Goal: Task Accomplishment & Management: Manage account settings

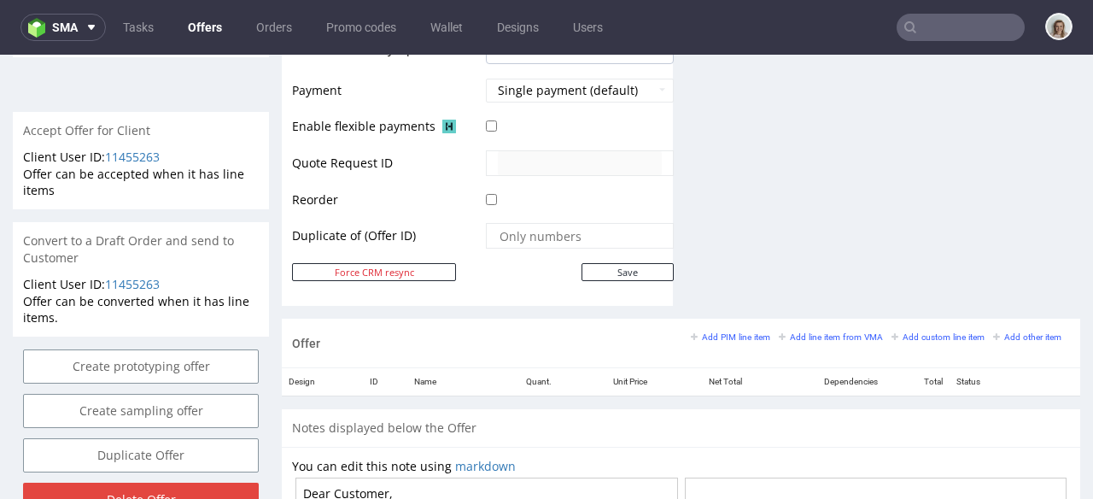
scroll to position [751, 0]
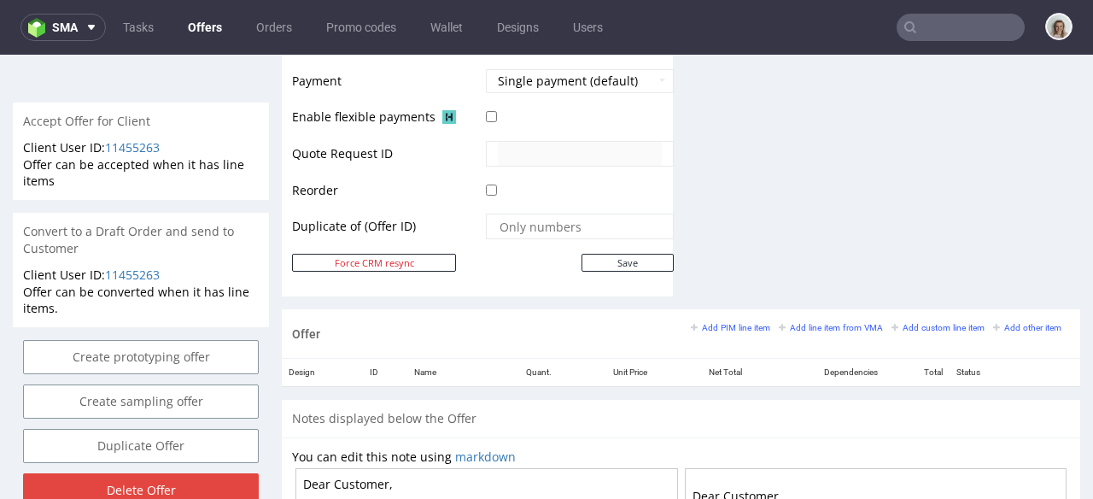
click at [808, 319] on div "Add PIM line item Add line item from VMA Add custom line item Add other item" at bounding box center [880, 326] width 379 height 15
click at [804, 325] on small "Add line item from VMA" at bounding box center [831, 327] width 104 height 9
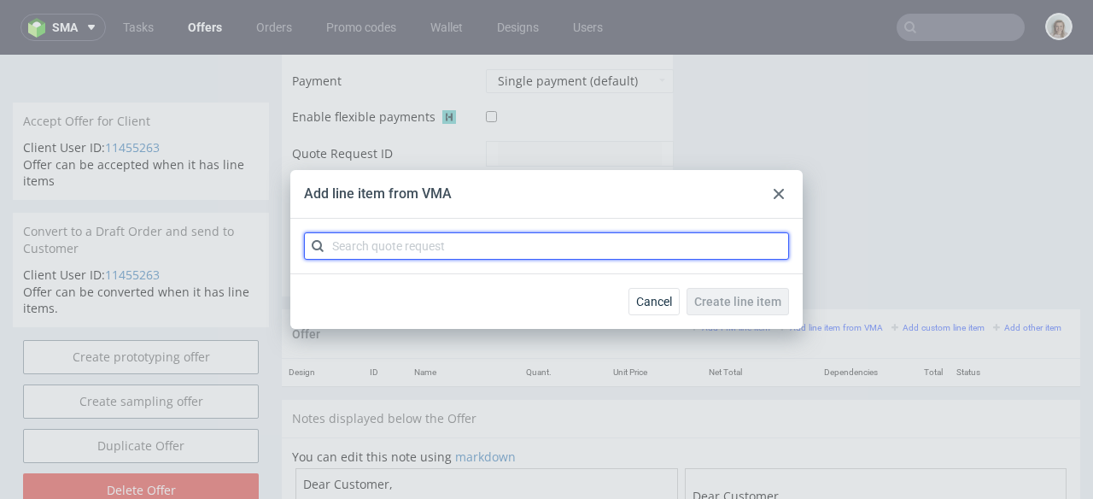
click at [524, 243] on input "text" at bounding box center [546, 245] width 485 height 27
paste input "CBPL"
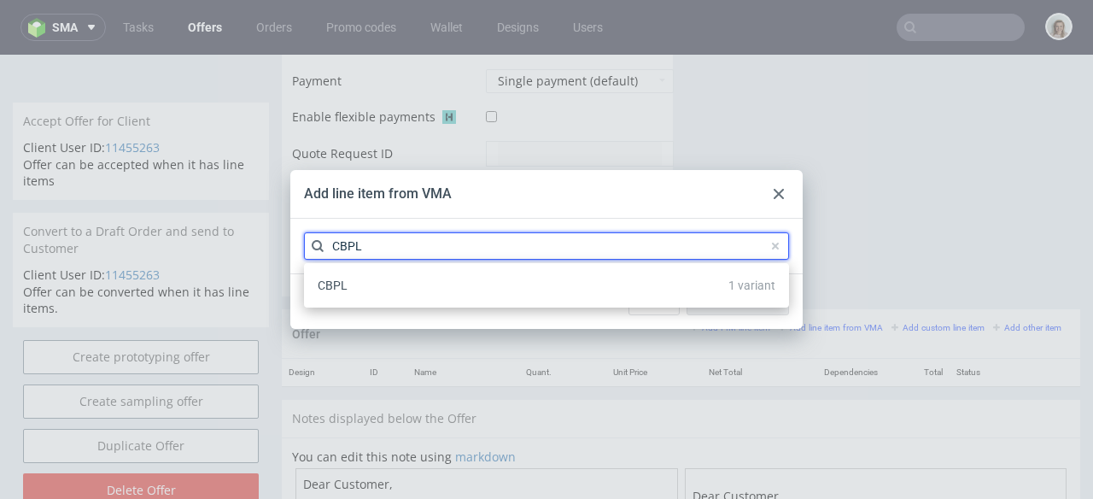
type input "CBPL"
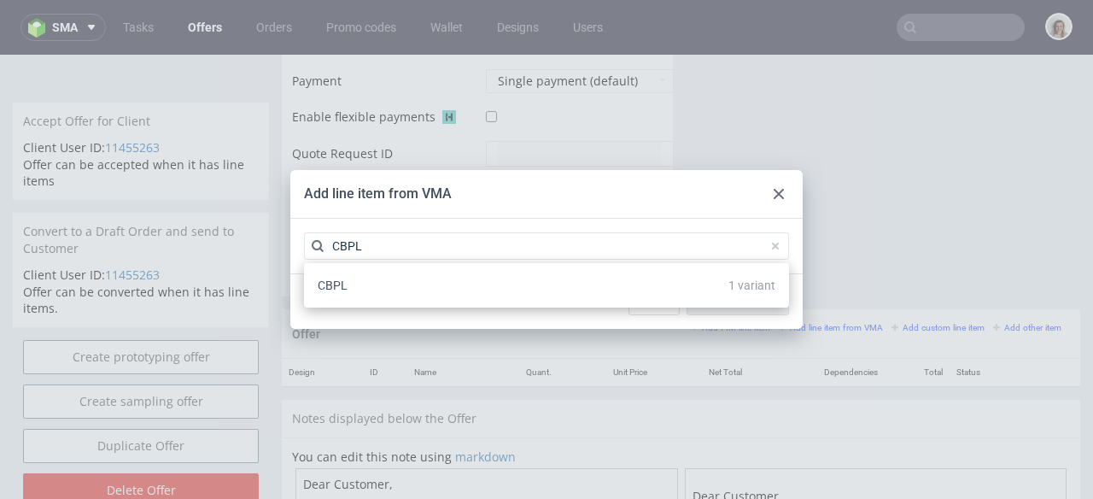
click at [473, 285] on div "CBPL 1 variant" at bounding box center [546, 285] width 471 height 31
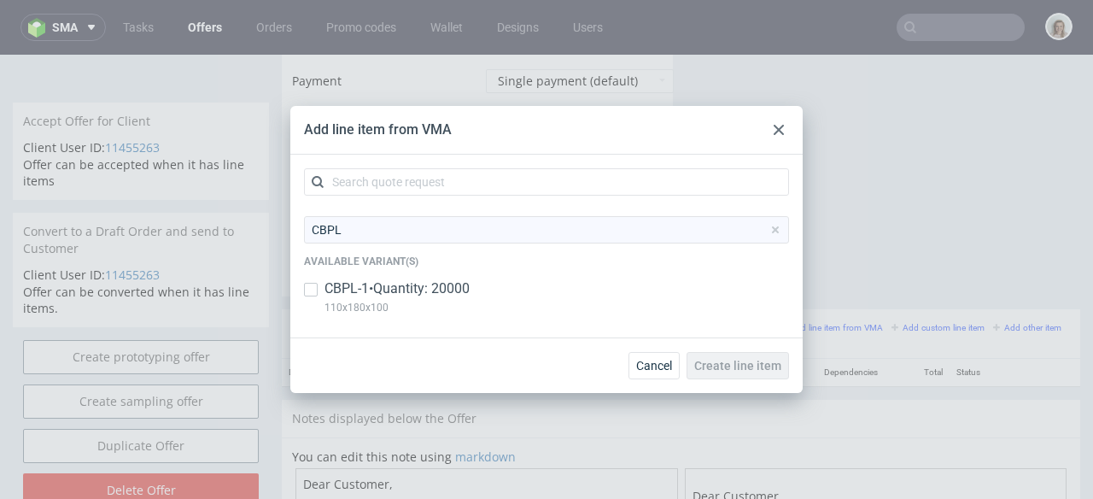
click at [465, 285] on p "CBPL-1 • Quantity: 20000" at bounding box center [397, 288] width 145 height 19
checkbox input "true"
click at [745, 356] on button "Create line item" at bounding box center [738, 365] width 102 height 27
click at [772, 128] on div at bounding box center [779, 130] width 20 height 20
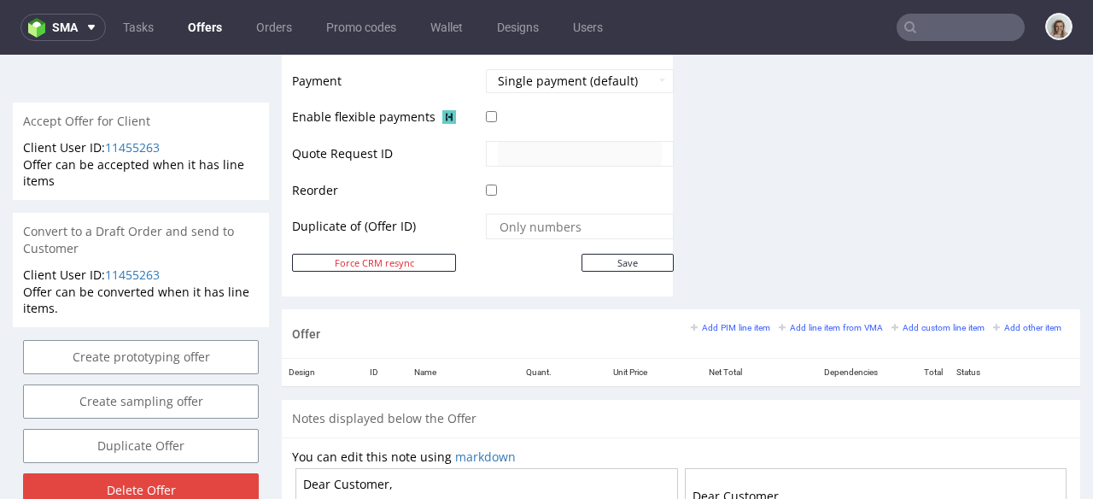
scroll to position [501, 0]
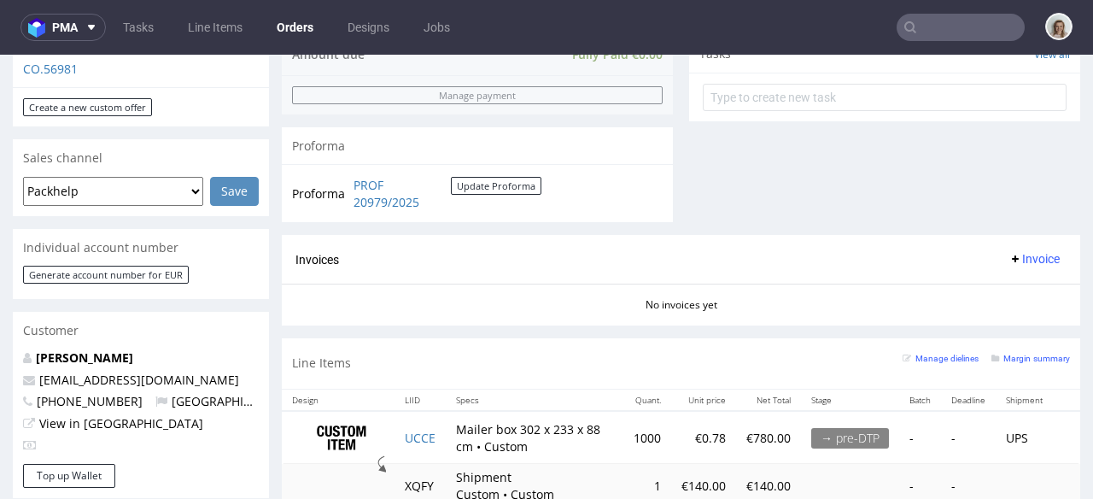
scroll to position [654, 0]
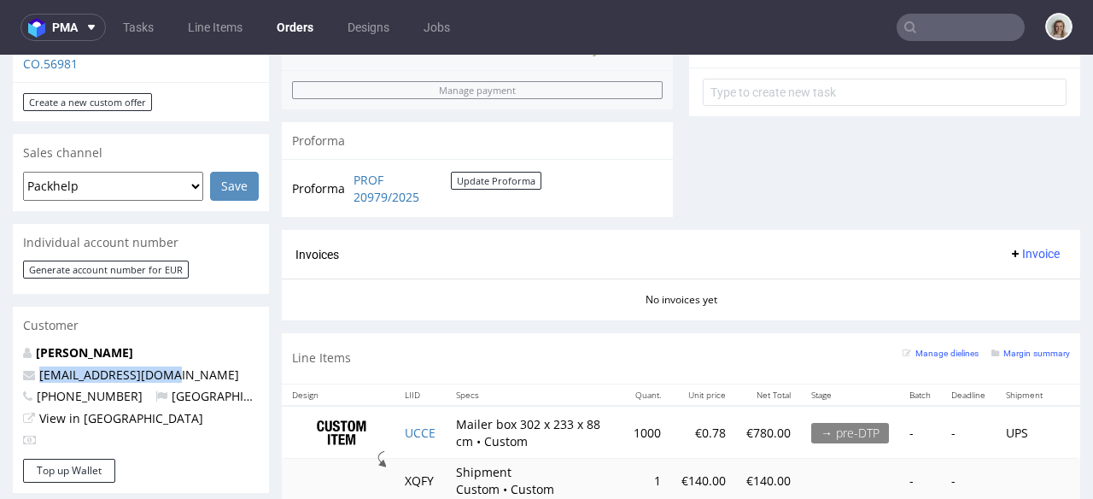
drag, startPoint x: 201, startPoint y: 337, endPoint x: 24, endPoint y: 330, distance: 177.0
click at [24, 344] on div "Willem van Oordt willem@motocoffee.nl +31611157795 Netherlands View in Hubspot" at bounding box center [141, 401] width 256 height 114
copy span "willem@motocoffee.nl"
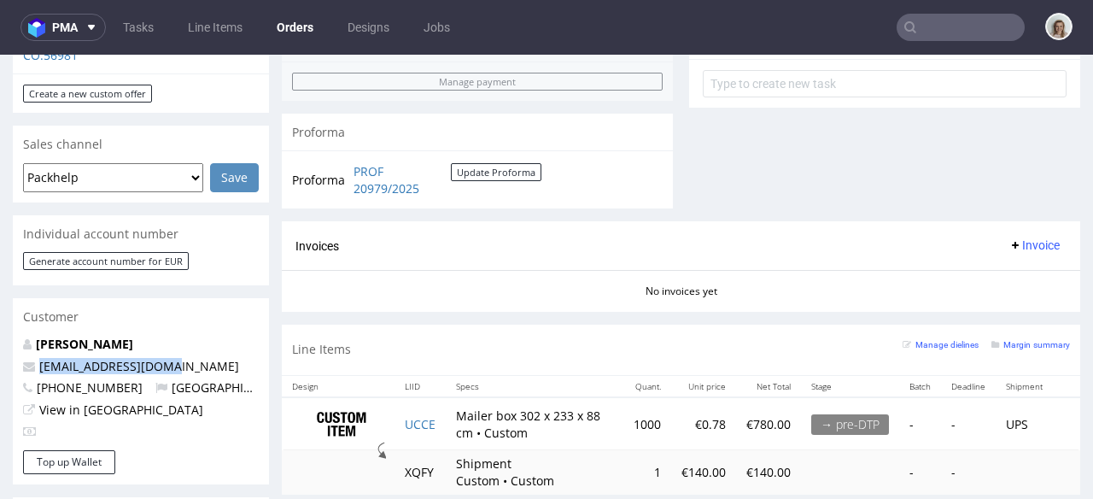
scroll to position [671, 0]
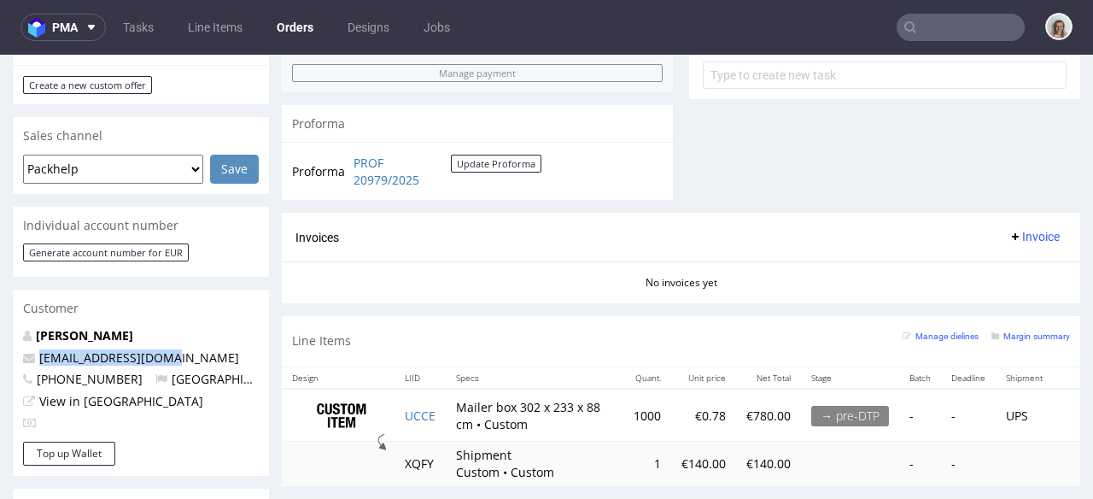
drag, startPoint x: 209, startPoint y: 326, endPoint x: 0, endPoint y: 321, distance: 209.3
click at [0, 321] on div "Order via Offer R146489761 [DATE] 11:34 AM Mark this order as problematic Invoi…" at bounding box center [546, 244] width 1093 height 1636
copy span "[EMAIL_ADDRESS][DOMAIN_NAME]"
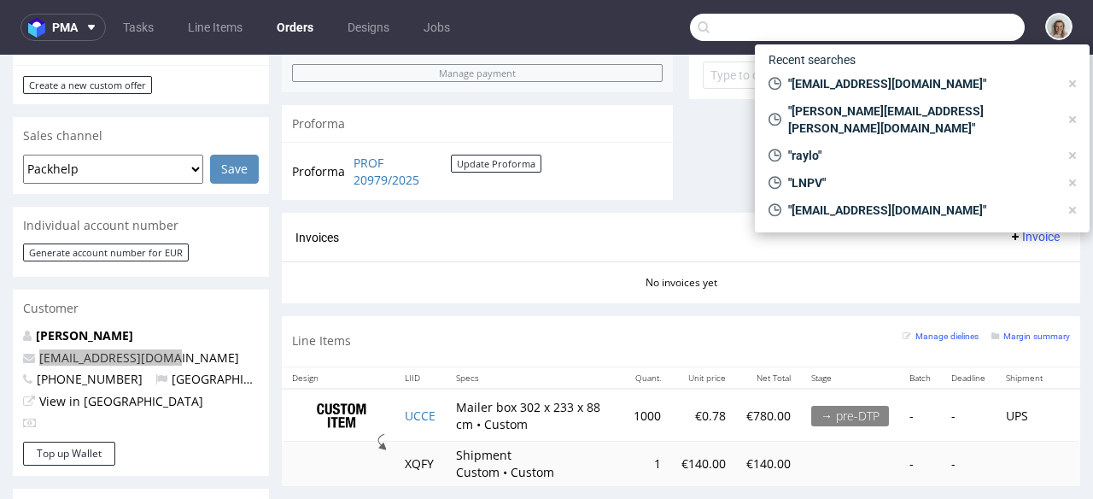
click at [975, 24] on input "text" at bounding box center [857, 27] width 335 height 27
paste input "[EMAIL_ADDRESS][DOMAIN_NAME]"
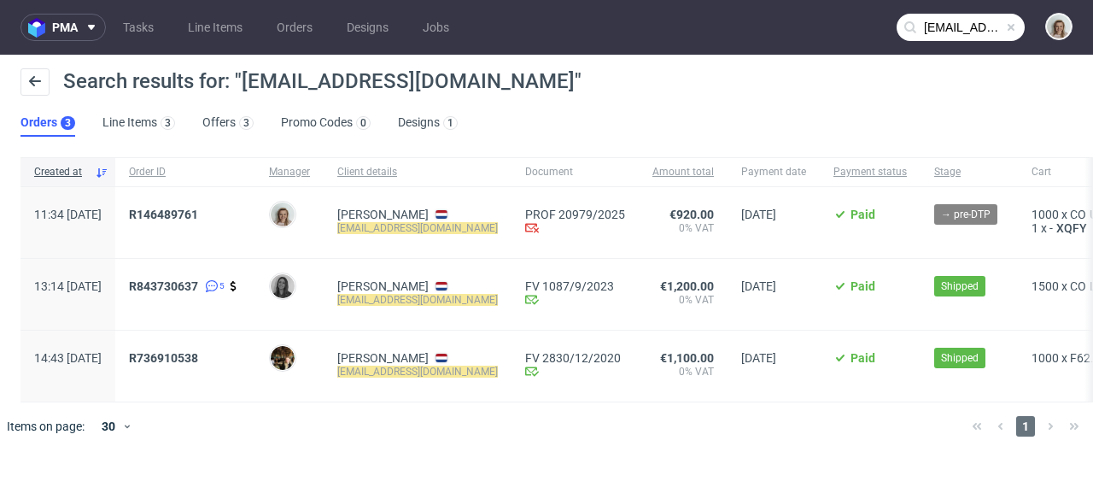
click at [986, 26] on input "[EMAIL_ADDRESS][DOMAIN_NAME]" at bounding box center [961, 27] width 128 height 27
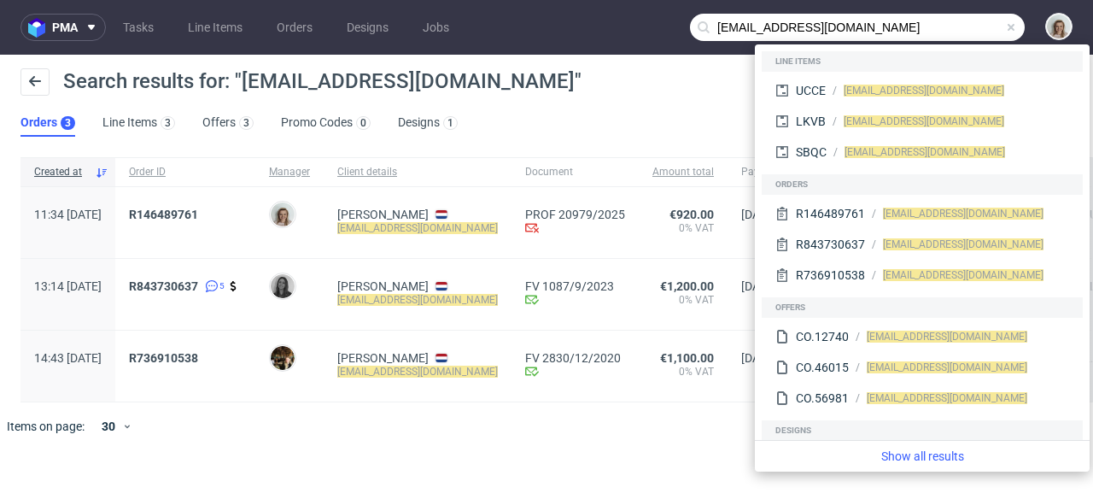
drag, startPoint x: 751, startPoint y: 26, endPoint x: 679, endPoint y: 26, distance: 71.7
click at [679, 26] on nav "pma Tasks Line Items Orders Designs Jobs willem@motocoffee.nl" at bounding box center [546, 27] width 1093 height 55
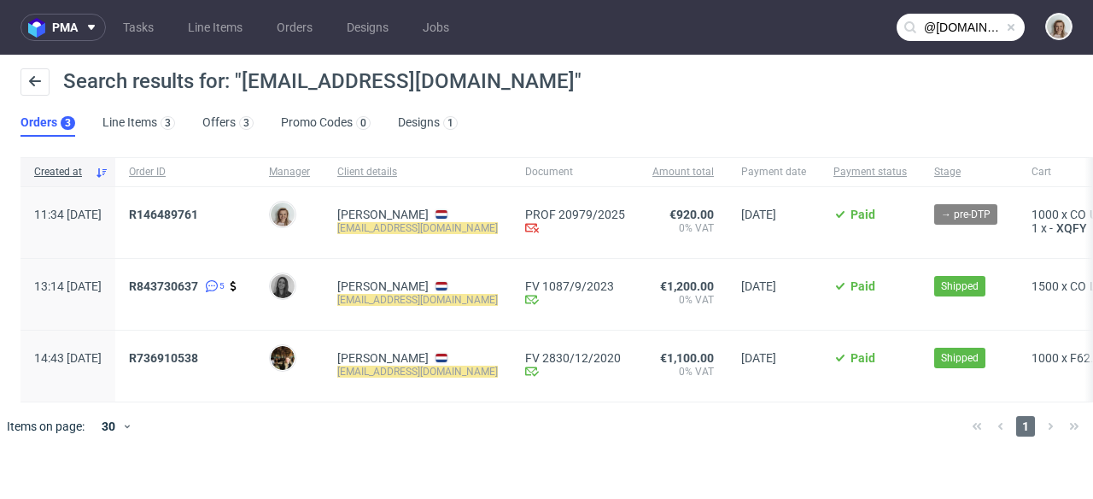
type input "@motocoffee.nl"
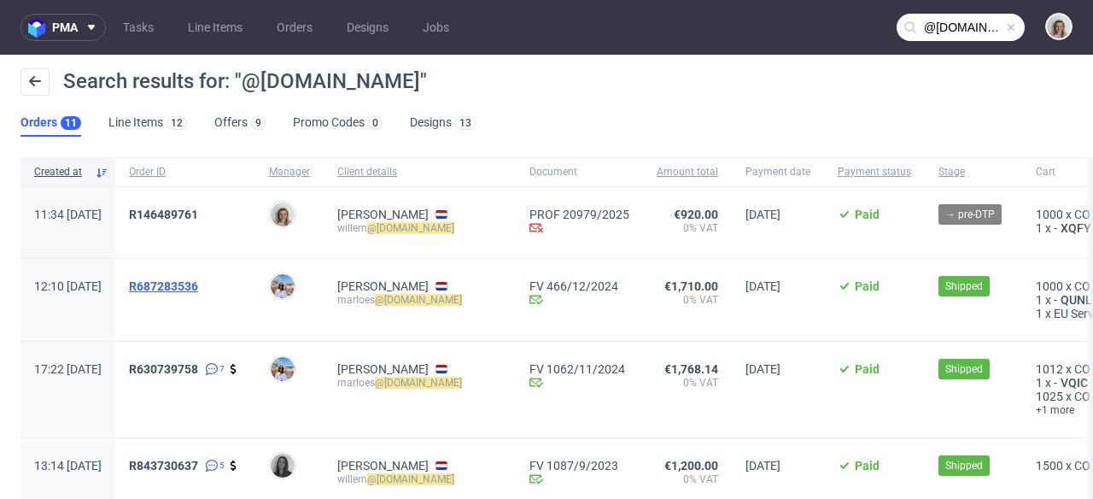
click at [198, 281] on span "R687283536" at bounding box center [163, 286] width 69 height 14
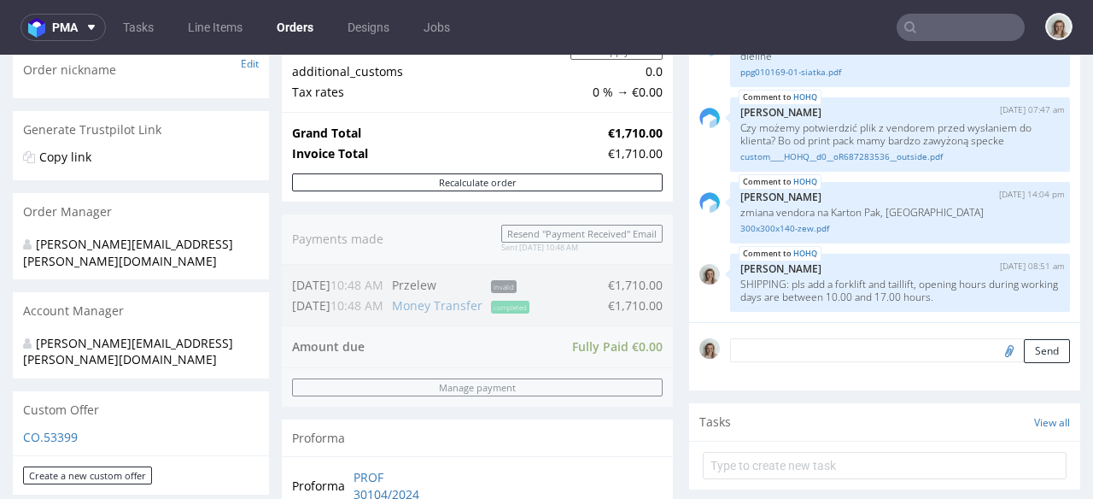
scroll to position [284, 0]
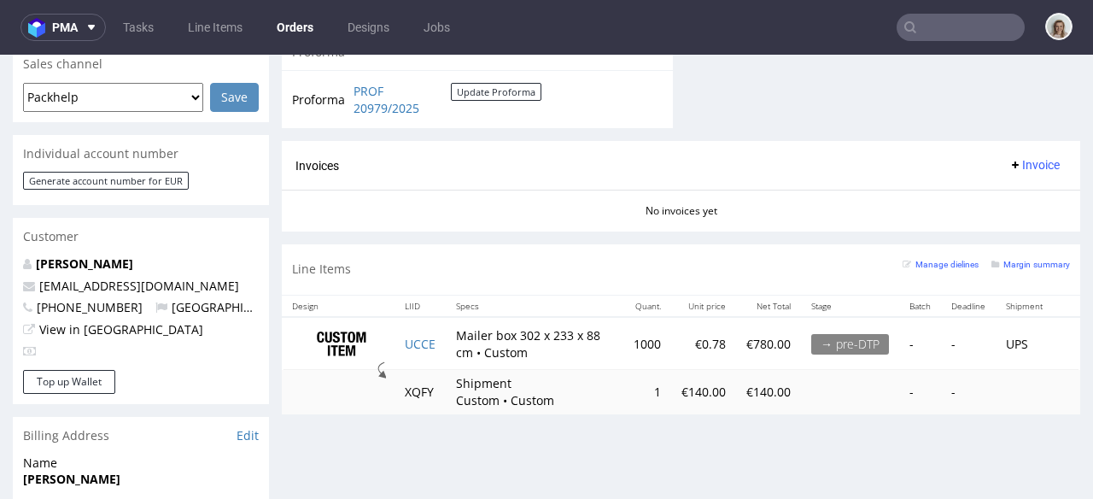
scroll to position [759, 0]
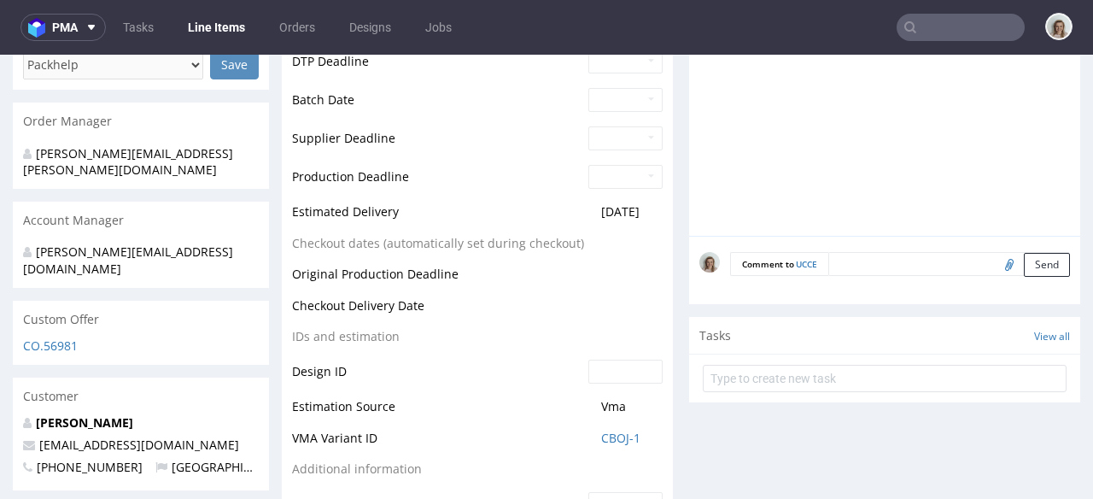
scroll to position [719, 0]
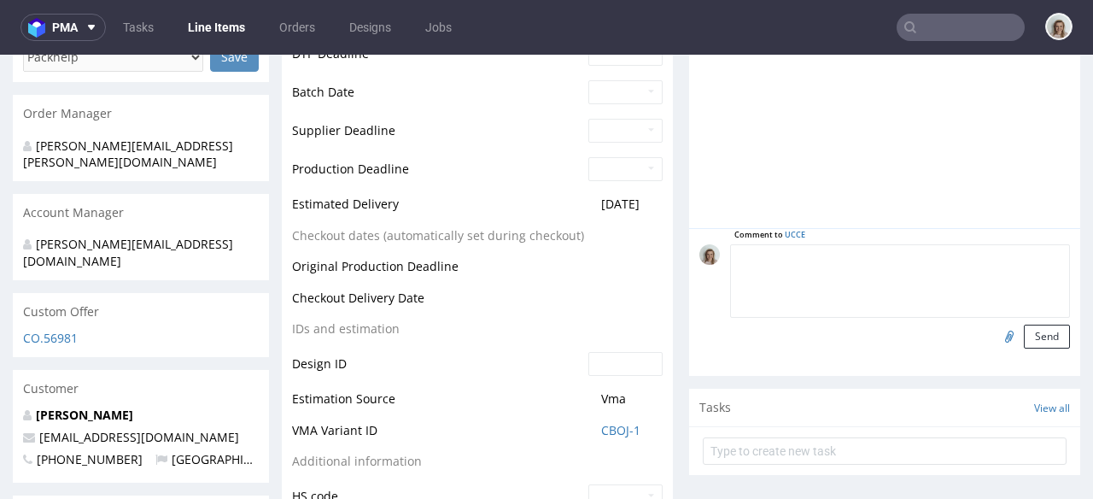
click at [858, 253] on textarea at bounding box center [900, 280] width 340 height 73
paste textarea "LWRE"
type textarea "1;1 reorder of LWRE, artwork confirmed"
click at [996, 336] on input "file" at bounding box center [1007, 336] width 24 height 22
type input "C:\fakepath\jbx-custom-lkvb-d0-or843730637-v2 (1).pdf"
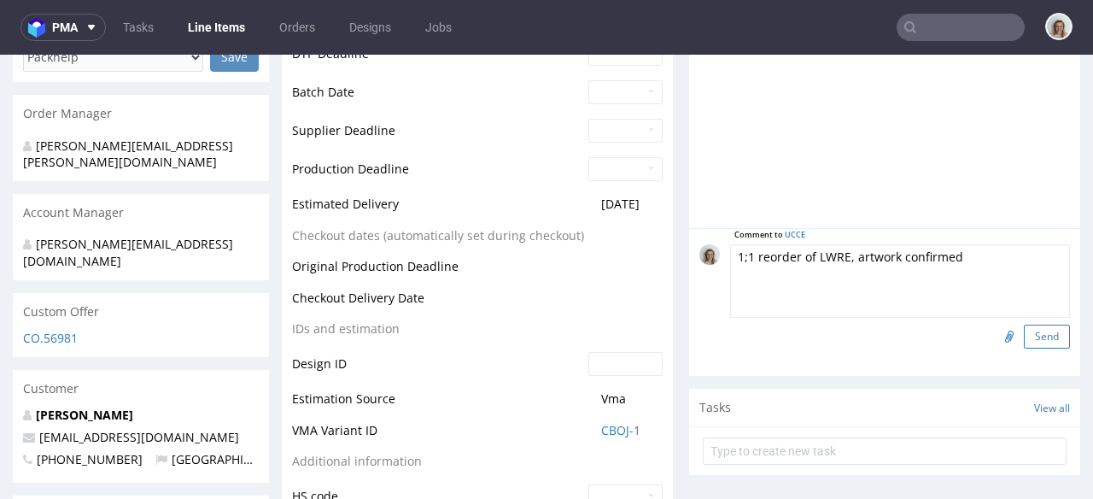
click at [1024, 330] on button "Send" at bounding box center [1047, 337] width 46 height 24
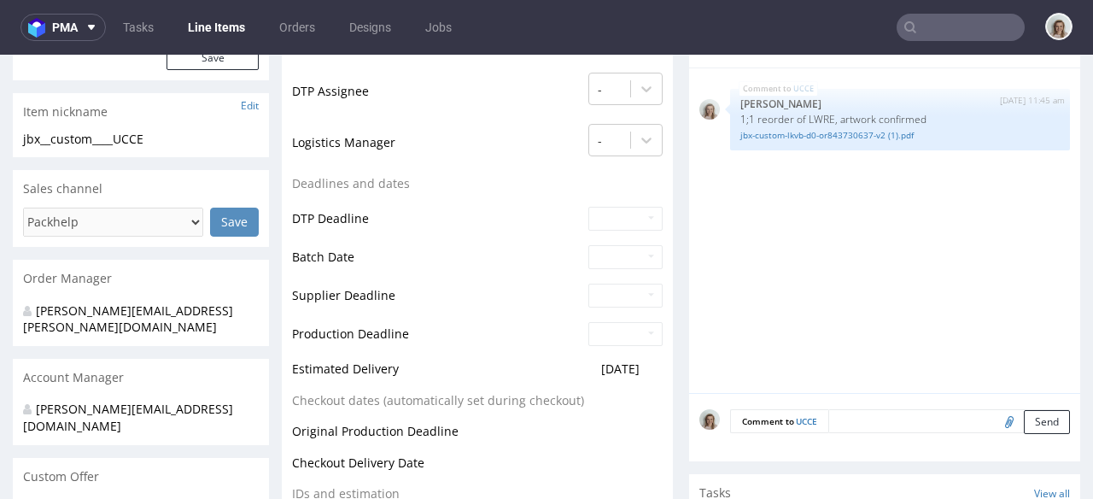
scroll to position [558, 0]
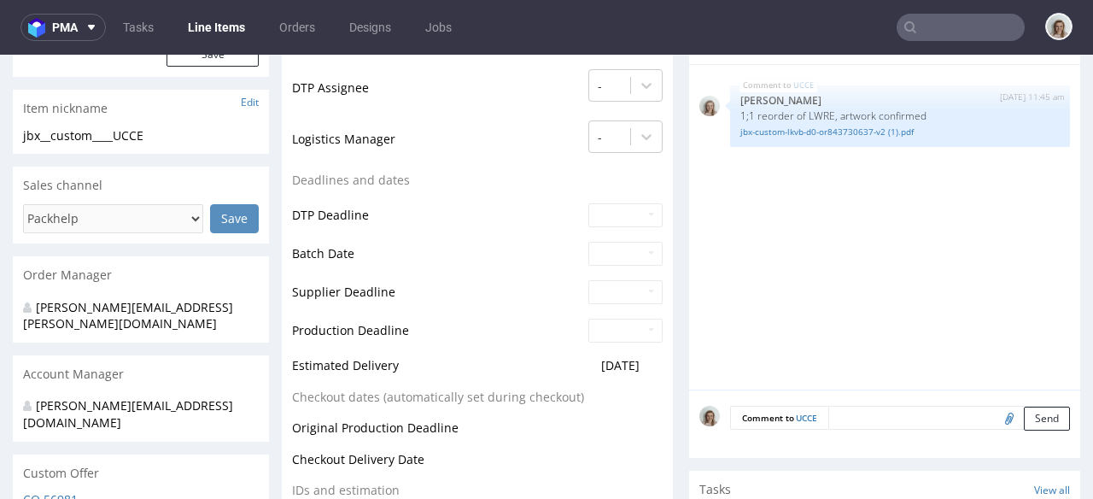
click at [849, 410] on textarea at bounding box center [949, 418] width 242 height 24
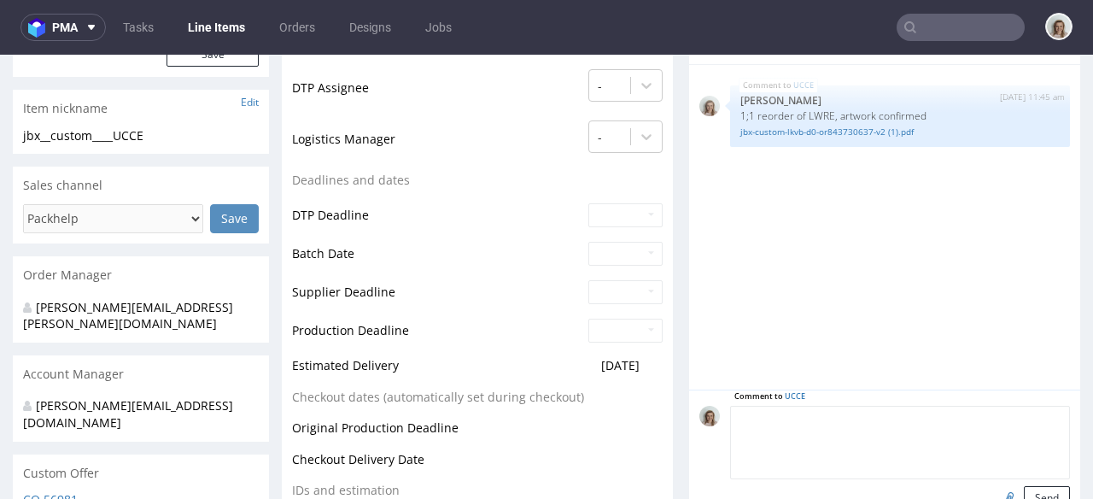
paste textarea "SHIPPING: pls add a forklift and taillift, opening hours during working days ar…"
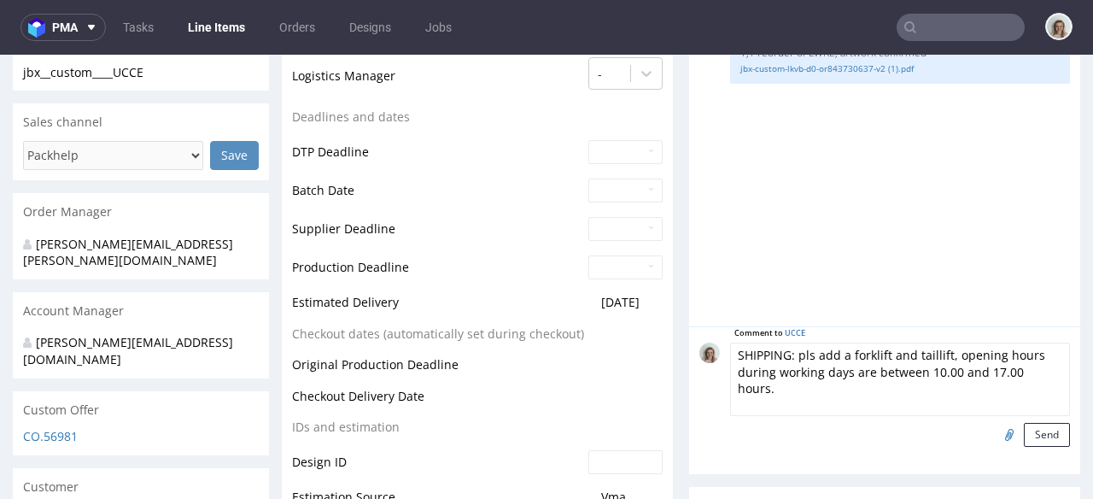
scroll to position [649, 0]
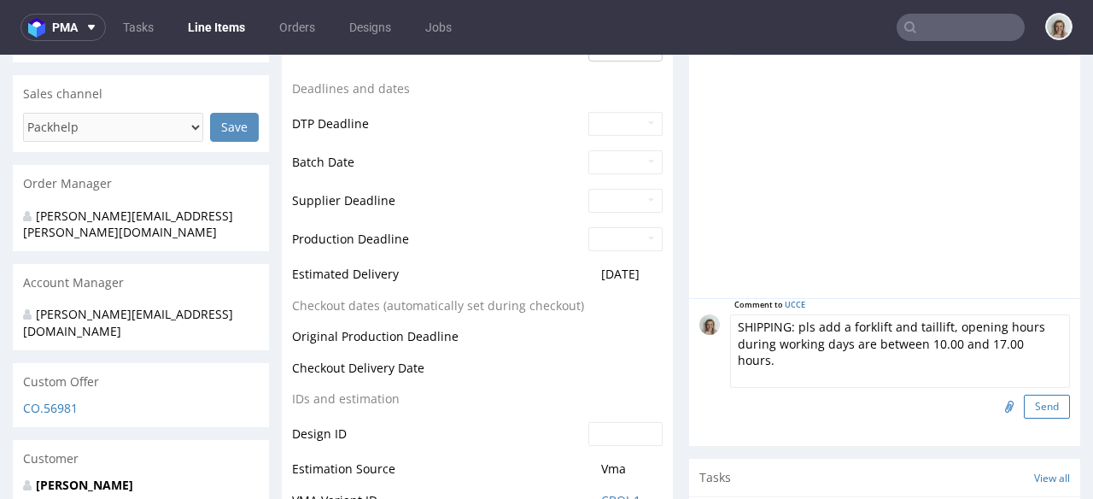
type textarea "SHIPPING: pls add a forklift and taillift, opening hours during working days ar…"
click at [1036, 410] on button "Send" at bounding box center [1047, 407] width 46 height 24
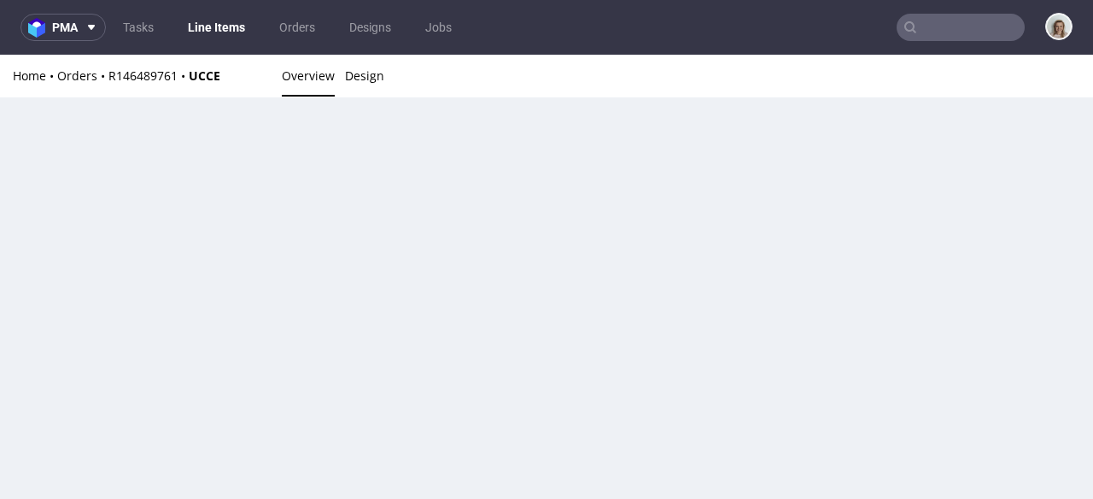
scroll to position [0, 0]
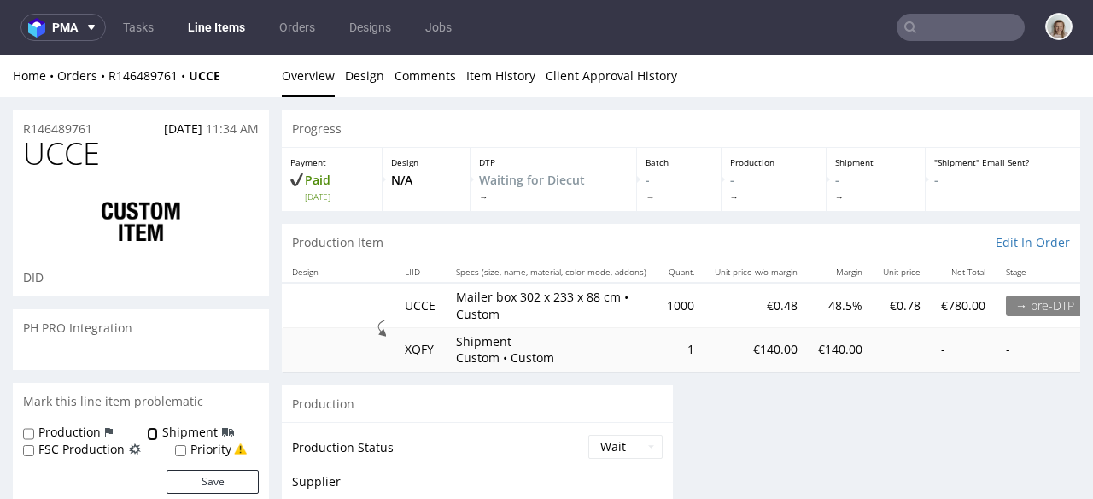
click at [149, 433] on input "Shipment" at bounding box center [152, 434] width 11 height 14
checkbox input "true"
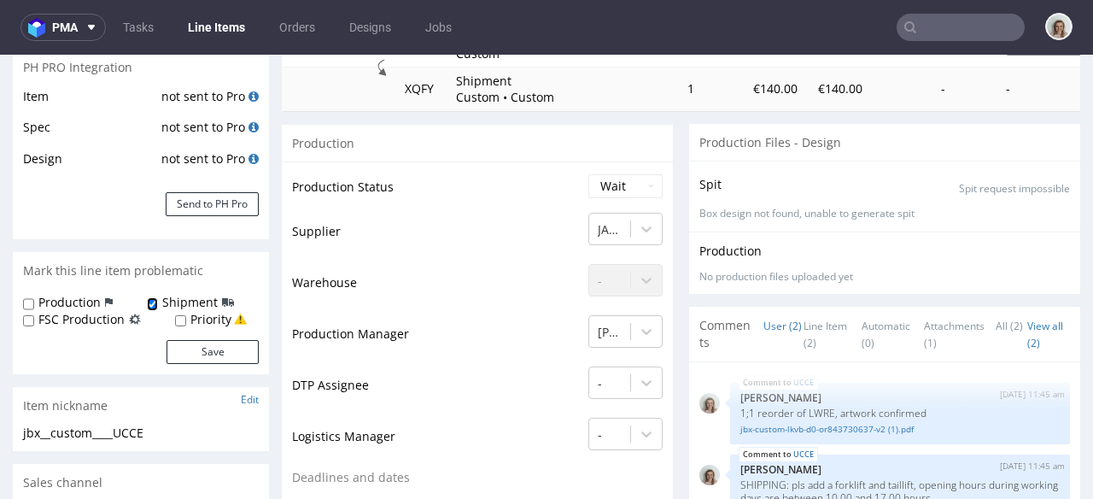
scroll to position [268, 0]
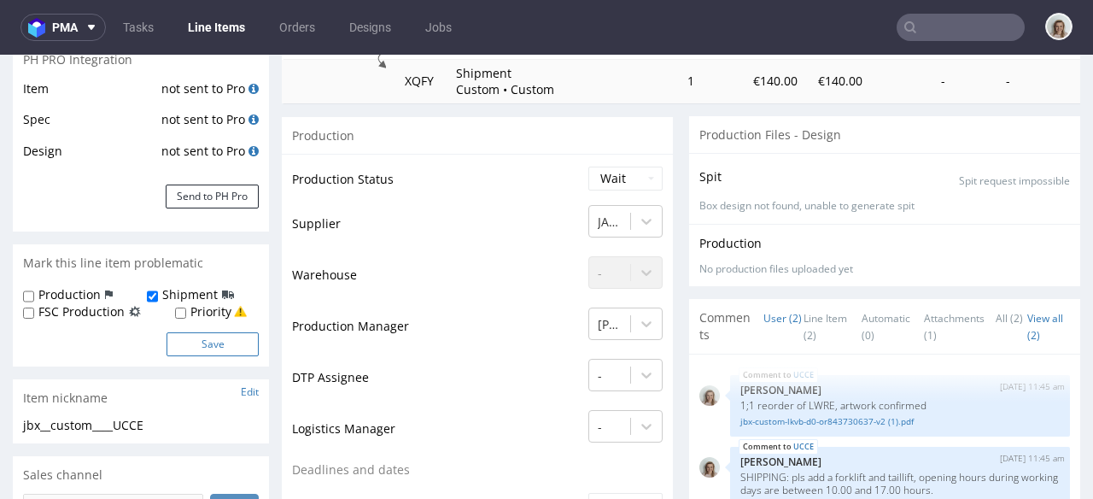
click at [220, 349] on button "Save" at bounding box center [213, 344] width 92 height 24
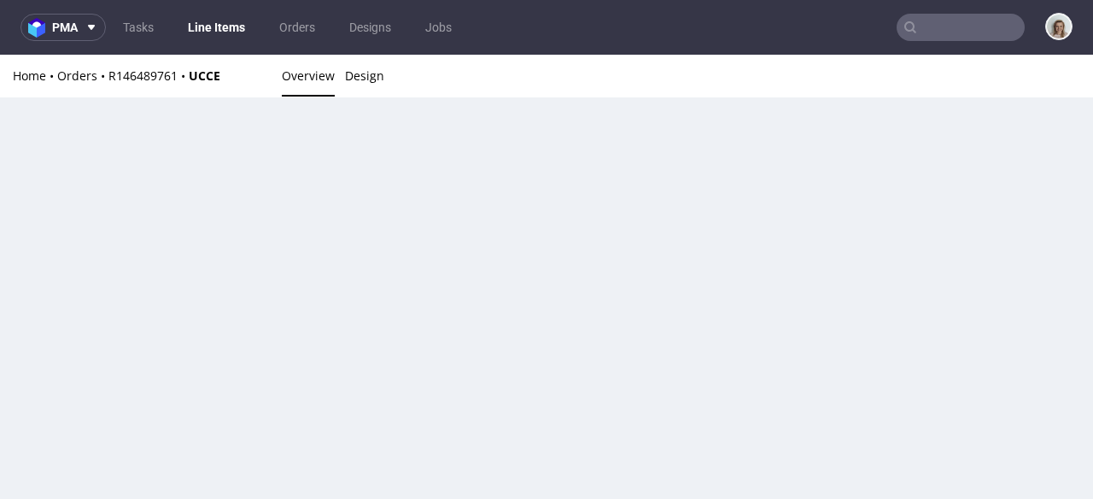
scroll to position [0, 0]
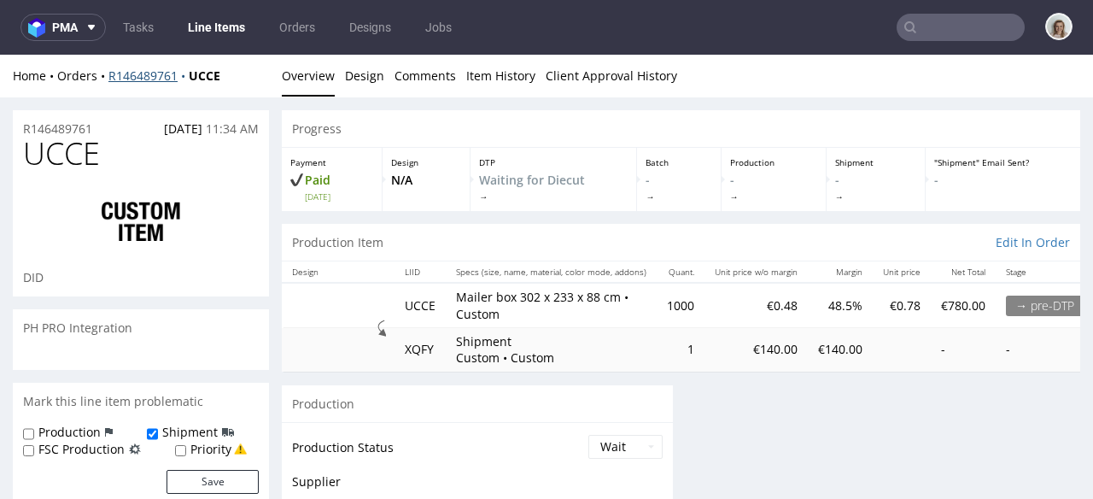
click at [159, 72] on link "R146489761" at bounding box center [148, 75] width 80 height 16
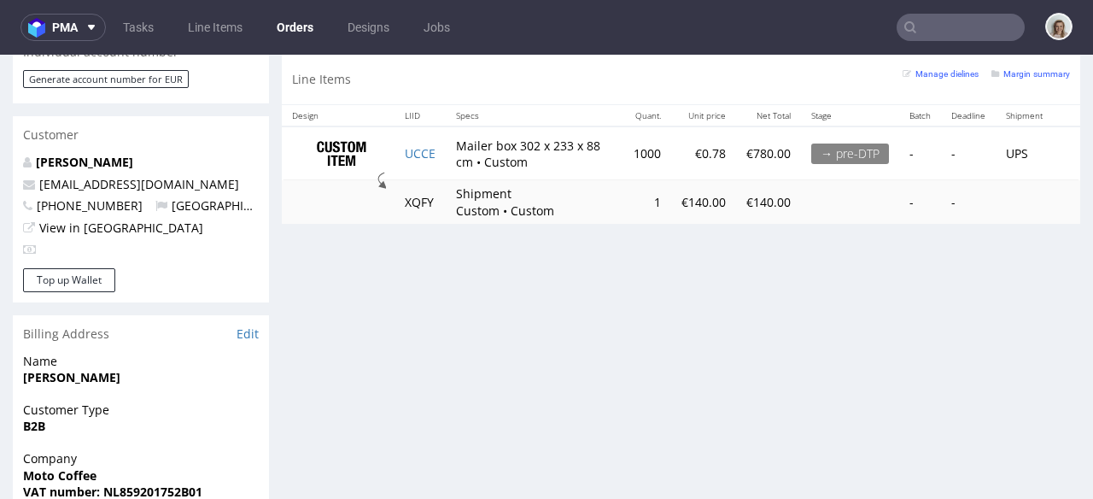
scroll to position [851, 0]
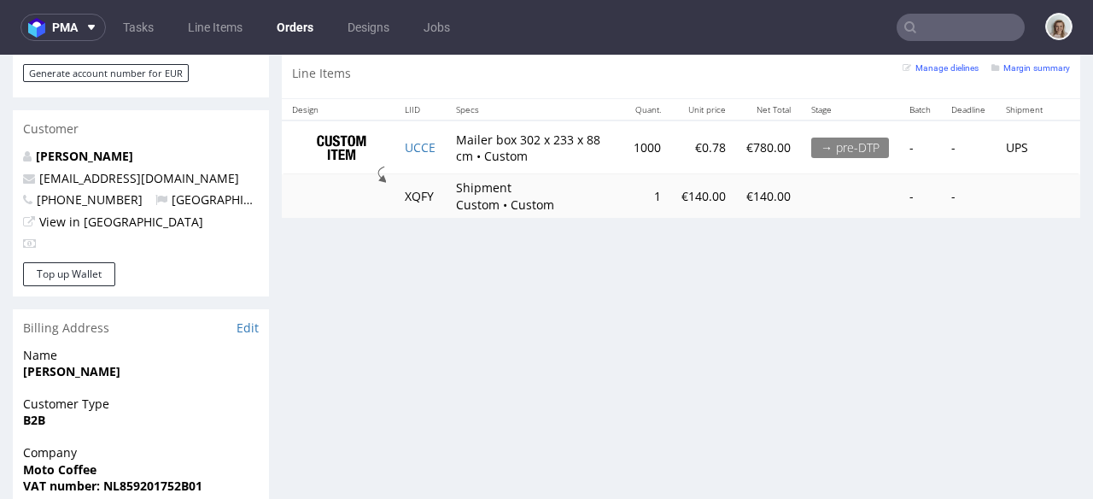
click at [421, 136] on td "UCCE" at bounding box center [420, 147] width 51 height 54
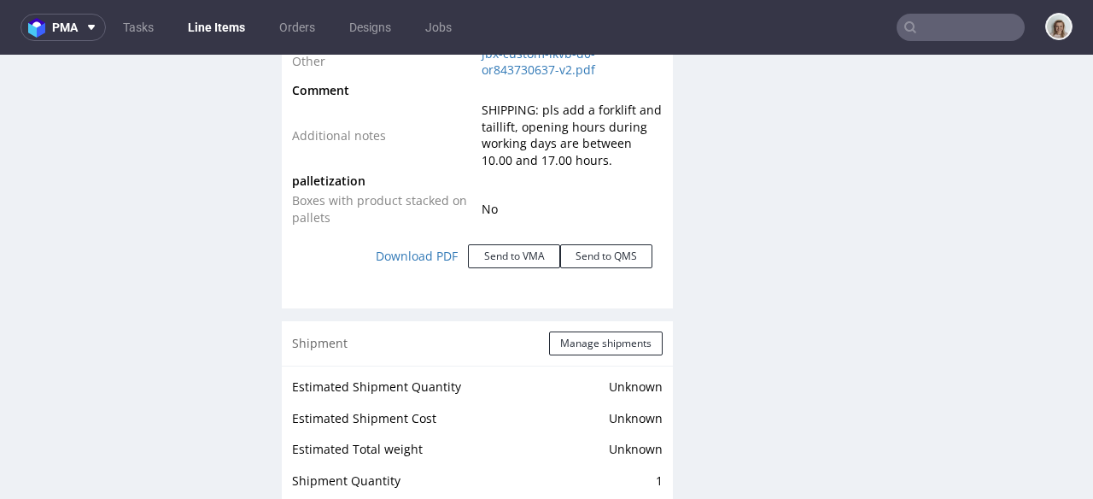
scroll to position [2133, 0]
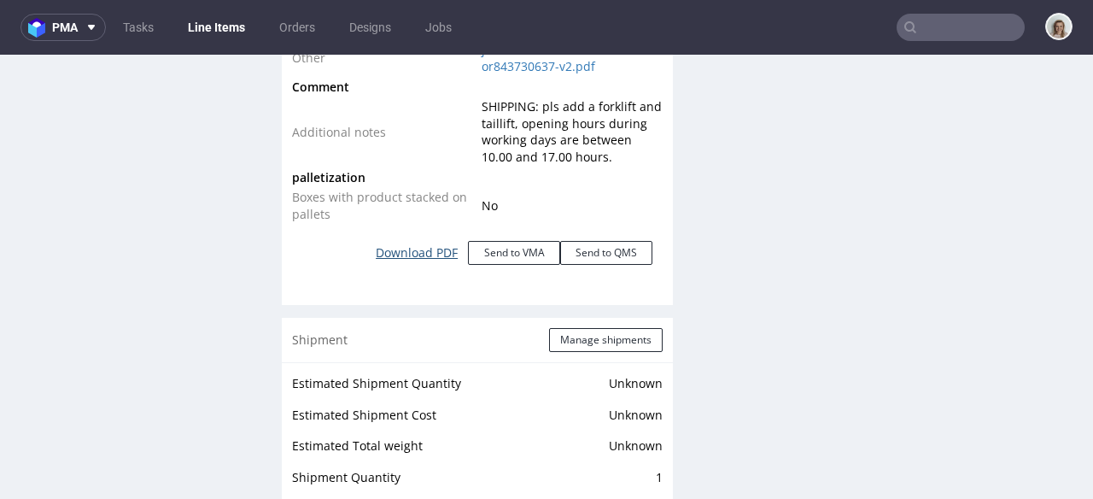
click at [416, 245] on link "Download PDF" at bounding box center [417, 253] width 102 height 38
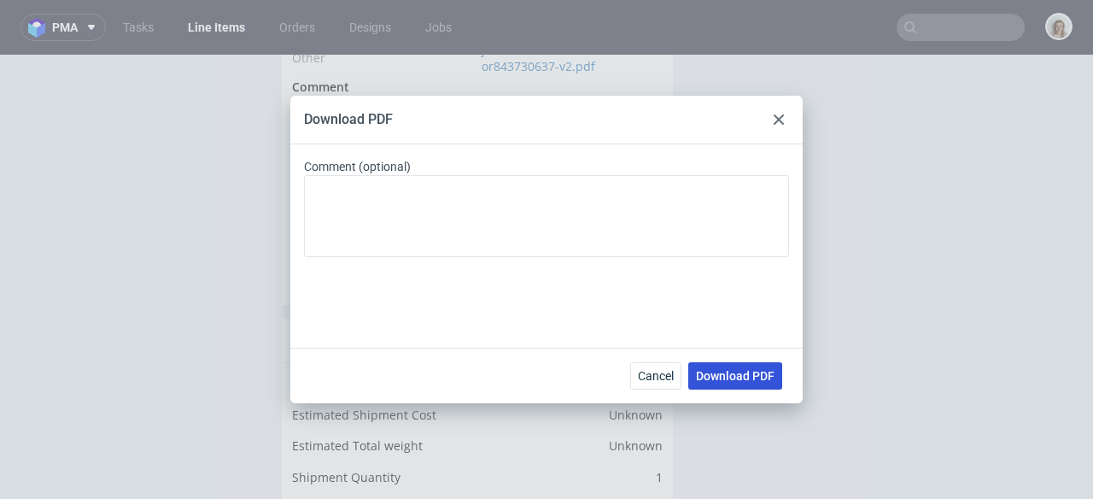
click at [738, 372] on span "Download PDF" at bounding box center [735, 376] width 79 height 12
click at [777, 118] on use at bounding box center [779, 119] width 10 height 10
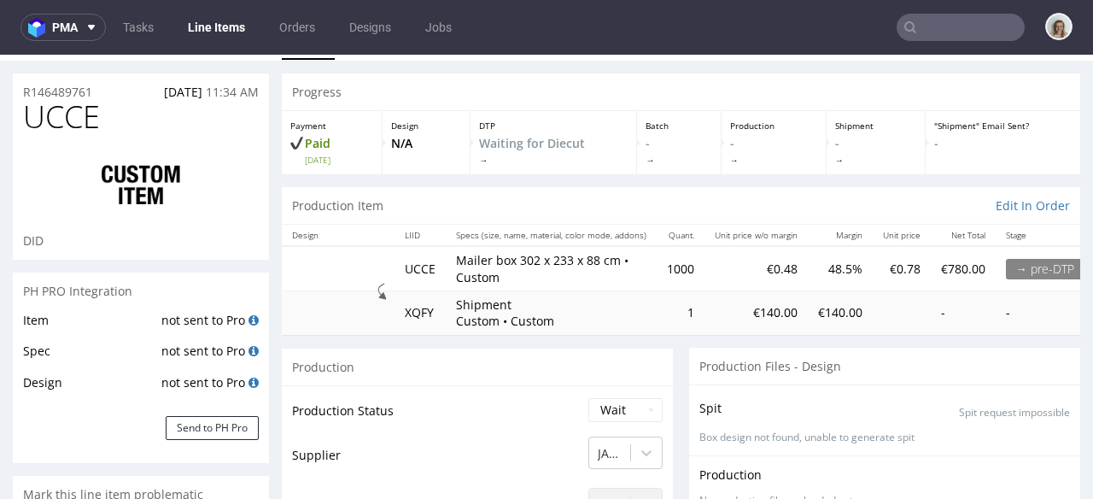
scroll to position [0, 0]
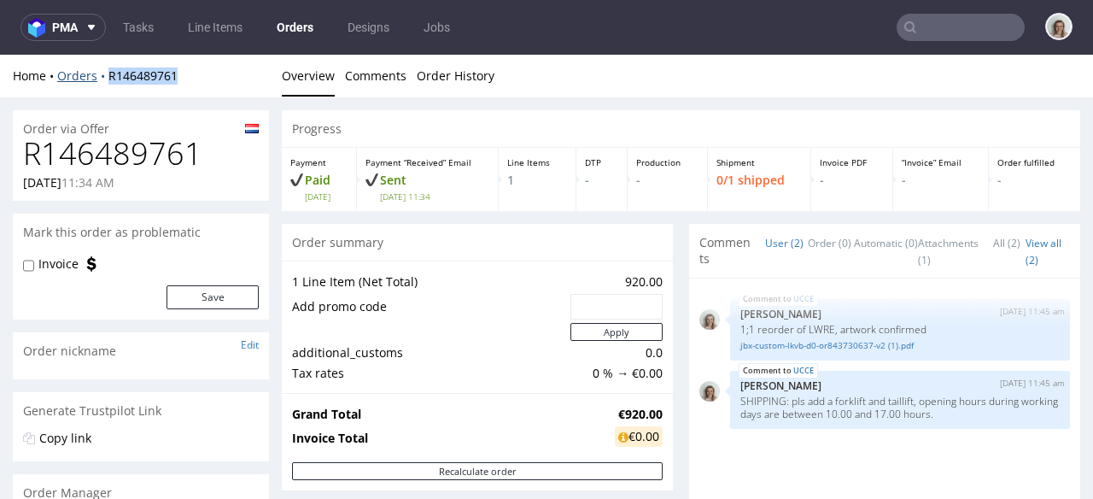
drag, startPoint x: 185, startPoint y: 72, endPoint x: 107, endPoint y: 69, distance: 78.6
click at [107, 69] on div "Home Orders R146489761" at bounding box center [141, 75] width 256 height 17
copy link "R146489761"
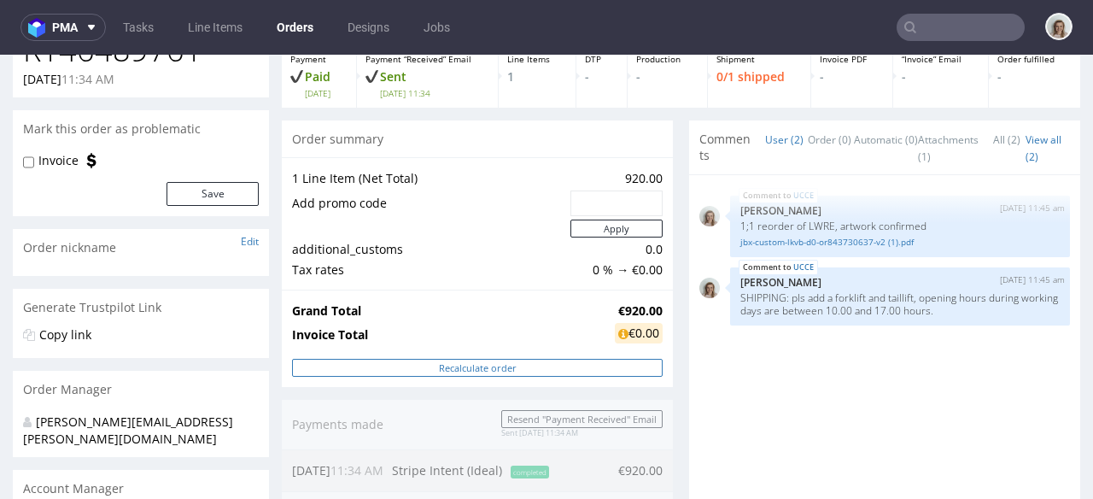
scroll to position [129, 0]
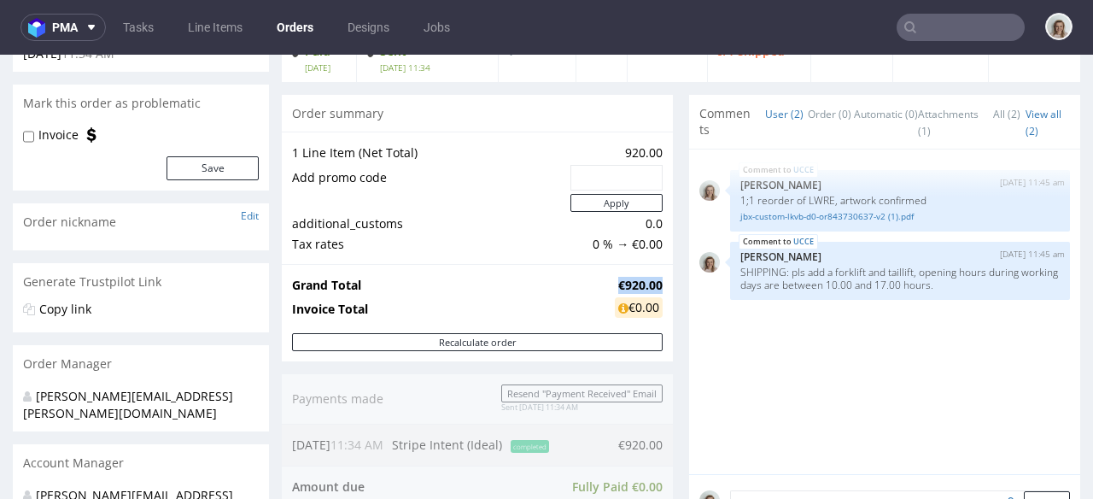
drag, startPoint x: 656, startPoint y: 283, endPoint x: 600, endPoint y: 278, distance: 55.7
click at [600, 278] on div "Grand Total €920.00 Invoice Total €0.00" at bounding box center [477, 298] width 391 height 69
copy strong "€920.00"
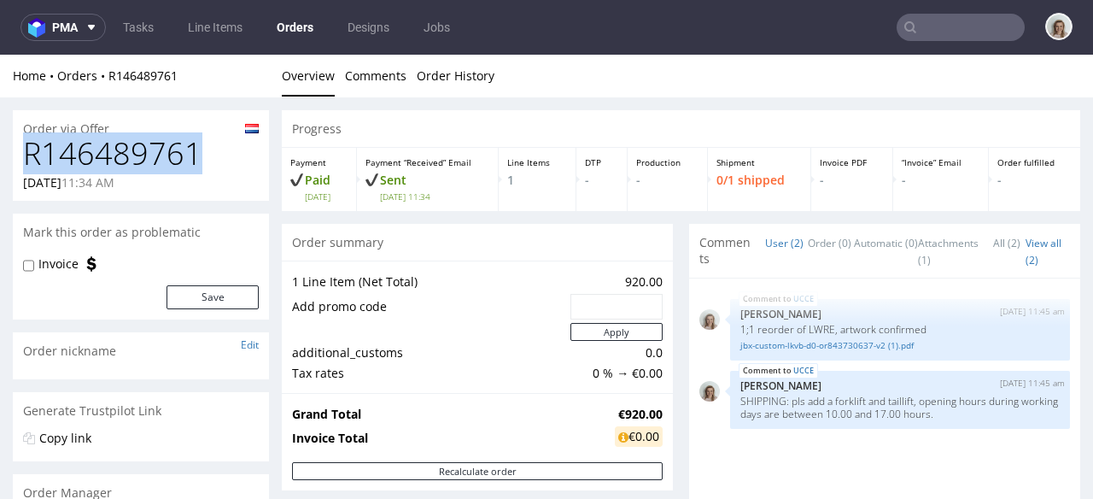
drag, startPoint x: 221, startPoint y: 148, endPoint x: 0, endPoint y: 148, distance: 221.2
copy h1 "R146489761"
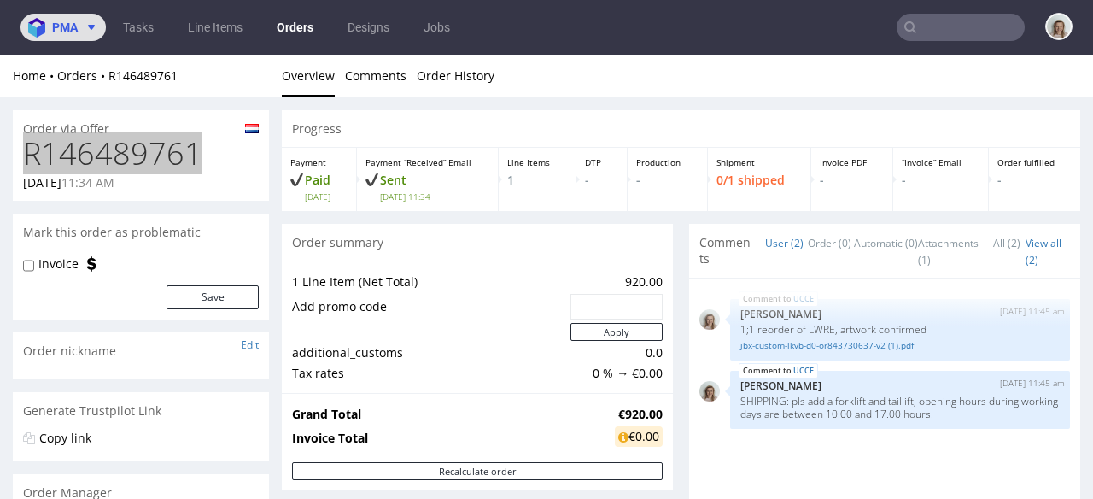
click at [55, 34] on button "pma" at bounding box center [62, 27] width 85 height 27
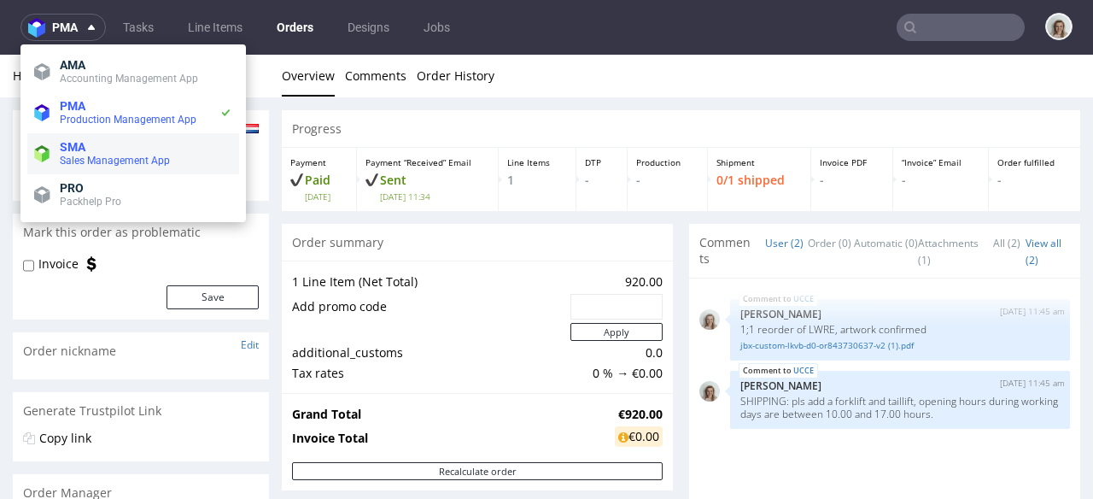
click at [52, 154] on li "SMA Sales Management App" at bounding box center [133, 153] width 212 height 41
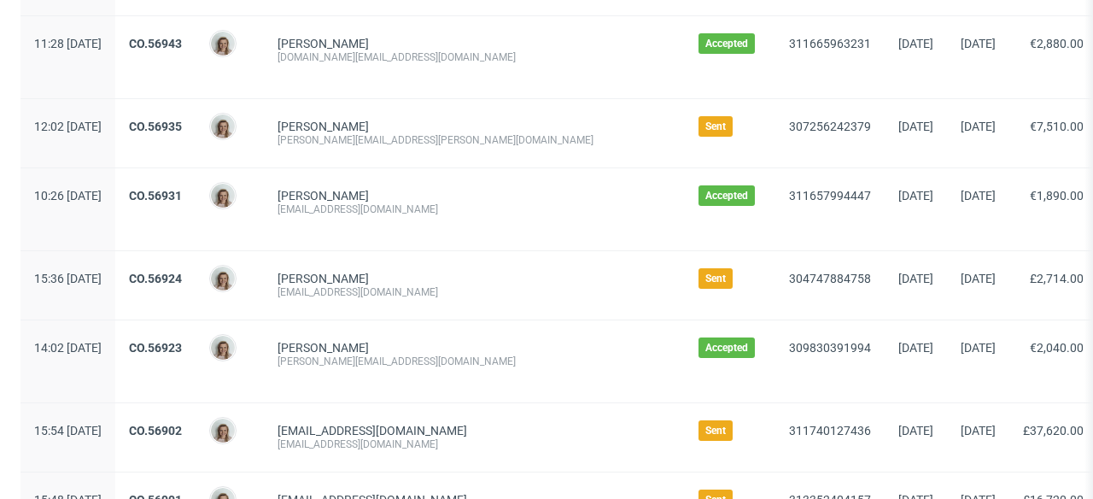
scroll to position [734, 0]
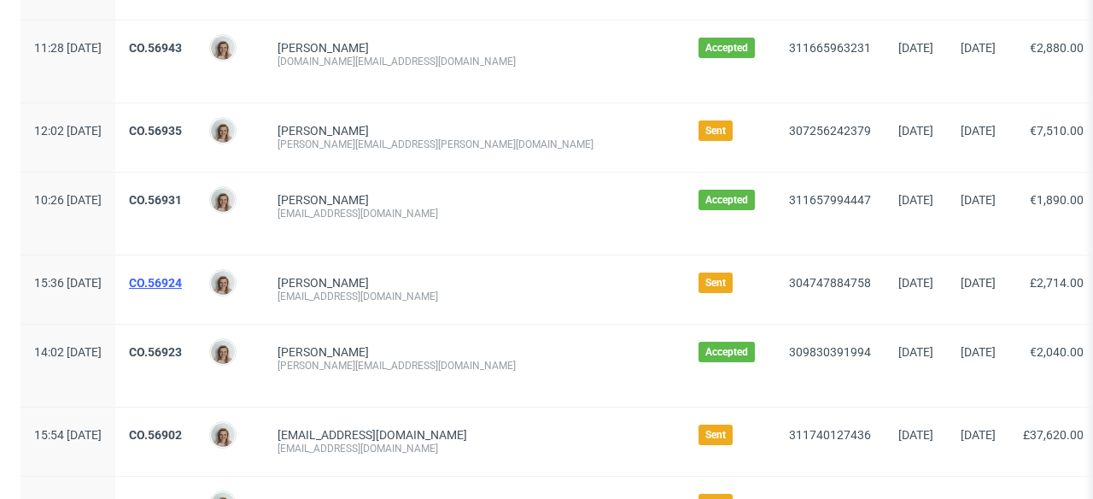
click at [182, 278] on link "CO.56924" at bounding box center [155, 283] width 53 height 14
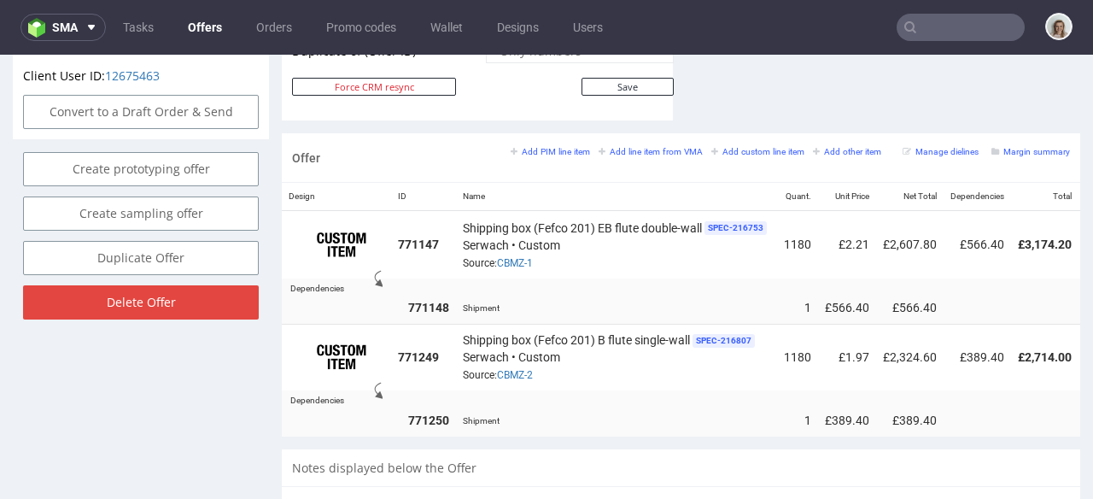
scroll to position [0, 170]
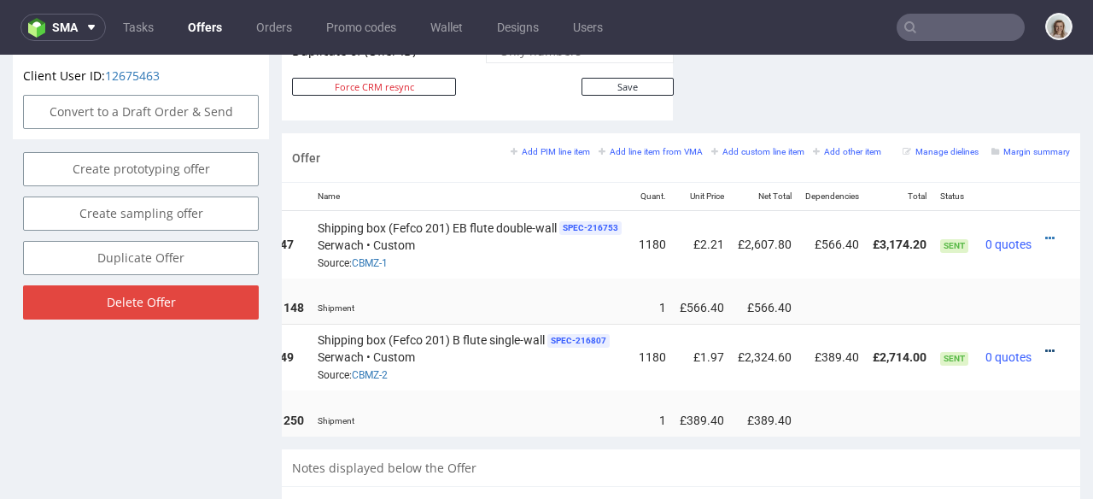
click at [1045, 345] on icon at bounding box center [1049, 351] width 9 height 12
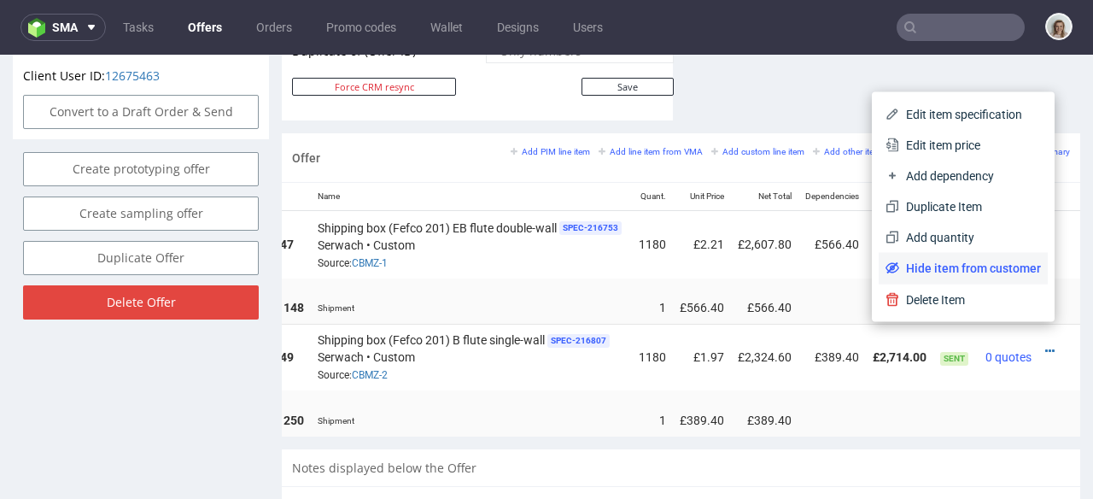
click at [958, 256] on li "Hide item from customer" at bounding box center [963, 268] width 169 height 31
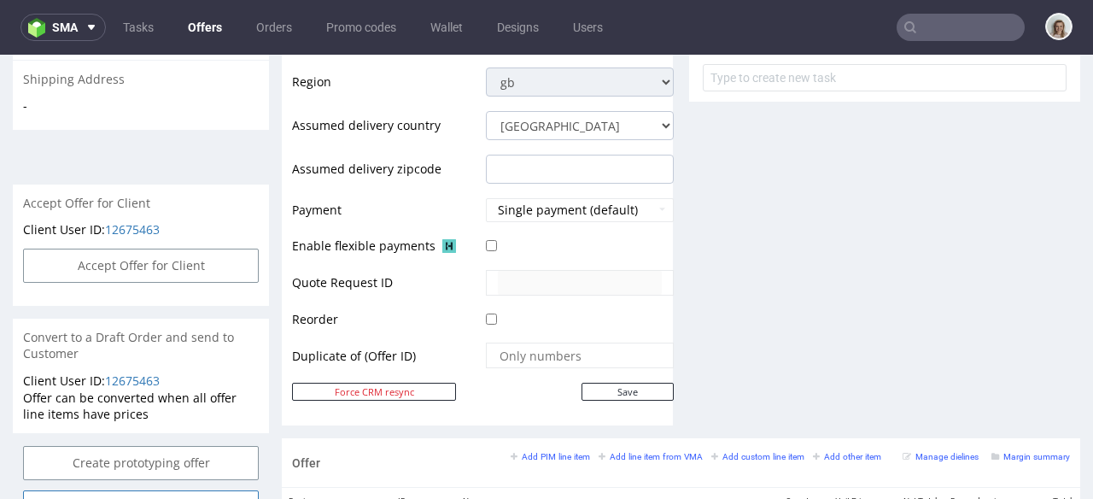
scroll to position [663, 0]
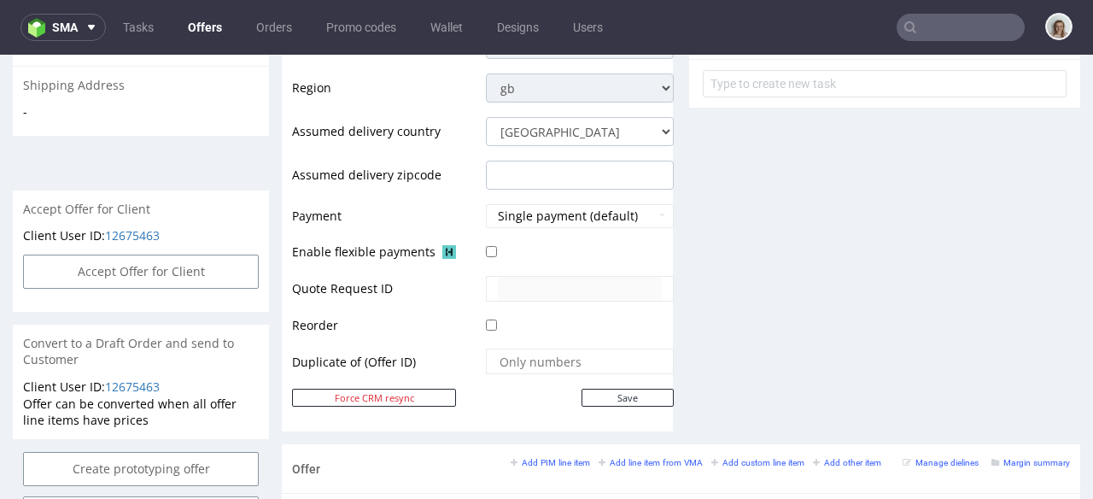
click at [85, 234] on div "Client User ID: 12675463" at bounding box center [141, 240] width 256 height 27
click at [79, 255] on button "Accept Offer for Client" at bounding box center [141, 272] width 236 height 34
select select "77"
select select "1160"
select select "b2b"
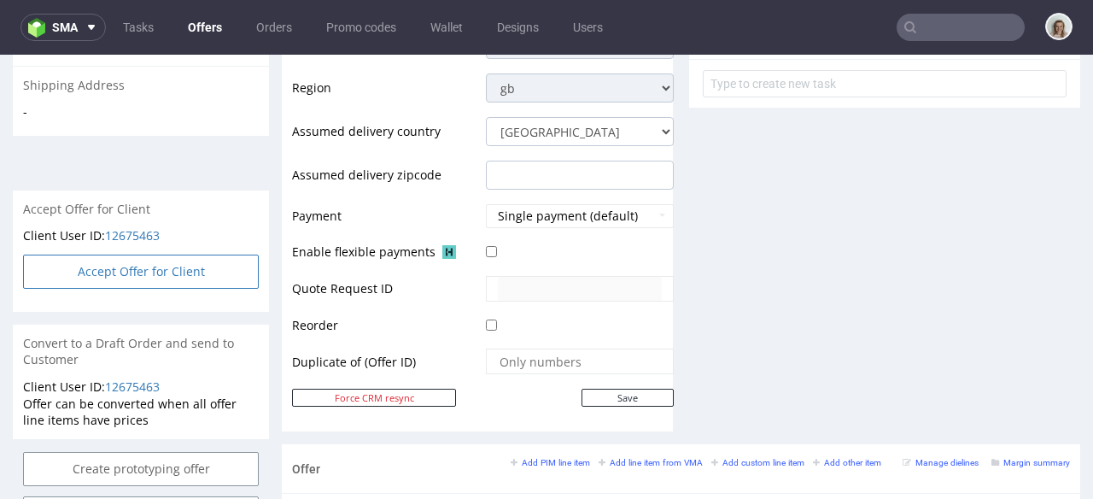
select select "77"
select select "1160"
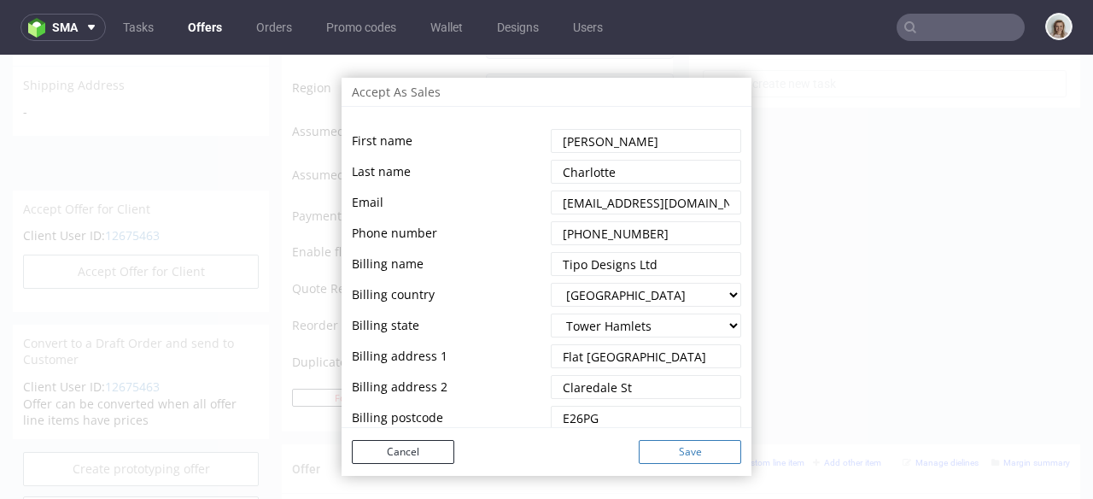
click at [673, 453] on button "Save" at bounding box center [690, 452] width 102 height 24
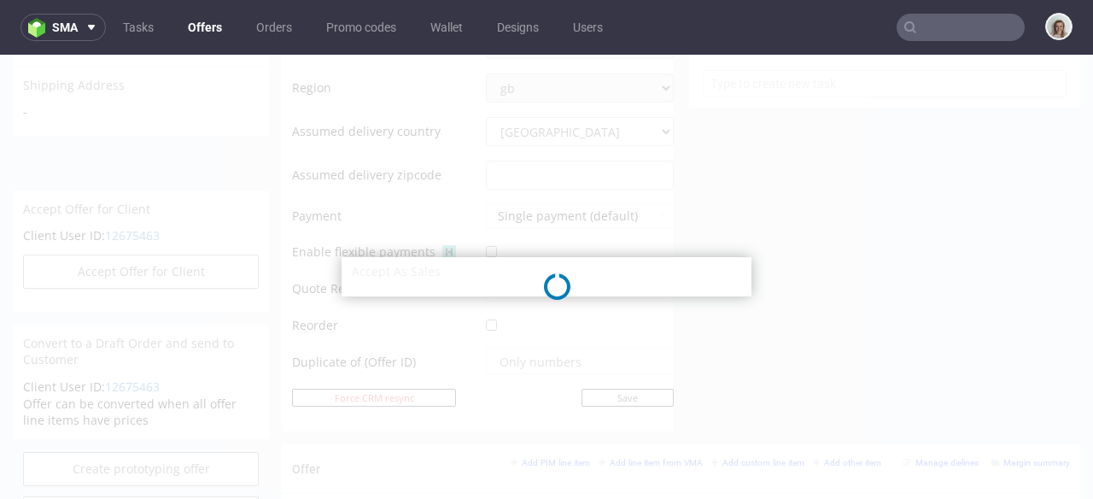
select select "77"
select select "1160"
select select "b2b"
select select "77"
select select "1160"
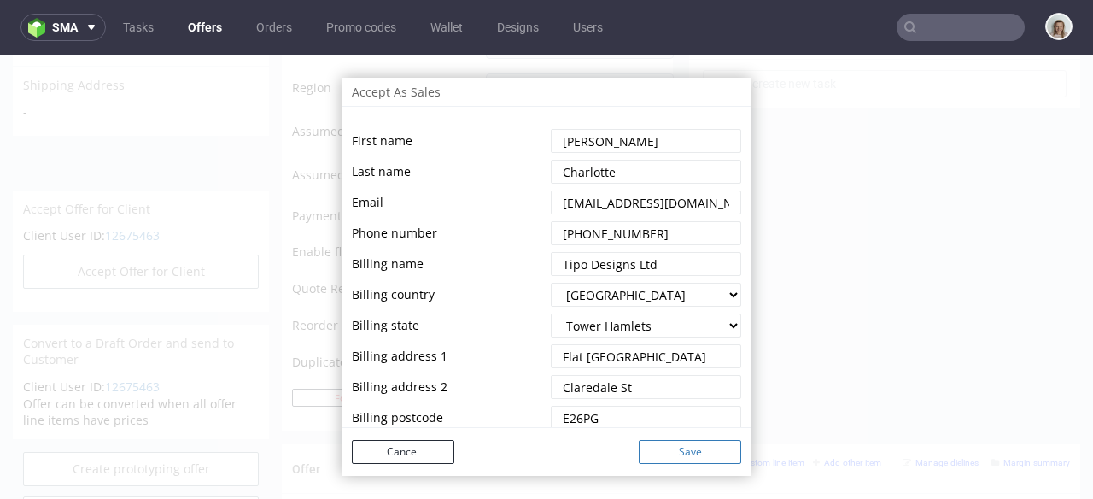
click at [647, 442] on button "Save" at bounding box center [690, 452] width 102 height 24
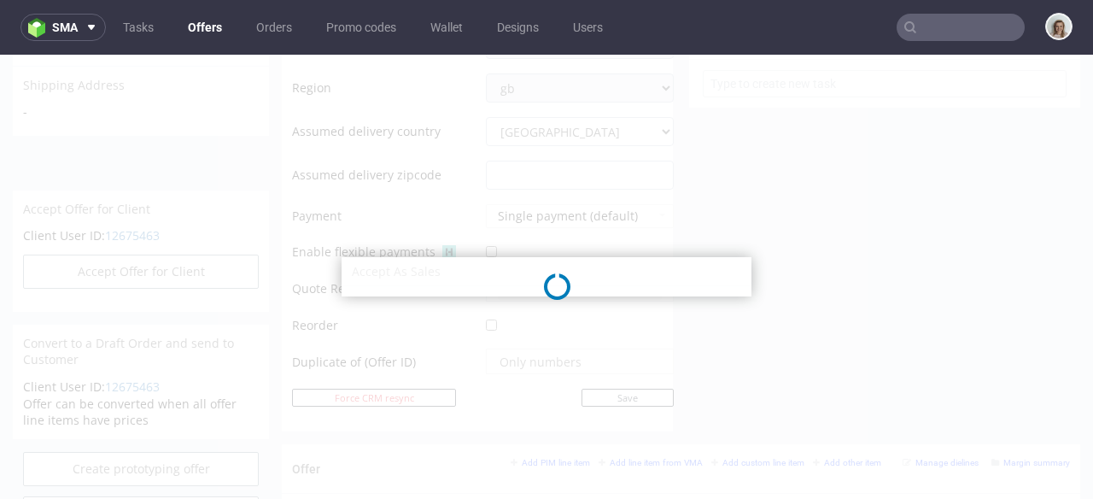
select select "77"
select select "1160"
select select "b2b"
select select "77"
select select "1160"
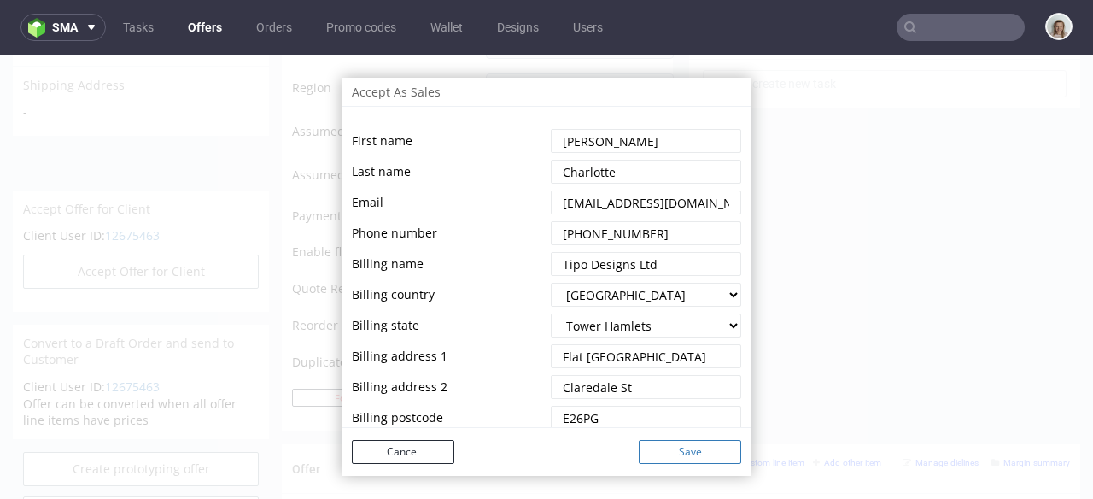
click at [665, 450] on button "Save" at bounding box center [690, 452] width 102 height 24
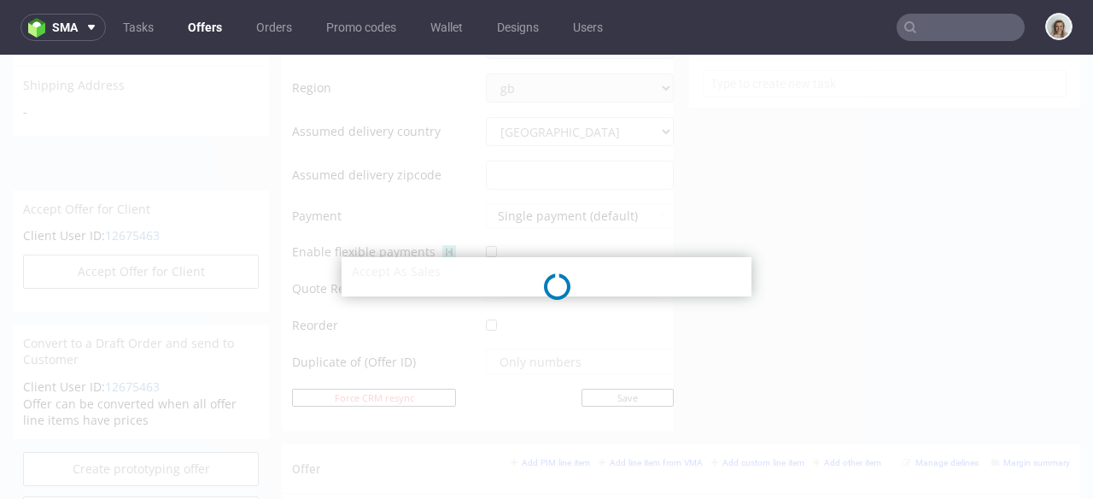
select select "77"
select select "1160"
select select "b2b"
select select "77"
select select "1160"
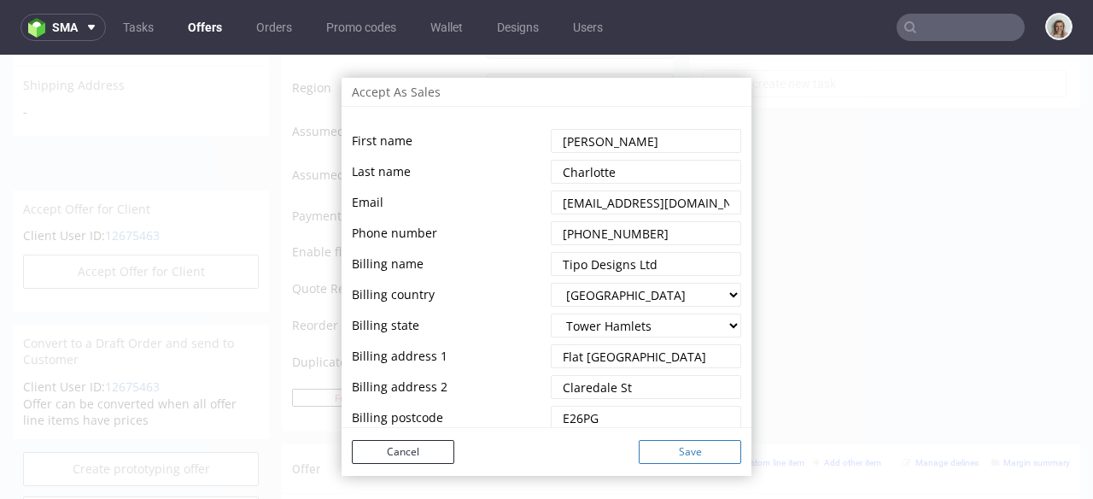
click at [677, 459] on button "Save" at bounding box center [690, 452] width 102 height 24
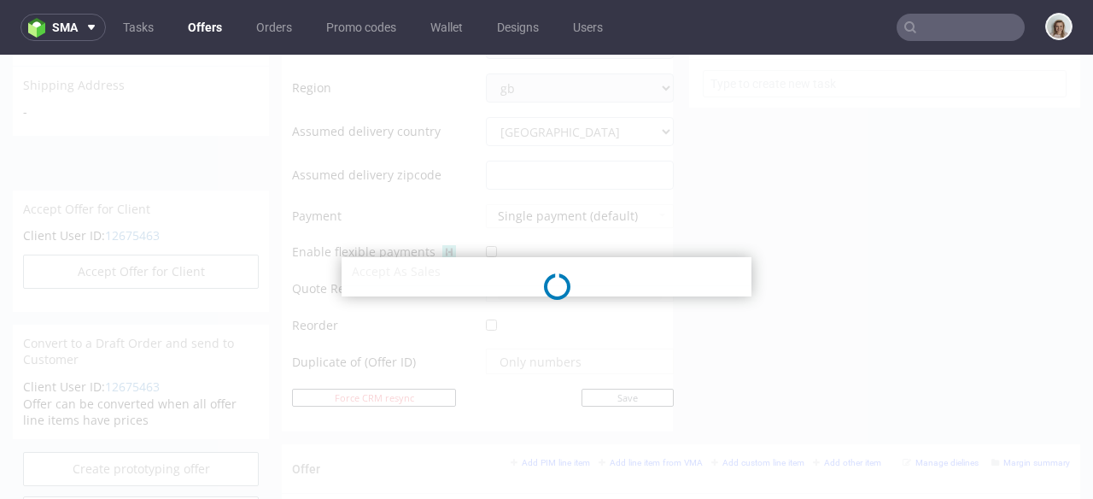
select select "77"
select select "1160"
select select "b2b"
select select "77"
select select "1160"
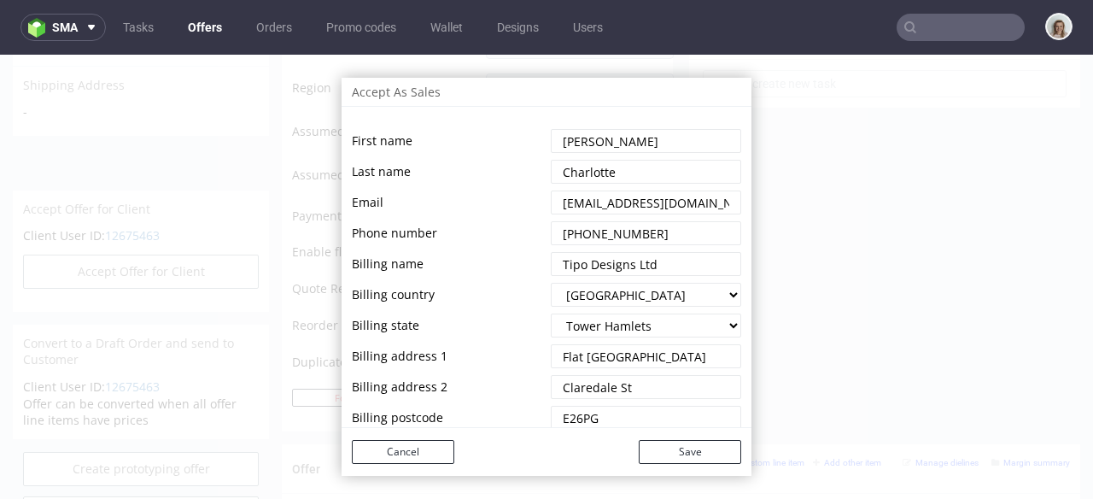
click at [98, 210] on div "Accept As Sales First name Last name Email Phone number Billing name Billing co…" at bounding box center [546, 277] width 1093 height 444
click at [819, 146] on div "Accept As Sales First name Last name Email Phone number Billing name Billing co…" at bounding box center [546, 277] width 1093 height 444
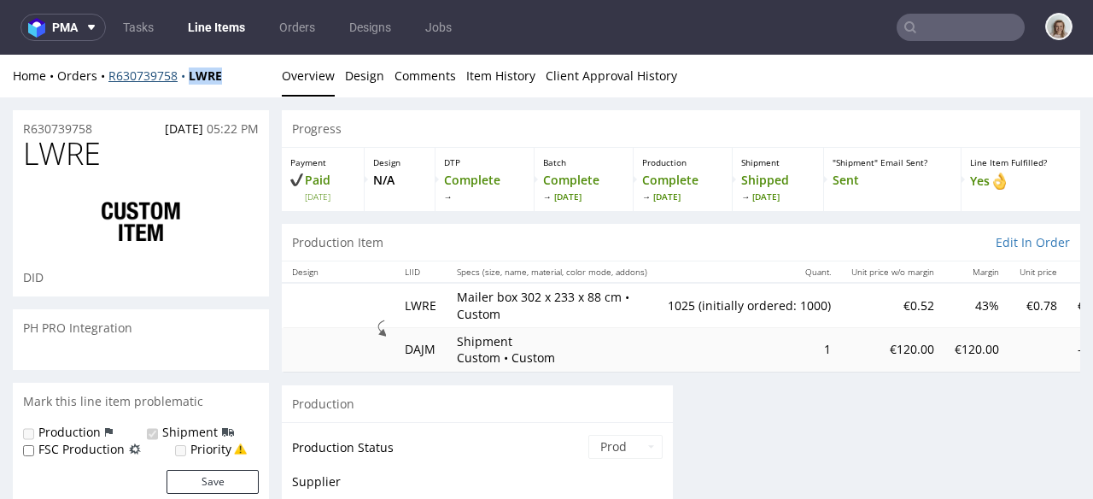
drag, startPoint x: 231, startPoint y: 76, endPoint x: 190, endPoint y: 74, distance: 41.9
click at [190, 74] on div "Home Orders R630739758 LWRE" at bounding box center [141, 75] width 256 height 17
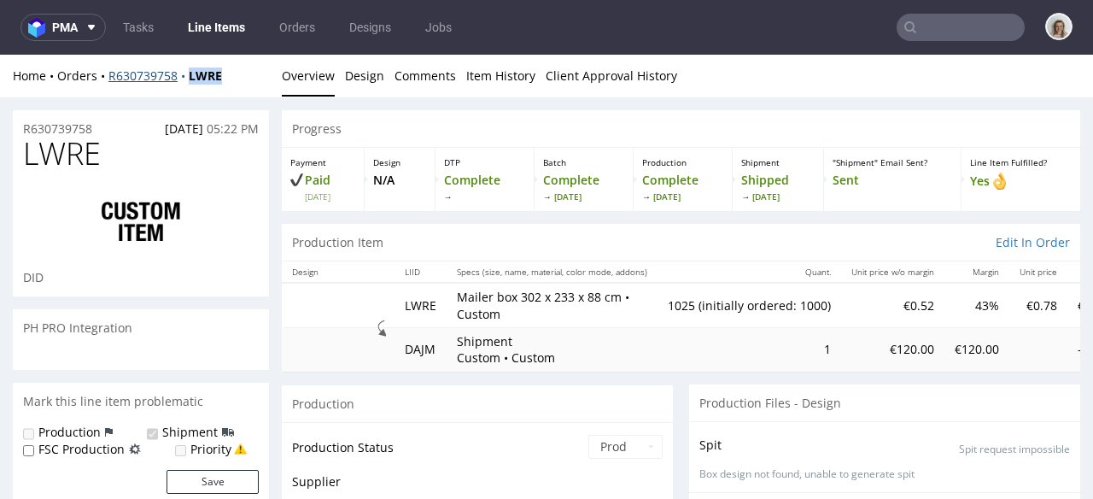
scroll to position [175, 0]
copy strong "LWRE"
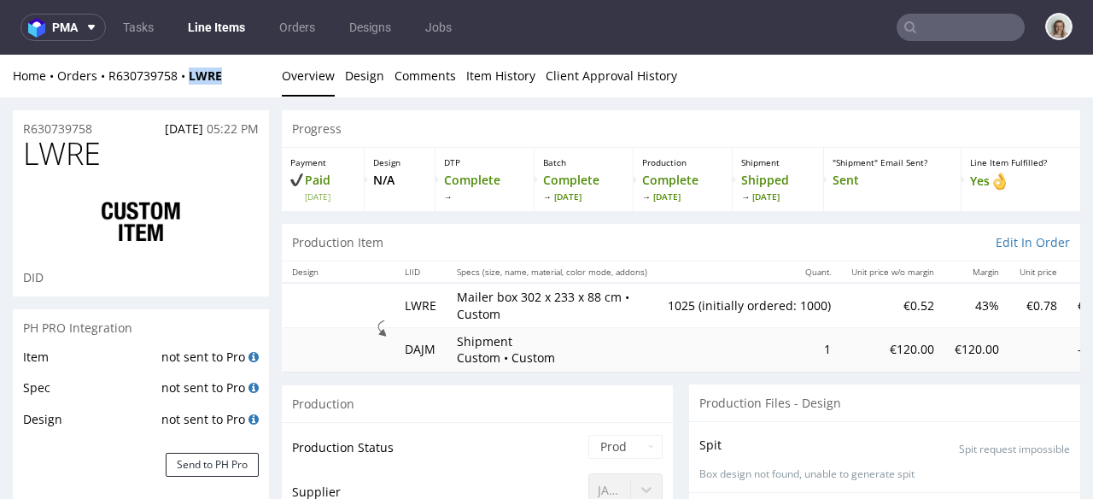
select select "in_progress"
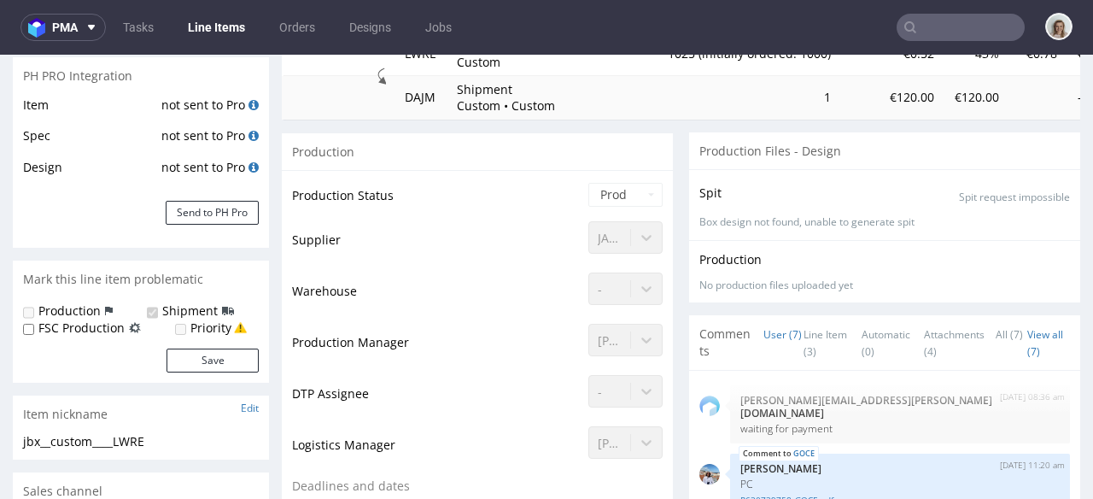
scroll to position [271, 0]
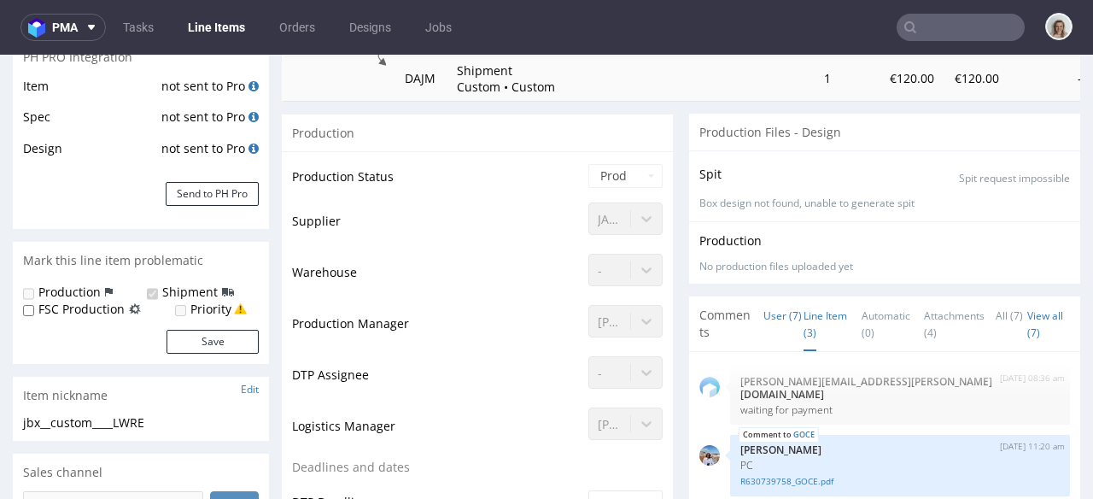
click at [810, 319] on link "Line Item (3)" at bounding box center [826, 324] width 44 height 54
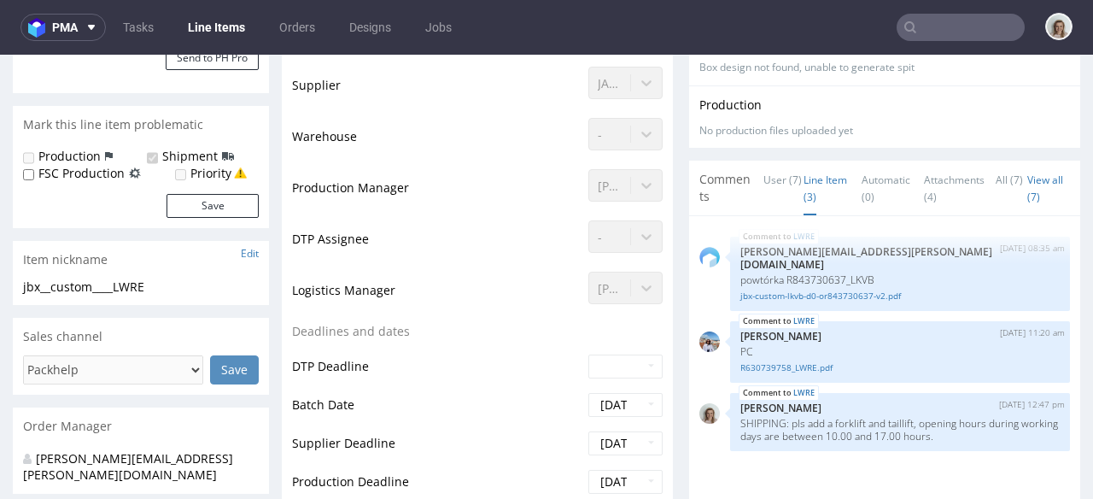
scroll to position [493, 0]
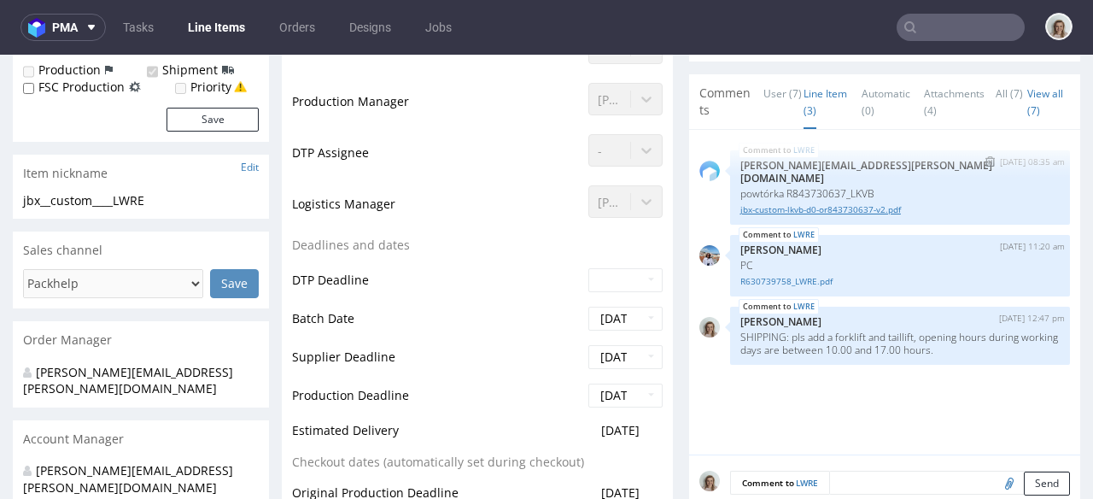
click at [811, 203] on link "jbx-custom-lkvb-d0-or843730637-v2.pdf" at bounding box center [899, 209] width 319 height 13
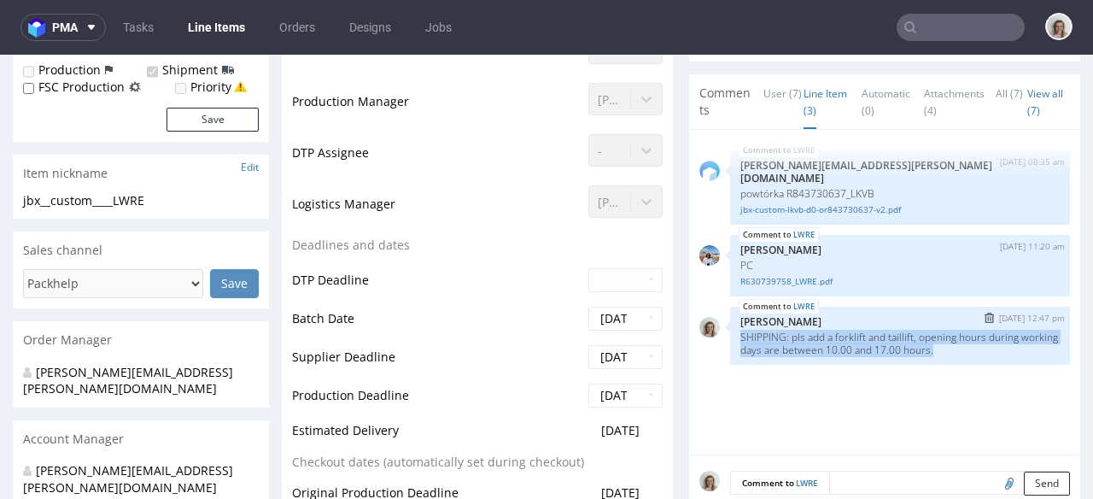
drag, startPoint x: 979, startPoint y: 334, endPoint x: 731, endPoint y: 319, distance: 248.2
click at [731, 319] on div "LWRE 28th Oct 24 | 12:47 pm Monika Poźniak SHIPPING: pls add a forklift and tai…" at bounding box center [900, 336] width 340 height 58
copy p "SHIPPING: pls add a forklift and taillift, opening hours during working days ar…"
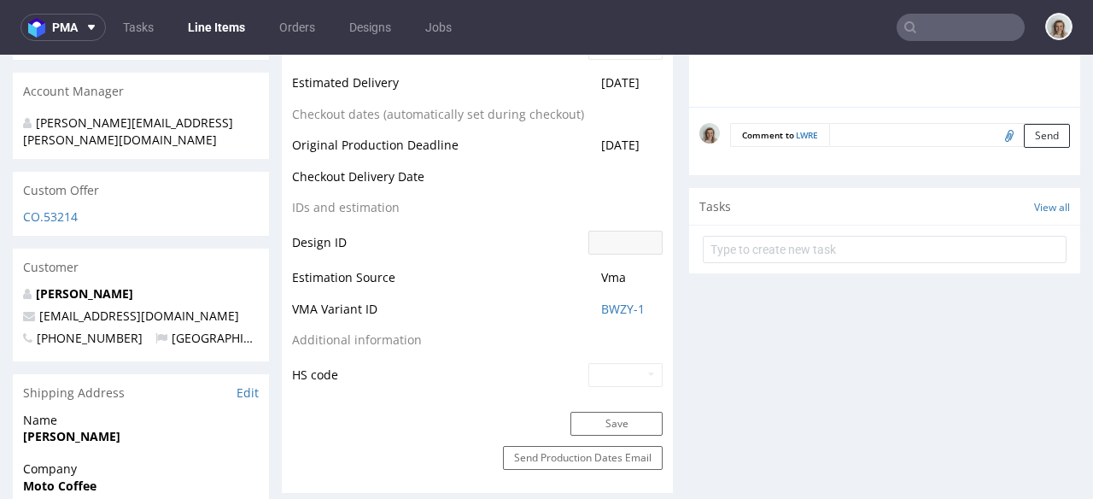
scroll to position [844, 0]
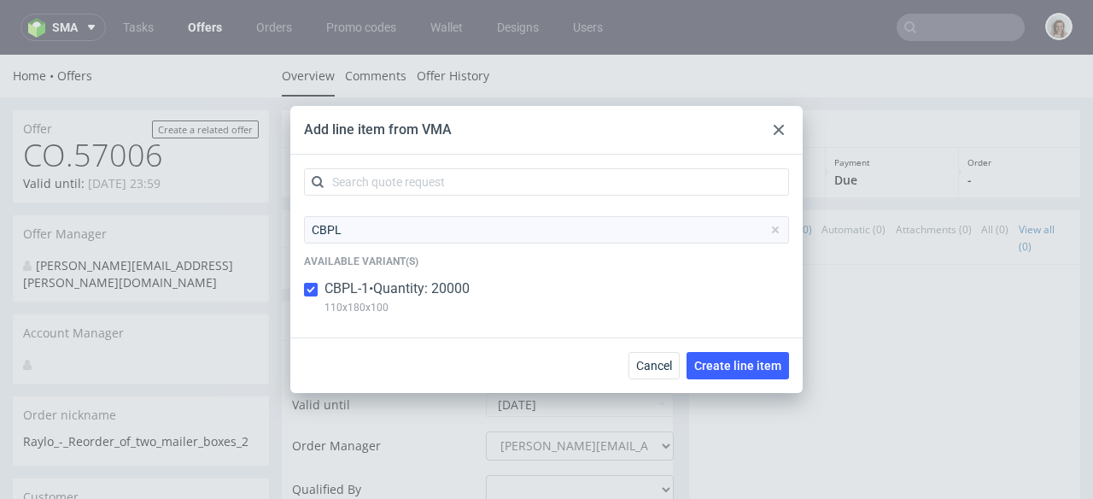
scroll to position [922, 0]
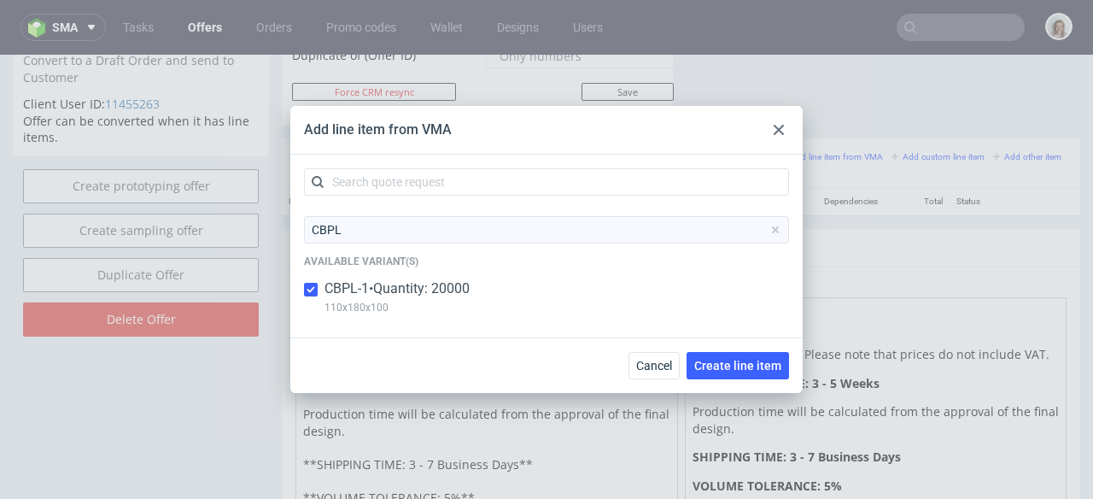
click at [781, 125] on icon at bounding box center [779, 130] width 10 height 10
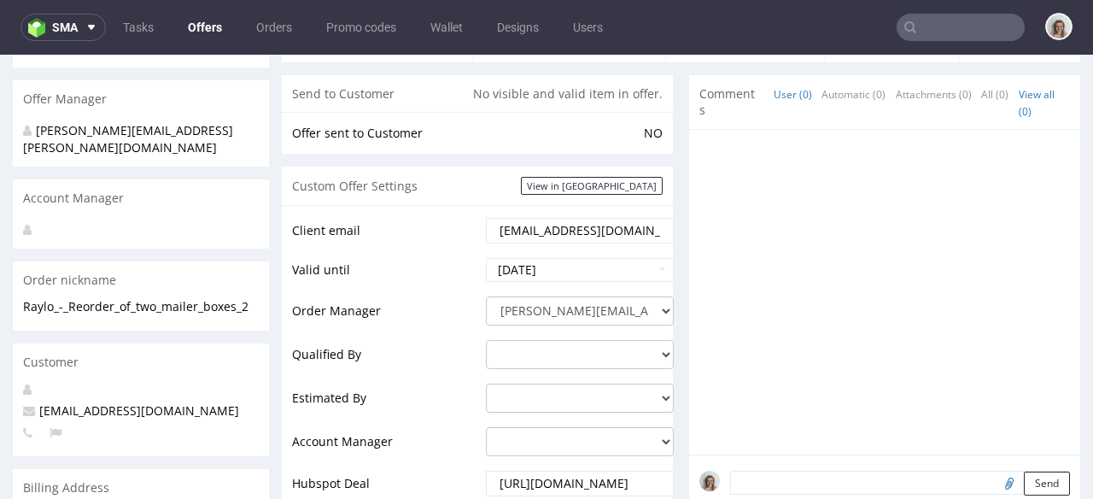
scroll to position [0, 0]
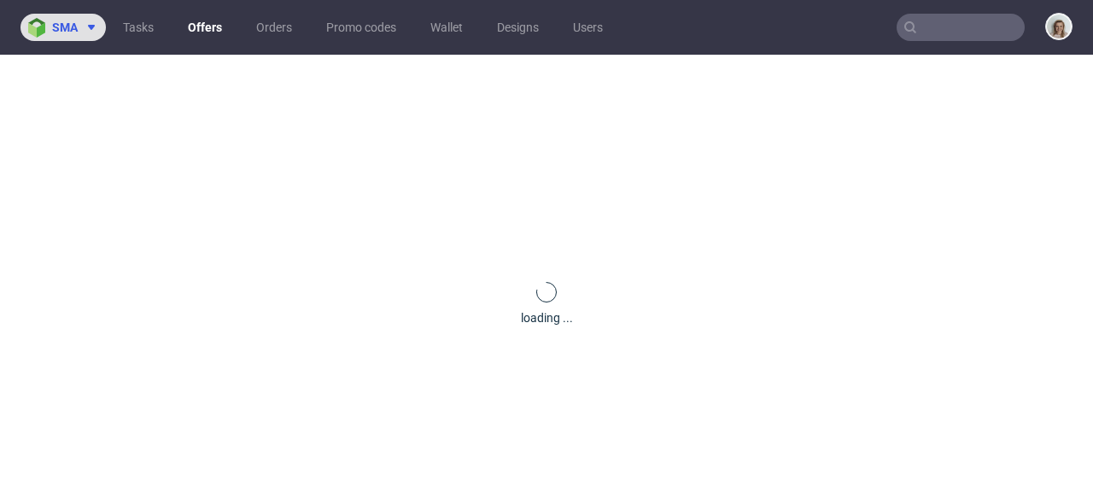
click at [83, 20] on span at bounding box center [88, 27] width 20 height 14
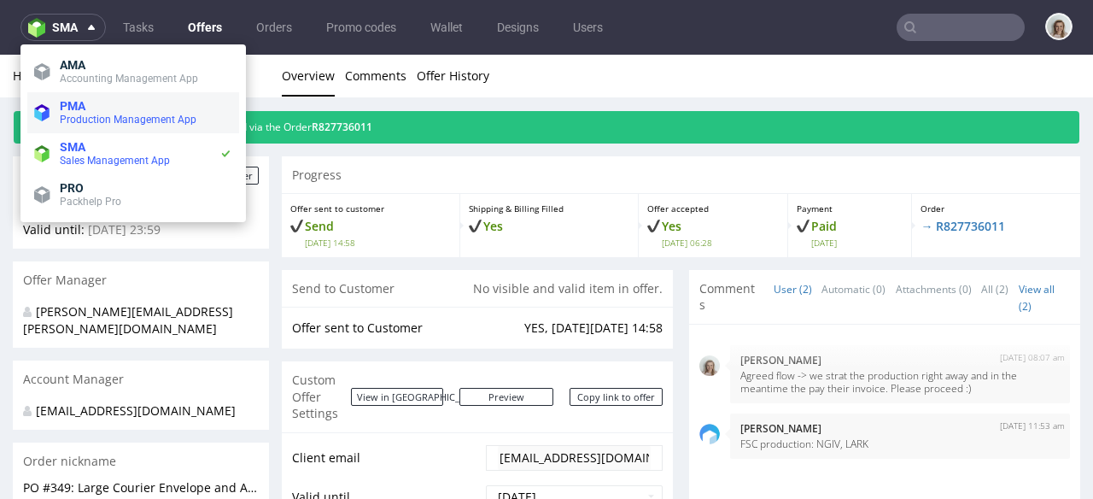
click at [85, 122] on span "Production Management App" at bounding box center [128, 120] width 137 height 12
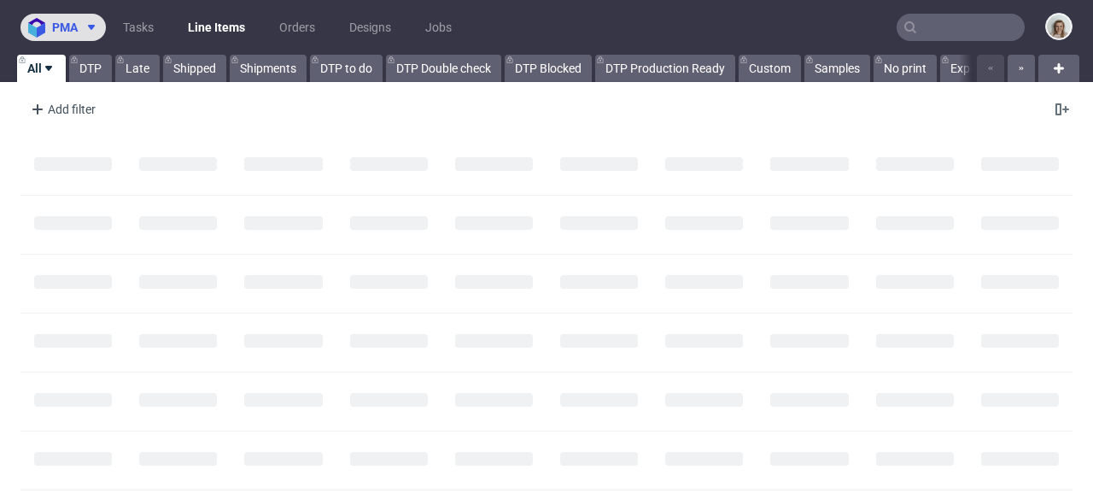
click at [70, 30] on span "pma" at bounding box center [65, 27] width 26 height 12
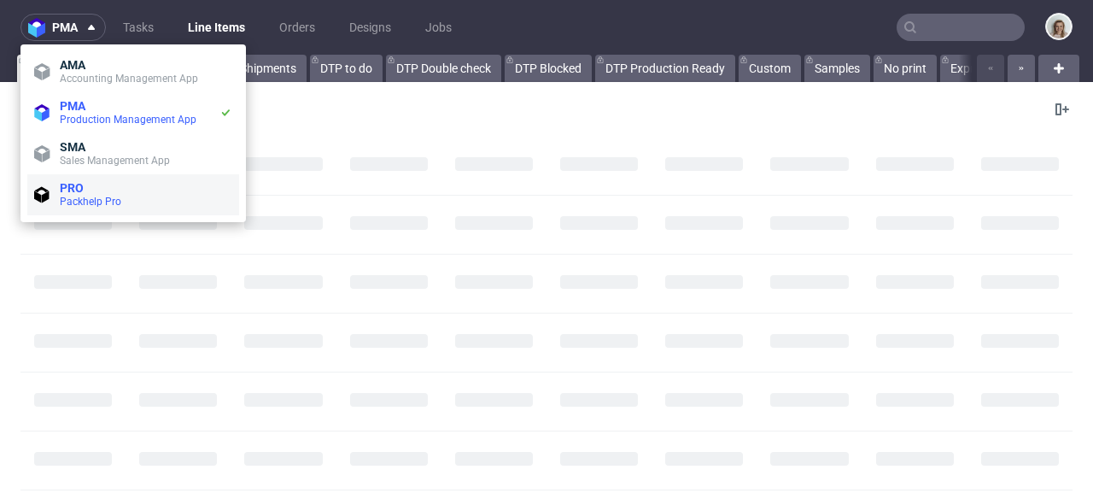
click at [84, 175] on li "PRO Packhelp Pro" at bounding box center [133, 194] width 212 height 41
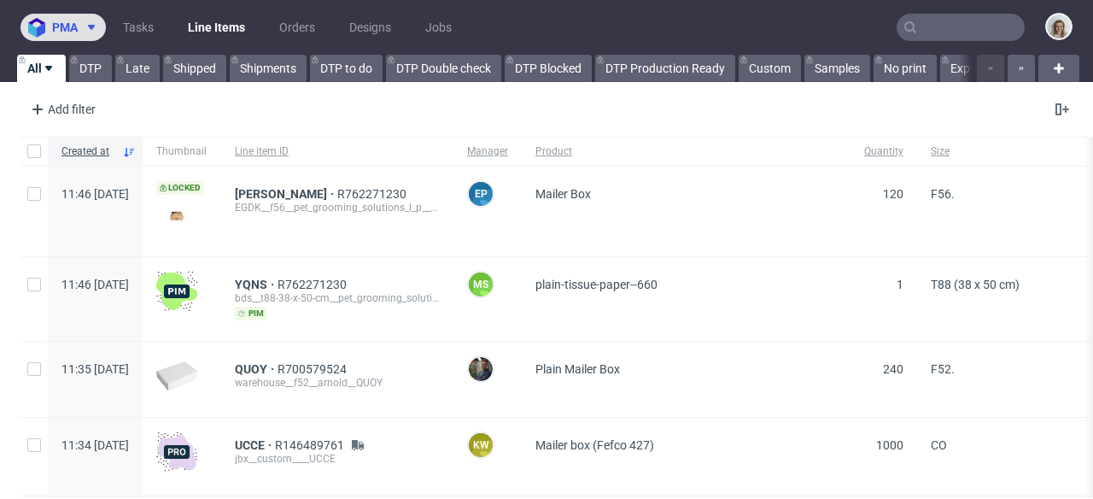
click at [84, 24] on span at bounding box center [88, 27] width 20 height 14
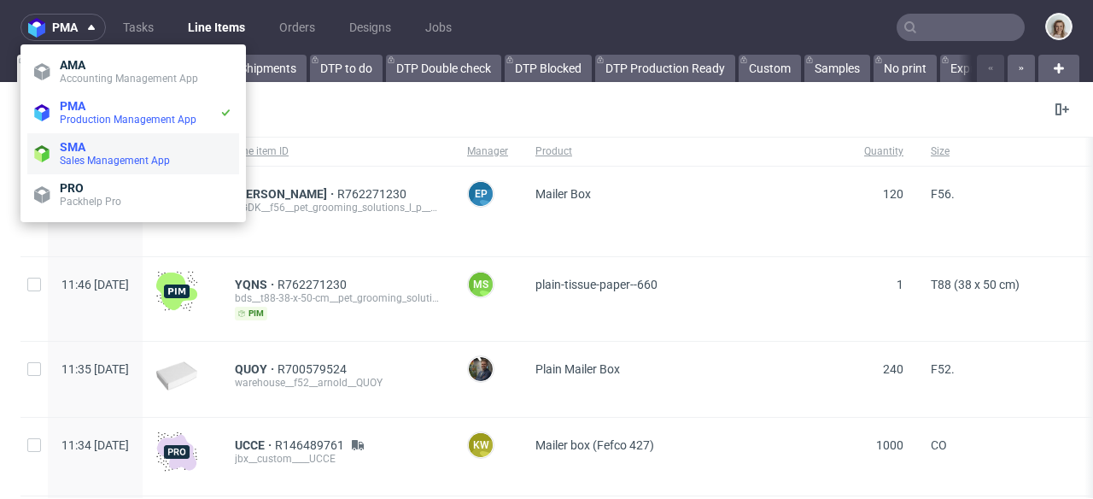
click at [87, 146] on span "SMA" at bounding box center [146, 147] width 173 height 14
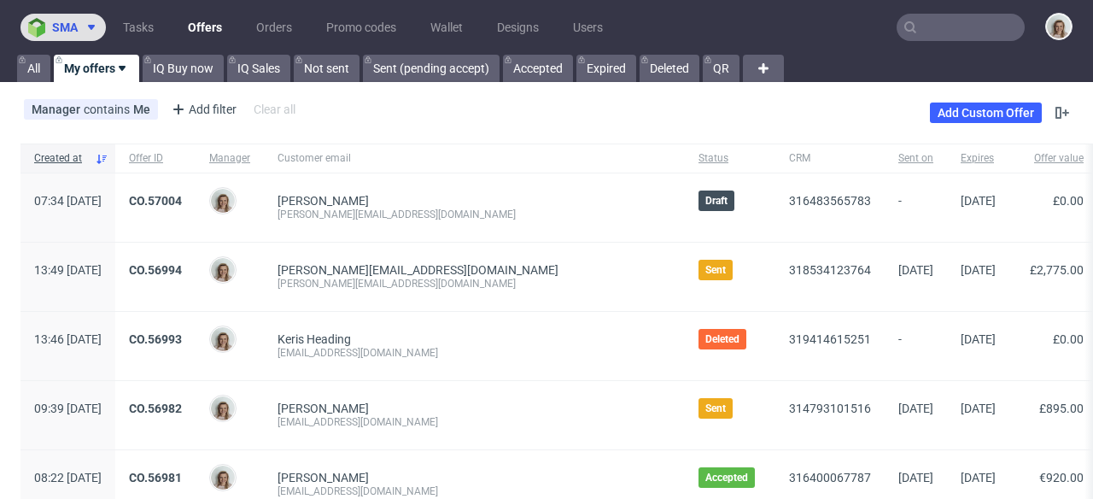
click at [73, 24] on span "sma" at bounding box center [65, 27] width 26 height 12
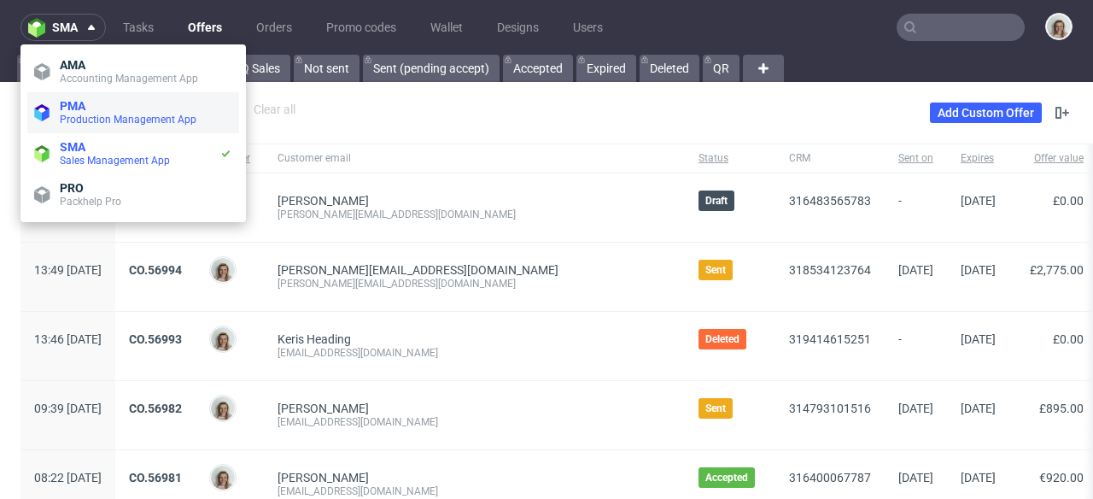
click at [81, 114] on span "Production Management App" at bounding box center [128, 120] width 137 height 12
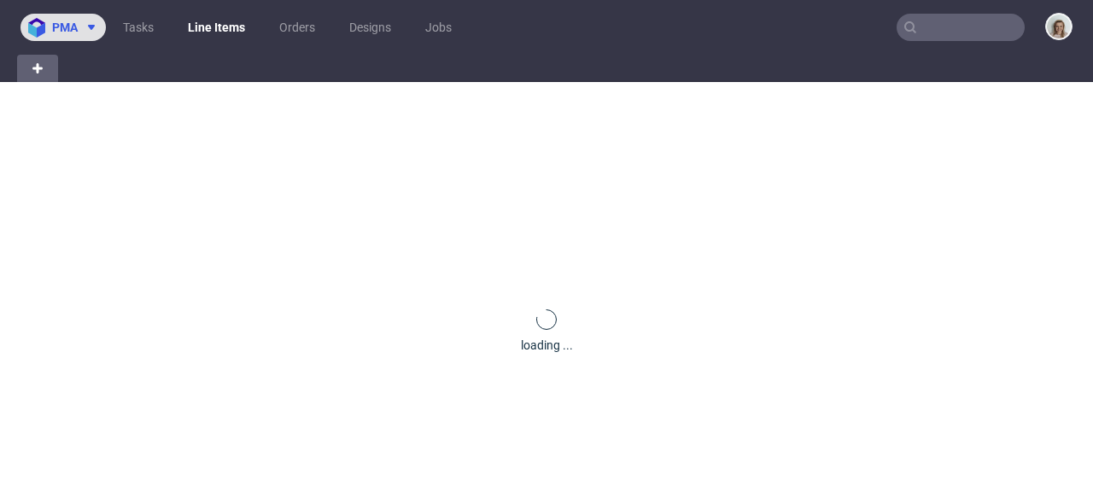
click at [79, 32] on span at bounding box center [88, 27] width 20 height 14
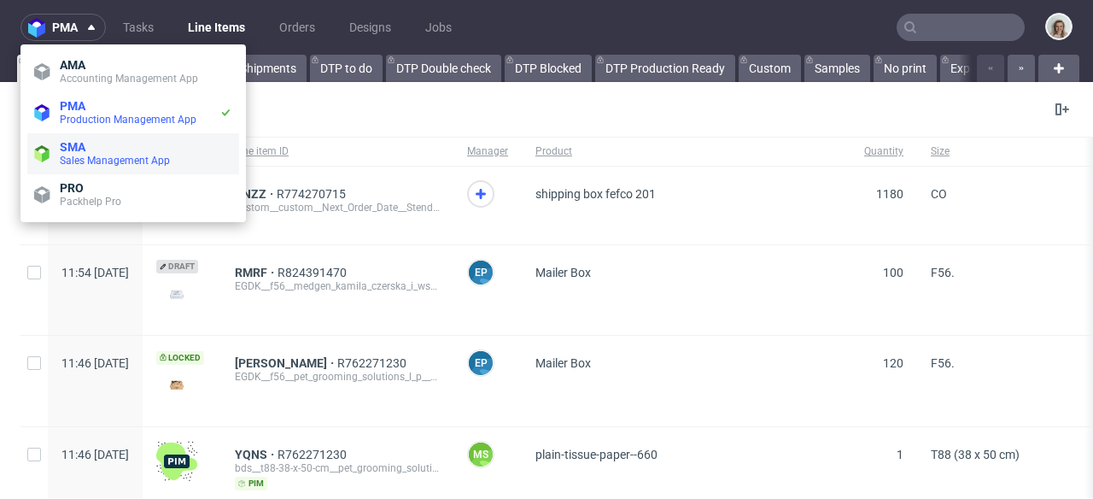
click at [85, 147] on span "SMA" at bounding box center [73, 147] width 26 height 14
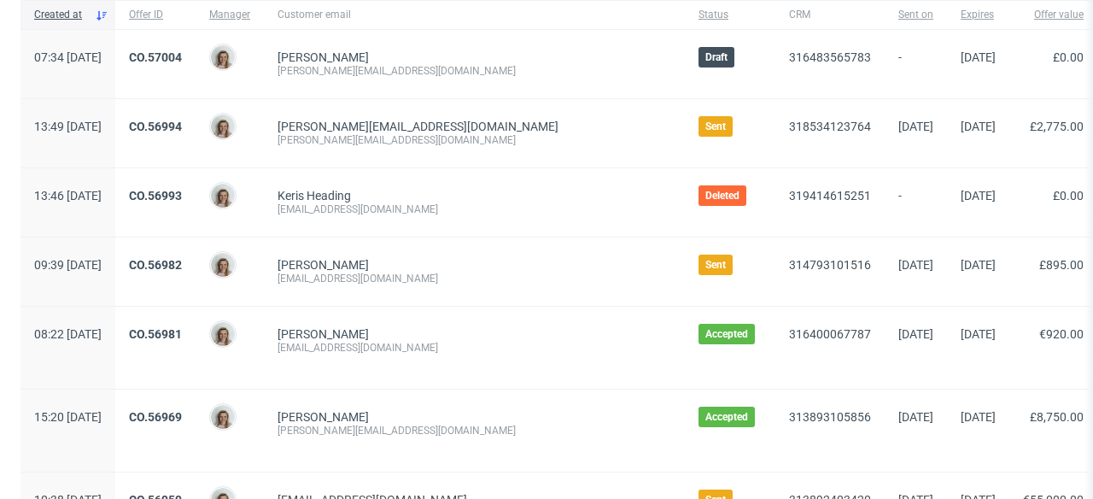
scroll to position [145, 0]
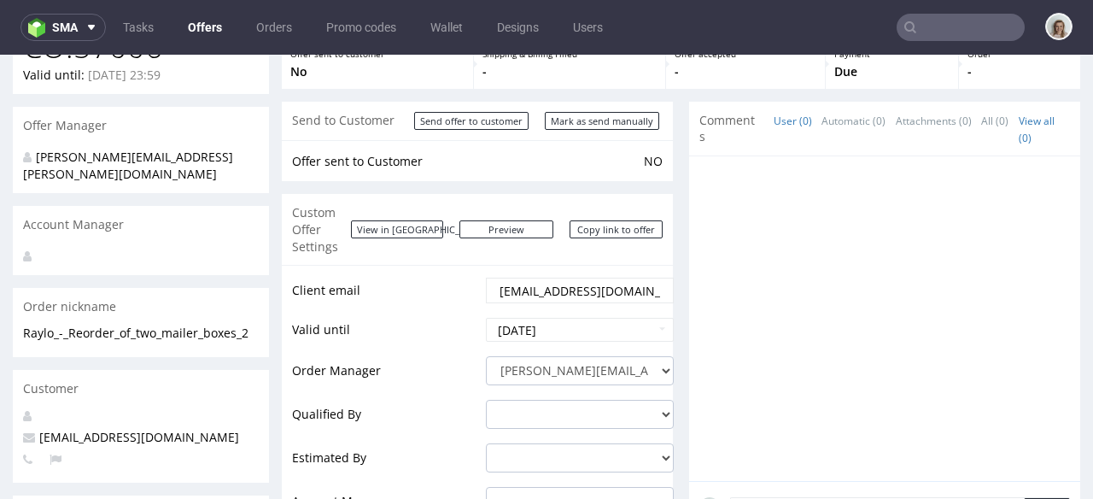
scroll to position [110, 0]
click at [520, 354] on select "[PERSON_NAME][EMAIL_ADDRESS][PERSON_NAME][DOMAIN_NAME] [PERSON_NAME][DOMAIN_NAM…" at bounding box center [580, 368] width 188 height 29
select select "11572053"
click at [486, 354] on select "[PERSON_NAME][EMAIL_ADDRESS][PERSON_NAME][DOMAIN_NAME] [PERSON_NAME][DOMAIN_NAM…" at bounding box center [580, 368] width 188 height 29
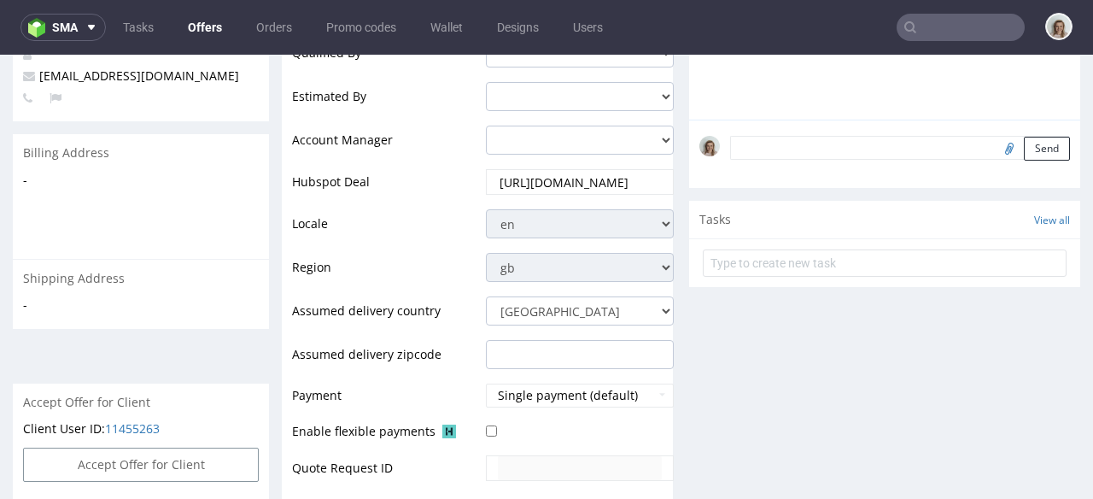
scroll to position [722, 0]
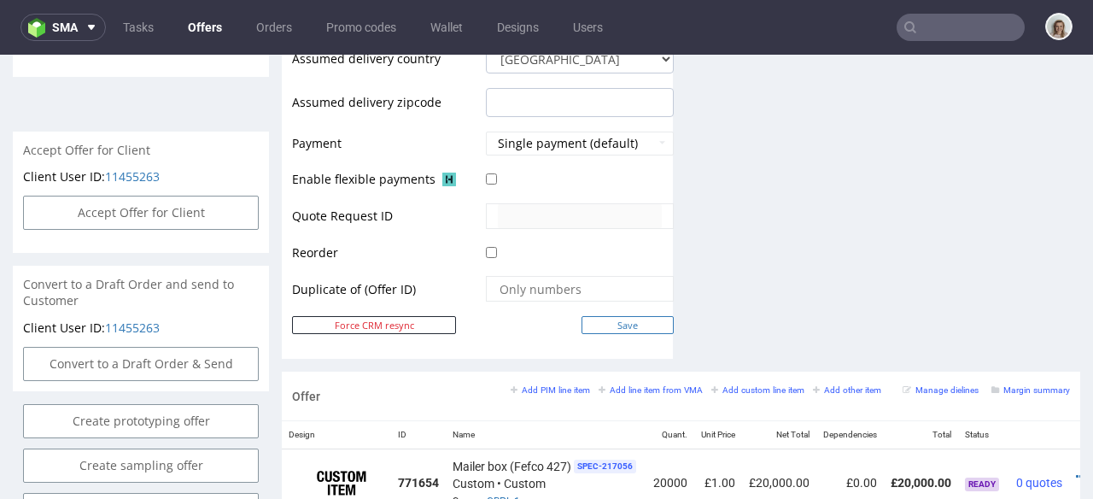
click at [602, 316] on input "Save" at bounding box center [628, 325] width 92 height 18
type input "In progress..."
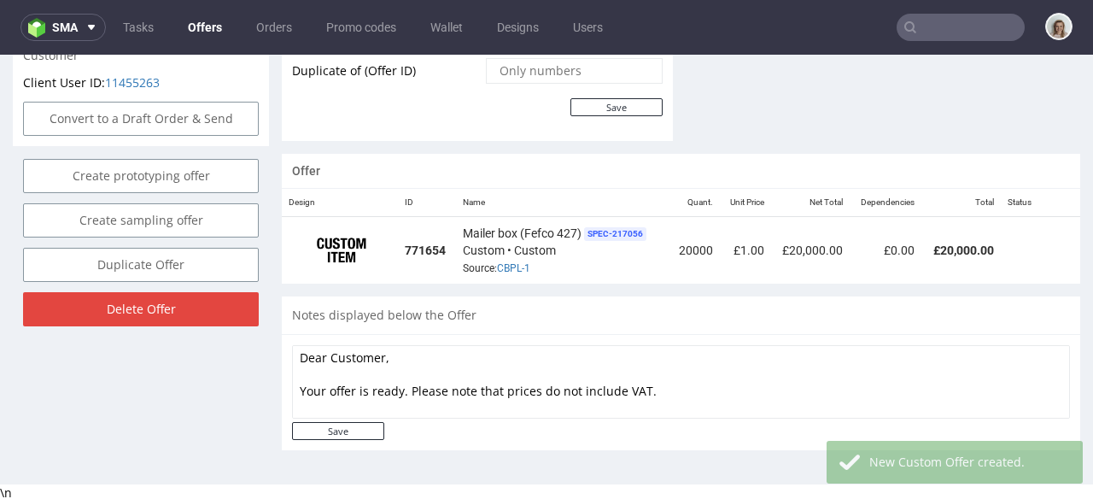
scroll to position [935, 0]
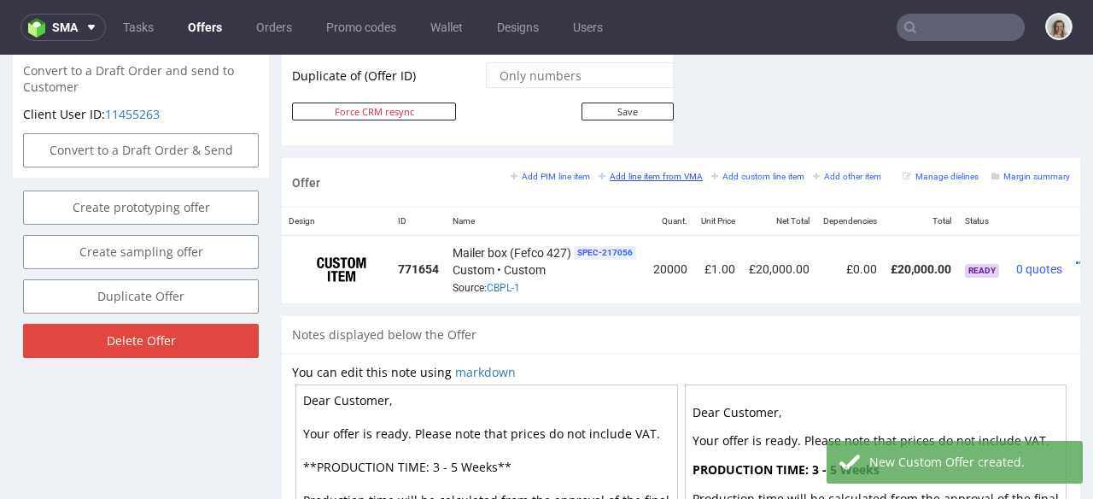
click at [662, 172] on small "Add line item from VMA" at bounding box center [651, 176] width 104 height 9
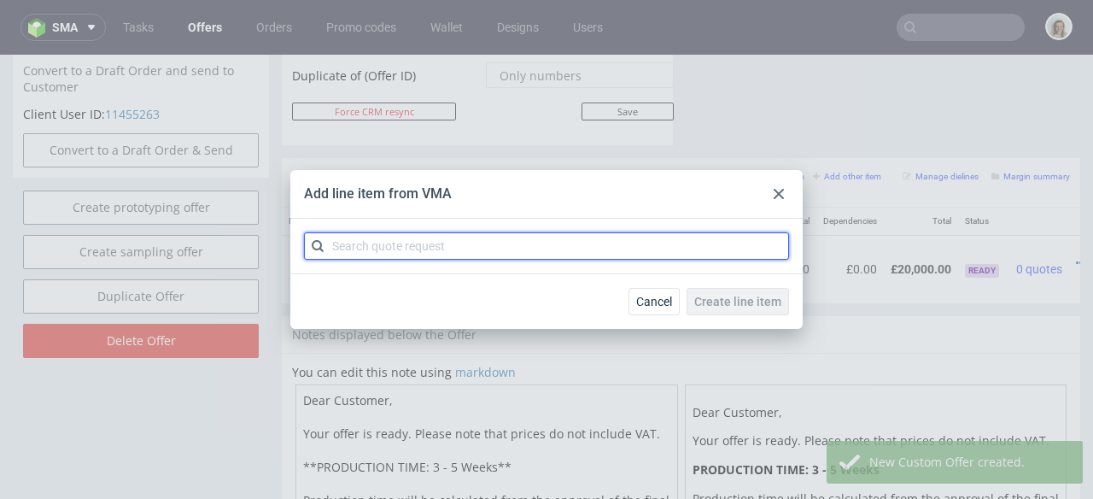
click at [579, 236] on input "text" at bounding box center [546, 245] width 485 height 27
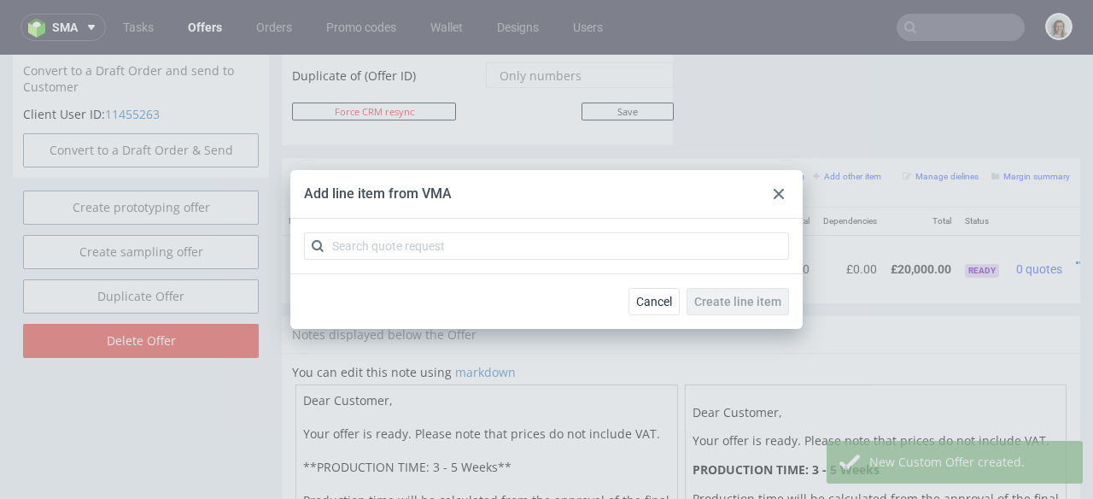
click at [776, 193] on icon at bounding box center [779, 194] width 10 height 10
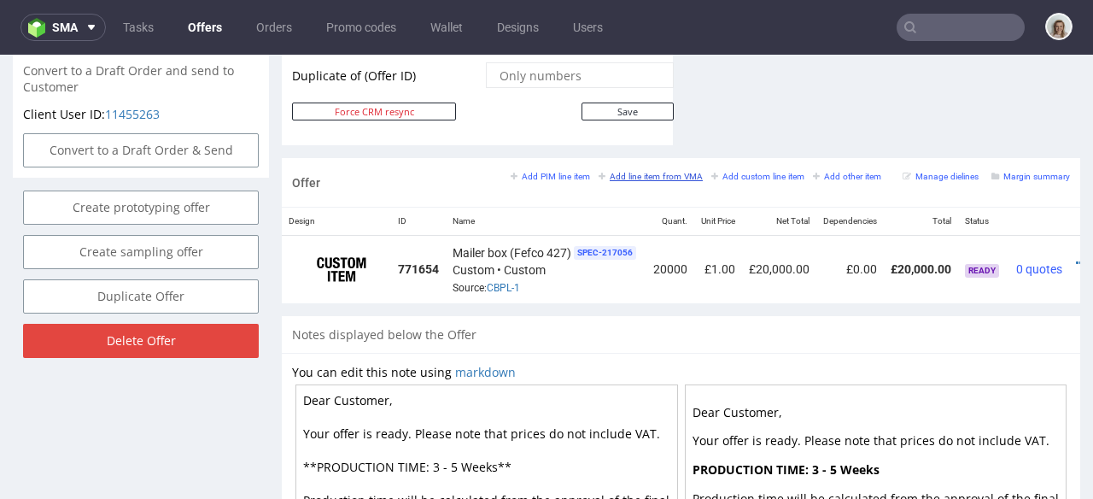
click at [671, 172] on small "Add line item from VMA" at bounding box center [651, 176] width 104 height 9
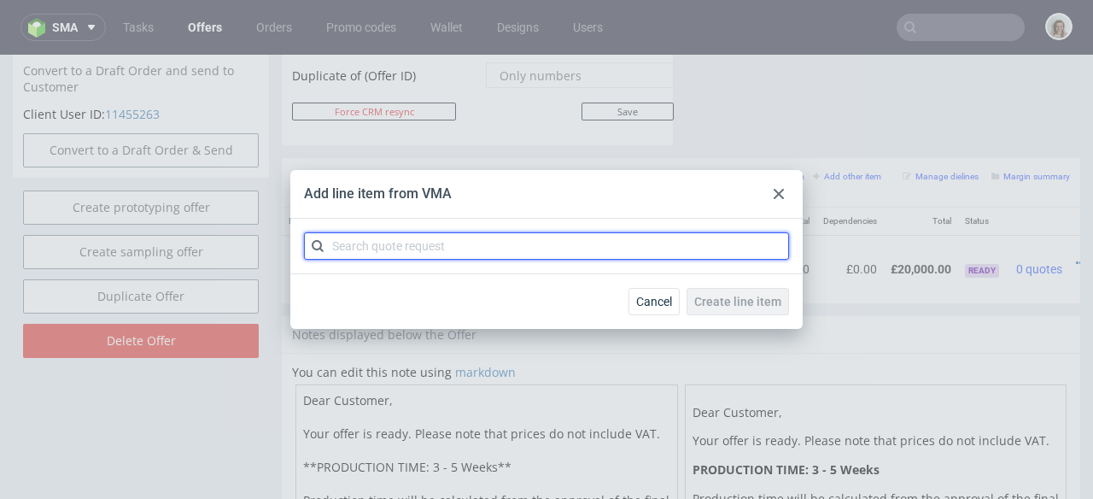
click at [583, 238] on input "text" at bounding box center [546, 245] width 485 height 27
paste input "CBPM"
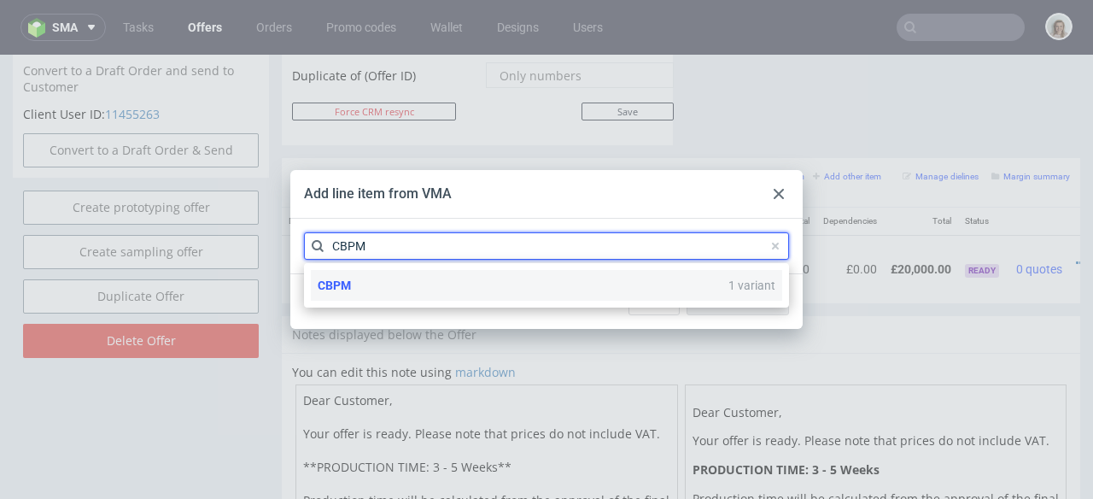
type input "CBPM"
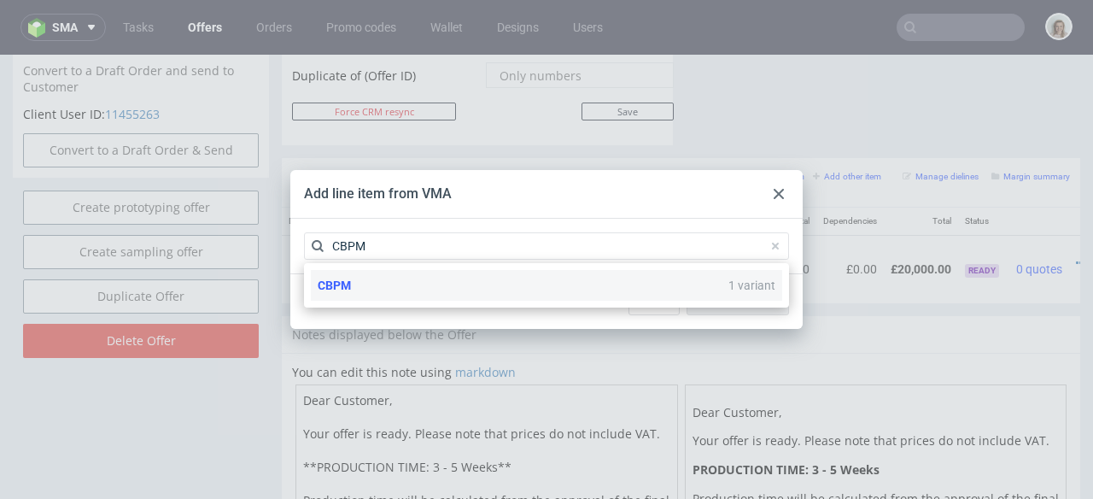
click at [556, 284] on div "CBPM 1 variant" at bounding box center [546, 285] width 471 height 31
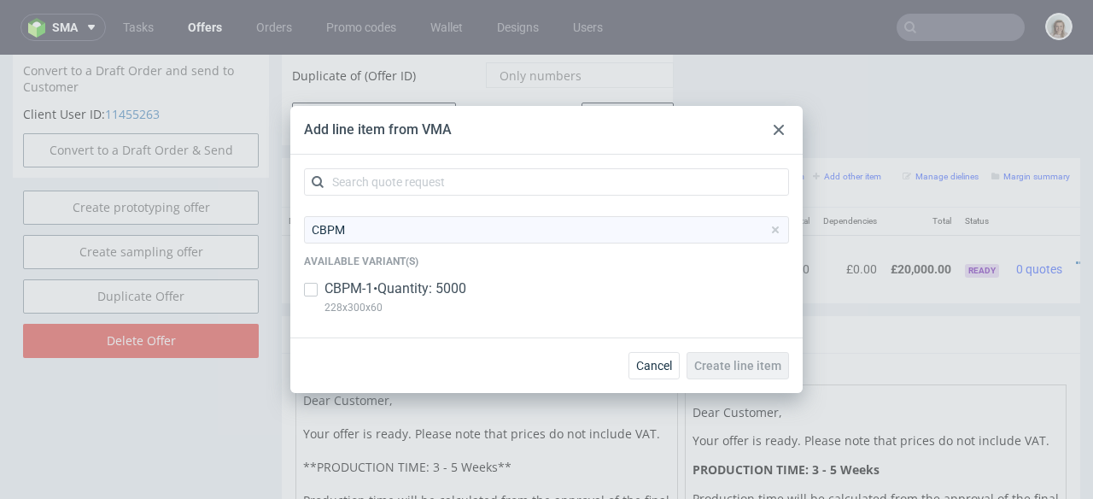
click at [442, 301] on p "228x300x60" at bounding box center [396, 307] width 142 height 19
checkbox input "true"
click at [709, 370] on span "Create line item" at bounding box center [737, 366] width 87 height 12
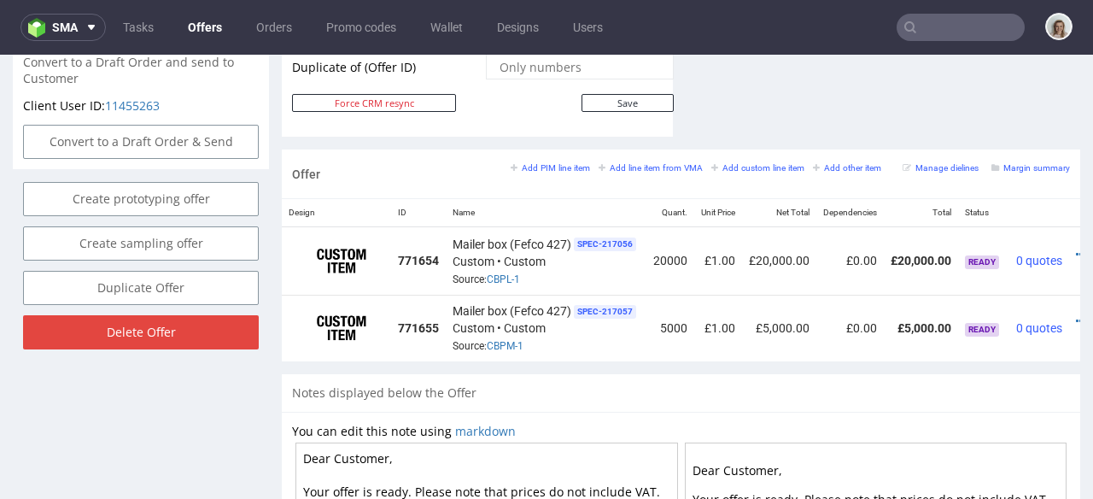
scroll to position [0, 57]
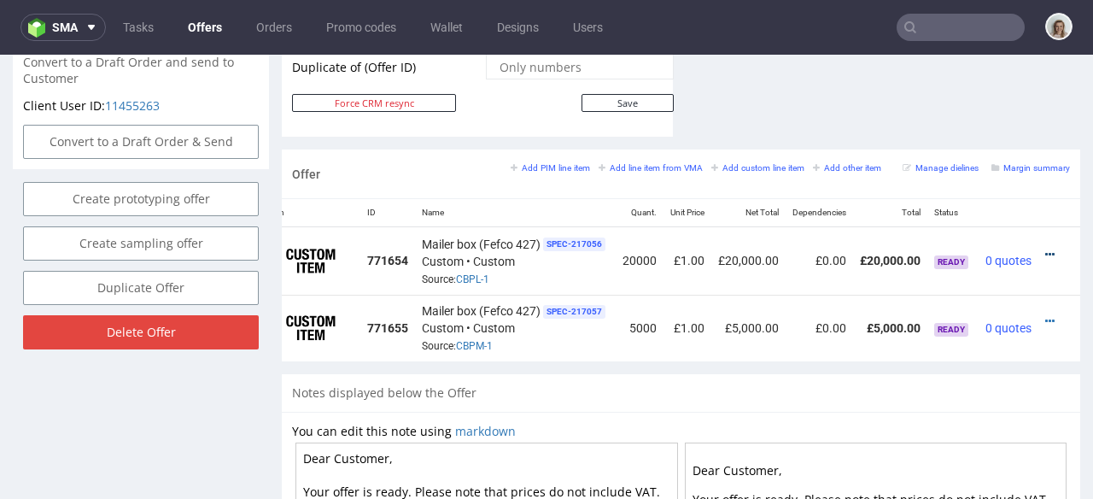
click at [1045, 249] on icon at bounding box center [1049, 255] width 9 height 12
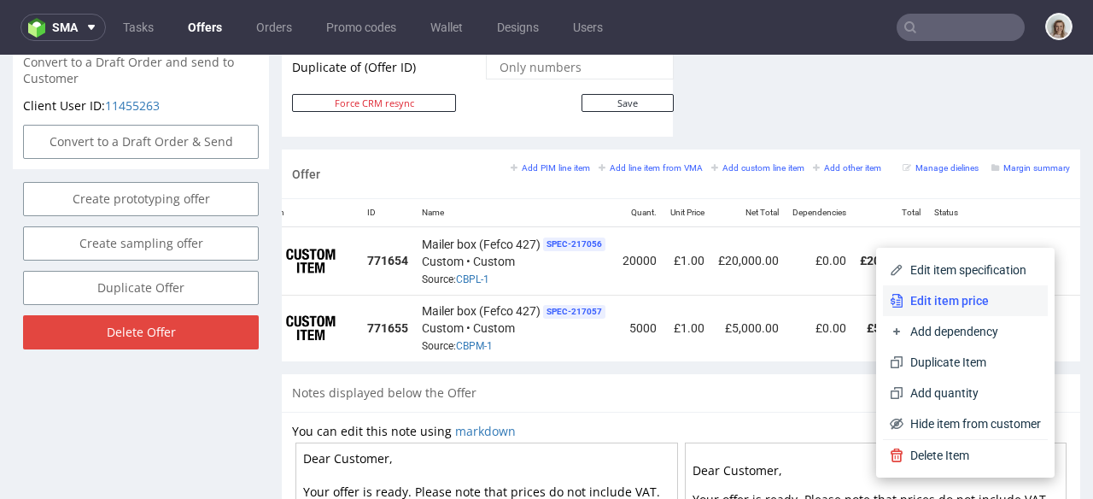
click at [923, 290] on li "Edit item price" at bounding box center [965, 300] width 165 height 31
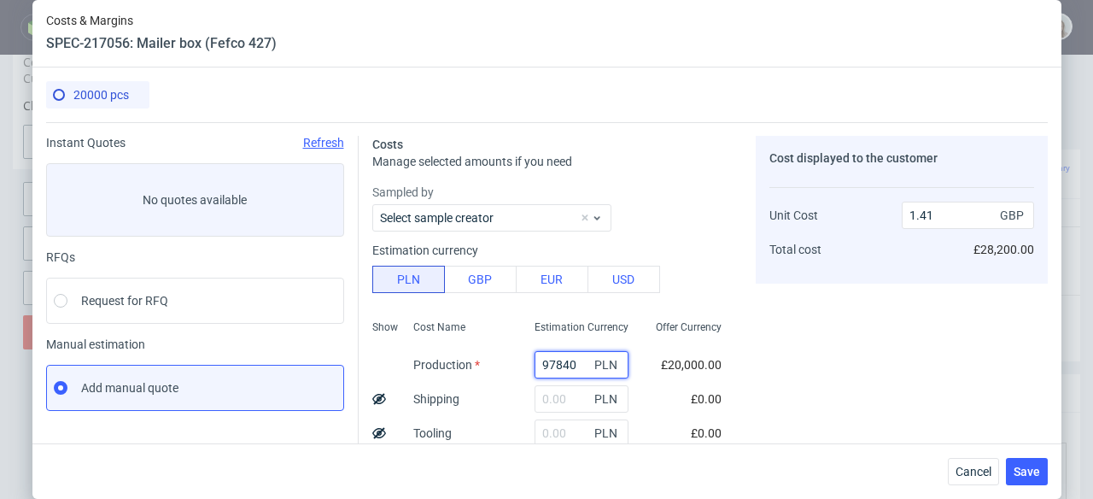
drag, startPoint x: 562, startPoint y: 369, endPoint x: 509, endPoint y: 369, distance: 53.0
click at [521, 369] on div "97840 PLN" at bounding box center [581, 365] width 121 height 34
type input "4"
type input "0"
type input "49800"
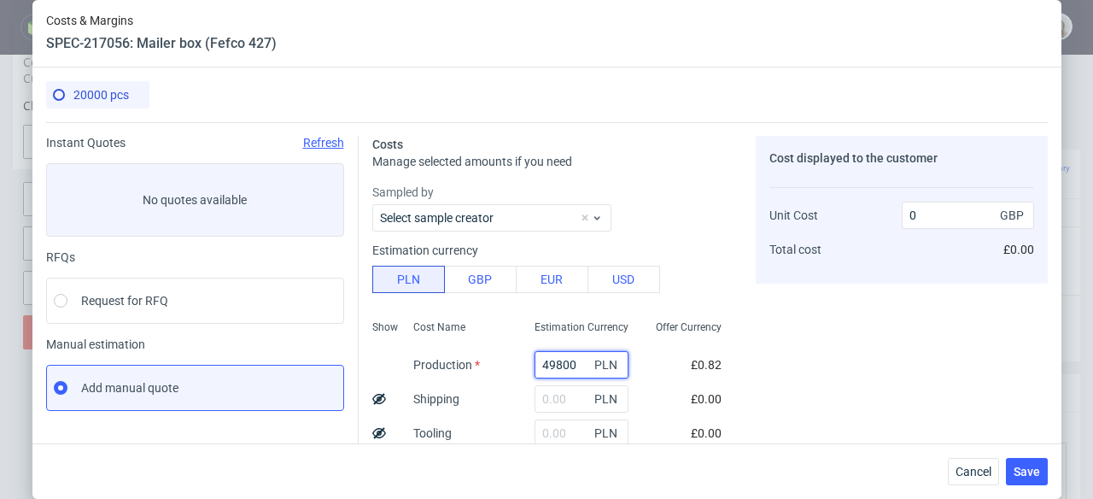
type input "0.72"
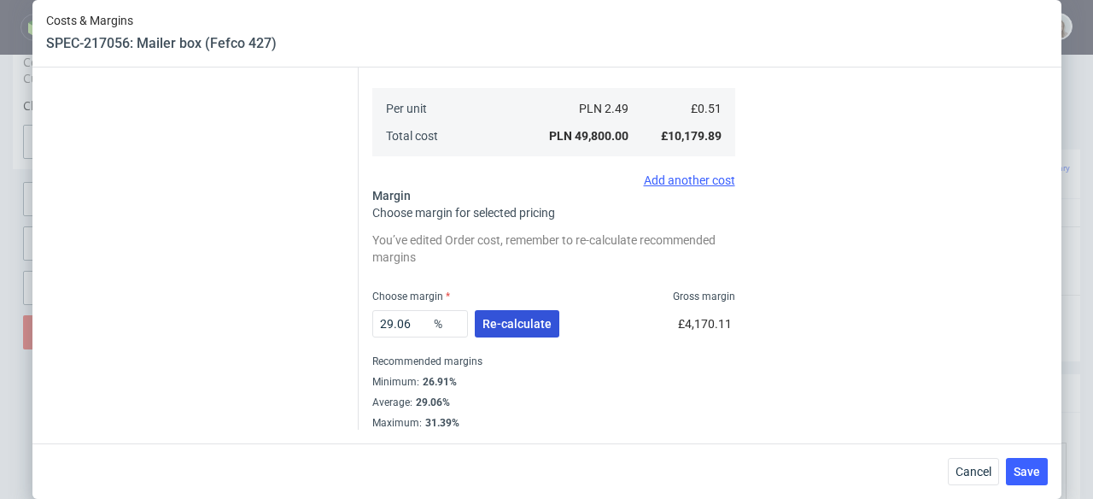
type input "49800"
click at [539, 329] on span "Re-calculate" at bounding box center [517, 324] width 69 height 12
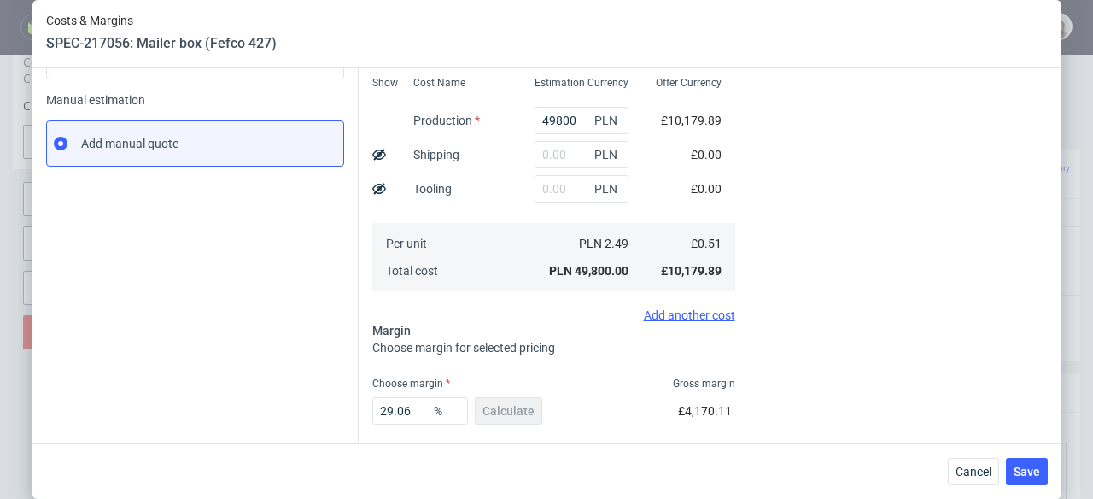
scroll to position [198, 0]
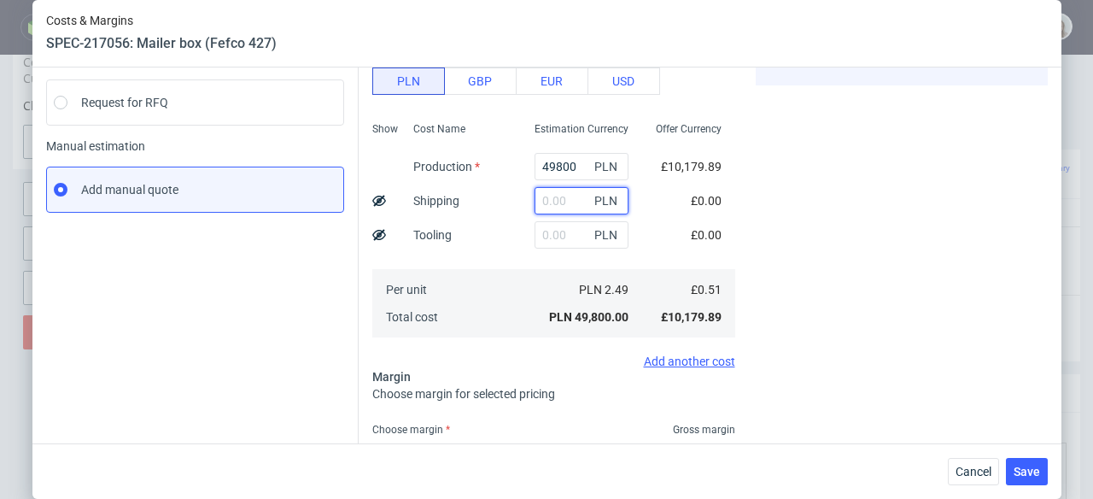
click at [547, 202] on input "text" at bounding box center [582, 200] width 94 height 27
paste input "7732,55"
type input "7732.55"
type input "0.83"
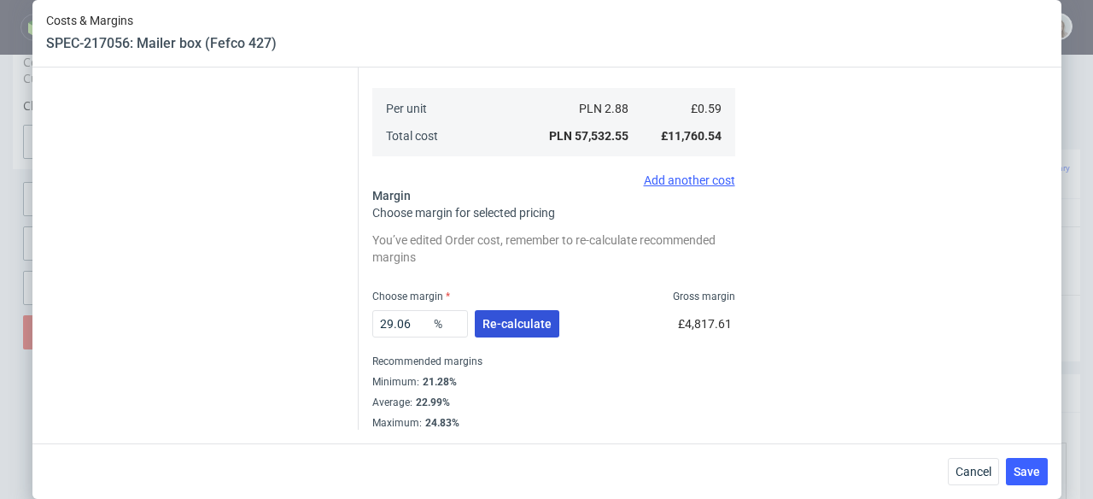
type input "7732.55"
click at [507, 324] on span "Re-calculate" at bounding box center [517, 324] width 69 height 12
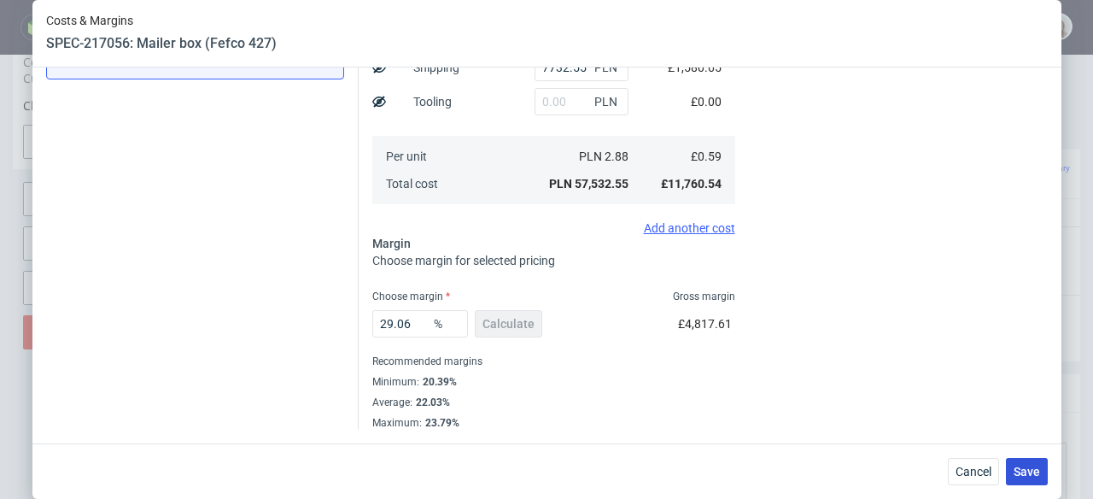
click at [1021, 484] on button "Save" at bounding box center [1027, 471] width 42 height 27
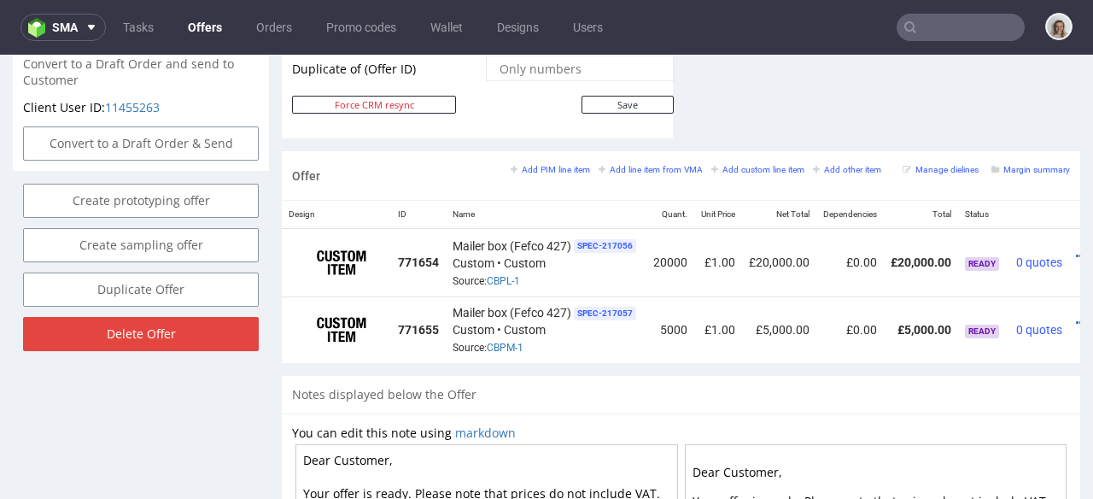
scroll to position [0, 57]
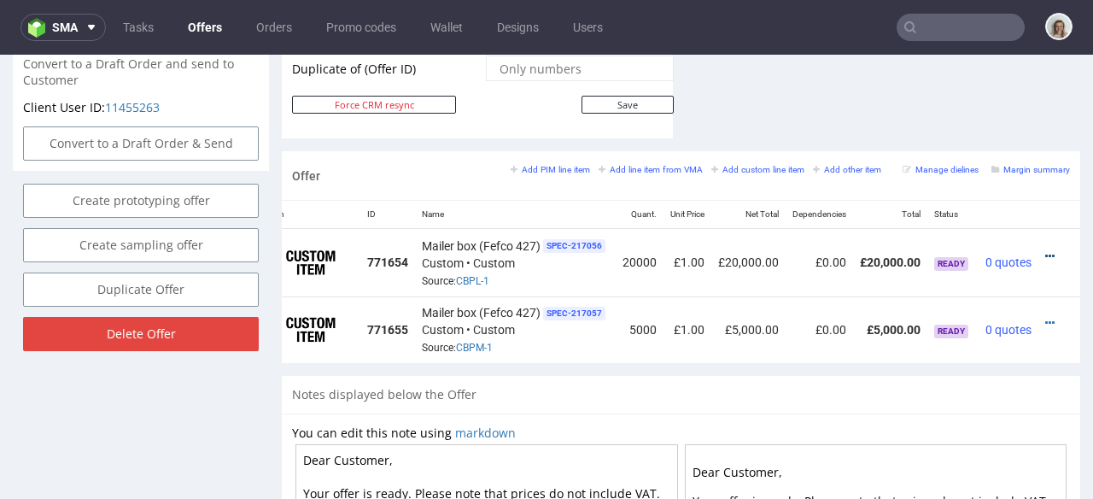
click at [1045, 250] on icon at bounding box center [1049, 256] width 9 height 12
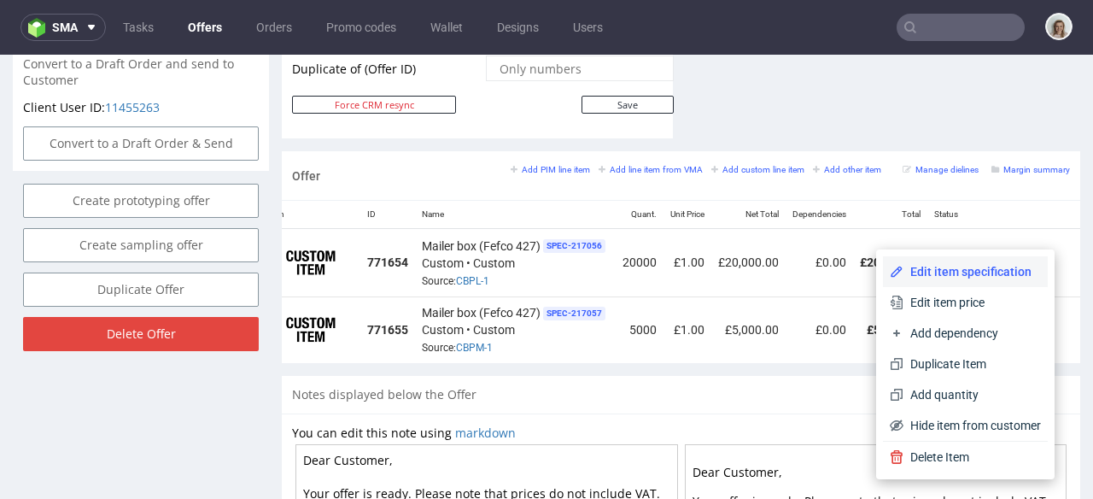
click at [952, 267] on span "Edit item specification" at bounding box center [973, 271] width 138 height 17
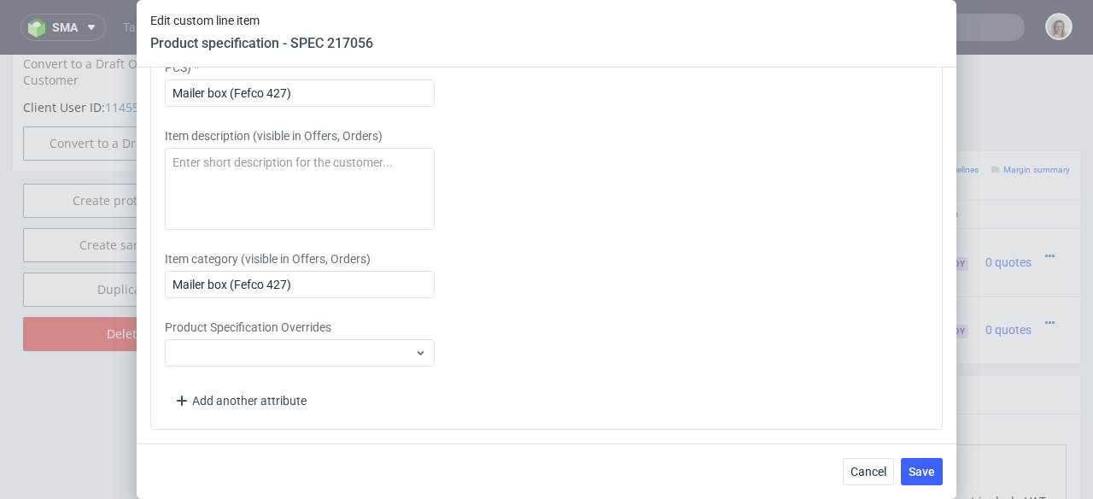
scroll to position [3031, 0]
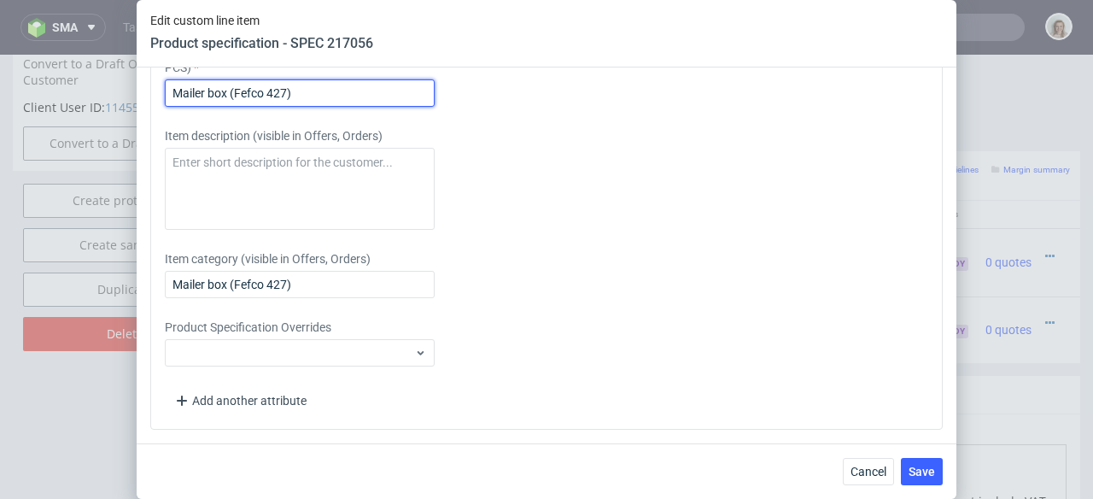
drag, startPoint x: 355, startPoint y: 96, endPoint x: 137, endPoint y: 73, distance: 219.8
click at [137, 73] on div "Supplier Marex Technical specification Instant price RFQ Type Product category …" at bounding box center [547, 255] width 820 height 376
paste input "RAYLO IPHONE BOX (110x180x100mm"
type input "RAYLO IPHONE BOX (110x180x100mm)"
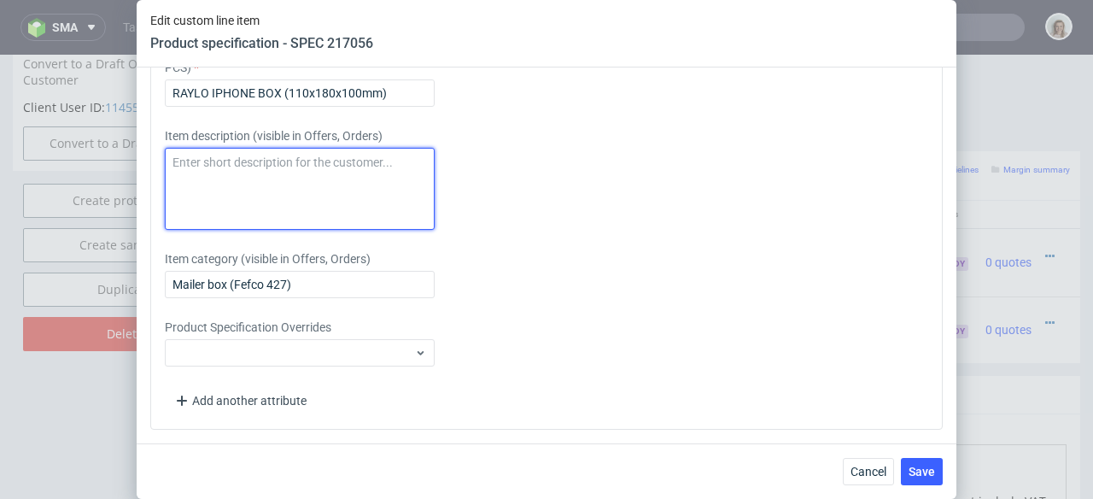
click at [202, 167] on textarea at bounding box center [300, 189] width 270 height 82
paste textarea "RAYLO IPHONE BOX (110x180x100mm)"
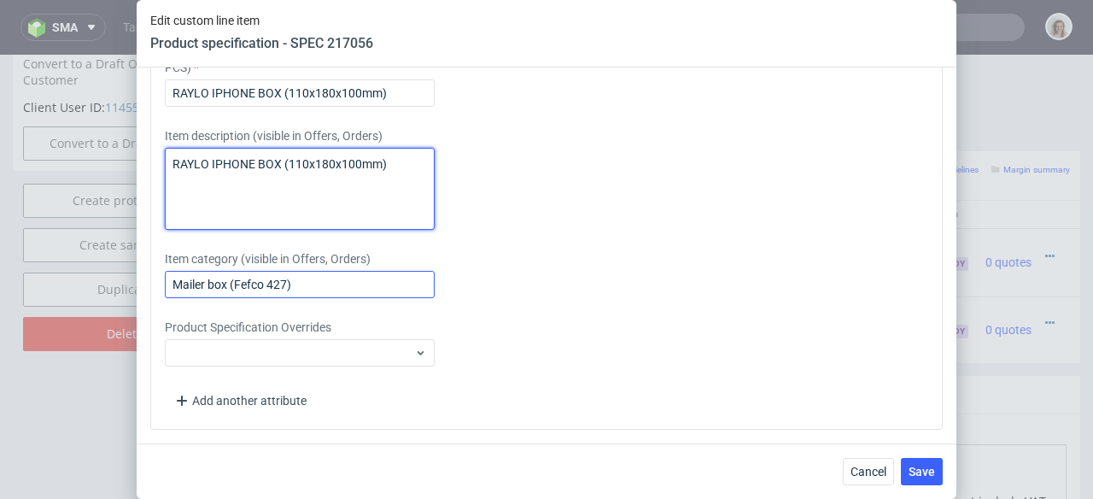
type textarea "RAYLO IPHONE BOX (110x180x100mm)"
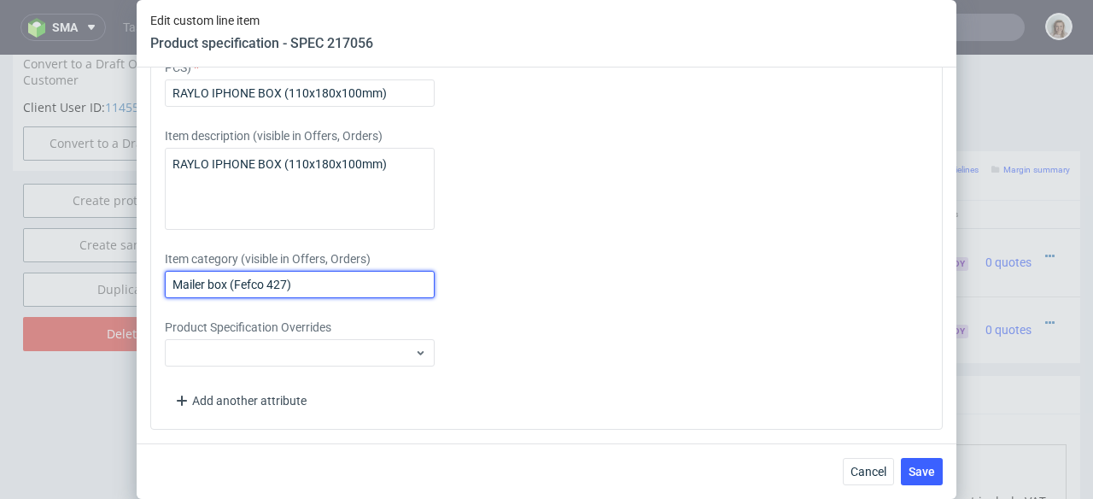
drag, startPoint x: 337, startPoint y: 291, endPoint x: 127, endPoint y: 262, distance: 211.3
click at [127, 262] on div "Edit custom line item Product specification - SPEC 217056 Supplier Marex Techni…" at bounding box center [546, 249] width 1093 height 499
paste input "RAYLO IPHONE BOX (110x180x100mm"
paste input "RAYLO IPHONE BOX (110x180x100mm)"
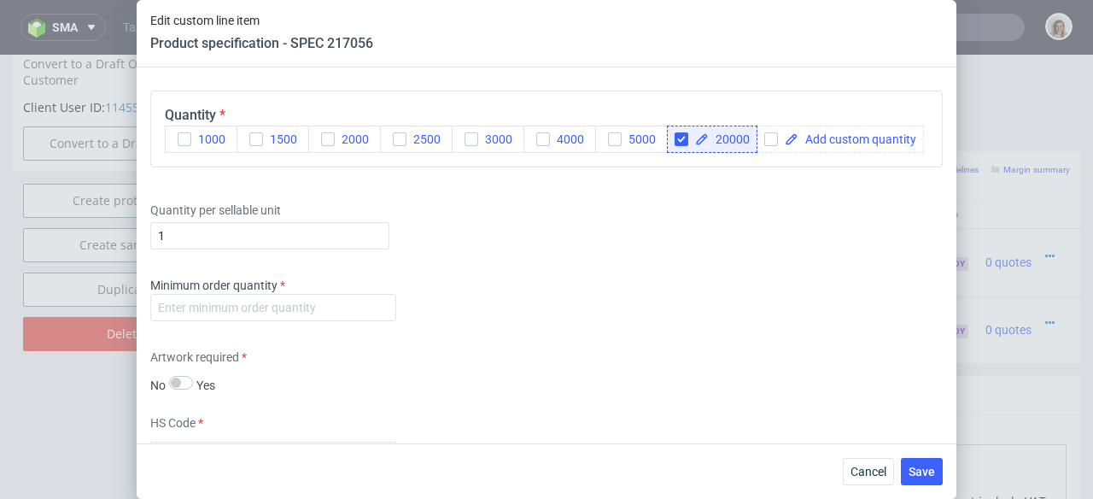
scroll to position [2414, 0]
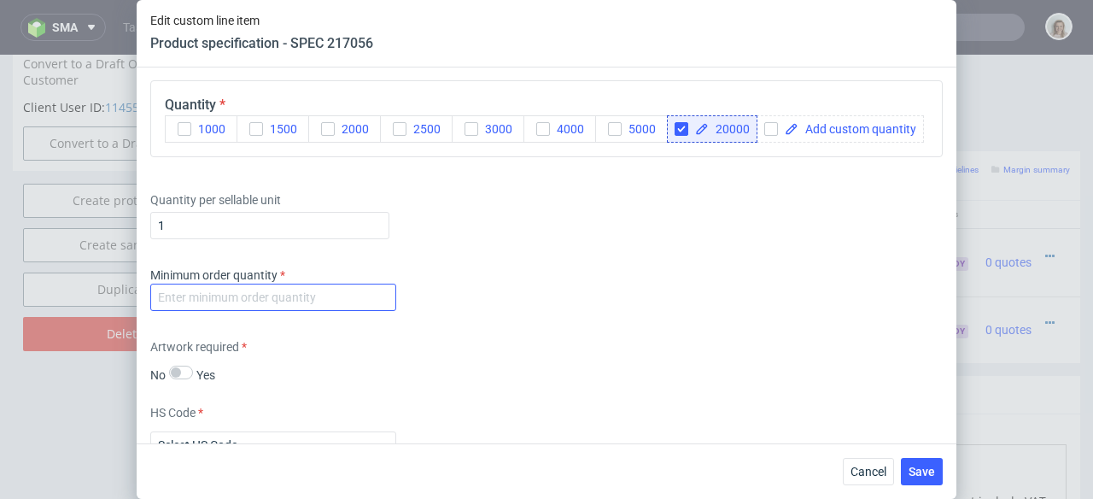
type input "RAYLO IPHONE BOX (110x180x100mm)"
click at [175, 311] on input "number" at bounding box center [273, 297] width 246 height 27
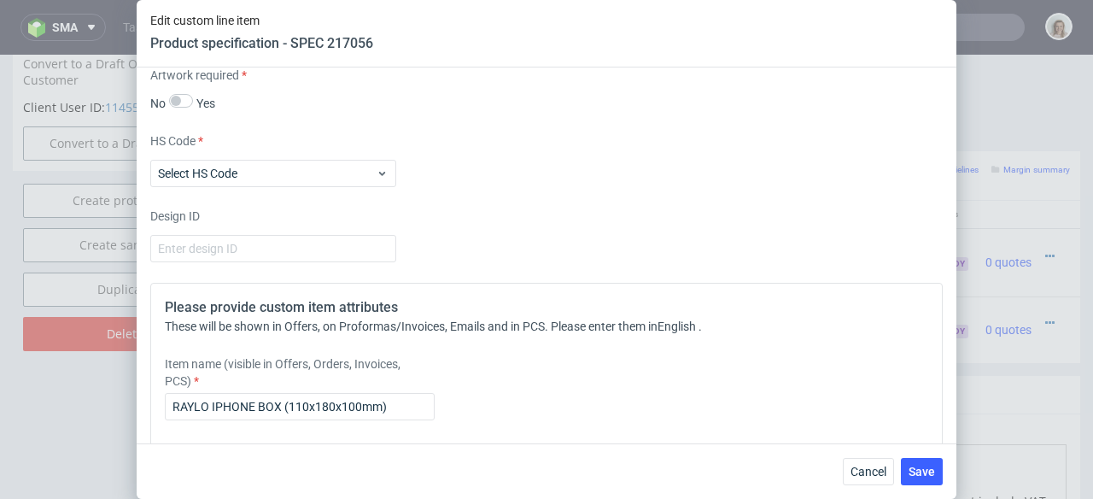
scroll to position [2689, 0]
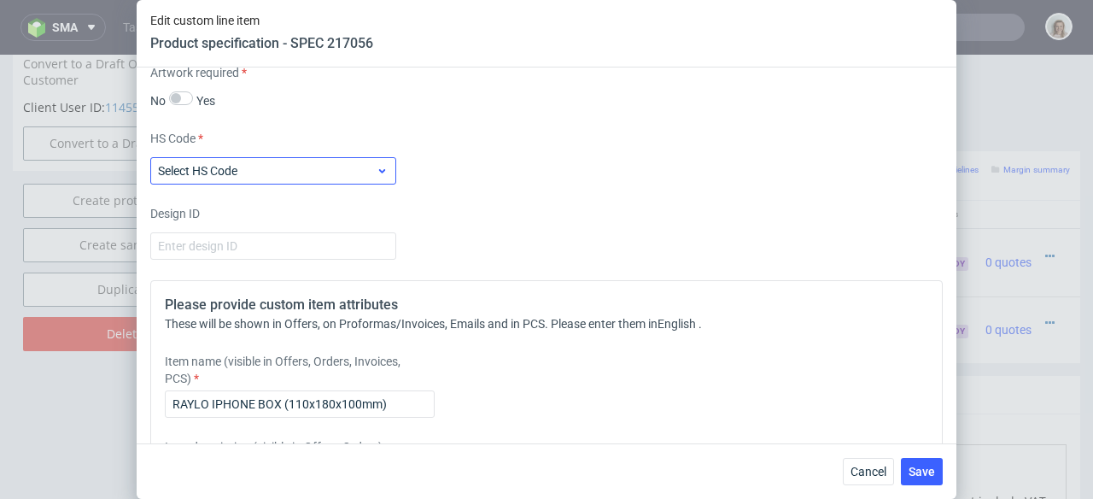
type input "1"
click at [302, 179] on span "Select HS Code" at bounding box center [267, 170] width 218 height 17
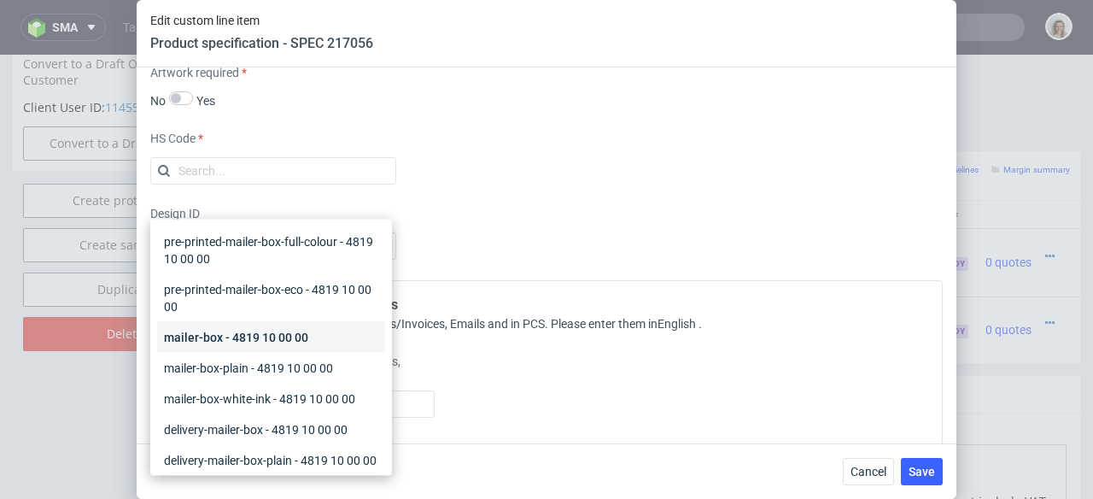
click at [252, 336] on div "mailer-box - 4819 10 00 00" at bounding box center [271, 337] width 228 height 31
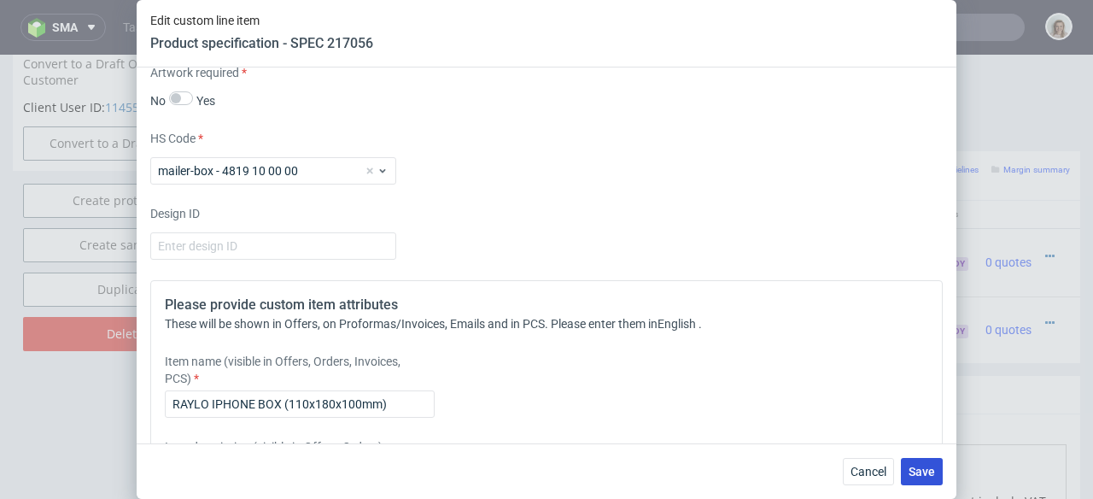
click at [908, 470] on button "Save" at bounding box center [922, 471] width 42 height 27
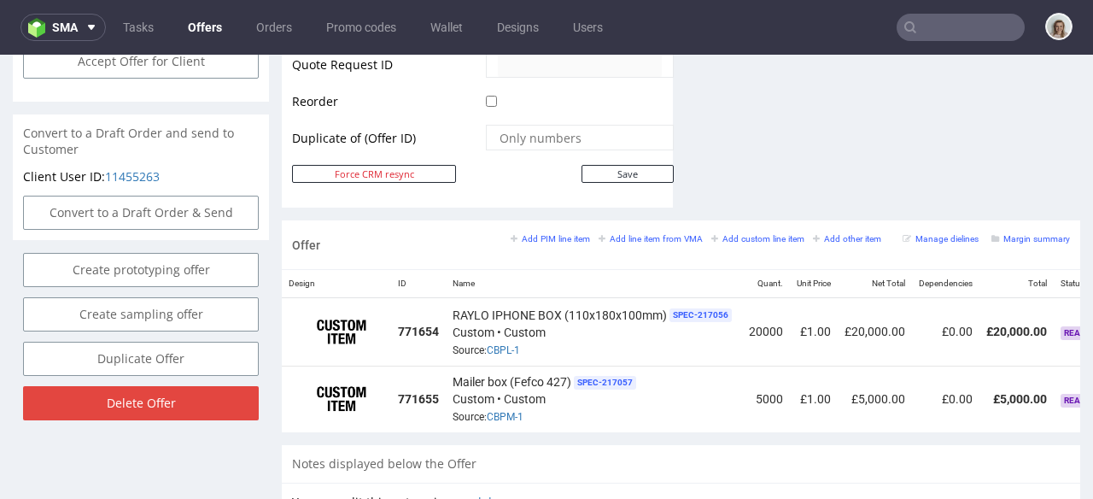
scroll to position [0, 150]
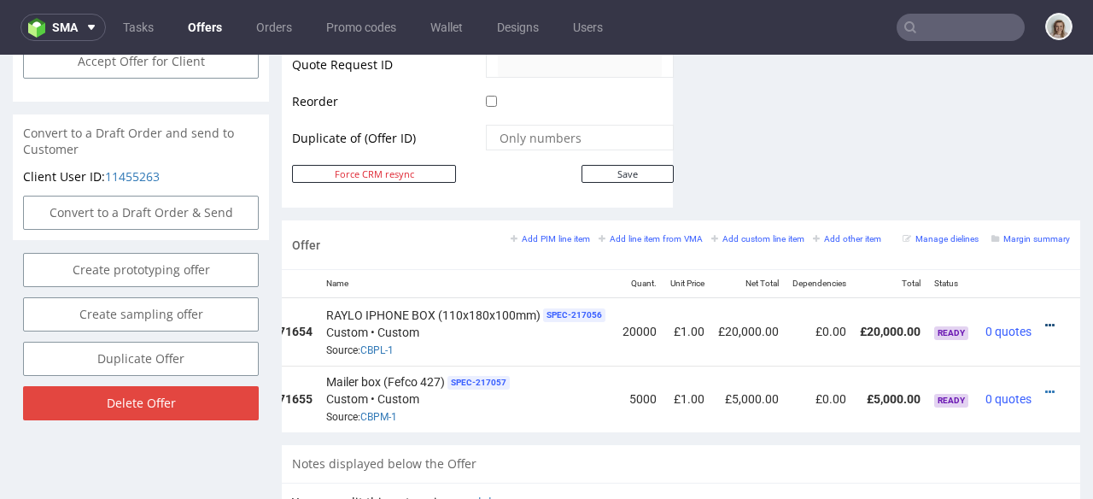
click at [1045, 319] on icon at bounding box center [1049, 325] width 9 height 12
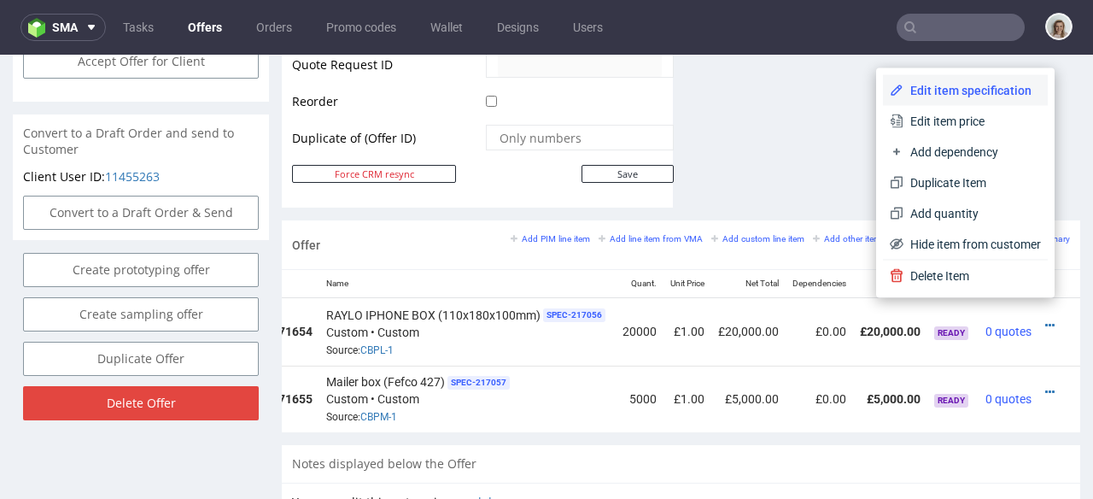
click at [960, 101] on li "Edit item specification" at bounding box center [965, 90] width 165 height 31
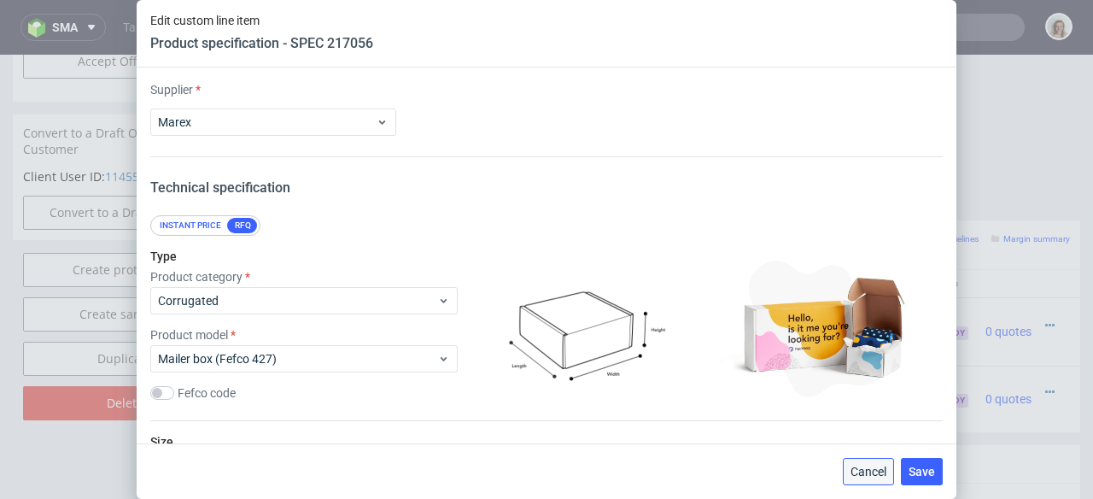
click at [876, 472] on span "Cancel" at bounding box center [869, 471] width 36 height 12
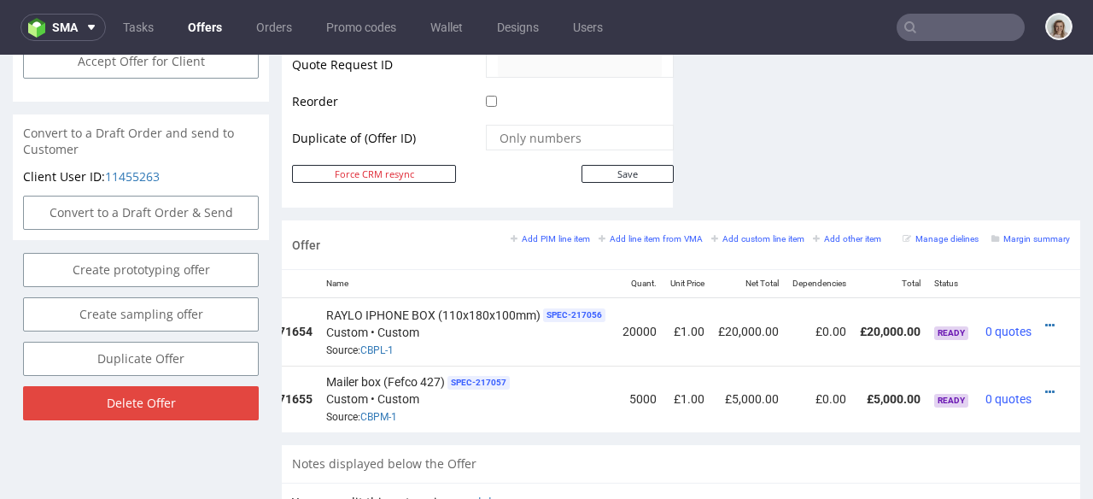
click at [1045, 317] on div at bounding box center [1054, 325] width 18 height 17
click at [1045, 319] on icon at bounding box center [1049, 325] width 9 height 12
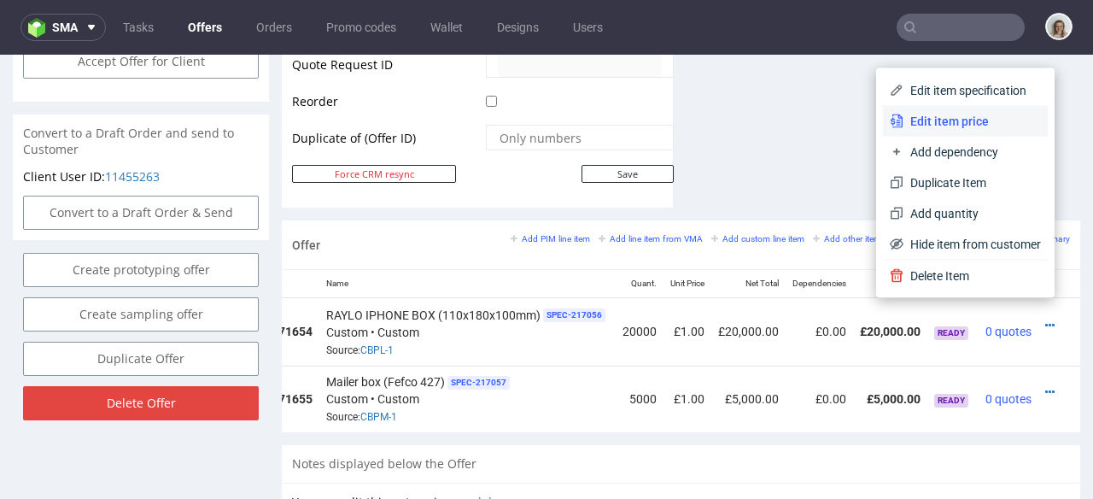
click at [971, 120] on span "Edit item price" at bounding box center [973, 121] width 138 height 17
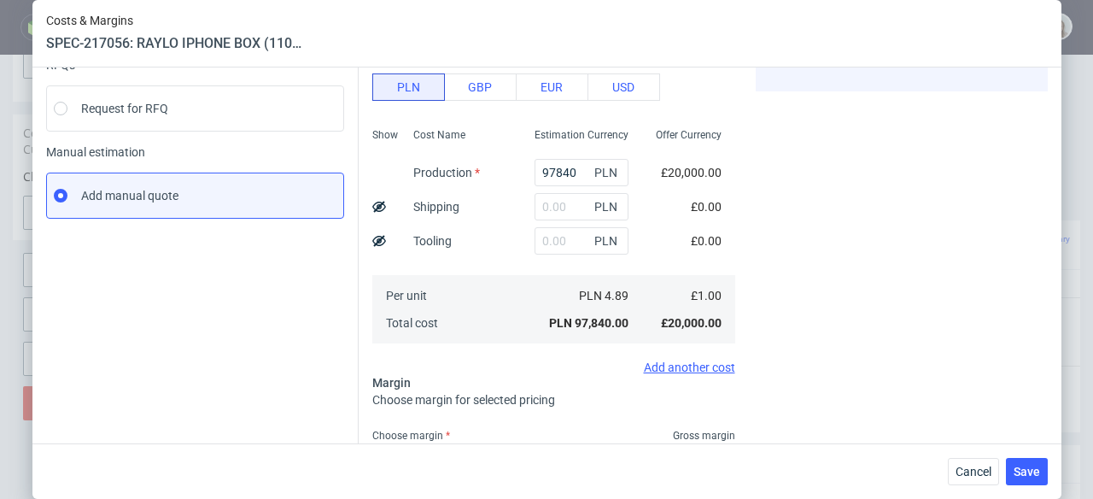
scroll to position [193, 0]
click at [546, 203] on input "text" at bounding box center [582, 205] width 94 height 27
paste input "7732,55"
type input "7732.55"
type input "1.52"
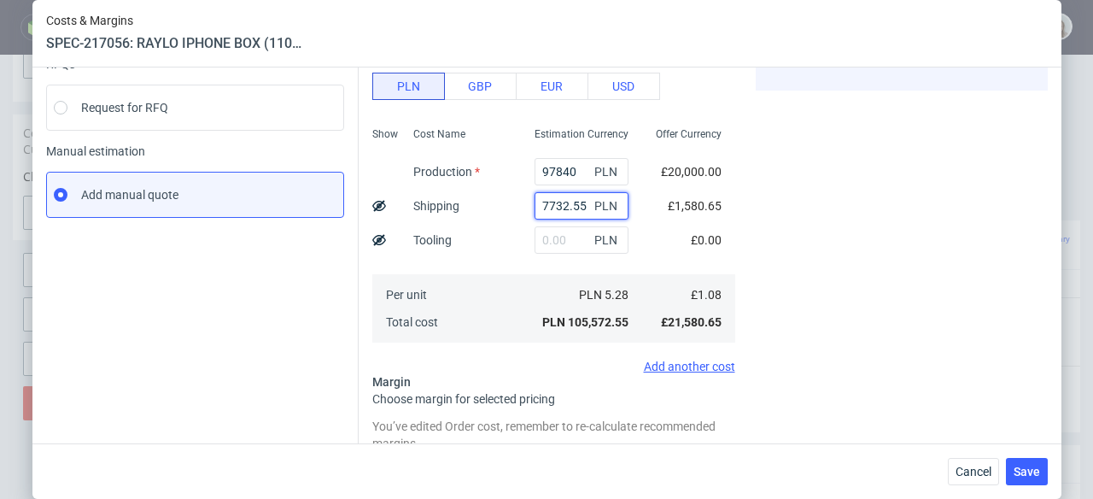
type input "7732.55"
drag, startPoint x: 558, startPoint y: 176, endPoint x: 497, endPoint y: 168, distance: 61.1
click at [498, 169] on div "Show Cost Name Production Shipping Tooling Per unit Total cost Estimation Curre…" at bounding box center [553, 232] width 363 height 225
paste input "4980"
type input "49800"
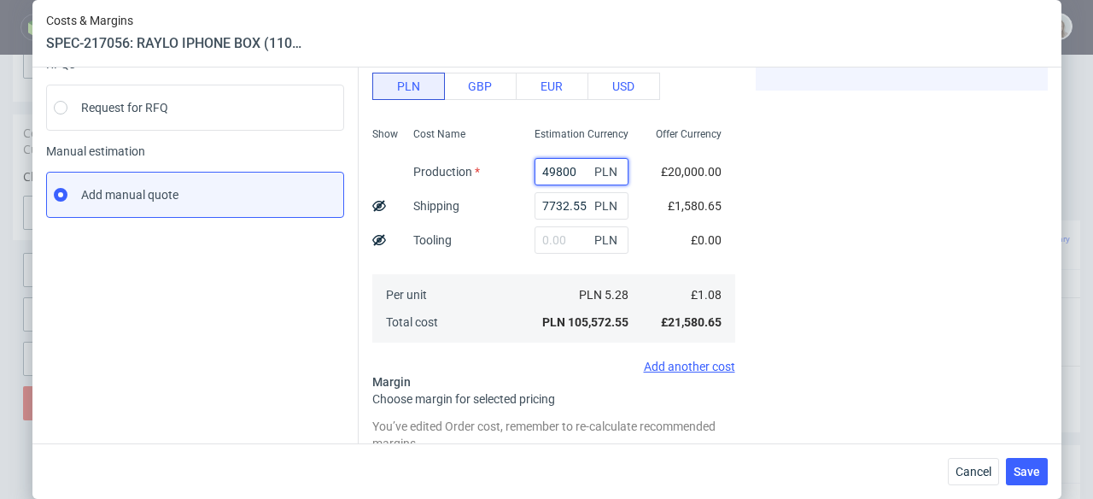
type input "0.83"
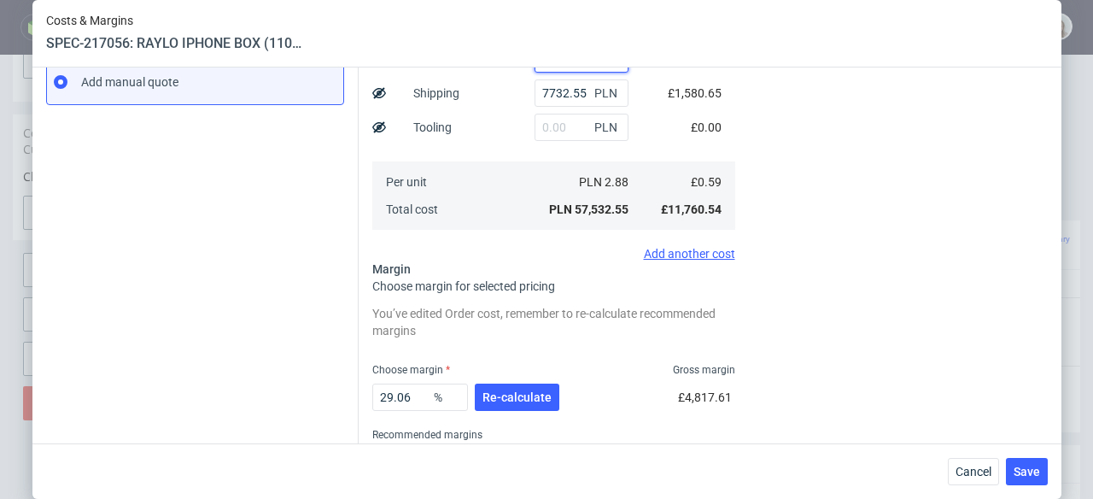
scroll to position [319, 0]
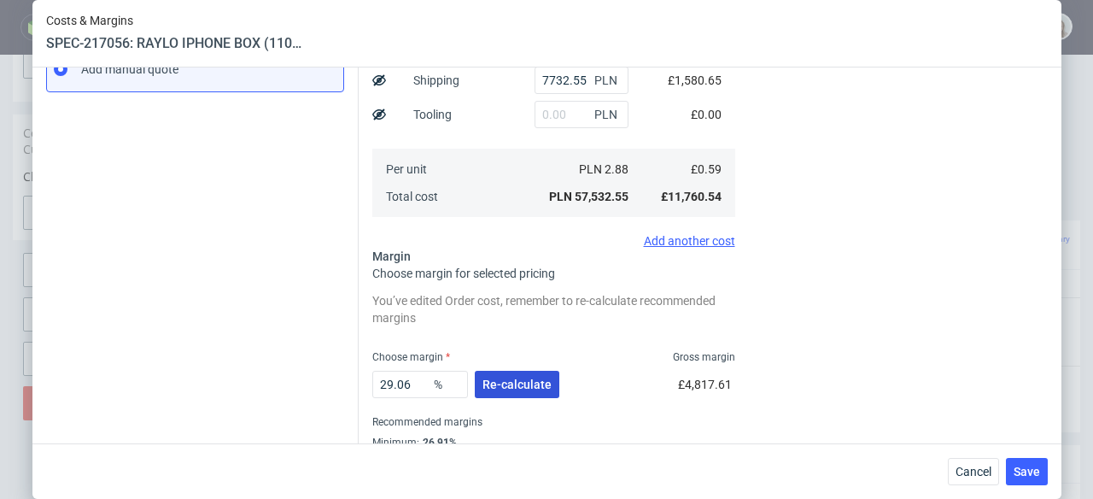
type input "49800"
click at [485, 380] on span "Re-calculate" at bounding box center [517, 384] width 69 height 12
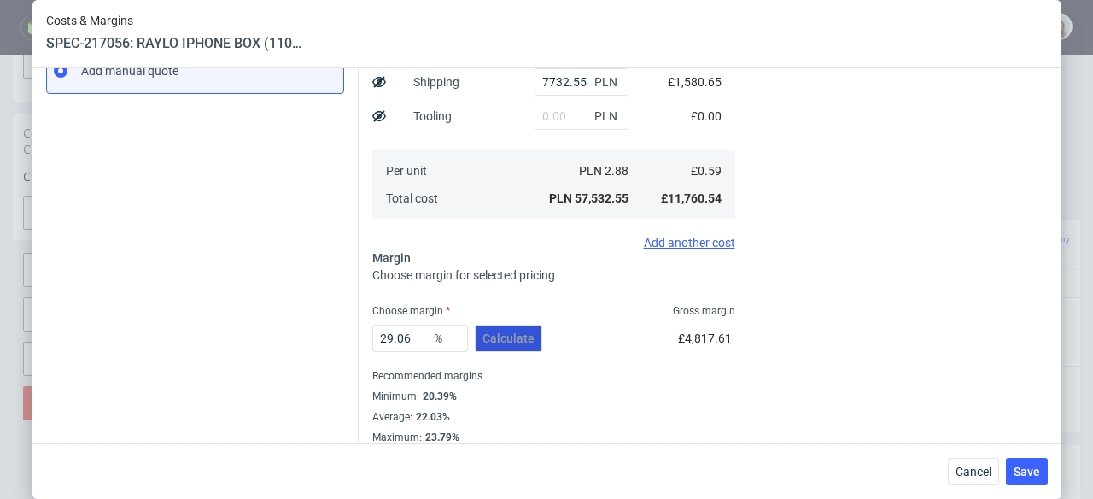
scroll to position [331, 0]
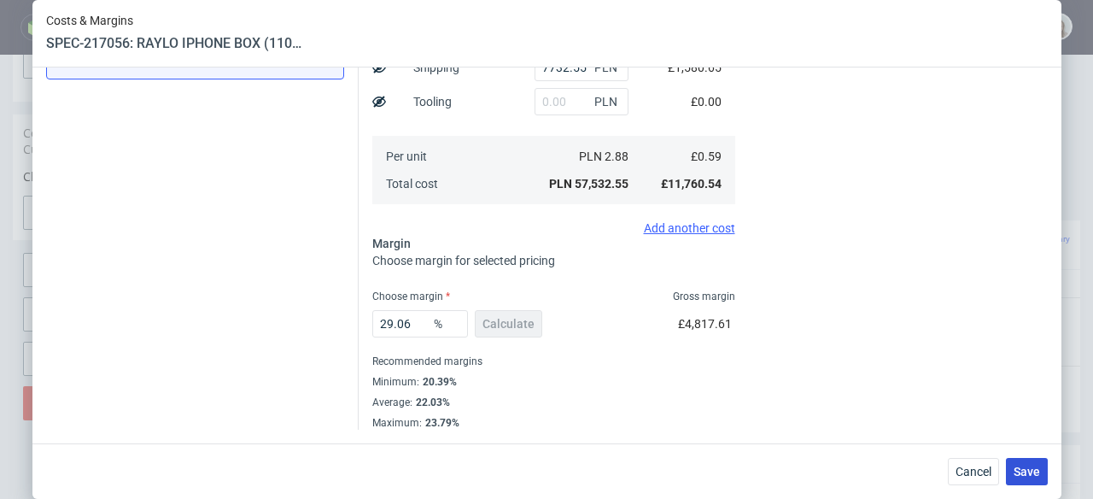
click at [1023, 474] on span "Save" at bounding box center [1027, 471] width 26 height 12
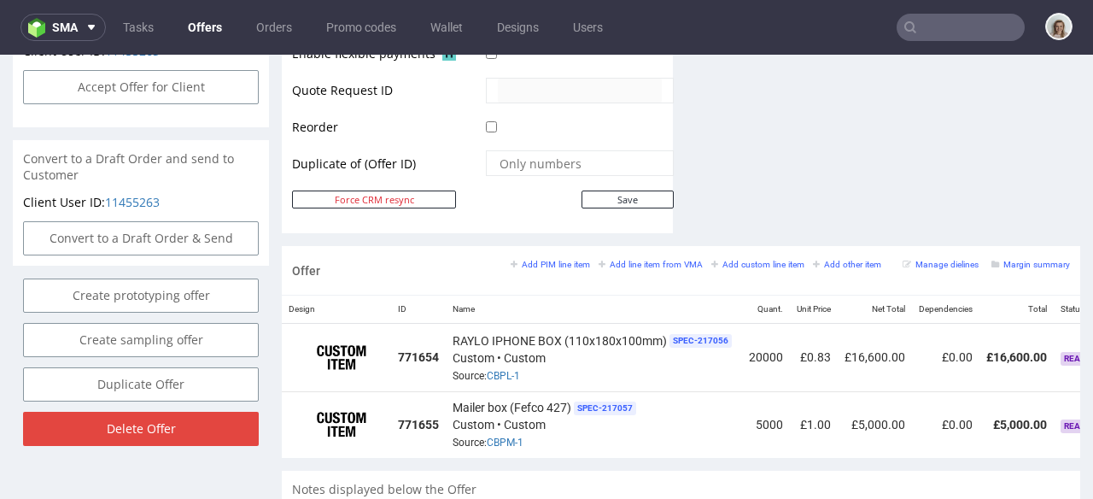
scroll to position [0, 150]
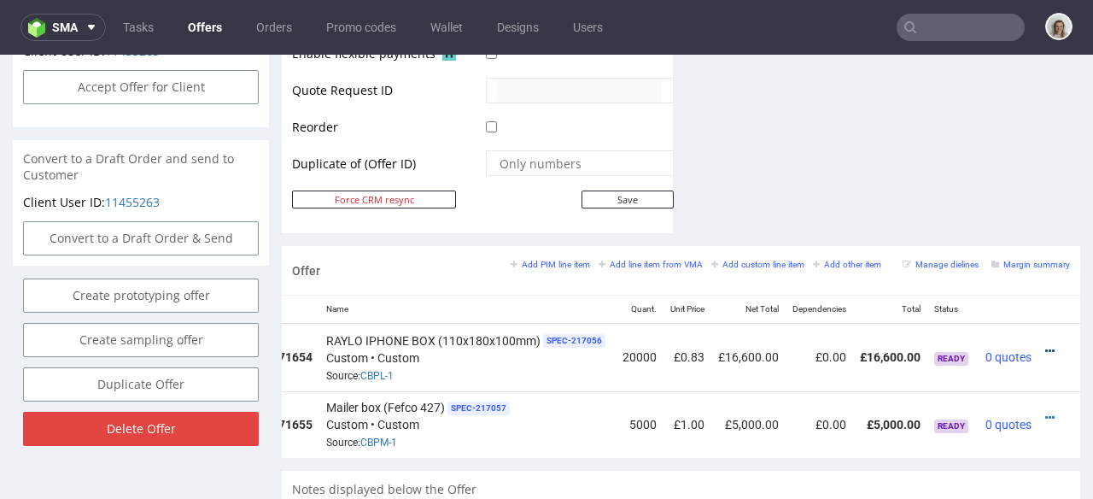
click at [1045, 345] on icon at bounding box center [1049, 351] width 9 height 12
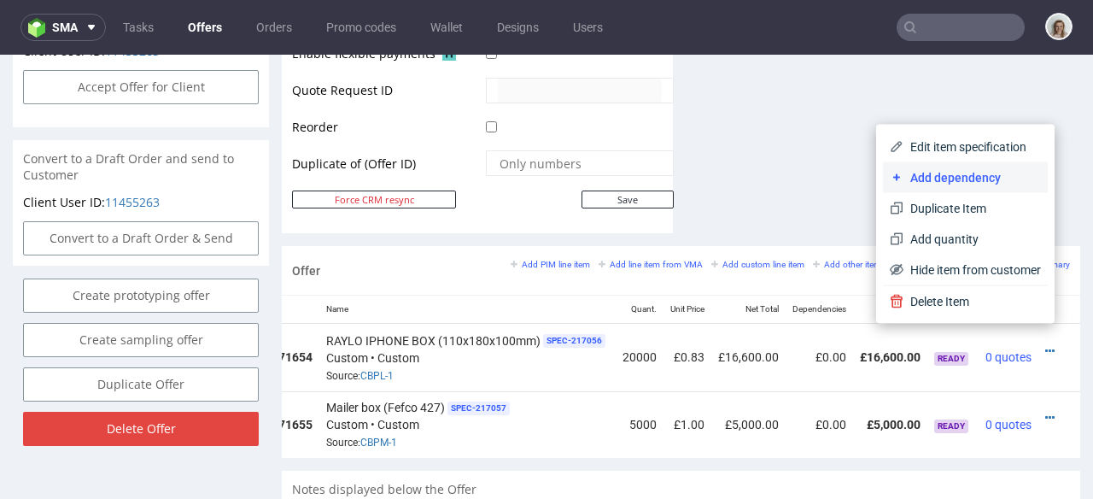
click at [967, 172] on span "Add dependency" at bounding box center [973, 177] width 138 height 17
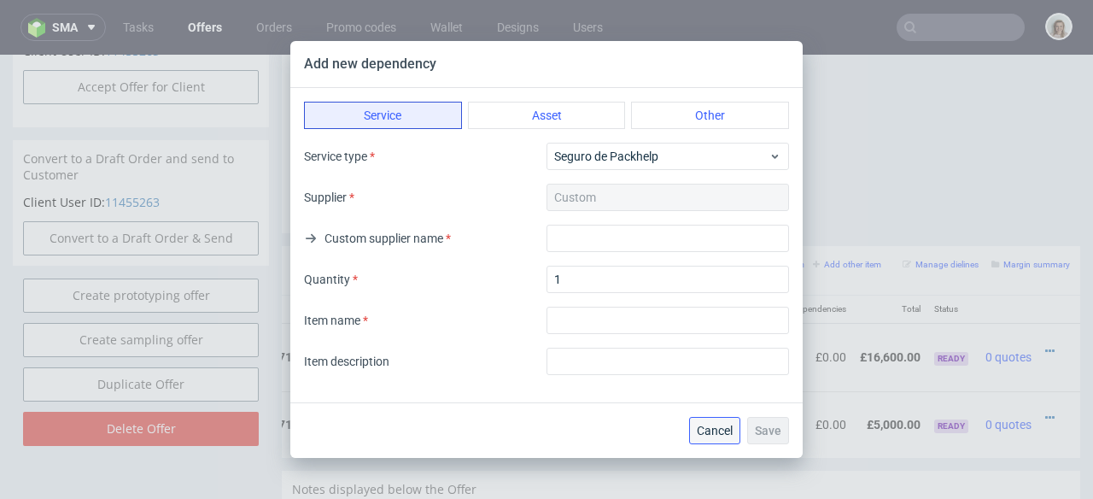
click at [723, 434] on span "Cancel" at bounding box center [715, 430] width 36 height 12
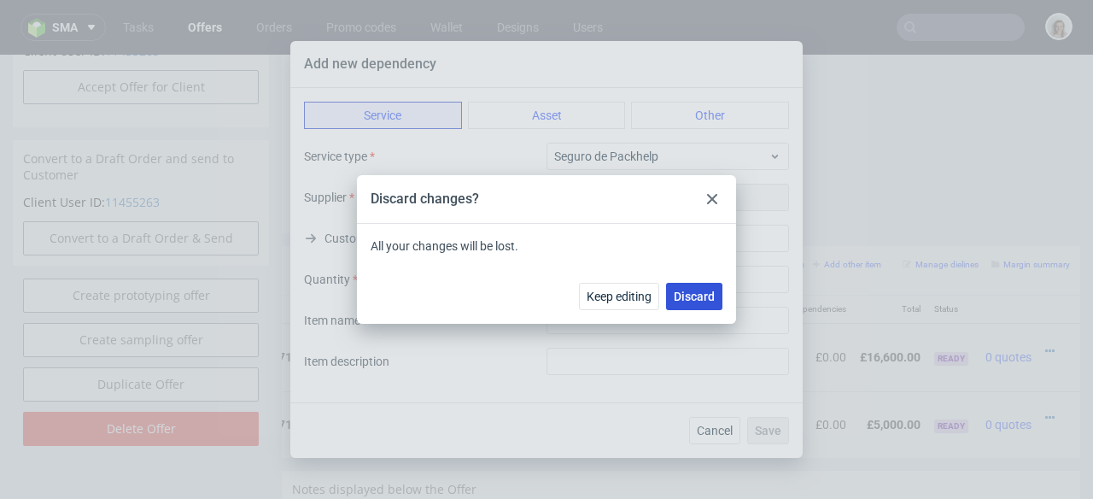
click at [691, 290] on span "Discard" at bounding box center [694, 296] width 41 height 12
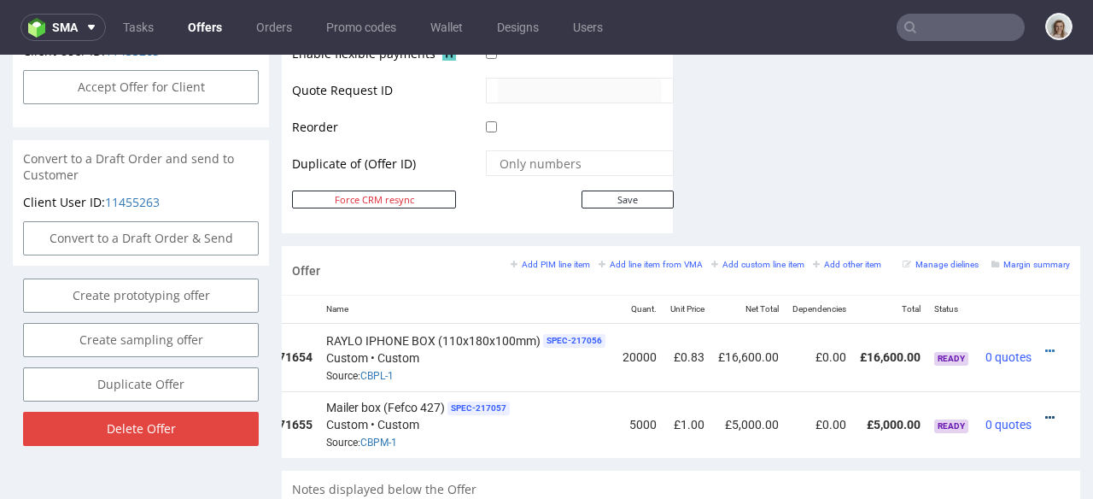
click at [1045, 412] on icon at bounding box center [1049, 418] width 9 height 12
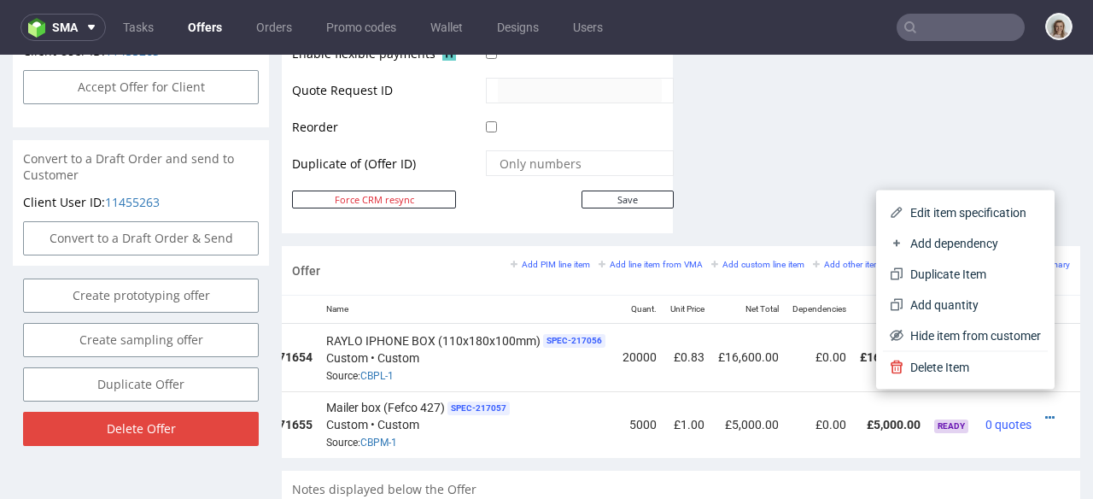
click at [958, 195] on div "Edit item specification Add dependency Duplicate Item Add quantity Hide item fr…" at bounding box center [965, 289] width 179 height 199
click at [954, 205] on span "Edit item specification" at bounding box center [973, 212] width 138 height 17
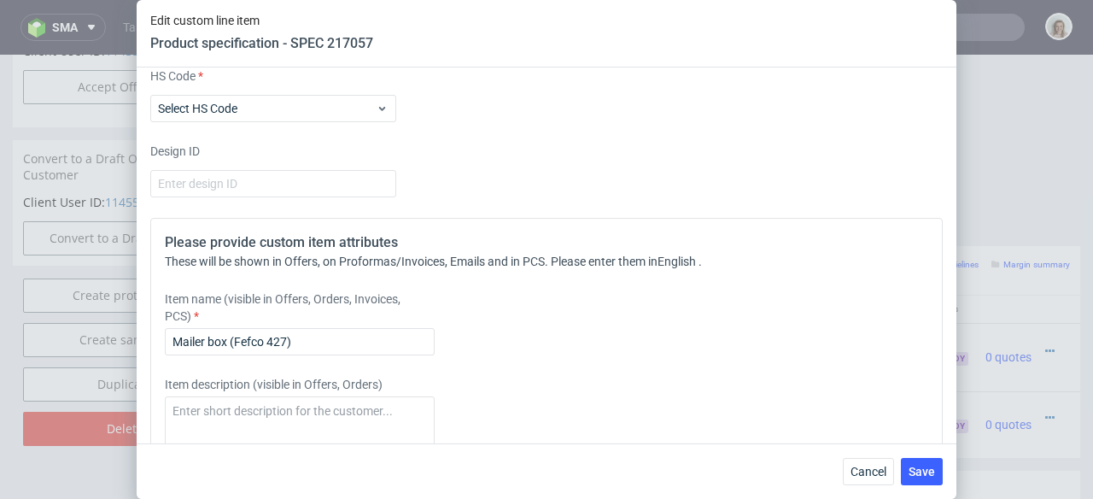
scroll to position [3017, 0]
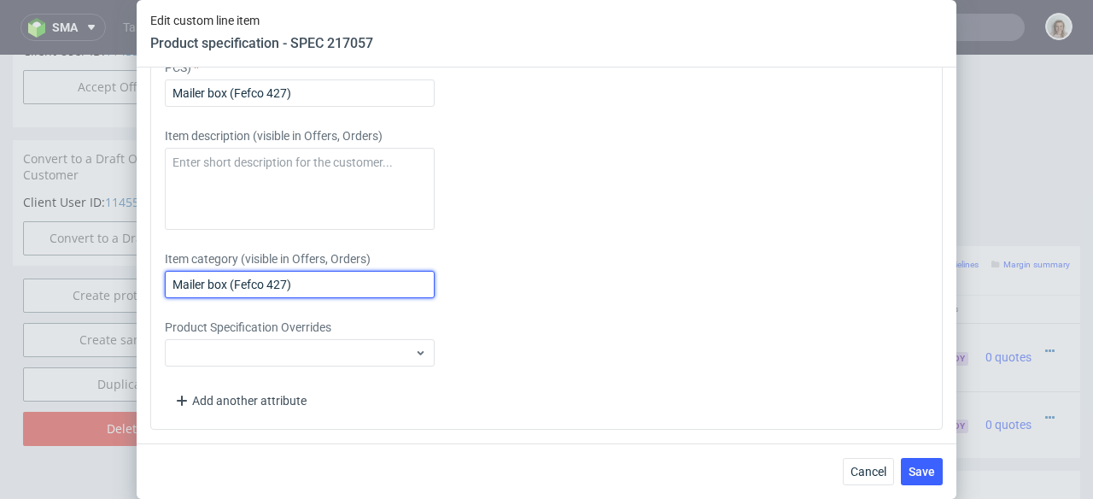
drag, startPoint x: 328, startPoint y: 289, endPoint x: 85, endPoint y: 278, distance: 242.8
click at [85, 278] on div "Edit custom line item Product specification - SPEC 217057 Supplier Adams Packag…" at bounding box center [546, 249] width 1093 height 499
paste input "Tablet box 228x300x60mm"
type input "Tablet box 228x300x60mm"
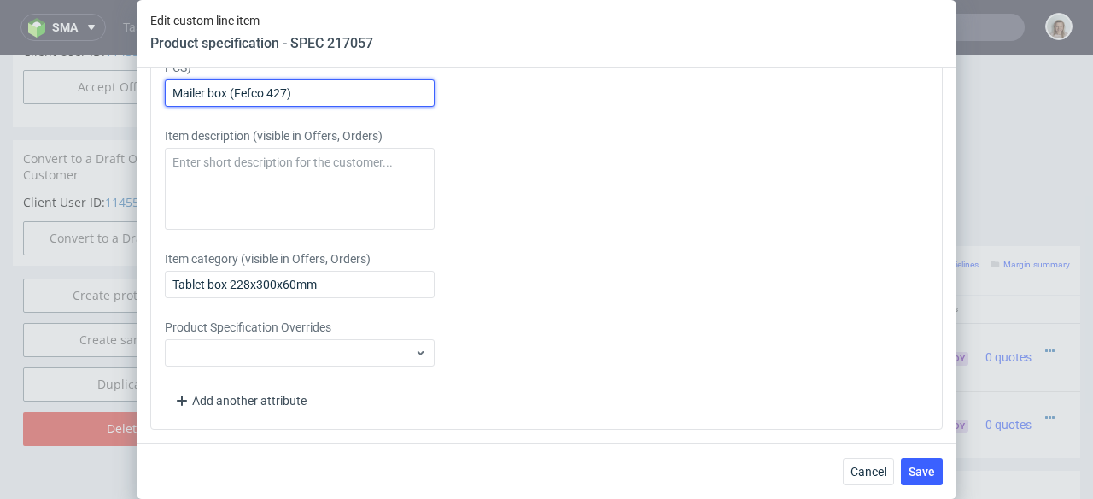
drag, startPoint x: 314, startPoint y: 96, endPoint x: 158, endPoint y: 89, distance: 156.4
click at [158, 90] on div "Please provide custom item attributes These will be shown in Offers, on Proform…" at bounding box center [546, 199] width 793 height 460
paste input "Tablet box 228x300x60mm"
type input "Tablet box 228x300x60mm"
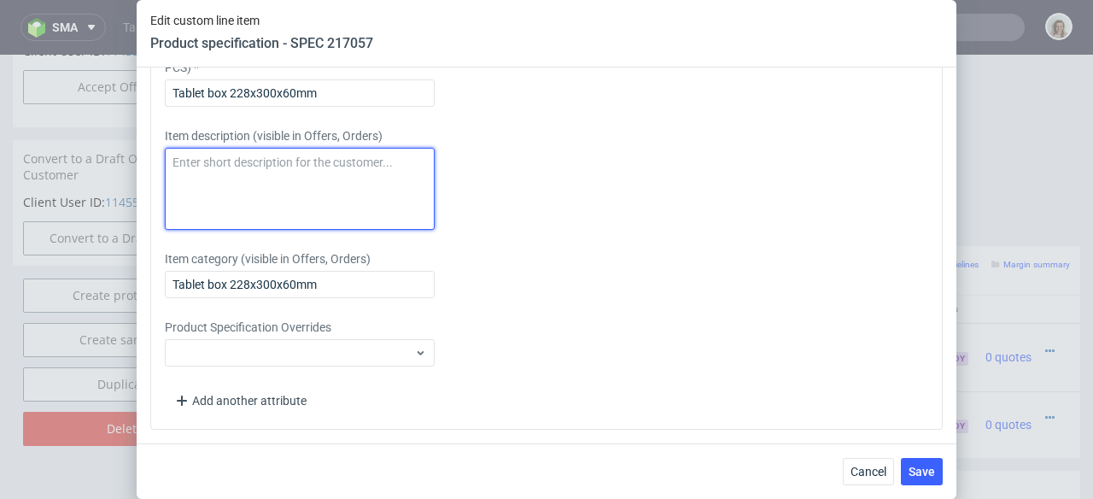
click at [214, 154] on textarea at bounding box center [300, 189] width 270 height 82
paste textarea "Tablet box 228x300x60mm"
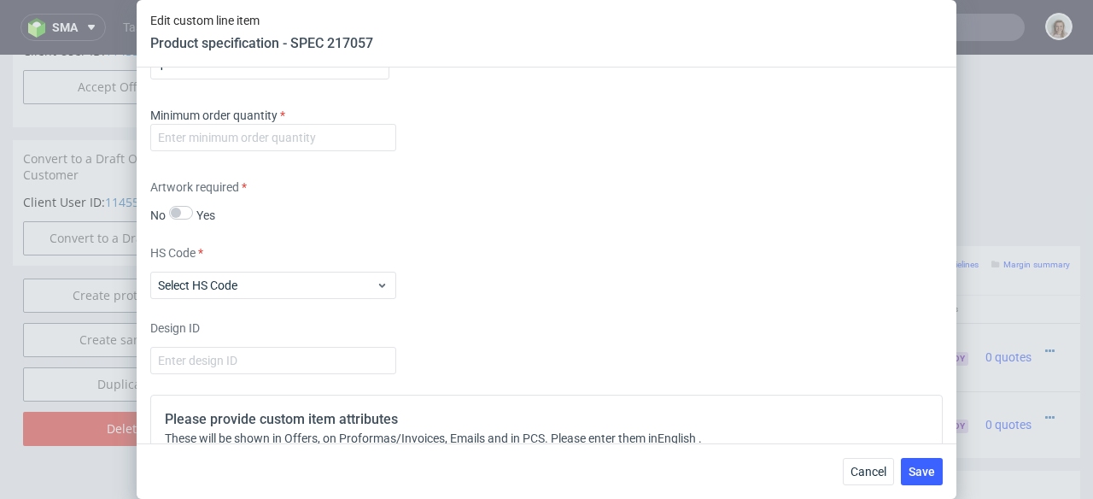
scroll to position [2588, 0]
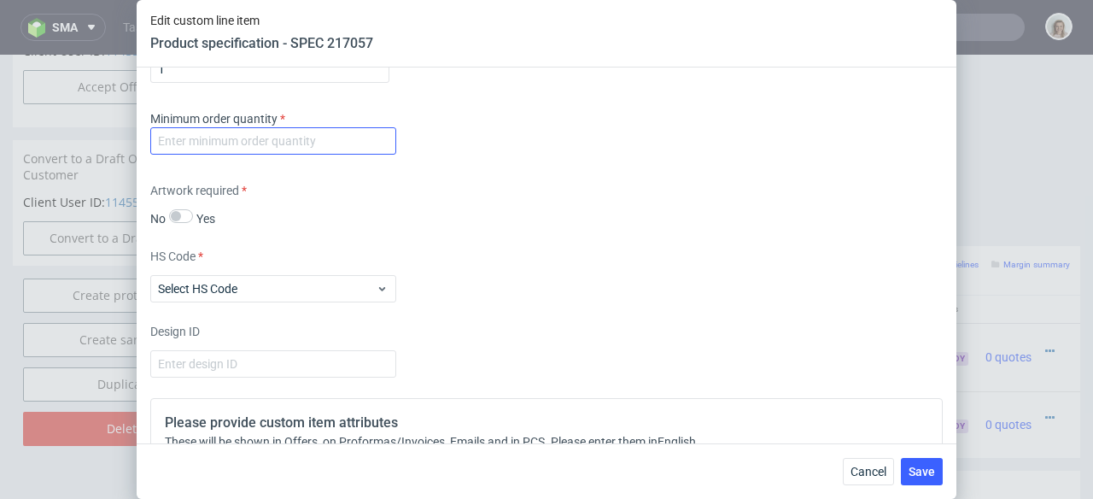
type textarea "Tablet box 228x300x60mm"
click at [202, 144] on input "number" at bounding box center [273, 140] width 246 height 27
type input "1"
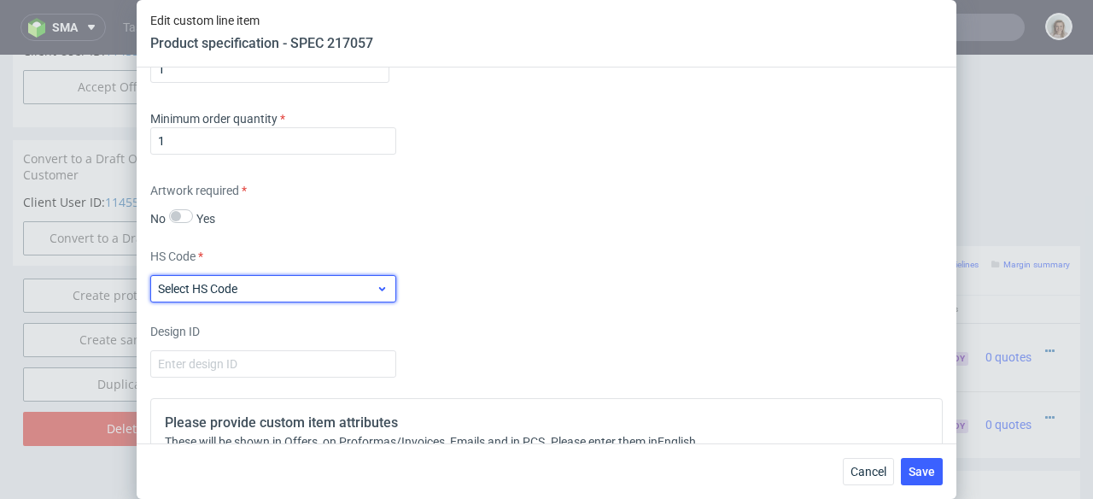
click at [237, 295] on label "Select HS Code" at bounding box center [197, 289] width 79 height 14
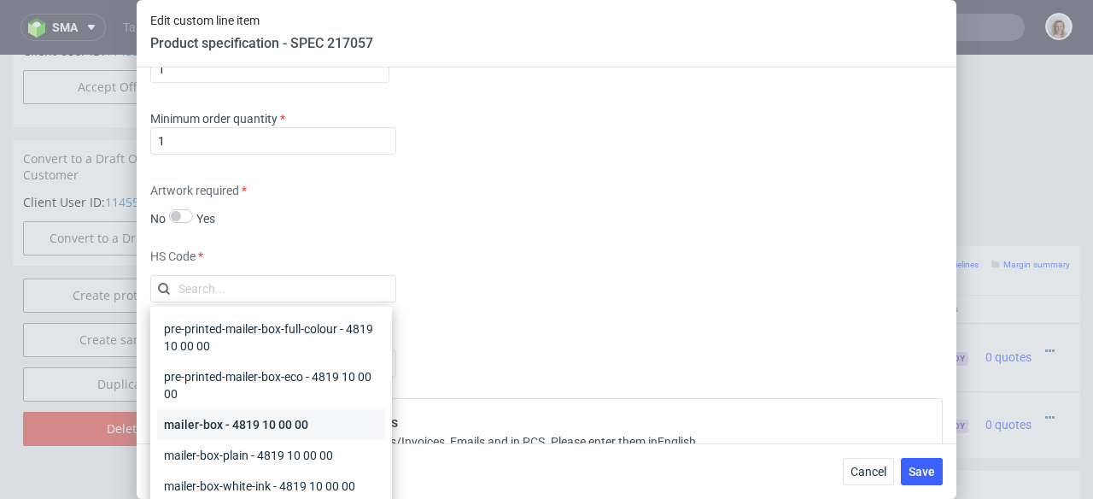
click at [220, 419] on div "mailer-box - 4819 10 00 00" at bounding box center [271, 424] width 228 height 31
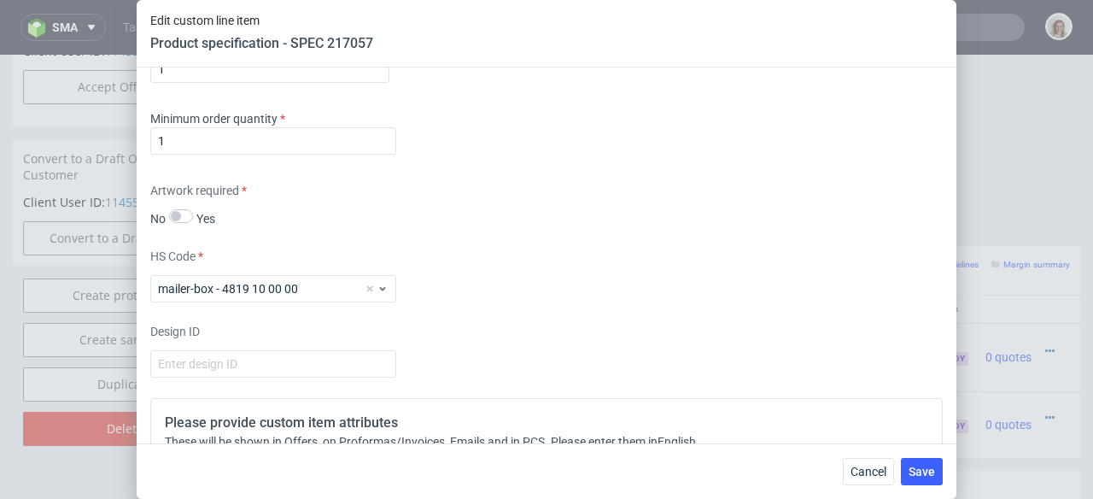
click at [899, 466] on div "Cancel Save" at bounding box center [893, 471] width 100 height 27
click at [920, 470] on span "Save" at bounding box center [922, 471] width 26 height 12
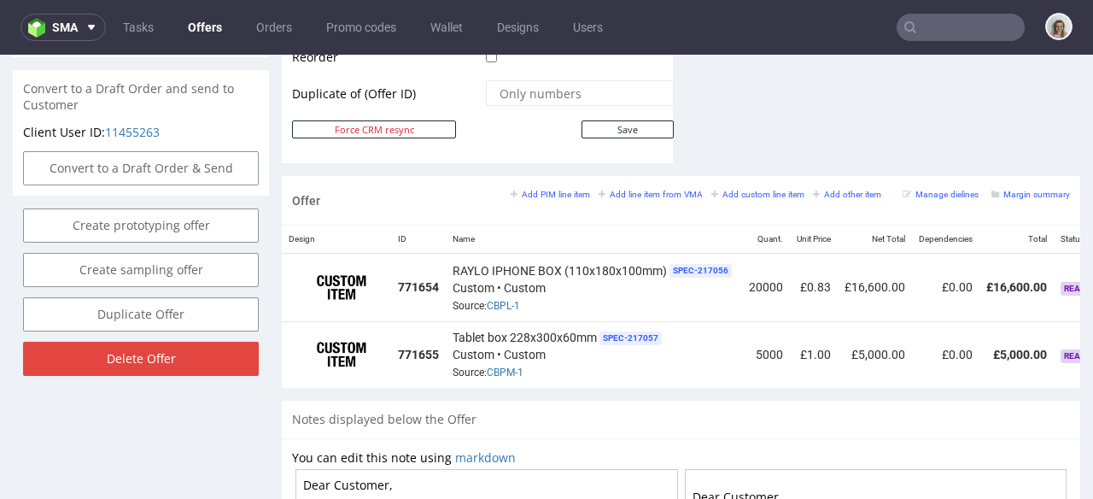
scroll to position [0, 150]
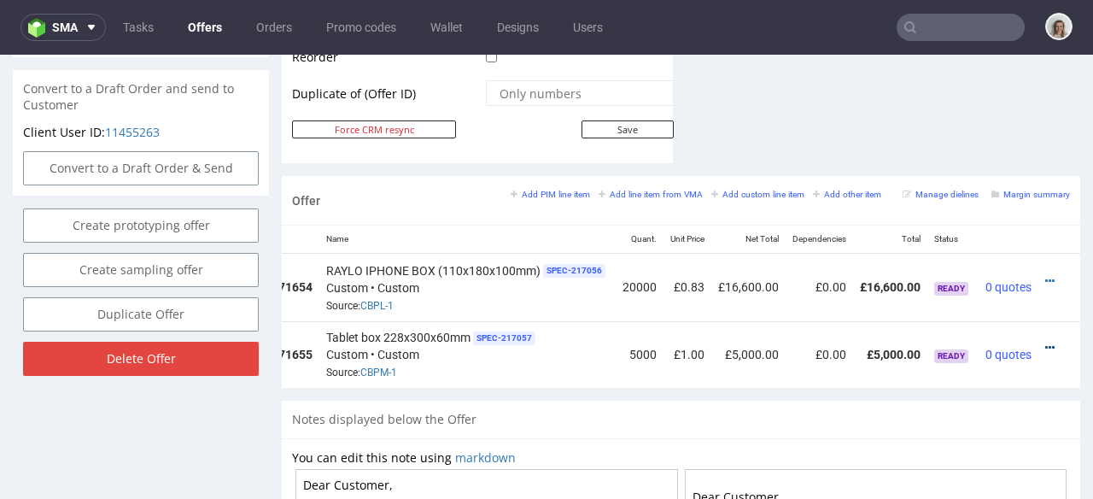
click at [1045, 342] on icon at bounding box center [1049, 348] width 9 height 12
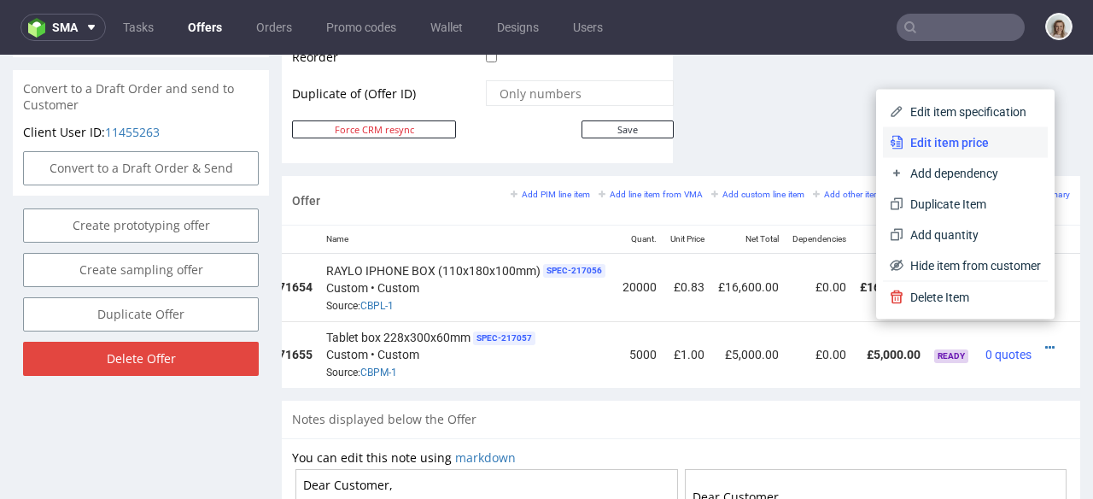
click at [950, 139] on span "Edit item price" at bounding box center [973, 142] width 138 height 17
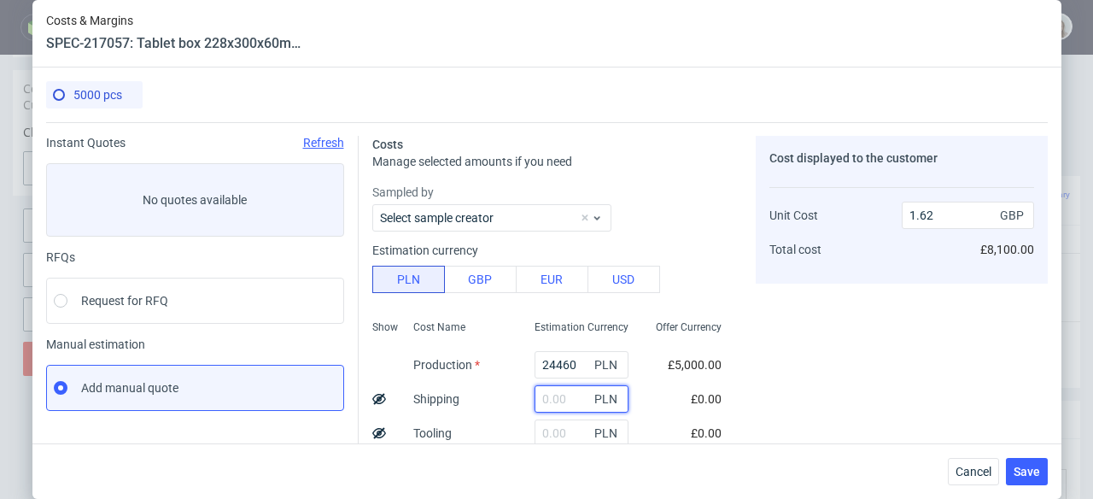
click at [547, 393] on input "text" at bounding box center [582, 398] width 94 height 27
paste input "3075,93"
type input "3075.93"
type input "1.83"
type input "3075.93"
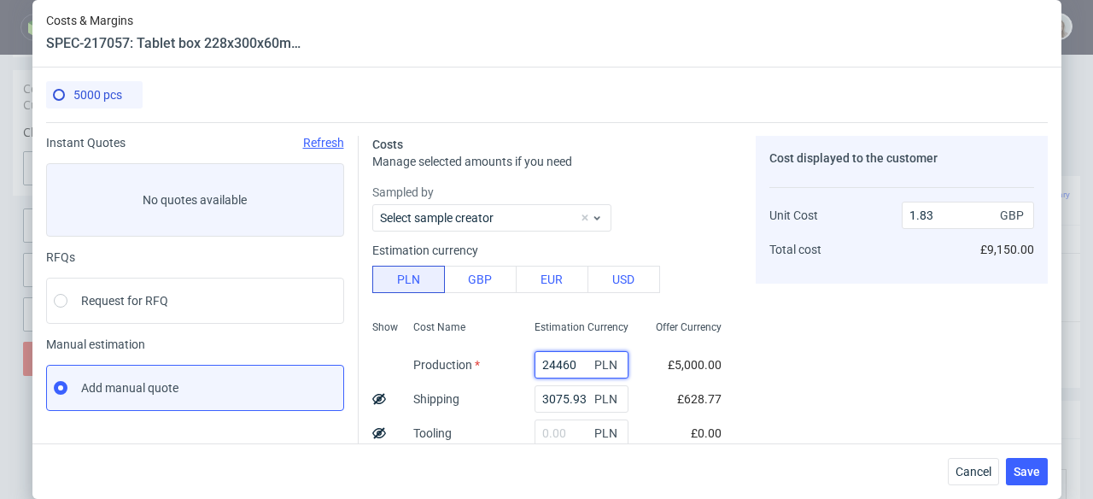
drag, startPoint x: 562, startPoint y: 359, endPoint x: 516, endPoint y: 357, distance: 46.2
click at [521, 357] on div "24460 PLN" at bounding box center [581, 365] width 121 height 34
paste input "2365"
type input "23650"
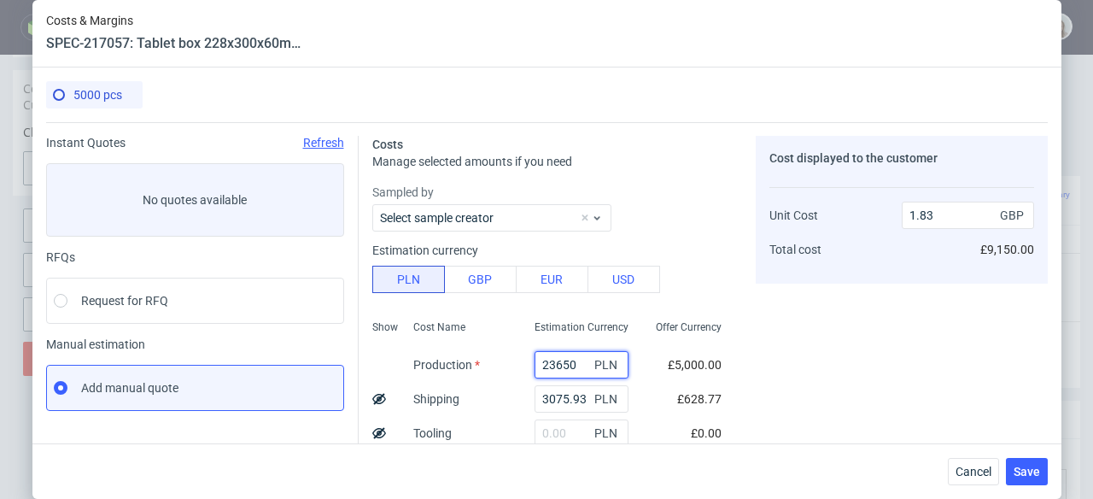
type input "1.77"
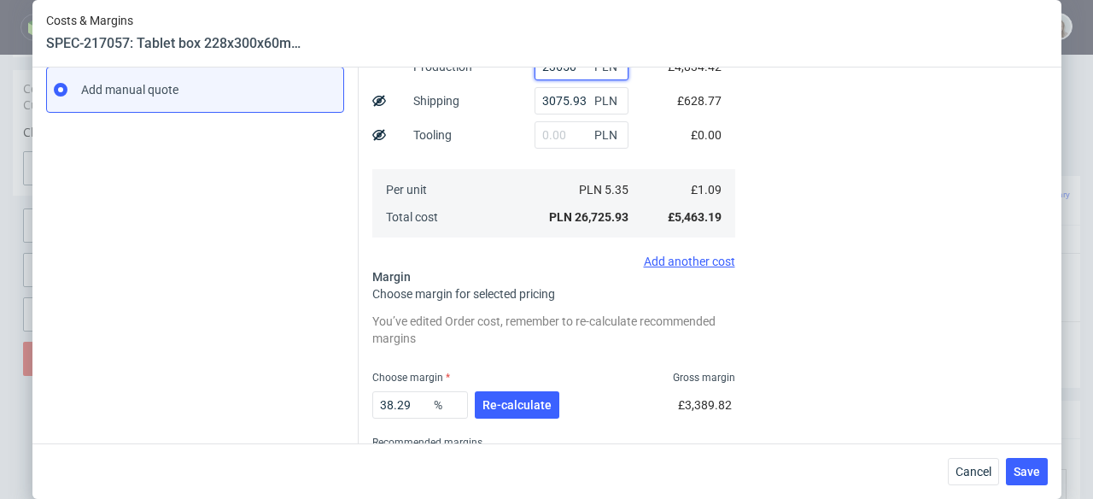
scroll to position [303, 0]
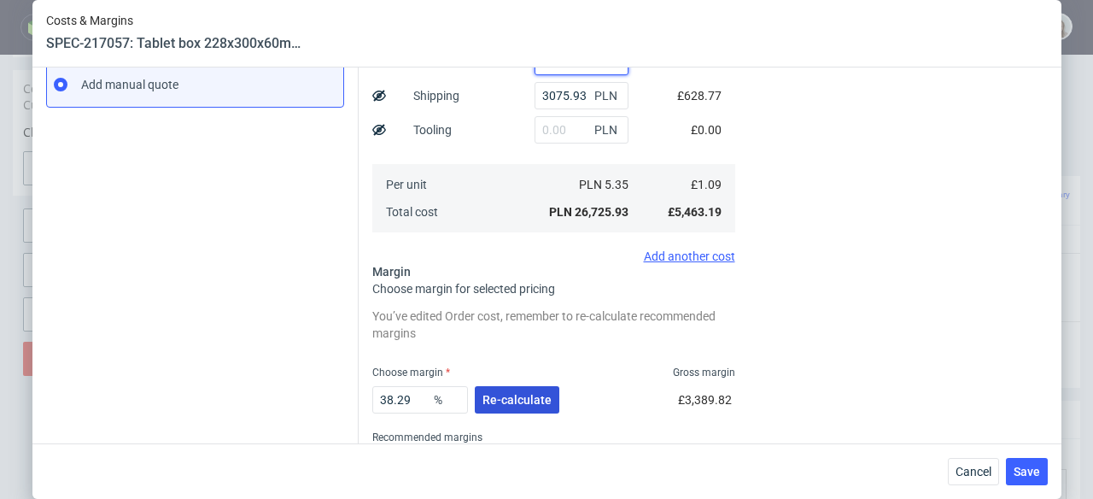
type input "23650"
click at [507, 394] on span "Re-calculate" at bounding box center [517, 400] width 69 height 12
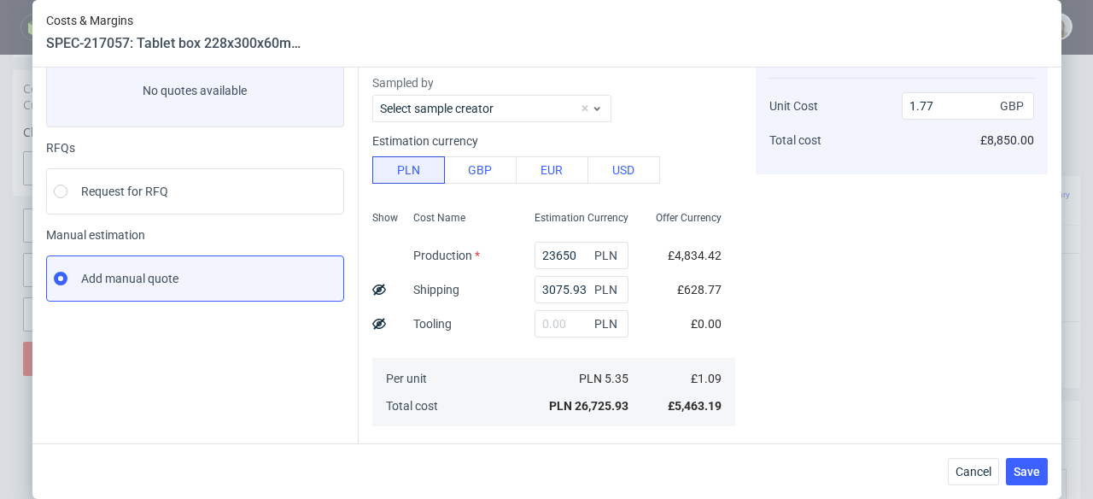
scroll to position [331, 0]
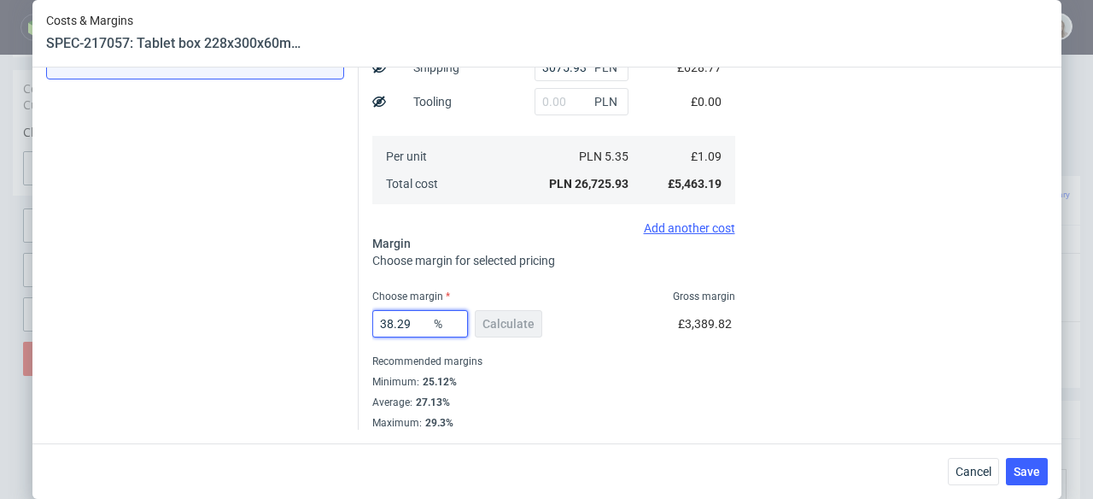
drag, startPoint x: 410, startPoint y: 323, endPoint x: 379, endPoint y: 319, distance: 30.9
click at [379, 319] on input "38.29" at bounding box center [420, 323] width 96 height 27
type input "30"
type input "1.57"
type input "30"
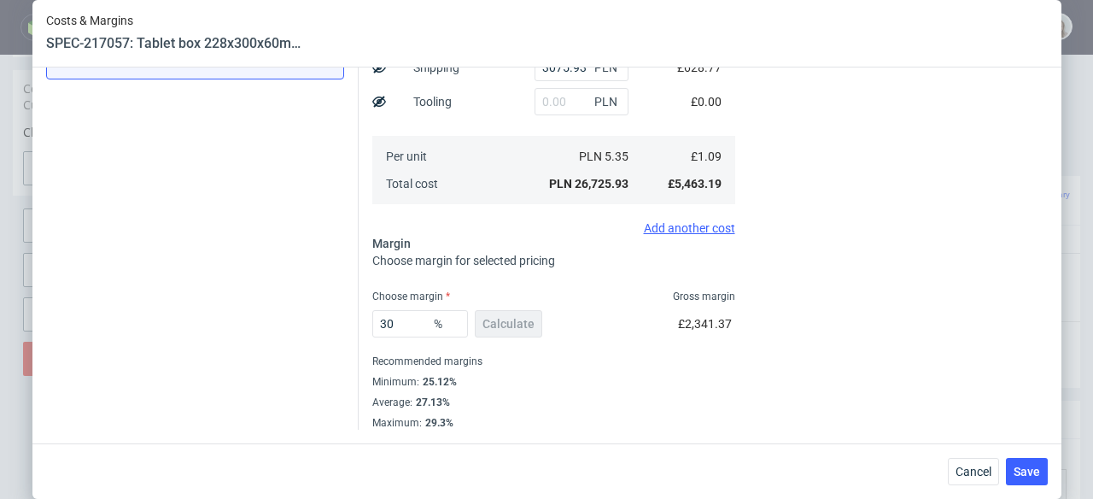
click at [628, 366] on div "Recommended margins" at bounding box center [553, 361] width 363 height 20
click at [1021, 462] on button "Save" at bounding box center [1027, 471] width 42 height 27
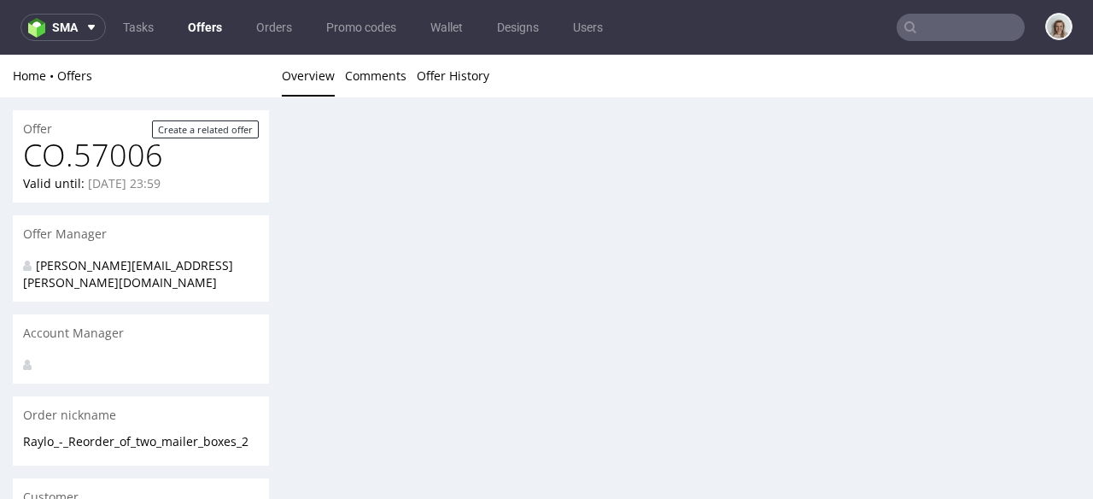
scroll to position [0, 0]
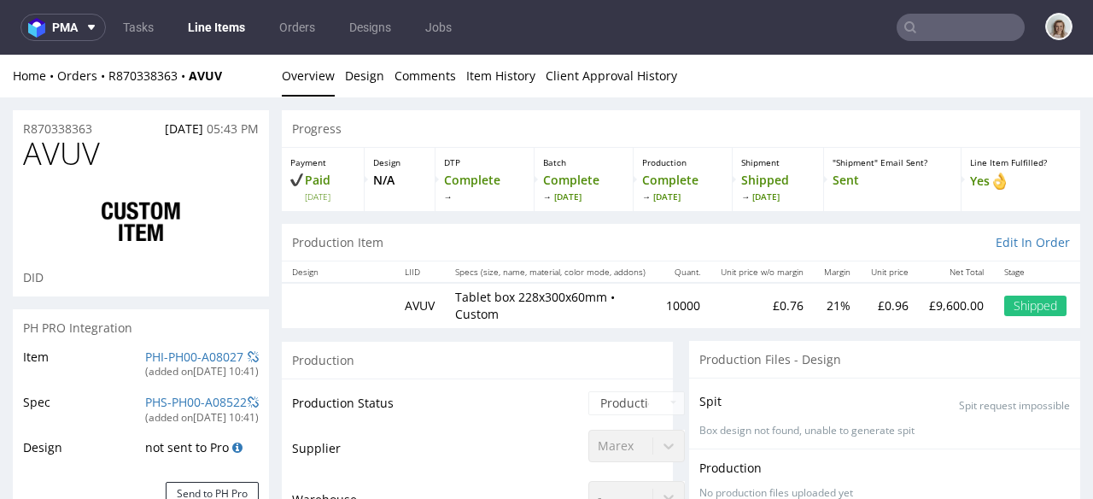
select select "in_progress"
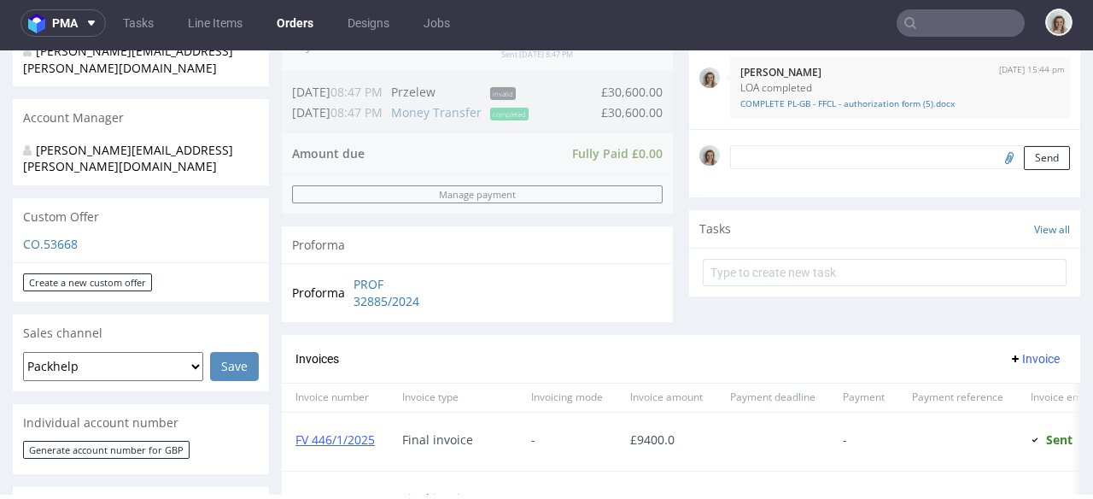
scroll to position [461, 0]
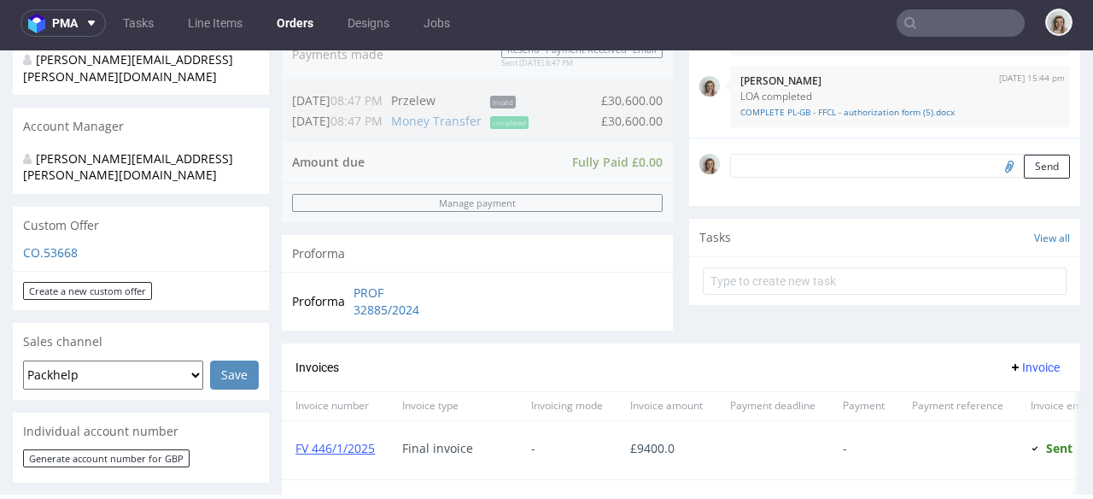
click at [55, 244] on p "CO.53668" at bounding box center [141, 252] width 236 height 17
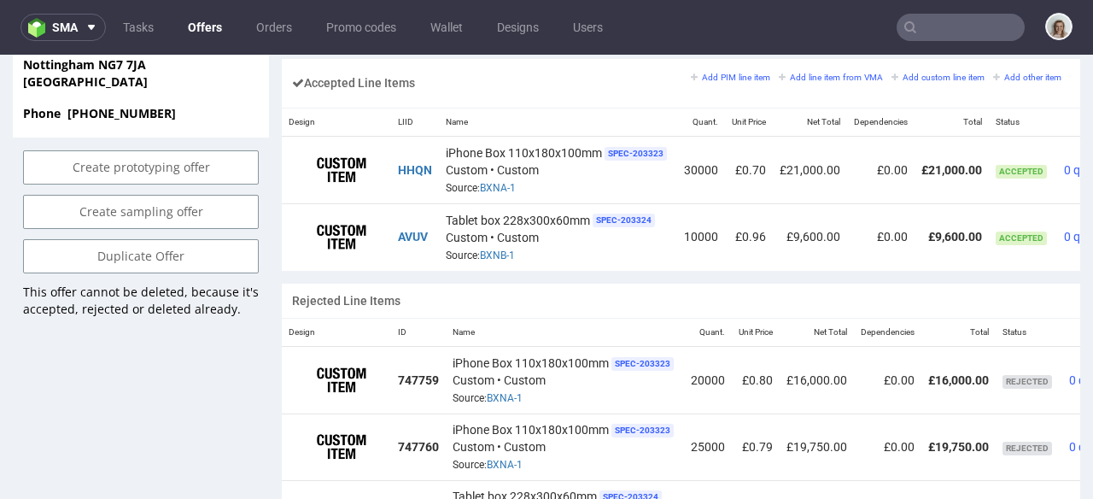
scroll to position [0, 102]
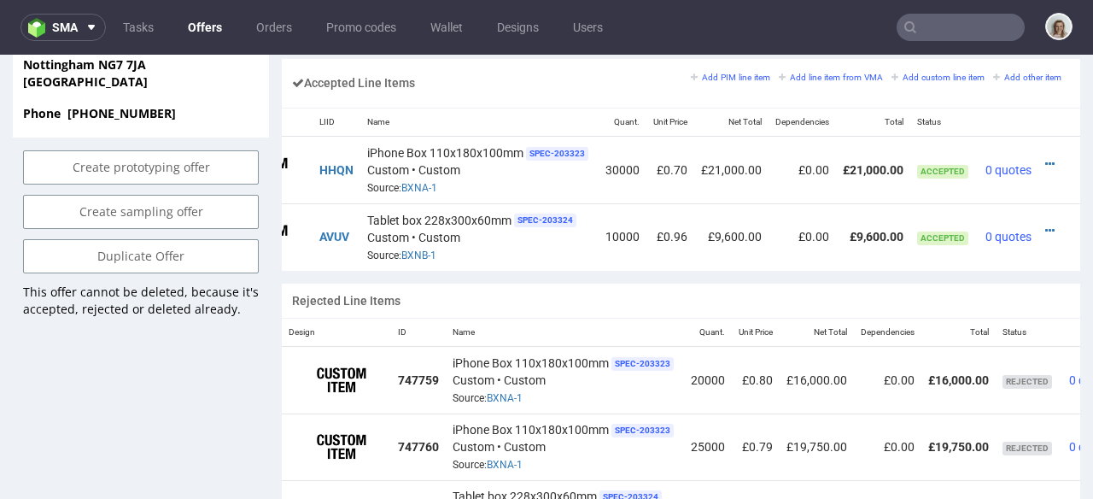
click at [1045, 155] on div at bounding box center [1054, 163] width 18 height 17
click at [1045, 158] on icon at bounding box center [1049, 164] width 9 height 12
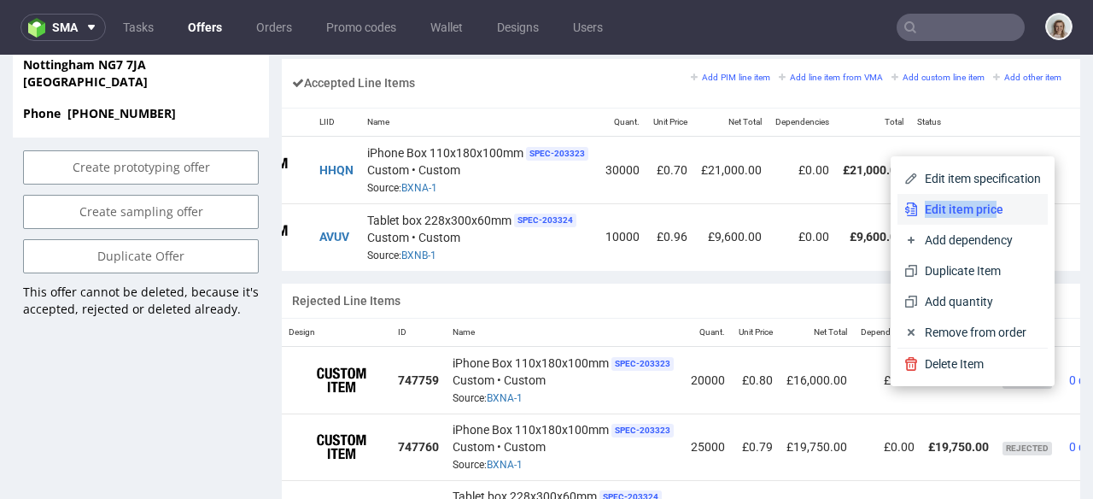
drag, startPoint x: 976, startPoint y: 189, endPoint x: 968, endPoint y: 207, distance: 19.9
click at [968, 208] on div "Edit item specification Edit item price Add dependency Duplicate Item Add quant…" at bounding box center [973, 255] width 150 height 184
click at [968, 207] on span "Edit item price" at bounding box center [979, 209] width 123 height 17
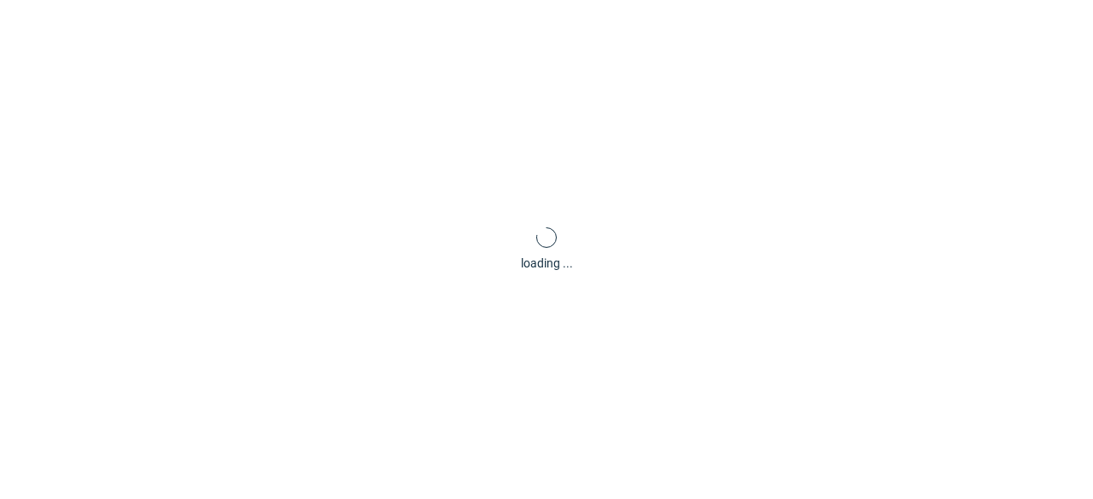
type input "0.7"
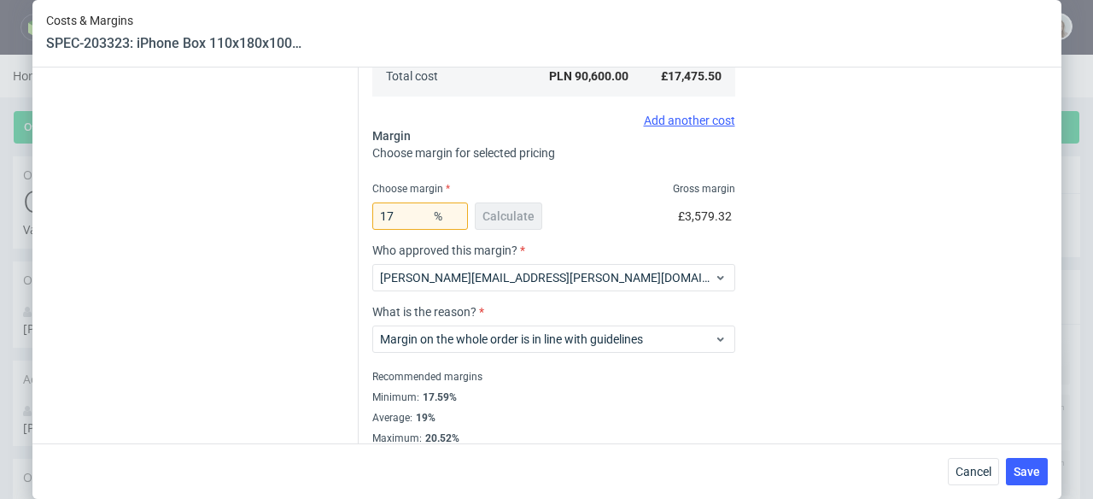
scroll to position [596, 0]
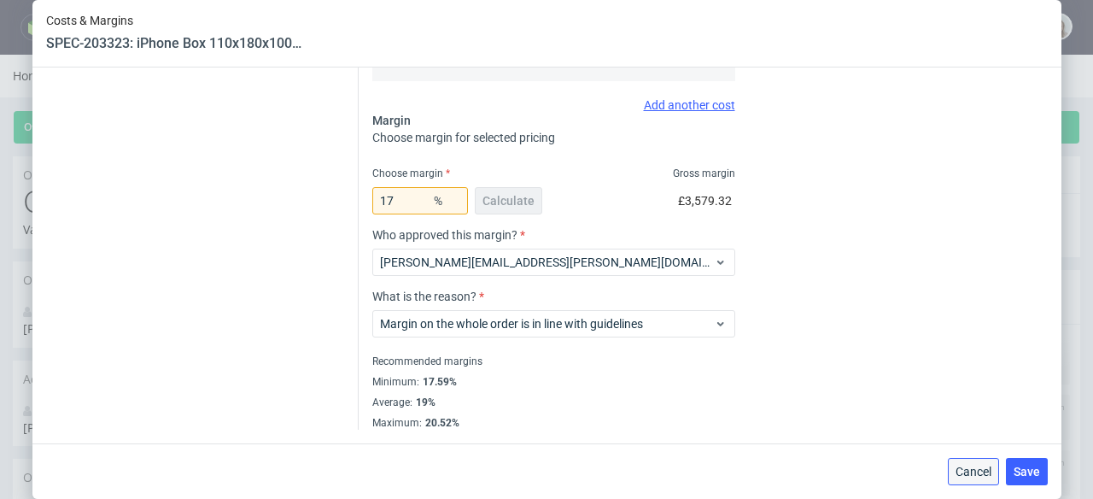
click at [975, 472] on span "Cancel" at bounding box center [974, 471] width 36 height 12
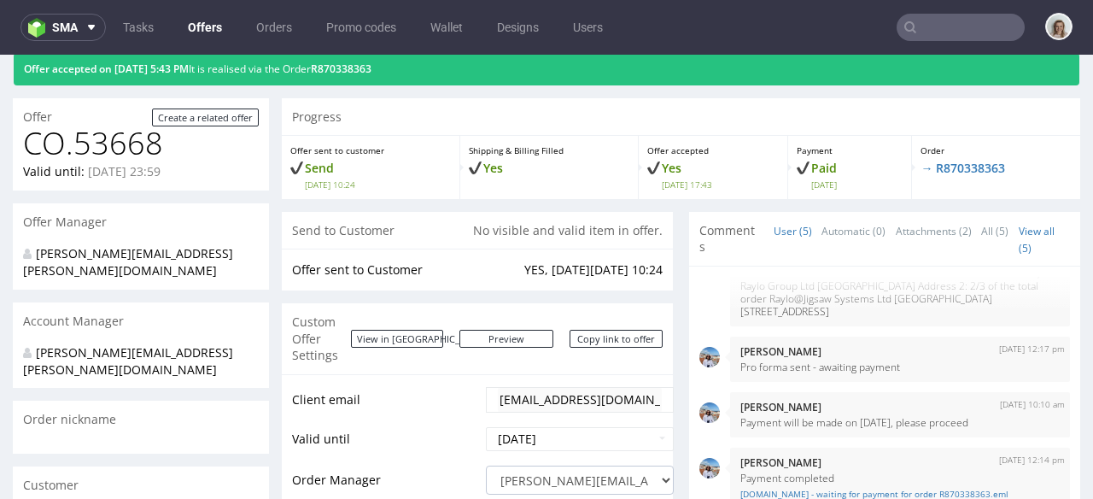
scroll to position [0, 0]
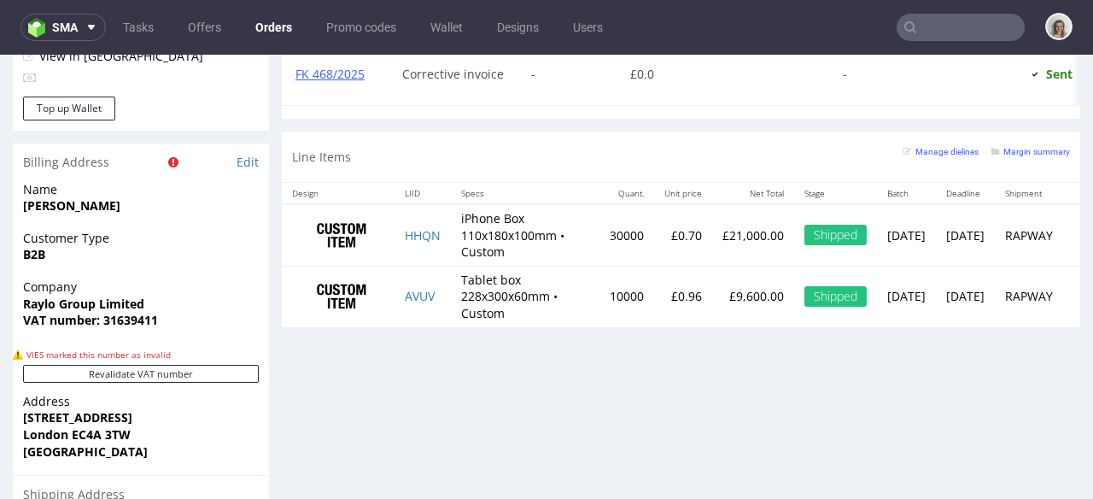
scroll to position [1024, 0]
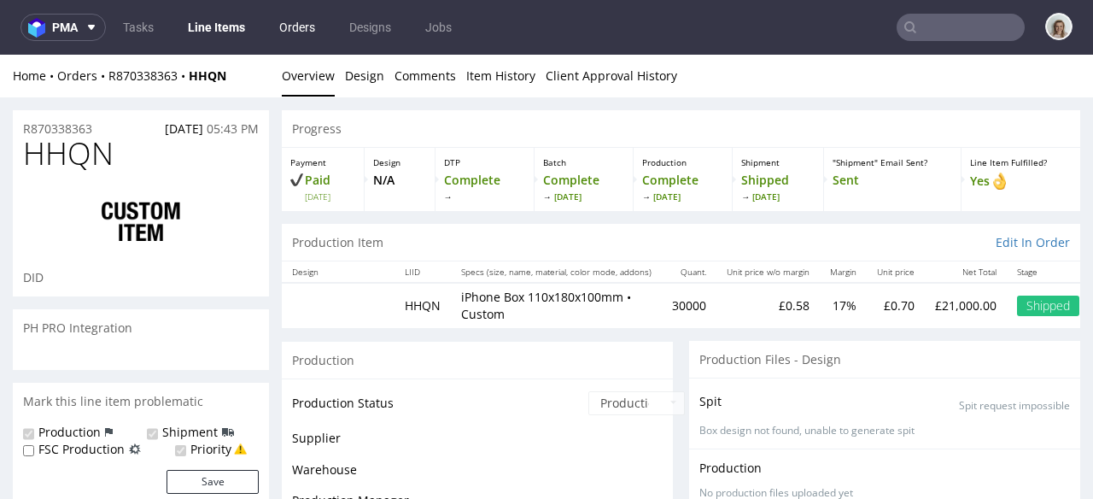
scroll to position [598, 0]
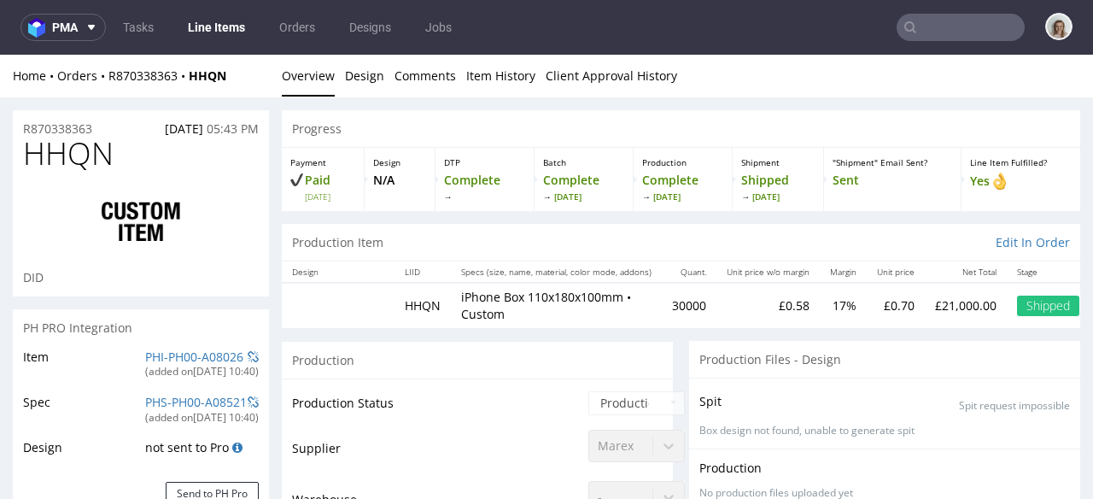
select select "in_progress"
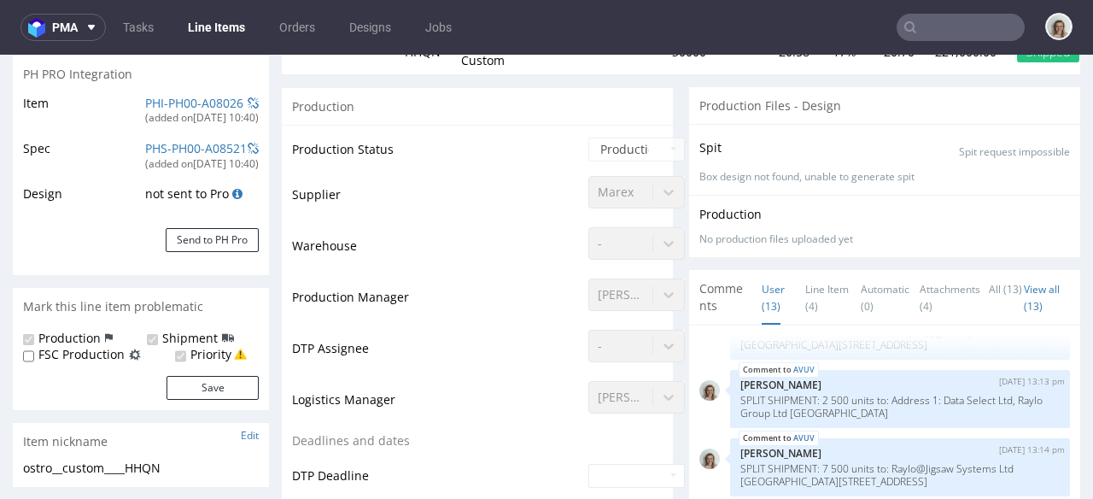
scroll to position [355, 0]
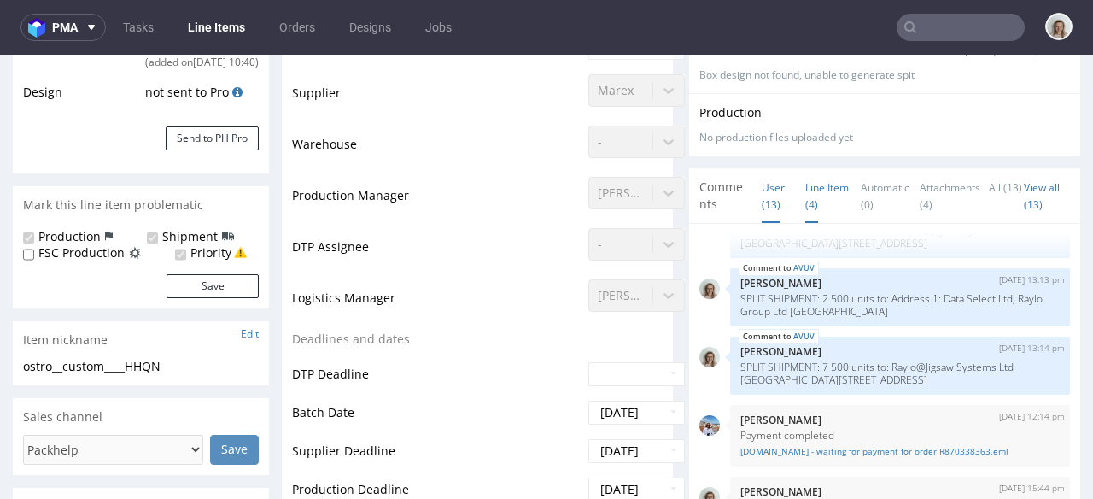
click at [817, 190] on link "Line Item (4)" at bounding box center [827, 196] width 44 height 54
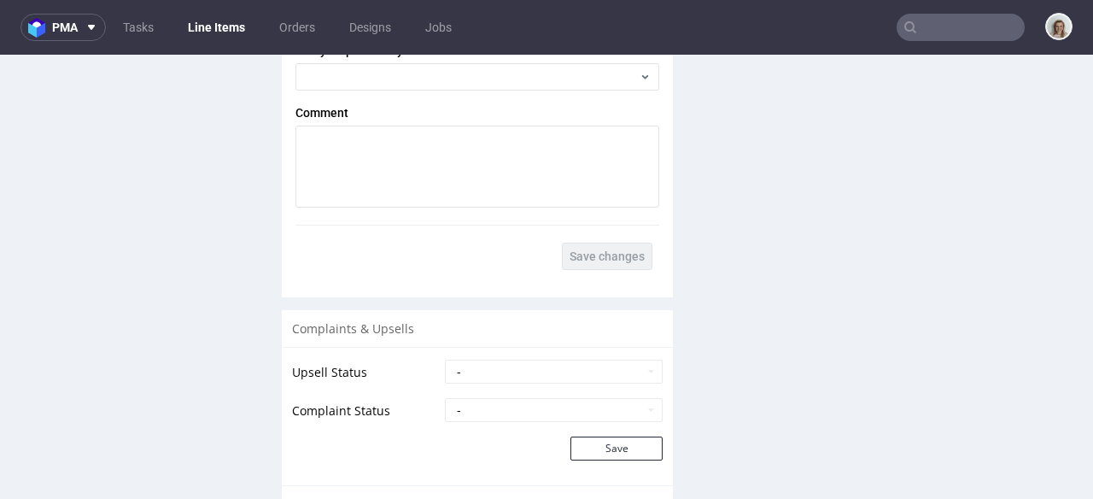
scroll to position [3801, 0]
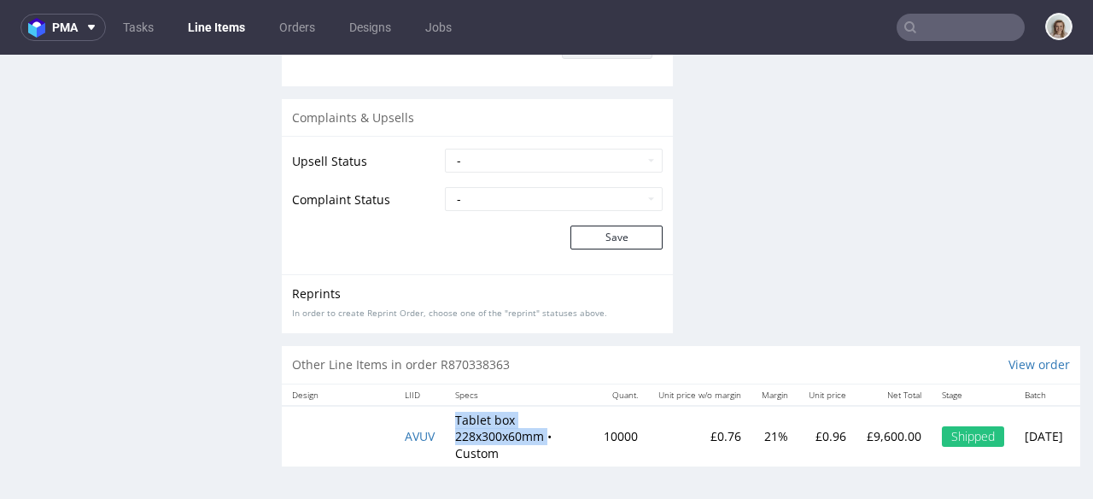
drag, startPoint x: 456, startPoint y: 401, endPoint x: 550, endPoint y: 424, distance: 96.9
click at [550, 424] on td "Tablet box 228x300x60mm • Custom" at bounding box center [519, 436] width 149 height 61
copy p "Tablet box 228x300x60mm"
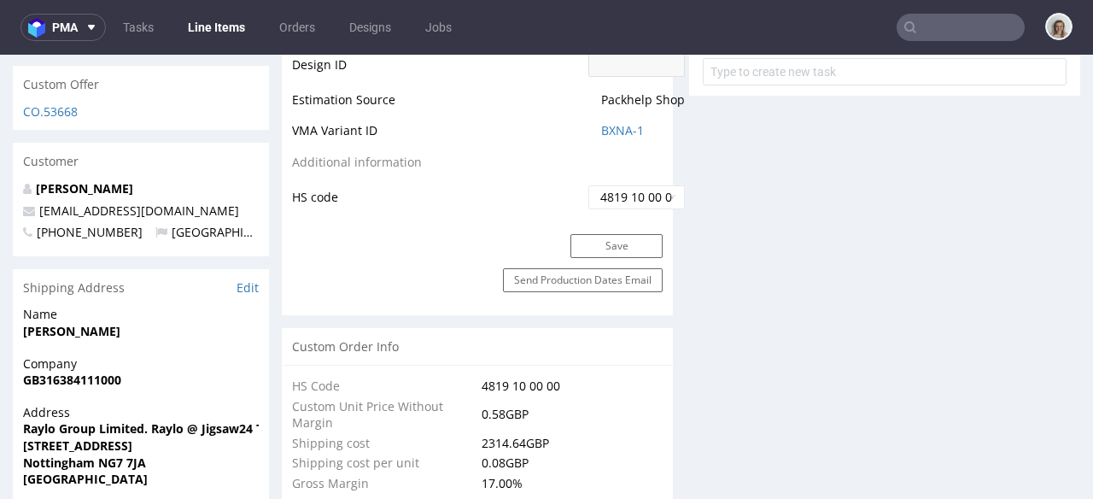
scroll to position [976, 0]
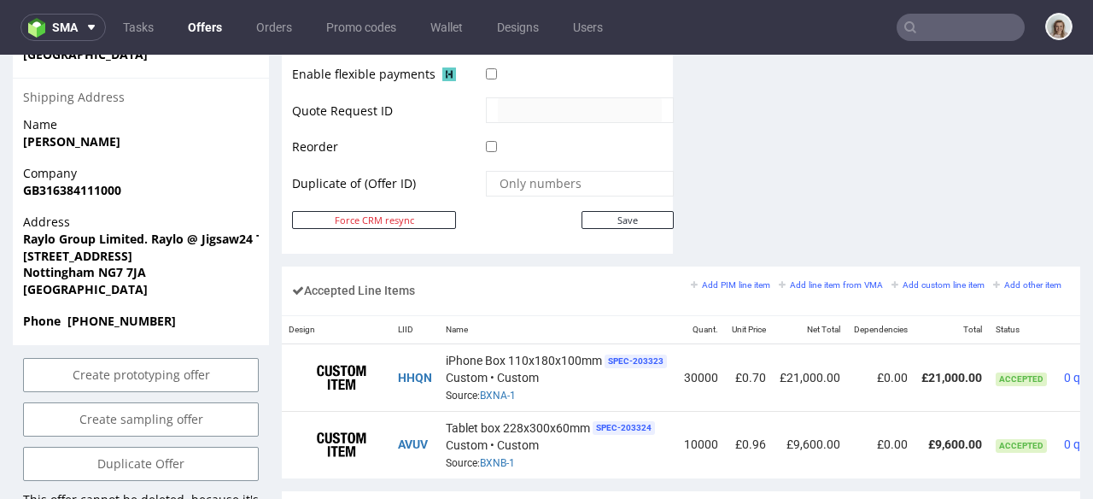
scroll to position [0, 102]
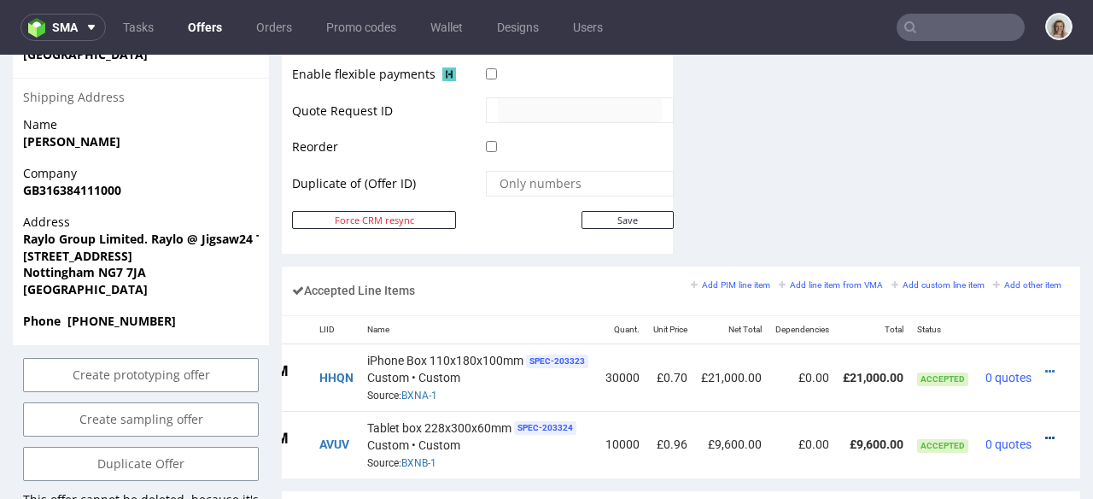
click at [1045, 432] on icon at bounding box center [1049, 438] width 9 height 12
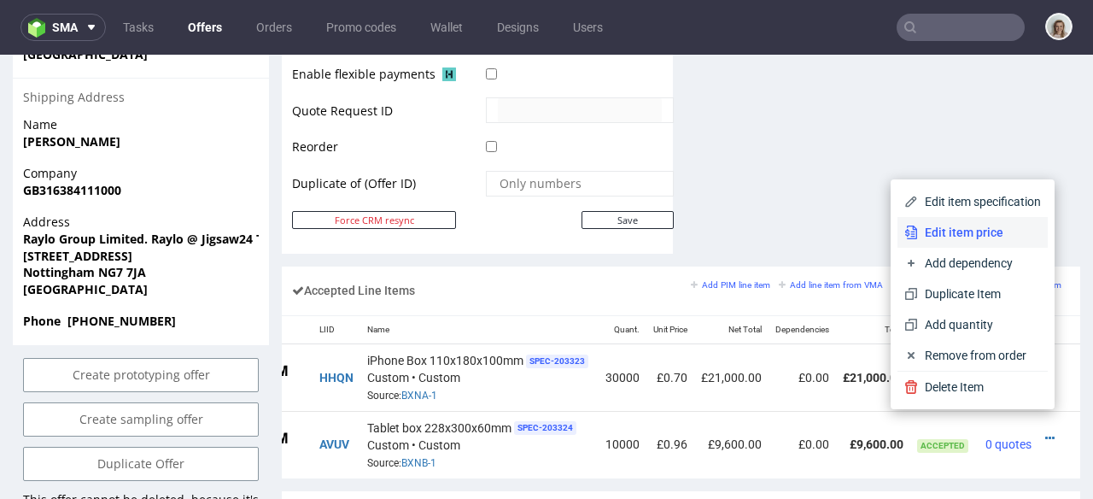
click at [964, 228] on span "Edit item price" at bounding box center [979, 232] width 123 height 17
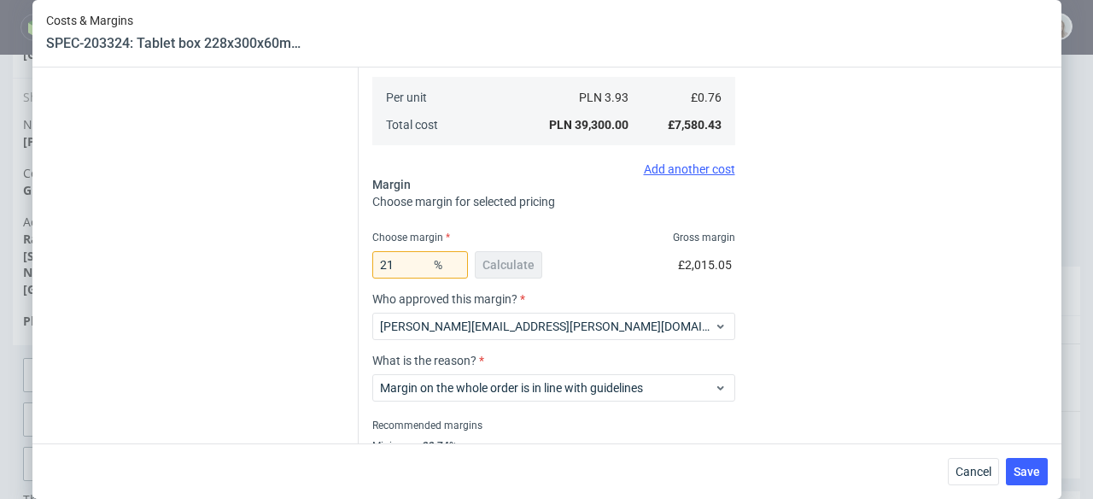
scroll to position [596, 0]
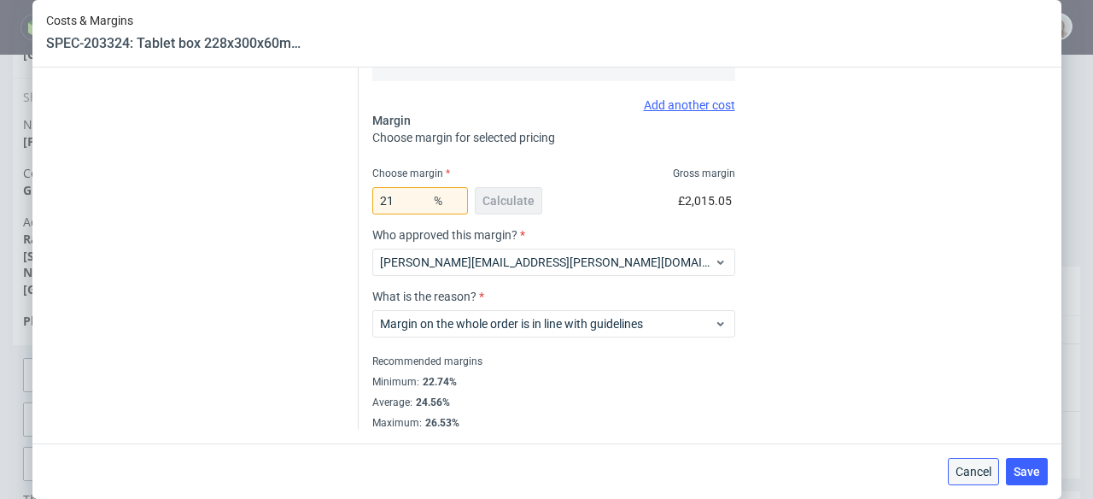
click at [975, 465] on span "Cancel" at bounding box center [974, 471] width 36 height 12
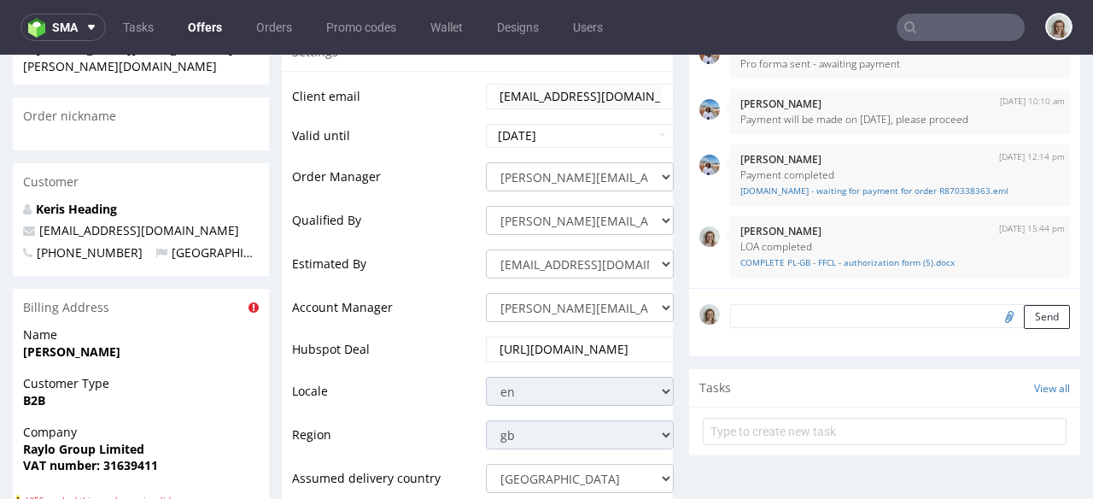
scroll to position [357, 0]
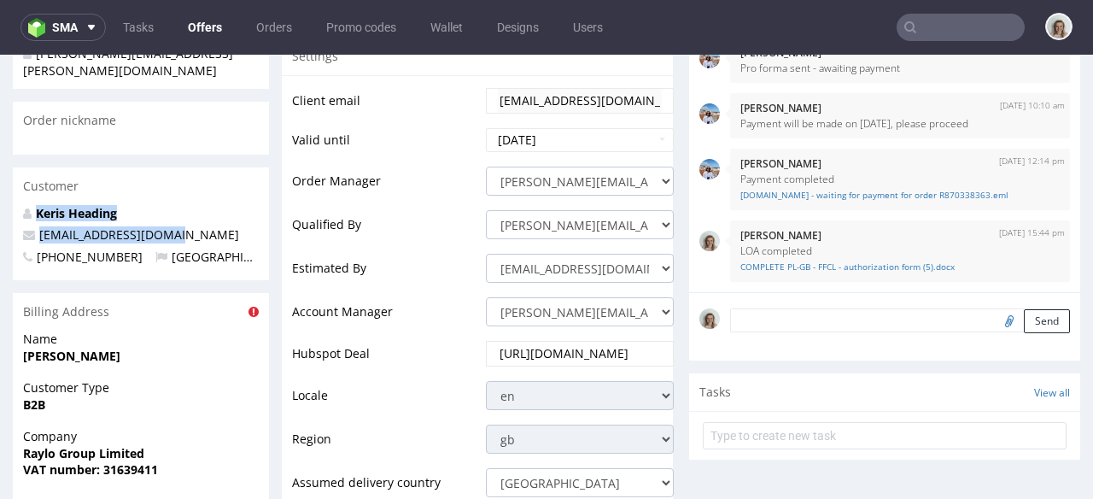
drag, startPoint x: 210, startPoint y: 198, endPoint x: 0, endPoint y: 174, distance: 211.5
click at [164, 167] on div "Customer" at bounding box center [141, 186] width 256 height 38
drag, startPoint x: 201, startPoint y: 208, endPoint x: 38, endPoint y: 201, distance: 162.5
click at [38, 226] on p "[EMAIL_ADDRESS][DOMAIN_NAME]" at bounding box center [141, 234] width 236 height 17
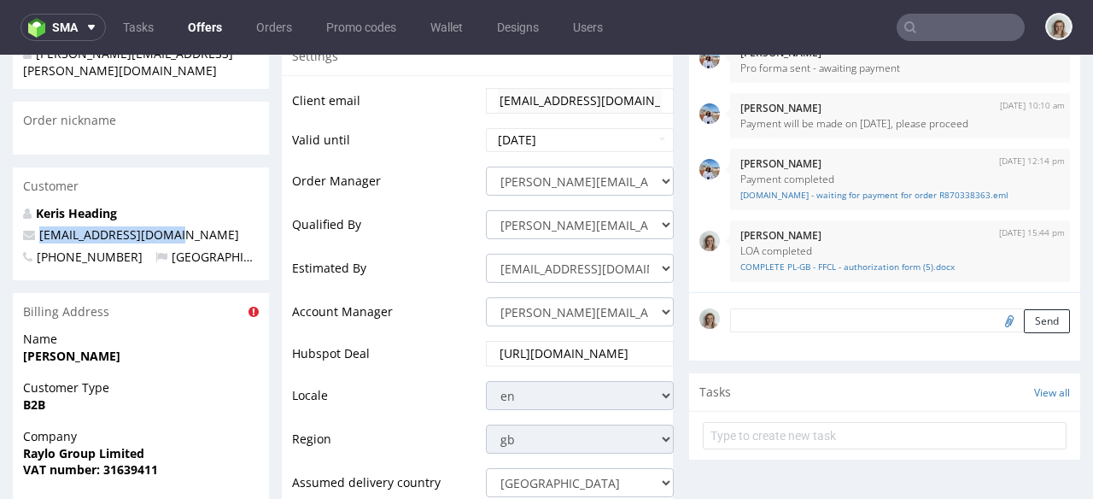
copy span "procurement@raylo.com"
click at [928, 35] on input "text" at bounding box center [961, 27] width 128 height 27
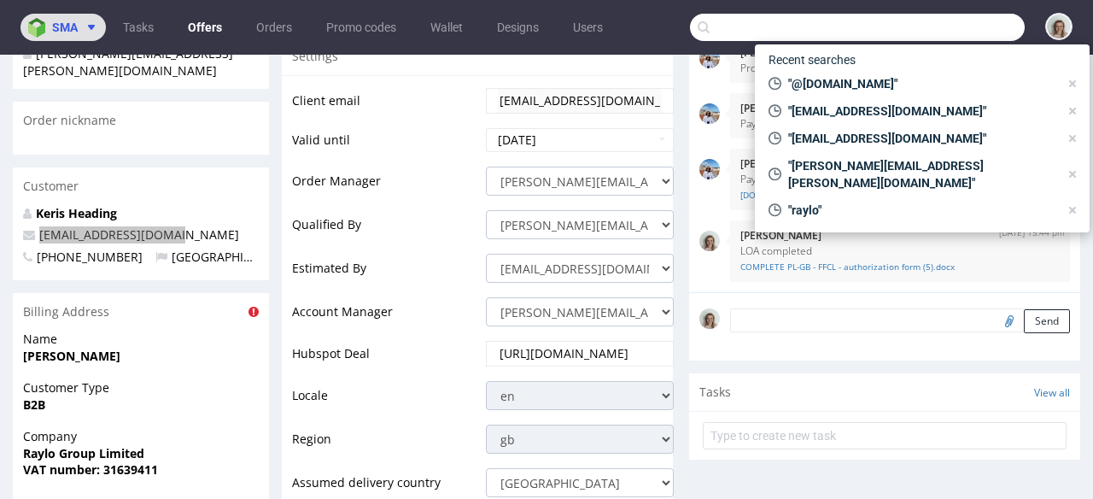
click at [85, 27] on icon at bounding box center [92, 27] width 14 height 14
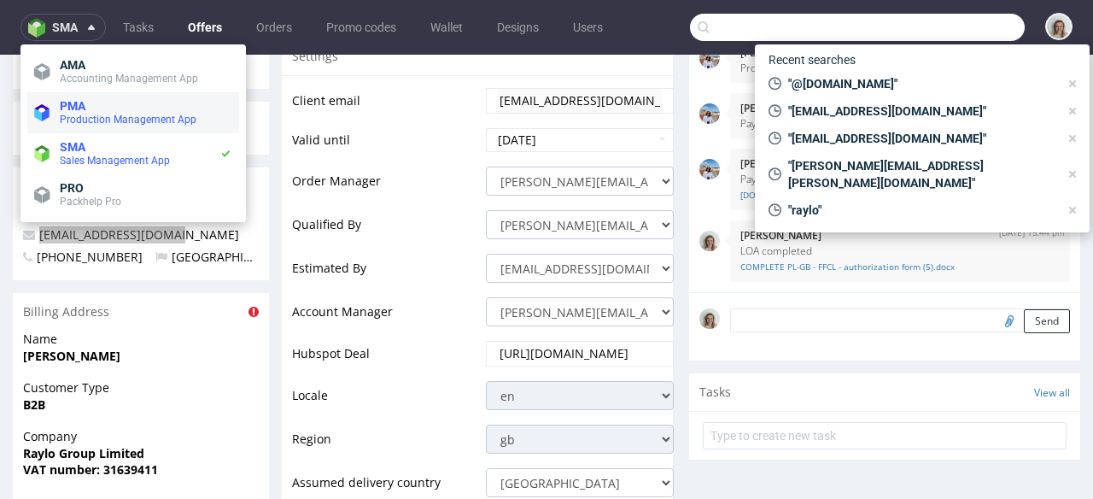
click at [96, 109] on span "PMA" at bounding box center [146, 106] width 173 height 14
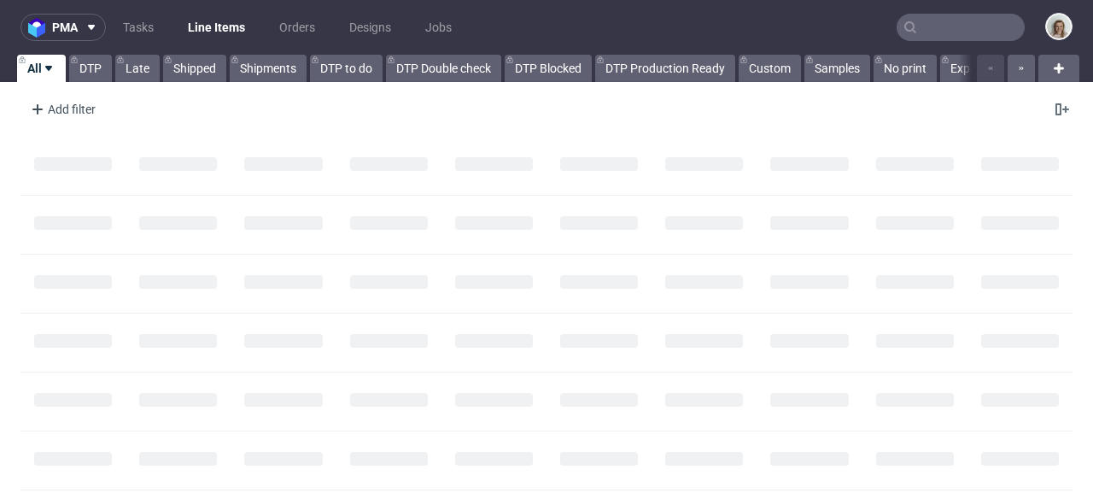
click at [943, 23] on input "text" at bounding box center [961, 27] width 128 height 27
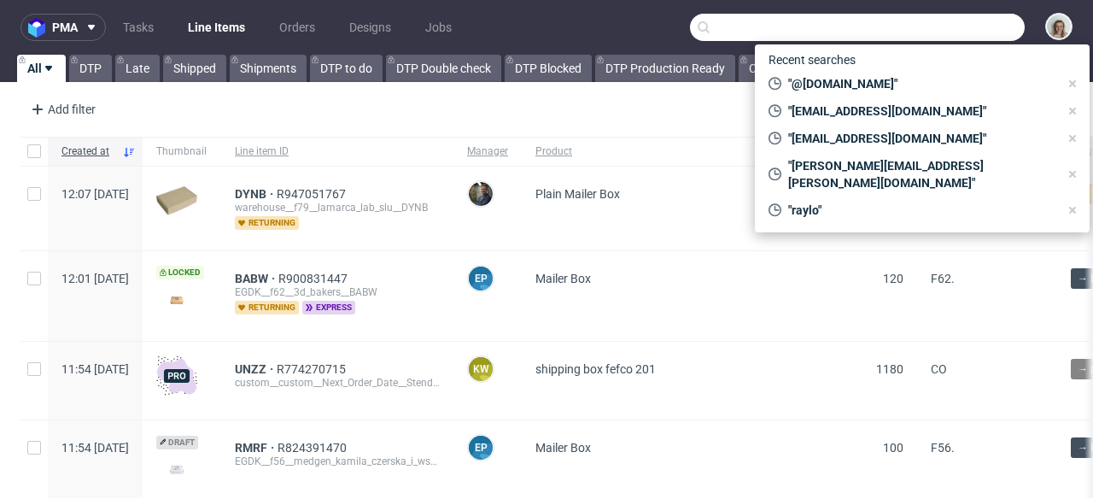
paste input "[EMAIL_ADDRESS][DOMAIN_NAME]"
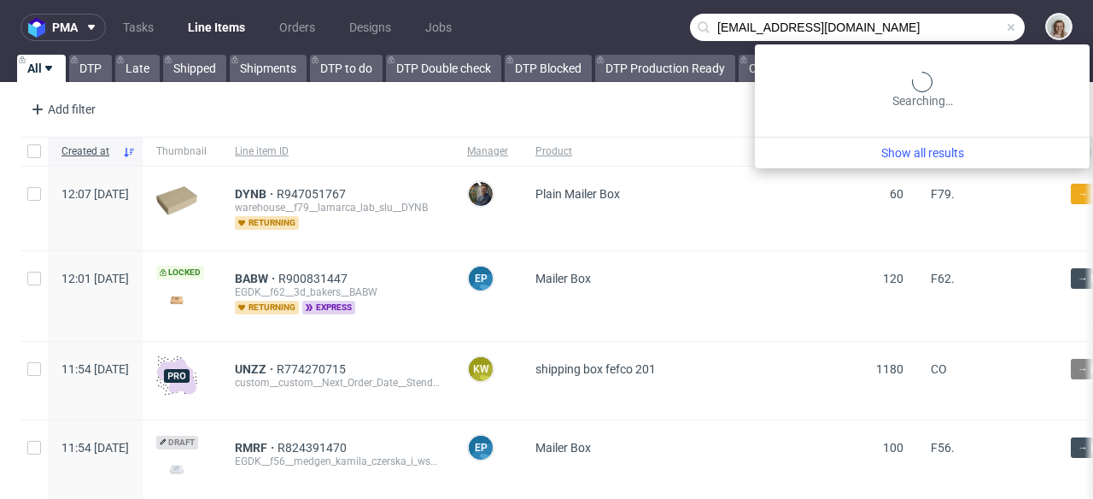
type input "[EMAIL_ADDRESS][DOMAIN_NAME]"
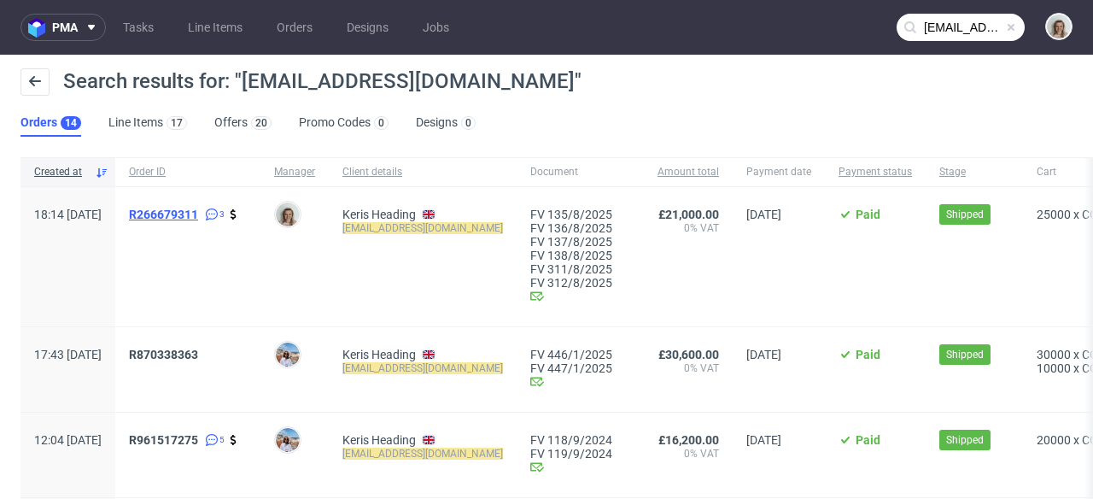
click at [198, 219] on span "R266679311" at bounding box center [163, 215] width 69 height 14
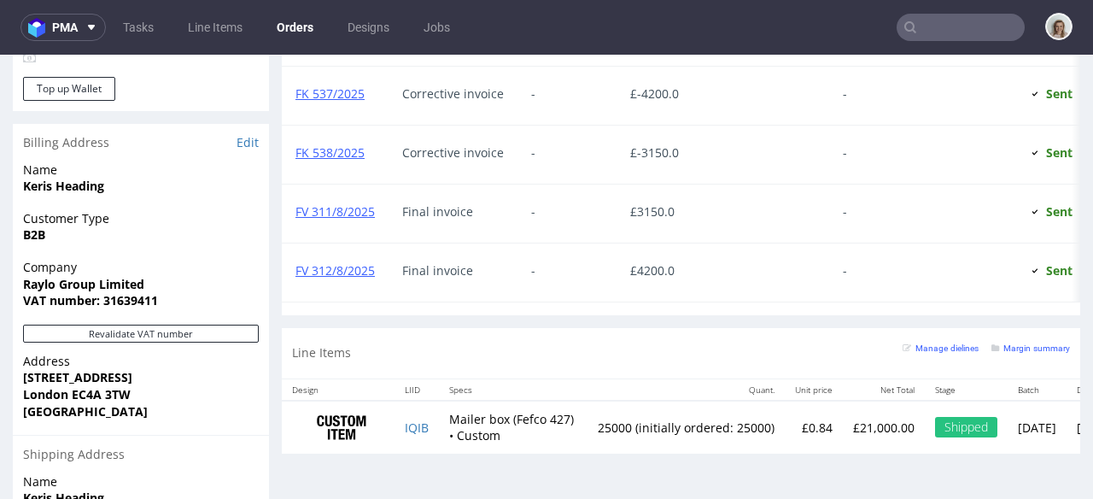
scroll to position [1227, 0]
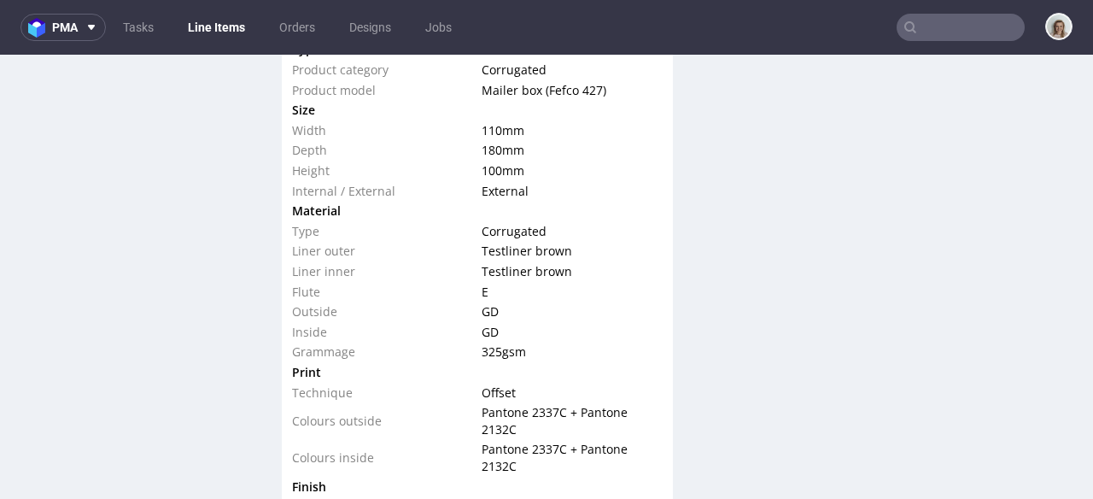
select select "in_progress"
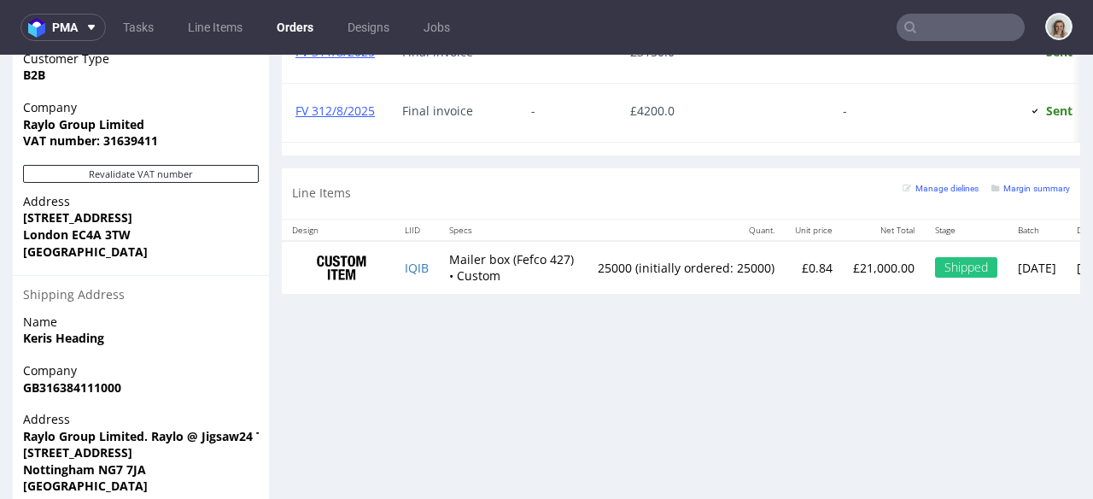
scroll to position [1227, 0]
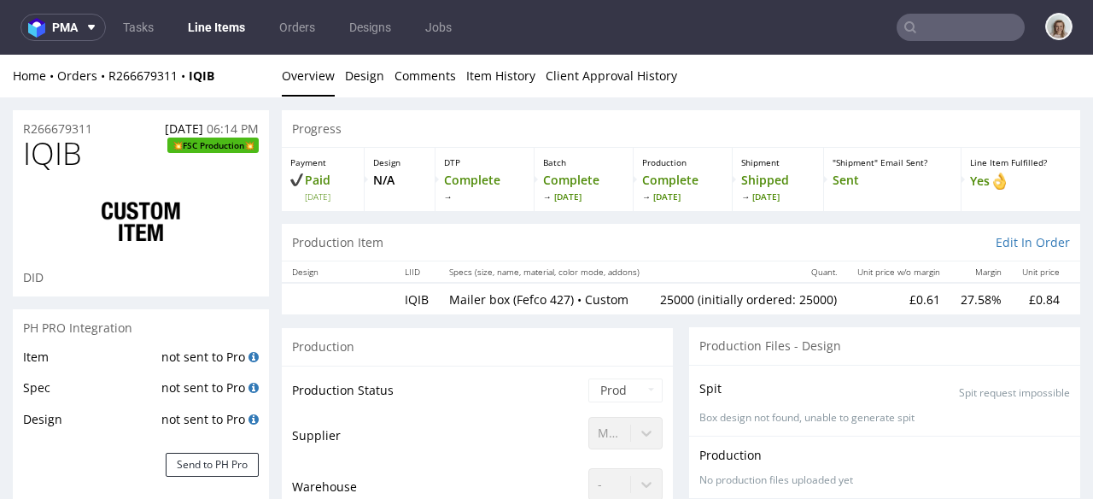
select select "in_progress"
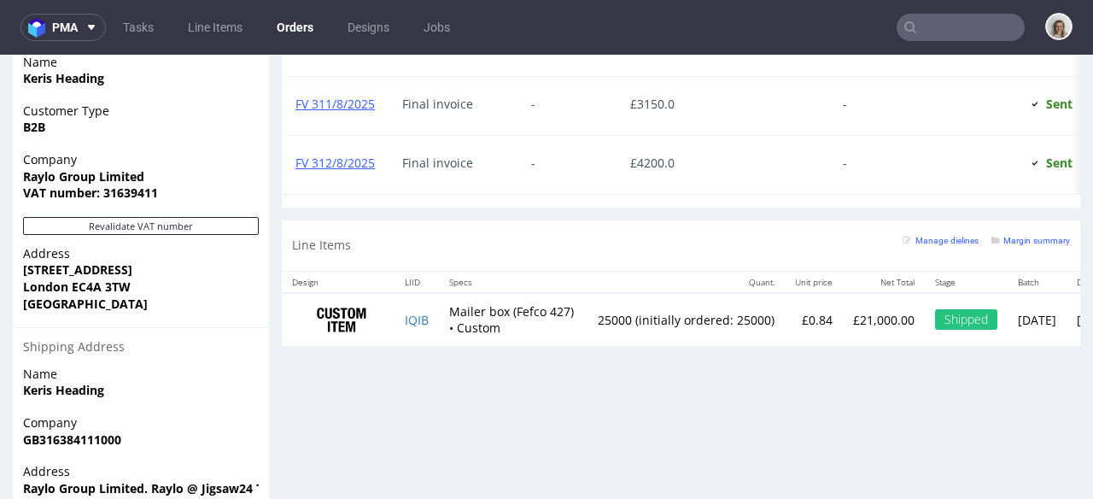
scroll to position [1152, 0]
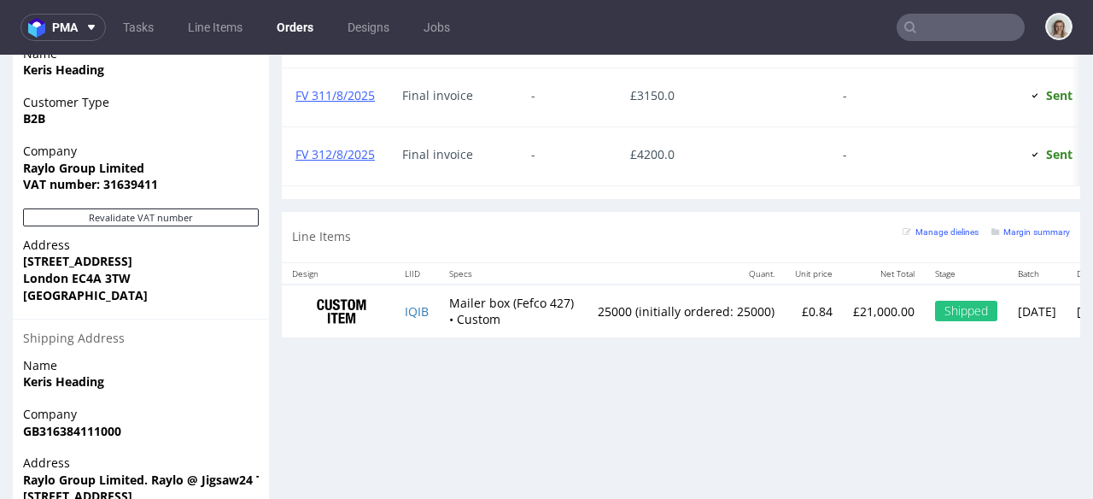
type input "[EMAIL_ADDRESS][DOMAIN_NAME]"
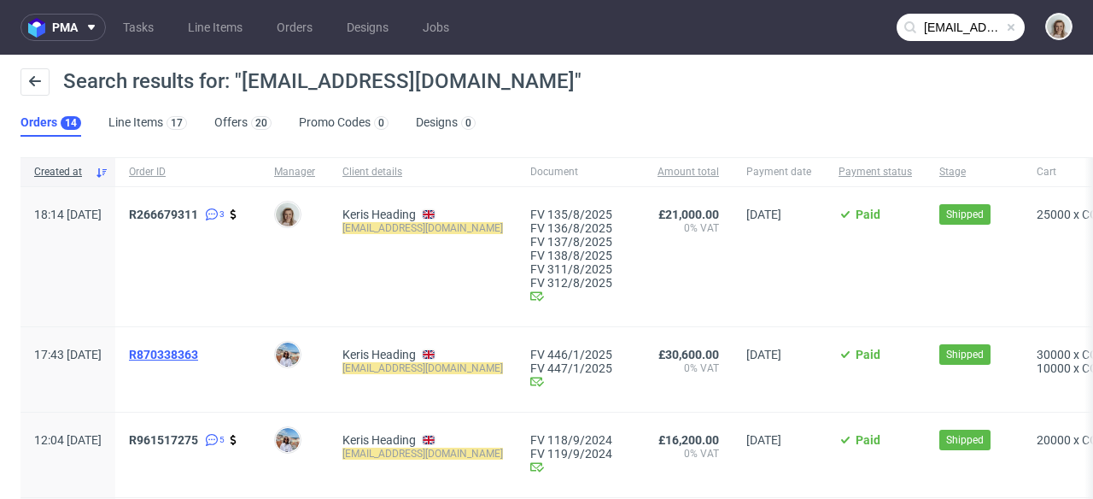
click at [198, 356] on span "R870338363" at bounding box center [163, 355] width 69 height 14
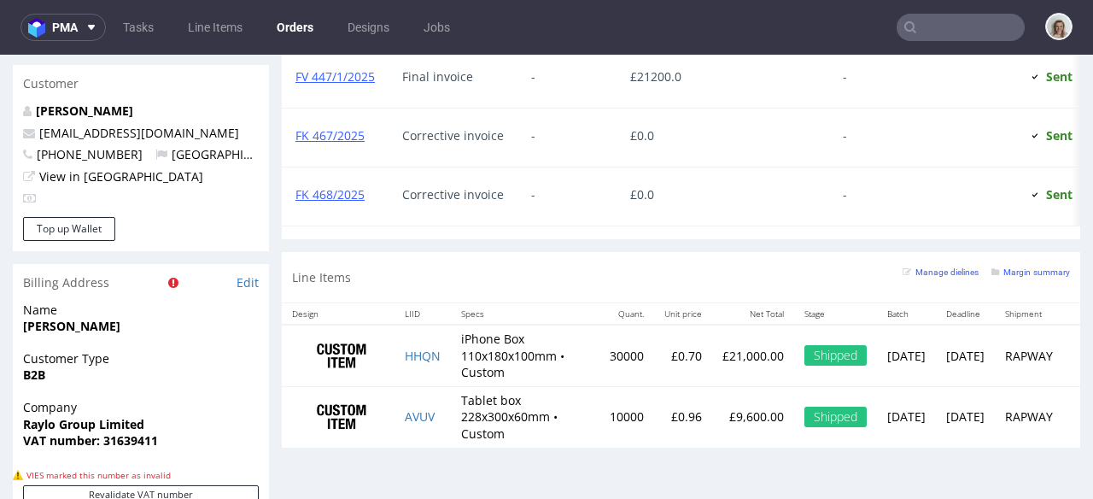
scroll to position [898, 0]
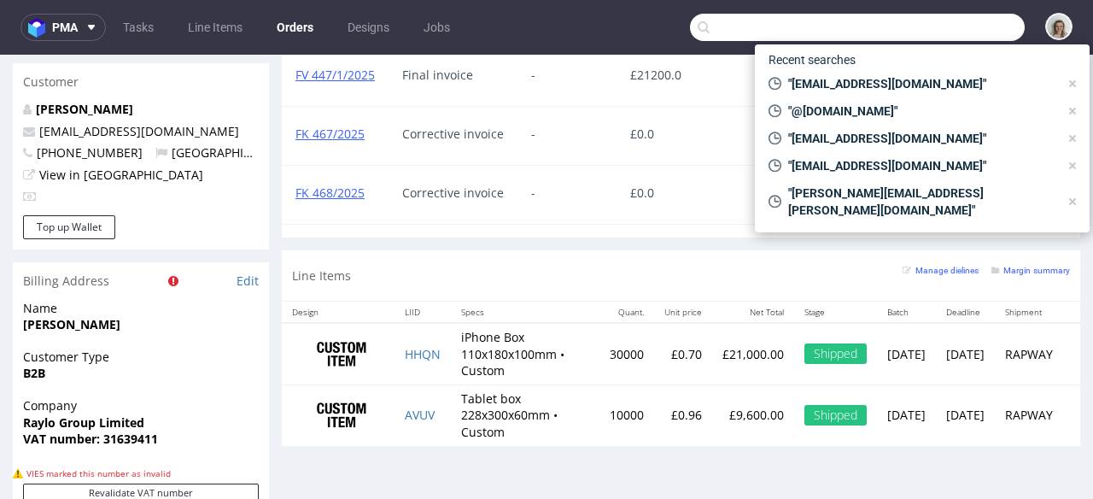
click at [932, 36] on input "text" at bounding box center [857, 27] width 335 height 27
paste input "R843749832"
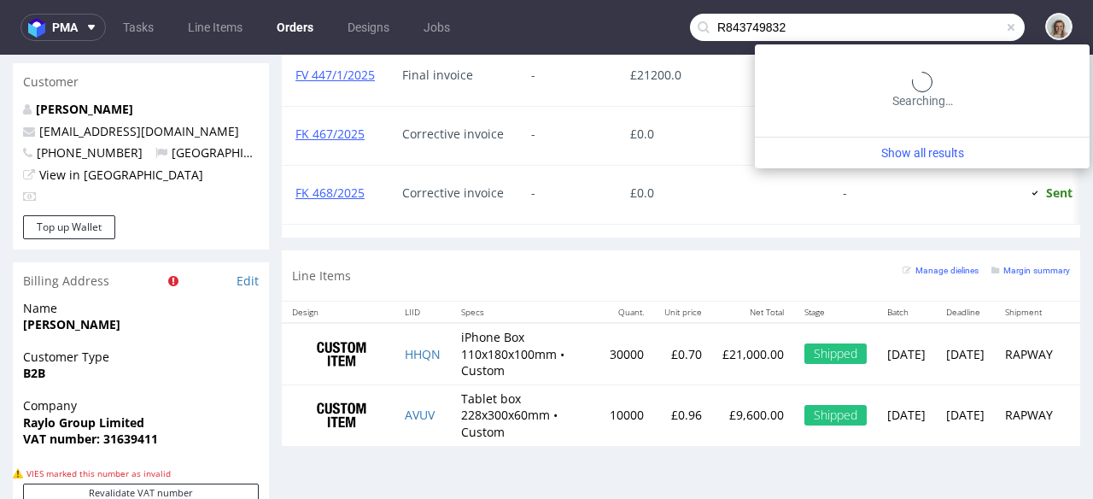
type input "R843749832"
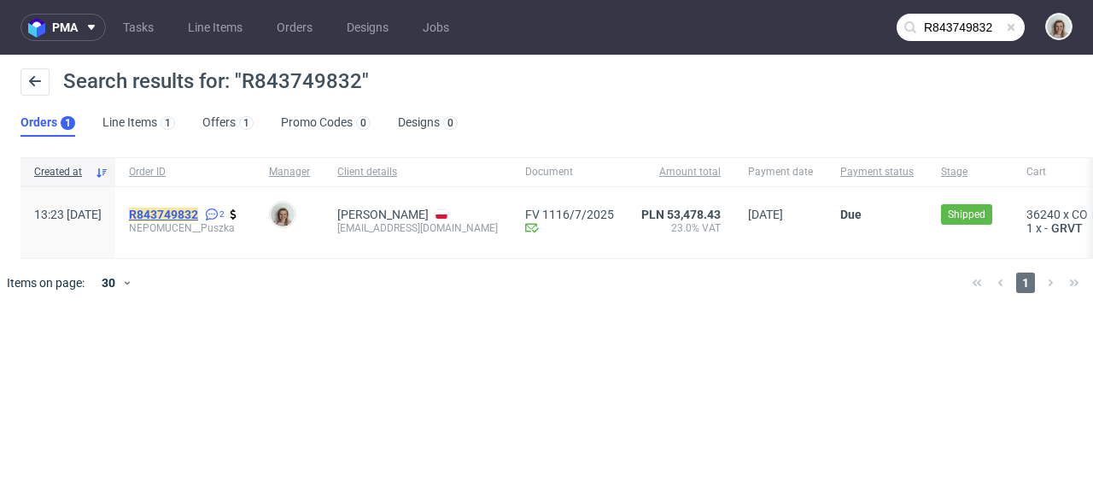
click at [198, 217] on mark "R843749832" at bounding box center [163, 215] width 69 height 14
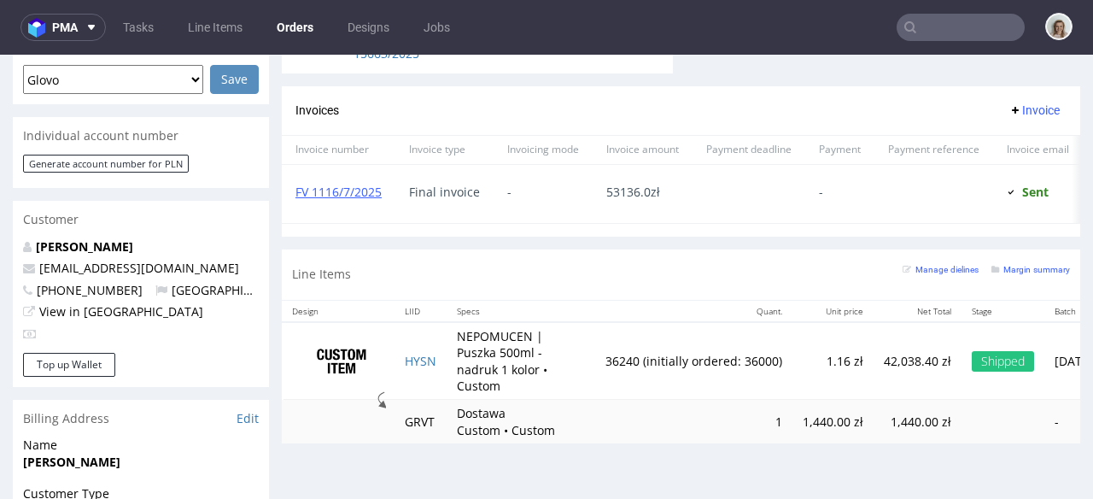
scroll to position [813, 0]
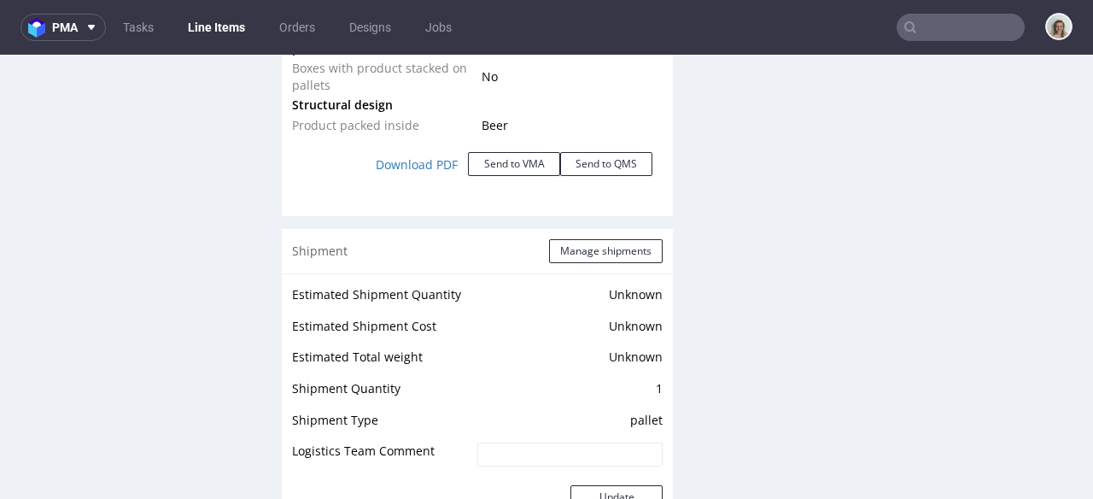
scroll to position [1970, 0]
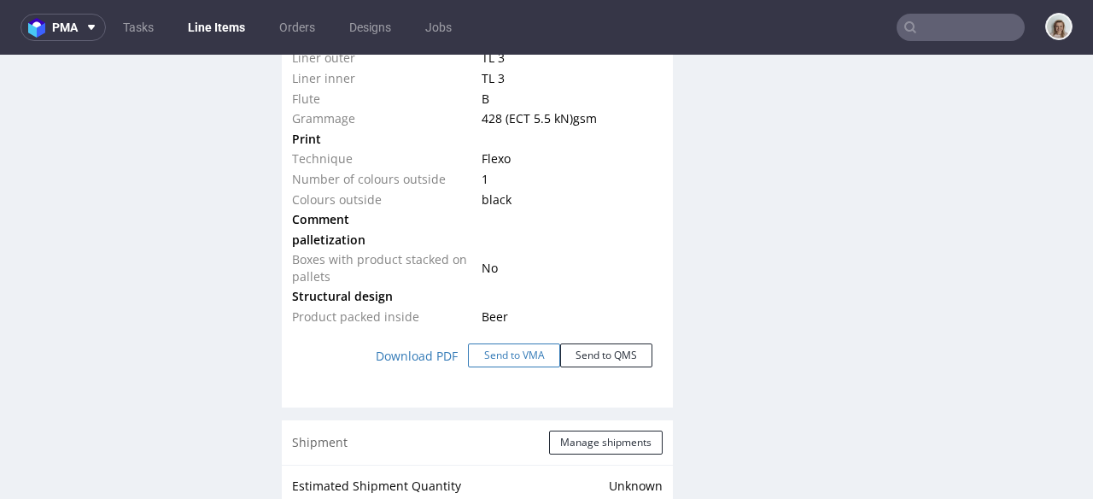
click at [525, 362] on button "Send to VMA" at bounding box center [514, 355] width 92 height 24
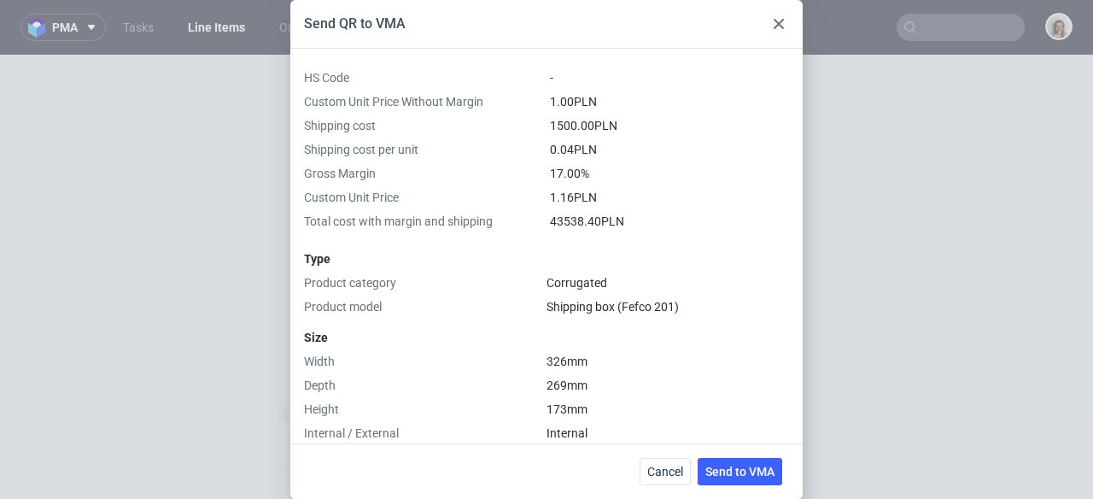
scroll to position [709, 0]
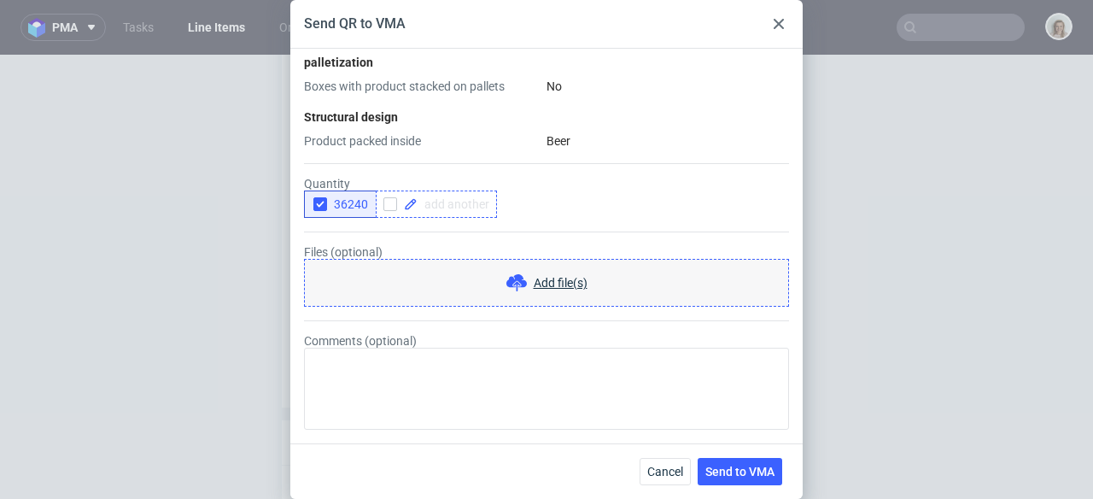
click at [458, 195] on div at bounding box center [436, 203] width 121 height 27
checkbox input "true"
click at [317, 204] on use "button" at bounding box center [320, 205] width 8 height 6
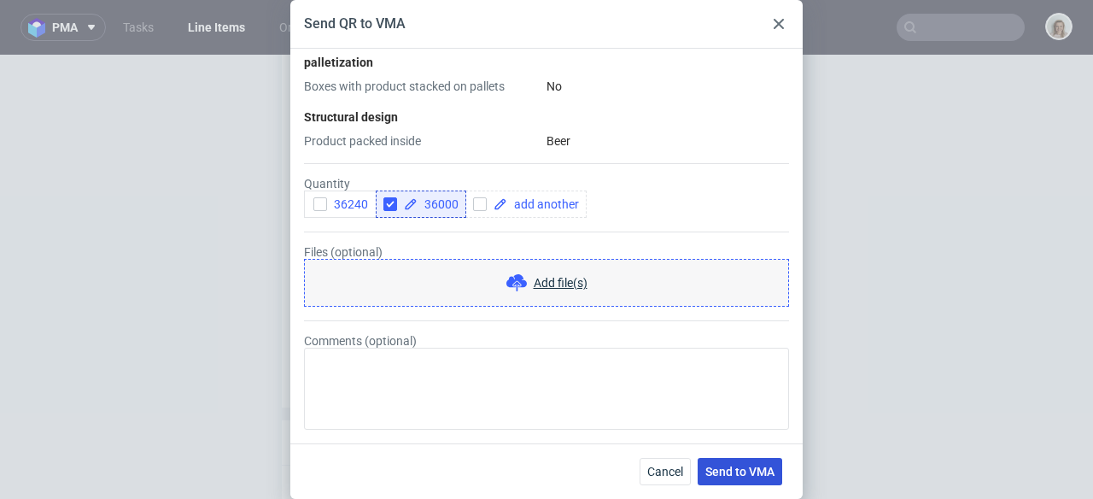
click at [705, 481] on button "Send to VMA" at bounding box center [740, 471] width 85 height 27
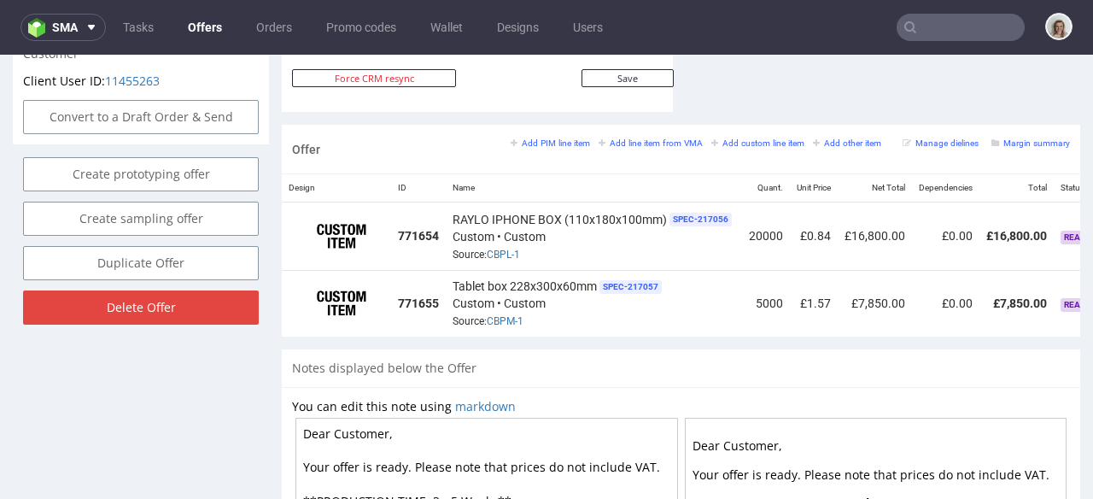
scroll to position [0, 150]
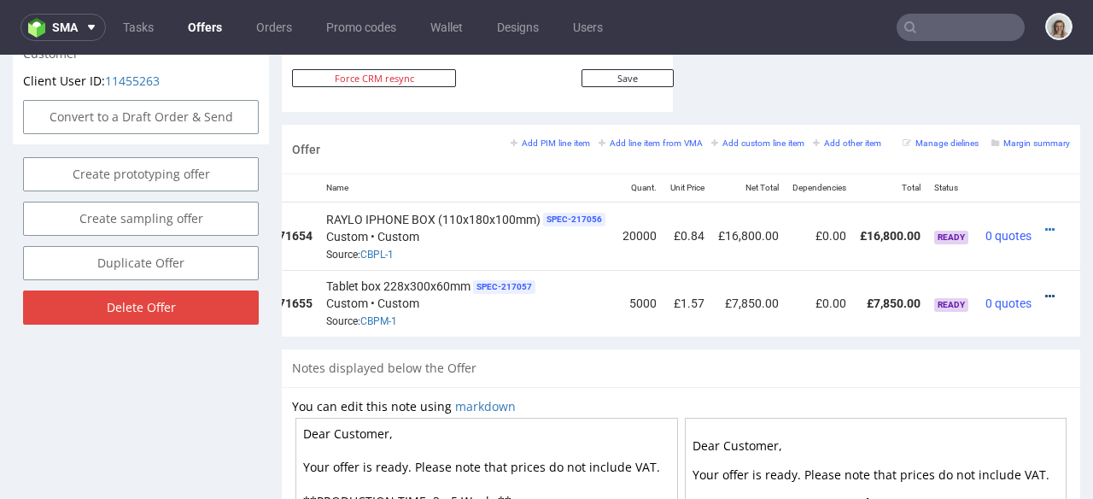
click at [1045, 290] on icon at bounding box center [1049, 296] width 9 height 12
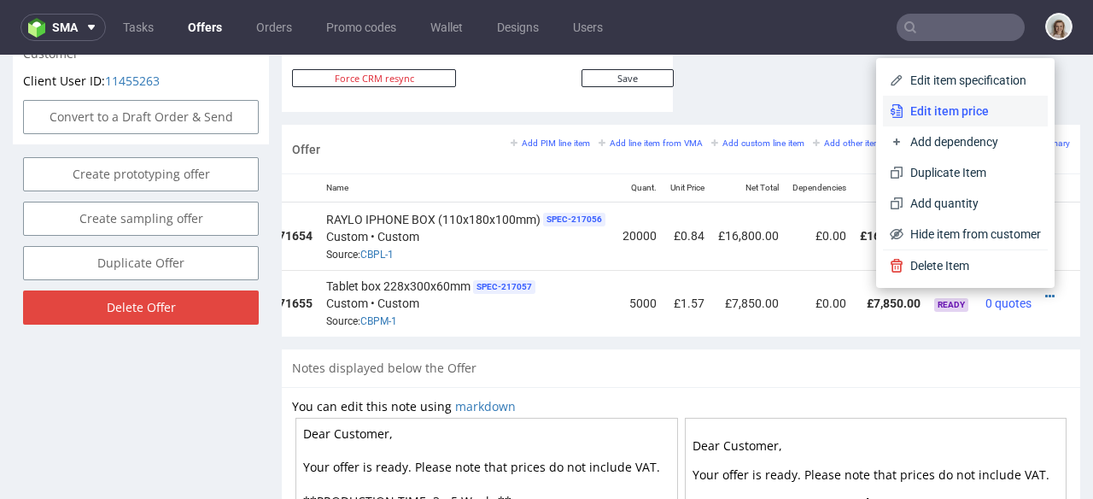
click at [940, 110] on span "Edit item price" at bounding box center [973, 110] width 138 height 17
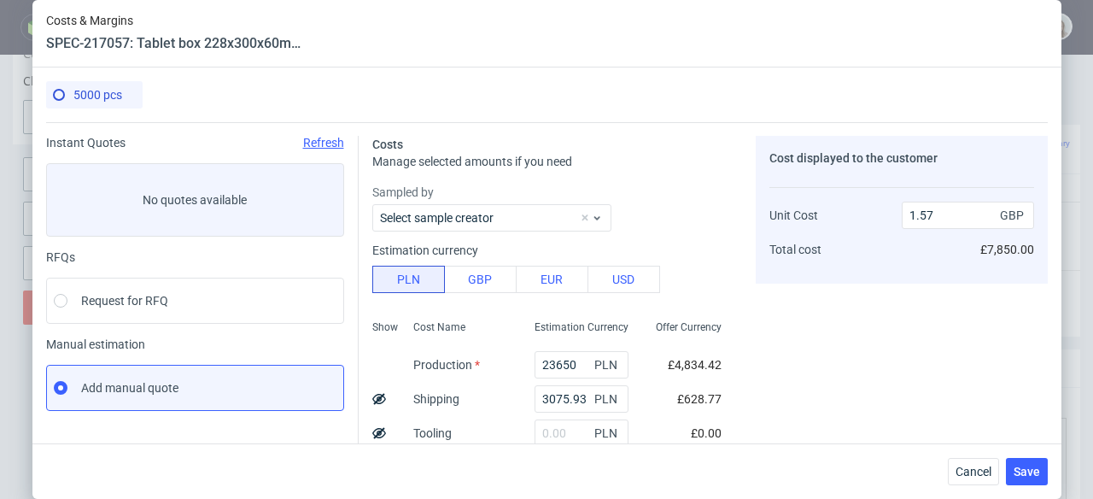
scroll to position [331, 0]
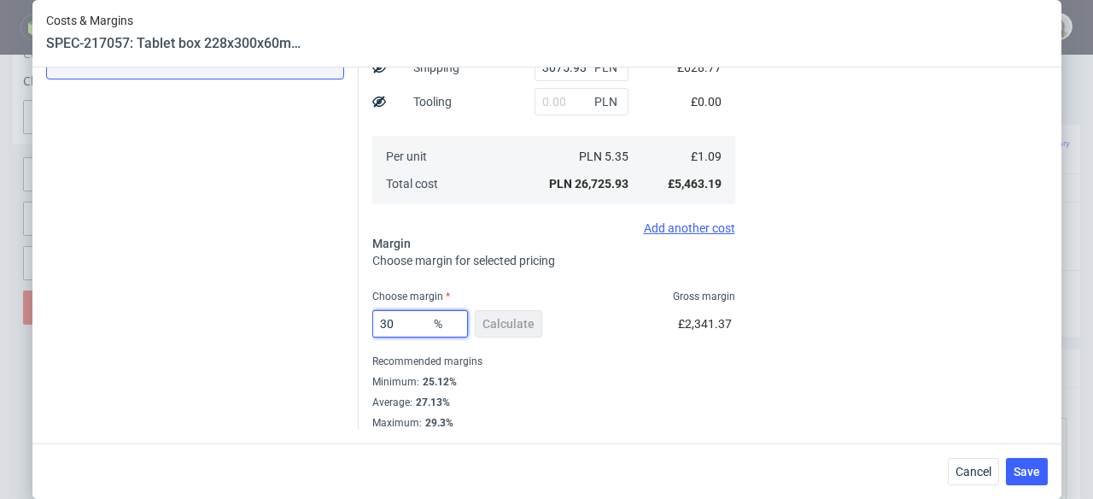
drag, startPoint x: 399, startPoint y: 319, endPoint x: 355, endPoint y: 320, distance: 43.6
click at [359, 319] on div "Costs Manage selected amounts if you need Sampled by Select sample creator Esti…" at bounding box center [703, 110] width 689 height 639
type input "28"
type input "1.52"
type input "2"
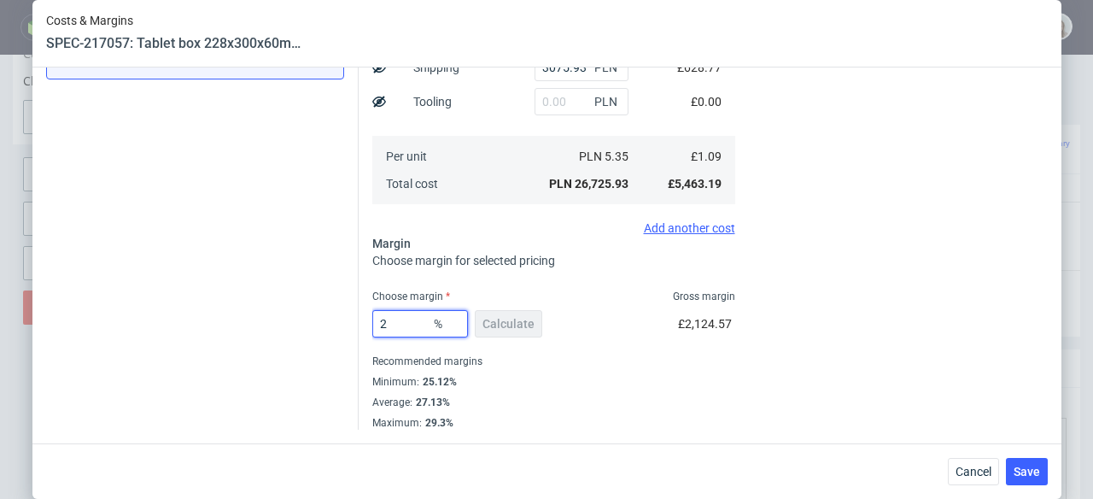
type input "1.12"
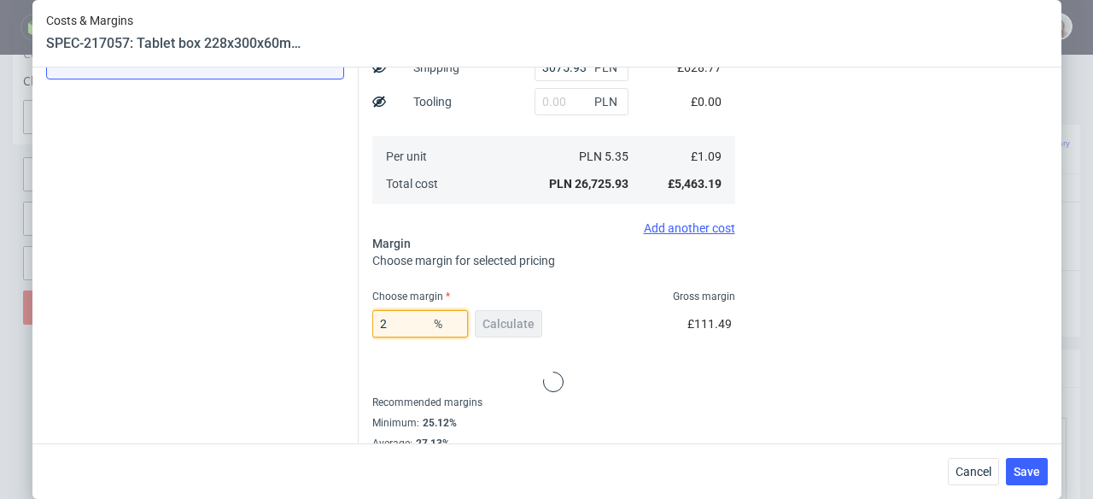
type input "27"
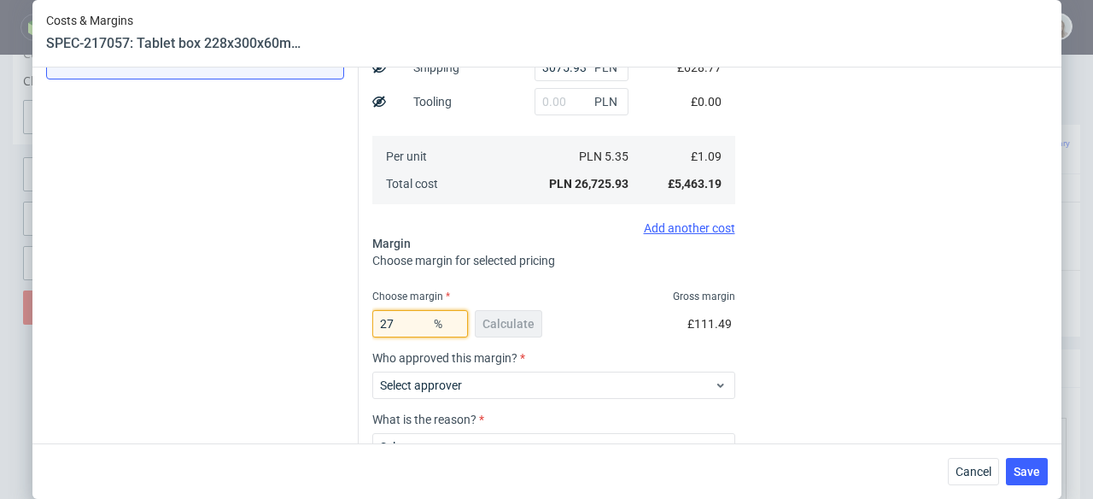
type input "1.5"
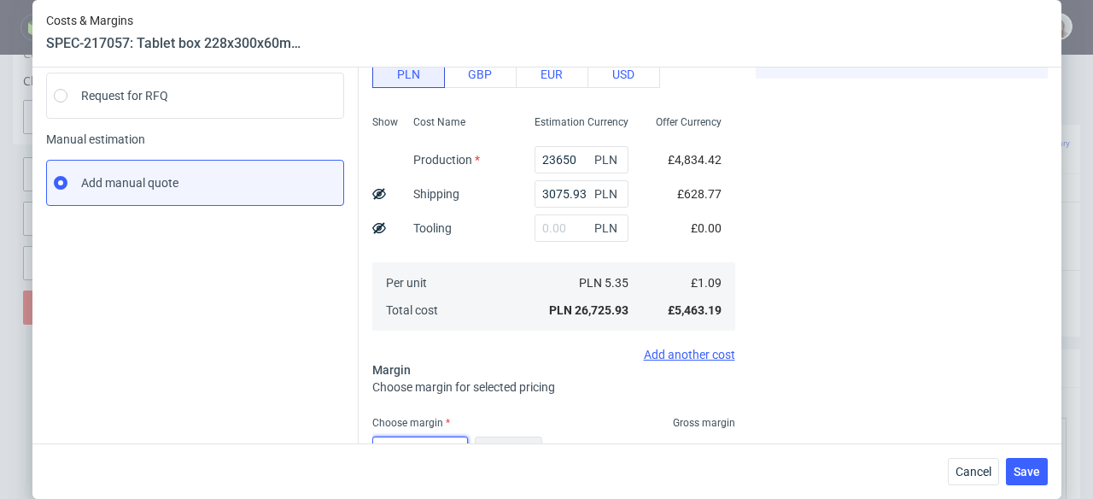
scroll to position [192, 0]
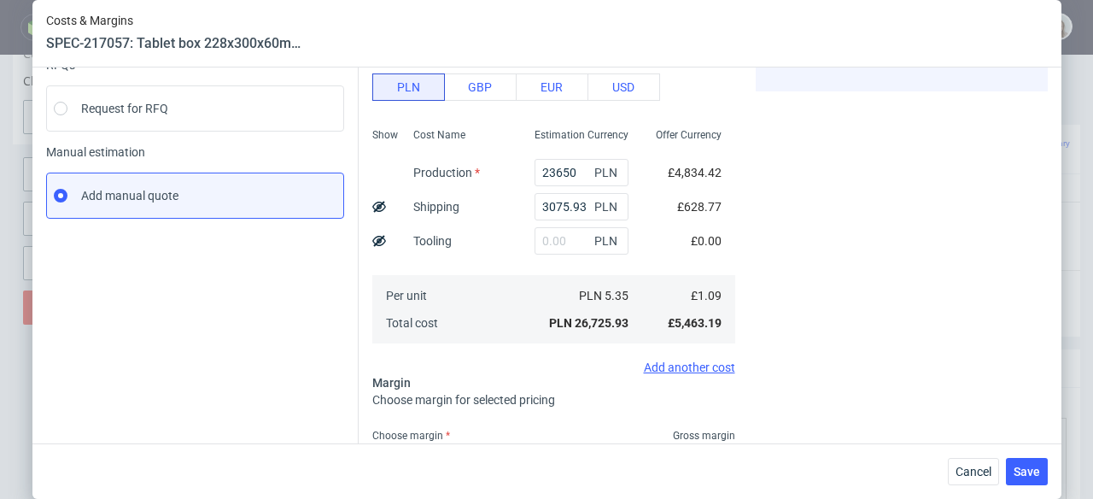
type input "27.13"
drag, startPoint x: 557, startPoint y: 169, endPoint x: 516, endPoint y: 164, distance: 41.3
click at [521, 164] on div "23650 PLN" at bounding box center [581, 172] width 121 height 34
paste input "167"
type input "16750"
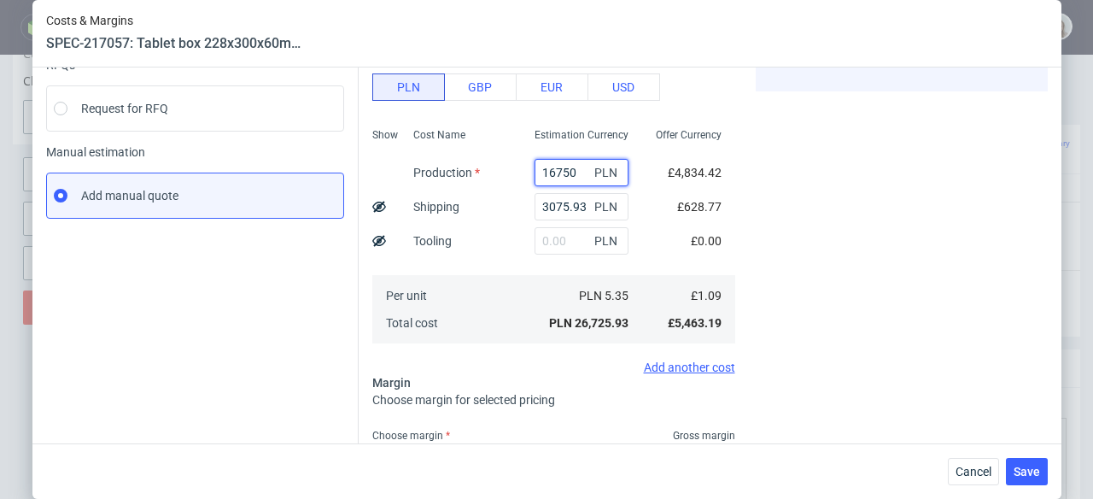
type input "1.12"
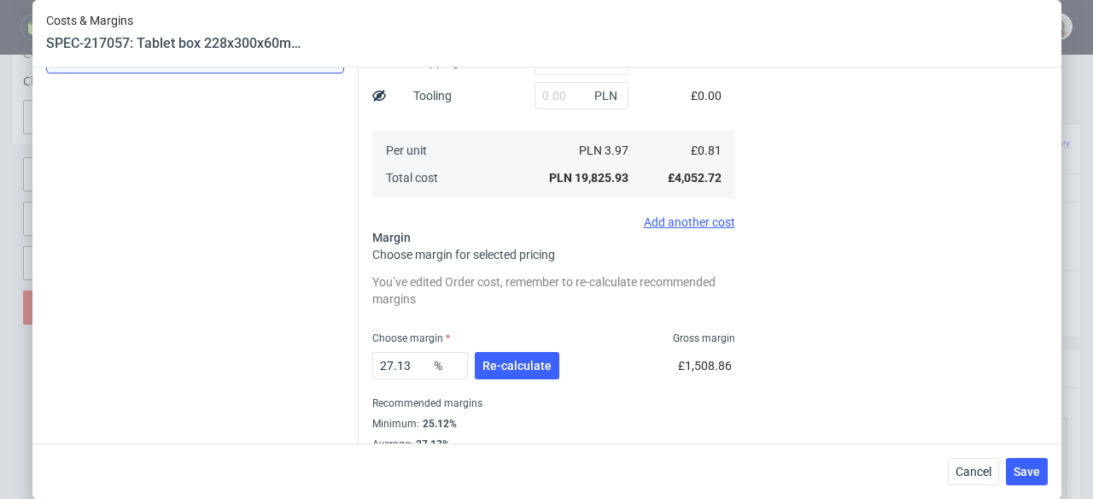
scroll to position [379, 0]
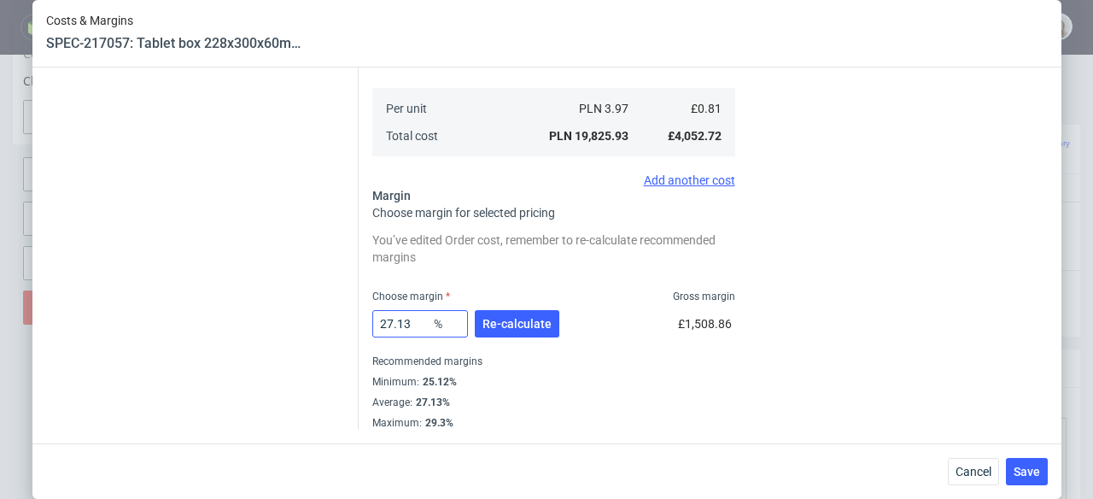
type input "16750"
drag, startPoint x: 422, startPoint y: 329, endPoint x: 342, endPoint y: 314, distance: 80.7
click at [342, 314] on div "Instant Quotes Refresh No quotes available RFQs Request for RFQ Manual estimati…" at bounding box center [547, 86] width 1002 height 687
type input "3"
type input "0.84"
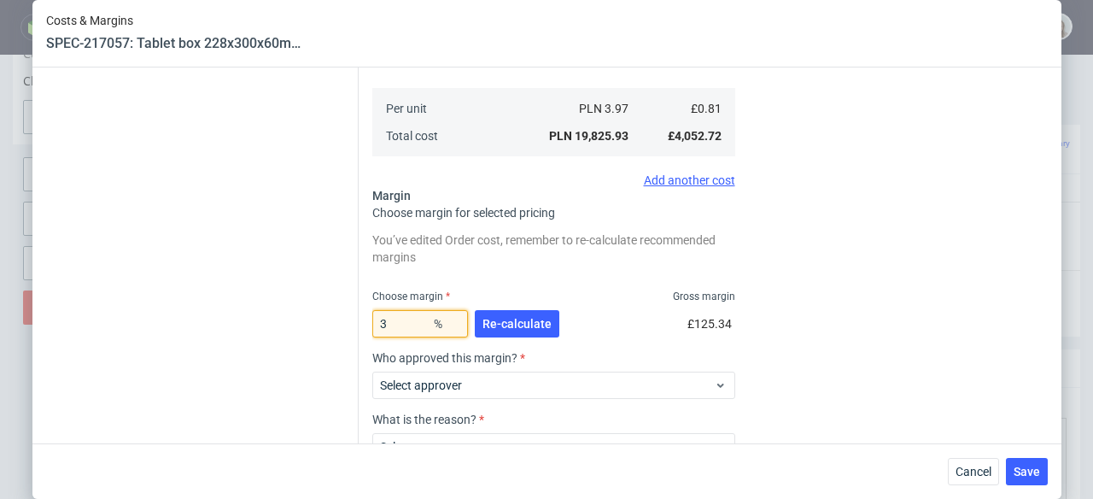
type input "30"
type input "1.16"
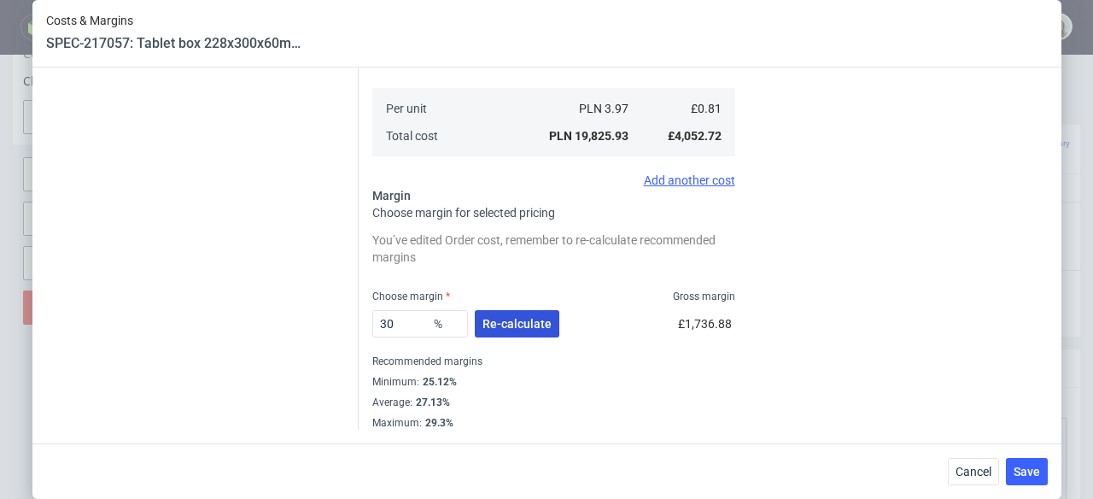
click at [532, 319] on span "Re-calculate" at bounding box center [517, 324] width 69 height 12
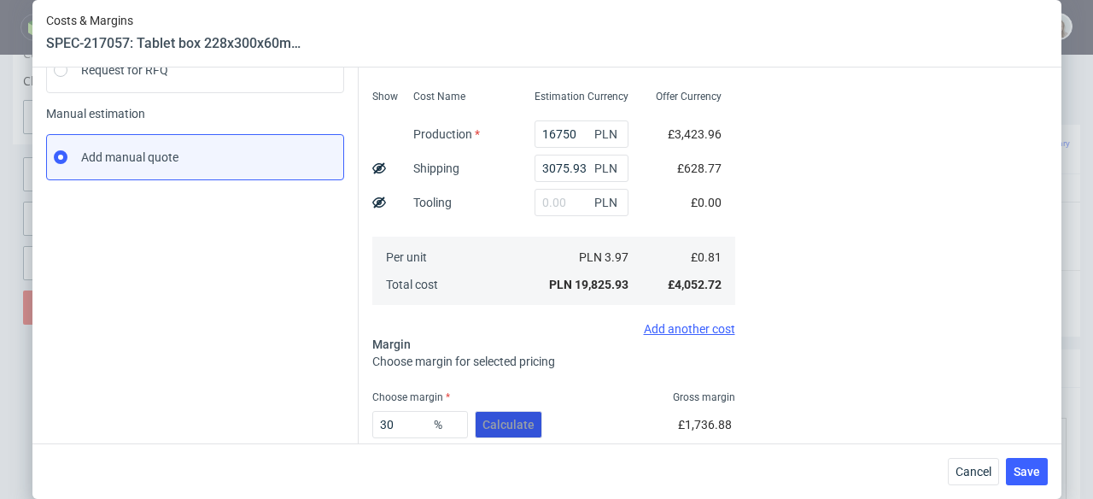
scroll to position [331, 0]
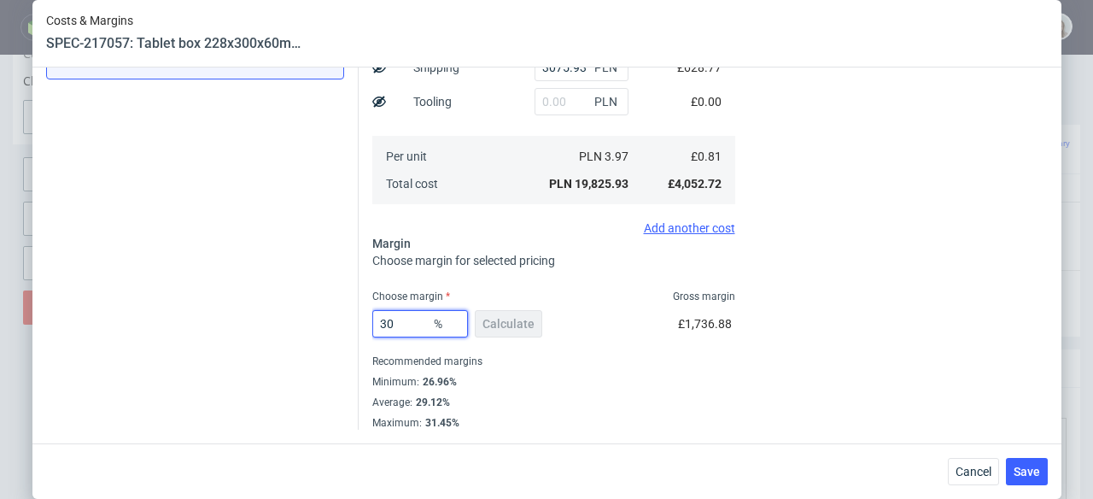
click at [400, 321] on input "30" at bounding box center [420, 323] width 96 height 27
type input "32"
type input "1.2"
type input "32"
click at [609, 357] on div "Recommended margins" at bounding box center [553, 361] width 363 height 20
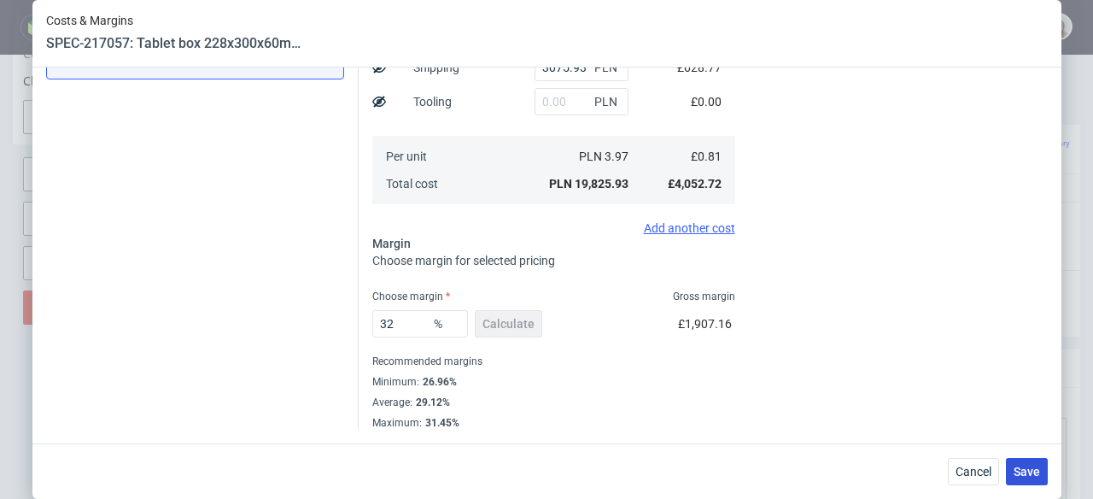
click at [1040, 477] on span "Save" at bounding box center [1027, 471] width 26 height 12
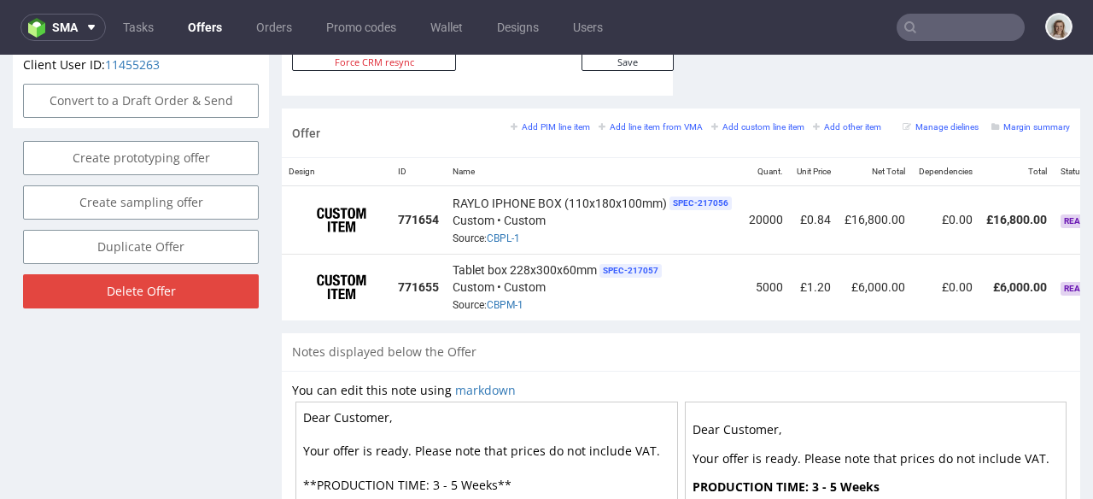
scroll to position [1014, 0]
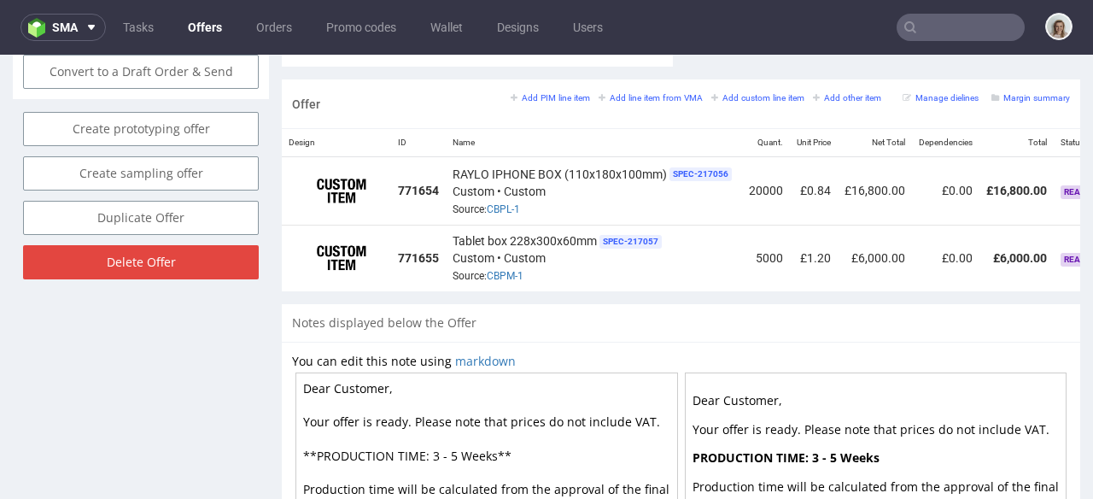
drag, startPoint x: 399, startPoint y: 381, endPoint x: 332, endPoint y: 381, distance: 66.6
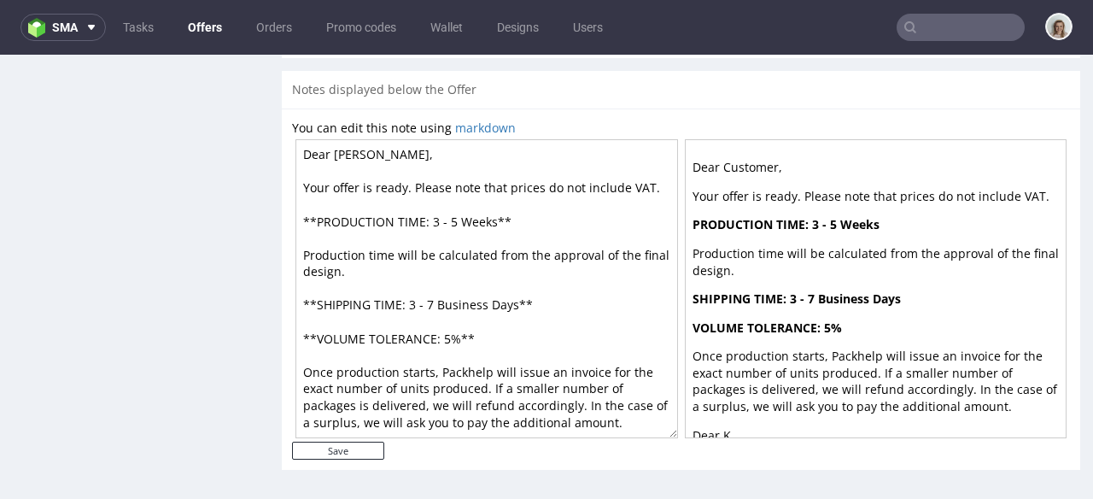
scroll to position [0, 0]
type textarea "Dear [PERSON_NAME], Your offer is ready. Please note that prices do not include…"
click at [339, 447] on input "Save" at bounding box center [338, 451] width 92 height 18
type input "In progress..."
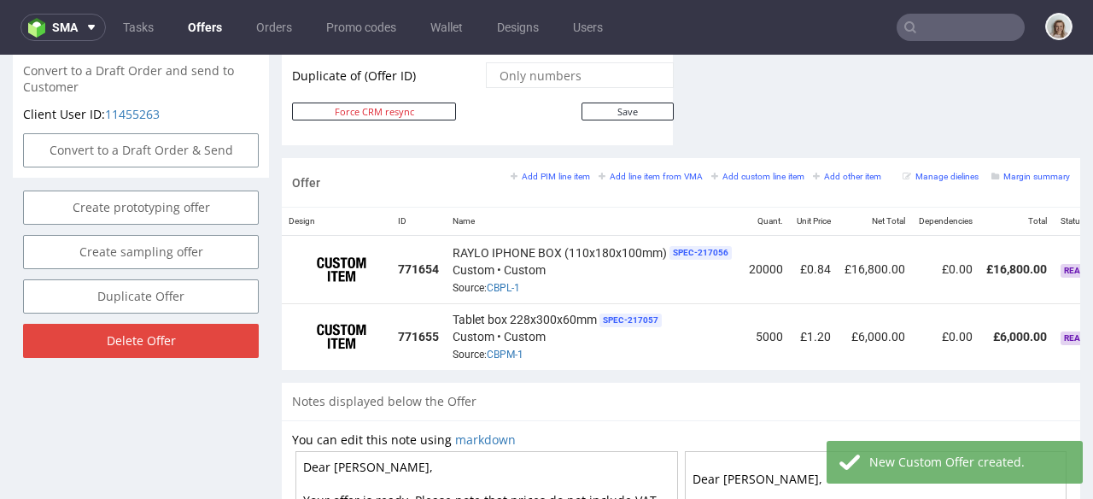
scroll to position [0, 150]
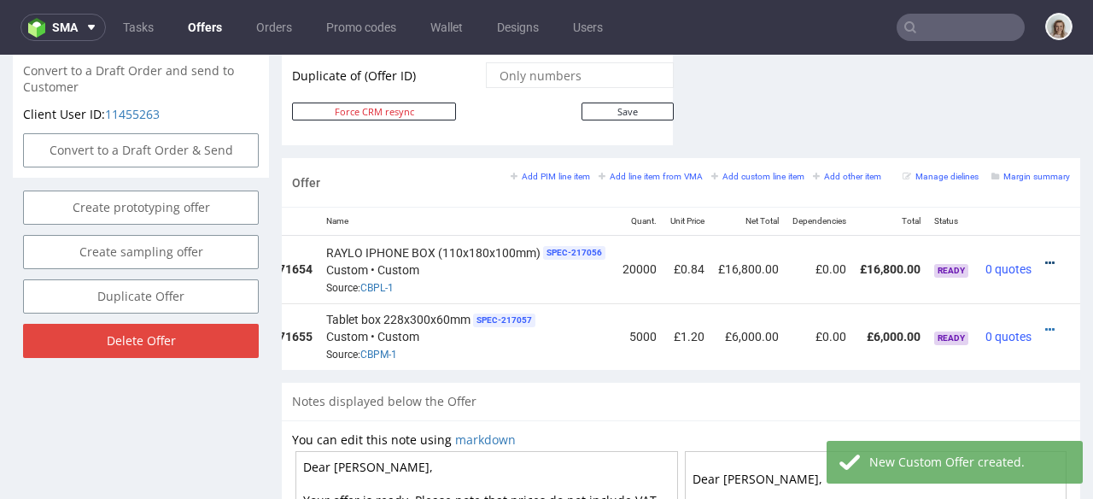
click at [1045, 257] on icon at bounding box center [1049, 263] width 9 height 12
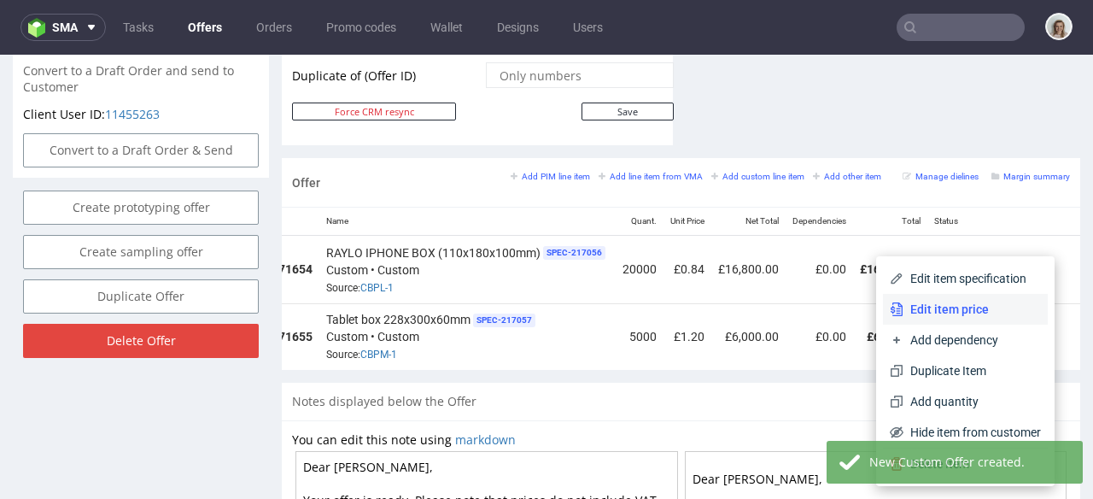
click at [962, 308] on span "Edit item price" at bounding box center [973, 309] width 138 height 17
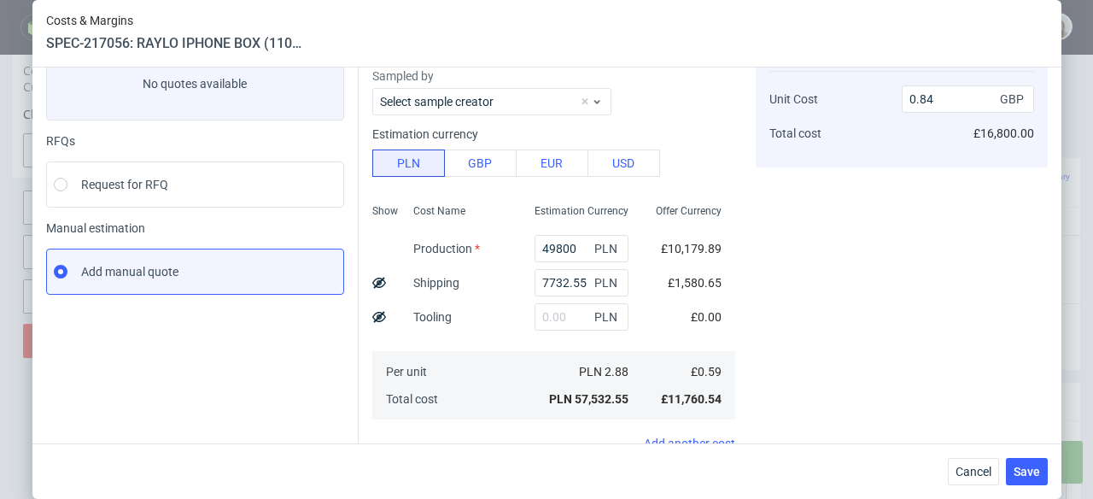
scroll to position [331, 0]
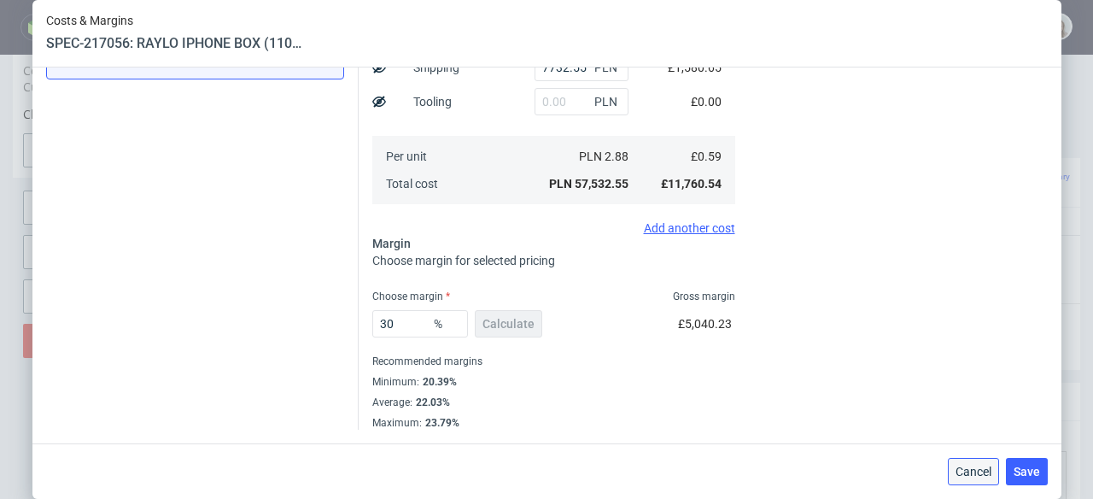
click at [983, 483] on button "Cancel" at bounding box center [973, 471] width 51 height 27
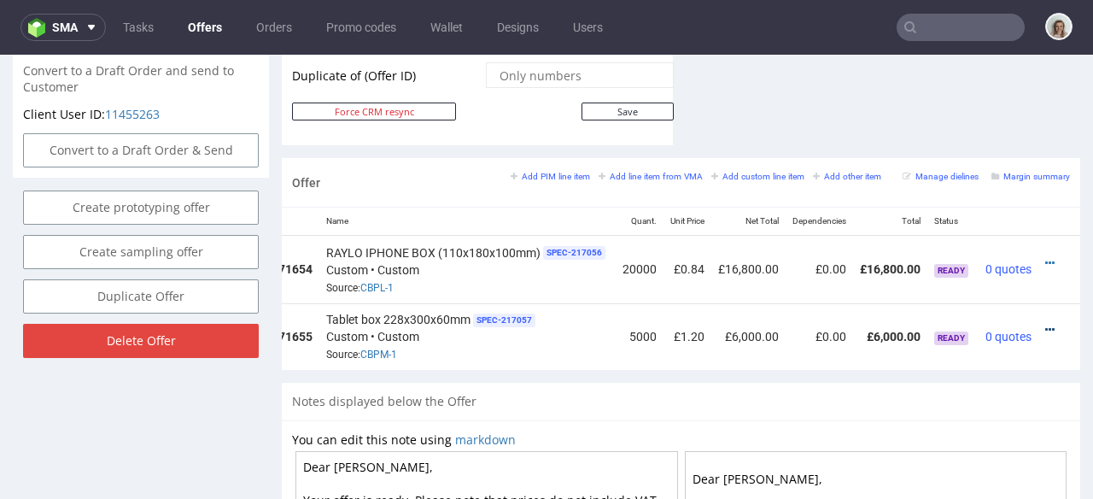
click at [1045, 324] on icon at bounding box center [1049, 330] width 9 height 12
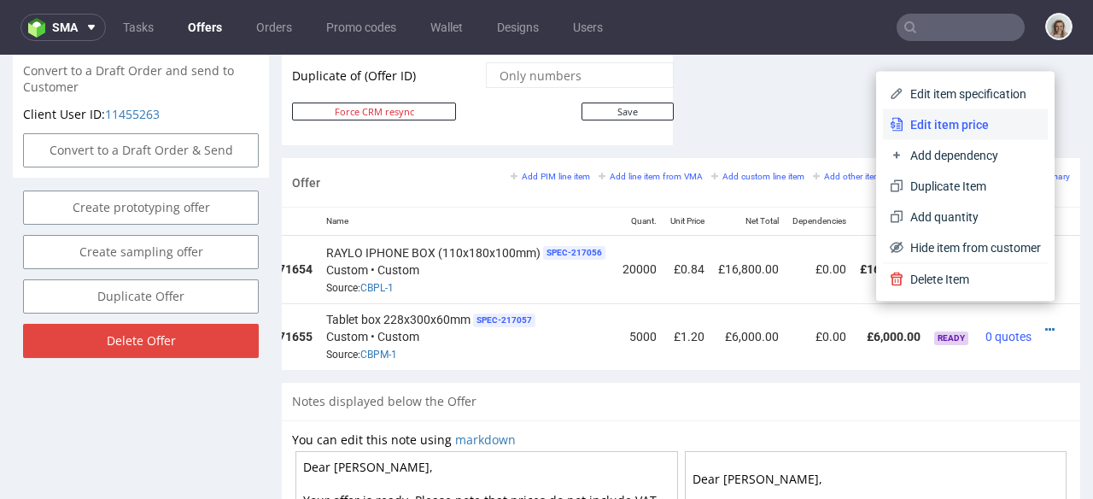
click at [956, 130] on span "Edit item price" at bounding box center [973, 124] width 138 height 17
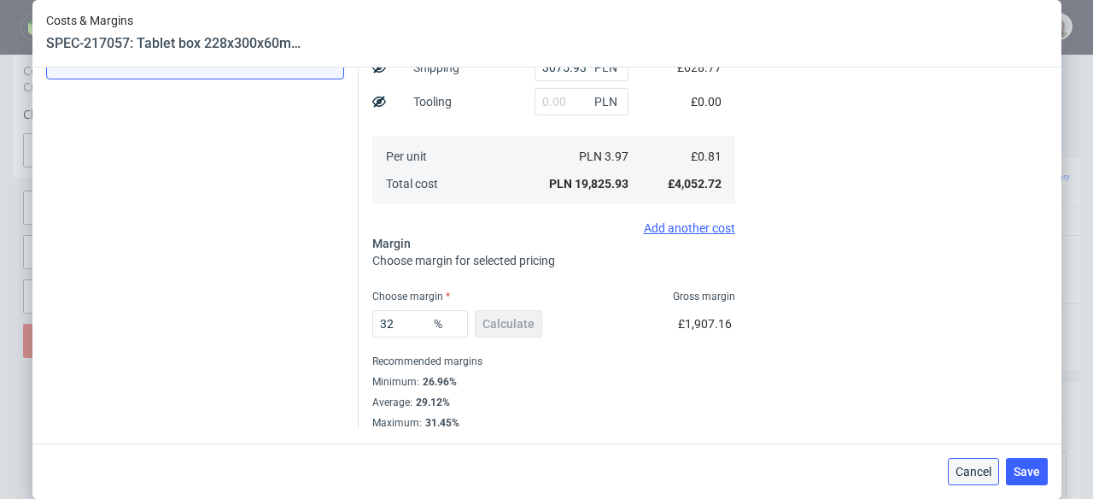
click at [975, 471] on span "Cancel" at bounding box center [974, 471] width 36 height 12
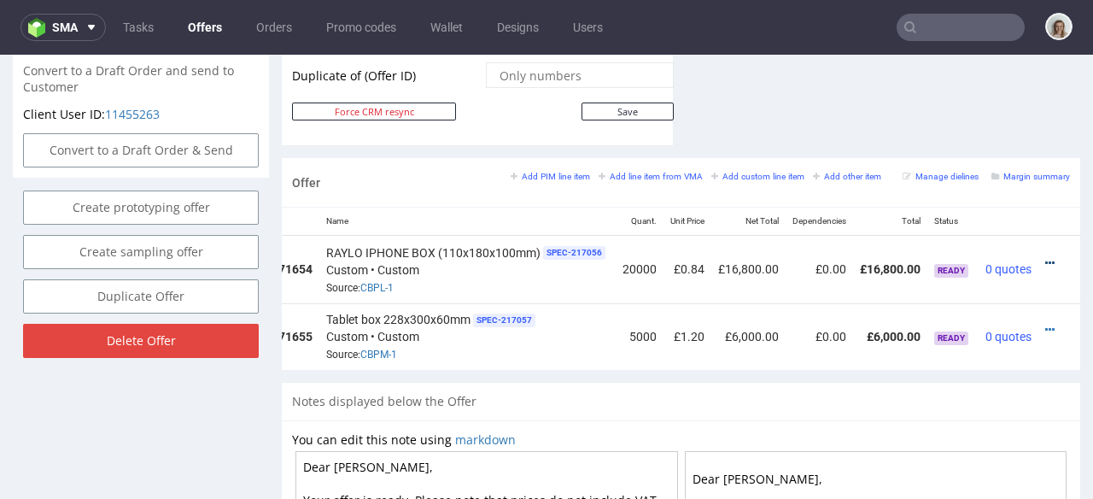
click at [1045, 257] on icon at bounding box center [1049, 263] width 9 height 12
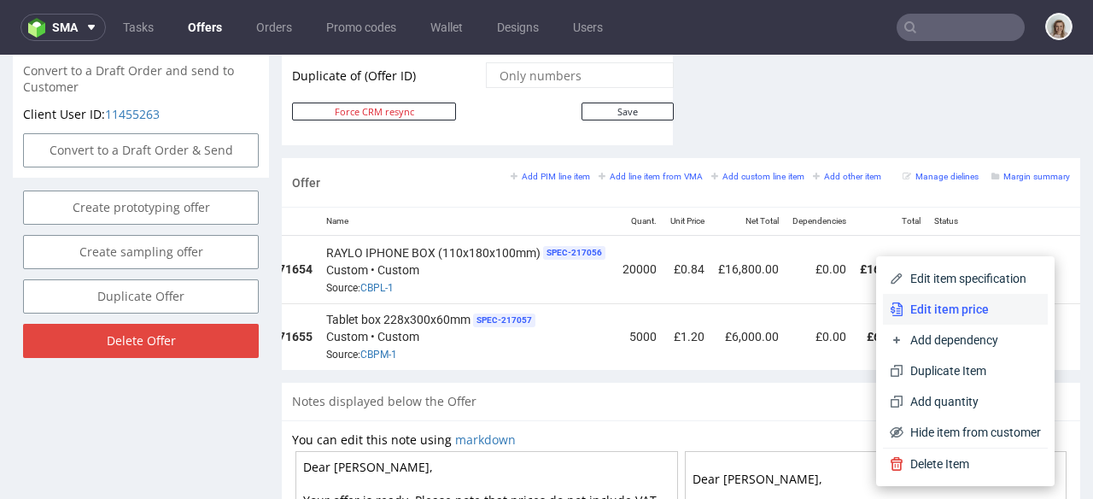
click at [920, 296] on li "Edit item price" at bounding box center [965, 309] width 165 height 31
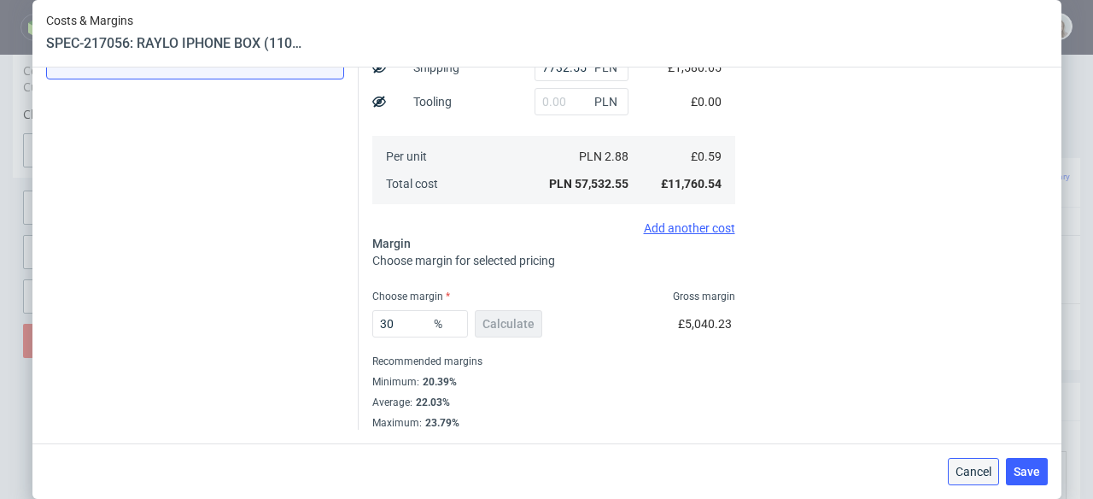
click at [971, 462] on button "Cancel" at bounding box center [973, 471] width 51 height 27
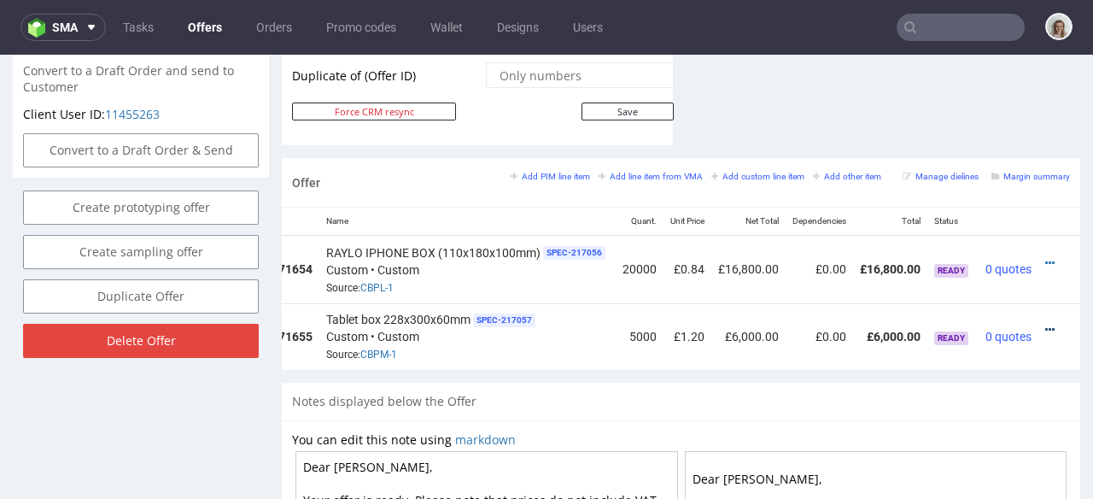
click at [1045, 324] on icon at bounding box center [1049, 330] width 9 height 12
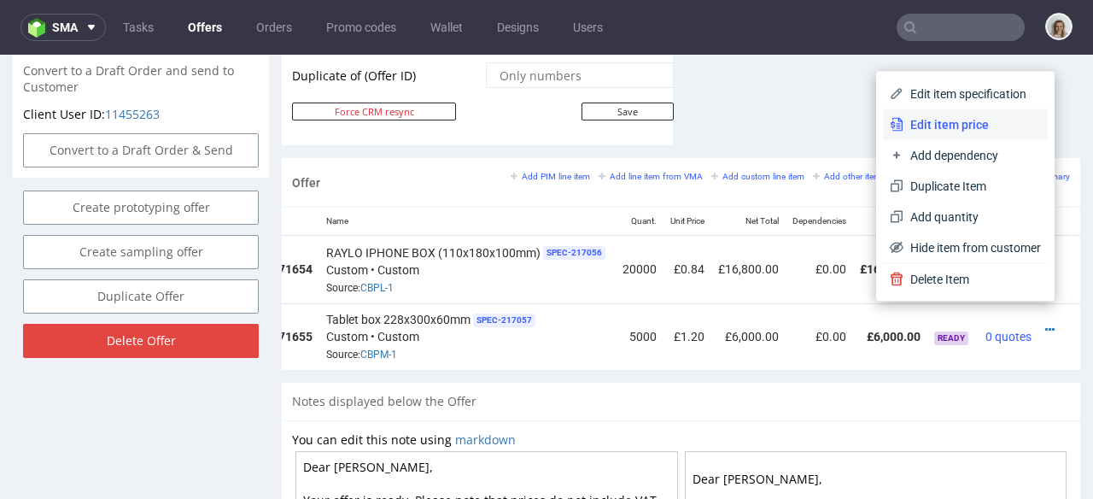
click at [956, 125] on span "Edit item price" at bounding box center [973, 124] width 138 height 17
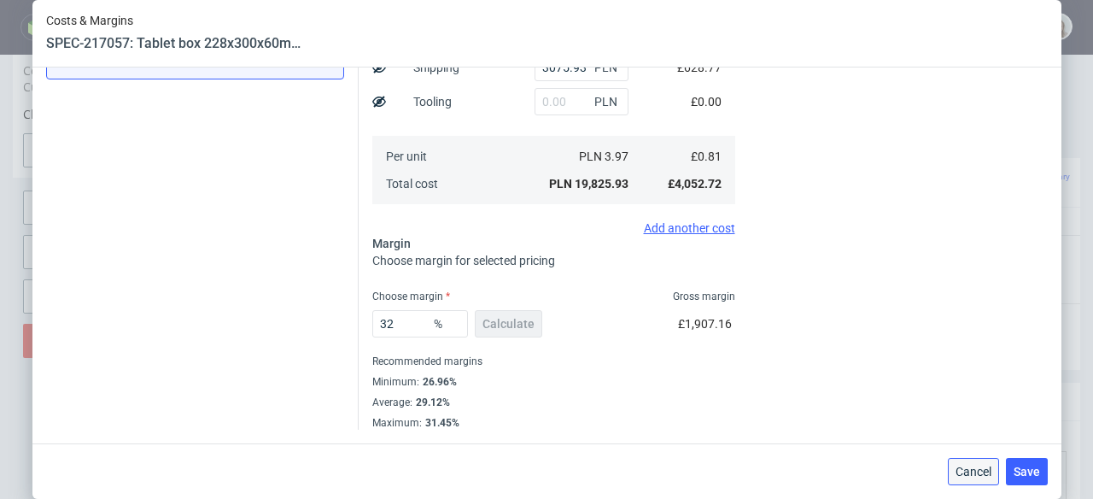
click at [976, 471] on span "Cancel" at bounding box center [974, 471] width 36 height 12
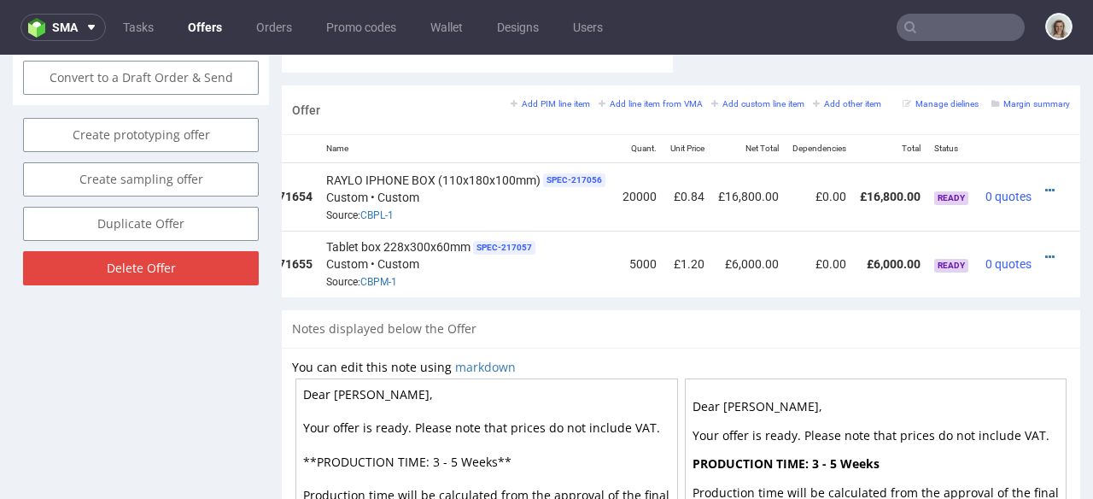
scroll to position [0, 150]
click at [1045, 251] on icon at bounding box center [1049, 257] width 9 height 12
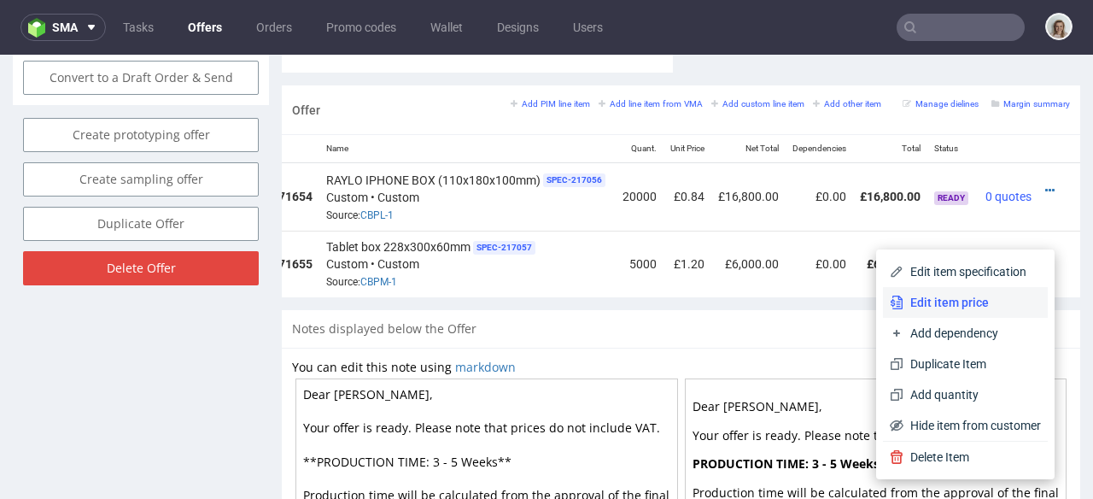
click at [949, 296] on span "Edit item price" at bounding box center [973, 302] width 138 height 17
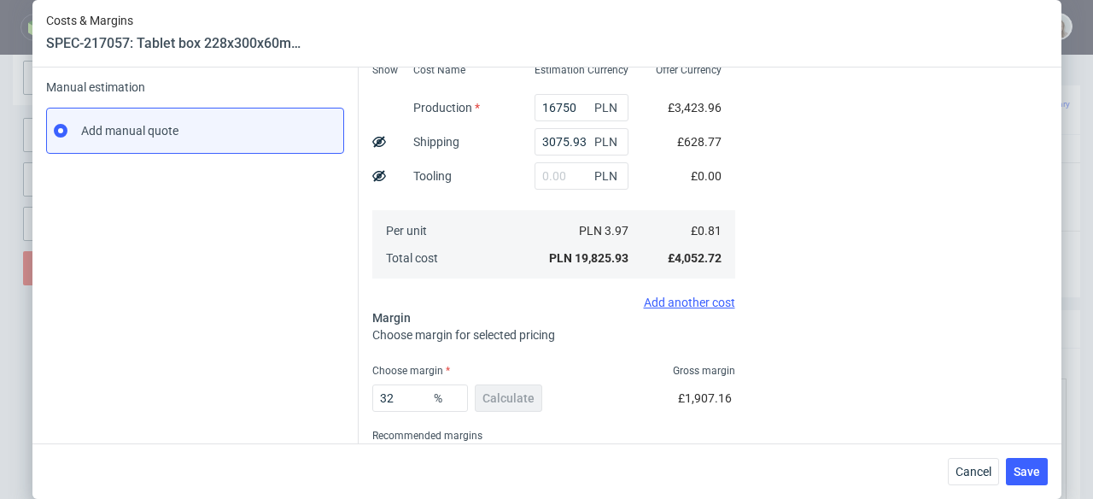
scroll to position [284, 0]
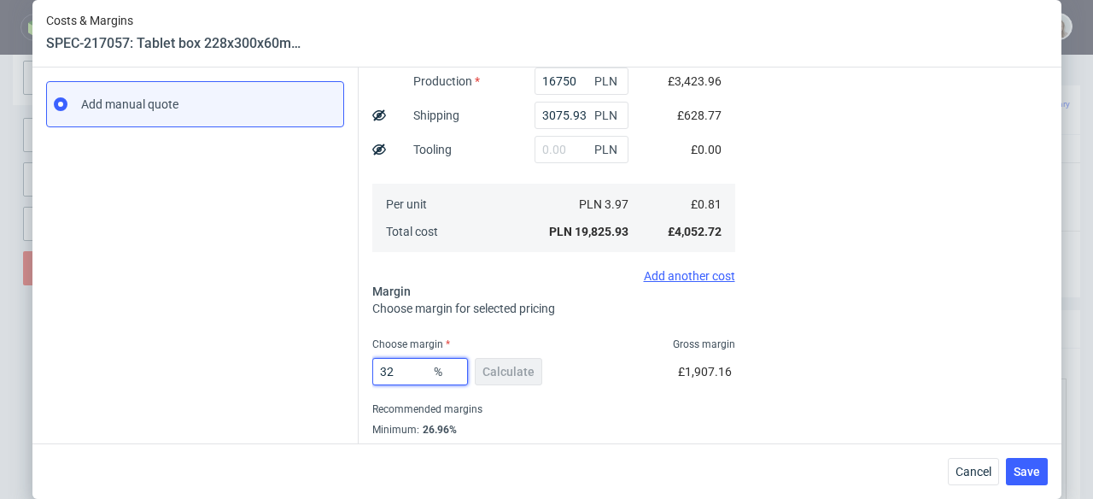
click at [386, 372] on input "32" at bounding box center [420, 371] width 96 height 27
type input "31"
type input "1.18"
type input "315"
type input "-0.37"
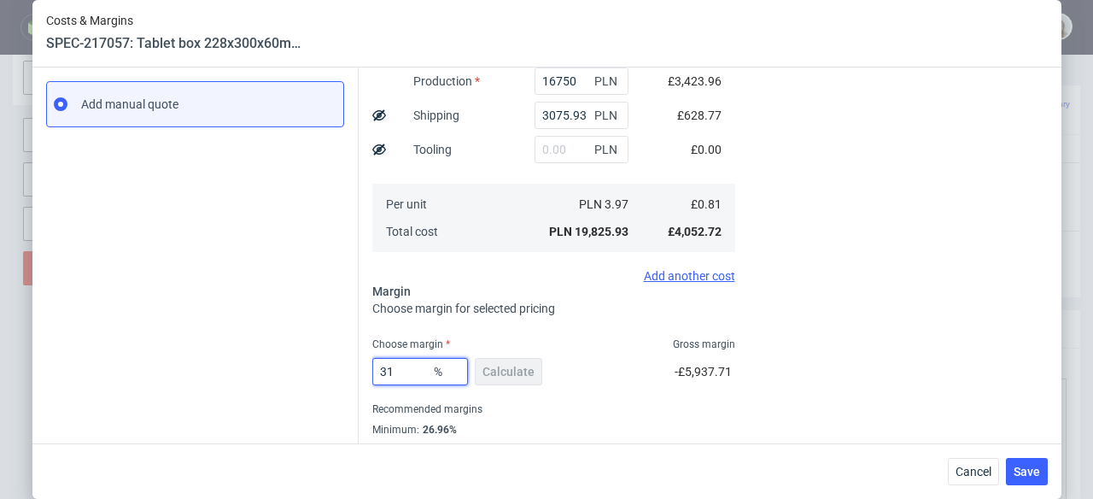
type input "31."
type input "1.18"
type input "31.5"
type input "1.19"
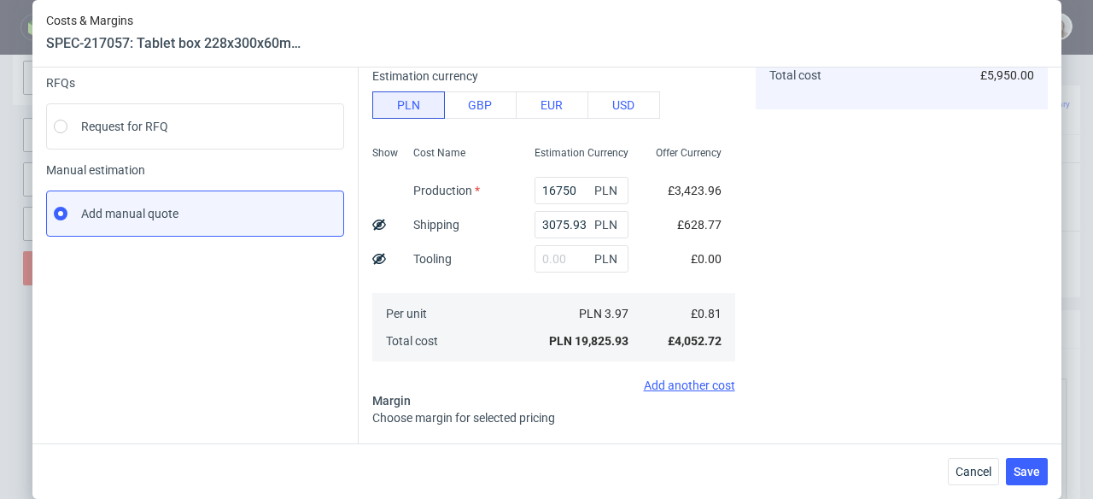
scroll to position [331, 0]
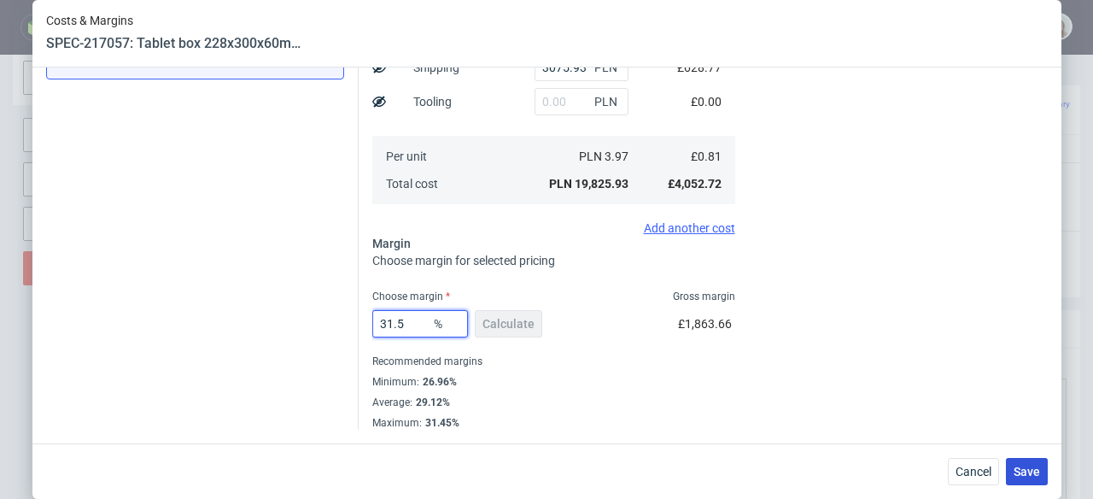
type input "31.5"
click at [1040, 462] on button "Save" at bounding box center [1027, 471] width 42 height 27
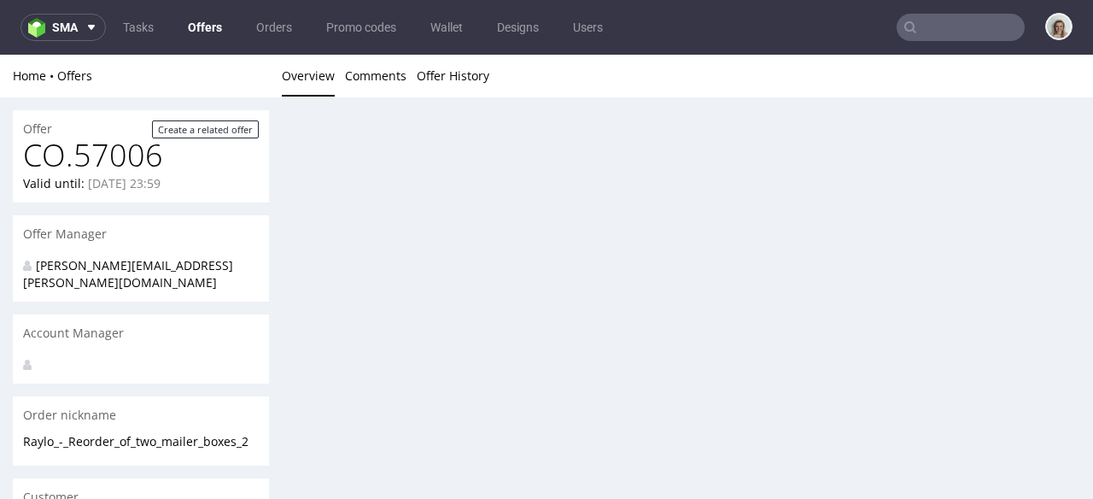
scroll to position [0, 0]
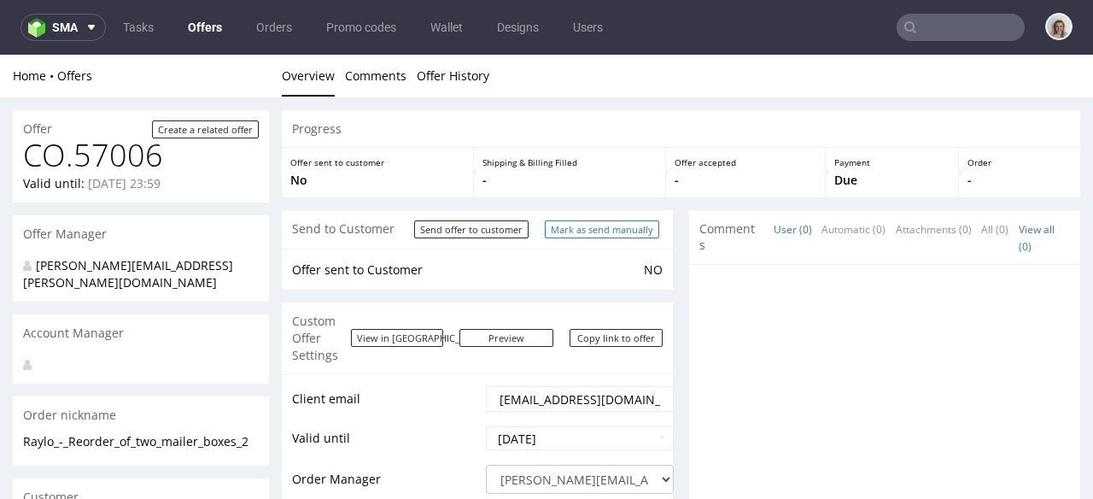
click at [593, 231] on input "Mark as send manually" at bounding box center [602, 229] width 114 height 18
type input "In progress..."
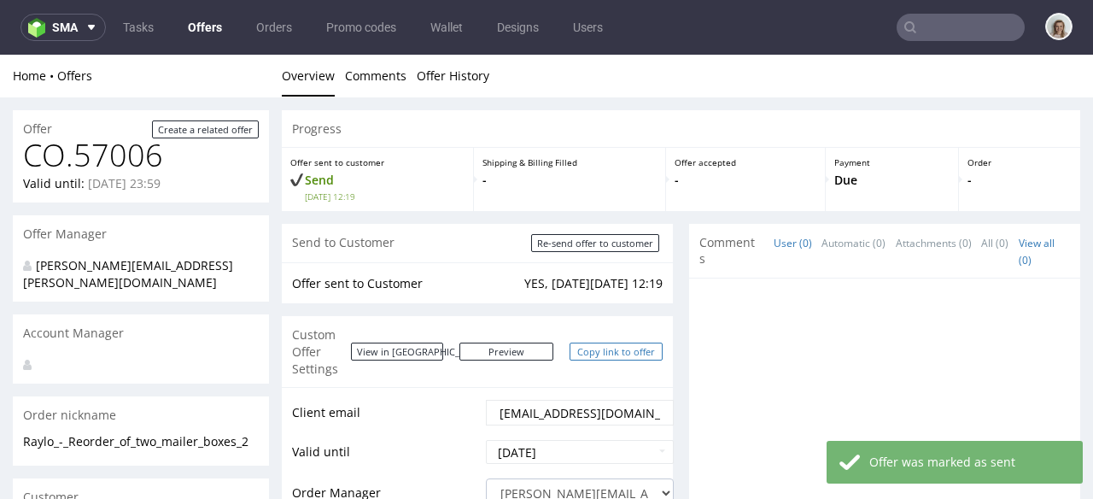
click at [590, 342] on link "Copy link to offer" at bounding box center [617, 351] width 94 height 18
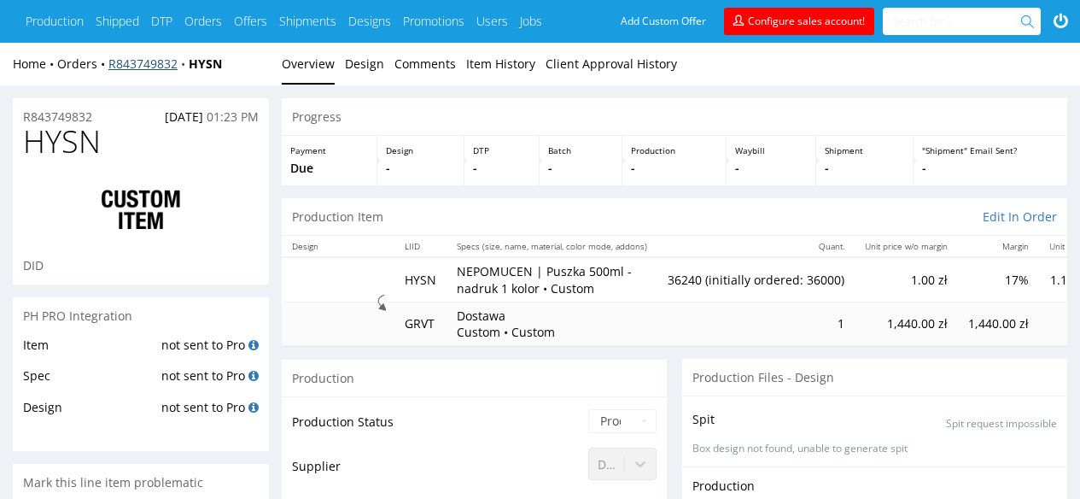
click at [133, 68] on link "R843749832" at bounding box center [148, 64] width 80 height 16
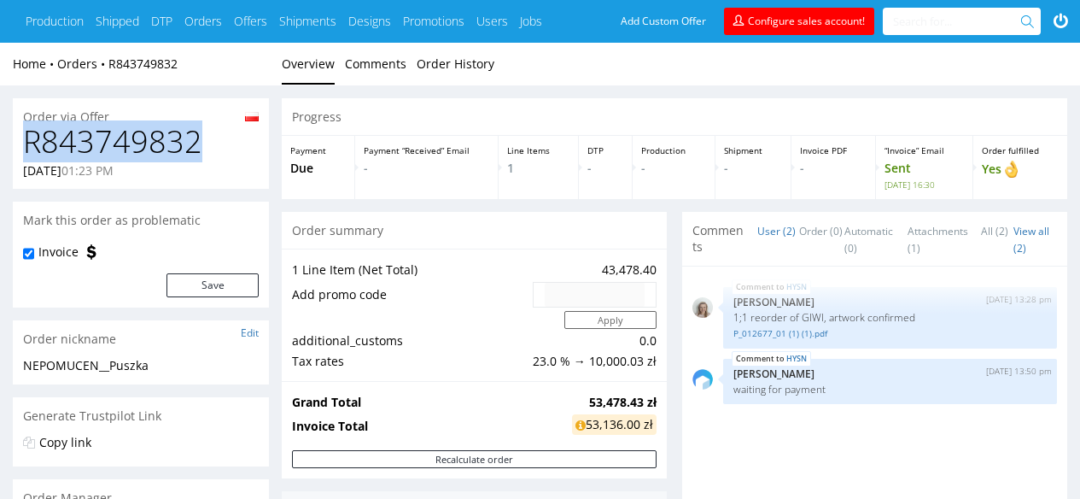
drag, startPoint x: 167, startPoint y: 139, endPoint x: 15, endPoint y: 139, distance: 152.9
click at [15, 139] on div "R843749832 [DATE] 01:23 PM" at bounding box center [141, 157] width 256 height 64
copy h1 "R843749832"
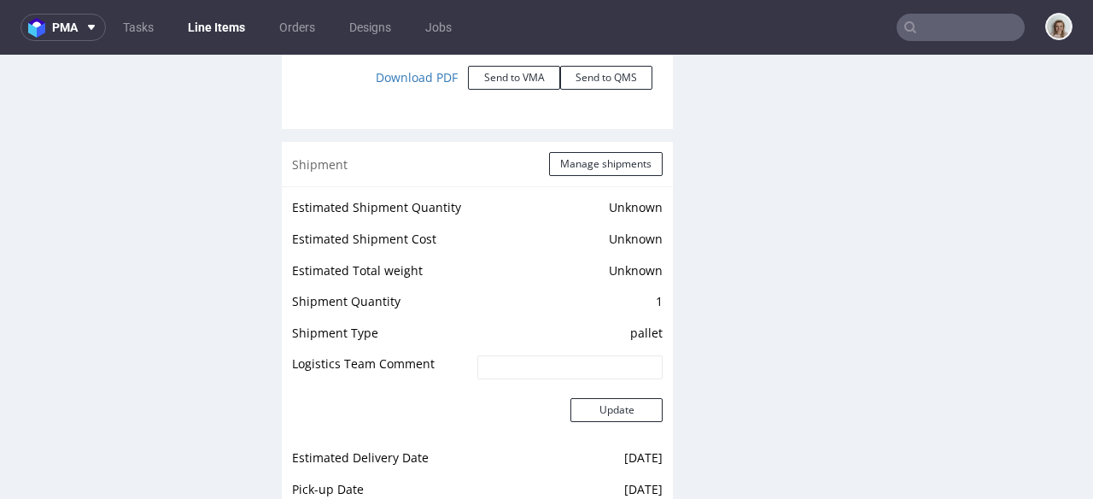
scroll to position [2302, 0]
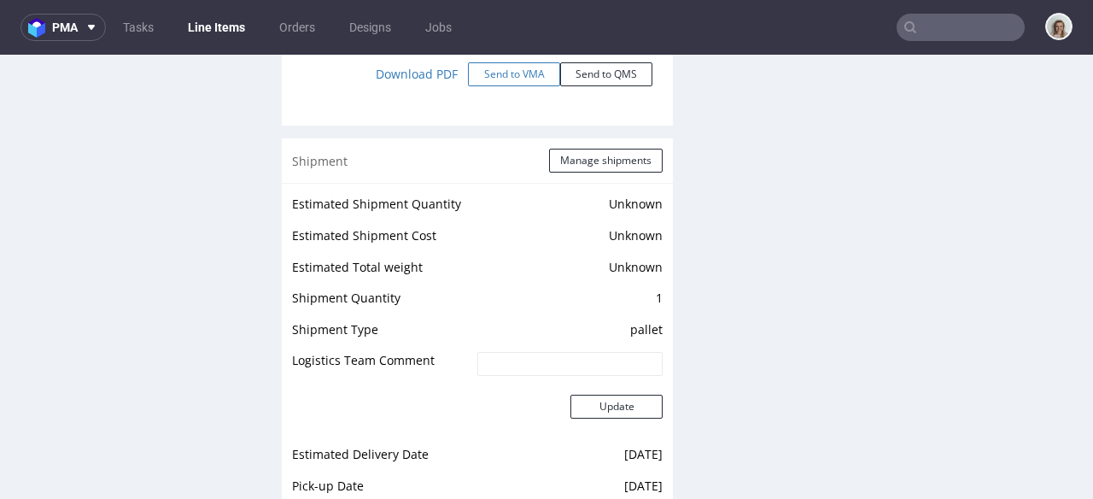
click at [499, 63] on button "Send to VMA" at bounding box center [514, 74] width 92 height 24
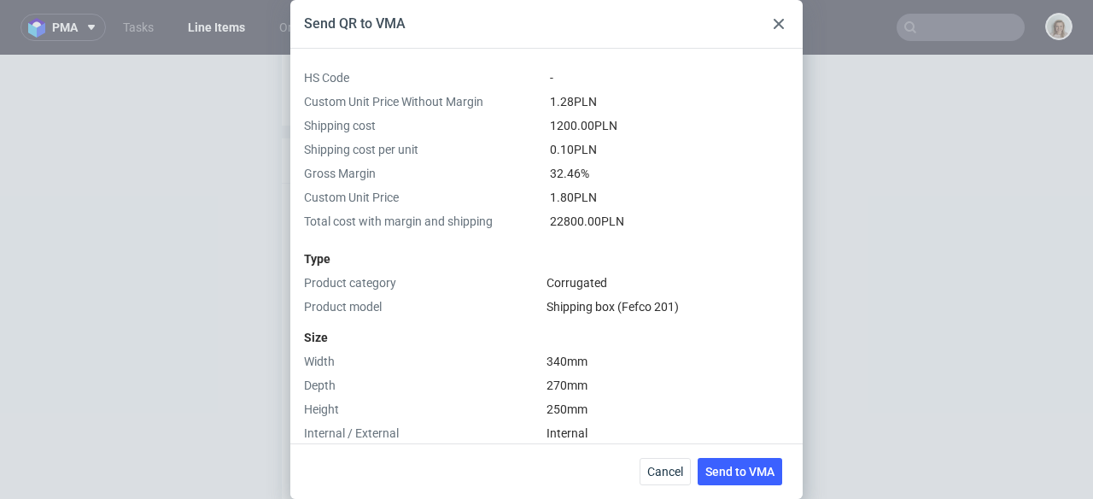
scroll to position [733, 0]
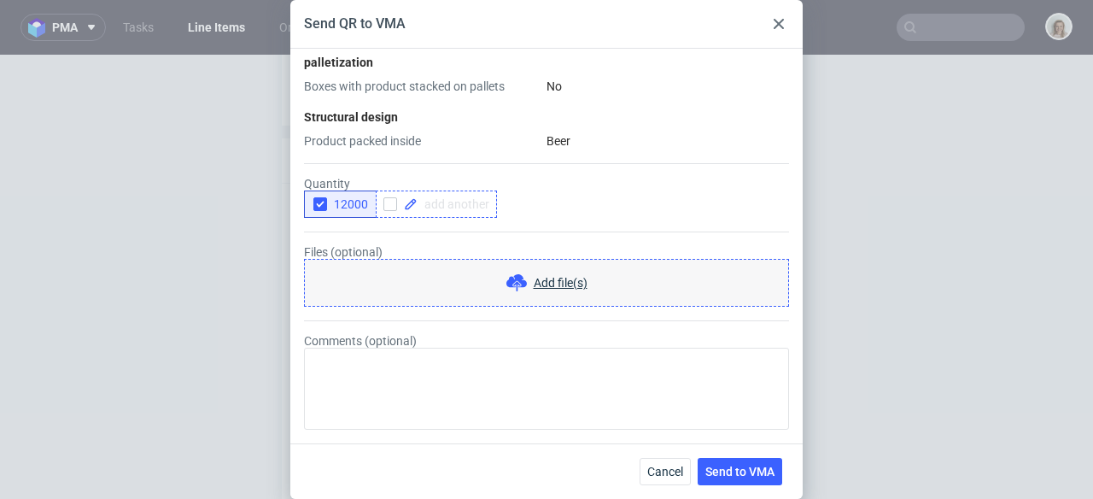
click at [441, 208] on span at bounding box center [454, 204] width 72 height 12
click at [764, 458] on button "Send to VMA" at bounding box center [740, 471] width 85 height 27
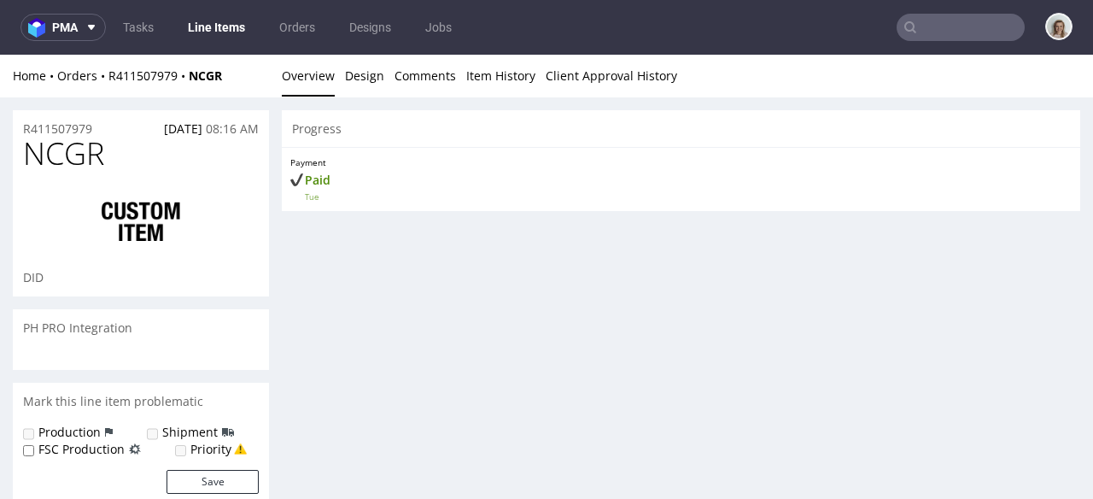
scroll to position [0, 0]
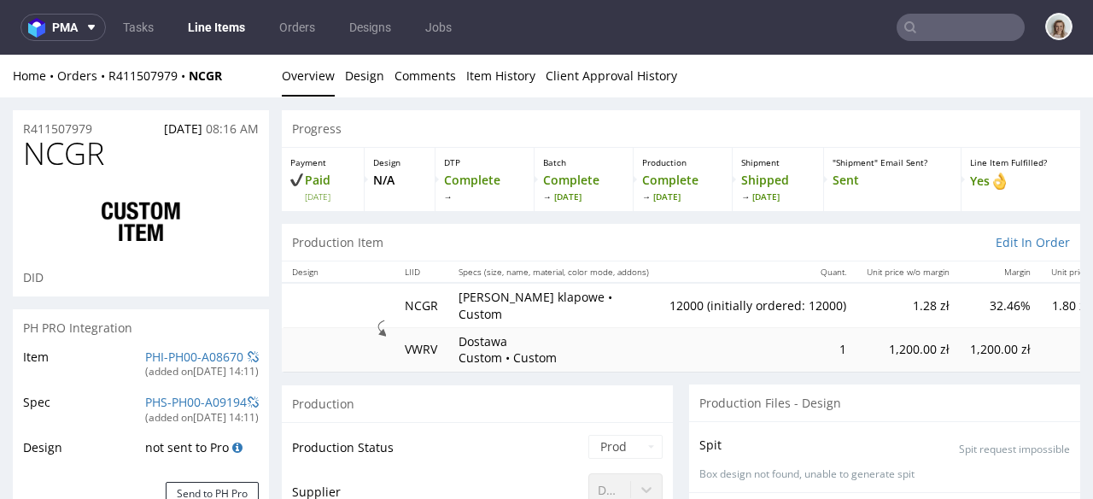
select select "in_progress"
click at [85, 33] on span at bounding box center [88, 27] width 20 height 14
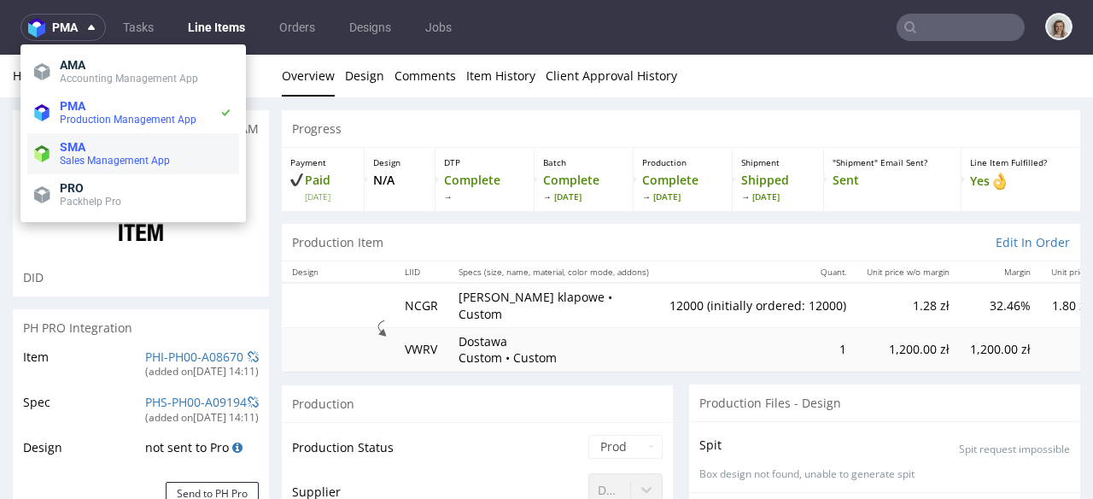
click at [102, 140] on span "SMA" at bounding box center [146, 147] width 173 height 14
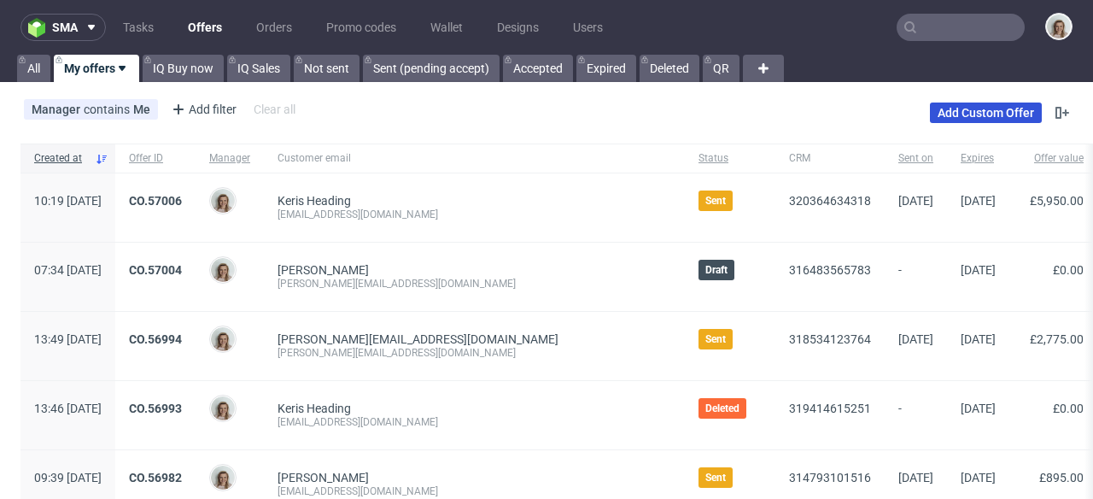
click at [960, 114] on link "Add Custom Offer" at bounding box center [986, 112] width 112 height 20
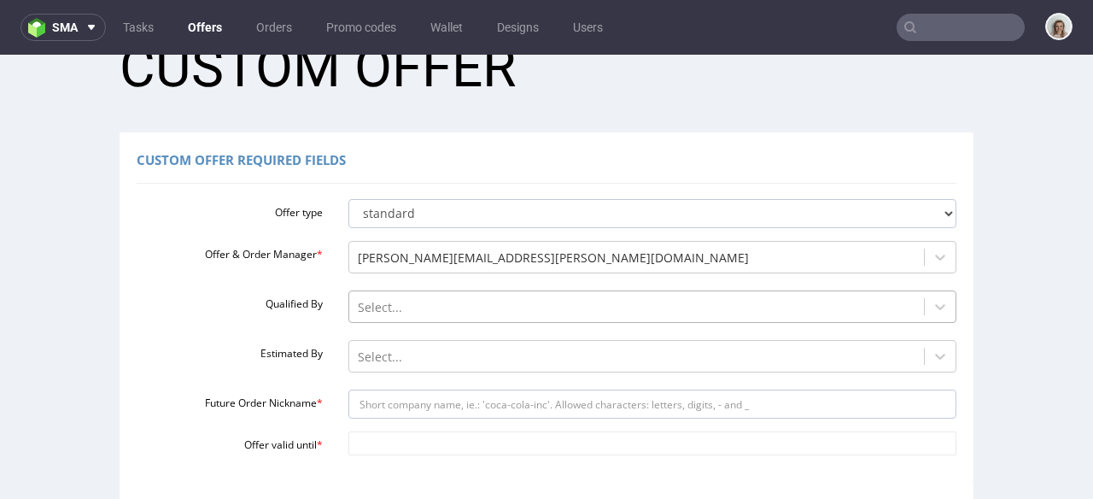
scroll to position [302, 0]
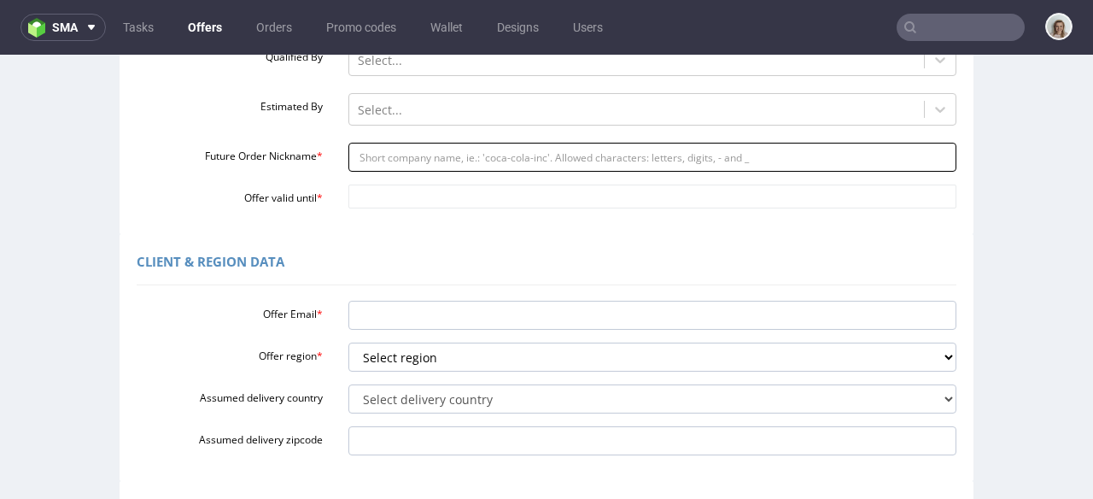
click at [392, 156] on input "Future Order Nickname *" at bounding box center [652, 157] width 609 height 29
paste input "Everyprint_-_Reorder_of_Mesplaques_new_logo_20k"
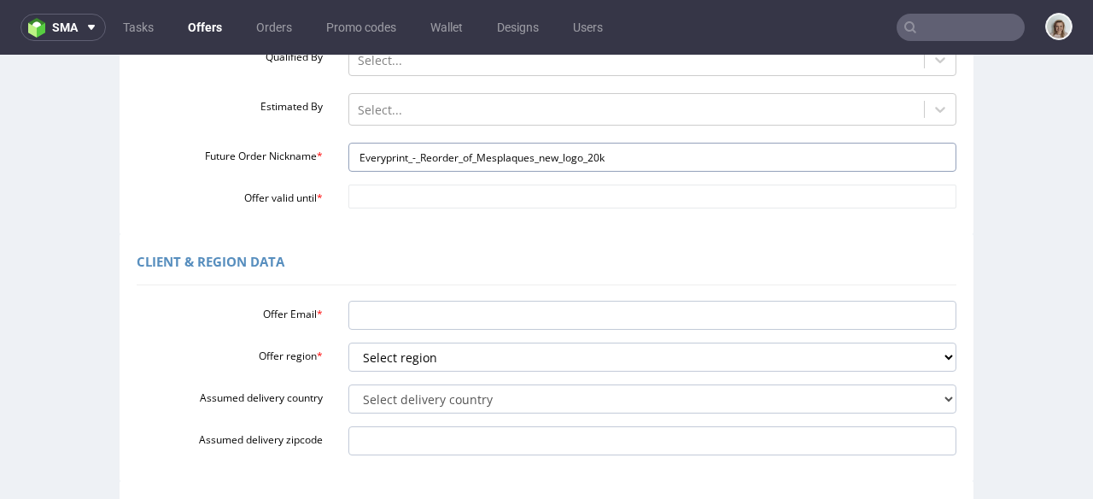
type input "Everyprint_-_Reorder_of_Mesplaques_new_logo_20k"
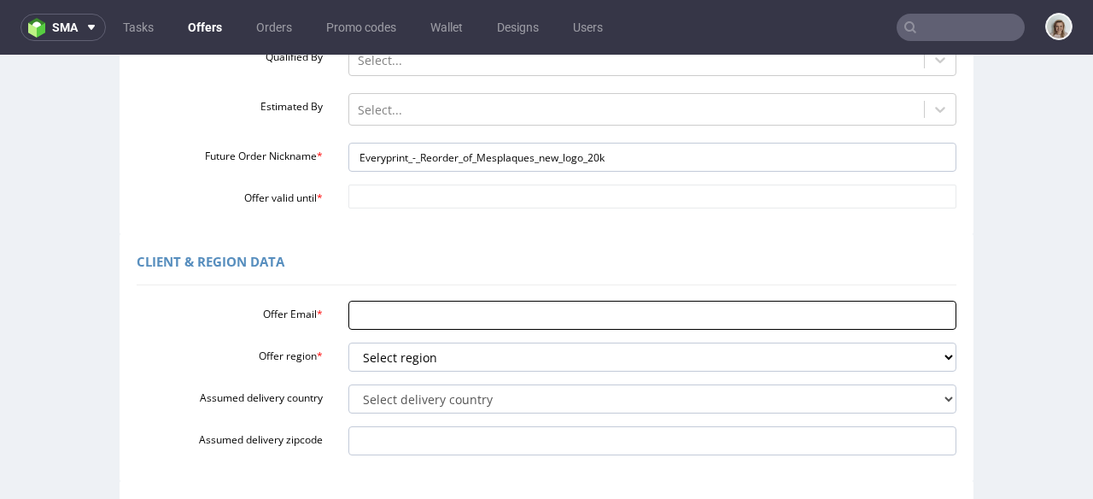
click at [361, 313] on input "Offer Email *" at bounding box center [652, 315] width 609 height 29
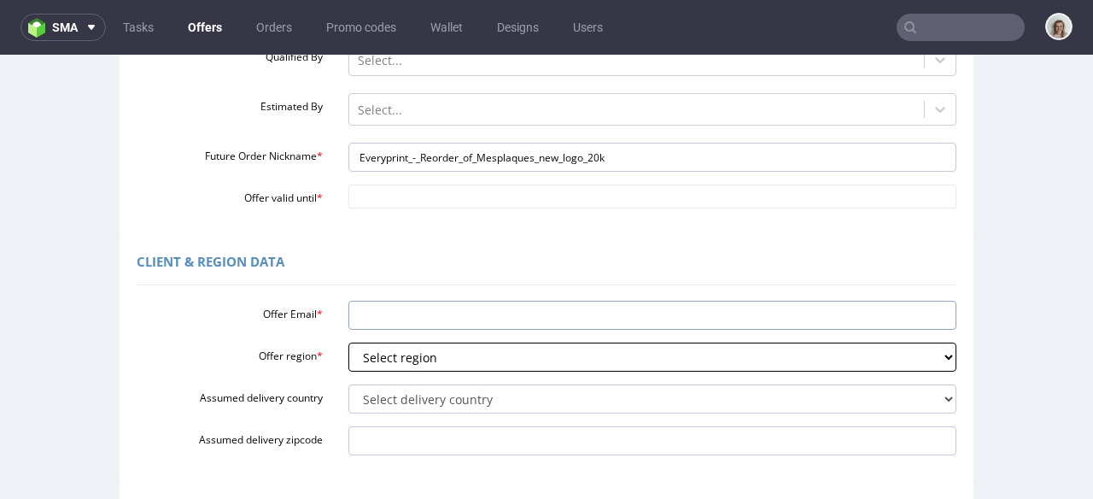
paste input "[EMAIL_ADDRESS][DOMAIN_NAME]"
type input "[EMAIL_ADDRESS][DOMAIN_NAME]"
click at [366, 350] on select "Select region eu gb de pl fr it es" at bounding box center [652, 356] width 609 height 29
select select "eu"
click at [348, 342] on select "Select region eu gb de pl fr it es" at bounding box center [652, 356] width 609 height 29
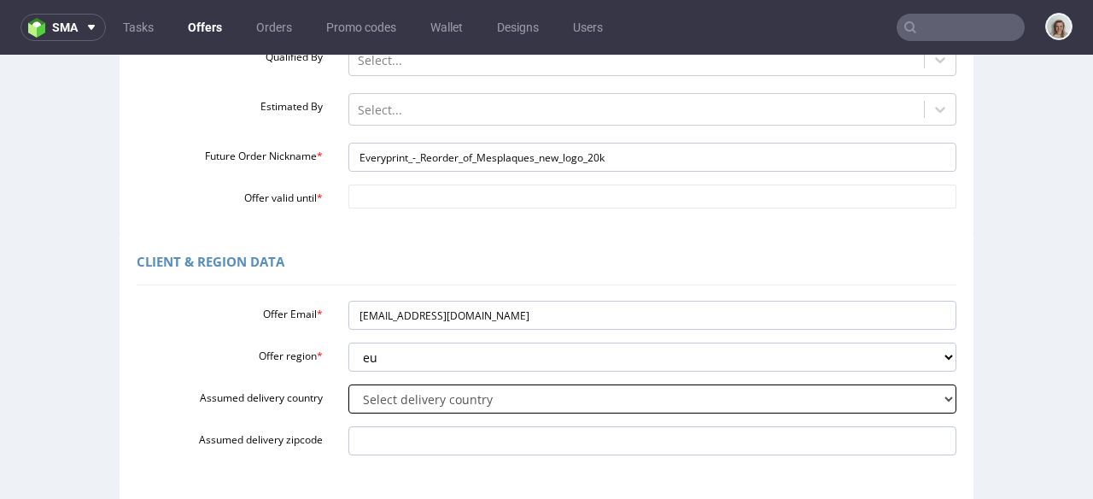
click at [368, 393] on select "Select delivery country [GEOGRAPHIC_DATA] [GEOGRAPHIC_DATA] [GEOGRAPHIC_DATA] […" at bounding box center [652, 398] width 609 height 29
select select "68"
click at [348, 384] on select "Select delivery country [GEOGRAPHIC_DATA] [GEOGRAPHIC_DATA] [GEOGRAPHIC_DATA] […" at bounding box center [652, 398] width 609 height 29
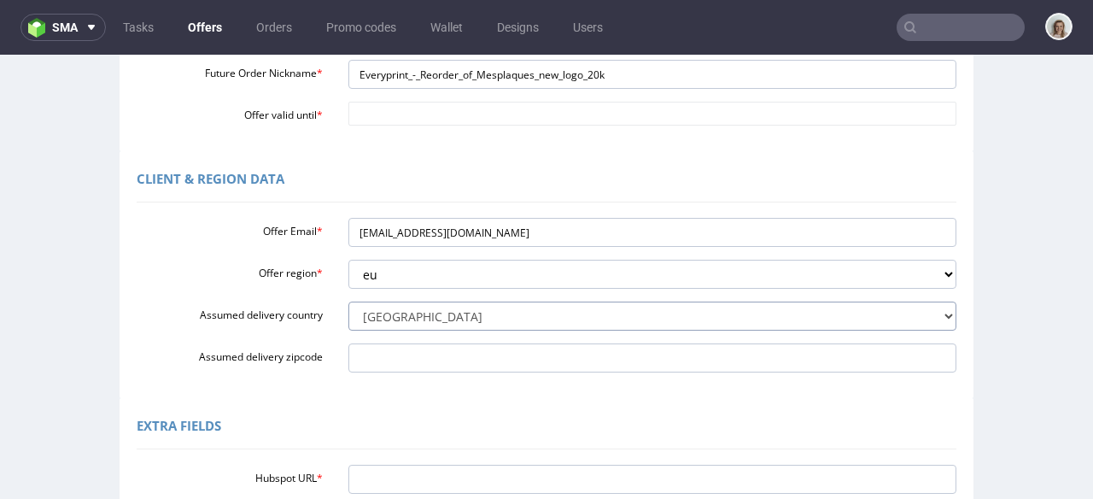
scroll to position [622, 0]
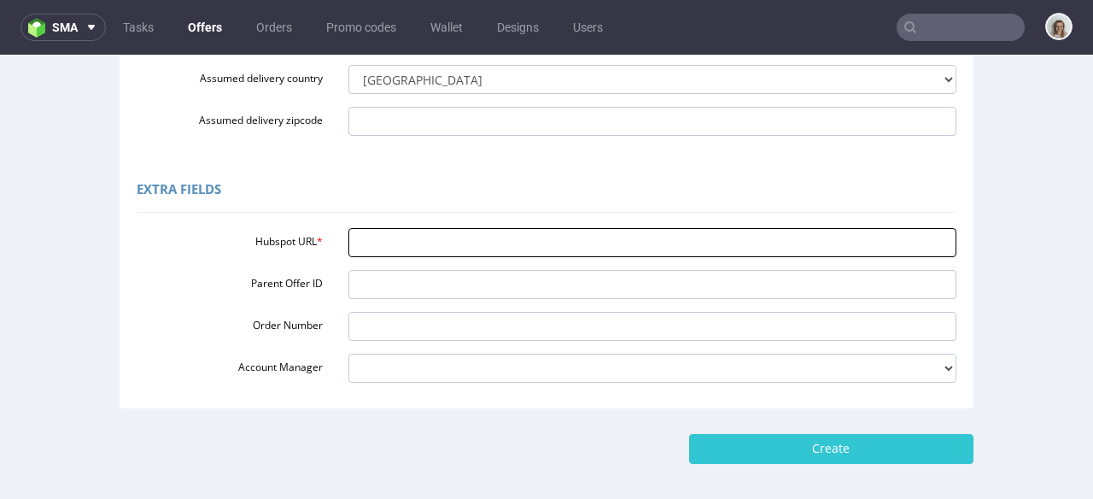
click at [407, 244] on input "Hubspot URL *" at bounding box center [652, 242] width 609 height 29
paste input "[URL][DOMAIN_NAME]"
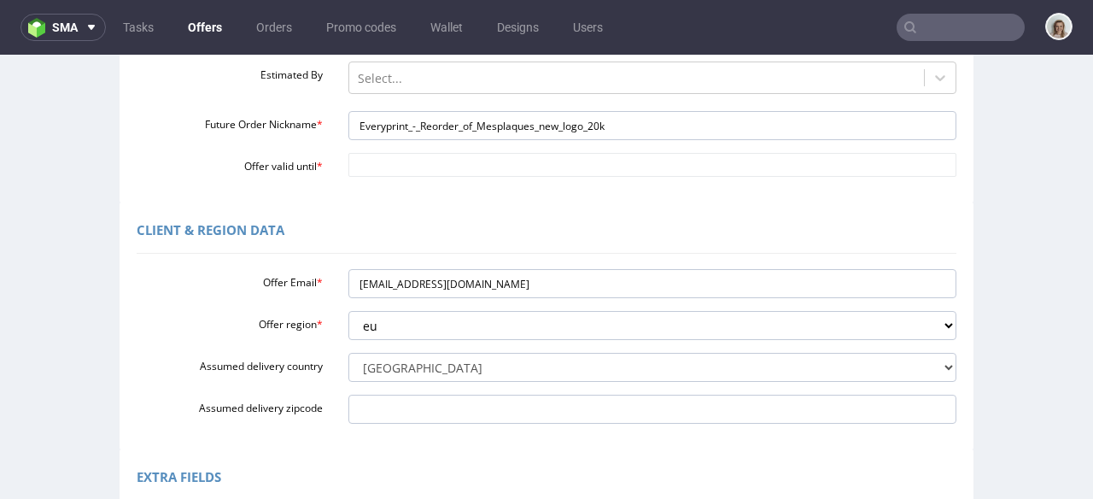
scroll to position [330, 0]
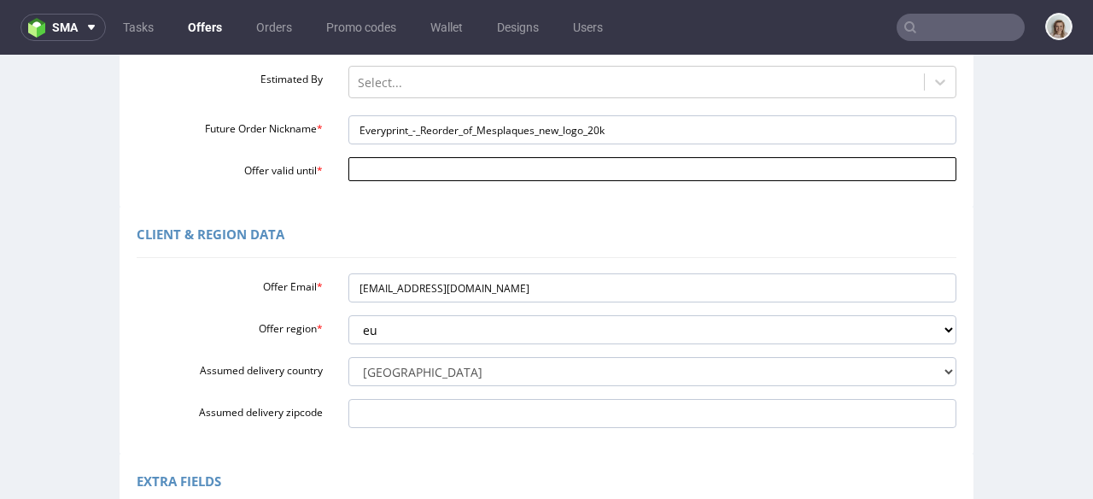
type input "[URL][DOMAIN_NAME]"
click at [371, 167] on input "Offer valid until *" at bounding box center [652, 169] width 609 height 24
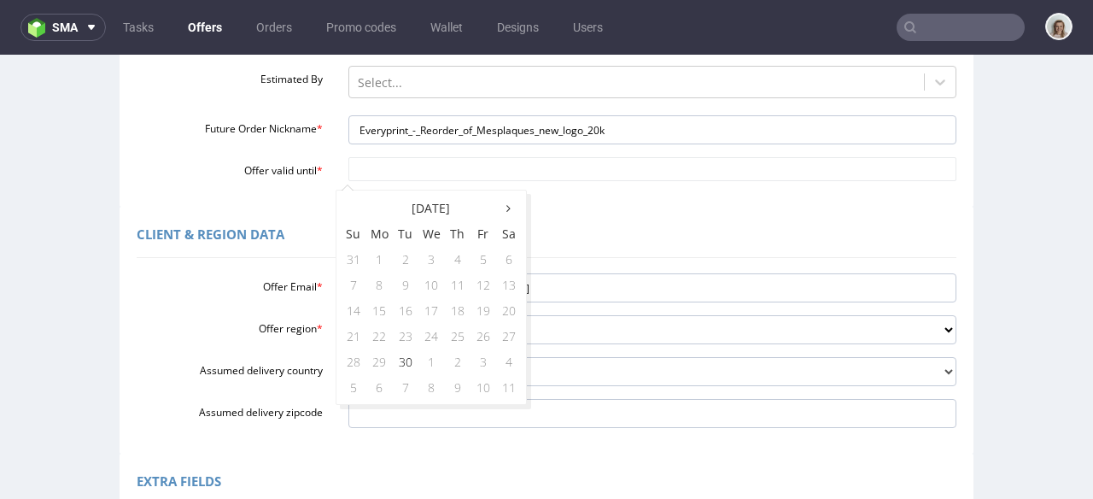
click at [407, 356] on td "30" at bounding box center [406, 361] width 26 height 26
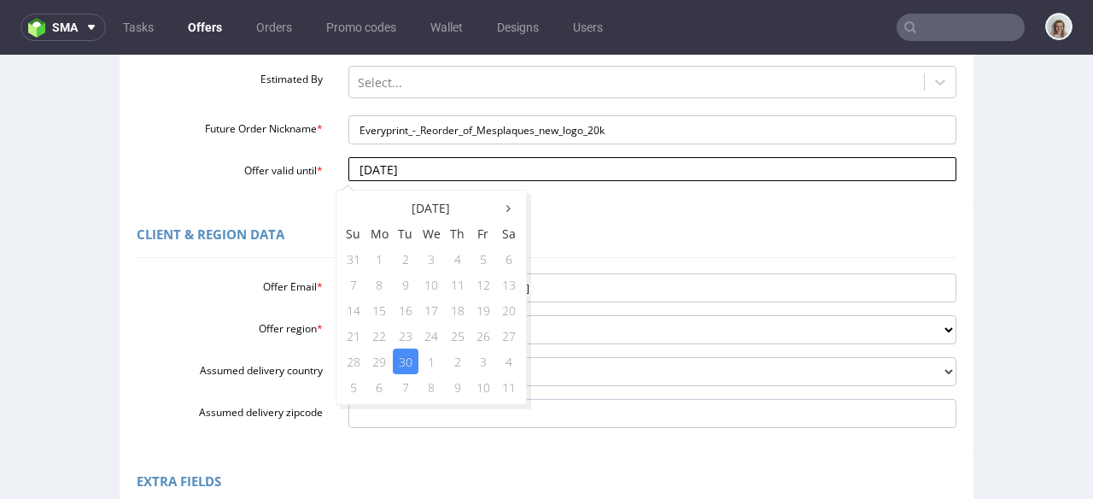
click at [430, 170] on input "[DATE]" at bounding box center [652, 169] width 609 height 24
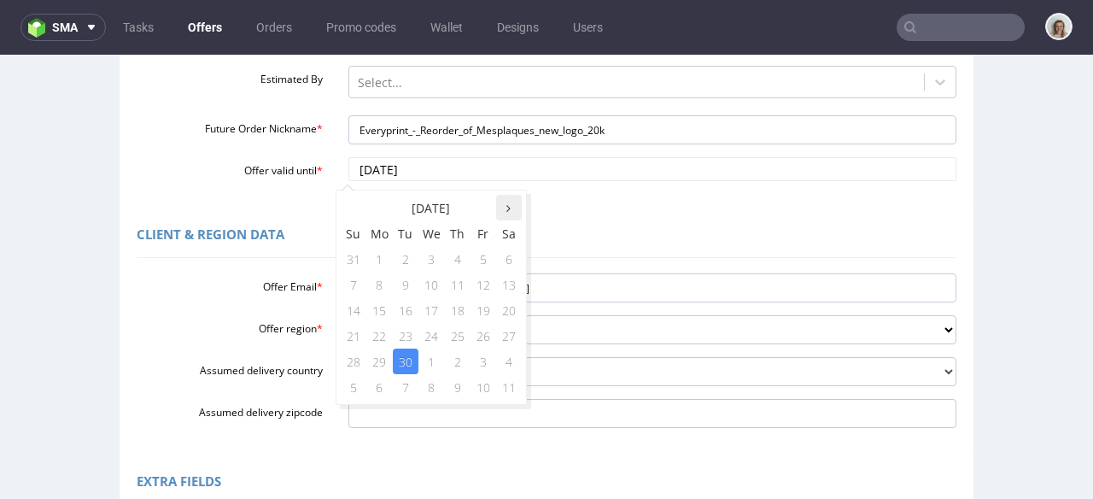
click at [507, 207] on icon at bounding box center [508, 208] width 4 height 12
click at [437, 307] on td "15" at bounding box center [431, 310] width 26 height 26
type input "[DATE]"
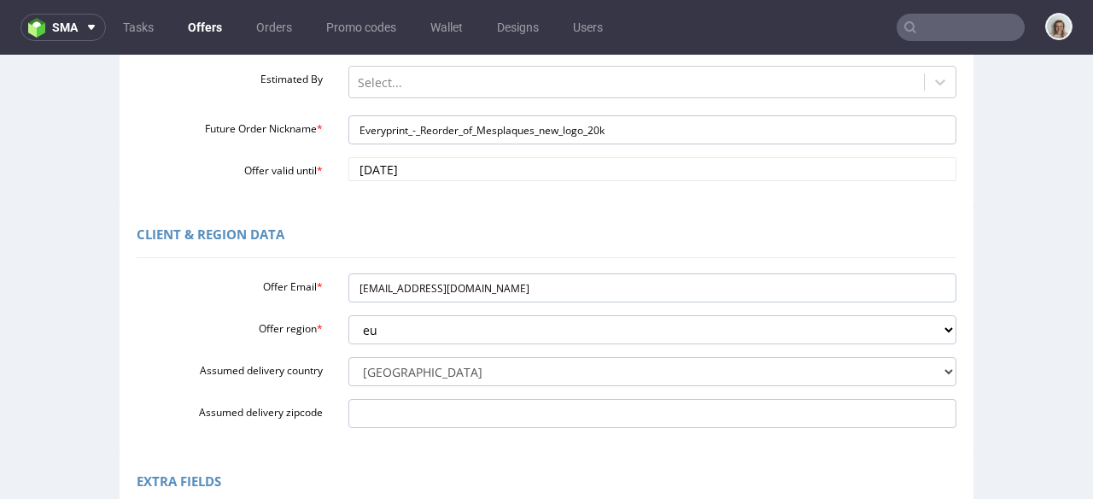
click at [565, 272] on div "Offer Email * [EMAIL_ADDRESS][DOMAIN_NAME] Offer region * Select region eu gb d…" at bounding box center [547, 346] width 820 height 161
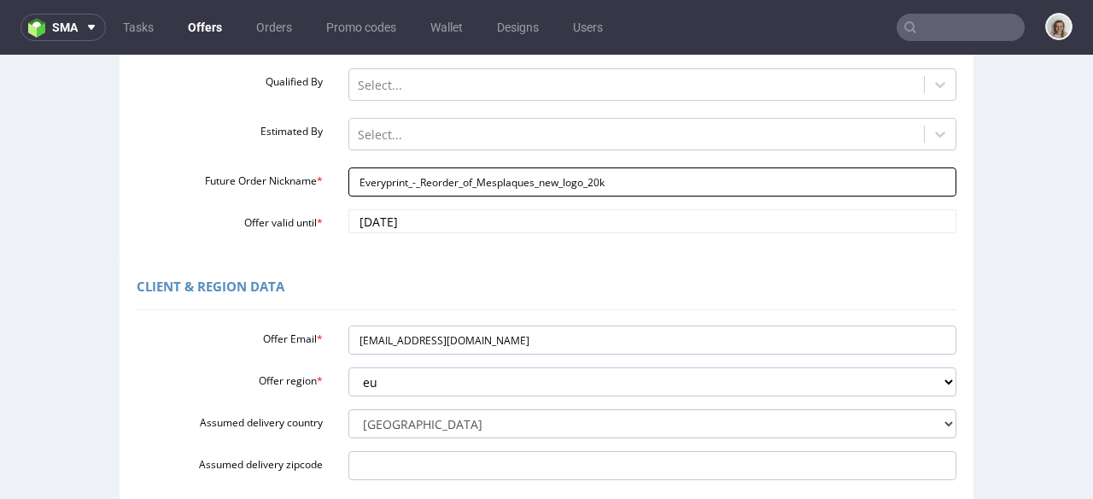
scroll to position [196, 0]
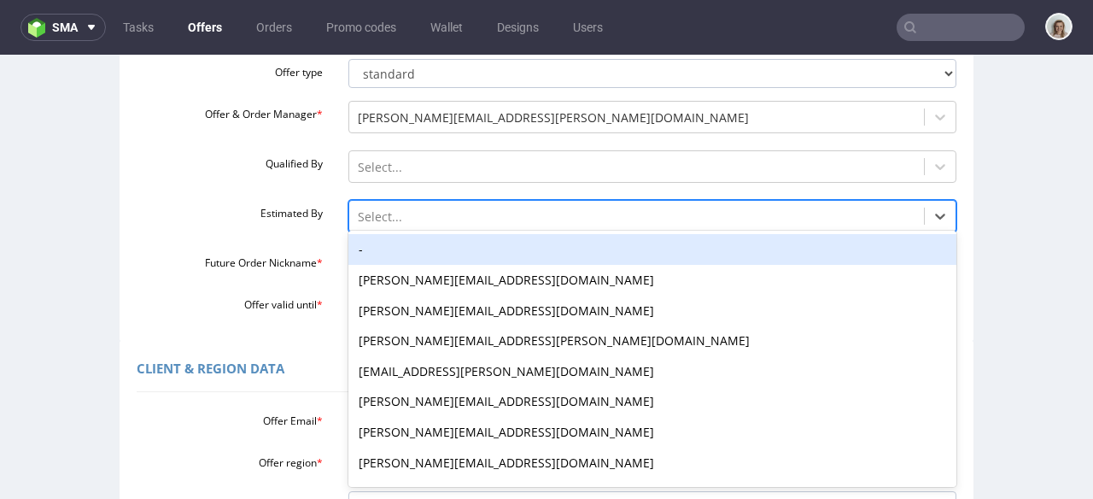
click at [358, 214] on div at bounding box center [637, 217] width 559 height 20
type input "kl"
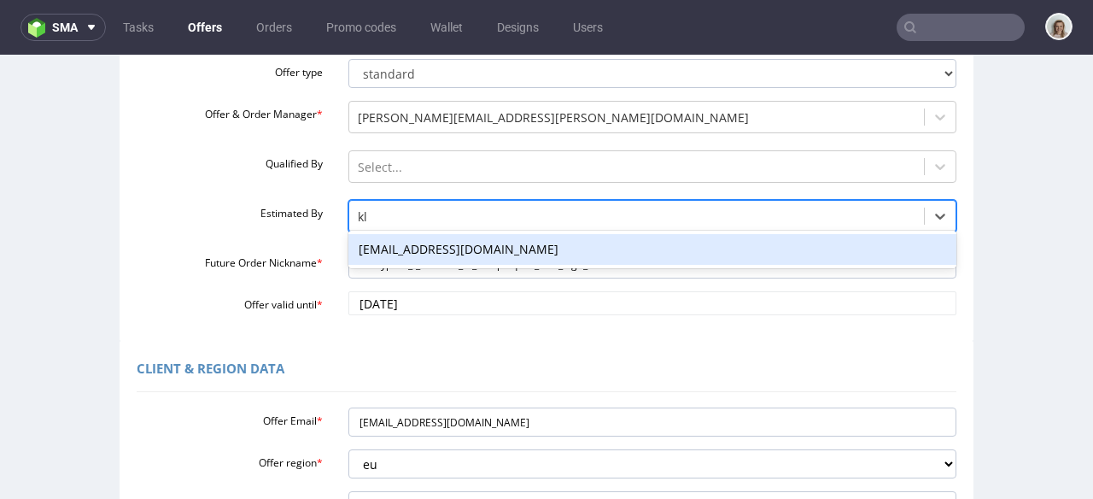
click at [366, 246] on div "[EMAIL_ADDRESS][DOMAIN_NAME]" at bounding box center [652, 249] width 609 height 31
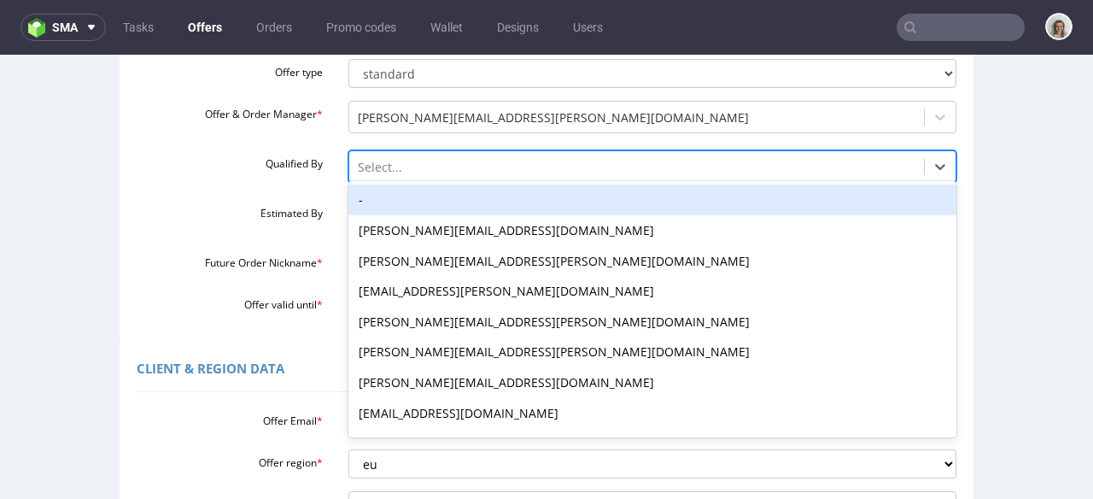
click at [374, 162] on div at bounding box center [637, 167] width 559 height 20
click at [363, 196] on div "-" at bounding box center [652, 199] width 609 height 31
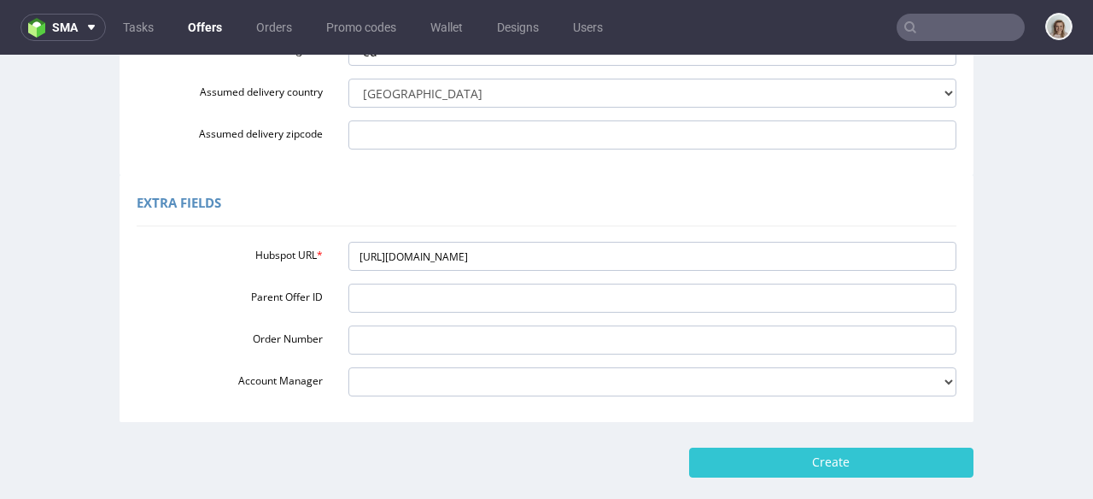
scroll to position [619, 0]
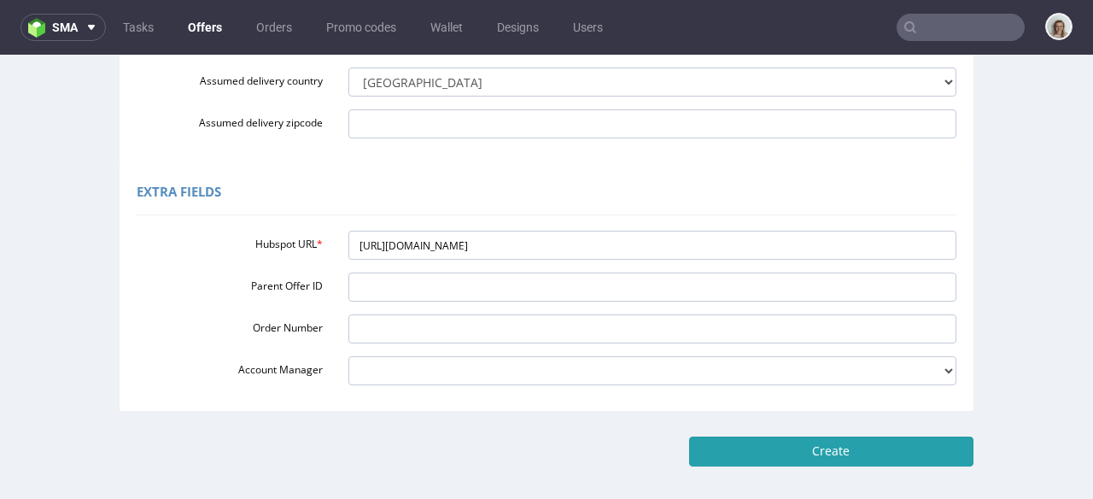
click at [745, 460] on input "Create" at bounding box center [831, 450] width 284 height 29
type input "Please wait..."
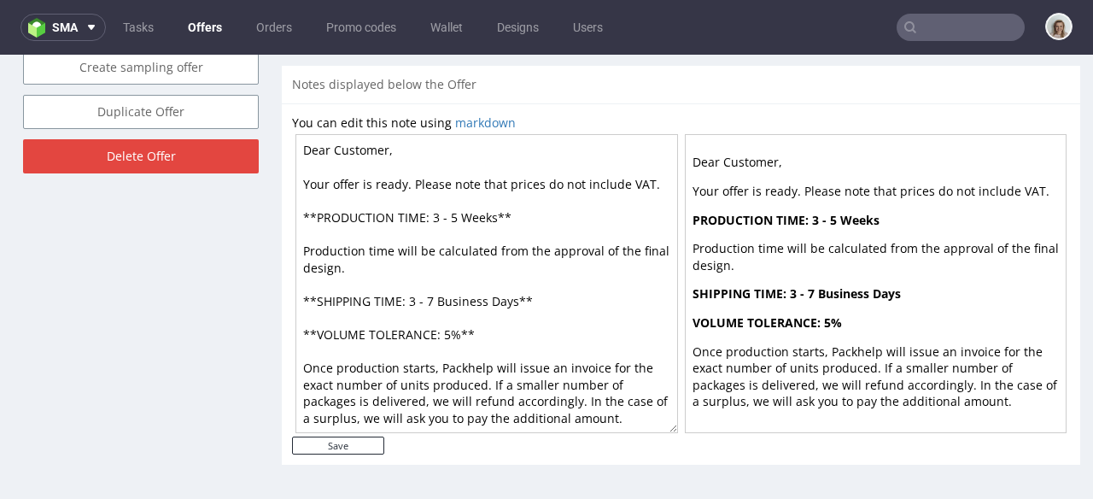
scroll to position [781, 0]
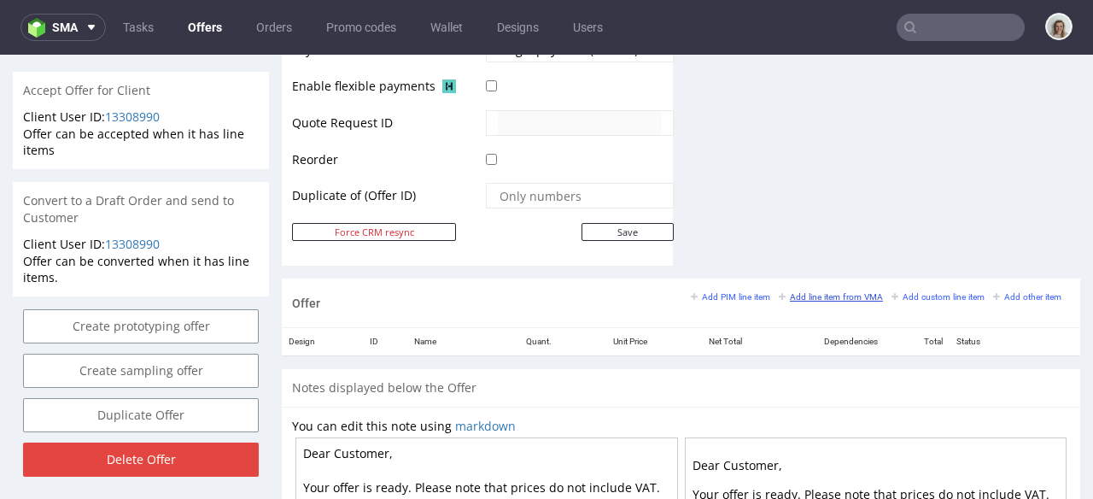
click at [827, 293] on small "Add line item from VMA" at bounding box center [831, 296] width 104 height 9
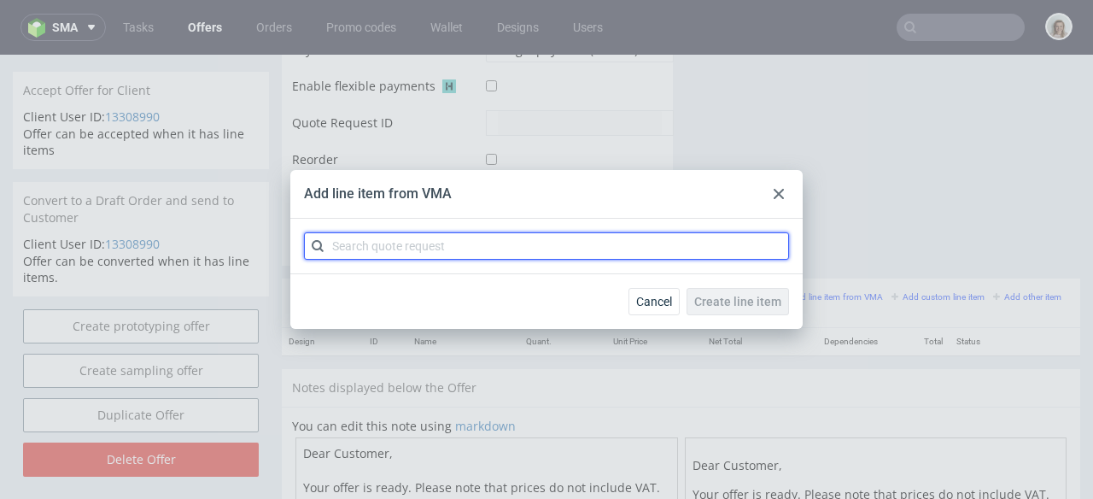
click at [459, 250] on input "text" at bounding box center [546, 245] width 485 height 27
paste input "CBPU-1"
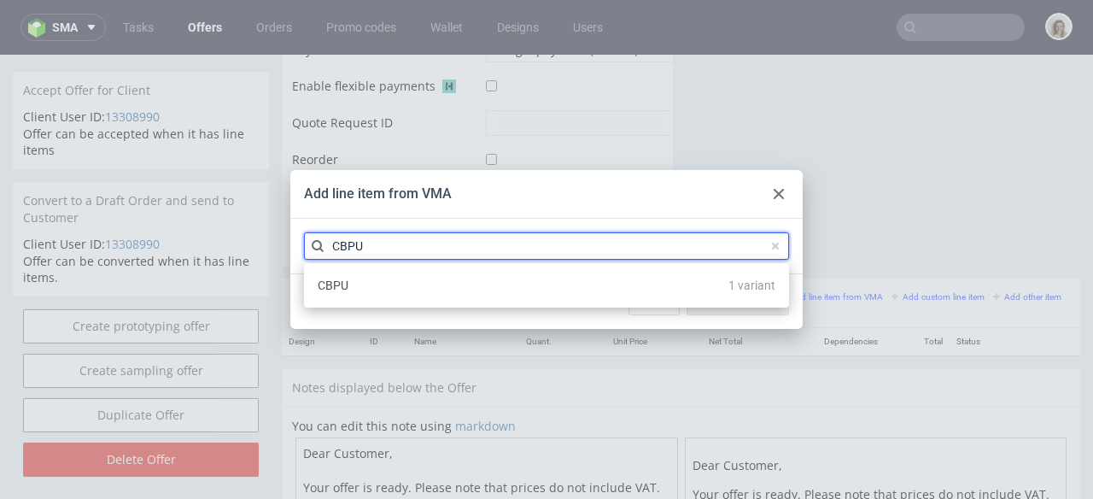
type input "CBPU"
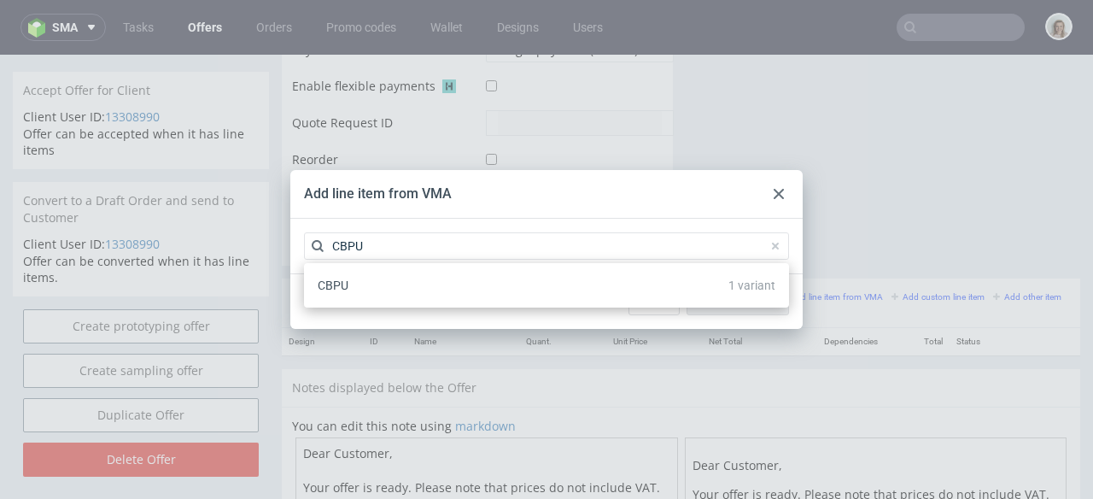
click at [460, 287] on div "CBPU 1 variant" at bounding box center [546, 285] width 471 height 31
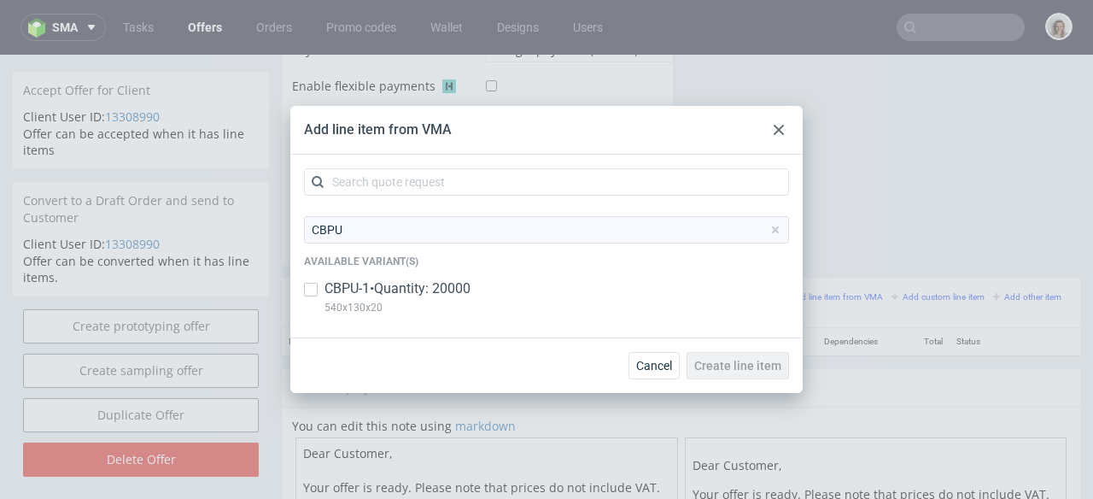
click at [349, 287] on p "CBPU-1 • Quantity: 20000" at bounding box center [398, 288] width 146 height 19
checkbox input "true"
click at [727, 362] on span "Create line item" at bounding box center [737, 366] width 87 height 12
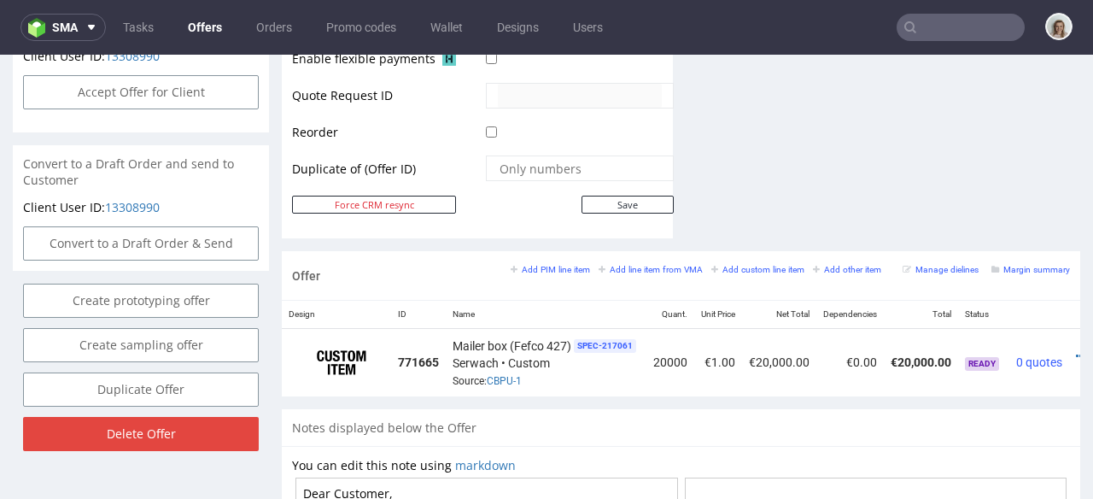
scroll to position [0, 57]
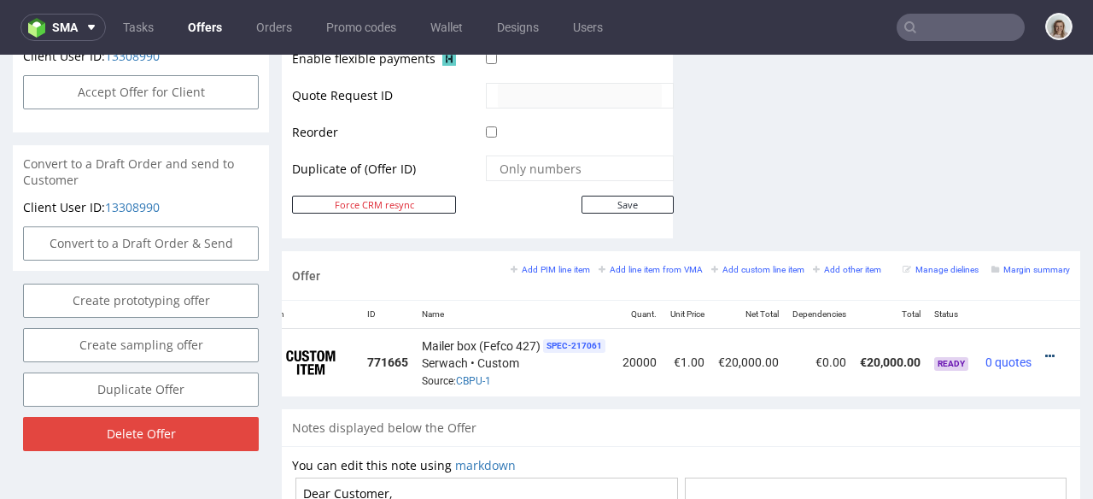
drag, startPoint x: 1024, startPoint y: 339, endPoint x: 1019, endPoint y: 331, distance: 10.0
click at [1045, 350] on icon at bounding box center [1049, 356] width 9 height 12
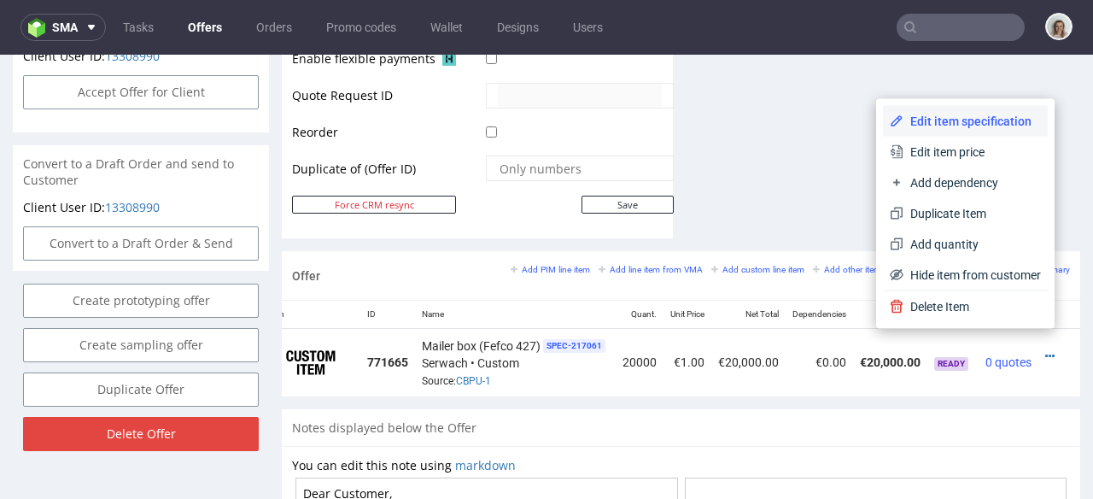
click at [904, 117] on span "Edit item specification" at bounding box center [973, 121] width 138 height 17
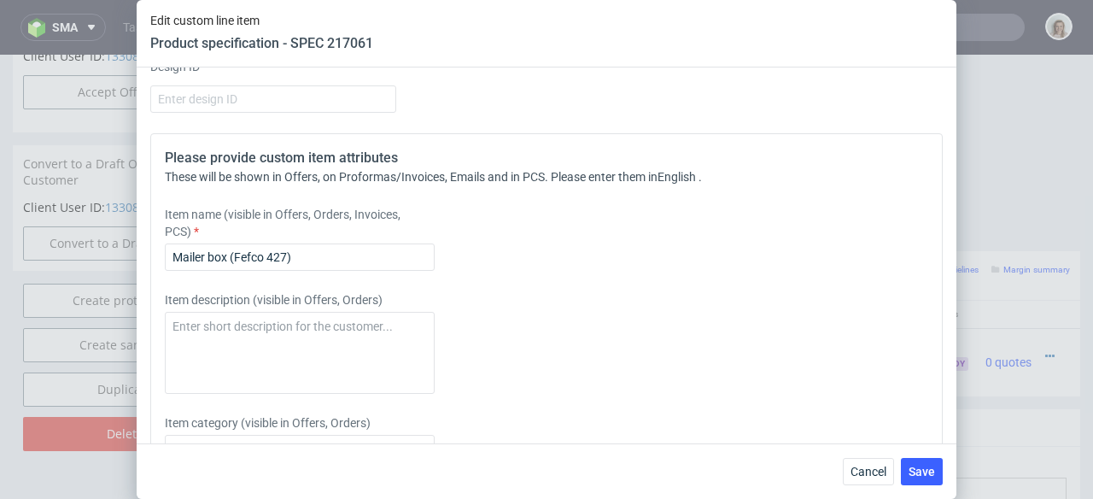
scroll to position [2416, 0]
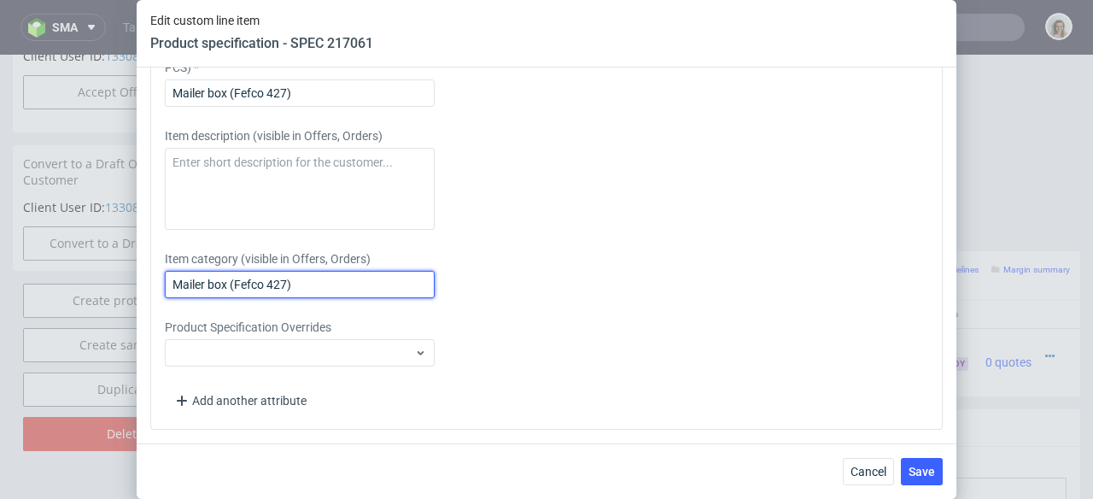
drag, startPoint x: 308, startPoint y: 281, endPoint x: 153, endPoint y: 281, distance: 155.4
click at [153, 281] on div "Please provide custom item attributes These will be shown in Offers, on Proform…" at bounding box center [546, 199] width 793 height 460
paste input "Caja posta (540 x 130 x 20 mm)"
drag, startPoint x: 430, startPoint y: 284, endPoint x: 101, endPoint y: 274, distance: 329.8
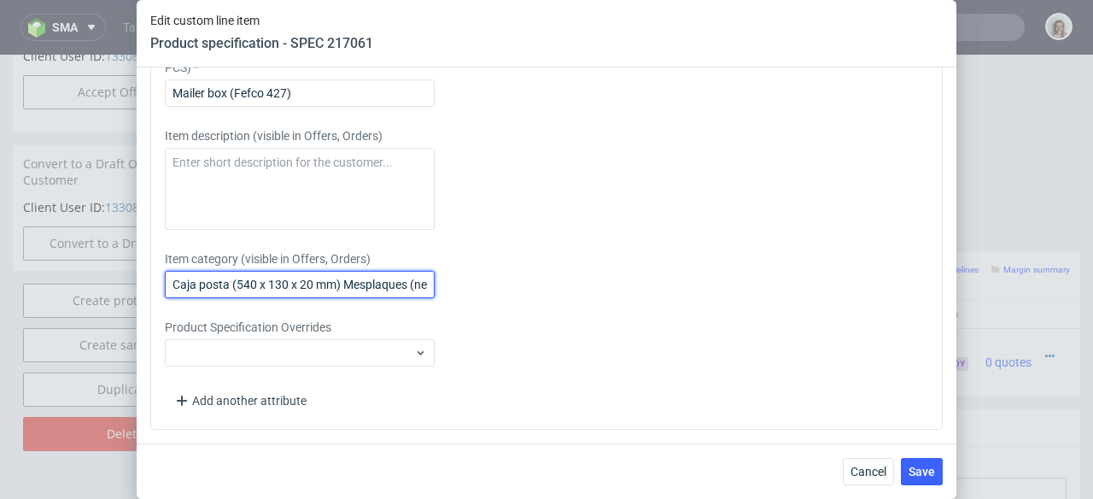
click at [101, 274] on div "Edit custom line item Product specification - SPEC 217061 Supplier Custom Custo…" at bounding box center [546, 249] width 1093 height 499
type input "Caja posta (540 x 130 x 20 mm) Mesplaques (new logo)"
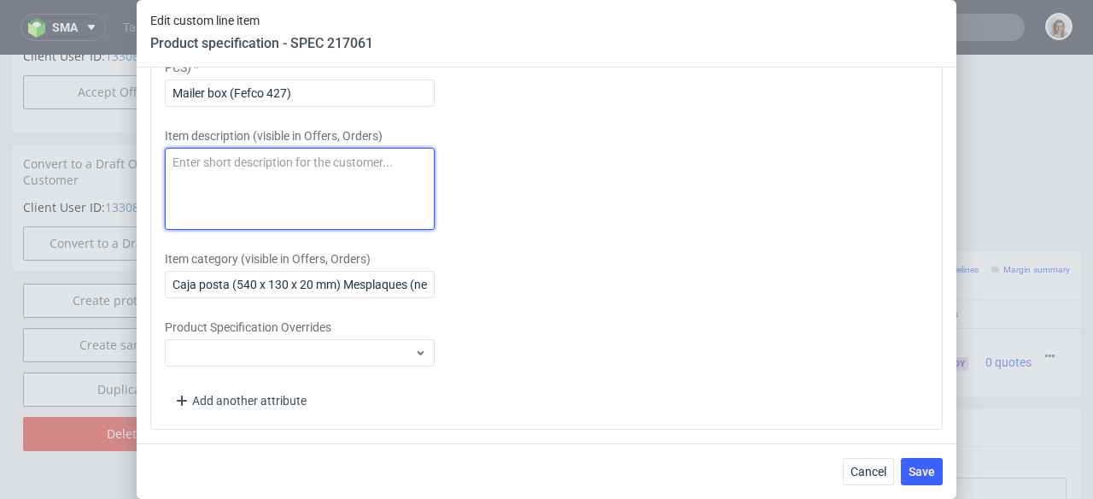
click at [220, 184] on textarea at bounding box center [300, 189] width 270 height 82
paste textarea "Caja posta (540 x 130 x 20 mm) Mesplaques (new logo)"
type textarea "Caja posta (540 x 130 x 20 mm) Mesplaques (new logo)"
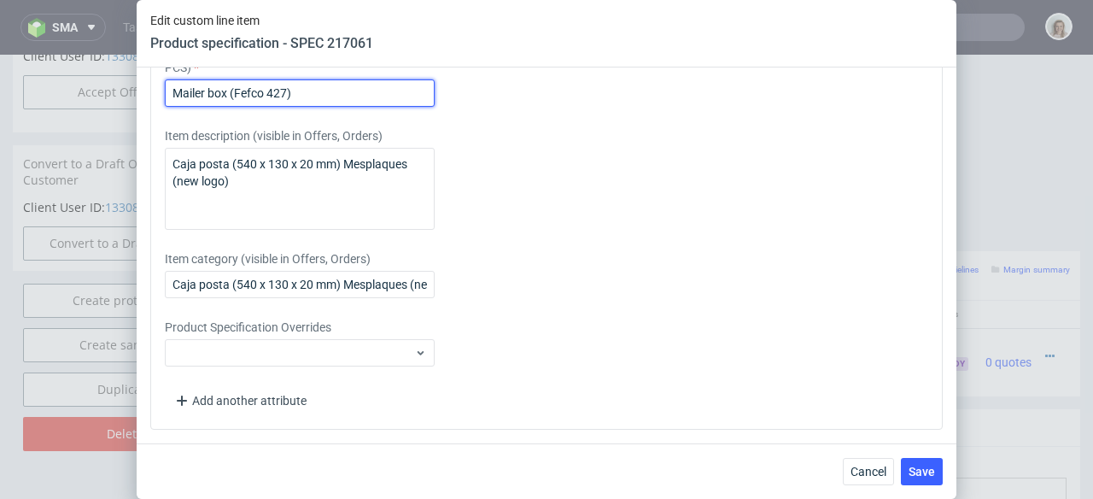
drag, startPoint x: 313, startPoint y: 95, endPoint x: 155, endPoint y: 94, distance: 157.2
click at [155, 94] on div "Please provide custom item attributes These will be shown in Offers, on Proform…" at bounding box center [546, 199] width 793 height 460
paste input "Caja posta (540 x 130 x 20 mm) Mesplaques (new logo"
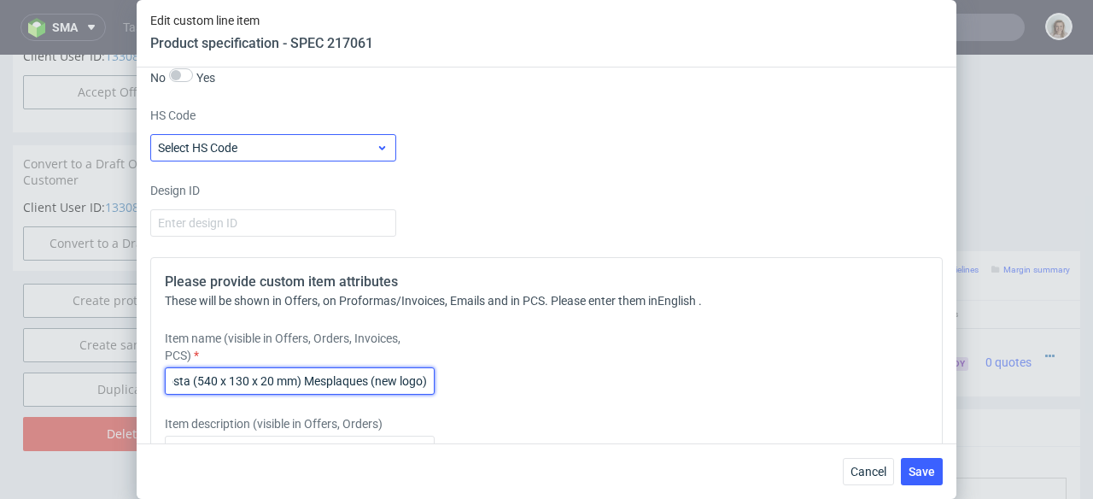
scroll to position [2001, 0]
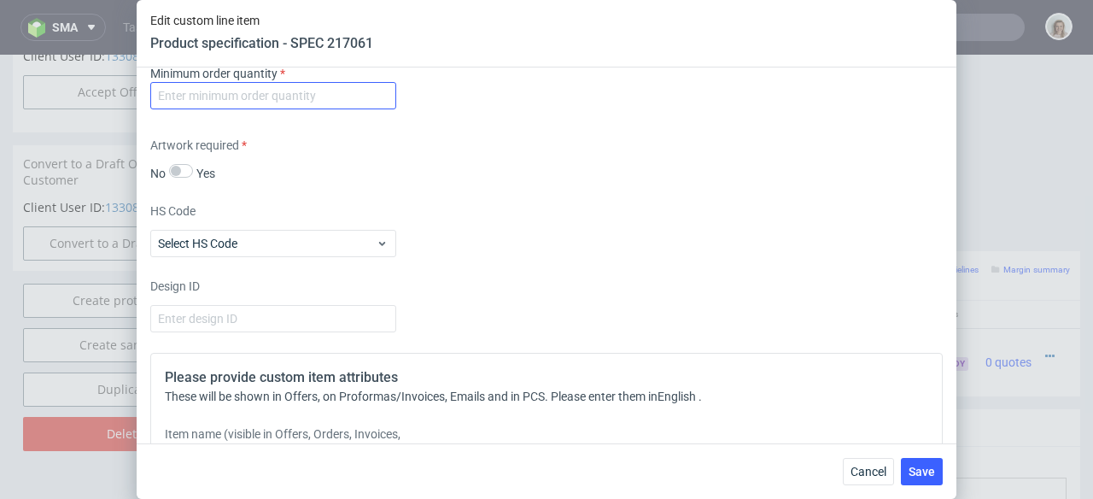
type input "Caja posta (540 x 130 x 20 mm) Mesplaques (new logo)"
click at [201, 109] on input "number" at bounding box center [273, 95] width 246 height 27
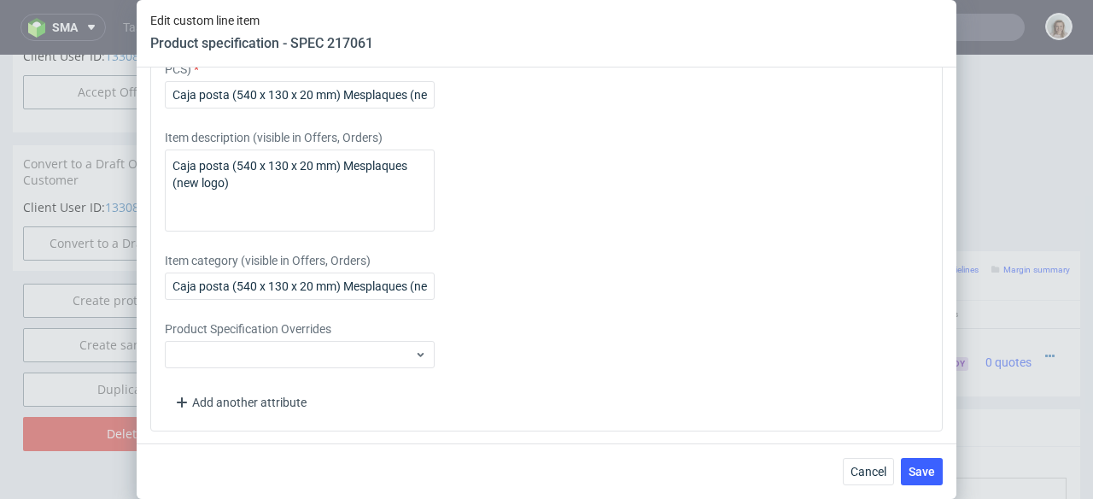
scroll to position [2416, 0]
type input "1"
click at [921, 465] on span "Save" at bounding box center [922, 471] width 26 height 12
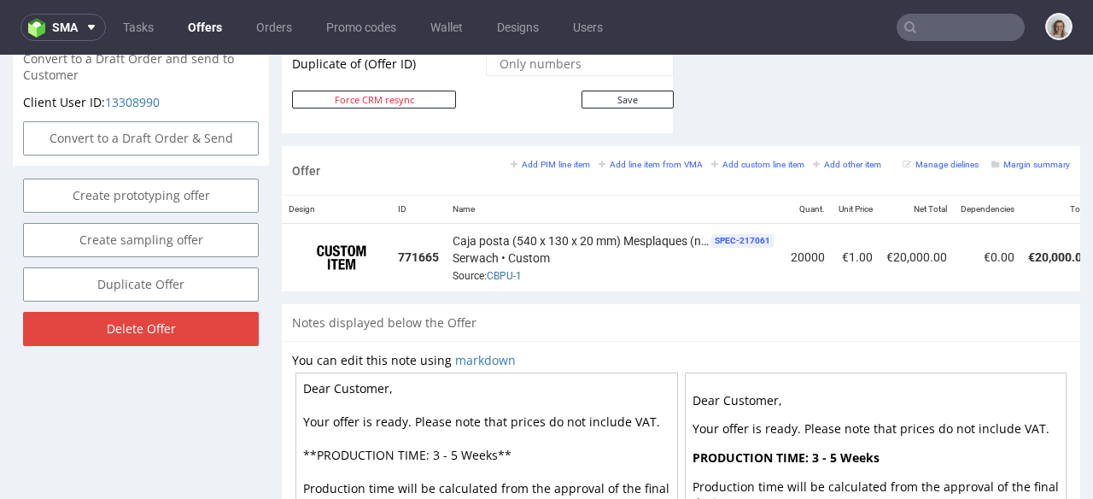
scroll to position [0, 193]
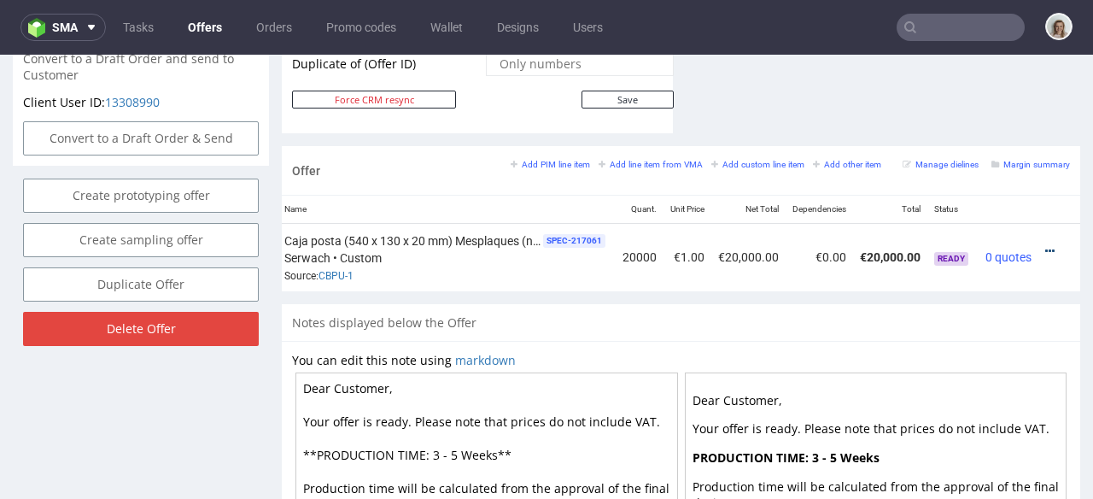
click at [1045, 245] on icon at bounding box center [1049, 251] width 9 height 12
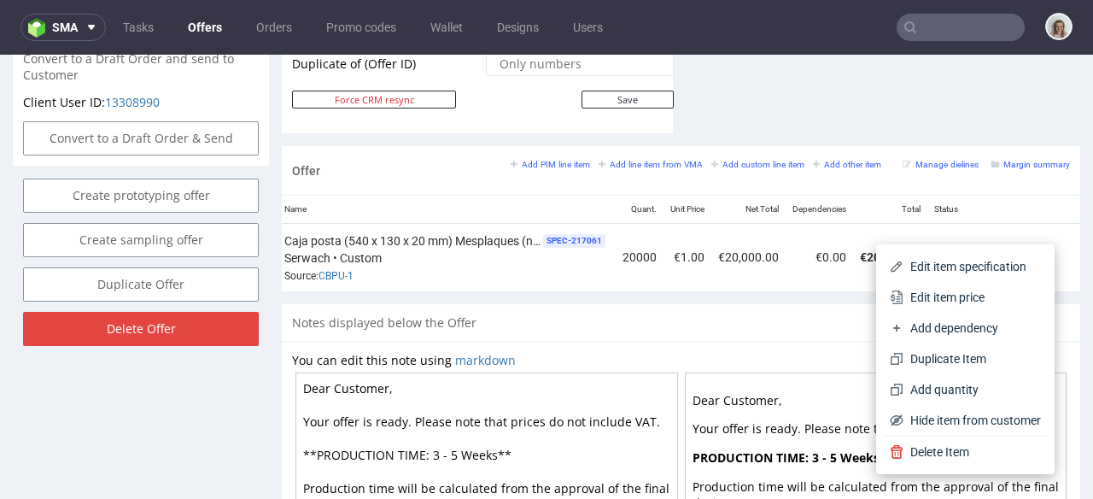
click at [928, 291] on span "Edit item price" at bounding box center [973, 297] width 138 height 17
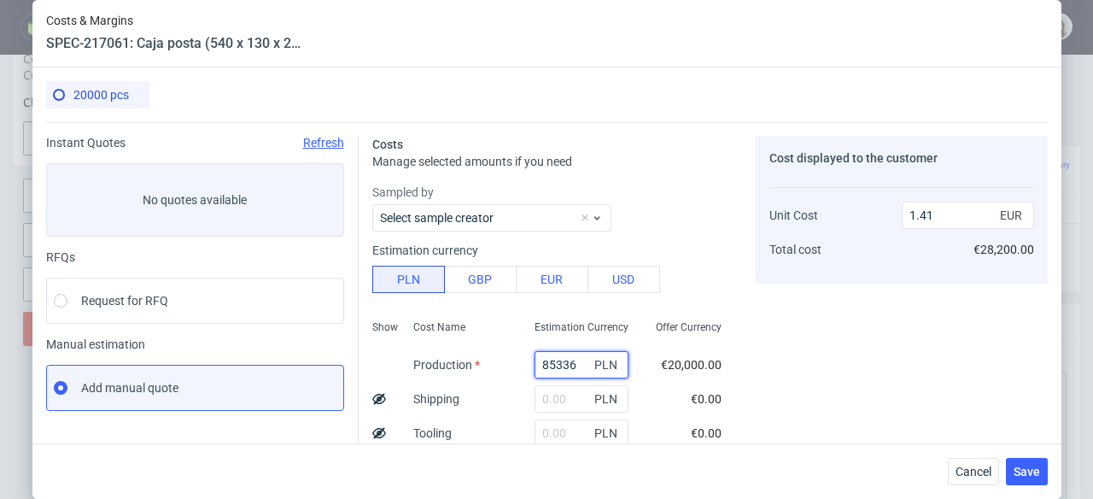
drag, startPoint x: 564, startPoint y: 365, endPoint x: 497, endPoint y: 366, distance: 66.6
click at [497, 366] on div "Show Cost Name Production Shipping Tooling Per unit Total cost Estimation Curre…" at bounding box center [553, 425] width 363 height 225
paste input "7800"
type input "7800"
type input "0.13"
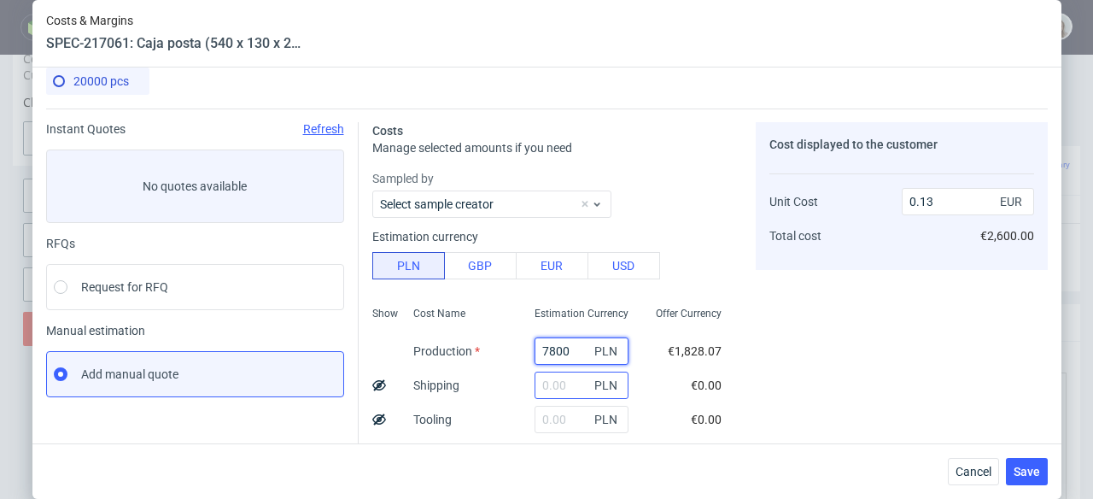
scroll to position [28, 0]
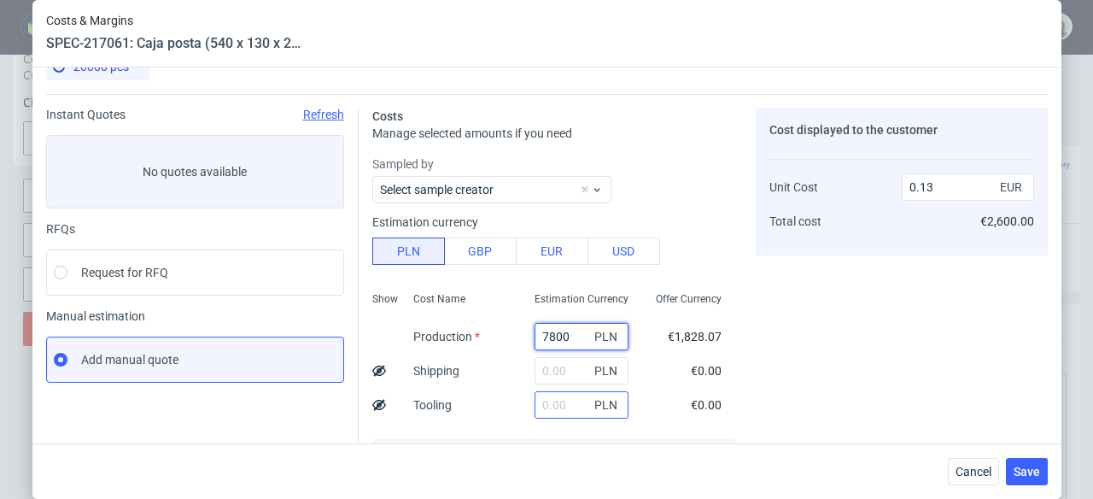
type input "7800"
click at [536, 405] on input "text" at bounding box center [582, 404] width 94 height 27
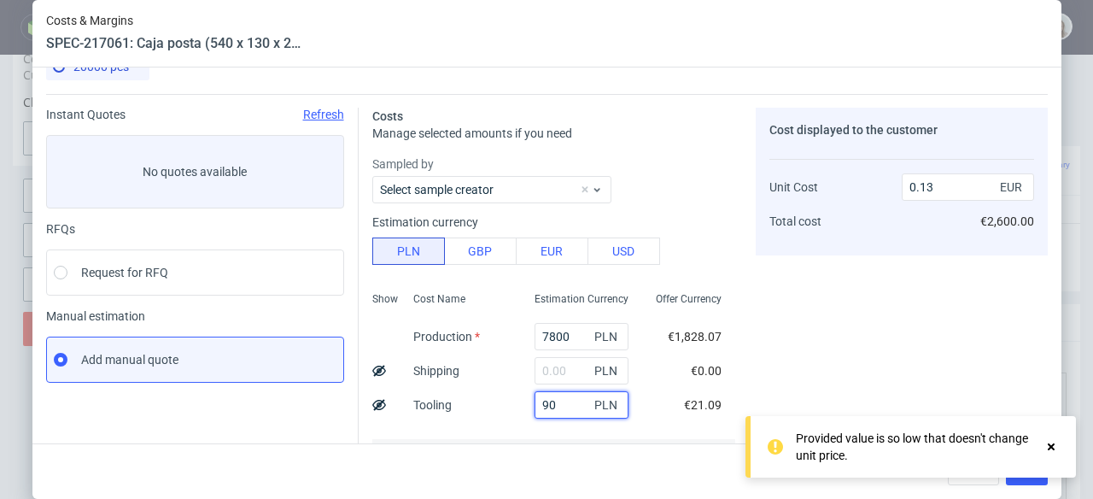
type input "900"
type input "0.14"
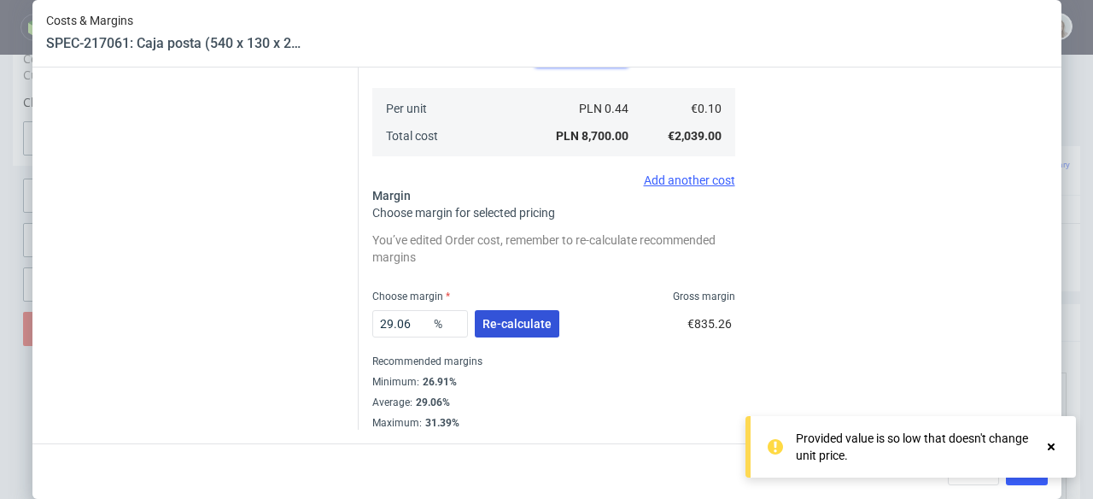
type input "900"
click at [526, 328] on span "Re-calculate" at bounding box center [517, 324] width 69 height 12
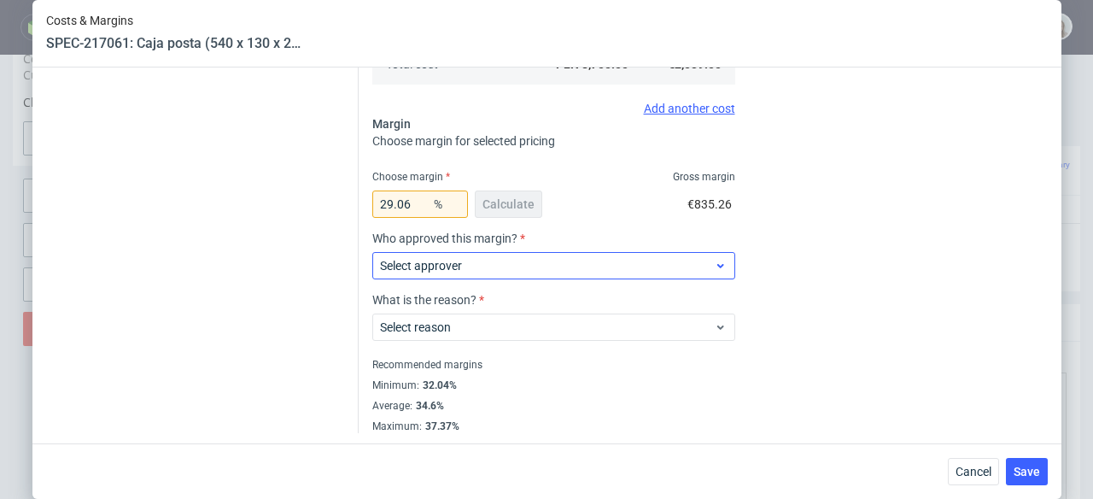
scroll to position [451, 0]
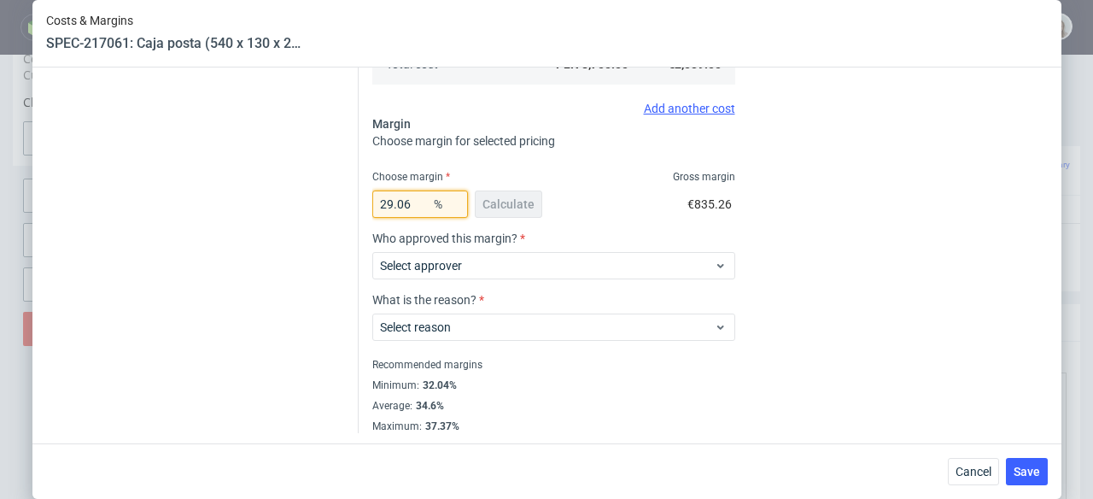
drag, startPoint x: 410, startPoint y: 207, endPoint x: 360, endPoint y: 206, distance: 49.5
click at [360, 206] on div "Costs Manage selected amounts if you need Sampled by Select sample creator Esti…" at bounding box center [703, 52] width 689 height 762
type input "32"
type input "0.15"
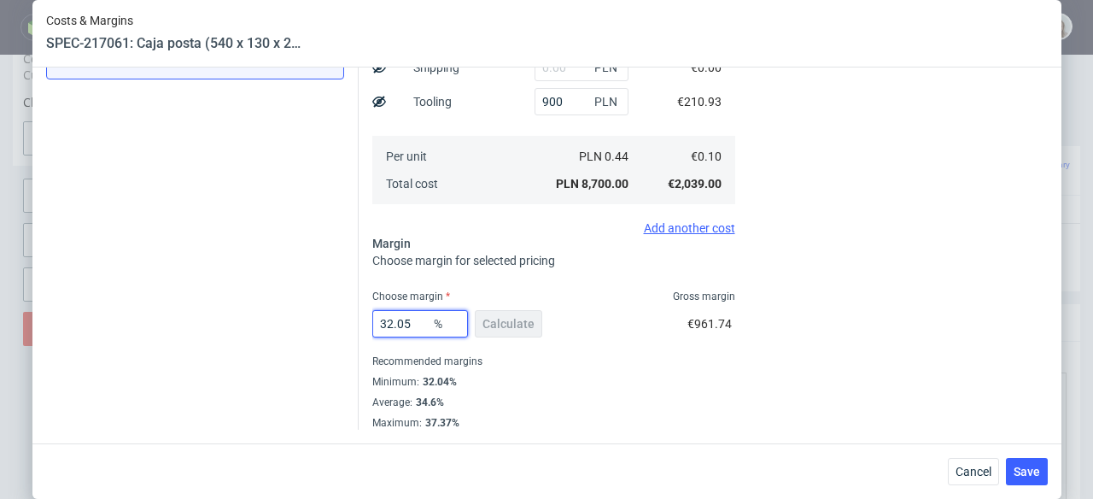
type input "32.05"
click at [1008, 463] on div "Cancel Save" at bounding box center [998, 471] width 100 height 27
click at [1028, 468] on span "Save" at bounding box center [1027, 471] width 26 height 12
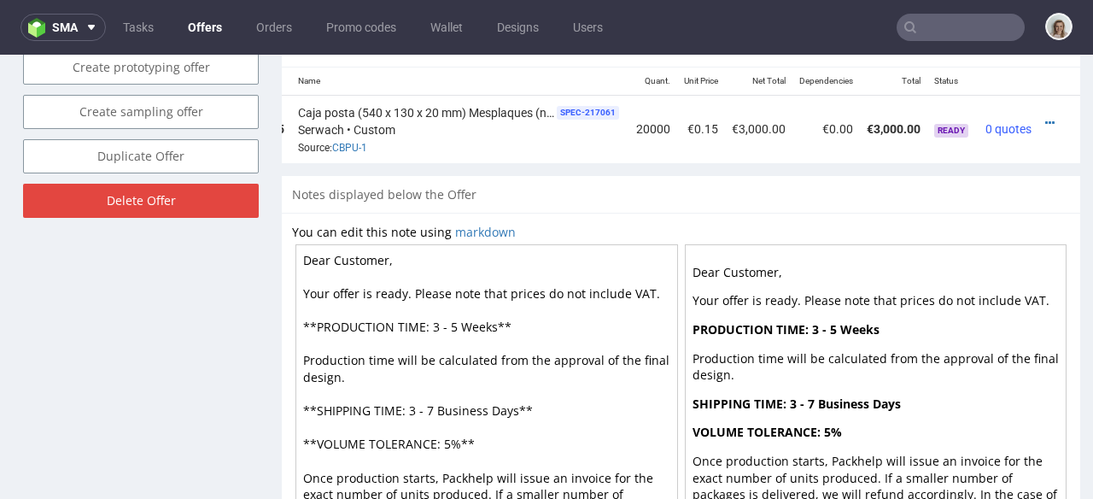
scroll to position [0, 172]
click at [1045, 117] on icon at bounding box center [1049, 123] width 9 height 12
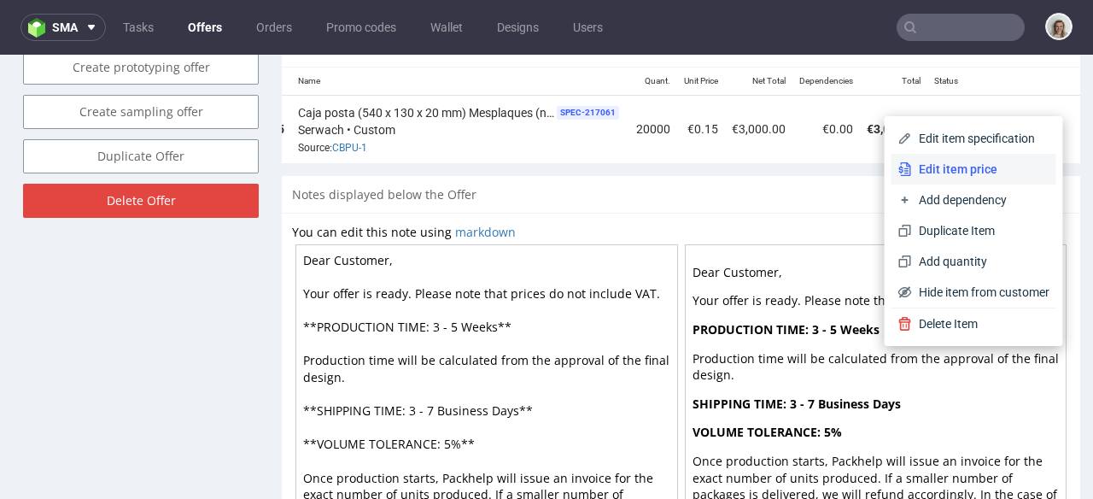
click at [942, 168] on span "Edit item price" at bounding box center [981, 169] width 138 height 17
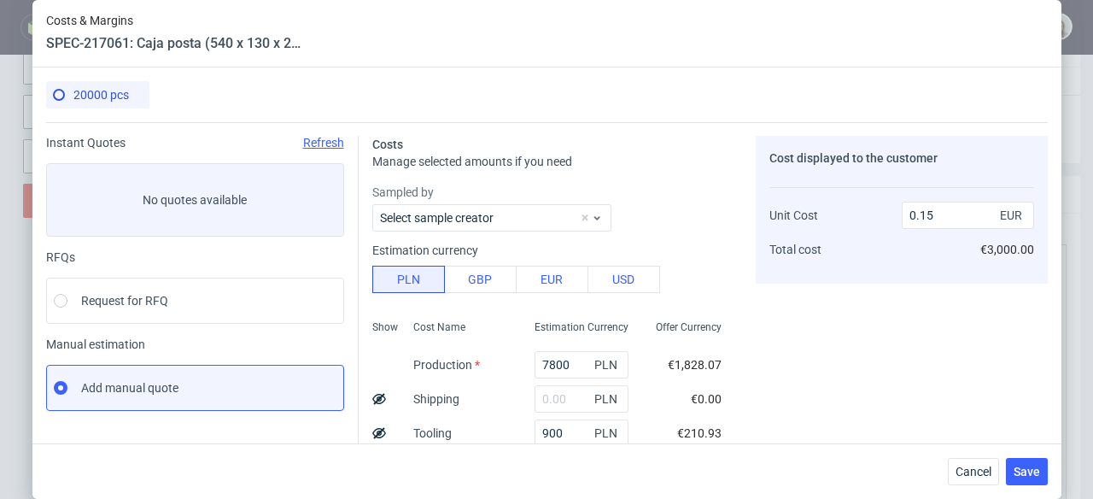
drag, startPoint x: 372, startPoint y: 432, endPoint x: 389, endPoint y: 418, distance: 22.5
click at [372, 431] on icon at bounding box center [379, 433] width 14 height 14
type input "0.14"
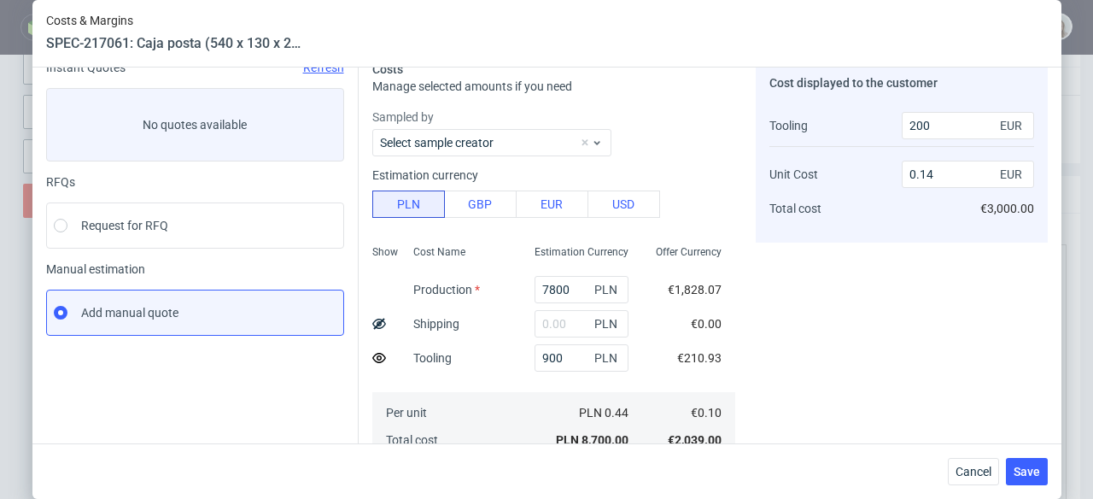
scroll to position [306, 0]
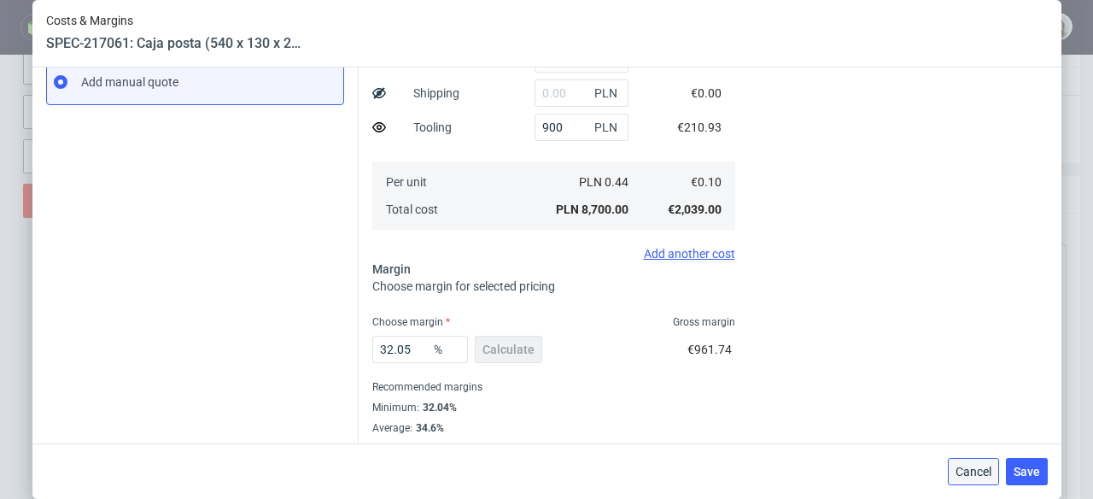
click at [992, 475] on span "Cancel" at bounding box center [974, 471] width 36 height 12
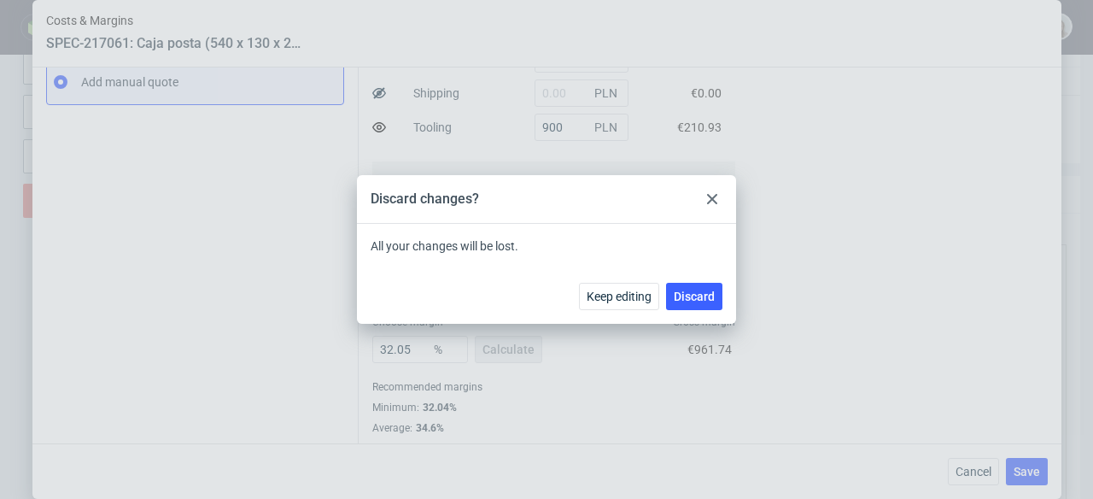
click at [708, 202] on use at bounding box center [712, 199] width 10 height 10
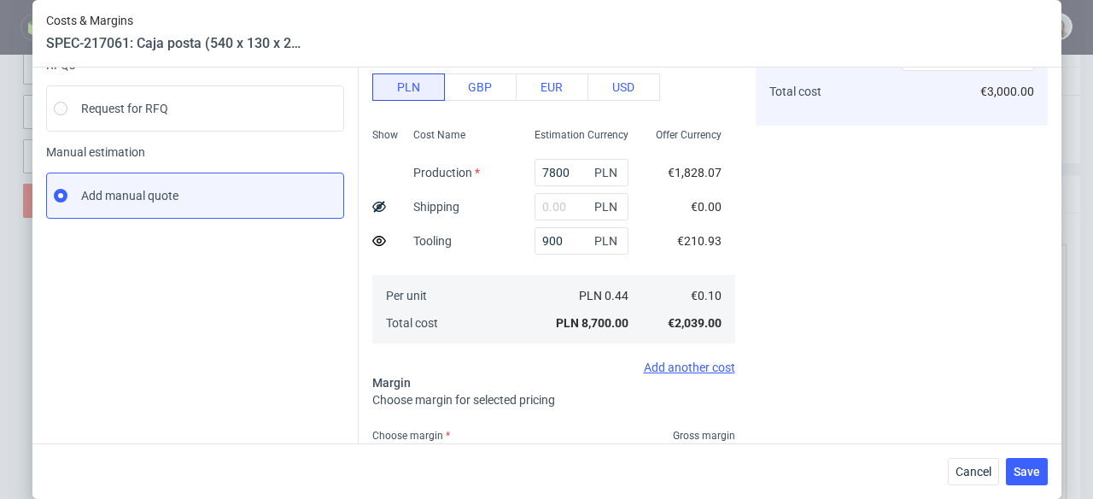
scroll to position [155, 0]
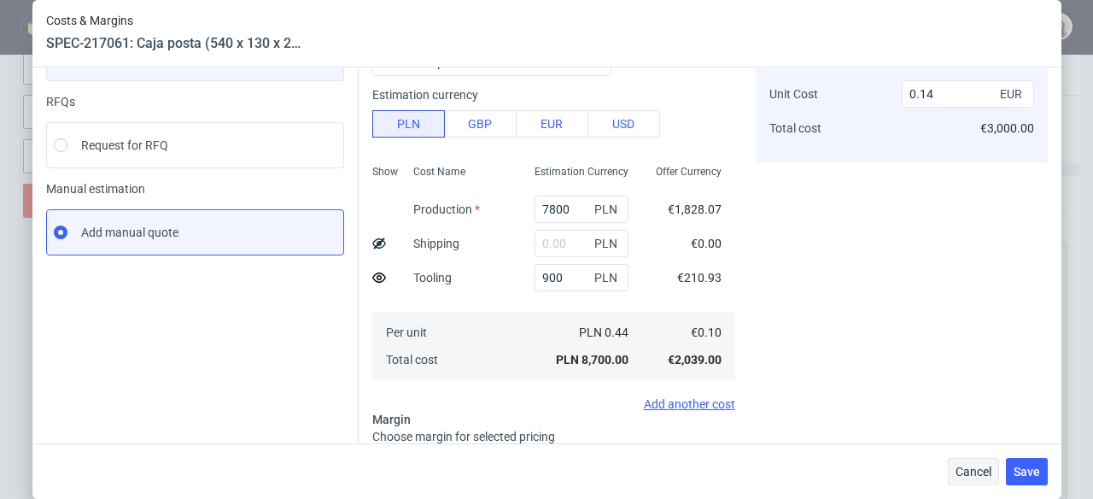
click at [980, 484] on div "Cancel Save" at bounding box center [546, 471] width 1029 height 56
click at [981, 477] on span "Cancel" at bounding box center [974, 471] width 36 height 12
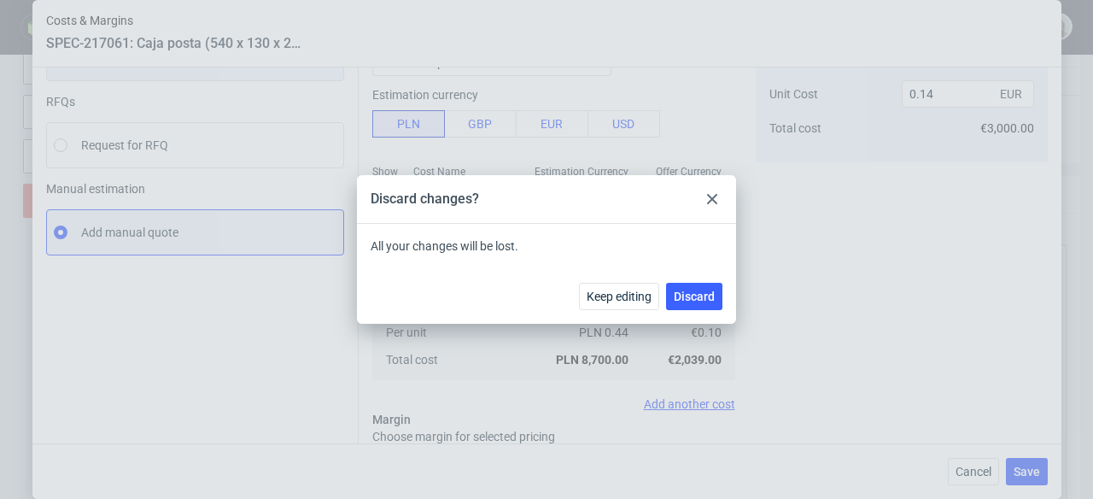
click at [681, 310] on div "Keep editing Discard" at bounding box center [546, 296] width 379 height 56
click at [689, 305] on button "Discard" at bounding box center [694, 296] width 56 height 27
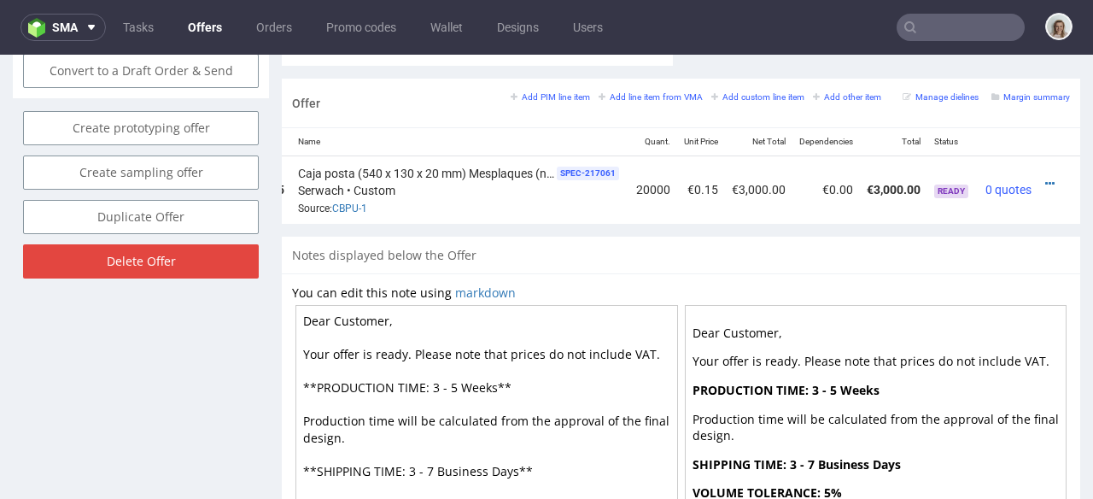
scroll to position [934, 0]
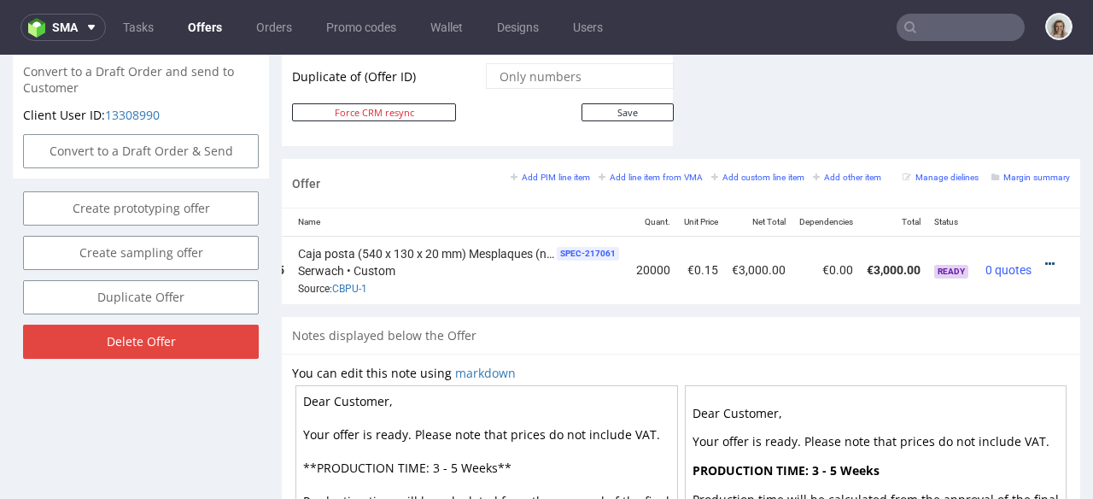
click at [1045, 258] on icon at bounding box center [1049, 264] width 9 height 12
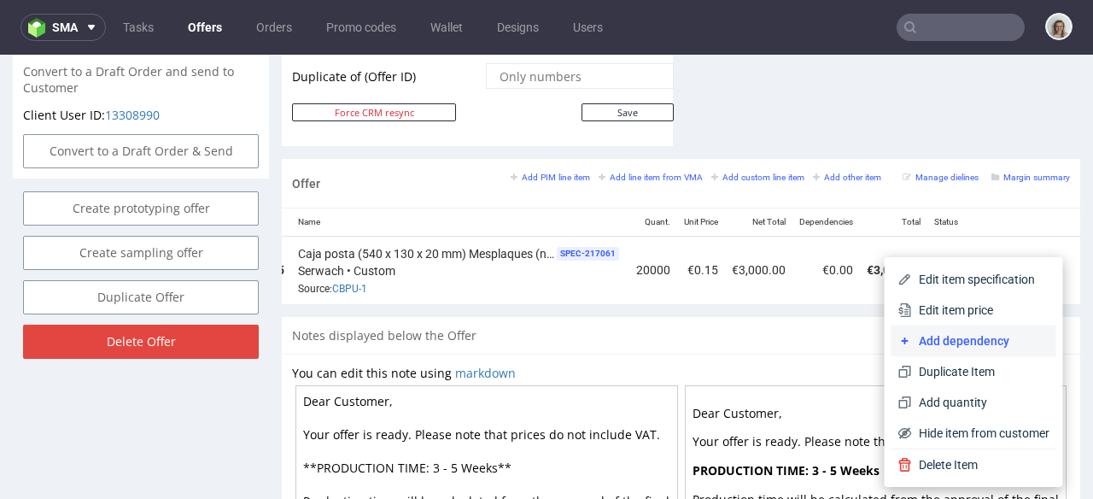
click at [915, 343] on span "Add dependency" at bounding box center [981, 340] width 138 height 17
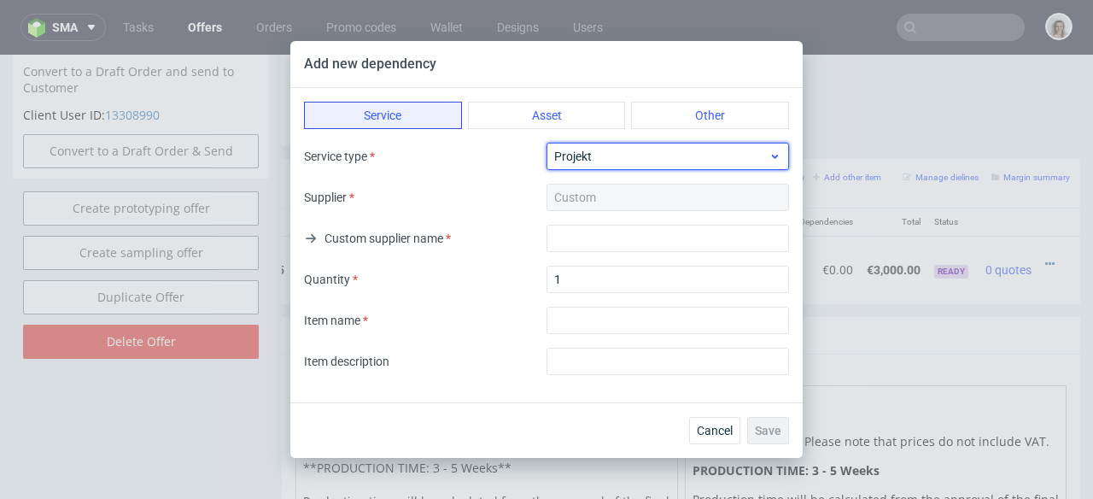
click at [594, 159] on span "Projekt" at bounding box center [661, 156] width 214 height 17
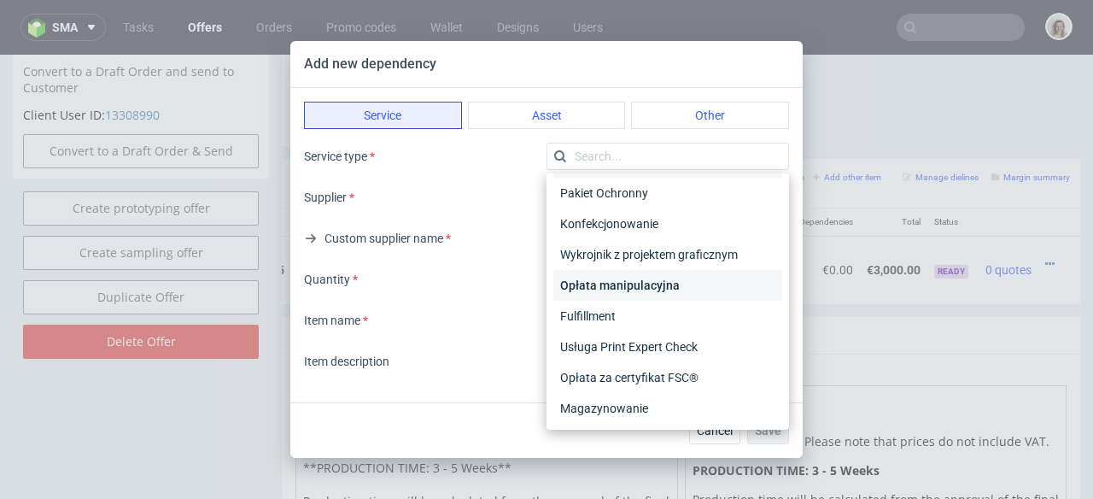
scroll to position [34, 0]
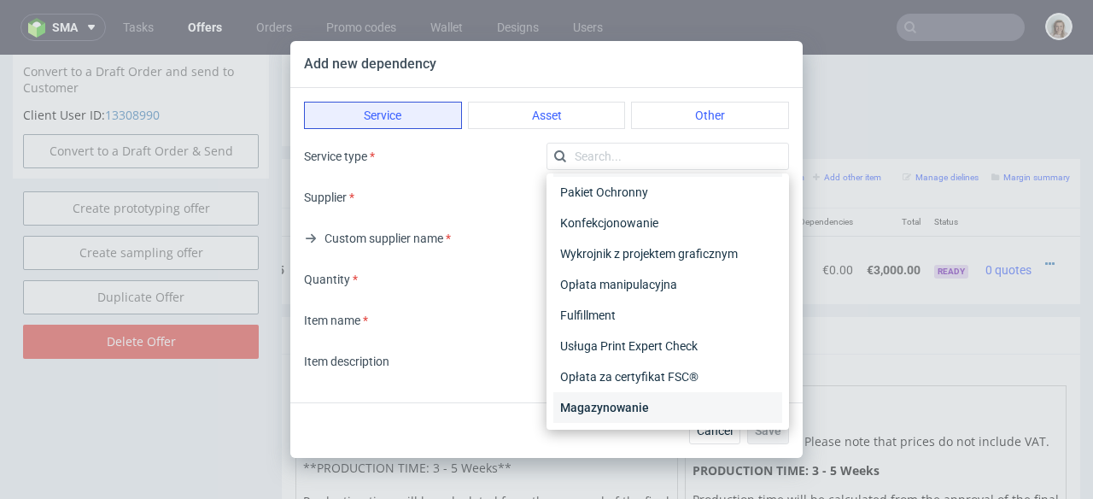
click at [618, 396] on div "Magazynowanie" at bounding box center [667, 407] width 229 height 31
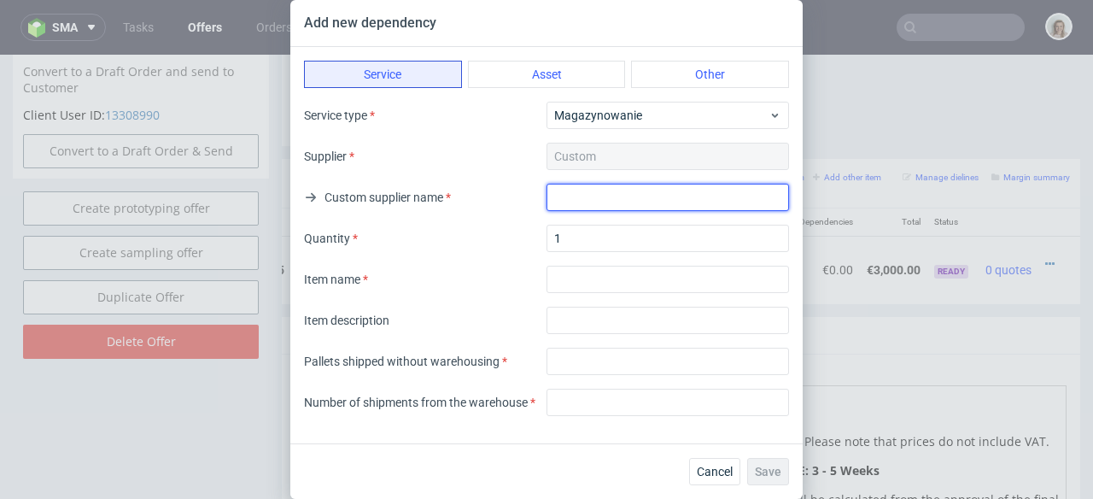
click at [588, 201] on input "text" at bounding box center [668, 197] width 243 height 27
drag, startPoint x: 658, startPoint y: 191, endPoint x: 541, endPoint y: 196, distance: 117.9
click at [541, 196] on div "Custom supplier name Warehousing" at bounding box center [546, 197] width 485 height 27
type input "Warehousing"
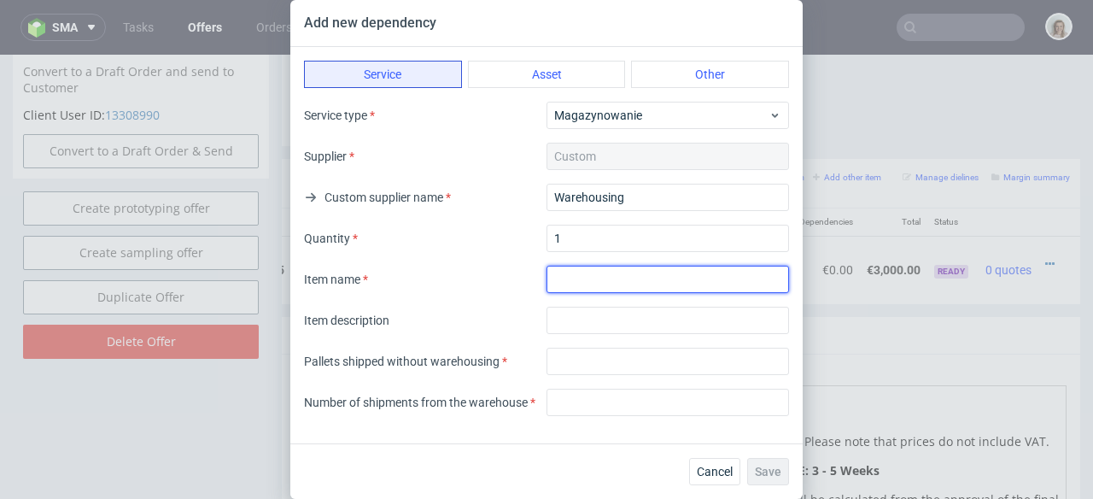
click at [569, 275] on input "textarea" at bounding box center [668, 279] width 243 height 27
paste input "Warehousing"
type input "Warehousing"
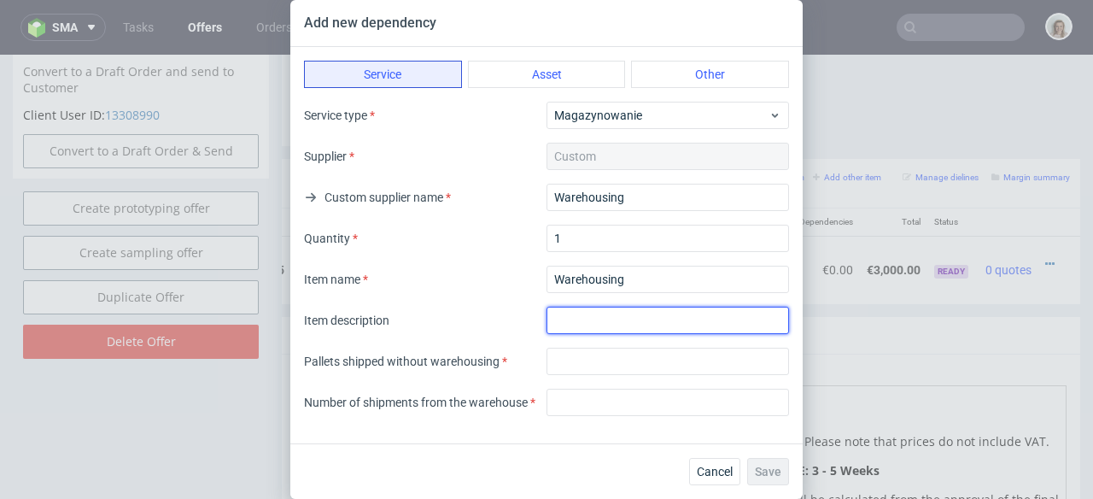
click at [571, 307] on input "text" at bounding box center [668, 320] width 243 height 27
paste input "Warehousing"
type input "Warehousing"
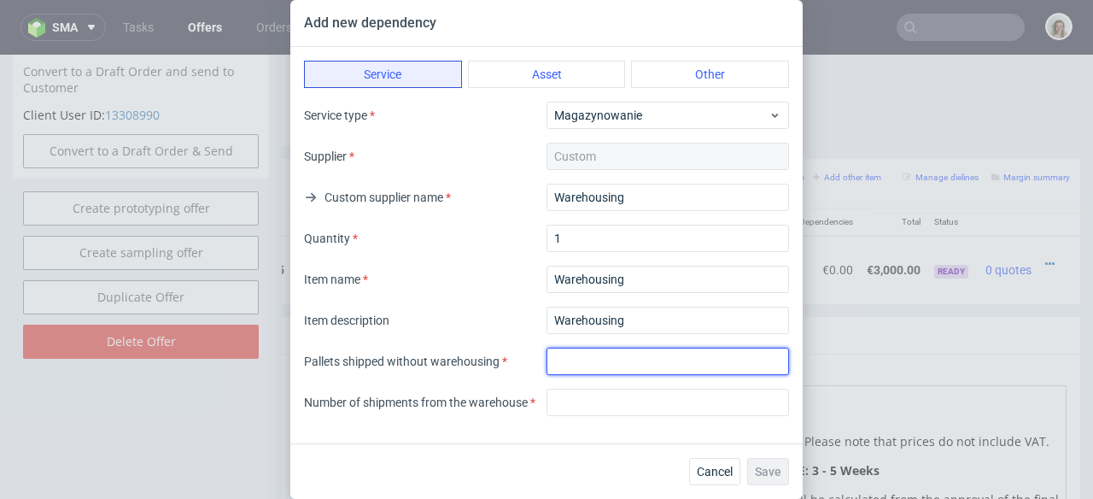
click at [555, 357] on input "number" at bounding box center [668, 361] width 243 height 27
click at [568, 359] on input "number" at bounding box center [668, 361] width 243 height 27
type input "4"
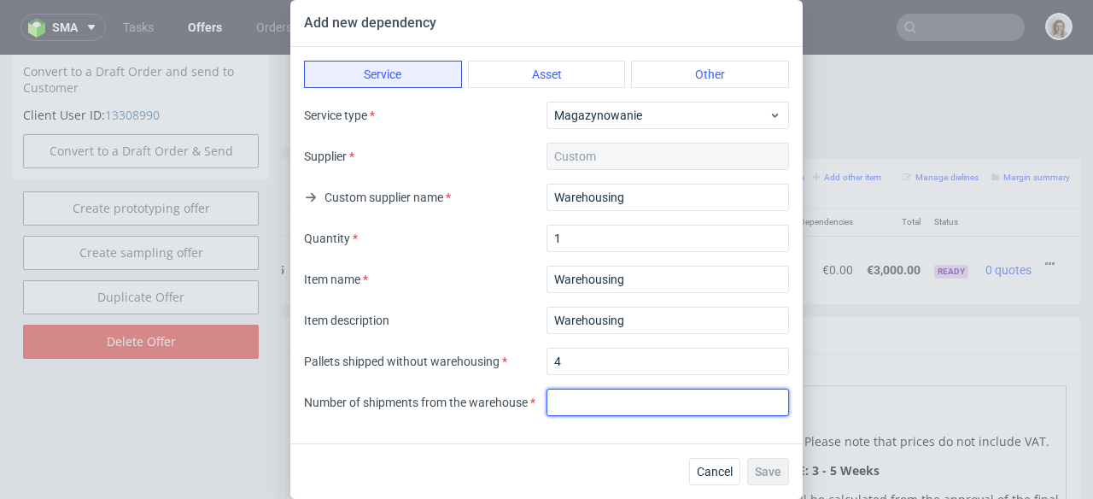
click at [581, 406] on input "number" at bounding box center [668, 402] width 243 height 27
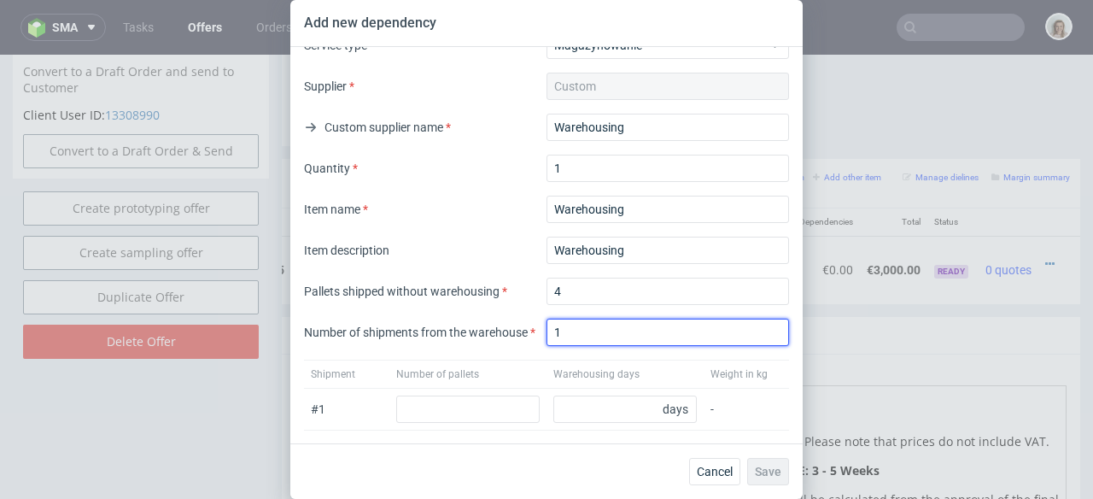
scroll to position [71, 0]
type input "1"
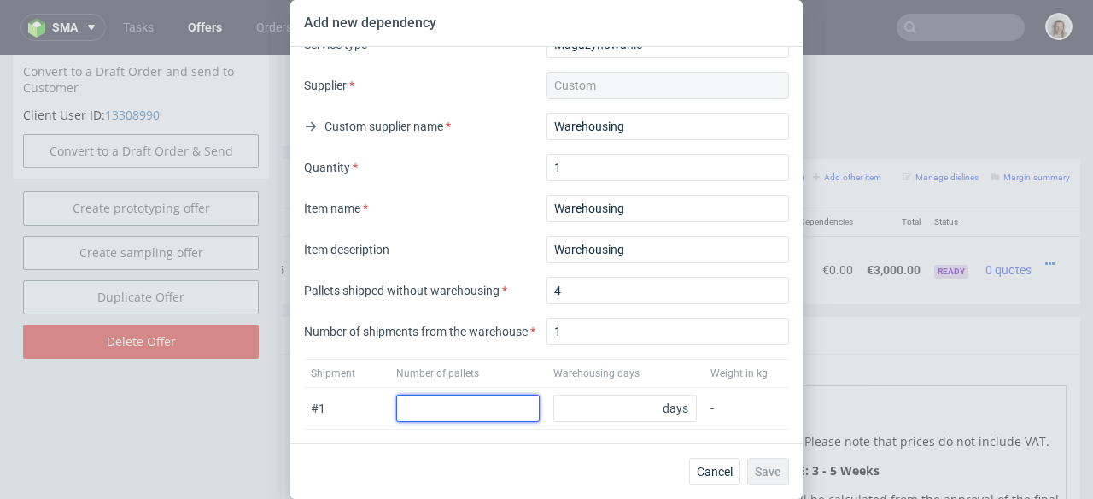
click at [478, 407] on input "number" at bounding box center [467, 408] width 143 height 27
type input "4"
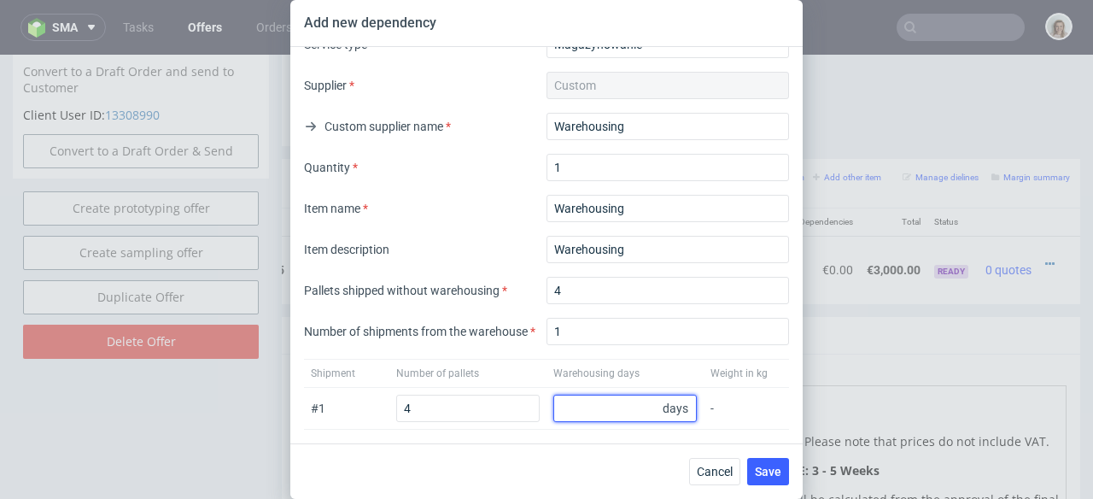
click at [562, 409] on input "number" at bounding box center [624, 408] width 143 height 27
type input "62"
click at [780, 466] on span "Save" at bounding box center [768, 471] width 26 height 12
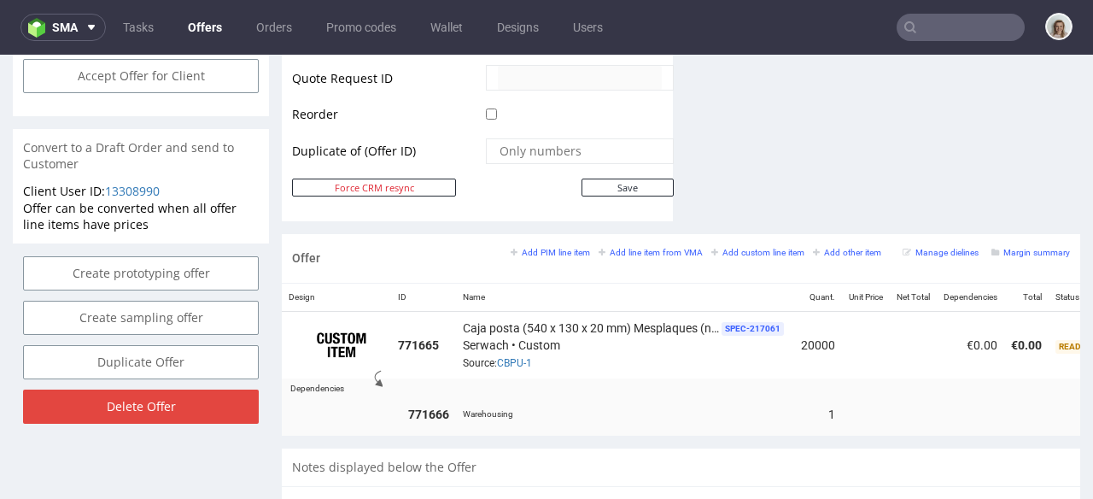
scroll to position [0, 219]
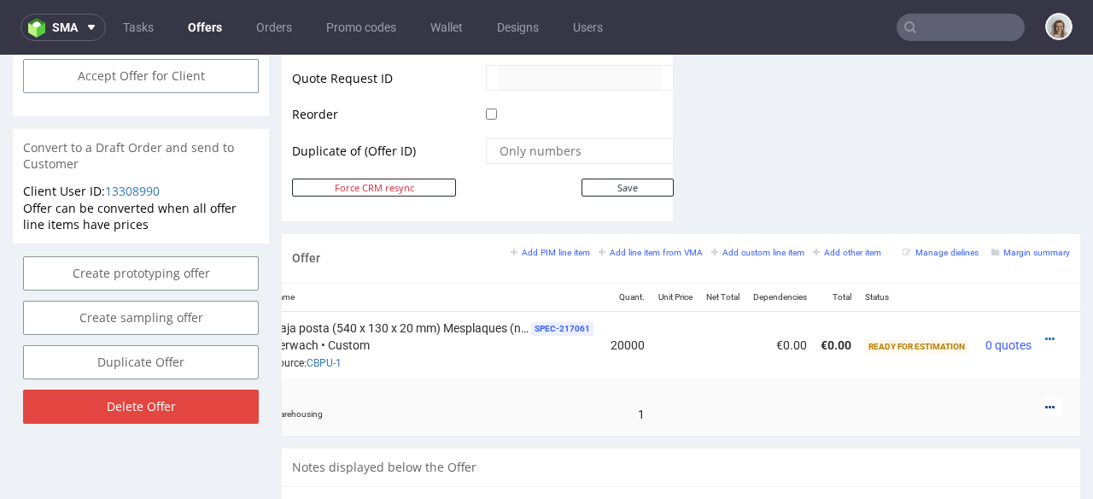
click at [1045, 401] on icon at bounding box center [1049, 407] width 9 height 12
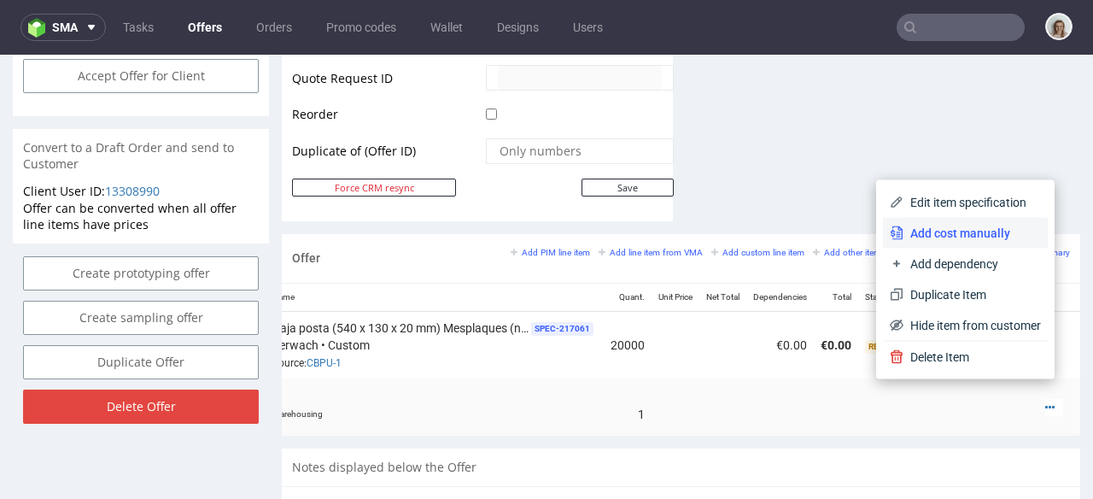
click at [981, 225] on span "Add cost manually" at bounding box center [973, 233] width 138 height 17
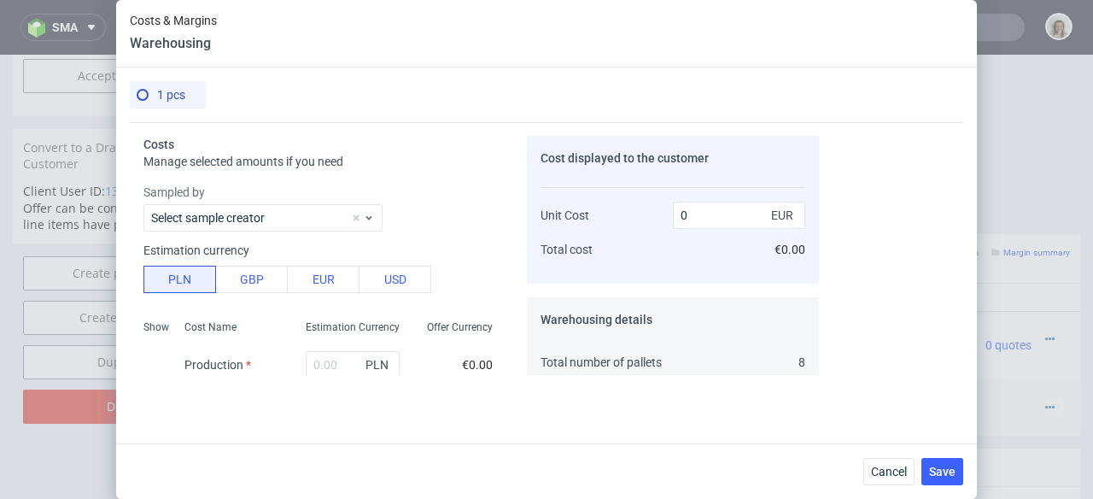
click at [169, 97] on span "1 pcs" at bounding box center [171, 95] width 28 height 14
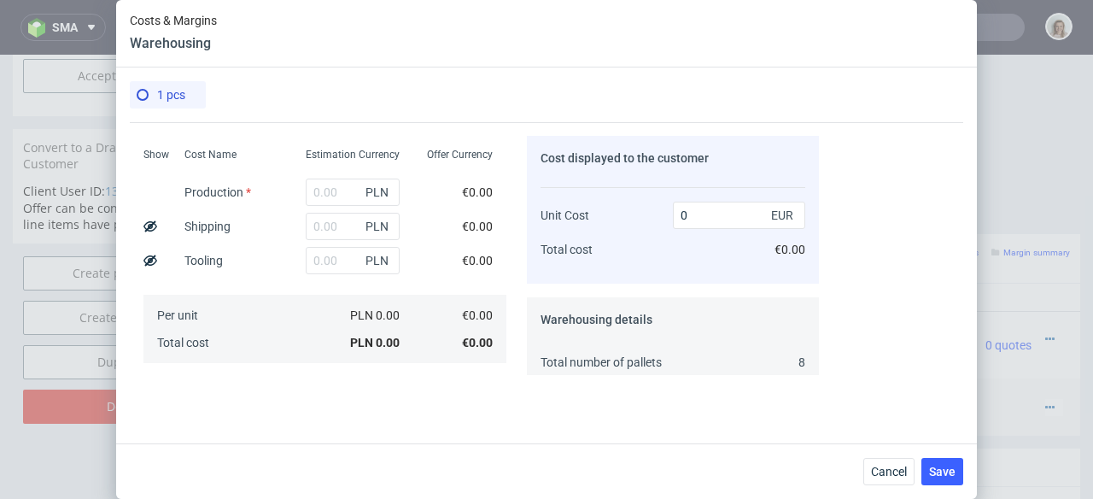
scroll to position [372, 0]
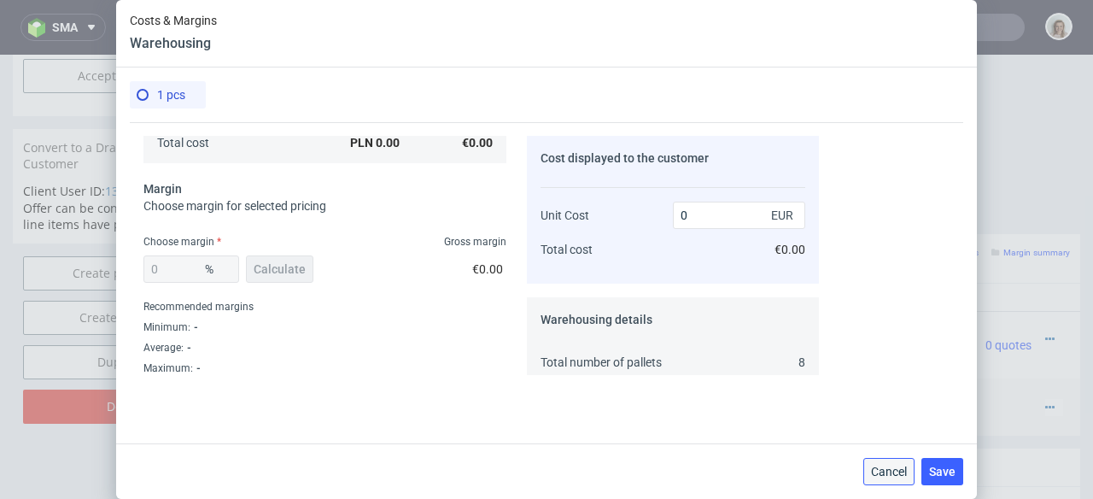
click at [906, 466] on span "Cancel" at bounding box center [889, 471] width 36 height 12
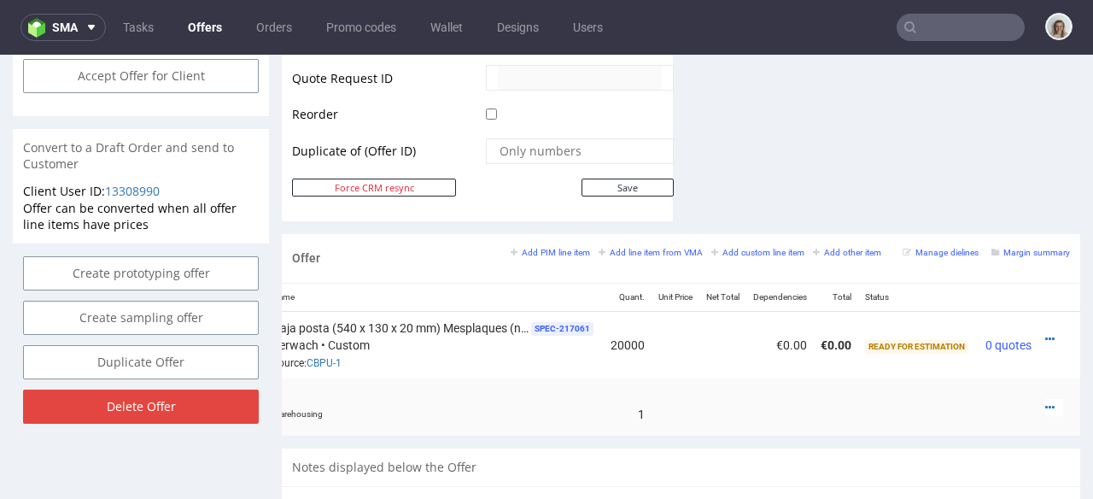
click at [1045, 399] on div at bounding box center [1054, 407] width 18 height 17
click at [1045, 401] on icon at bounding box center [1049, 407] width 9 height 12
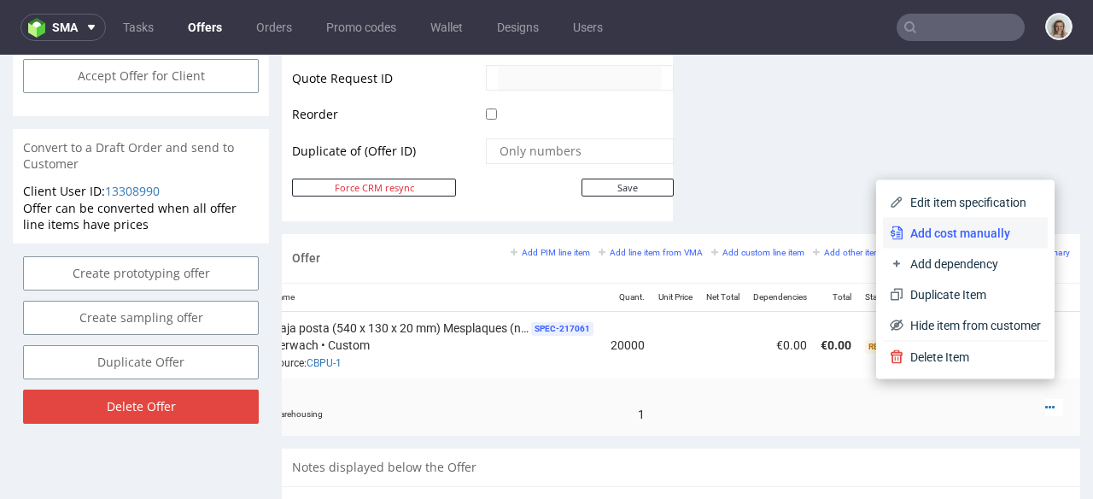
click at [954, 236] on span "Add cost manually" at bounding box center [973, 233] width 138 height 17
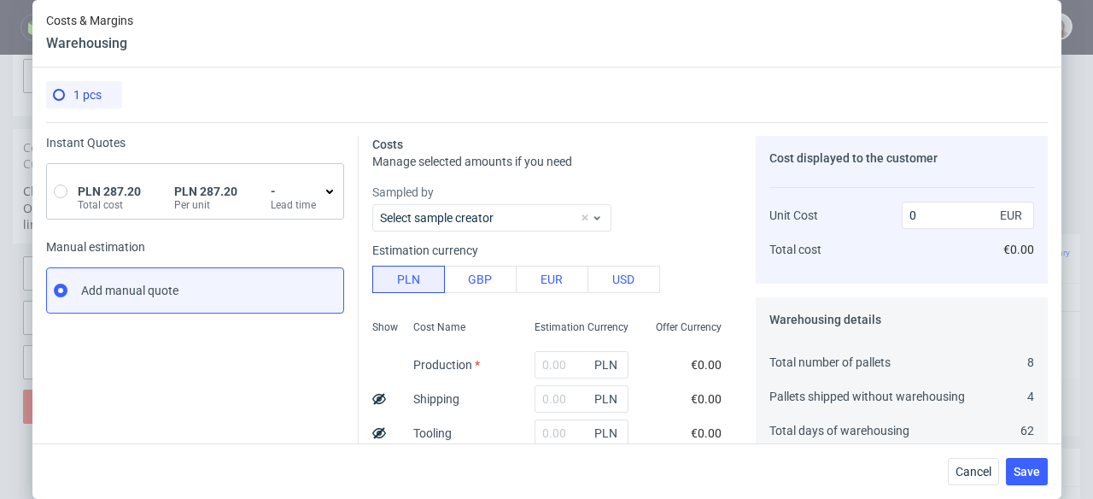
click at [160, 182] on div "PLN 287.20 Total cost PLN 287.20 Per unit - Lead time" at bounding box center [198, 191] width 249 height 41
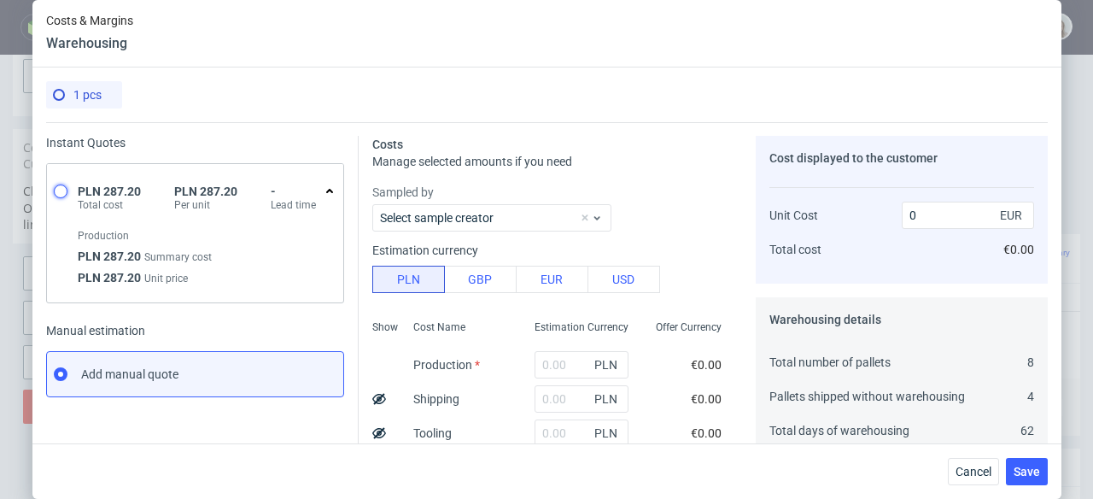
click at [56, 192] on input "radio" at bounding box center [61, 191] width 14 height 14
radio input "true"
radio input "false"
type input "287.2"
type input "67.31"
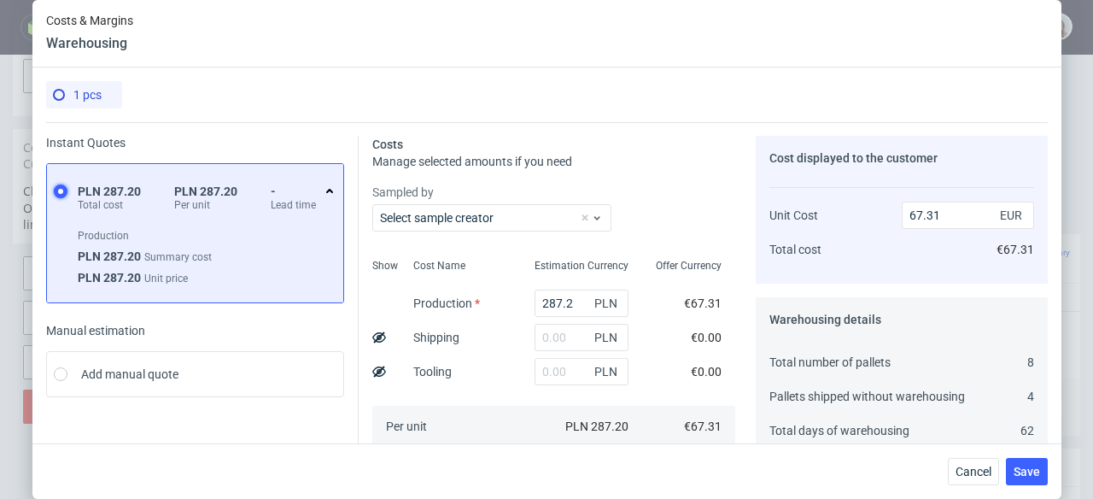
scroll to position [256, 0]
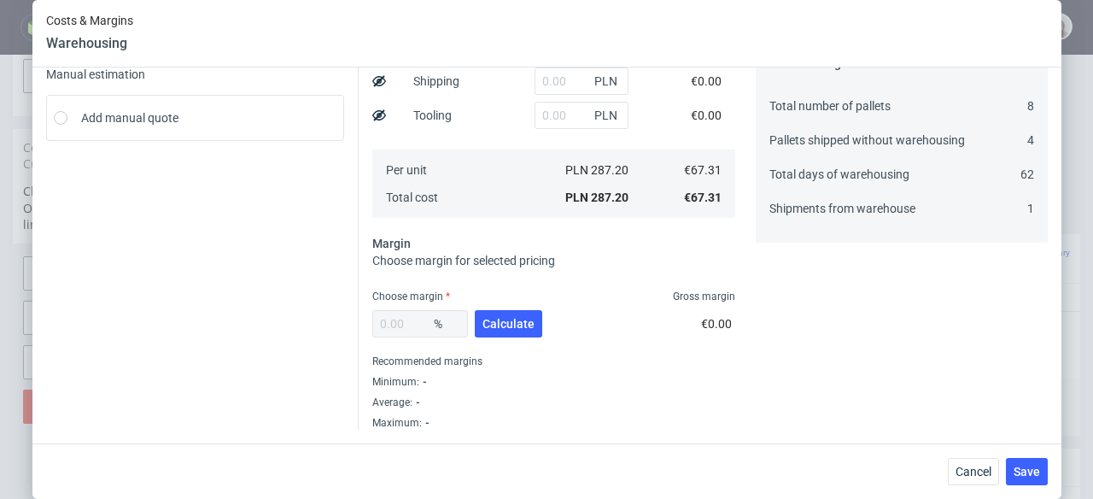
click at [397, 321] on div "%" at bounding box center [420, 323] width 96 height 27
click at [487, 326] on span "Calculate" at bounding box center [509, 324] width 52 height 12
type input "57.31"
type input "157.67"
drag, startPoint x: 408, startPoint y: 319, endPoint x: 360, endPoint y: 320, distance: 48.7
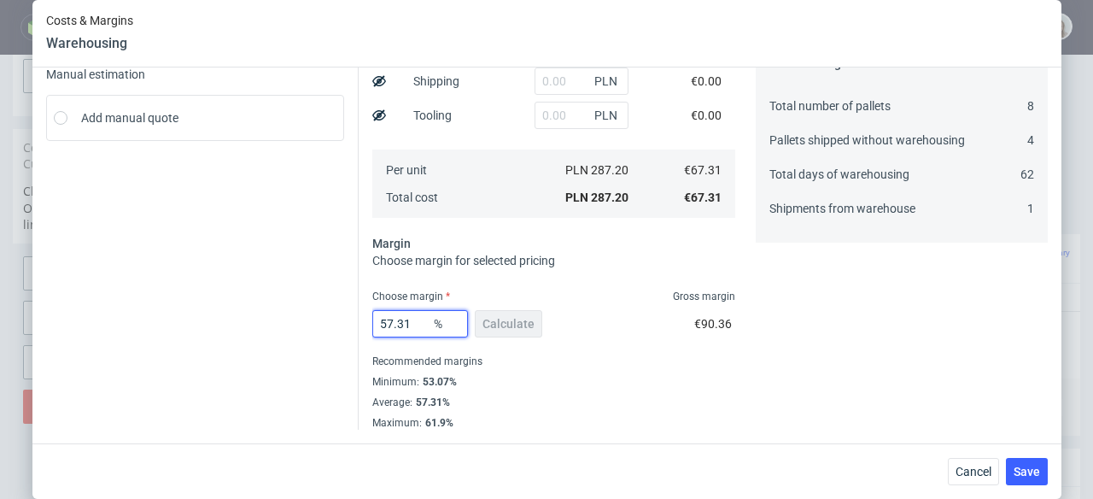
click at [360, 320] on div "Costs Manage selected amounts if you need Sampled by Select sample creator Show…" at bounding box center [703, 148] width 689 height 564
type input "25"
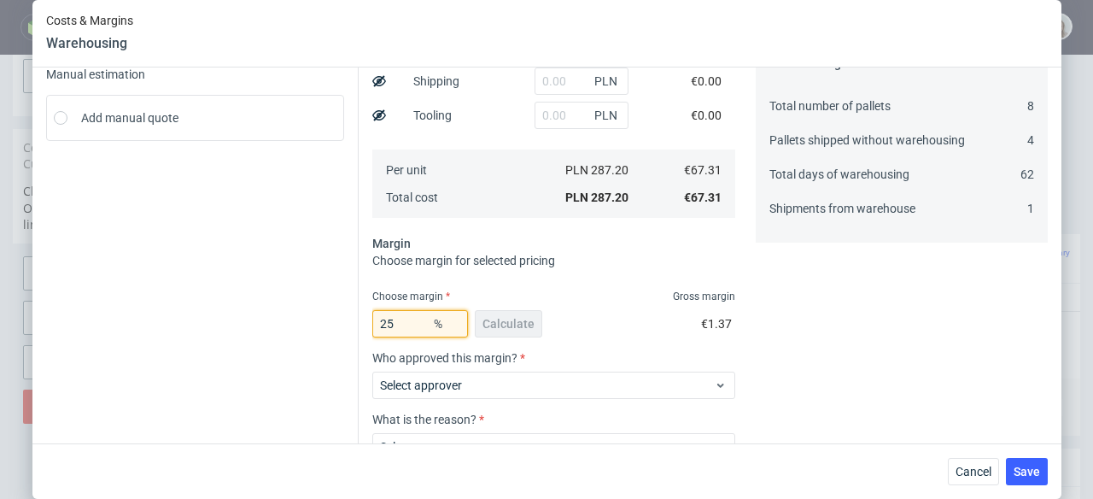
type input "89.75"
type input "25"
click at [597, 340] on div "25 % Calculate €22.44" at bounding box center [553, 327] width 363 height 48
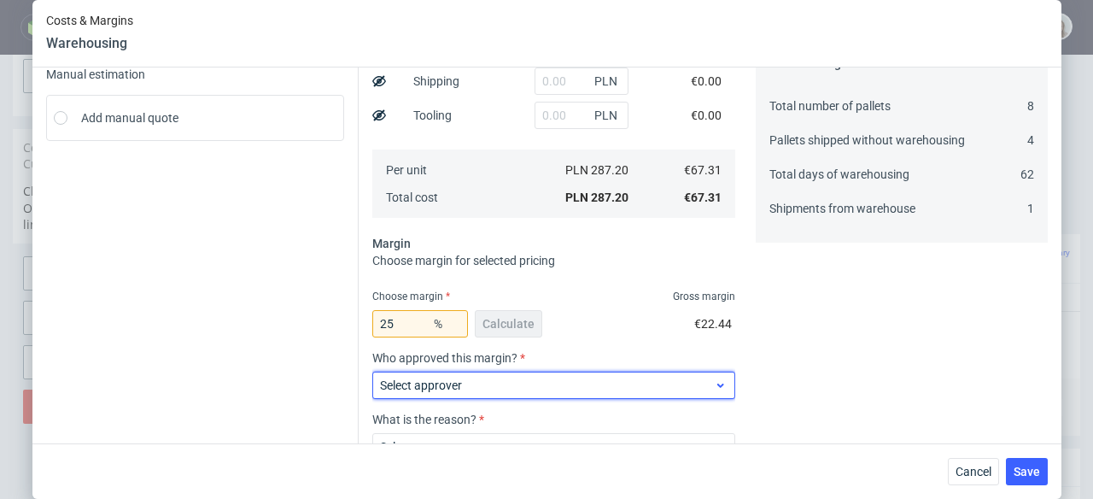
click at [589, 388] on span "Select approver" at bounding box center [547, 385] width 335 height 17
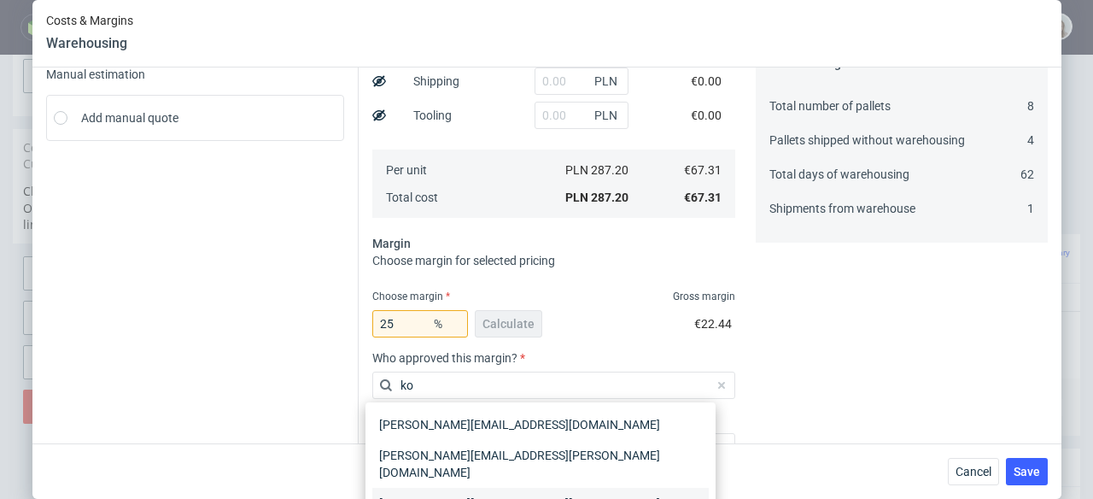
type input "ko"
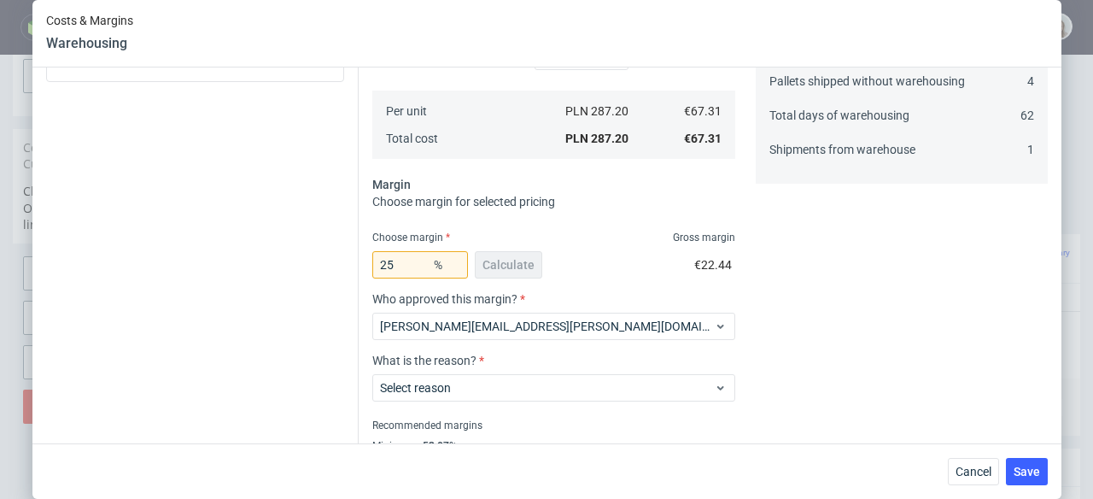
scroll to position [344, 0]
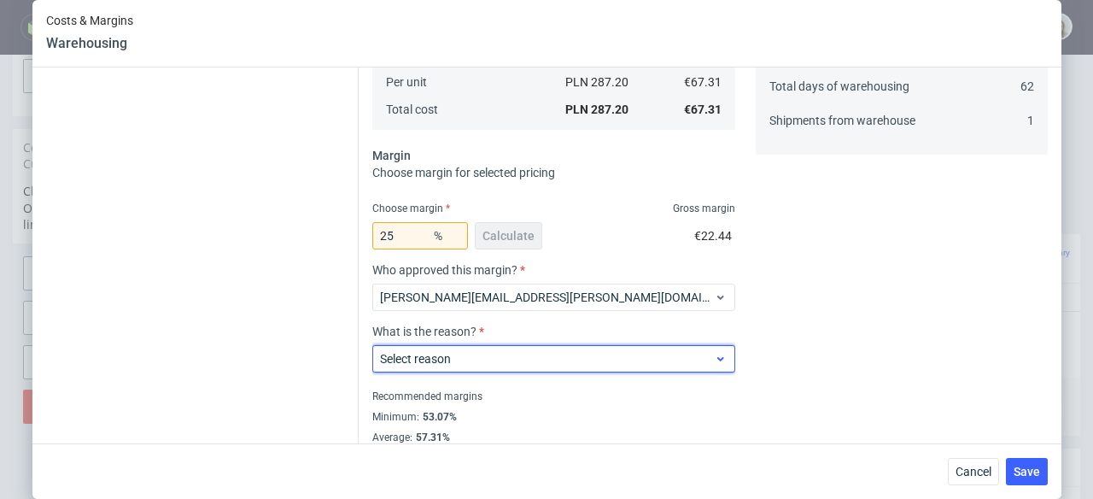
click at [577, 364] on span "Select reason" at bounding box center [547, 358] width 335 height 17
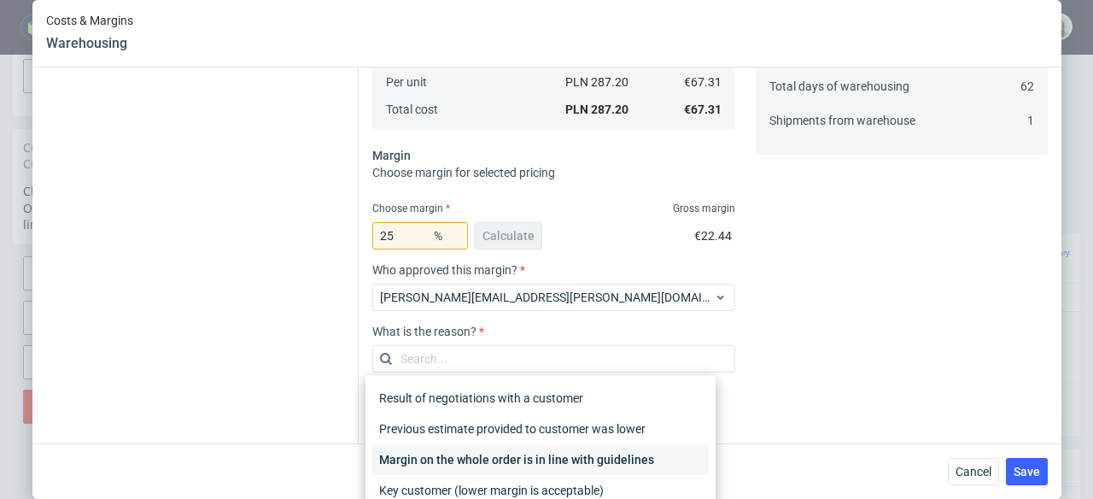
click at [581, 454] on div "Margin on the whole order is in line with guidelines" at bounding box center [540, 459] width 337 height 31
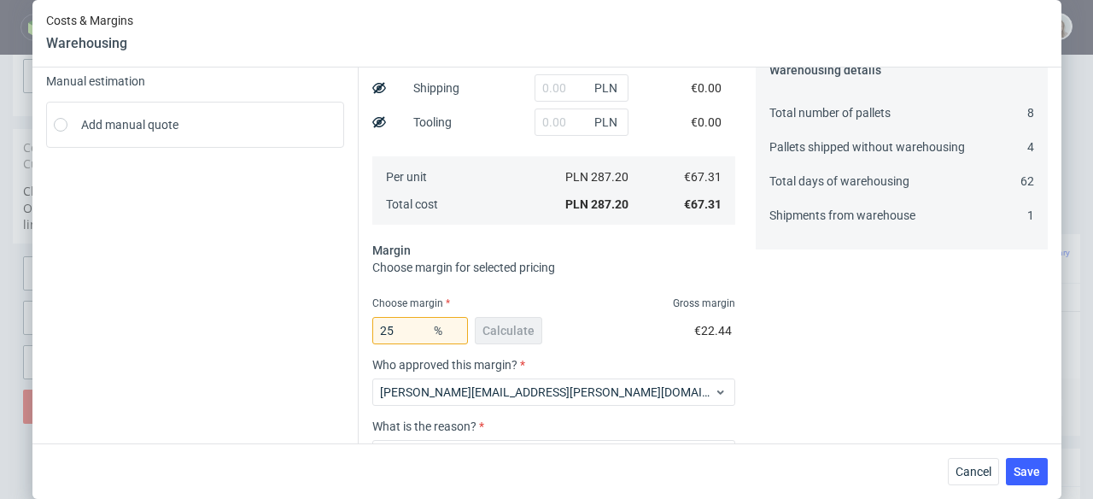
scroll to position [203, 0]
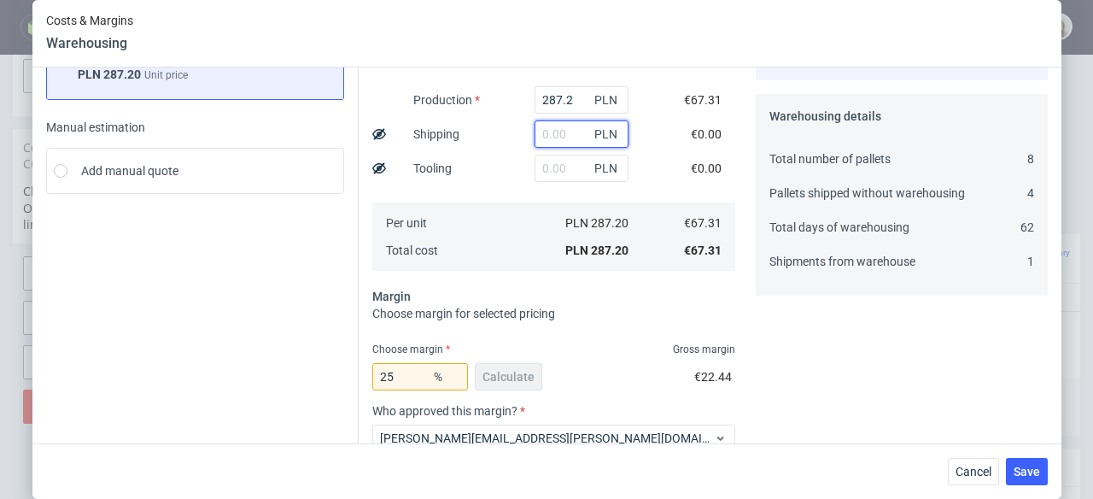
click at [535, 137] on input "text" at bounding box center [582, 133] width 94 height 27
paste input "500"
type input "500"
type input "245.99"
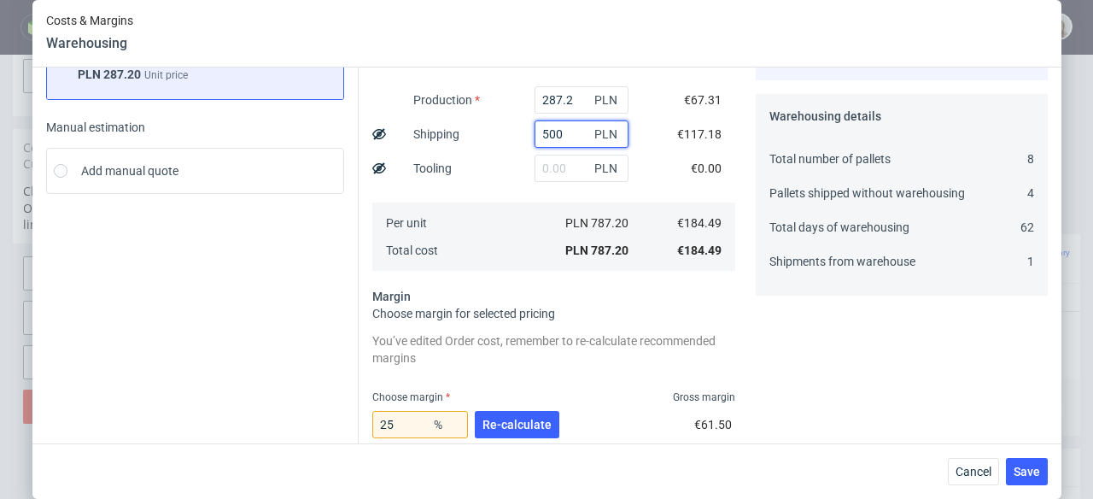
type input "500"
click at [535, 422] on span "Re-calculate" at bounding box center [517, 424] width 69 height 12
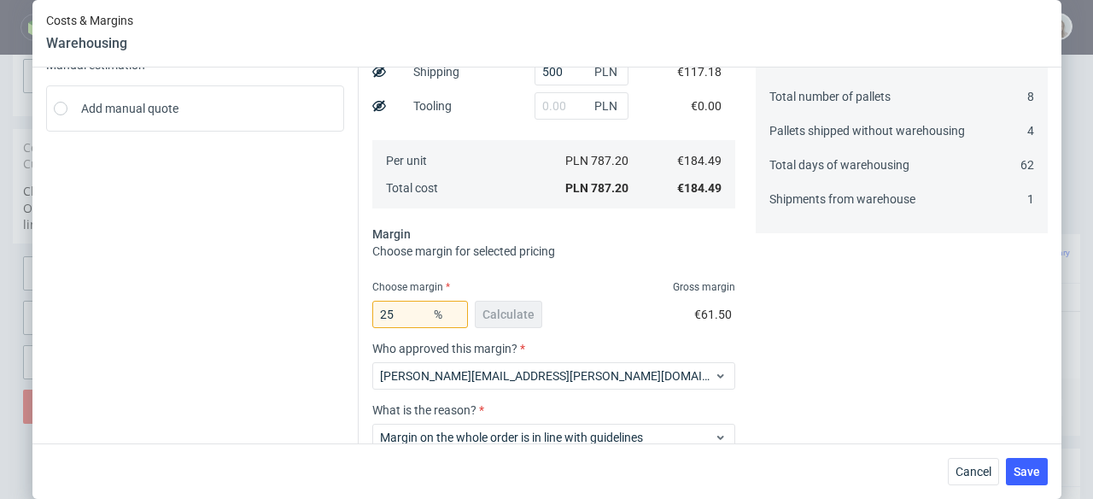
scroll to position [304, 0]
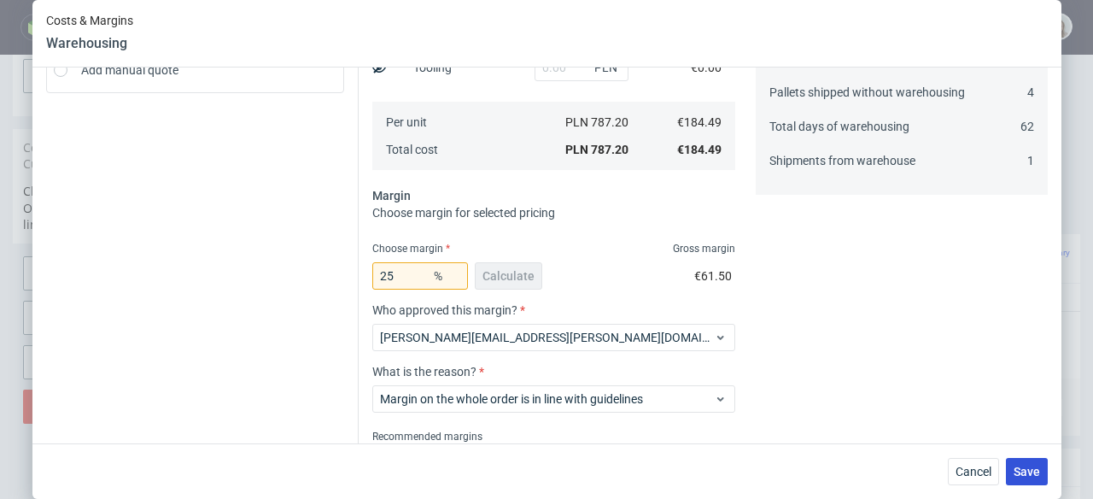
click at [1039, 483] on button "Save" at bounding box center [1027, 471] width 42 height 27
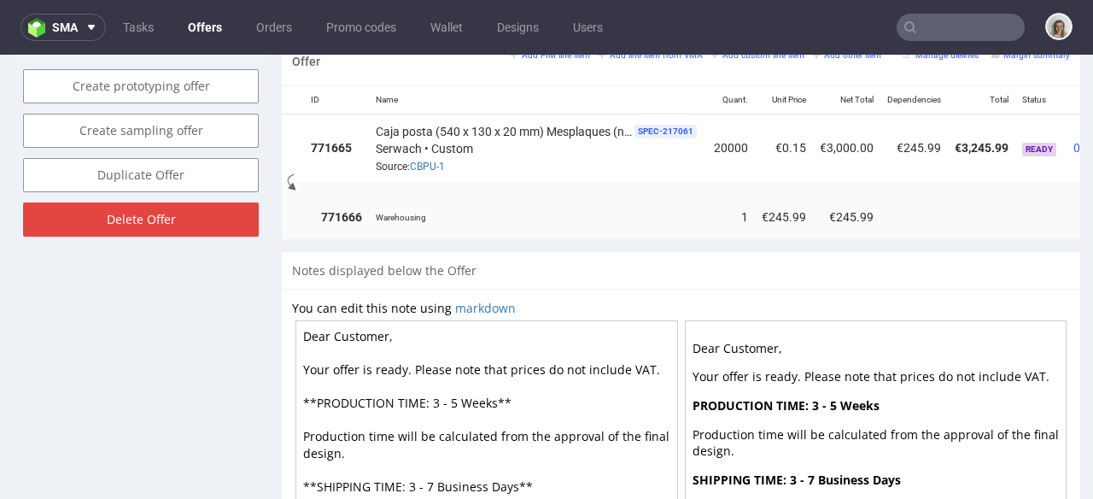
scroll to position [0, 197]
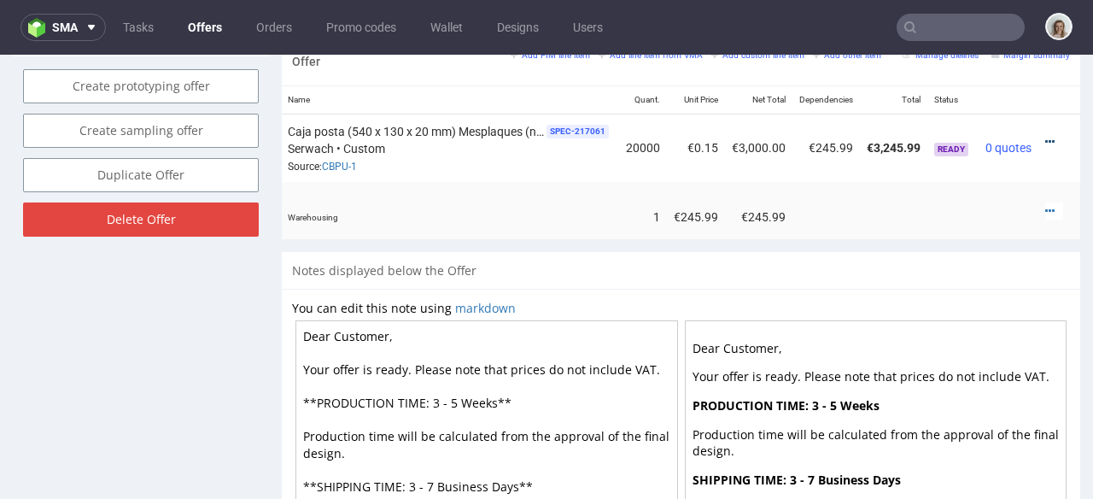
click at [1045, 136] on icon at bounding box center [1049, 142] width 9 height 12
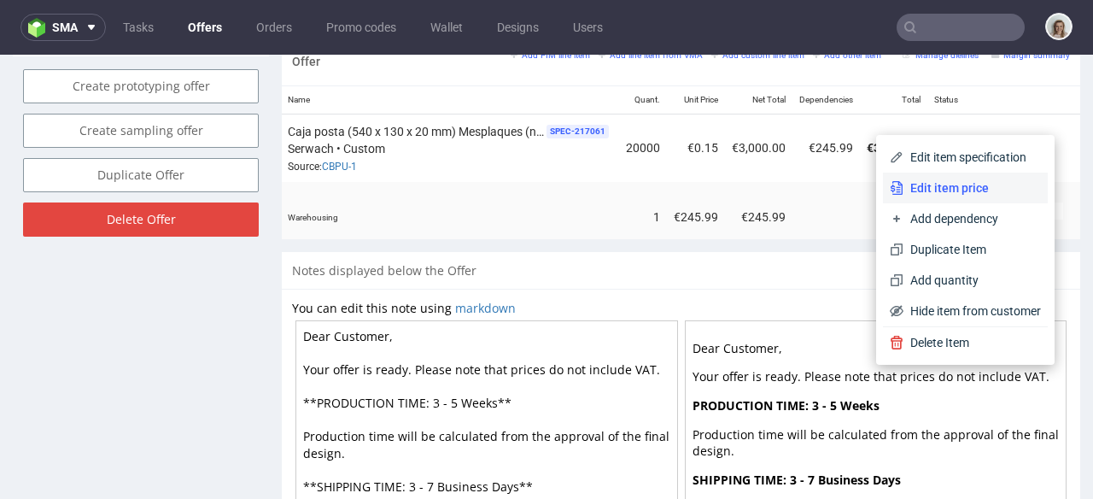
click at [971, 189] on span "Edit item price" at bounding box center [973, 187] width 138 height 17
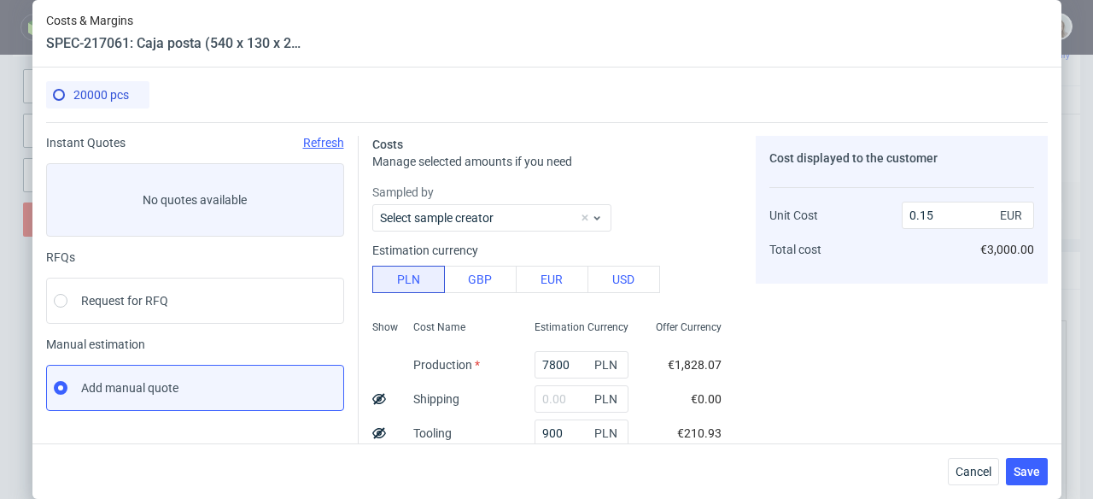
click at [372, 399] on use at bounding box center [379, 398] width 14 height 11
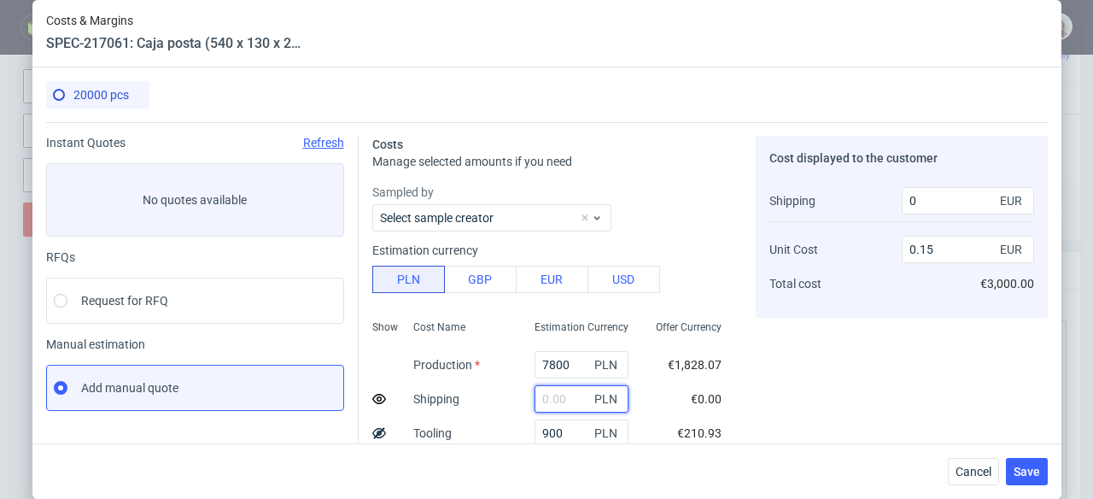
click at [541, 403] on input "text" at bounding box center [582, 398] width 94 height 27
paste input "2083.86"
type input "2083.86"
type input "0.16"
type input "400"
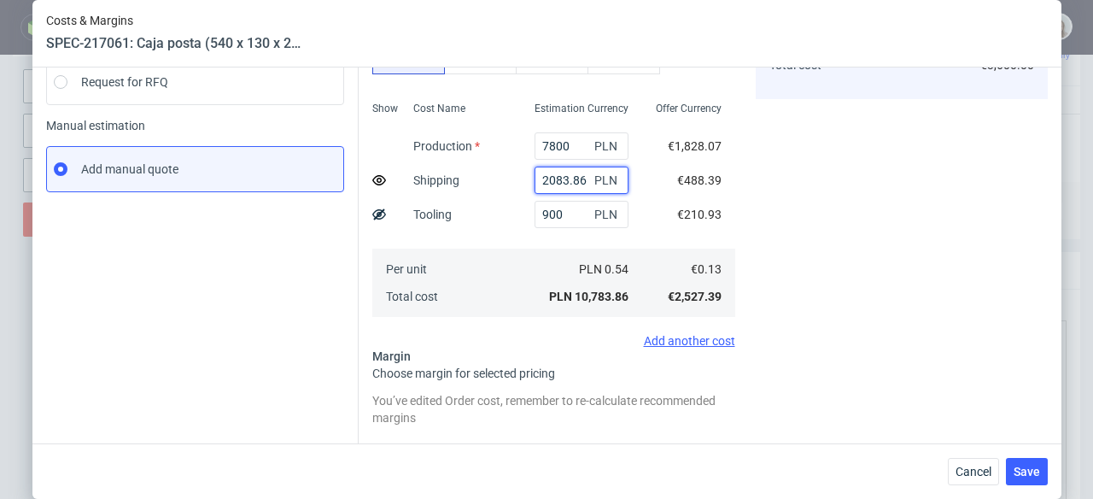
scroll to position [260, 0]
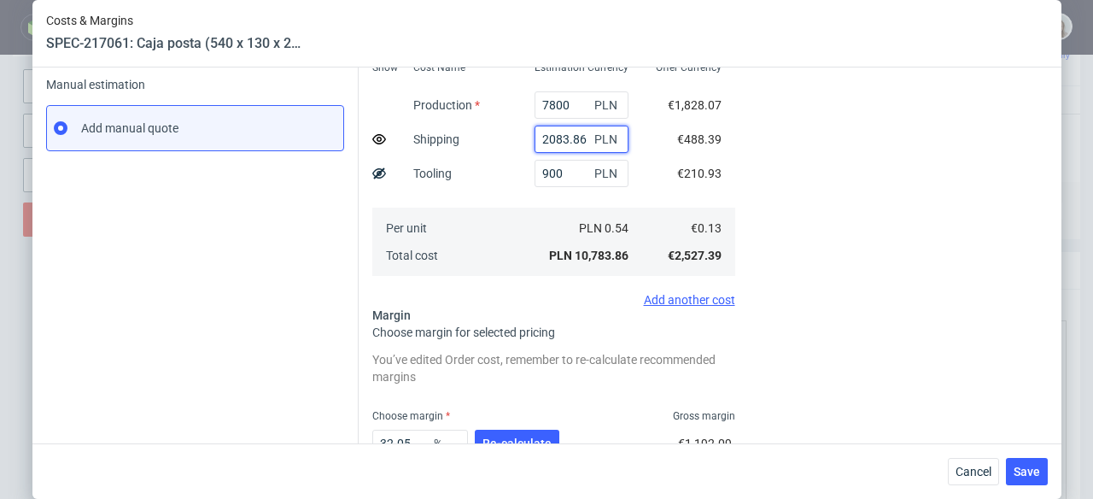
type input "2083.86"
click at [650, 300] on div "Add another cost" at bounding box center [553, 300] width 363 height 14
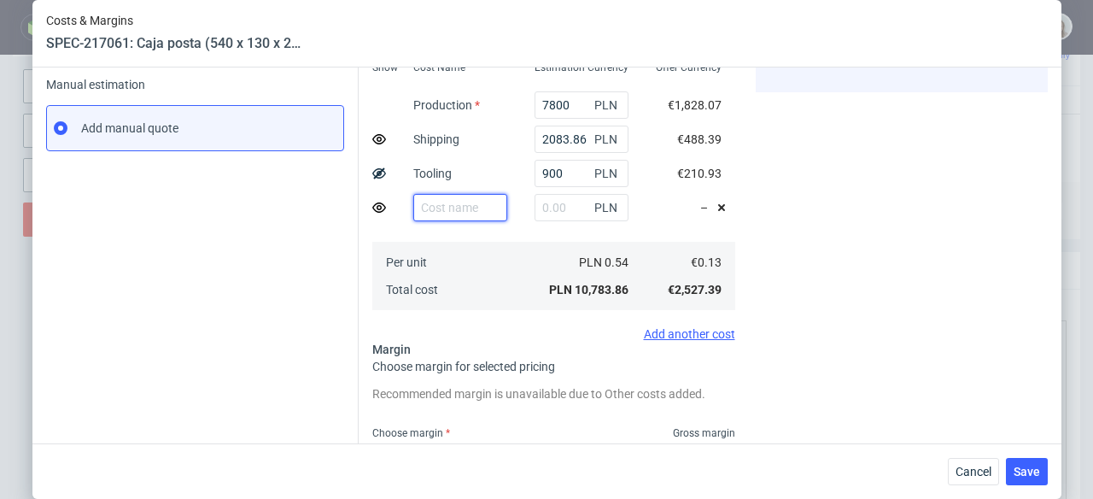
click at [452, 210] on input "text" at bounding box center [460, 207] width 94 height 27
type input "Segundo envio"
click at [541, 203] on input "text" at bounding box center [582, 207] width 94 height 27
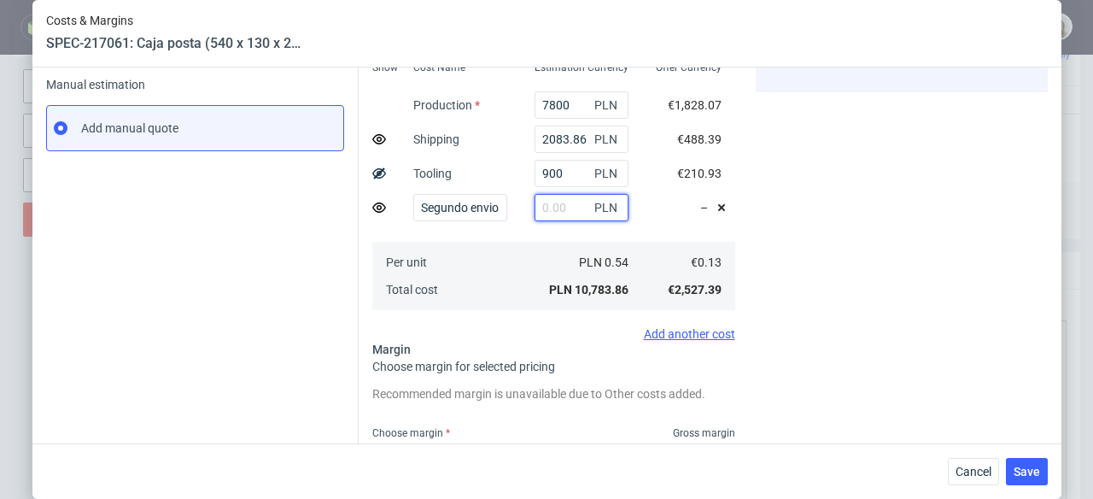
paste input "2083.86"
type input "2083.86"
type input "0.17"
type input "400"
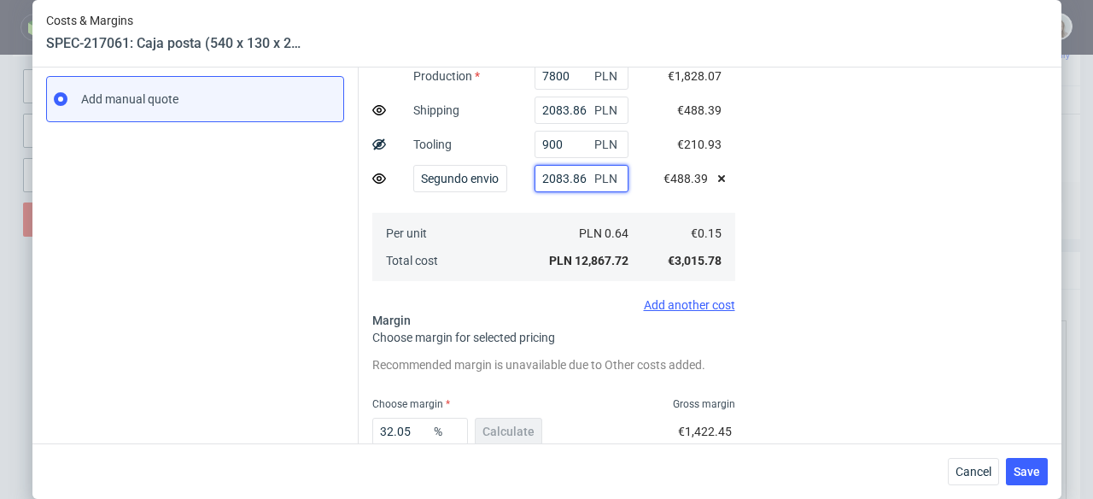
scroll to position [388, 0]
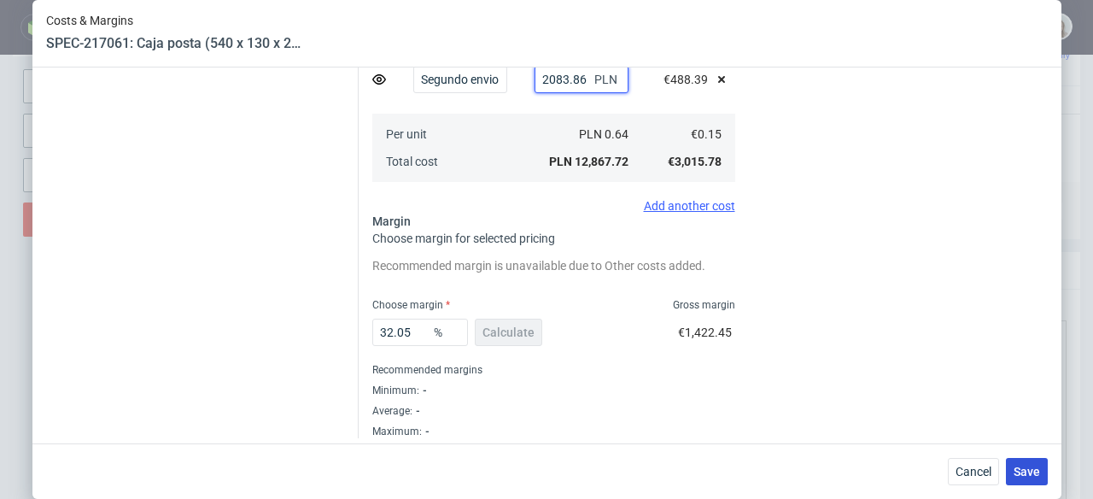
type input "2083.86"
click at [1040, 472] on span "Save" at bounding box center [1027, 471] width 26 height 12
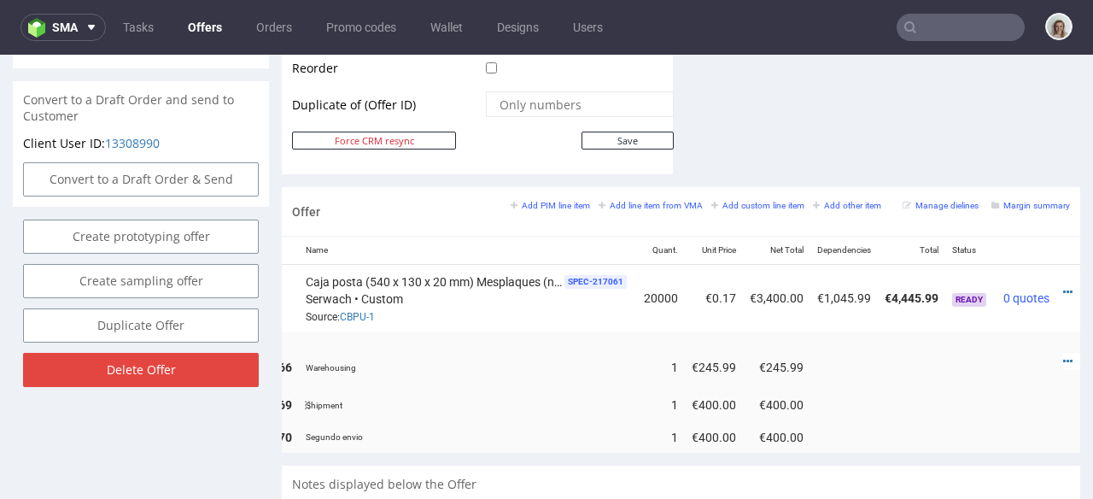
scroll to position [0, 167]
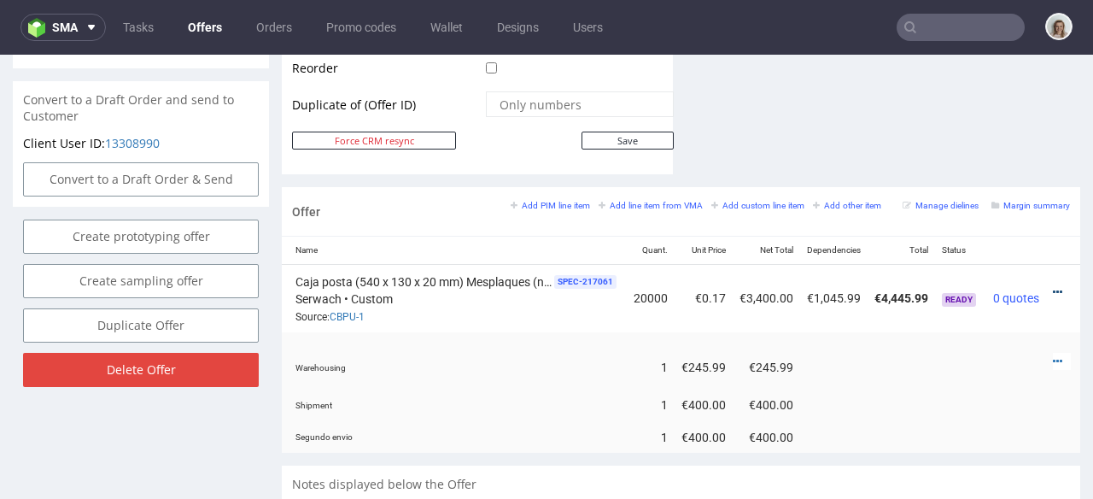
click at [1053, 286] on icon at bounding box center [1057, 292] width 9 height 12
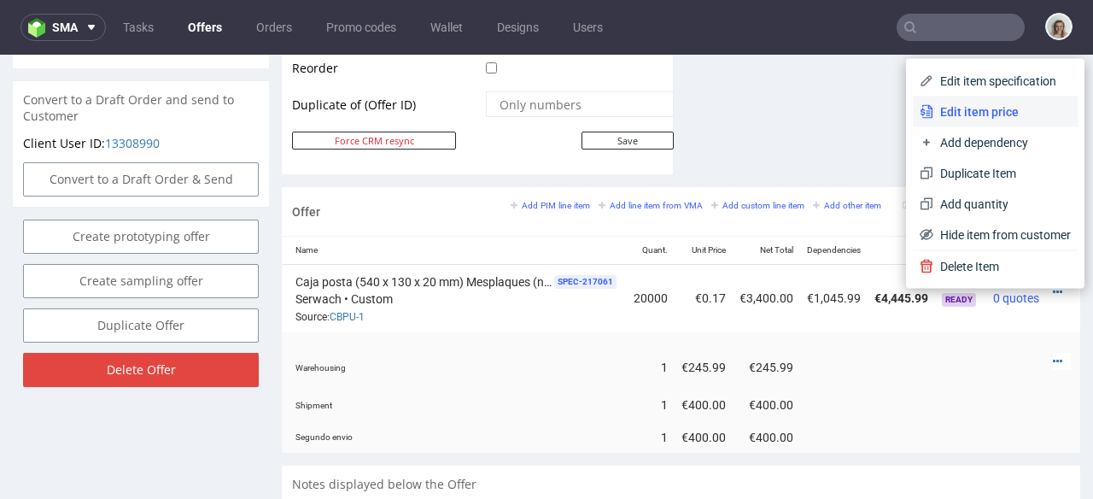
click at [934, 107] on span "Edit item price" at bounding box center [1003, 111] width 138 height 17
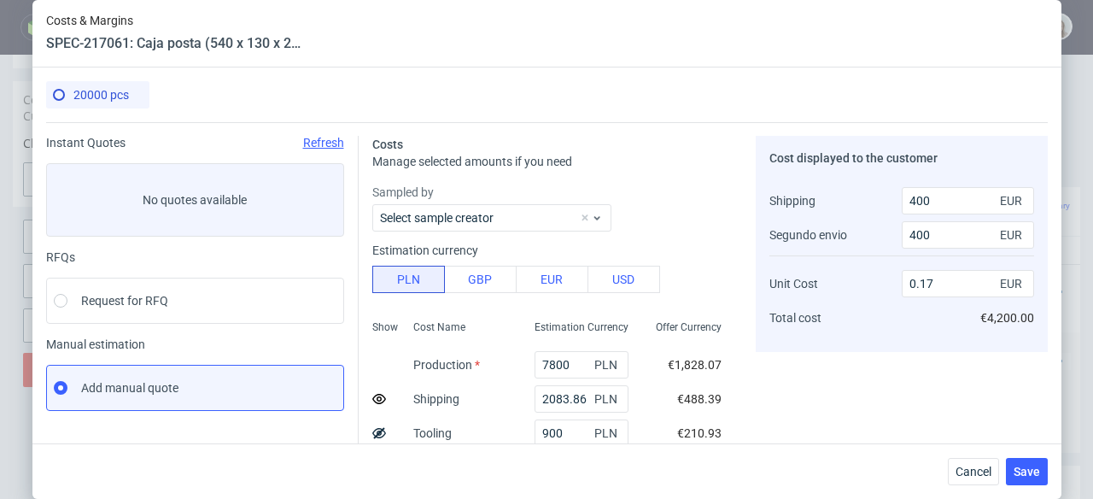
click at [373, 435] on icon at bounding box center [379, 433] width 14 height 14
type input "0.16"
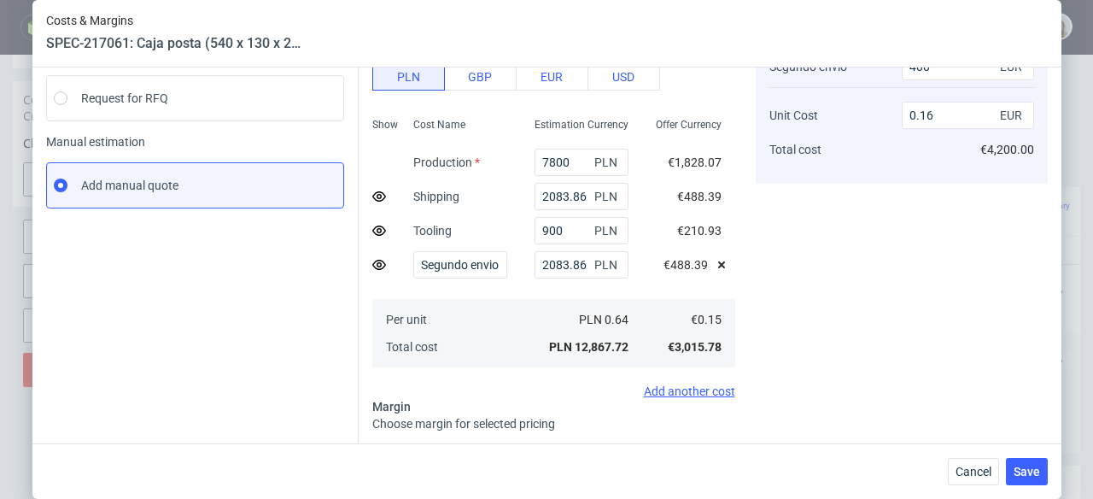
scroll to position [186, 0]
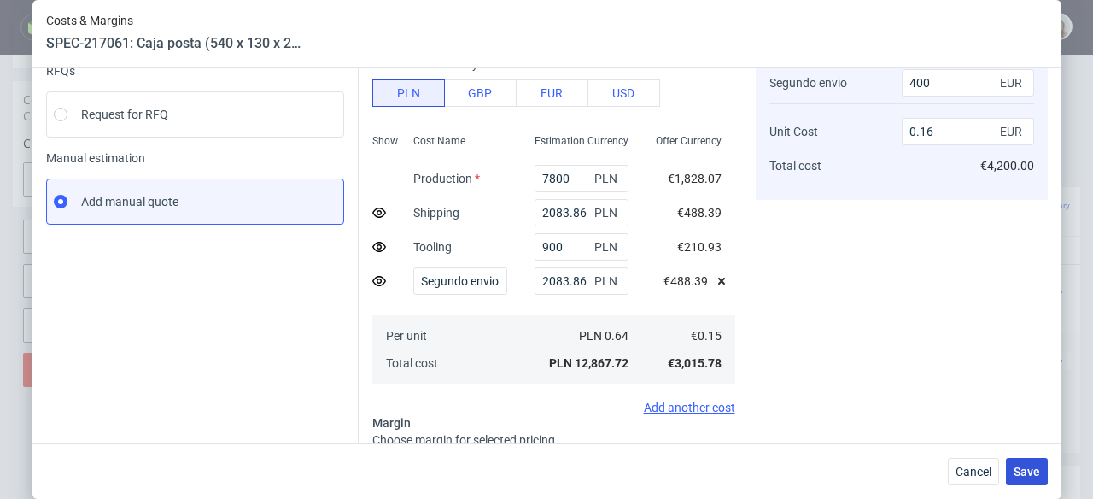
click at [1047, 476] on button "Save" at bounding box center [1027, 471] width 42 height 27
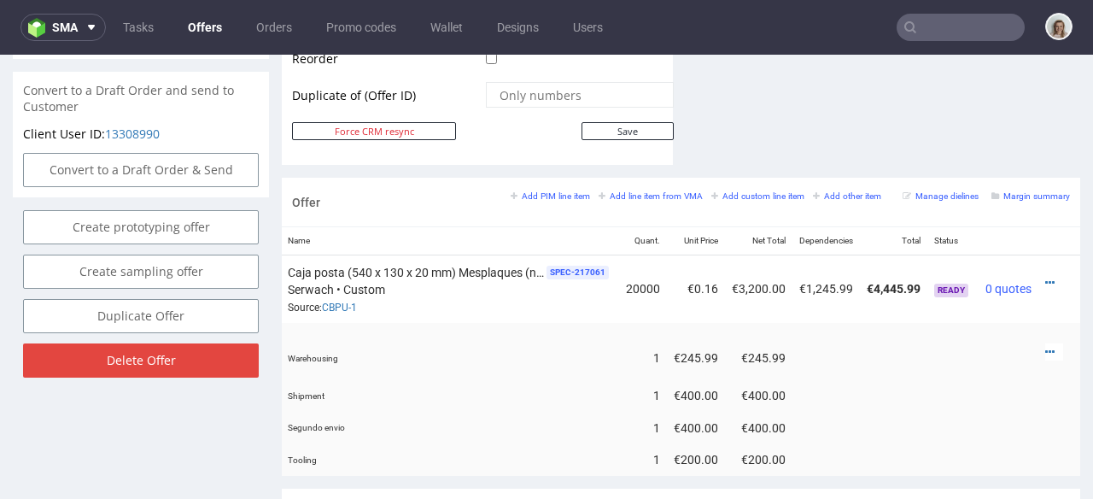
scroll to position [0, 197]
click at [1045, 346] on icon at bounding box center [1049, 352] width 9 height 12
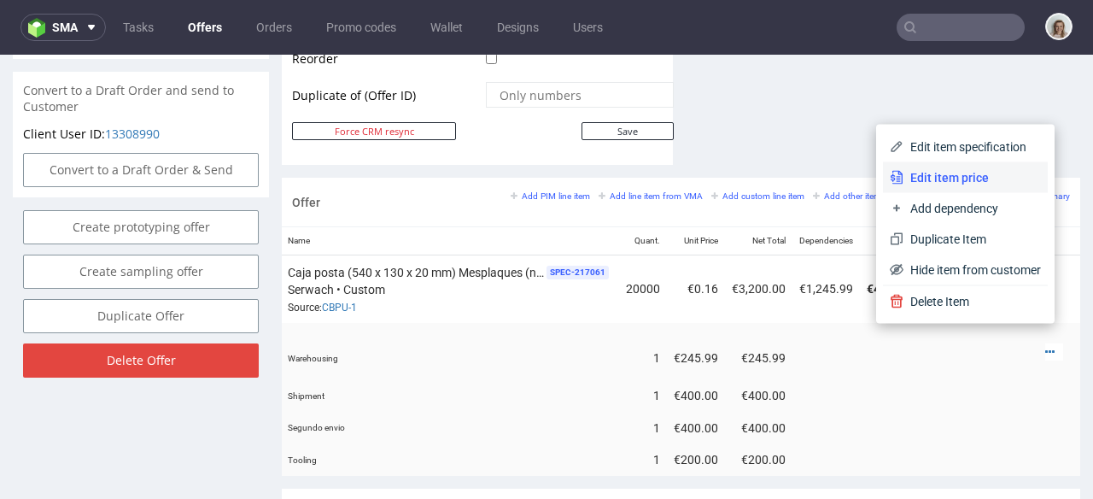
click at [907, 182] on span "Edit item price" at bounding box center [973, 177] width 138 height 17
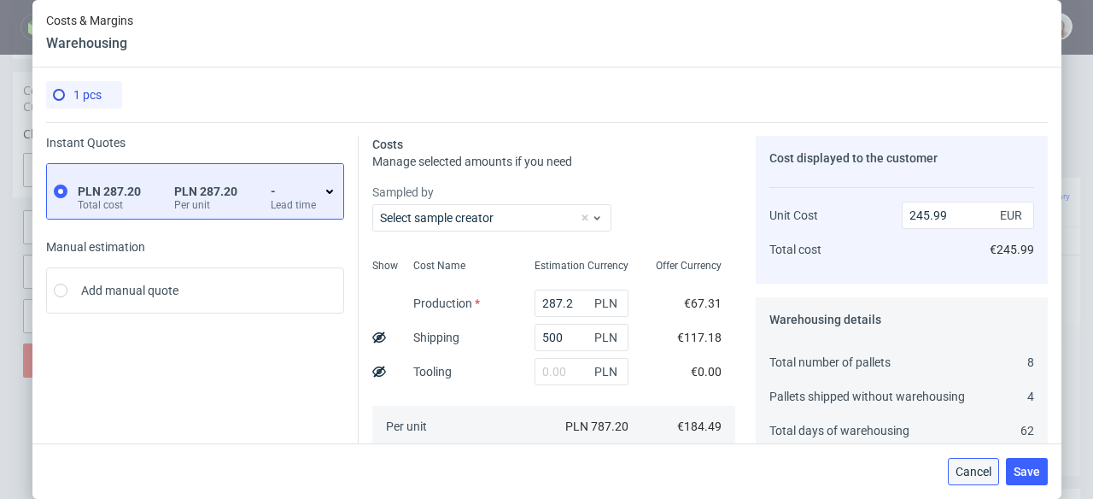
click at [998, 471] on button "Cancel" at bounding box center [973, 471] width 51 height 27
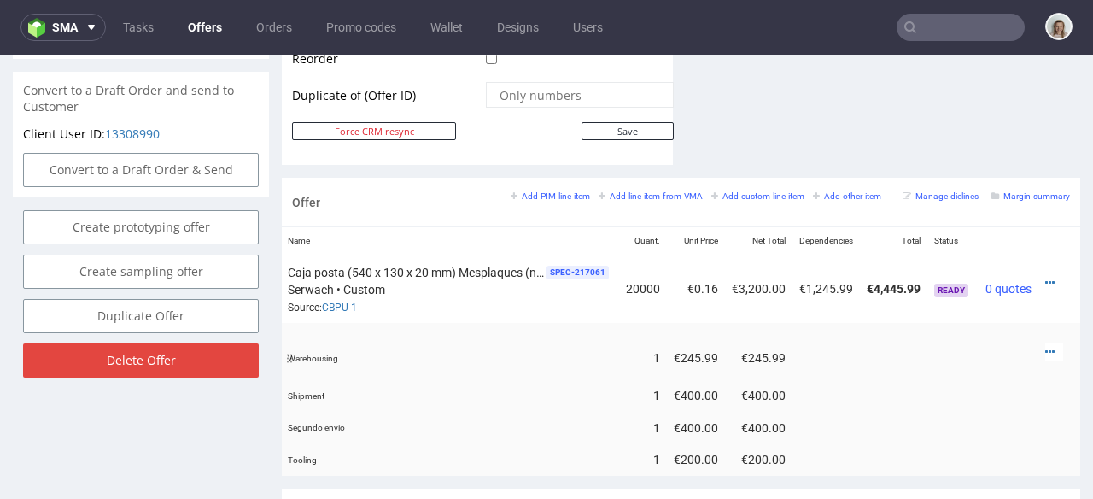
click at [1039, 337] on td at bounding box center [1060, 359] width 42 height 44
click at [1045, 346] on icon at bounding box center [1049, 352] width 9 height 12
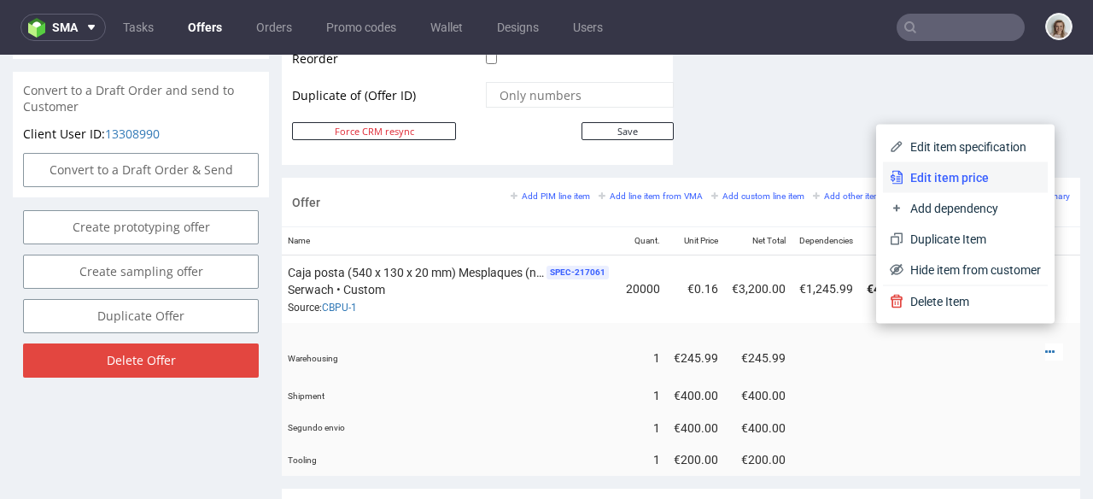
click at [922, 169] on span "Edit item price" at bounding box center [973, 177] width 138 height 17
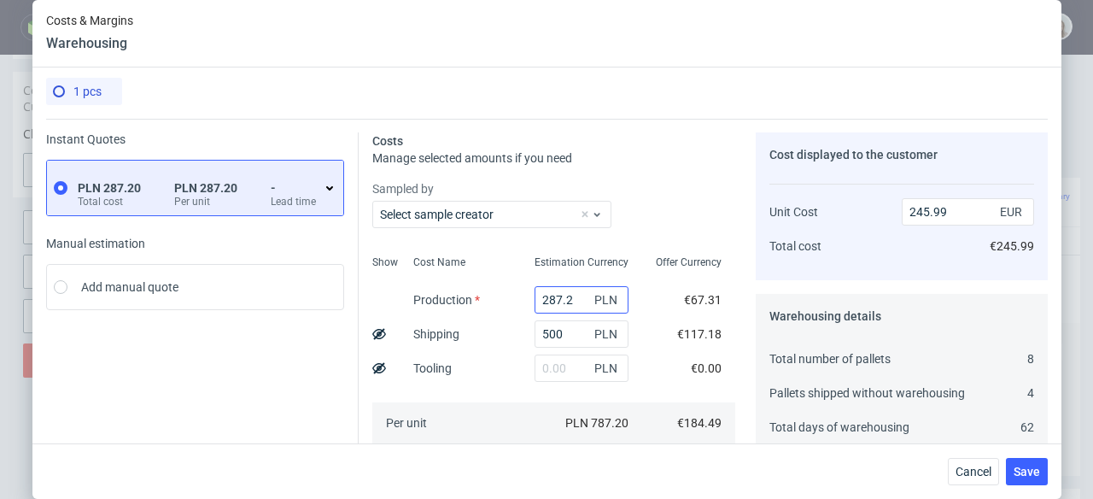
scroll to position [110, 0]
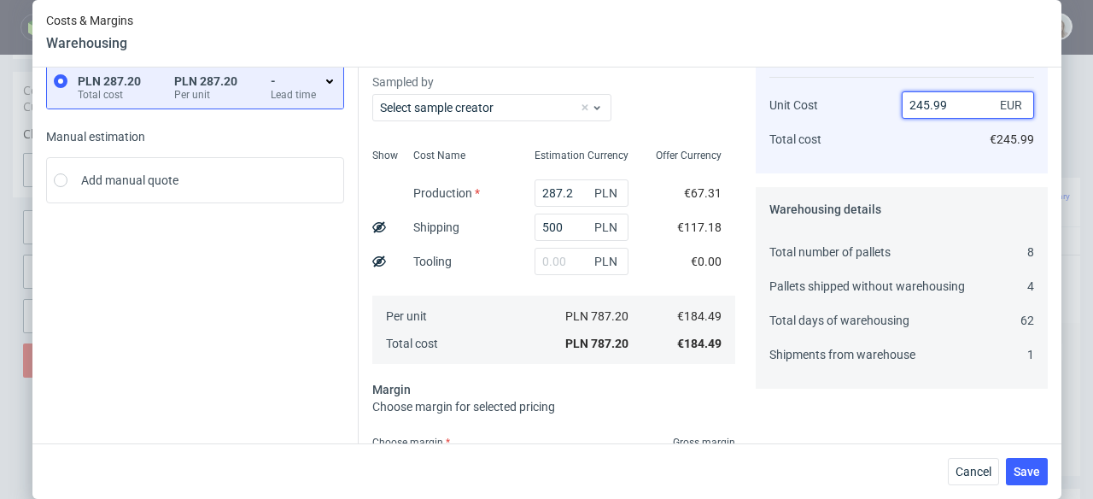
drag, startPoint x: 938, startPoint y: 103, endPoint x: 890, endPoint y: 107, distance: 48.0
click at [890, 107] on div "Unit Cost Total cost 245.99 EUR €245.99" at bounding box center [902, 115] width 265 height 90
paste input "€266.14"
type input "€266.14"
type input "NaN"
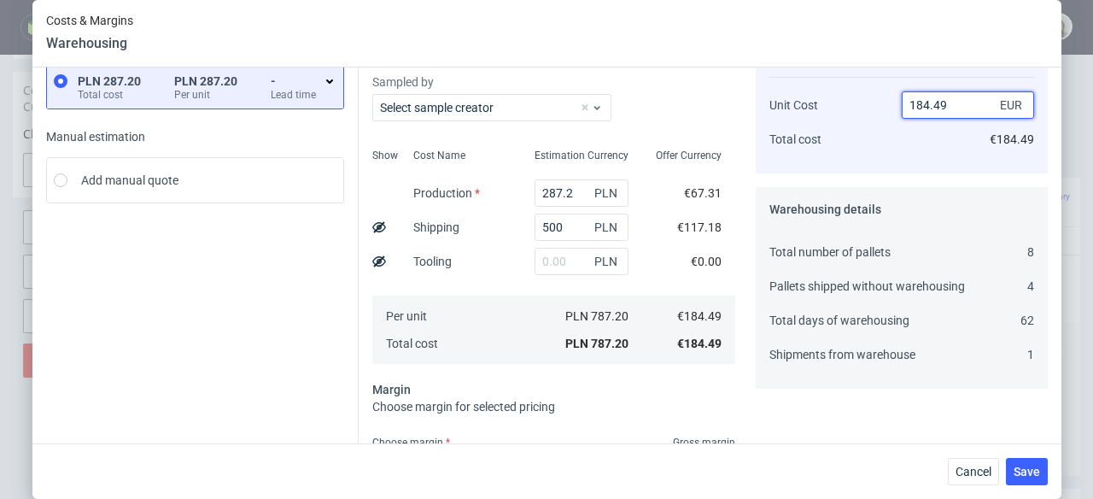
drag, startPoint x: 904, startPoint y: 107, endPoint x: 887, endPoint y: 107, distance: 17.1
click at [887, 107] on div "Unit Cost Total cost 184.49 EUR €184.49" at bounding box center [902, 115] width 265 height 90
paste input "€266.14"
type input "€266.14"
click at [1029, 477] on span "Save" at bounding box center [1027, 471] width 26 height 12
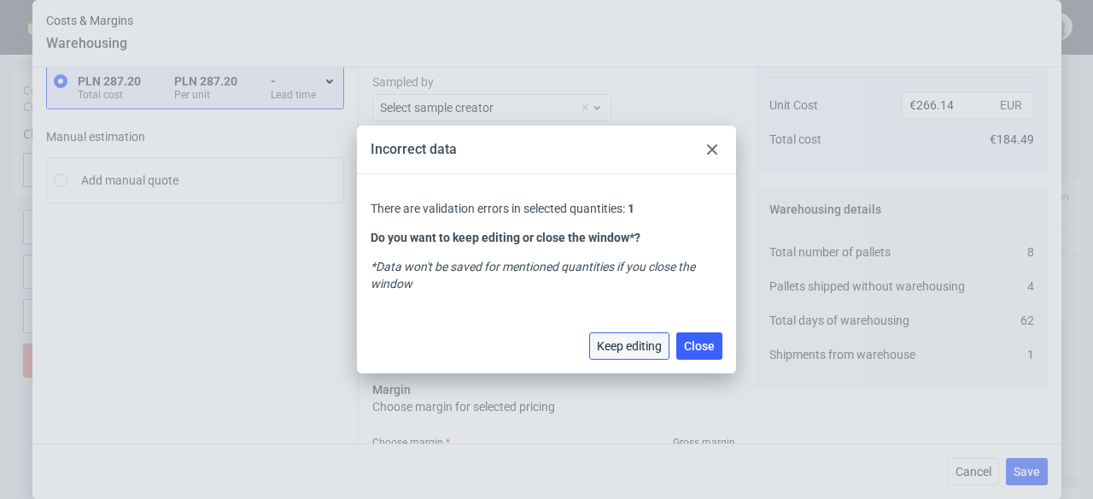
click at [655, 350] on span "Keep editing" at bounding box center [629, 346] width 65 height 12
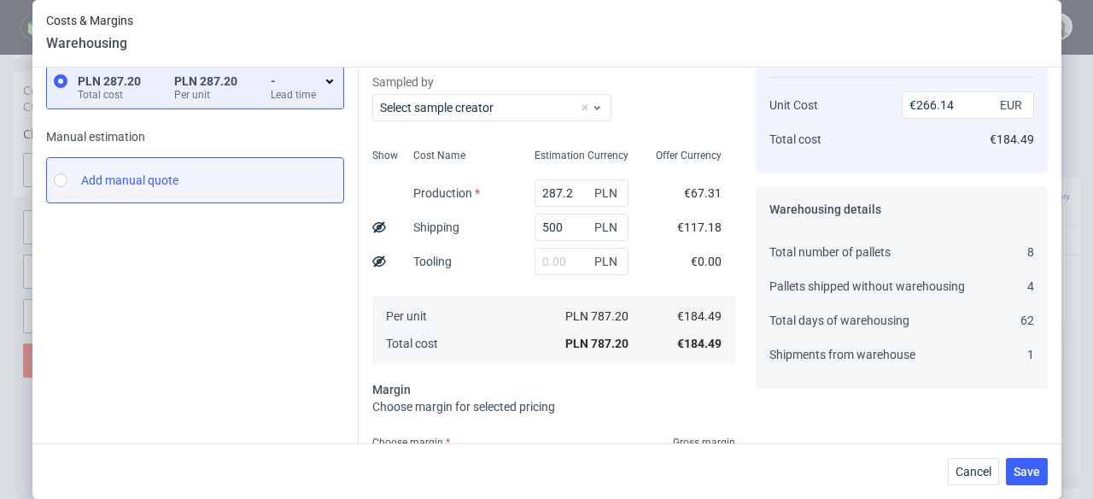
click at [205, 196] on label "Add manual quote" at bounding box center [195, 180] width 298 height 46
click at [67, 187] on input "Add manual quote" at bounding box center [61, 180] width 14 height 14
radio input "true"
radio input "false"
type input "0"
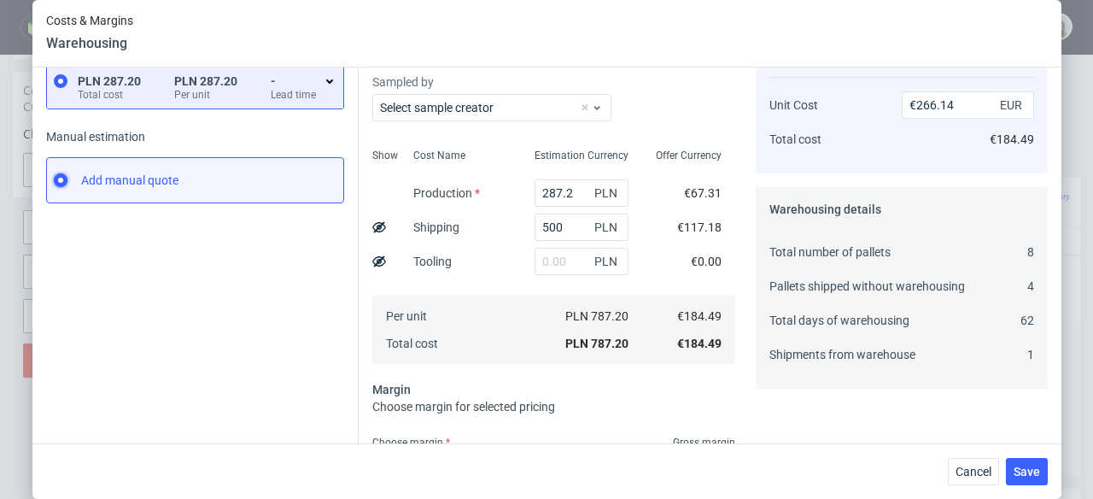
type input "0"
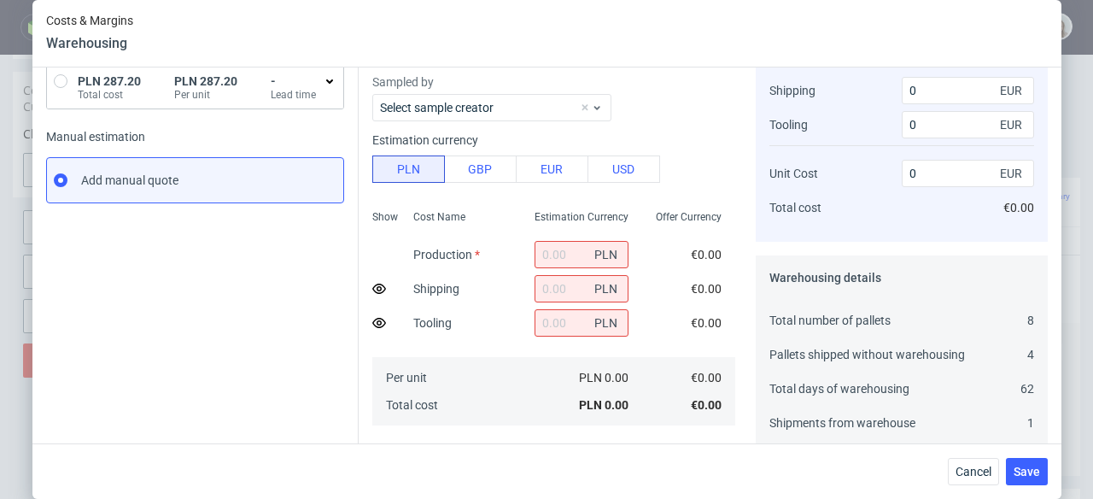
click at [106, 85] on span "PLN 287.20" at bounding box center [109, 81] width 63 height 14
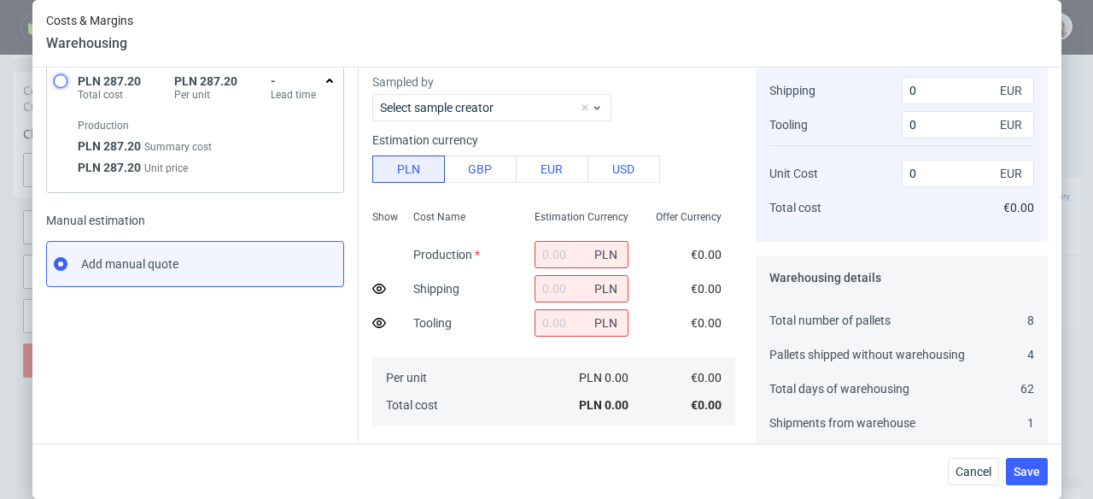
click at [55, 82] on input "radio" at bounding box center [61, 81] width 14 height 14
radio input "true"
radio input "false"
type input "287.2"
type input "500"
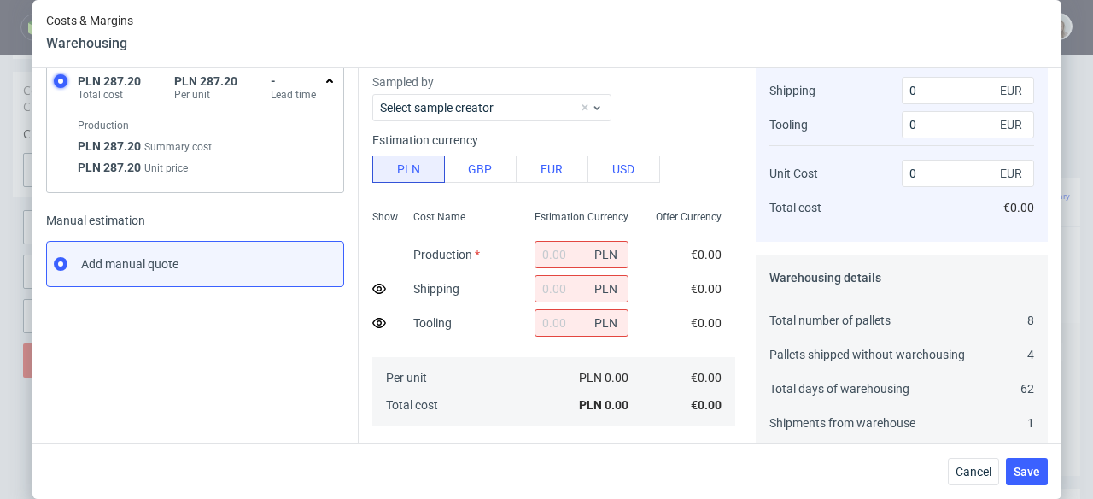
type input "25"
type input "245.99"
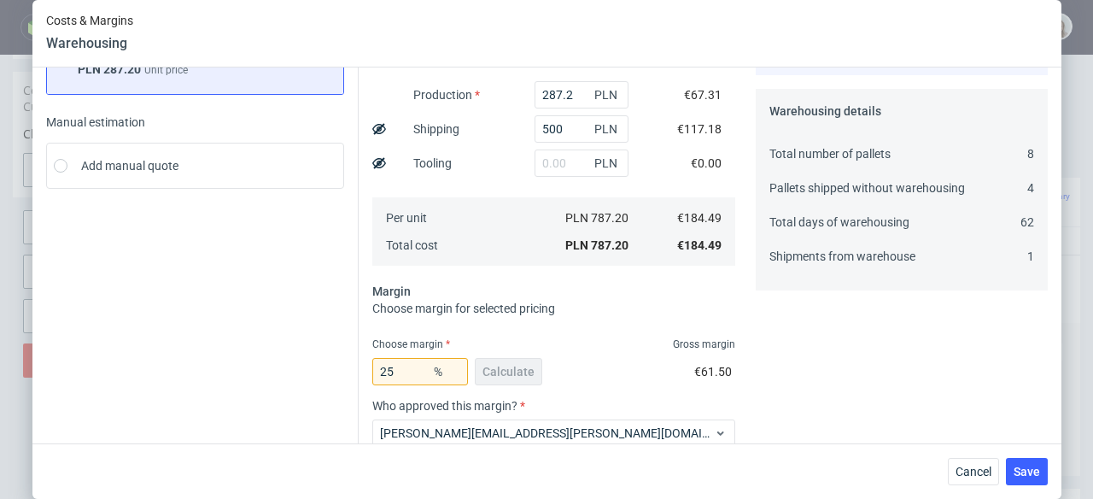
scroll to position [277, 0]
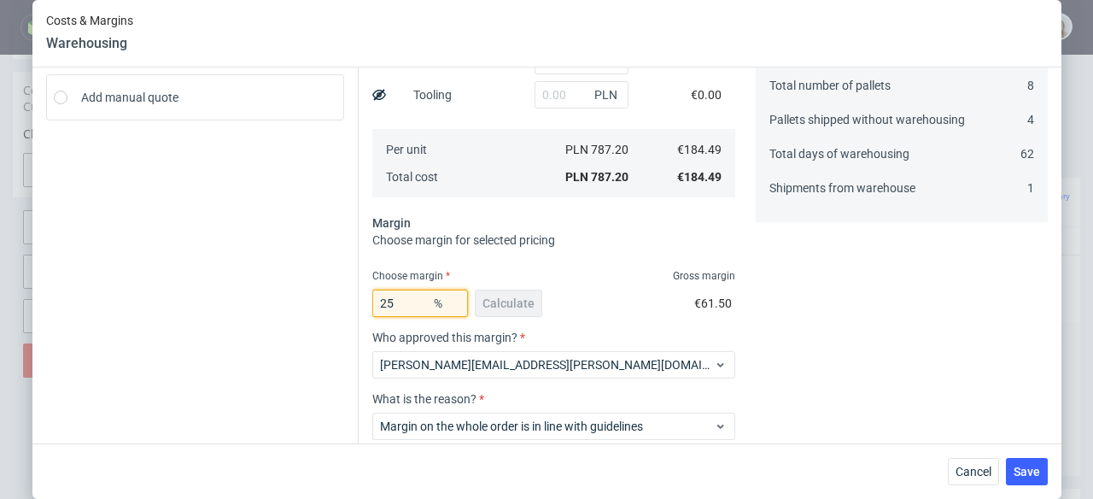
click at [404, 302] on input "25" at bounding box center [420, 303] width 96 height 27
type input "2"
type input "0"
type input "184.49"
type input "30"
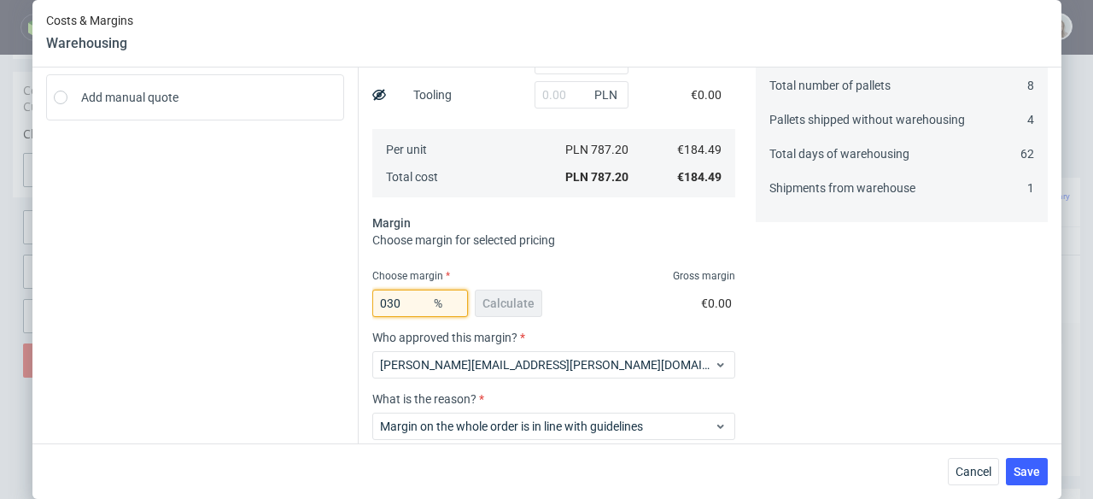
type input "263.56"
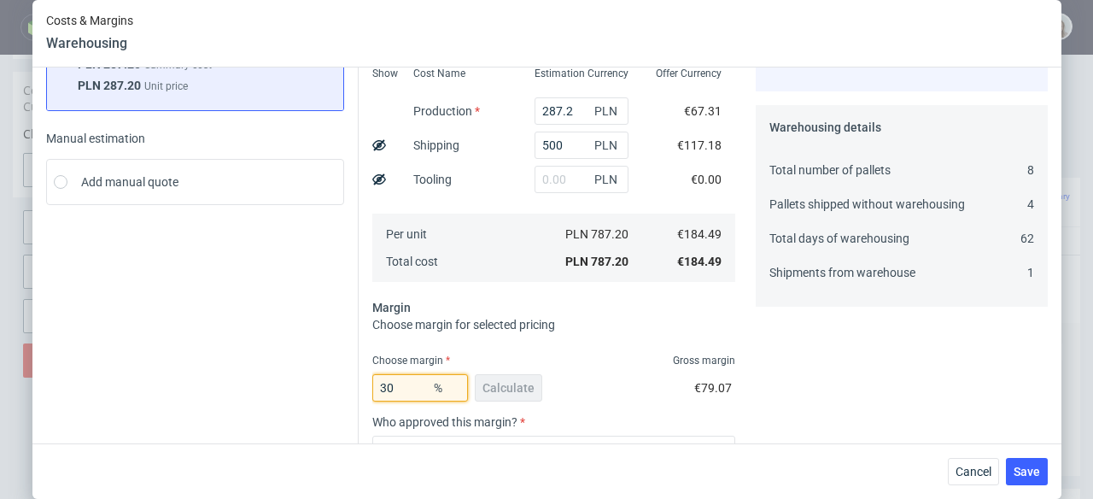
scroll to position [205, 0]
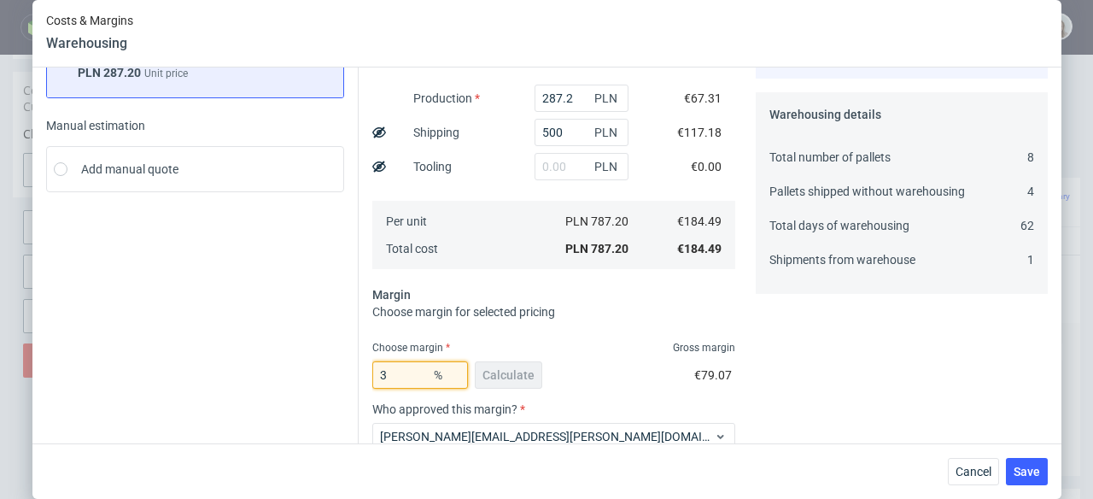
type input "32"
type input "271.31"
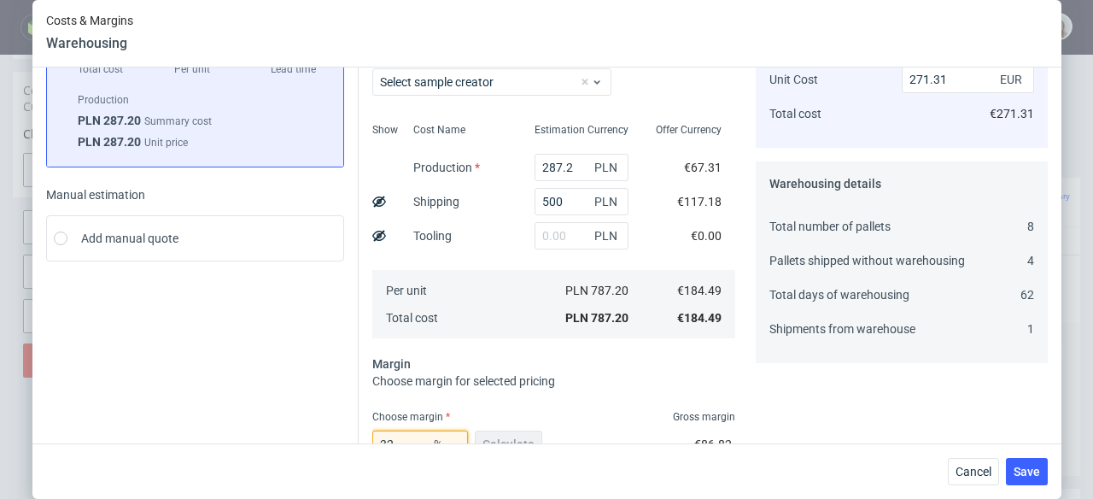
scroll to position [217, 0]
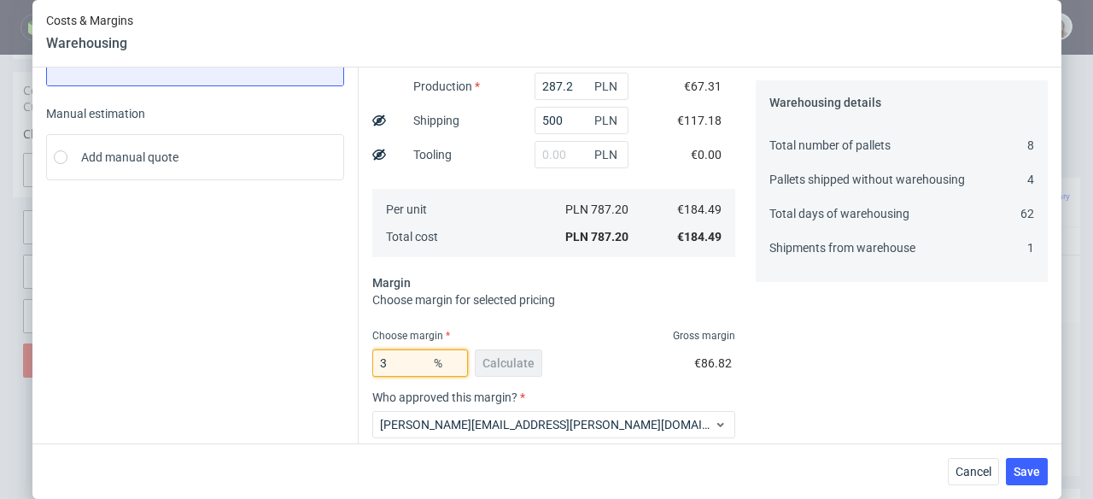
type input "31"
type input "267.38"
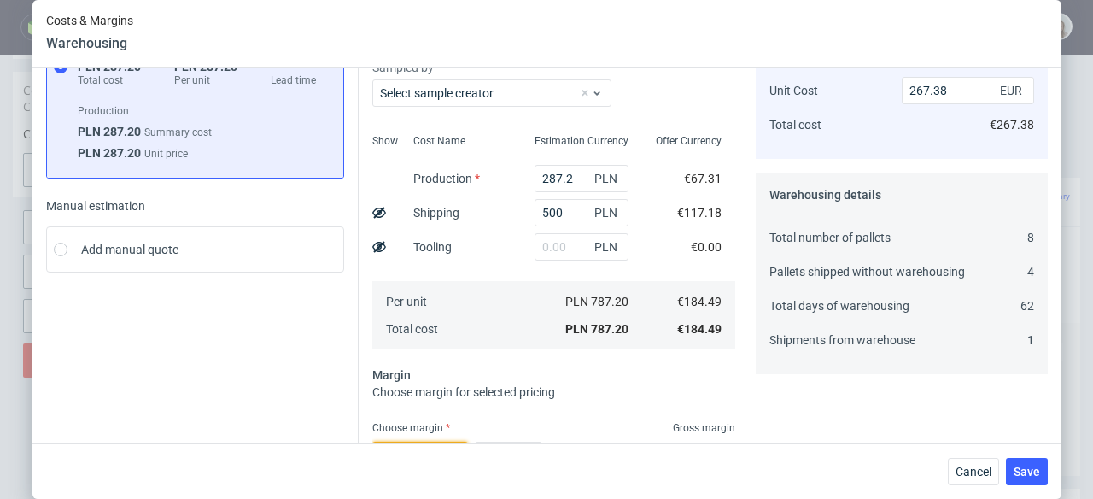
scroll to position [220, 0]
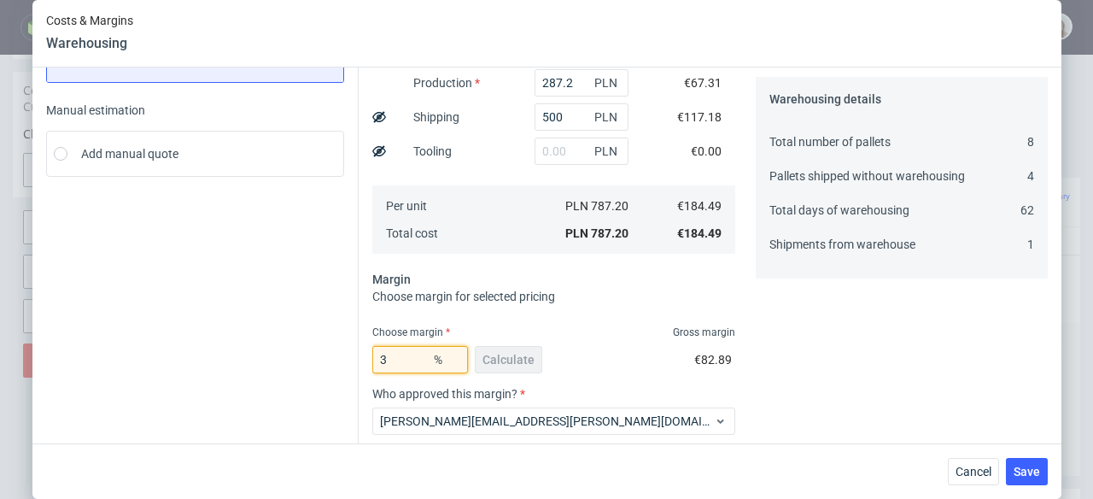
type input "30"
type input "190.2"
type input "30."
type input "263.56"
type input "30.8"
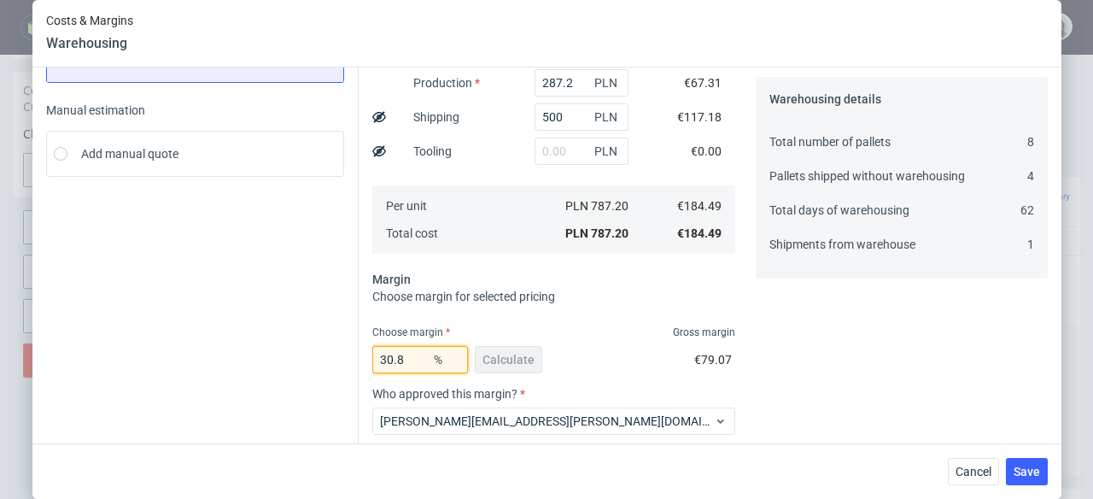
type input "266.61"
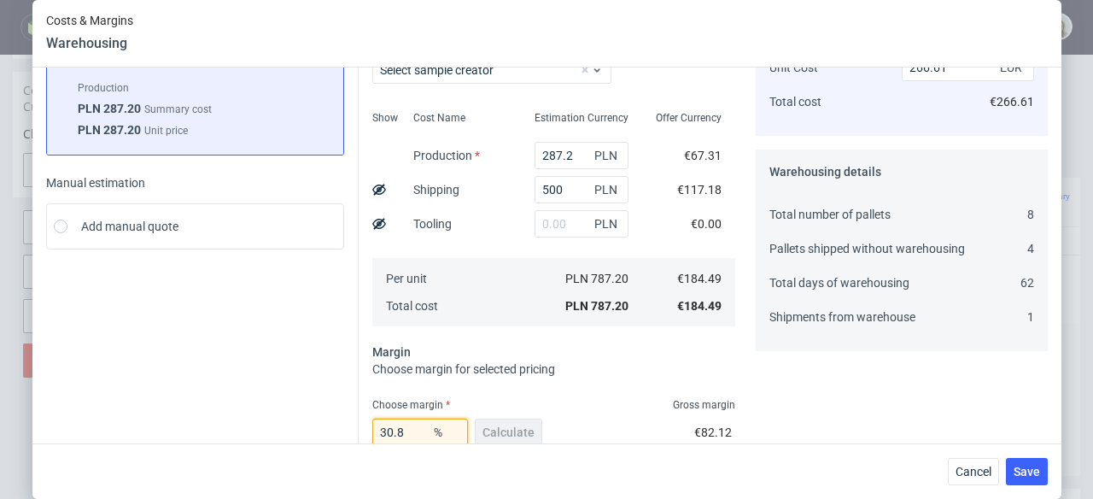
scroll to position [379, 0]
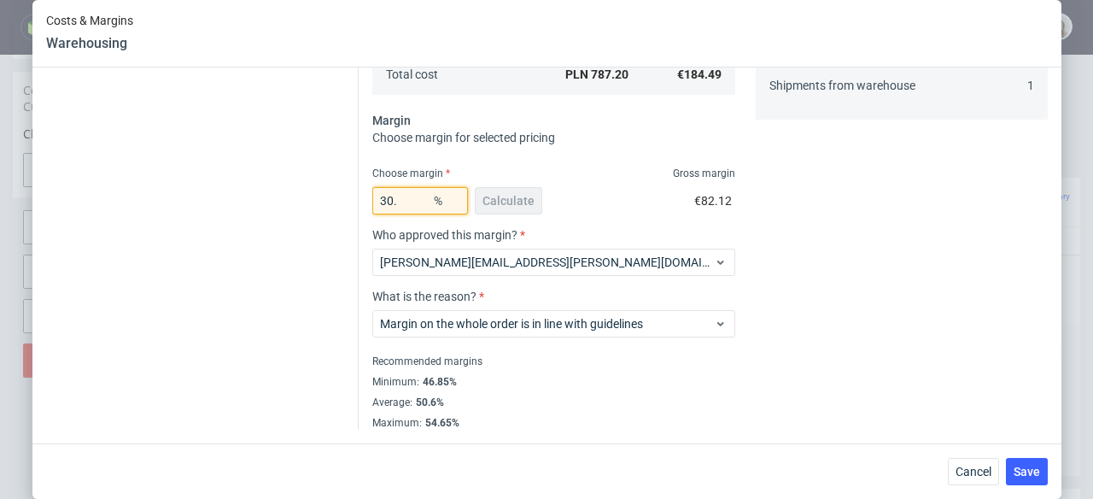
type input "30"
type input "263.56"
type input "307"
type input "-89.13"
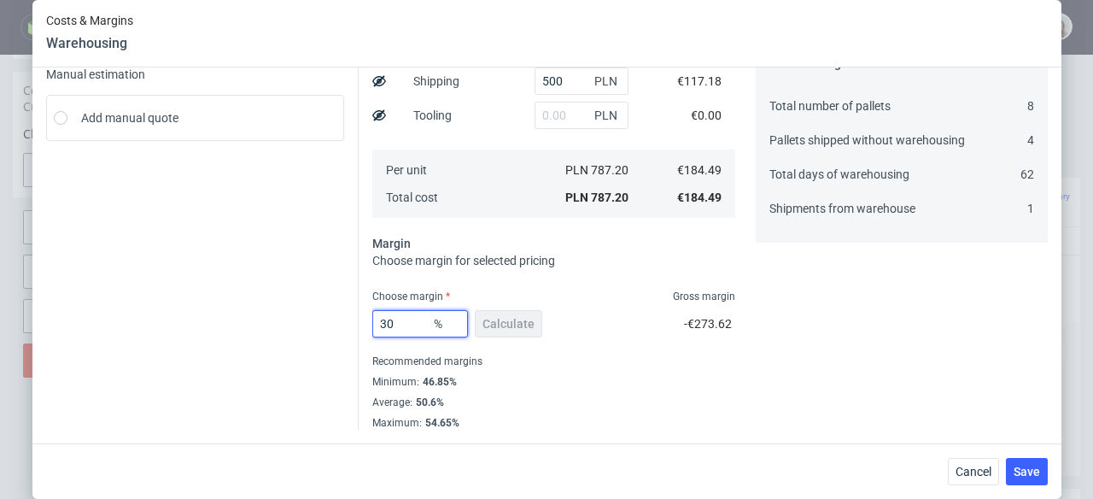
type input "30."
type input "263.56"
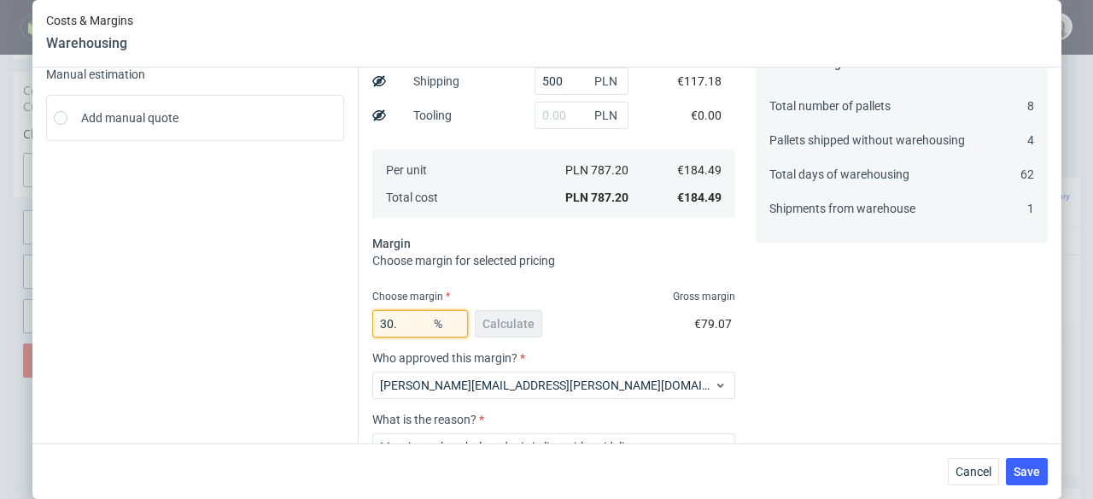
scroll to position [379, 0]
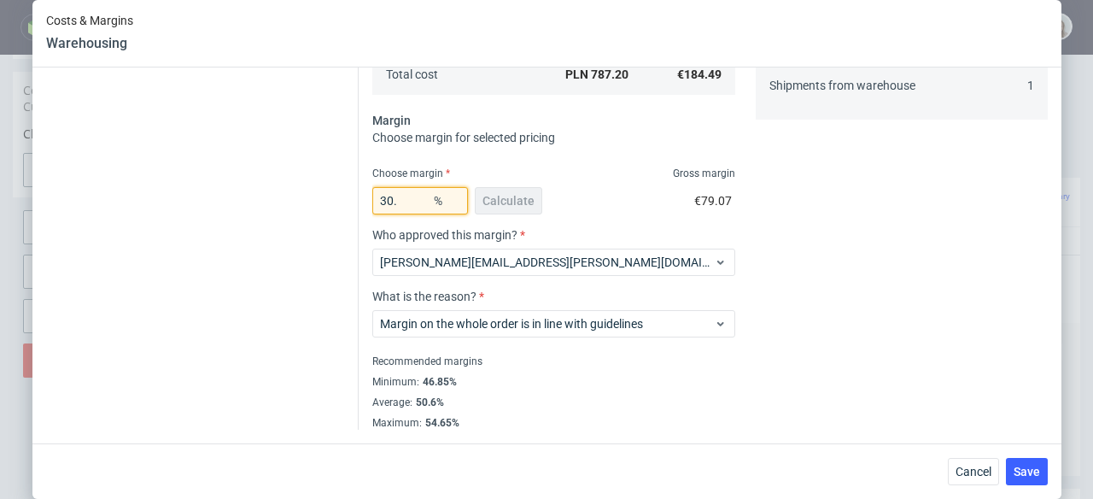
type input "30.7"
type input "266.22"
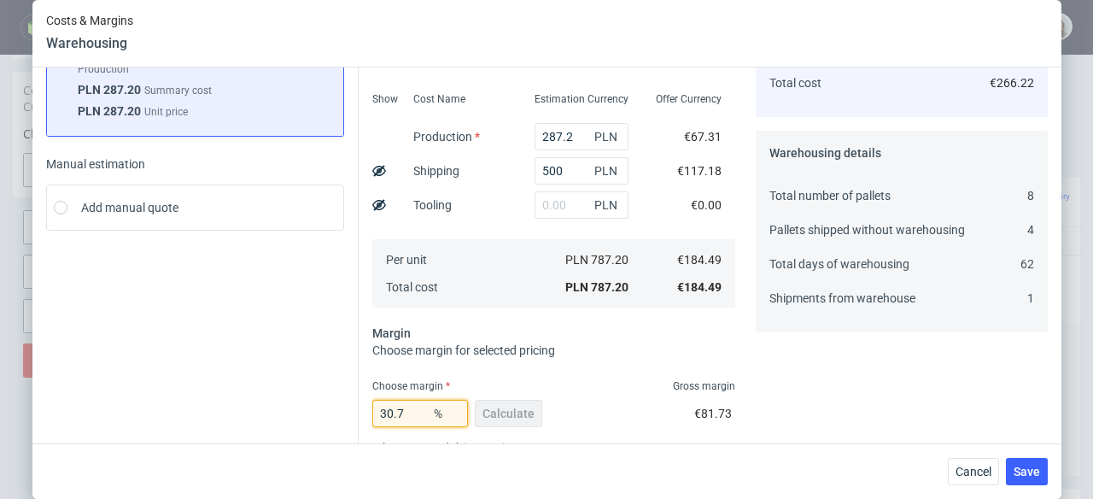
scroll to position [236, 0]
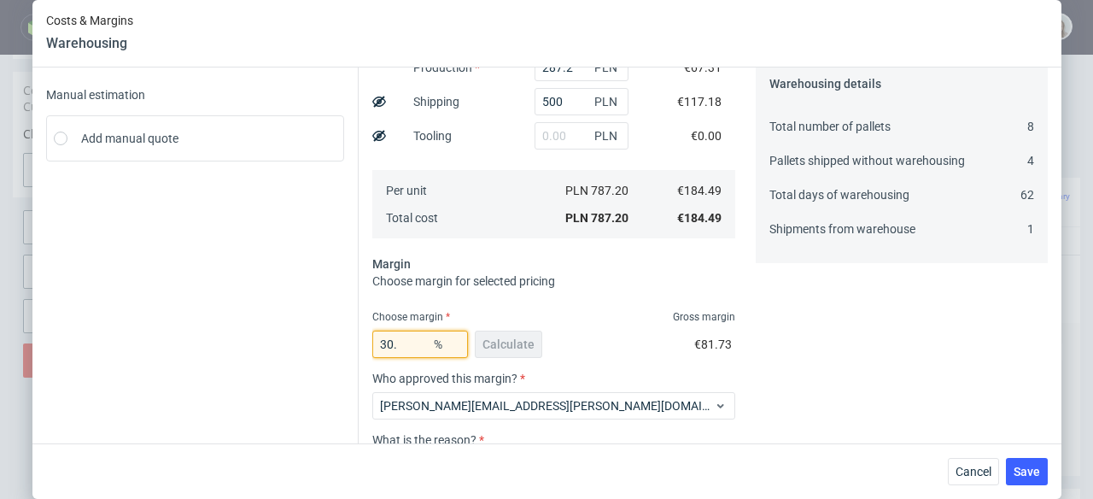
type input "30"
type input "263.56"
type input "30.65"
type input "266.03"
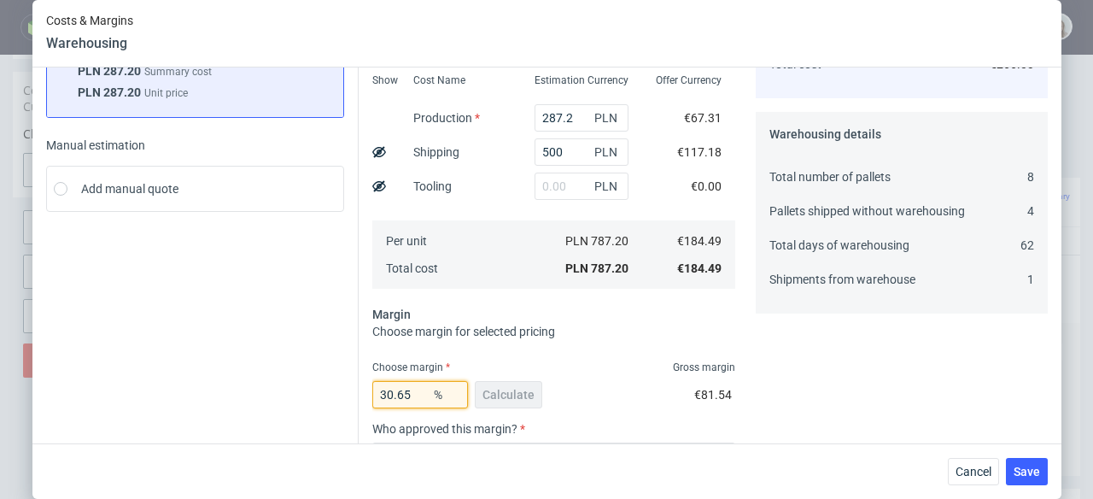
scroll to position [219, 0]
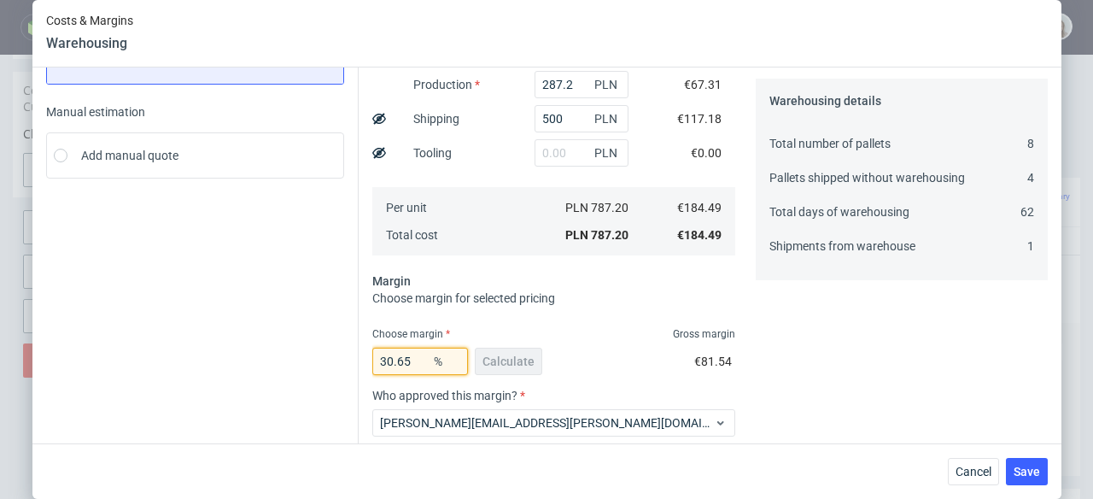
type input "30.6"
type input "265.84"
type input "30.69"
type input "266.18"
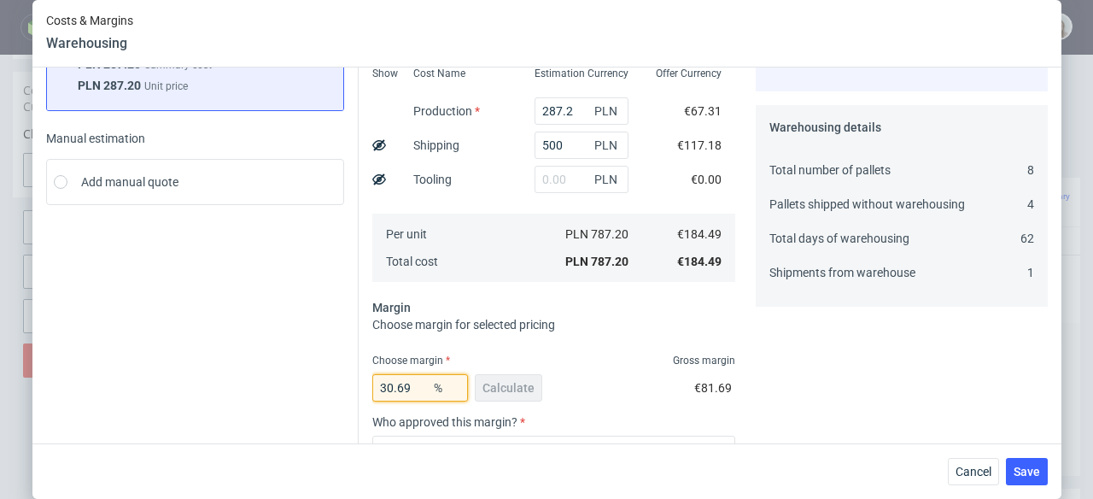
scroll to position [196, 0]
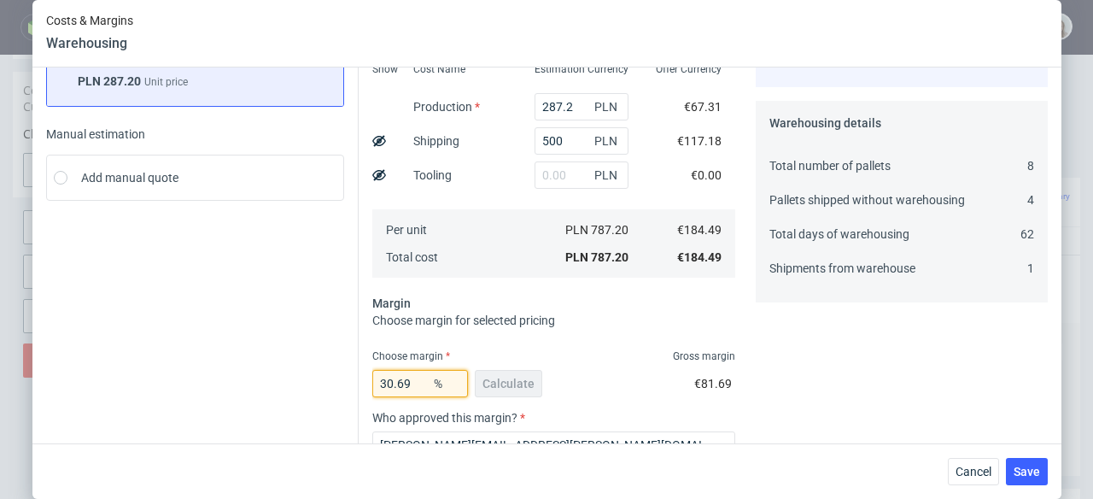
type input "30.6"
type input "265.84"
type input "30.68"
type input "266.14"
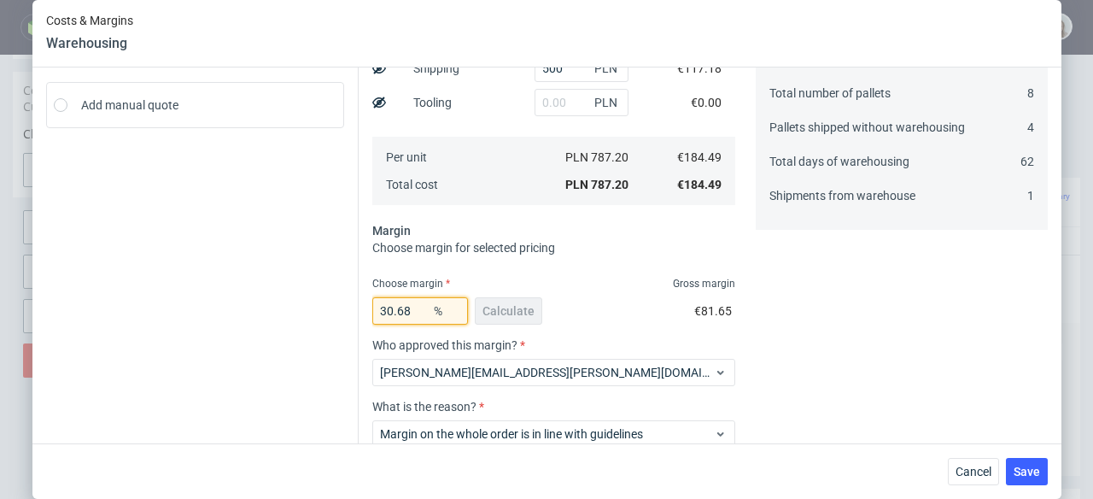
scroll to position [152, 0]
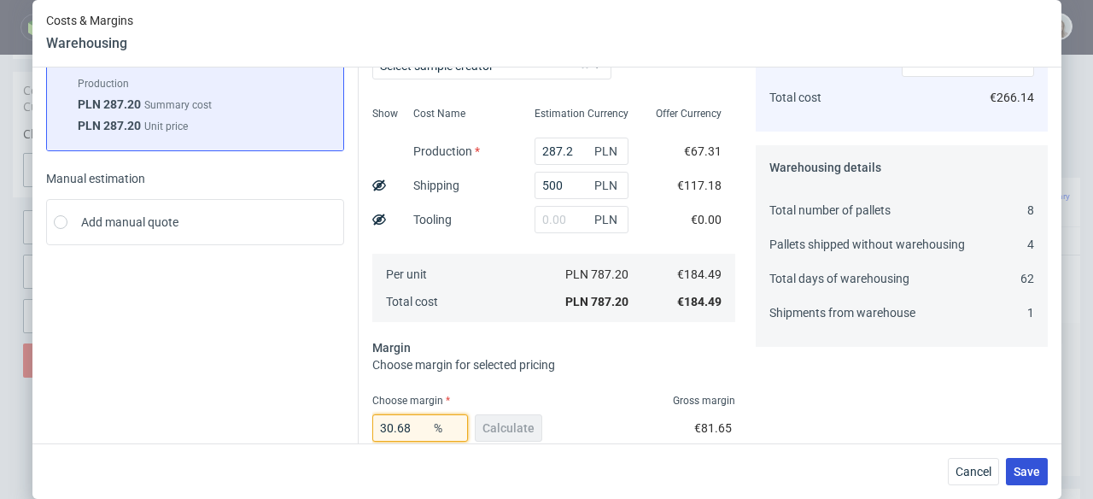
type input "30.68"
click at [1026, 461] on button "Save" at bounding box center [1027, 471] width 42 height 27
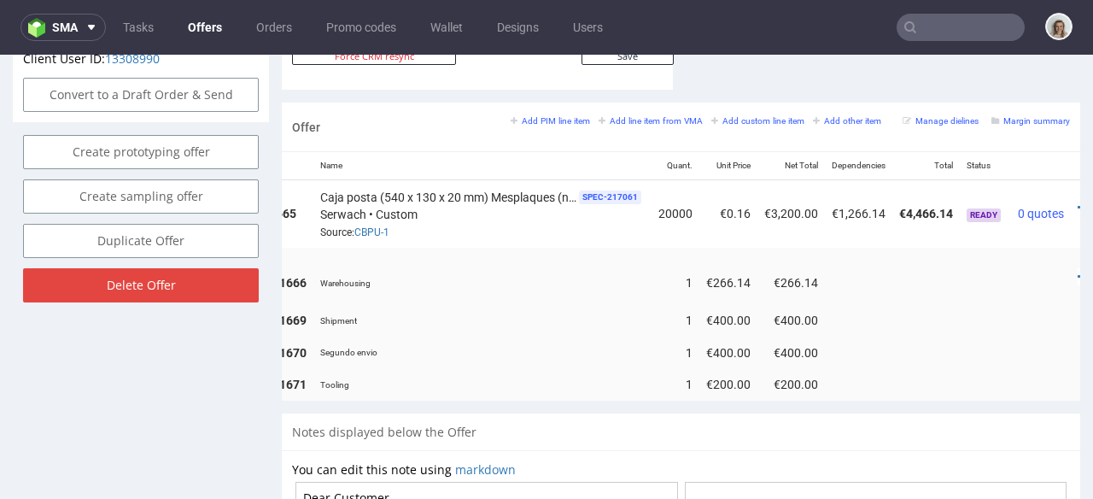
scroll to position [0, 197]
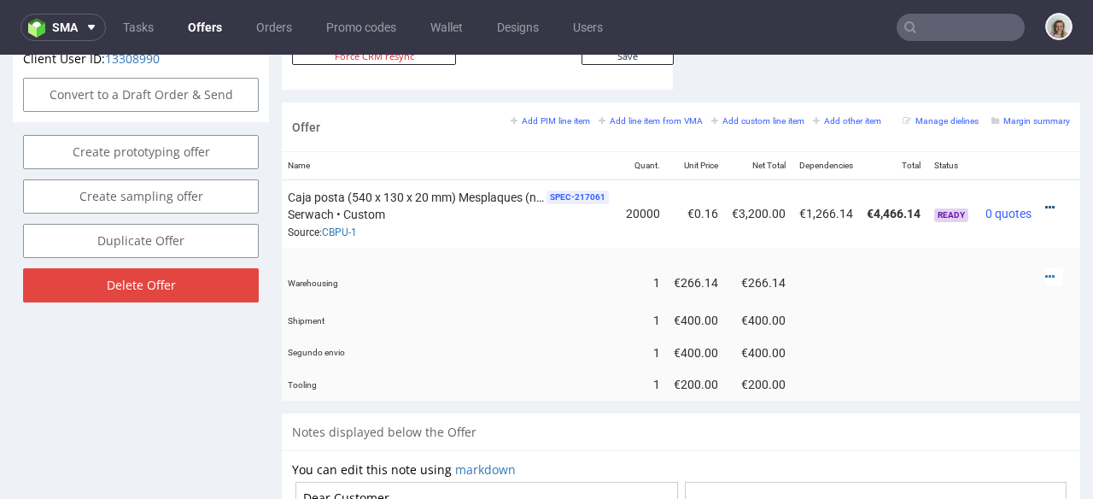
click at [1045, 202] on icon at bounding box center [1049, 208] width 9 height 12
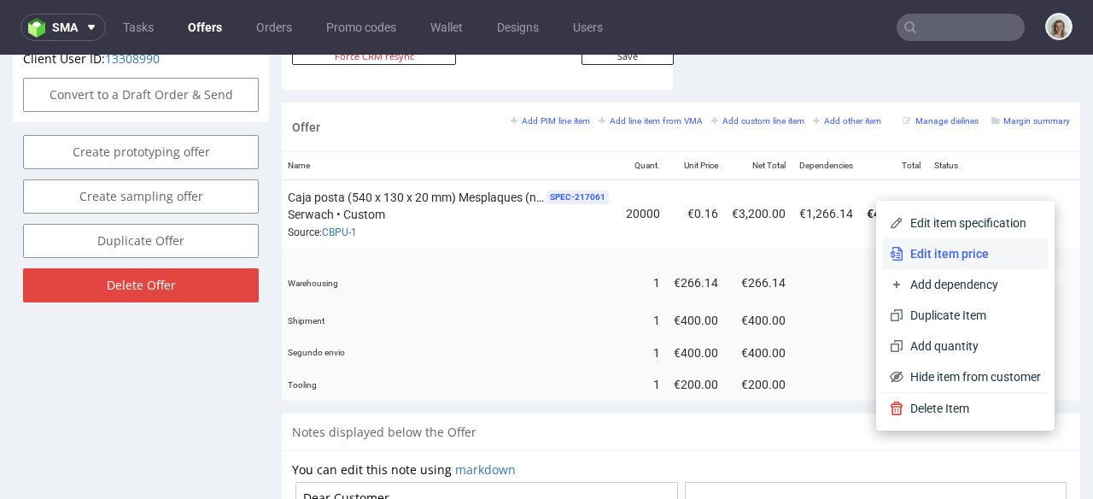
click at [960, 243] on li "Edit item price" at bounding box center [965, 253] width 165 height 31
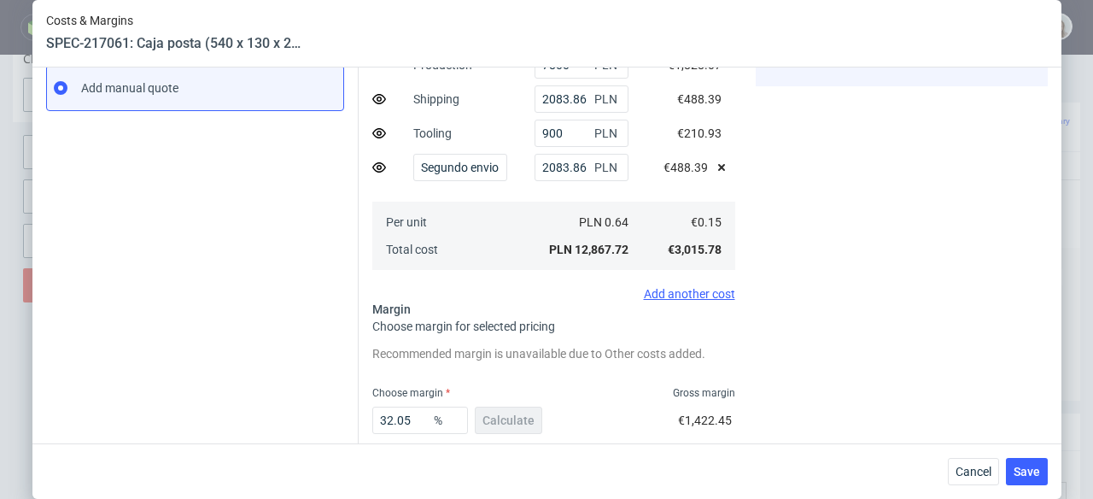
scroll to position [396, 0]
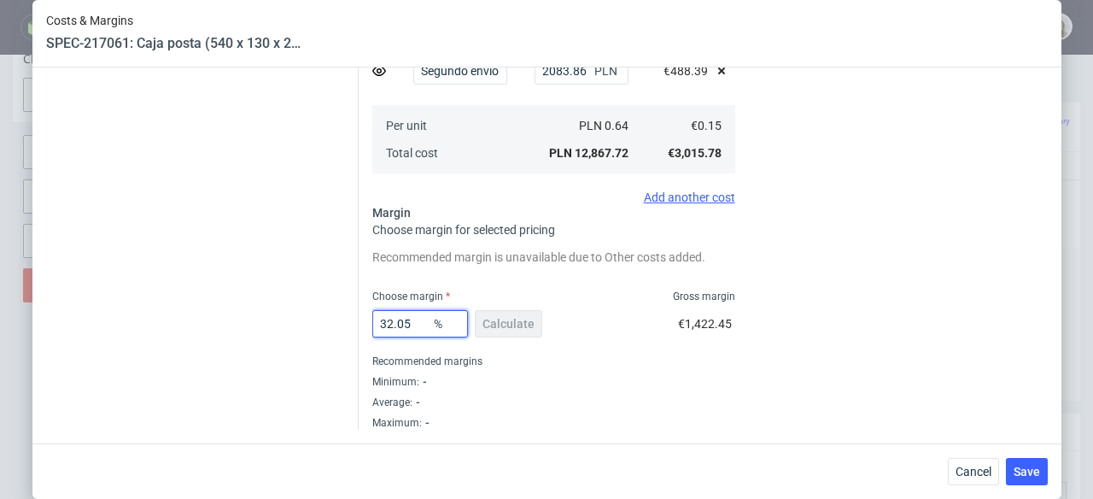
drag, startPoint x: 392, startPoint y: 325, endPoint x: 424, endPoint y: 332, distance: 33.4
click at [424, 332] on div "32.05 %" at bounding box center [420, 323] width 96 height 27
type input "33"
type input "0.17"
type input "35"
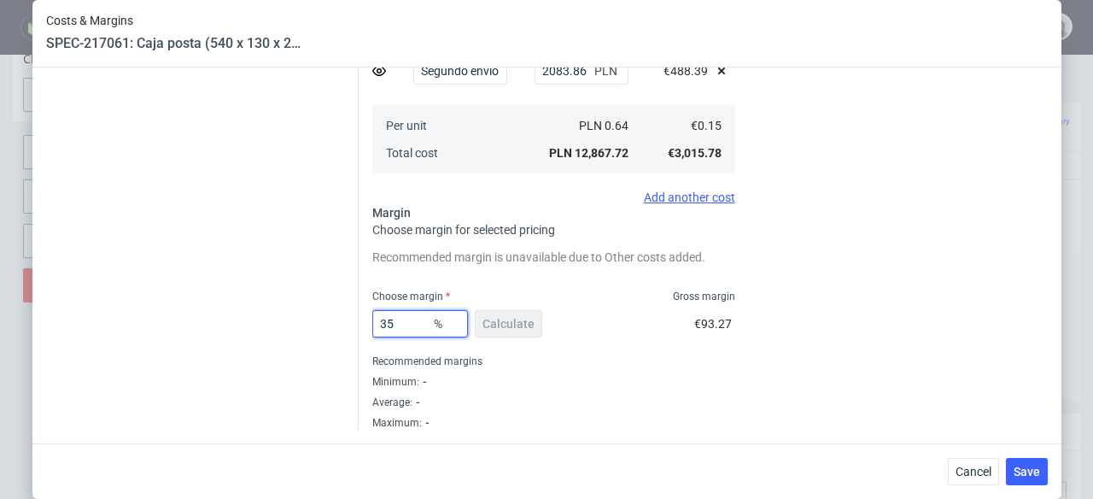
type input "0.17"
type input "3"
type input "0.1"
type input "34"
type input "0.17"
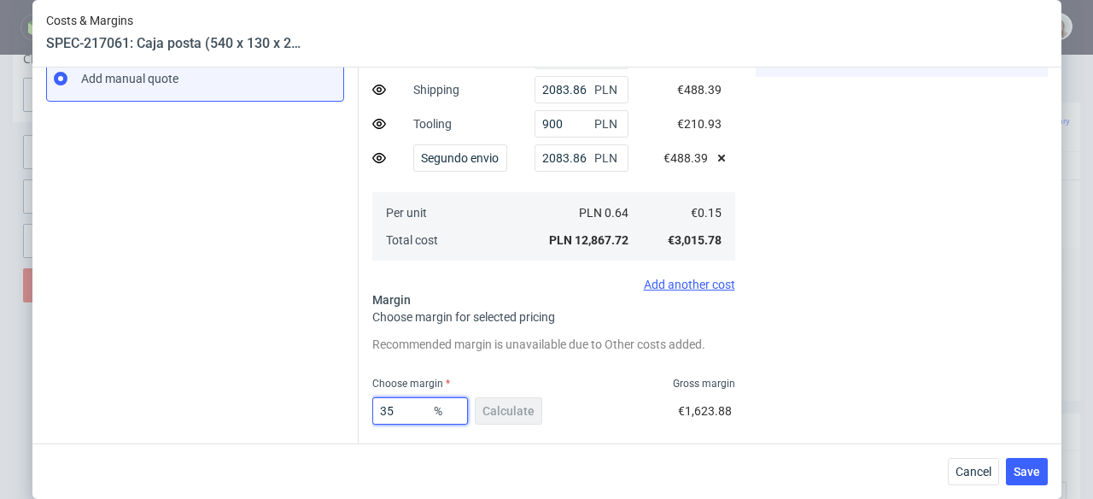
scroll to position [311, 0]
type input "36"
type input "0.18"
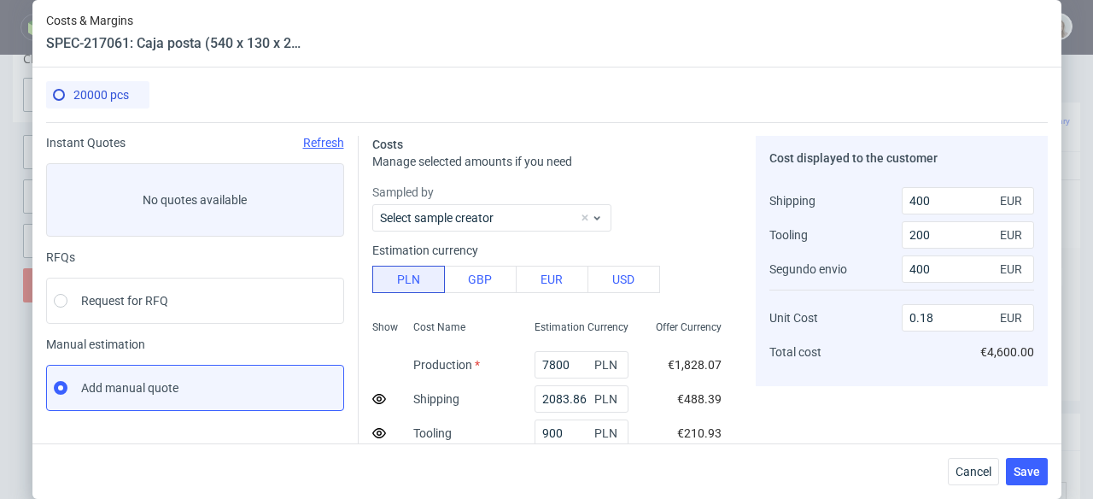
scroll to position [396, 0]
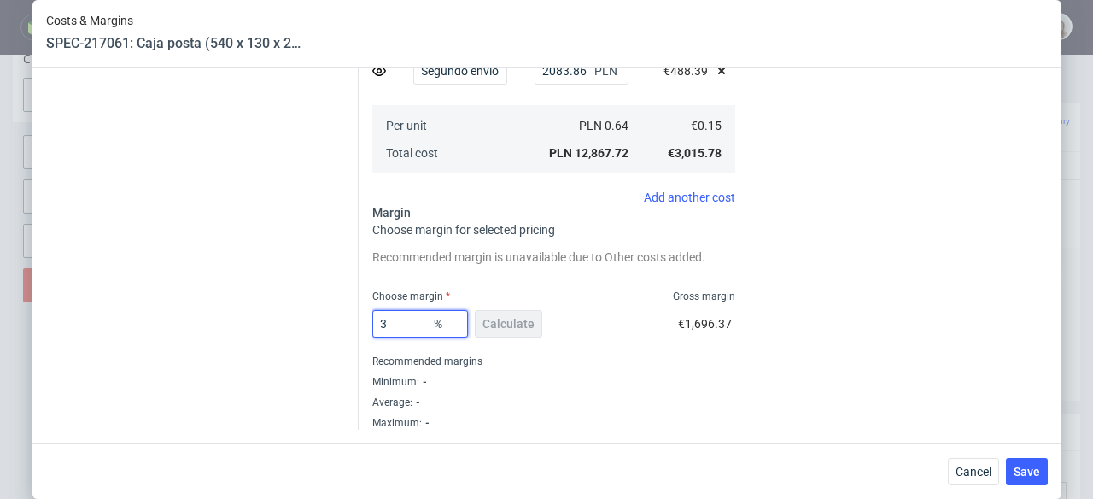
type input "35"
type input "0.1"
type input "35.5"
type input "0.17"
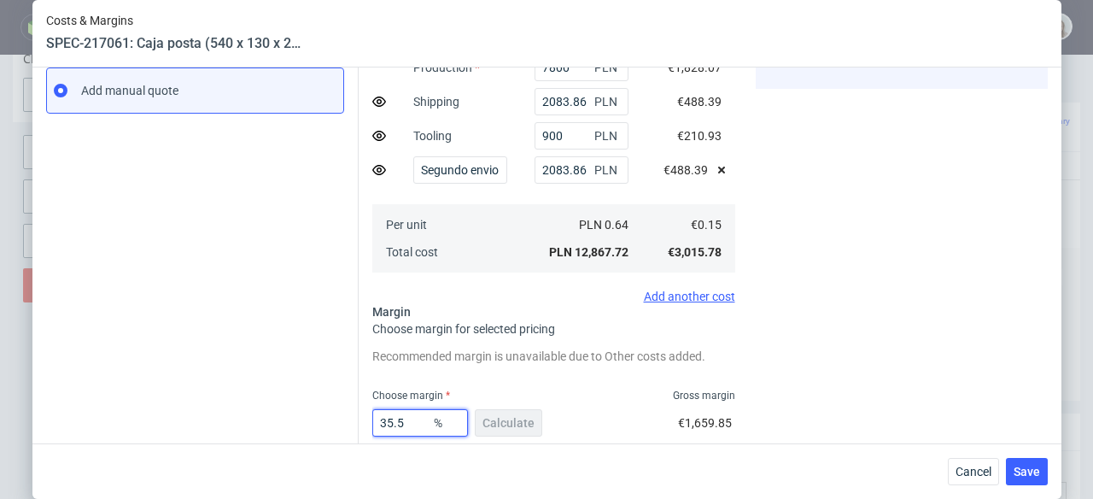
scroll to position [87, 0]
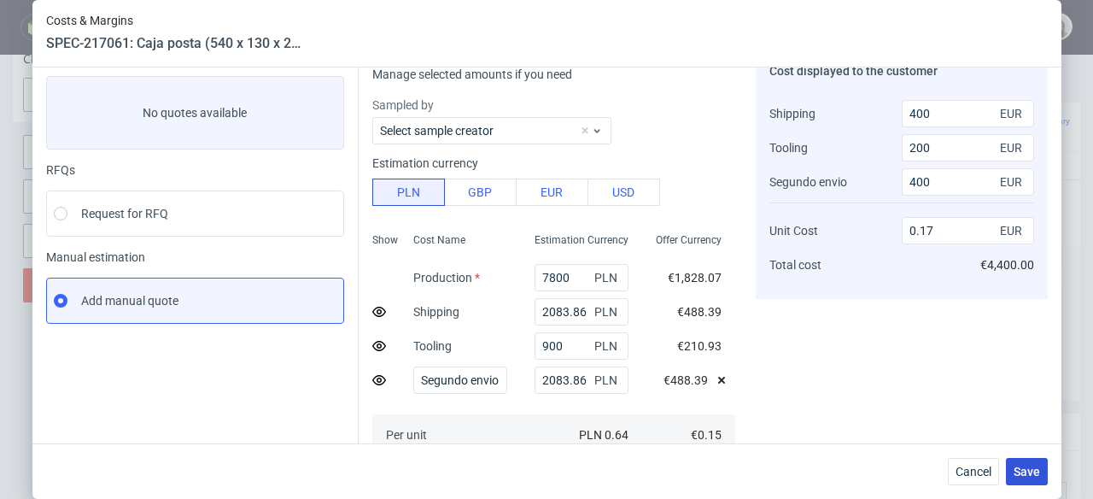
type input "35.5"
click at [1040, 474] on span "Save" at bounding box center [1027, 471] width 26 height 12
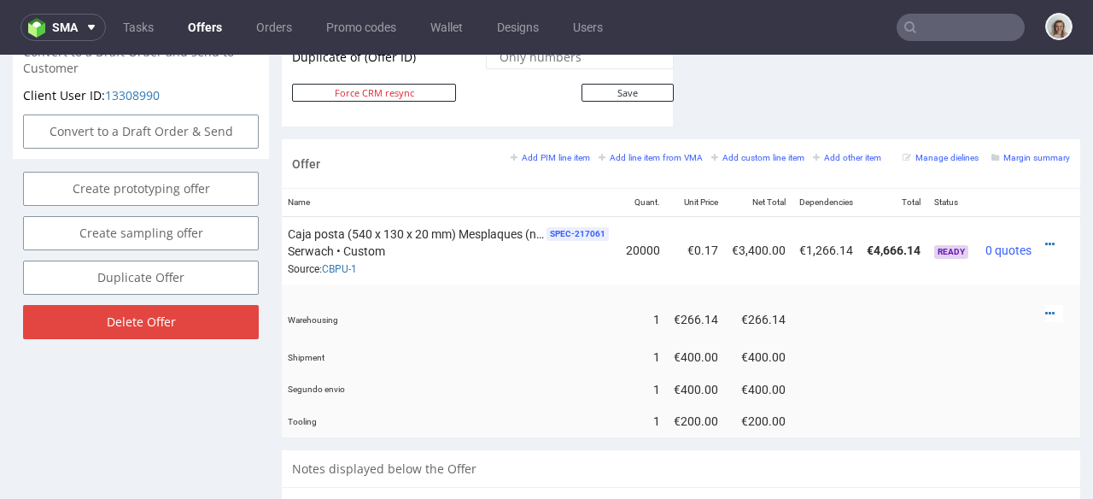
scroll to position [0, 188]
click at [1045, 307] on icon at bounding box center [1049, 313] width 9 height 12
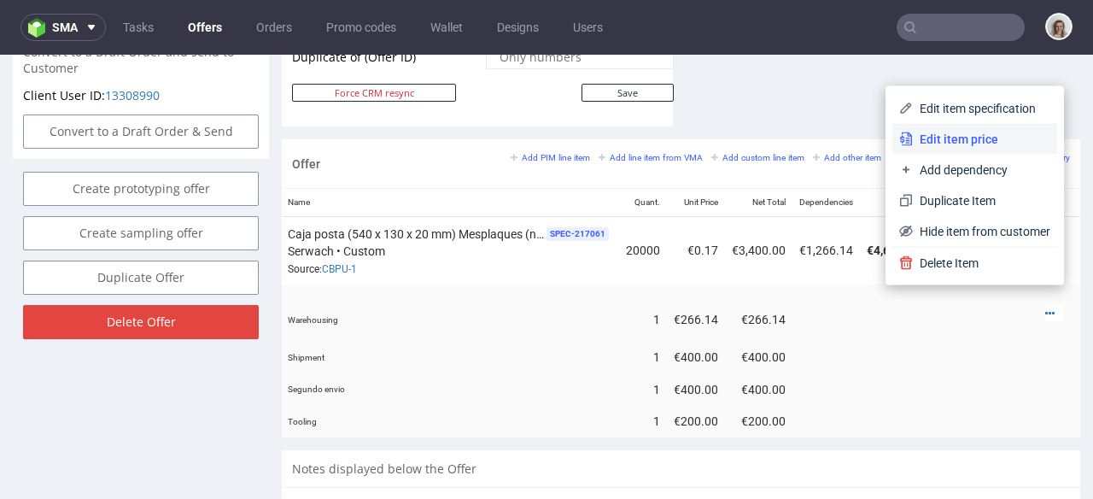
click at [928, 143] on span "Edit item price" at bounding box center [982, 139] width 138 height 17
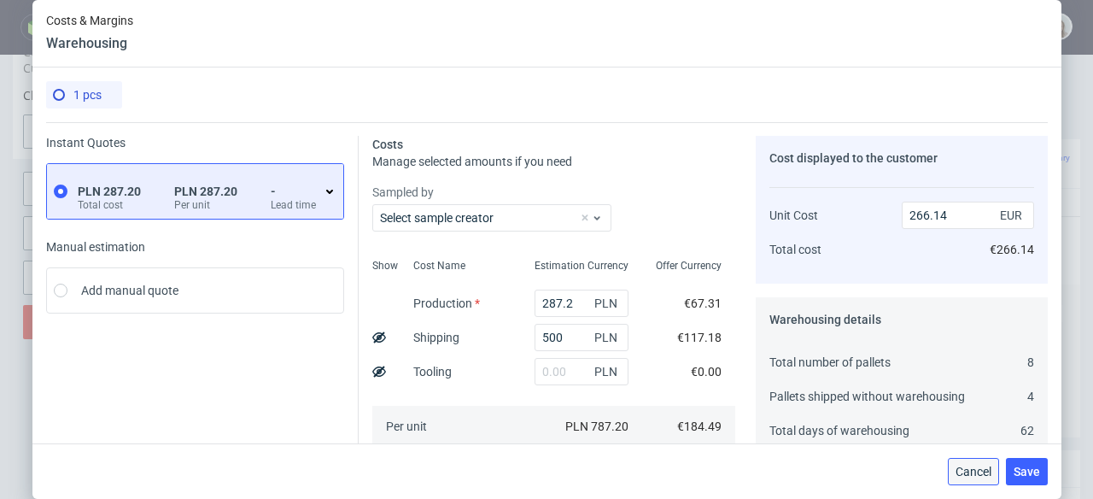
click at [974, 470] on span "Cancel" at bounding box center [974, 471] width 36 height 12
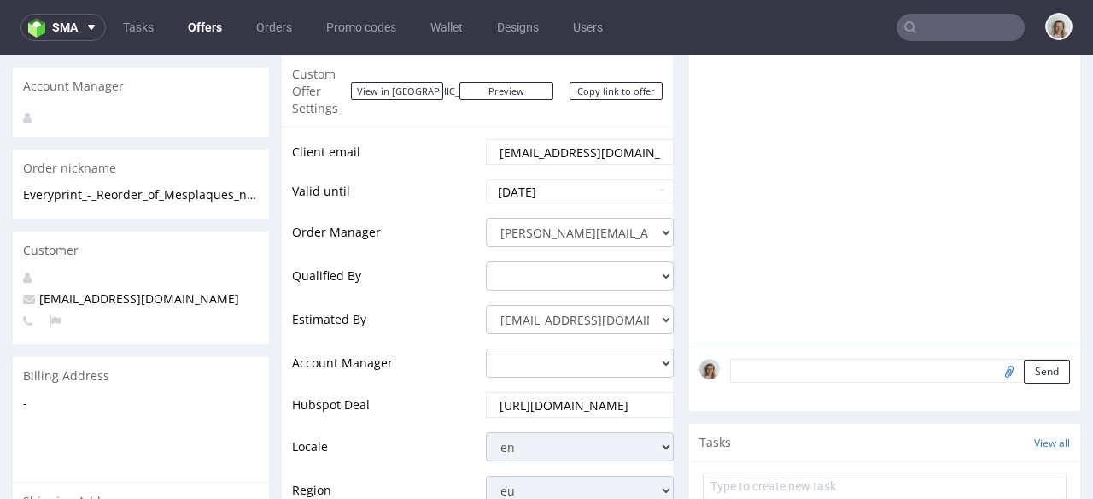
scroll to position [0, 0]
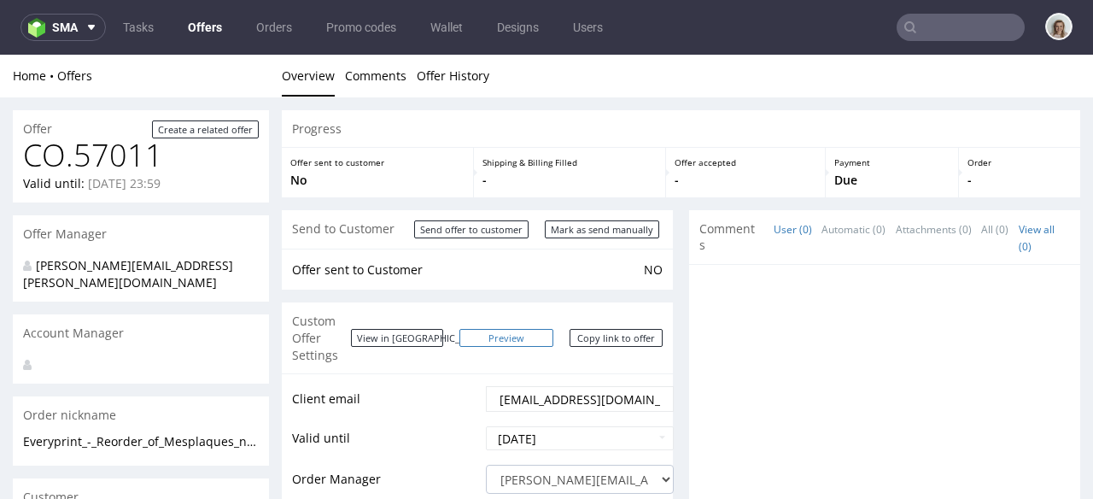
click at [537, 329] on link "Preview" at bounding box center [506, 338] width 94 height 18
click at [594, 230] on input "Mark as send manually" at bounding box center [602, 229] width 114 height 18
type input "In progress..."
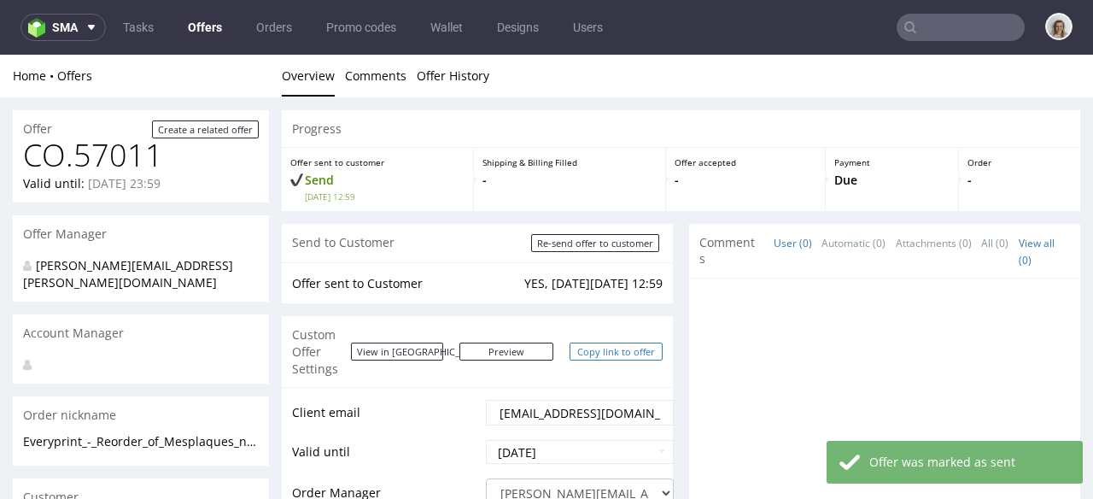
click at [578, 347] on link "Copy link to offer" at bounding box center [617, 351] width 94 height 18
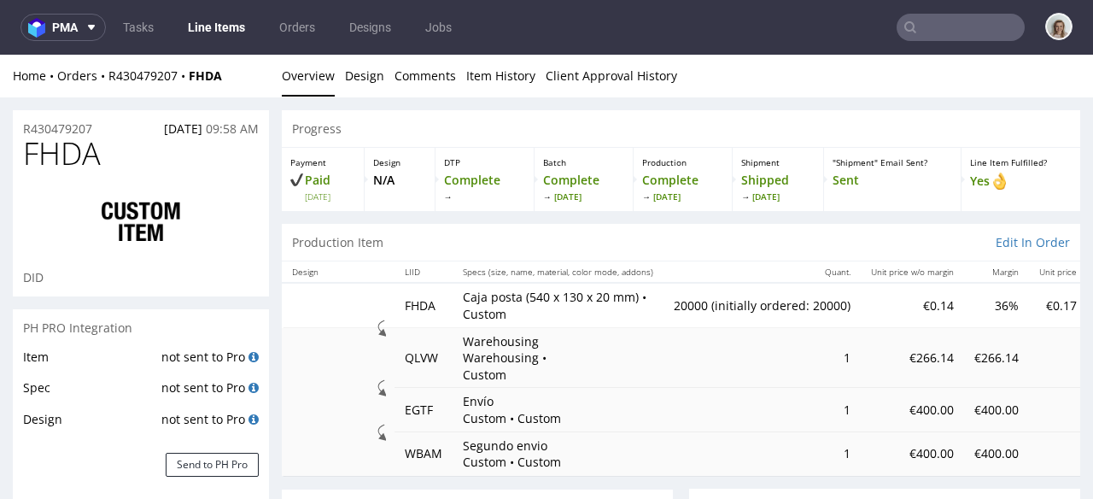
type input "20000"
select select "in_progress"
drag, startPoint x: 462, startPoint y: 296, endPoint x: 643, endPoint y: 303, distance: 181.2
click at [643, 303] on td "Caja posta (540 x 130 x 20 mm) • Custom" at bounding box center [558, 305] width 211 height 44
copy p "Caja posta (540 x 130 x 20 mm)"
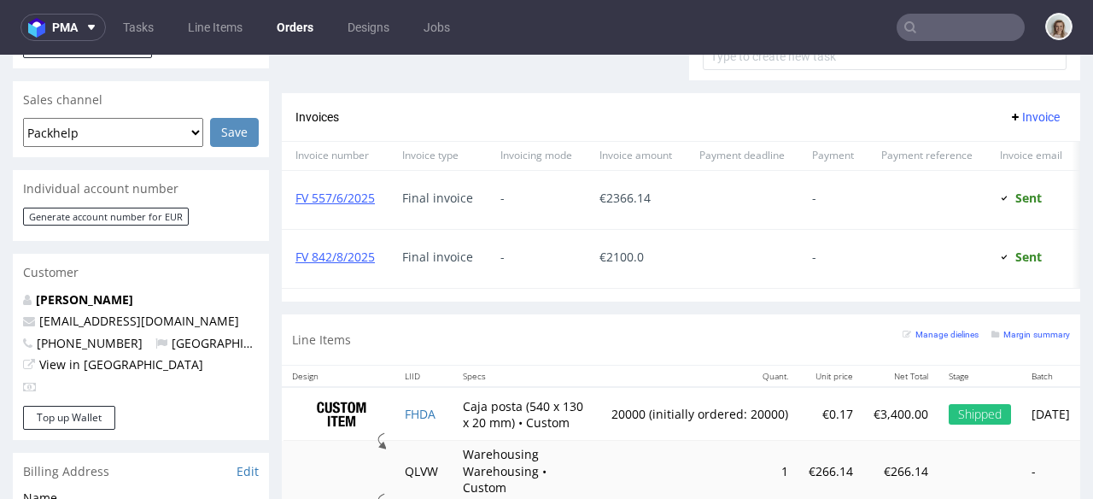
scroll to position [396, 0]
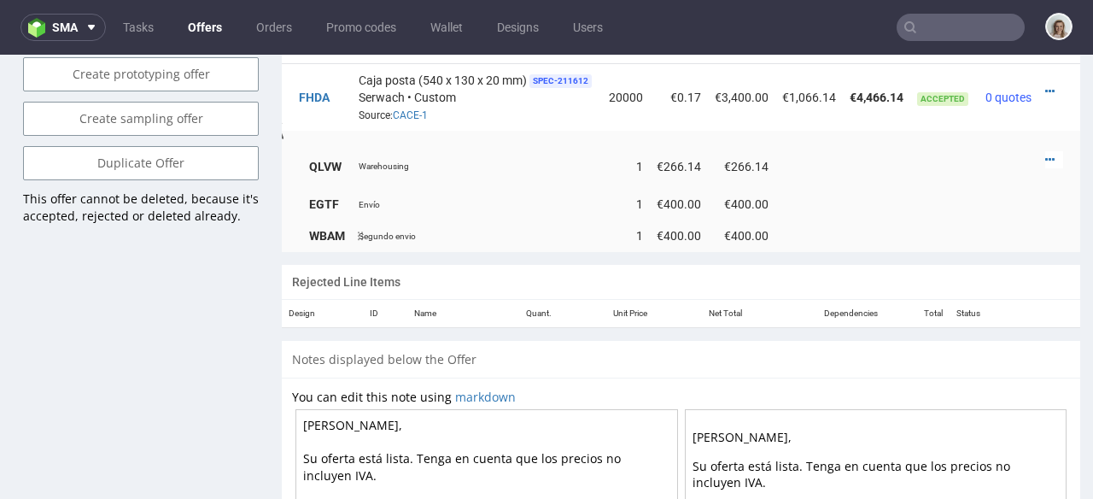
scroll to position [1052, 0]
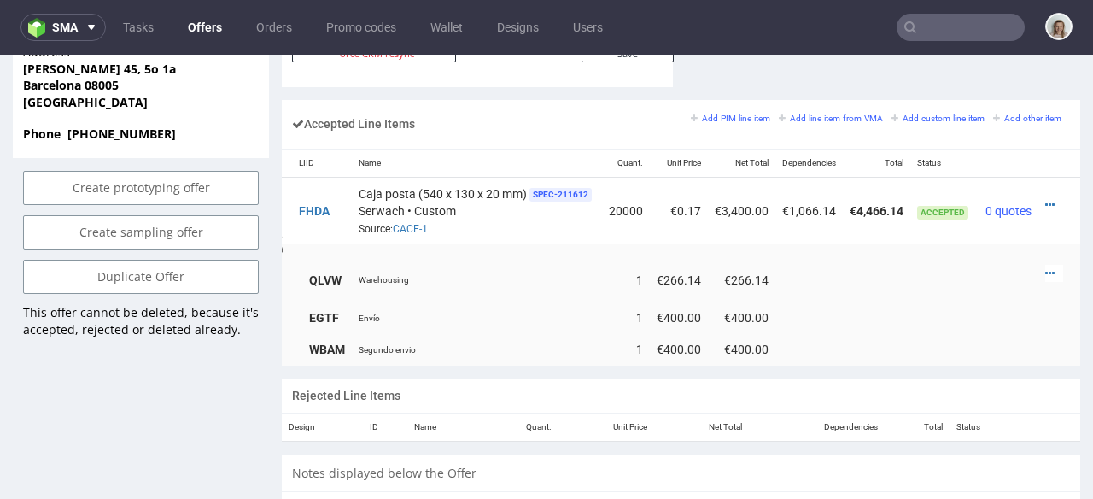
click at [1039, 186] on td at bounding box center [1060, 210] width 42 height 67
click at [1045, 199] on icon at bounding box center [1049, 205] width 9 height 12
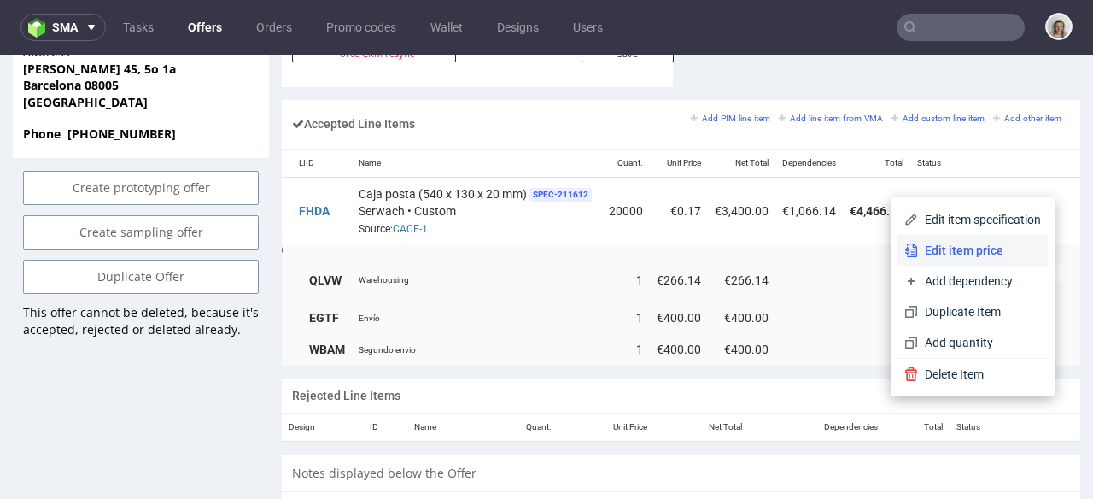
click at [972, 240] on li "Edit item price" at bounding box center [973, 250] width 150 height 31
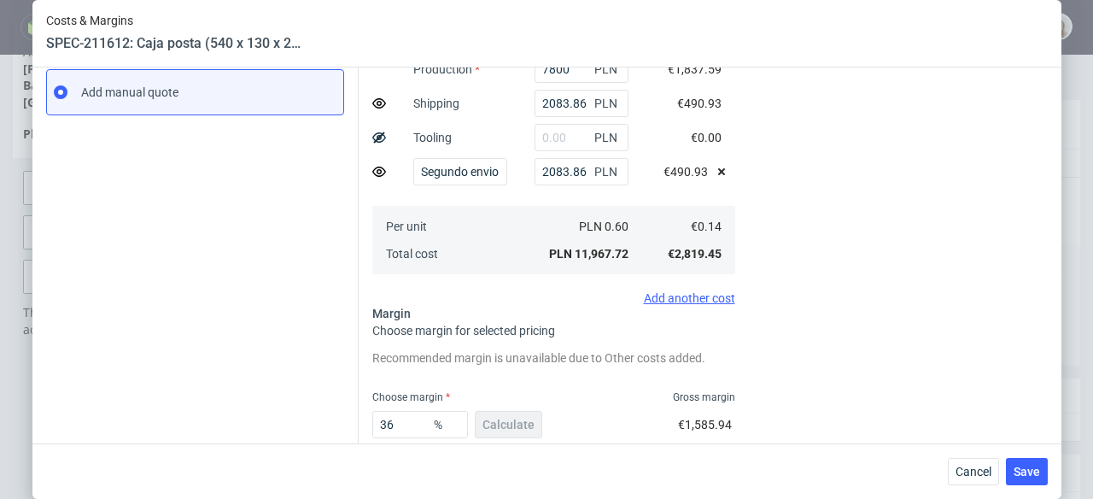
scroll to position [396, 0]
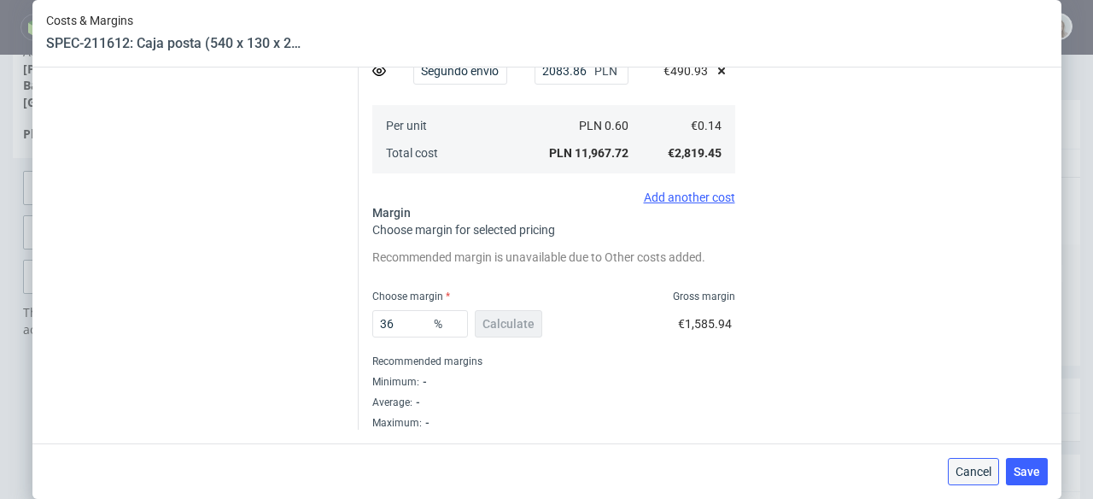
click at [986, 477] on span "Cancel" at bounding box center [974, 471] width 36 height 12
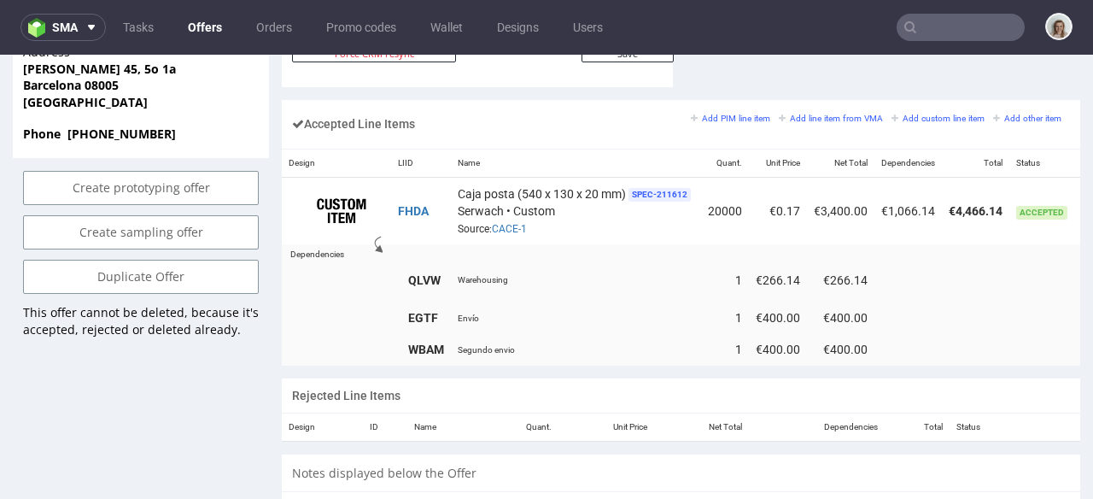
scroll to position [0, 121]
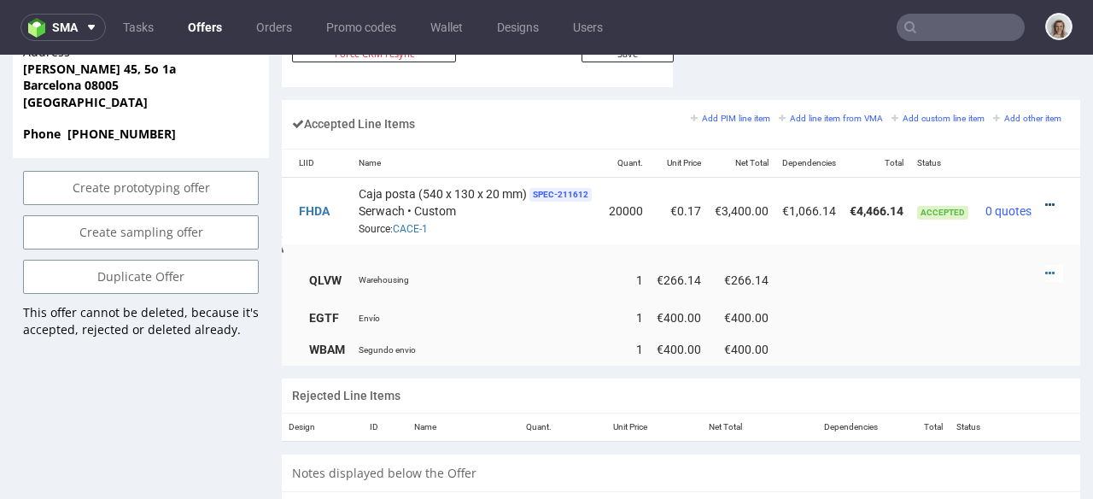
click at [1045, 199] on icon at bounding box center [1049, 205] width 9 height 12
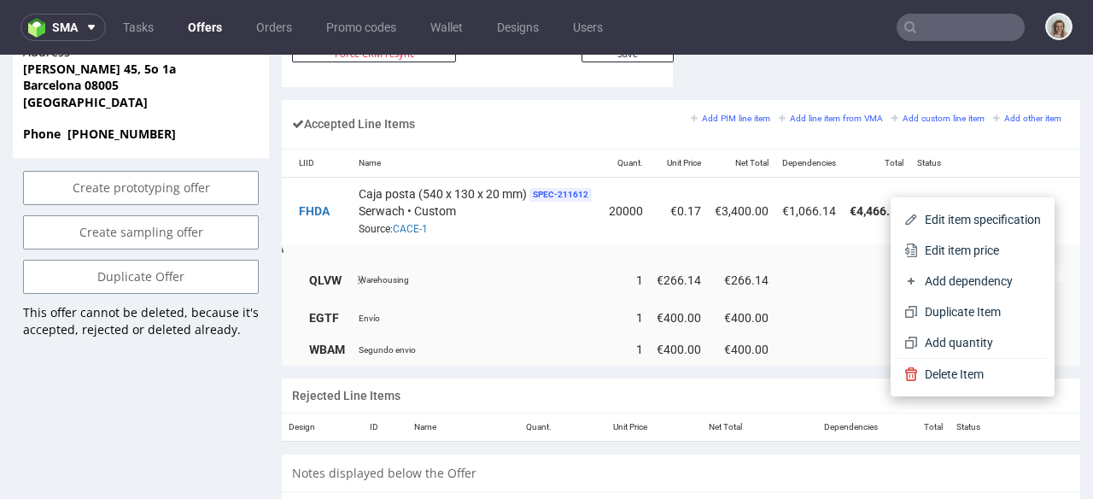
click at [937, 252] on span "Edit item price" at bounding box center [979, 250] width 123 height 17
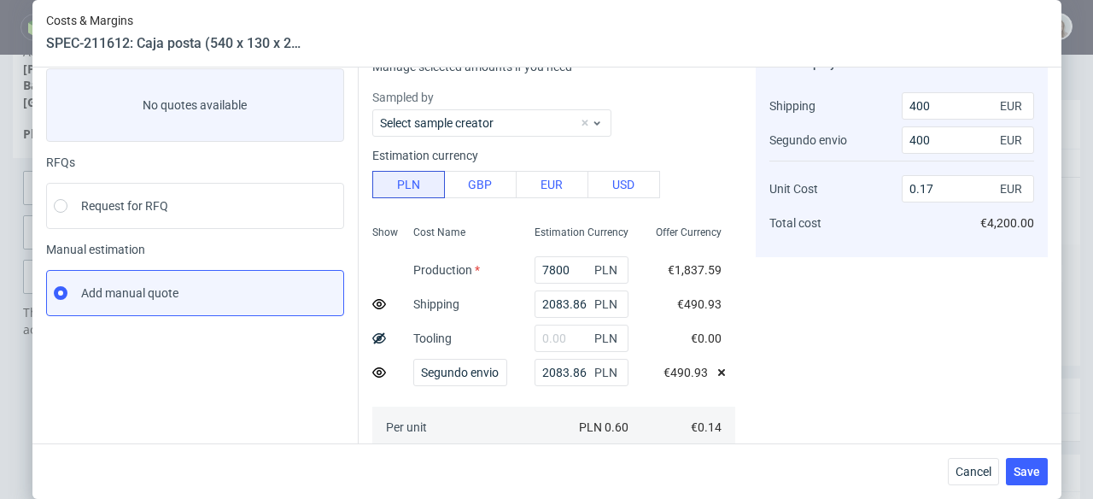
scroll to position [396, 0]
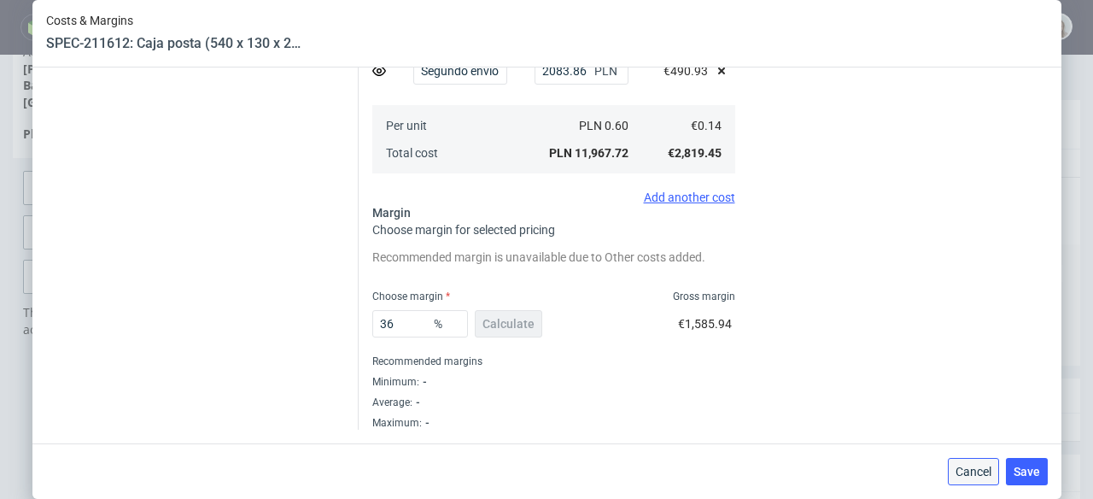
click at [970, 465] on span "Cancel" at bounding box center [974, 471] width 36 height 12
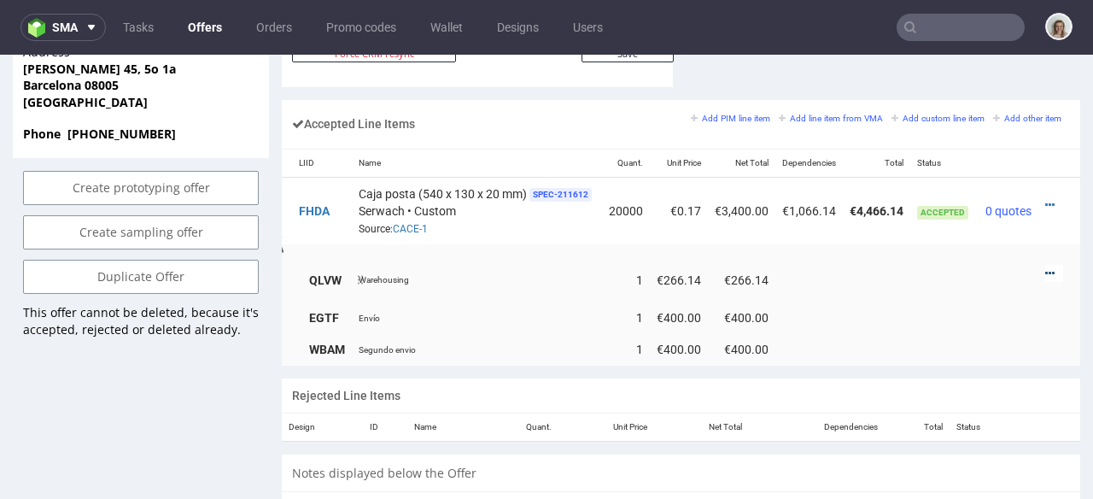
click at [1045, 267] on icon at bounding box center [1049, 273] width 9 height 12
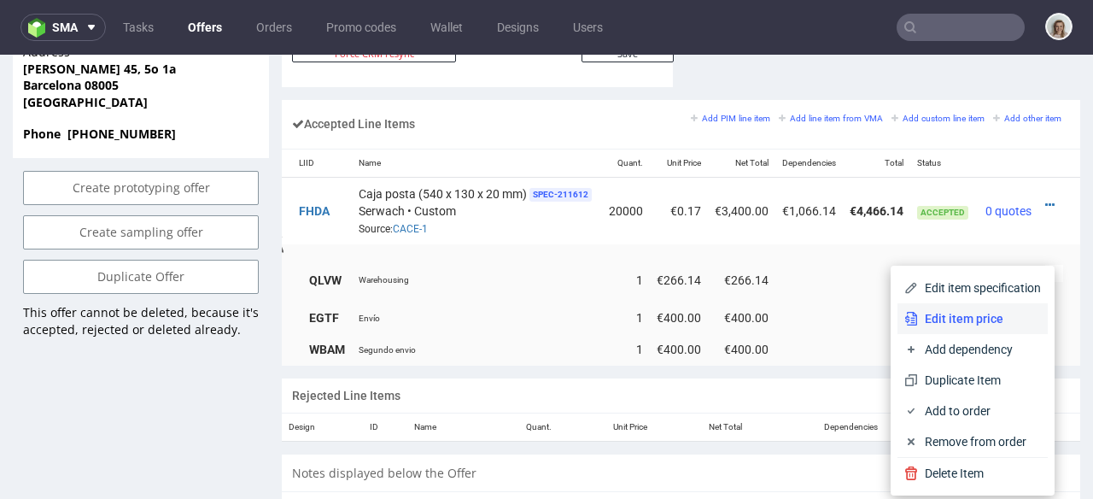
click at [942, 316] on span "Edit item price" at bounding box center [979, 318] width 123 height 17
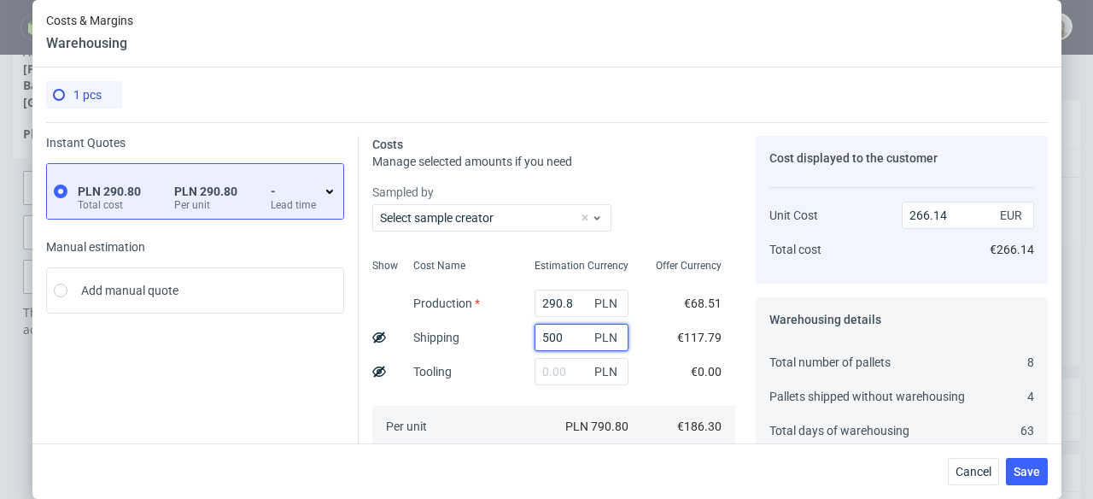
drag, startPoint x: 506, startPoint y: 339, endPoint x: 490, endPoint y: 339, distance: 15.4
click at [490, 339] on div "Show Cost Name Production Shipping Tooling Per unit Total cost Estimation Curre…" at bounding box center [553, 364] width 363 height 225
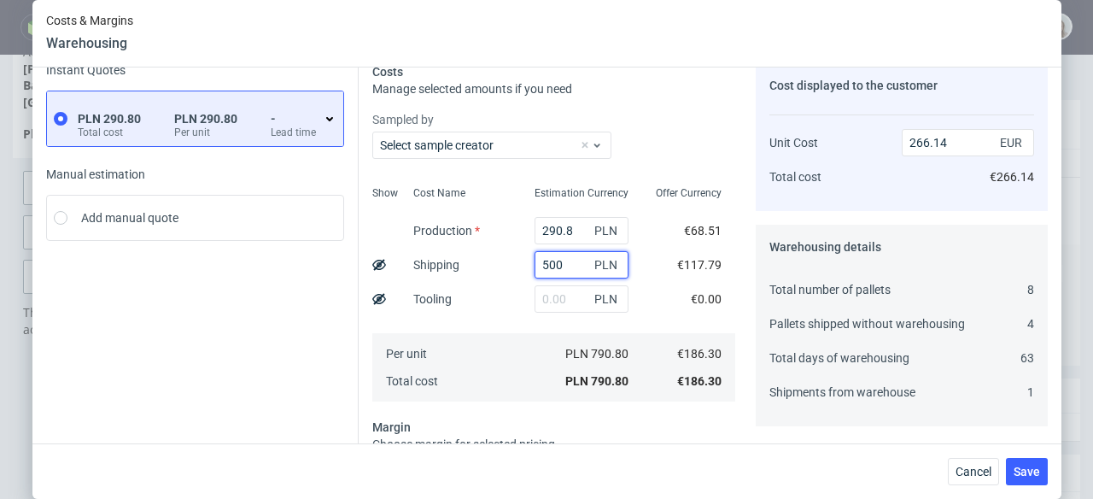
scroll to position [89, 0]
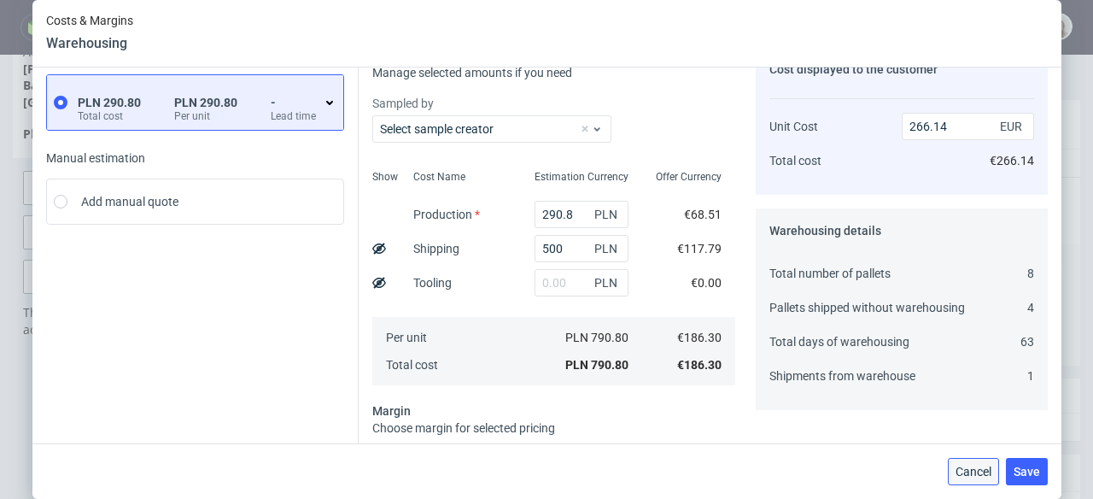
drag, startPoint x: 992, startPoint y: 472, endPoint x: 967, endPoint y: 374, distance: 101.3
click at [992, 472] on span "Cancel" at bounding box center [974, 471] width 36 height 12
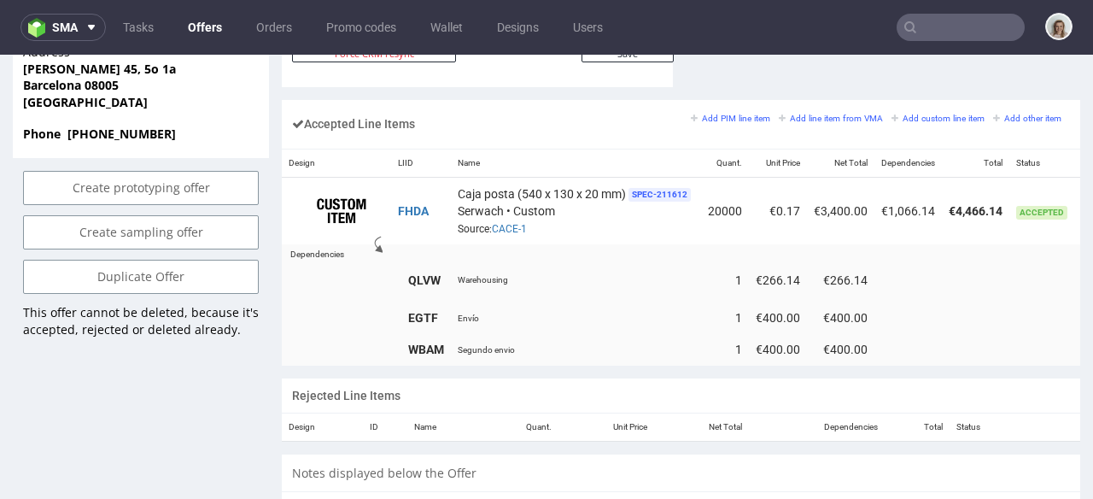
scroll to position [0, 116]
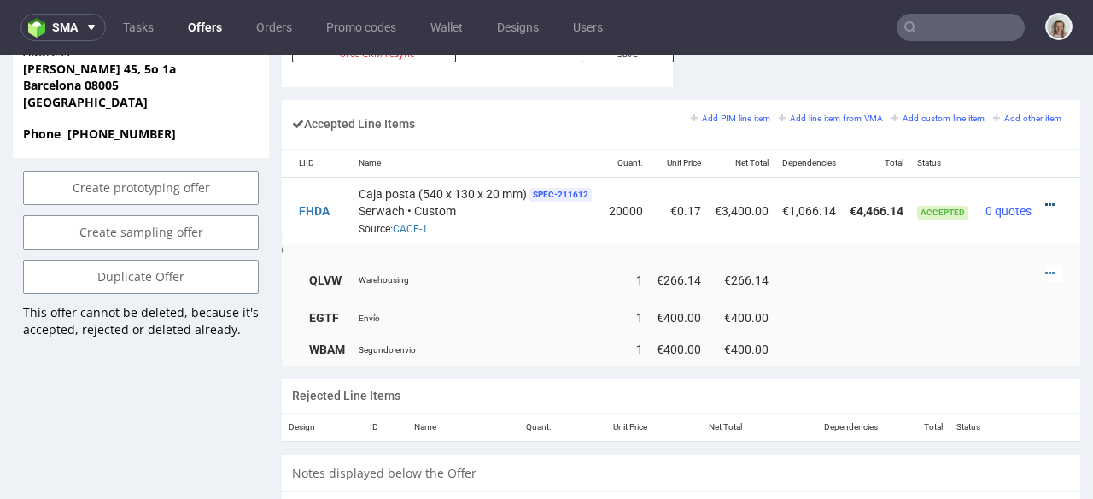
click at [1045, 196] on div at bounding box center [1054, 204] width 18 height 17
click at [1045, 199] on icon at bounding box center [1049, 205] width 9 height 12
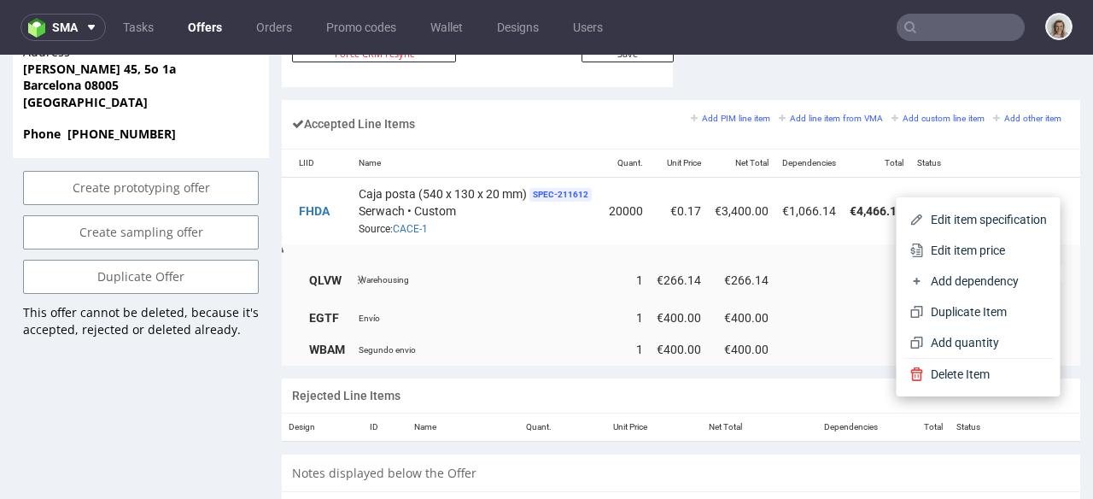
click at [973, 254] on span "Edit item price" at bounding box center [985, 250] width 123 height 17
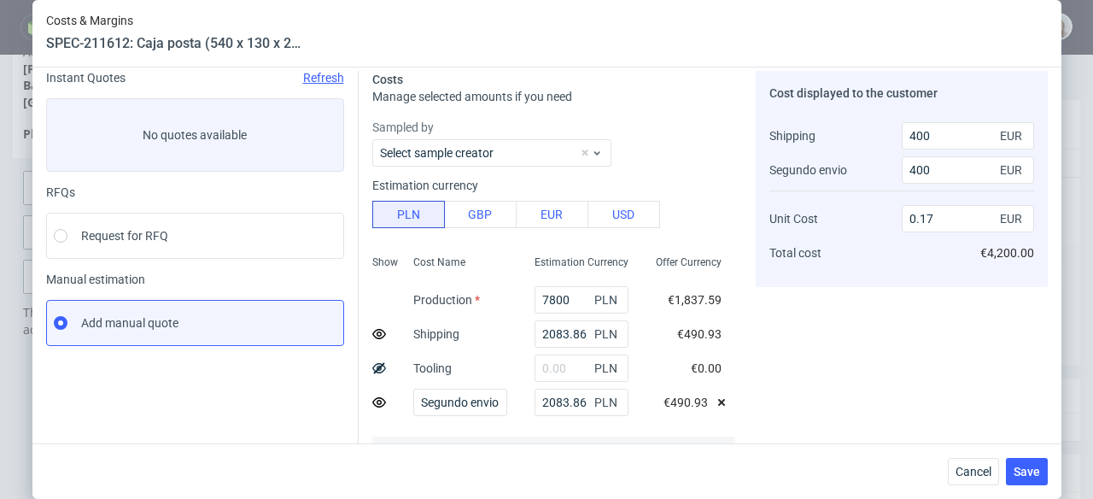
scroll to position [131, 0]
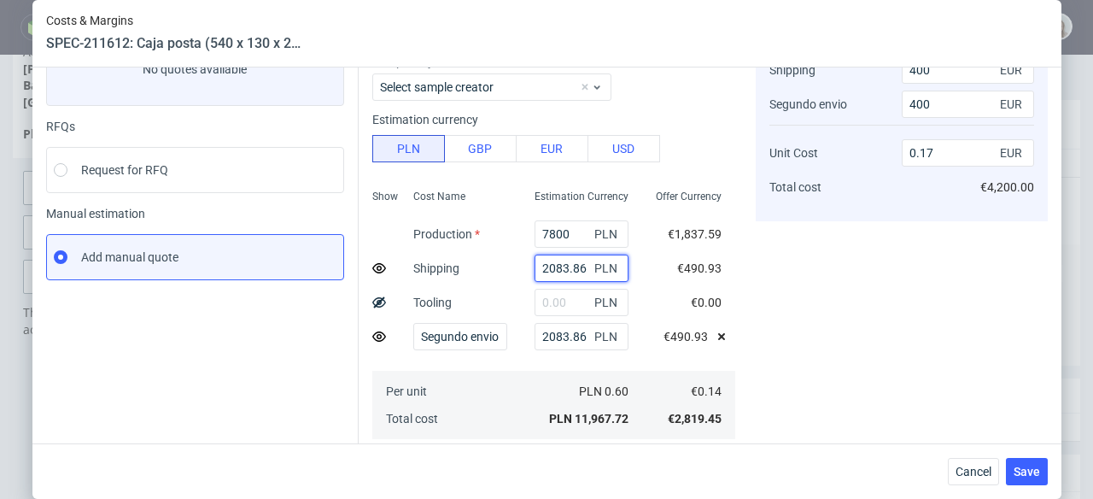
drag, startPoint x: 567, startPoint y: 266, endPoint x: 518, endPoint y: 268, distance: 48.7
click at [535, 268] on input "2083.86" at bounding box center [582, 268] width 94 height 27
click at [983, 482] on button "Cancel" at bounding box center [973, 471] width 51 height 27
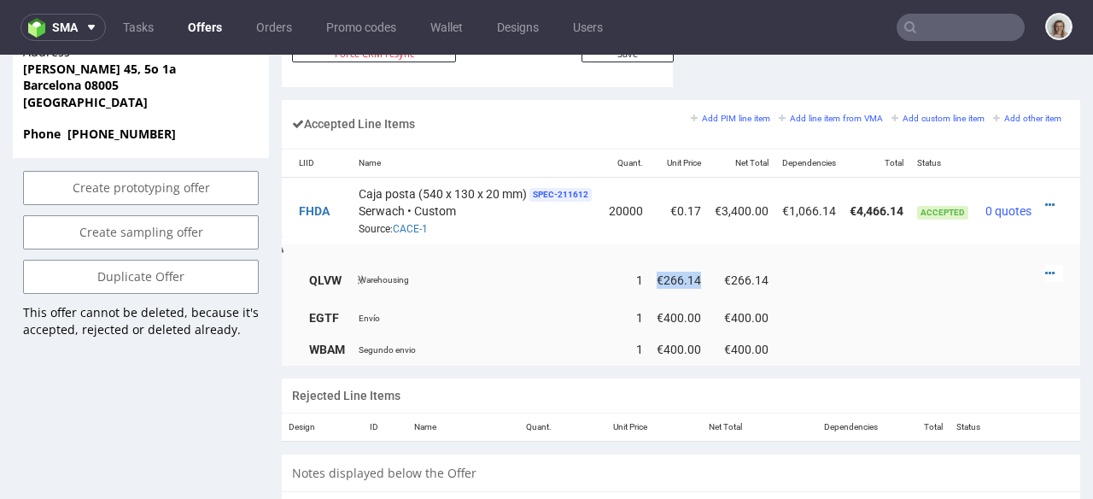
drag, startPoint x: 684, startPoint y: 261, endPoint x: 636, endPoint y: 261, distance: 47.8
click at [650, 261] on td "€266.14" at bounding box center [679, 280] width 58 height 44
copy td "€266.14"
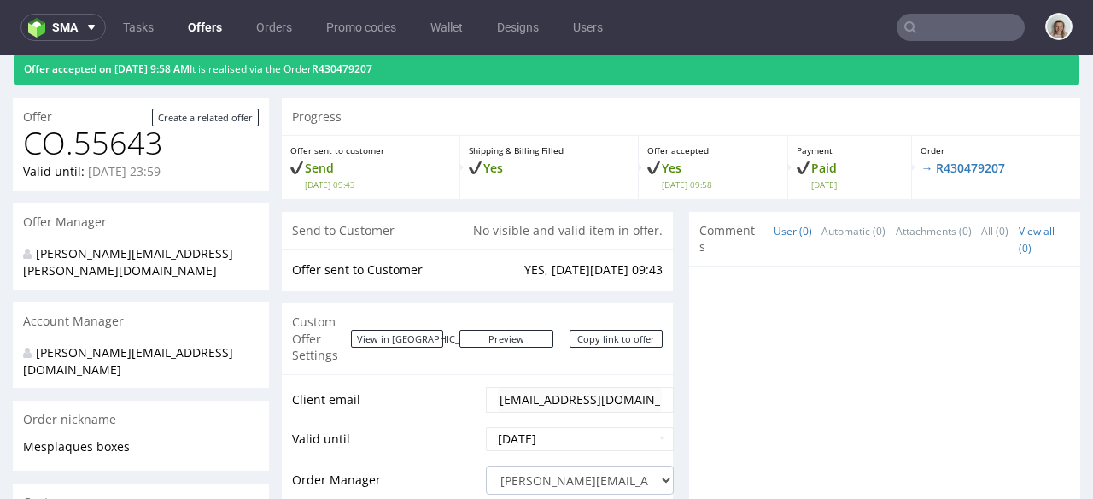
scroll to position [0, 0]
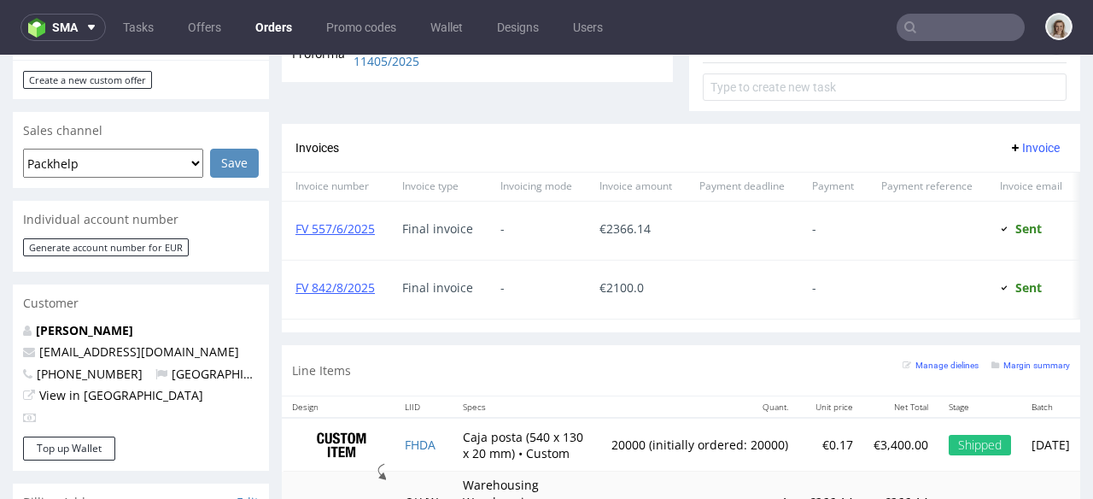
scroll to position [906, 0]
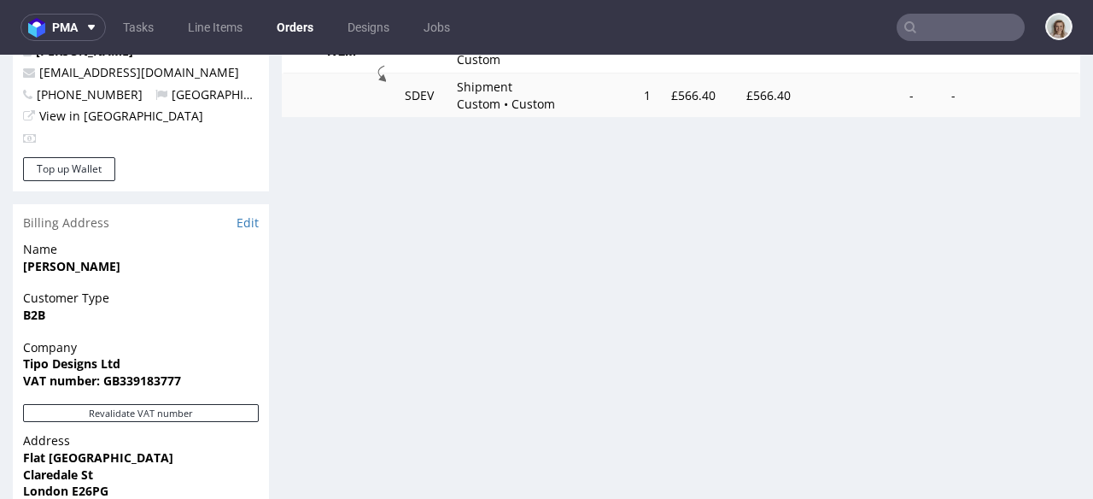
scroll to position [979, 0]
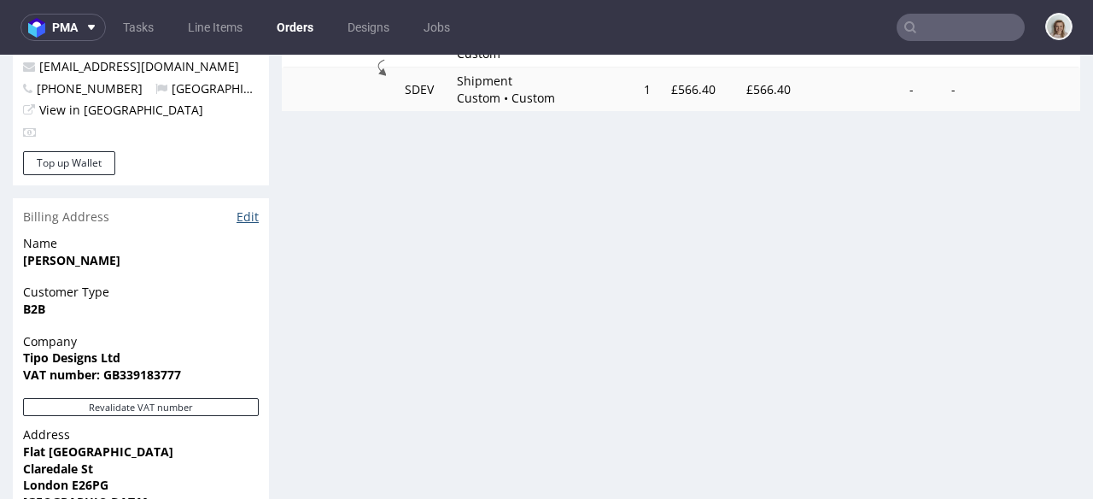
click at [247, 208] on link "Edit" at bounding box center [248, 216] width 22 height 17
click at [57, 30] on span "pma" at bounding box center [65, 27] width 26 height 12
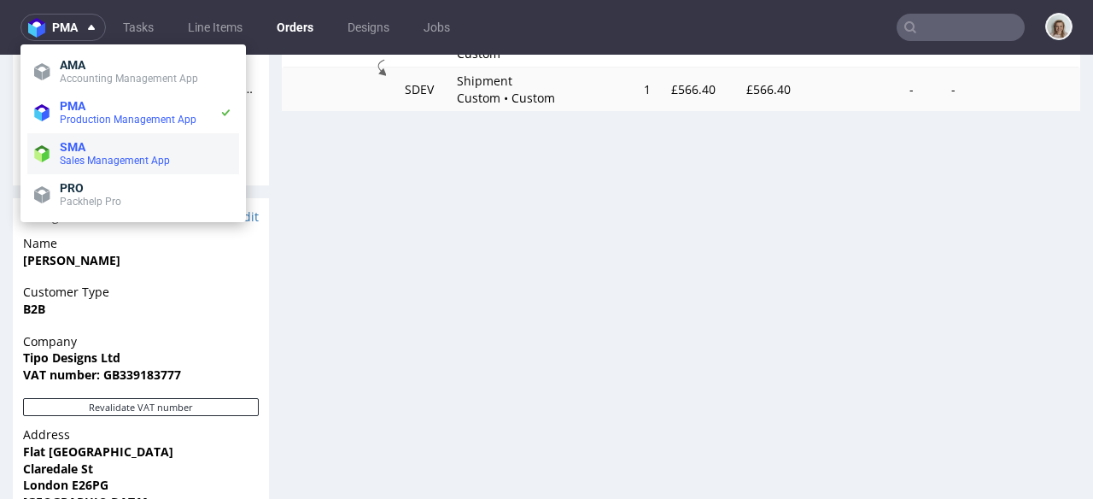
click at [65, 143] on span "SMA" at bounding box center [73, 147] width 26 height 14
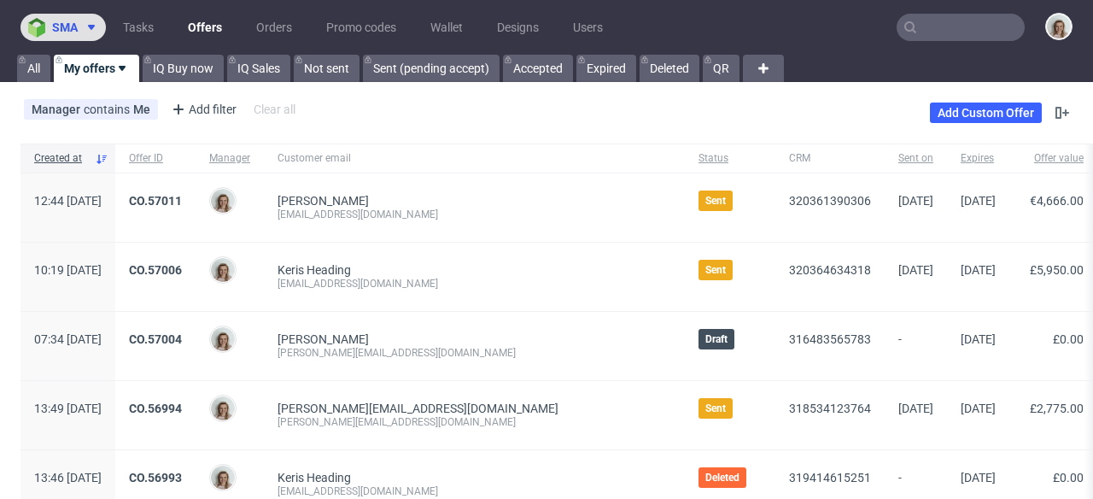
click at [67, 28] on span "sma" at bounding box center [65, 27] width 26 height 12
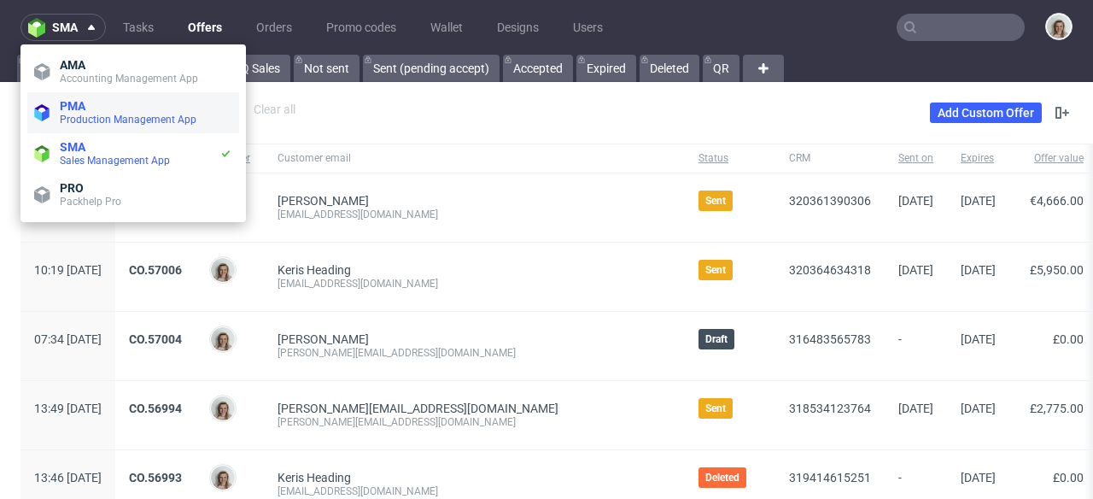
click at [77, 105] on span "PMA" at bounding box center [73, 106] width 26 height 14
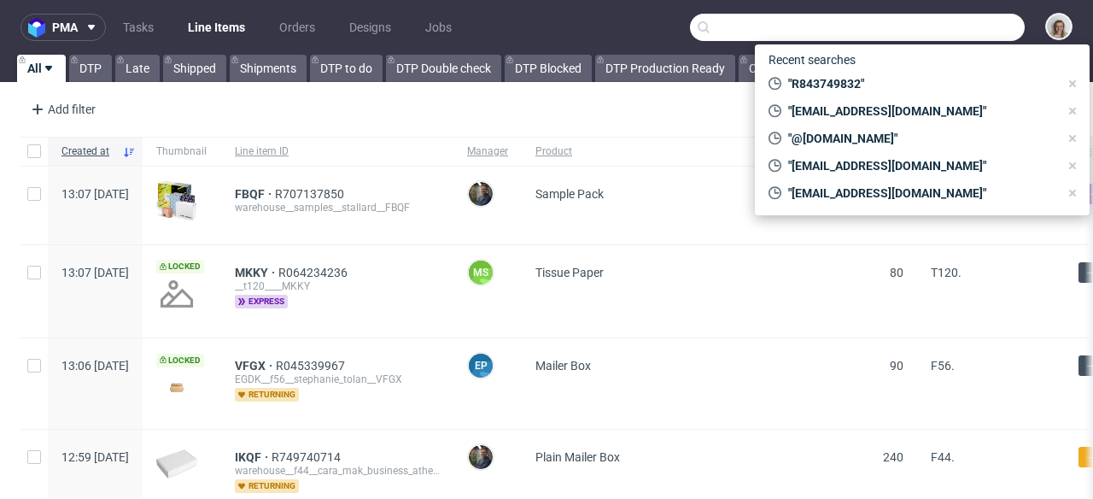
click at [951, 31] on input "text" at bounding box center [857, 27] width 335 height 27
paste input "R774270715"
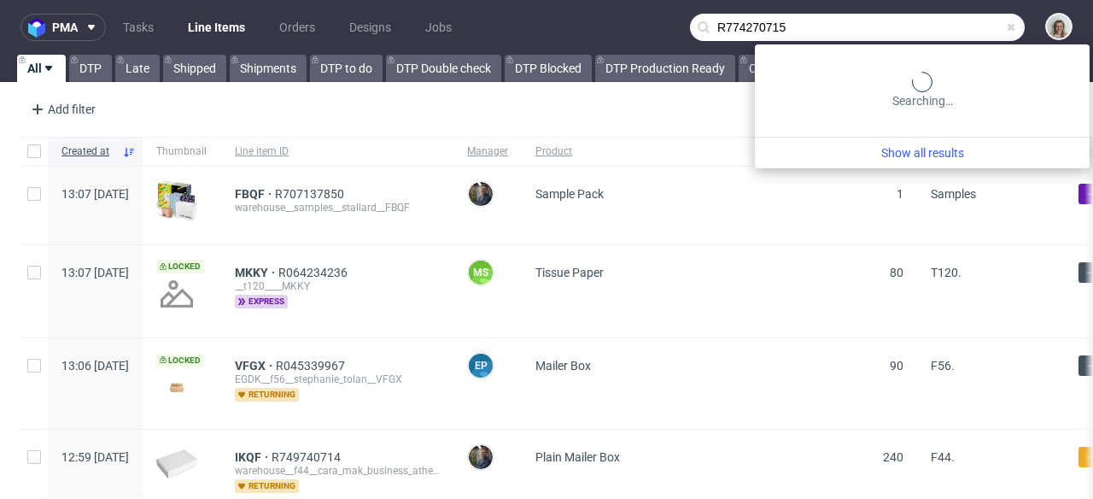
type input "R774270715"
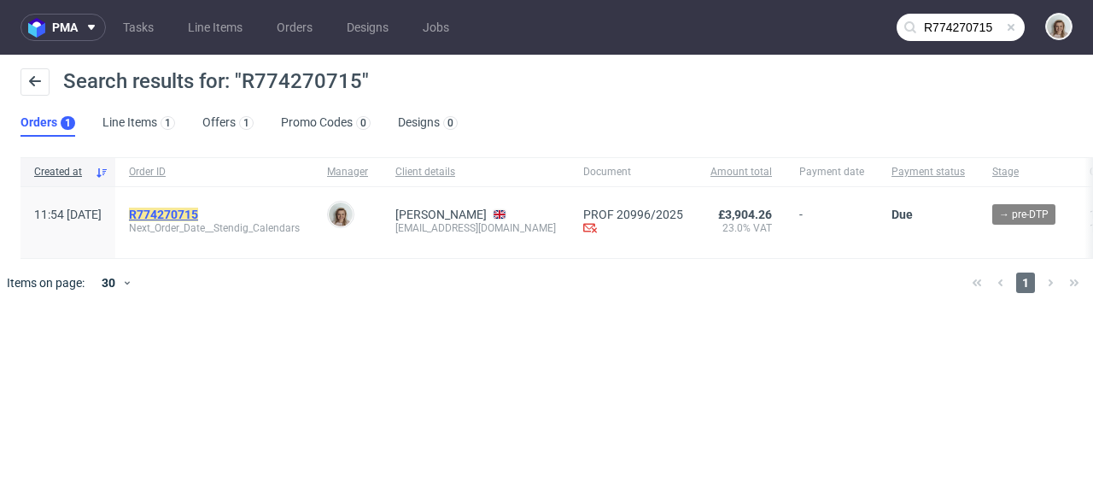
click at [198, 215] on mark "R774270715" at bounding box center [163, 215] width 69 height 14
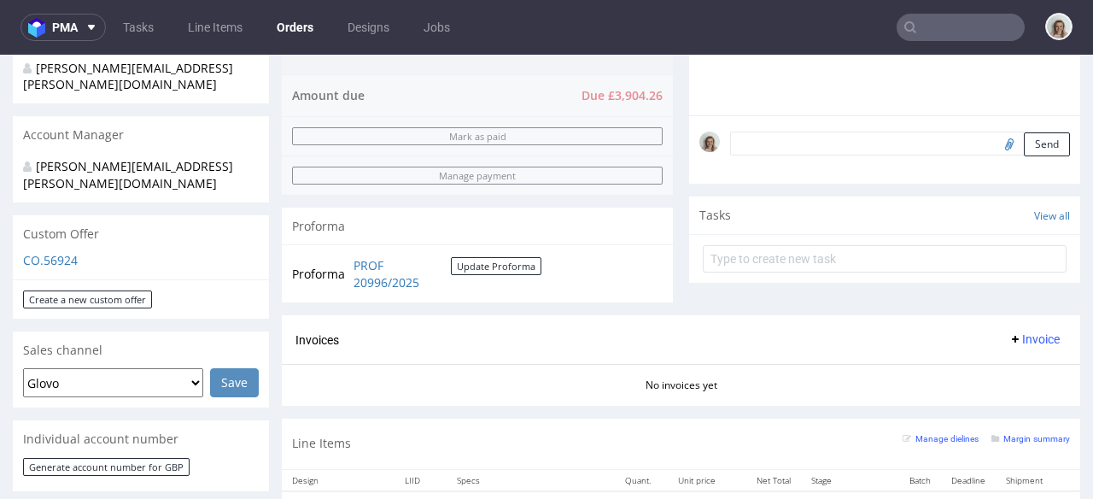
scroll to position [498, 0]
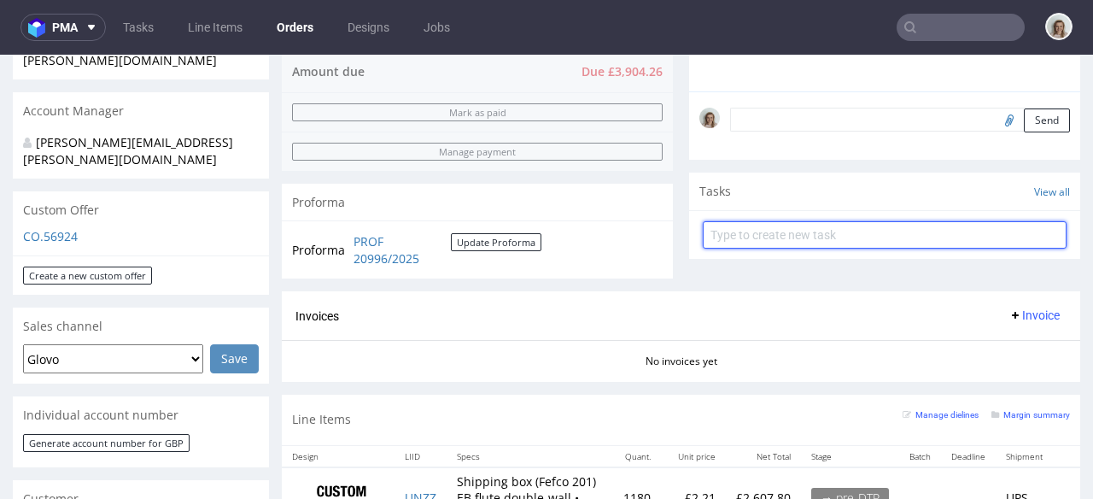
click at [752, 226] on input "text" at bounding box center [885, 234] width 364 height 27
type input "payment link"
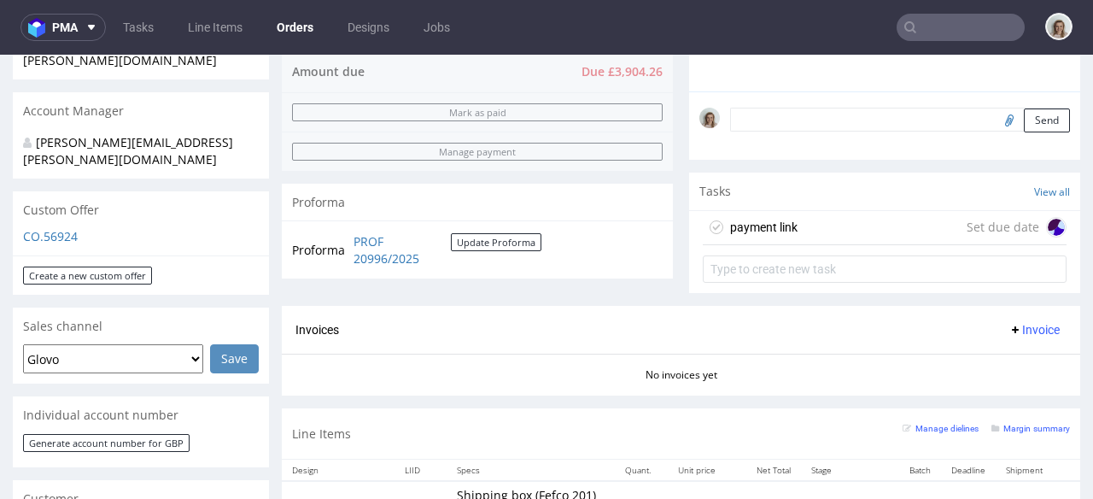
click at [856, 214] on div "payment link Set due date" at bounding box center [885, 228] width 364 height 34
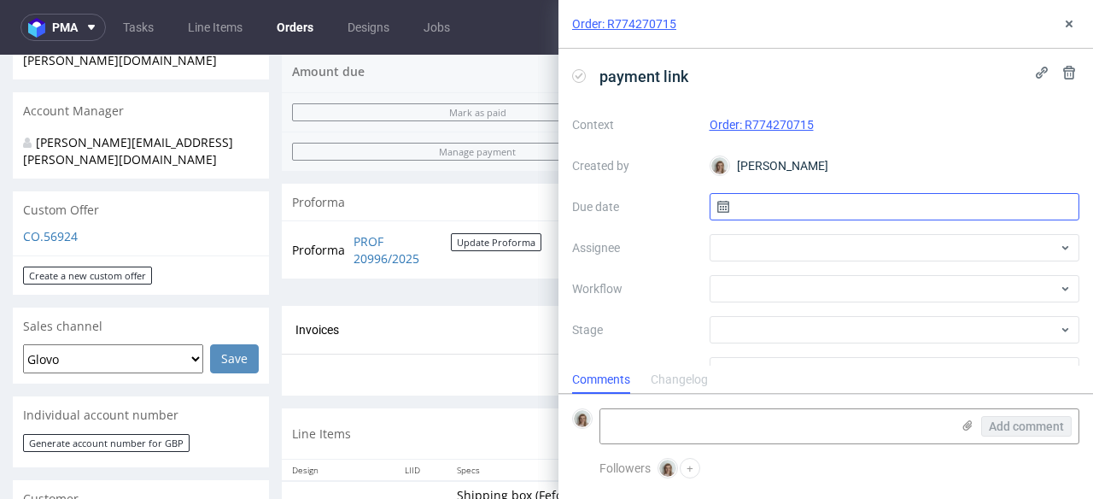
scroll to position [14, 0]
click at [886, 204] on input "text" at bounding box center [895, 206] width 371 height 27
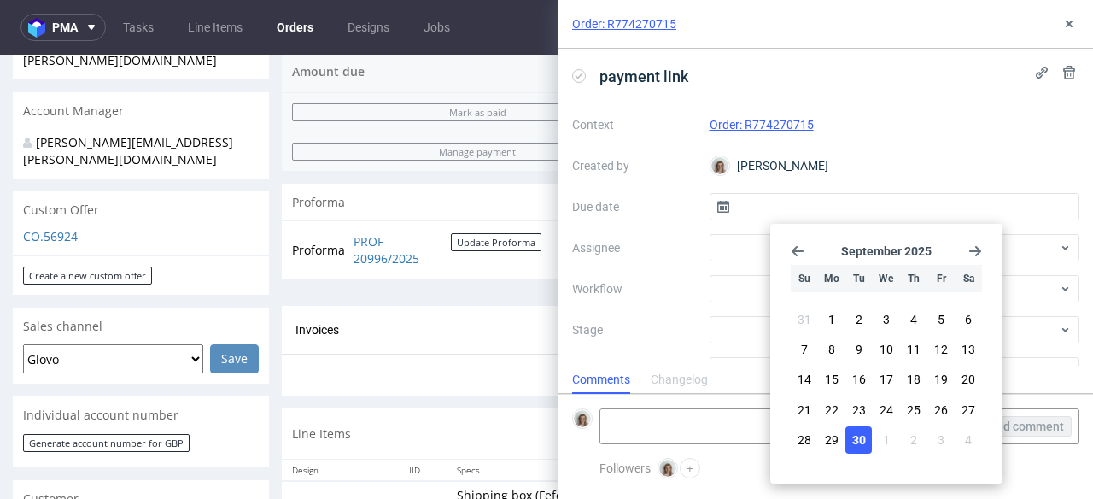
click at [852, 435] on span "30" at bounding box center [859, 439] width 14 height 17
type input "[DATE]"
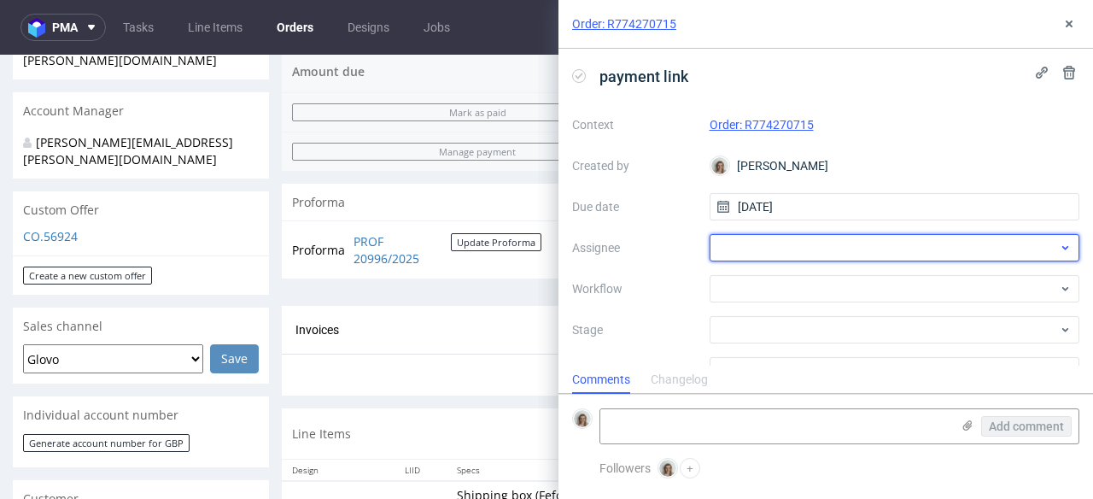
click at [799, 248] on div at bounding box center [895, 247] width 371 height 27
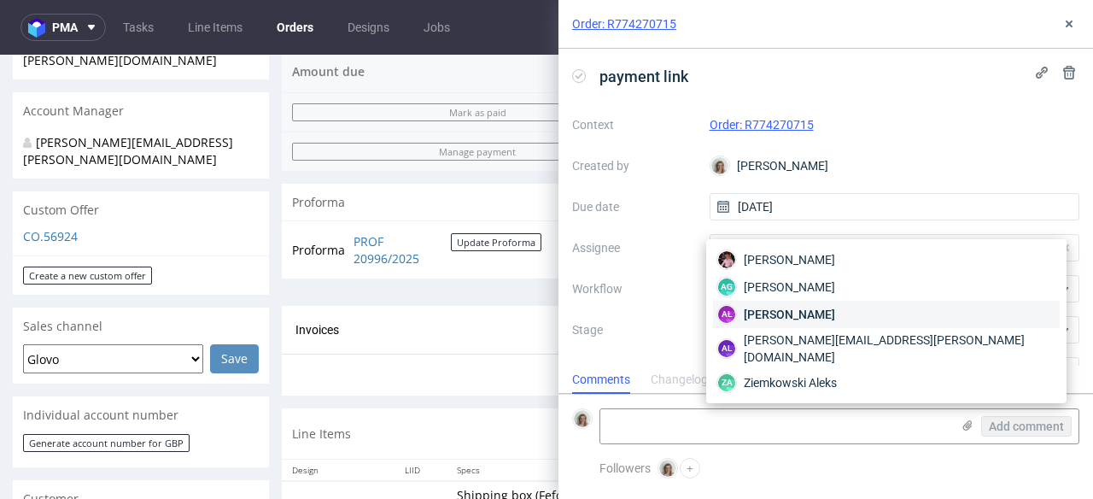
type input "alek"
click at [790, 315] on span "[PERSON_NAME]" at bounding box center [789, 314] width 91 height 17
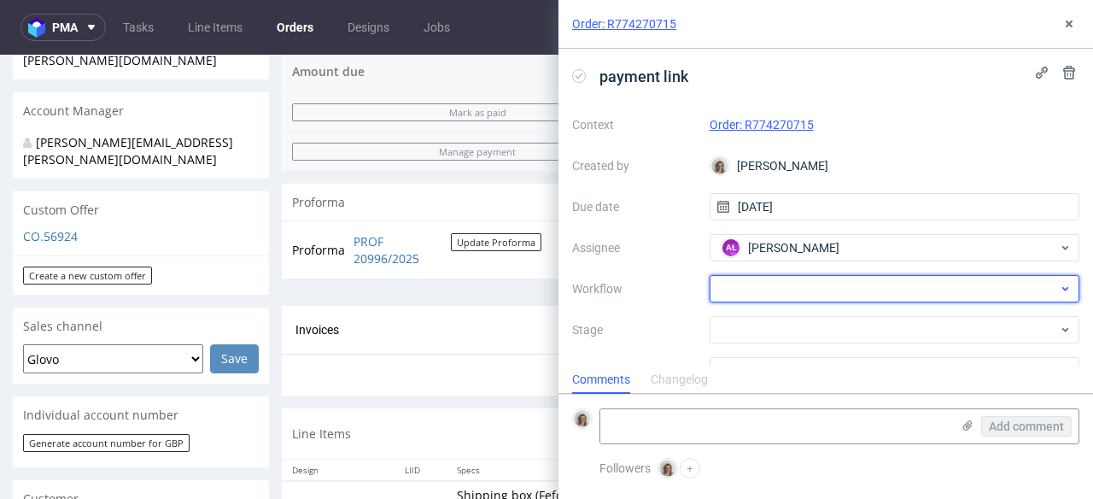
click at [781, 289] on div at bounding box center [895, 288] width 371 height 27
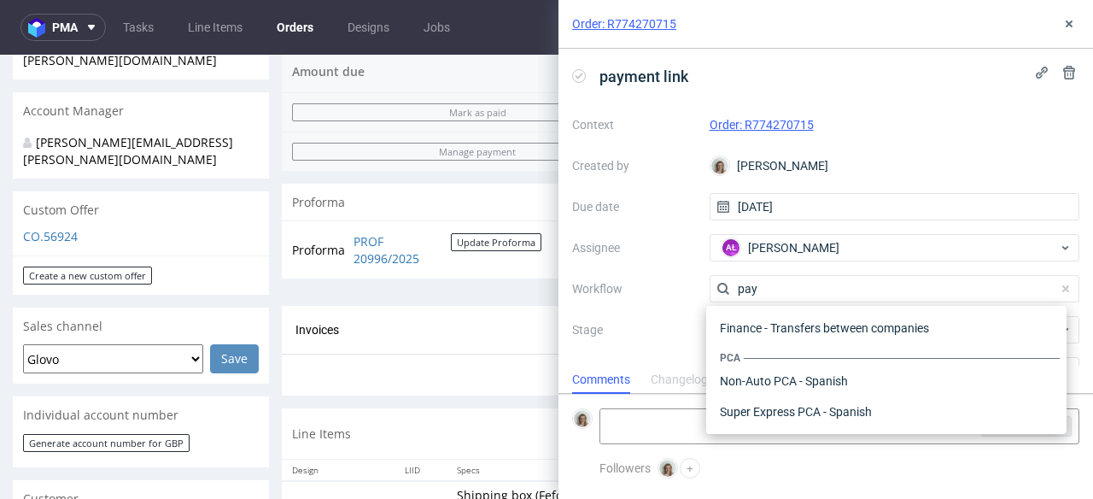
scroll to position [61, 0]
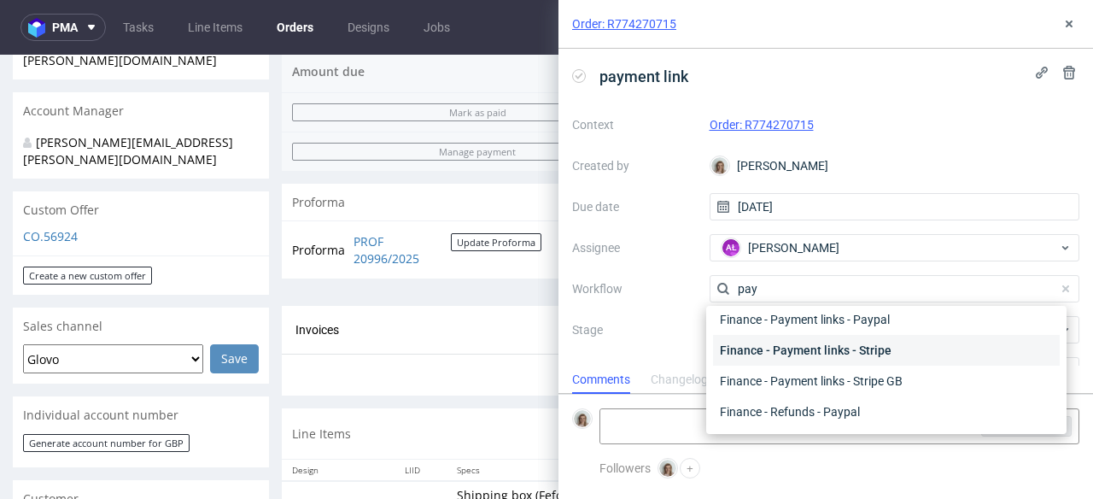
type input "pay"
click at [775, 350] on div "Finance - Payment links - Stripe" at bounding box center [886, 350] width 347 height 31
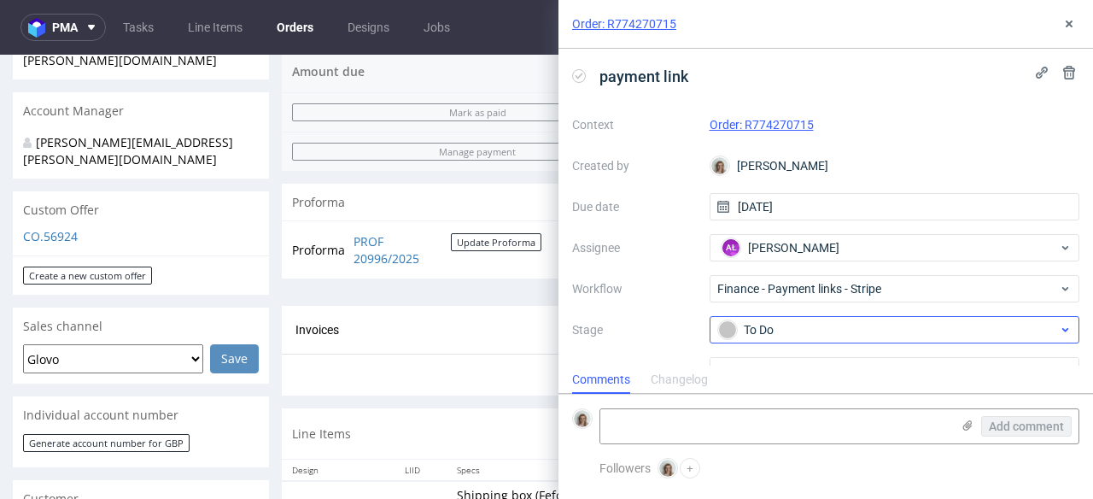
scroll to position [87, 0]
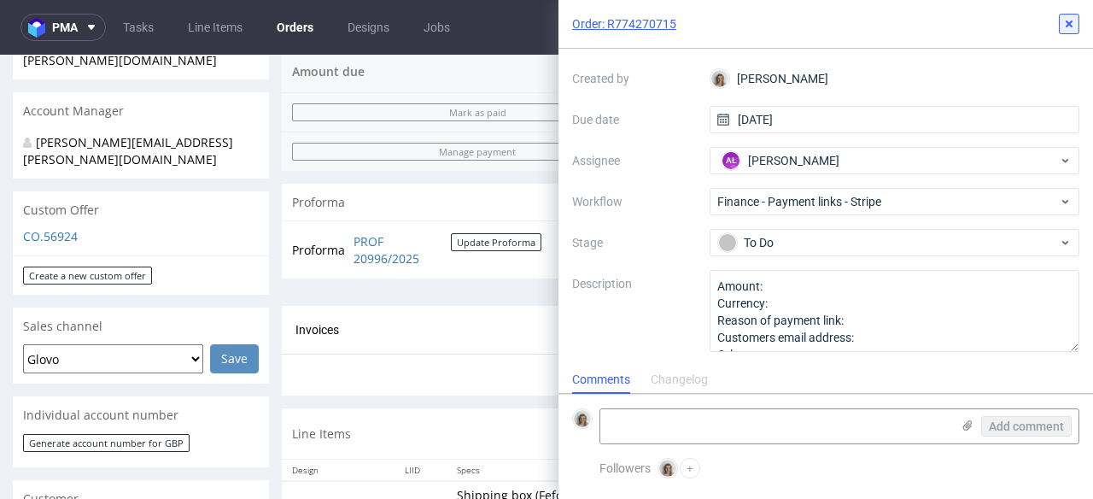
click at [1072, 19] on icon at bounding box center [1069, 24] width 14 height 14
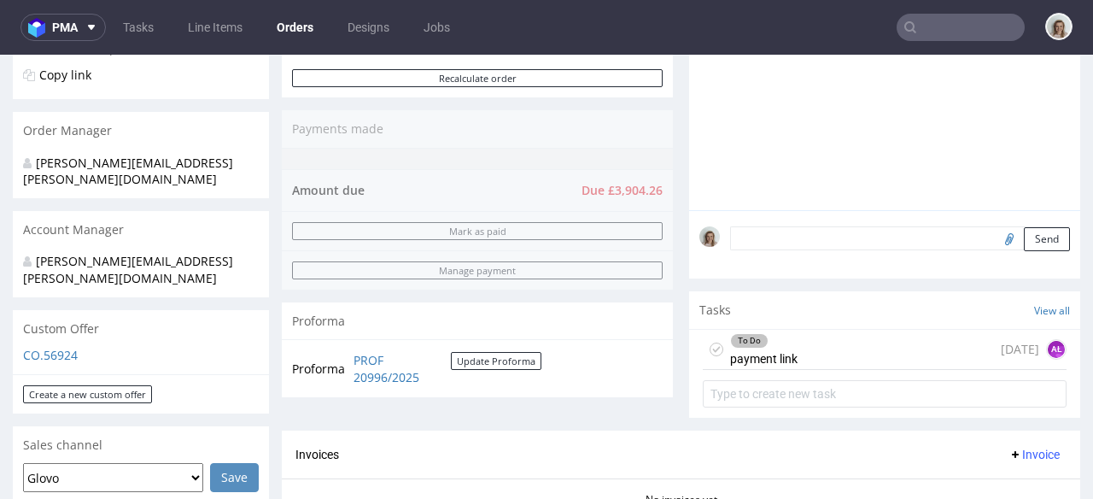
scroll to position [328, 0]
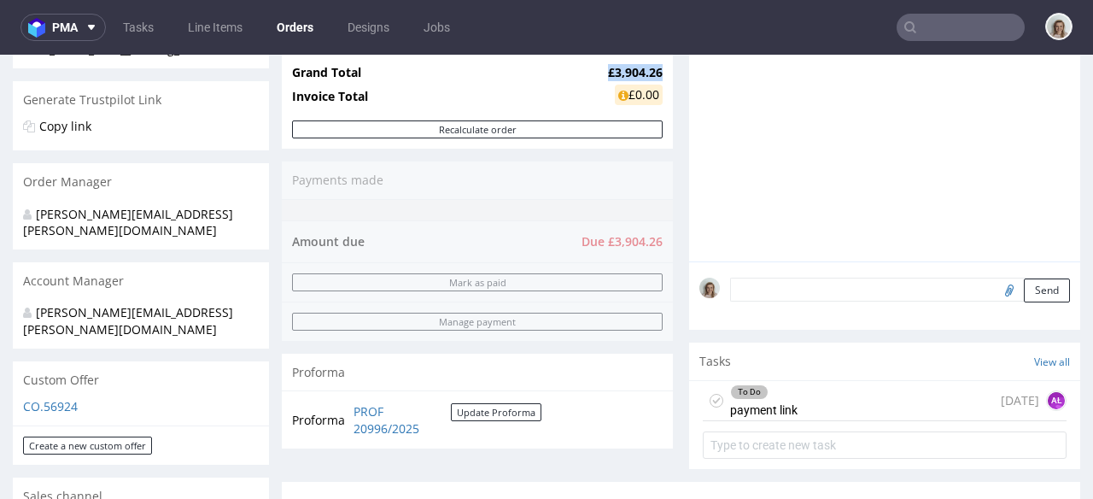
drag, startPoint x: 648, startPoint y: 72, endPoint x: 581, endPoint y: 72, distance: 67.5
click at [581, 72] on tr "Grand Total £3,904.26" at bounding box center [477, 72] width 371 height 20
copy tr "£3,904.26"
click at [902, 402] on div "To Do payment link [DATE] AŁ" at bounding box center [885, 401] width 364 height 40
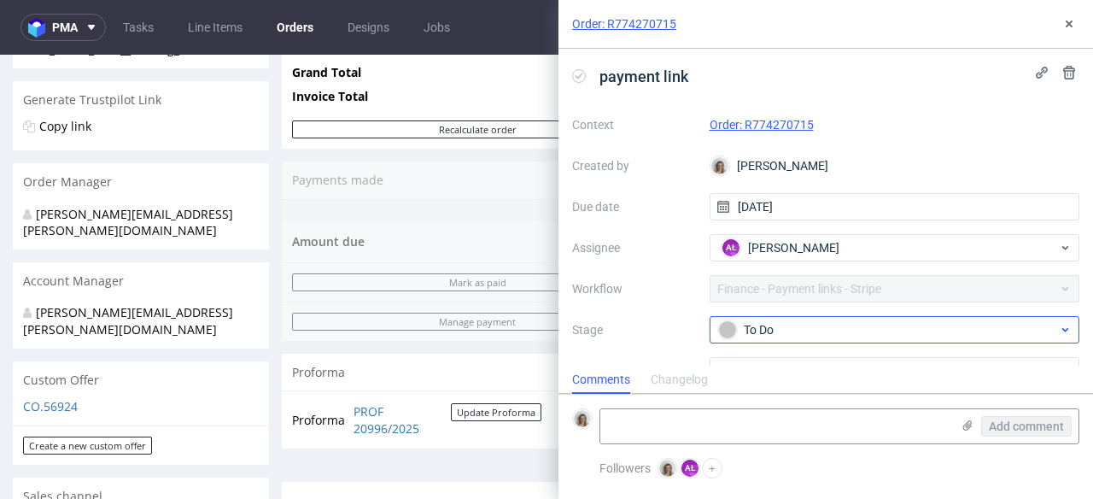
scroll to position [87, 0]
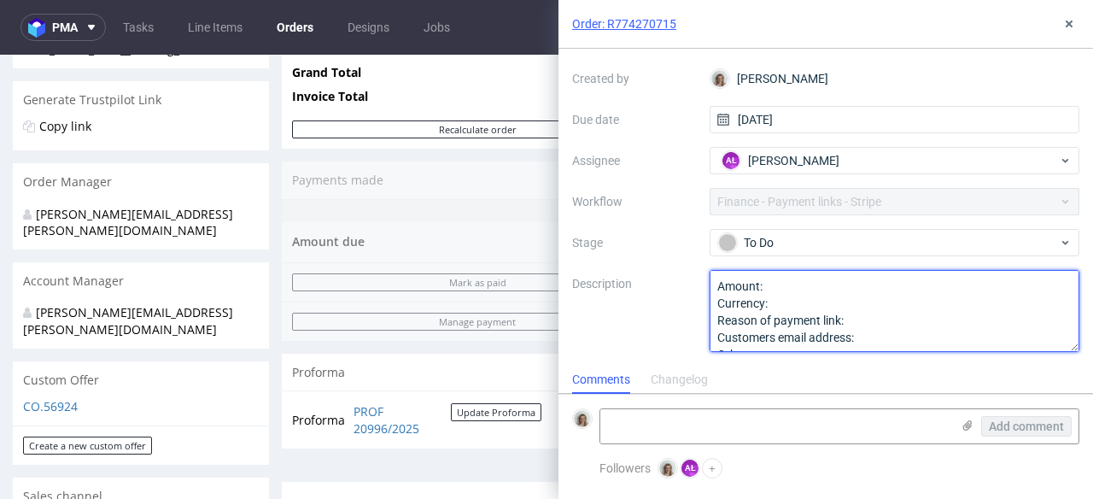
click at [793, 288] on textarea "Amount: Currency: Reason of payment link: Customers email address: Other:" at bounding box center [895, 311] width 371 height 82
paste textarea "£3,904.26"
click at [861, 320] on textarea "Amount: Currency: Reason of payment link: Customers email address: Other:" at bounding box center [895, 311] width 371 height 82
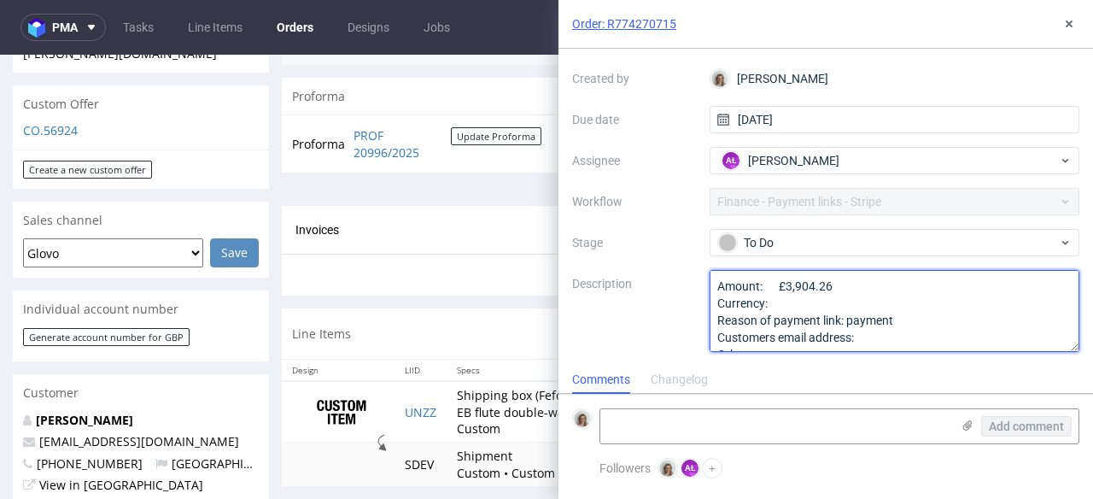
scroll to position [694, 0]
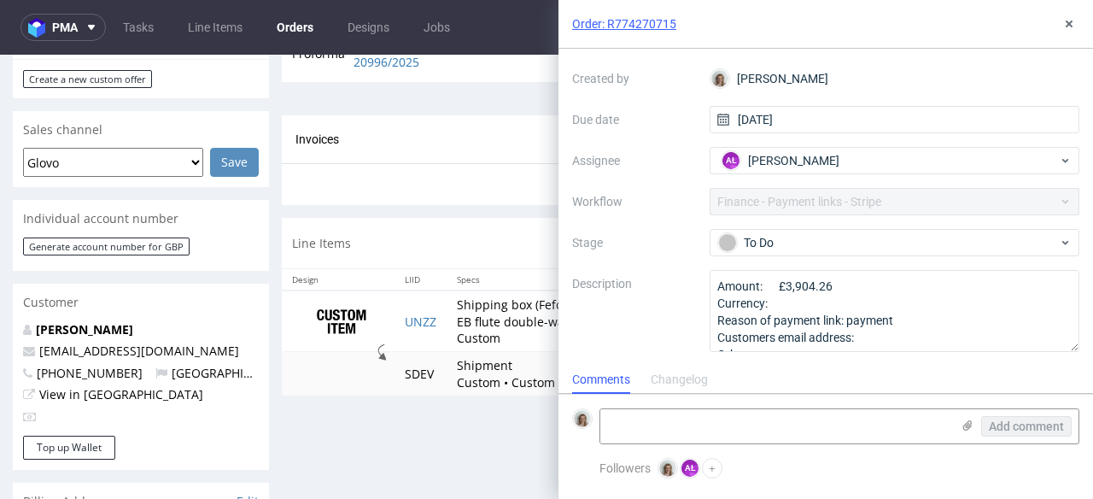
drag, startPoint x: 233, startPoint y: 315, endPoint x: 26, endPoint y: 315, distance: 206.7
click at [26, 342] on p "[EMAIL_ADDRESS][DOMAIN_NAME]" at bounding box center [141, 350] width 236 height 17
copy span "[EMAIL_ADDRESS][DOMAIN_NAME]"
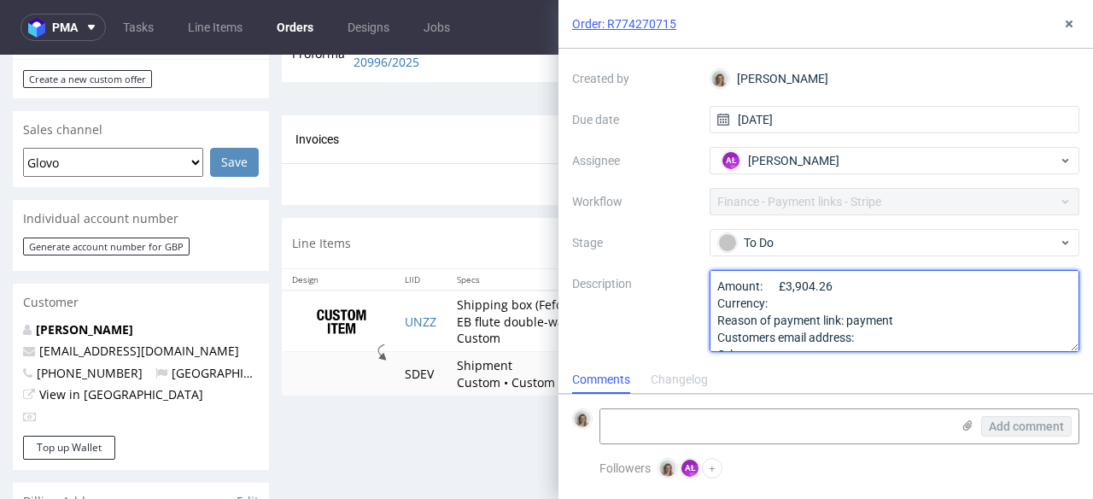
click at [867, 335] on textarea "Amount: £3,904.26 Currency: Reason of payment link: payment Customers email add…" at bounding box center [895, 311] width 371 height 82
paste textarea "[EMAIL_ADDRESS][DOMAIN_NAME]"
type textarea "Amount: £3,904.26 Currency: Reason of payment link: payment Customers email add…"
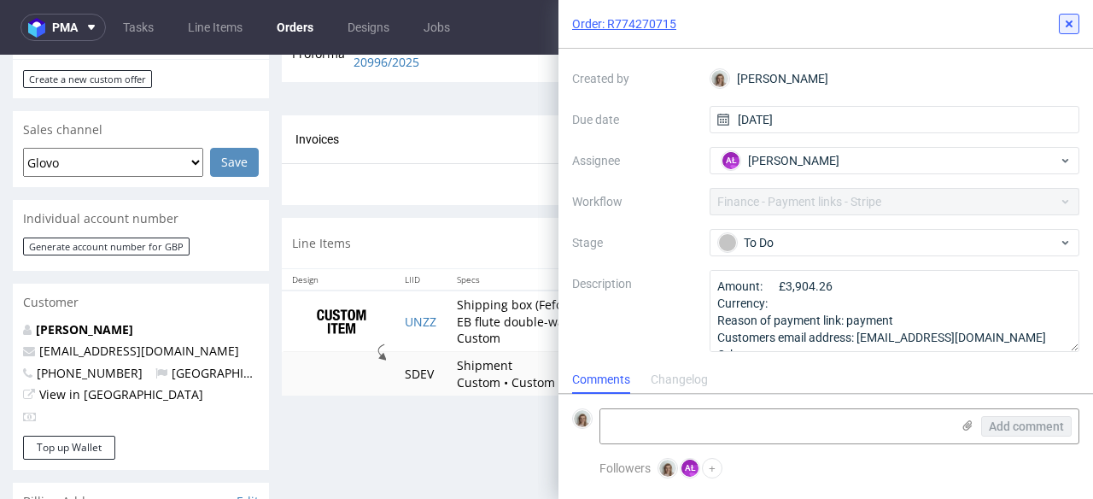
click at [1073, 20] on icon at bounding box center [1069, 24] width 14 height 14
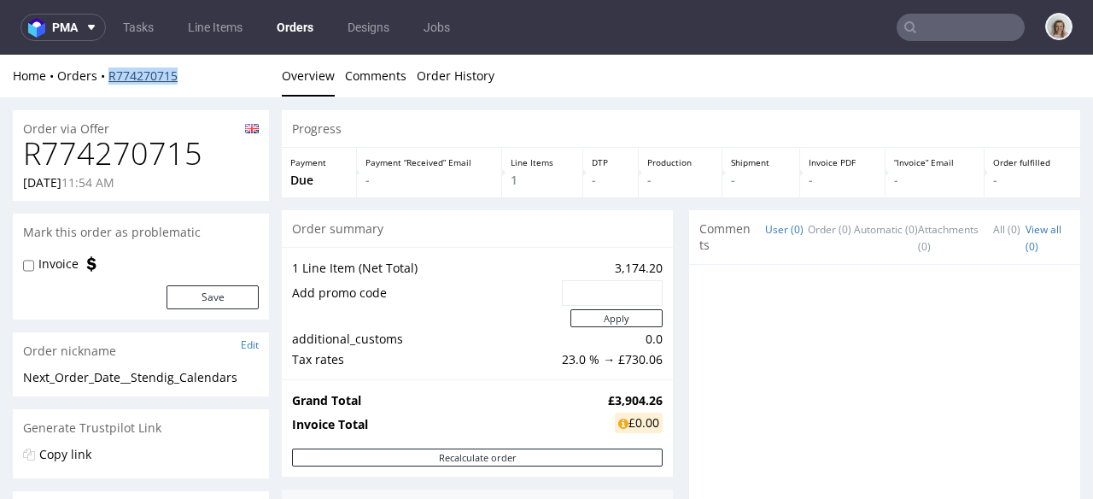
drag, startPoint x: 193, startPoint y: 70, endPoint x: 109, endPoint y: 69, distance: 83.7
click at [109, 69] on div "Home Orders R774270715" at bounding box center [141, 75] width 256 height 17
copy link "R774270715"
click at [79, 24] on span at bounding box center [88, 27] width 20 height 14
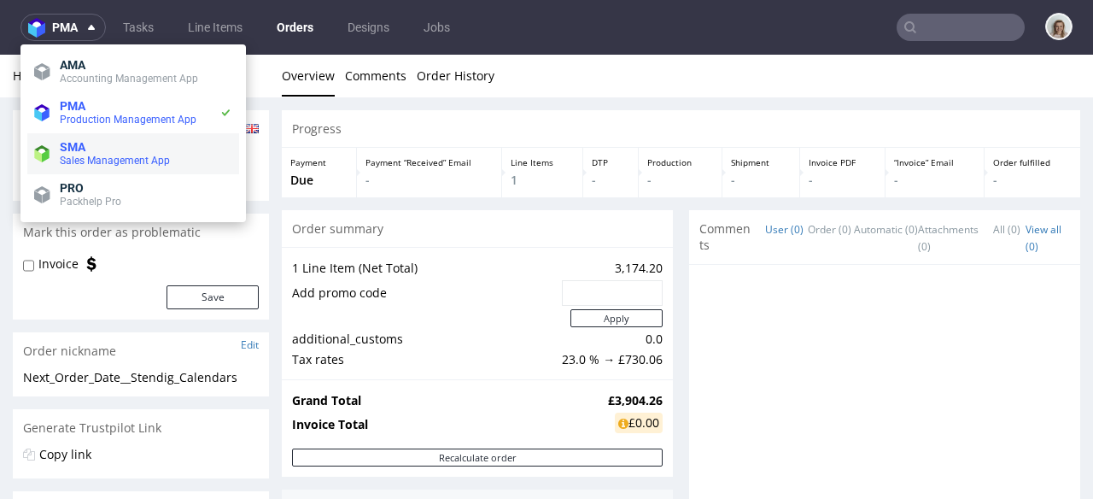
click at [109, 146] on span "SMA" at bounding box center [146, 147] width 173 height 14
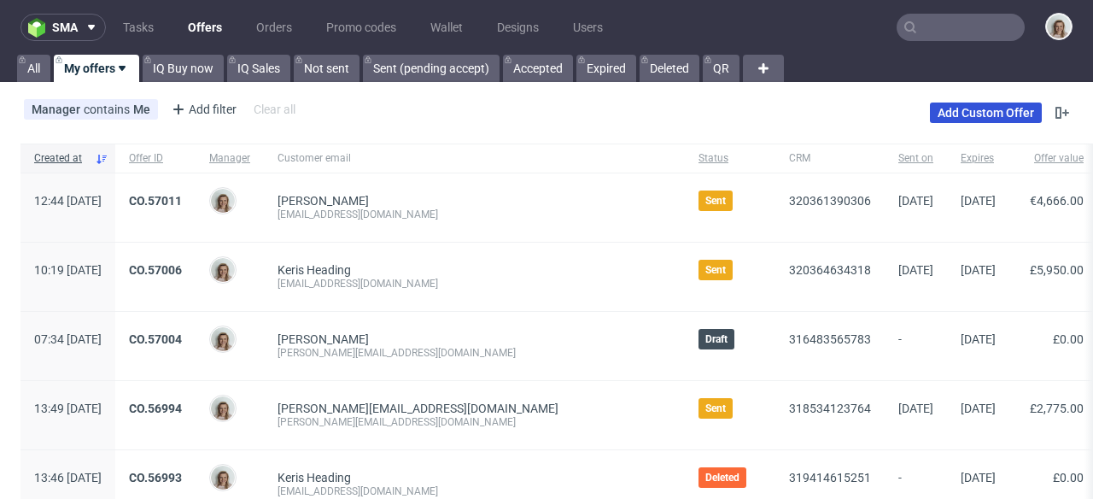
click at [963, 108] on link "Add Custom Offer" at bounding box center [986, 112] width 112 height 20
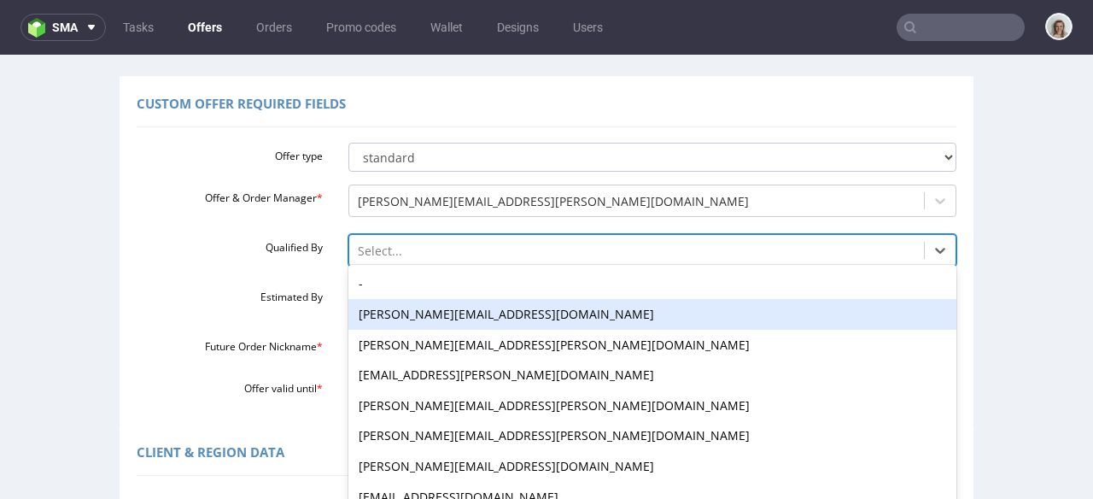
click at [376, 258] on div "[PERSON_NAME][EMAIL_ADDRESS][DOMAIN_NAME], 2 of 16. 16 results available. Use U…" at bounding box center [652, 246] width 609 height 24
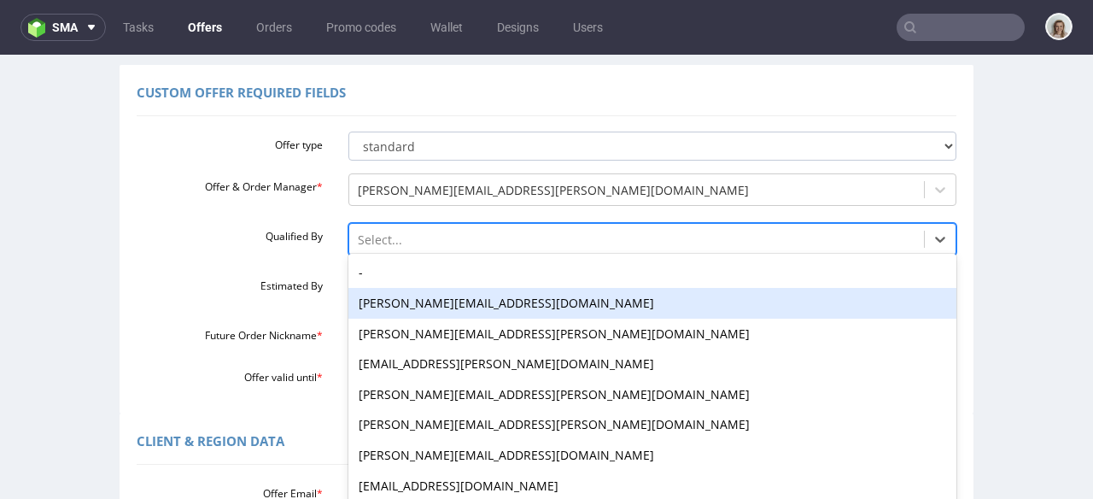
scroll to position [141, 0]
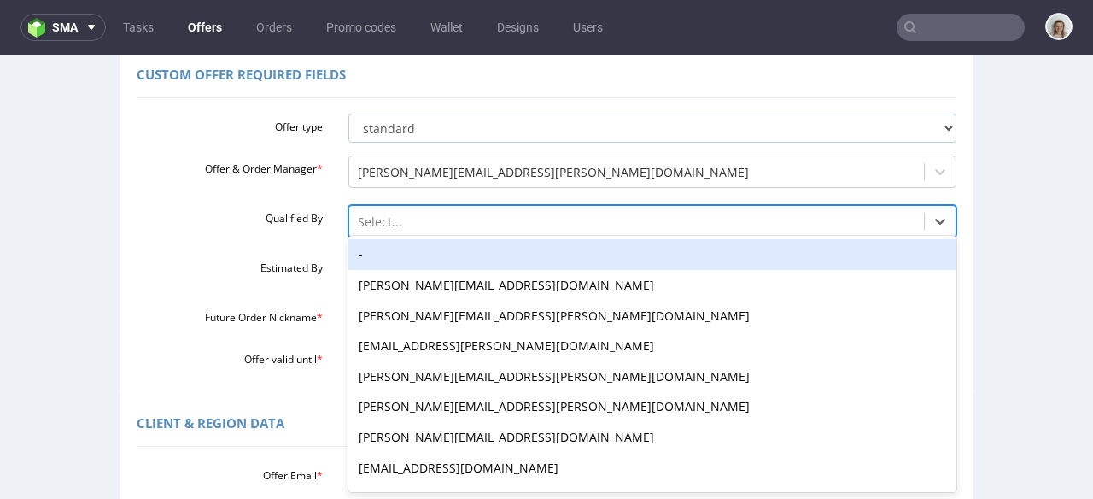
click at [370, 259] on div "-" at bounding box center [652, 254] width 609 height 31
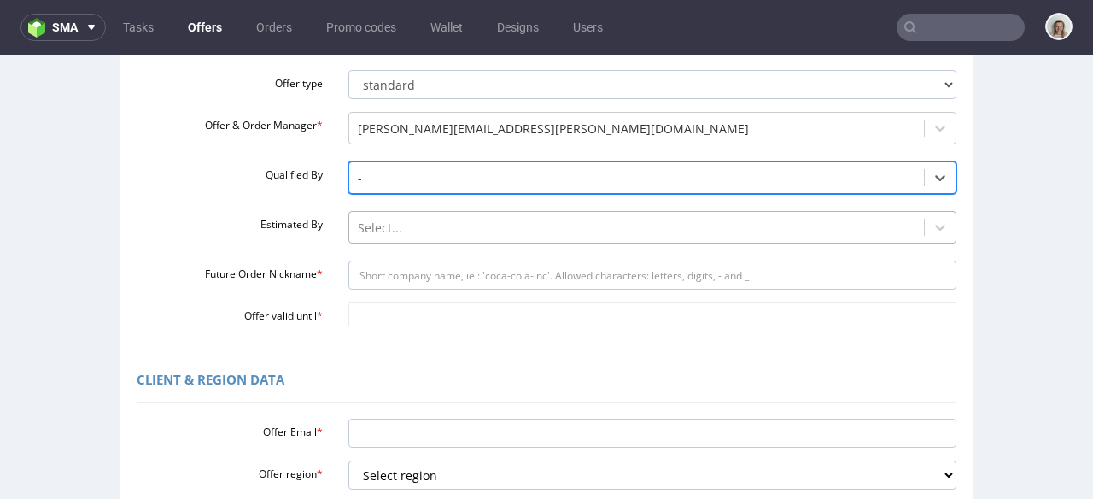
click at [371, 235] on div "Select..." at bounding box center [652, 223] width 609 height 24
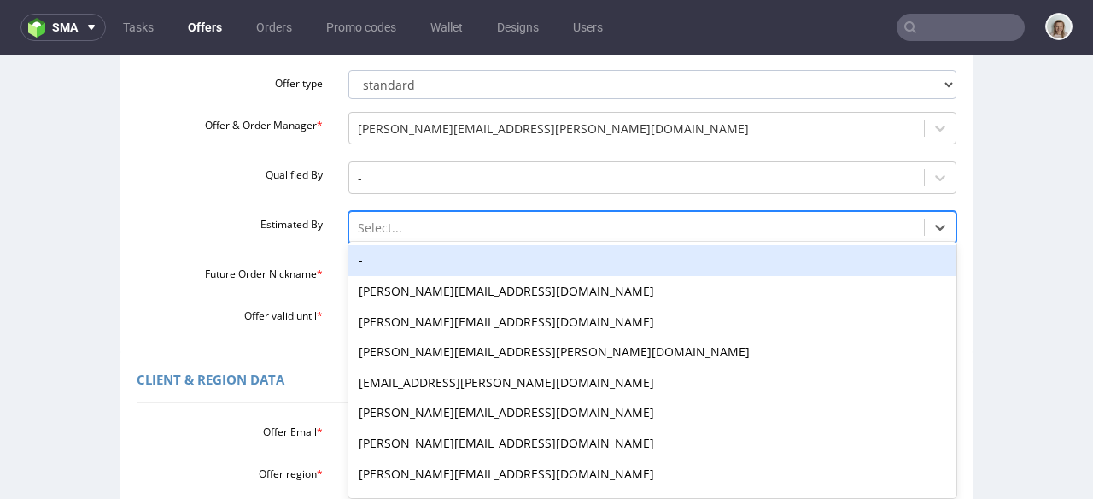
scroll to position [190, 0]
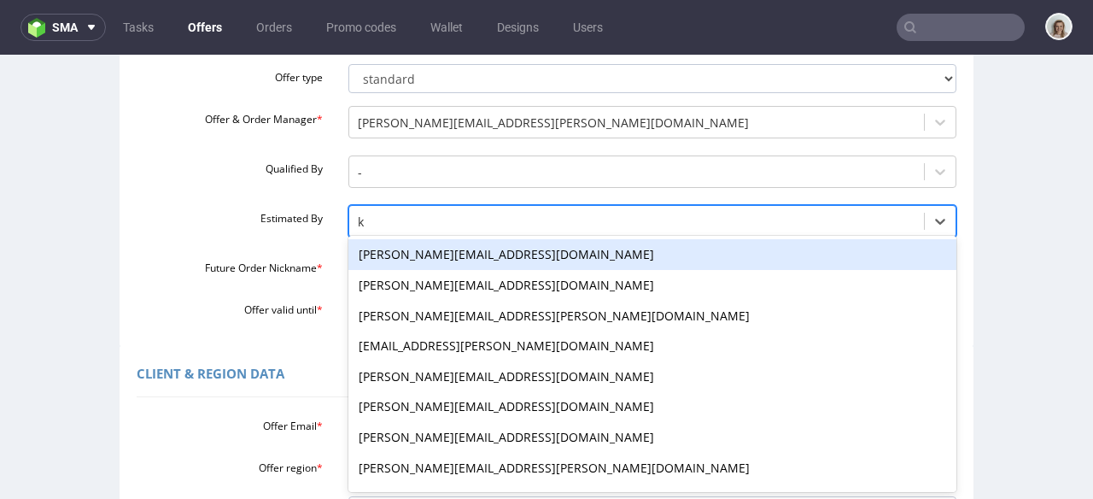
type input "ku"
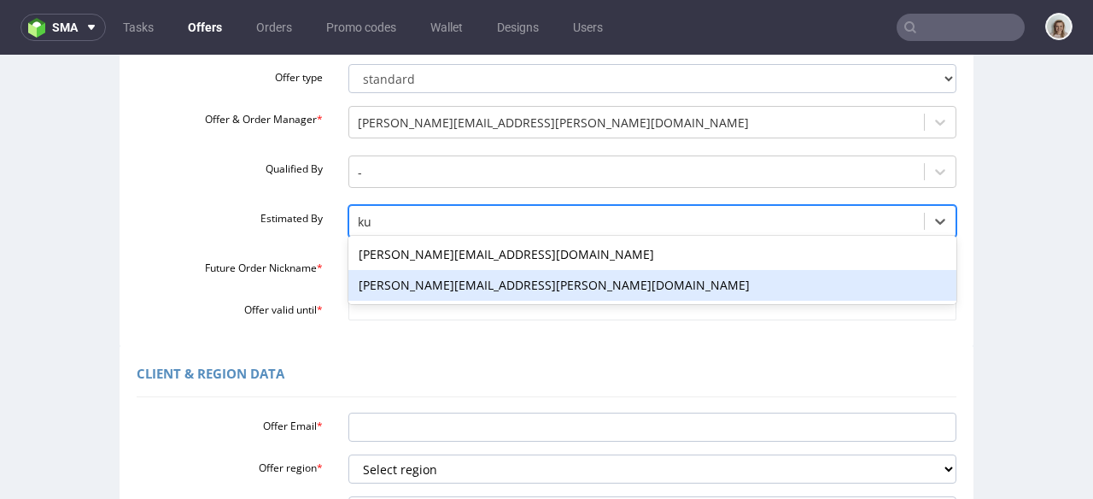
click at [362, 287] on div "[PERSON_NAME][EMAIL_ADDRESS][PERSON_NAME][DOMAIN_NAME]" at bounding box center [652, 285] width 609 height 31
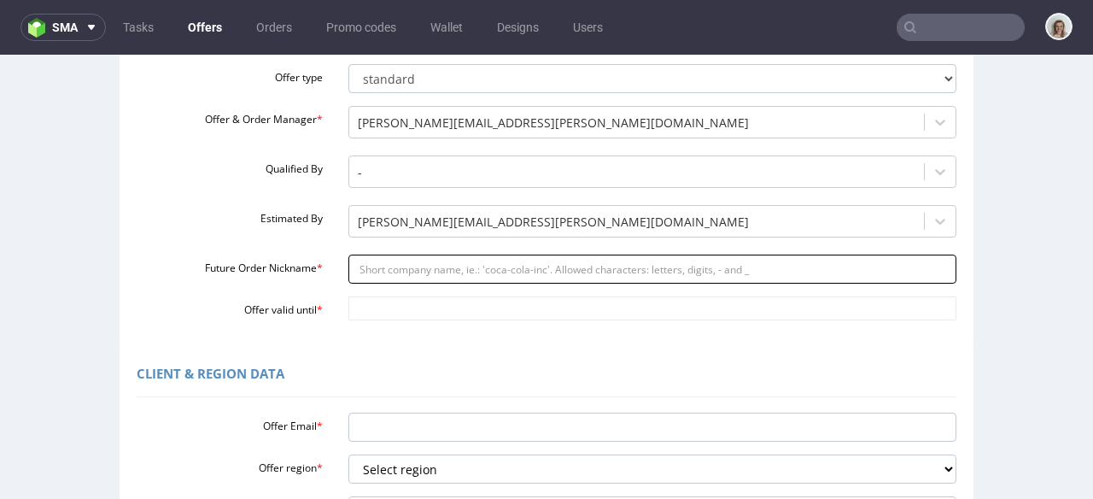
click at [364, 272] on input "Future Order Nickname *" at bounding box center [652, 269] width 609 height 29
paste input "tomrodeo-groupcom"
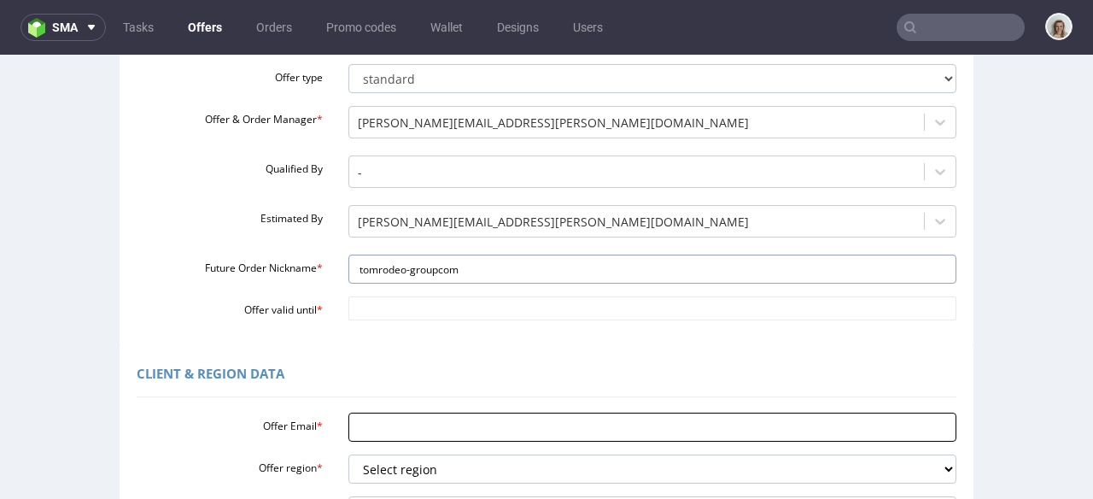
type input "tomrodeo-groupcom"
click at [365, 427] on input "Offer Email *" at bounding box center [652, 427] width 609 height 29
paste input "[PERSON_NAME][EMAIL_ADDRESS][DOMAIN_NAME]"
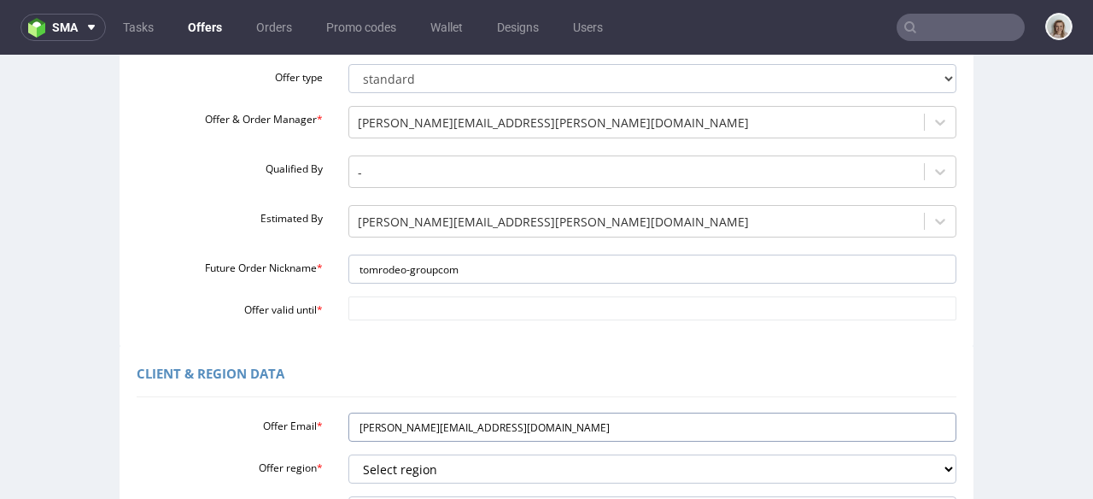
type input "[PERSON_NAME][EMAIL_ADDRESS][DOMAIN_NAME]"
drag, startPoint x: 489, startPoint y: 431, endPoint x: 280, endPoint y: 418, distance: 209.7
click at [280, 418] on div "Offer Email * tom@rodeo-group.com" at bounding box center [547, 427] width 846 height 29
click at [348, 467] on select "Select region eu gb de pl fr it es" at bounding box center [652, 468] width 609 height 29
select select "gb"
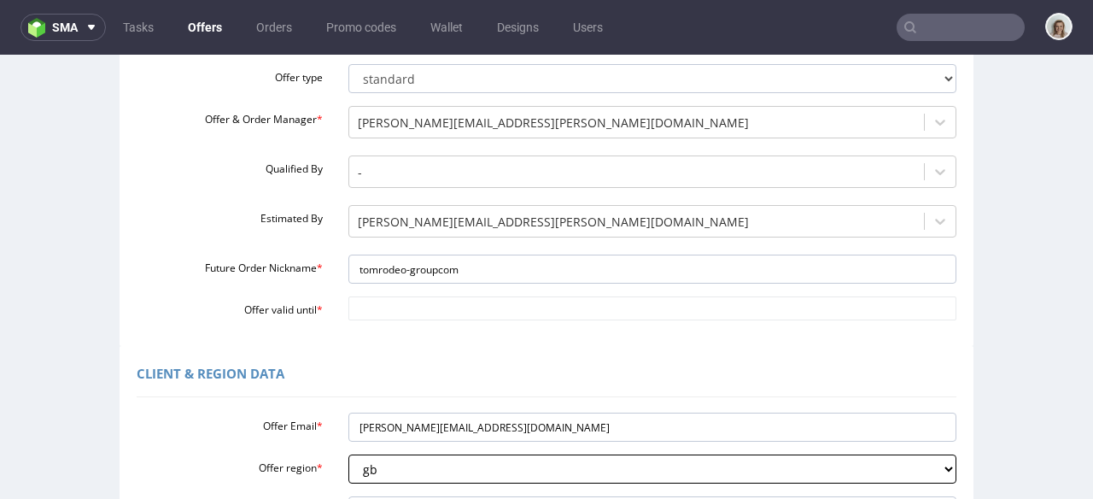
click at [348, 454] on select "Select region eu gb de pl fr it es" at bounding box center [652, 468] width 609 height 29
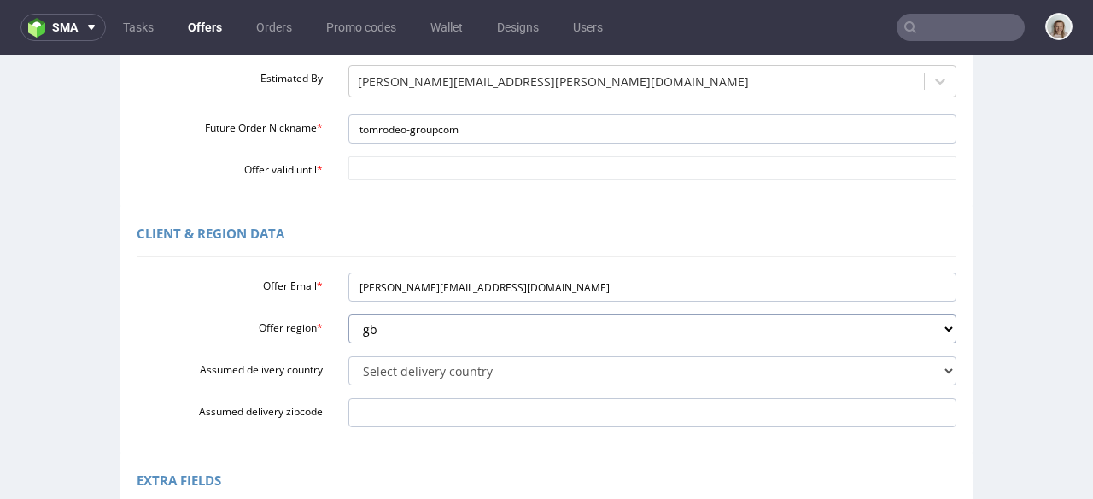
scroll to position [332, 0]
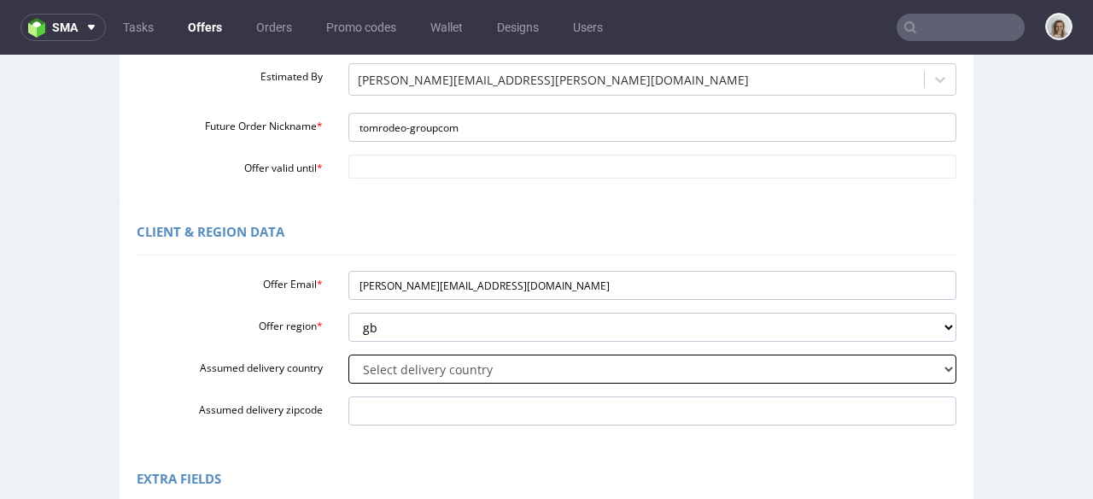
click at [356, 361] on select "Select delivery country Andorra Afghanistan Anguilla Albania Armenia Antarctica…" at bounding box center [652, 368] width 609 height 29
select select "77"
click at [348, 354] on select "Select delivery country Andorra Afghanistan Anguilla Albania Armenia Antarctica…" at bounding box center [652, 368] width 609 height 29
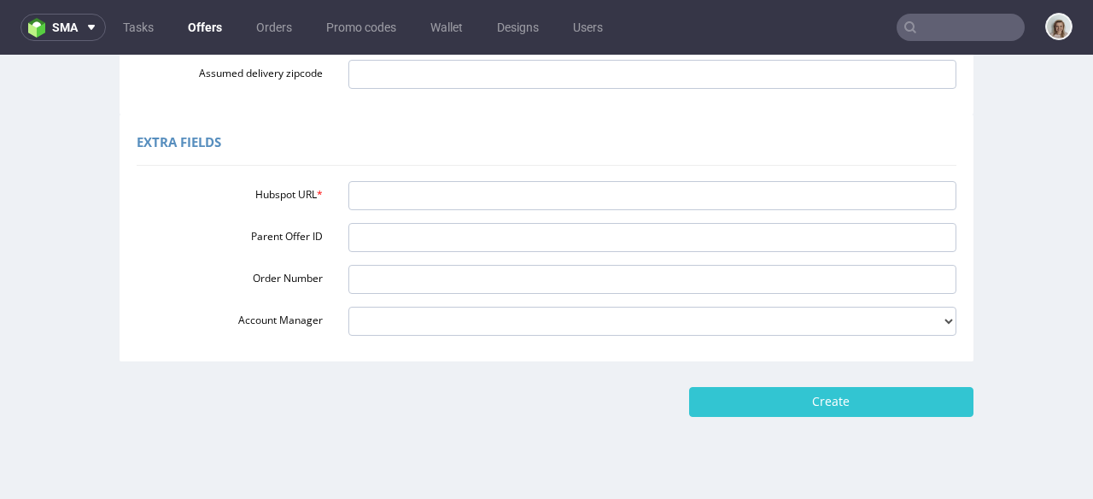
scroll to position [670, 0]
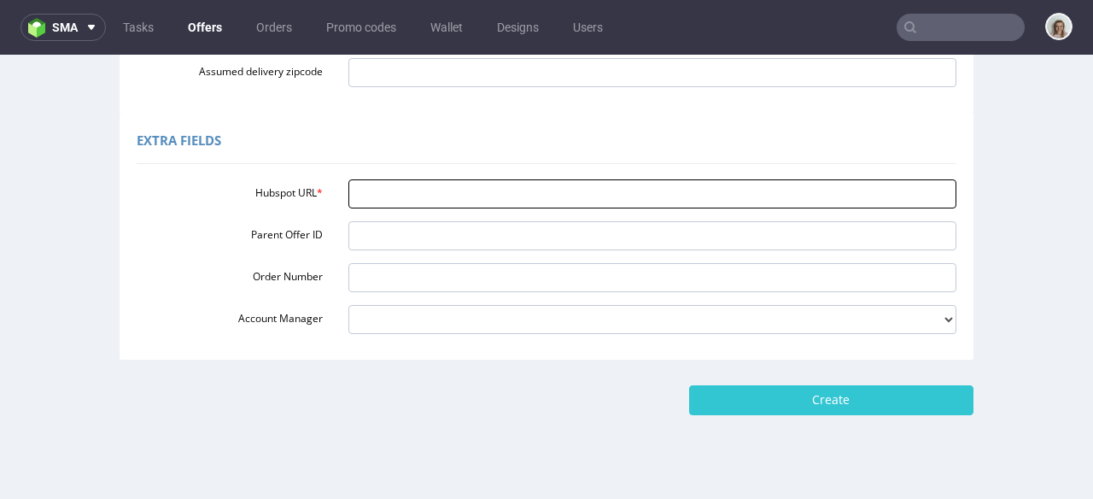
click at [401, 194] on input "Hubspot URL *" at bounding box center [652, 193] width 609 height 29
paste input "[URL][DOMAIN_NAME]"
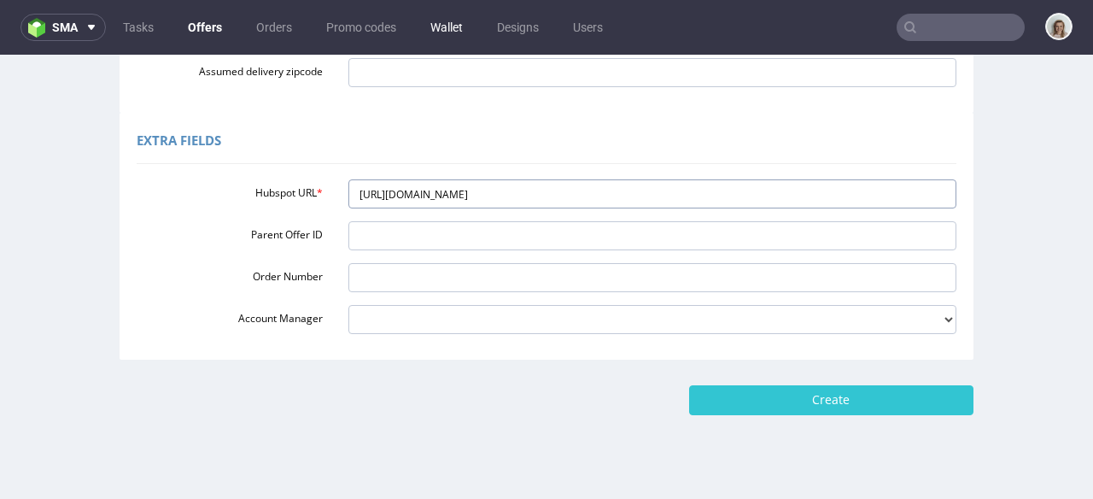
type input "[URL][DOMAIN_NAME]"
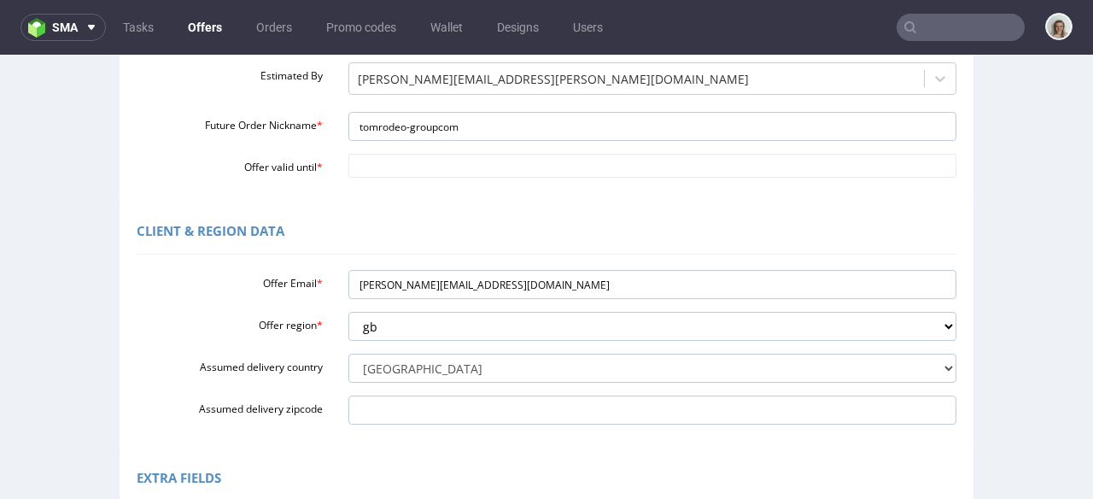
scroll to position [144, 0]
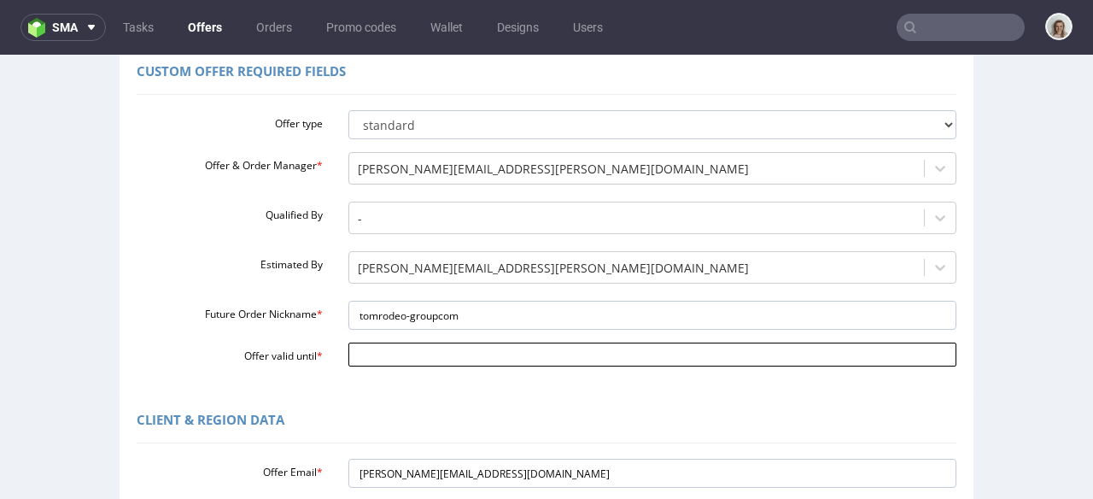
click at [352, 354] on input "Offer valid until *" at bounding box center [652, 354] width 609 height 24
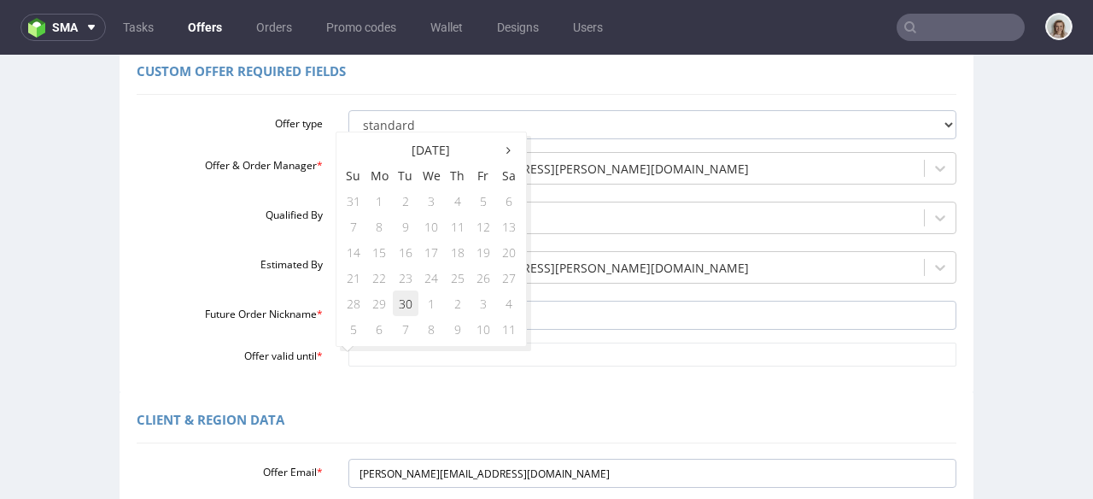
click at [407, 310] on td "30" at bounding box center [406, 303] width 26 height 26
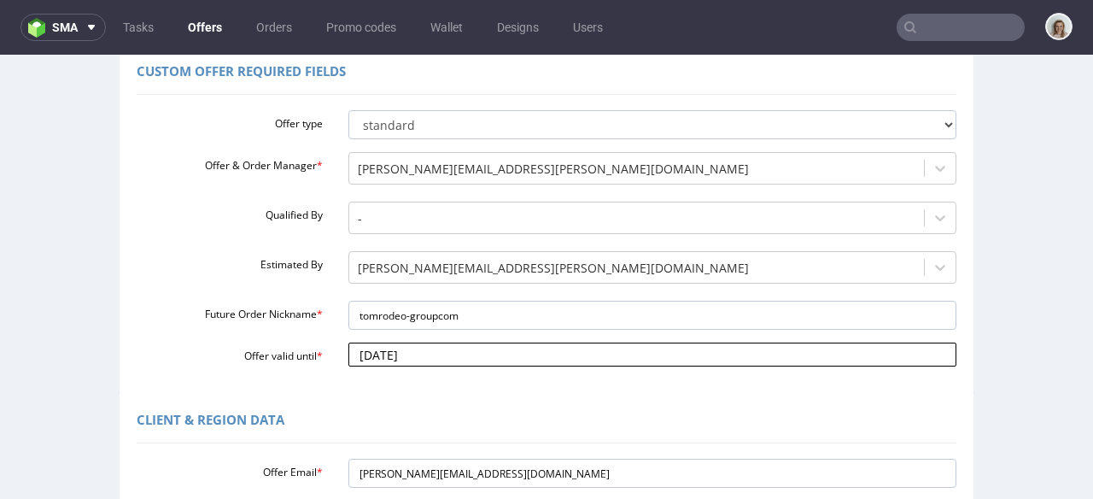
click at [436, 360] on input "[DATE]" at bounding box center [652, 354] width 609 height 24
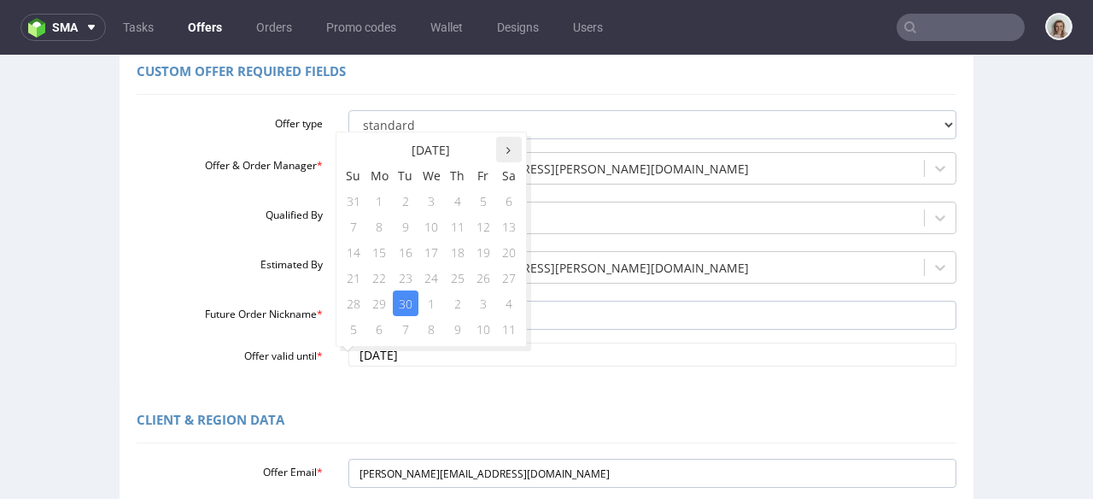
click at [506, 149] on icon at bounding box center [508, 150] width 4 height 12
click at [435, 246] on td "15" at bounding box center [431, 252] width 26 height 26
type input "2025-10-15"
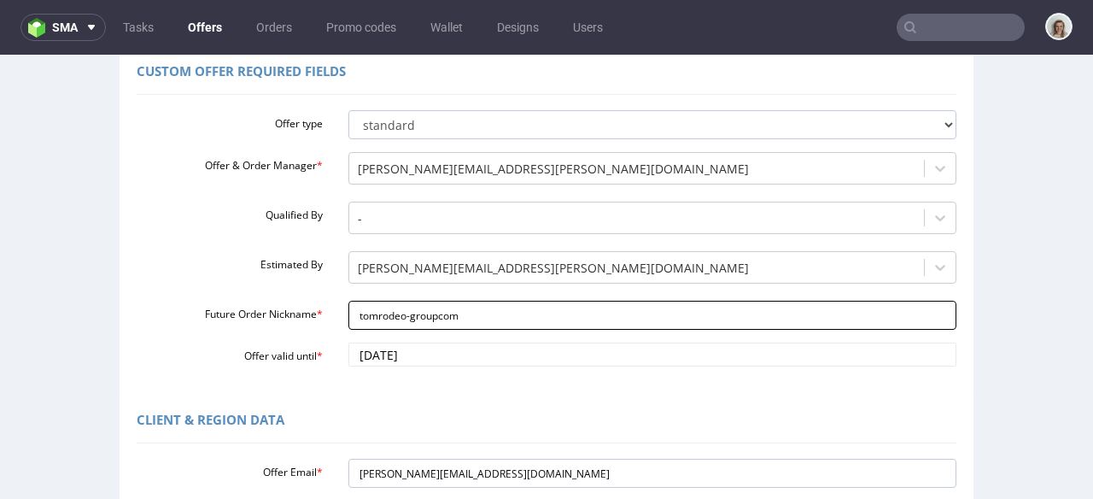
drag, startPoint x: 478, startPoint y: 305, endPoint x: 336, endPoint y: 306, distance: 142.6
click at [348, 306] on input "tomrodeo-groupcom" at bounding box center [652, 315] width 609 height 29
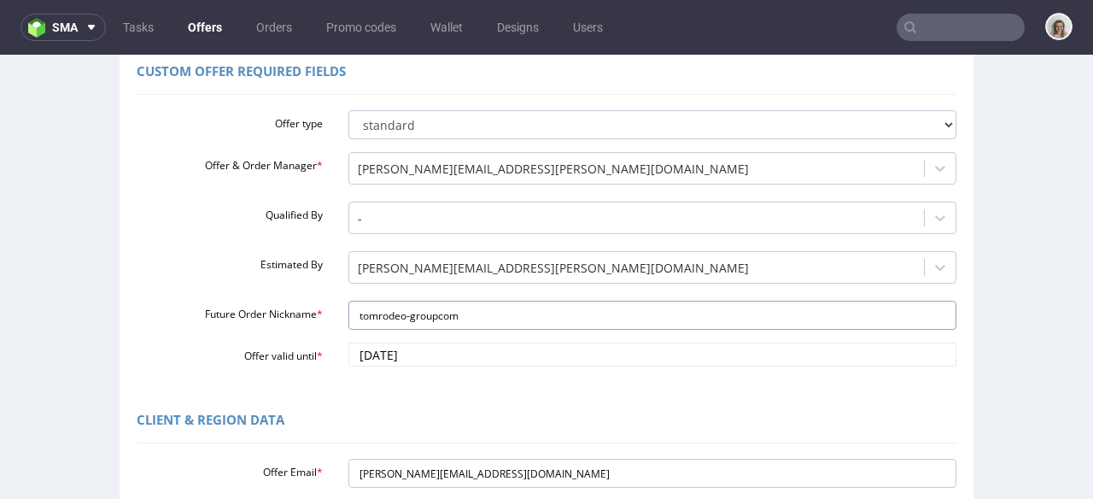
drag, startPoint x: 478, startPoint y: 320, endPoint x: 318, endPoint y: 320, distance: 160.6
click at [318, 320] on div "Future Order Nickname * tomrodeo-groupcom" at bounding box center [547, 315] width 846 height 29
paste input "doughnuttime_-_New_Deal"
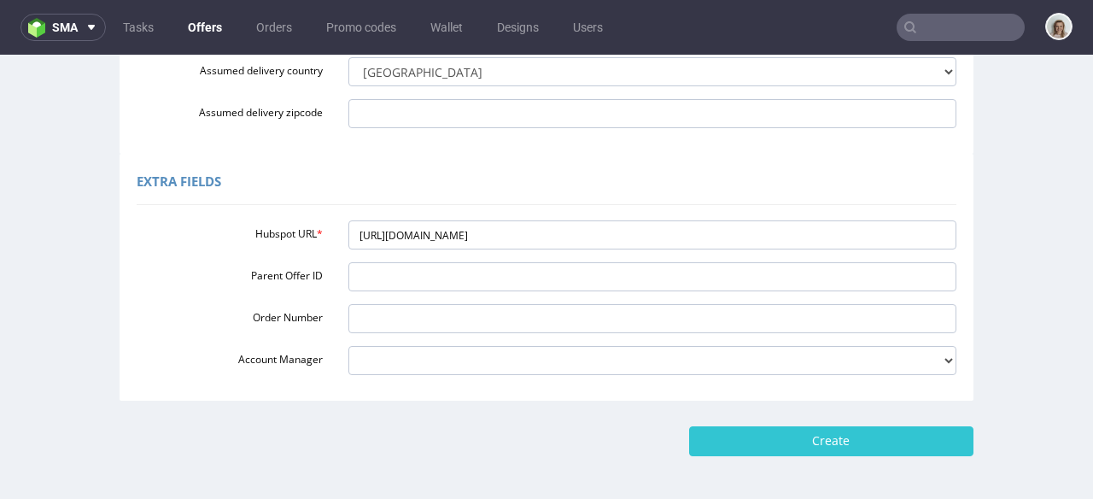
scroll to position [697, 0]
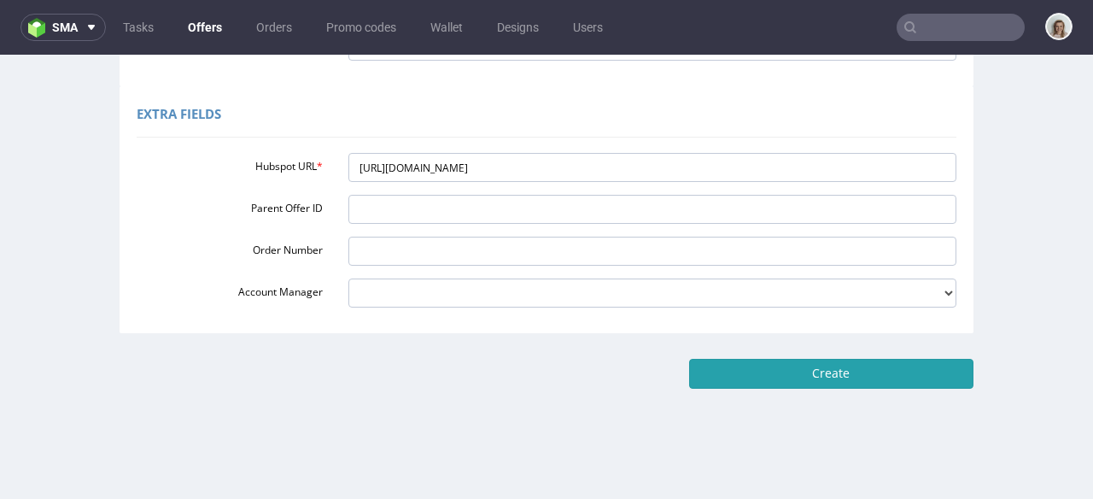
type input "doughnuttime_-_New_Deal"
click at [808, 371] on input "Create" at bounding box center [831, 373] width 284 height 29
type input "Please wait..."
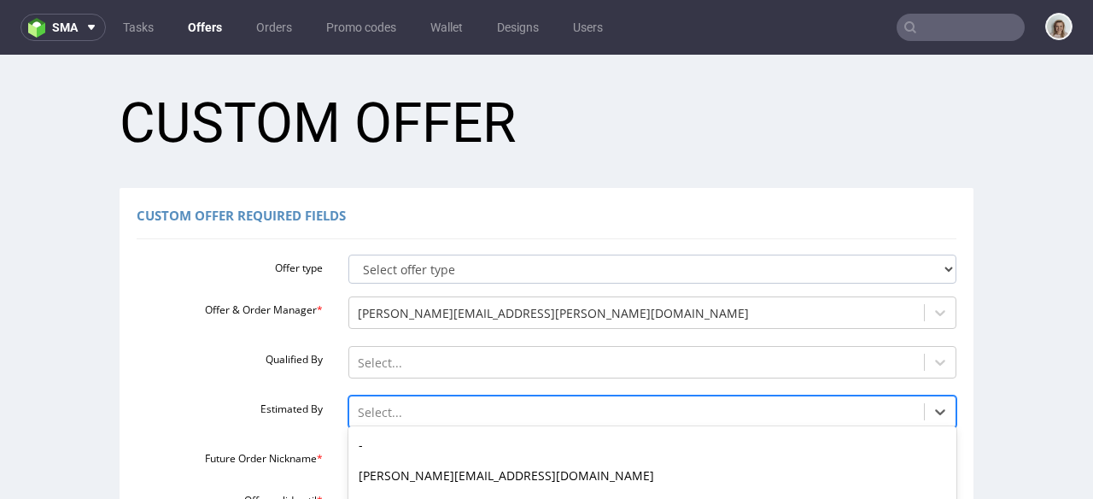
scroll to position [190, 0]
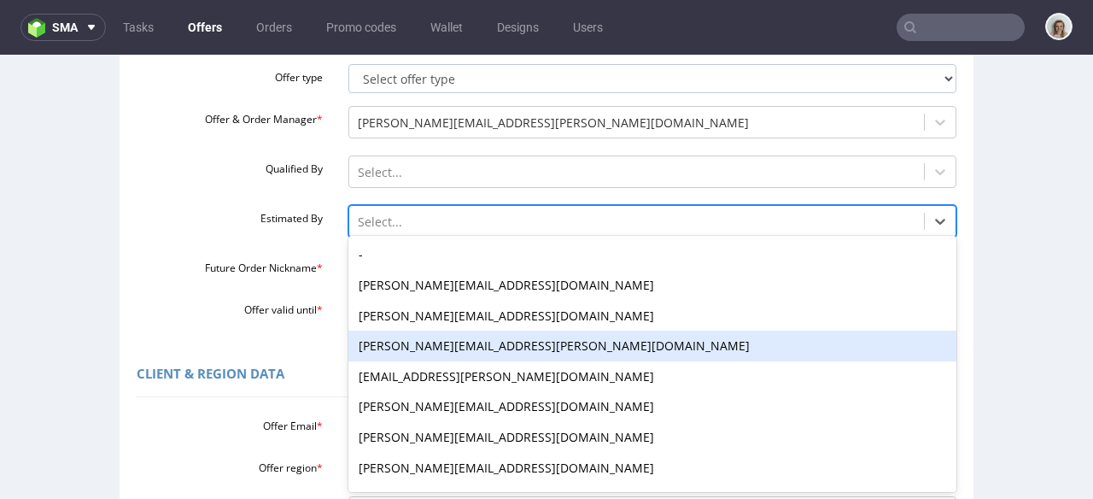
click at [377, 229] on div "daniel.kaminski@packhelp.com, 4 of 27. 27 results available. Use Up and Down to…" at bounding box center [652, 217] width 609 height 24
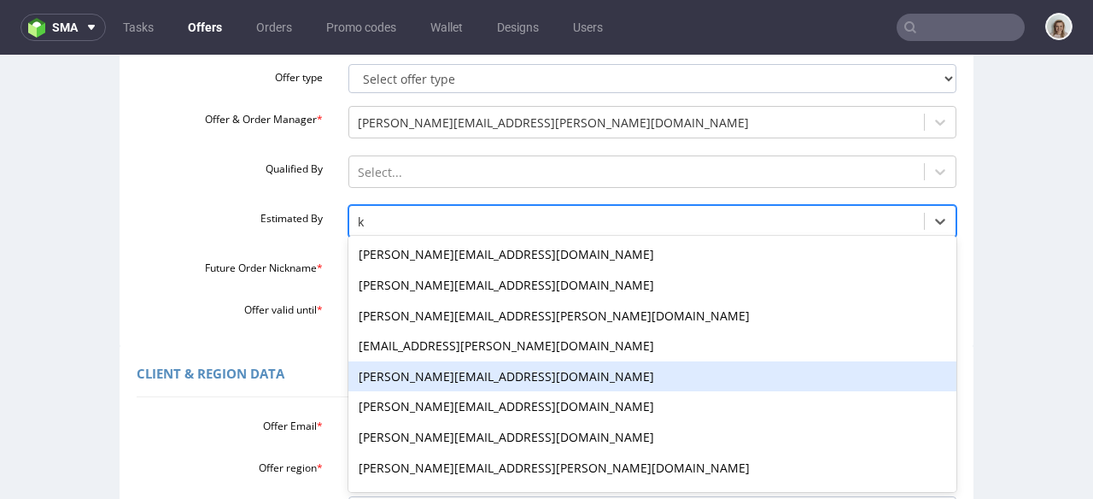
type input "ku"
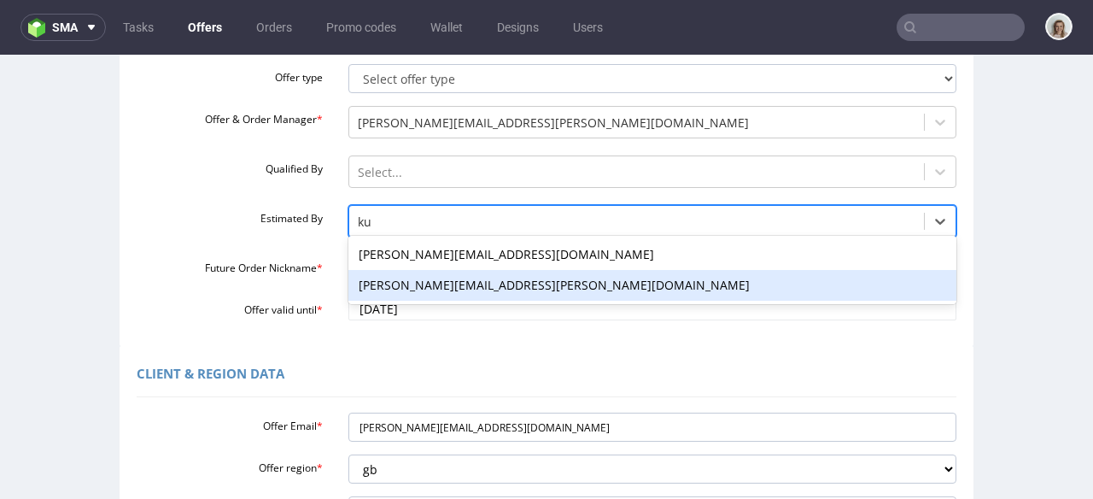
click at [389, 287] on div "[PERSON_NAME][EMAIL_ADDRESS][PERSON_NAME][DOMAIN_NAME]" at bounding box center [652, 285] width 609 height 31
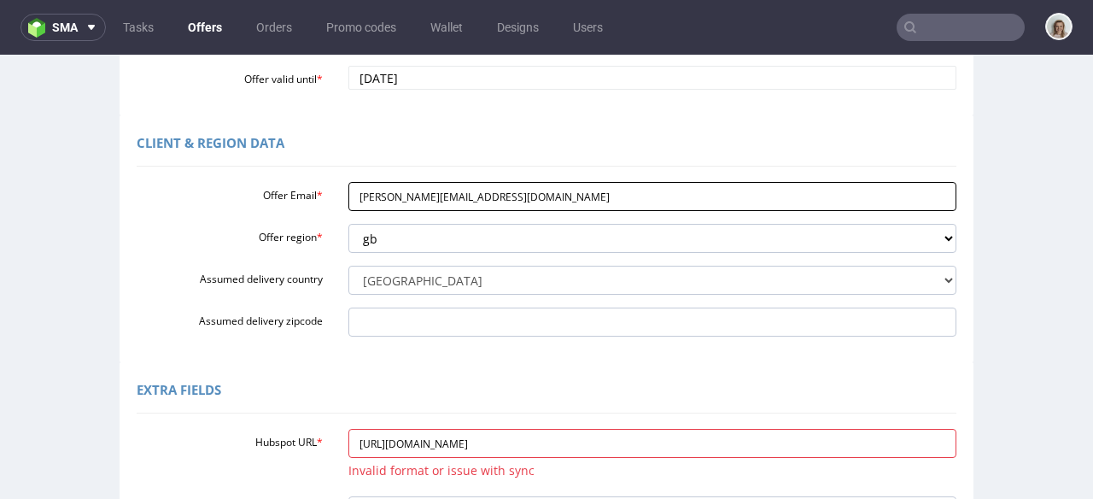
scroll to position [424, 0]
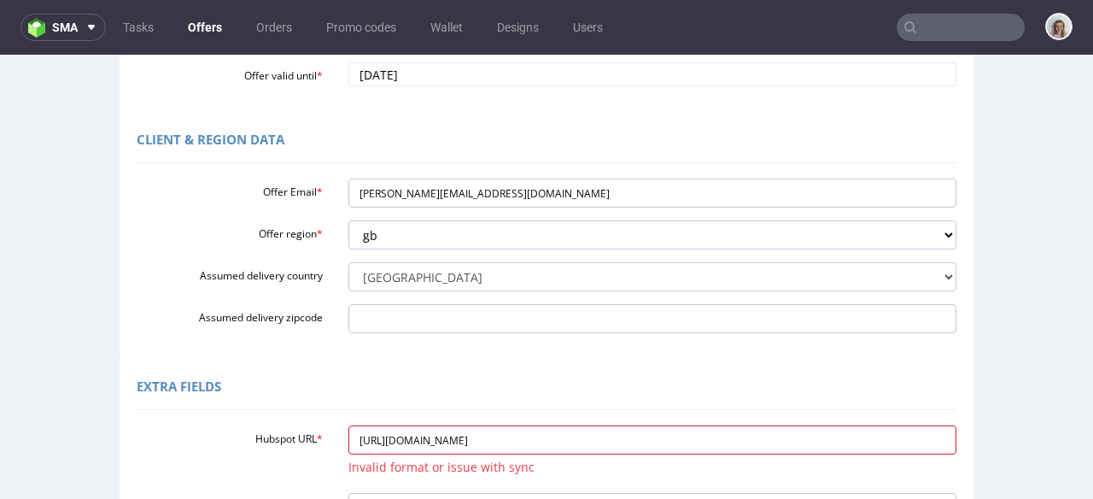
drag, startPoint x: 741, startPoint y: 437, endPoint x: 266, endPoint y: 425, distance: 475.9
click at [266, 425] on div "Hubspot URL * https://app-eu1.hubspot.com/contacts/25600958/record/0-3/31648356…" at bounding box center [547, 452] width 846 height 55
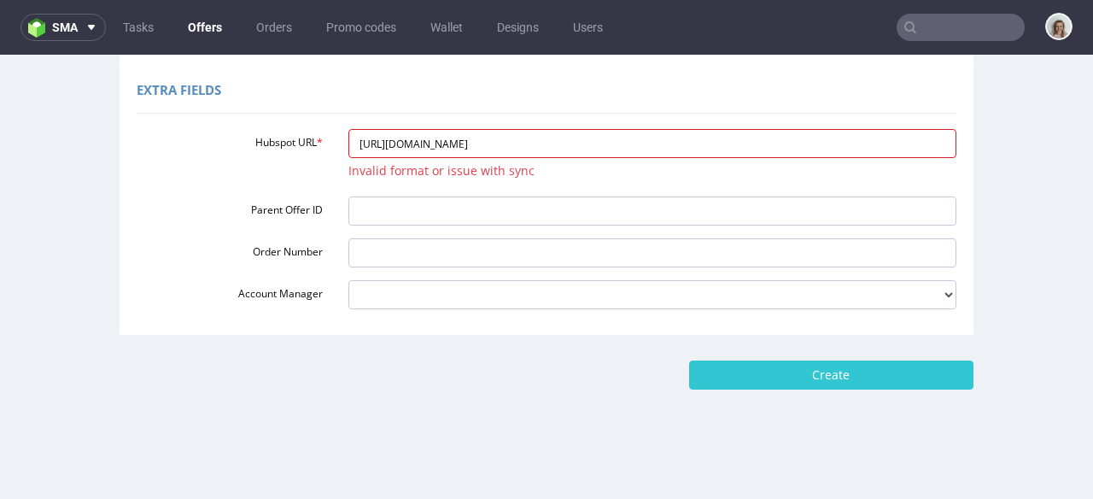
scroll to position [724, 0]
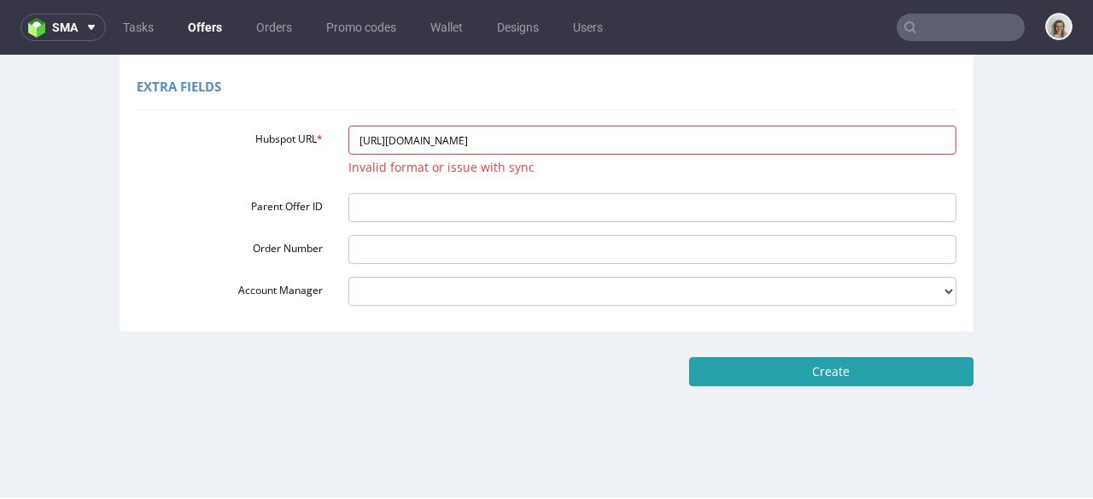
click at [764, 364] on input "Create" at bounding box center [831, 371] width 284 height 29
type input "Please wait..."
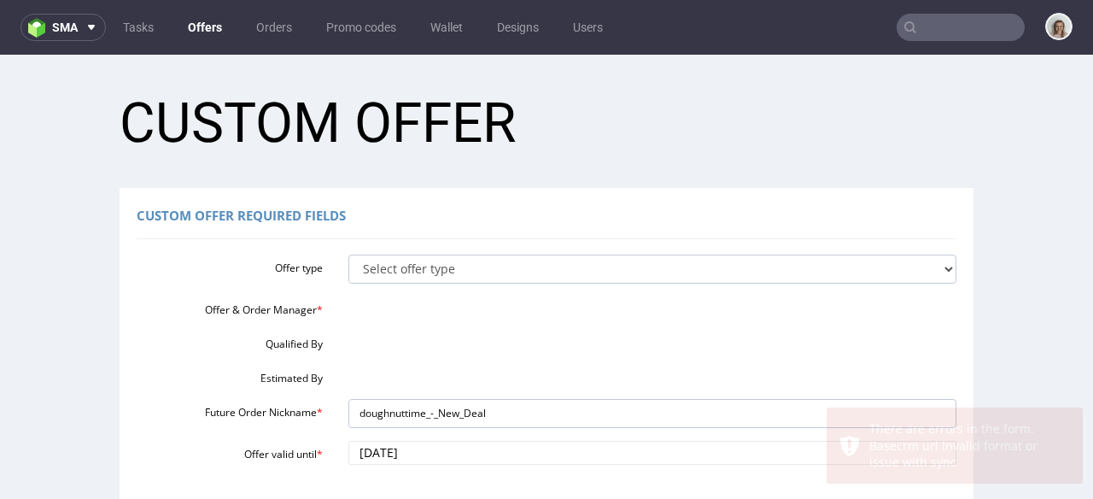
scroll to position [0, 0]
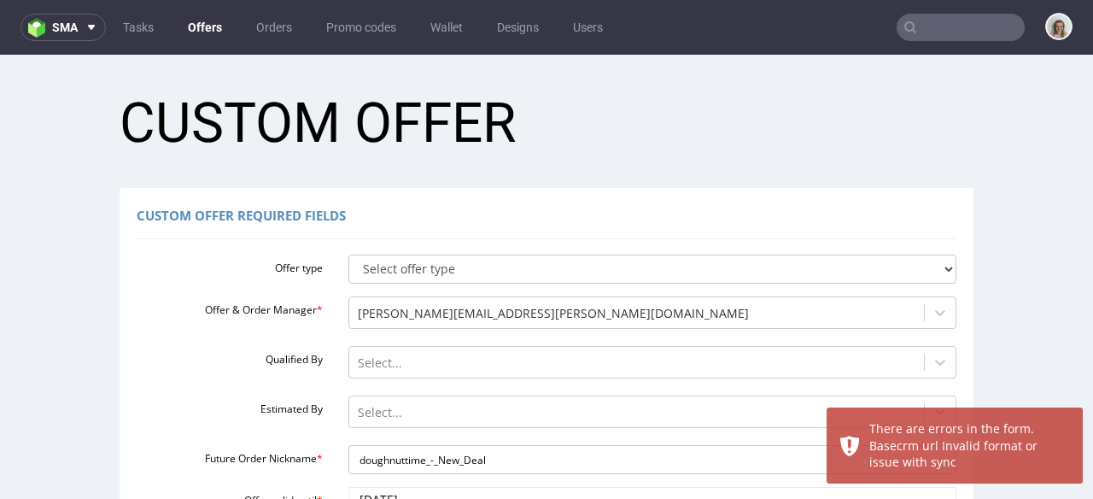
click at [609, 284] on div "Offer type Select offer type standard prototyping sampling Offer & Order Manage…" at bounding box center [547, 379] width 820 height 263
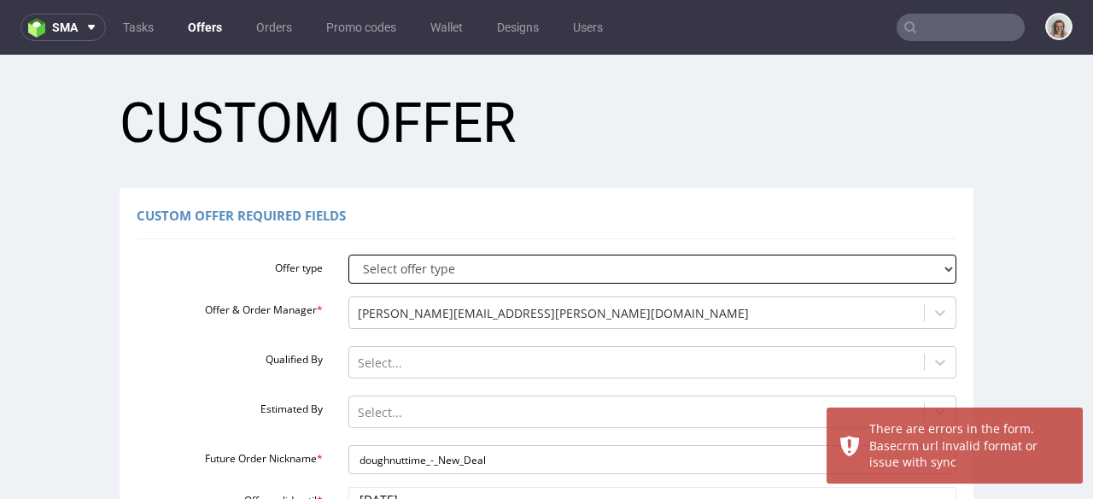
click at [597, 273] on select "Select offer type standard prototyping sampling" at bounding box center [652, 269] width 609 height 29
click at [348, 255] on select "Select offer type standard prototyping sampling" at bounding box center [652, 269] width 609 height 29
click at [569, 275] on select "Select offer type standard prototyping sampling" at bounding box center [652, 269] width 609 height 29
select select "0"
click at [348, 255] on select "Select offer type standard prototyping sampling" at bounding box center [652, 269] width 609 height 29
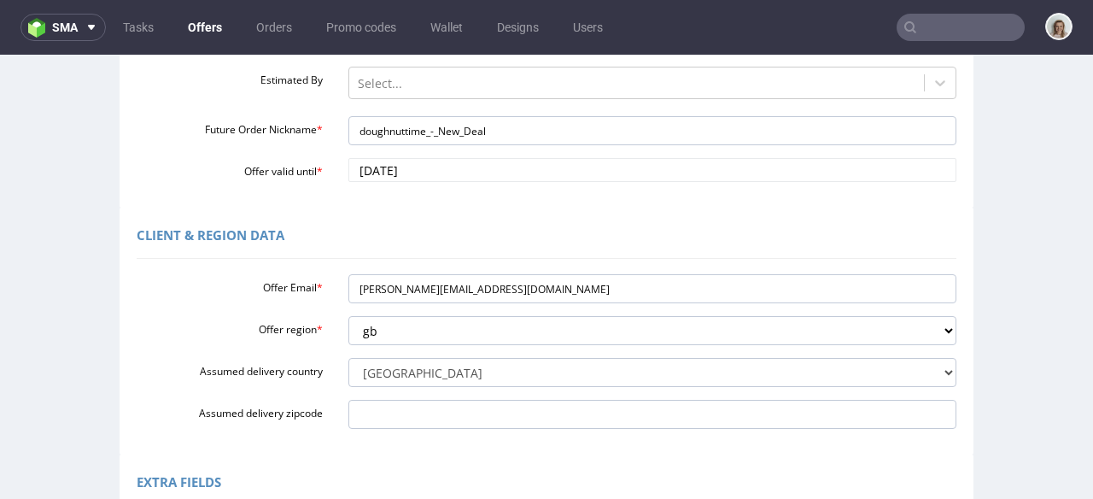
scroll to position [330, 0]
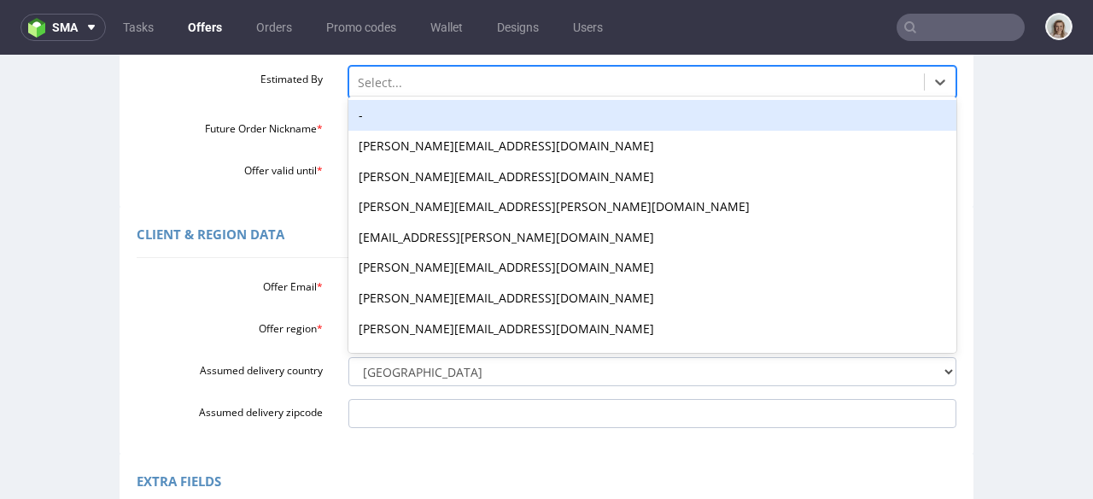
click at [518, 89] on div at bounding box center [637, 83] width 559 height 20
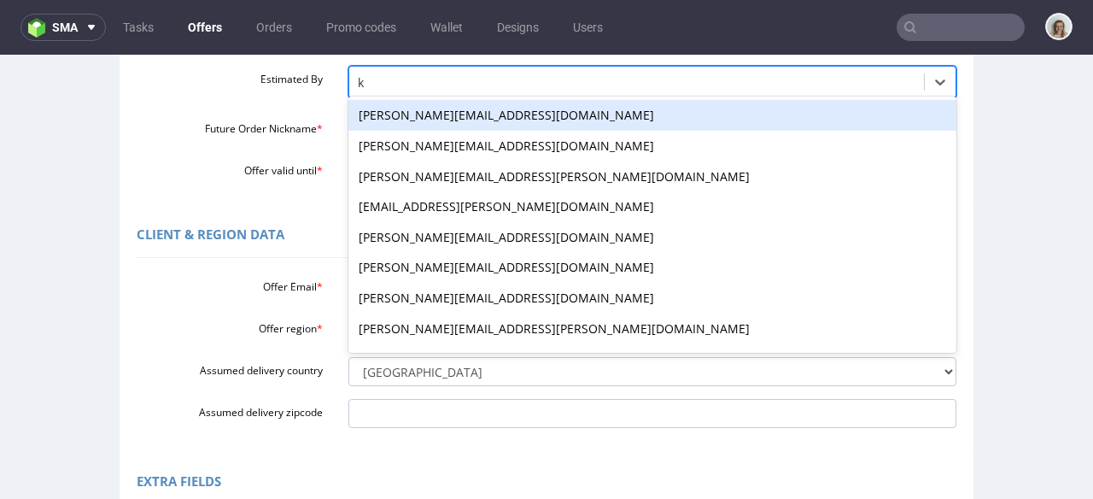
type input "ku"
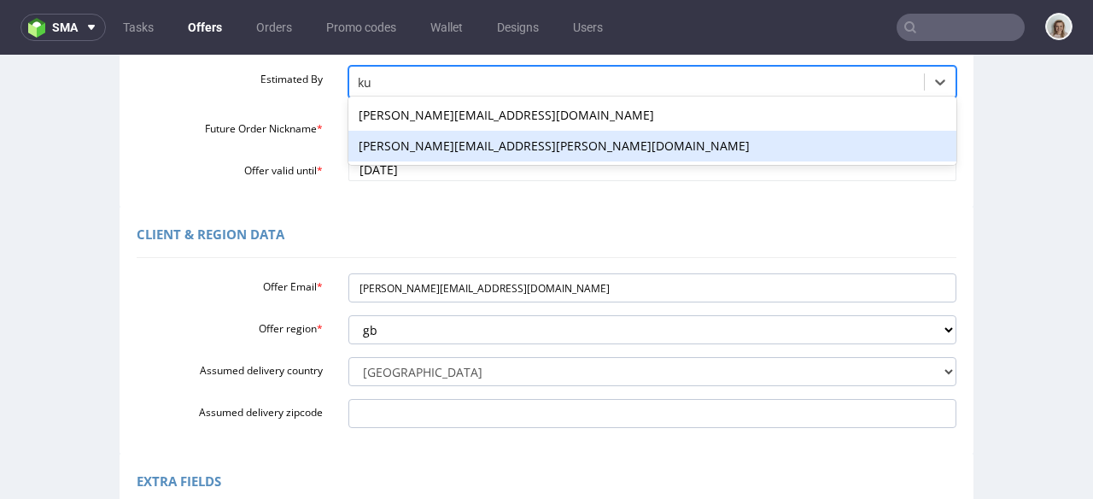
click at [452, 138] on div "[PERSON_NAME][EMAIL_ADDRESS][PERSON_NAME][DOMAIN_NAME]" at bounding box center [652, 146] width 609 height 31
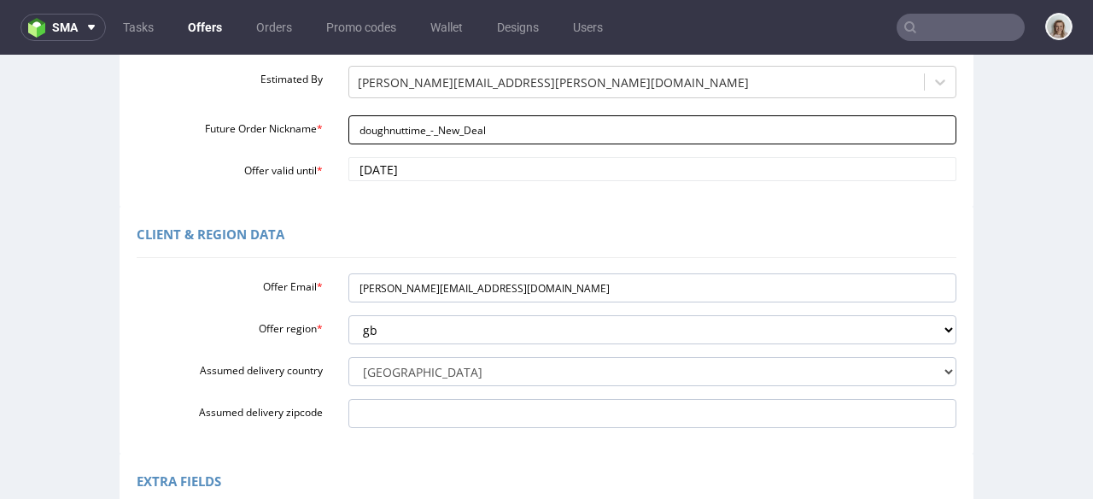
click at [512, 128] on input "doughnuttime_-_New_Deal" at bounding box center [652, 129] width 609 height 29
click at [349, 129] on input "doughnuttime_-_New_Deal" at bounding box center [652, 129] width 609 height 29
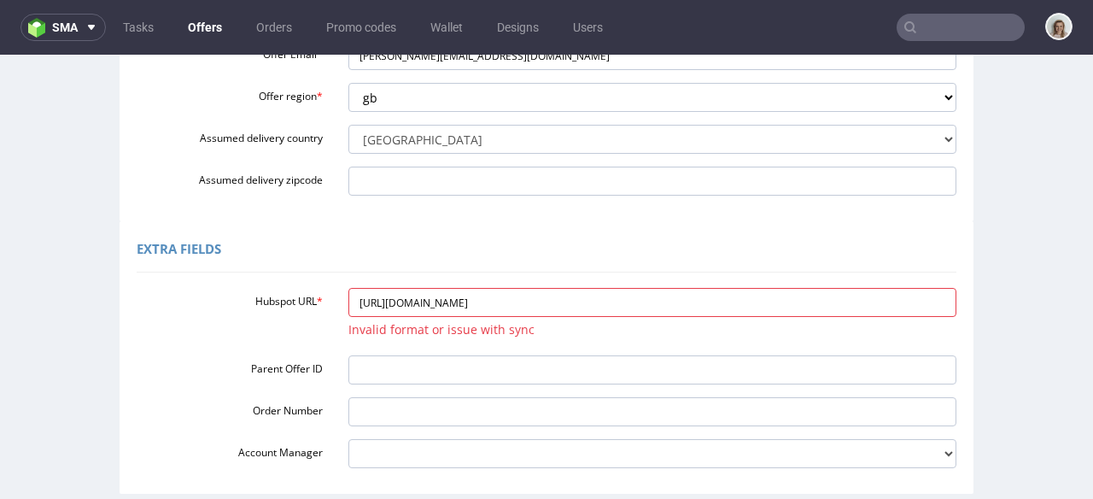
scroll to position [572, 0]
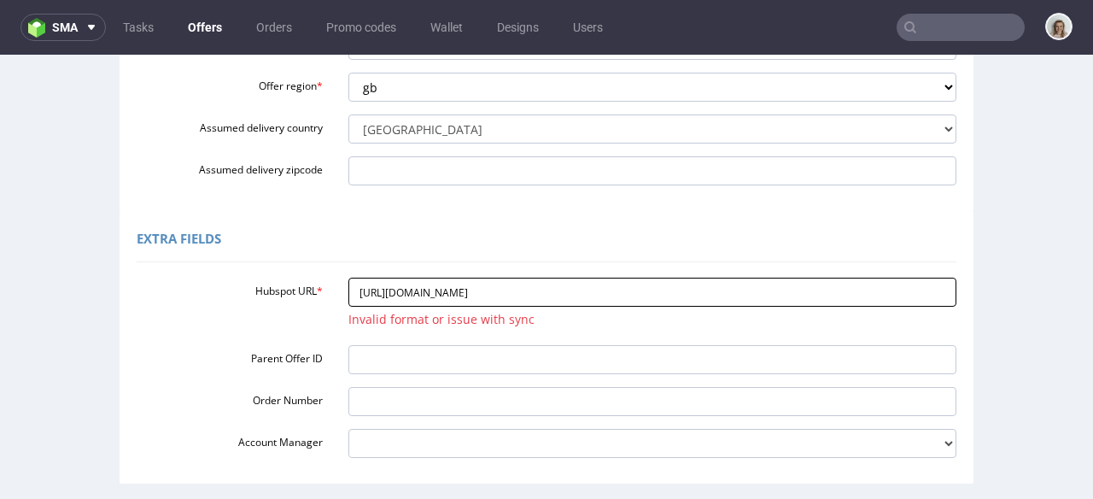
click at [348, 291] on input "https://app-eu1.hubspot.com/contacts/25600958/record/0-3/316483565783/" at bounding box center [652, 292] width 609 height 29
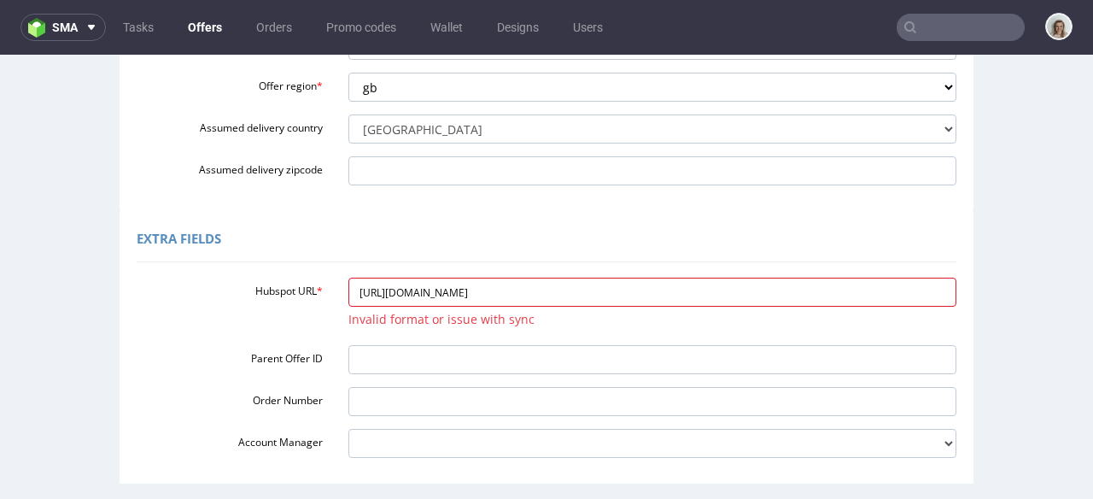
drag, startPoint x: 764, startPoint y: 296, endPoint x: 260, endPoint y: 252, distance: 506.6
click at [260, 252] on div "Extra Fields Hubspot URL * https://app-eu1.hubspot.com/contacts/25600958/record…" at bounding box center [547, 347] width 854 height 272
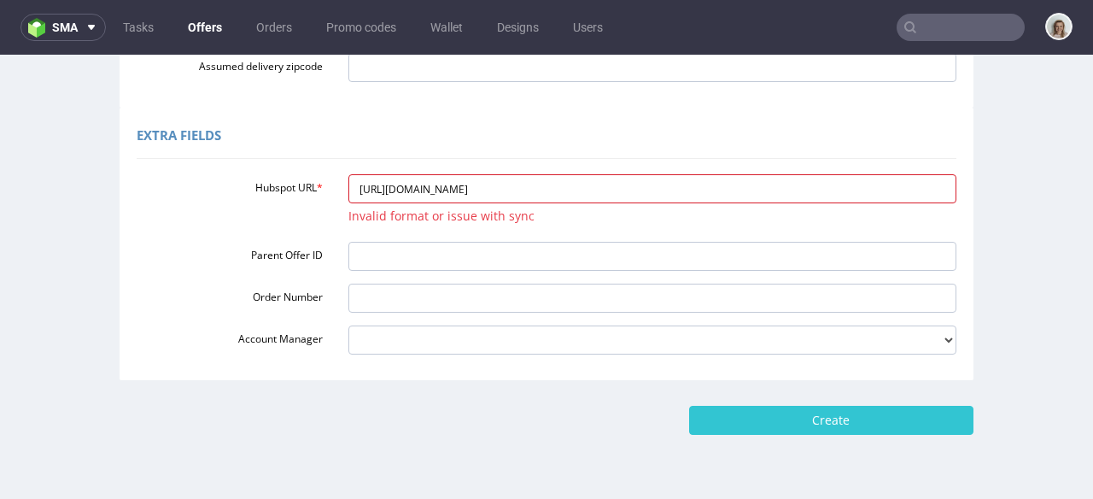
scroll to position [739, 0]
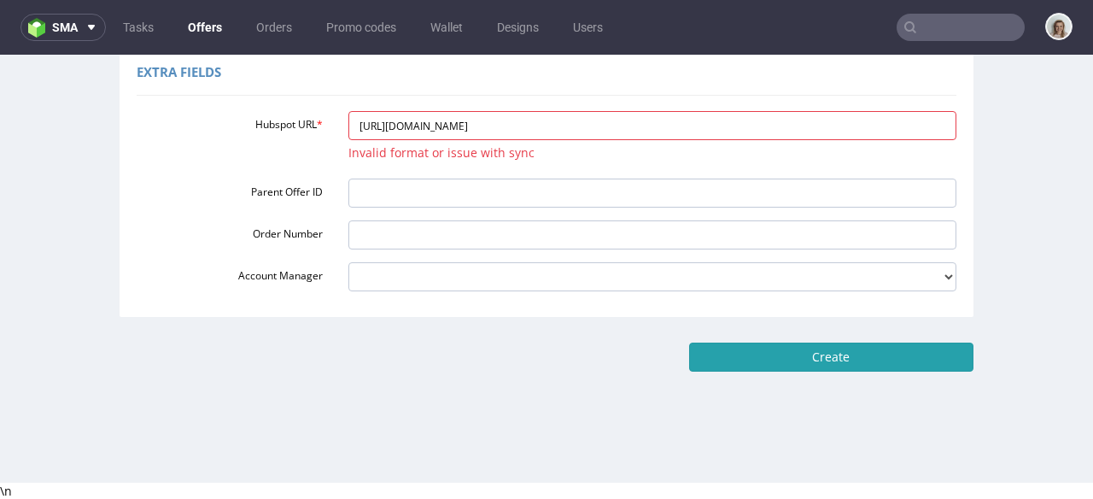
click at [851, 363] on input "Create" at bounding box center [831, 356] width 284 height 29
type input "Please wait..."
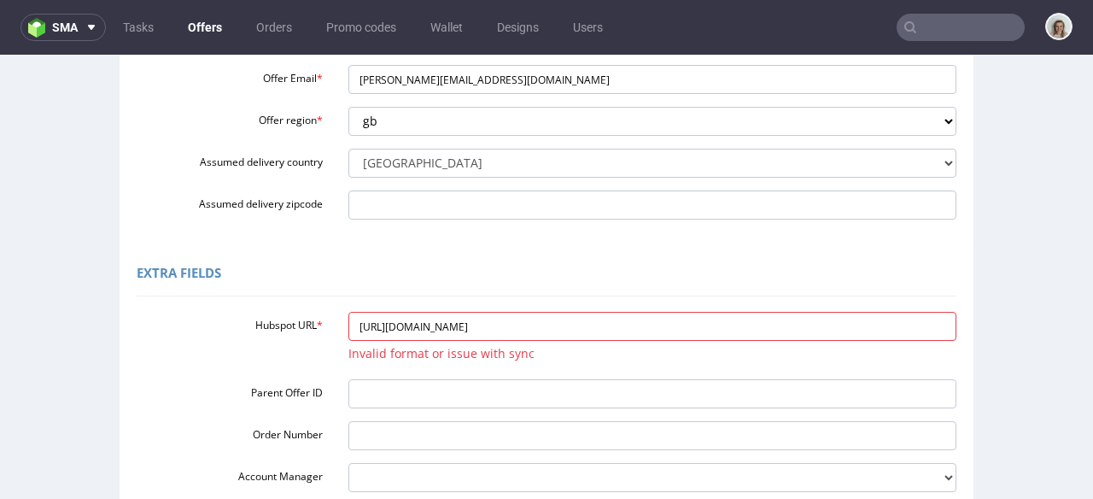
scroll to position [547, 0]
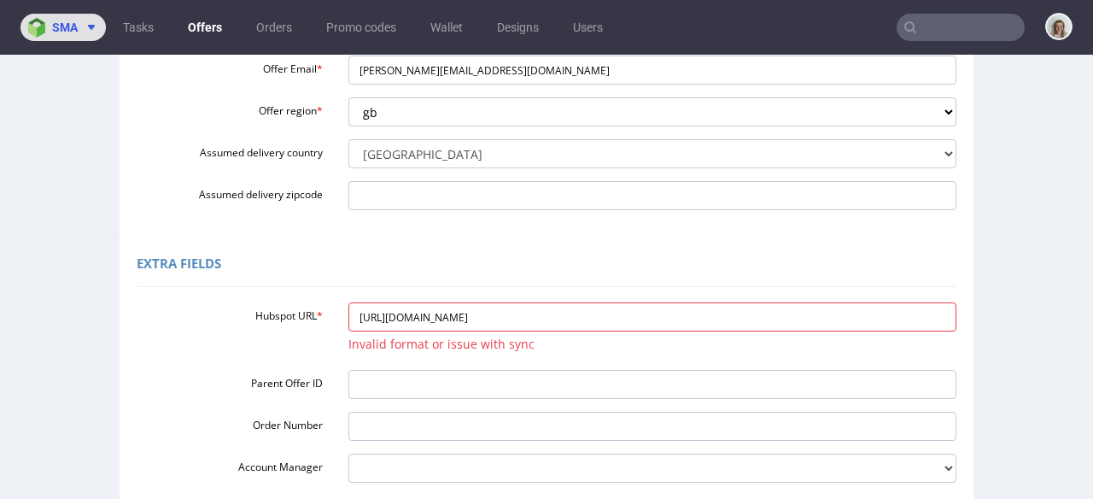
click at [79, 27] on span at bounding box center [88, 27] width 20 height 14
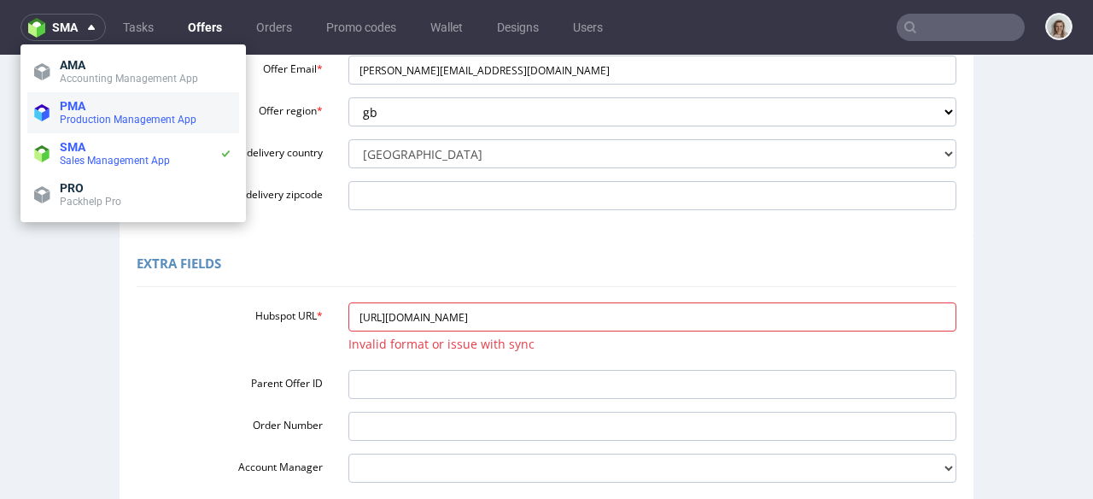
click at [106, 102] on span "PMA" at bounding box center [146, 106] width 173 height 14
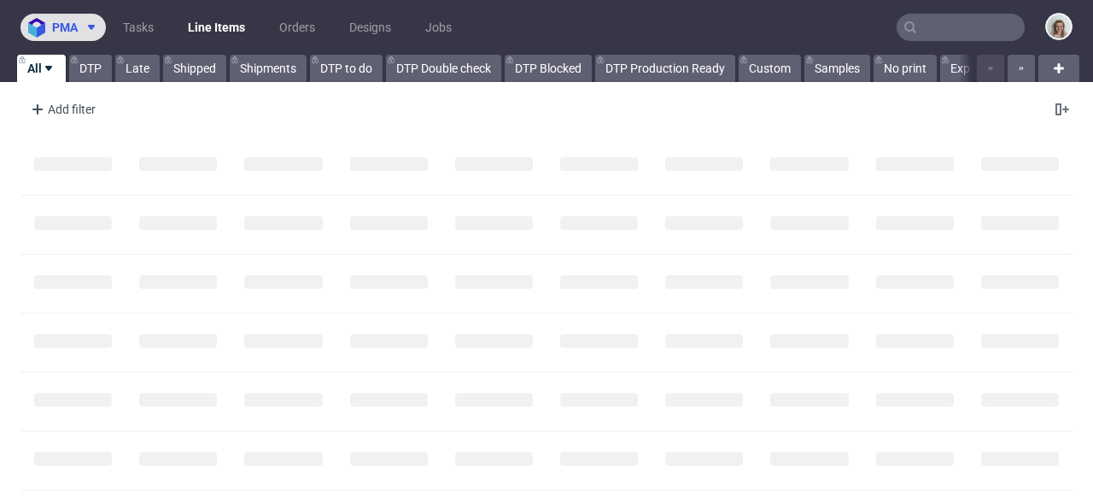
click at [83, 15] on button "pma" at bounding box center [62, 27] width 85 height 27
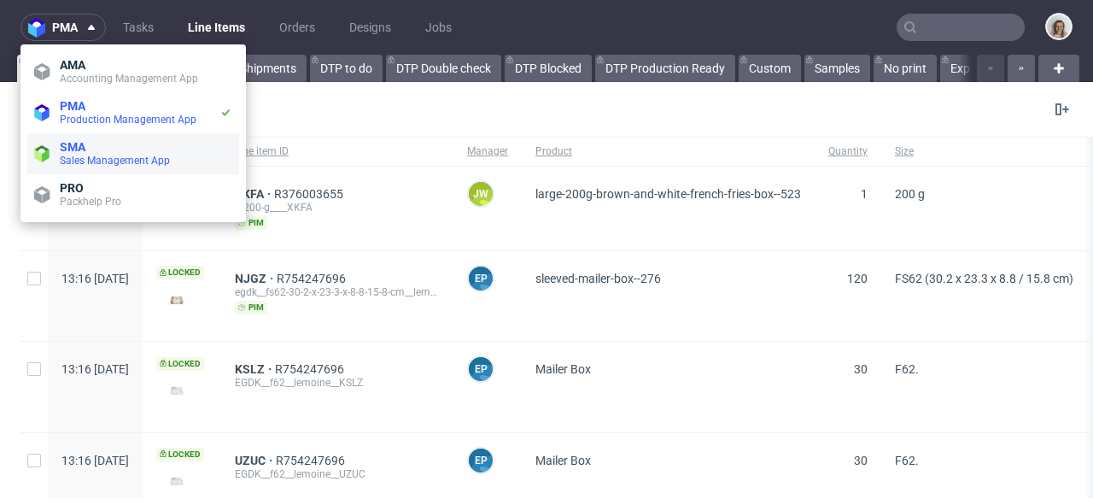
click at [74, 133] on li "SMA Sales Management App" at bounding box center [133, 153] width 212 height 41
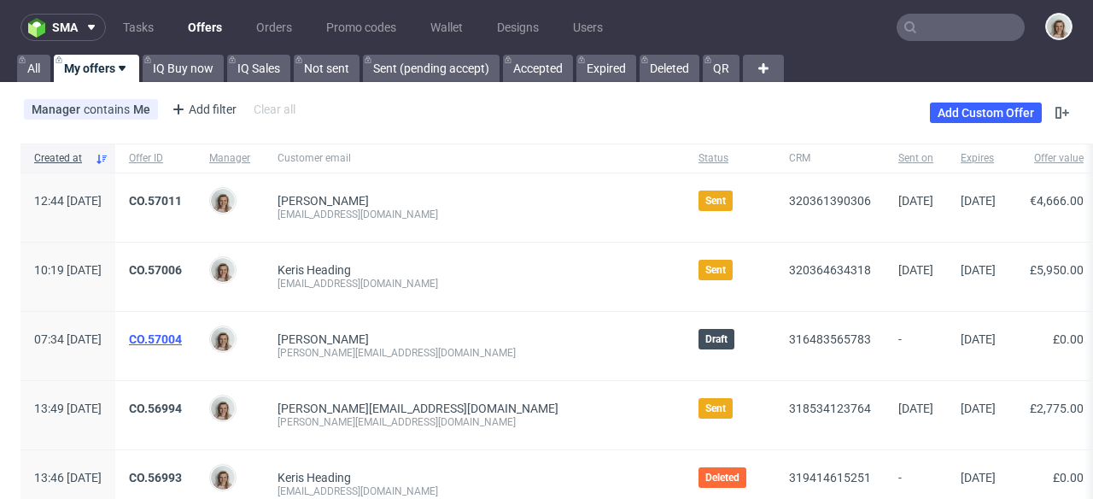
click at [182, 337] on link "CO.57004" at bounding box center [155, 339] width 53 height 14
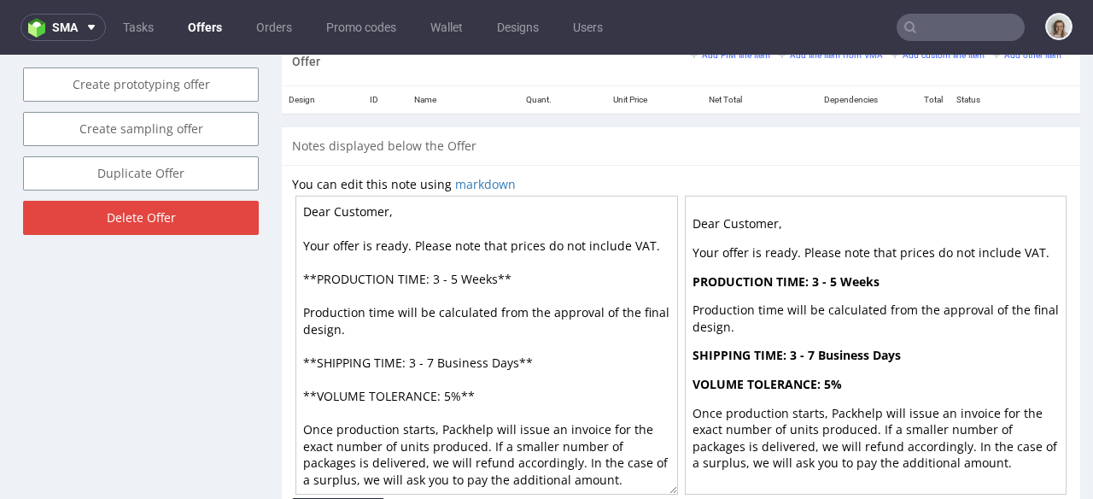
scroll to position [924, 0]
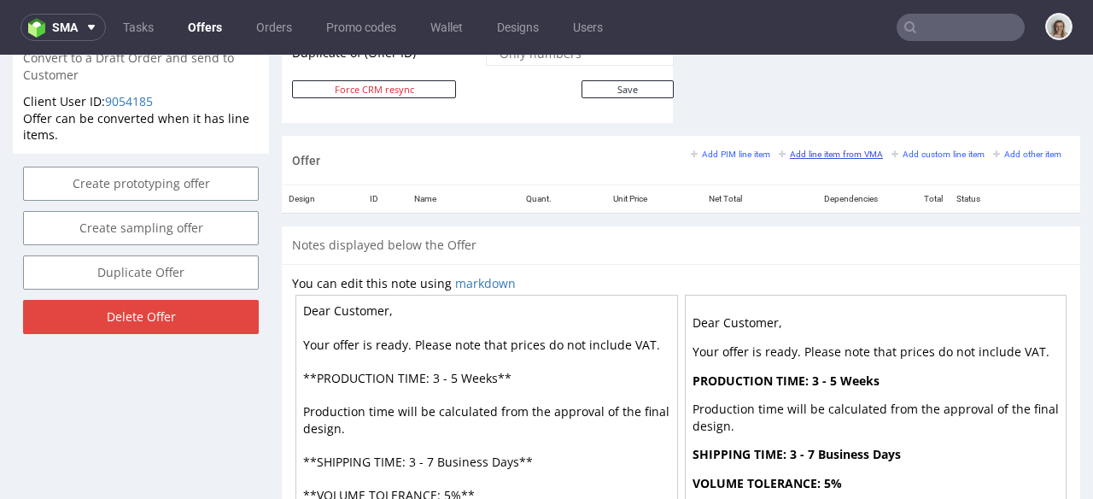
click at [808, 153] on small "Add line item from VMA" at bounding box center [831, 153] width 104 height 9
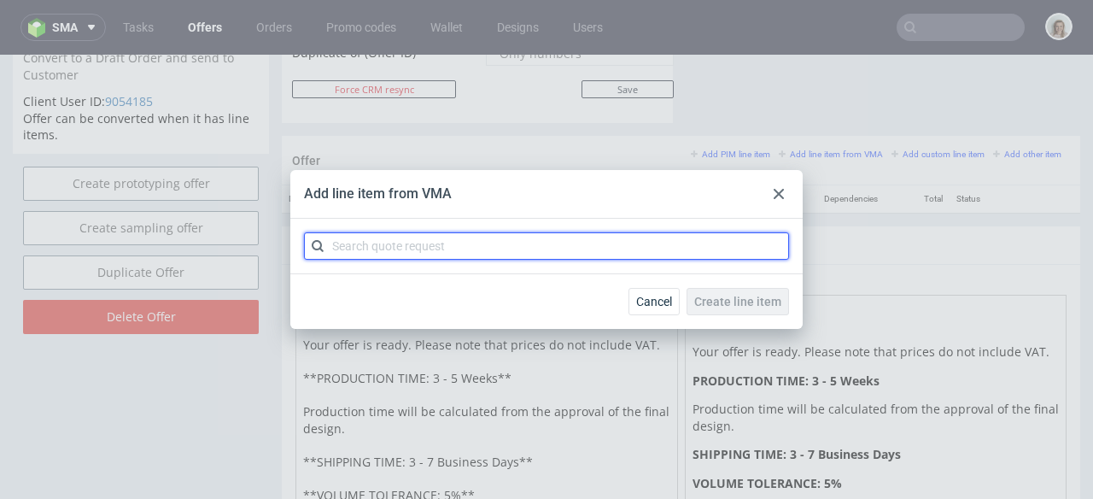
click at [555, 244] on input "text" at bounding box center [546, 245] width 485 height 27
paste input "CBPI-1"
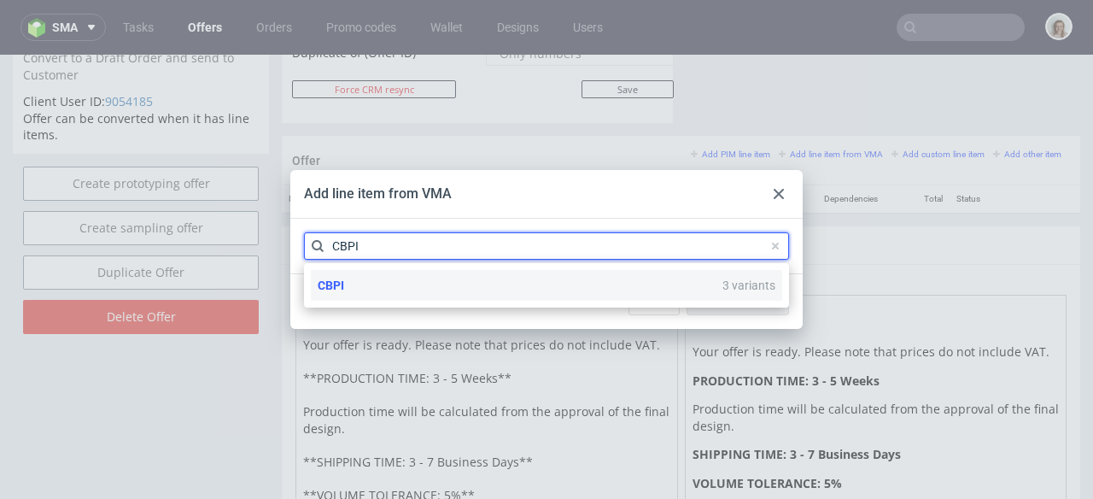
type input "CBPI"
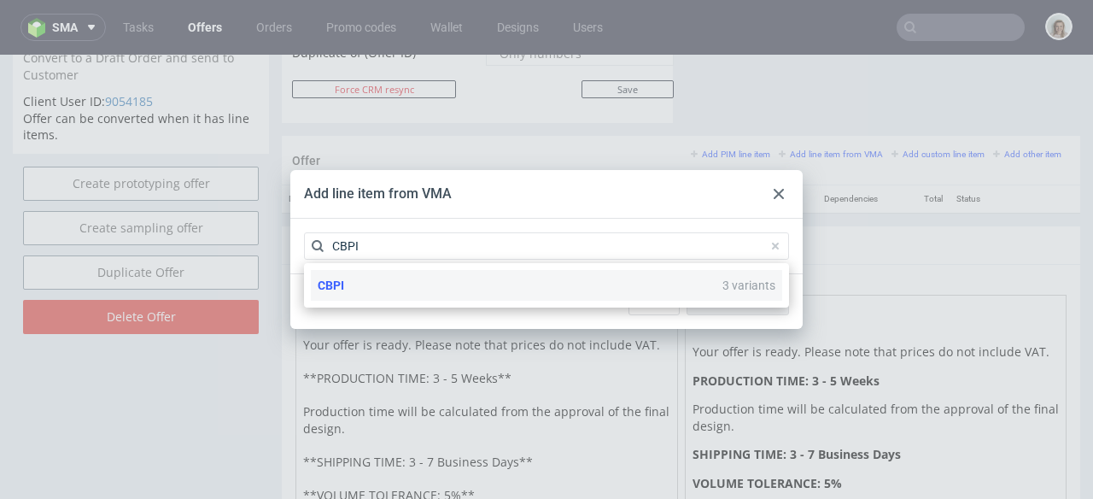
click at [545, 279] on div "CBPI 3 variants" at bounding box center [546, 285] width 471 height 31
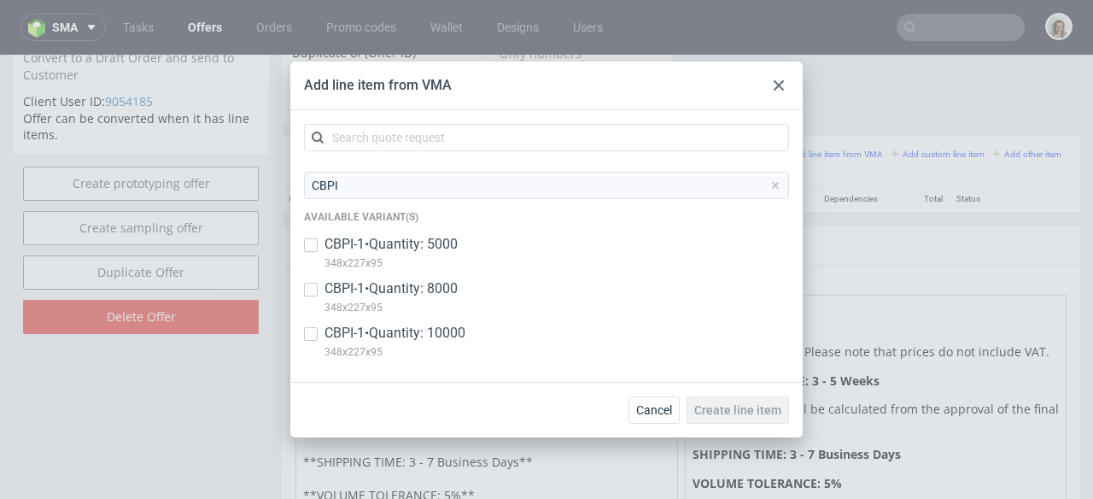
click at [423, 248] on p "CBPI-1 • Quantity: 5000" at bounding box center [391, 244] width 133 height 19
checkbox input "true"
click at [418, 287] on p "CBPI-1 • Quantity: 8000" at bounding box center [391, 288] width 133 height 19
checkbox input "true"
click at [422, 329] on p "CBPI-1 • Quantity: 10000" at bounding box center [395, 333] width 141 height 19
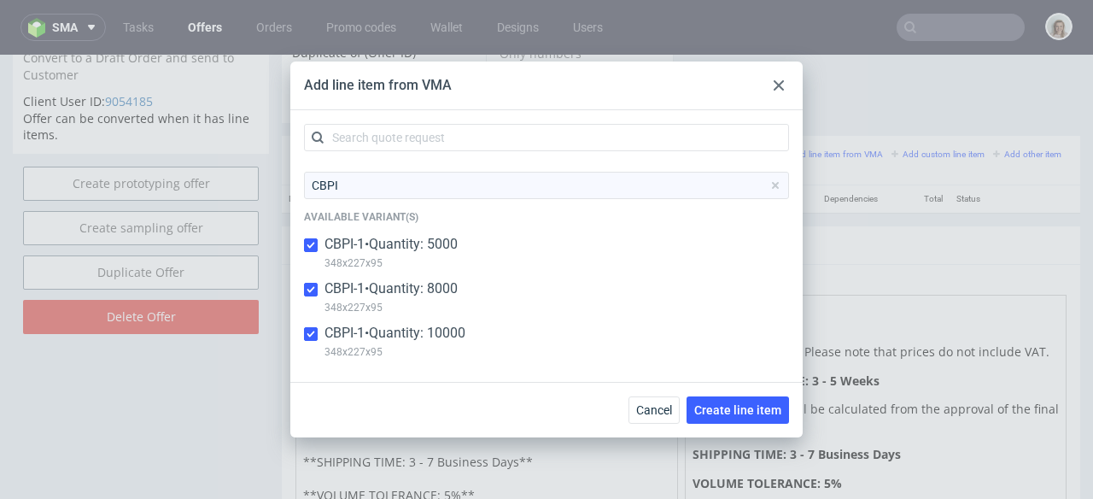
checkbox input "true"
click at [717, 402] on button "Create line item" at bounding box center [738, 409] width 102 height 27
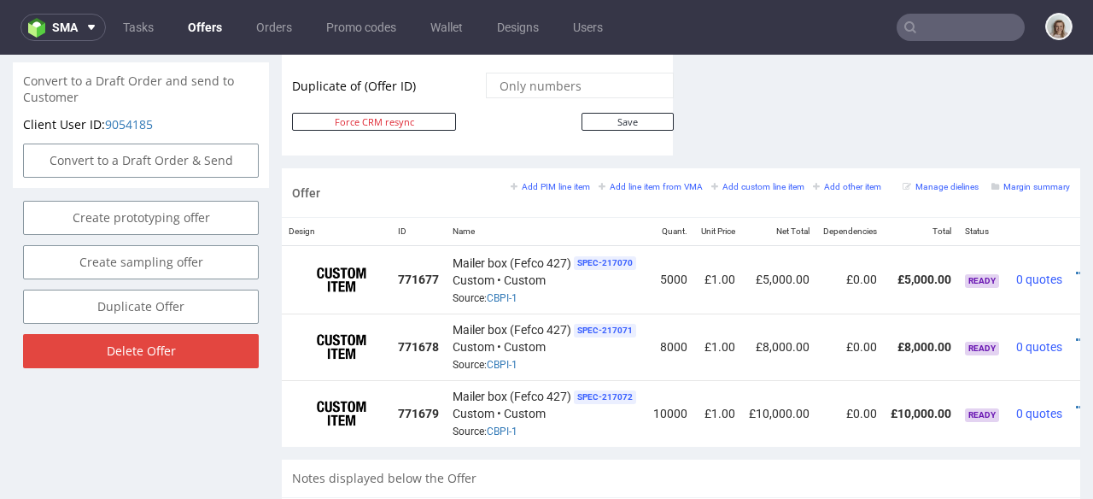
scroll to position [0, 57]
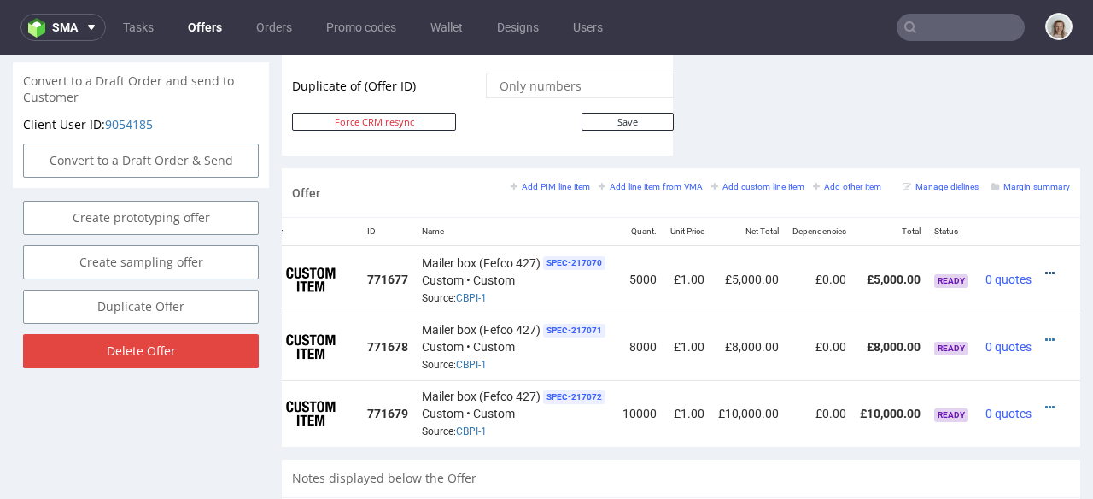
click at [1045, 267] on icon at bounding box center [1049, 273] width 9 height 12
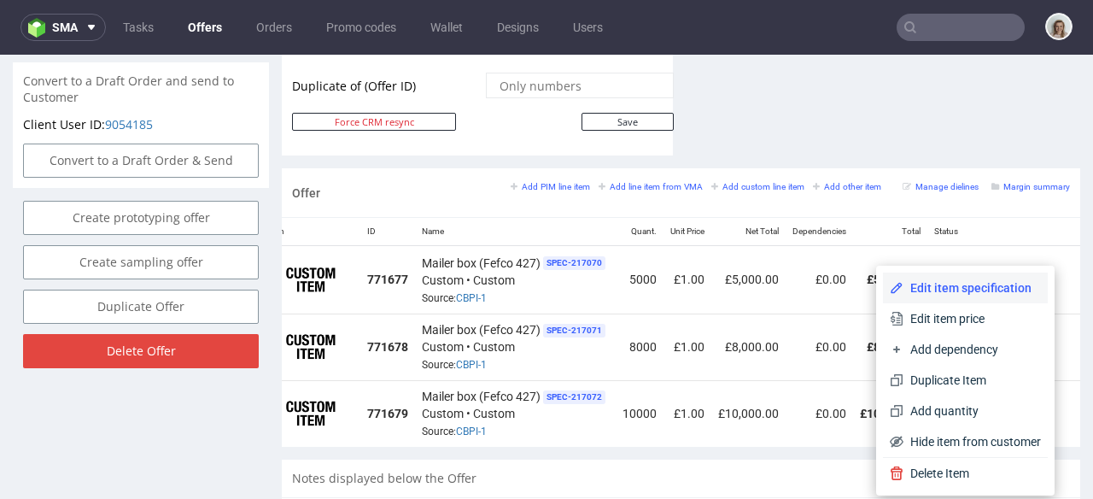
click at [963, 278] on li "Edit item specification" at bounding box center [965, 287] width 165 height 31
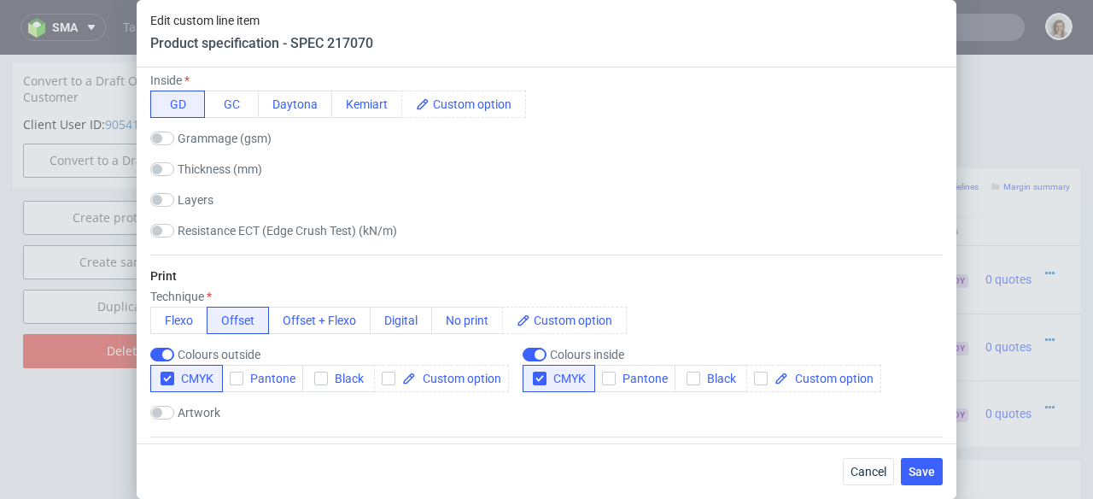
scroll to position [2830, 0]
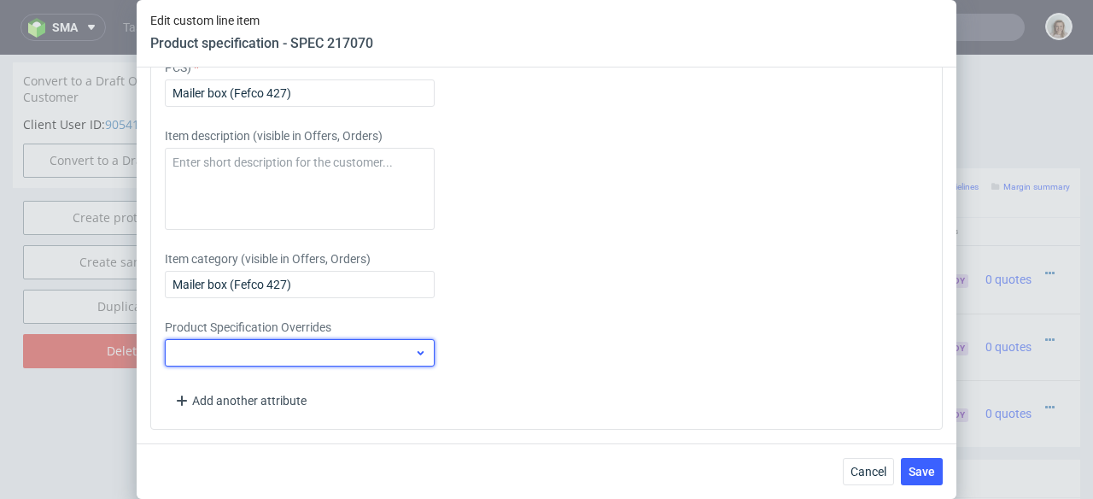
click at [329, 351] on div at bounding box center [300, 352] width 270 height 27
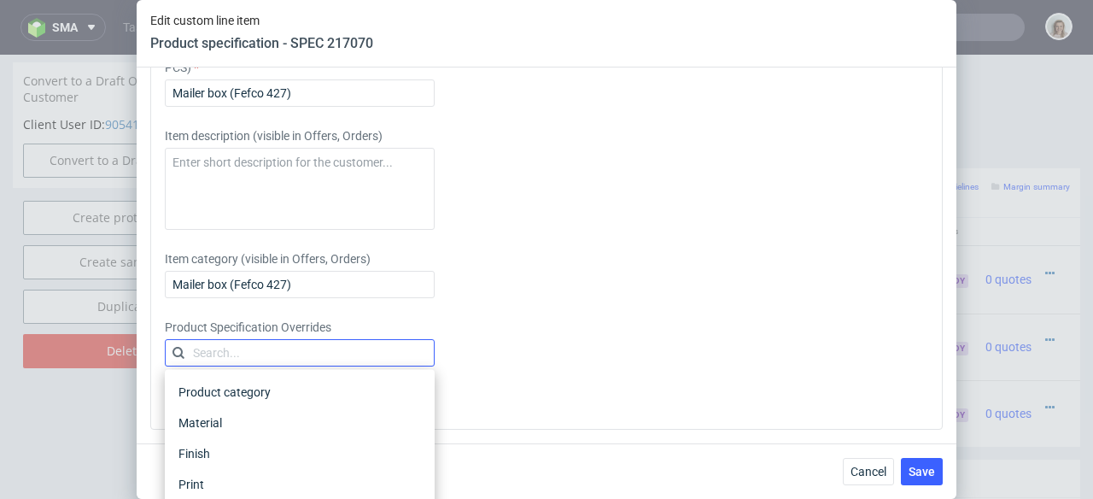
click at [305, 352] on input "text" at bounding box center [300, 352] width 270 height 27
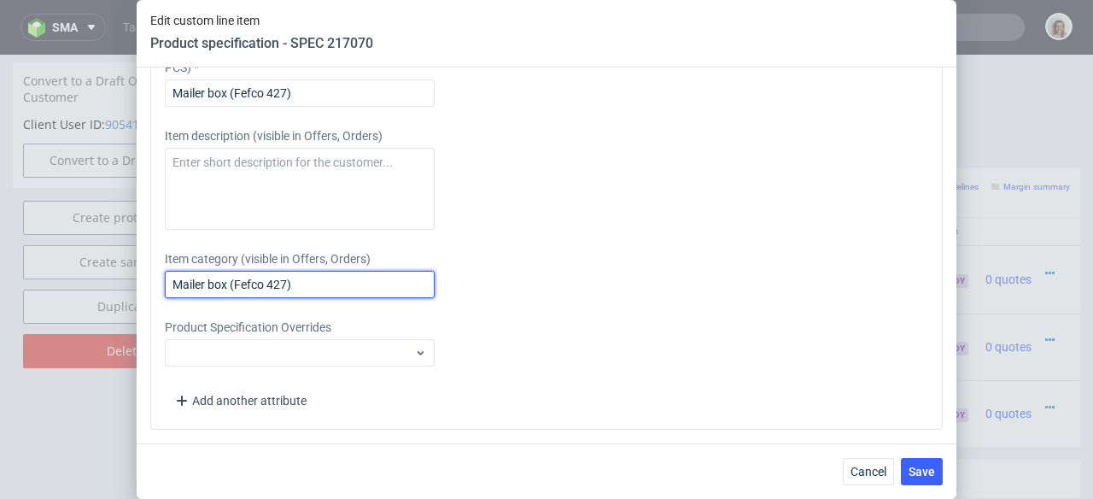
drag, startPoint x: 325, startPoint y: 284, endPoint x: 115, endPoint y: 283, distance: 209.3
click at [115, 283] on div "Edit custom line item Product specification - SPEC 217070 Supplier Adams Packag…" at bounding box center [546, 249] width 1093 height 499
paste input "6pack 348x227x95"
type input "6pack 348x227x95"
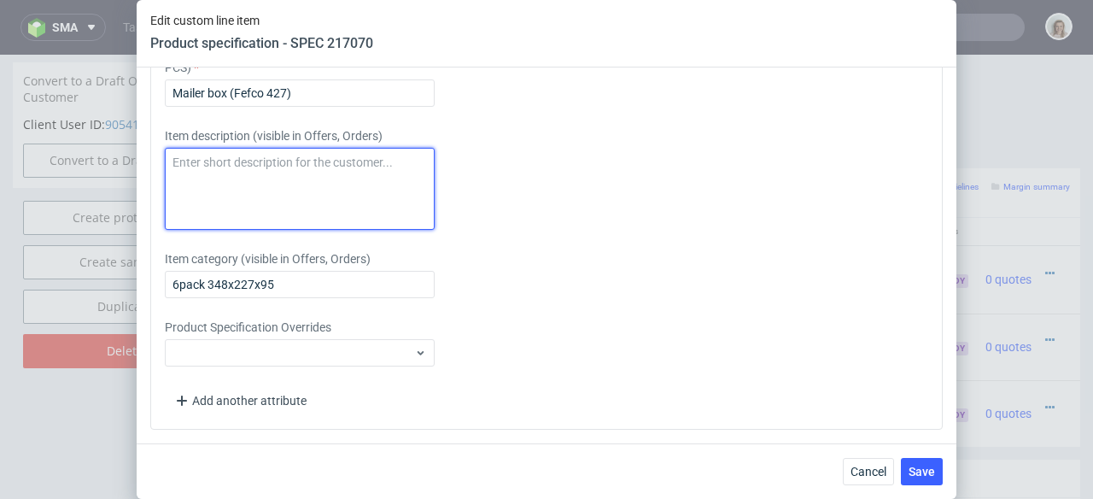
click at [243, 179] on textarea at bounding box center [300, 189] width 270 height 82
paste textarea "6pack 348x227x95"
type textarea "6pack 348x227x95"
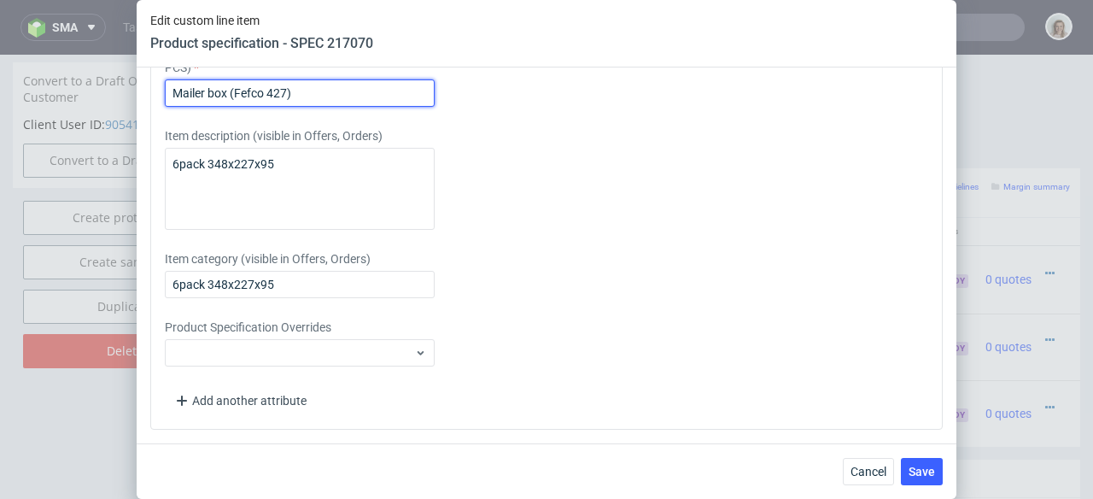
click at [325, 83] on input "Mailer box (Fefco 427)" at bounding box center [300, 92] width 270 height 27
drag, startPoint x: 318, startPoint y: 95, endPoint x: 151, endPoint y: 95, distance: 166.5
click at [151, 95] on div "Please provide custom item attributes These will be shown in Offers, on Proform…" at bounding box center [546, 199] width 793 height 460
paste input "6pack 348x227x95"
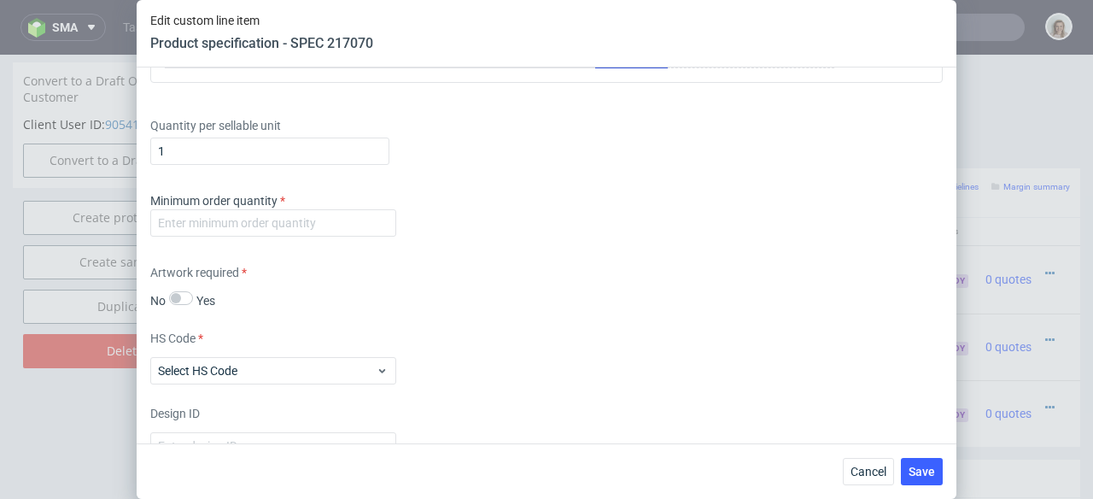
scroll to position [2292, 0]
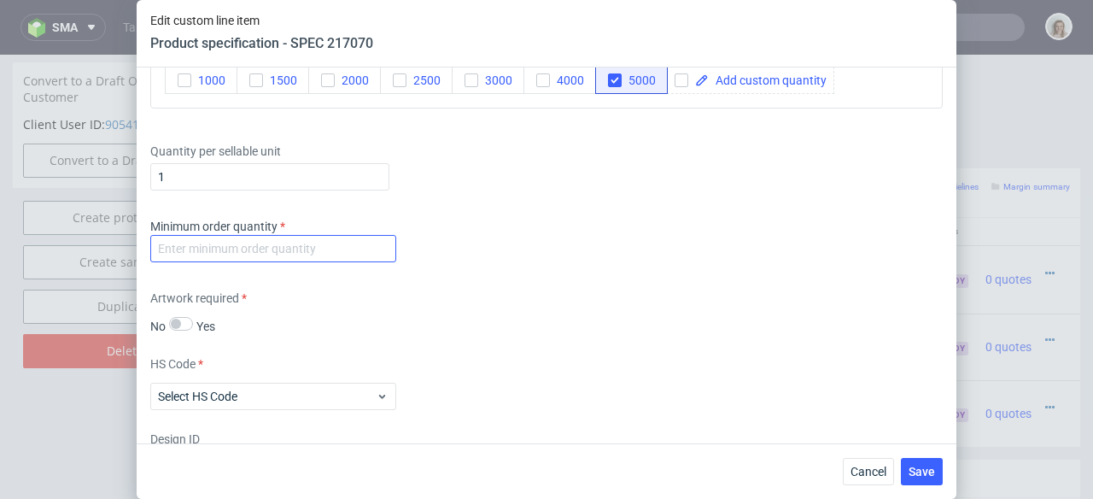
type input "6pack 348x227x95"
click at [173, 245] on input "number" at bounding box center [273, 248] width 246 height 27
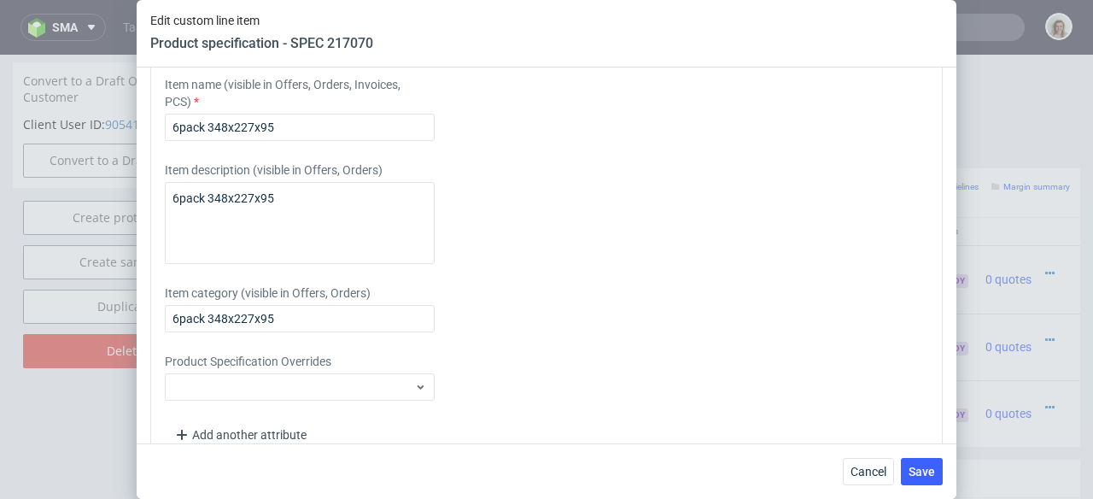
scroll to position [2830, 0]
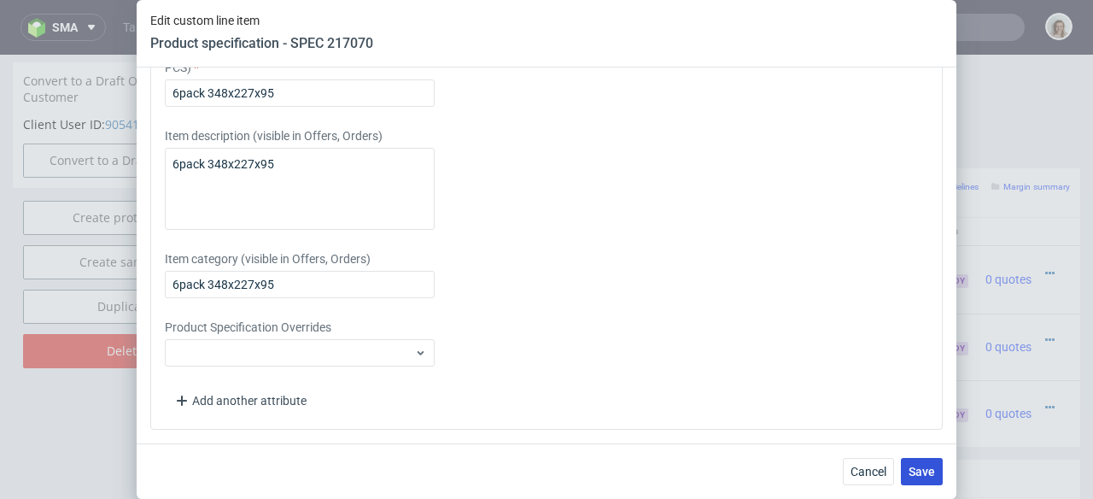
type input "1"
click at [927, 465] on span "Save" at bounding box center [922, 471] width 26 height 12
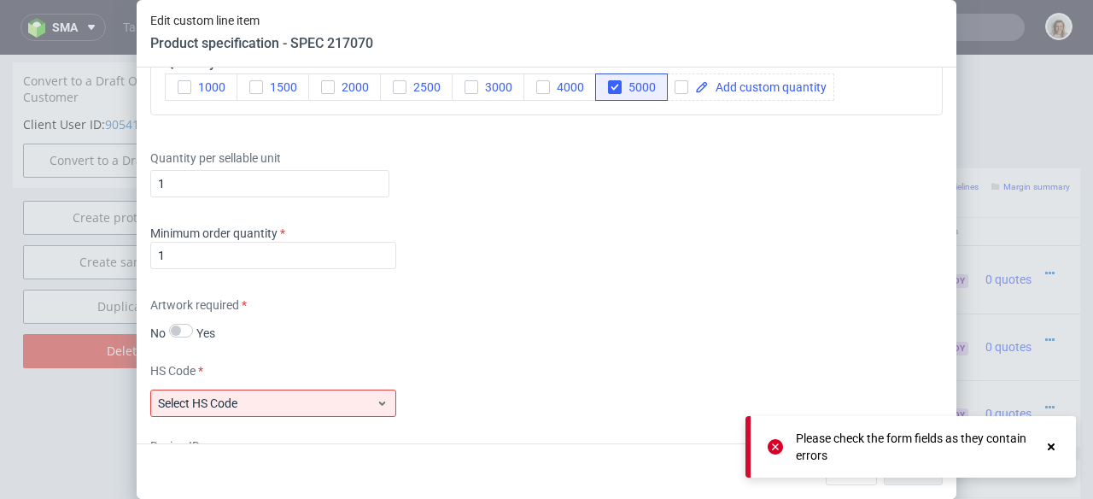
scroll to position [2345, 0]
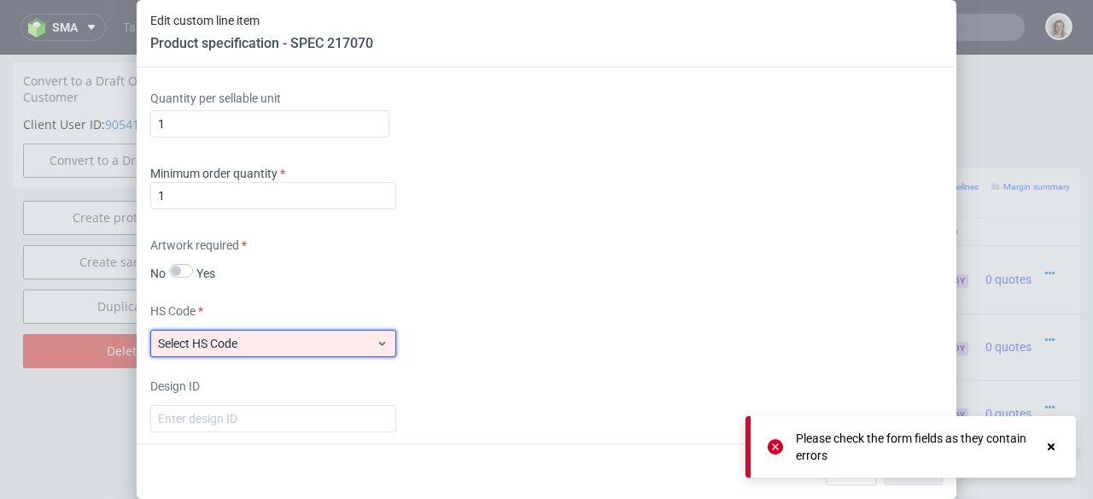
click at [325, 335] on span "Select HS Code" at bounding box center [267, 343] width 218 height 17
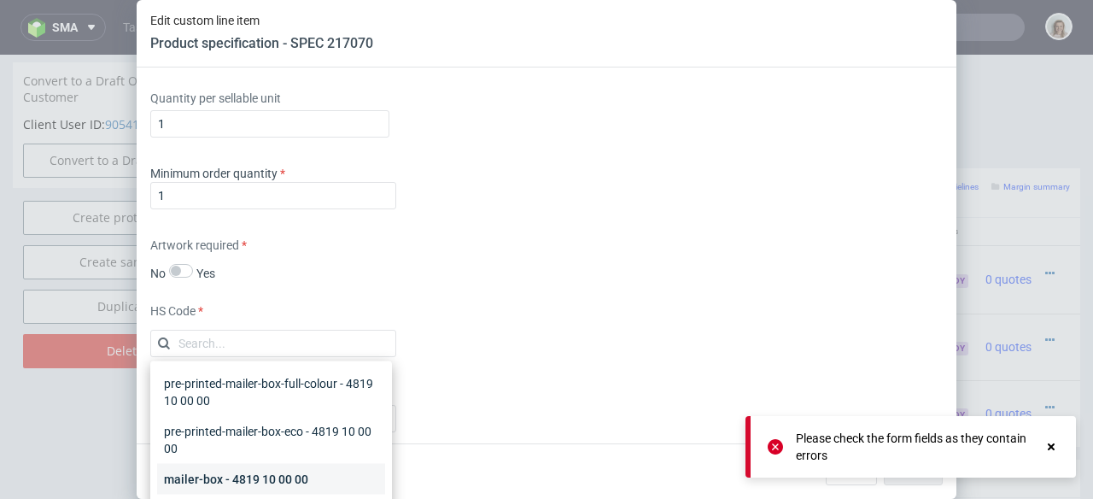
click at [252, 468] on div "mailer-box - 4819 10 00 00" at bounding box center [271, 479] width 228 height 31
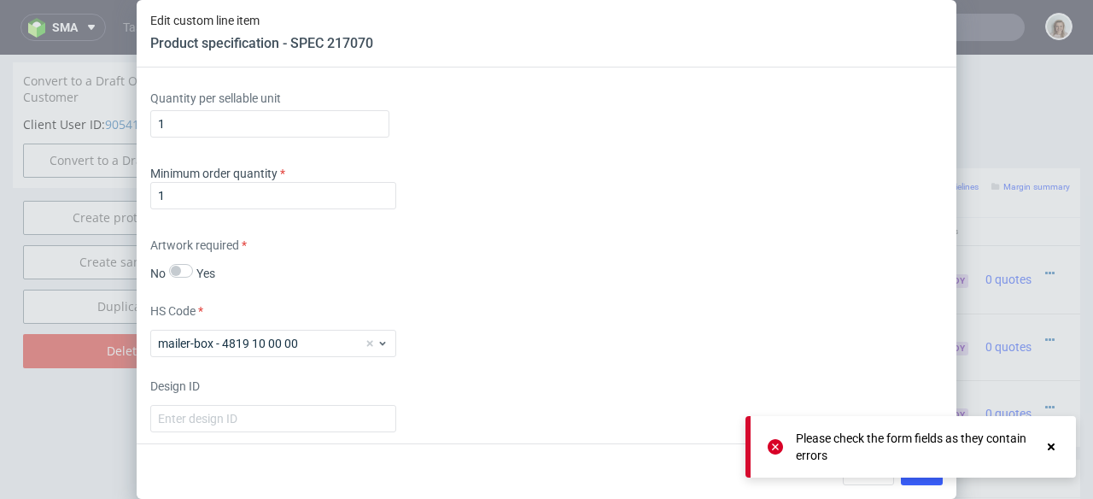
click at [777, 446] on icon at bounding box center [775, 446] width 15 height 15
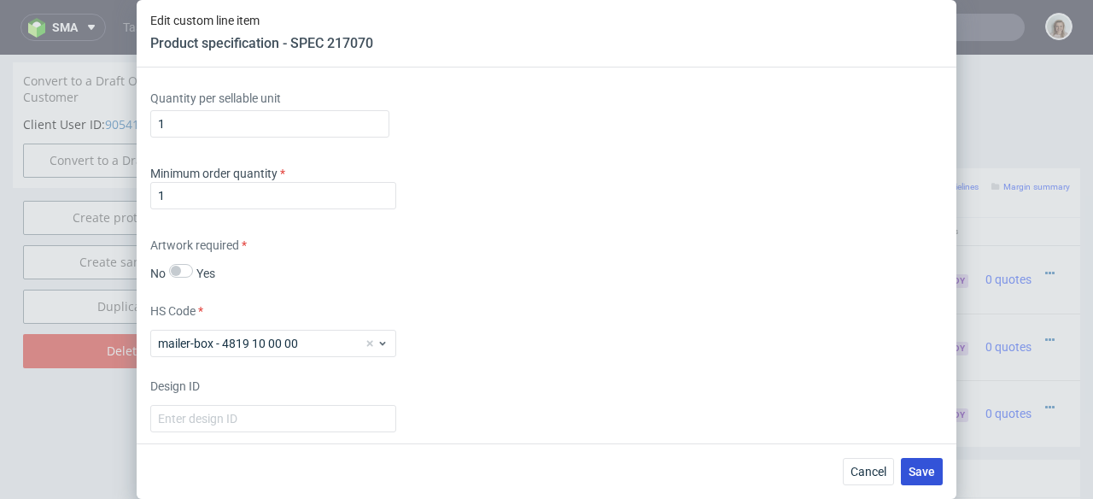
click at [927, 465] on span "Save" at bounding box center [922, 471] width 26 height 12
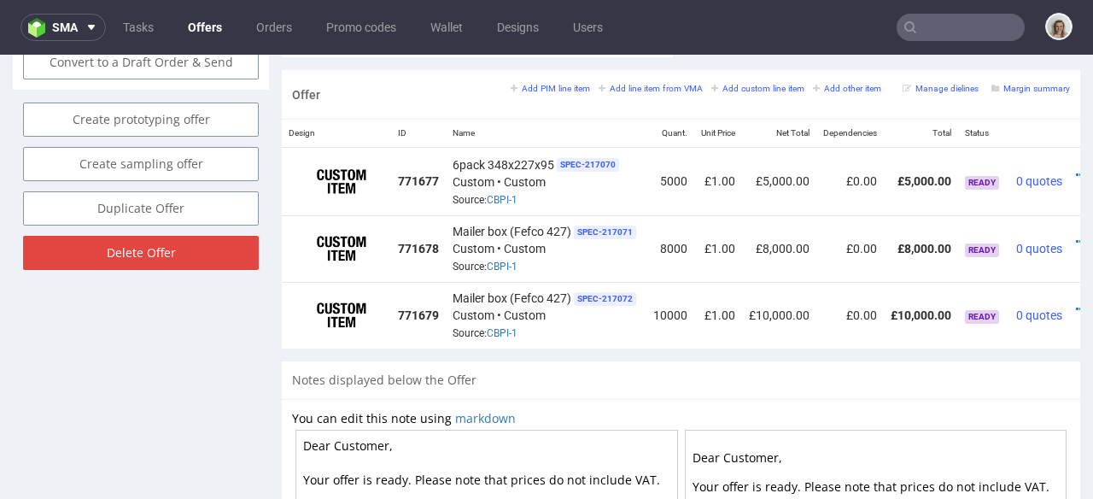
scroll to position [0, 57]
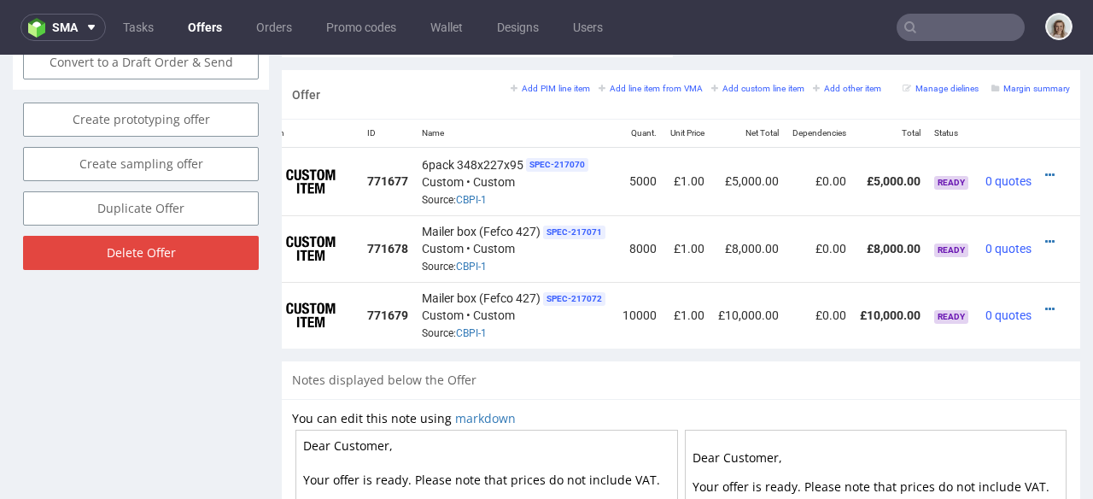
click at [1045, 167] on div at bounding box center [1054, 175] width 18 height 17
click at [1045, 169] on icon at bounding box center [1049, 175] width 9 height 12
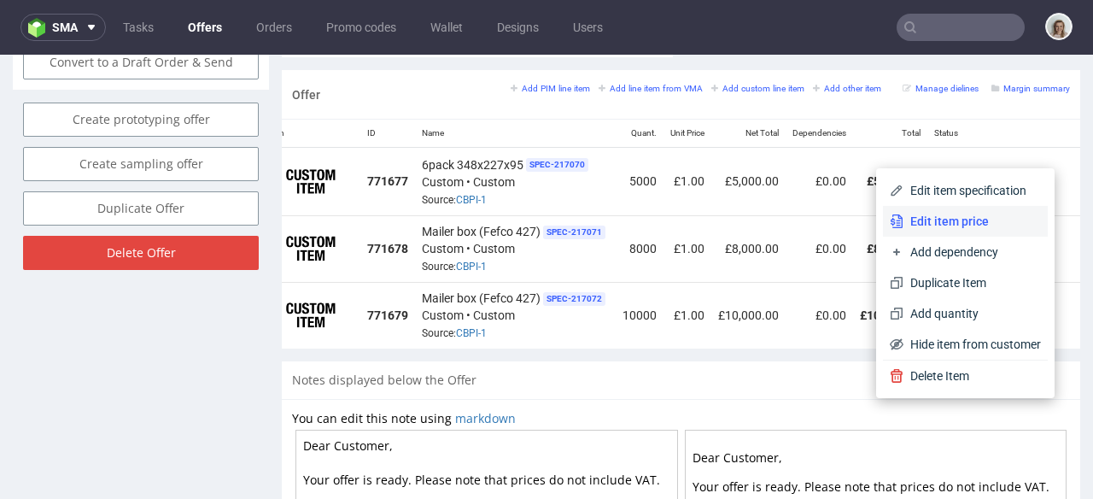
click at [966, 218] on span "Edit item price" at bounding box center [973, 221] width 138 height 17
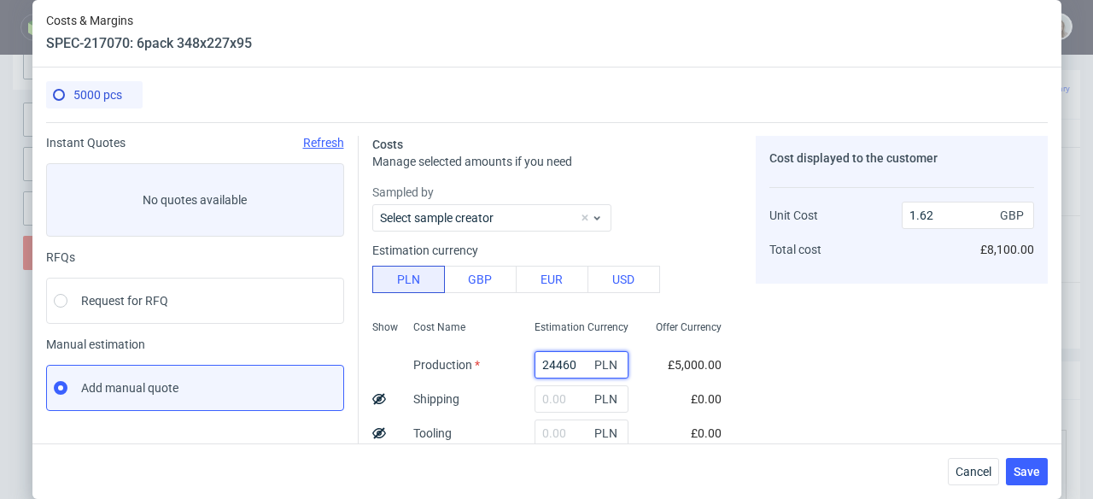
drag, startPoint x: 559, startPoint y: 363, endPoint x: 504, endPoint y: 362, distance: 55.5
click at [521, 362] on div "24460 PLN" at bounding box center [581, 365] width 121 height 34
paste input "19250"
type input "19250"
type input "1.28"
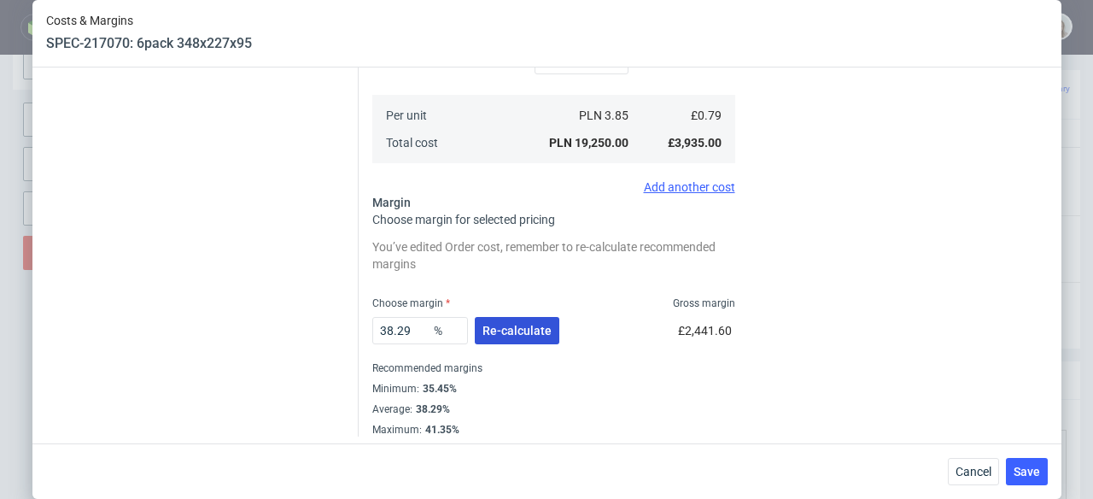
type input "19250"
click at [504, 335] on span "Re-calculate" at bounding box center [517, 331] width 69 height 12
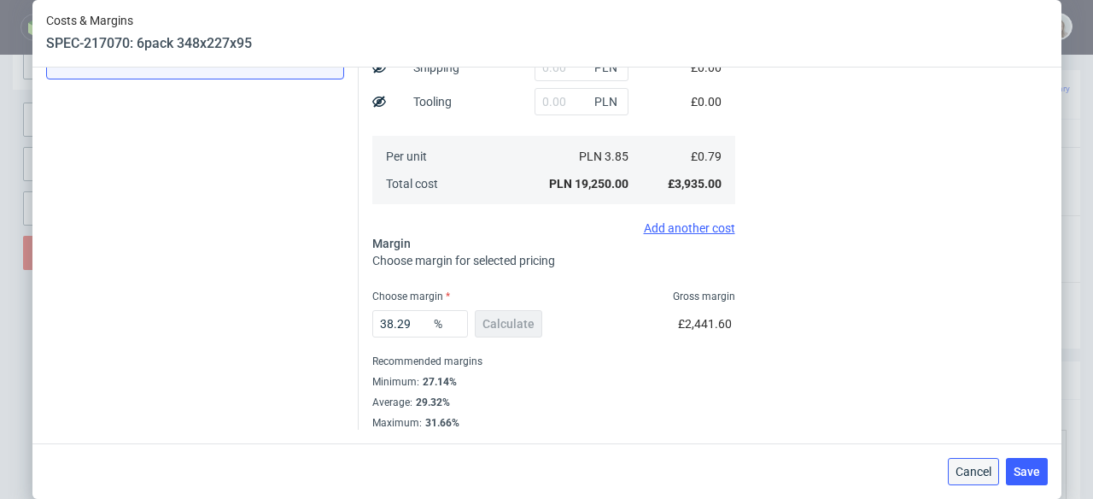
click at [964, 462] on button "Cancel" at bounding box center [973, 471] width 51 height 27
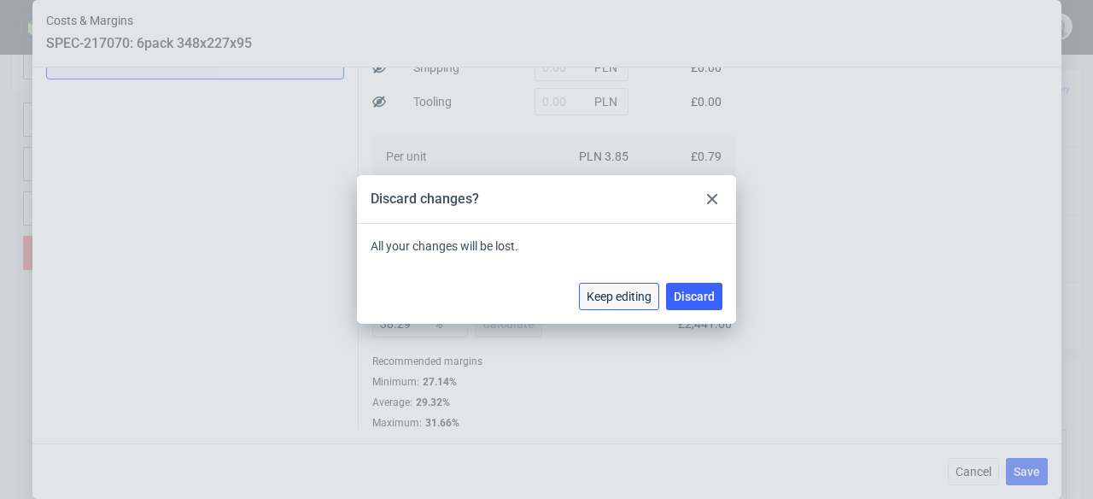
click at [625, 295] on span "Keep editing" at bounding box center [619, 296] width 65 height 12
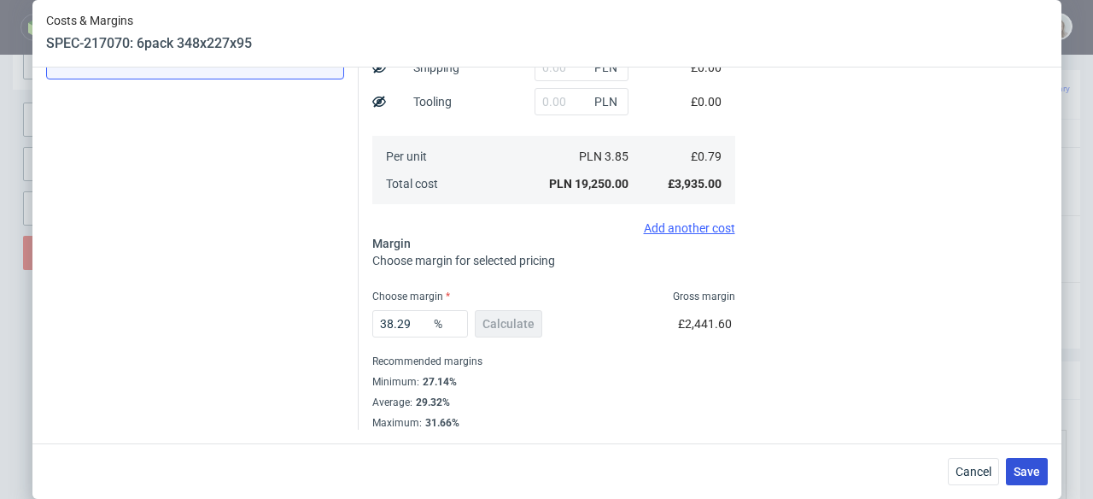
click at [1029, 477] on span "Save" at bounding box center [1027, 471] width 26 height 12
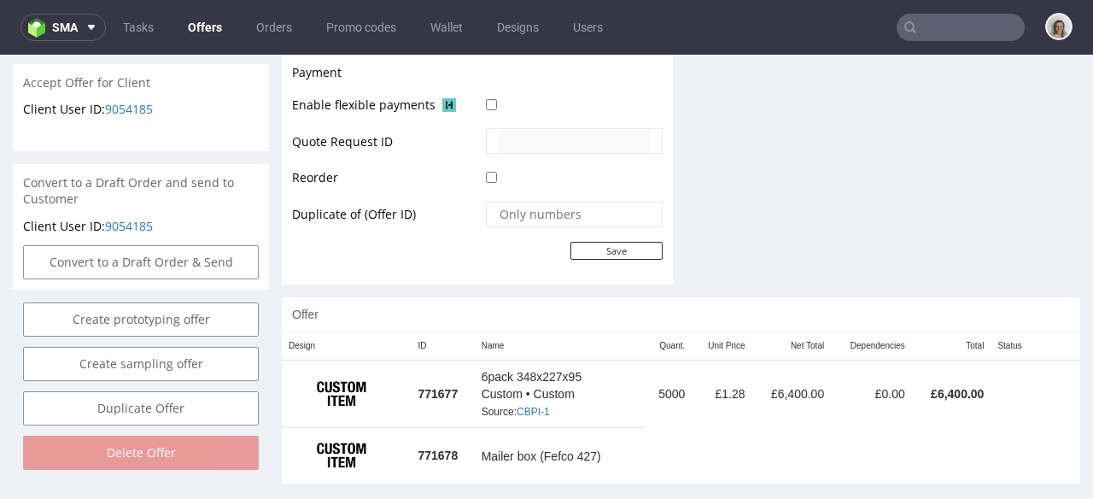
scroll to position [791, 0]
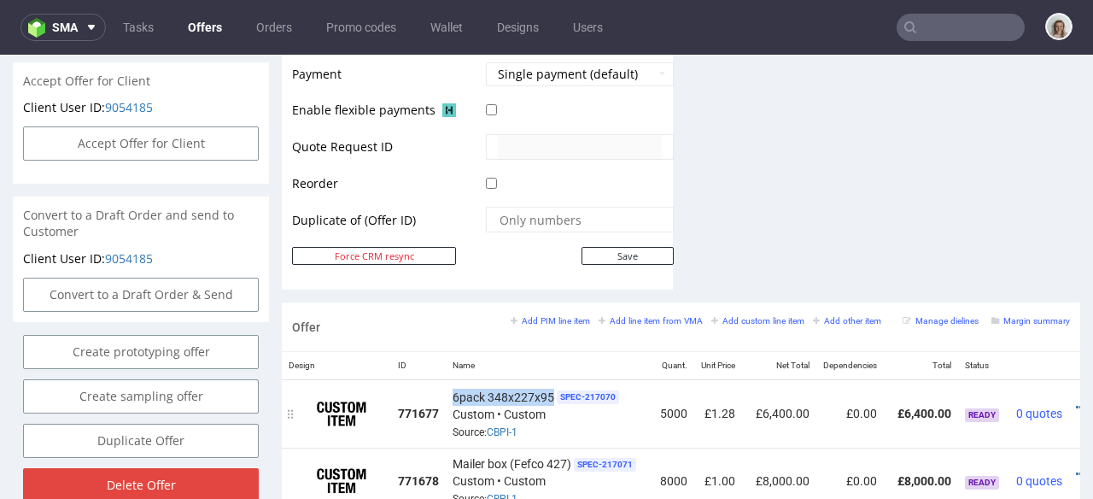
drag, startPoint x: 527, startPoint y: 357, endPoint x: 452, endPoint y: 374, distance: 77.1
click at [453, 387] on div "6pack 348x227x95 SPEC- 217070 Custom • Custom Source: CBPI-1" at bounding box center [546, 413] width 187 height 53
copy span "6pack 348x227x95"
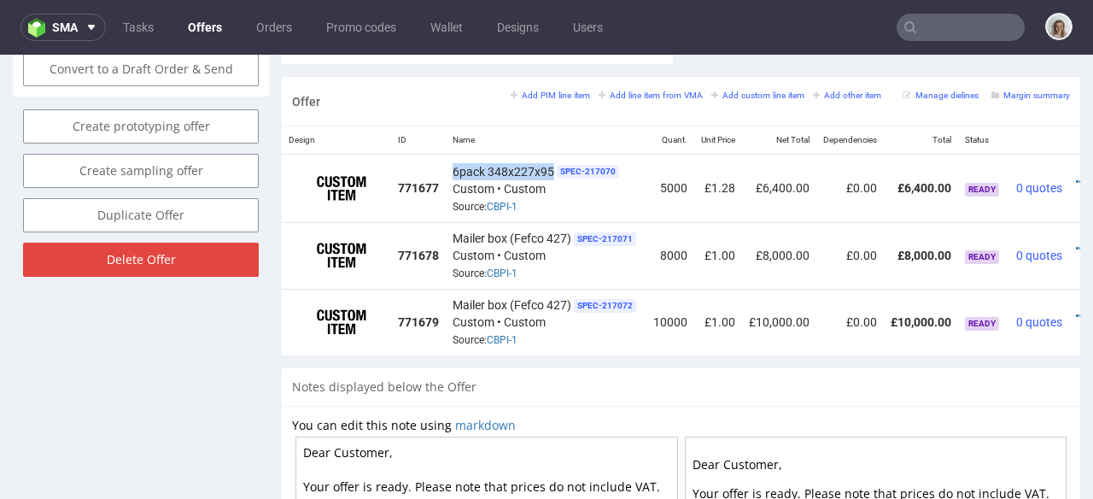
scroll to position [0, 57]
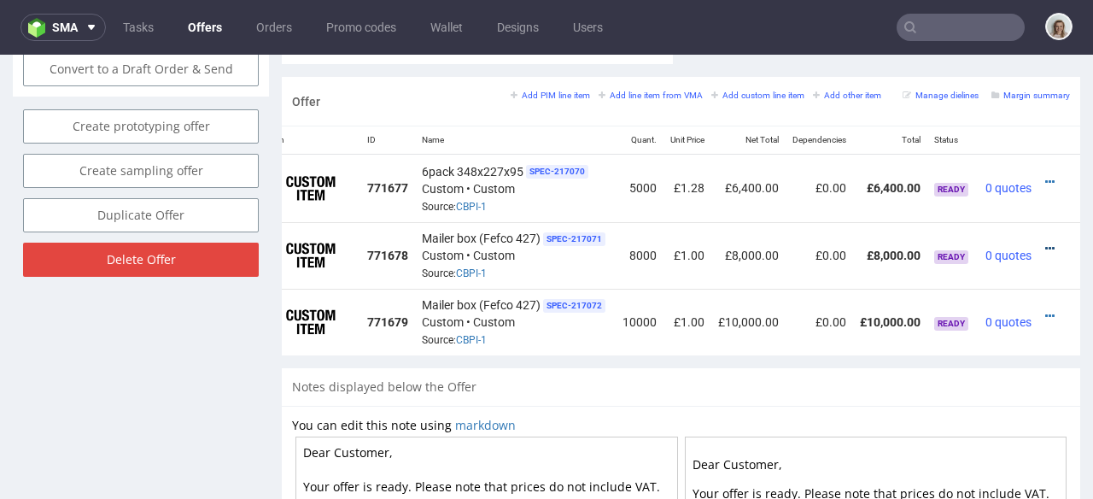
click at [1045, 243] on icon at bounding box center [1049, 249] width 9 height 12
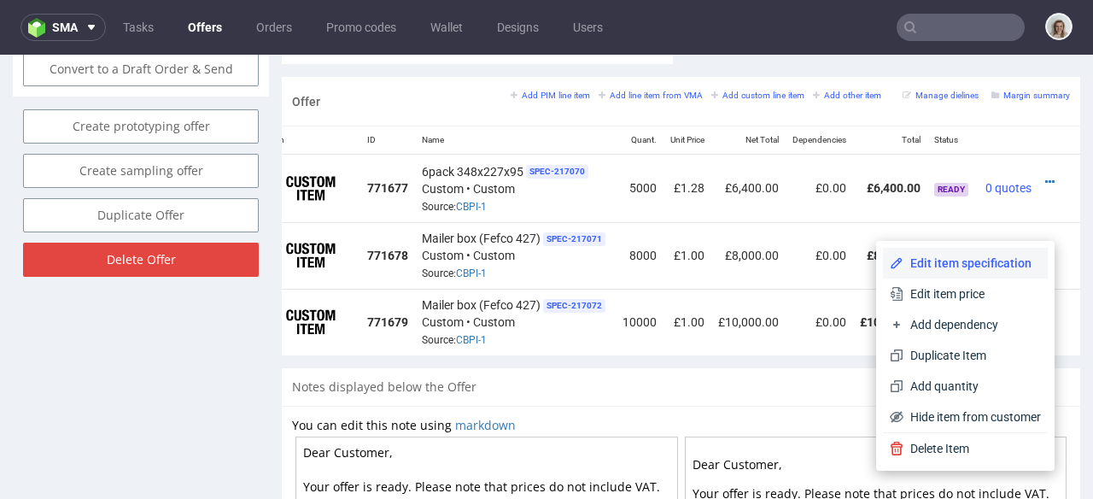
click at [980, 272] on li "Edit item specification" at bounding box center [965, 263] width 165 height 31
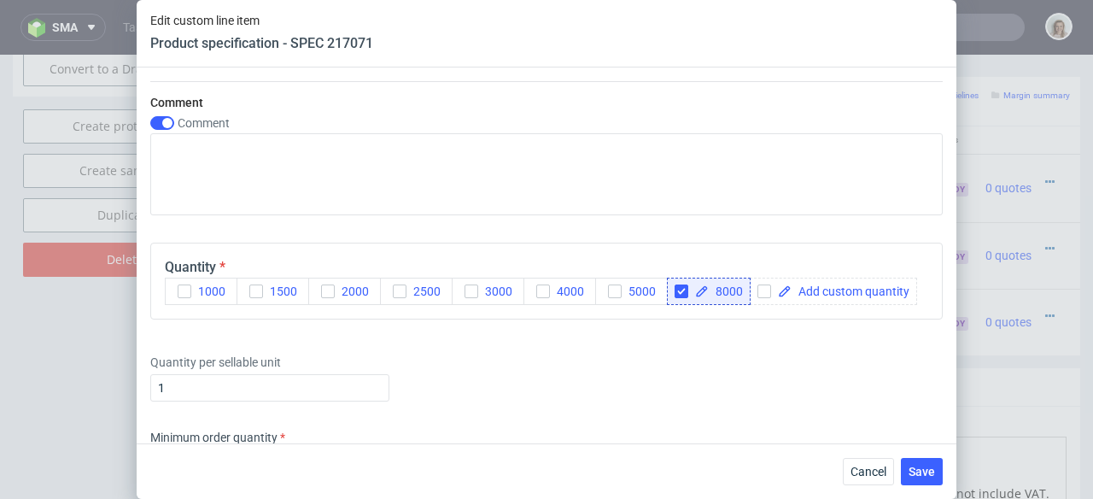
scroll to position [2860, 0]
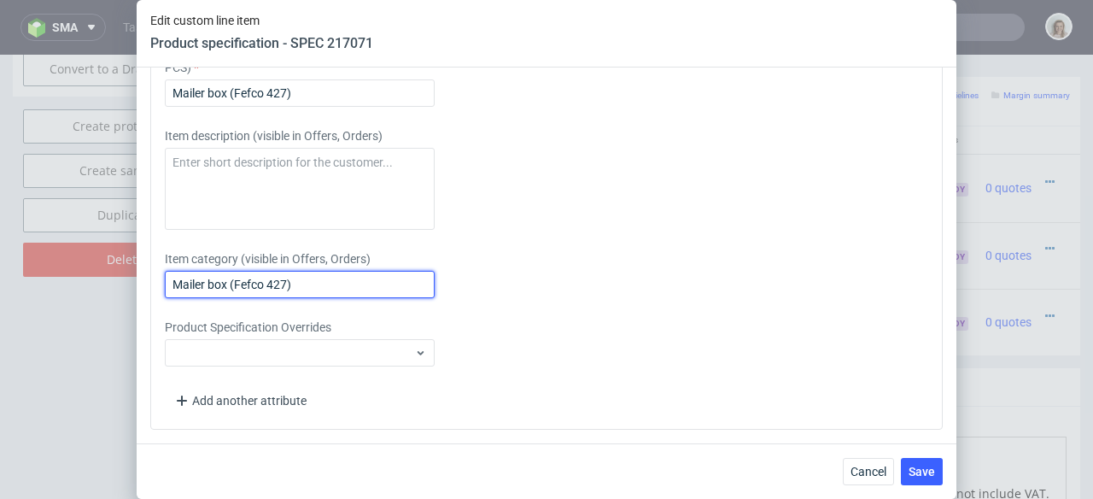
drag, startPoint x: 319, startPoint y: 284, endPoint x: 102, endPoint y: 272, distance: 218.2
click at [102, 272] on div "Edit custom line item Product specification - SPEC 217071 Supplier Adams Packag…" at bounding box center [546, 249] width 1093 height 499
paste input "6pack 348x227x95"
type input "6pack 348x227x95"
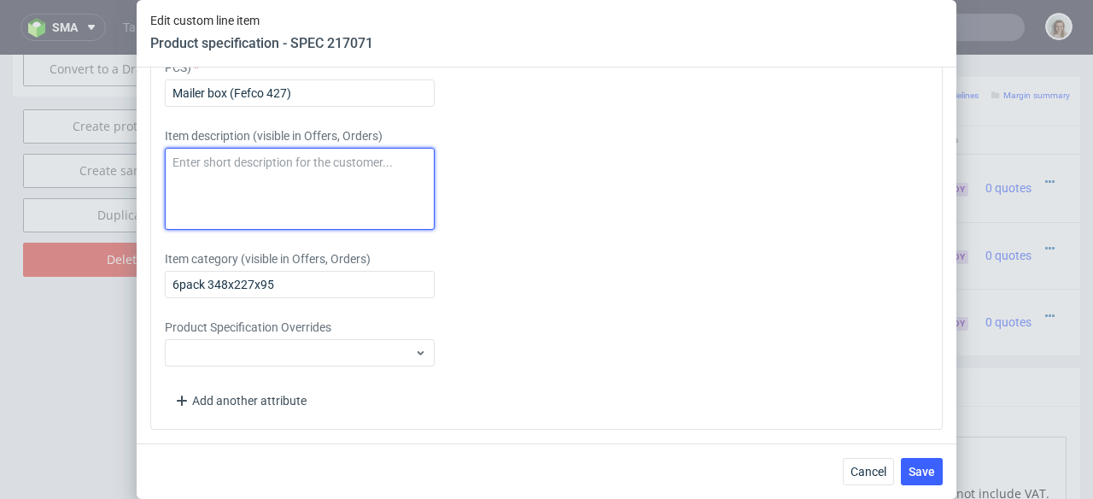
click at [239, 166] on textarea at bounding box center [300, 189] width 270 height 82
paste textarea "6pack 348x227x95"
type textarea "6pack 348x227x95"
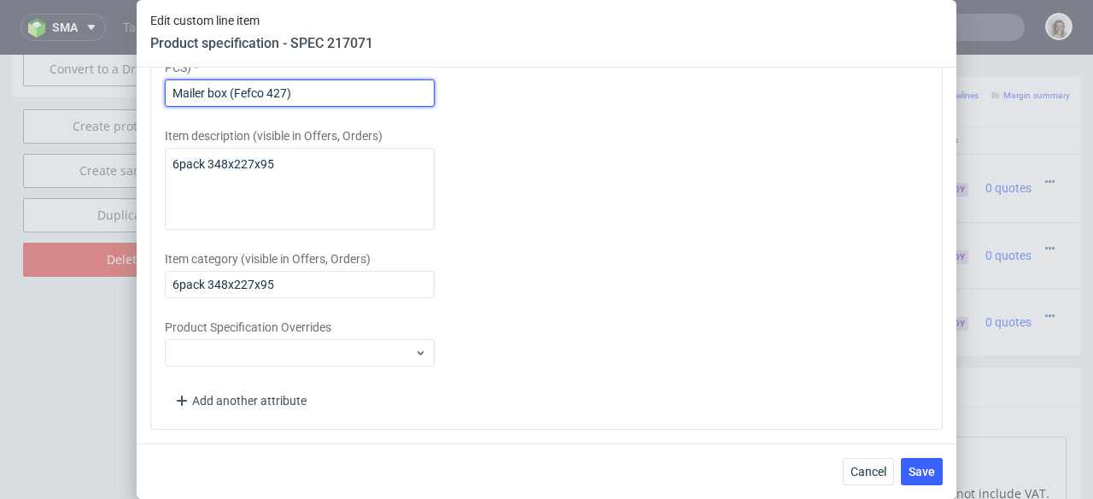
drag, startPoint x: 329, startPoint y: 88, endPoint x: 148, endPoint y: 83, distance: 181.1
click at [148, 83] on div "Supplier Adams Packaging Technical specification Instant price RFQ Type Product…" at bounding box center [547, 255] width 820 height 376
paste input "6pack 348x227x95"
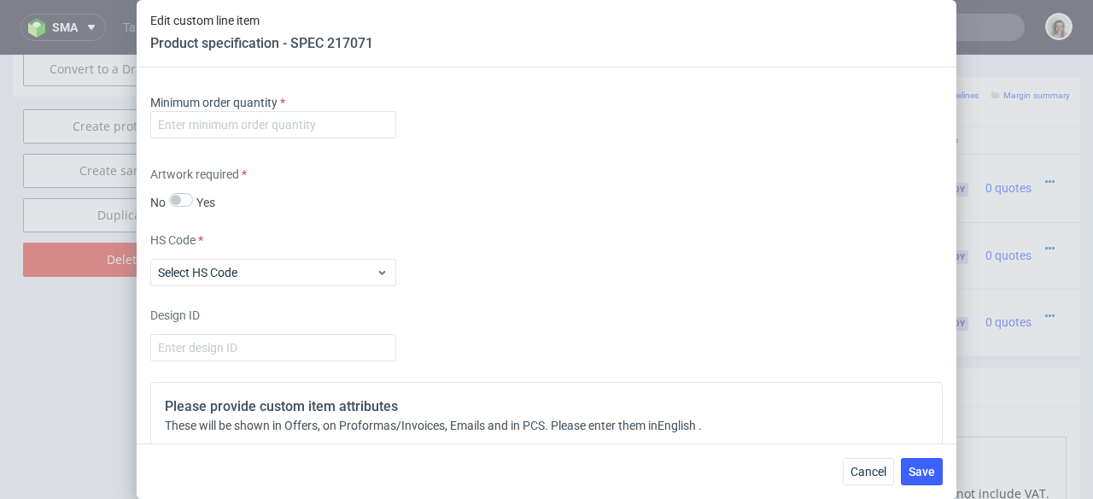
scroll to position [2406, 0]
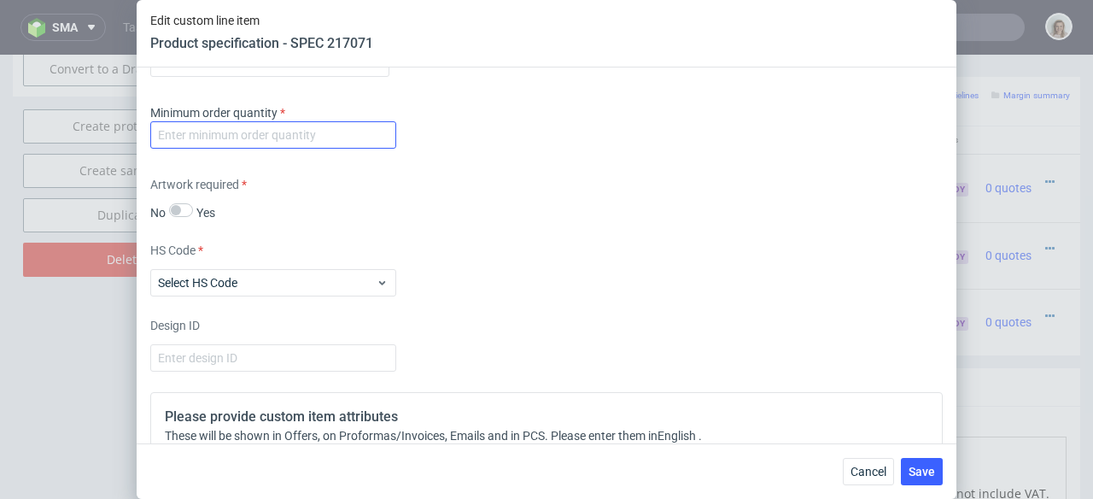
type input "6pack 348x227x95"
click at [179, 149] on input "number" at bounding box center [273, 134] width 246 height 27
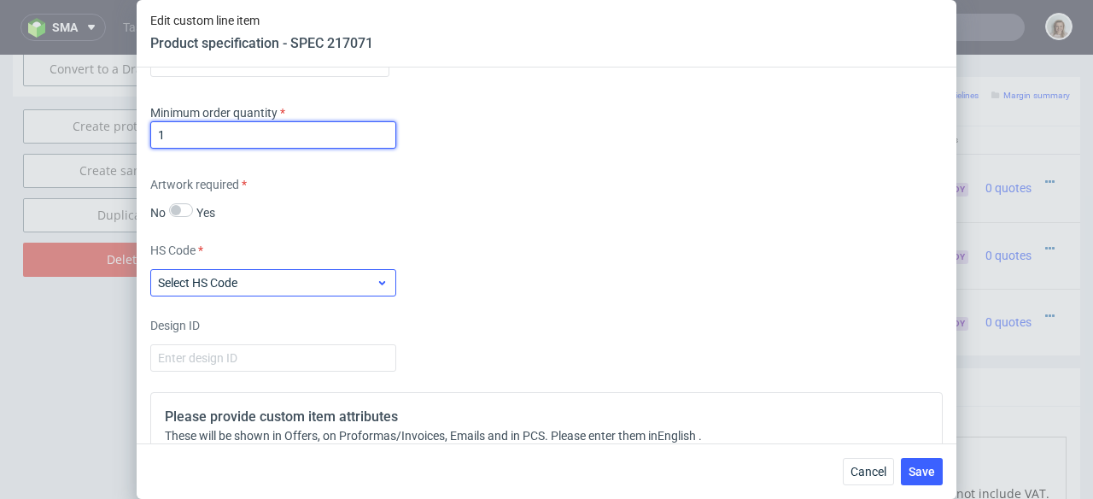
type input "1"
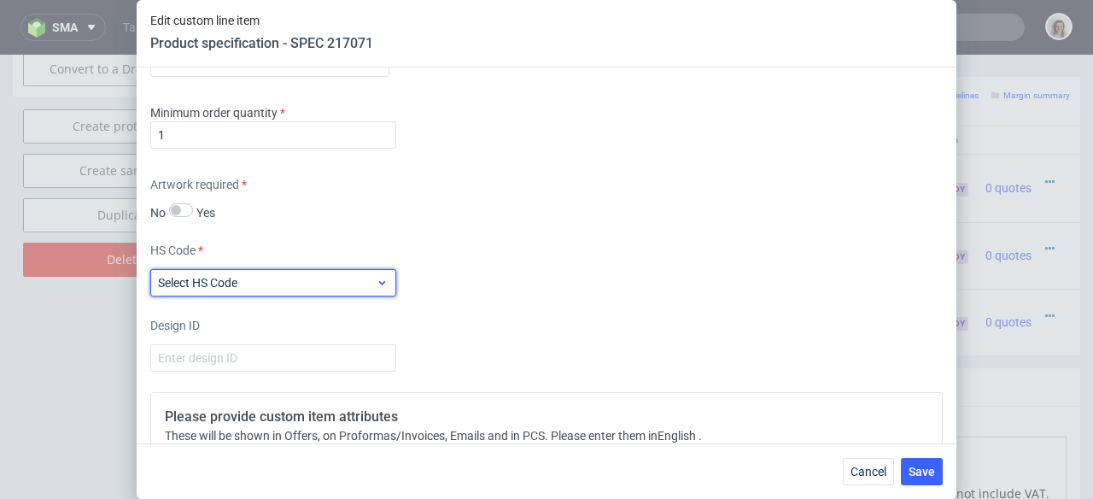
click at [235, 296] on div "Select HS Code" at bounding box center [273, 282] width 246 height 27
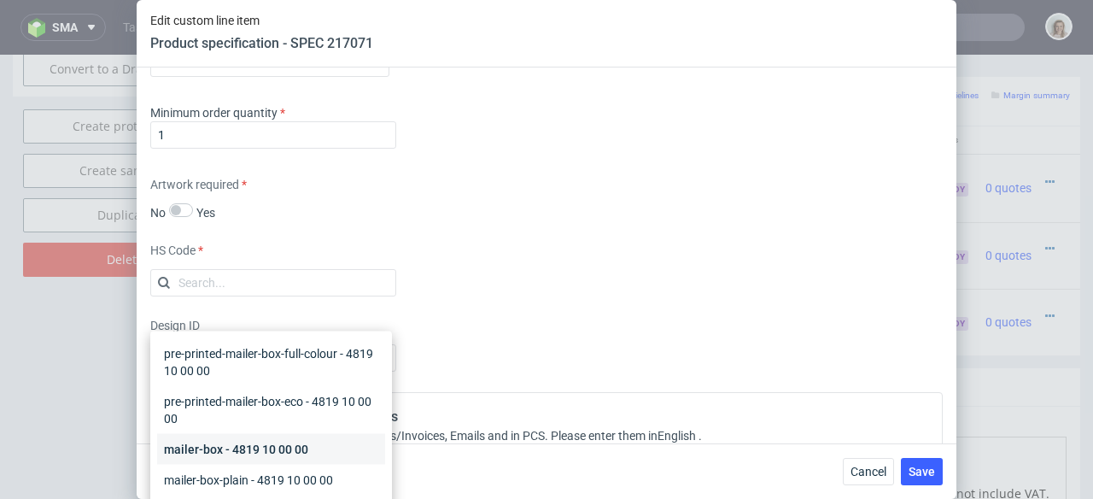
click at [216, 439] on div "mailer-box - 4819 10 00 00" at bounding box center [271, 449] width 228 height 31
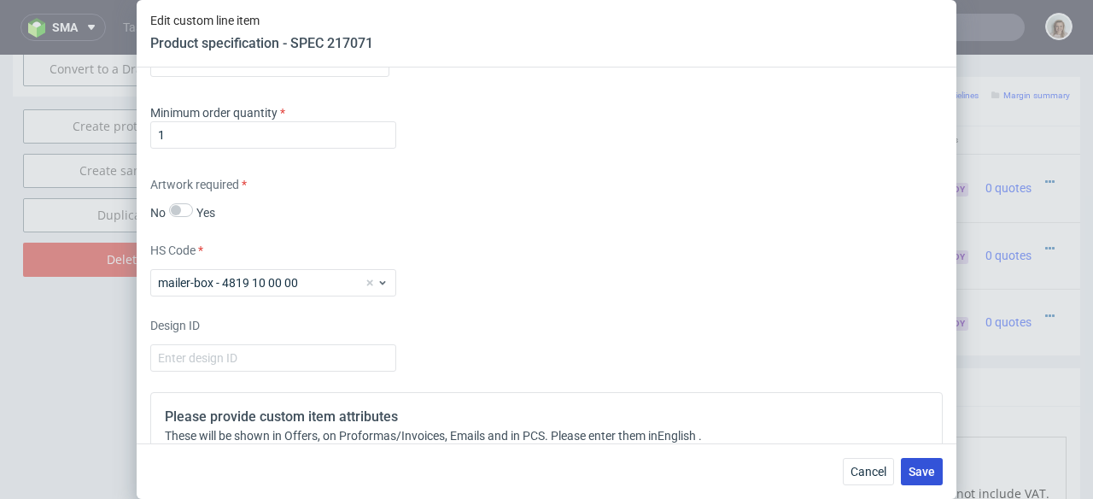
click at [933, 468] on span "Save" at bounding box center [922, 471] width 26 height 12
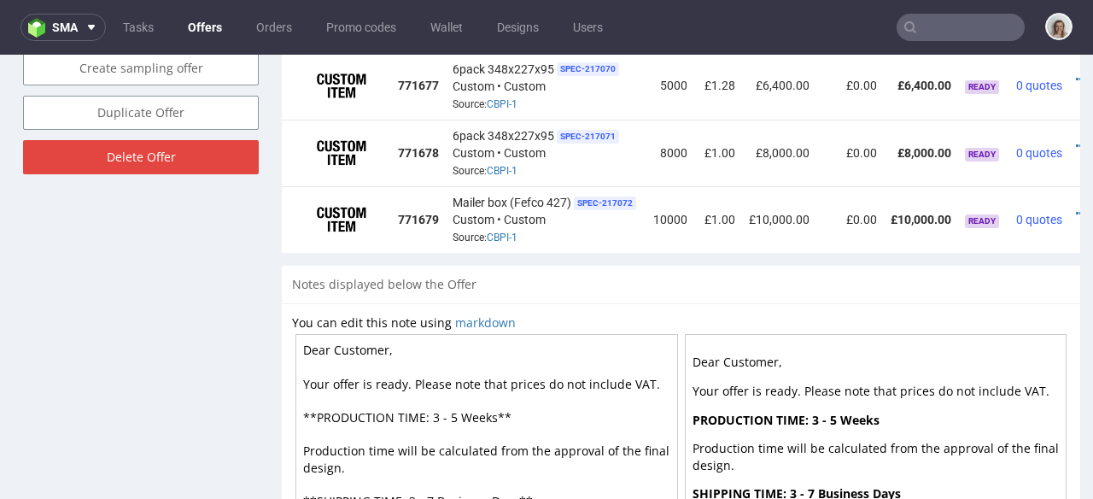
scroll to position [0, 57]
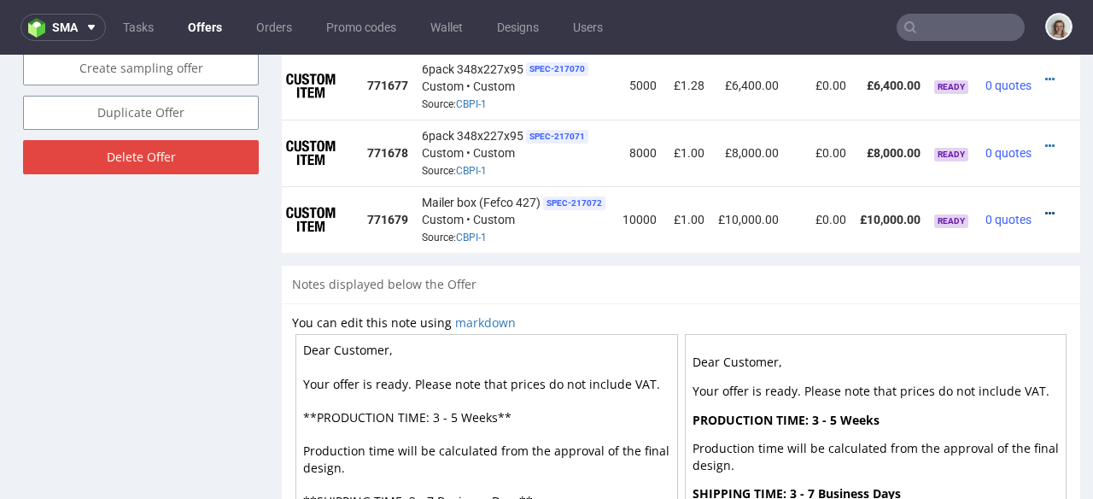
click at [1045, 208] on icon at bounding box center [1049, 214] width 9 height 12
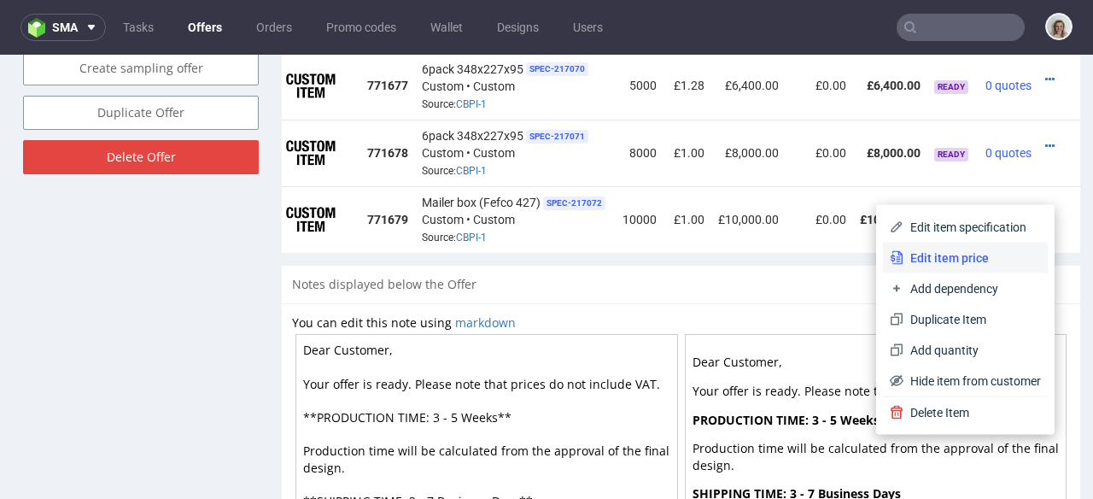
click at [975, 249] on span "Edit item price" at bounding box center [973, 257] width 138 height 17
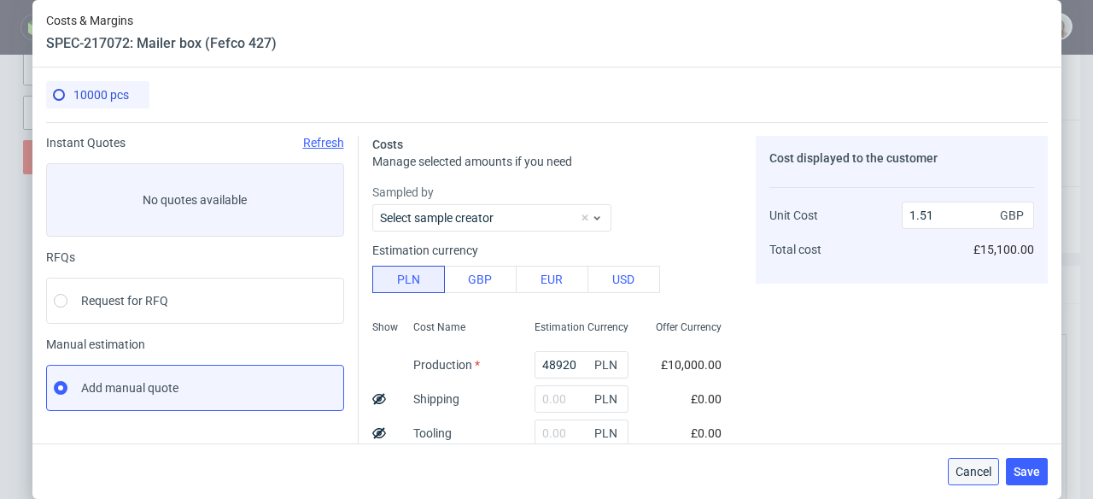
click at [958, 468] on button "Cancel" at bounding box center [973, 471] width 51 height 27
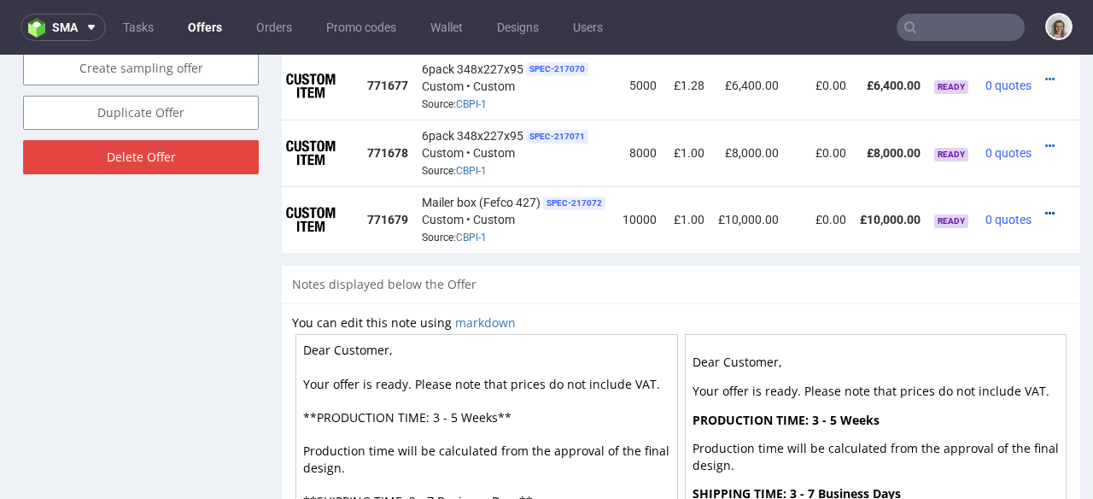
click at [1045, 208] on icon at bounding box center [1049, 214] width 9 height 12
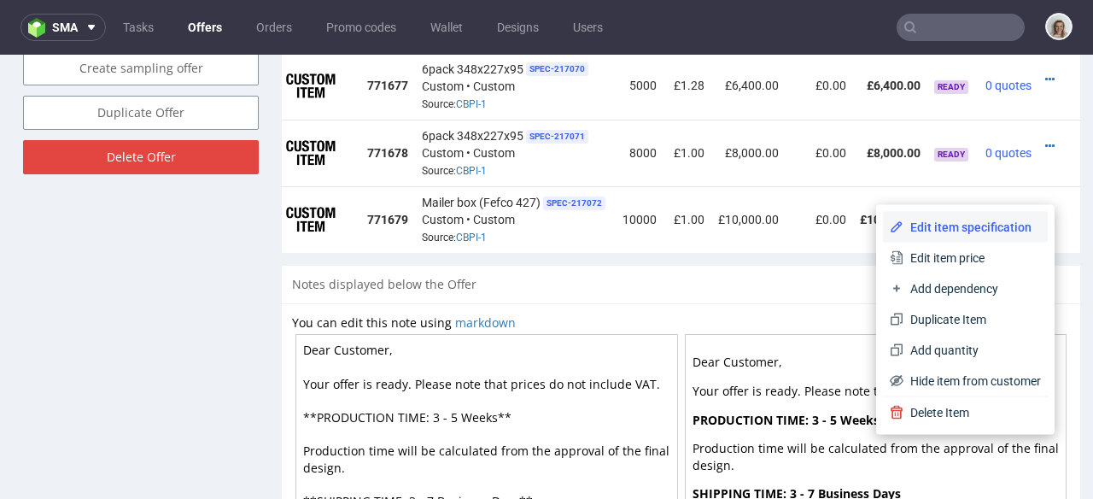
click at [963, 222] on span "Edit item specification" at bounding box center [973, 227] width 138 height 17
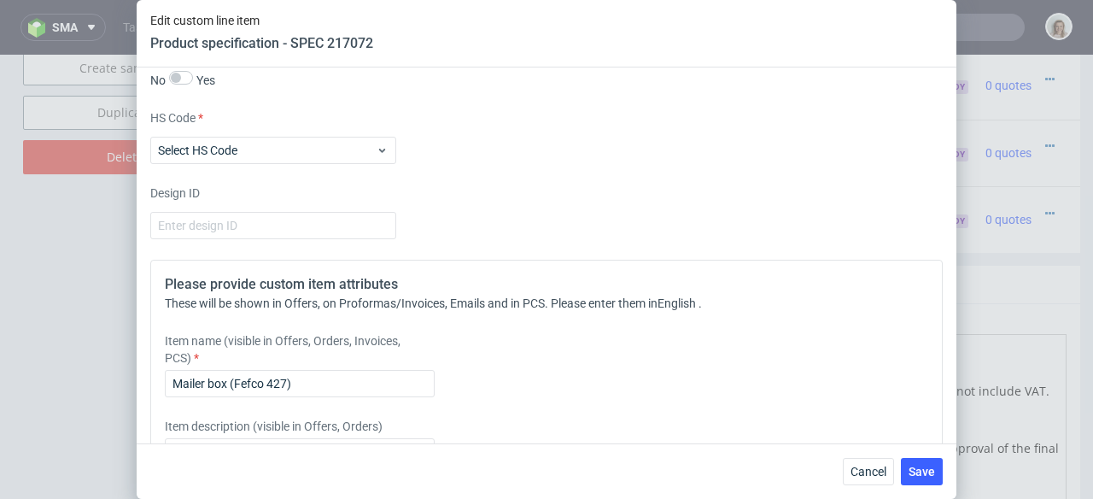
scroll to position [2860, 0]
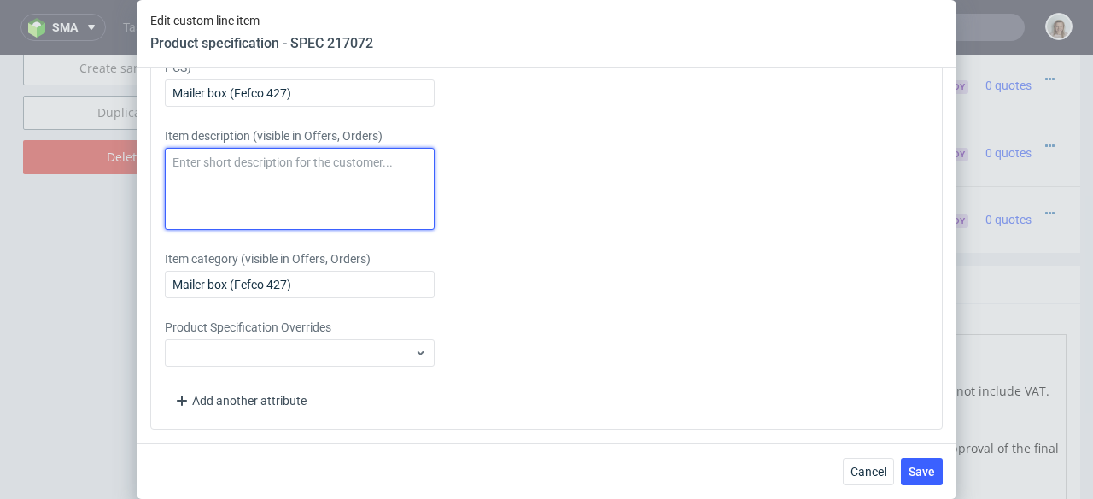
click at [307, 195] on textarea at bounding box center [300, 189] width 270 height 82
paste textarea "6pack 348x227x95"
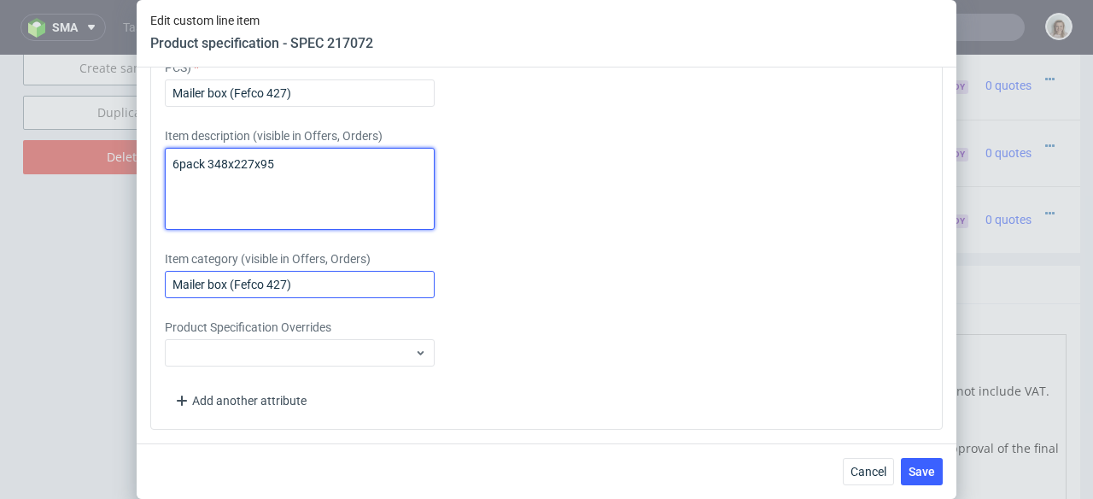
type textarea "6pack 348x227x95"
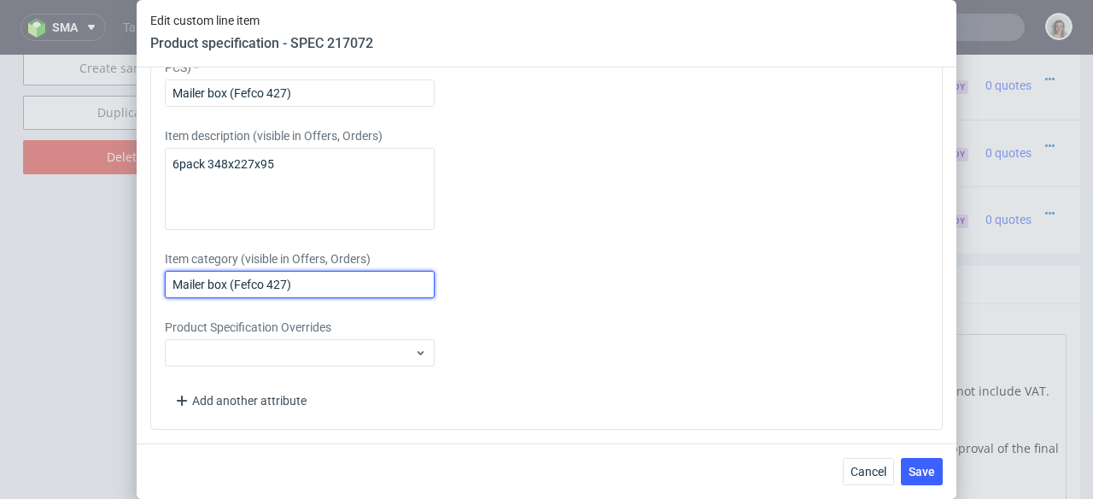
drag, startPoint x: 321, startPoint y: 283, endPoint x: 167, endPoint y: 280, distance: 154.6
click at [167, 280] on input "Mailer box (Fefco 427)" at bounding box center [300, 284] width 270 height 27
paste input "6pack 348x227x95"
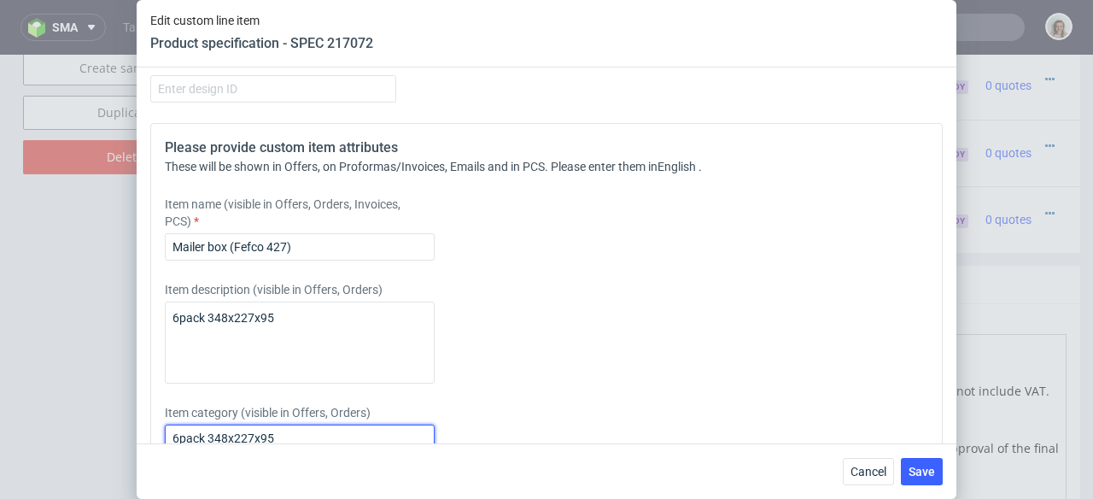
scroll to position [2660, 0]
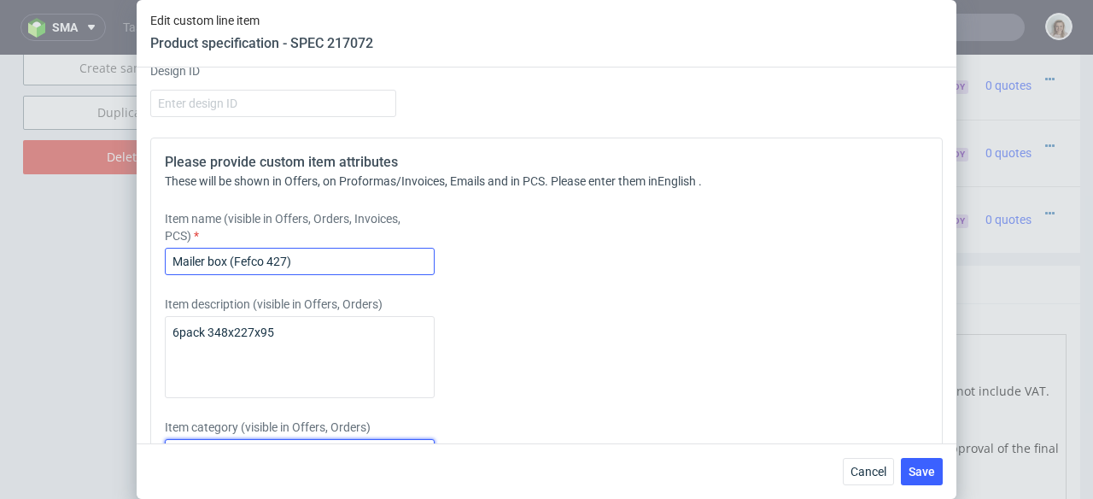
type input "6pack 348x227x95"
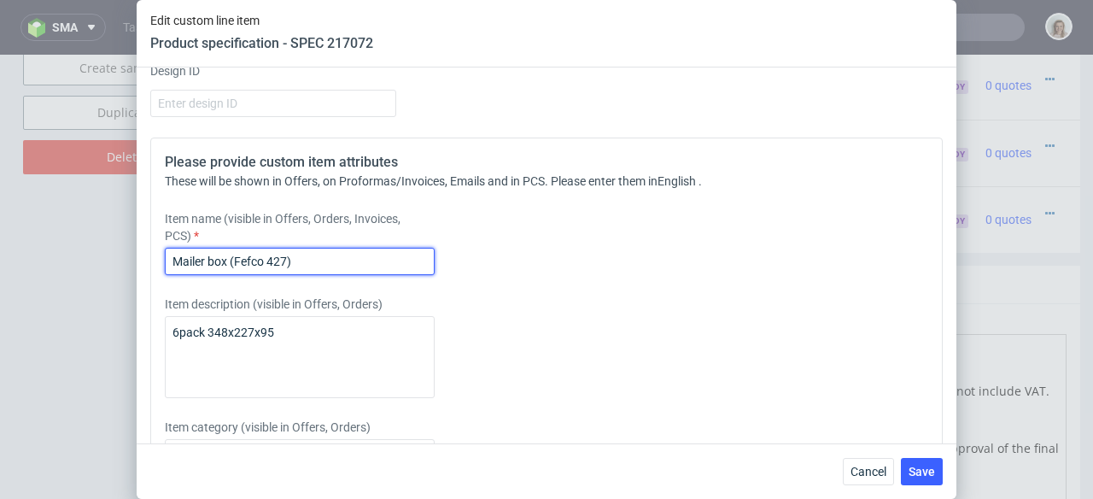
drag, startPoint x: 298, startPoint y: 296, endPoint x: 155, endPoint y: 289, distance: 142.8
click at [155, 289] on div "Please provide custom item attributes These will be shown in Offers, on Proform…" at bounding box center [546, 368] width 793 height 460
paste input "6pack 348x227x95"
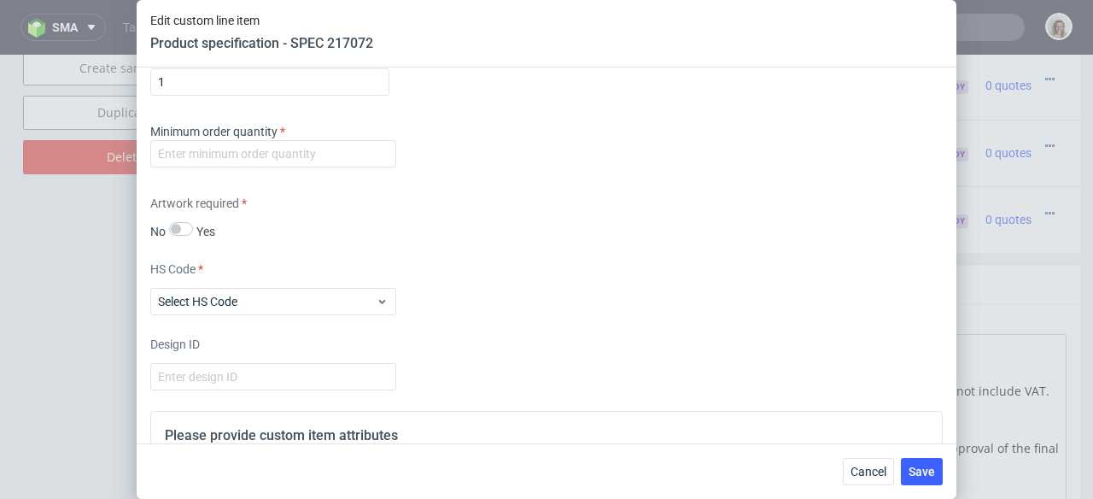
scroll to position [2383, 0]
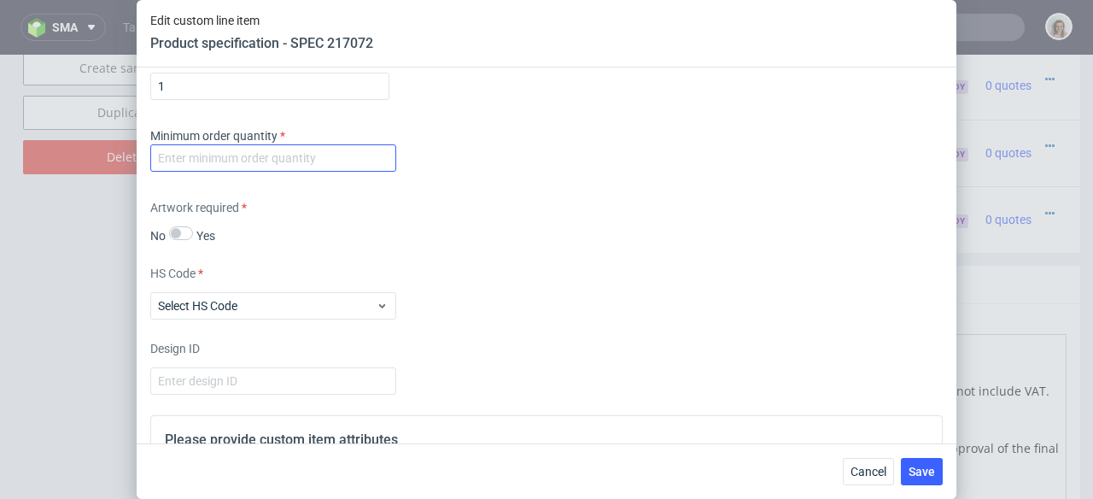
type input "6pack 348x227x95"
click at [186, 172] on input "number" at bounding box center [273, 157] width 246 height 27
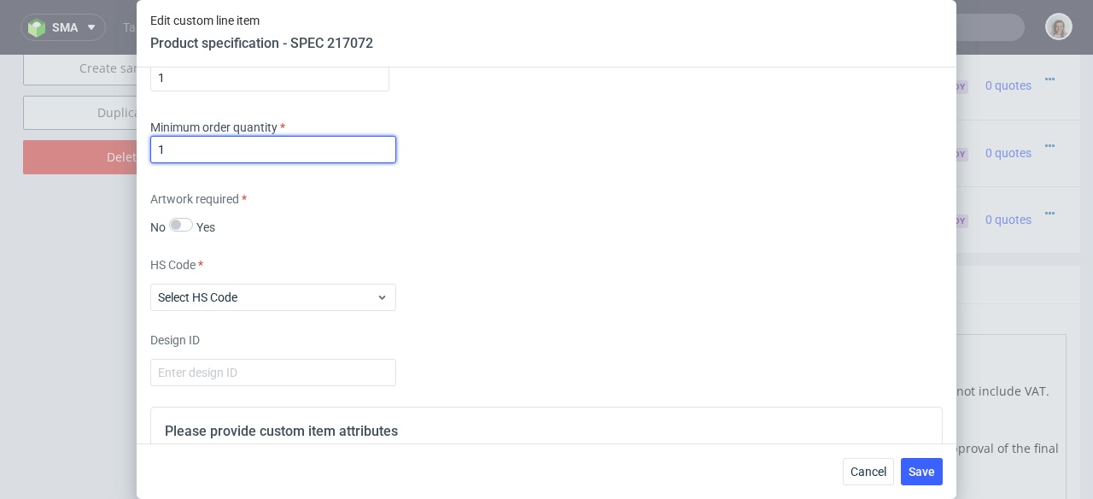
scroll to position [2419, 0]
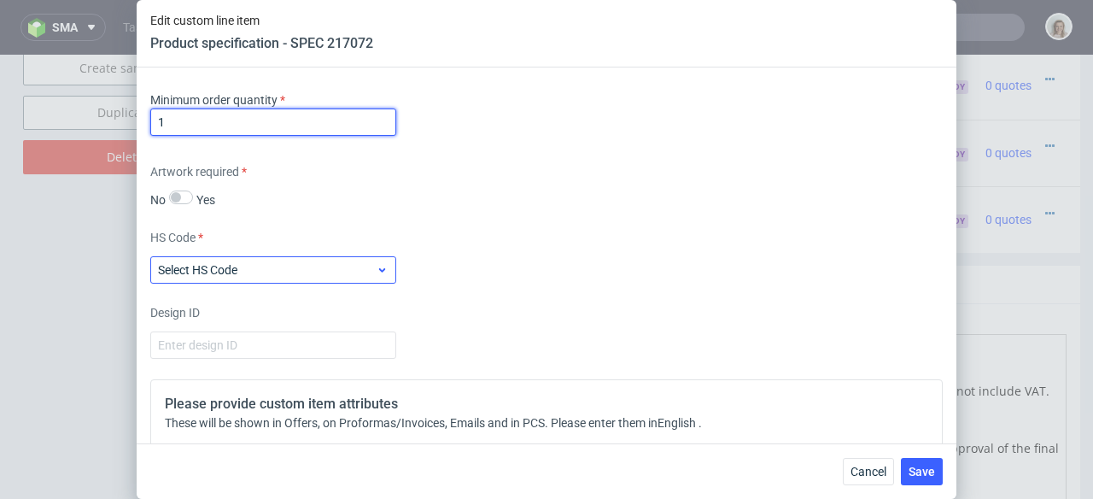
type input "1"
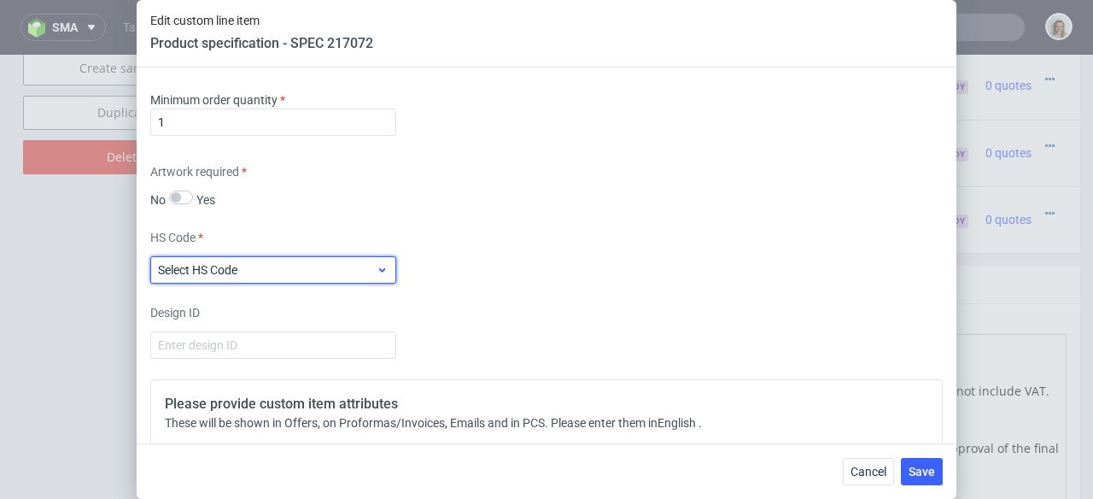
click at [177, 277] on label "Select HS Code" at bounding box center [197, 270] width 79 height 14
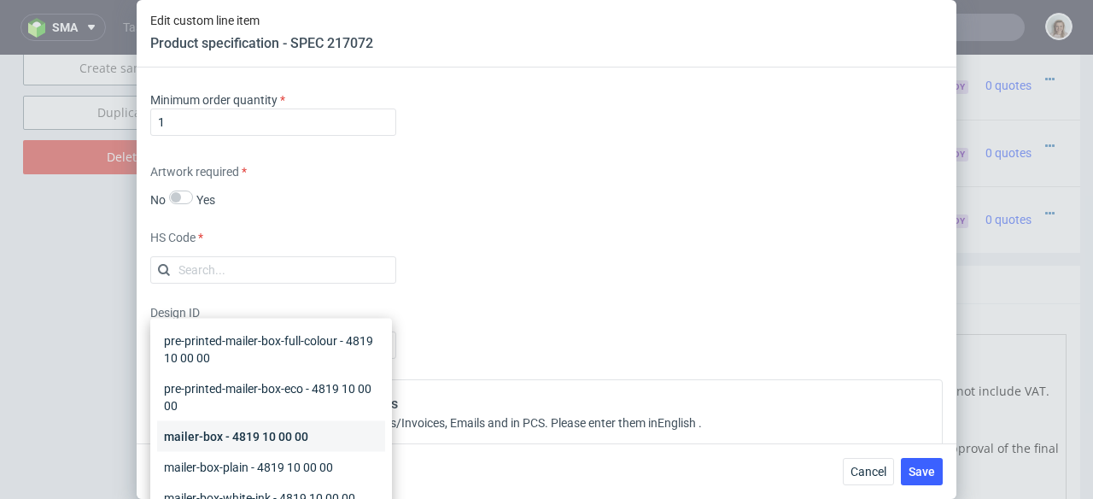
click at [186, 435] on div "mailer-box - 4819 10 00 00" at bounding box center [271, 436] width 228 height 31
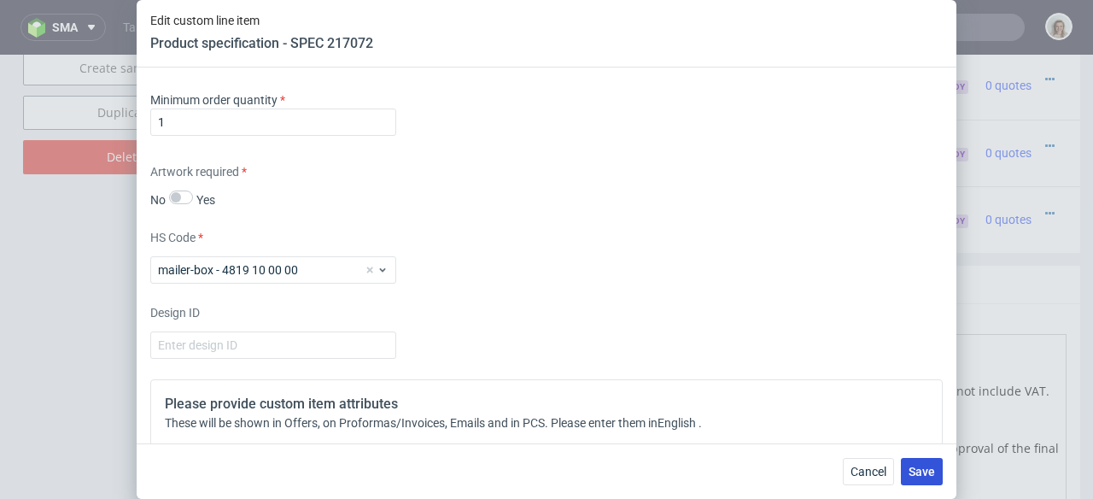
click at [922, 465] on span "Save" at bounding box center [922, 471] width 26 height 12
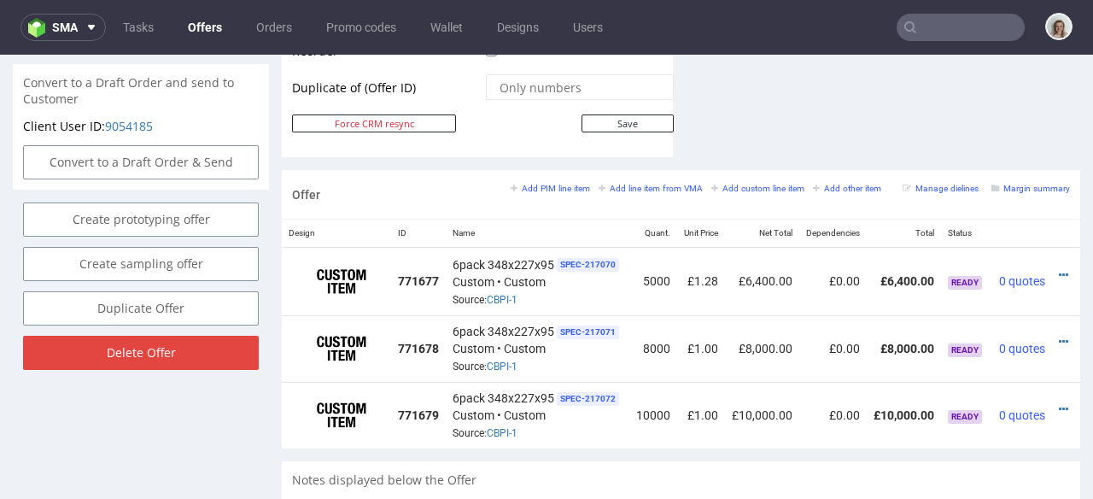
scroll to position [0, 38]
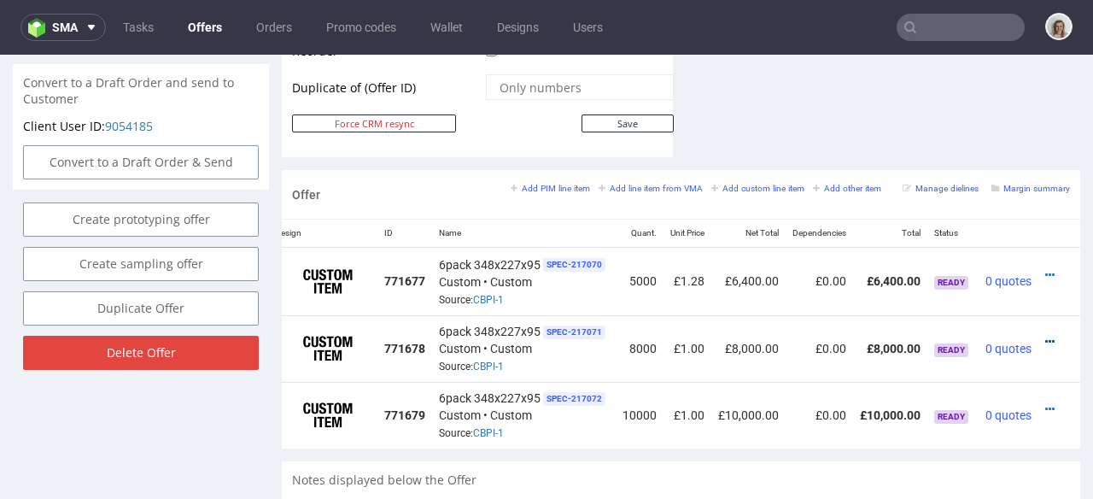
click at [1045, 336] on icon at bounding box center [1049, 342] width 9 height 12
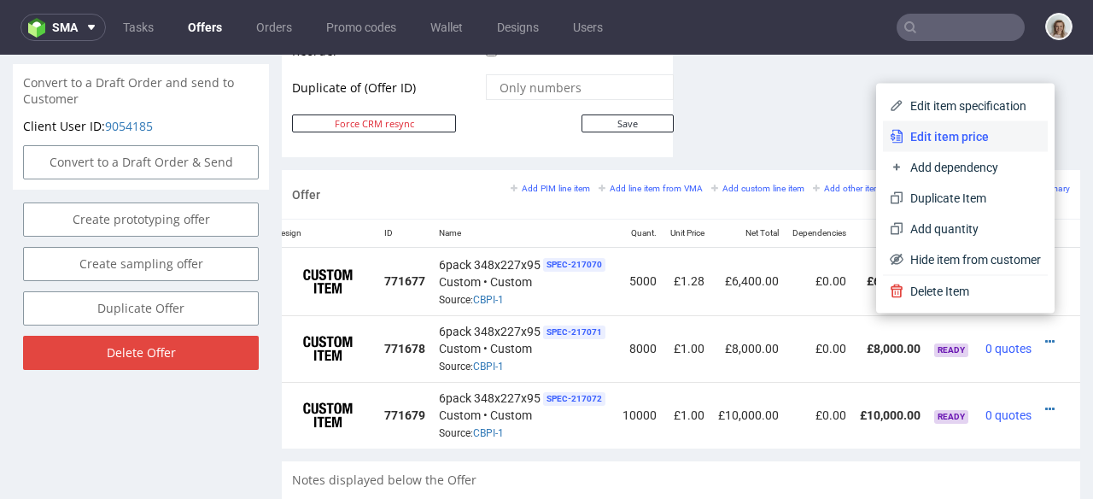
click at [951, 142] on span "Edit item price" at bounding box center [973, 136] width 138 height 17
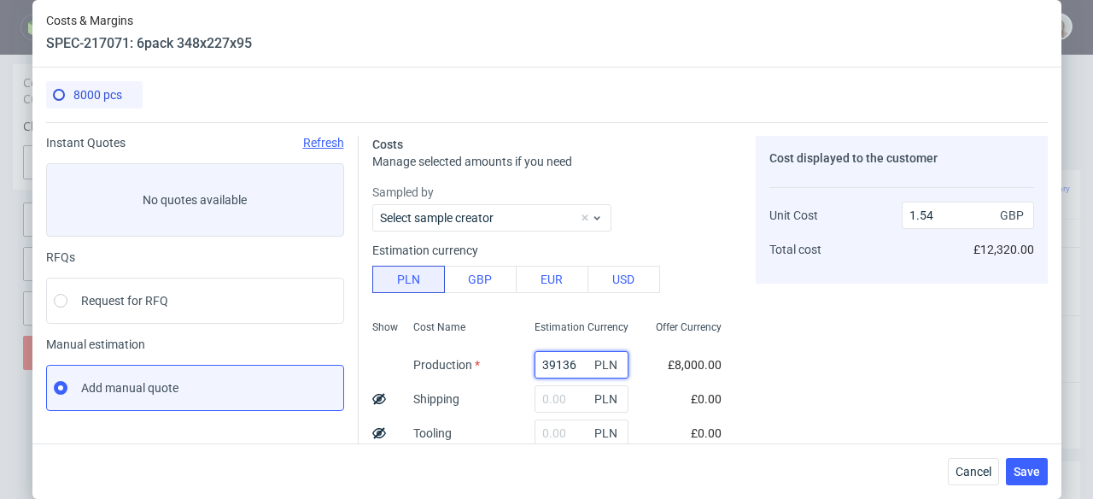
drag, startPoint x: 561, startPoint y: 359, endPoint x: 502, endPoint y: 358, distance: 58.9
click at [521, 358] on div "39136 PLN" at bounding box center [581, 365] width 121 height 34
paste input "25760"
type input "25760"
type input "1.02"
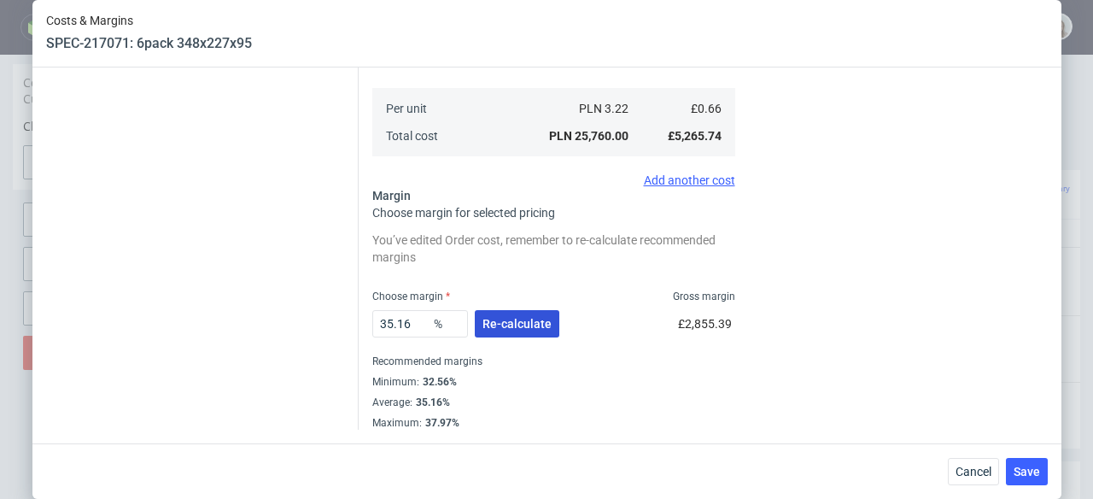
type input "25760"
click at [502, 333] on button "Re-calculate" at bounding box center [517, 323] width 85 height 27
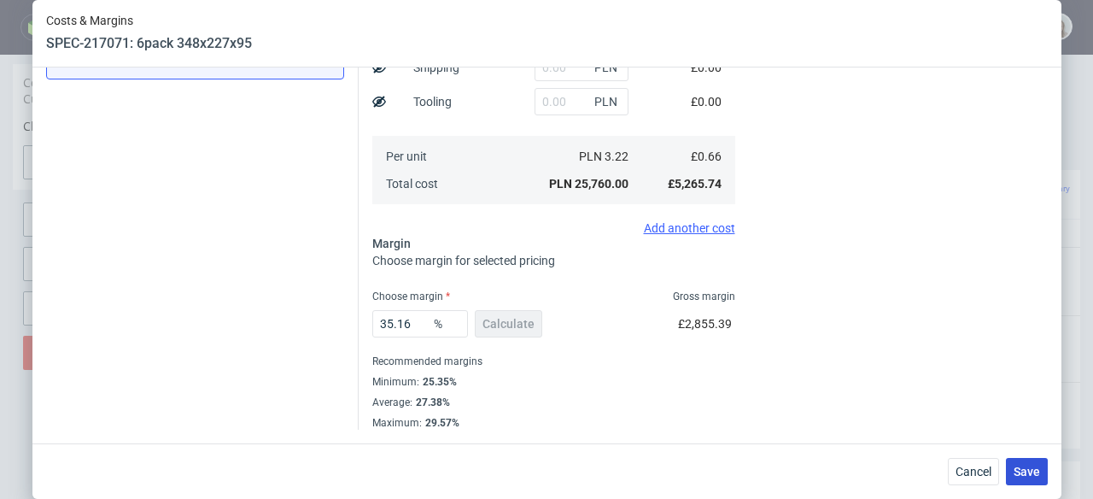
click at [1046, 482] on button "Save" at bounding box center [1027, 471] width 42 height 27
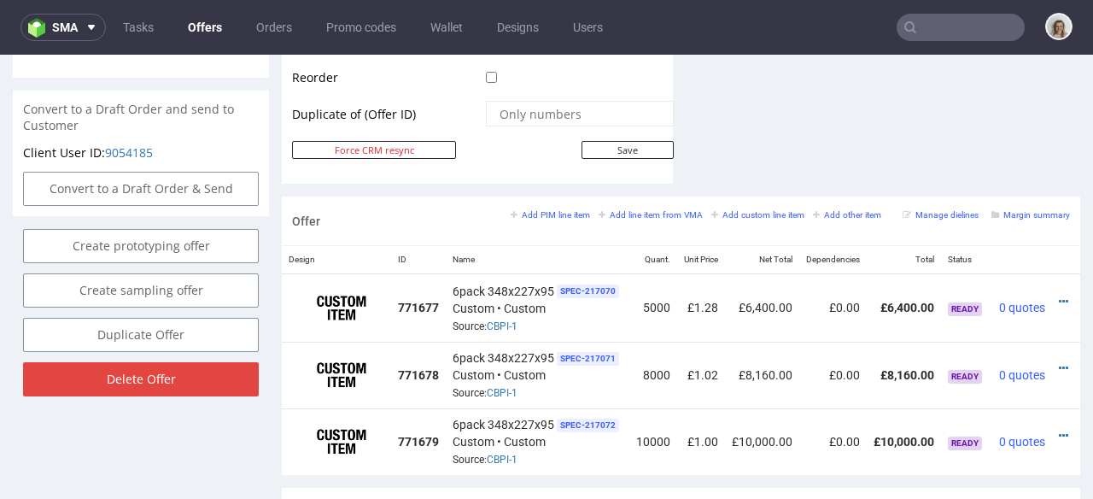
scroll to position [0, 38]
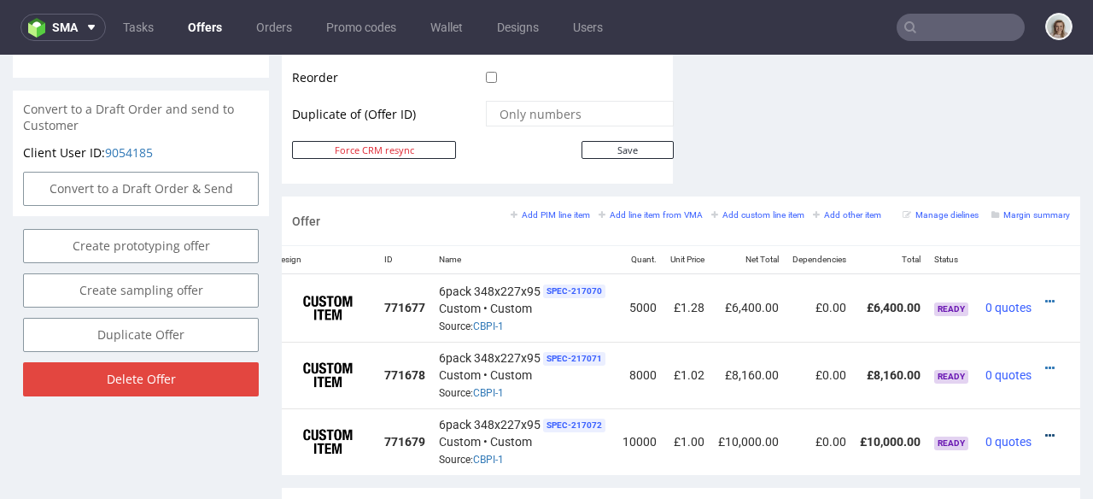
click at [1045, 430] on icon at bounding box center [1049, 436] width 9 height 12
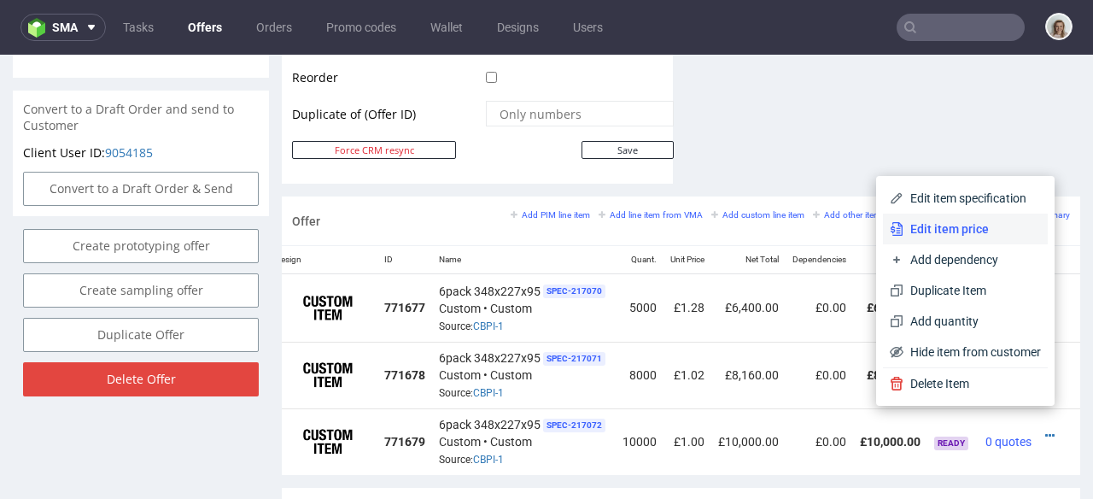
click at [949, 228] on span "Edit item price" at bounding box center [973, 228] width 138 height 17
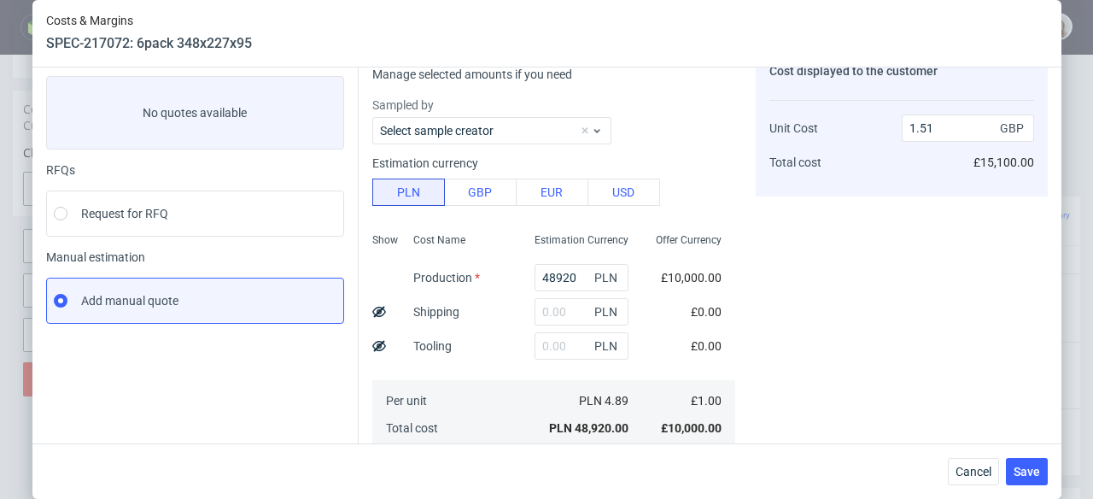
scroll to position [56, 0]
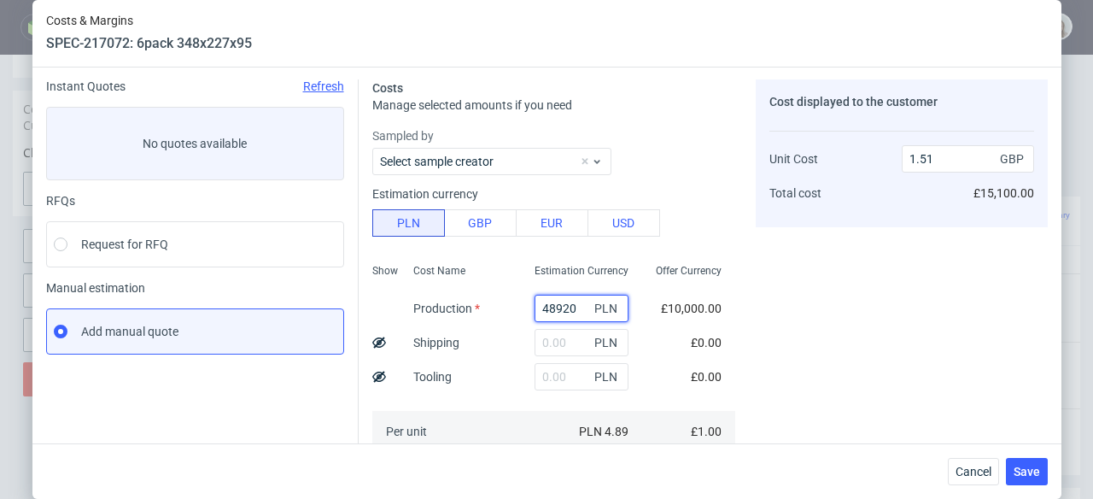
drag, startPoint x: 559, startPoint y: 308, endPoint x: 523, endPoint y: 308, distance: 36.7
click at [535, 308] on input "48920" at bounding box center [582, 308] width 94 height 27
paste input "3070"
type input "30700"
type input "0.95"
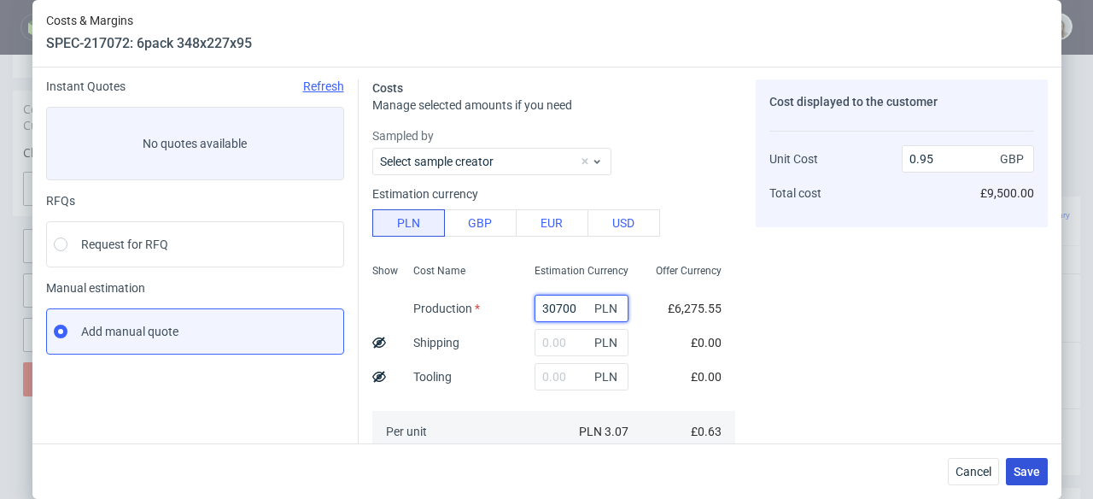
type input "30700"
click at [1039, 467] on span "Save" at bounding box center [1027, 471] width 26 height 12
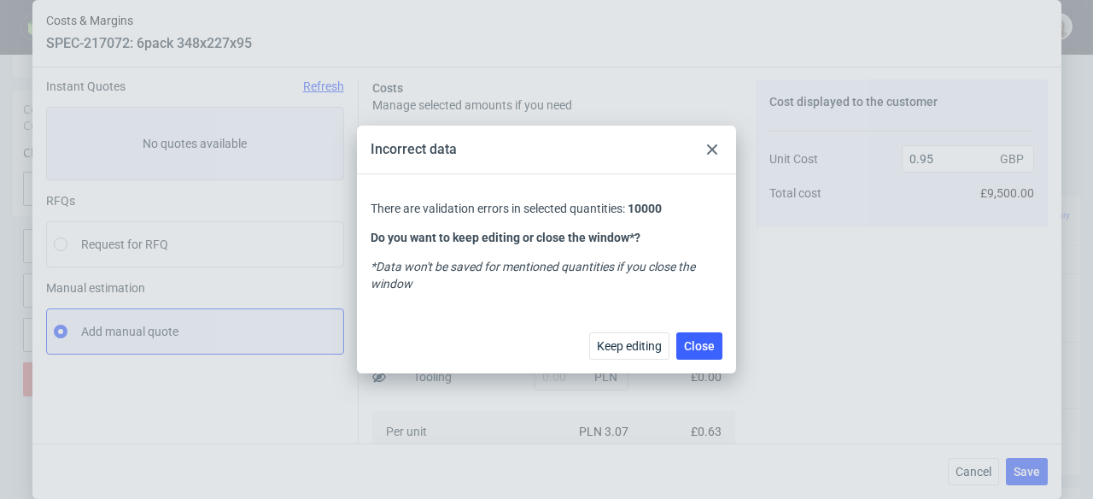
click at [715, 145] on use at bounding box center [712, 149] width 10 height 10
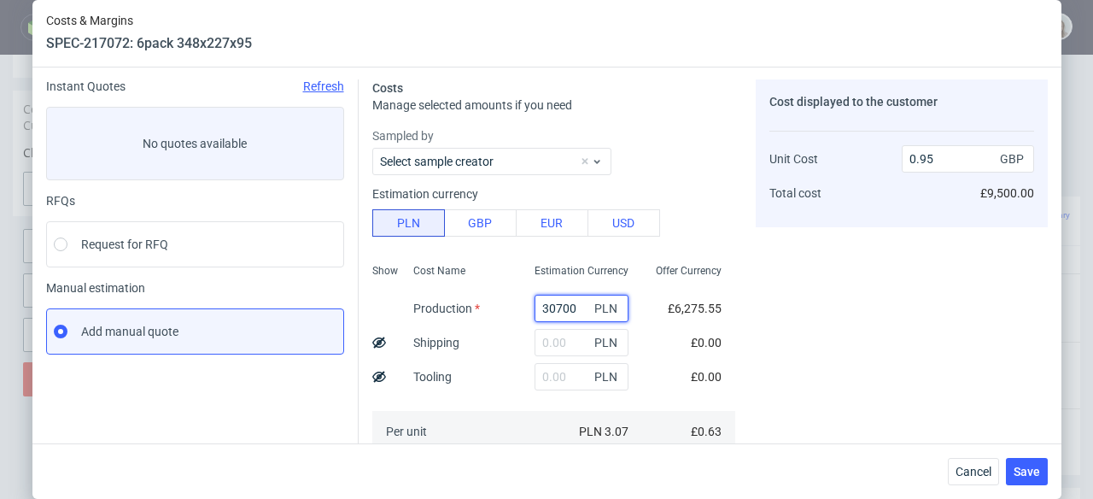
click at [535, 298] on input "30700" at bounding box center [582, 308] width 94 height 27
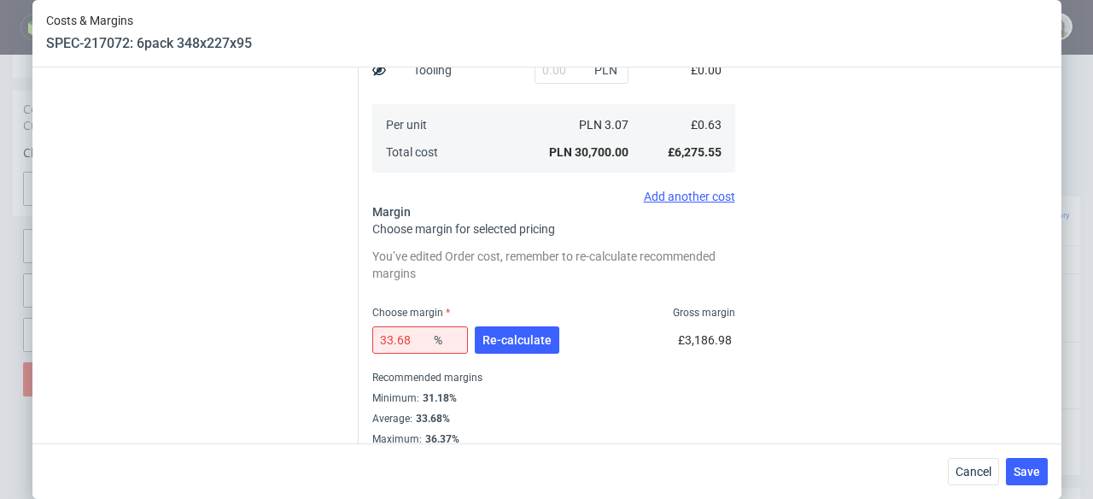
scroll to position [379, 0]
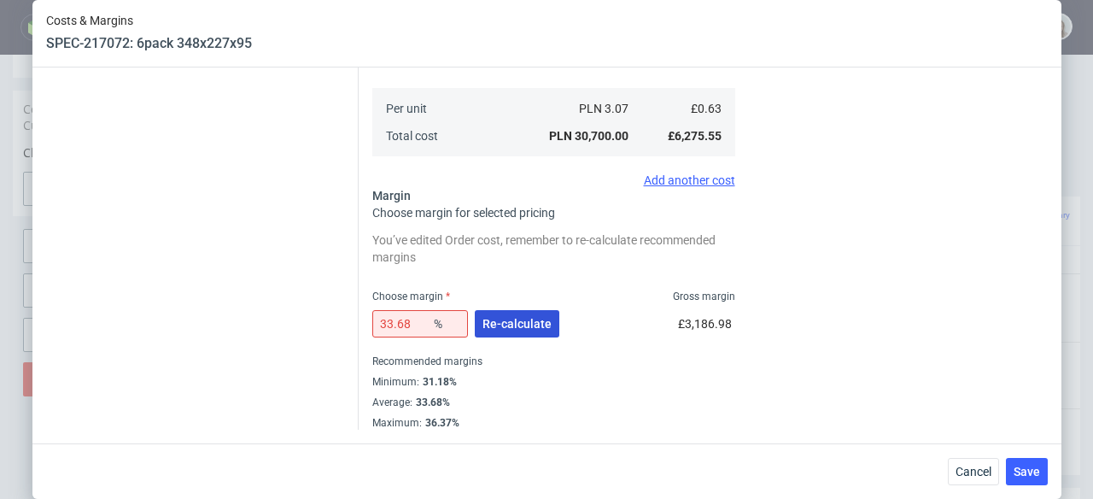
click at [507, 325] on span "Re-calculate" at bounding box center [517, 324] width 69 height 12
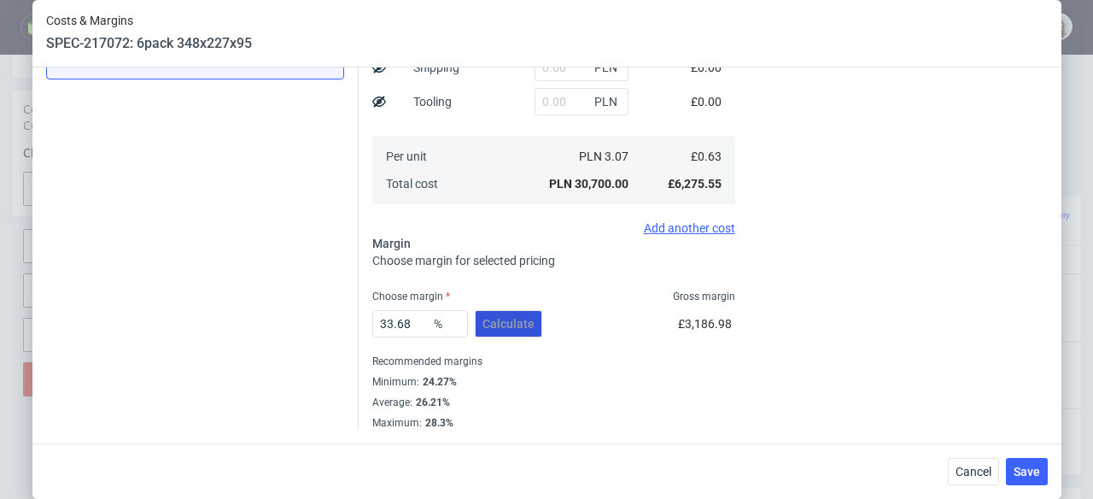
scroll to position [331, 0]
click at [1018, 471] on button "Save" at bounding box center [1027, 471] width 42 height 27
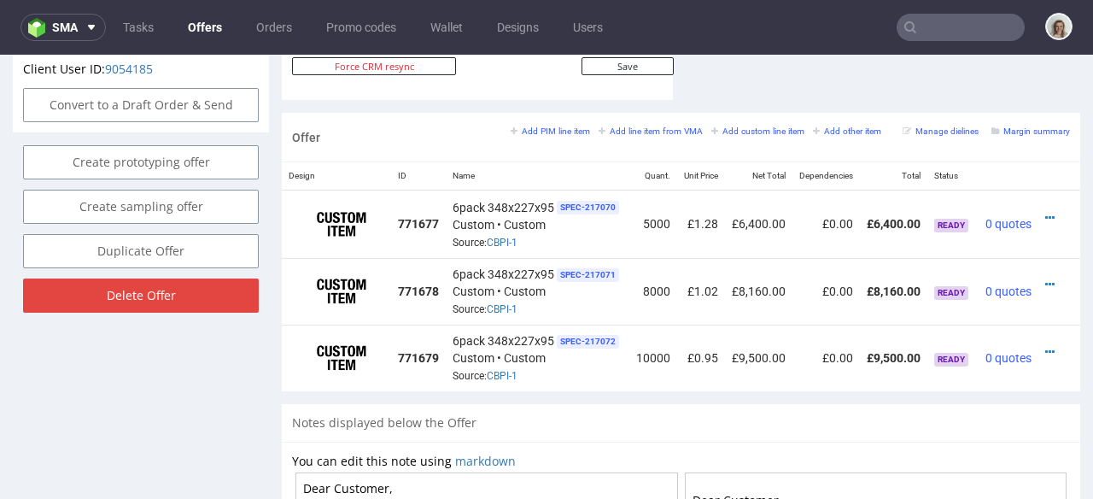
scroll to position [985, 0]
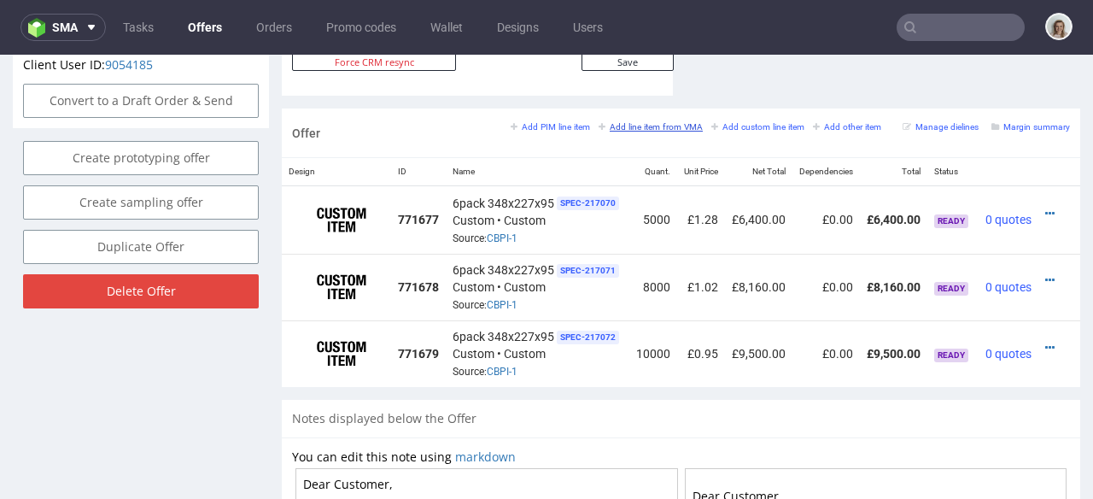
click at [636, 122] on small "Add line item from VMA" at bounding box center [651, 126] width 104 height 9
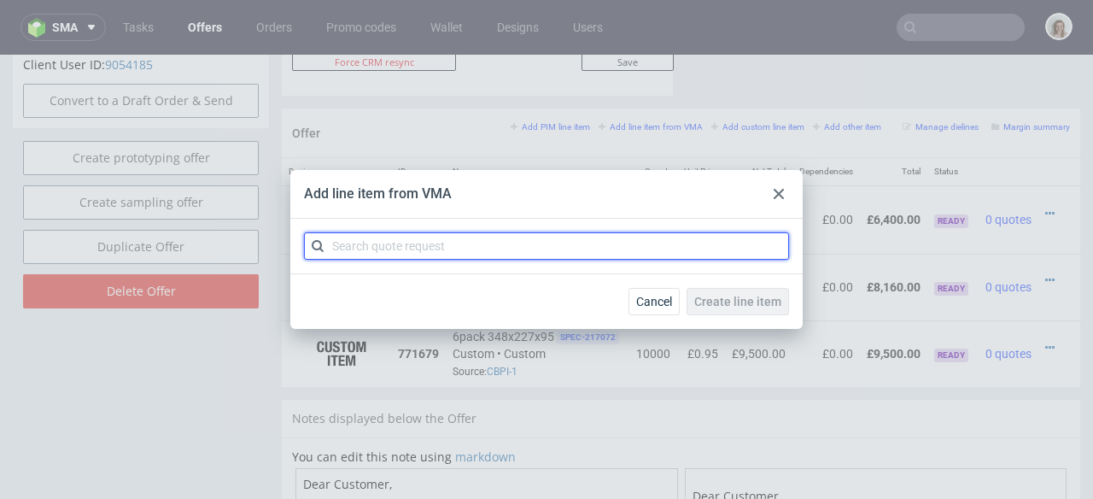
click at [485, 254] on input "text" at bounding box center [546, 245] width 485 height 27
paste input "CBPJ"
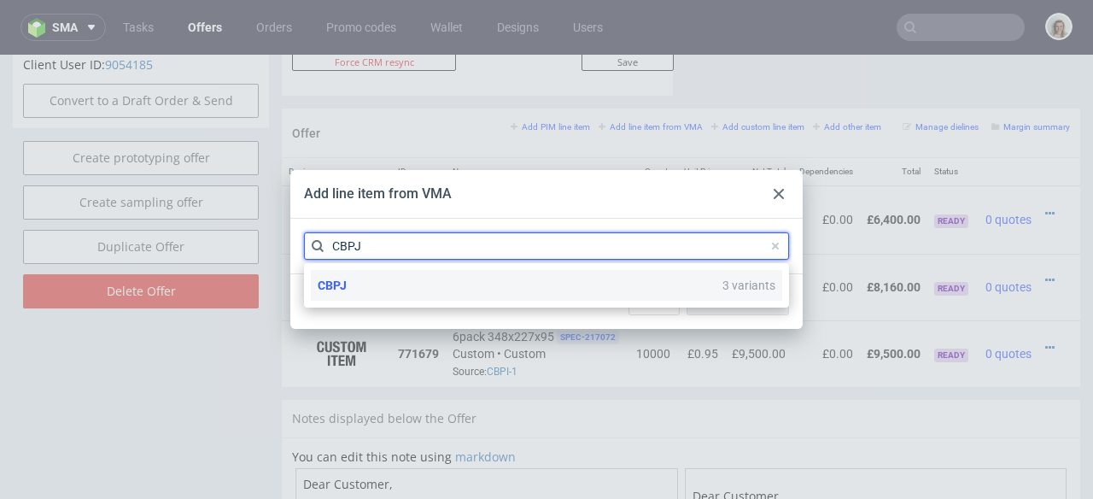
type input "CBPJ"
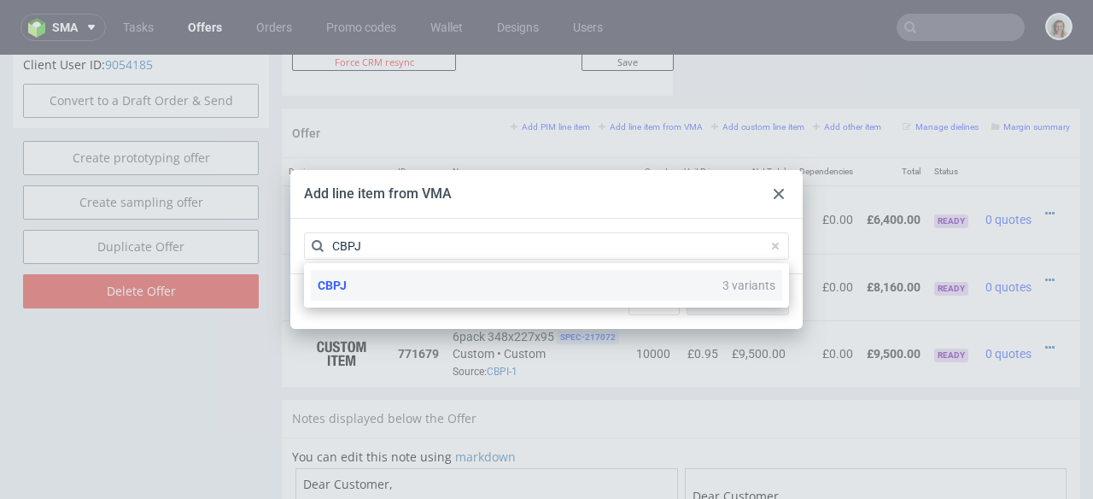
click at [465, 284] on div "CBPJ 3 variants" at bounding box center [546, 285] width 471 height 31
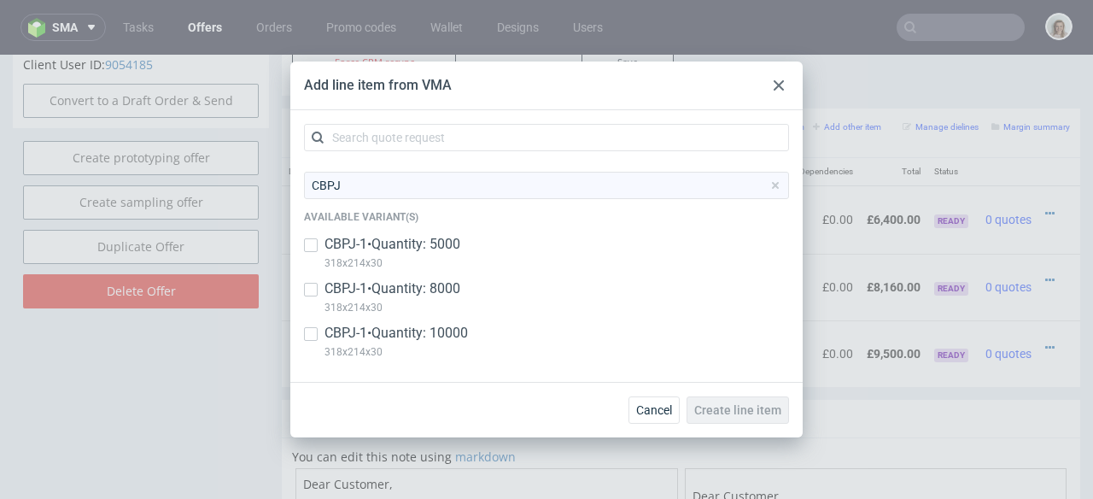
click at [459, 245] on p "CBPJ-1 • Quantity: 5000" at bounding box center [393, 244] width 136 height 19
checkbox input "true"
click at [454, 290] on p "CBPJ-1 • Quantity: 8000" at bounding box center [393, 288] width 136 height 19
checkbox input "true"
click at [454, 329] on p "CBPJ-1 • Quantity: 10000" at bounding box center [396, 333] width 143 height 19
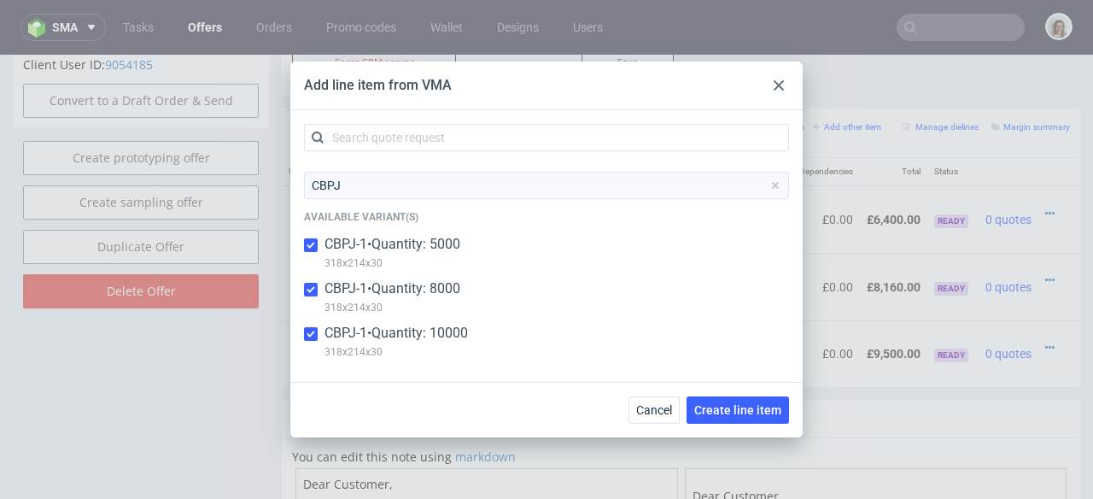
checkbox input "true"
click at [715, 408] on span "Create line item" at bounding box center [737, 410] width 87 height 12
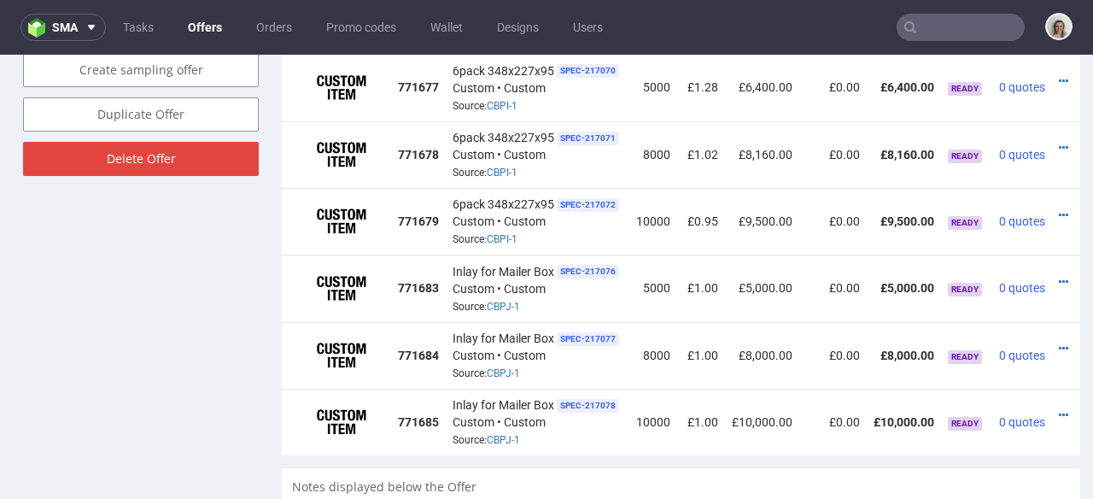
scroll to position [0, 39]
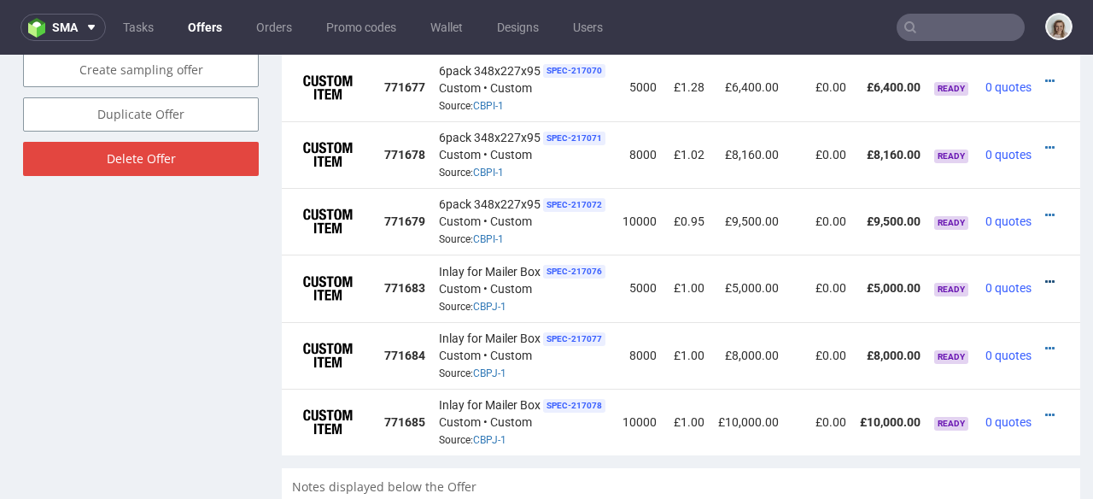
click at [1045, 276] on icon at bounding box center [1049, 282] width 9 height 12
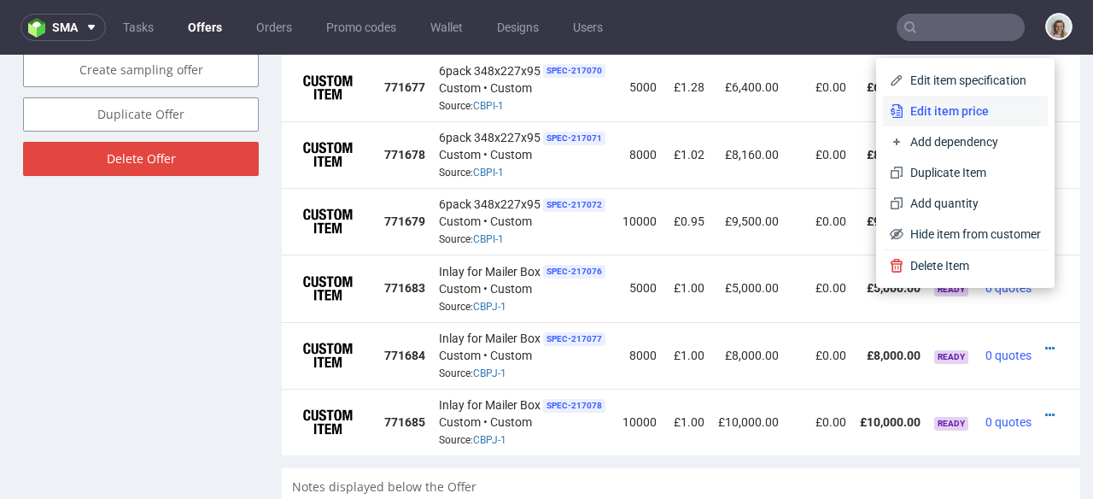
click at [945, 115] on span "Edit item price" at bounding box center [973, 110] width 138 height 17
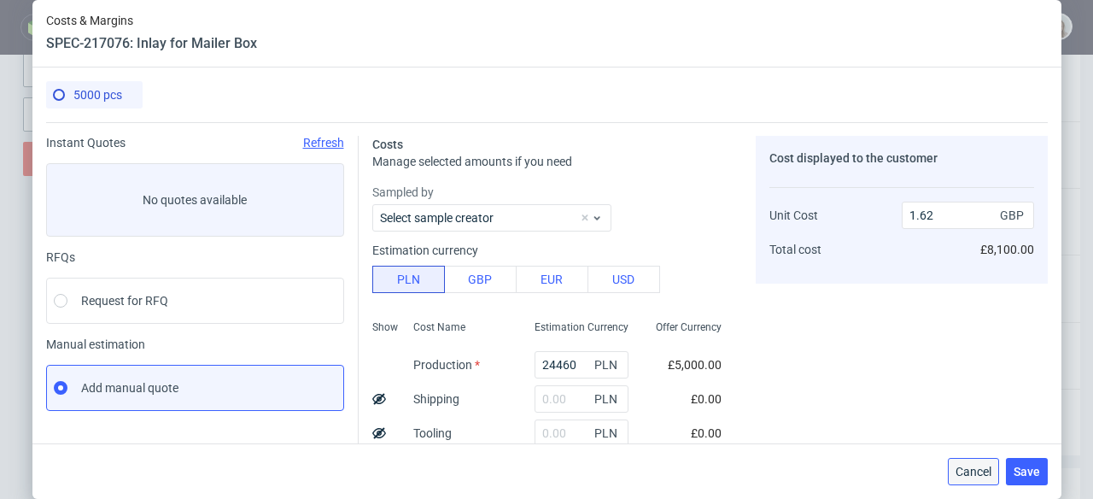
click at [974, 462] on button "Cancel" at bounding box center [973, 471] width 51 height 27
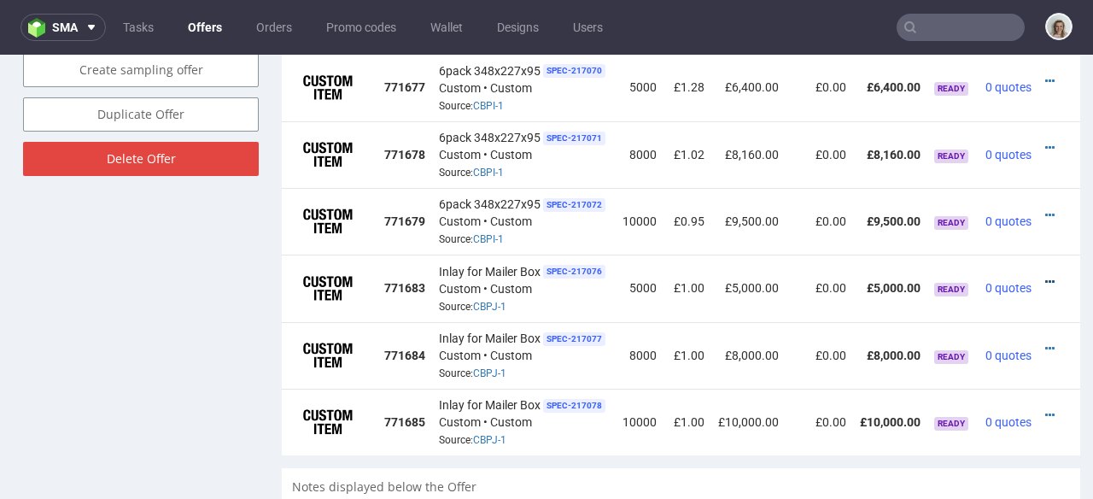
click at [1045, 276] on icon at bounding box center [1049, 282] width 9 height 12
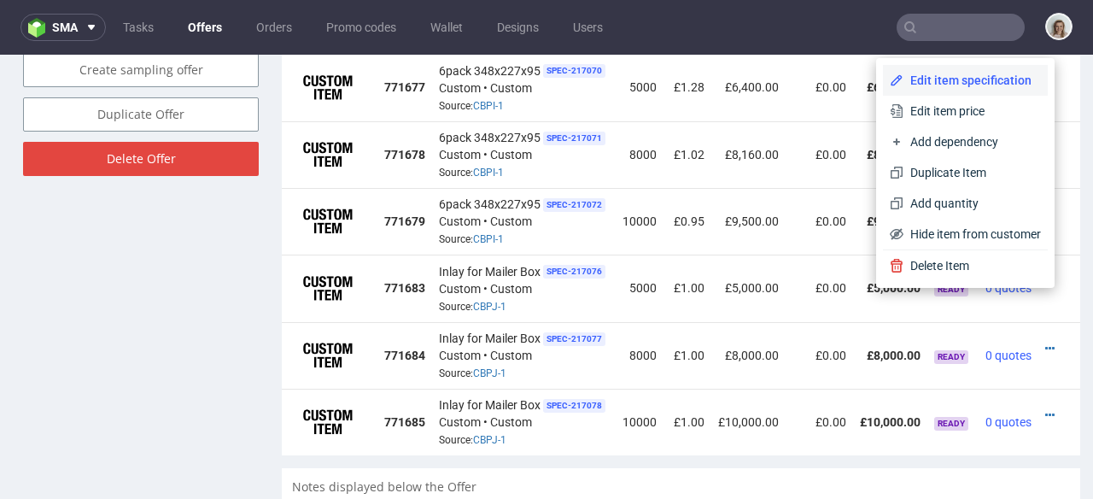
click at [969, 91] on li "Edit item specification" at bounding box center [965, 80] width 165 height 31
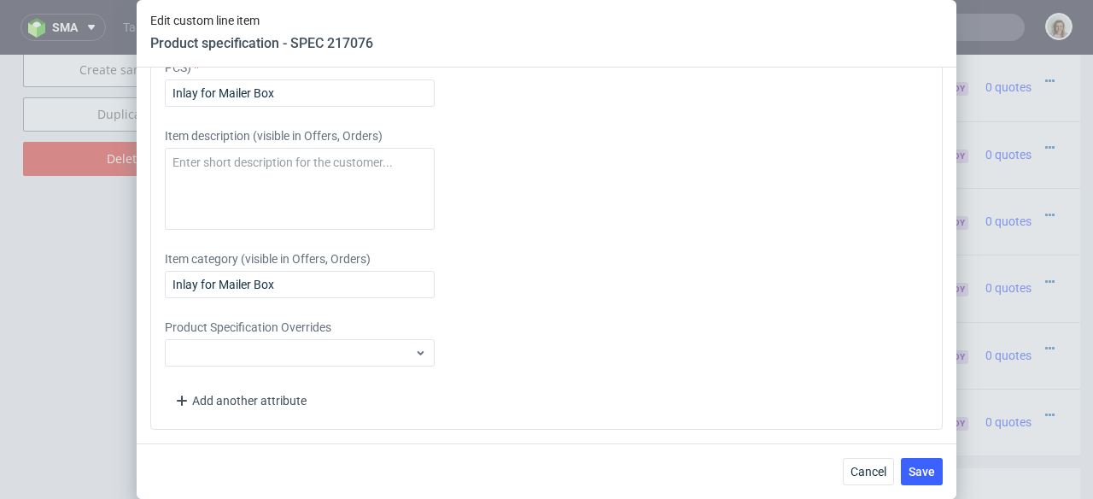
scroll to position [2861, 0]
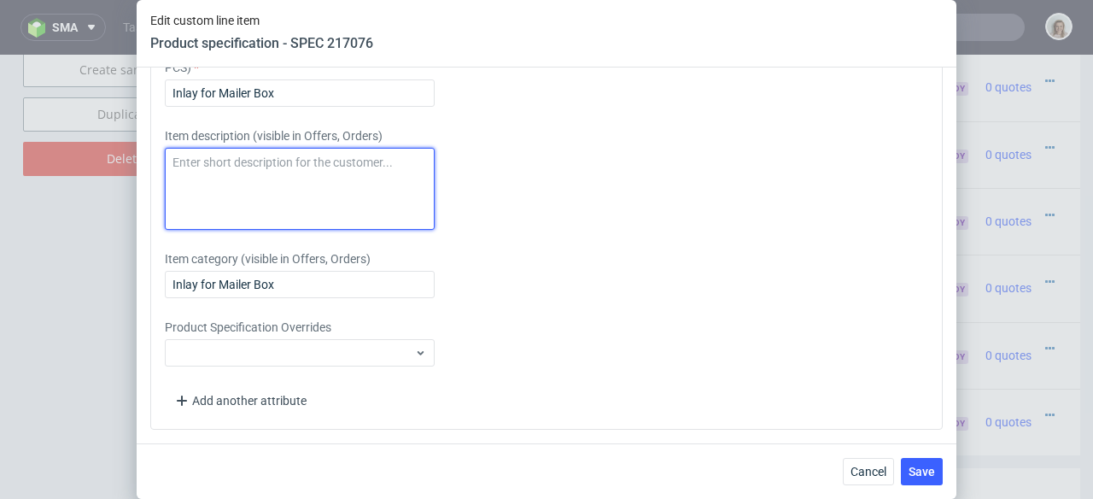
click at [277, 188] on textarea at bounding box center [300, 189] width 270 height 82
paste textarea "Inlay for 6pack"
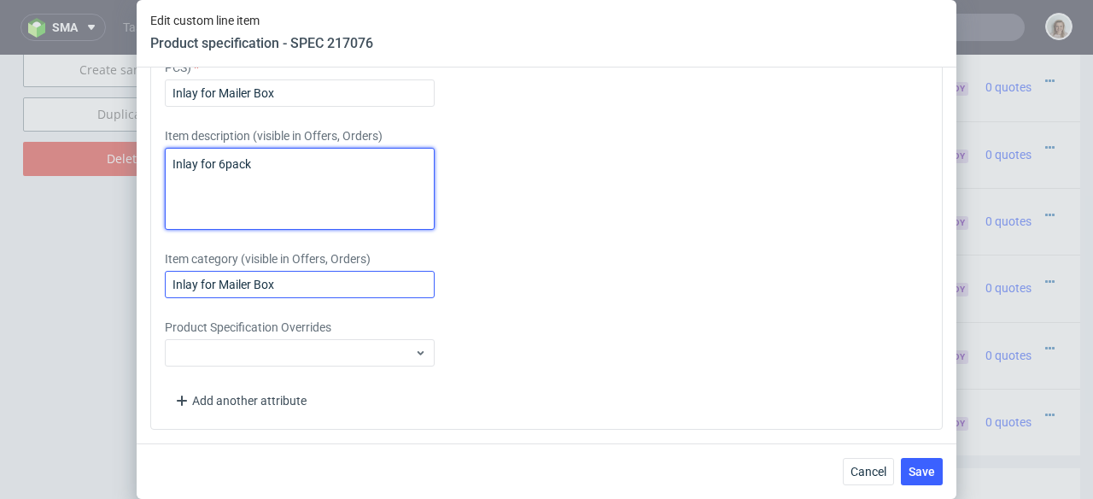
type textarea "Inlay for 6pack"
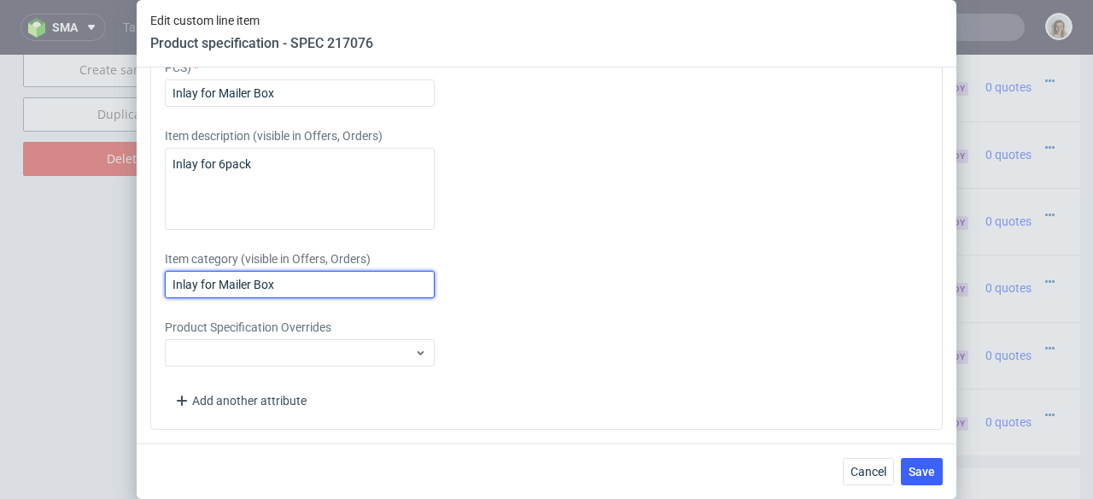
drag, startPoint x: 324, startPoint y: 283, endPoint x: 127, endPoint y: 283, distance: 196.4
click at [127, 283] on div "Edit custom line item Product specification - SPEC 217076 Supplier Adams Packag…" at bounding box center [546, 249] width 1093 height 499
paste input "6pack"
type input "Inlay for 6pack"
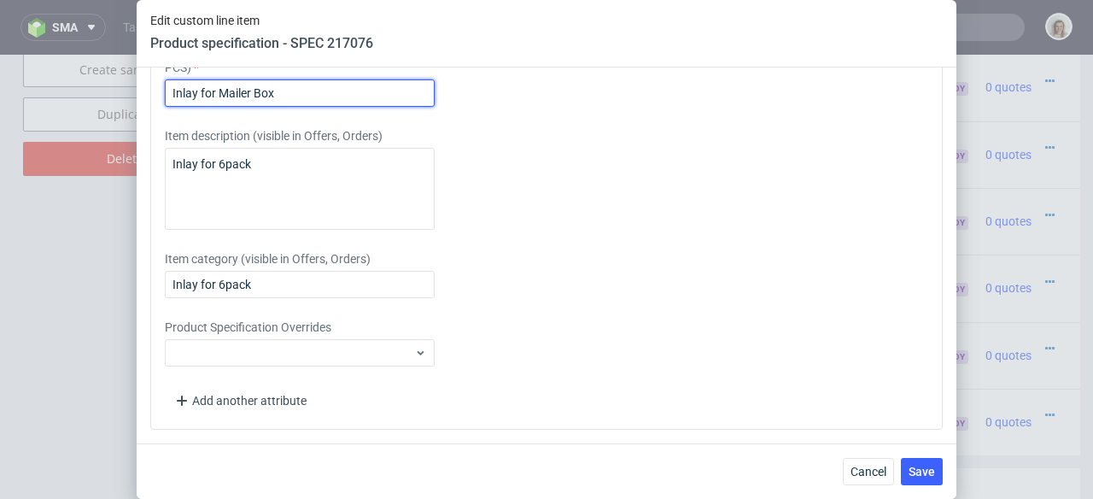
drag, startPoint x: 292, startPoint y: 96, endPoint x: 115, endPoint y: 95, distance: 176.8
click at [115, 95] on div "Edit custom line item Product specification - SPEC 217076 Supplier Adams Packag…" at bounding box center [546, 249] width 1093 height 499
paste input "6pack"
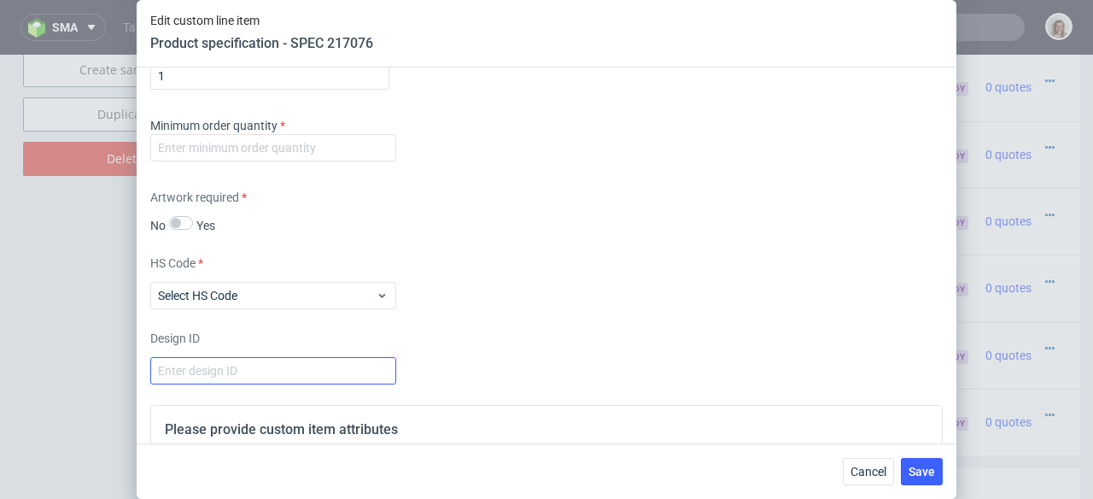
scroll to position [2413, 0]
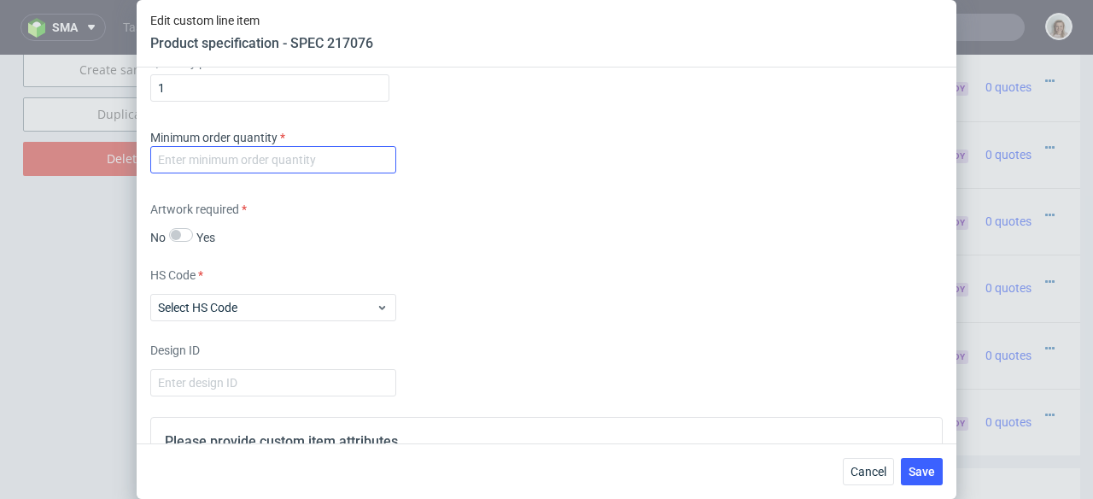
type input "Inlay for 6pack"
click at [223, 159] on input "number" at bounding box center [273, 159] width 246 height 27
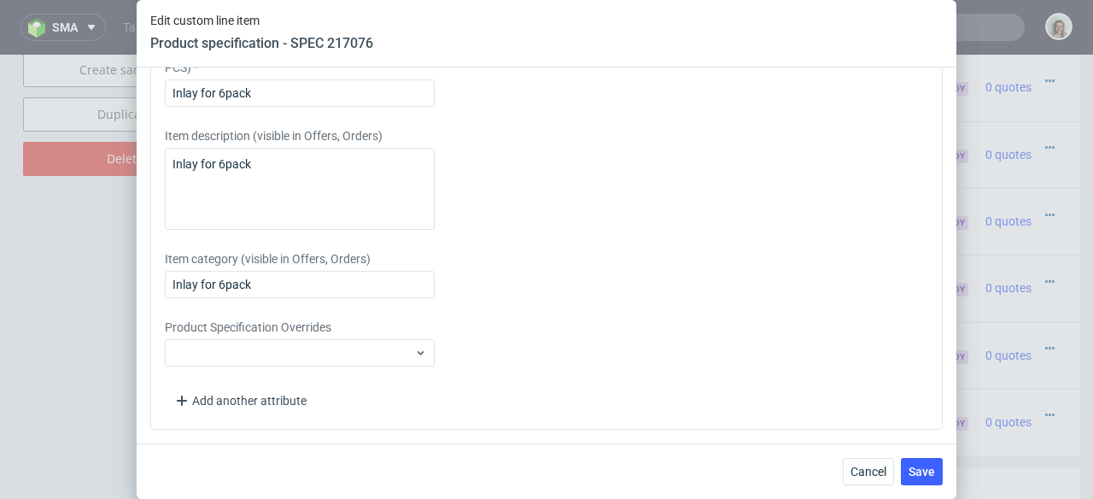
scroll to position [2861, 0]
type input "3"
click at [915, 477] on span "Save" at bounding box center [922, 471] width 26 height 12
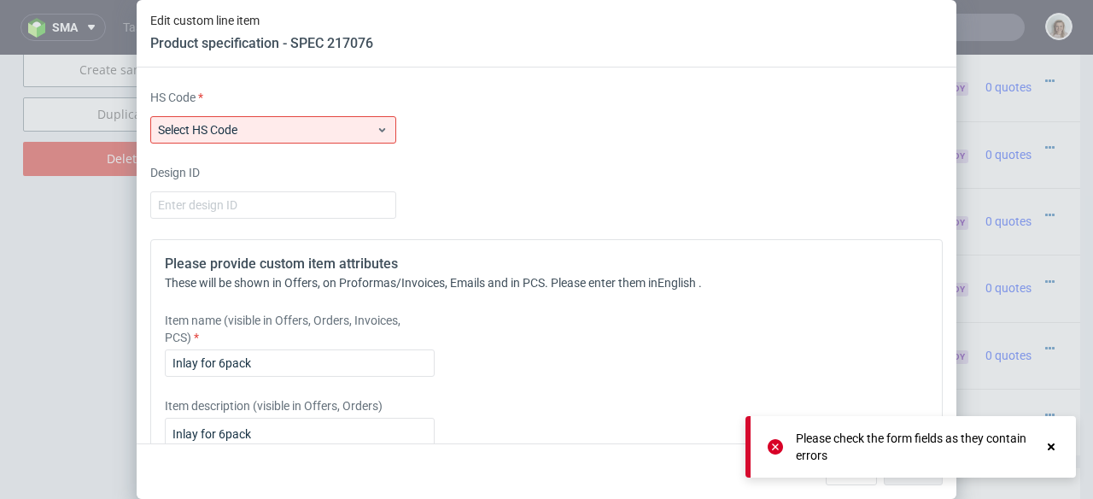
scroll to position [2587, 0]
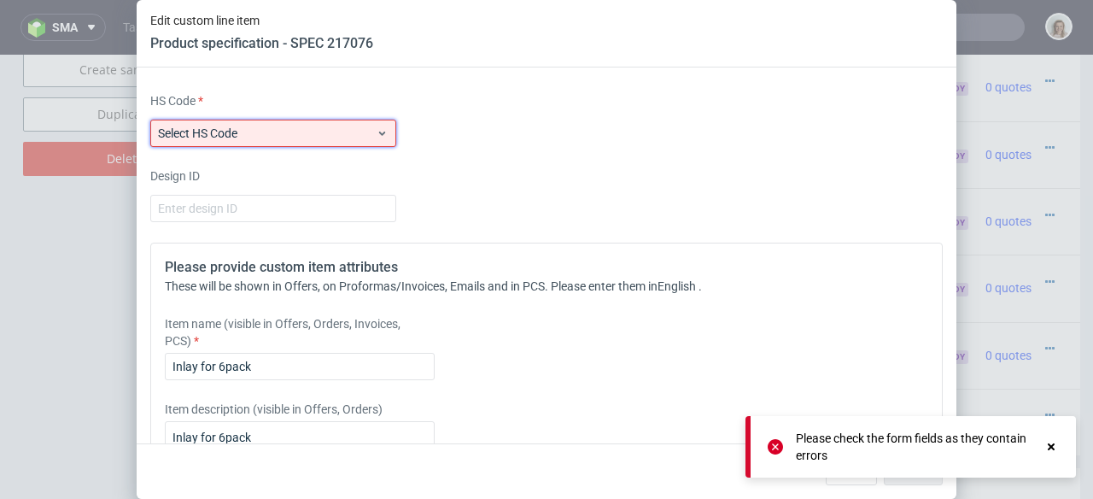
click at [288, 135] on span "Select HS Code" at bounding box center [267, 133] width 218 height 17
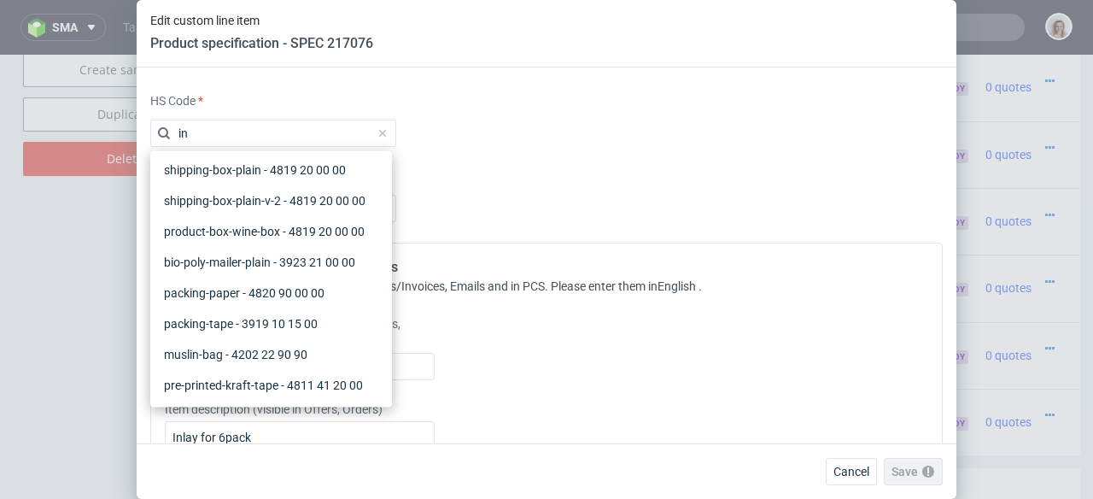
scroll to position [0, 0]
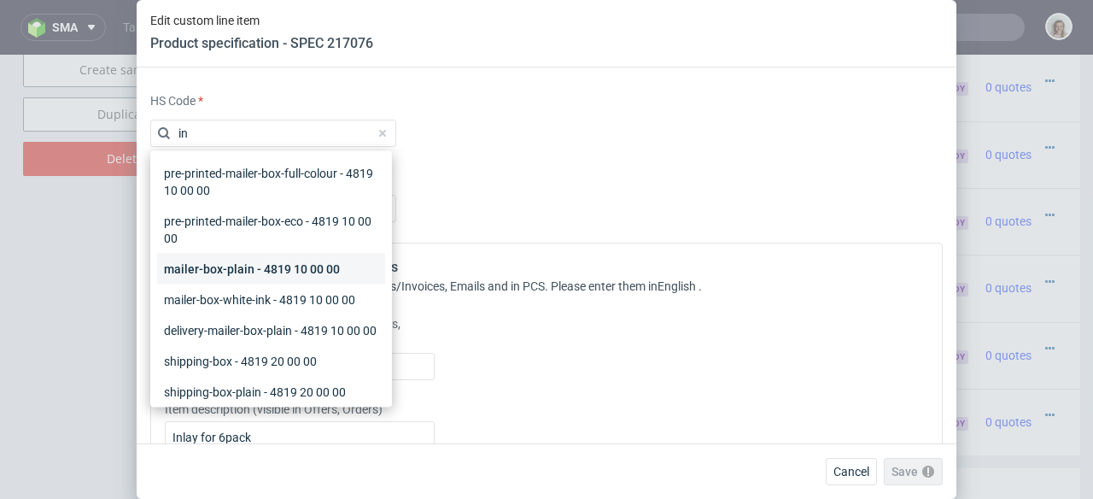
type input "in"
click at [219, 266] on div "mailer-box-plain - 4819 10 00 00" at bounding box center [271, 269] width 228 height 31
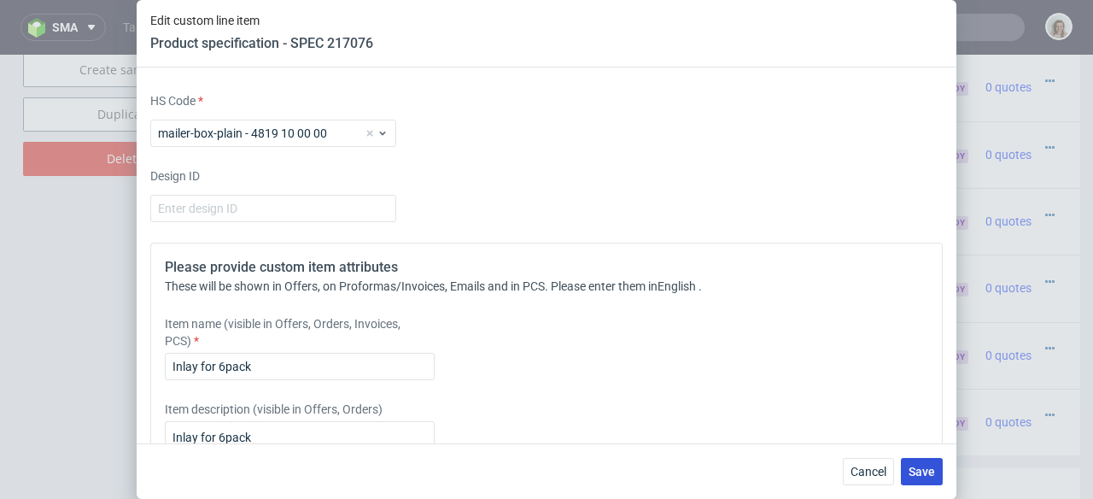
click at [910, 469] on span "Save" at bounding box center [922, 471] width 26 height 12
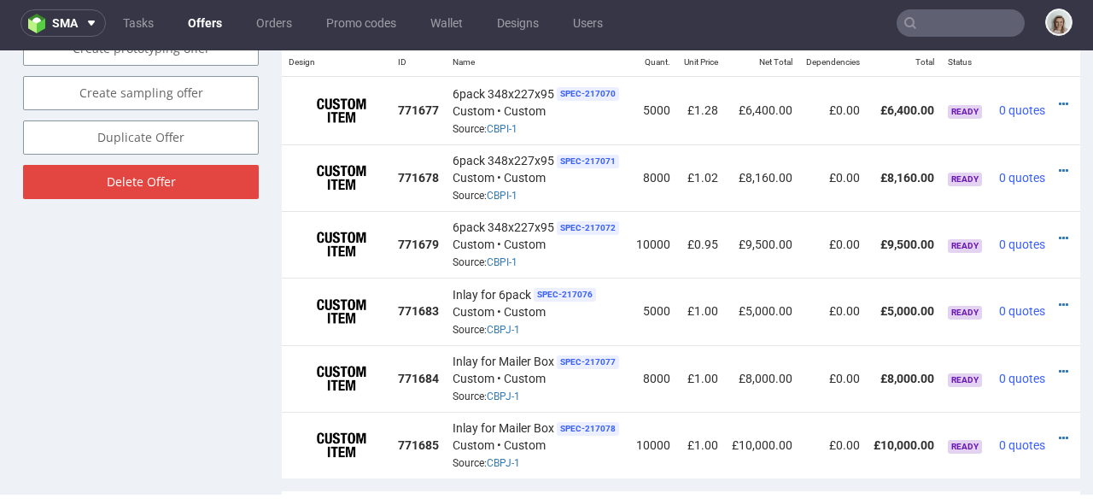
scroll to position [0, 39]
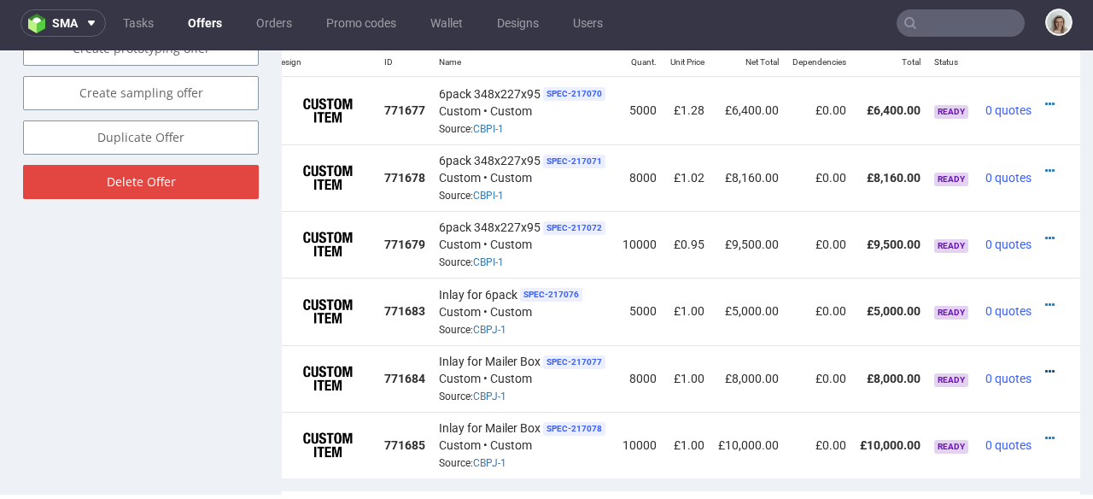
click at [1045, 366] on icon at bounding box center [1049, 372] width 9 height 12
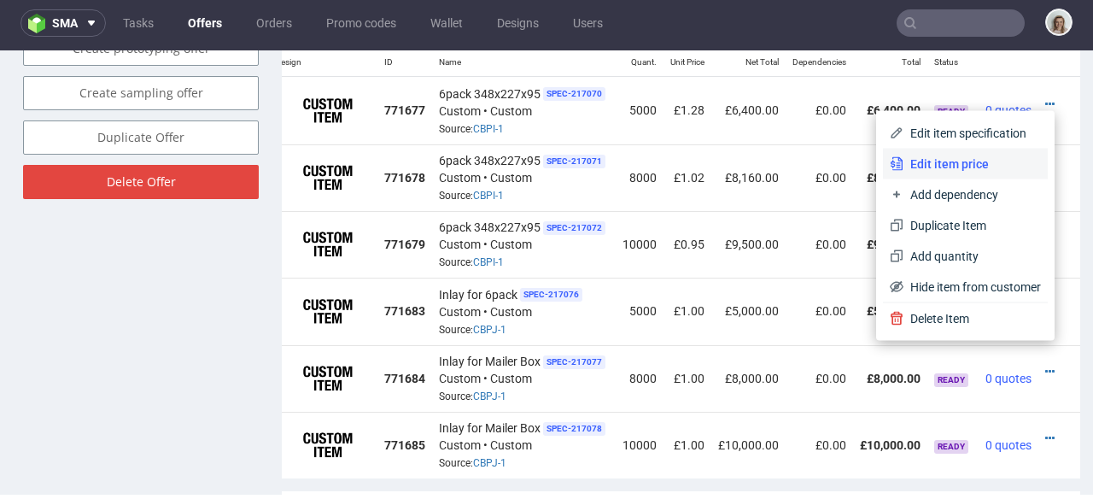
click at [947, 156] on span "Edit item price" at bounding box center [973, 163] width 138 height 17
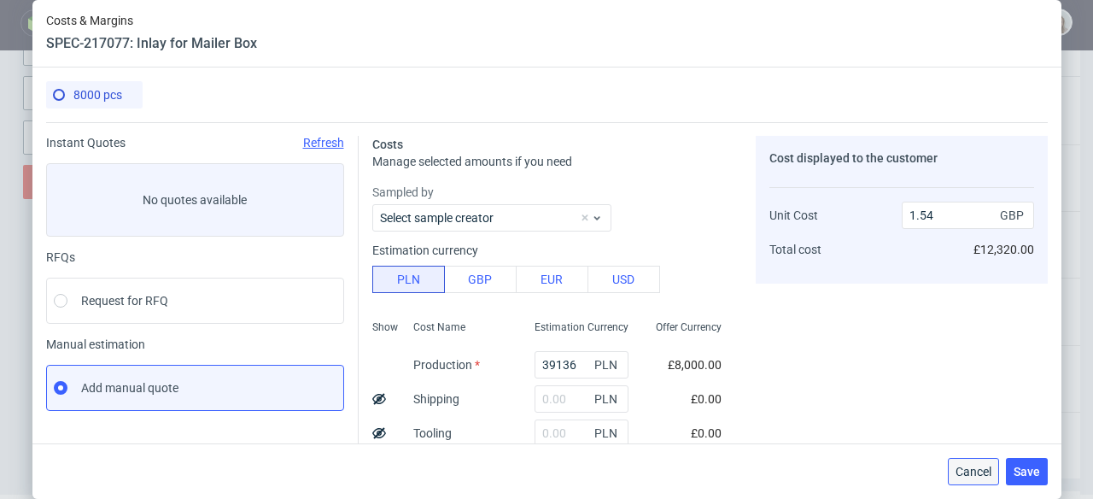
click at [980, 479] on button "Cancel" at bounding box center [973, 471] width 51 height 27
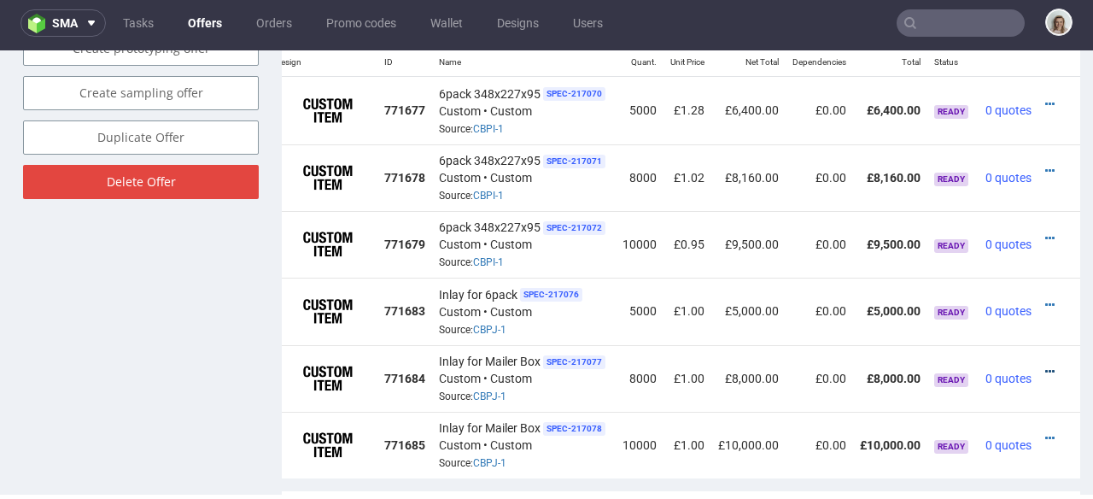
click at [1045, 366] on icon at bounding box center [1049, 372] width 9 height 12
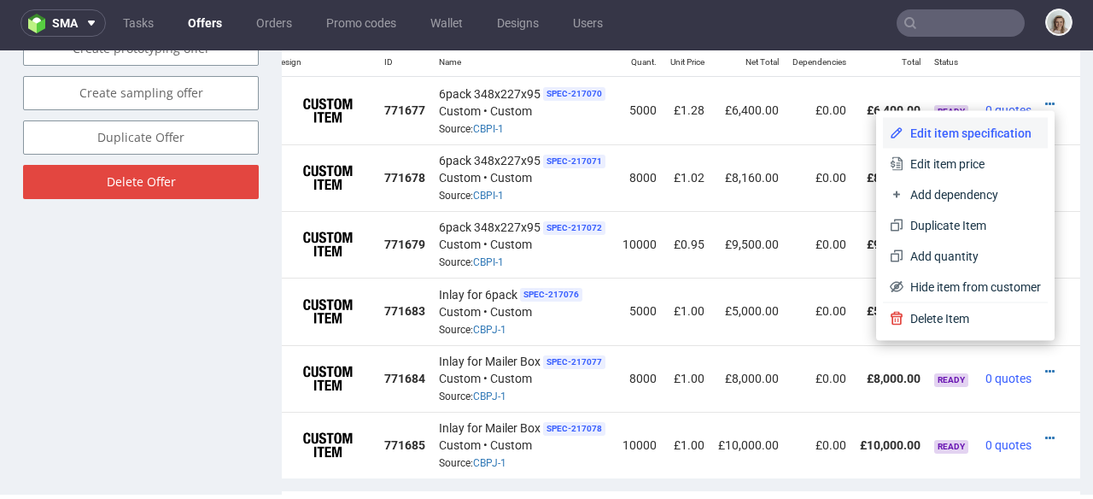
click at [994, 143] on li "Edit item specification" at bounding box center [965, 133] width 165 height 31
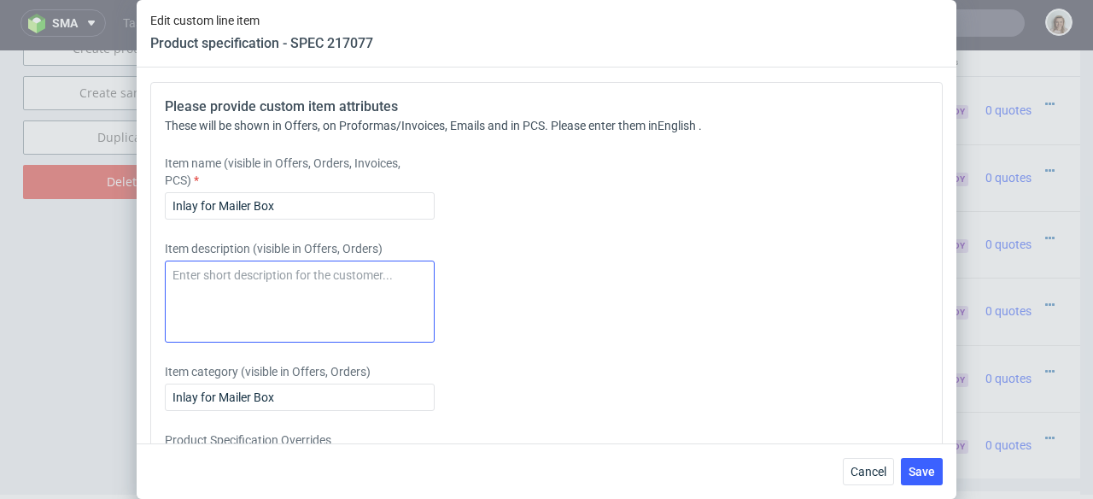
scroll to position [2749, 0]
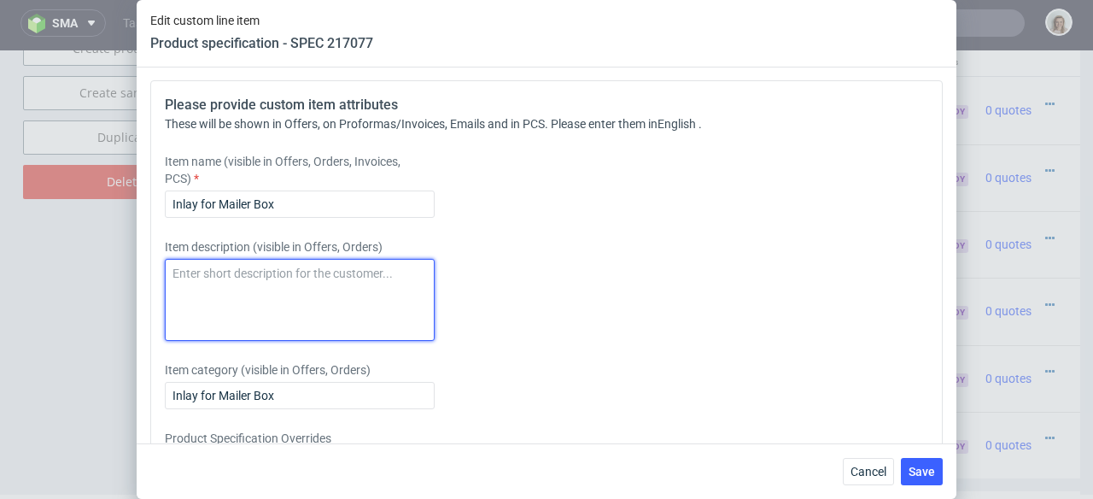
click at [344, 319] on textarea at bounding box center [300, 300] width 270 height 82
paste textarea "Inlay for 6pack"
type textarea "Inlay for 6pack"
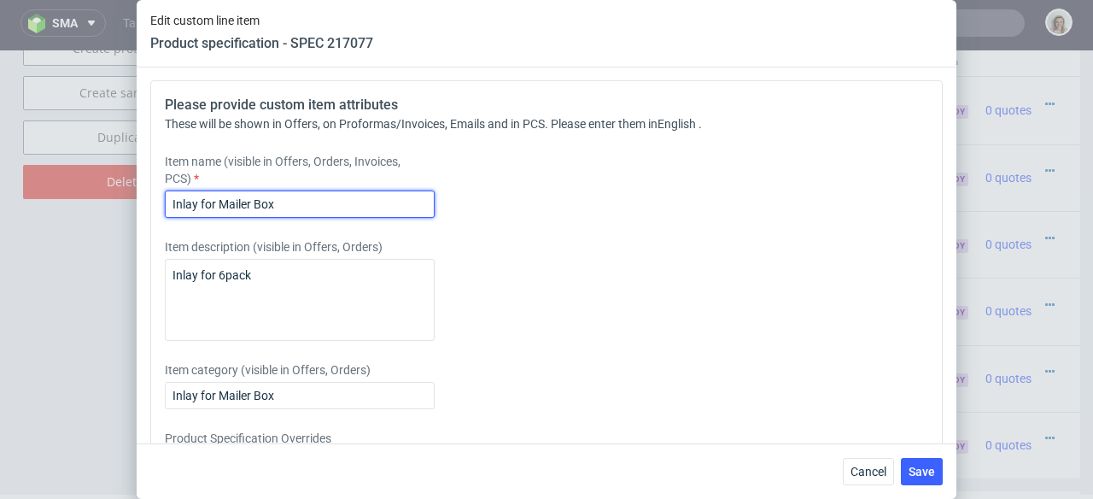
drag, startPoint x: 296, startPoint y: 235, endPoint x: 152, endPoint y: 231, distance: 143.5
click at [152, 231] on div "Please provide custom item attributes These will be shown in Offers, on Proform…" at bounding box center [546, 310] width 793 height 460
paste input "6pack"
type input "Inlay for 6pack"
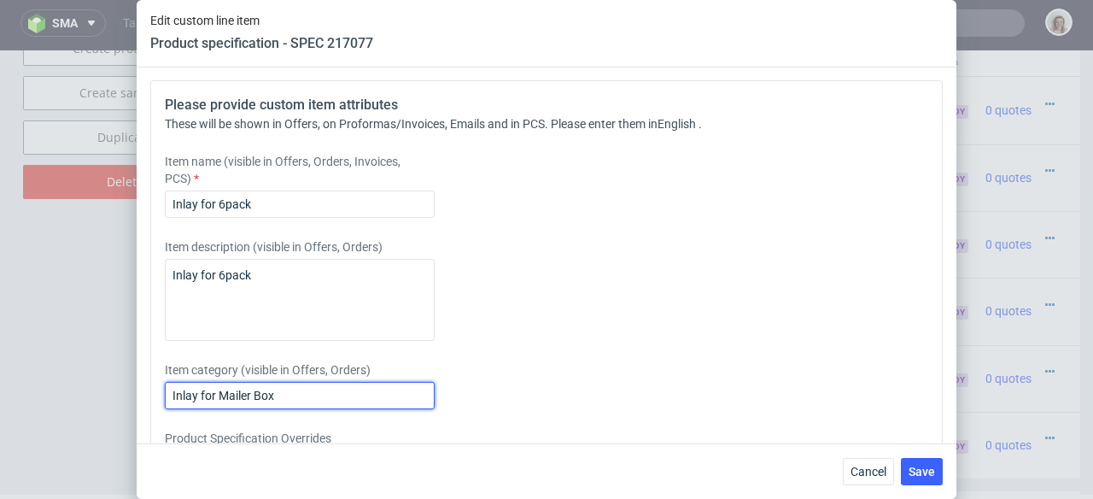
drag, startPoint x: 293, startPoint y: 425, endPoint x: 132, endPoint y: 415, distance: 160.9
click at [132, 415] on div "Edit custom line item Product specification - SPEC 217077 Supplier Adams Packag…" at bounding box center [546, 249] width 1093 height 499
paste input "6pack"
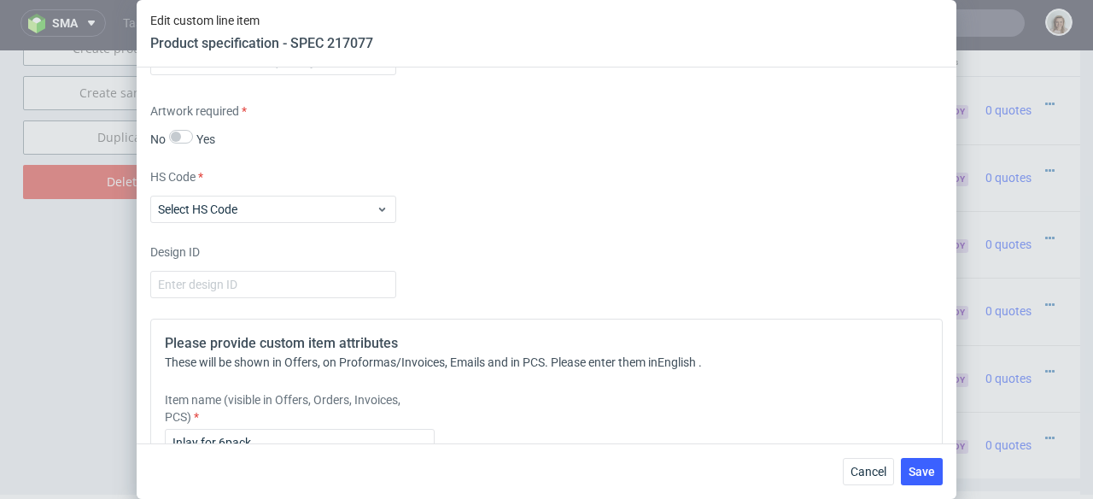
scroll to position [2496, 0]
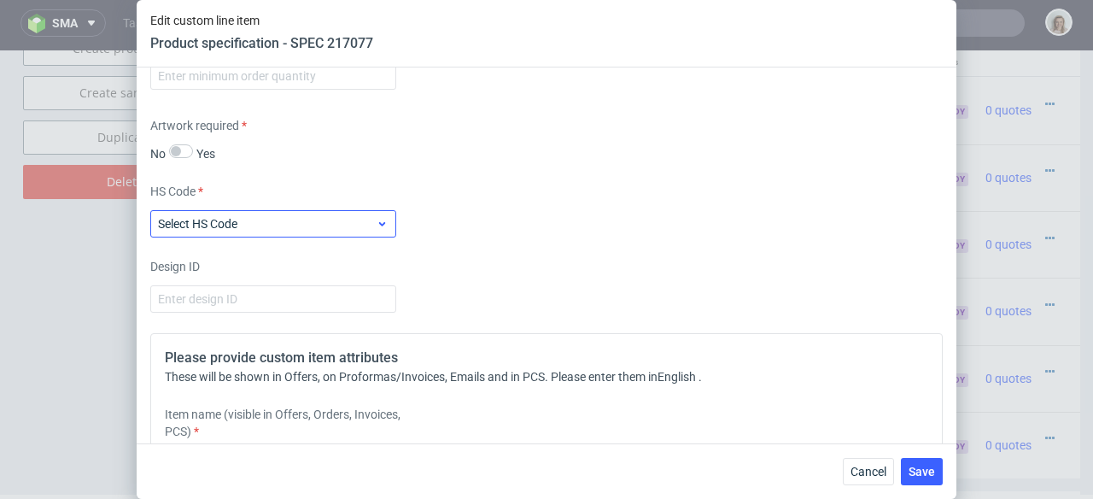
type input "Inlay for 6pack"
click at [196, 232] on span "Select HS Code" at bounding box center [267, 223] width 218 height 17
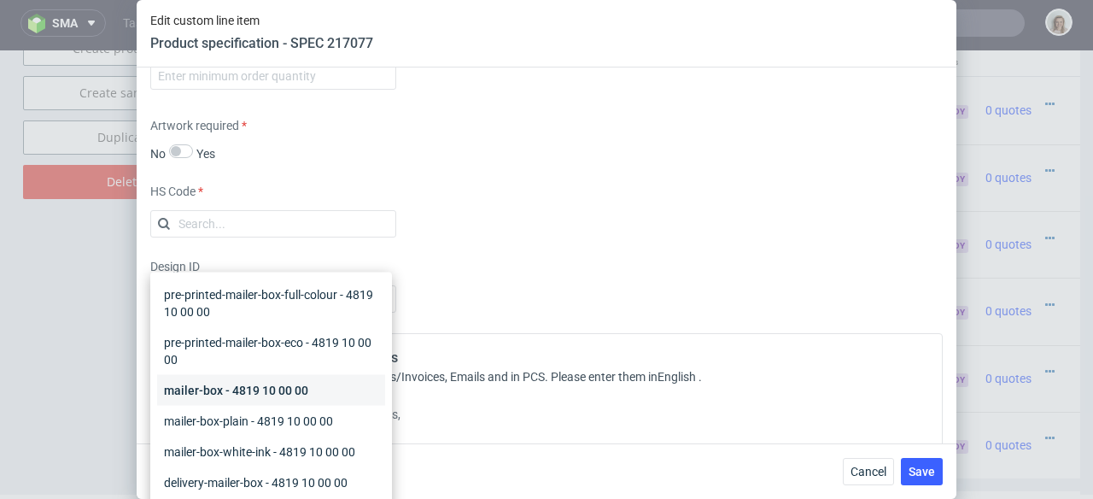
click at [191, 382] on div "mailer-box - 4819 10 00 00" at bounding box center [271, 390] width 228 height 31
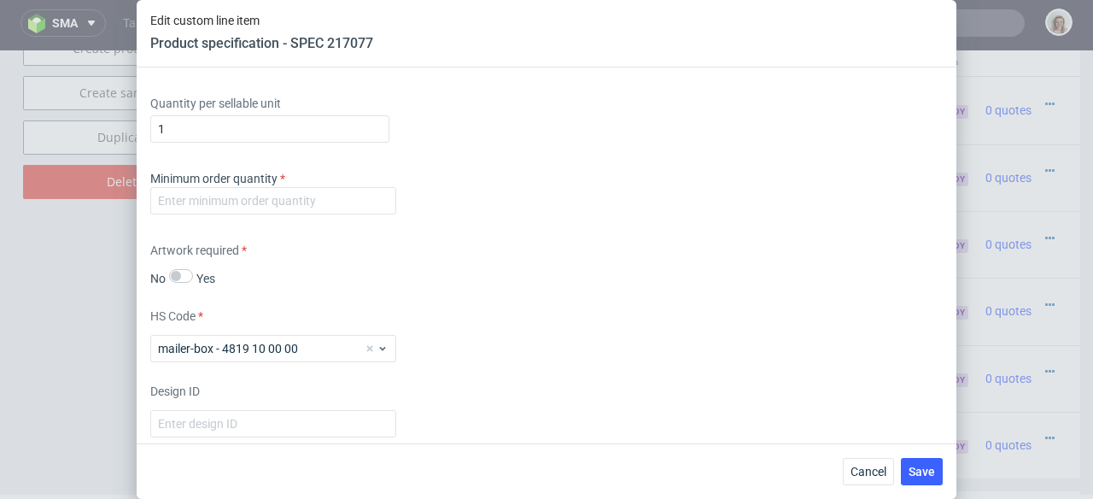
scroll to position [2354, 0]
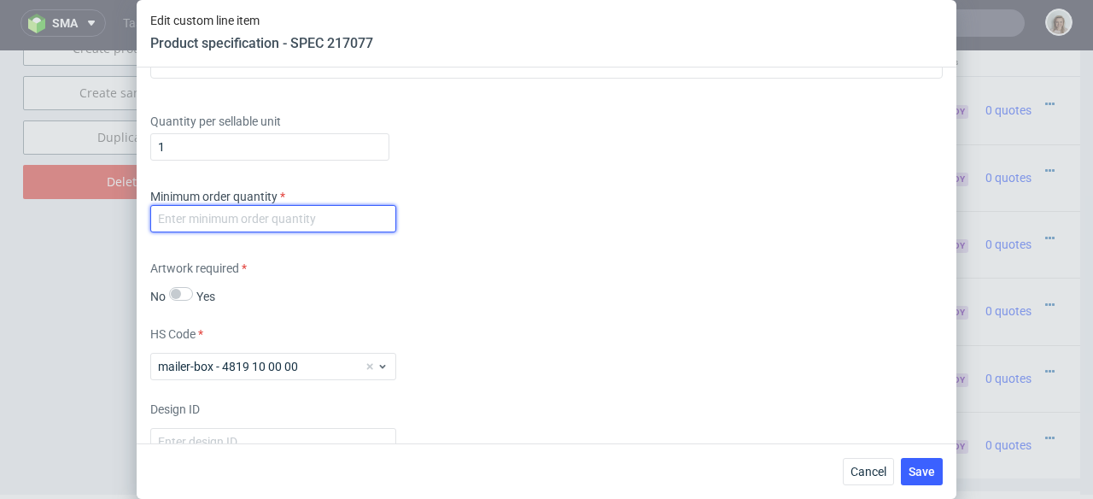
click at [192, 232] on input "number" at bounding box center [273, 218] width 246 height 27
type input "1"
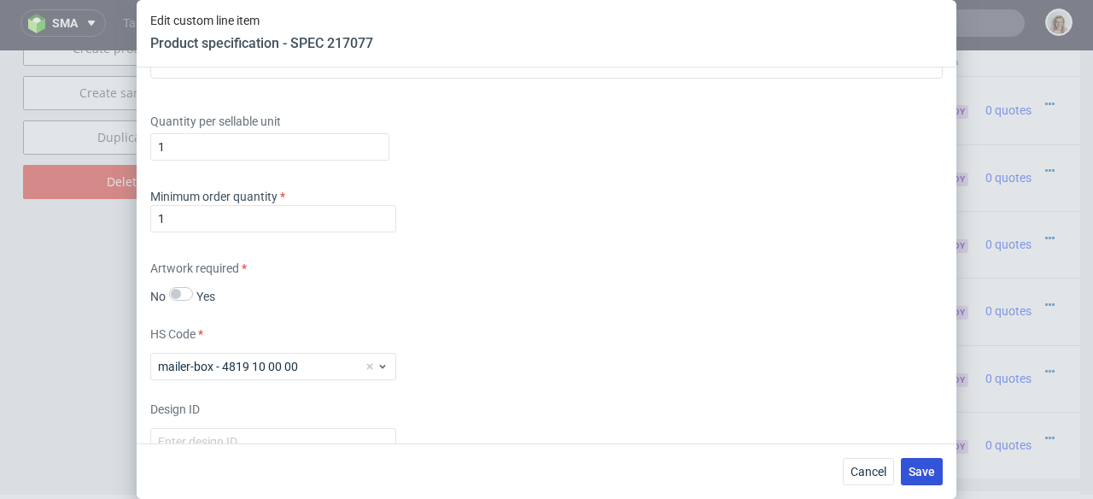
click at [922, 465] on span "Save" at bounding box center [922, 471] width 26 height 12
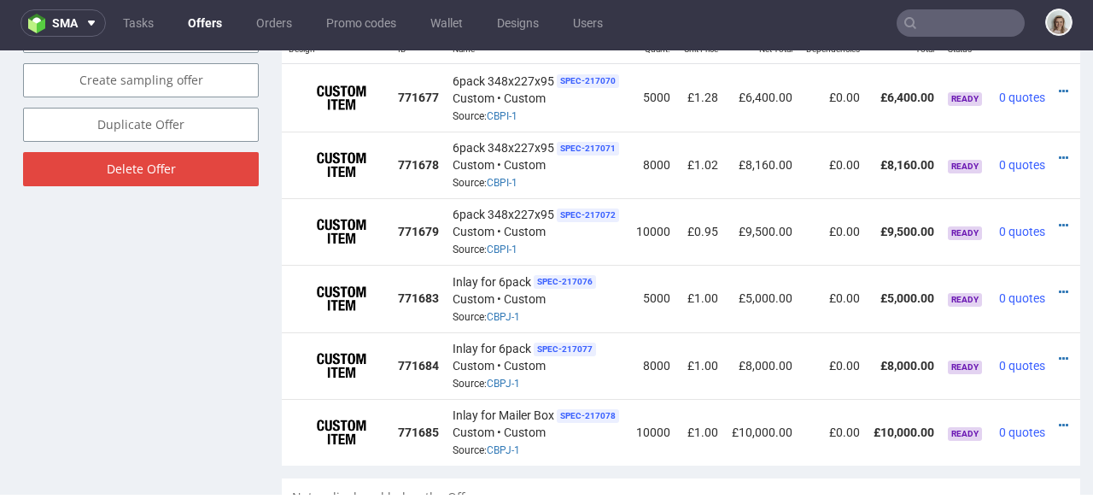
scroll to position [0, 39]
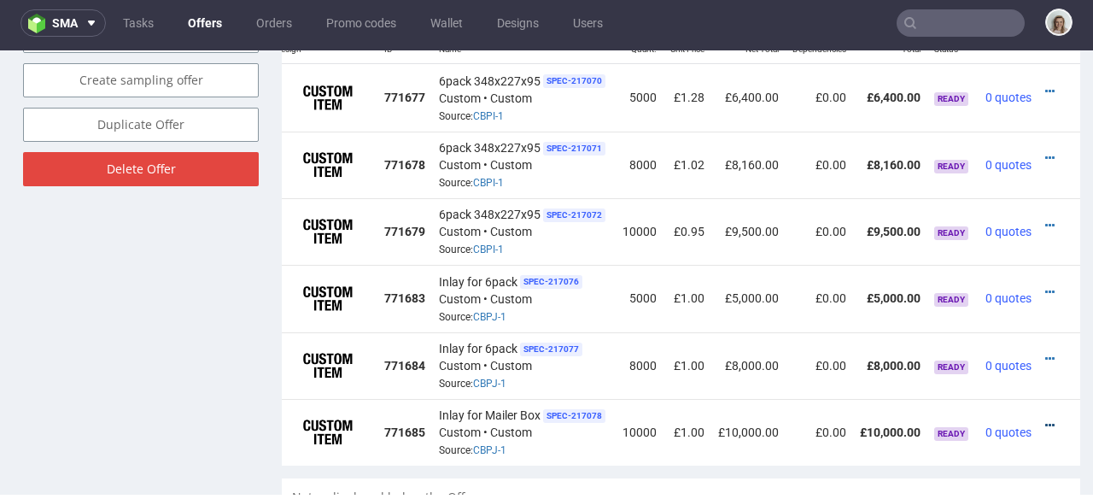
click at [1045, 419] on icon at bounding box center [1049, 425] width 9 height 12
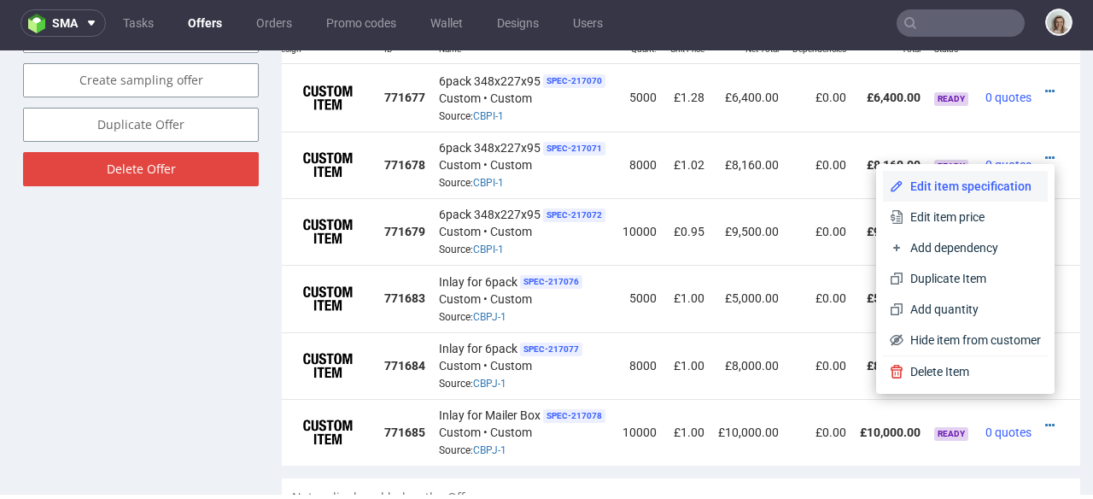
click at [992, 175] on li "Edit item specification" at bounding box center [965, 186] width 165 height 31
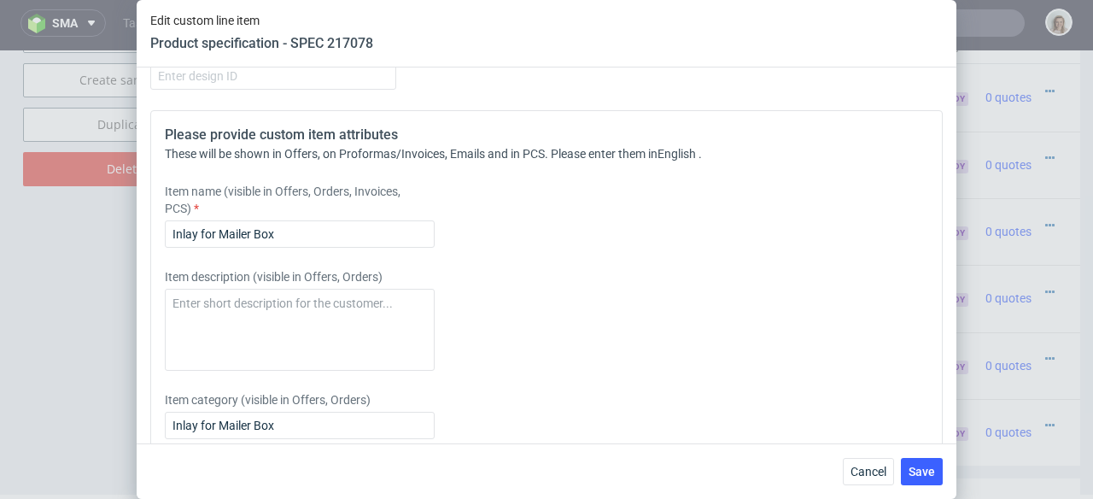
scroll to position [2721, 0]
drag, startPoint x: 317, startPoint y: 268, endPoint x: 145, endPoint y: 260, distance: 171.9
click at [145, 260] on div "Supplier Adams Packaging Technical specification Instant price RFQ Type Product…" at bounding box center [547, 255] width 820 height 376
paste input "6pack"
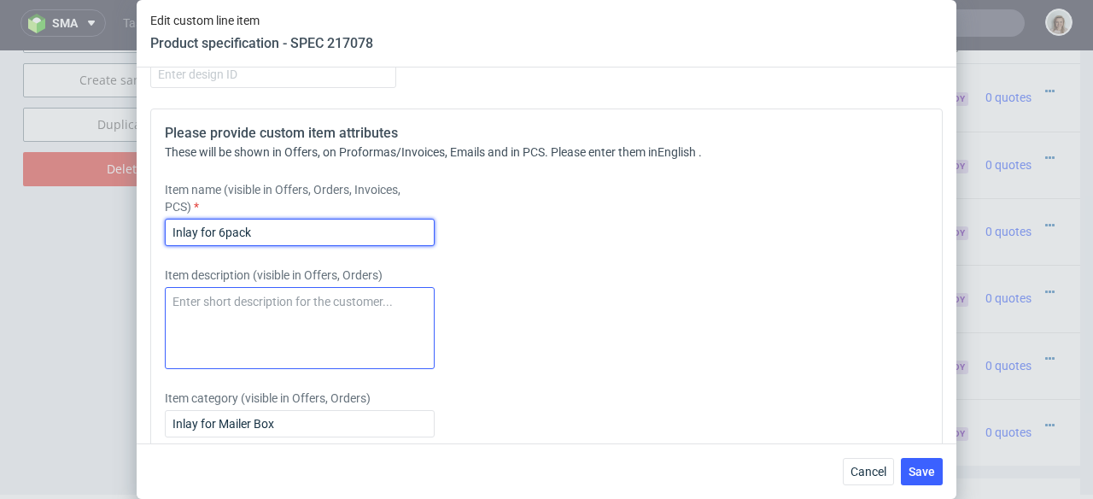
type input "Inlay for 6pack"
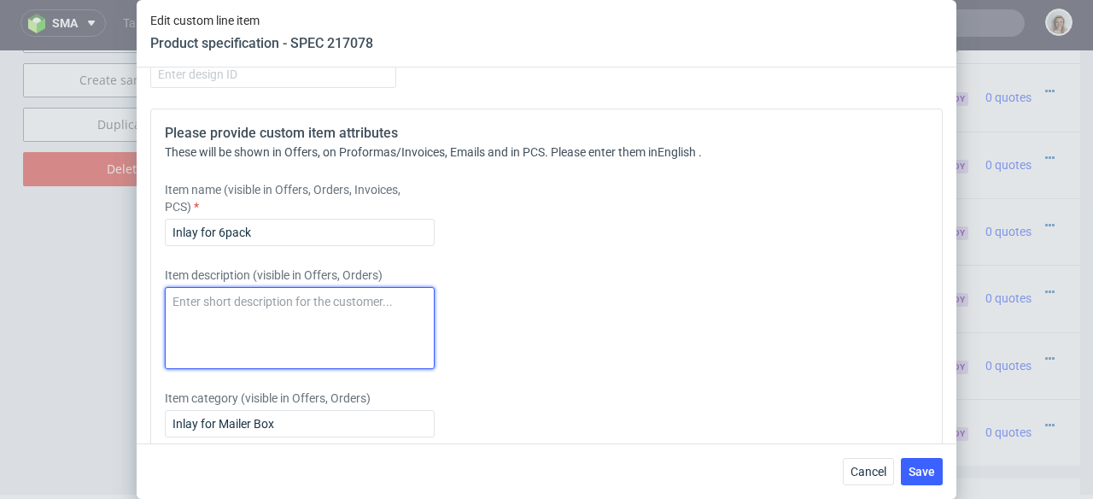
click at [192, 332] on textarea at bounding box center [300, 328] width 270 height 82
paste textarea "Inlay for 6pack"
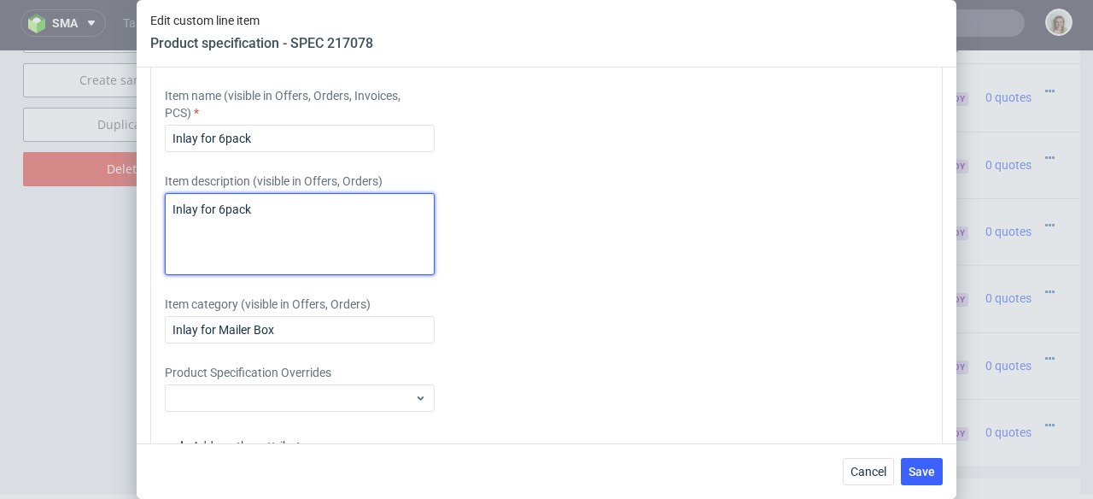
scroll to position [2856, 0]
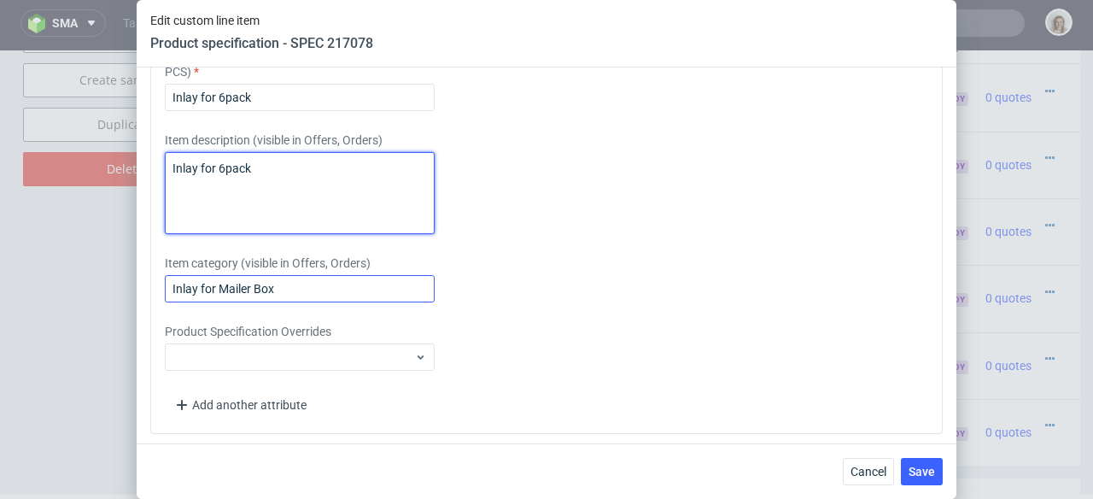
type textarea "Inlay for 6pack"
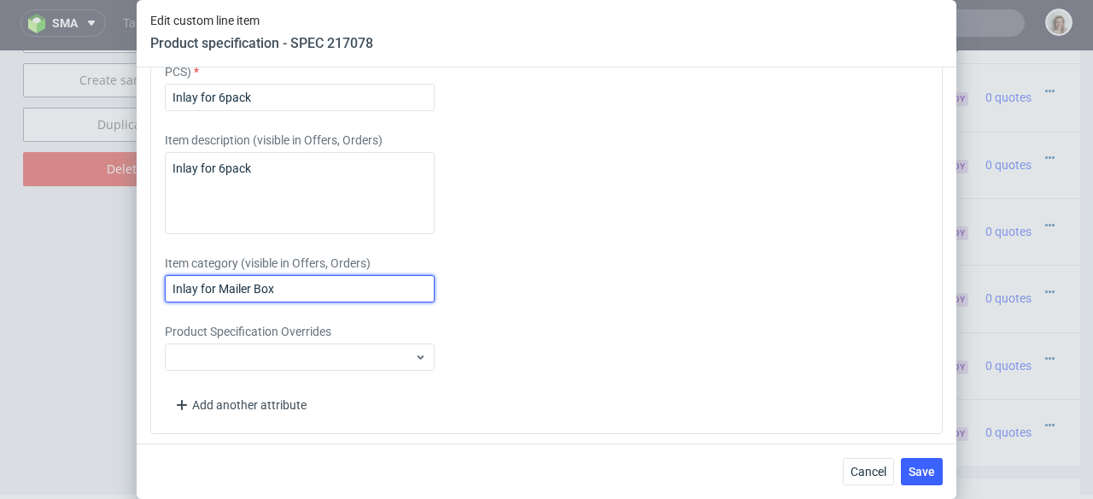
drag, startPoint x: 290, startPoint y: 321, endPoint x: 152, endPoint y: 318, distance: 138.4
click at [152, 318] on div "Please provide custom item attributes These will be shown in Offers, on Proform…" at bounding box center [546, 204] width 793 height 460
paste input "6pack"
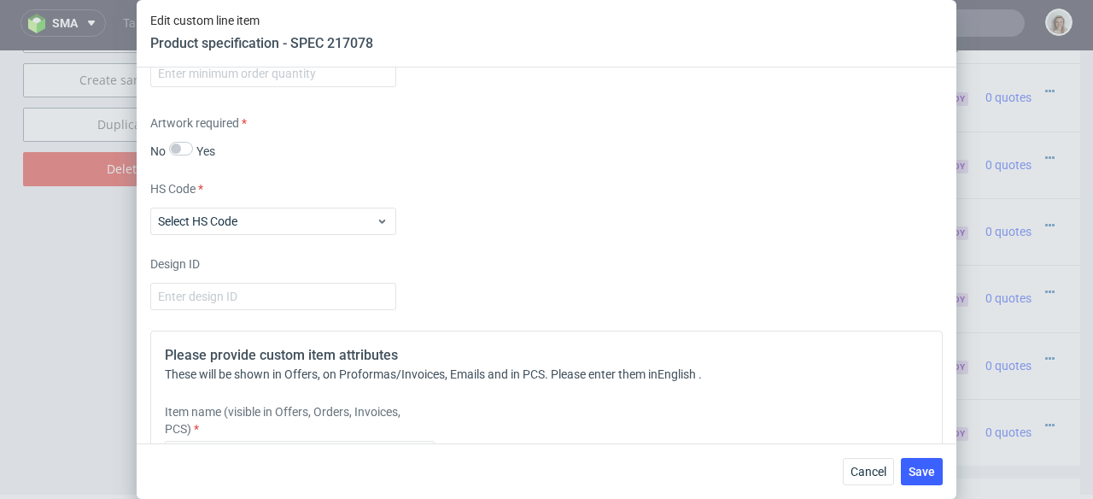
scroll to position [2459, 0]
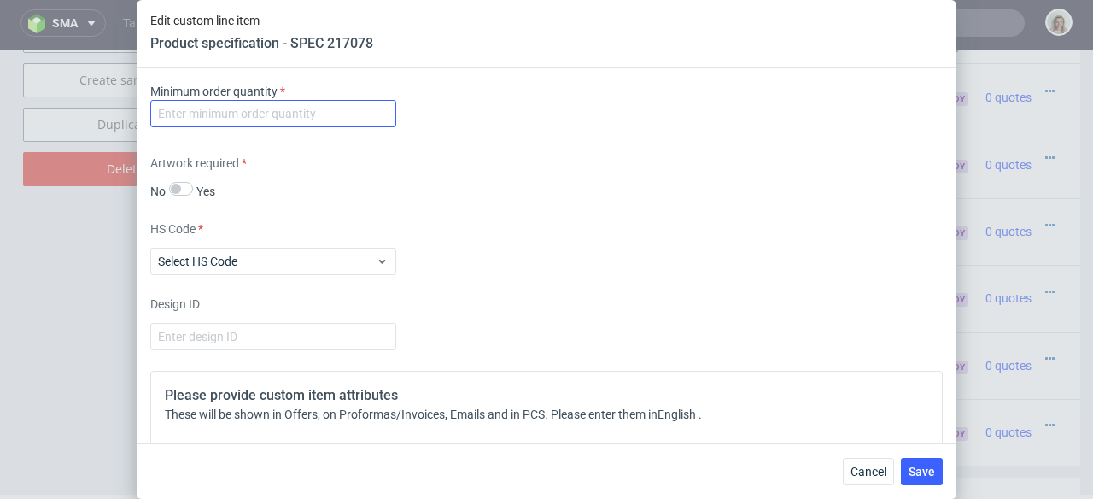
type input "Inlay for 6pack"
click at [259, 127] on input "number" at bounding box center [273, 113] width 246 height 27
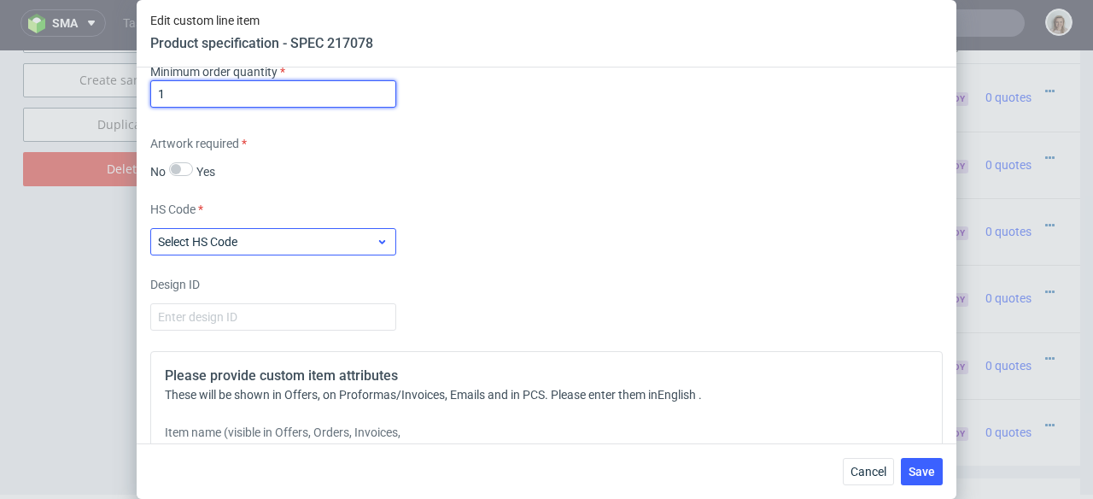
type input "1"
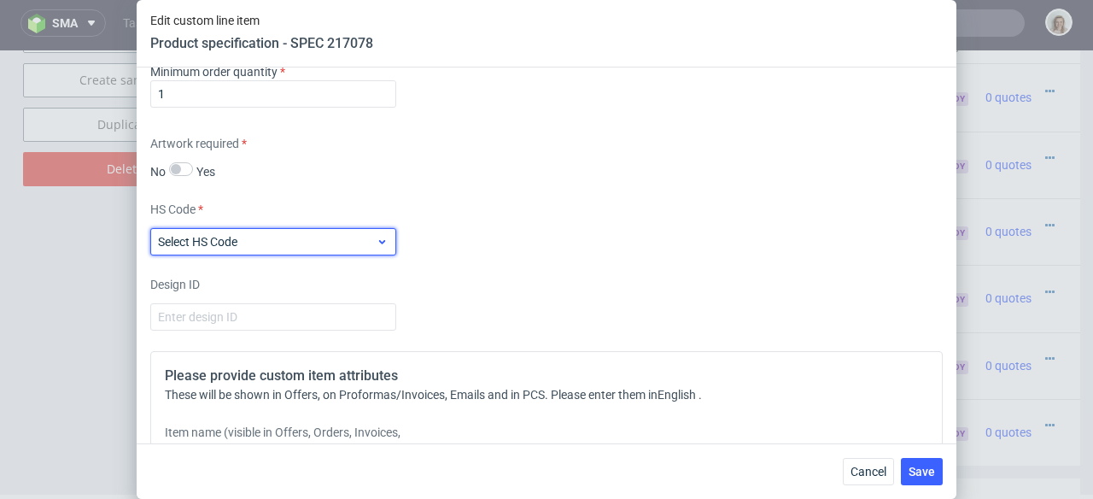
click at [325, 250] on span "Select HS Code" at bounding box center [267, 241] width 218 height 17
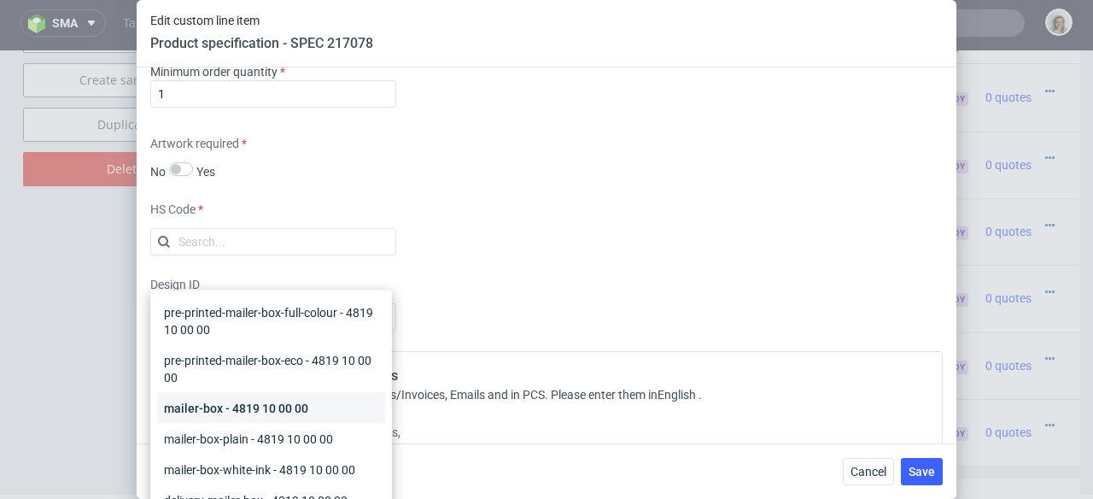
click at [251, 405] on div "mailer-box - 4819 10 00 00" at bounding box center [271, 408] width 228 height 31
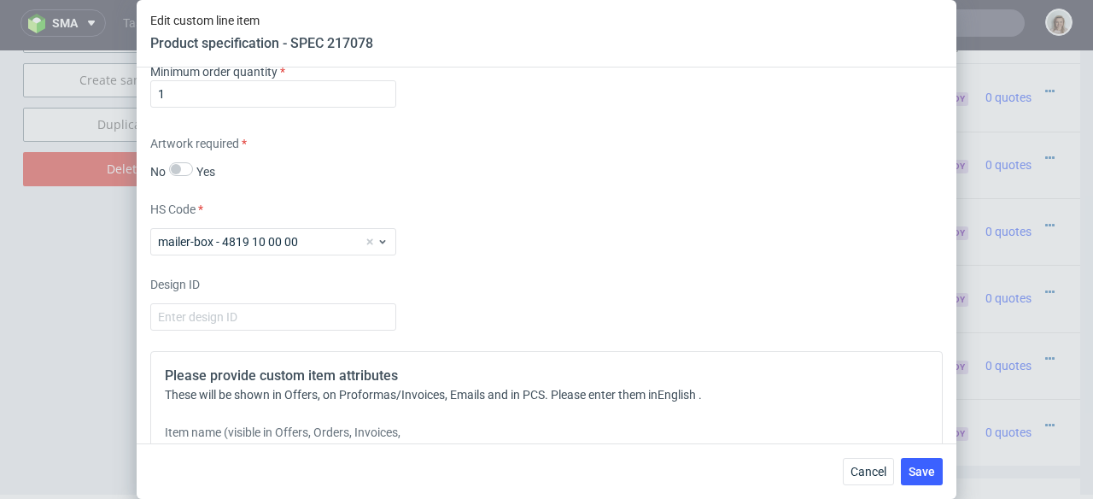
click at [922, 454] on div "Cancel Save" at bounding box center [547, 471] width 820 height 56
click at [922, 462] on button "Save" at bounding box center [922, 471] width 42 height 27
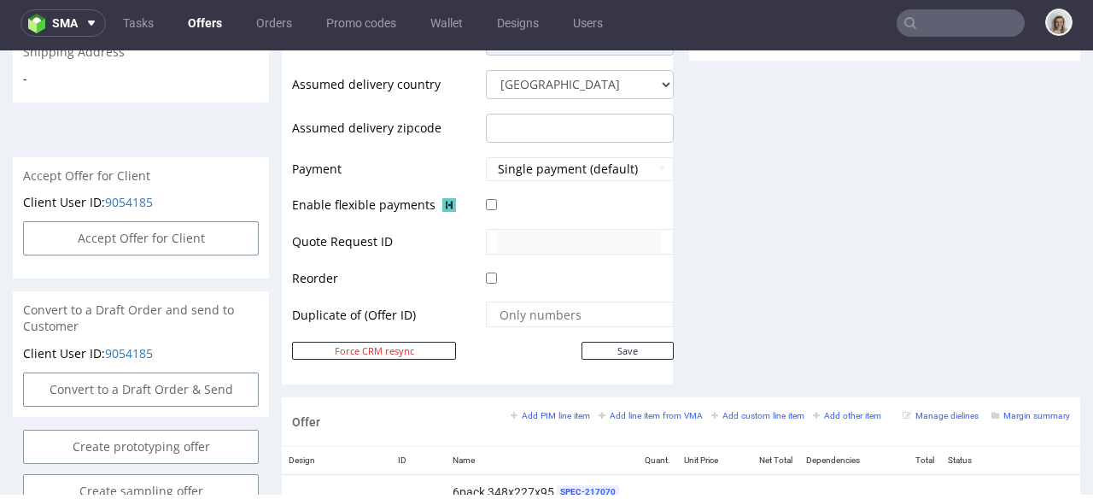
scroll to position [735, 0]
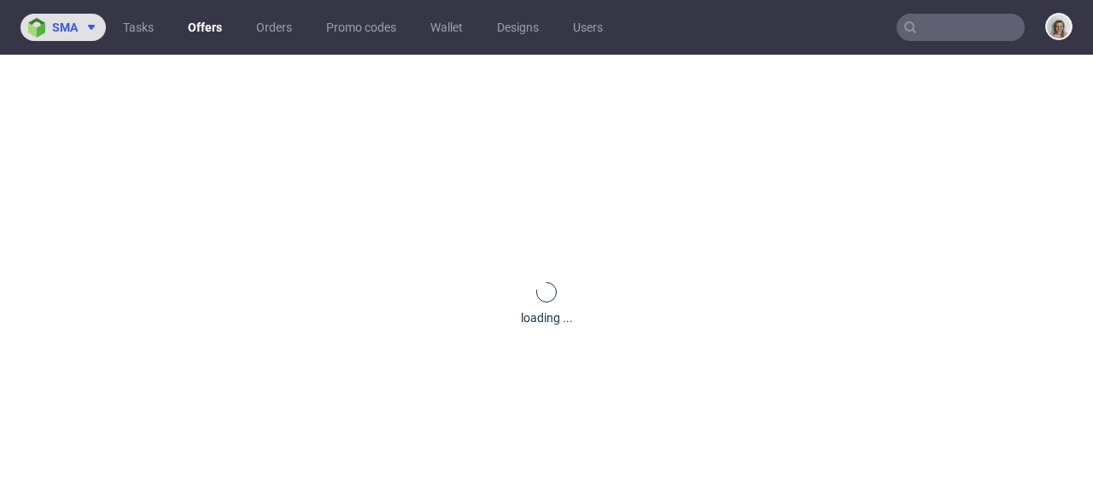
click at [62, 31] on span "sma" at bounding box center [65, 27] width 26 height 12
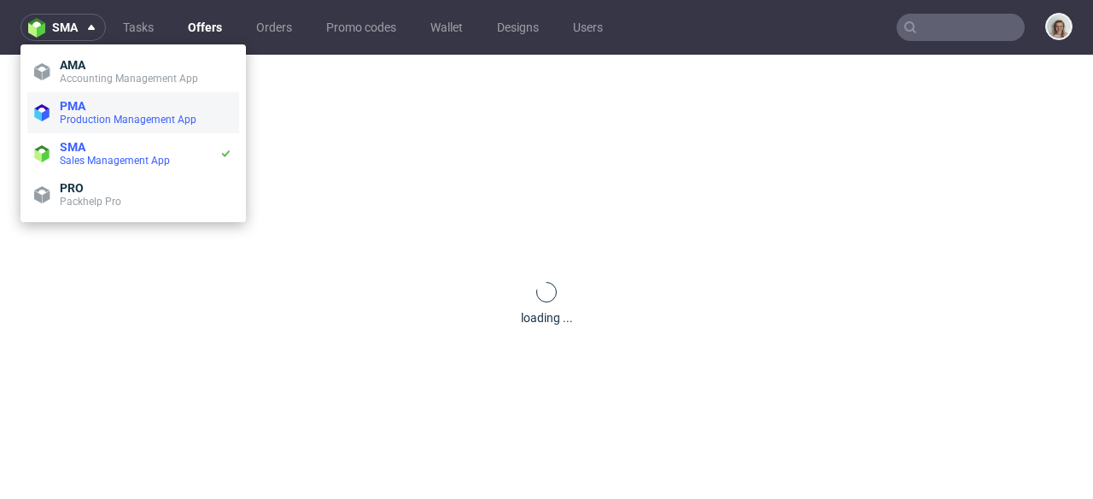
click at [62, 108] on span "PMA" at bounding box center [73, 106] width 26 height 14
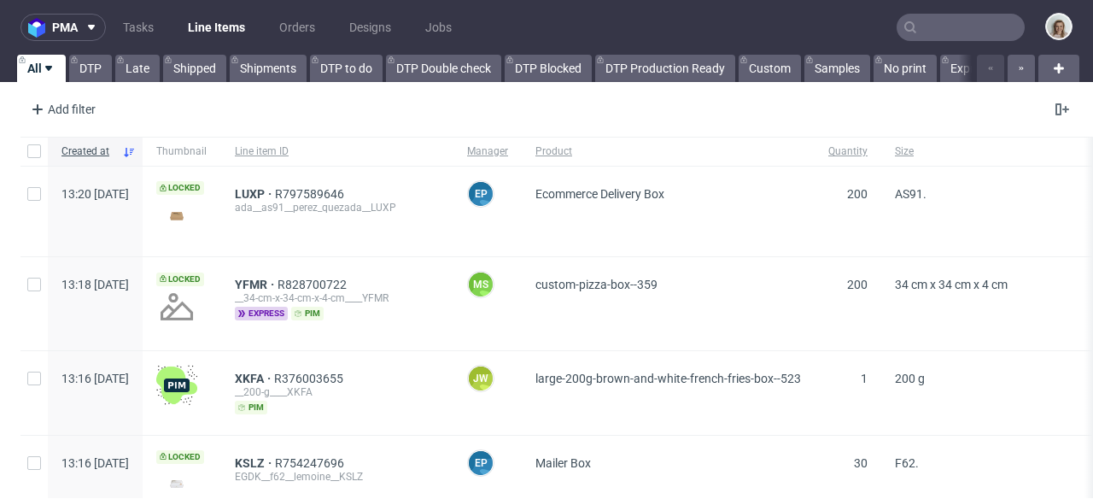
click at [927, 23] on input "text" at bounding box center [961, 27] width 128 height 27
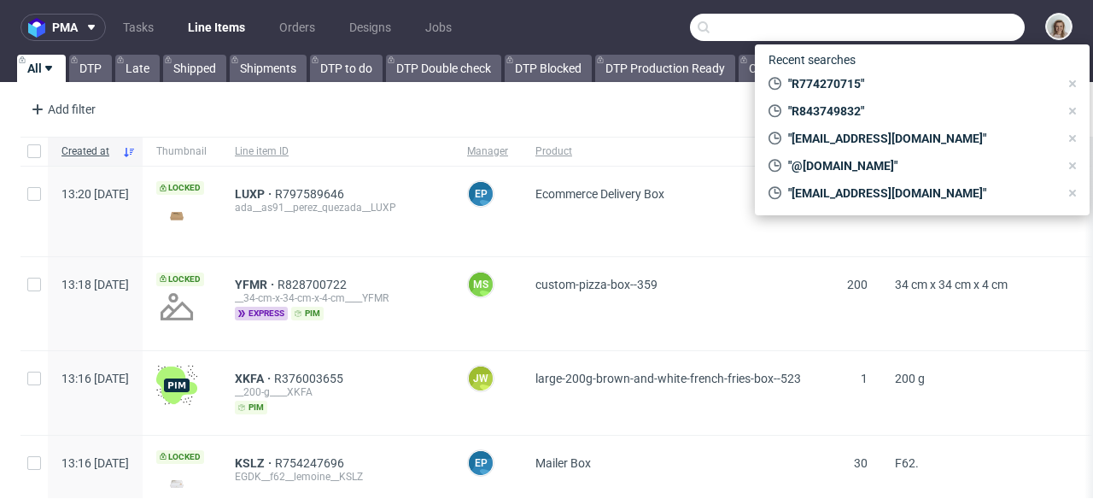
paste input "[PERSON_NAME][EMAIL_ADDRESS][DOMAIN_NAME]"
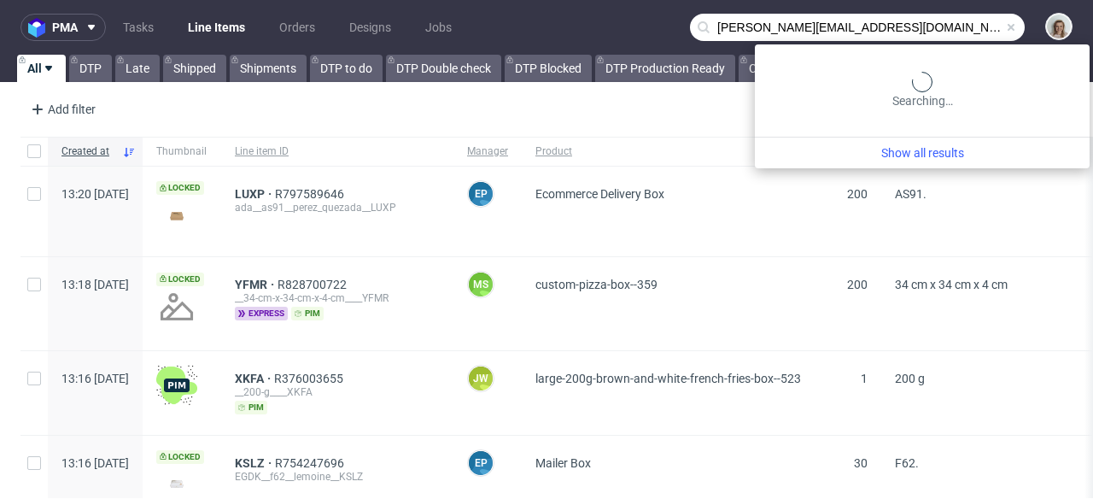
type input "[PERSON_NAME][EMAIL_ADDRESS][DOMAIN_NAME]"
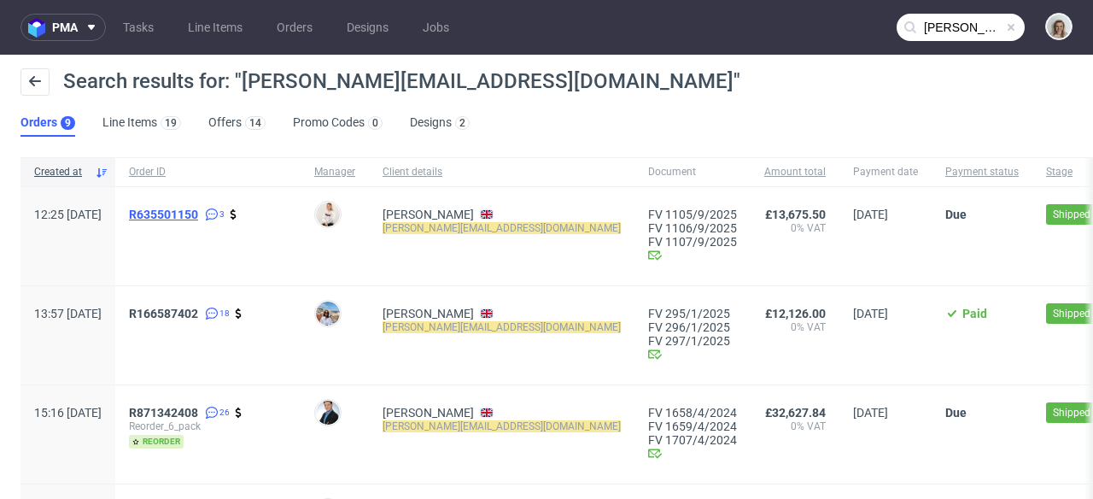
click at [198, 208] on span "R635501150" at bounding box center [163, 215] width 69 height 14
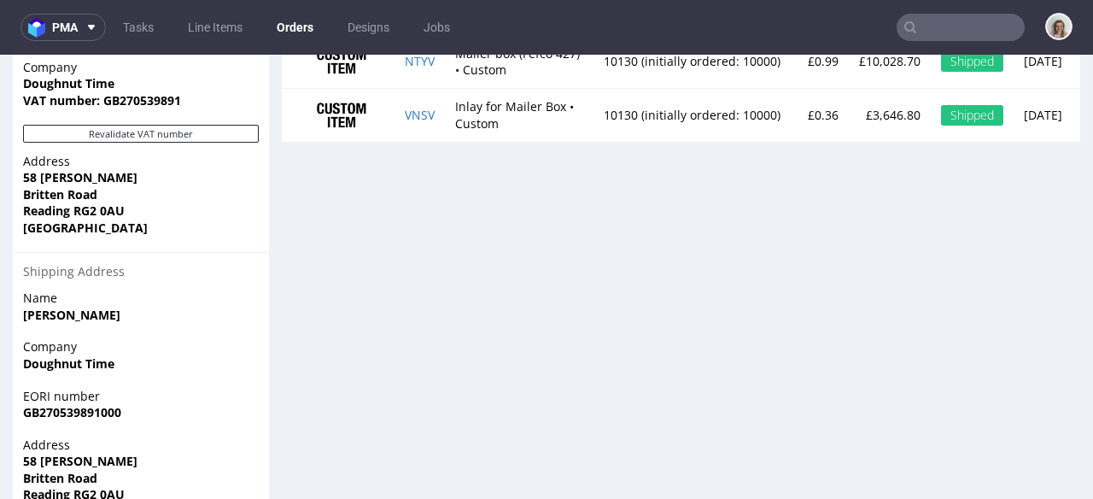
scroll to position [1293, 0]
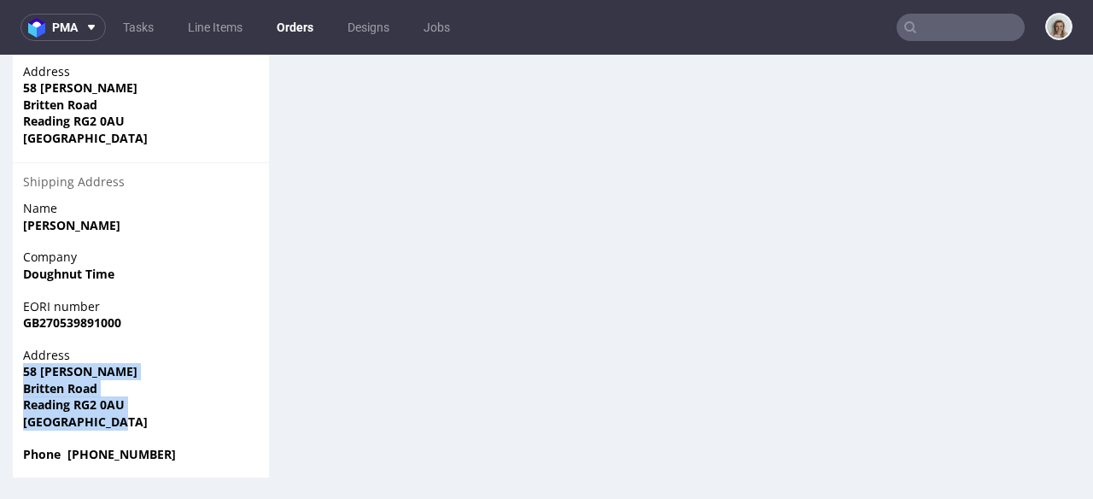
drag, startPoint x: 138, startPoint y: 435, endPoint x: 13, endPoint y: 367, distance: 141.8
click at [13, 367] on div "Address 58 Robert Cort Britten Road Reading RG2 0AU United Kingdom" at bounding box center [141, 396] width 256 height 99
copy p "58 Robert Cort Britten Road Reading RG2 0AU United Kingdom"
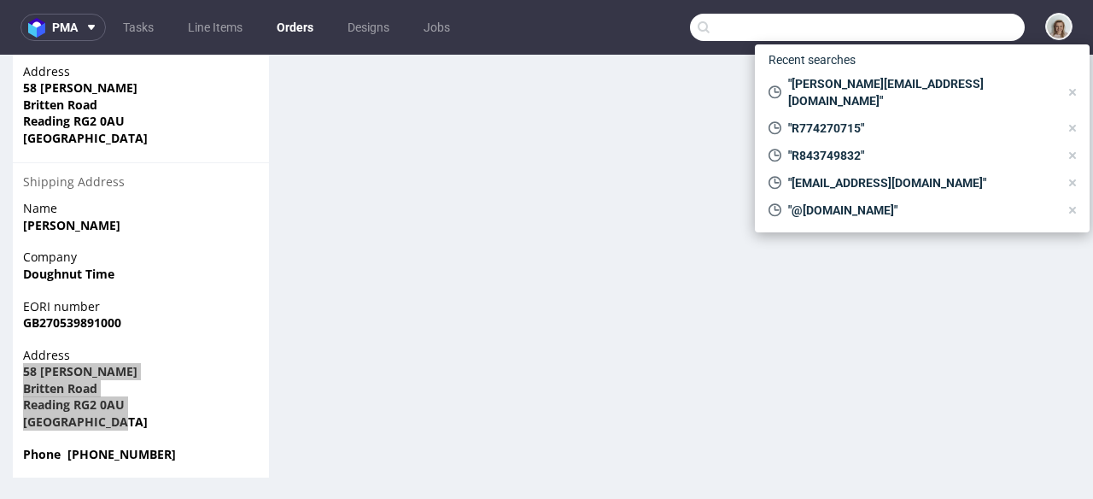
click at [941, 23] on input "text" at bounding box center [857, 27] width 335 height 27
paste input "[PERSON_NAME][EMAIL_ADDRESS][DOMAIN_NAME]"
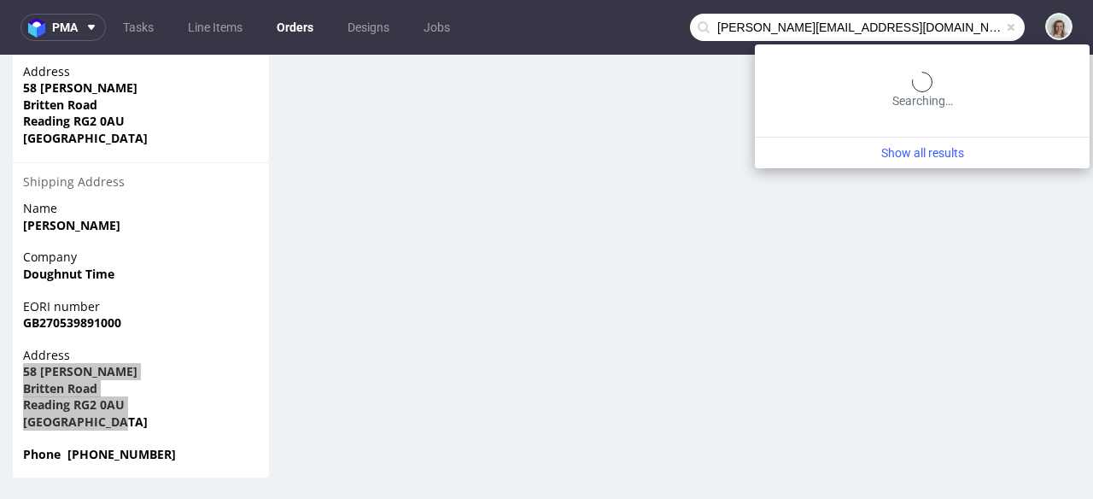
type input "[PERSON_NAME][EMAIL_ADDRESS][DOMAIN_NAME]"
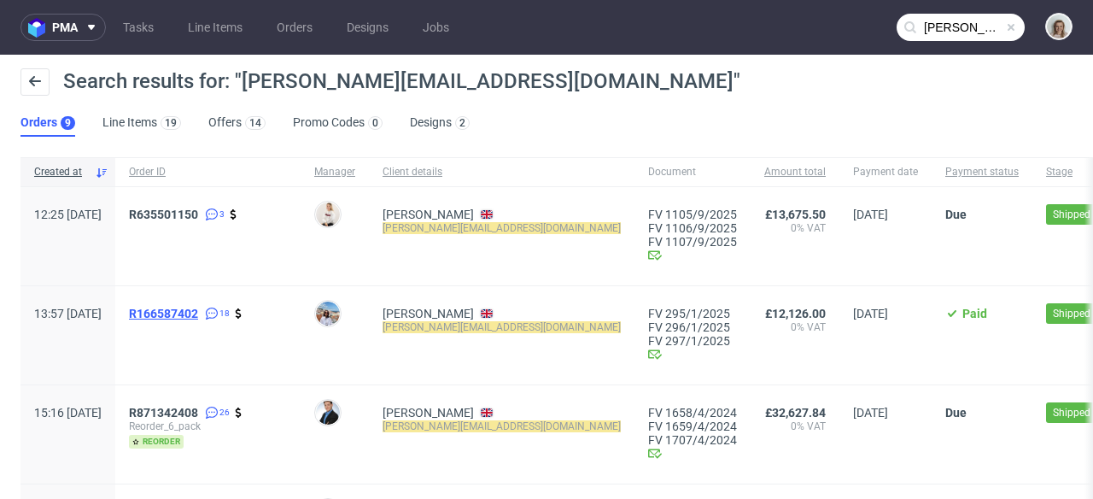
click at [198, 313] on span "R166587402" at bounding box center [163, 314] width 69 height 14
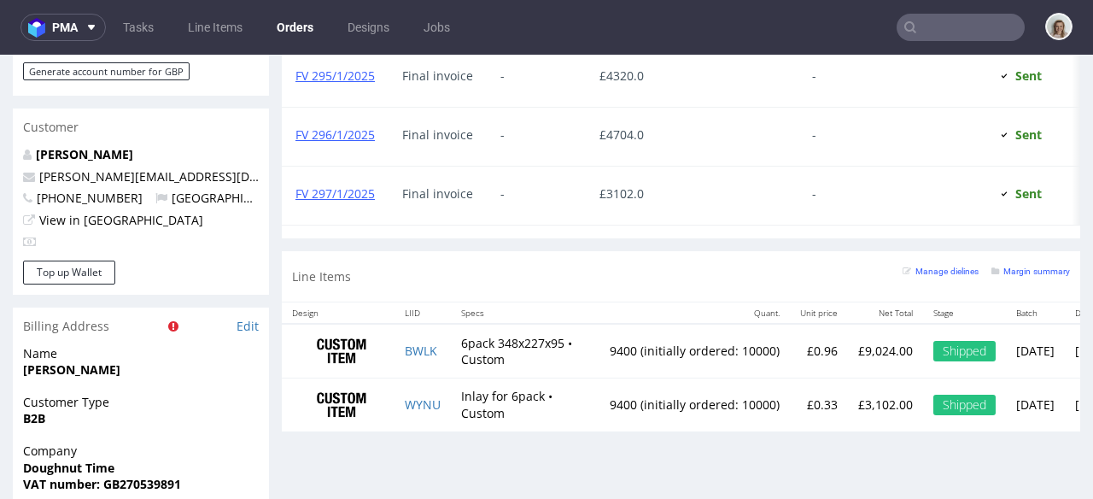
scroll to position [873, 0]
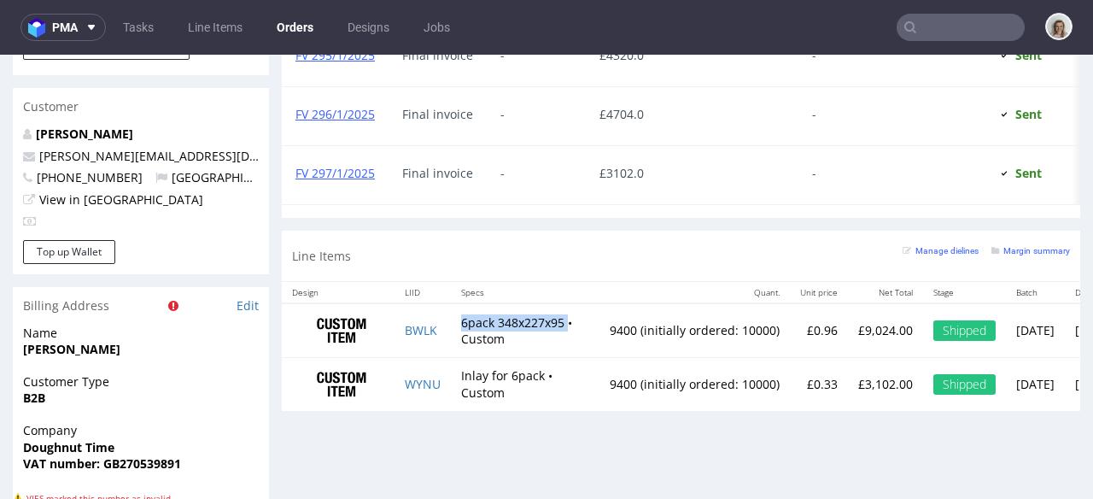
drag, startPoint x: 463, startPoint y: 331, endPoint x: 571, endPoint y: 328, distance: 108.5
click at [571, 328] on td "6pack 348x227x95 • Custom" at bounding box center [525, 330] width 149 height 54
copy td "6pack 348x227x95"
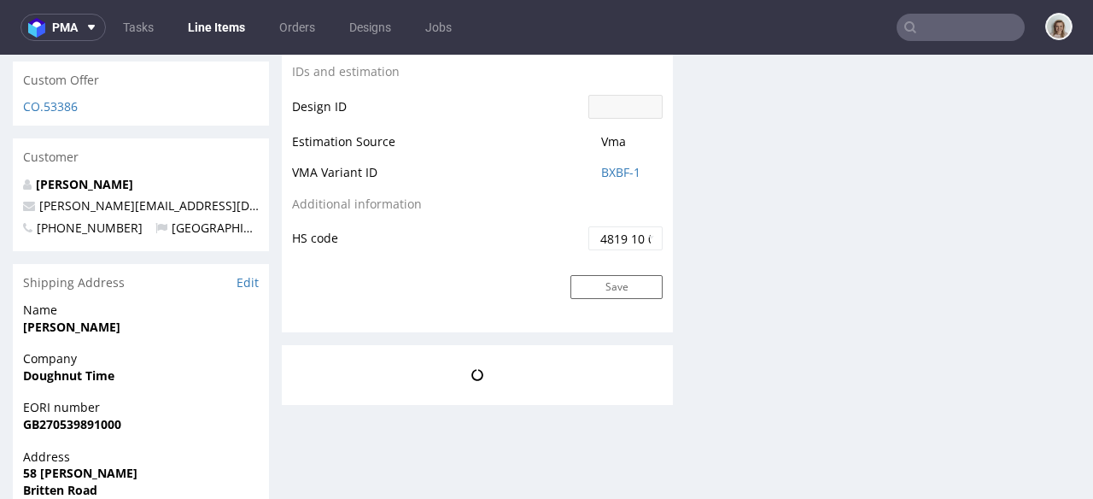
scroll to position [822, 0]
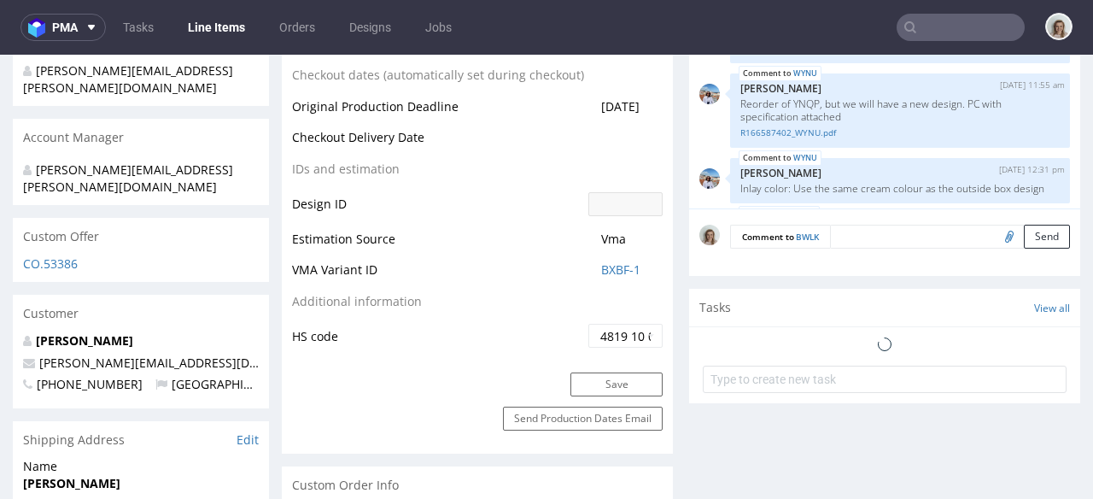
select select "in_progress"
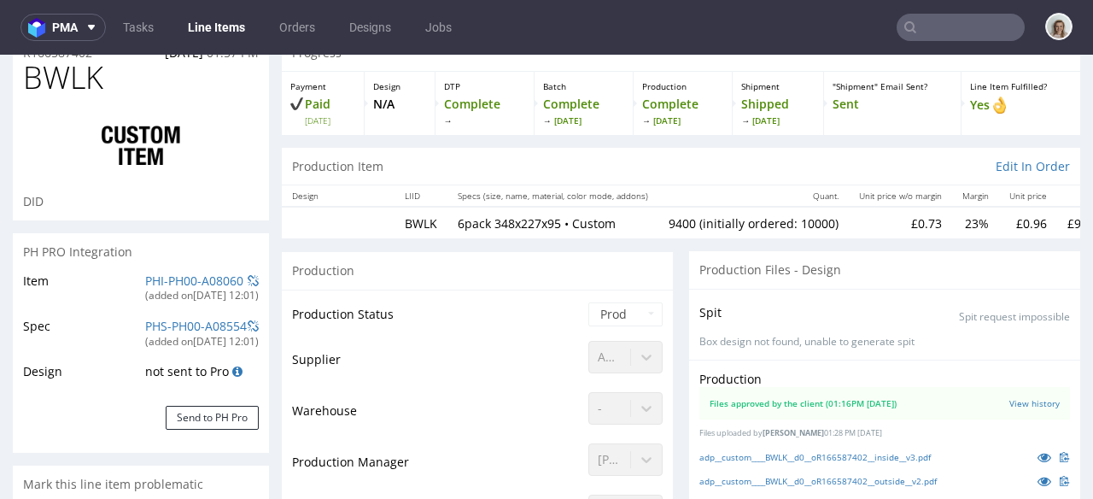
scroll to position [0, 0]
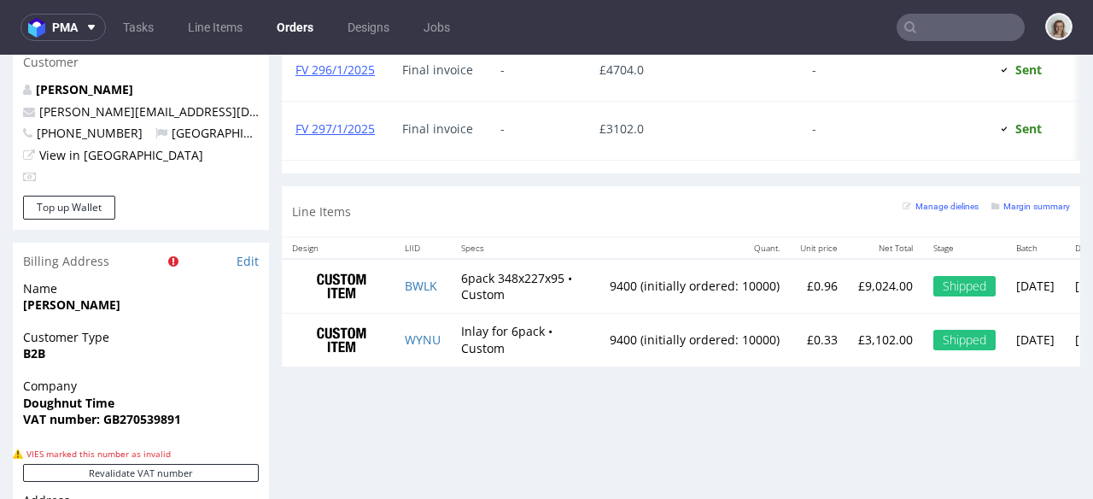
scroll to position [934, 0]
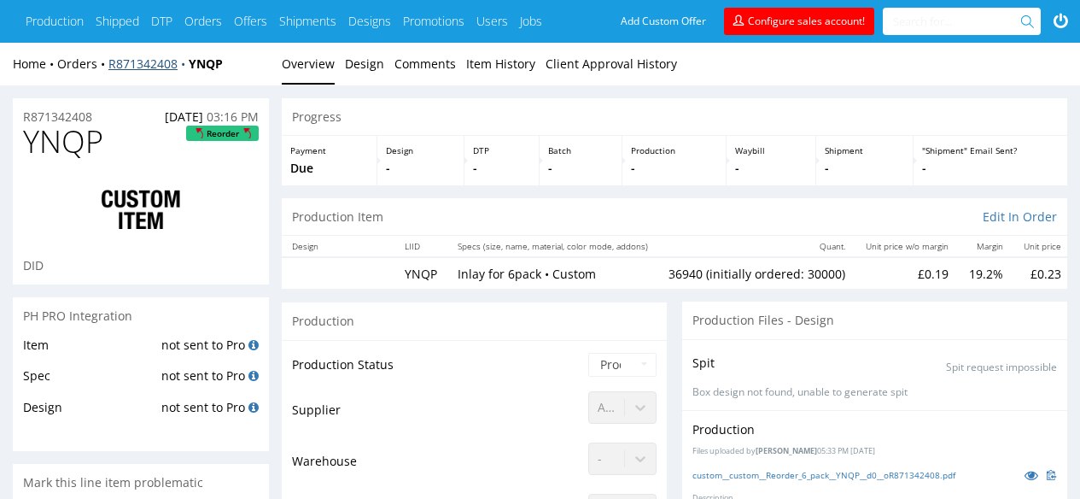
click at [170, 63] on link "R871342408" at bounding box center [148, 64] width 80 height 16
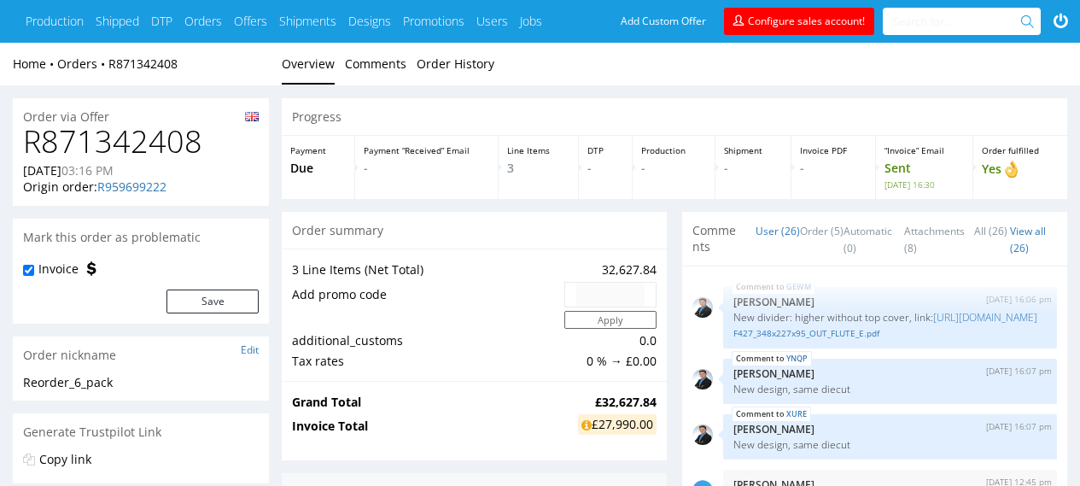
scroll to position [1370, 0]
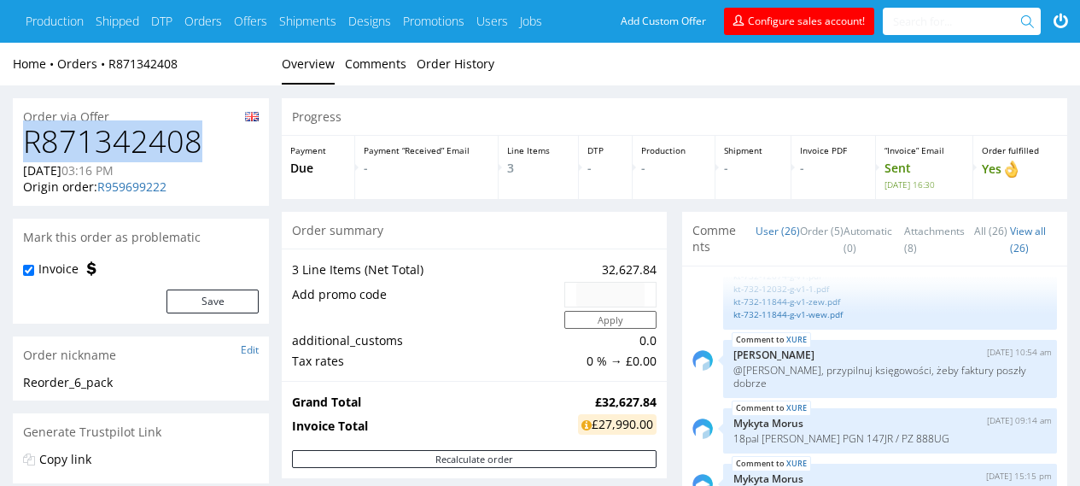
drag, startPoint x: 211, startPoint y: 145, endPoint x: 27, endPoint y: 133, distance: 184.0
click at [26, 132] on h1 "R871342408" at bounding box center [141, 142] width 236 height 34
copy h1 "R871342408"
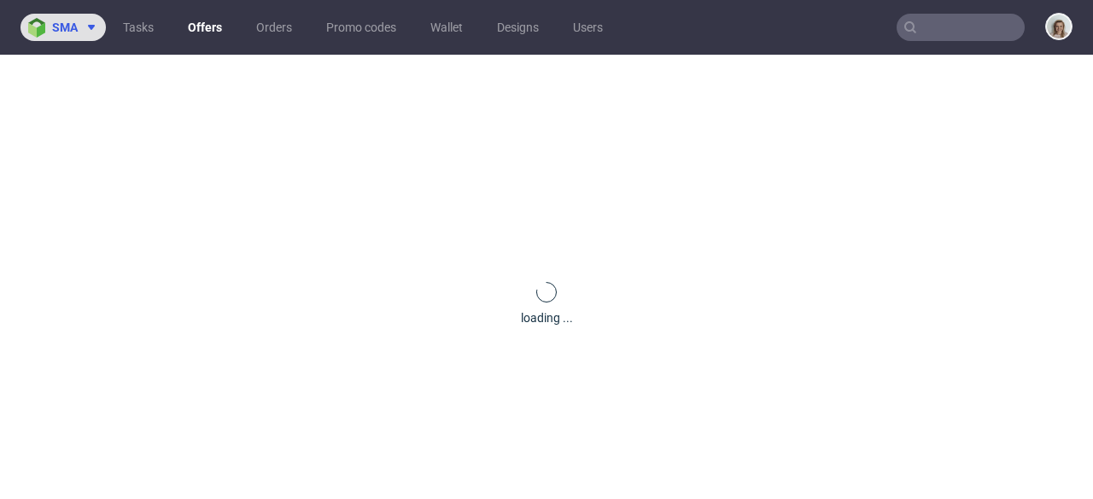
click at [87, 15] on button "sma" at bounding box center [62, 27] width 85 height 27
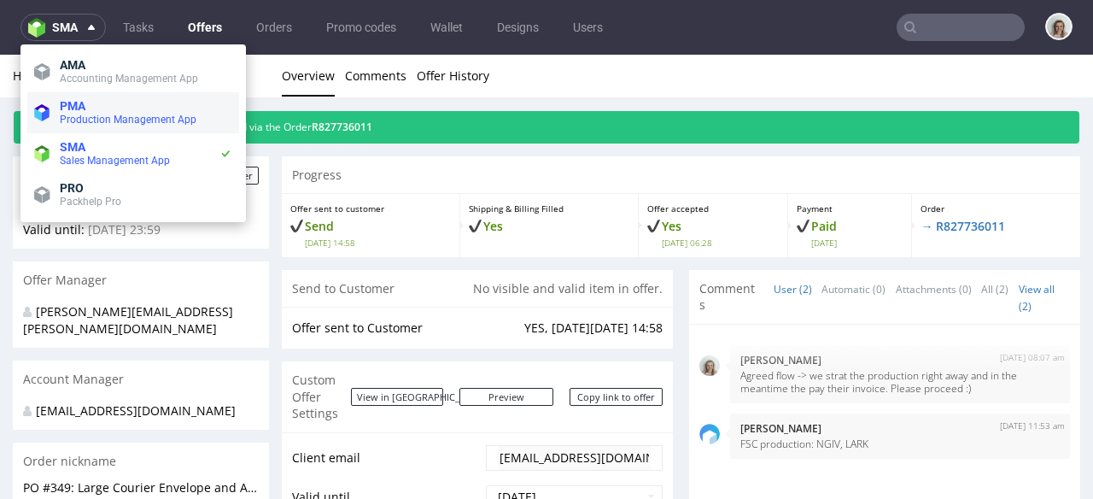
click at [86, 106] on span "PMA" at bounding box center [146, 106] width 173 height 14
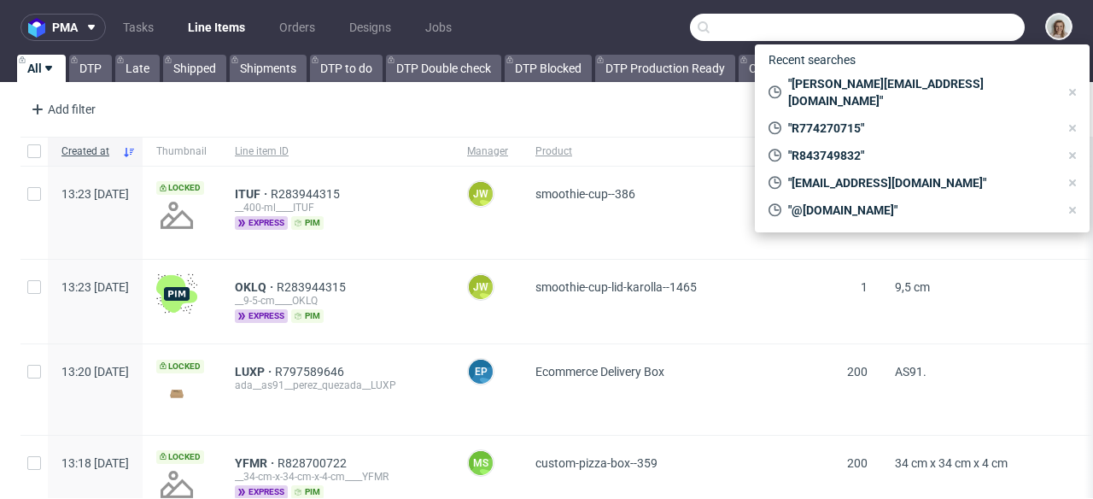
click at [938, 26] on input "text" at bounding box center [857, 27] width 335 height 27
paste input "R871342408"
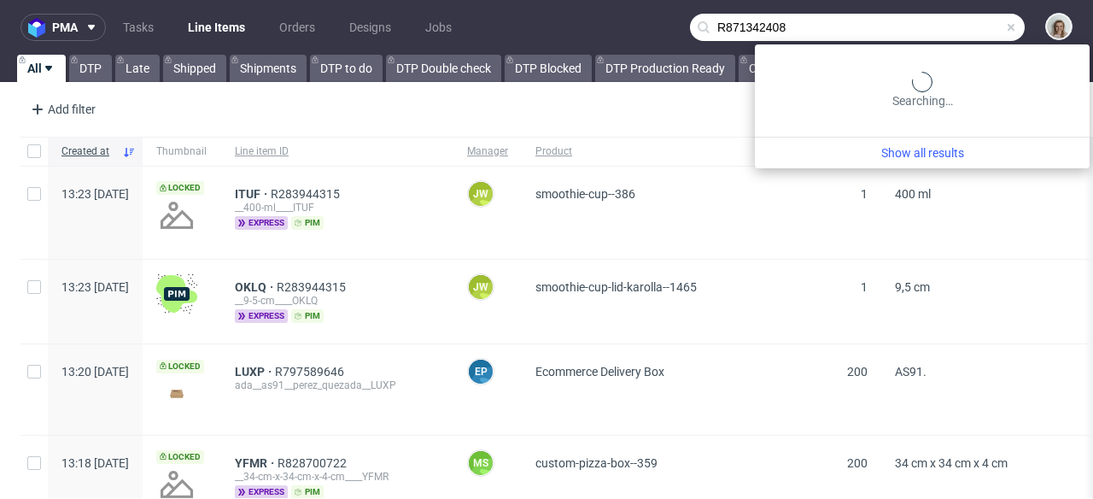
type input "R871342408"
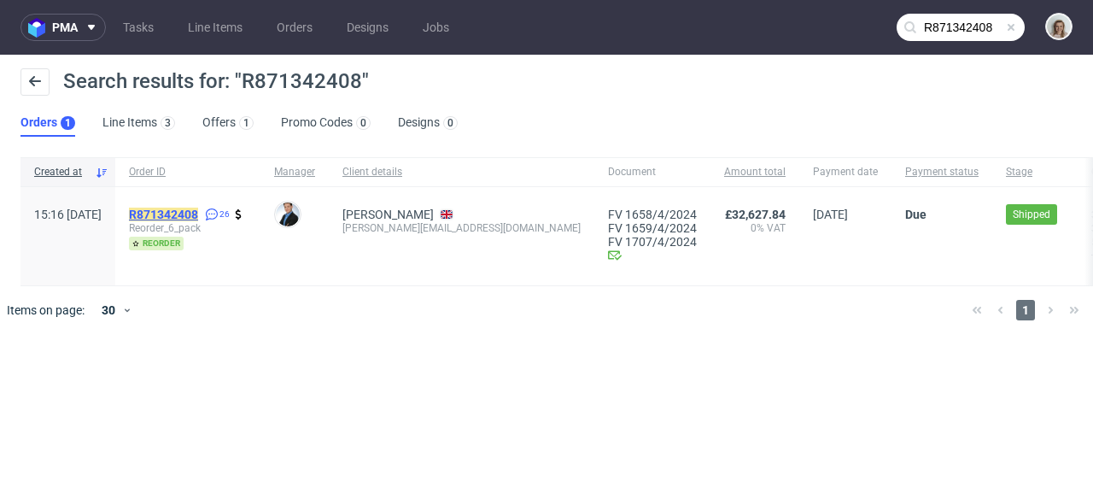
click at [198, 210] on mark "R871342408" at bounding box center [163, 215] width 69 height 14
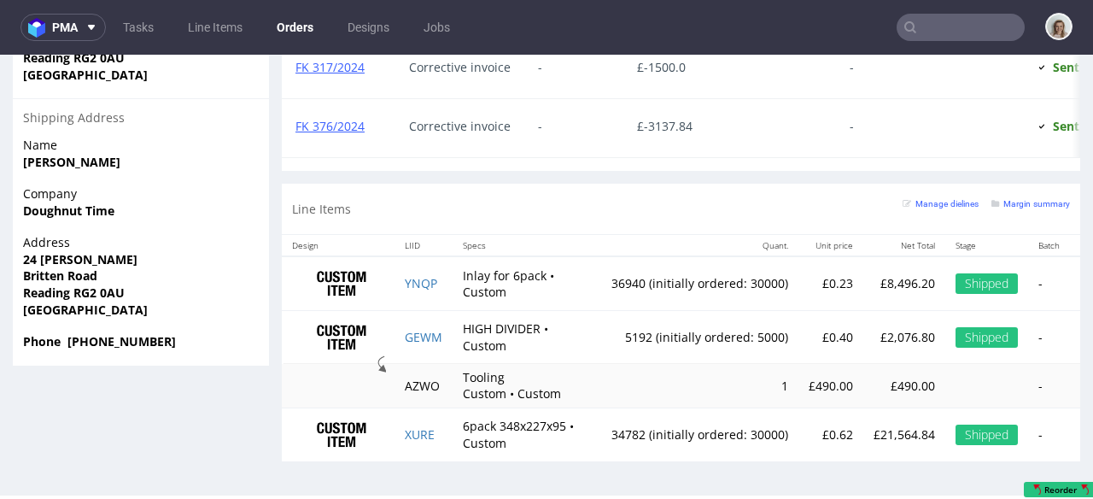
scroll to position [1414, 0]
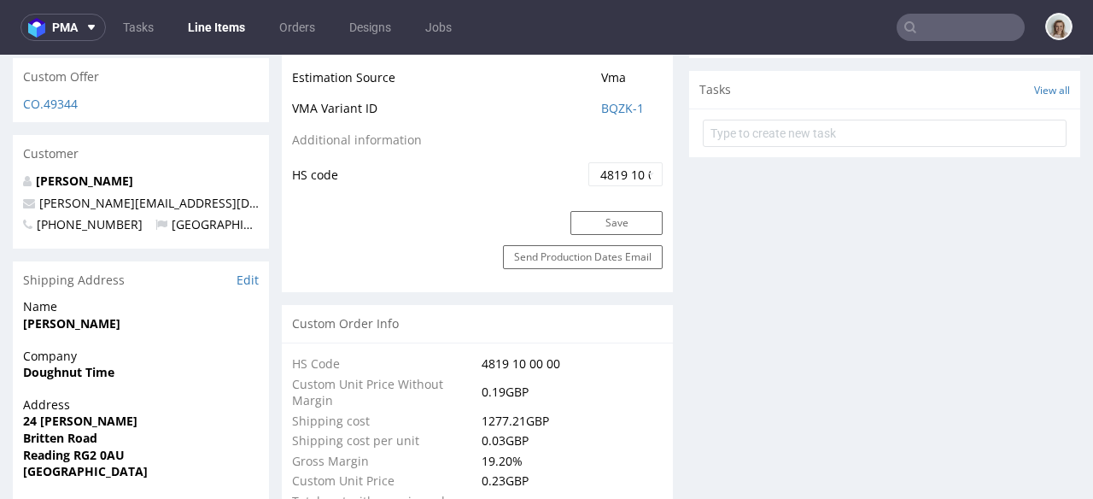
scroll to position [1396, 0]
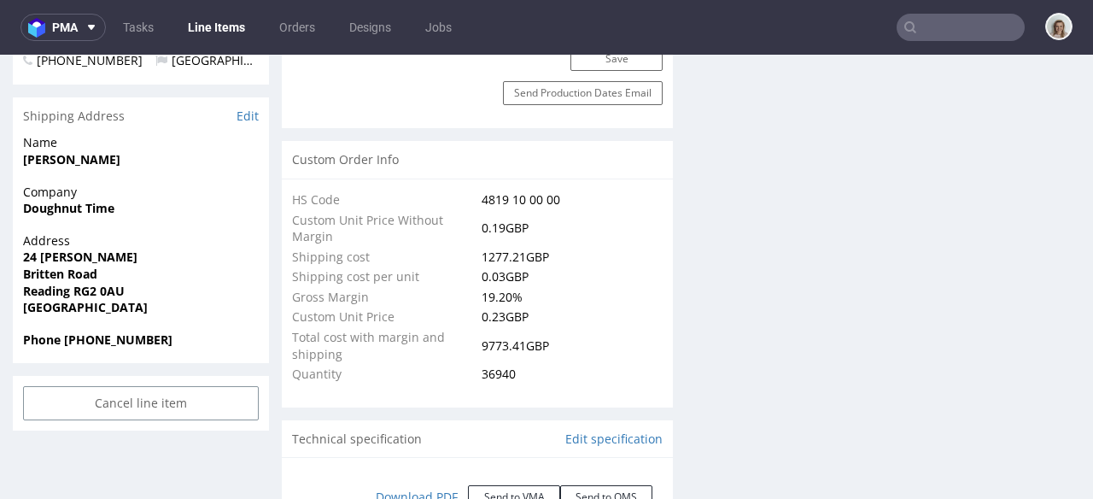
select select "in_progress"
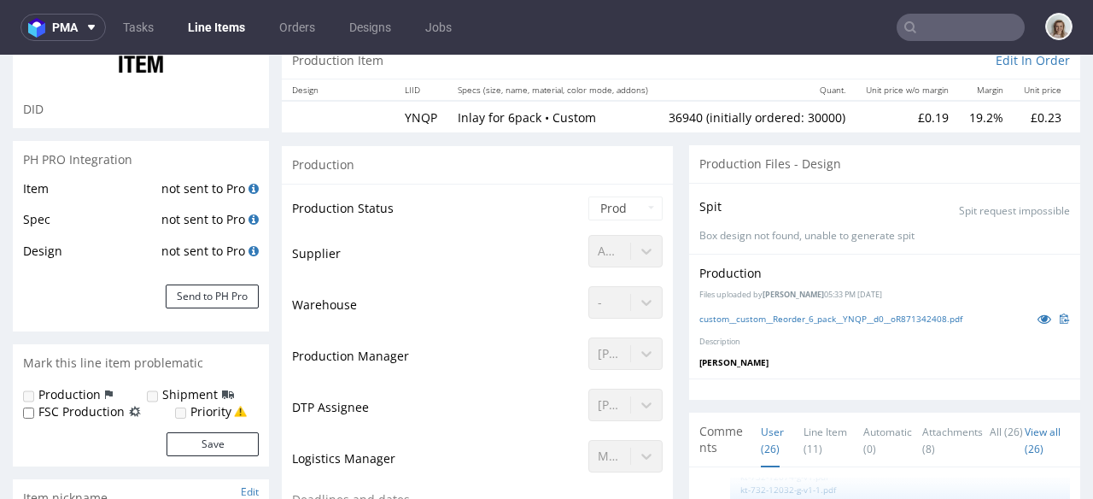
scroll to position [0, 0]
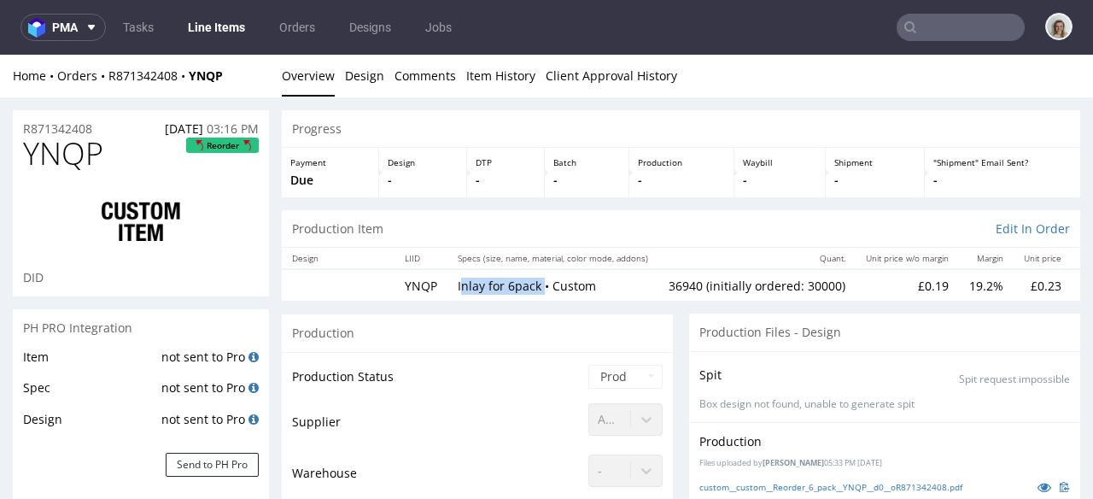
drag, startPoint x: 541, startPoint y: 279, endPoint x: 459, endPoint y: 278, distance: 82.9
click at [459, 278] on p "Inlay for 6pack • Custom" at bounding box center [553, 286] width 190 height 17
copy p "Inlay for 6pack"
click at [82, 29] on span at bounding box center [88, 27] width 20 height 14
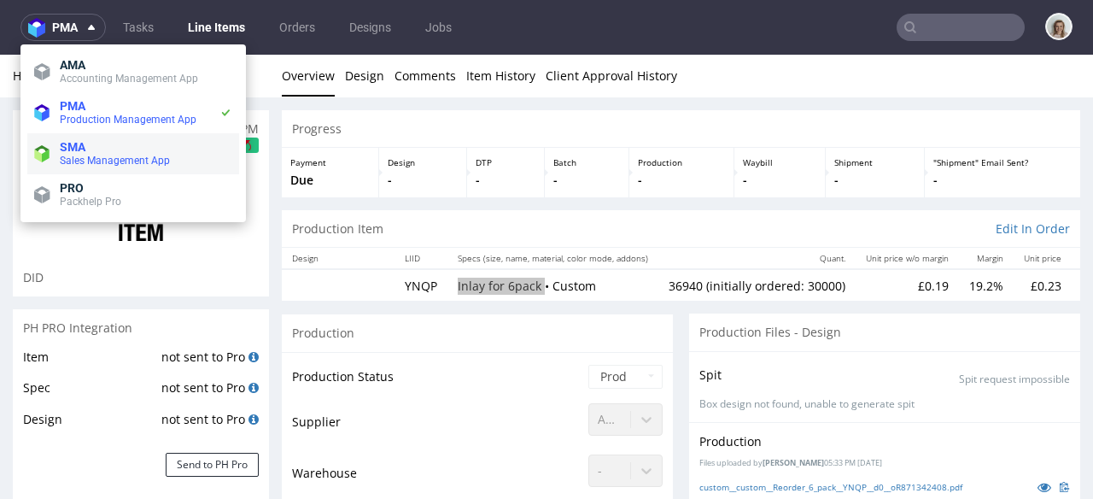
click at [83, 165] on span "Sales Management App" at bounding box center [115, 161] width 110 height 12
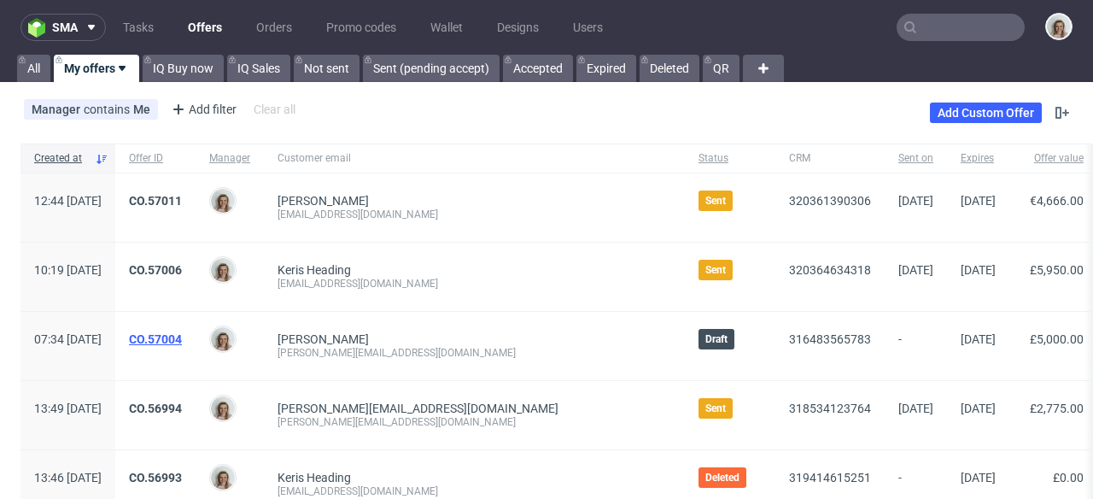
click at [182, 337] on link "CO.57004" at bounding box center [155, 339] width 53 height 14
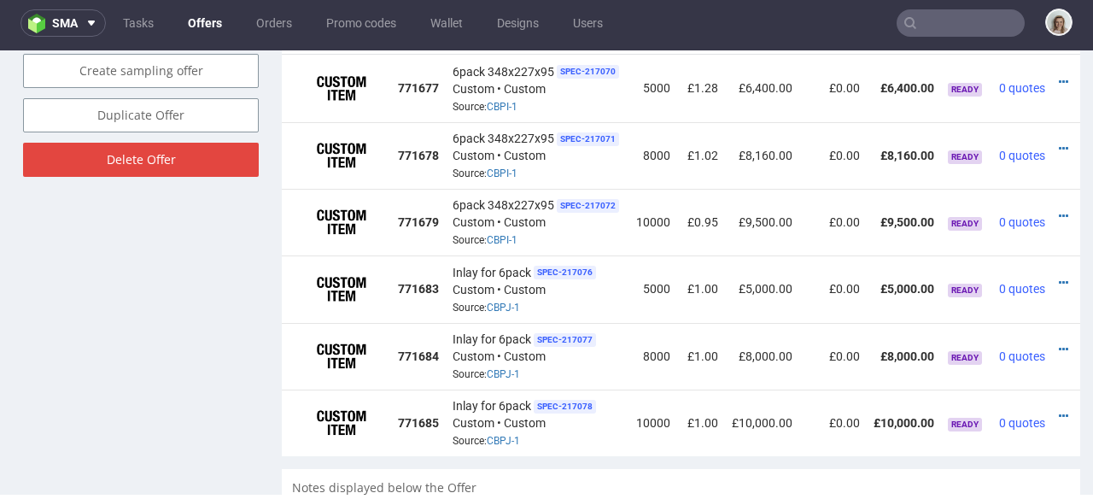
scroll to position [0, 38]
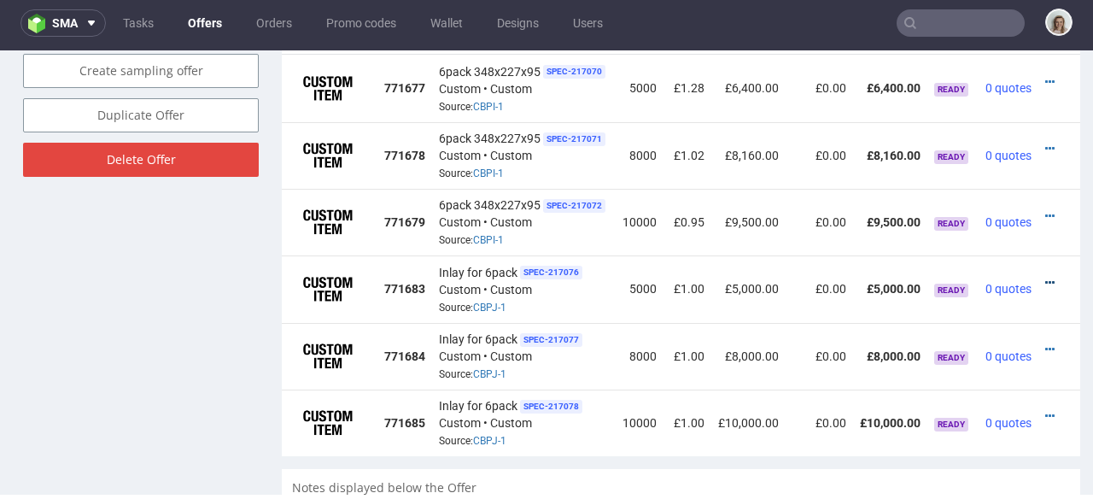
click at [1045, 277] on icon at bounding box center [1049, 283] width 9 height 12
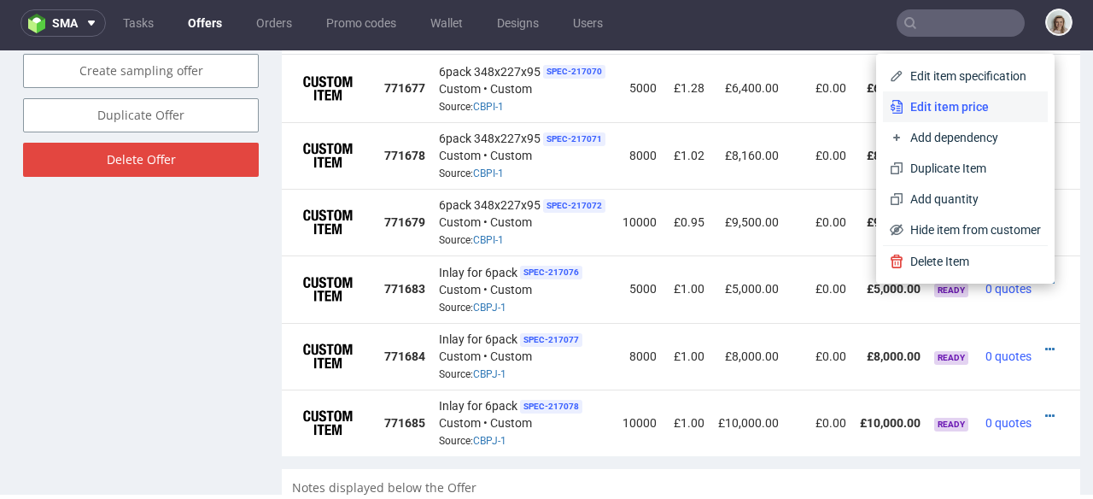
click at [938, 107] on span "Edit item price" at bounding box center [973, 106] width 138 height 17
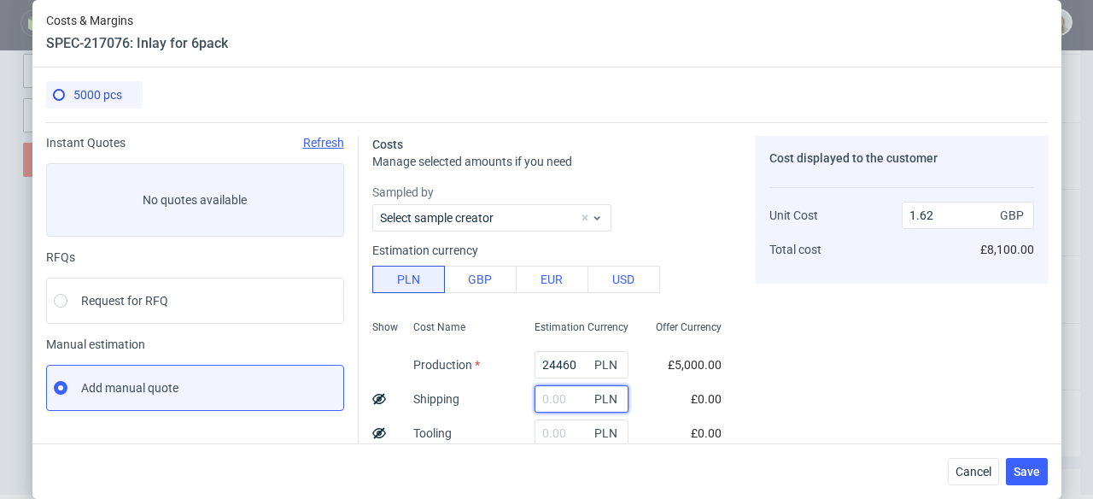
click at [552, 393] on input "text" at bounding box center [582, 398] width 94 height 27
paste input "1477,66"
type input "1477.66"
type input "1.72"
type input "1477.66"
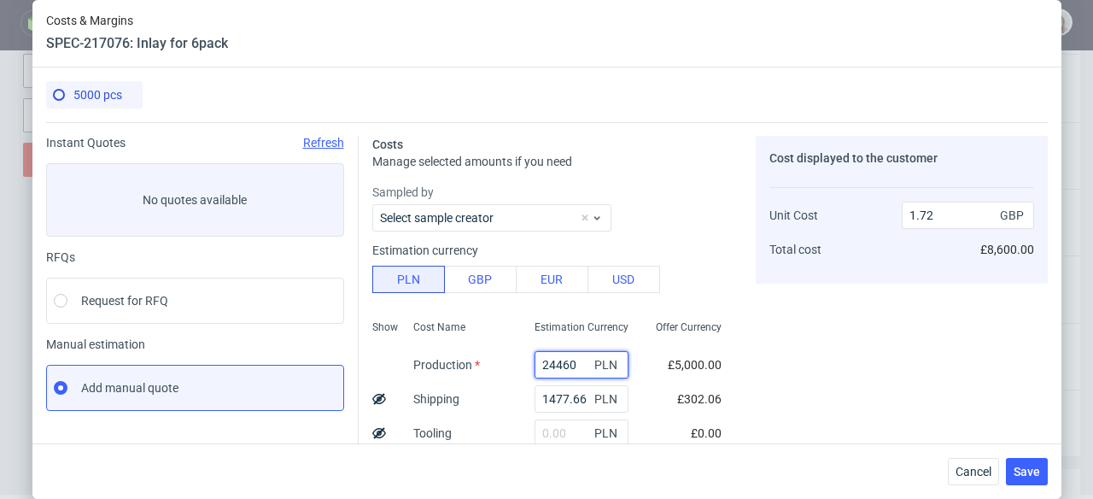
drag, startPoint x: 559, startPoint y: 354, endPoint x: 507, endPoint y: 354, distance: 51.2
click at [521, 354] on div "24460 PLN" at bounding box center [581, 365] width 121 height 34
drag, startPoint x: 565, startPoint y: 363, endPoint x: 489, endPoint y: 363, distance: 76.0
click at [489, 363] on div "Show Cost Name Production Shipping Tooling Per unit Total cost Estimation Curre…" at bounding box center [553, 425] width 363 height 225
paste input "6750"
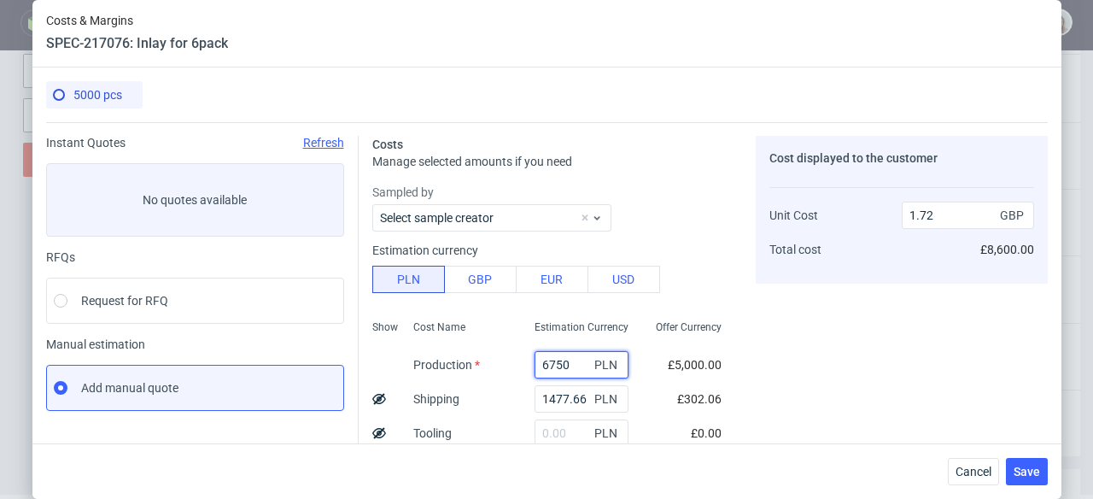
type input "6750"
type input "0.54"
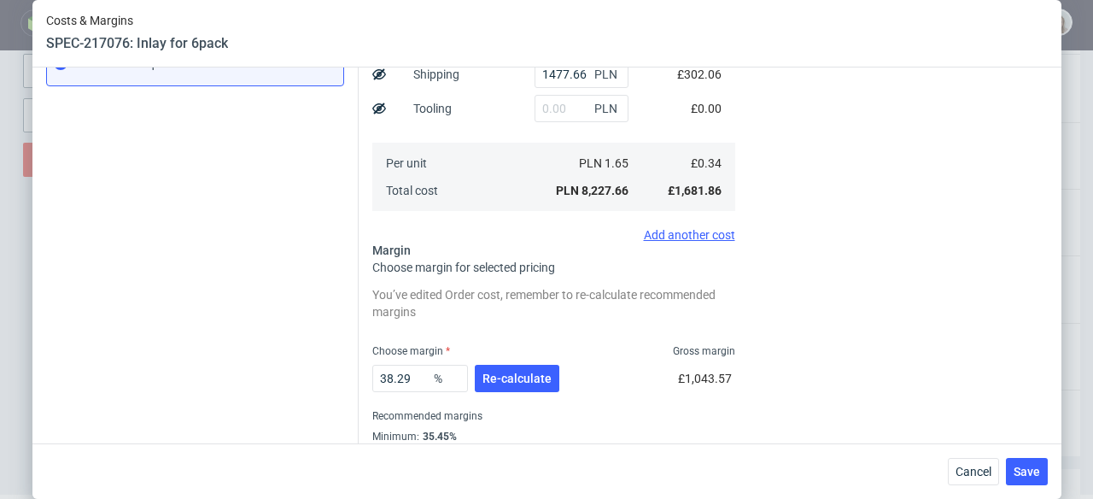
scroll to position [379, 0]
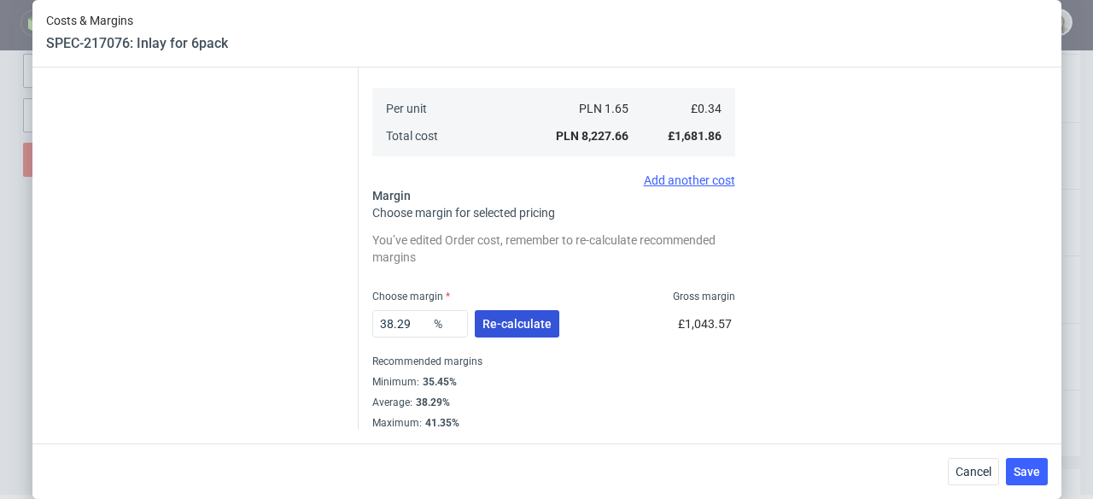
type input "6750"
click at [492, 325] on span "Re-calculate" at bounding box center [517, 324] width 69 height 12
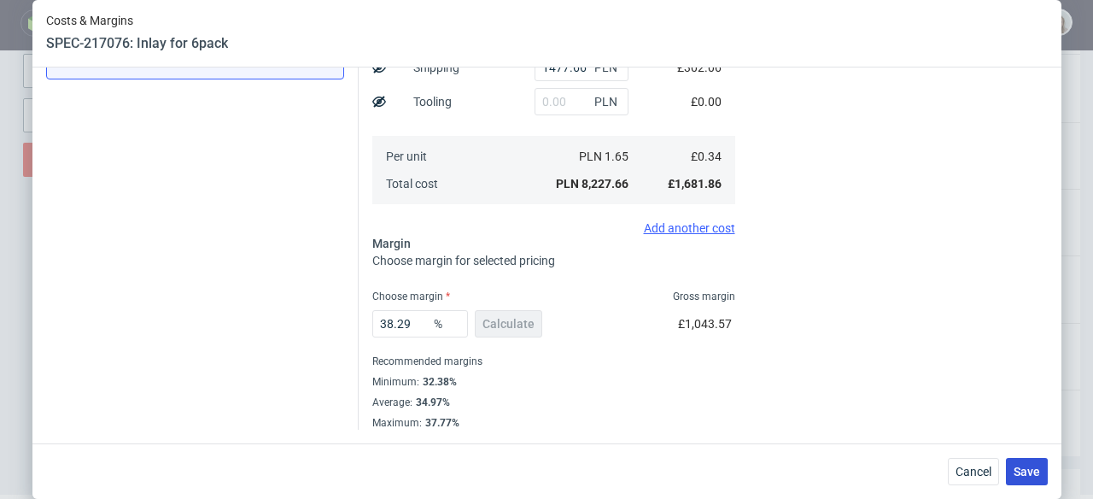
click at [1036, 466] on span "Save" at bounding box center [1027, 471] width 26 height 12
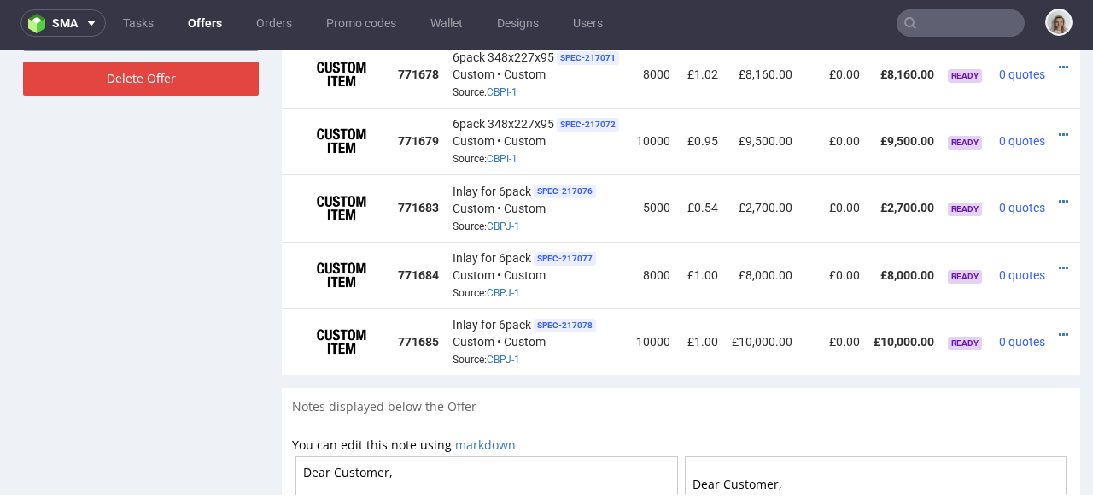
scroll to position [0, 38]
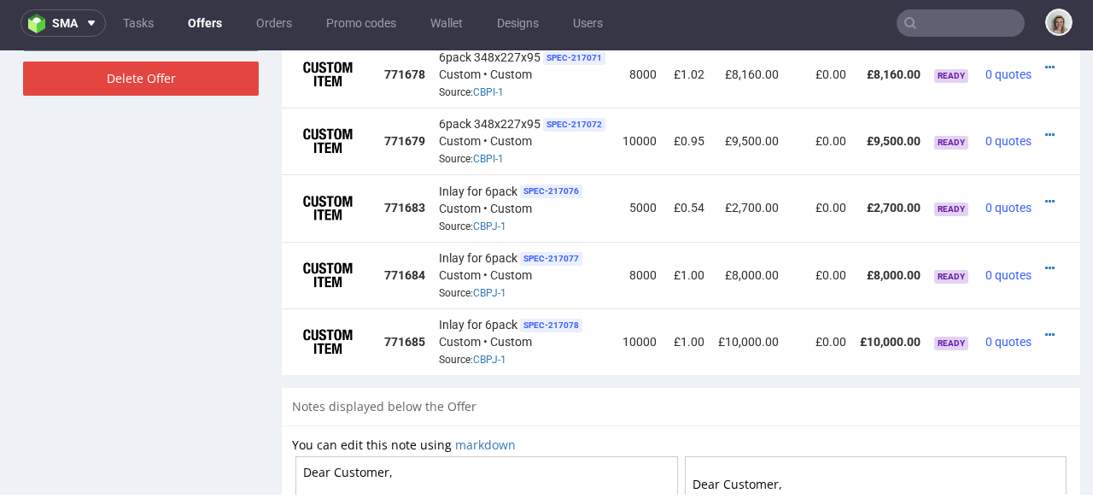
click at [1039, 249] on td at bounding box center [1060, 275] width 42 height 67
click at [1045, 262] on icon at bounding box center [1049, 268] width 9 height 12
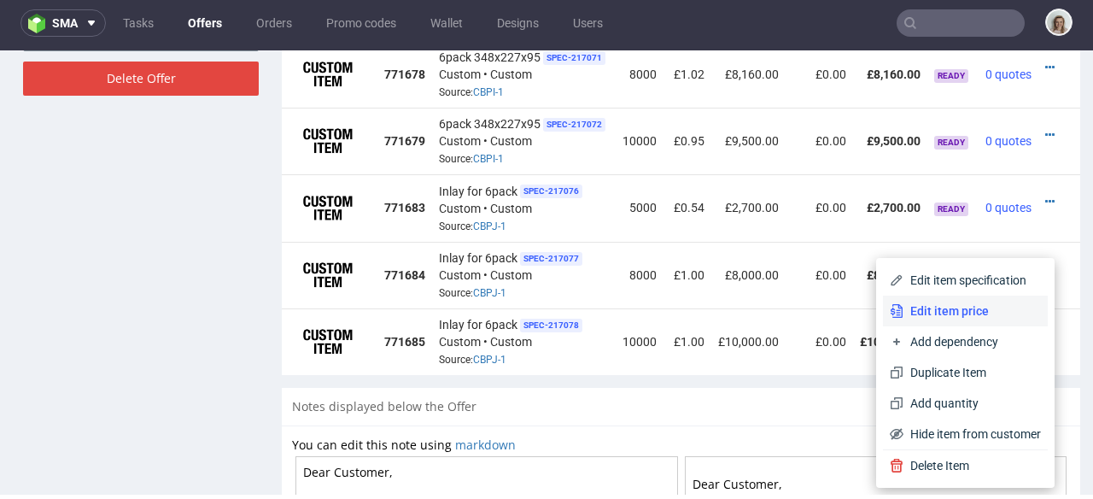
click at [934, 316] on span "Edit item price" at bounding box center [973, 310] width 138 height 17
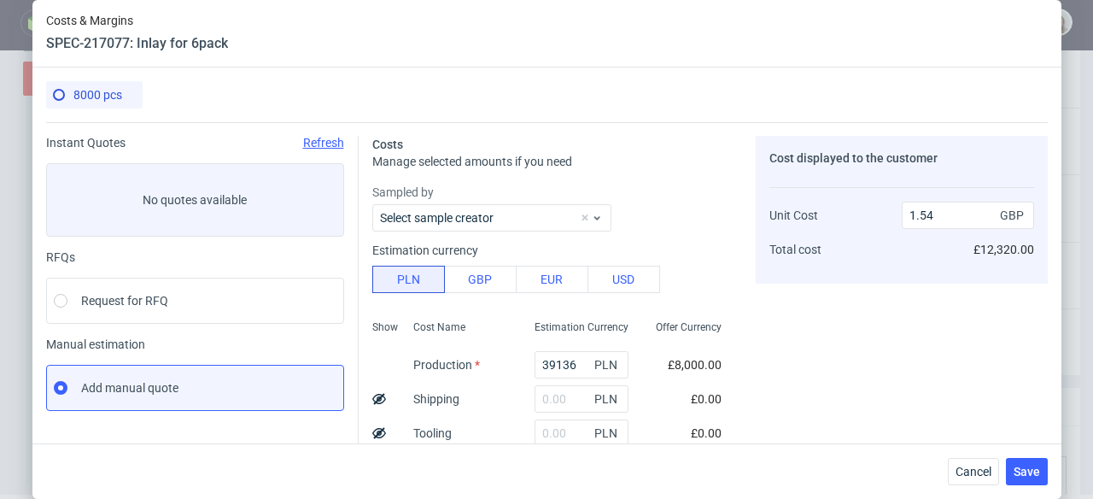
scroll to position [26, 0]
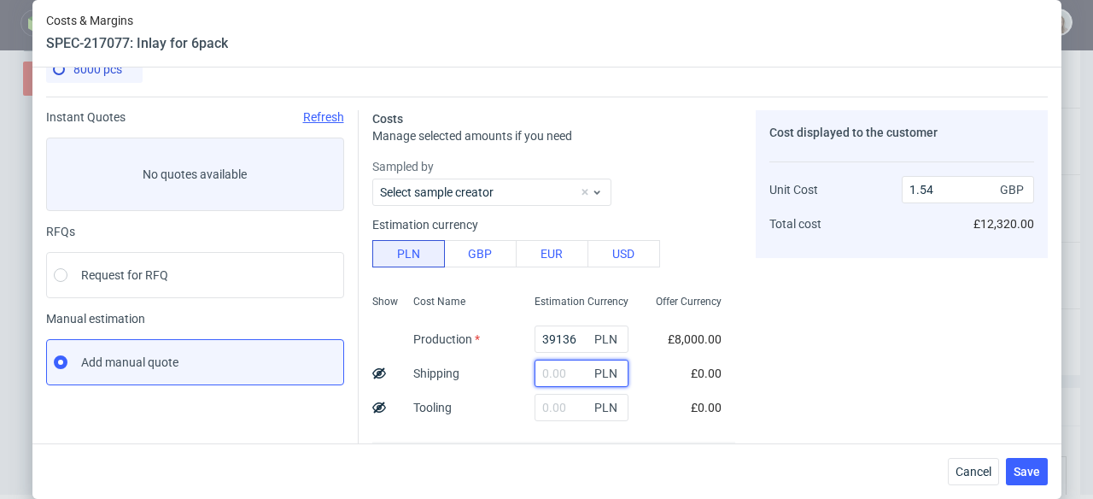
click at [545, 377] on input "text" at bounding box center [582, 373] width 94 height 27
paste input "1836,39"
type input "1836.39"
type input "1.62"
type input "1836.39"
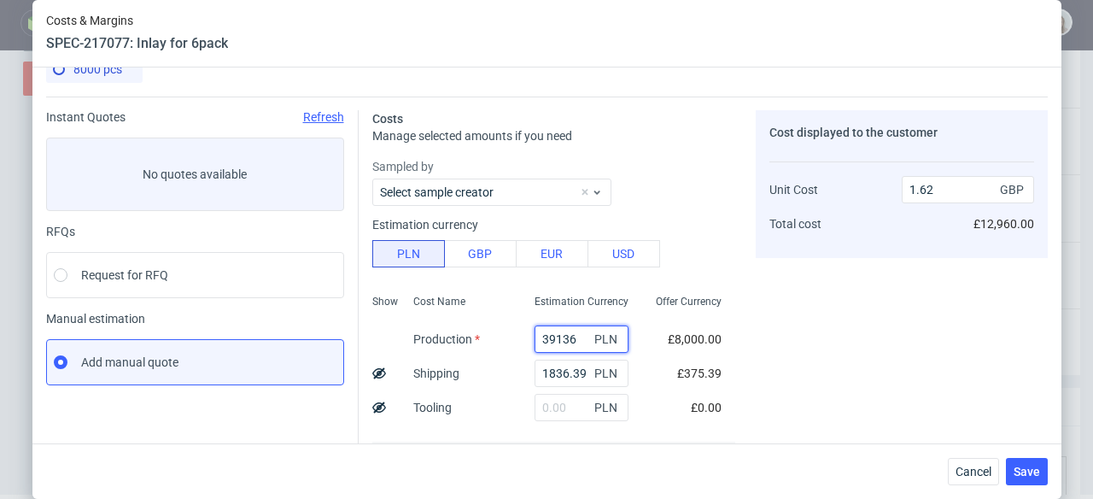
drag, startPoint x: 560, startPoint y: 340, endPoint x: 510, endPoint y: 340, distance: 50.4
click at [521, 340] on div "39136 PLN" at bounding box center [581, 339] width 121 height 34
paste input "8480"
type input "8480"
type input "0.41"
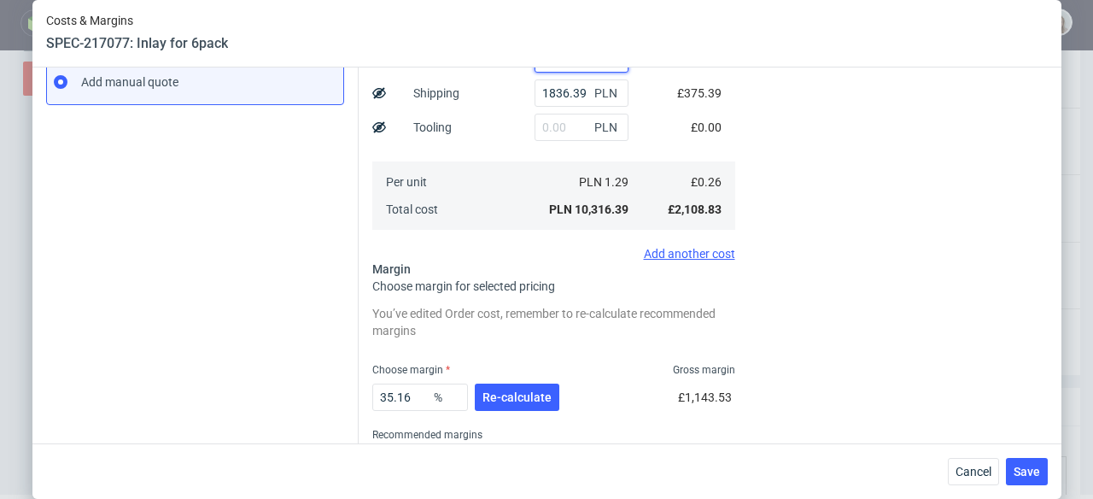
scroll to position [316, 0]
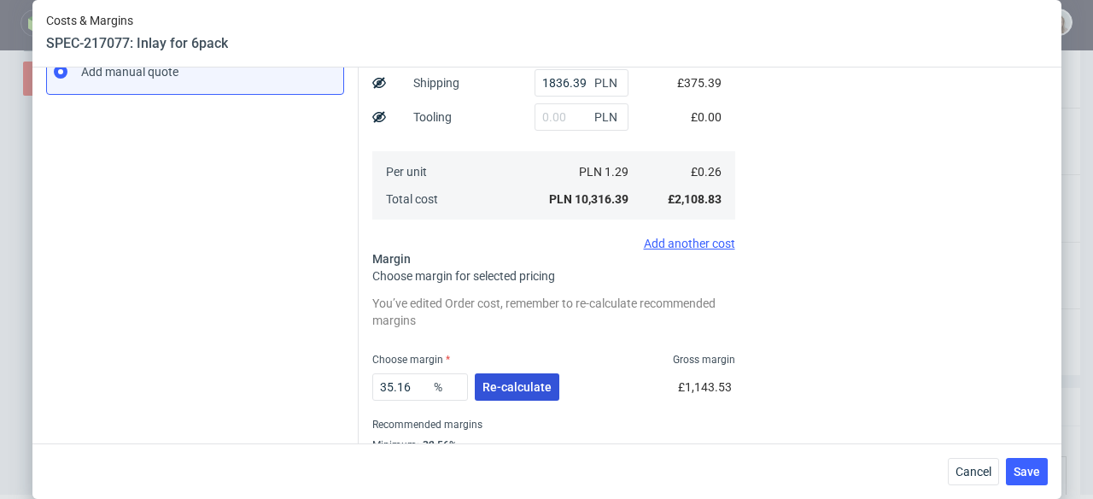
type input "8480"
click at [502, 392] on span "Re-calculate" at bounding box center [517, 387] width 69 height 12
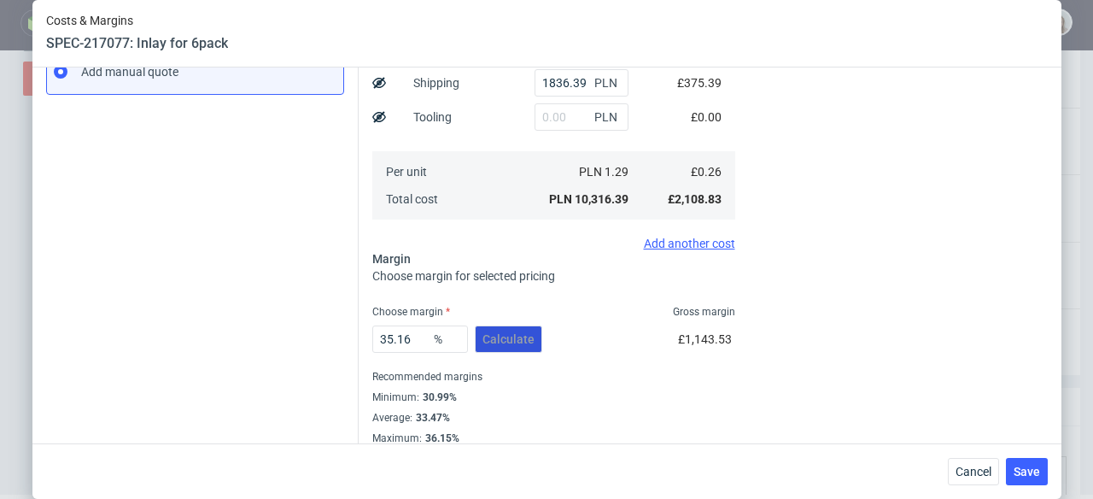
scroll to position [331, 0]
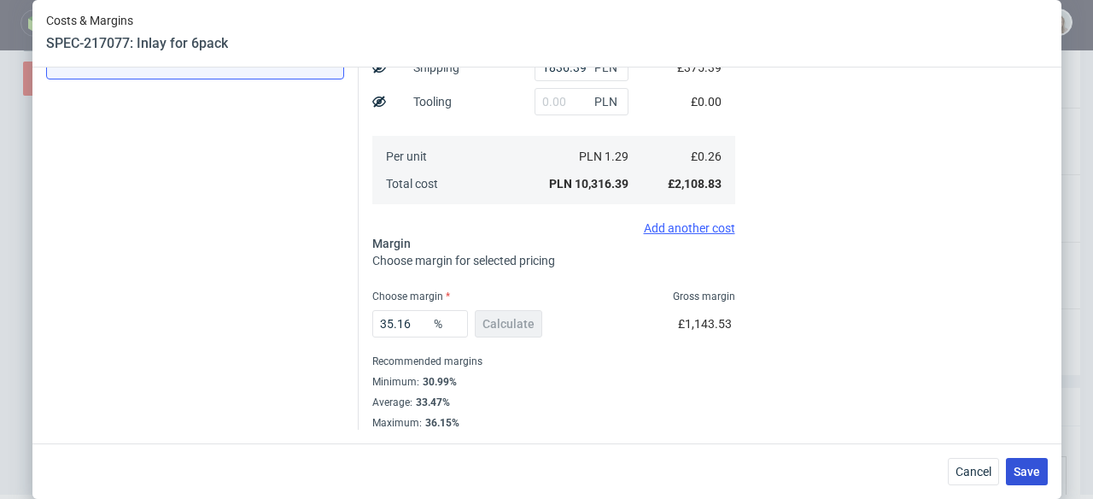
click at [1026, 471] on span "Save" at bounding box center [1027, 471] width 26 height 12
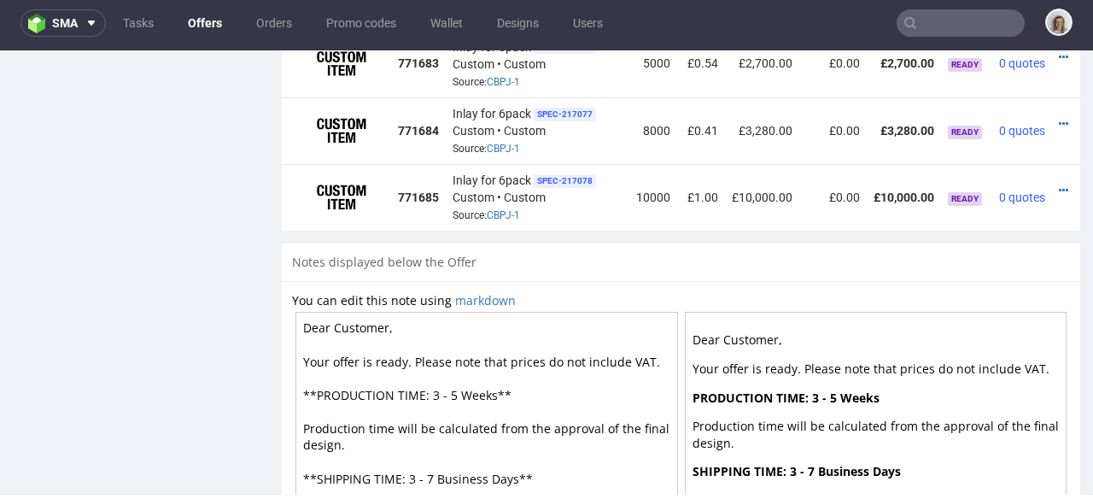
scroll to position [0, 38]
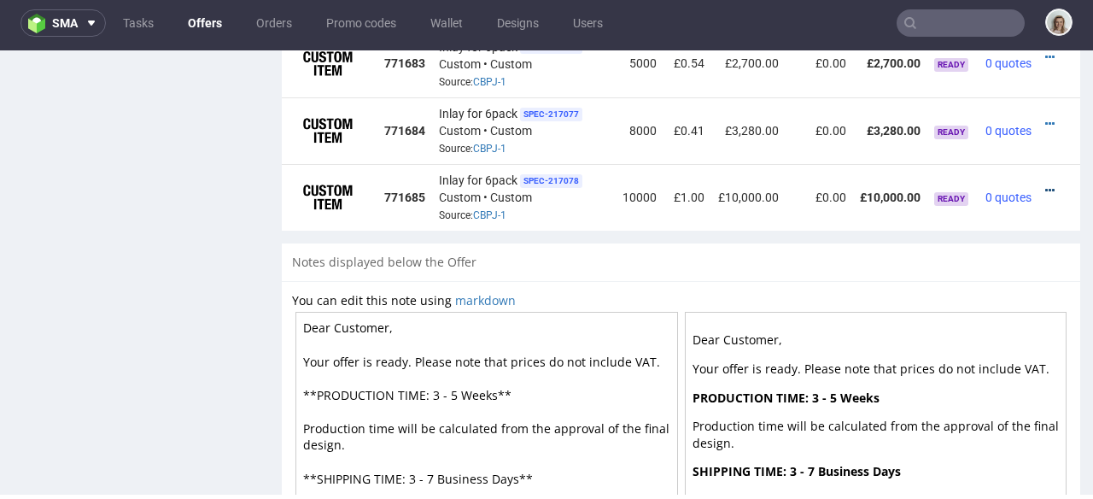
click at [1045, 184] on icon at bounding box center [1049, 190] width 9 height 12
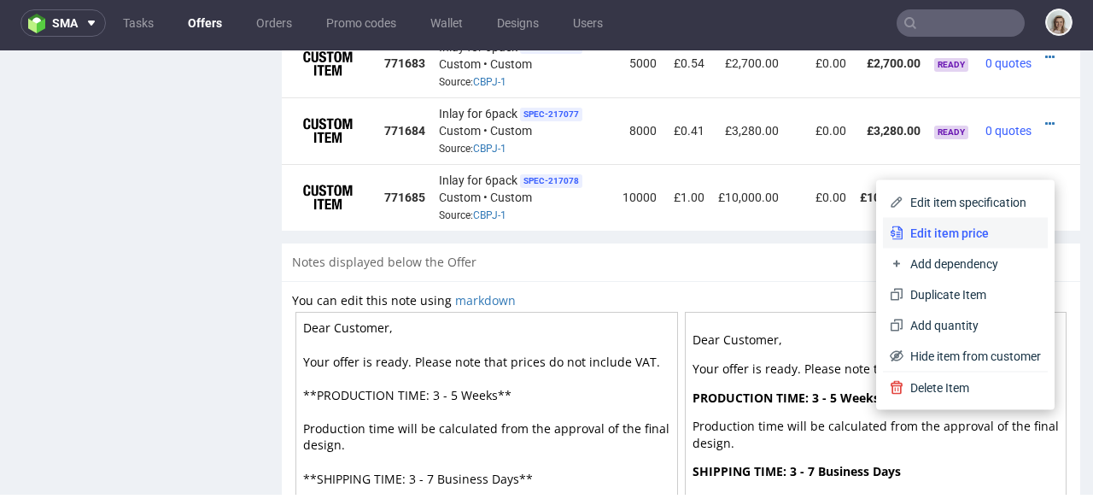
click at [980, 233] on span "Edit item price" at bounding box center [973, 233] width 138 height 17
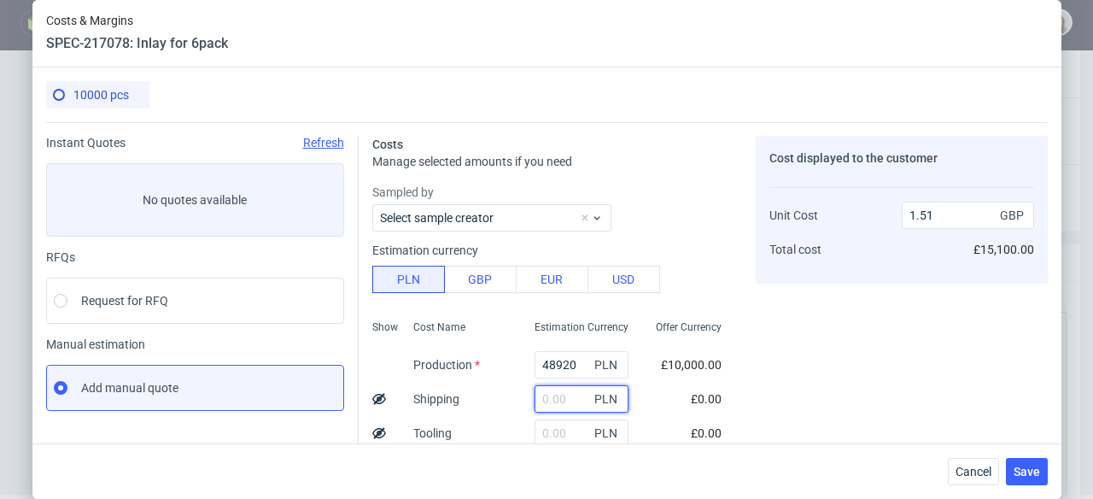
click at [553, 399] on input "text" at bounding box center [582, 398] width 94 height 27
paste input "2195,13"
type input "2195.13"
type input "1.57"
type input "2195.13"
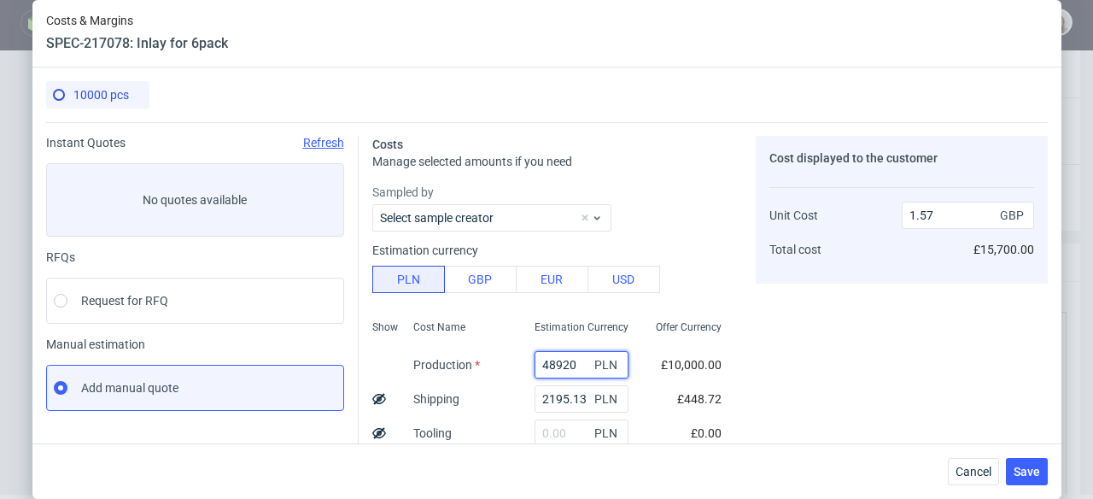
drag, startPoint x: 565, startPoint y: 365, endPoint x: 488, endPoint y: 365, distance: 77.7
click at [488, 365] on div "Show Cost Name Production Shipping Tooling Per unit Total cost Estimation Curre…" at bounding box center [553, 425] width 363 height 225
paste input "970"
type input "9700"
type input "0.36"
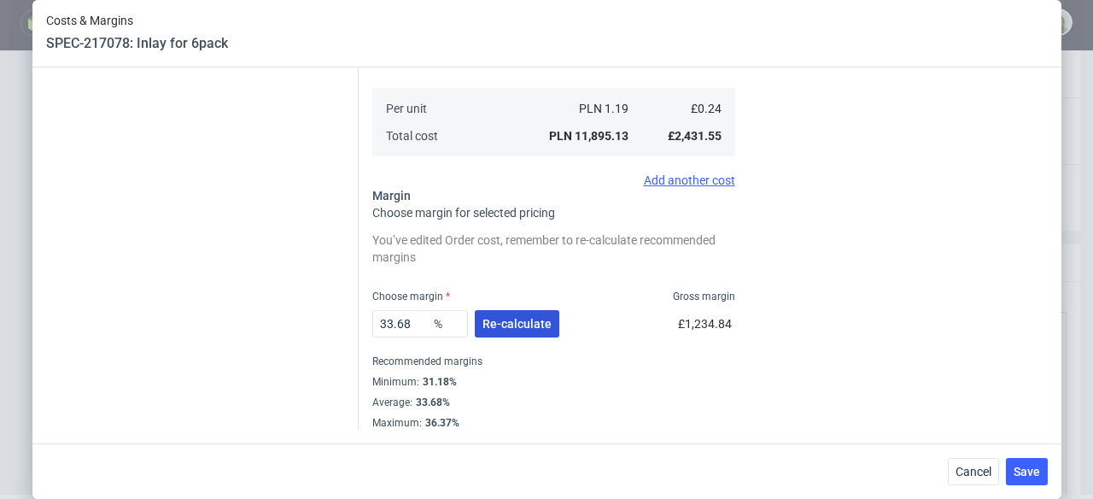
type input "9700"
click at [487, 337] on button "Re-calculate" at bounding box center [517, 323] width 85 height 27
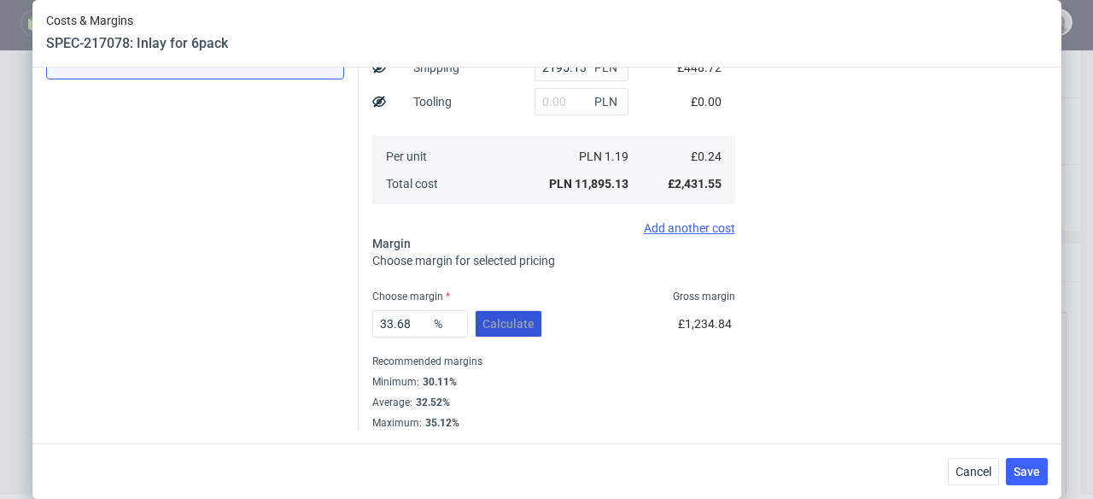
scroll to position [331, 0]
click at [1021, 475] on span "Save" at bounding box center [1027, 471] width 26 height 12
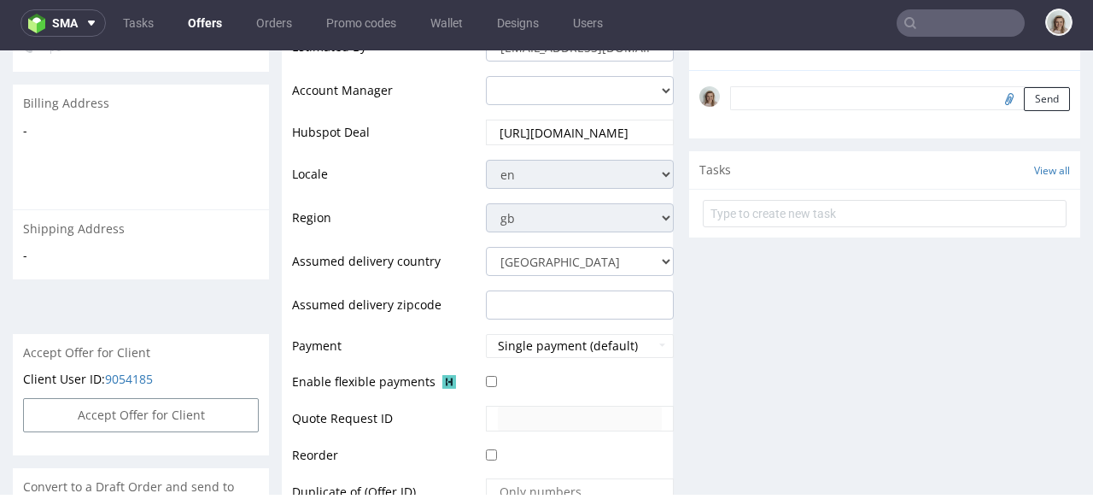
scroll to position [302, 0]
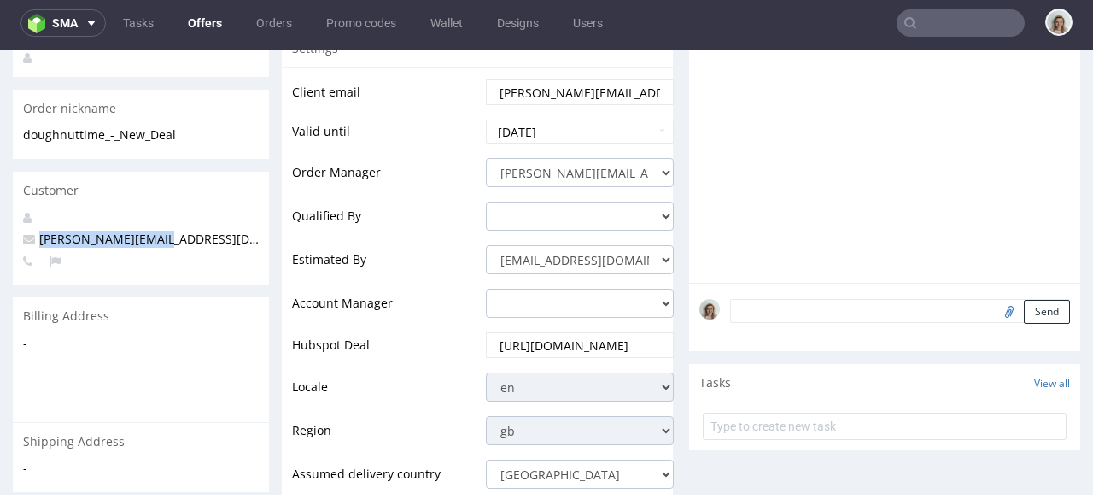
drag, startPoint x: 208, startPoint y: 223, endPoint x: 38, endPoint y: 216, distance: 170.1
click at [38, 231] on p "[PERSON_NAME][EMAIL_ADDRESS][DOMAIN_NAME]" at bounding box center [141, 239] width 236 height 17
copy span "[PERSON_NAME][EMAIL_ADDRESS][DOMAIN_NAME]"
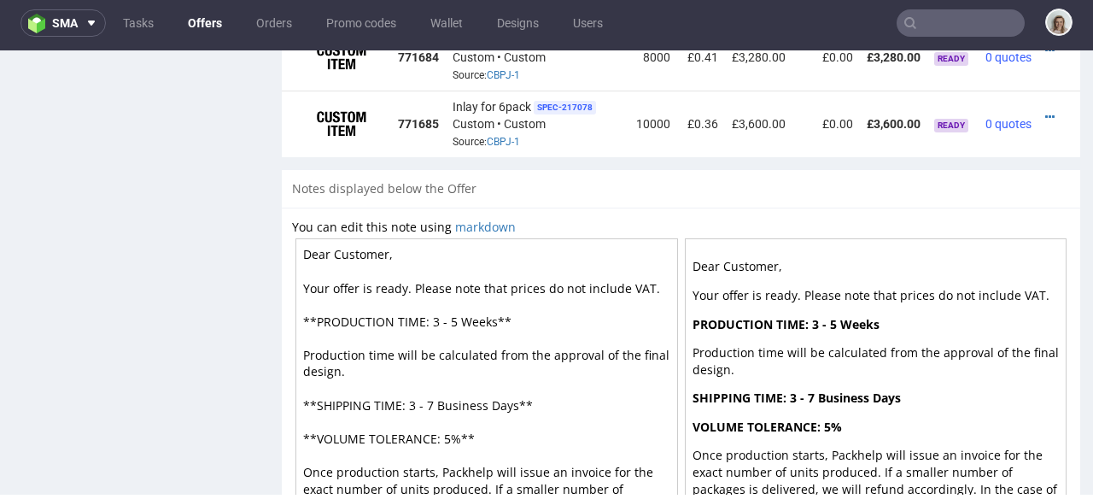
scroll to position [0, 25]
click at [1045, 111] on icon at bounding box center [1049, 117] width 9 height 12
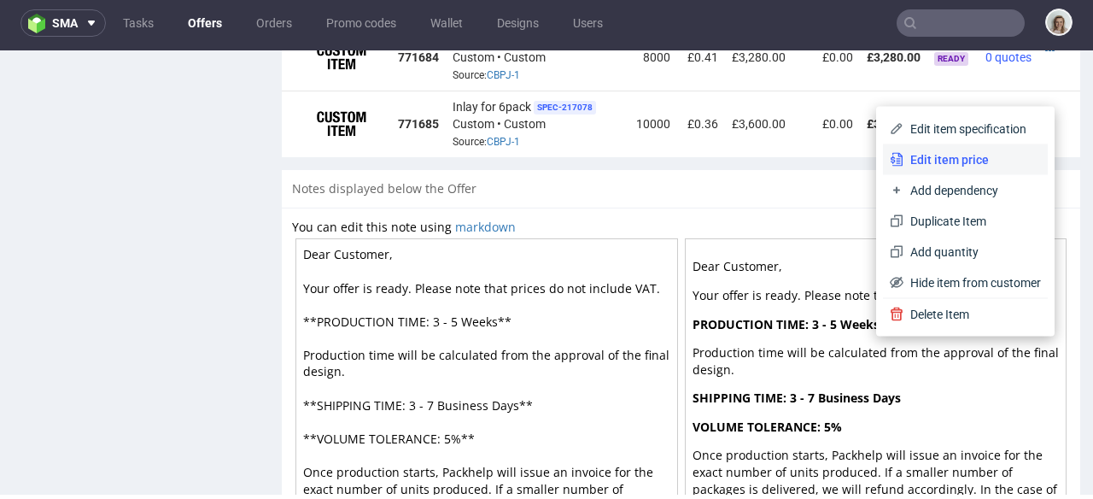
click at [958, 161] on span "Edit item price" at bounding box center [973, 159] width 138 height 17
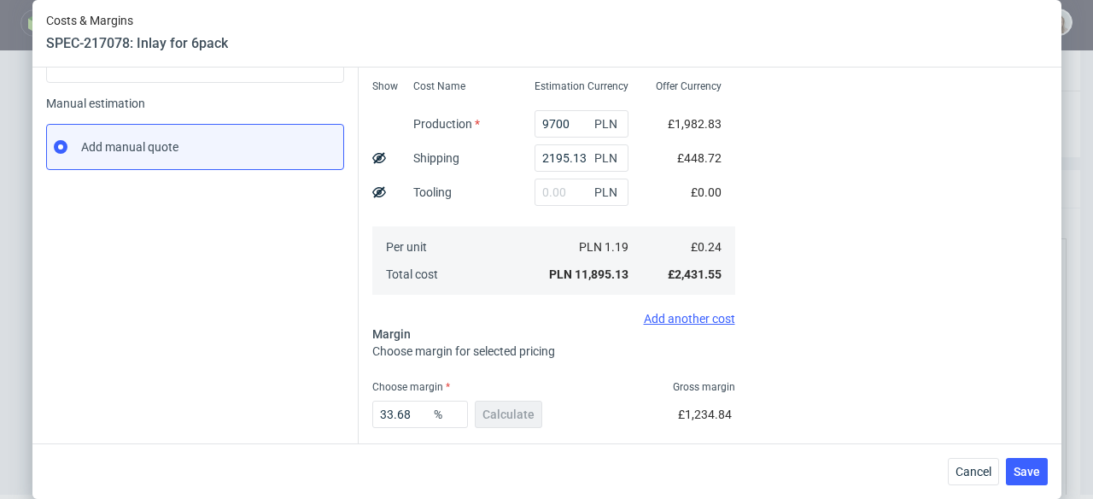
scroll to position [331, 0]
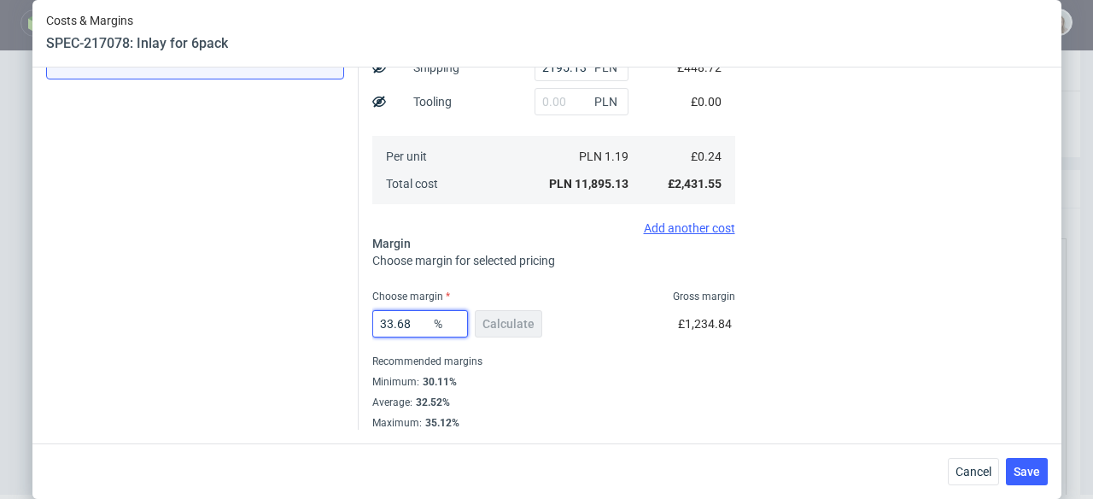
drag, startPoint x: 406, startPoint y: 331, endPoint x: 379, endPoint y: 330, distance: 26.5
click at [379, 330] on input "33.68" at bounding box center [420, 323] width 96 height 27
type input "30.1"
type input "0.34"
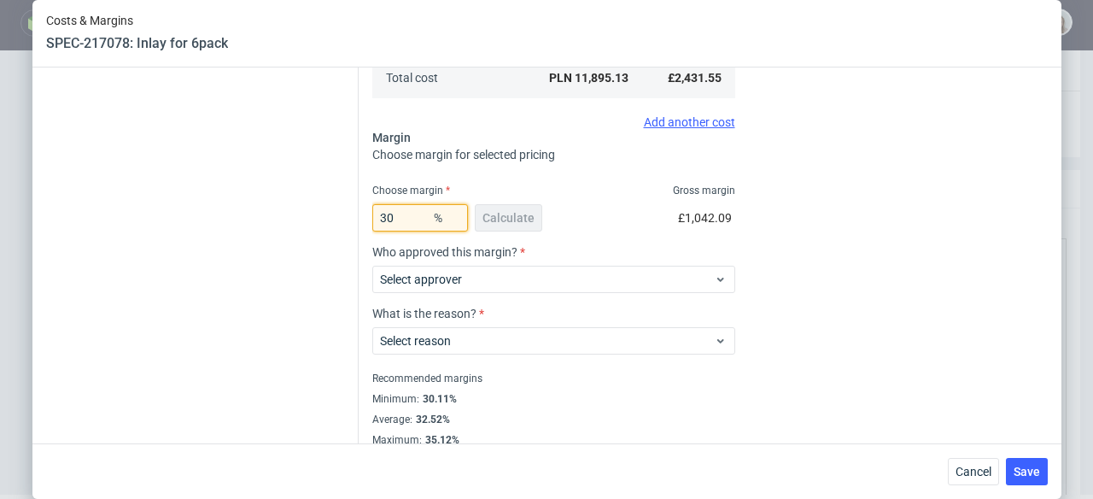
scroll to position [454, 0]
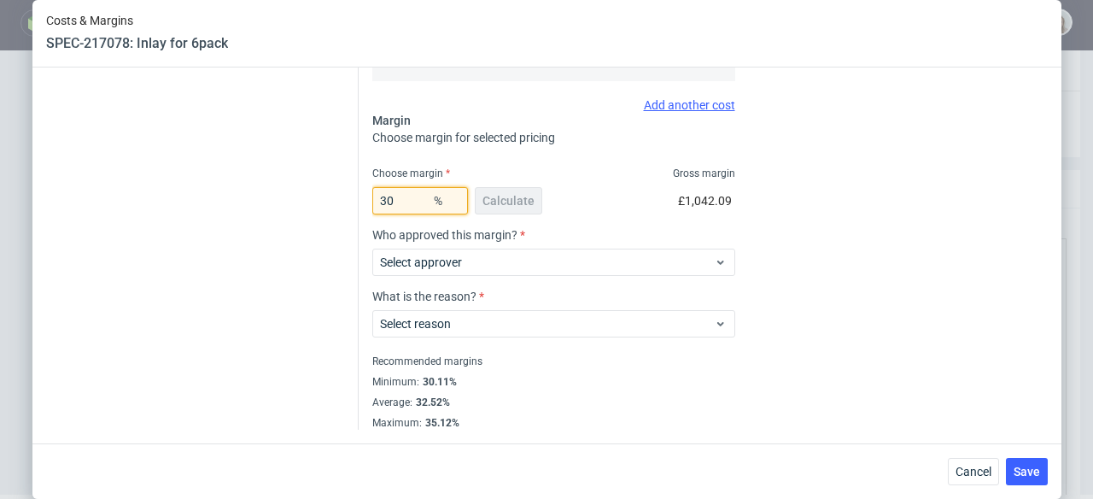
type input "30"
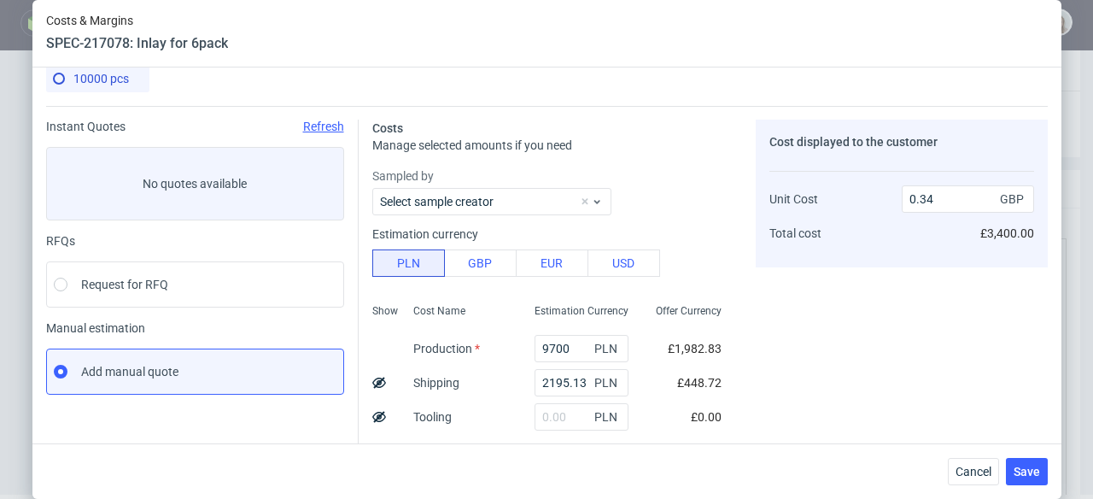
scroll to position [20, 0]
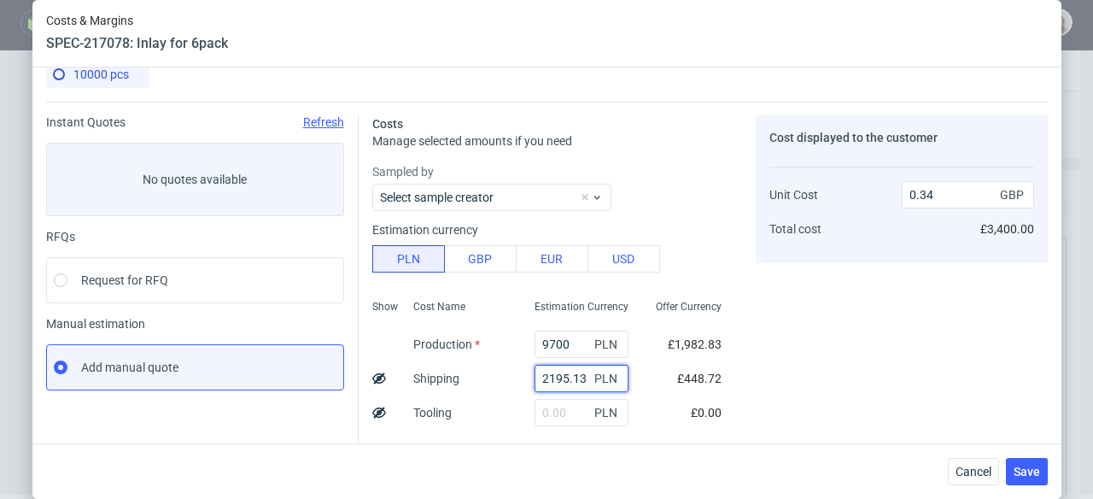
drag, startPoint x: 571, startPoint y: 377, endPoint x: 540, endPoint y: 375, distance: 30.8
click at [540, 375] on input "2195.13" at bounding box center [582, 378] width 94 height 27
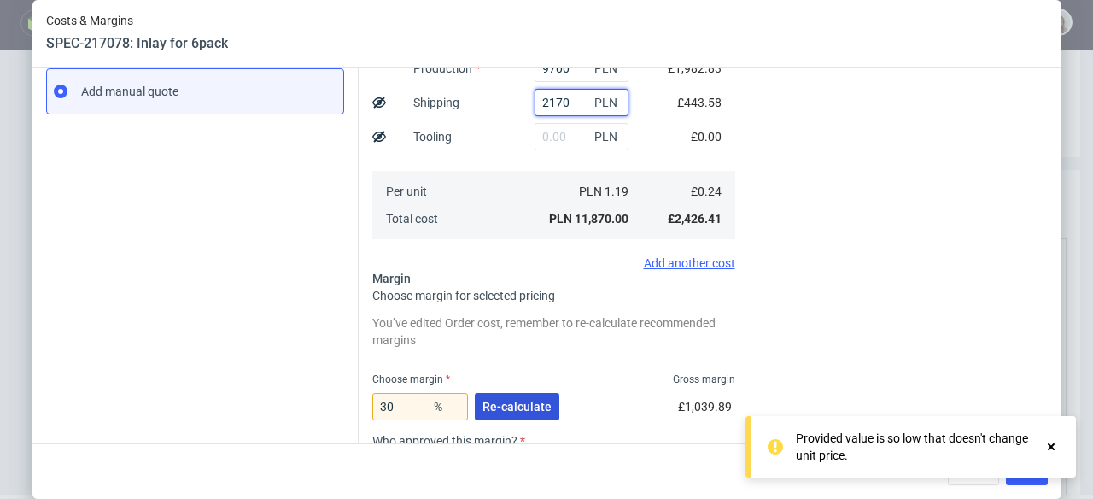
type input "2170"
click at [517, 407] on span "Re-calculate" at bounding box center [517, 407] width 69 height 12
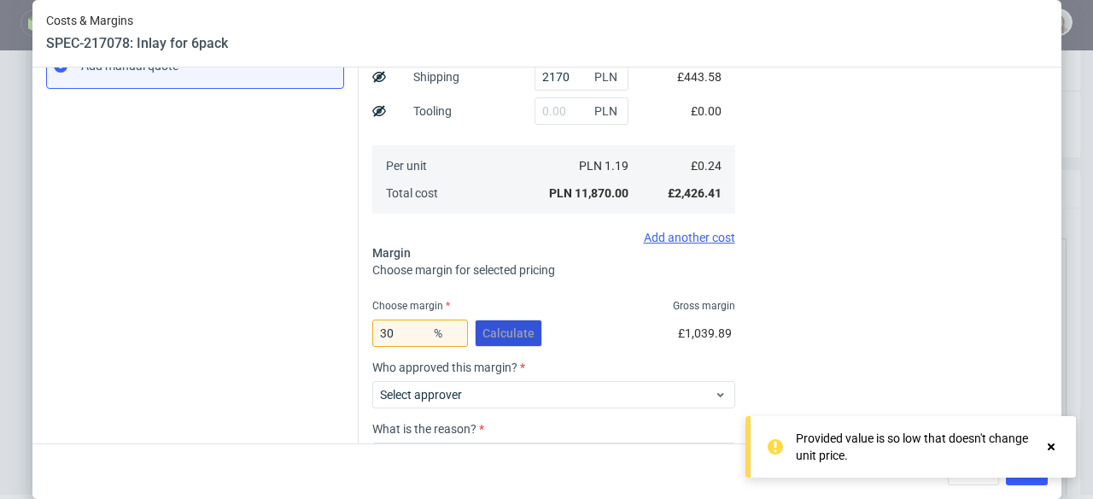
scroll to position [325, 0]
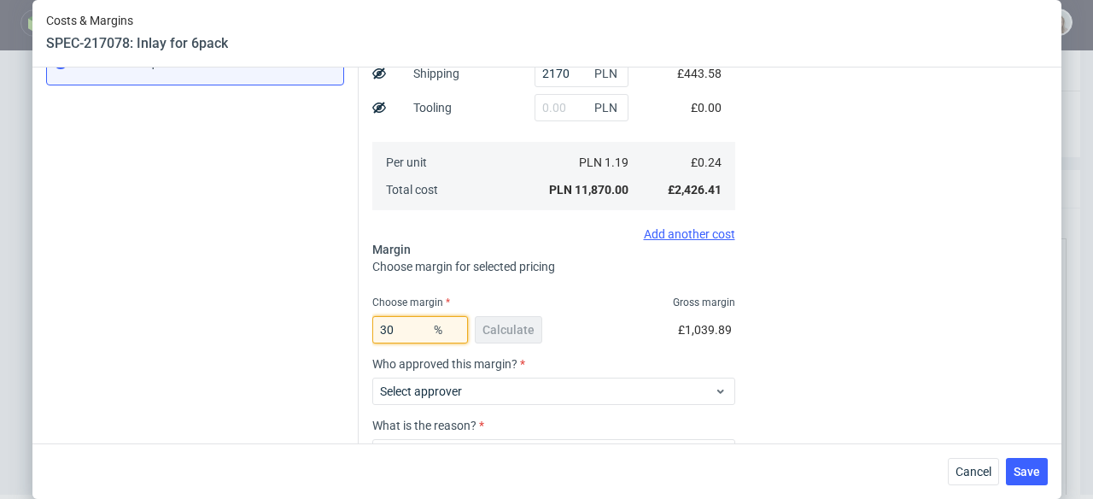
click at [404, 335] on input "30" at bounding box center [420, 329] width 96 height 27
type input "3"
type input "0"
type input "0.24"
type input "28"
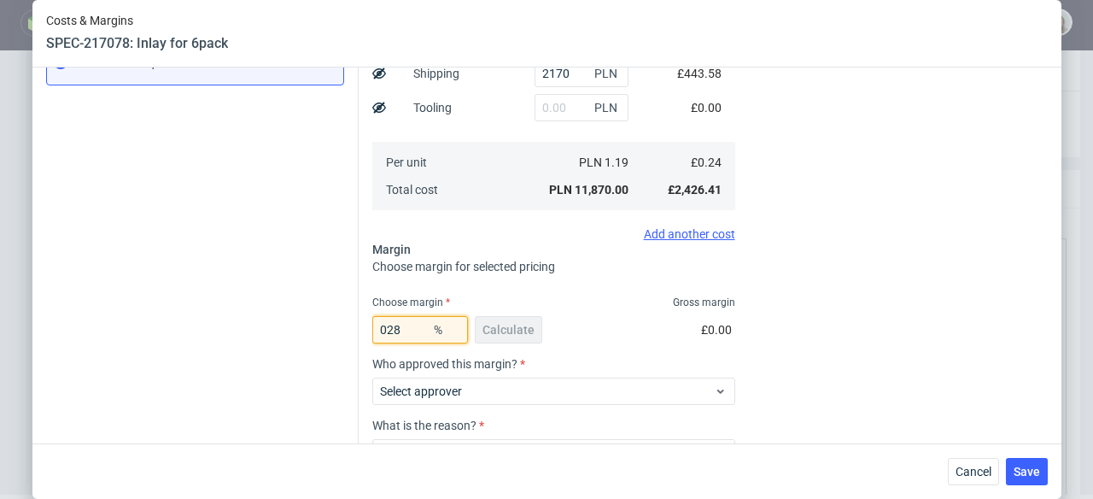
type input "0.33"
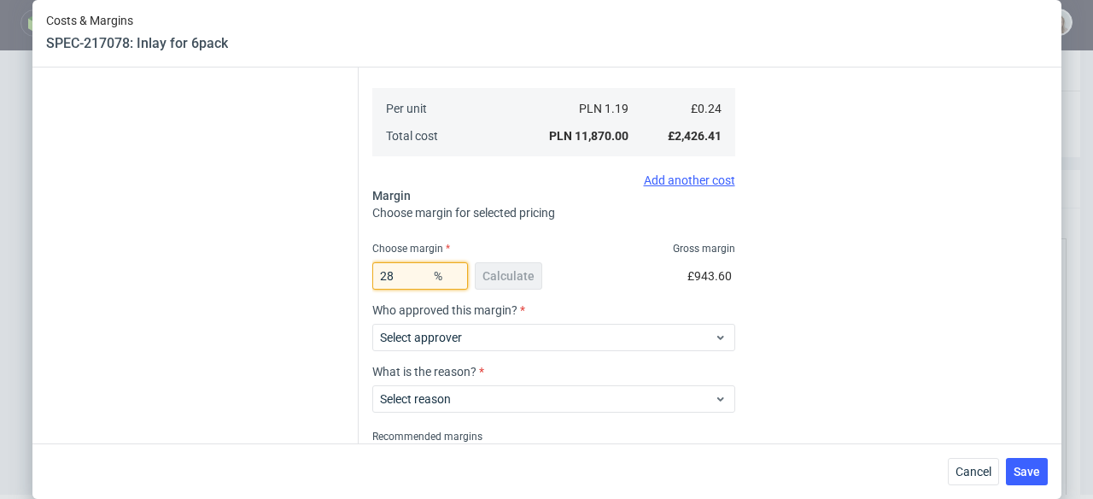
scroll to position [383, 0]
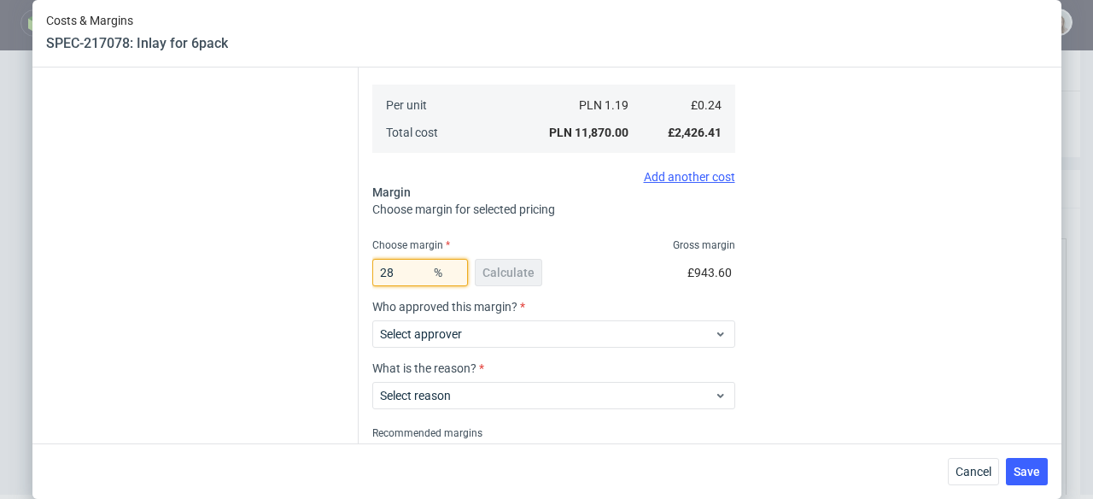
type input "2"
type input "0.24"
type input "29"
type input "0.34"
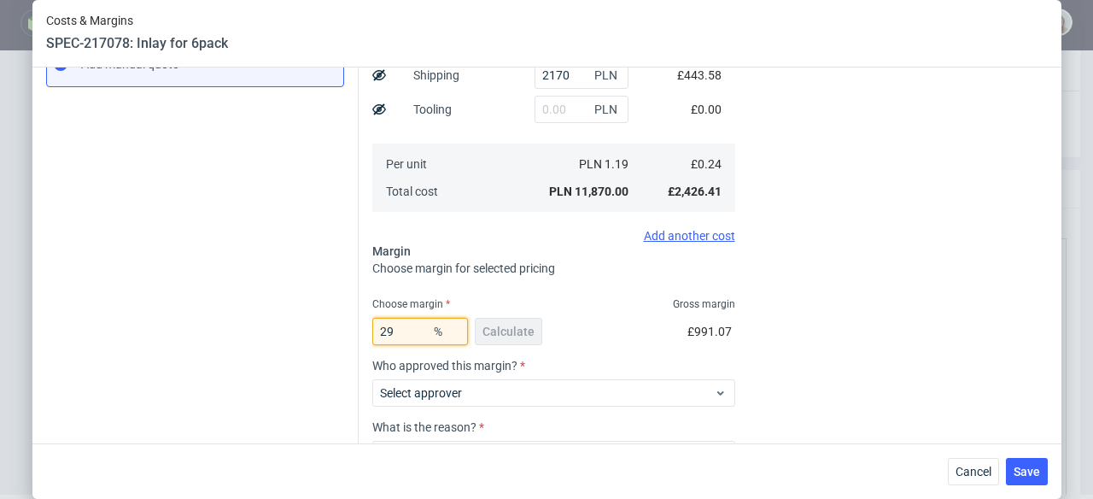
scroll to position [454, 0]
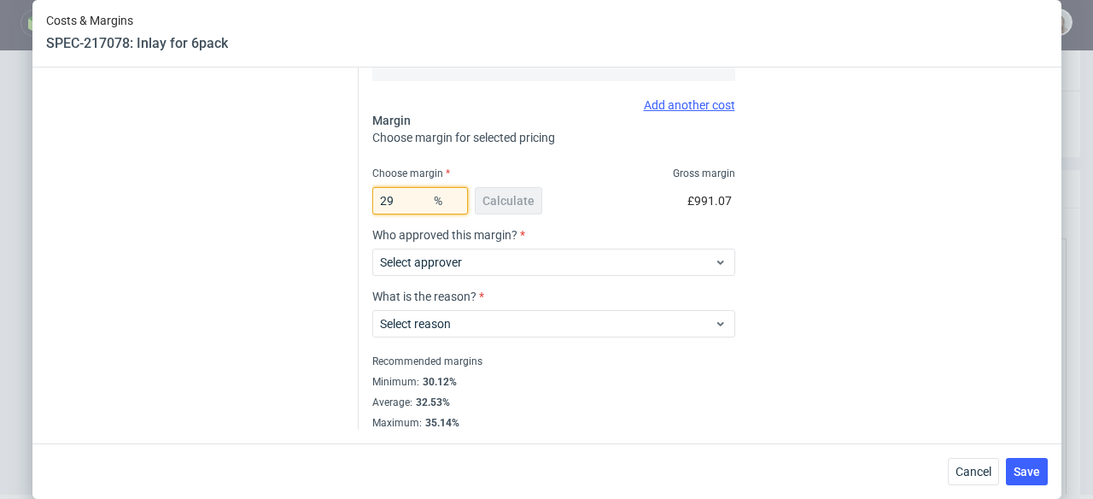
type input "2"
type input "0.24"
type input "28"
type input "0.33"
type input "285"
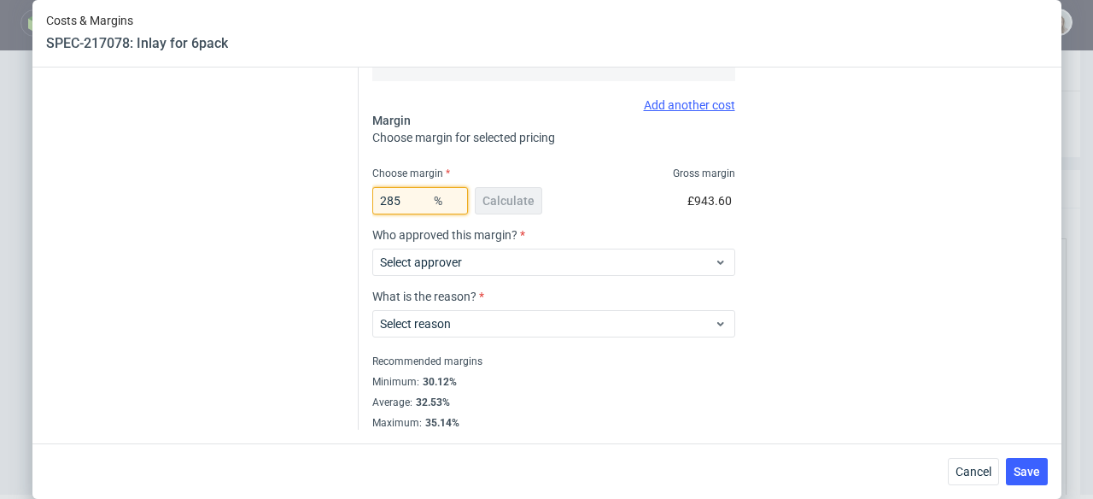
type input "-0.14"
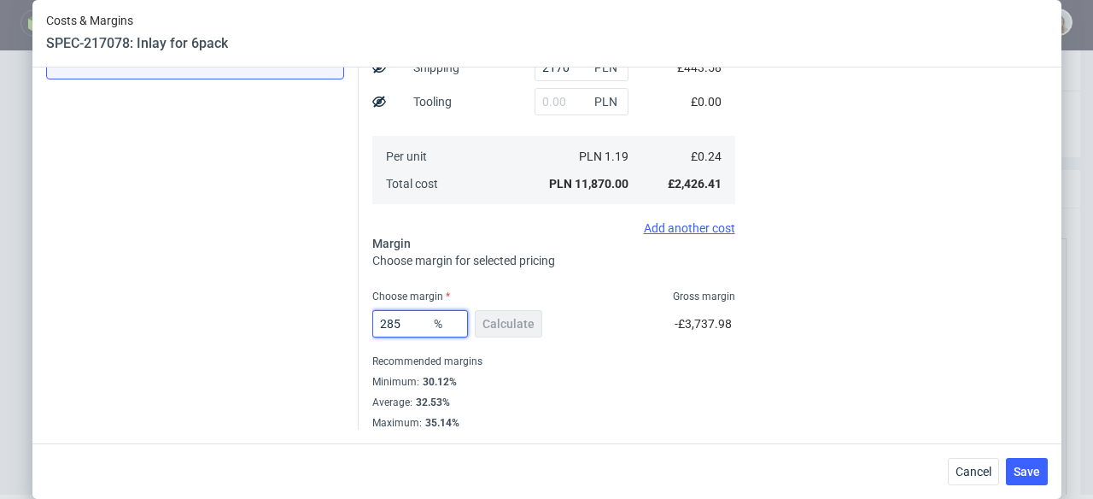
type input "28"
type input "0.33"
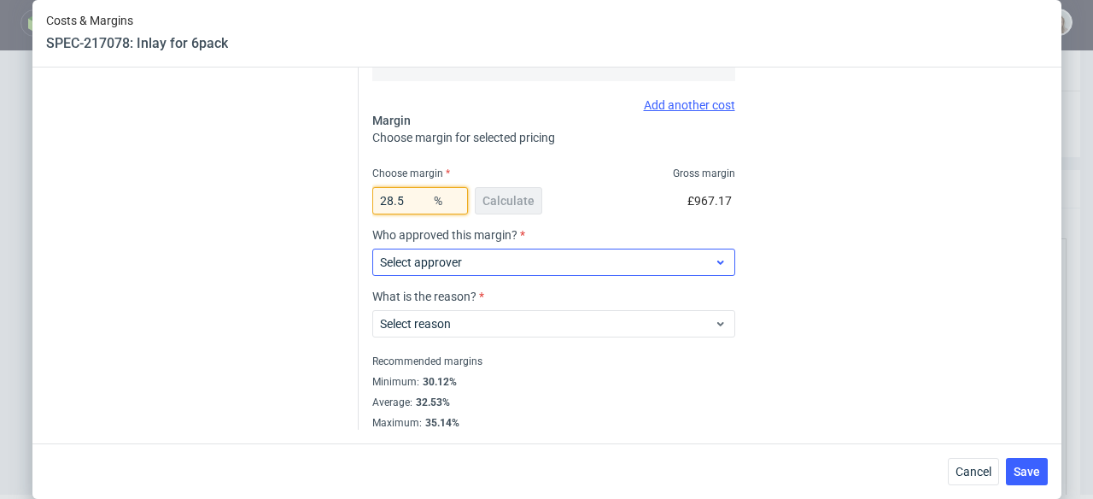
type input "28.5"
click at [486, 260] on span "Select approver" at bounding box center [547, 262] width 335 height 17
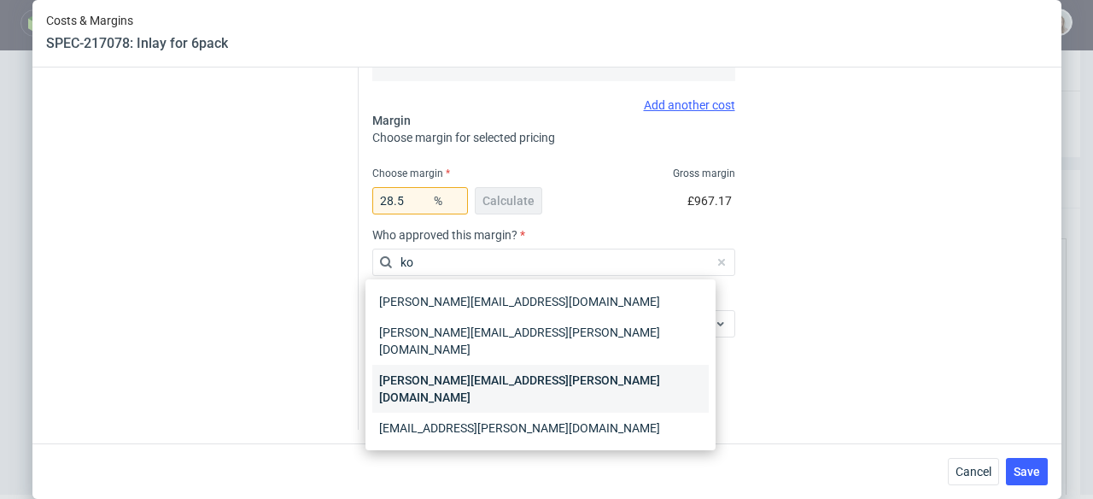
type input "ko"
click at [477, 365] on div "[PERSON_NAME][EMAIL_ADDRESS][PERSON_NAME][DOMAIN_NAME]" at bounding box center [540, 389] width 337 height 48
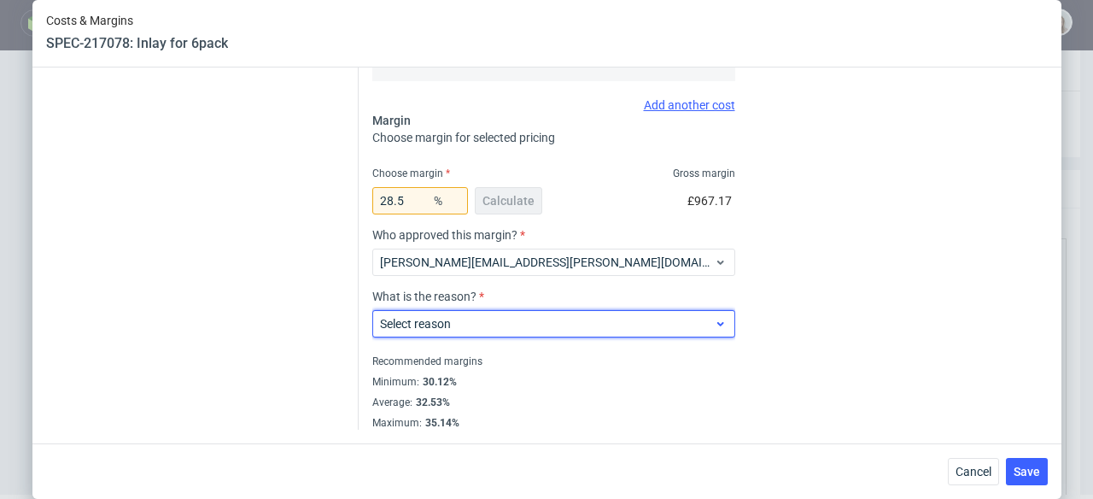
click at [489, 319] on span "Select reason" at bounding box center [547, 323] width 335 height 17
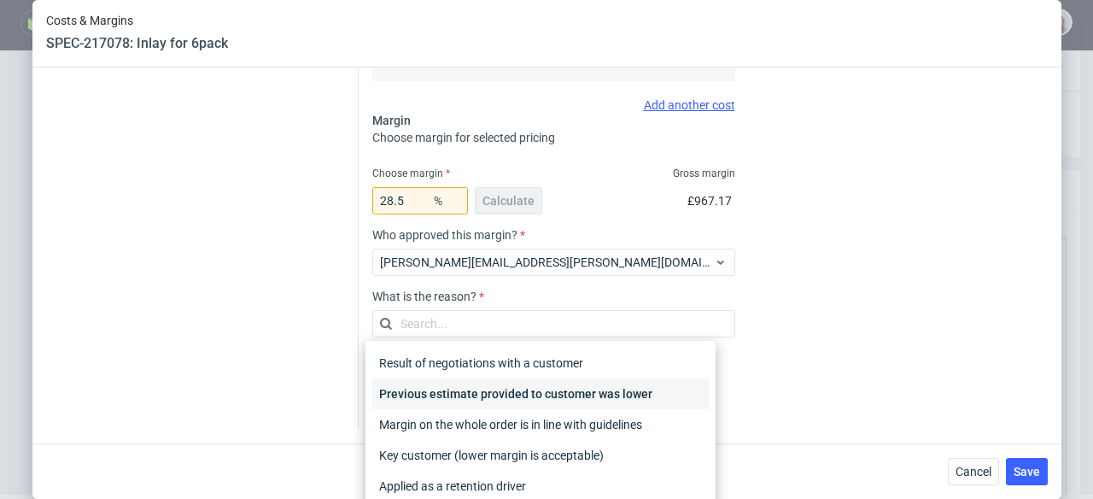
click at [584, 397] on div "Previous estimate provided to customer was lower" at bounding box center [540, 393] width 337 height 31
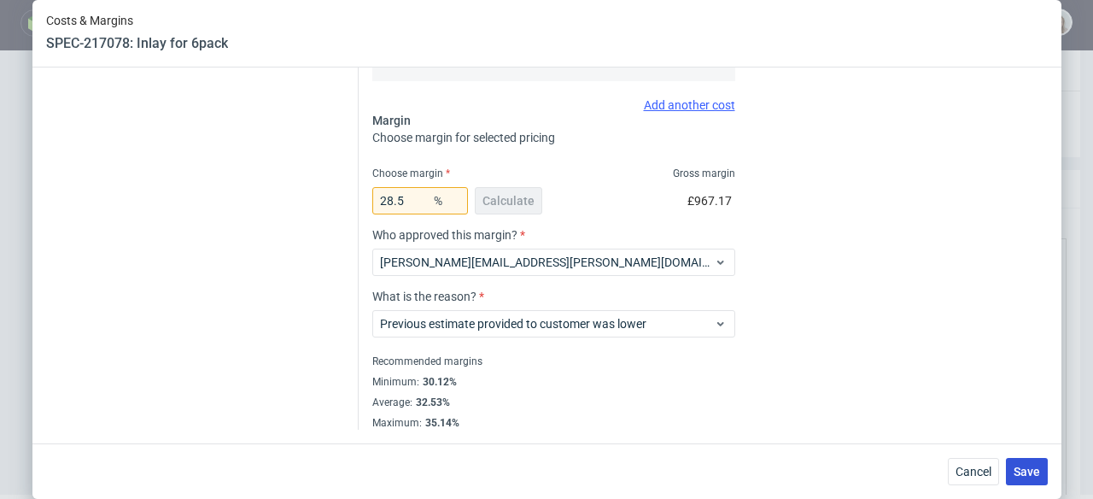
click at [1019, 466] on button "Save" at bounding box center [1027, 471] width 42 height 27
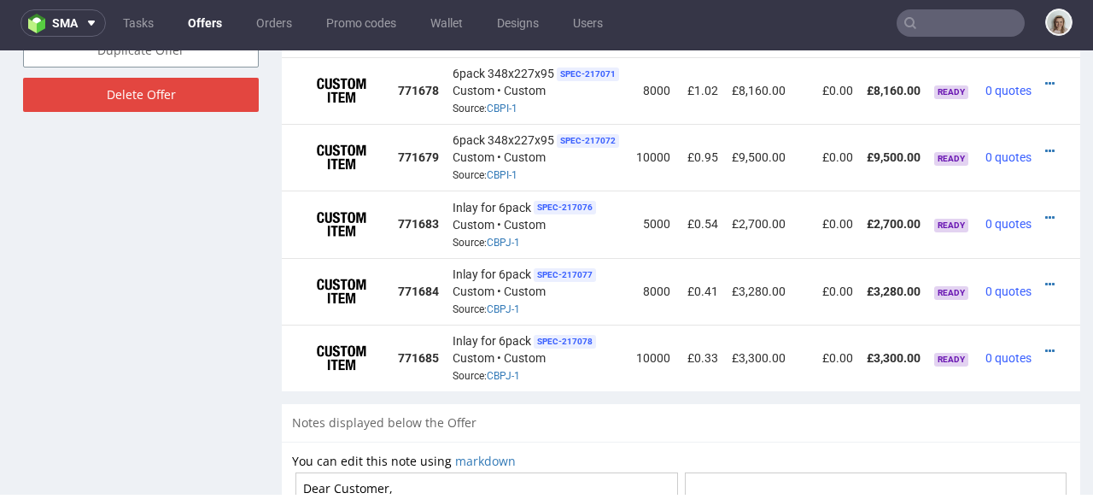
scroll to position [0, 25]
click at [1045, 278] on icon at bounding box center [1049, 284] width 9 height 12
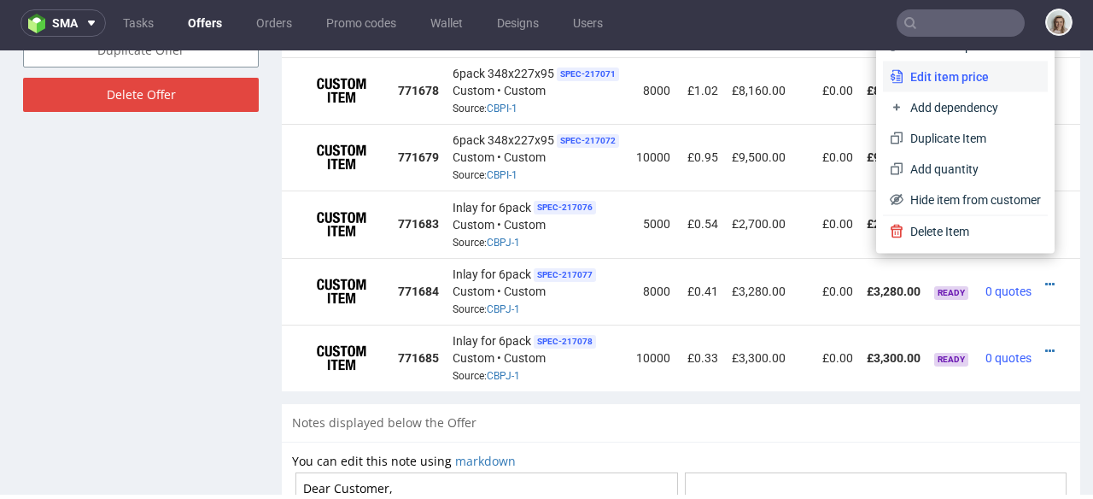
click at [947, 85] on li "Edit item price" at bounding box center [965, 76] width 165 height 31
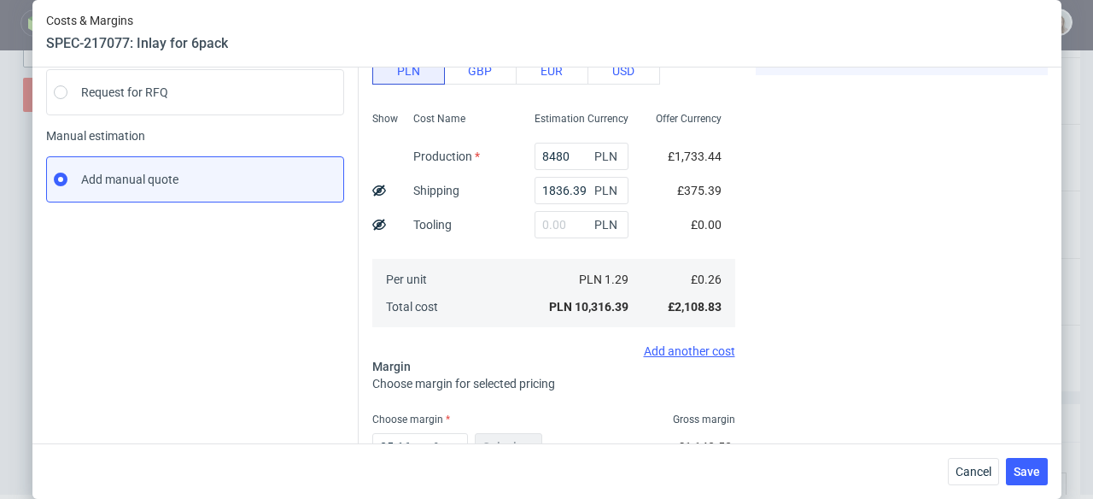
scroll to position [331, 0]
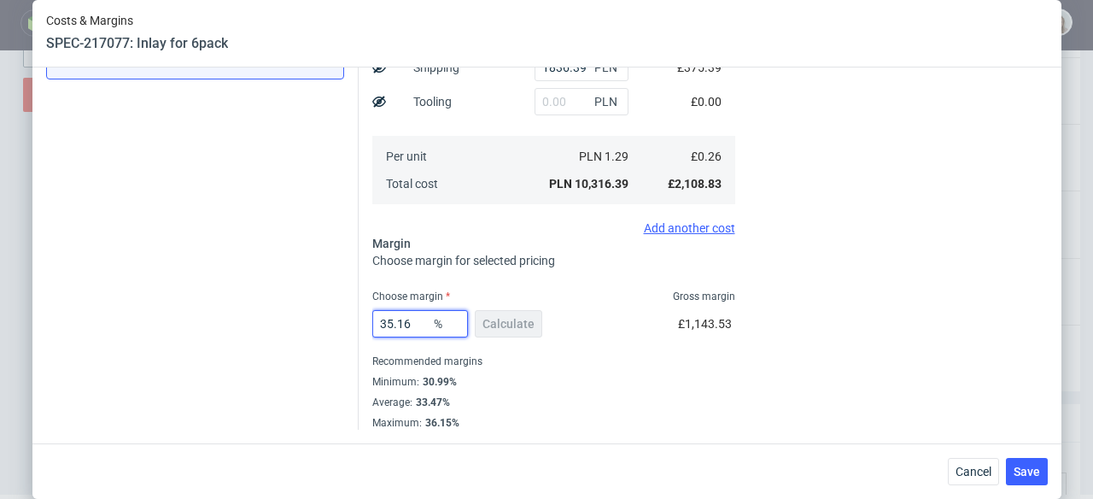
drag, startPoint x: 413, startPoint y: 331, endPoint x: 382, endPoint y: 324, distance: 32.3
click at [382, 324] on input "35.16" at bounding box center [420, 323] width 96 height 27
type input "334"
type input "0.4"
type input "3347"
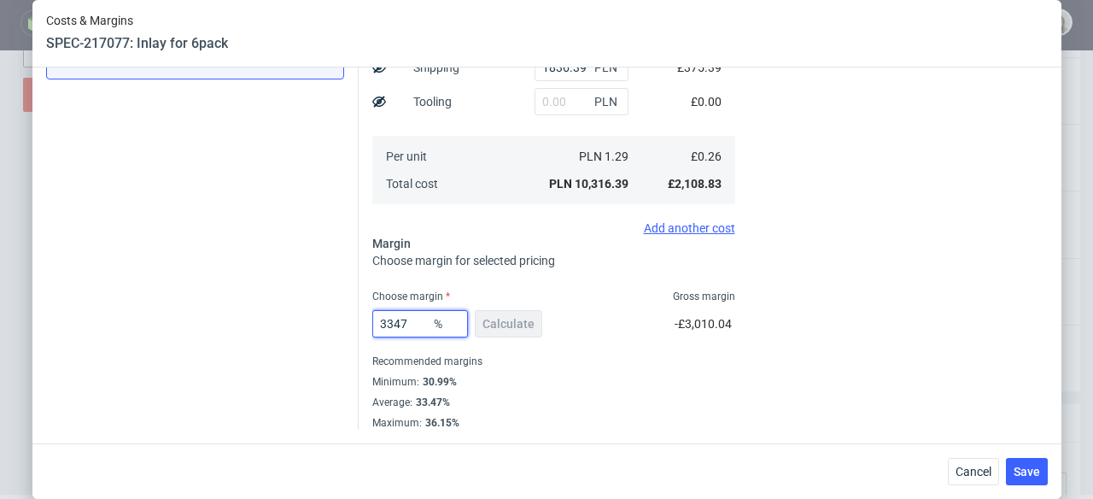
type input "-0.01"
click at [389, 325] on input "3347" at bounding box center [420, 323] width 96 height 27
type input "33.47"
type input "0.4"
type input "33.47"
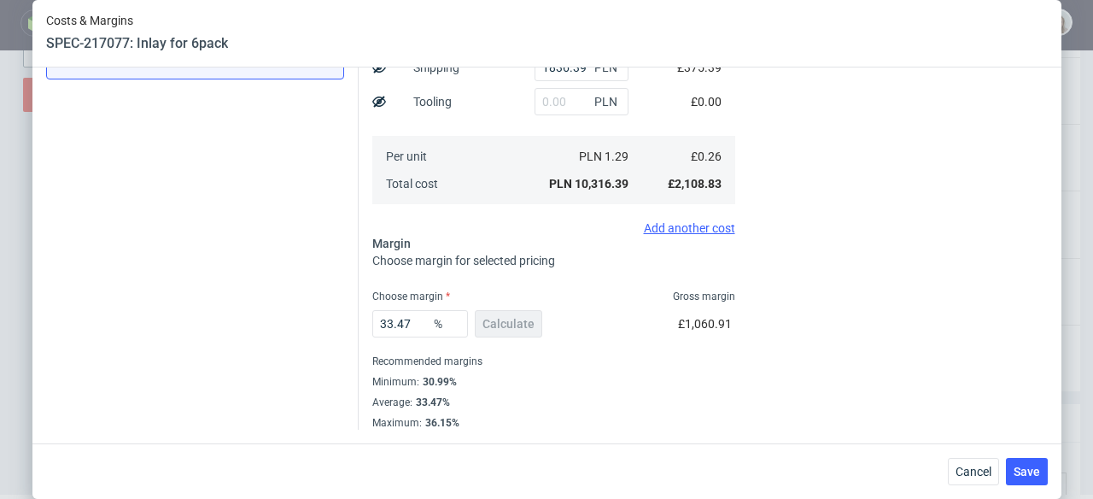
click at [1009, 472] on div "Cancel Save" at bounding box center [998, 471] width 100 height 27
click at [1021, 471] on span "Save" at bounding box center [1027, 471] width 26 height 12
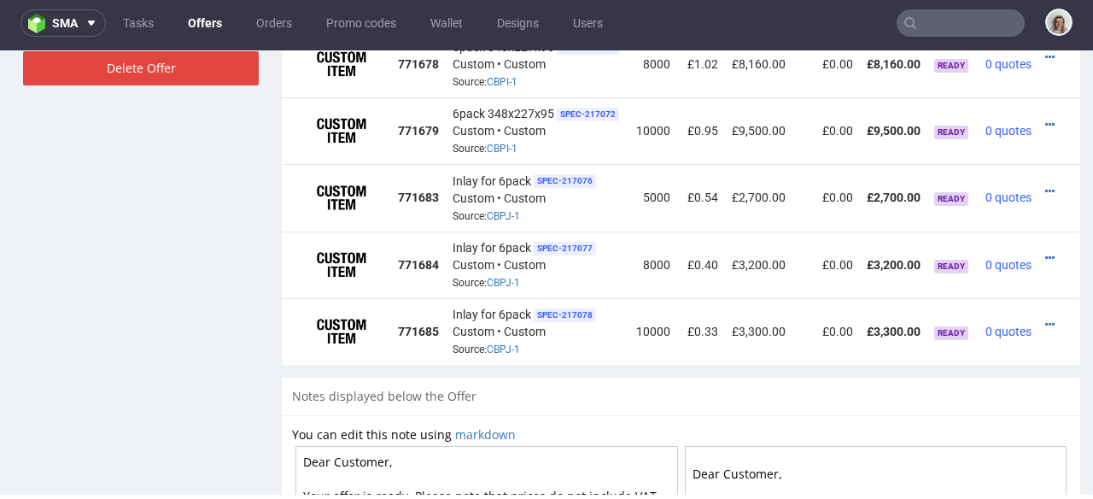
scroll to position [0, 25]
click at [1045, 185] on icon at bounding box center [1049, 191] width 9 height 12
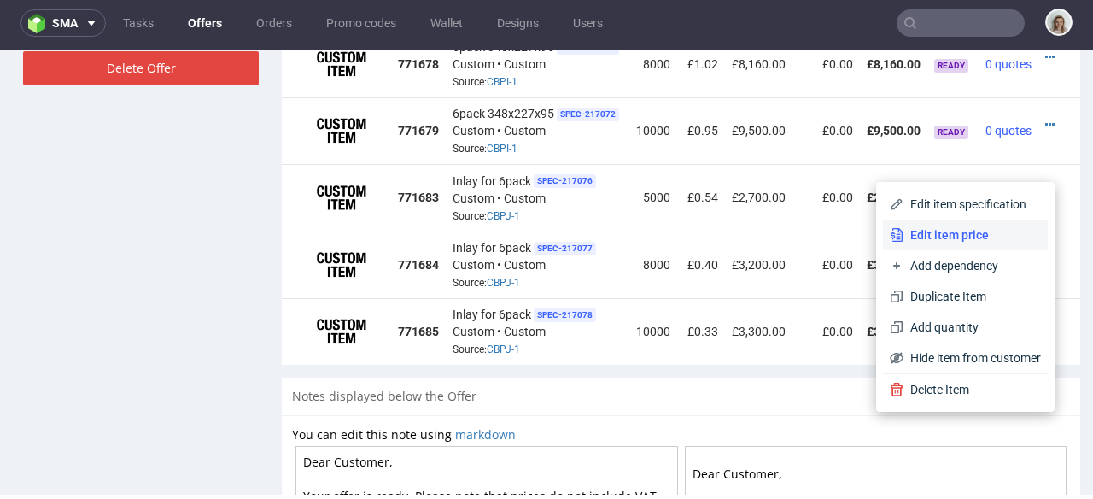
click at [981, 224] on li "Edit item price" at bounding box center [965, 234] width 165 height 31
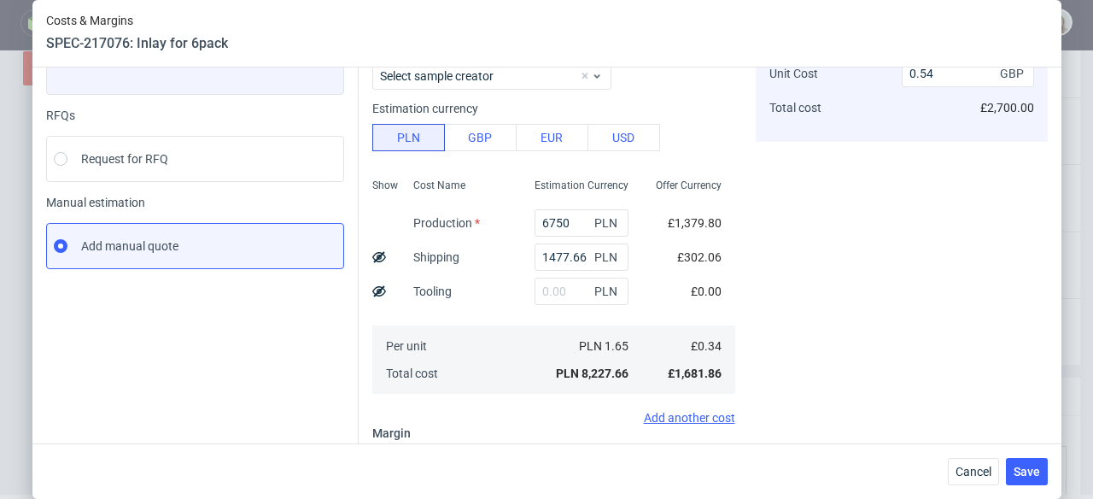
scroll to position [331, 0]
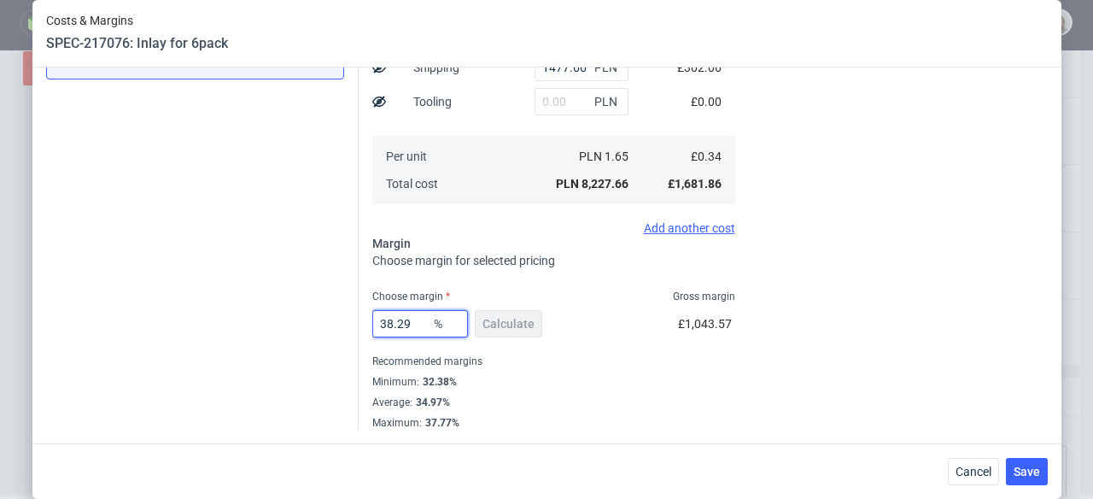
drag, startPoint x: 412, startPoint y: 319, endPoint x: 379, endPoint y: 320, distance: 32.5
click at [379, 320] on input "38.29" at bounding box center [420, 323] width 96 height 27
type input "34"
type input "0.51"
type input "34.97"
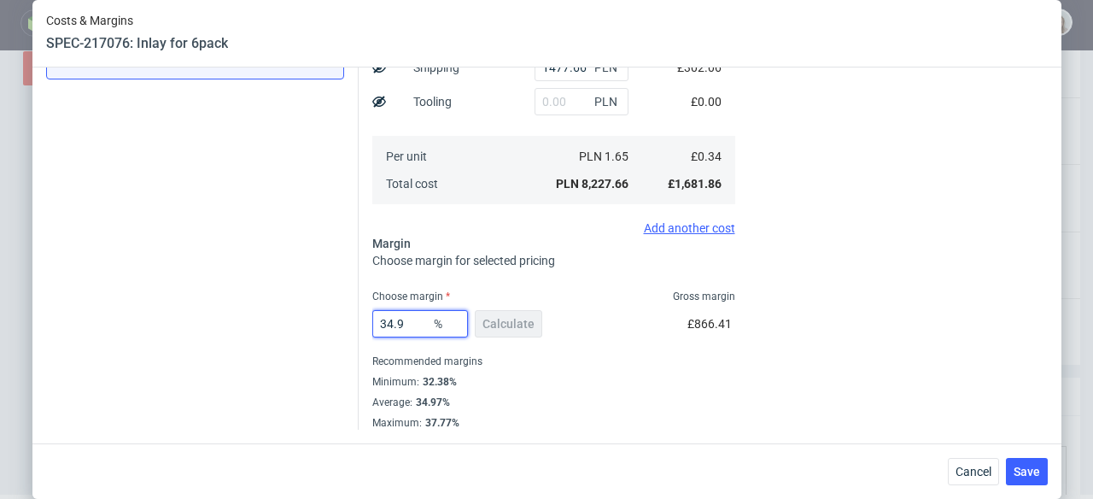
type input "0.52"
type input "34.97"
click at [1011, 463] on div "Cancel Save" at bounding box center [998, 471] width 100 height 27
click at [1027, 467] on span "Save" at bounding box center [1027, 471] width 26 height 12
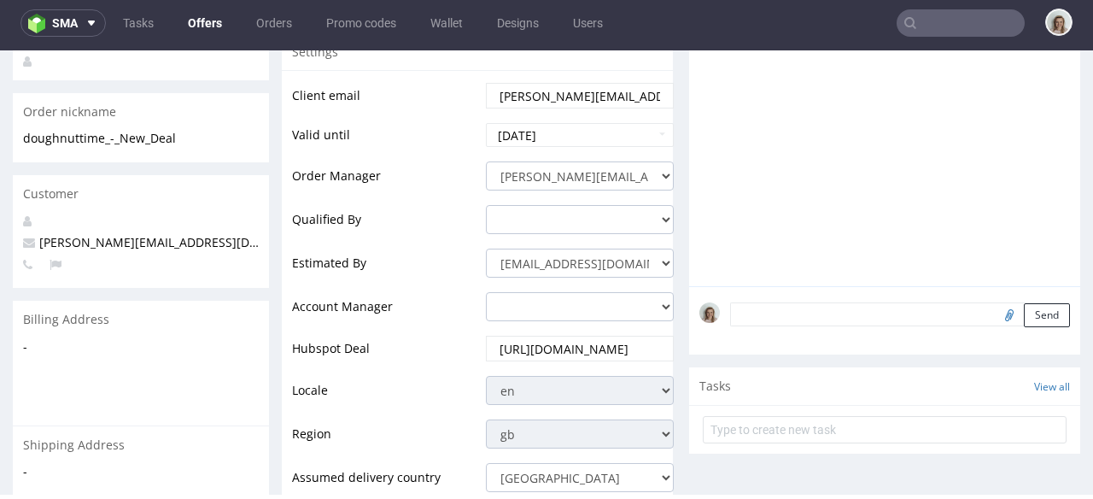
scroll to position [292, 0]
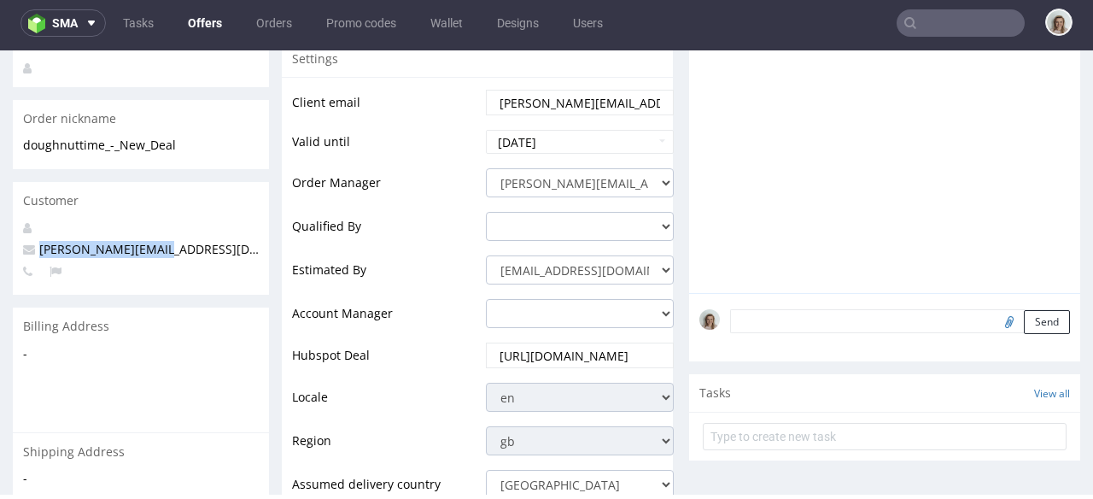
drag, startPoint x: 204, startPoint y: 230, endPoint x: 0, endPoint y: 228, distance: 204.1
copy span "[PERSON_NAME][EMAIL_ADDRESS][DOMAIN_NAME]"
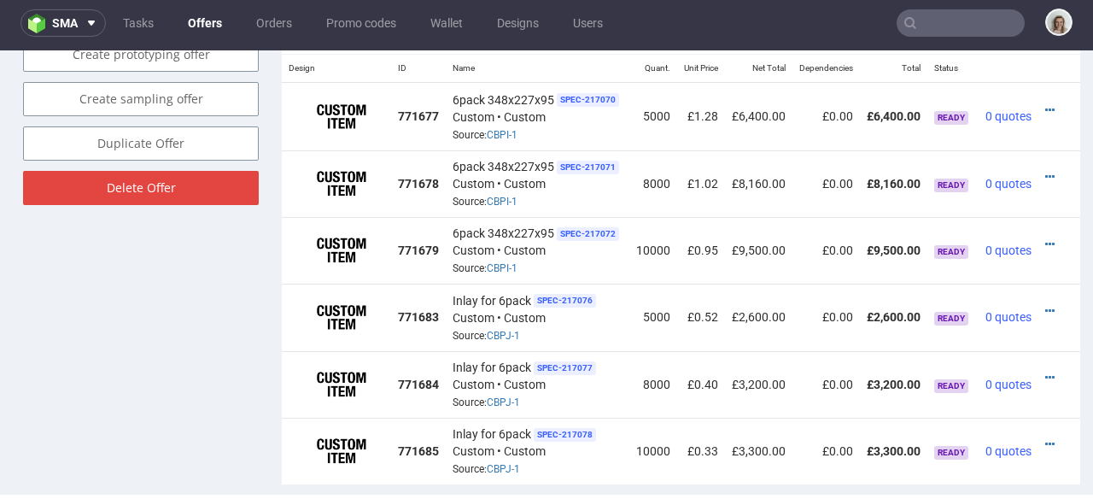
scroll to position [1077, 0]
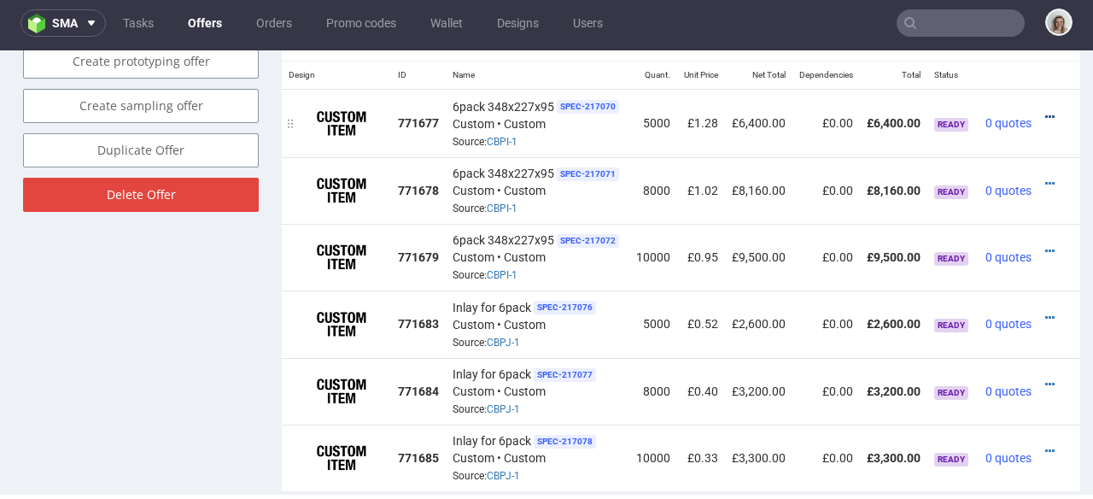
click at [1047, 111] on icon at bounding box center [1049, 117] width 9 height 12
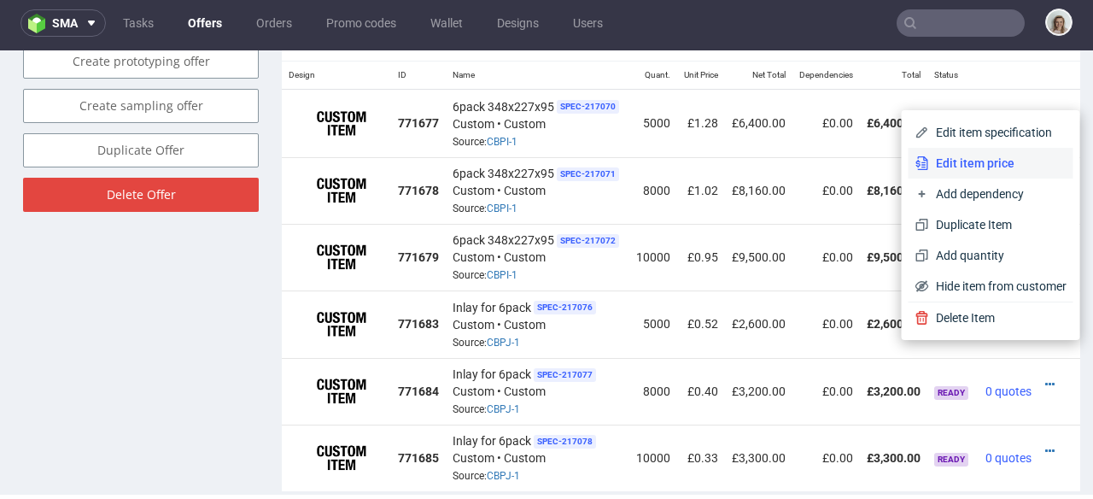
click at [984, 161] on span "Edit item price" at bounding box center [998, 163] width 138 height 17
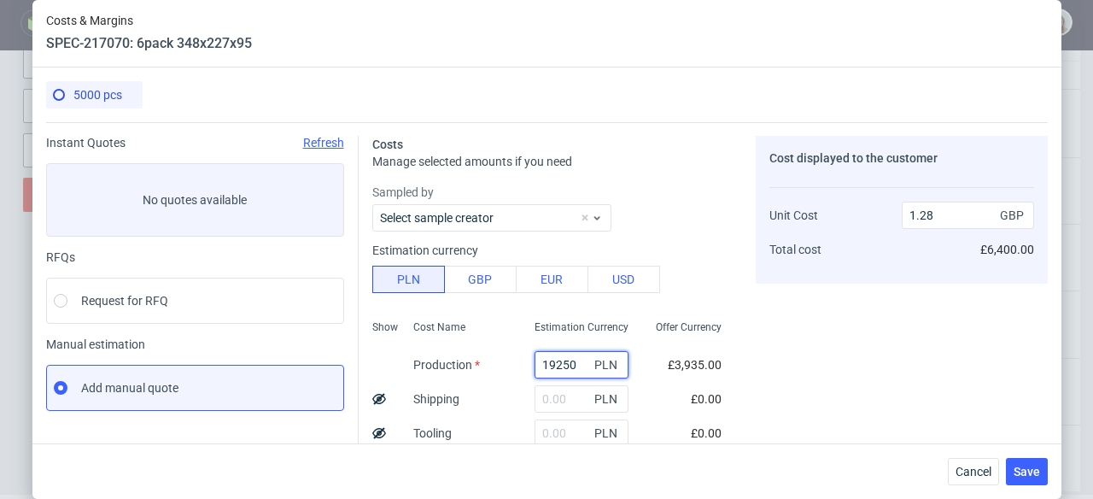
drag, startPoint x: 566, startPoint y: 360, endPoint x: 492, endPoint y: 355, distance: 74.5
click at [492, 355] on div "Show Cost Name Production Shipping Tooling Per unit Total cost Estimation Curre…" at bounding box center [553, 425] width 363 height 225
paste input "19250"
click at [535, 359] on input "19250" at bounding box center [582, 364] width 94 height 27
type input "19250"
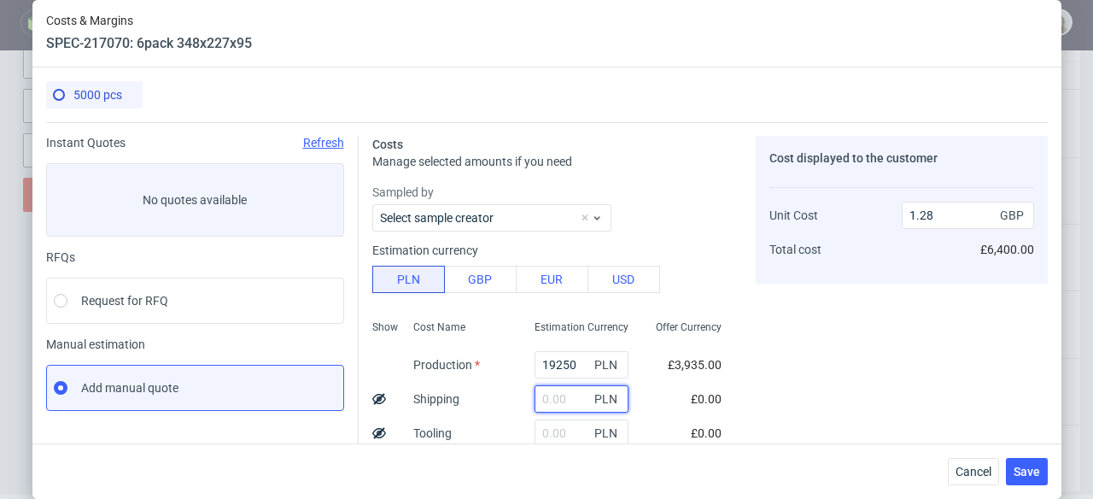
click at [546, 394] on input "text" at bounding box center [582, 398] width 94 height 27
paste input "2788,75"
type input "2788.75"
type input "1.46"
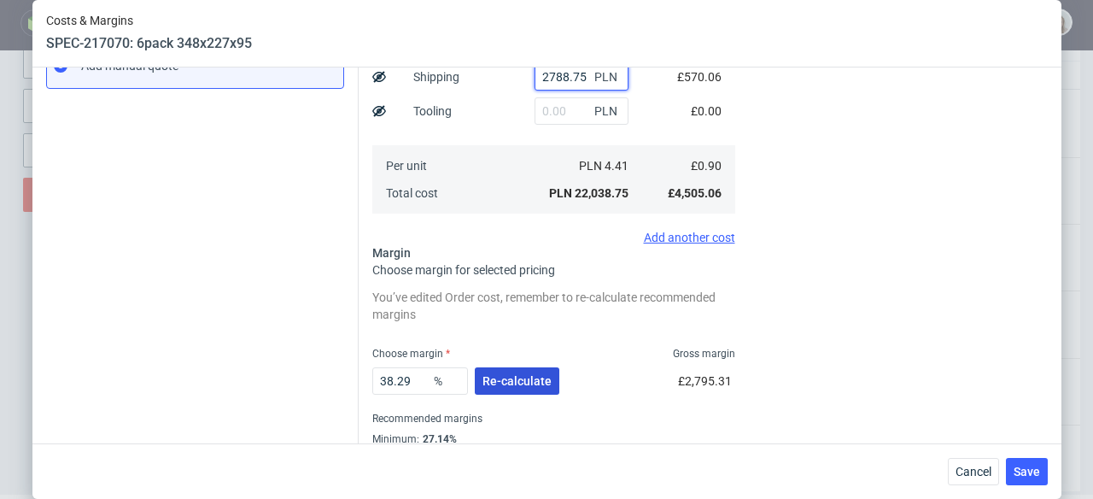
type input "2788.75"
click at [532, 378] on span "Re-calculate" at bounding box center [517, 381] width 69 height 12
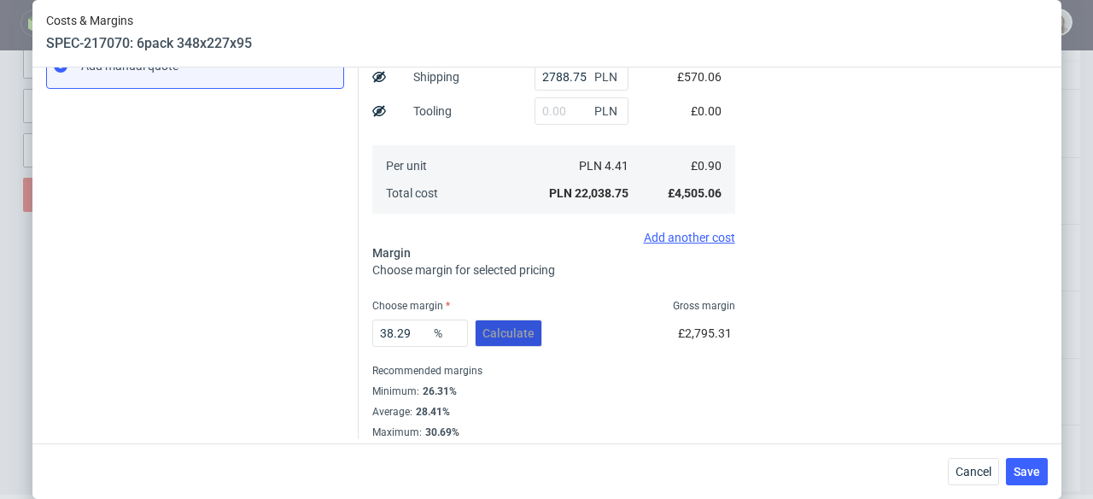
scroll to position [331, 0]
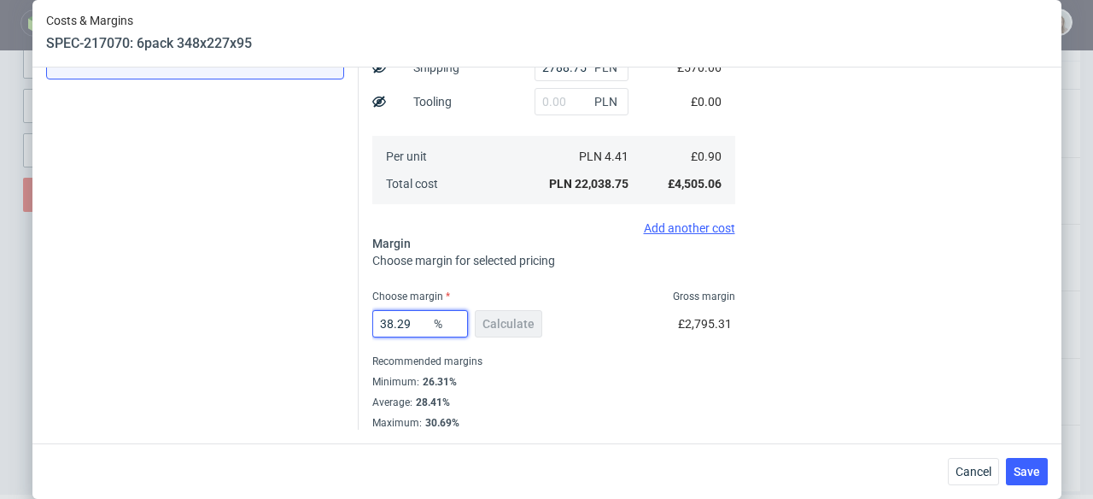
drag, startPoint x: 413, startPoint y: 324, endPoint x: 382, endPoint y: 322, distance: 30.8
click at [382, 322] on input "38.29" at bounding box center [420, 323] width 96 height 27
type input "30"
type input "1.28"
type input "306"
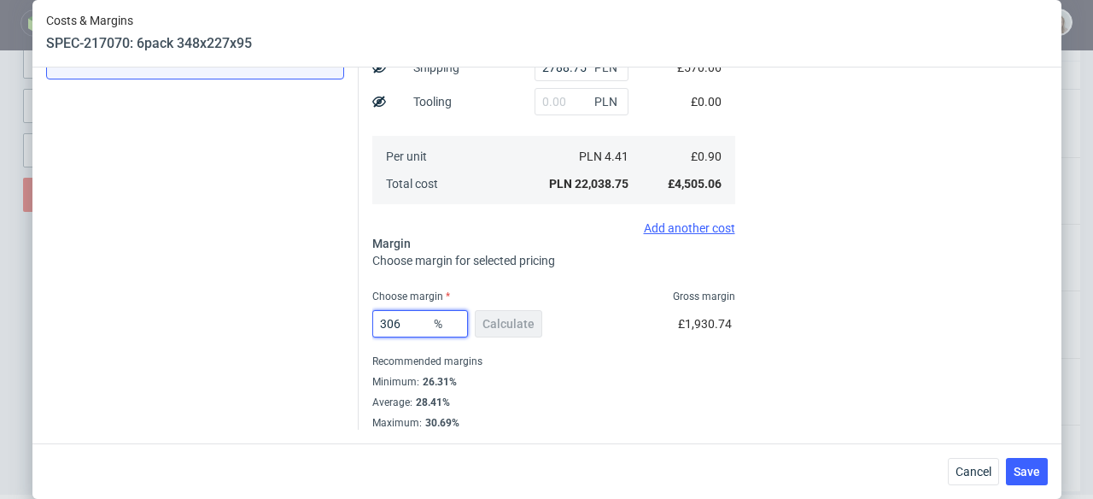
type input "-0.44"
type input "30"
type input "1.28"
type input "30.6"
type input "1.29"
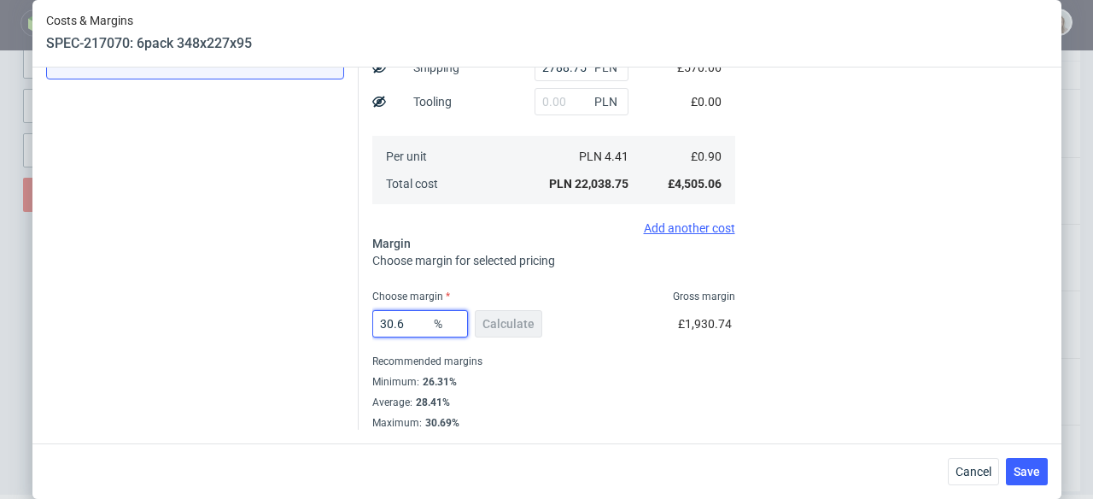
type input "30.69"
type input "1.3"
type input "30.69"
click at [1024, 471] on span "Save" at bounding box center [1027, 471] width 26 height 12
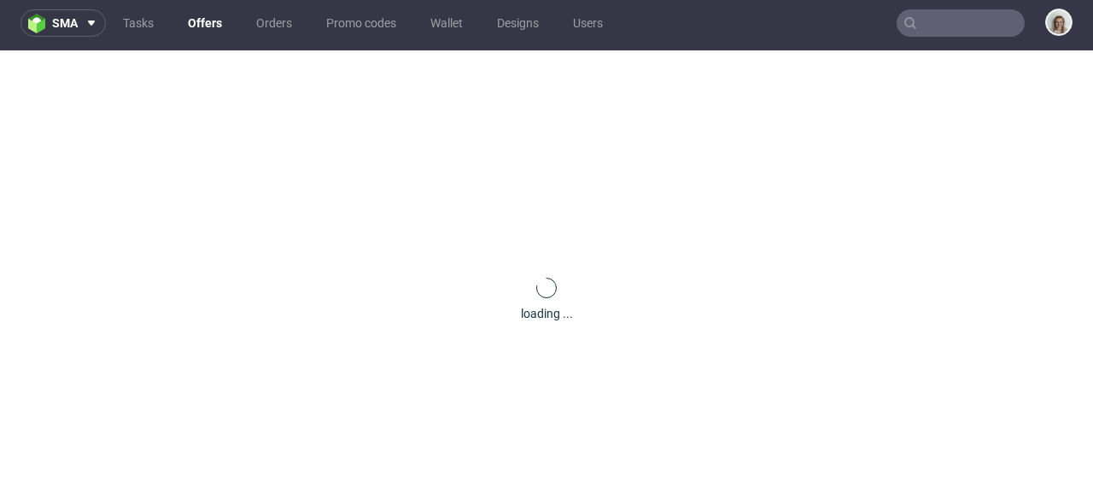
scroll to position [0, 0]
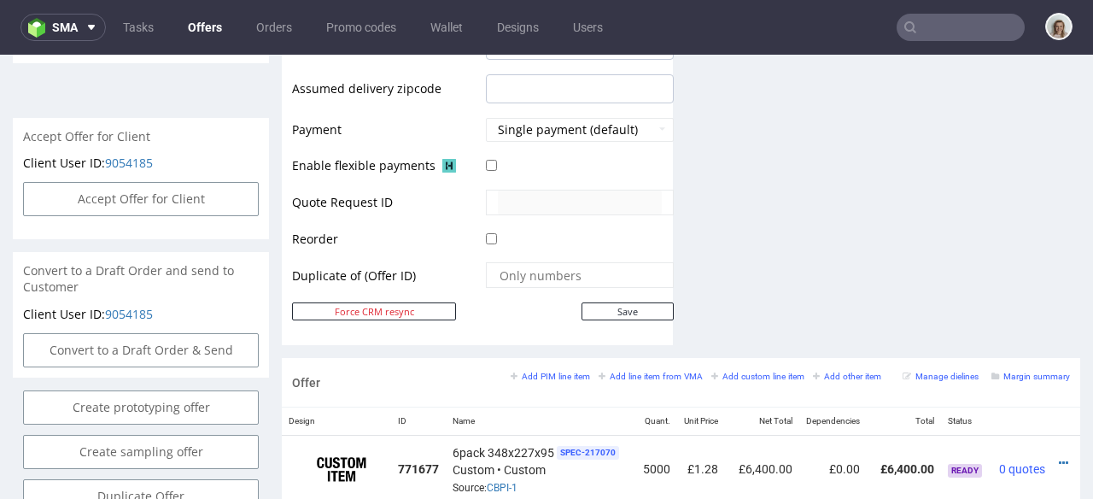
scroll to position [4, 0]
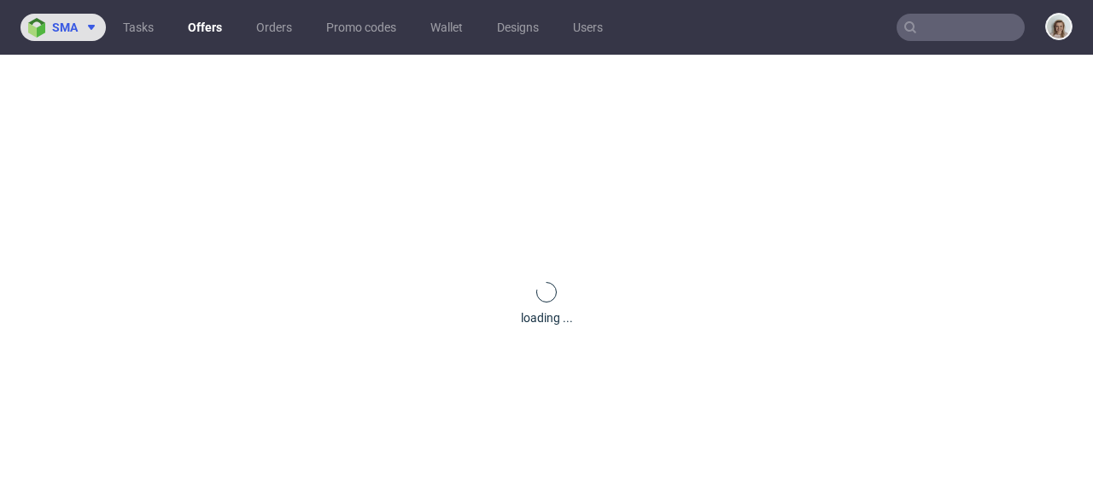
click at [79, 28] on span at bounding box center [88, 27] width 20 height 14
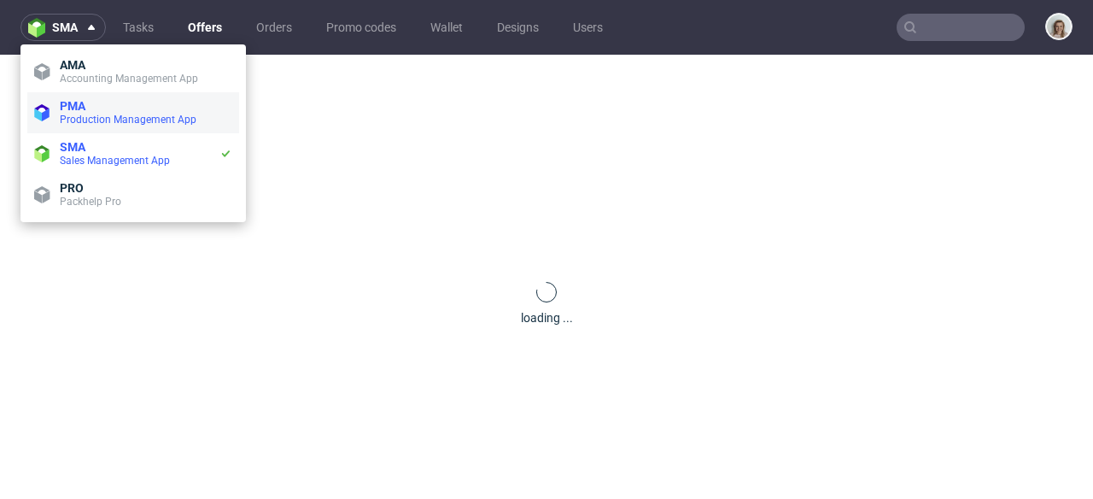
click at [76, 120] on span "Production Management App" at bounding box center [128, 120] width 137 height 12
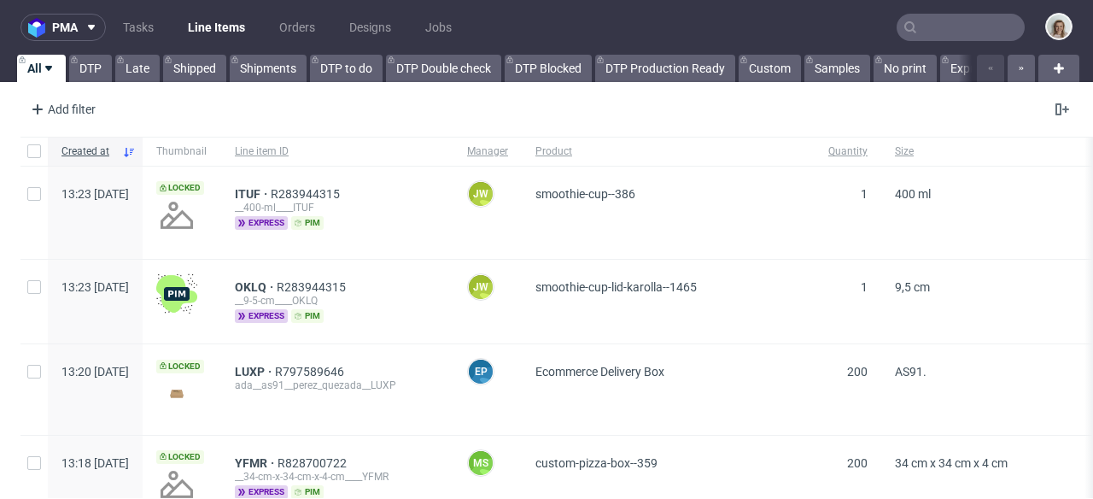
click at [926, 24] on input "text" at bounding box center [961, 27] width 128 height 27
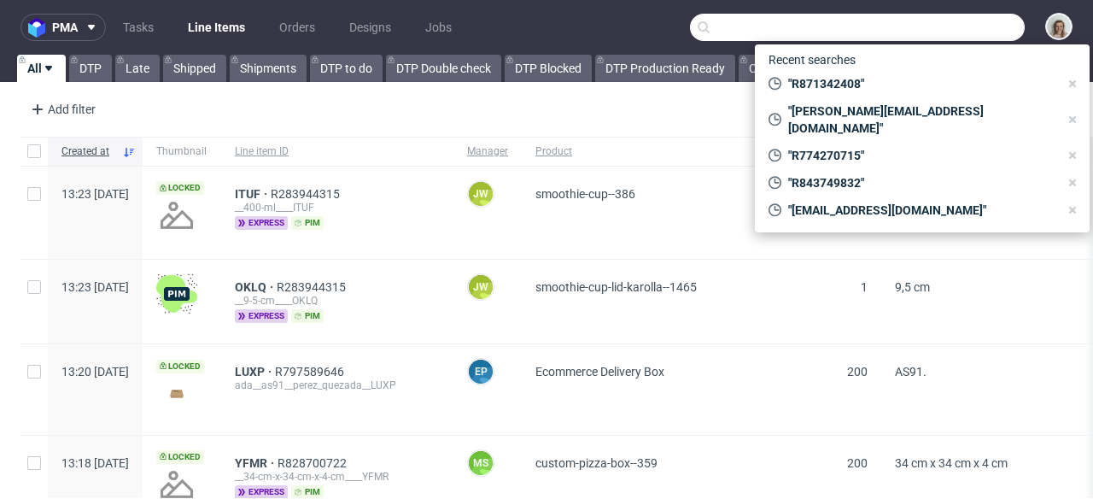
paste input "[PERSON_NAME][EMAIL_ADDRESS][DOMAIN_NAME]"
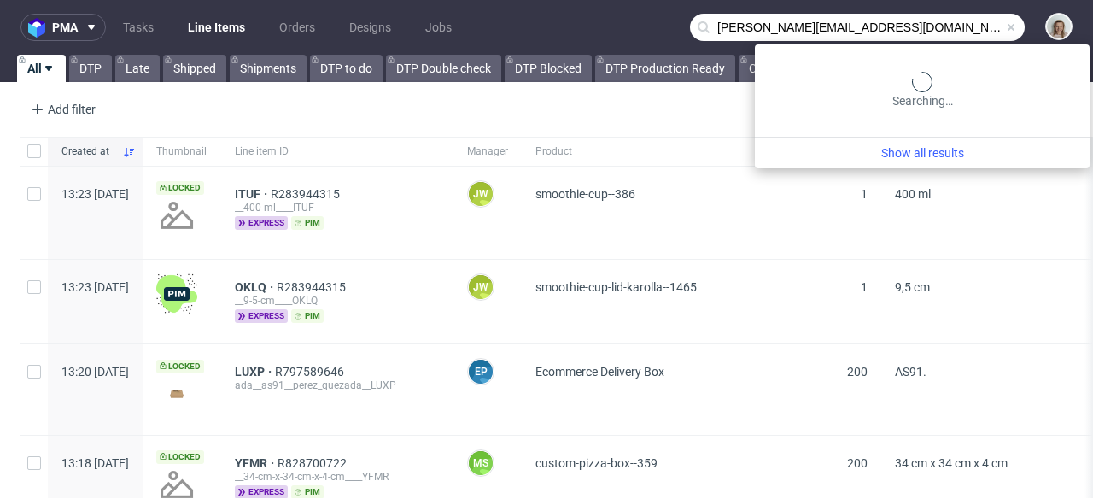
type input "[PERSON_NAME][EMAIL_ADDRESS][DOMAIN_NAME]"
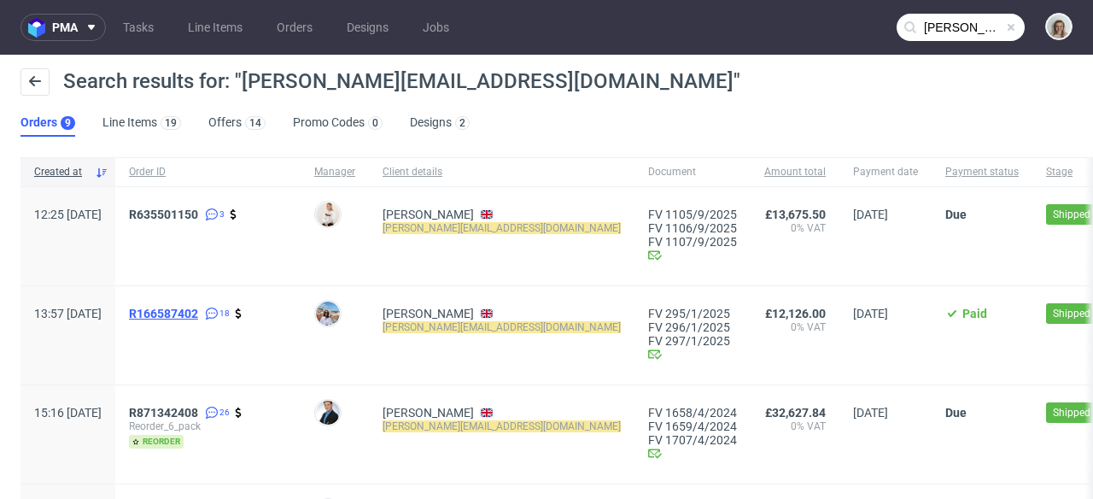
click at [198, 307] on span "R166587402" at bounding box center [163, 314] width 69 height 14
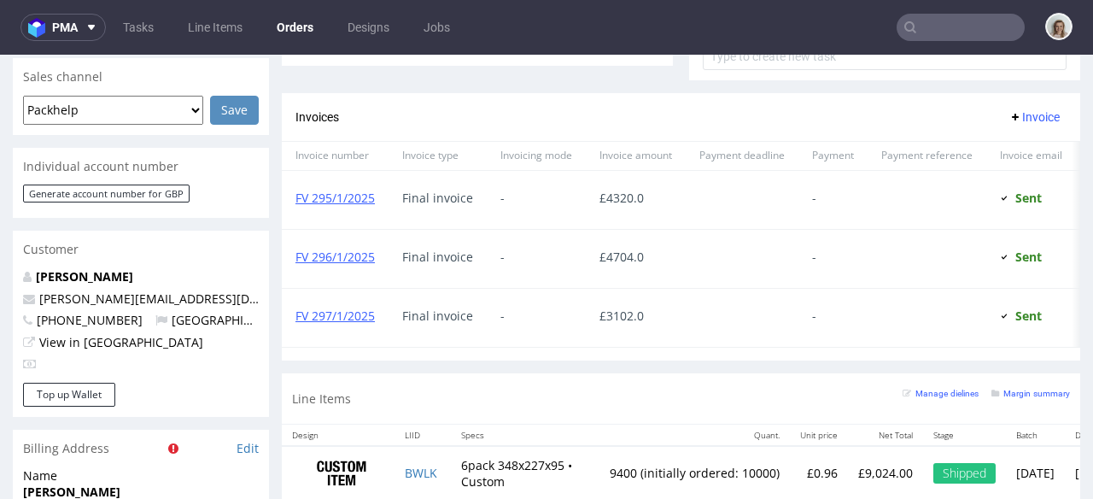
scroll to position [530, 0]
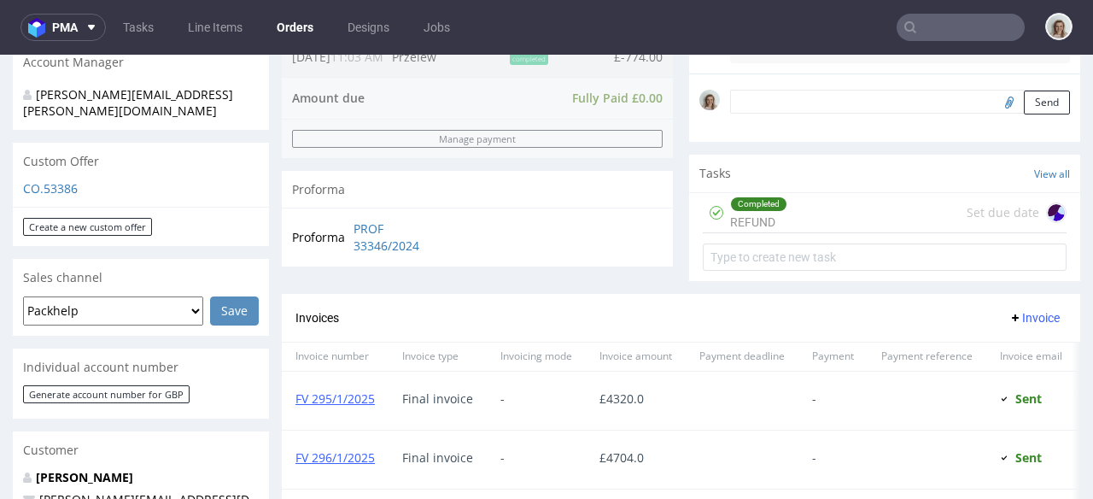
click at [65, 180] on p "CO.53386" at bounding box center [141, 188] width 236 height 17
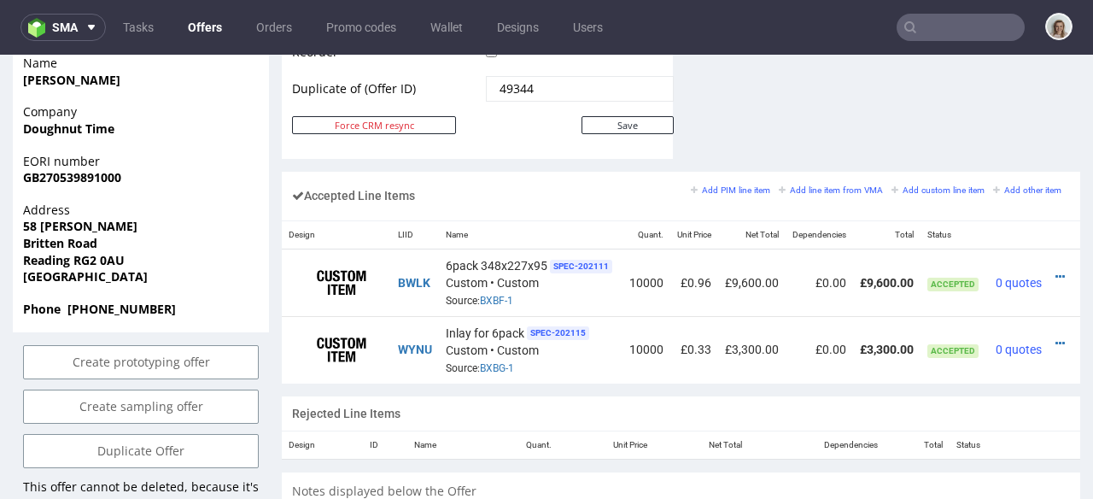
scroll to position [0, 34]
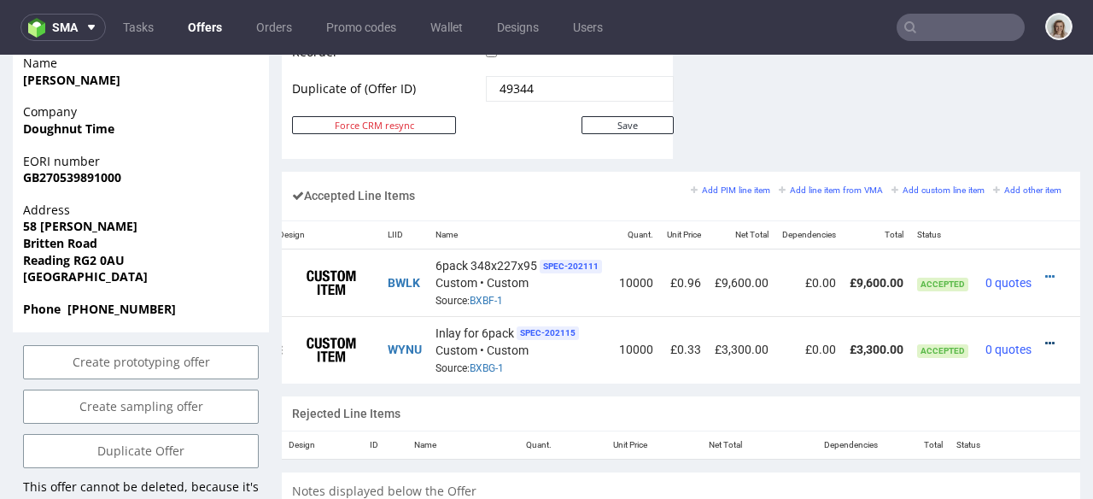
click at [1045, 337] on icon at bounding box center [1049, 343] width 9 height 12
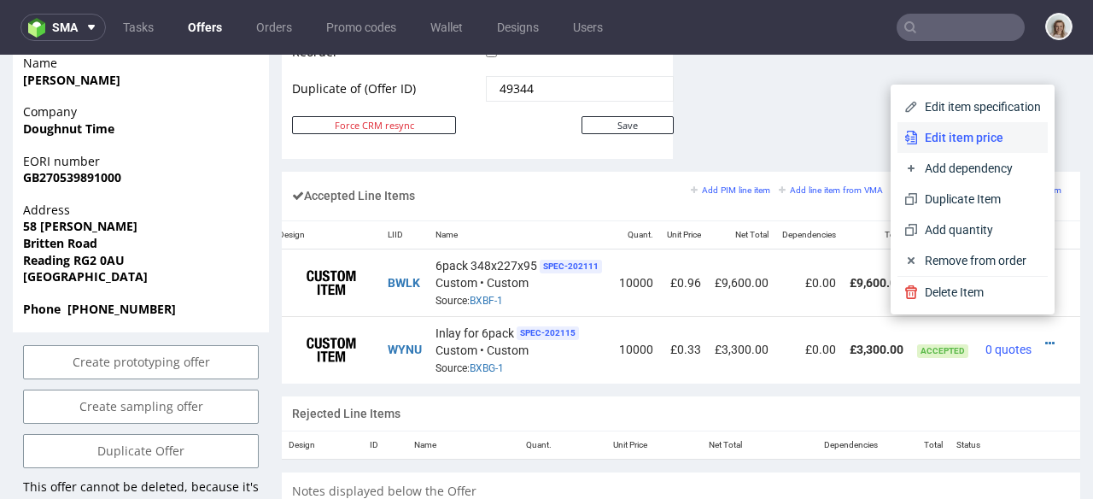
click at [972, 146] on li "Edit item price" at bounding box center [973, 137] width 150 height 31
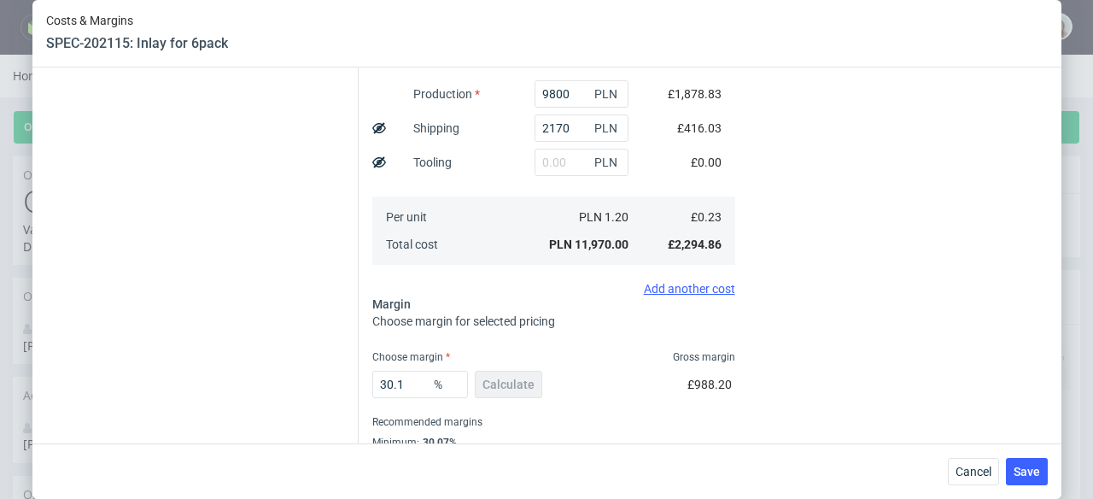
scroll to position [409, 0]
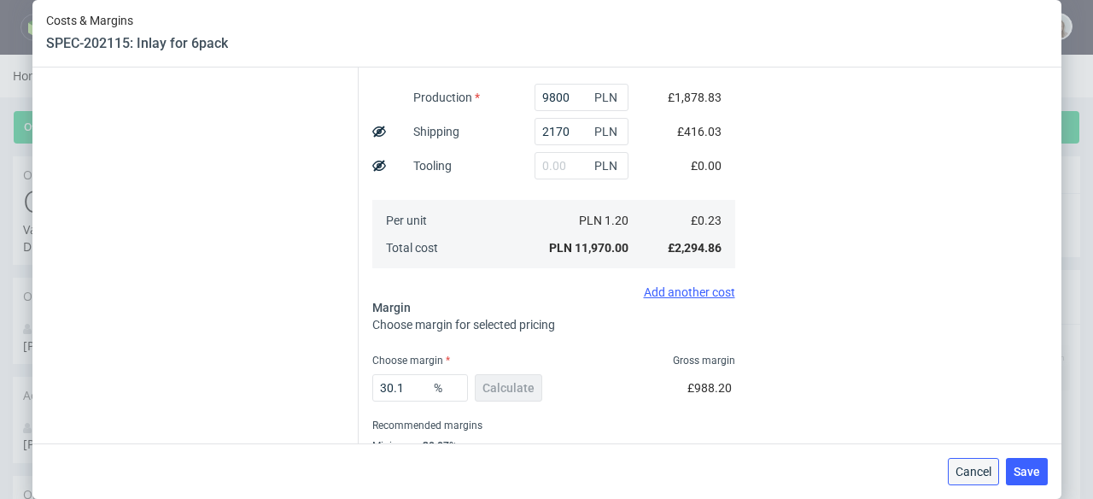
click at [969, 478] on button "Cancel" at bounding box center [973, 471] width 51 height 27
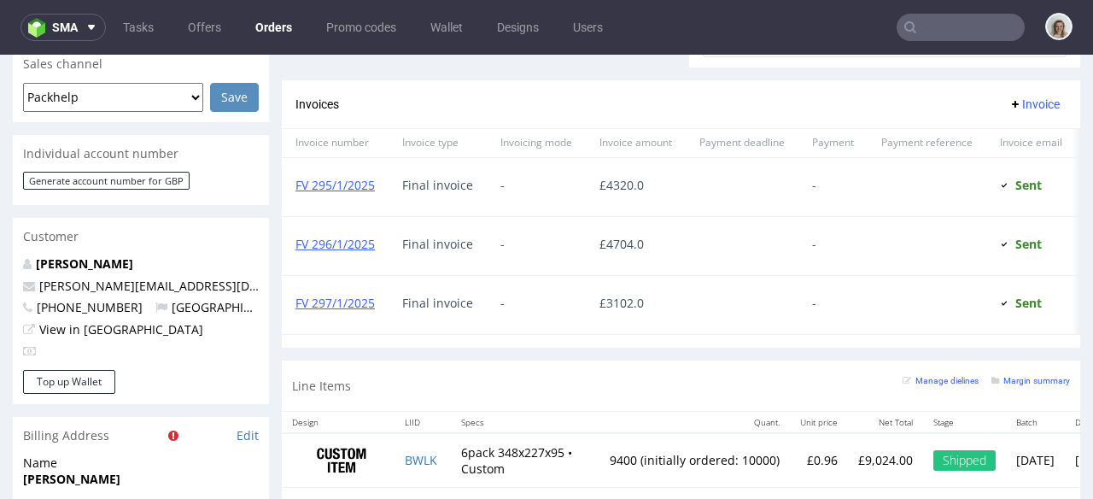
scroll to position [615, 0]
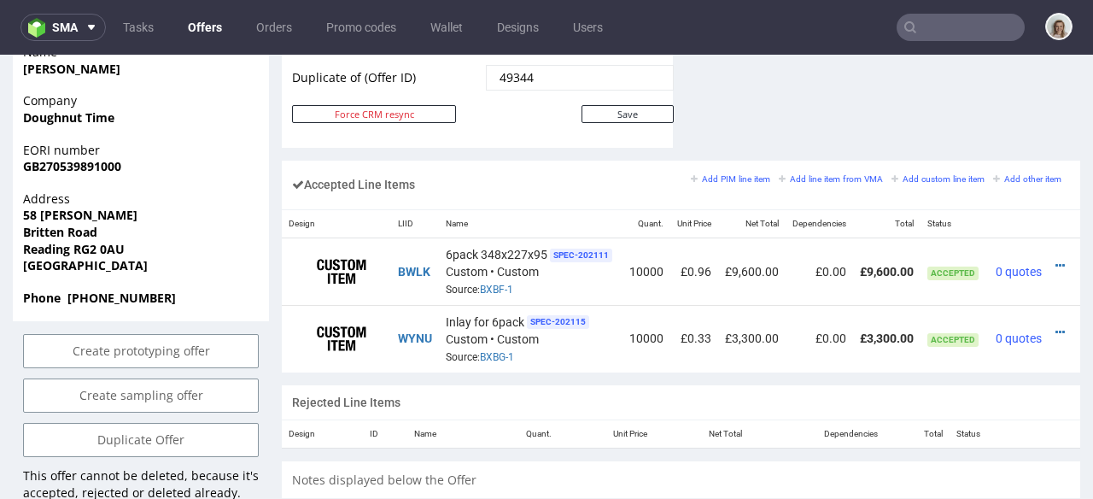
scroll to position [0, 34]
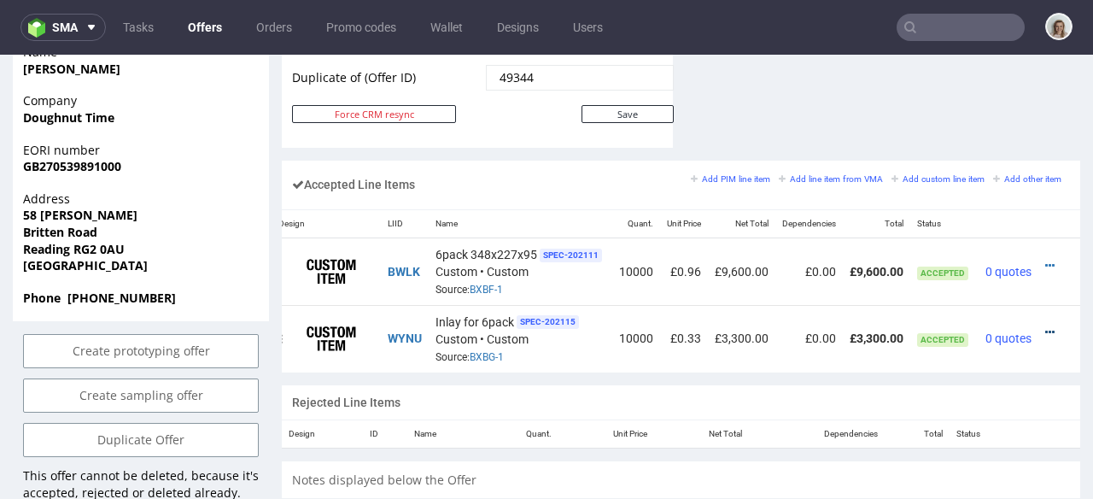
click at [1045, 326] on icon at bounding box center [1049, 332] width 9 height 12
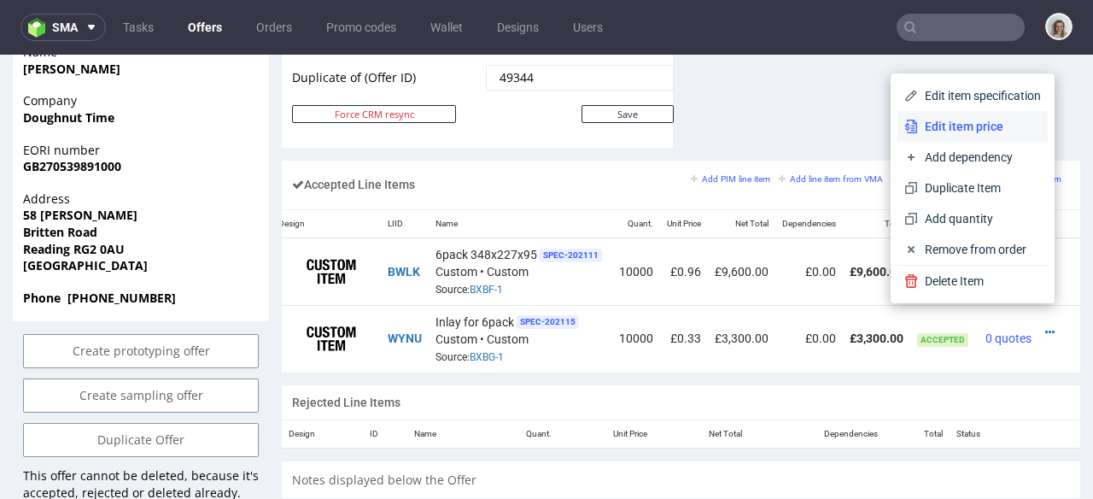
click at [960, 126] on span "Edit item price" at bounding box center [979, 126] width 123 height 17
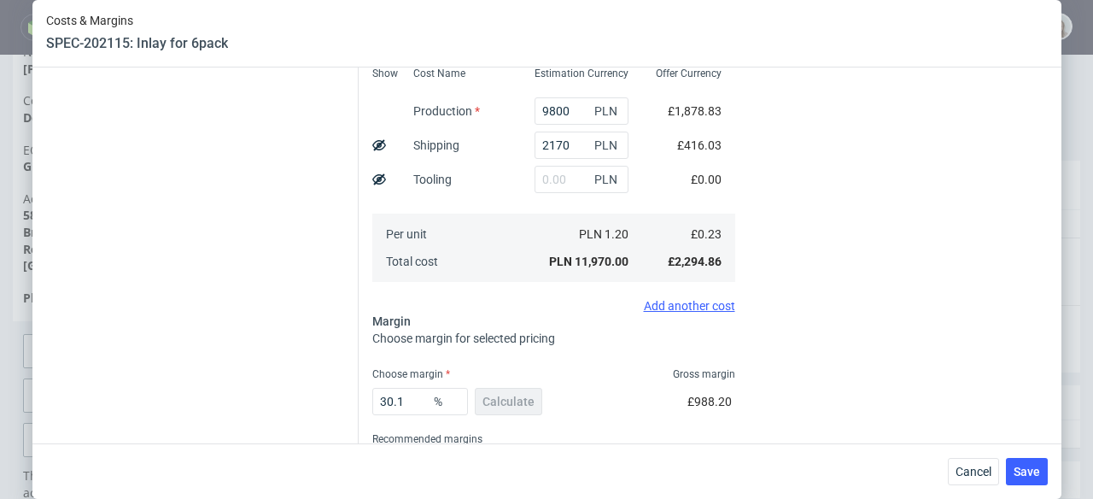
scroll to position [372, 0]
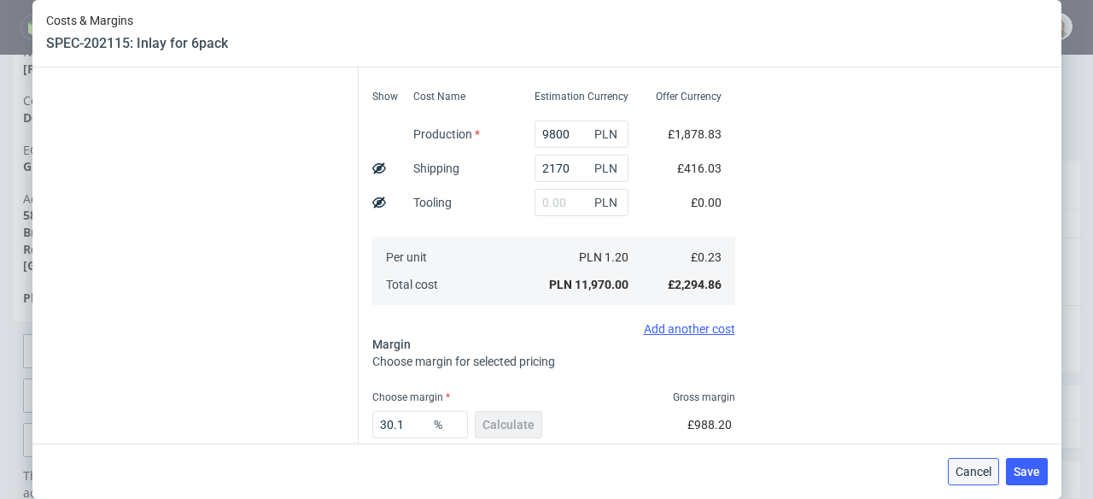
click at [976, 471] on span "Cancel" at bounding box center [974, 471] width 36 height 12
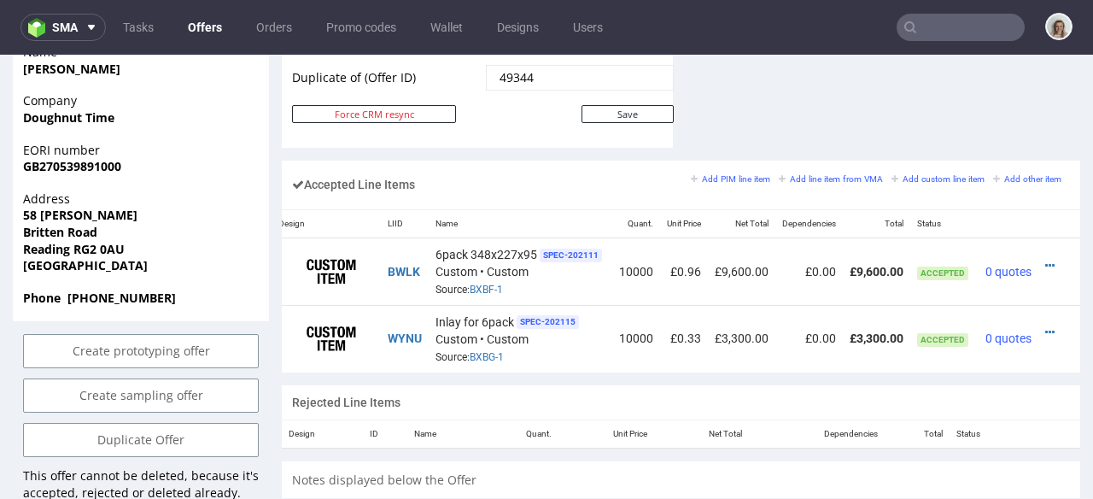
click at [931, 20] on input "text" at bounding box center [961, 27] width 128 height 27
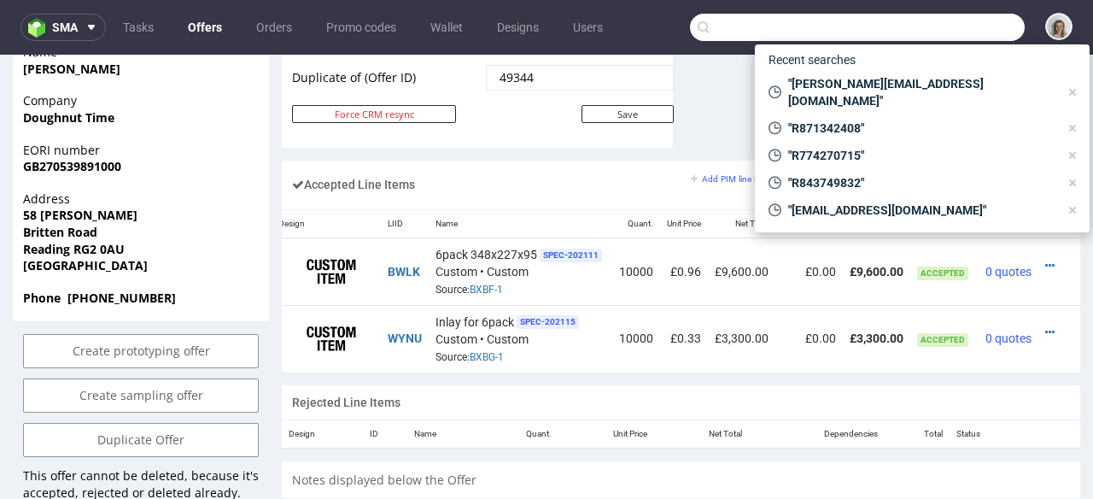
paste input "[PERSON_NAME][EMAIL_ADDRESS][DOMAIN_NAME]"
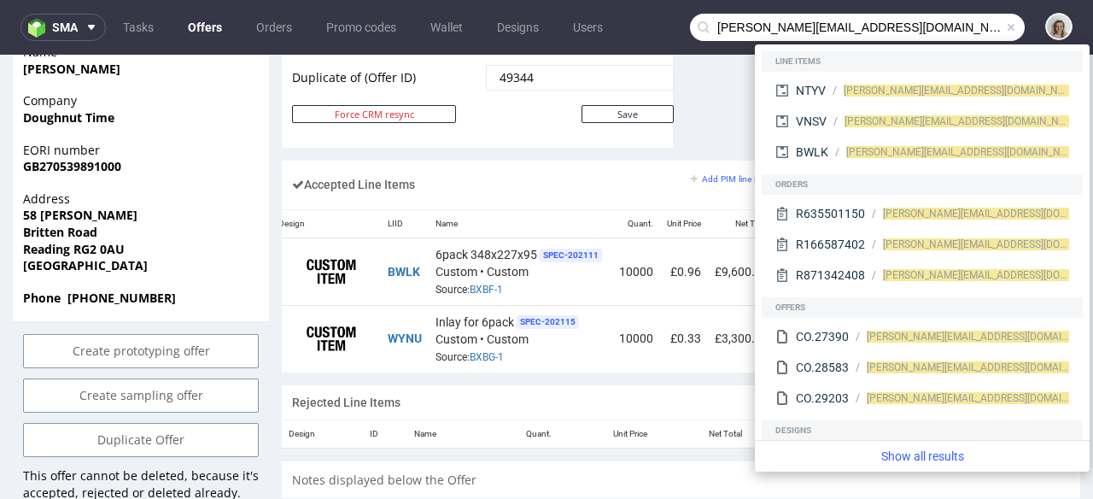
type input "[PERSON_NAME][EMAIL_ADDRESS][DOMAIN_NAME]"
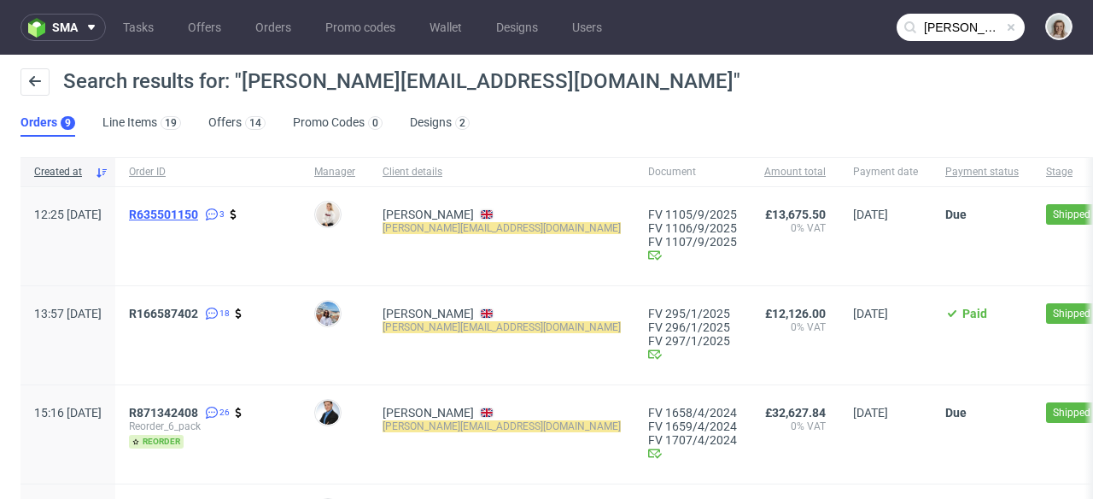
click at [198, 209] on span "R635501150" at bounding box center [163, 215] width 69 height 14
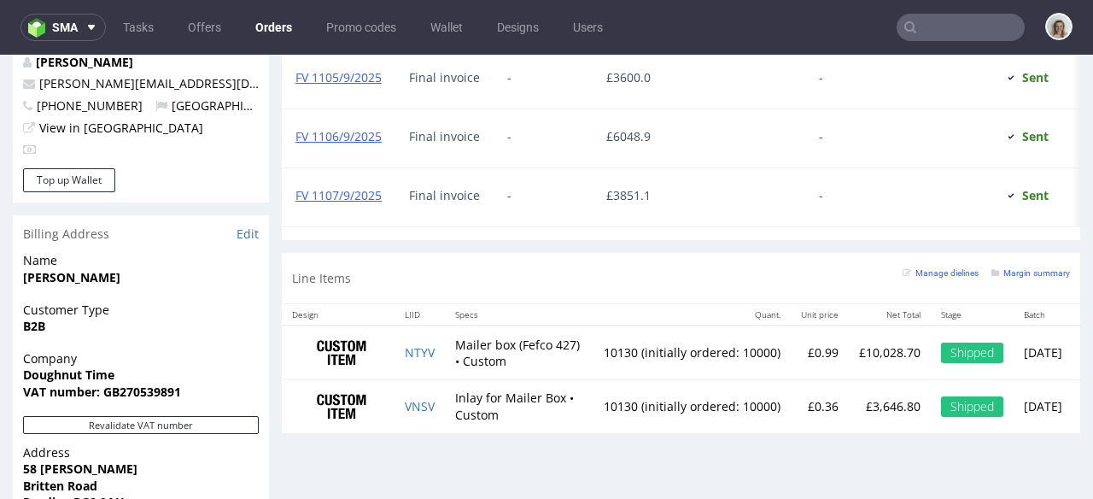
scroll to position [912, 0]
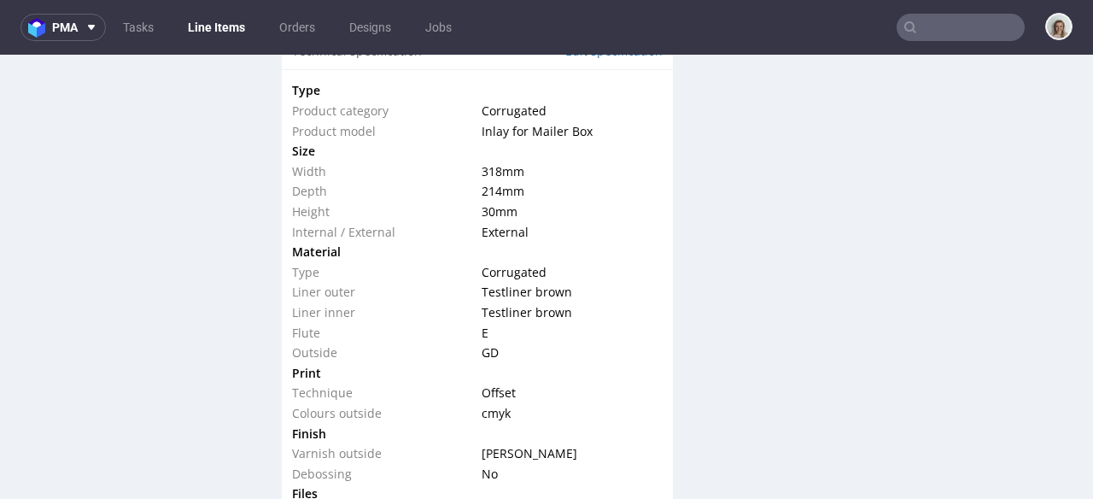
scroll to position [1671, 0]
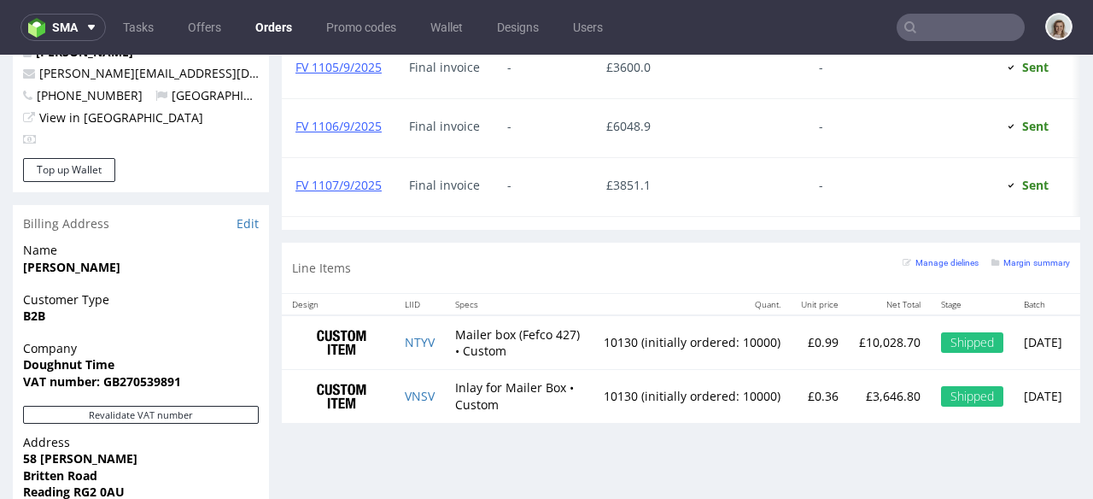
scroll to position [922, 0]
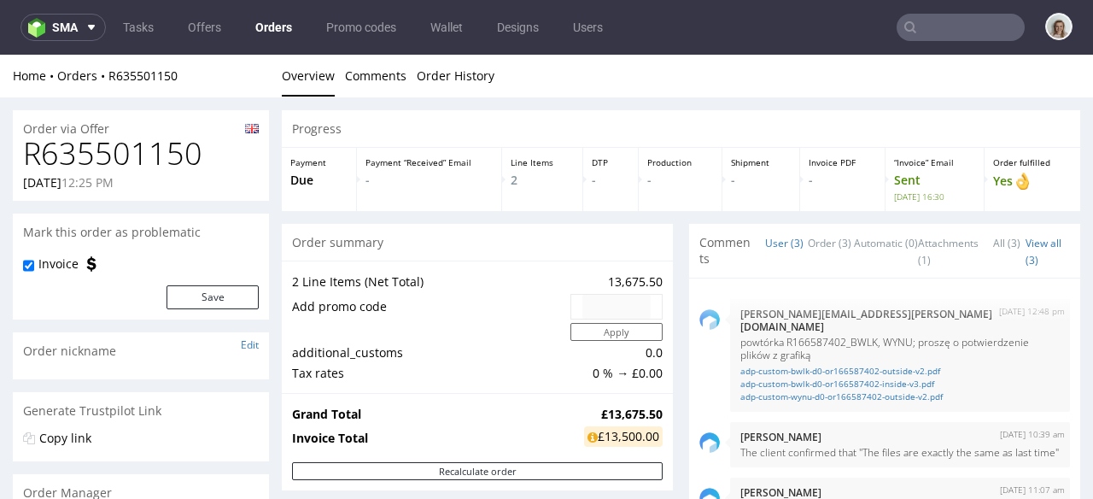
type input "[PERSON_NAME][EMAIL_ADDRESS][DOMAIN_NAME]"
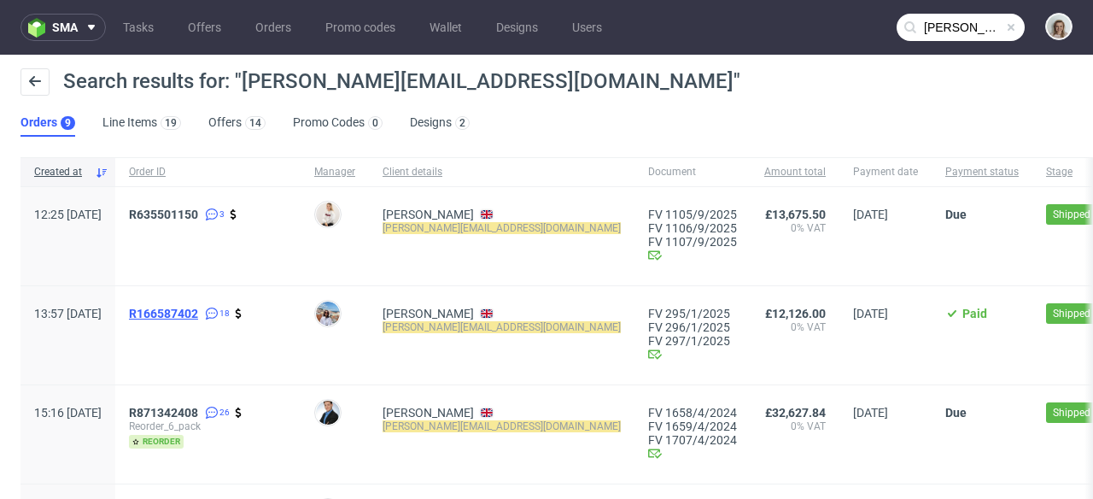
click at [198, 319] on span "R166587402" at bounding box center [163, 314] width 69 height 14
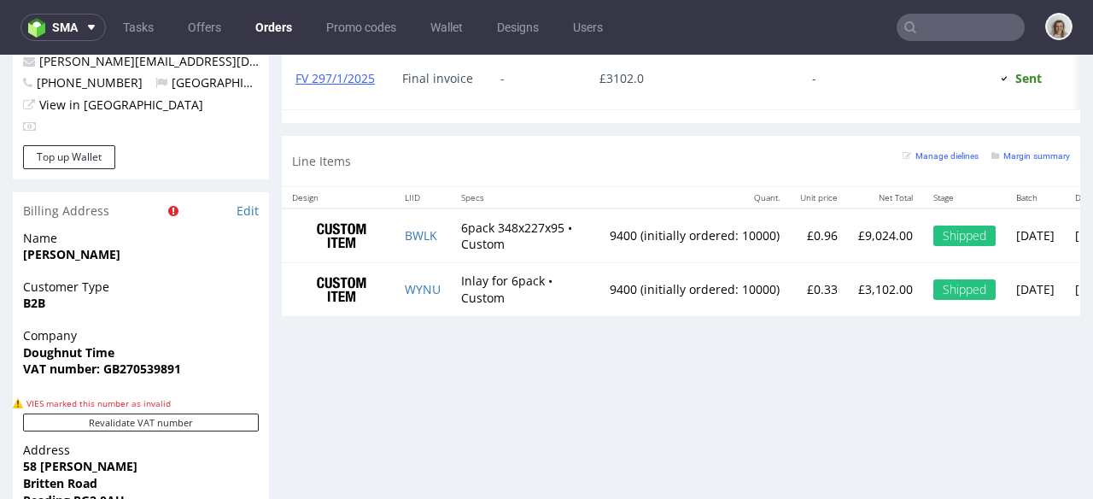
scroll to position [976, 0]
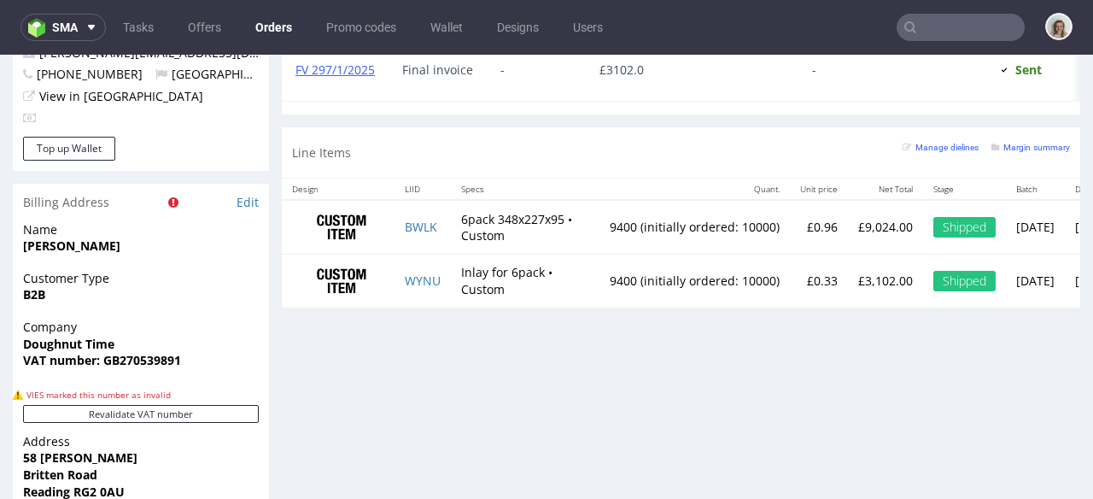
type input "[PERSON_NAME][EMAIL_ADDRESS][DOMAIN_NAME]"
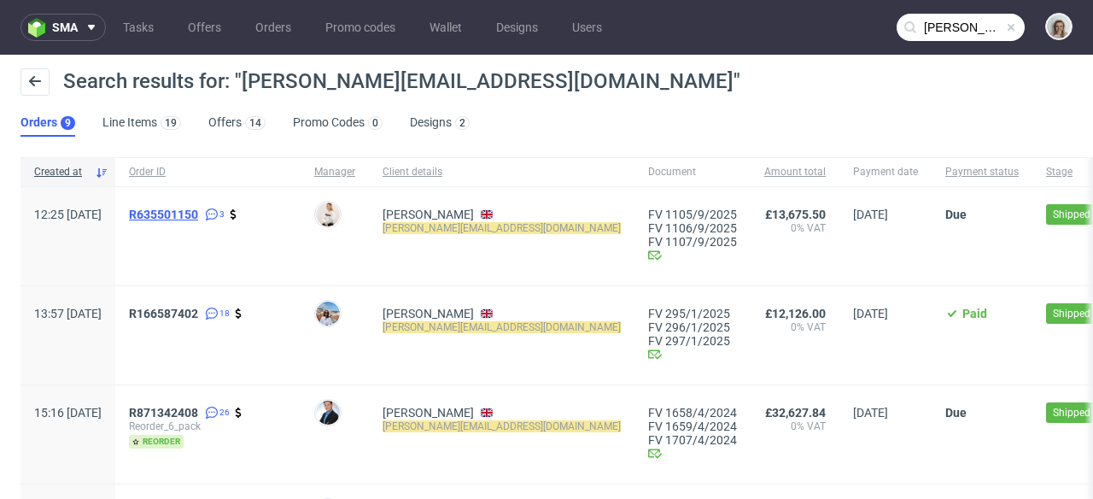
click at [195, 214] on span "R635501150" at bounding box center [163, 215] width 69 height 14
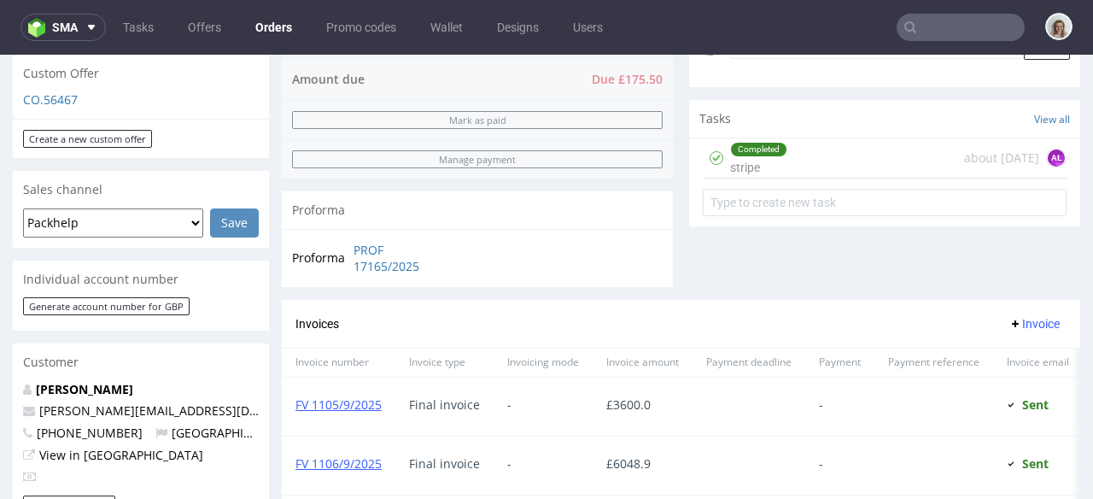
scroll to position [594, 0]
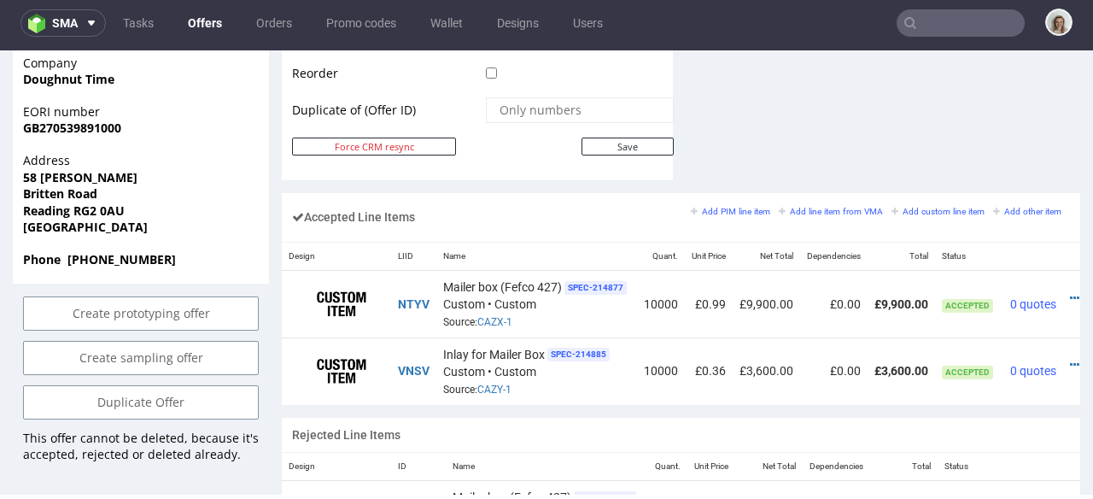
scroll to position [0, 50]
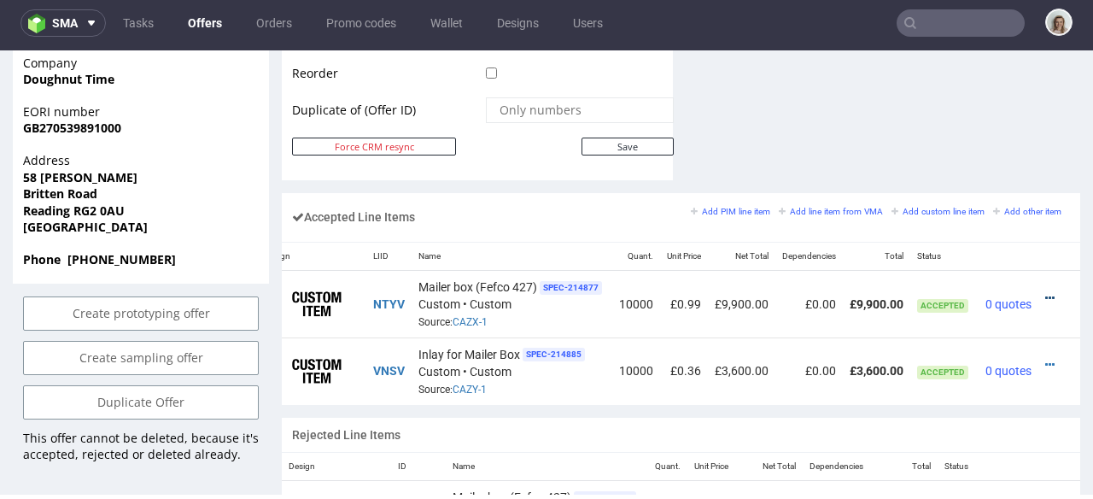
click at [1045, 292] on icon at bounding box center [1049, 298] width 9 height 12
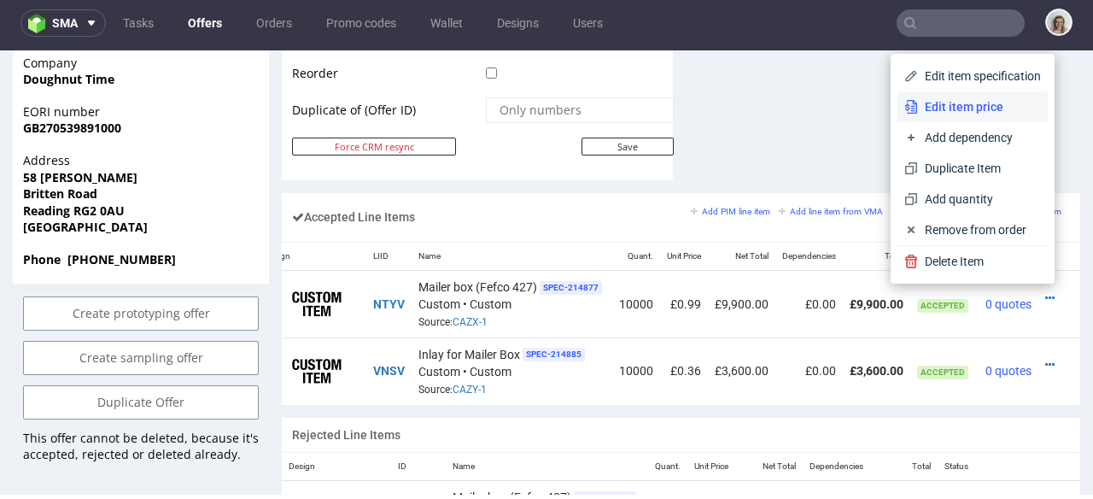
click at [957, 106] on span "Edit item price" at bounding box center [979, 106] width 123 height 17
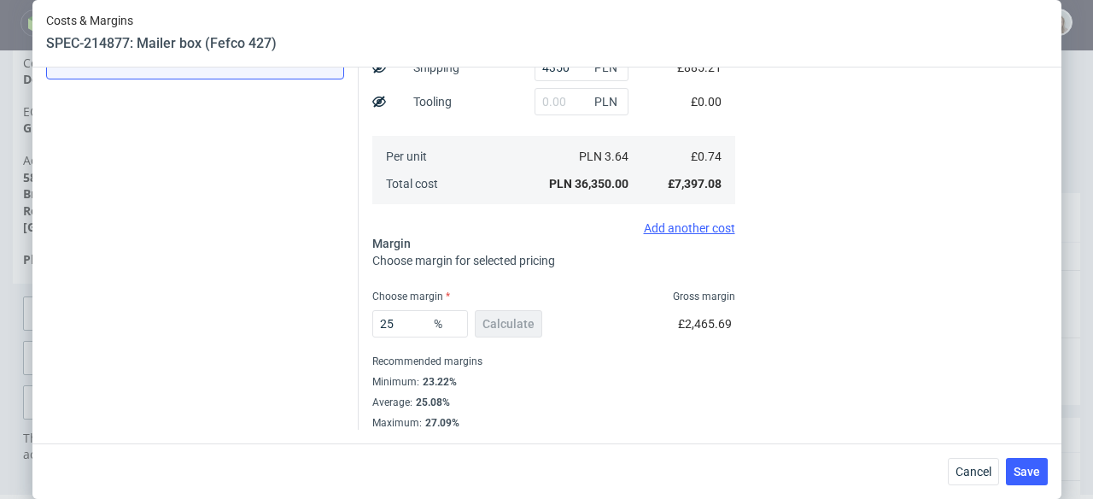
scroll to position [296, 0]
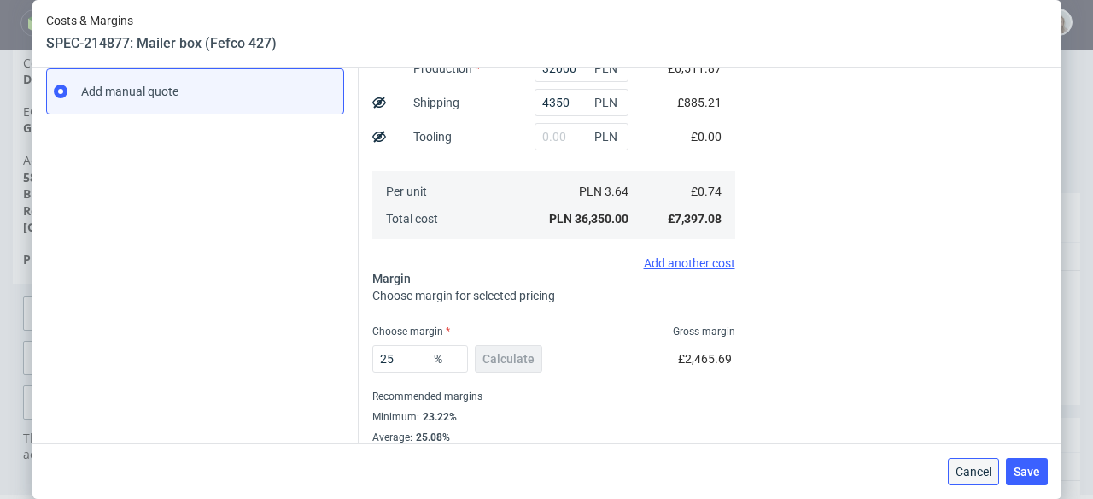
click at [989, 483] on button "Cancel" at bounding box center [973, 471] width 51 height 27
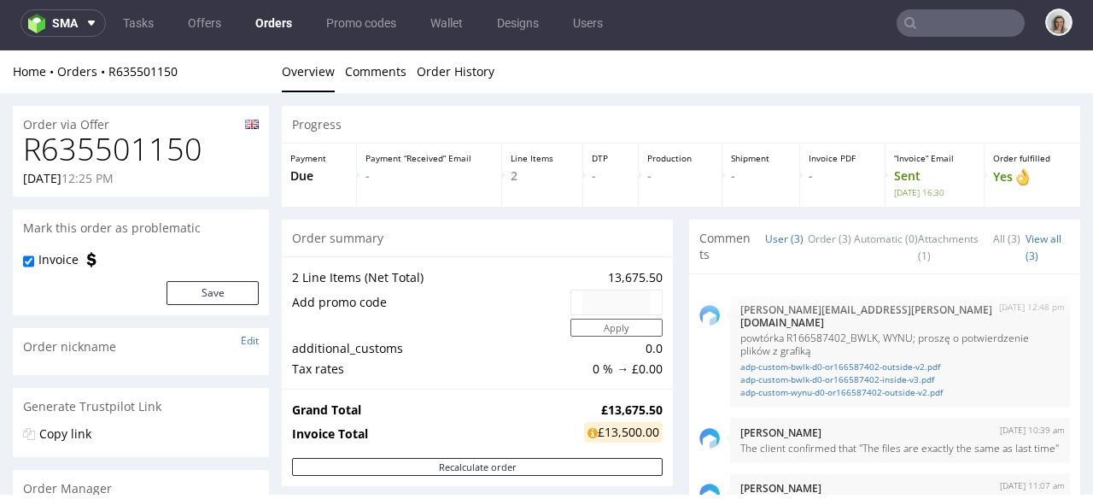
type input "[PERSON_NAME][EMAIL_ADDRESS][DOMAIN_NAME]"
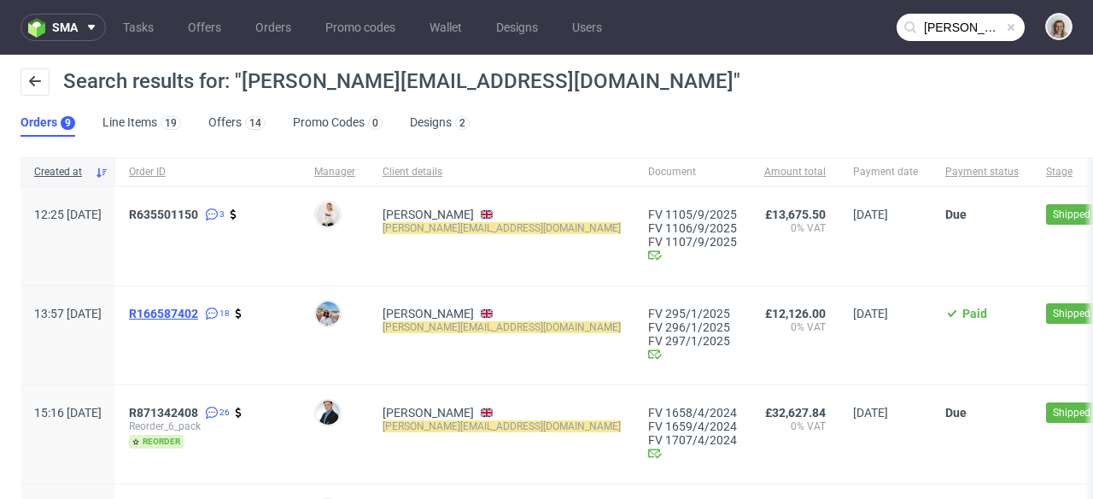
click at [198, 313] on span "R166587402" at bounding box center [163, 314] width 69 height 14
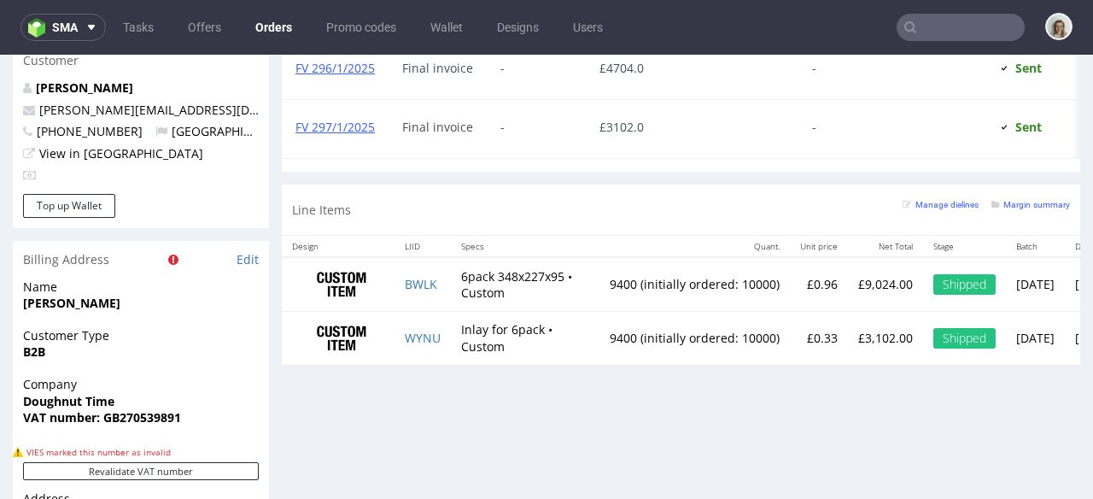
scroll to position [933, 0]
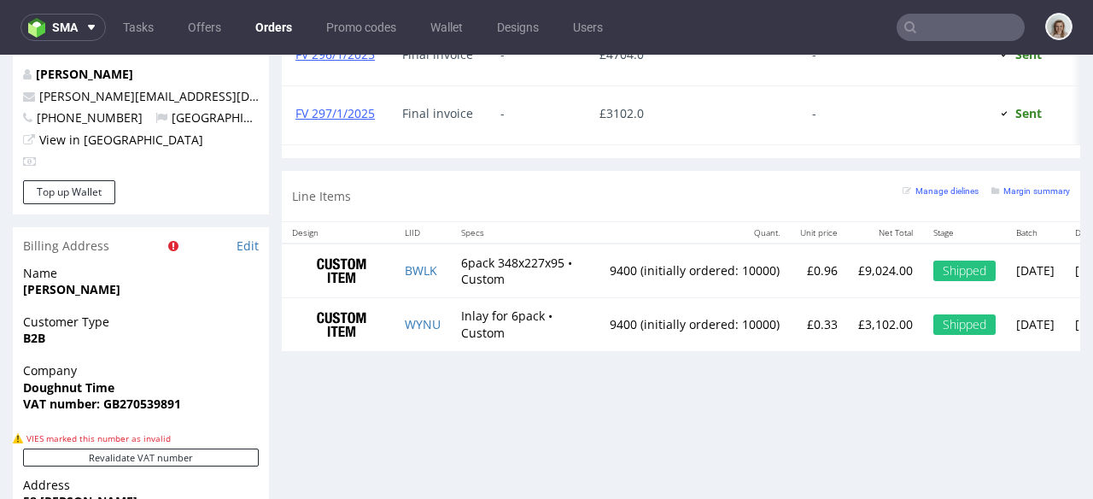
type input "[PERSON_NAME][EMAIL_ADDRESS][DOMAIN_NAME]"
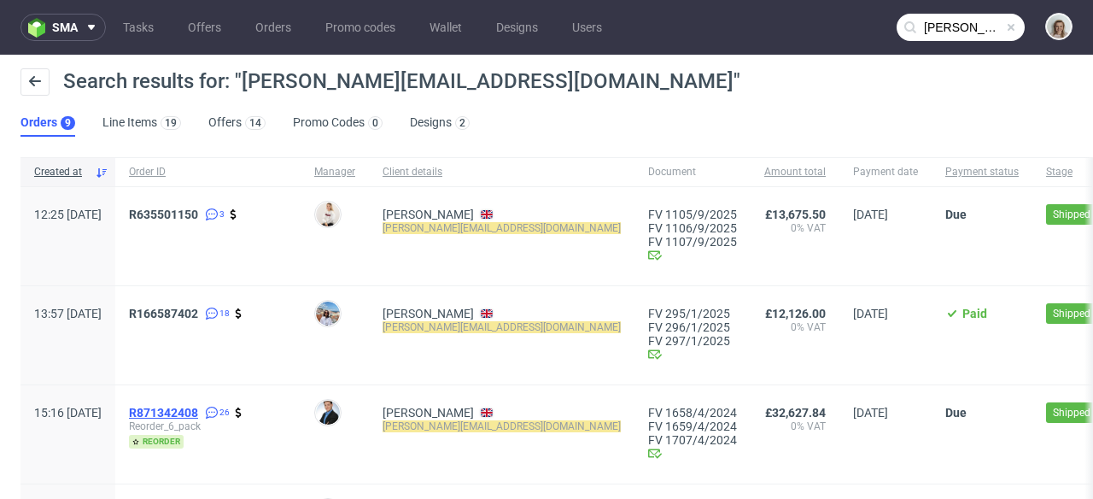
click at [191, 410] on span "R871342408" at bounding box center [163, 413] width 69 height 14
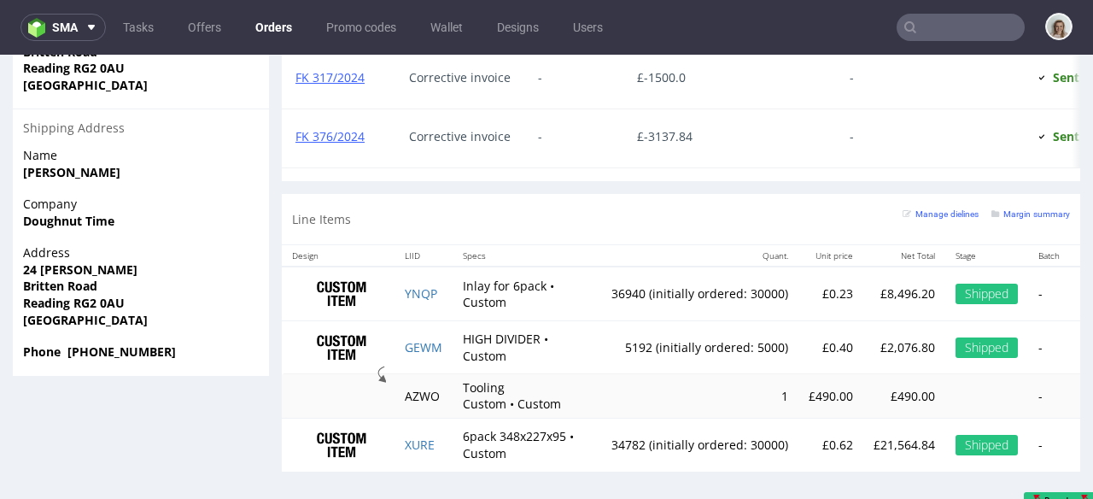
scroll to position [1371, 0]
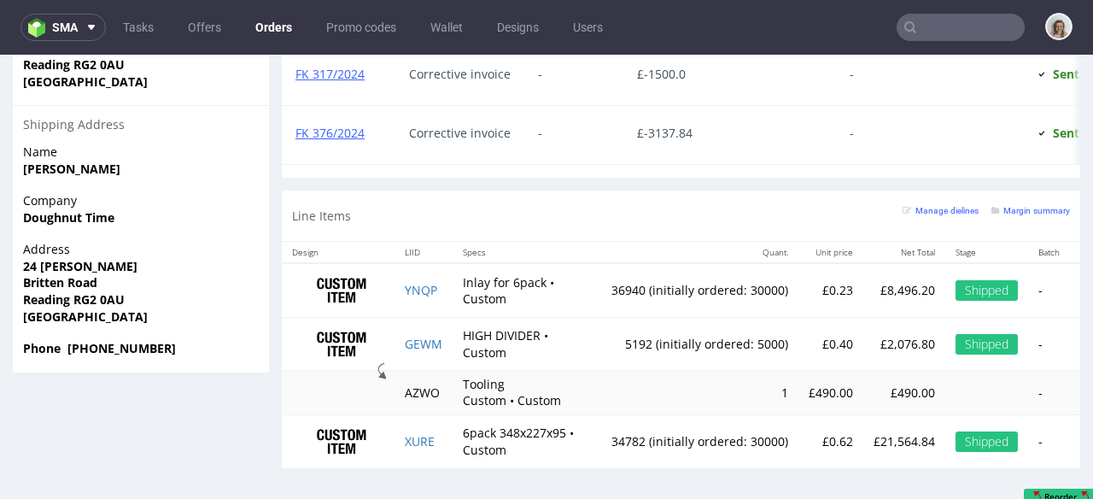
type input "[PERSON_NAME][EMAIL_ADDRESS][DOMAIN_NAME]"
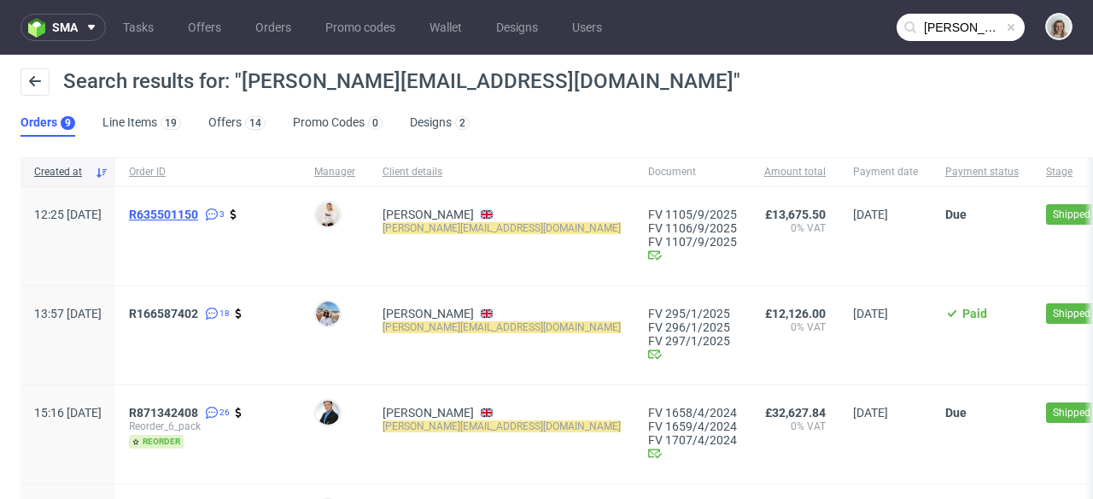
click at [198, 212] on span "R635501150" at bounding box center [163, 215] width 69 height 14
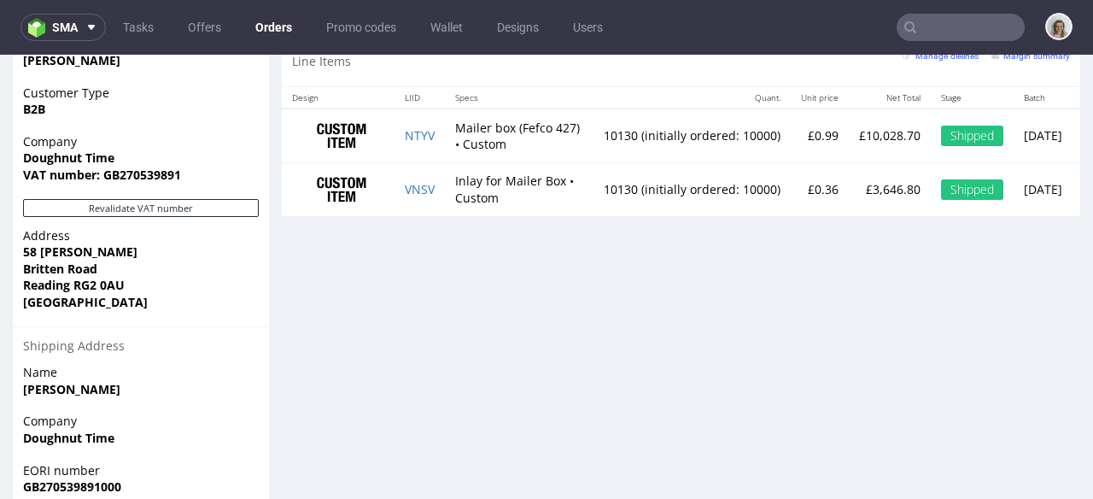
scroll to position [1129, 0]
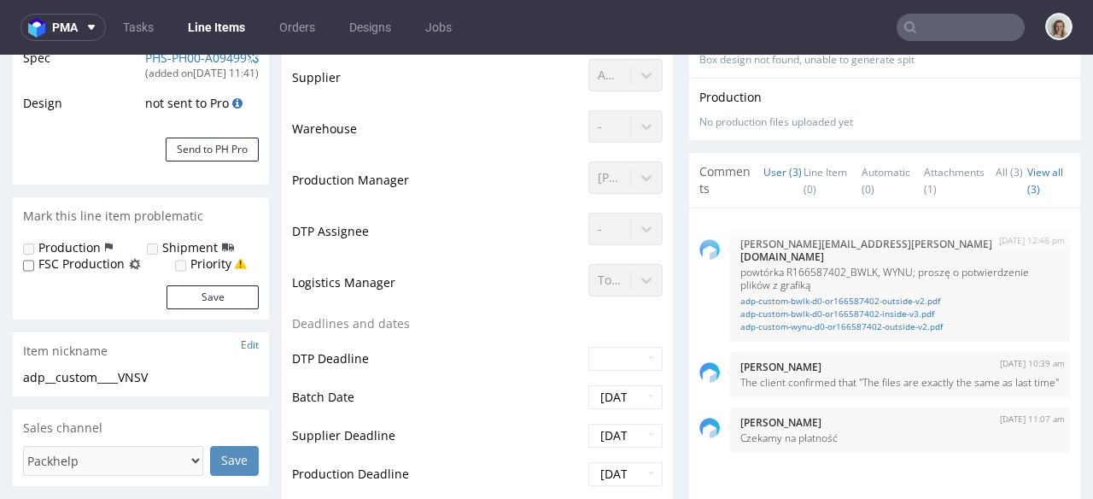
type input "10130"
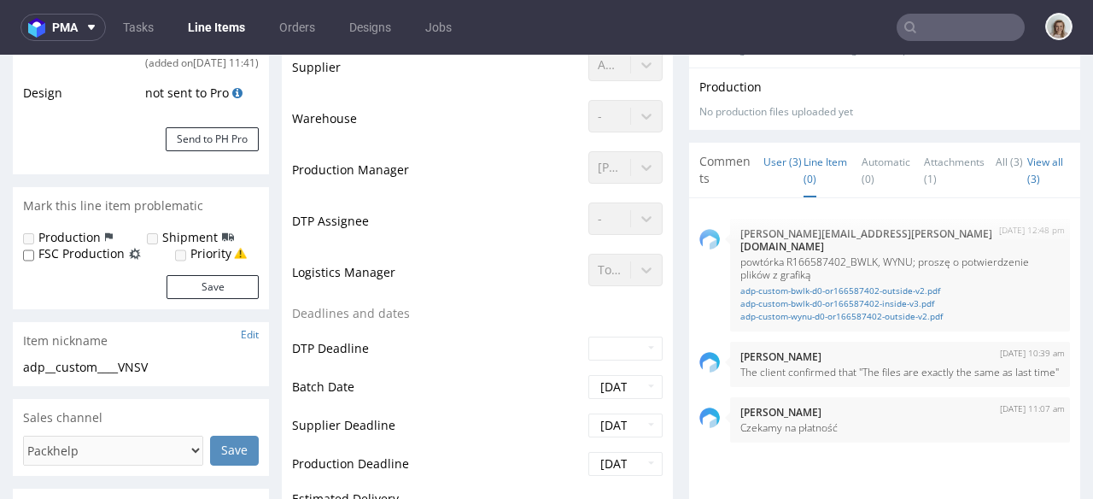
click at [804, 168] on link "Line Item (0)" at bounding box center [826, 170] width 44 height 54
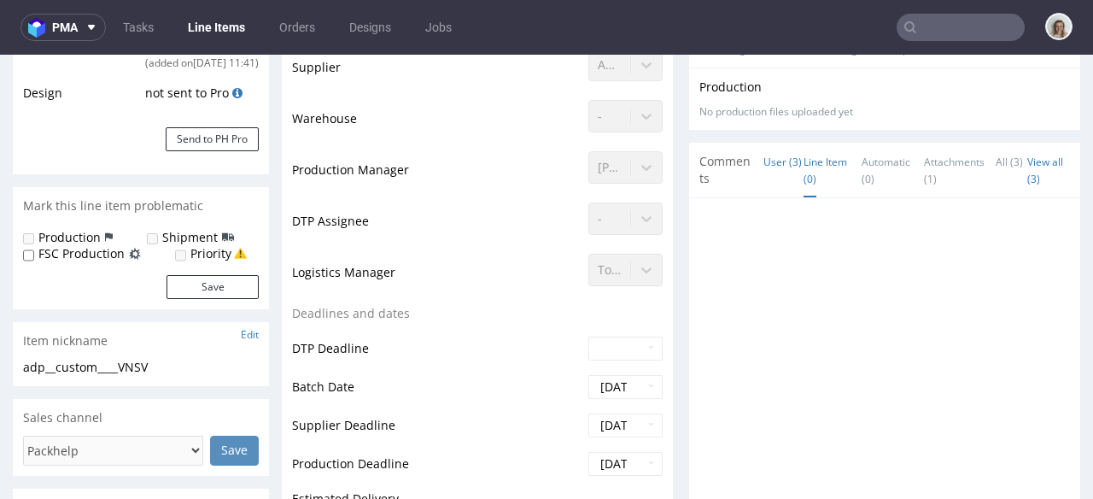
click at [764, 167] on link "User (3)" at bounding box center [783, 161] width 38 height 37
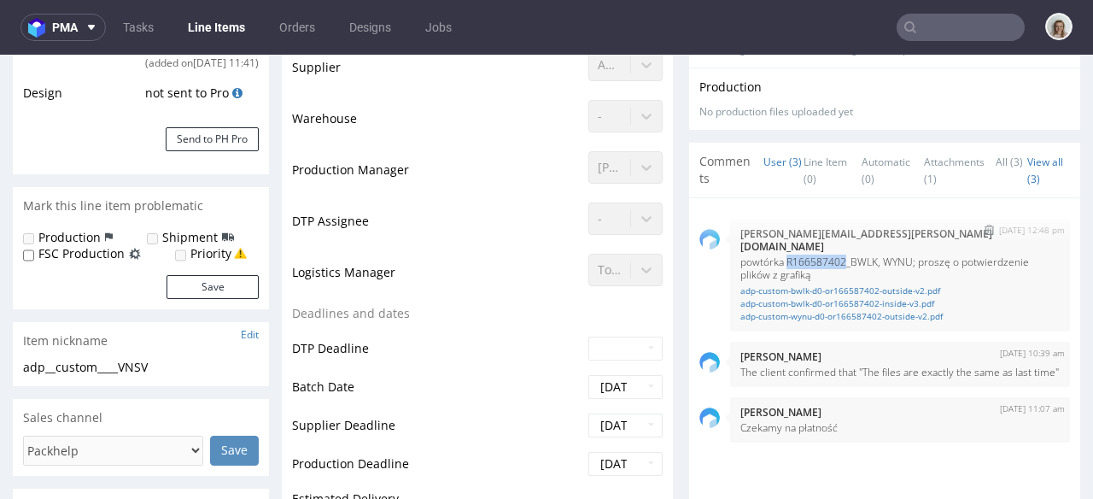
drag, startPoint x: 836, startPoint y: 243, endPoint x: 775, endPoint y: 244, distance: 61.5
click at [775, 255] on p "powtórka R166587402_BWLK, WYNU; proszę o potwierdzenie plików z grafiką" at bounding box center [899, 268] width 319 height 26
copy p "R166587402"
click at [932, 26] on input "text" at bounding box center [961, 27] width 128 height 27
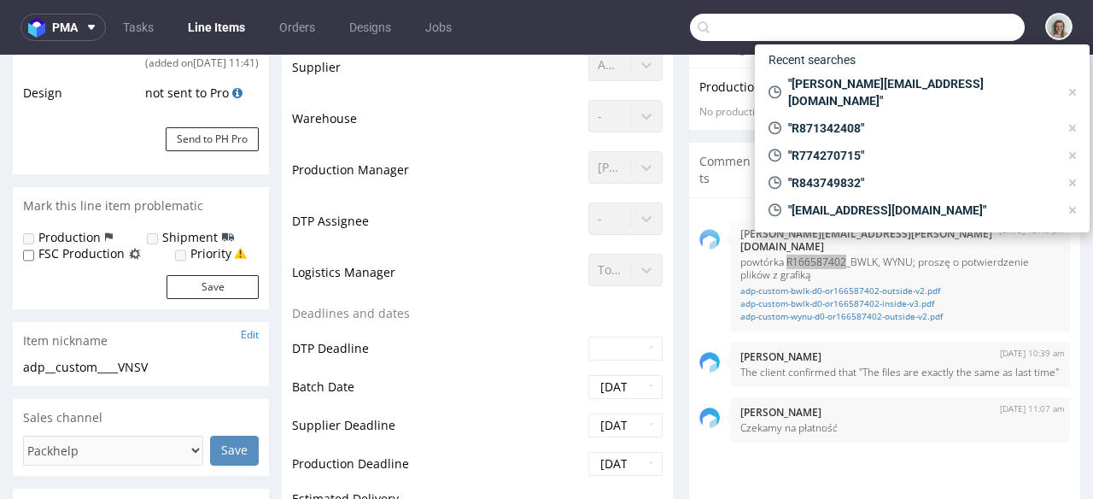
paste input "R166587402"
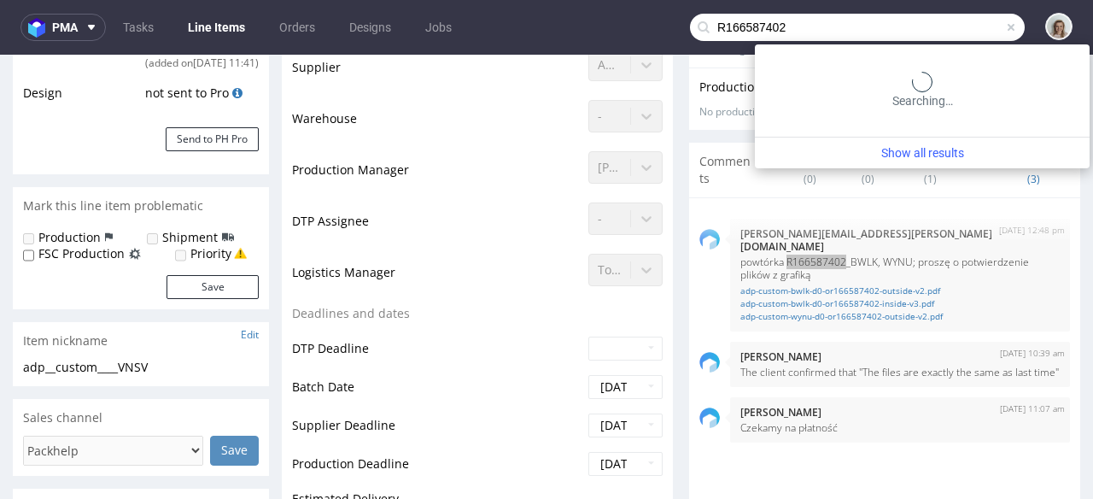
type input "R166587402"
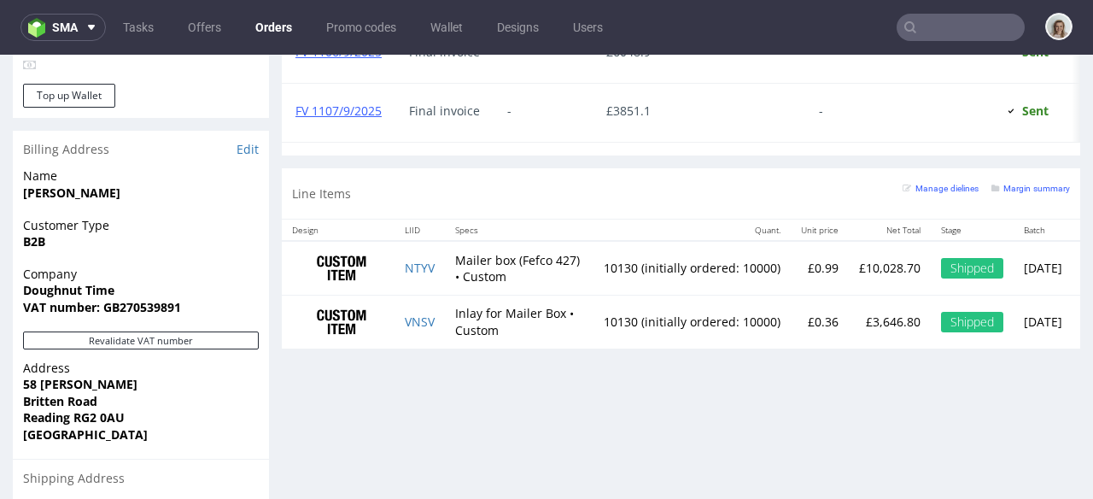
scroll to position [998, 0]
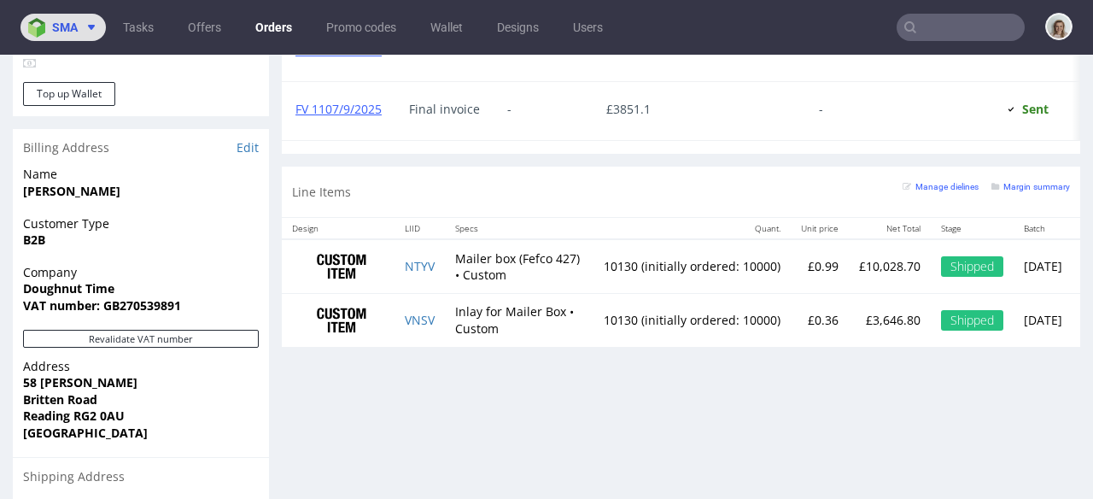
click at [36, 29] on img at bounding box center [40, 28] width 24 height 20
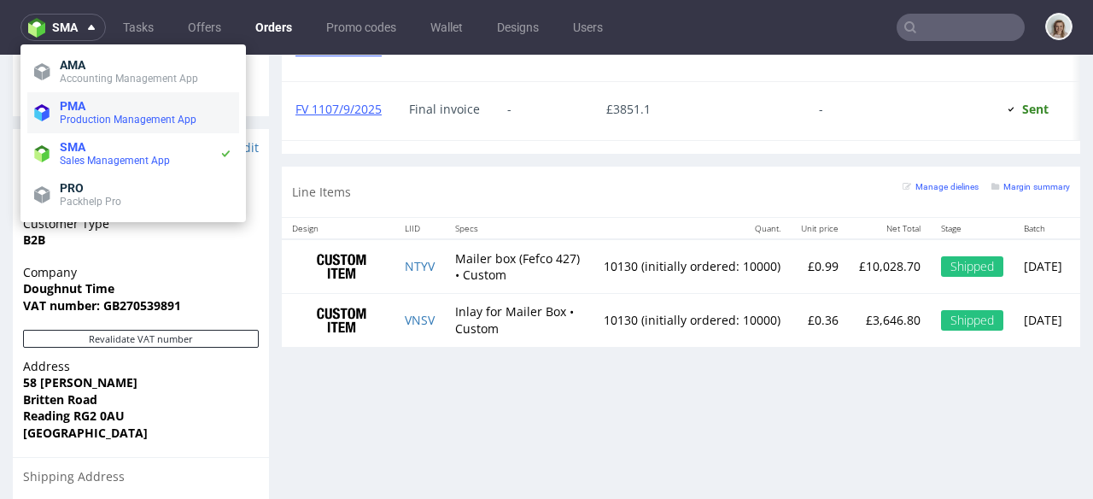
click at [44, 122] on span at bounding box center [41, 114] width 15 height 21
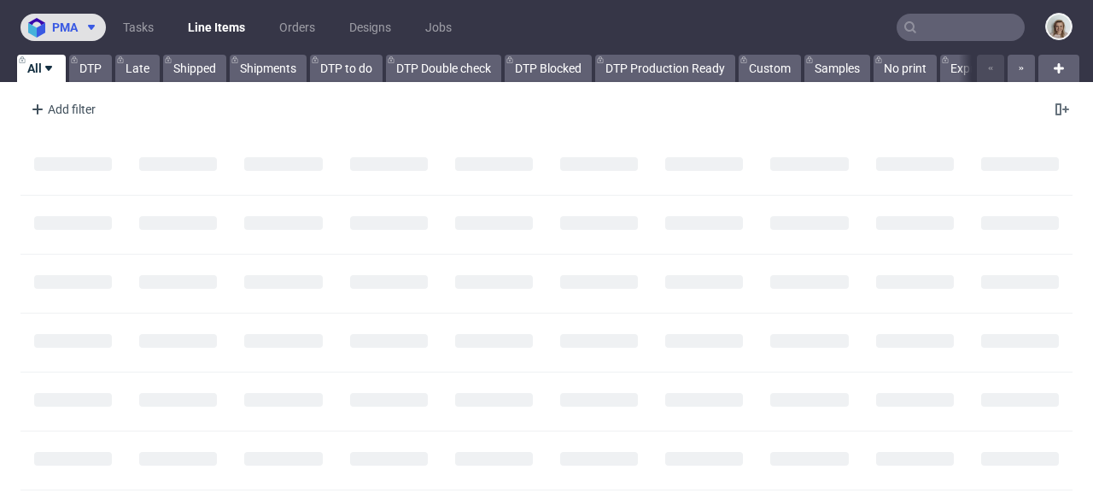
click at [75, 15] on button "pma" at bounding box center [62, 27] width 85 height 27
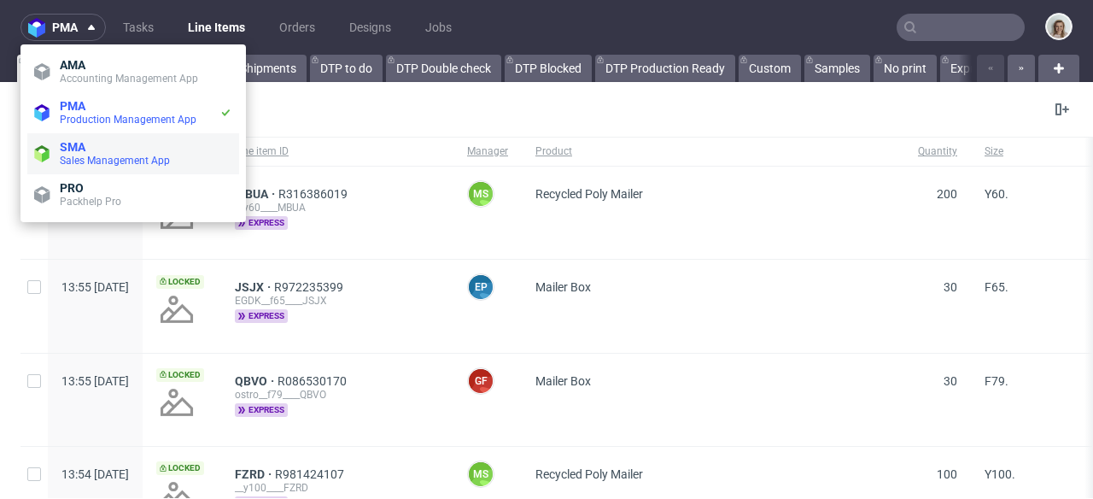
click at [78, 170] on li "SMA Sales Management App" at bounding box center [133, 153] width 212 height 41
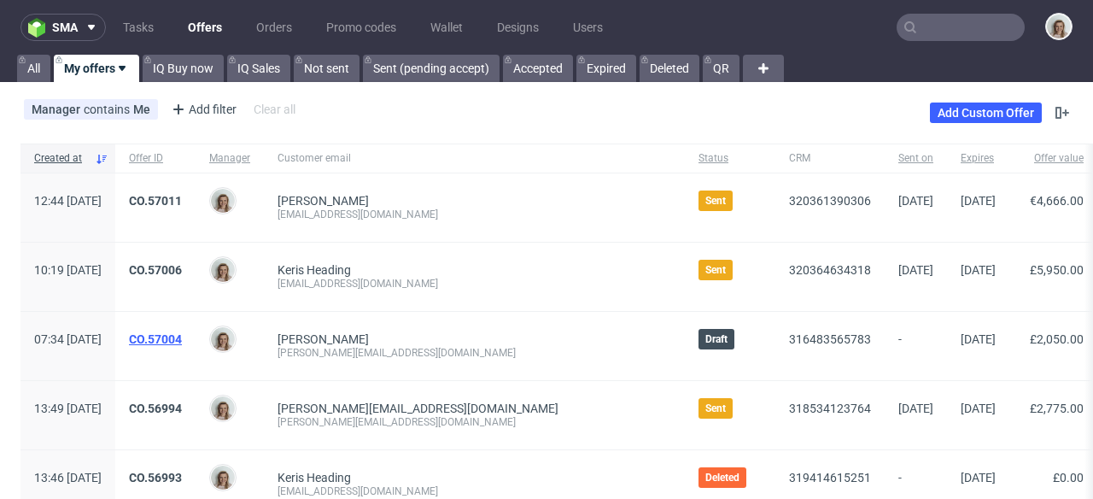
click at [182, 335] on link "CO.57004" at bounding box center [155, 339] width 53 height 14
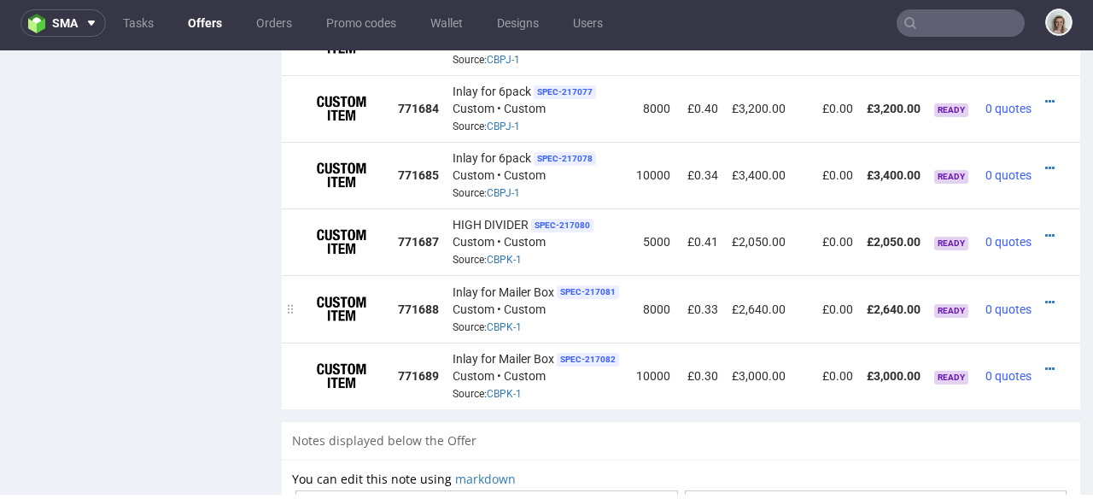
scroll to position [1361, 0]
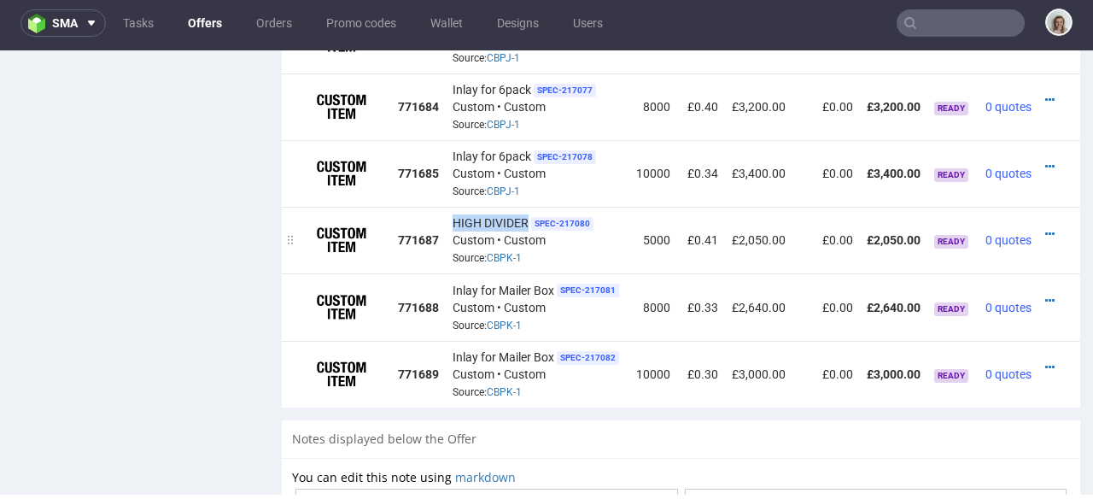
drag, startPoint x: 528, startPoint y: 196, endPoint x: 454, endPoint y: 191, distance: 74.5
click at [454, 214] on div "HIGH DIVIDER SPEC- 217080 Custom • Custom Source: CBPK-1" at bounding box center [538, 240] width 170 height 53
copy span "HIGH DIVIDER"
click at [1045, 225] on div at bounding box center [1054, 233] width 18 height 17
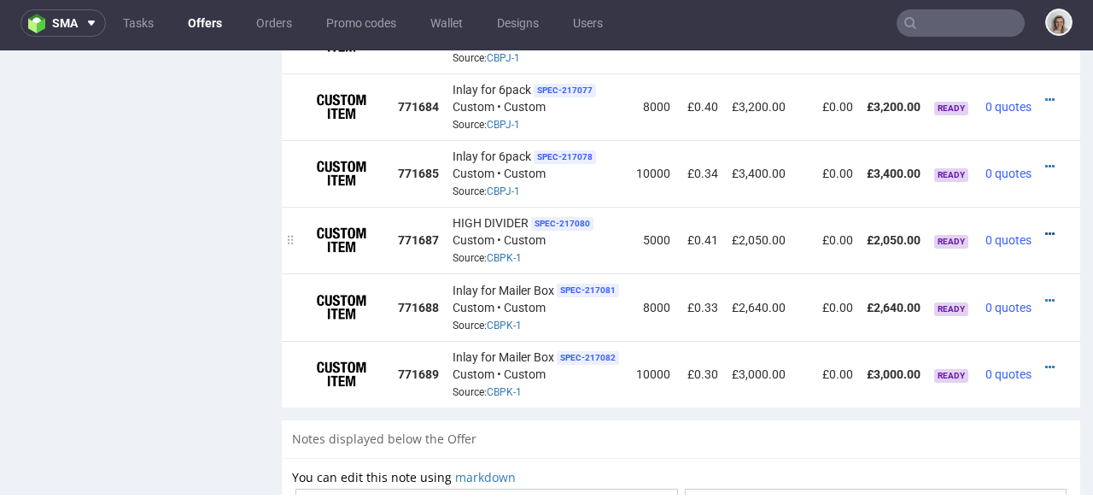
click at [1045, 228] on icon at bounding box center [1049, 234] width 9 height 12
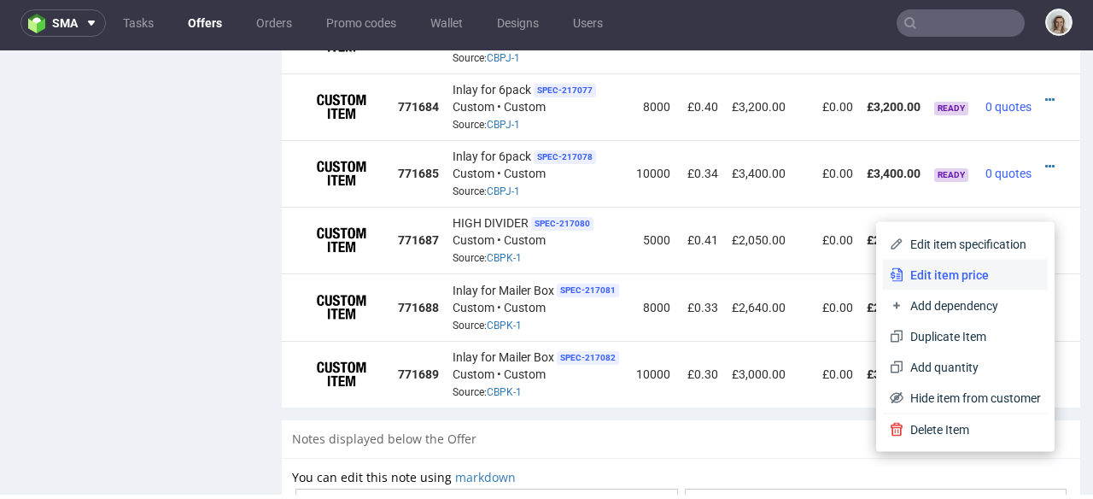
click at [938, 266] on span "Edit item price" at bounding box center [973, 274] width 138 height 17
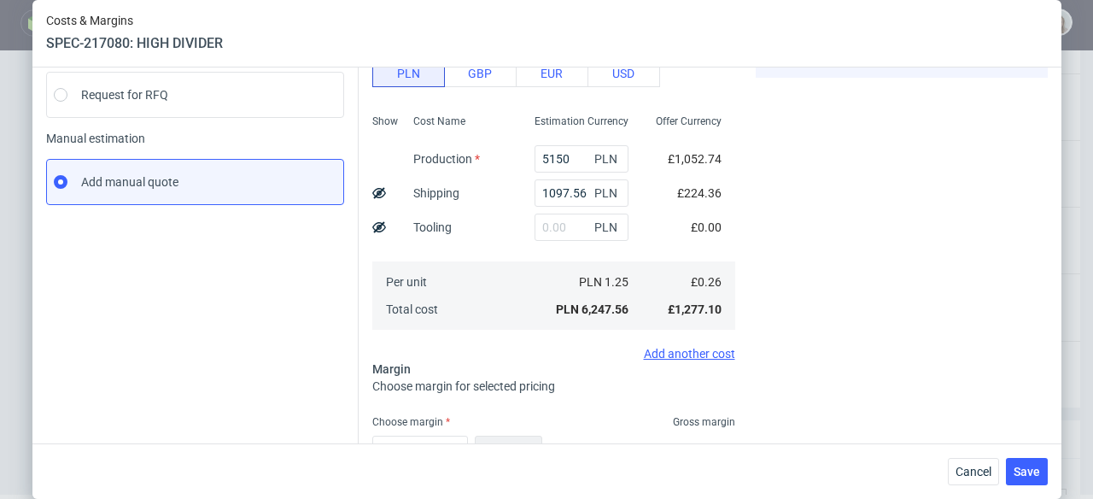
scroll to position [331, 0]
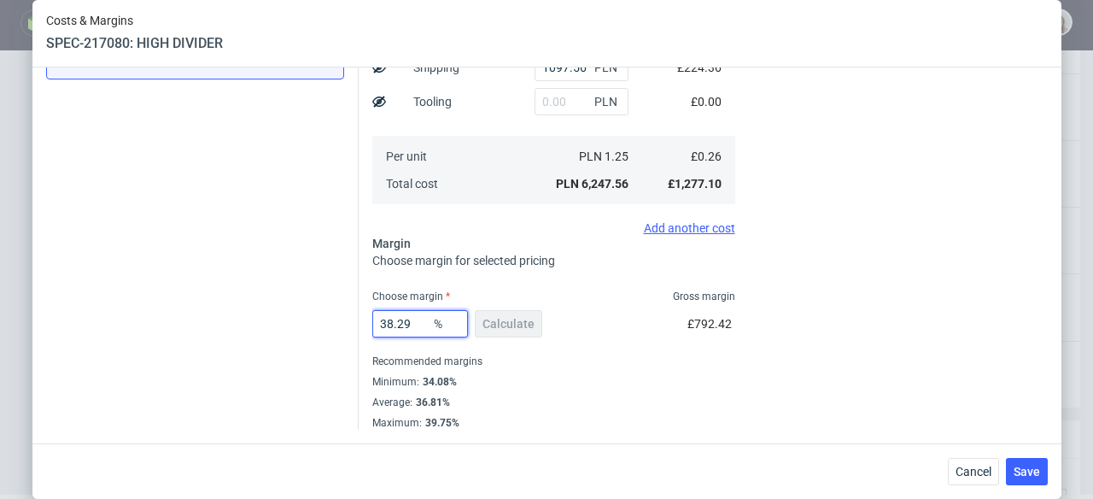
drag, startPoint x: 408, startPoint y: 325, endPoint x: 381, endPoint y: 323, distance: 27.5
click at [381, 323] on input "38.29" at bounding box center [420, 323] width 96 height 27
type input "30"
type input "0.36"
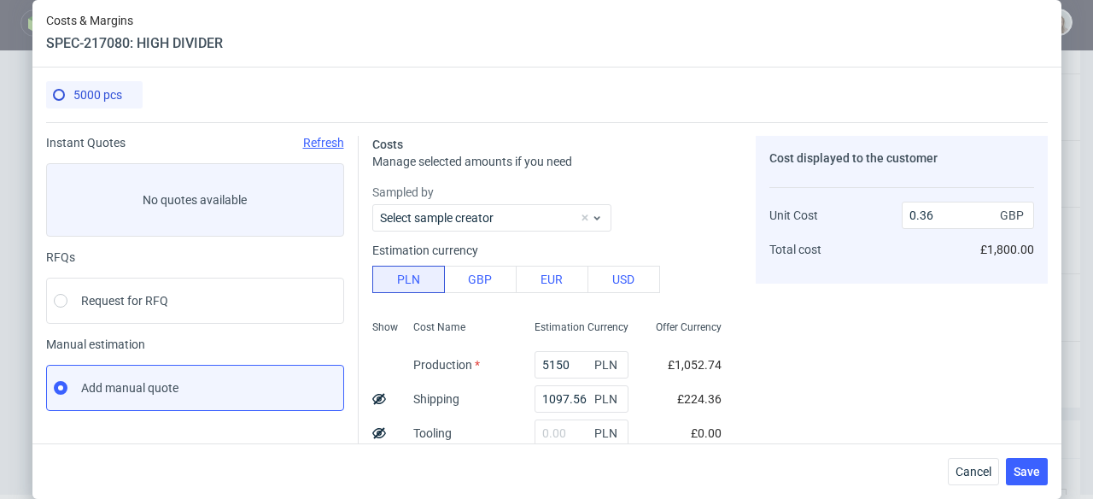
scroll to position [454, 0]
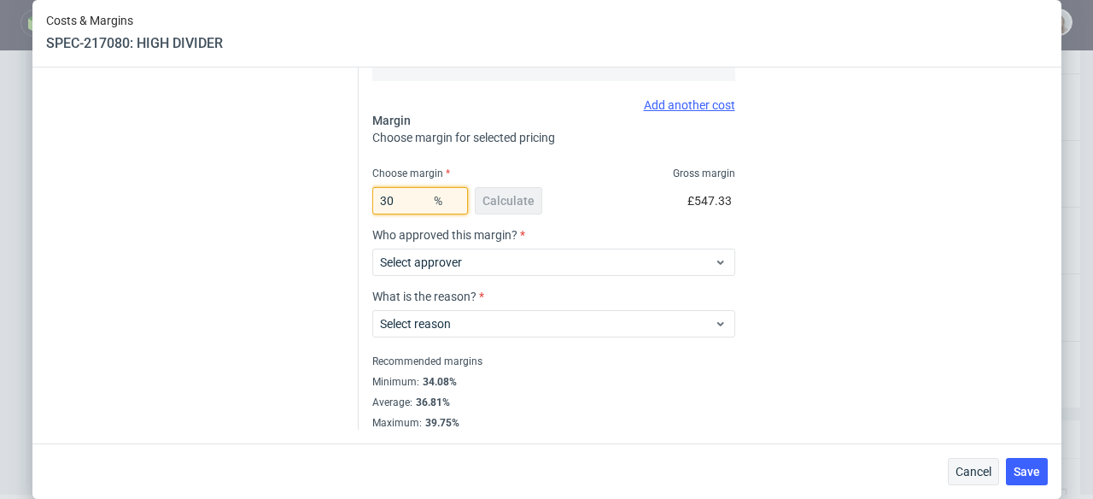
type input "30"
click at [989, 466] on span "Cancel" at bounding box center [974, 471] width 36 height 12
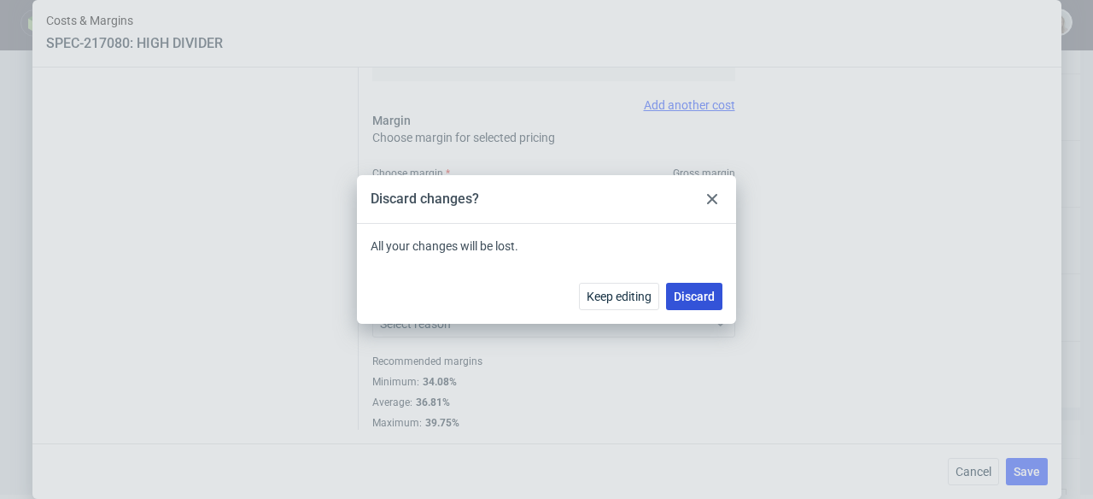
click at [705, 291] on span "Discard" at bounding box center [694, 296] width 41 height 12
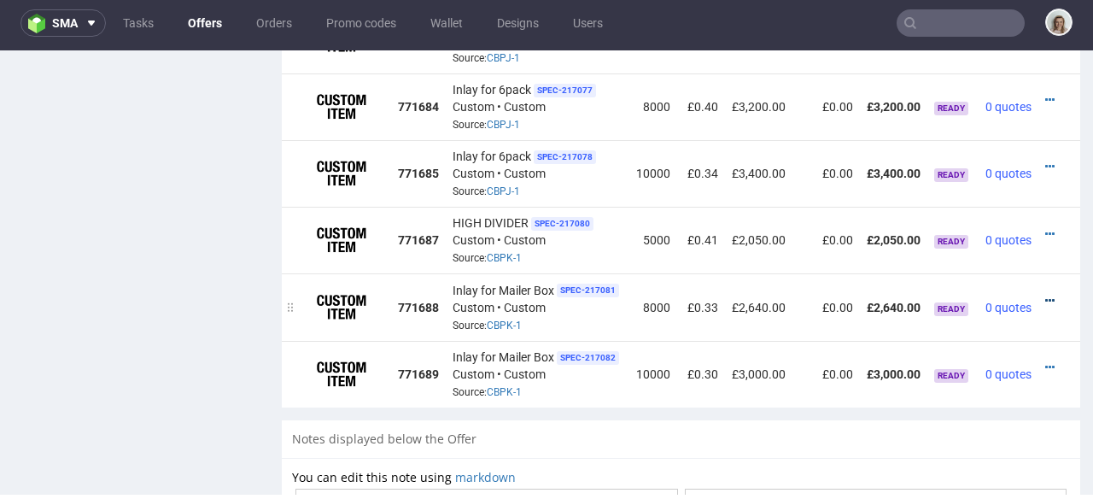
click at [1045, 295] on icon at bounding box center [1049, 301] width 9 height 12
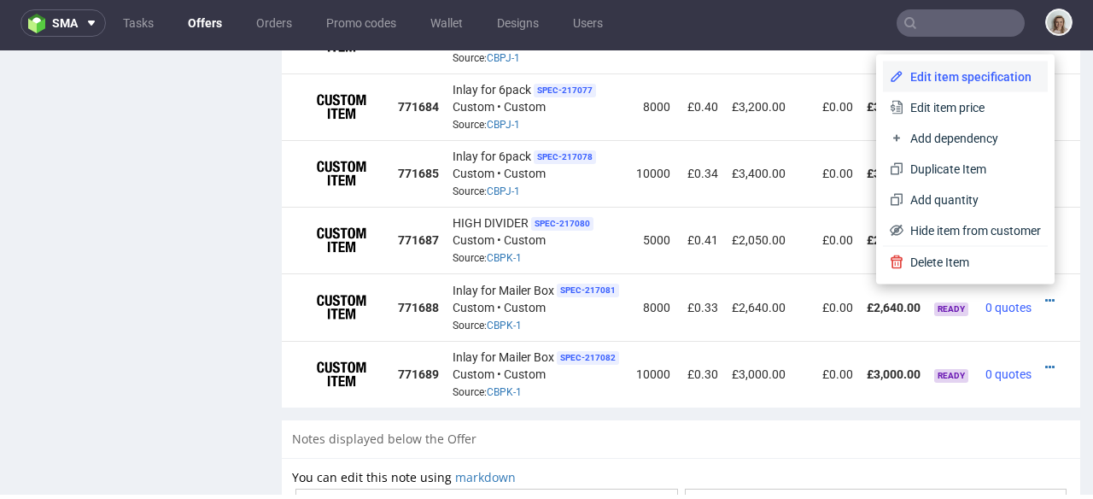
click at [989, 85] on li "Edit item specification" at bounding box center [965, 76] width 165 height 31
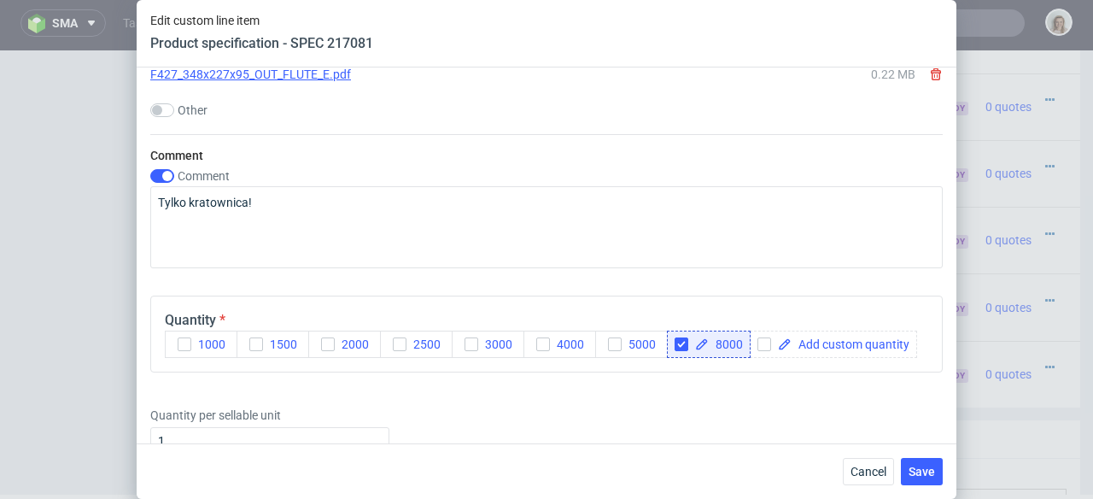
scroll to position [2272, 0]
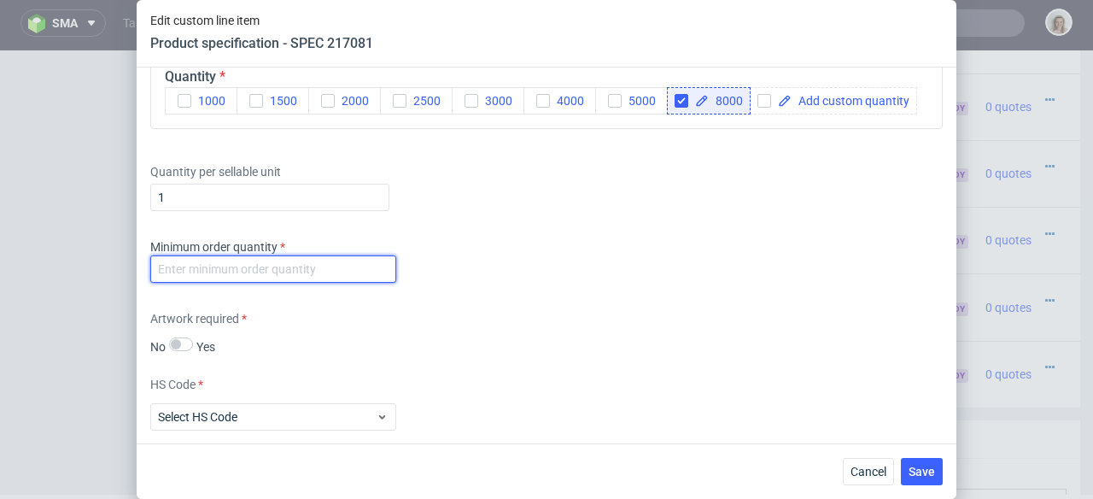
click at [278, 283] on input "number" at bounding box center [273, 268] width 246 height 27
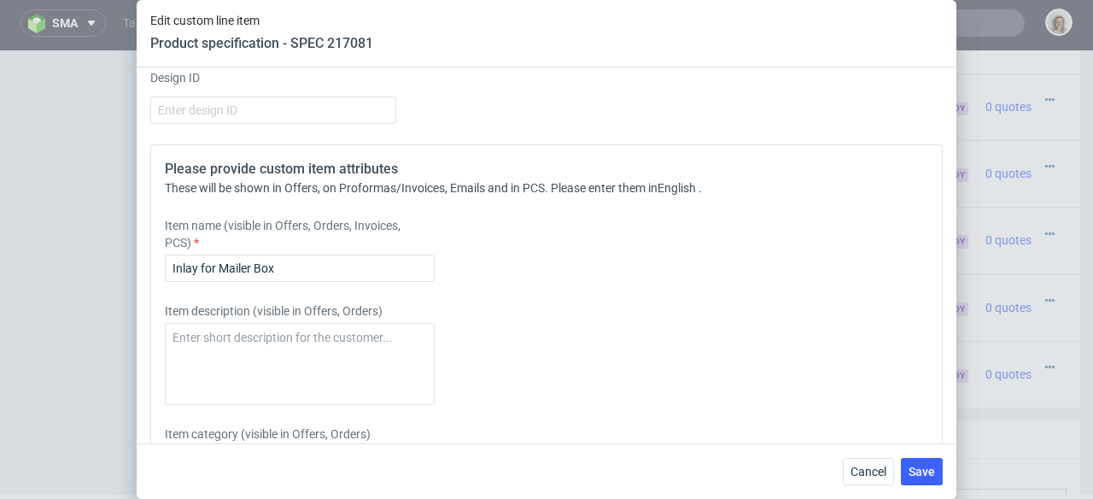
scroll to position [2860, 0]
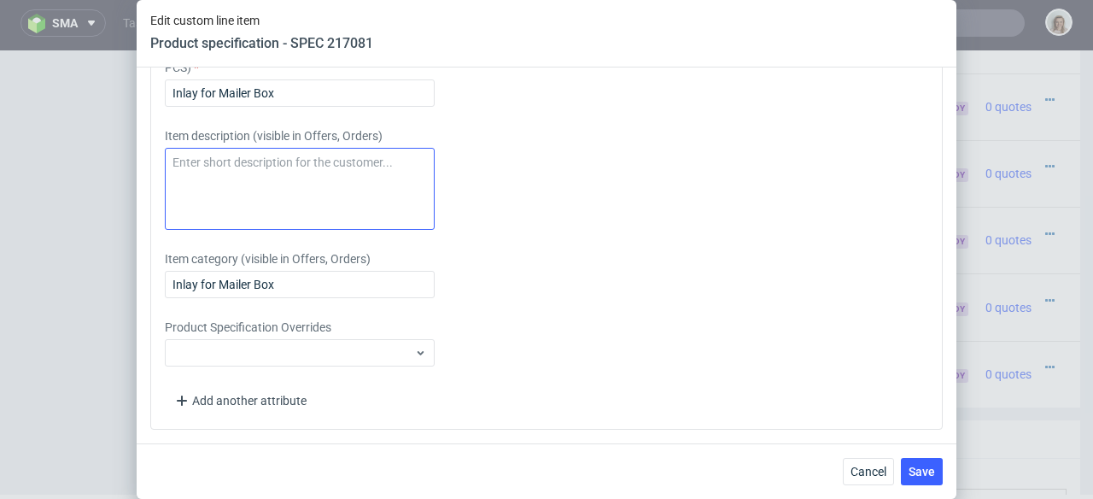
type input "-1"
click at [287, 188] on textarea at bounding box center [300, 189] width 270 height 82
paste textarea "HIGH DIVIDER"
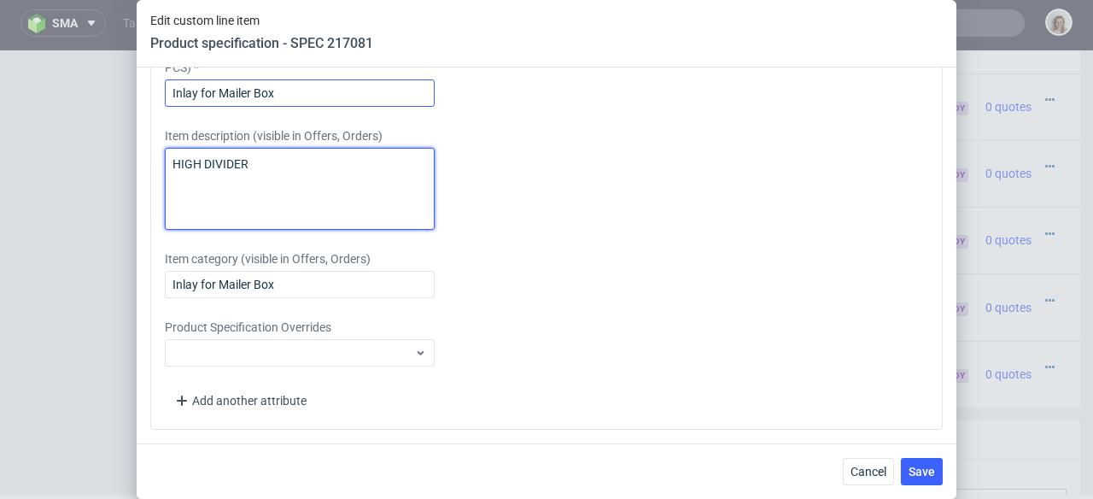
type textarea "HIGH DIVIDER"
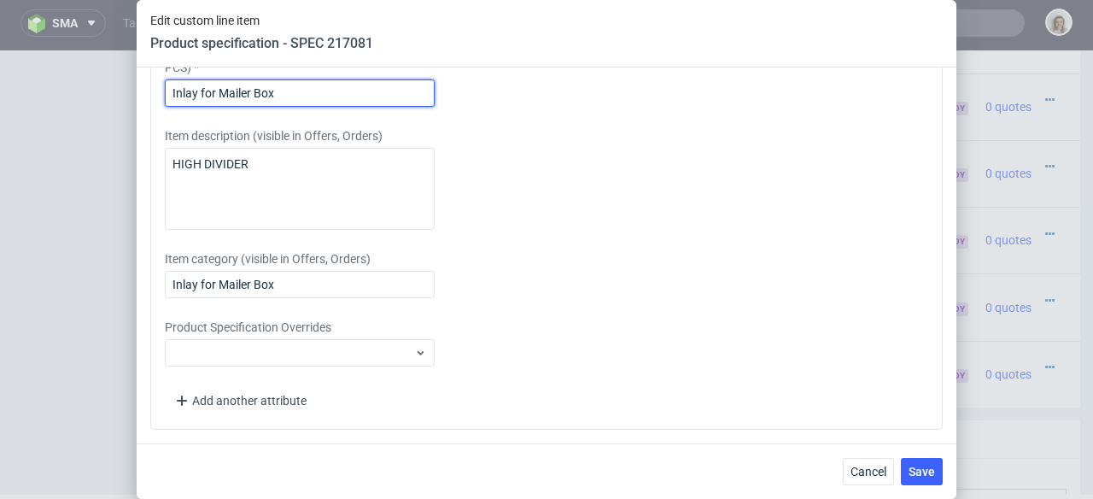
drag, startPoint x: 290, startPoint y: 89, endPoint x: 147, endPoint y: 85, distance: 142.7
click at [147, 85] on div "Supplier Adams Packaging Technical specification Instant price RFQ Type Product…" at bounding box center [547, 255] width 820 height 376
paste input "HIGH DIVIDER"
type input "HIGH DIVIDER"
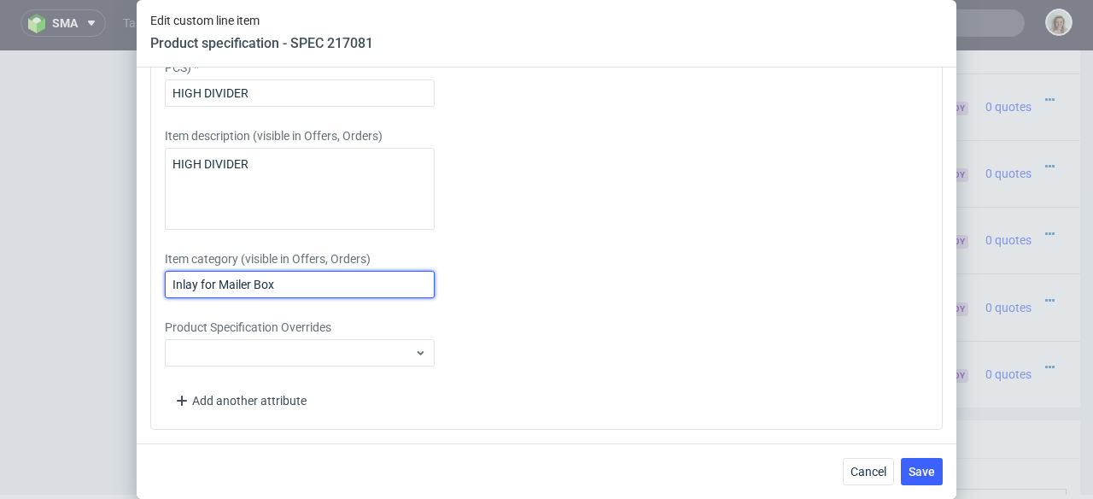
drag, startPoint x: 301, startPoint y: 282, endPoint x: 142, endPoint y: 278, distance: 159.8
click at [142, 278] on div "Supplier Adams Packaging Technical specification Instant price RFQ Type Product…" at bounding box center [547, 255] width 820 height 376
paste input "HIGH DIVIDER"
type input "HIGH DIVIDER"
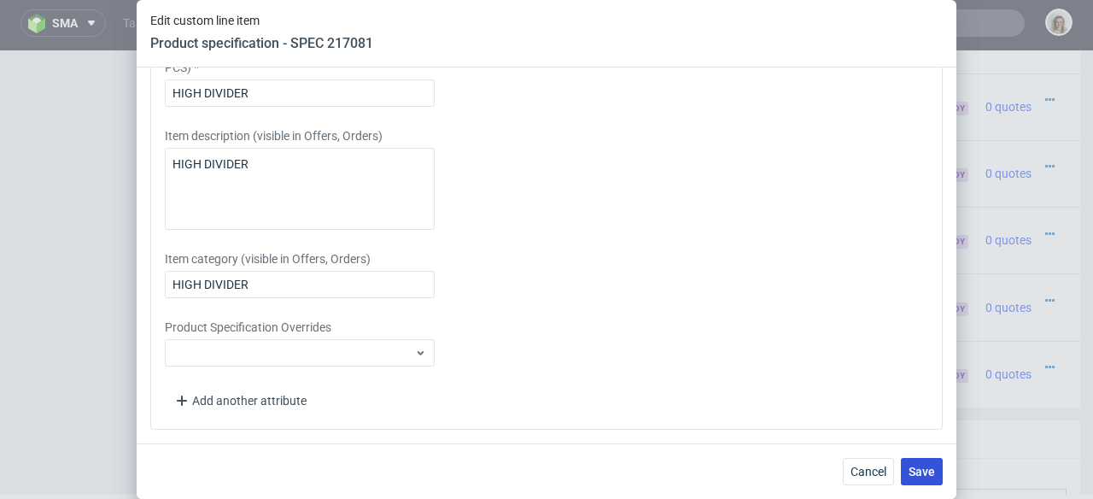
click at [917, 467] on span "Save" at bounding box center [922, 471] width 26 height 12
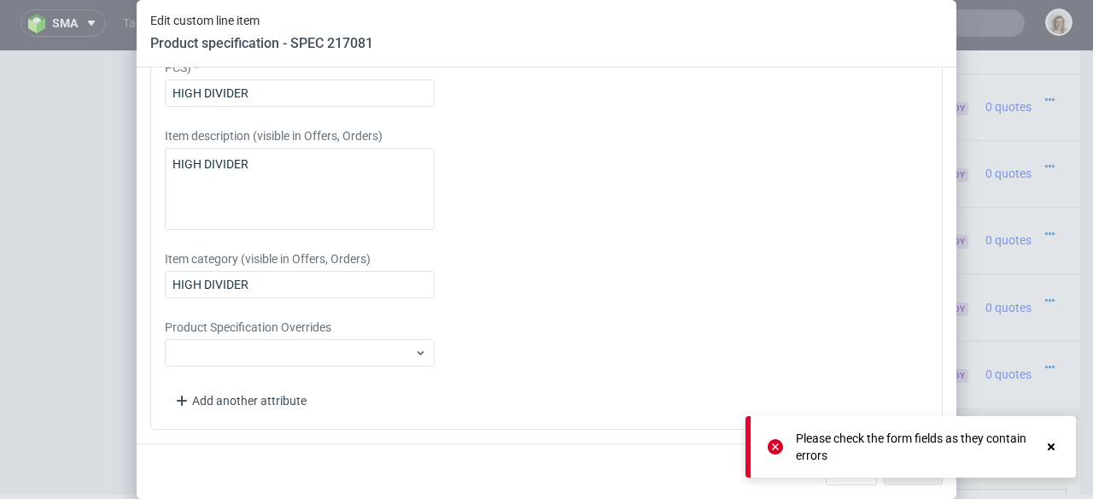
scroll to position [2422, 0]
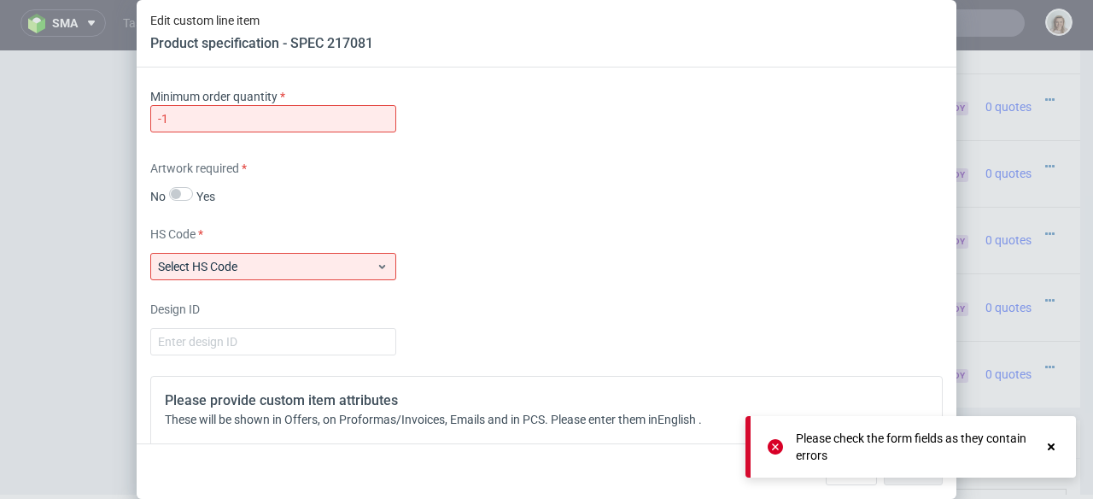
click at [189, 139] on div "Minimum order quantity -1" at bounding box center [546, 113] width 793 height 51
click at [189, 132] on input "-1" at bounding box center [273, 118] width 246 height 27
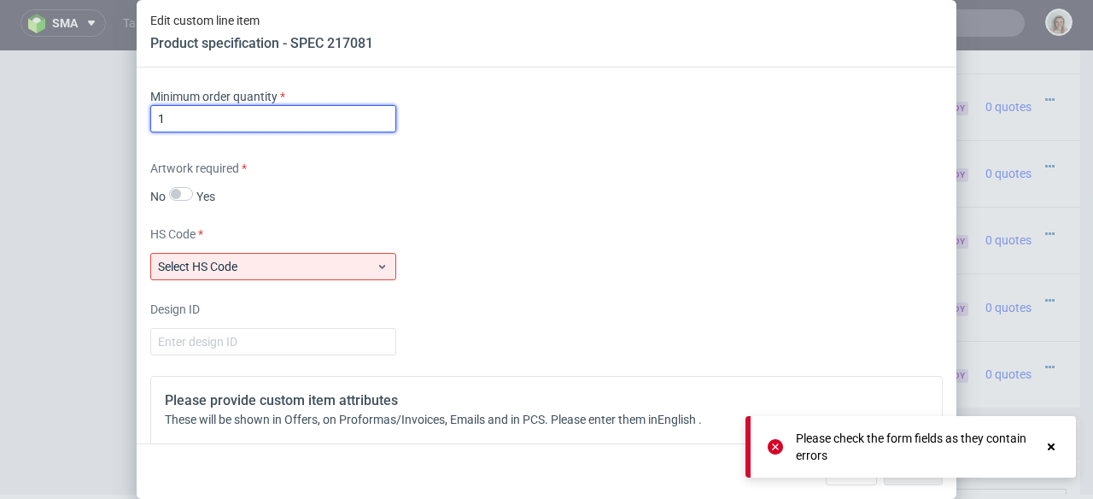
type input "1"
click at [206, 280] on div "HS Code Select HS Code" at bounding box center [546, 252] width 793 height 55
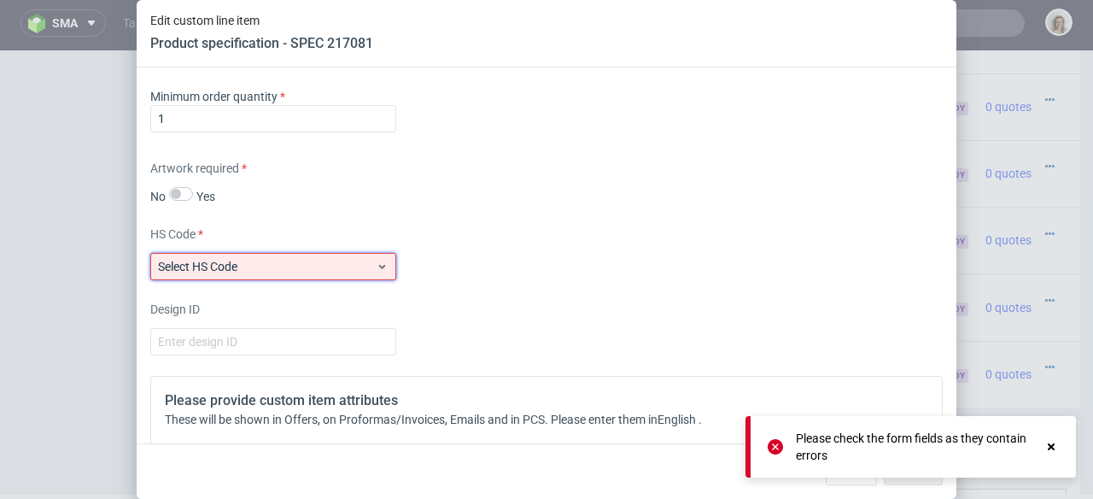
click at [206, 273] on label "Select HS Code" at bounding box center [197, 267] width 79 height 14
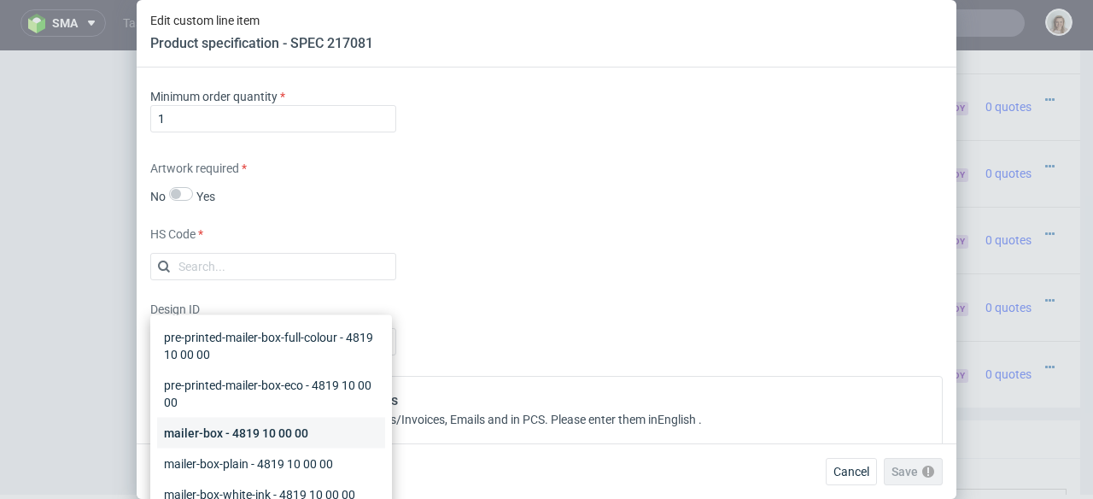
click at [198, 428] on div "mailer-box - 4819 10 00 00" at bounding box center [271, 433] width 228 height 31
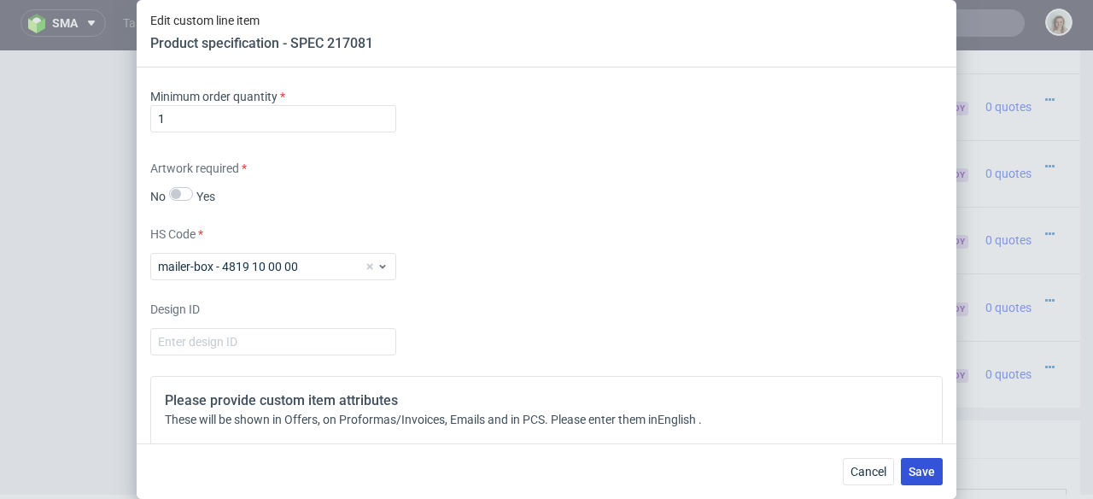
click at [916, 459] on button "Save" at bounding box center [922, 471] width 42 height 27
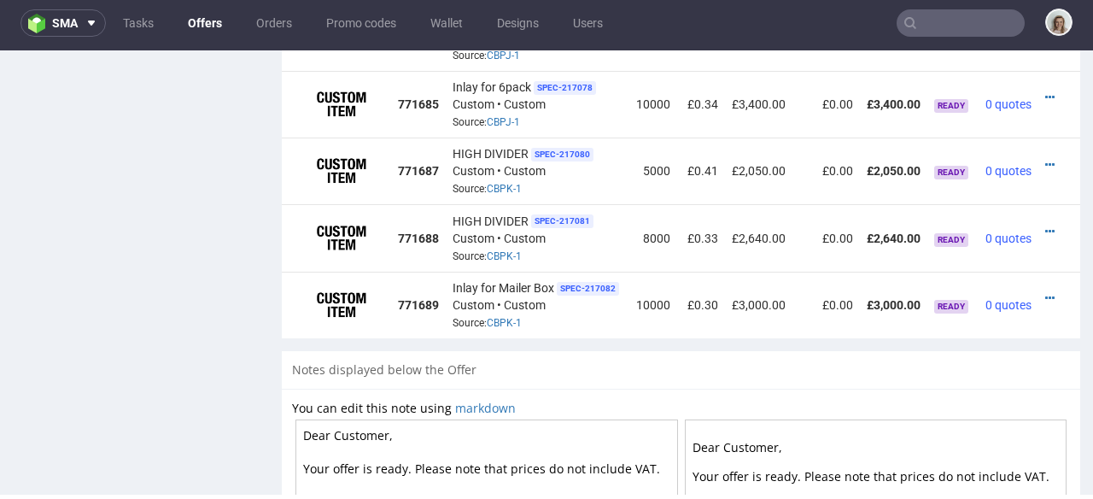
scroll to position [1460, 0]
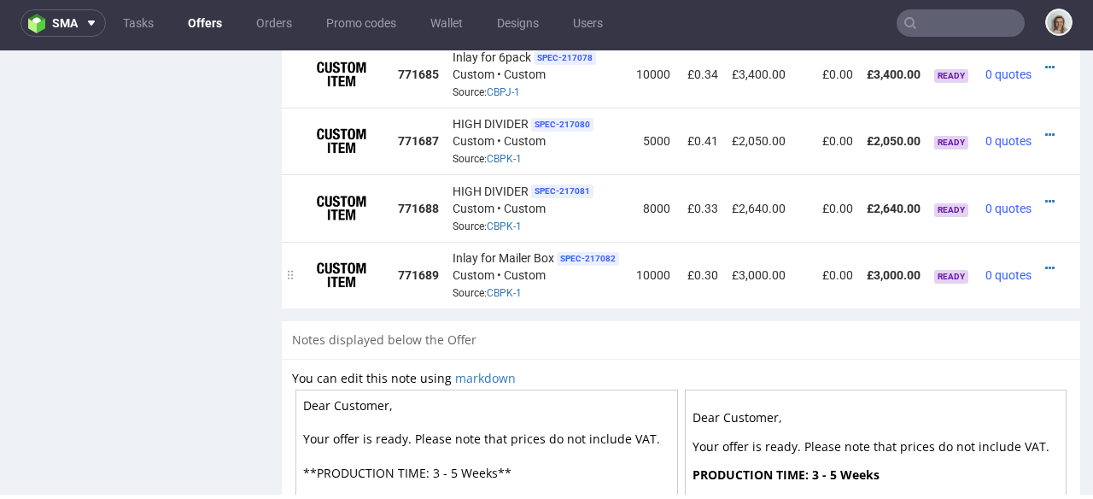
click at [1045, 244] on td at bounding box center [1060, 275] width 42 height 67
click at [1048, 262] on icon at bounding box center [1049, 268] width 9 height 12
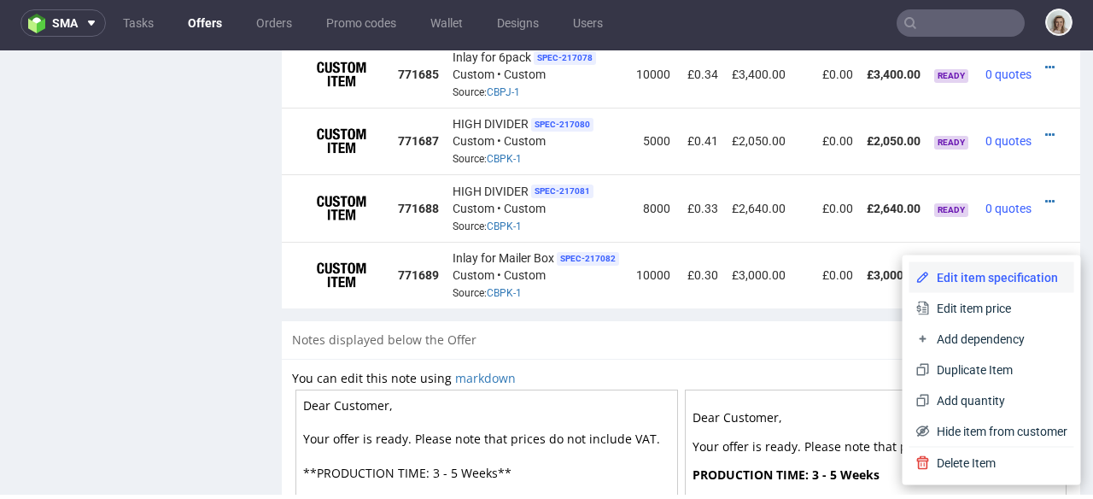
click at [988, 279] on span "Edit item specification" at bounding box center [999, 277] width 138 height 17
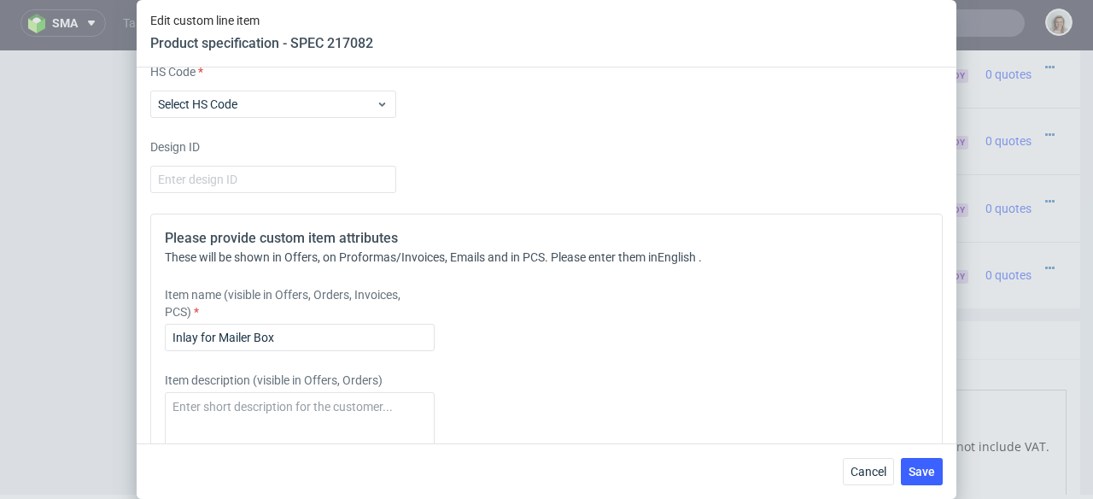
scroll to position [2590, 0]
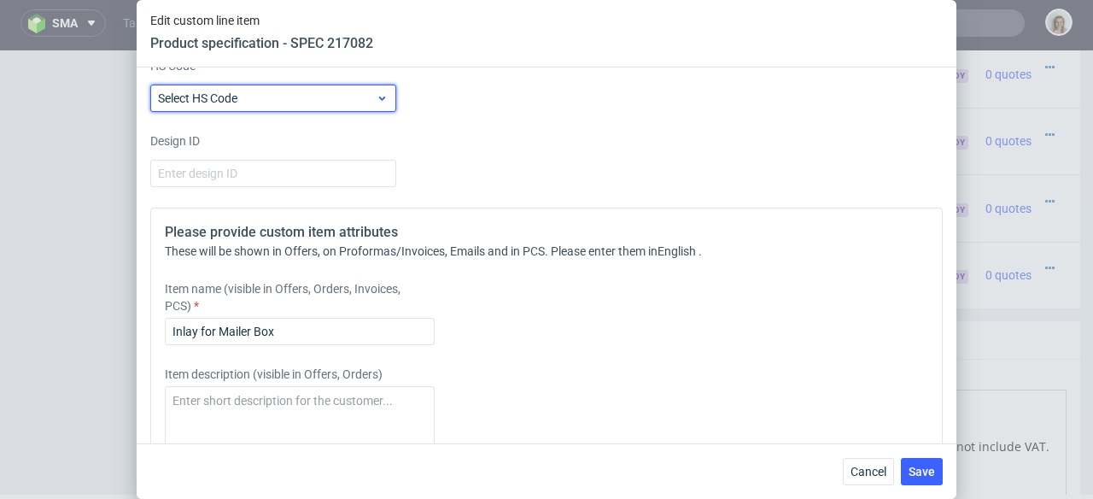
click at [208, 105] on label "Select HS Code" at bounding box center [197, 98] width 79 height 14
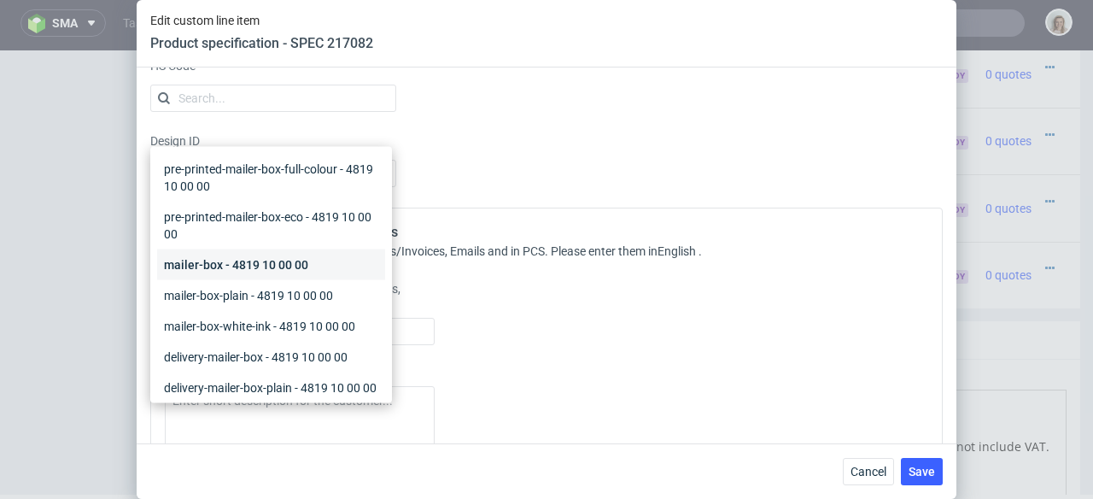
click at [202, 269] on div "mailer-box - 4819 10 00 00" at bounding box center [271, 264] width 228 height 31
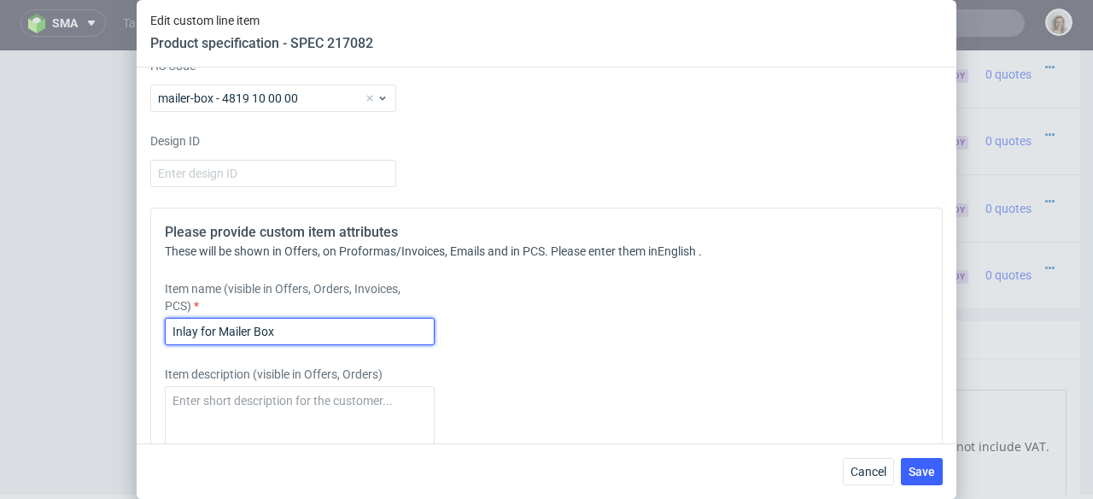
drag, startPoint x: 297, startPoint y: 356, endPoint x: 141, endPoint y: 342, distance: 157.0
click at [141, 342] on div "Supplier Adams Packaging Technical specification Instant price RFQ Type Product…" at bounding box center [547, 255] width 820 height 376
paste input "HIGH DIVIDER"
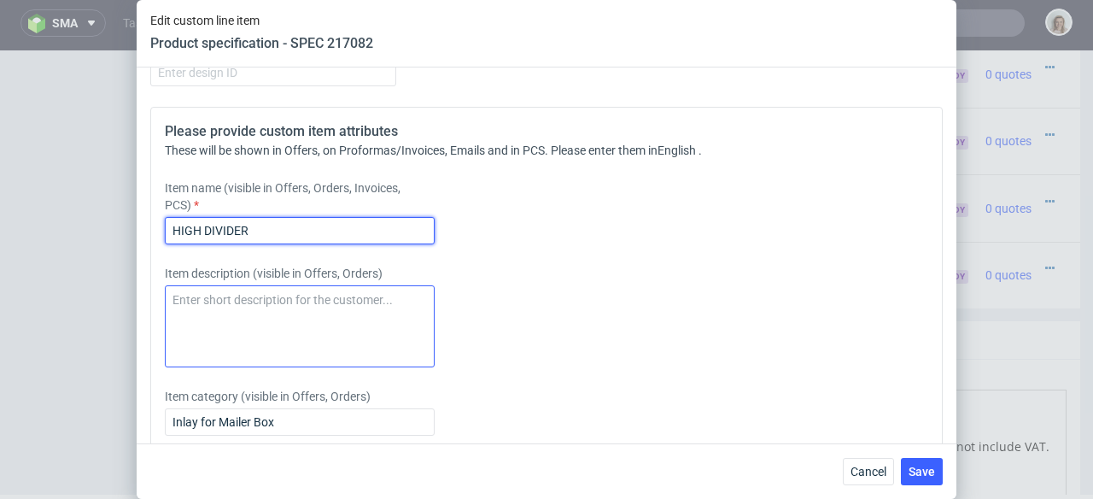
type input "HIGH DIVIDER"
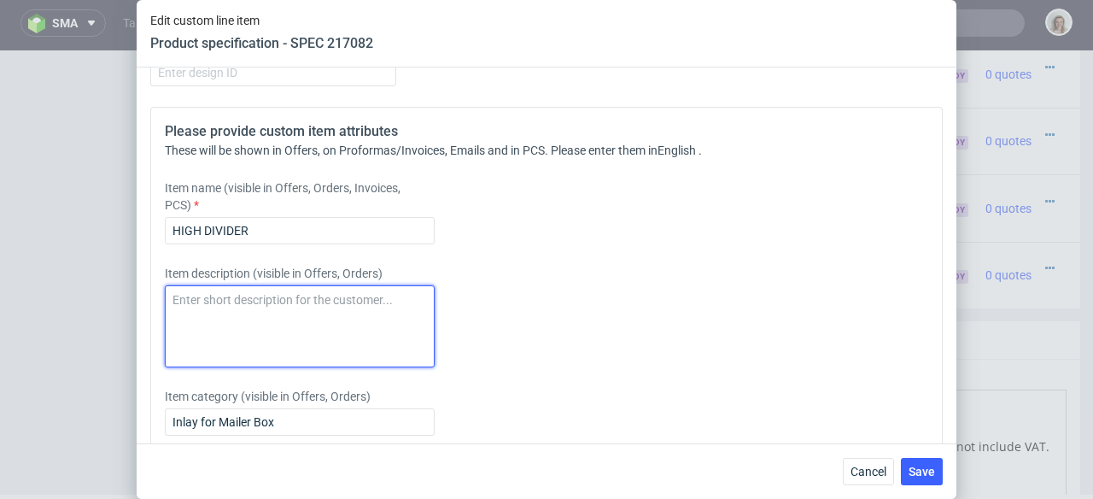
click at [199, 321] on textarea at bounding box center [300, 326] width 270 height 82
paste textarea "HIGH DIVIDER"
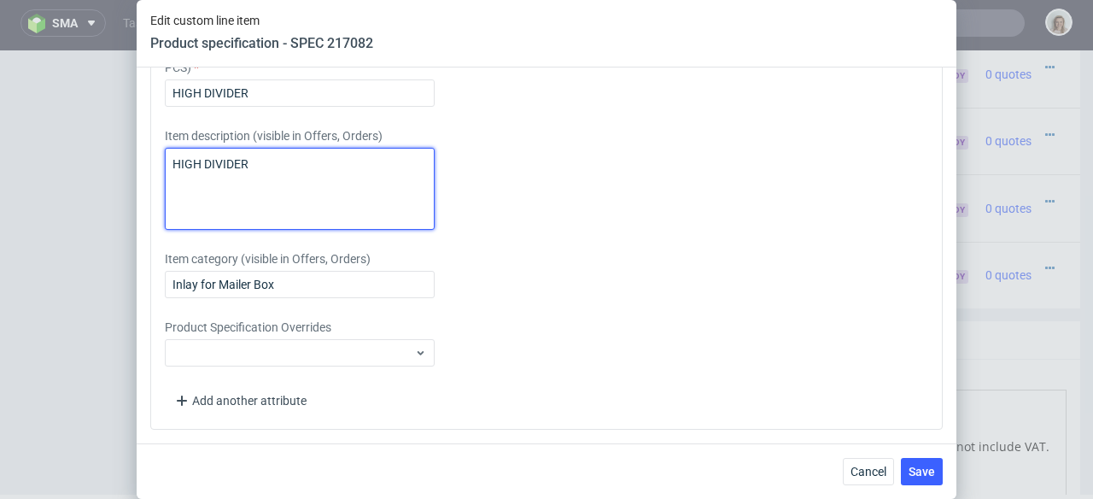
scroll to position [2860, 0]
type textarea "HIGH DIVIDER"
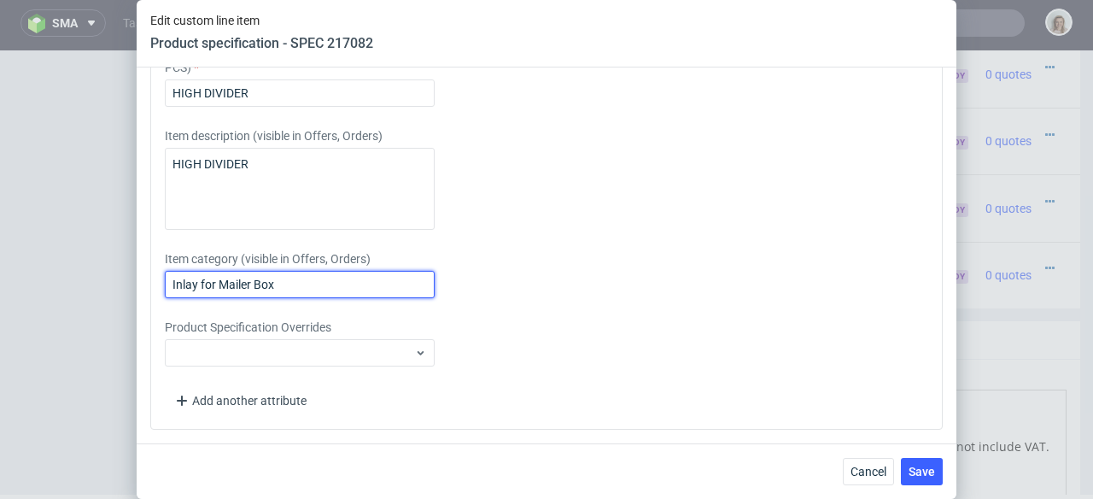
click at [196, 293] on input "Inlay for Mailer Box" at bounding box center [300, 284] width 270 height 27
drag, startPoint x: 302, startPoint y: 284, endPoint x: 158, endPoint y: 279, distance: 144.4
click at [158, 279] on div "Please provide custom item attributes These will be shown in Offers, on Proform…" at bounding box center [546, 199] width 793 height 460
paste input "HIGH DIVIDER"
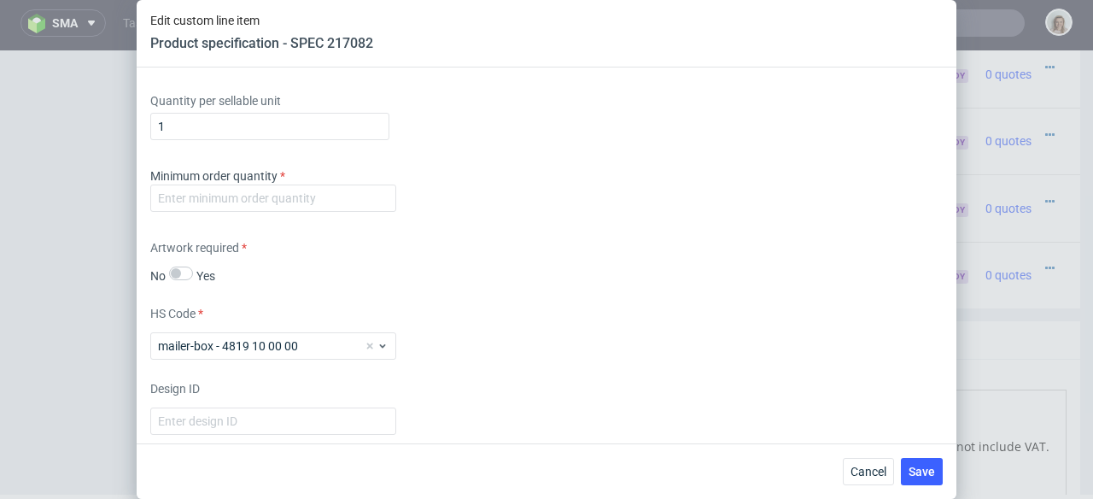
scroll to position [2329, 0]
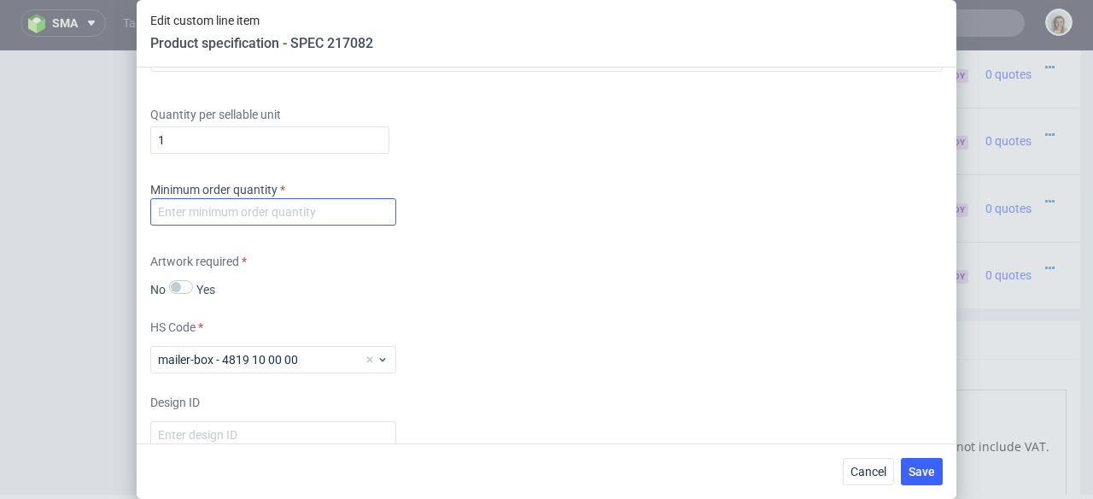
type input "HIGH DIVIDER"
click at [167, 225] on input "number" at bounding box center [273, 211] width 246 height 27
type input "1"
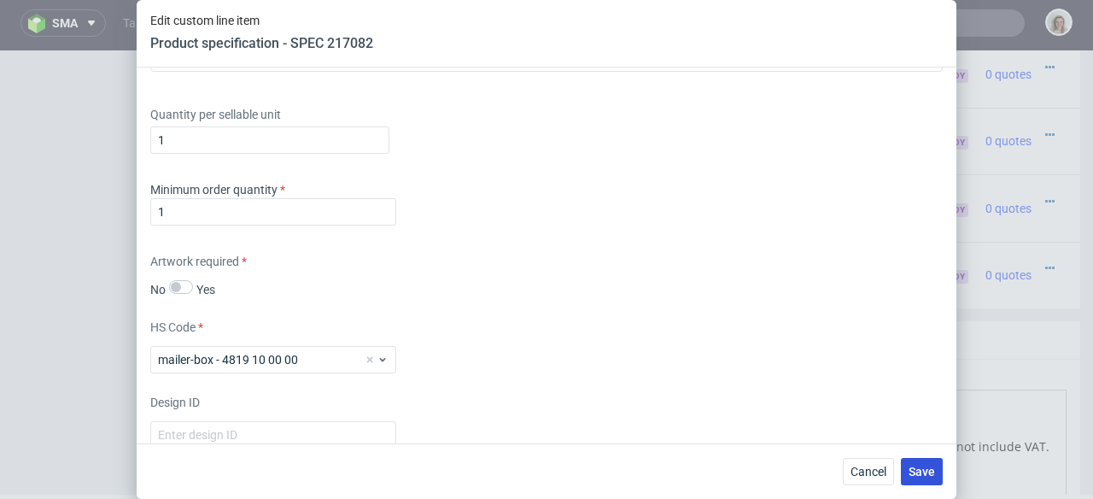
click at [919, 468] on span "Save" at bounding box center [922, 471] width 26 height 12
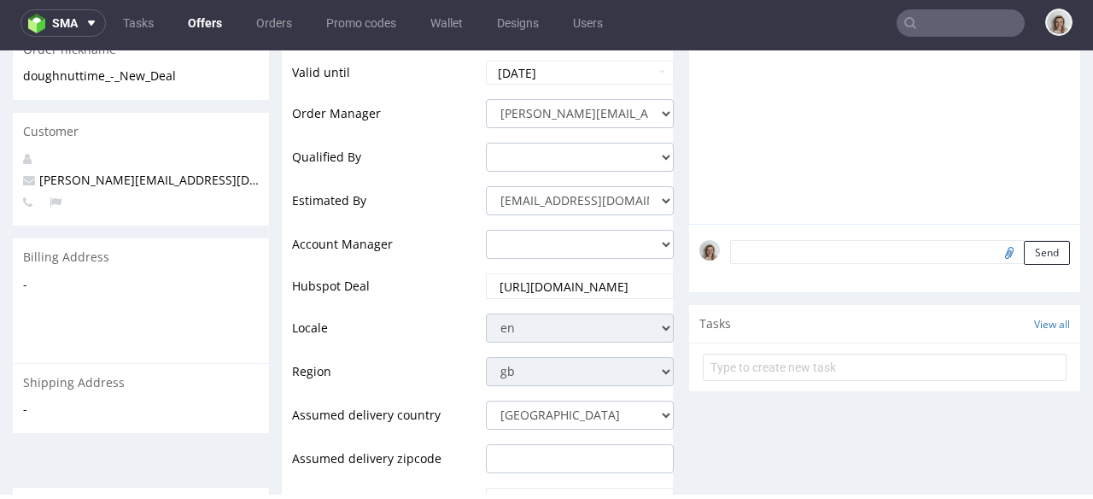
scroll to position [393, 0]
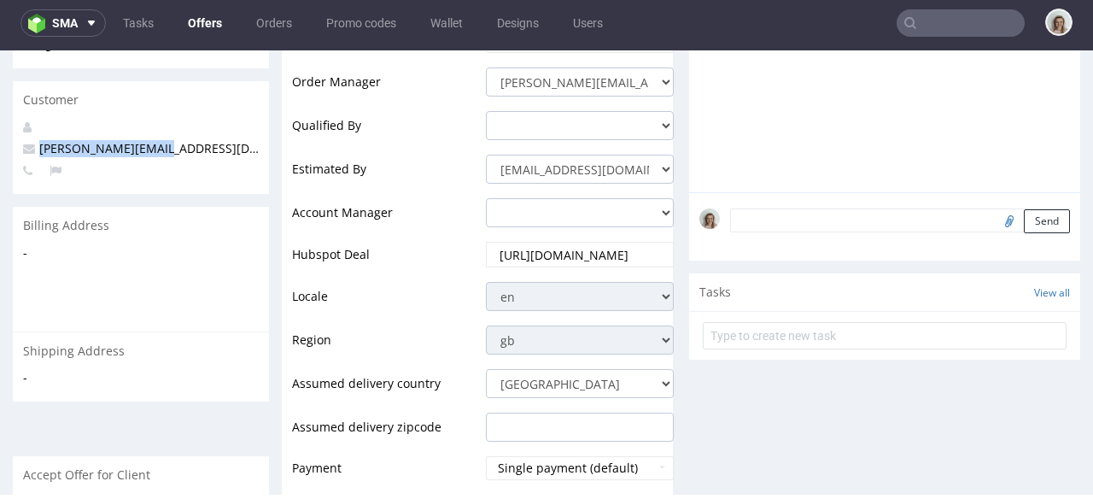
drag, startPoint x: 184, startPoint y: 132, endPoint x: 38, endPoint y: 132, distance: 146.0
click at [38, 140] on p "[PERSON_NAME][EMAIL_ADDRESS][DOMAIN_NAME]" at bounding box center [141, 148] width 236 height 17
copy span "[PERSON_NAME][EMAIL_ADDRESS][DOMAIN_NAME]"
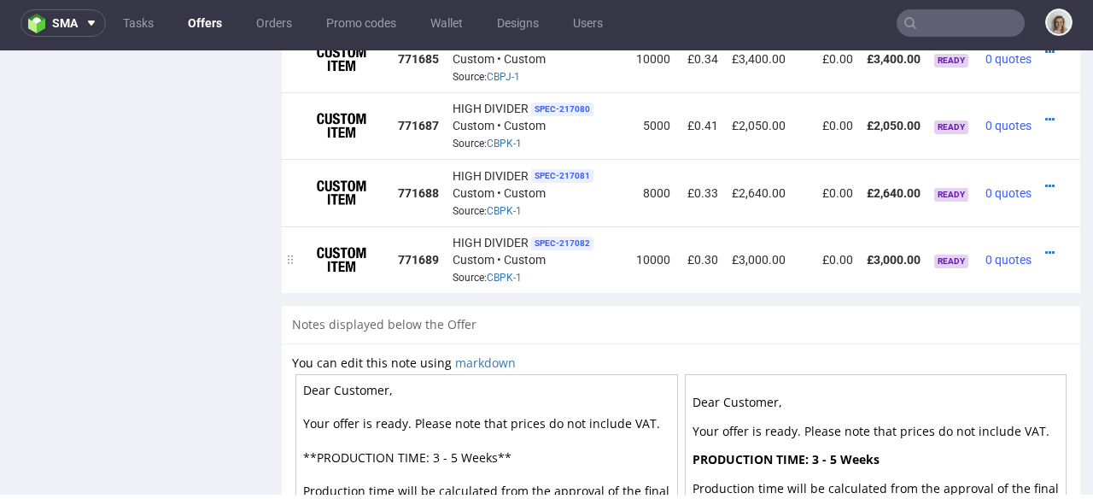
scroll to position [1452, 0]
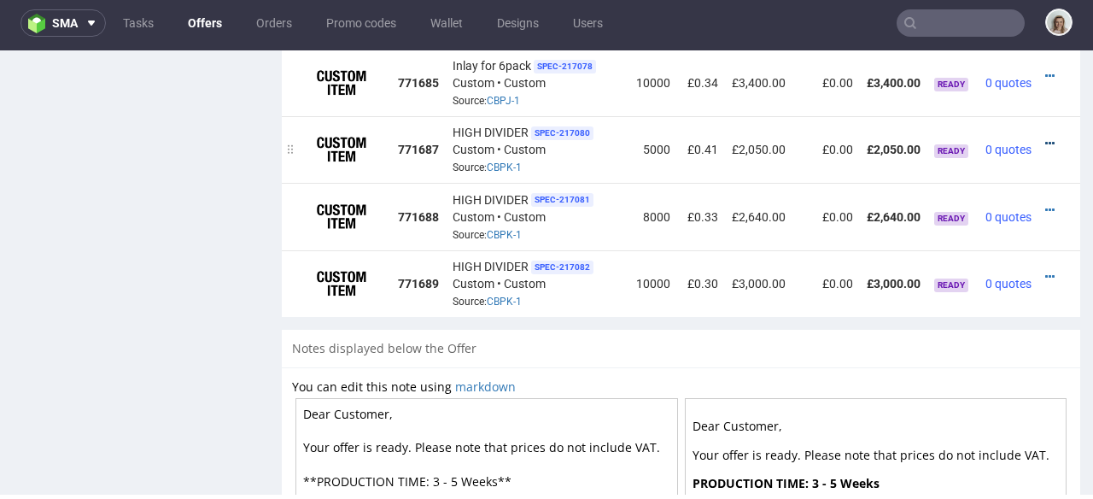
click at [1045, 138] on icon at bounding box center [1049, 144] width 9 height 12
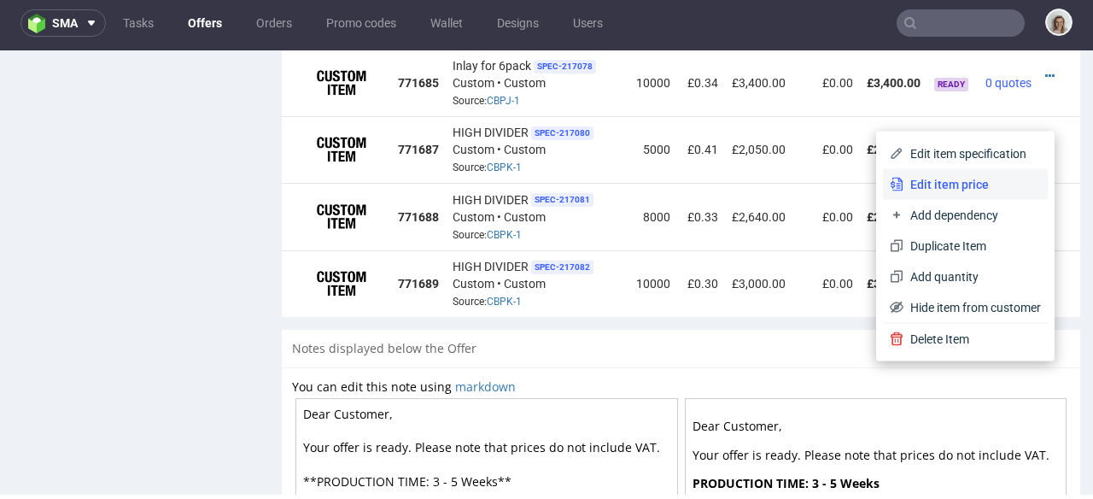
click at [955, 182] on span "Edit item price" at bounding box center [973, 184] width 138 height 17
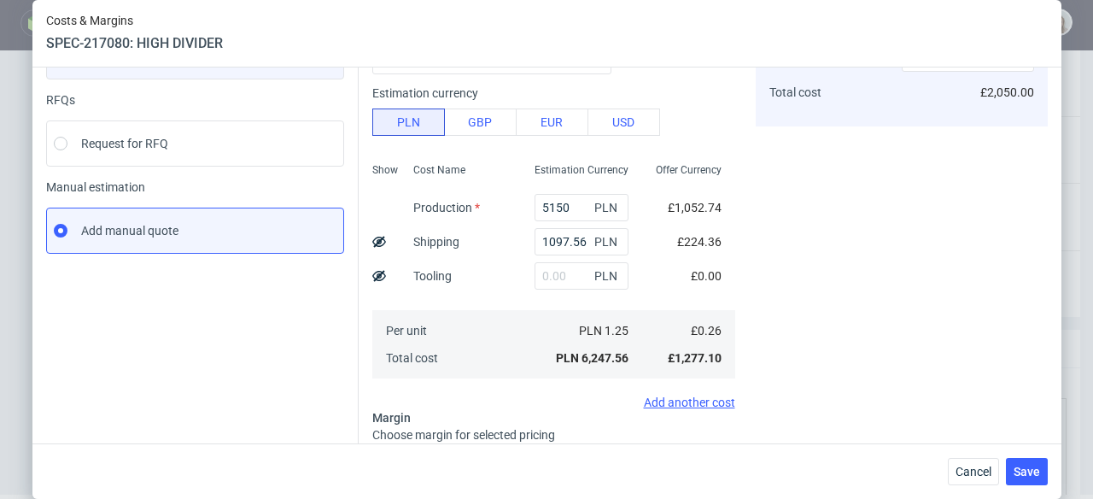
scroll to position [250, 0]
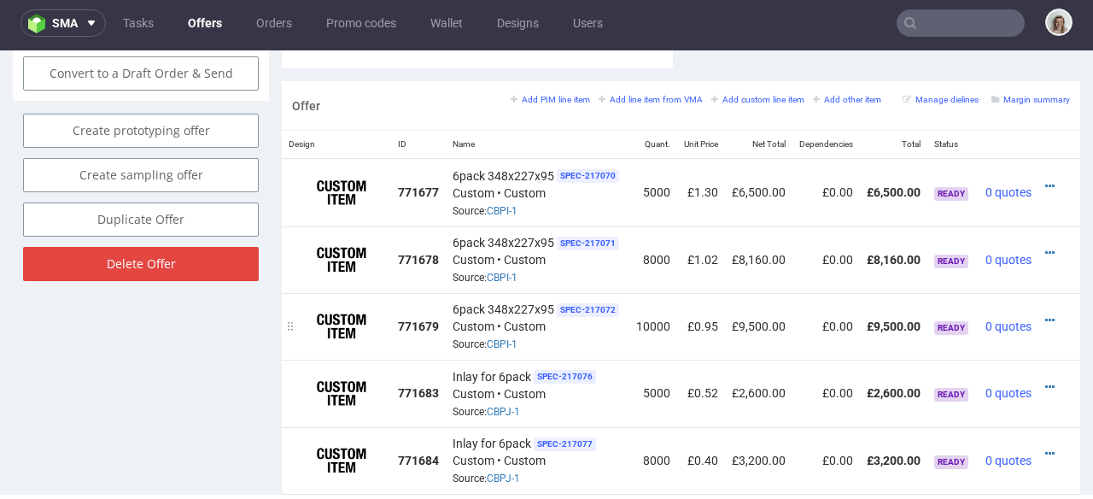
scroll to position [1006, 0]
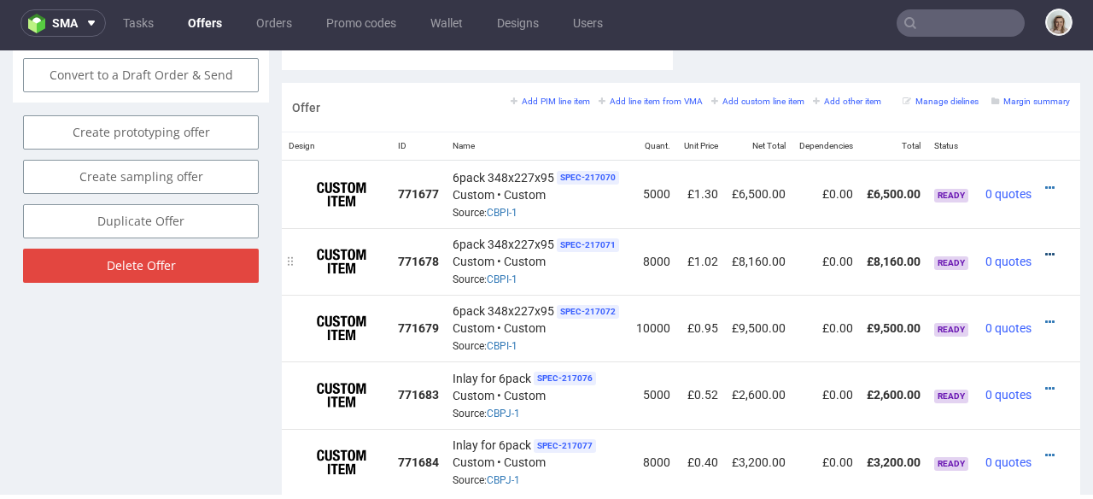
click at [1045, 249] on icon at bounding box center [1049, 255] width 9 height 12
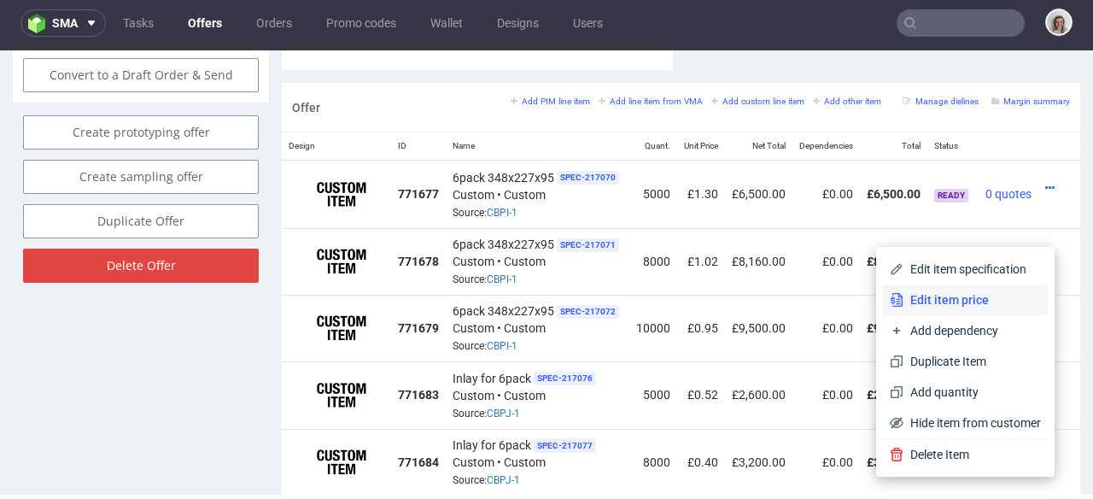
click at [943, 301] on span "Edit item price" at bounding box center [973, 299] width 138 height 17
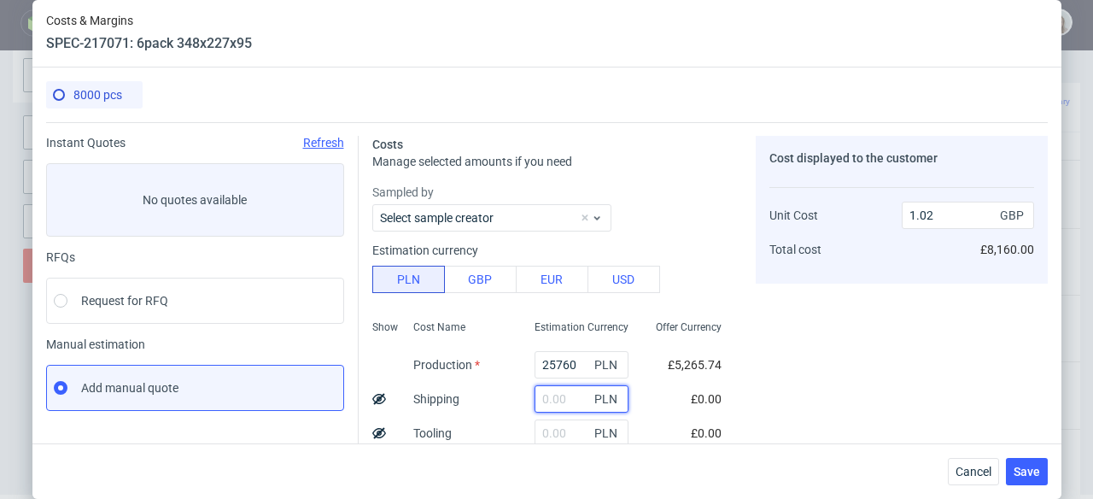
click at [541, 394] on input "text" at bounding box center [582, 398] width 94 height 27
paste input "5210,23"
type input "5210.23"
type input "1.22"
type input "5210.23"
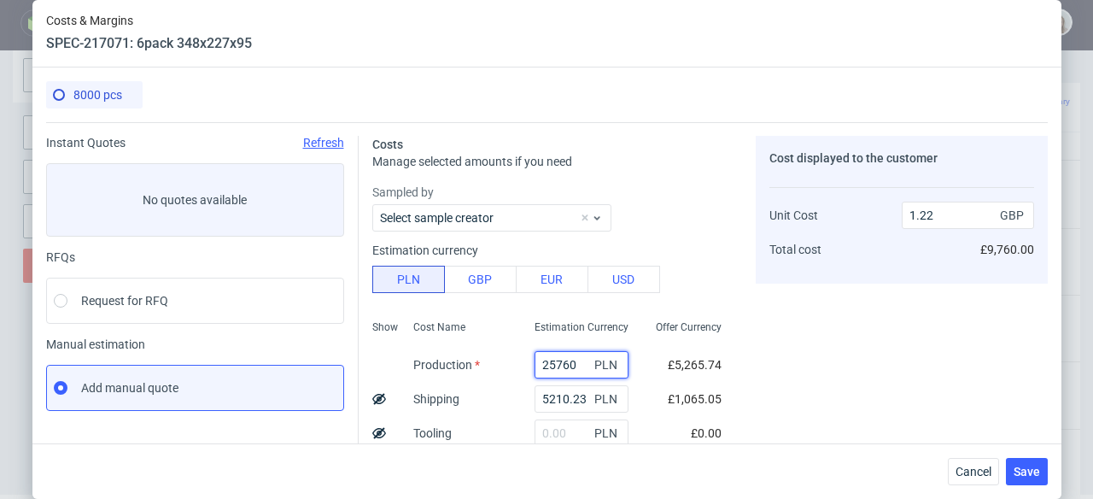
click at [565, 360] on input "25760" at bounding box center [582, 364] width 94 height 27
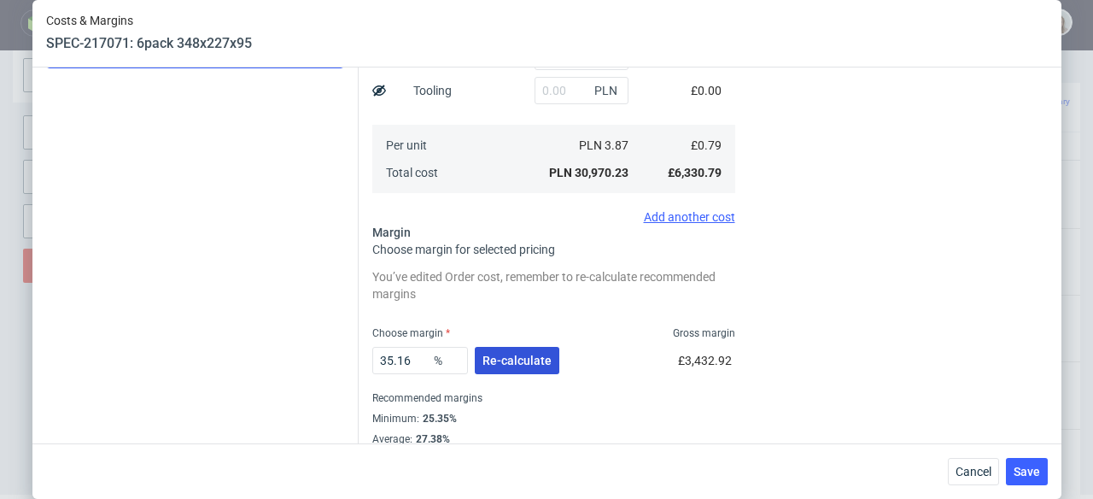
click at [518, 363] on span "Re-calculate" at bounding box center [517, 360] width 69 height 12
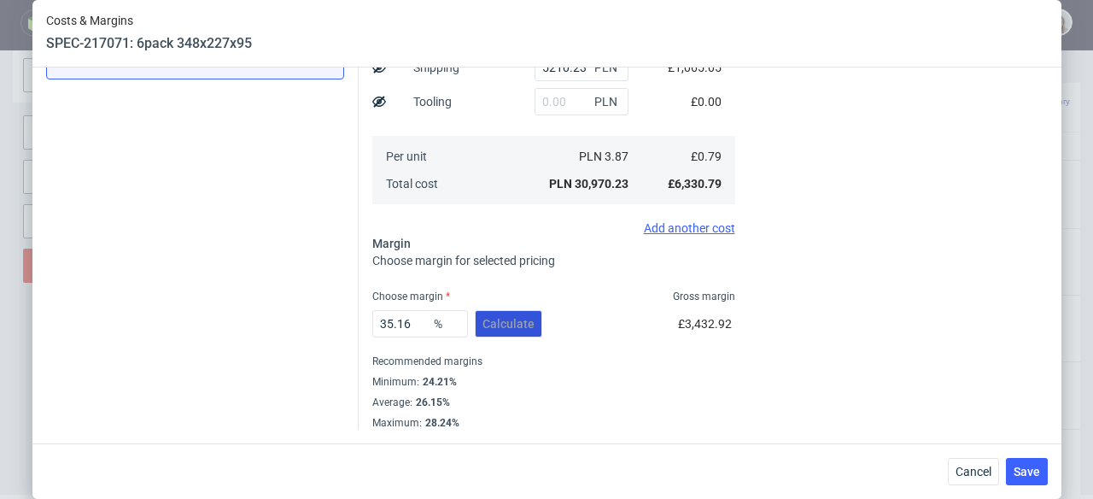
scroll to position [331, 0]
drag, startPoint x: 413, startPoint y: 327, endPoint x: 363, endPoint y: 320, distance: 50.0
click at [363, 320] on div "Costs Manage selected amounts if you need Sampled by Select sample creator Esti…" at bounding box center [703, 110] width 689 height 639
type input "28"
type input "1.1"
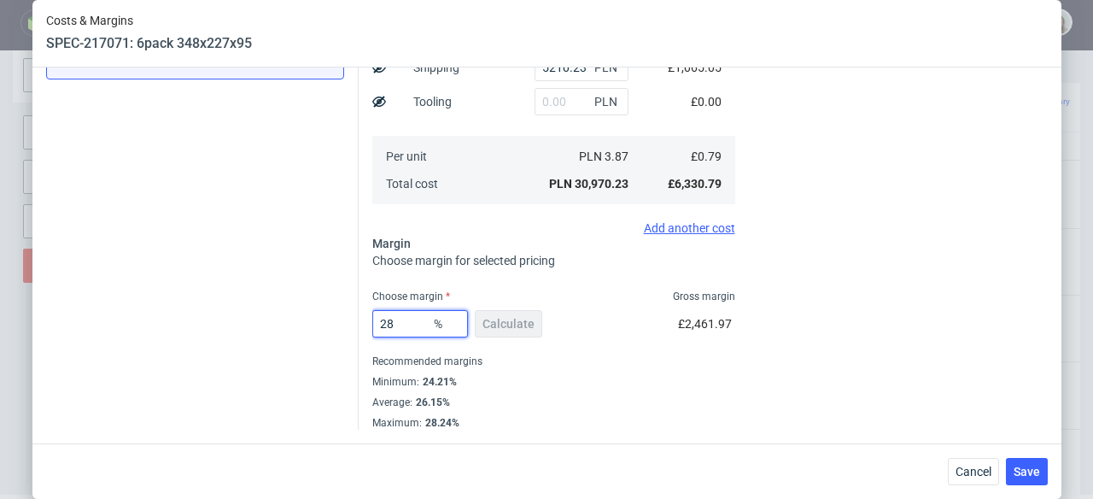
type input "28"
click at [676, 379] on div "Minimum : 24.21%" at bounding box center [553, 382] width 363 height 20
click at [1023, 474] on span "Save" at bounding box center [1027, 471] width 26 height 12
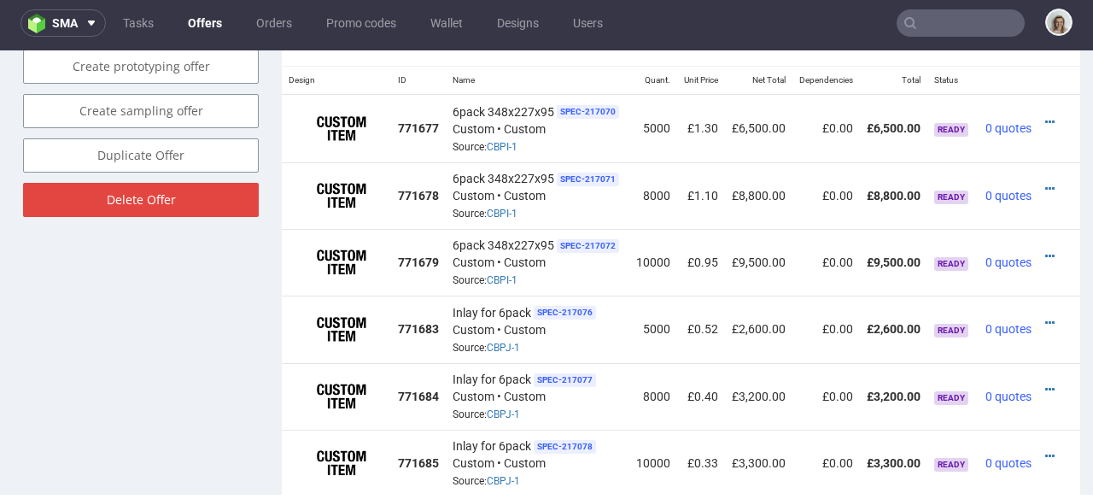
scroll to position [0, 25]
click at [1045, 250] on icon at bounding box center [1049, 256] width 9 height 12
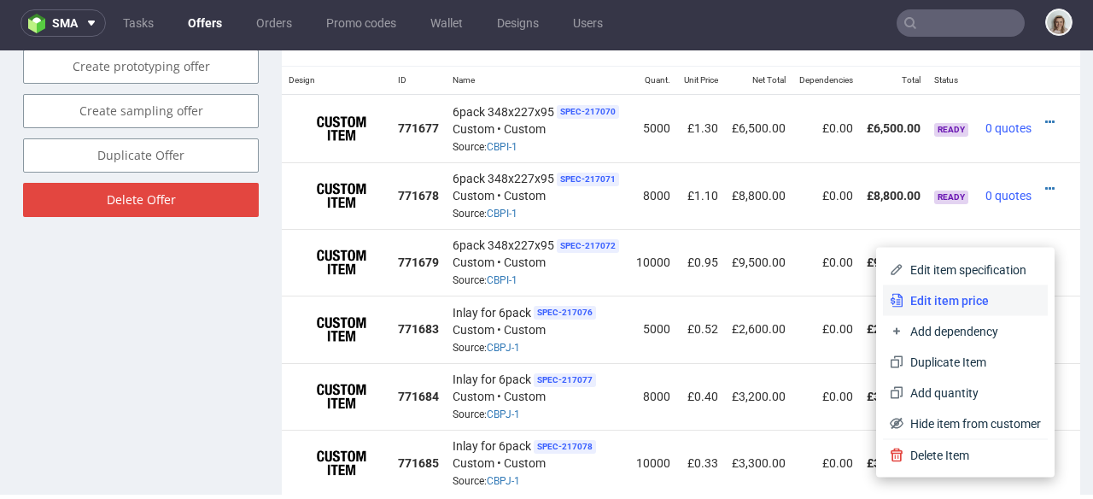
click at [938, 298] on span "Edit item price" at bounding box center [973, 300] width 138 height 17
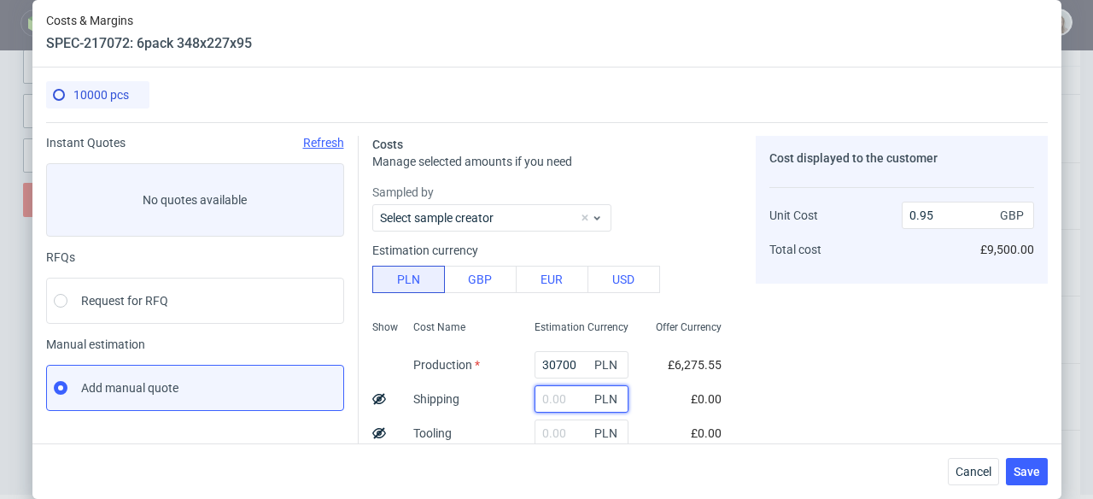
click at [540, 404] on input "text" at bounding box center [582, 398] width 94 height 27
paste input "5773,96"
type input "5773.96"
type input "1.13"
type input "5773.96"
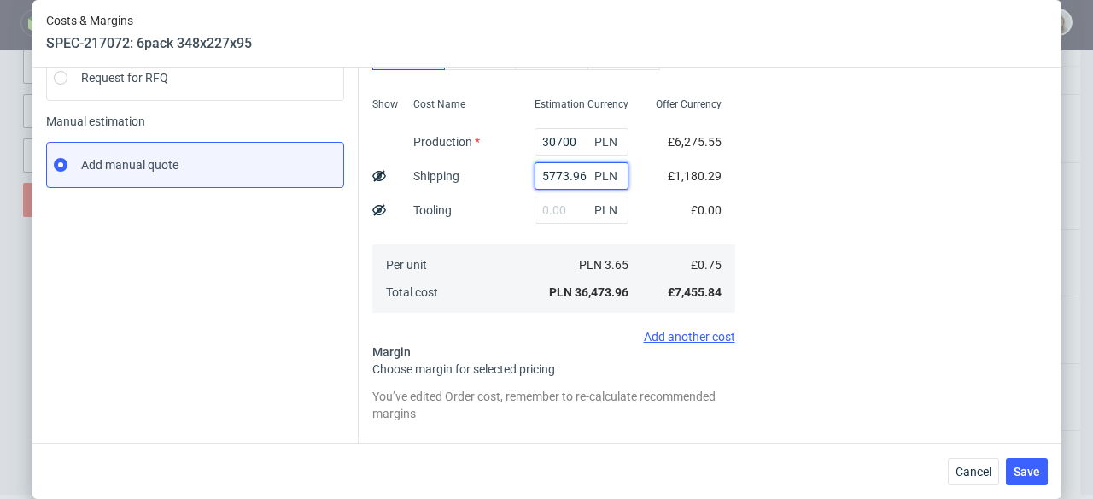
scroll to position [376, 0]
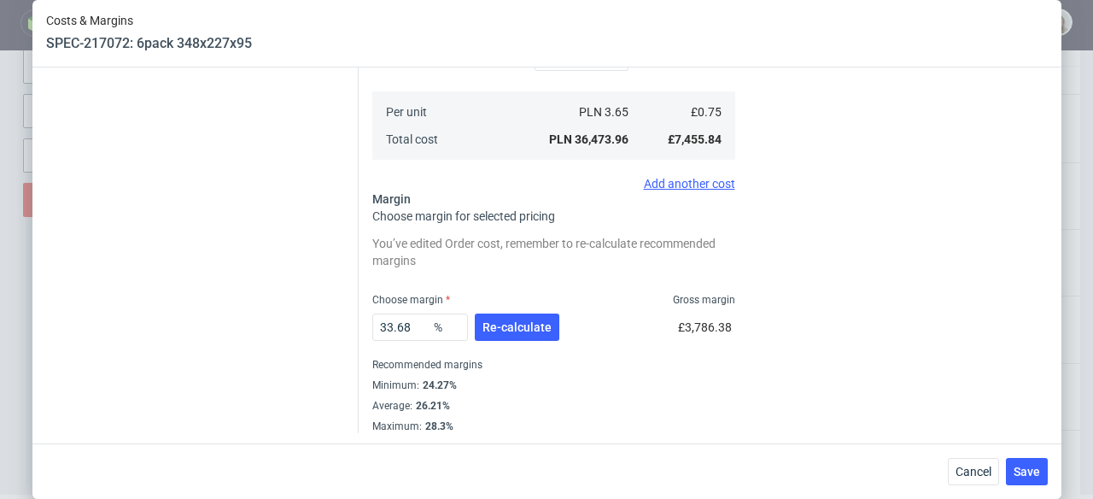
click at [486, 342] on div "33.68 % Re-calculate" at bounding box center [467, 331] width 190 height 48
click at [489, 335] on button "Re-calculate" at bounding box center [517, 326] width 85 height 27
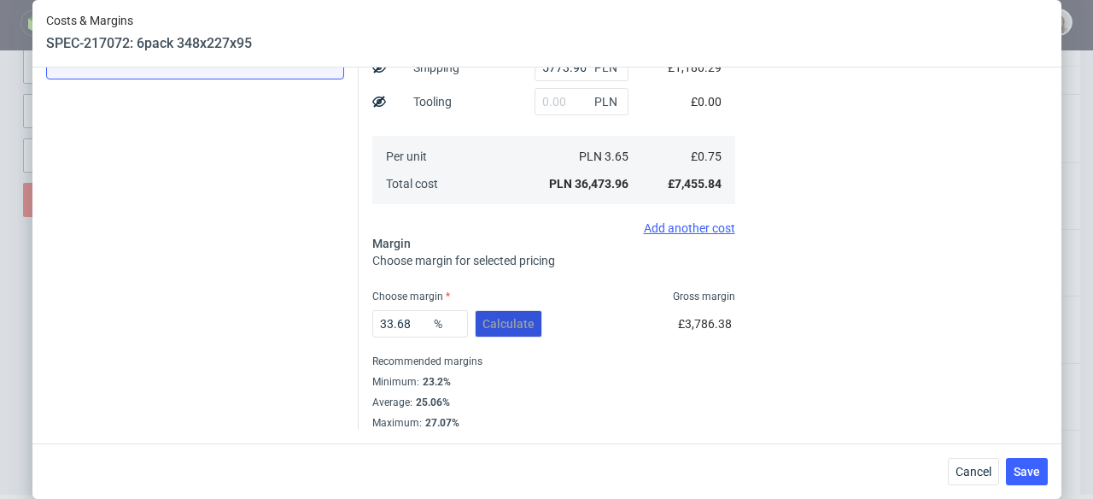
scroll to position [331, 0]
click at [1023, 472] on span "Save" at bounding box center [1027, 471] width 26 height 12
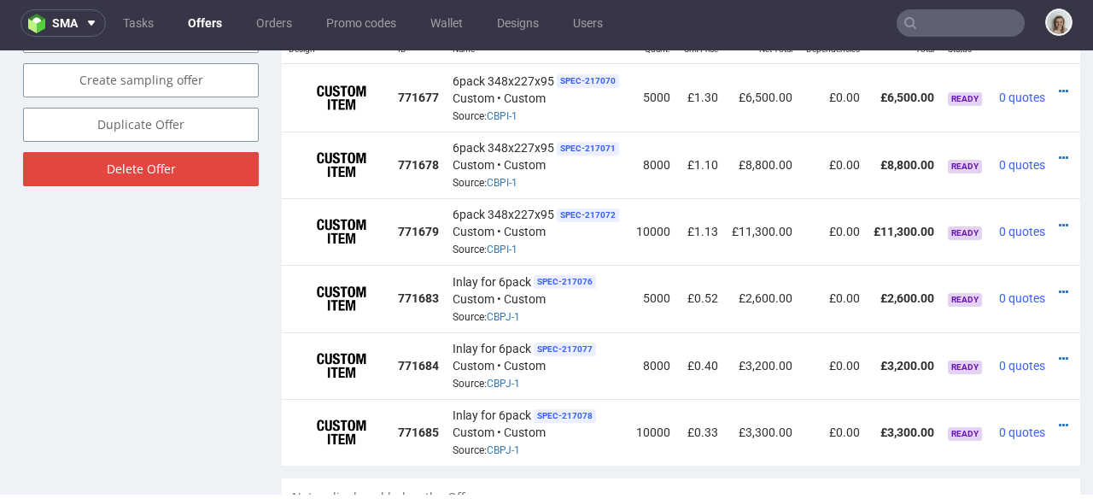
scroll to position [0, 38]
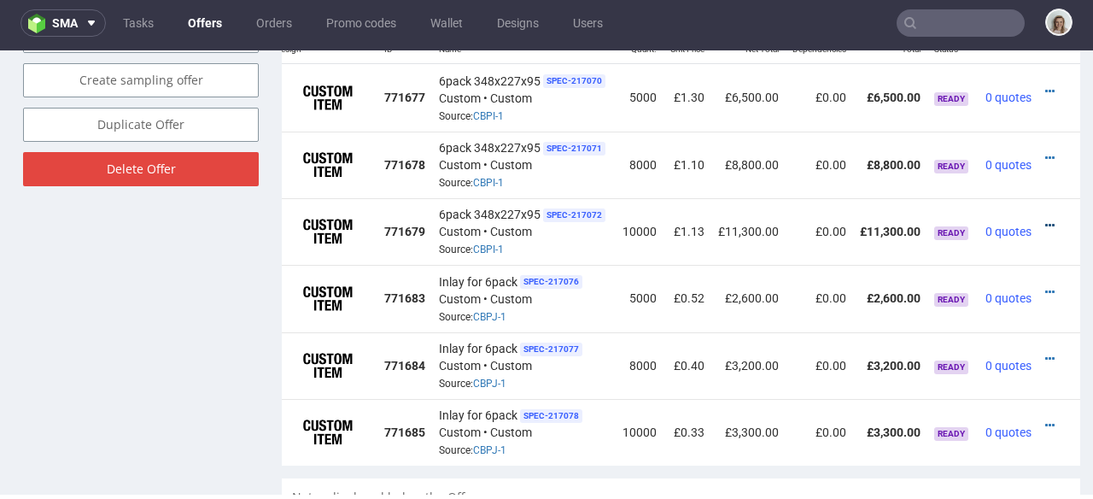
click at [1045, 219] on icon at bounding box center [1049, 225] width 9 height 12
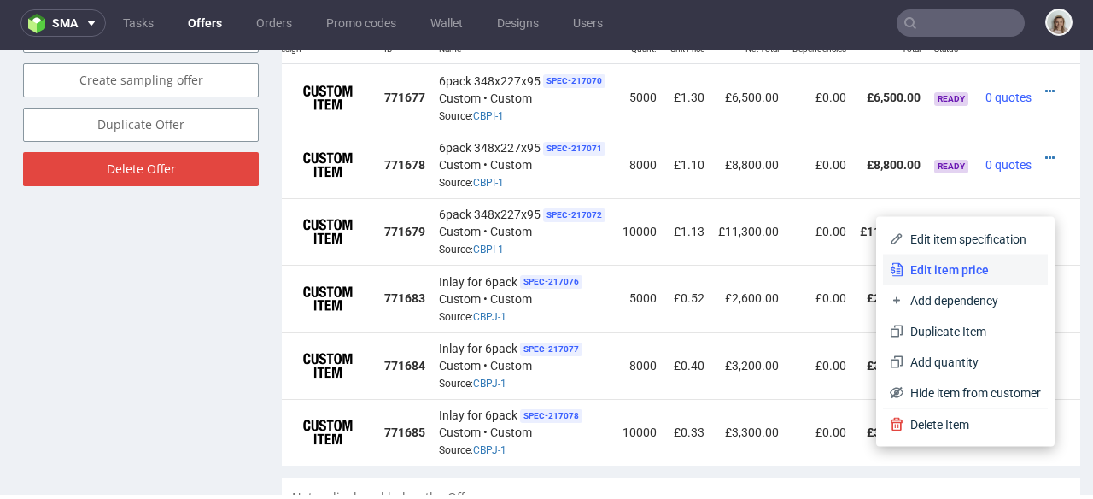
click at [967, 260] on li "Edit item price" at bounding box center [965, 270] width 165 height 31
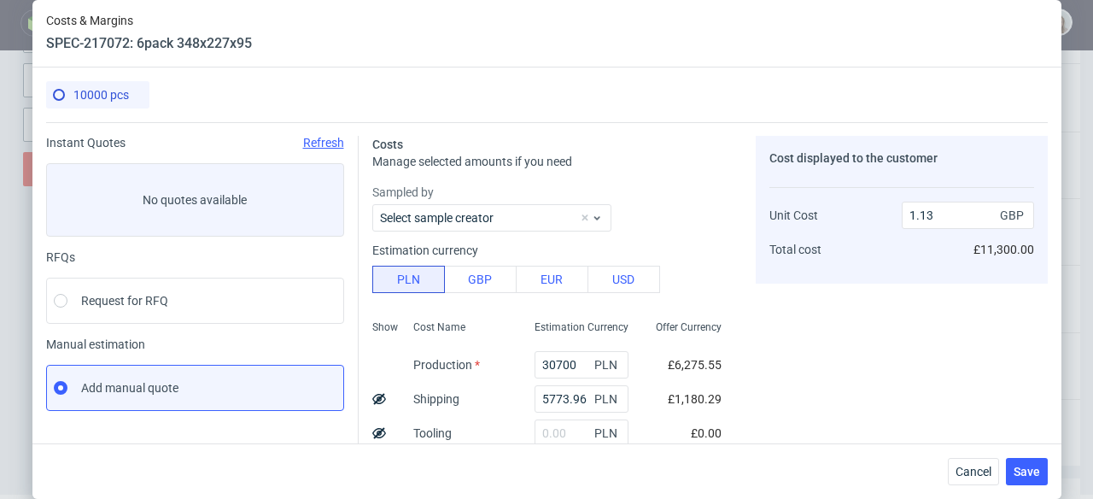
scroll to position [331, 0]
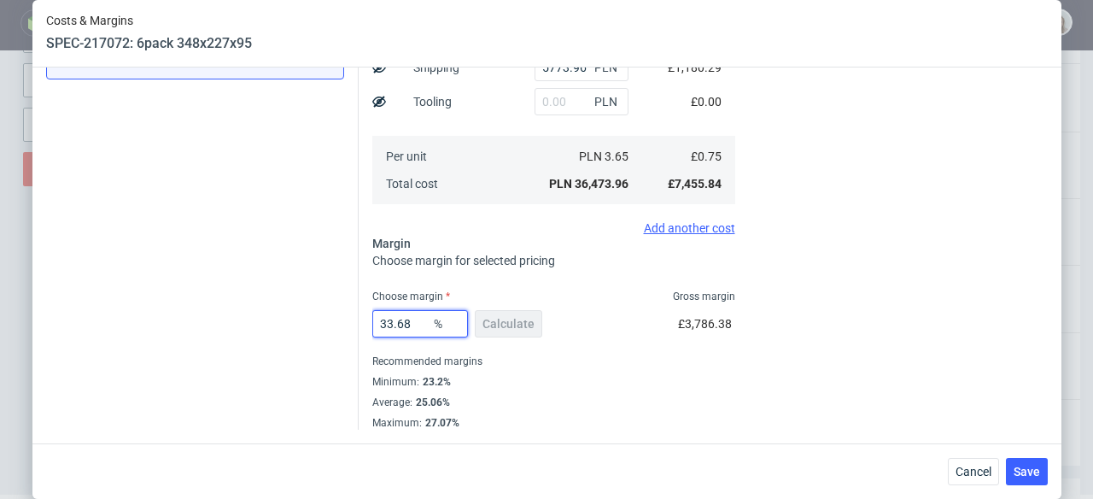
drag, startPoint x: 414, startPoint y: 326, endPoint x: 378, endPoint y: 323, distance: 36.9
click at [378, 323] on input "33.68" at bounding box center [420, 323] width 96 height 27
type input "30"
type input "1.07"
type input "3"
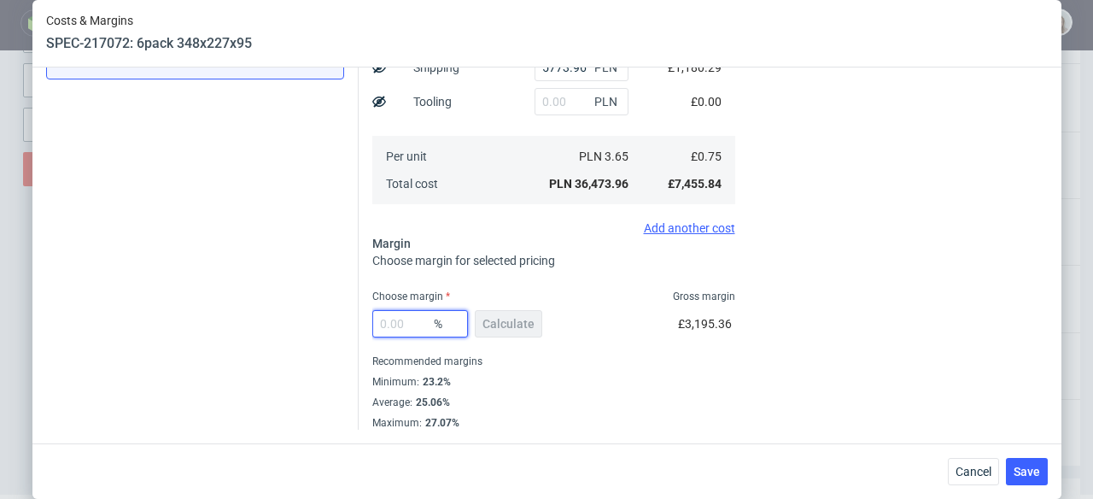
type input "0"
type input "0.75"
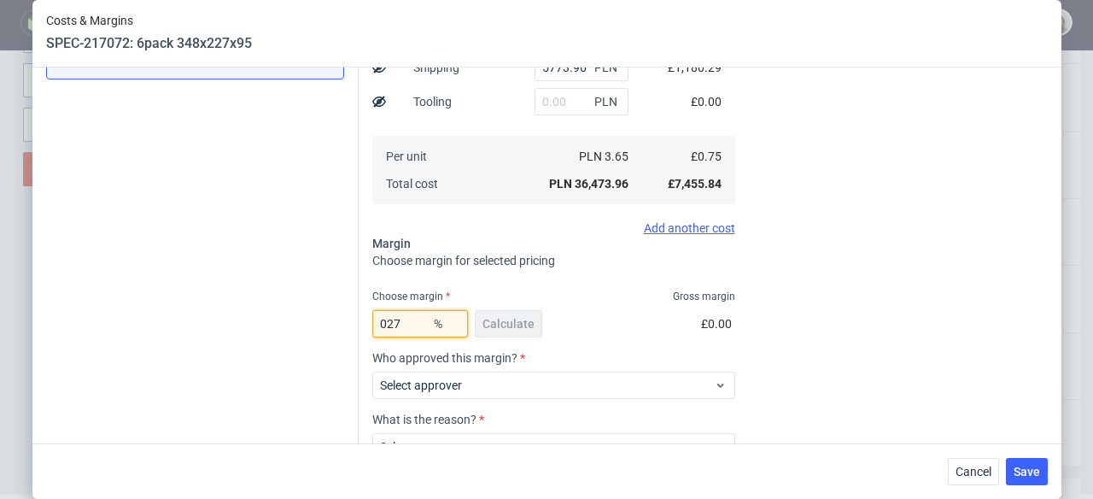
type input "27"
type input "1.02"
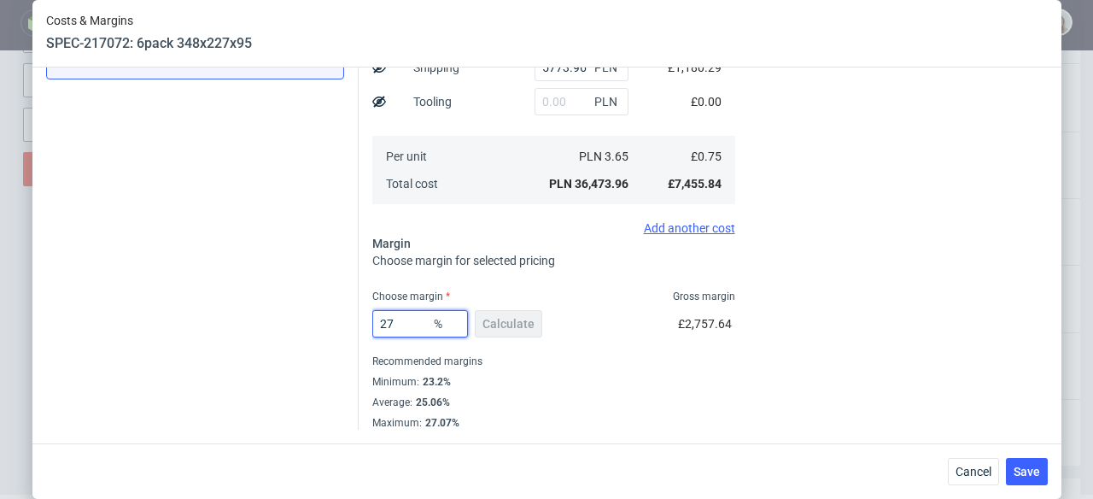
type input "2"
type input "0.76"
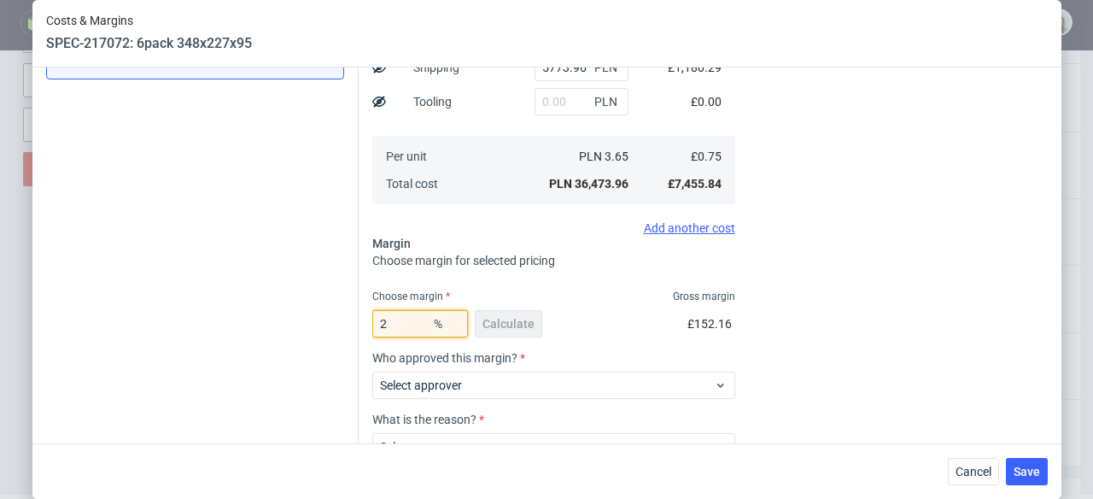
type input "25"
type input "1"
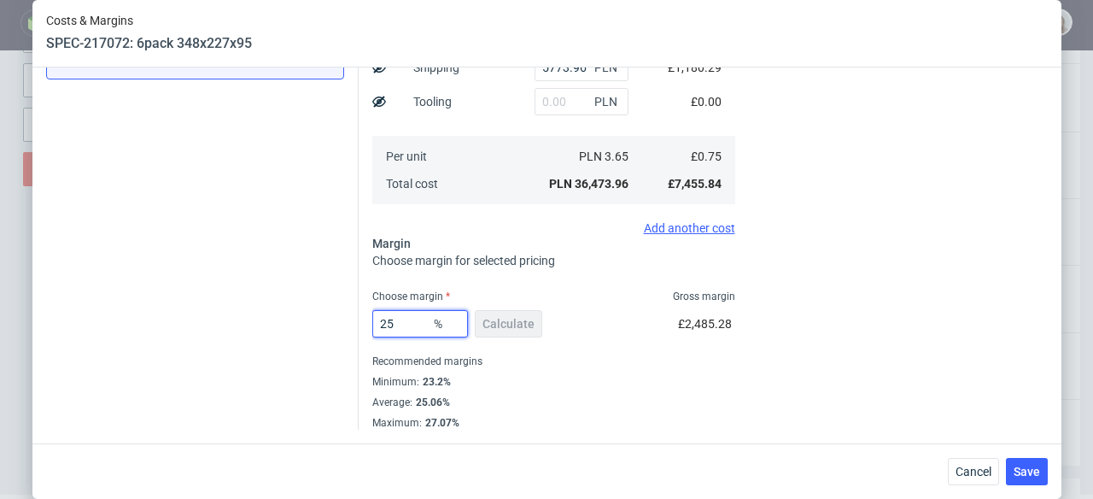
type input "2"
type input "0.76"
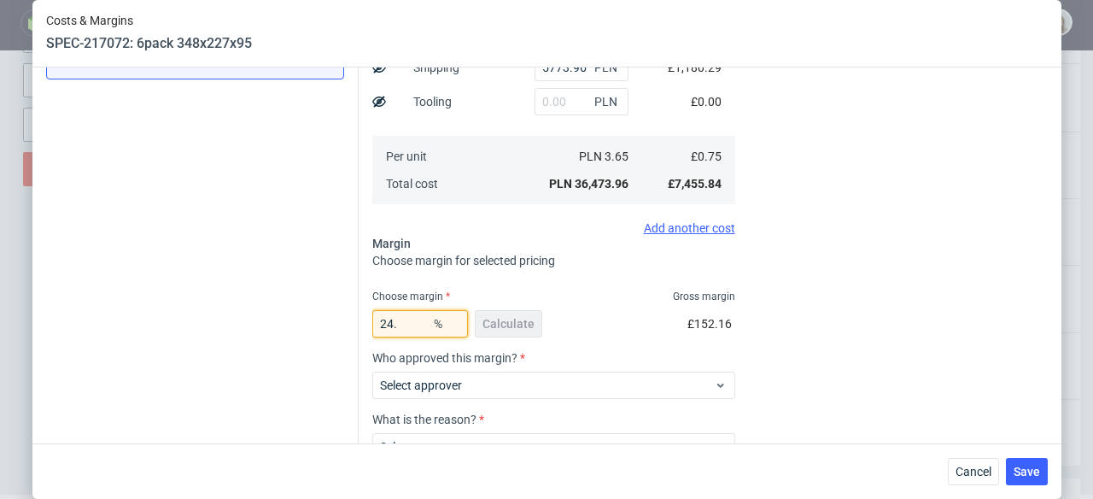
type input "24.5"
type input "0.99"
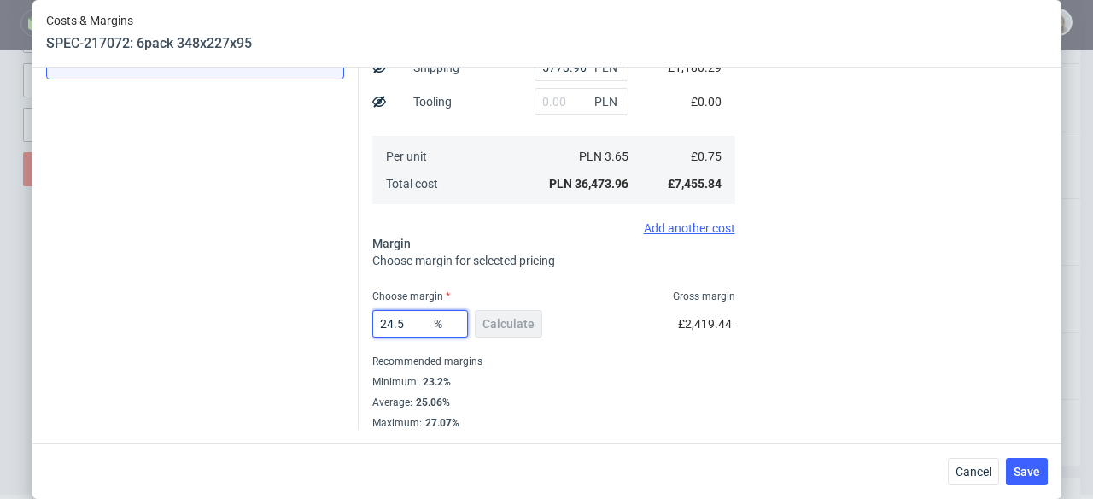
type input "24.5"
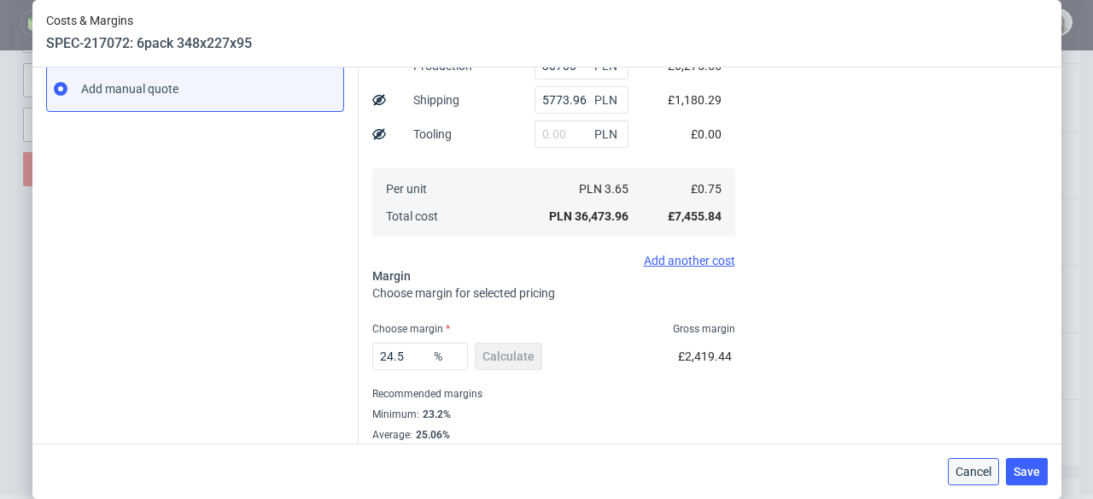
click at [980, 469] on span "Cancel" at bounding box center [974, 471] width 36 height 12
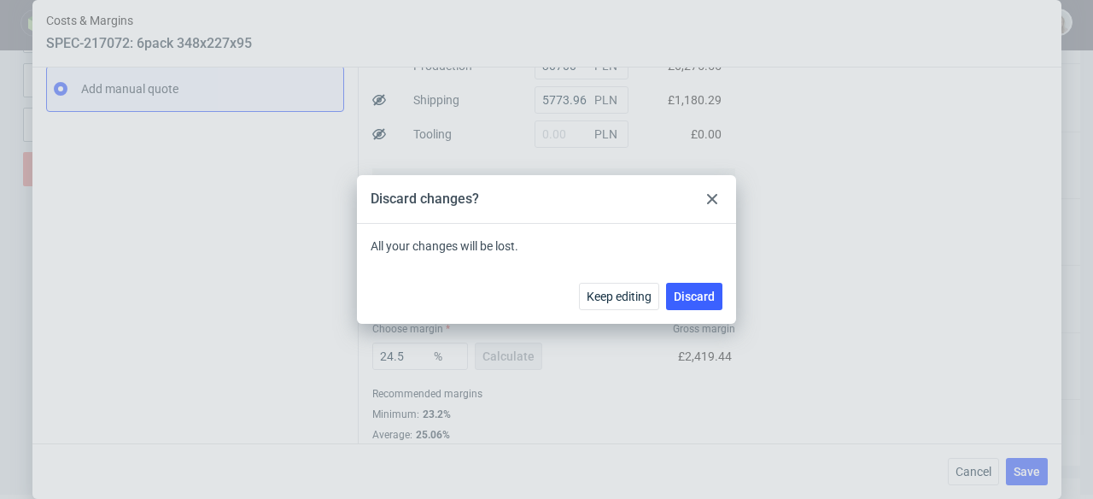
click at [711, 193] on div at bounding box center [712, 199] width 20 height 20
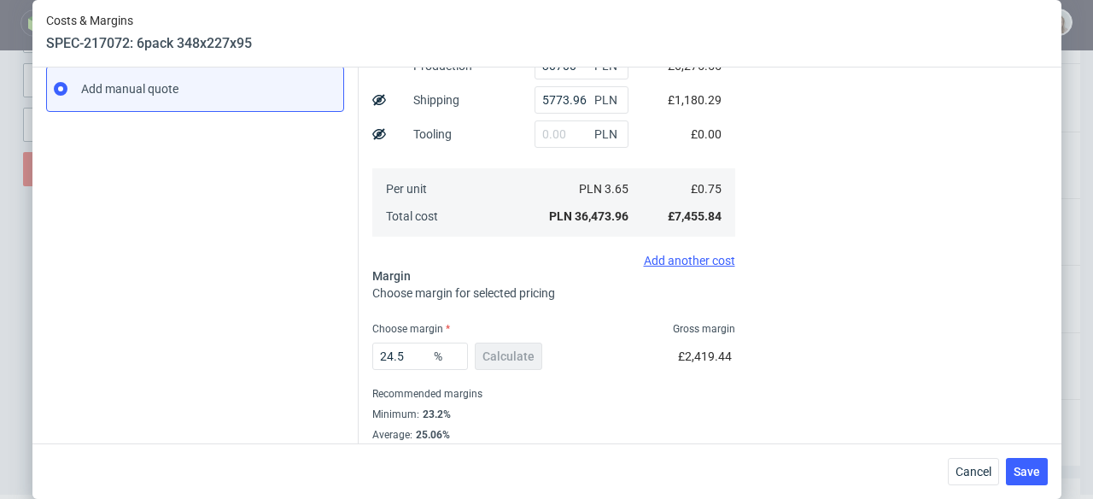
scroll to position [331, 0]
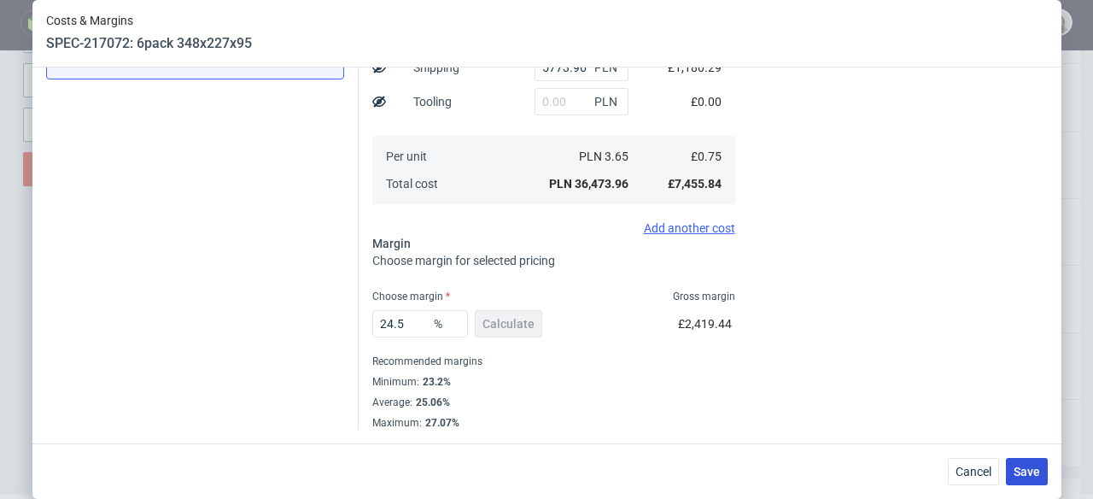
click at [1044, 460] on button "Save" at bounding box center [1027, 471] width 42 height 27
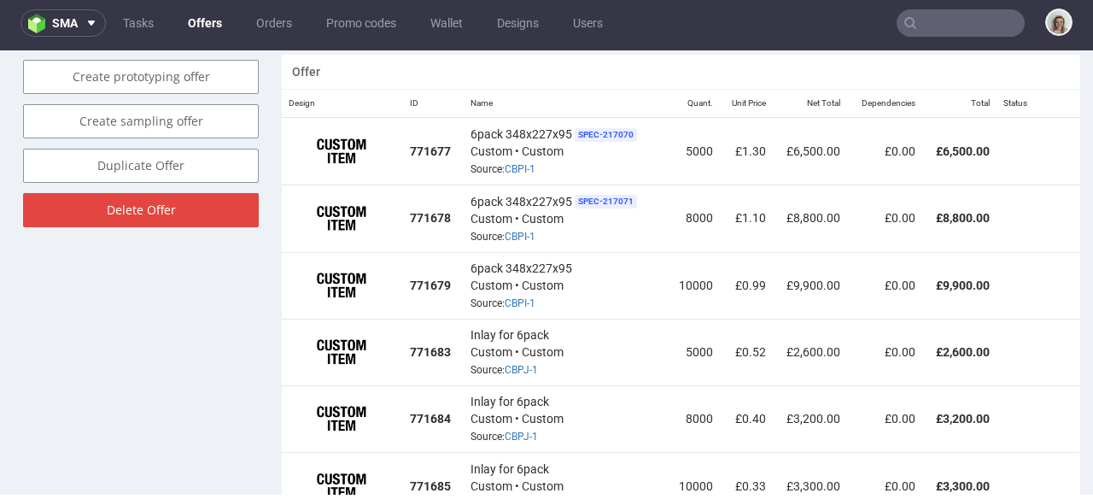
scroll to position [1062, 0]
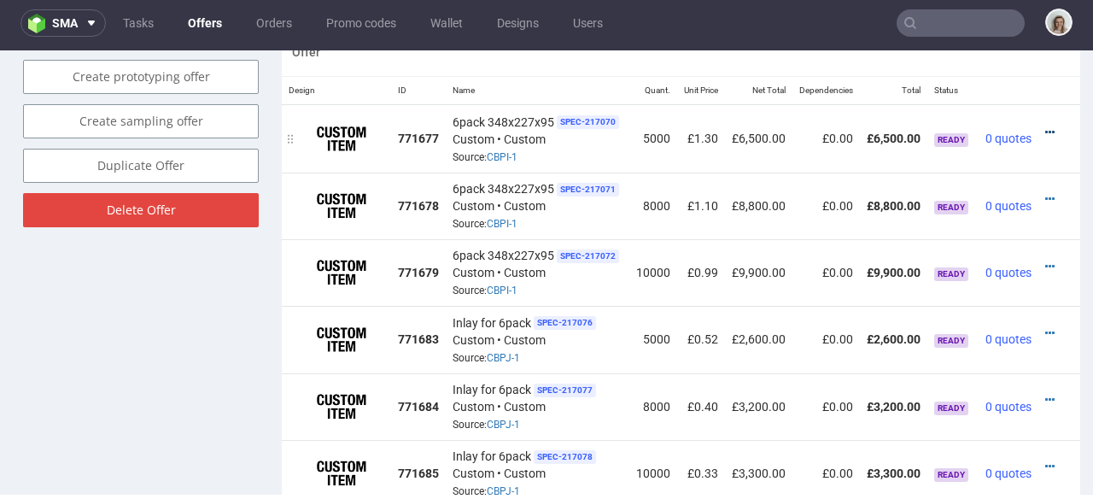
click at [1049, 126] on icon at bounding box center [1049, 132] width 9 height 12
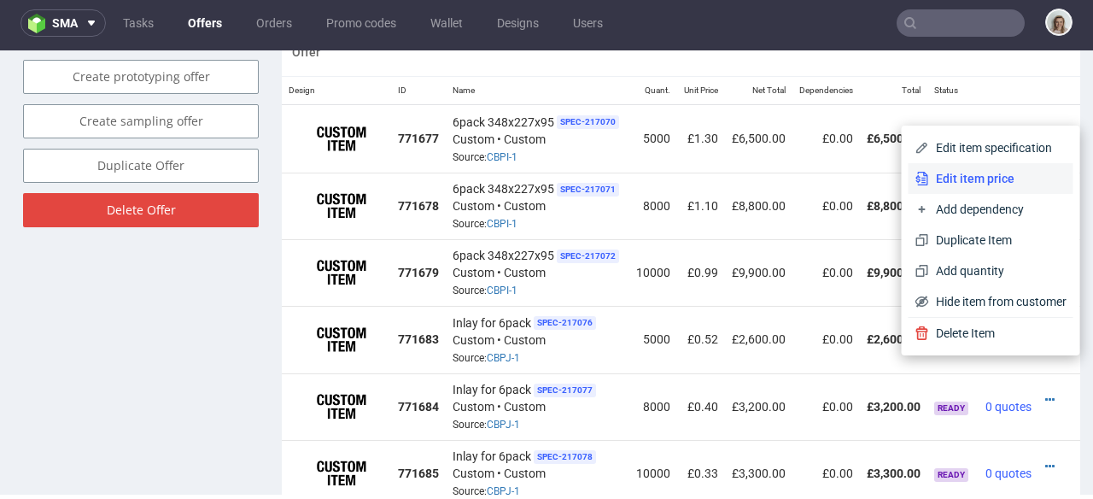
click at [1003, 173] on span "Edit item price" at bounding box center [998, 178] width 138 height 17
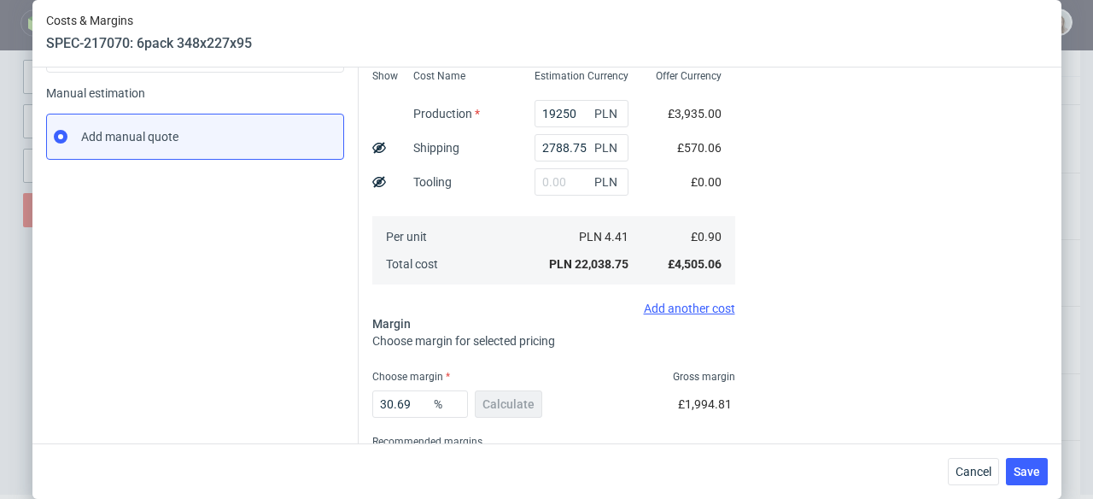
scroll to position [331, 0]
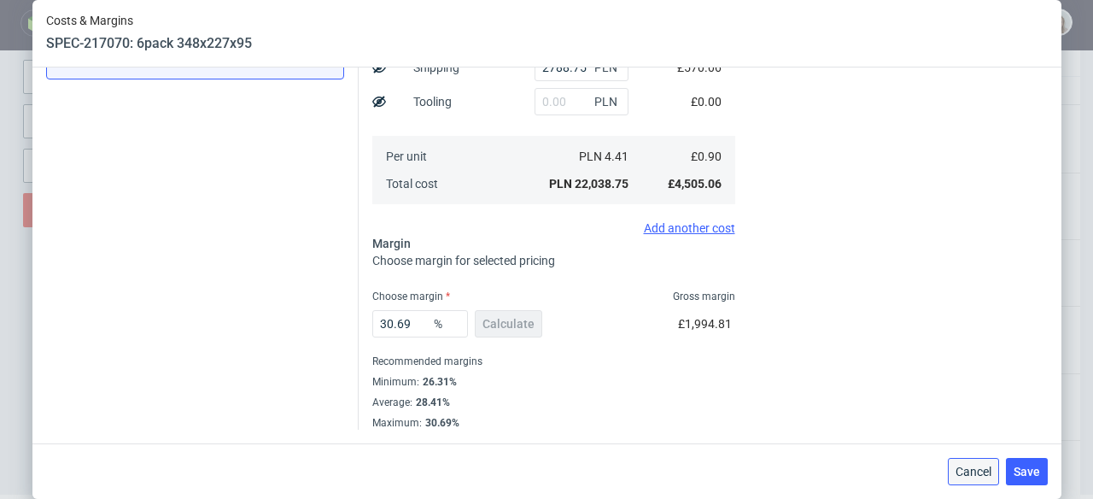
click at [967, 465] on span "Cancel" at bounding box center [974, 471] width 36 height 12
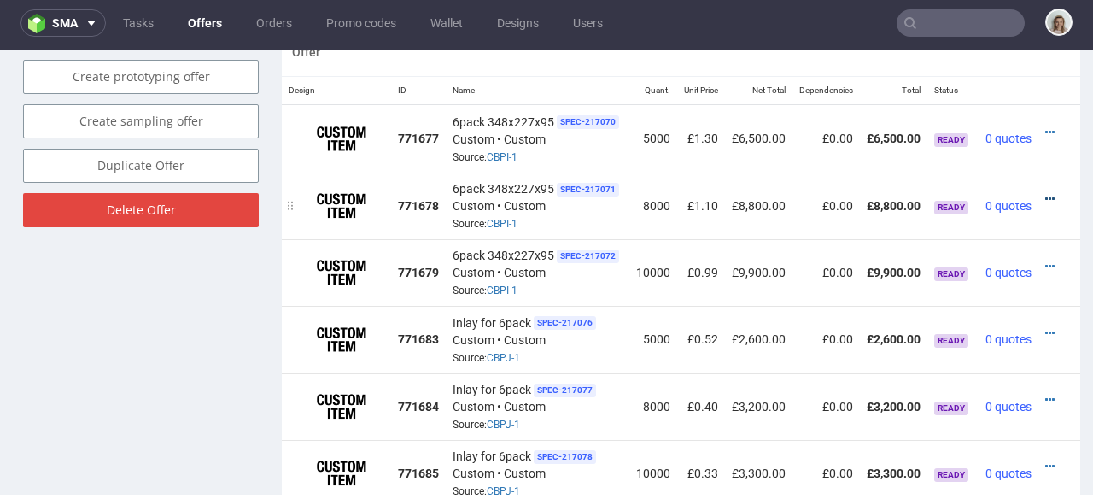
click at [1050, 193] on icon at bounding box center [1049, 199] width 9 height 12
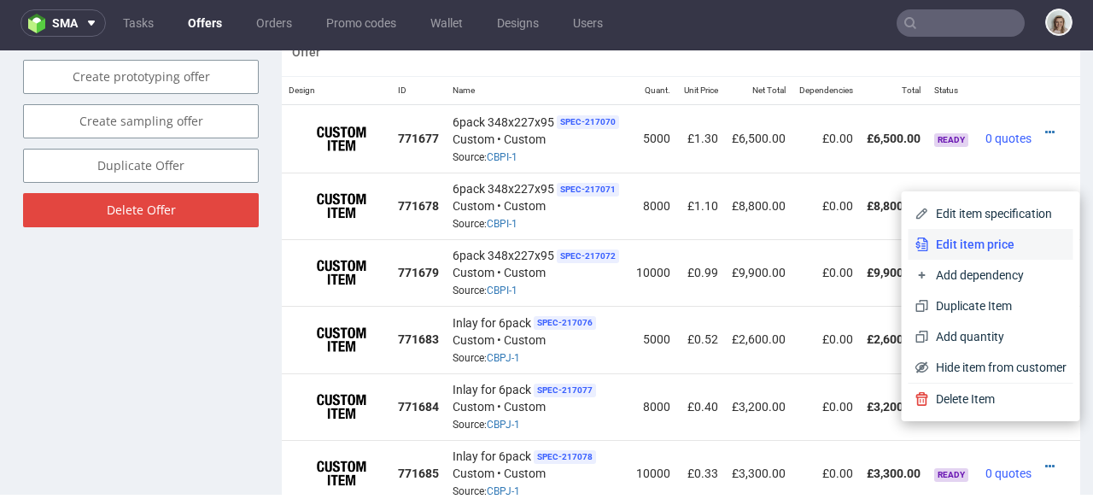
click at [956, 250] on span "Edit item price" at bounding box center [998, 244] width 138 height 17
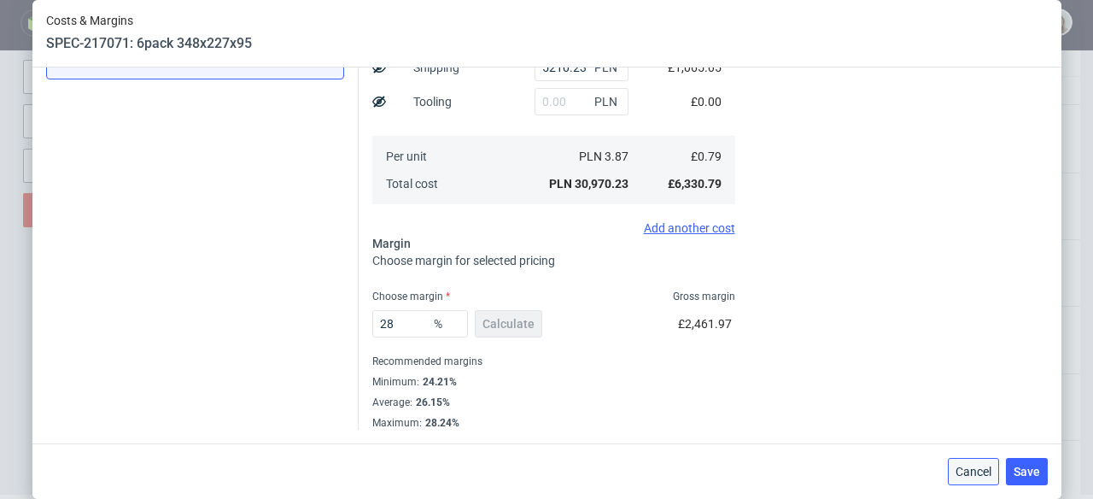
click at [972, 465] on span "Cancel" at bounding box center [974, 471] width 36 height 12
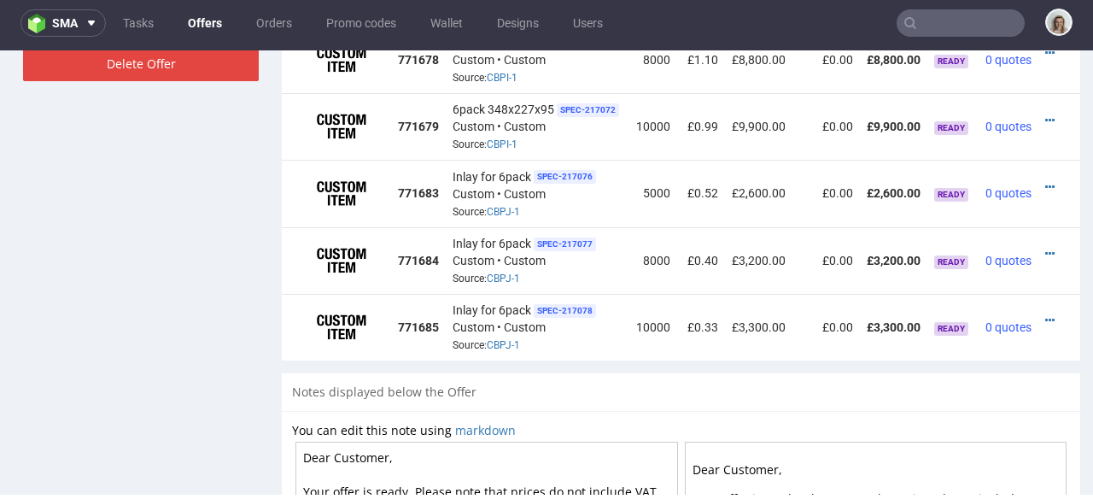
scroll to position [0, 25]
click at [1045, 314] on icon at bounding box center [1049, 320] width 9 height 12
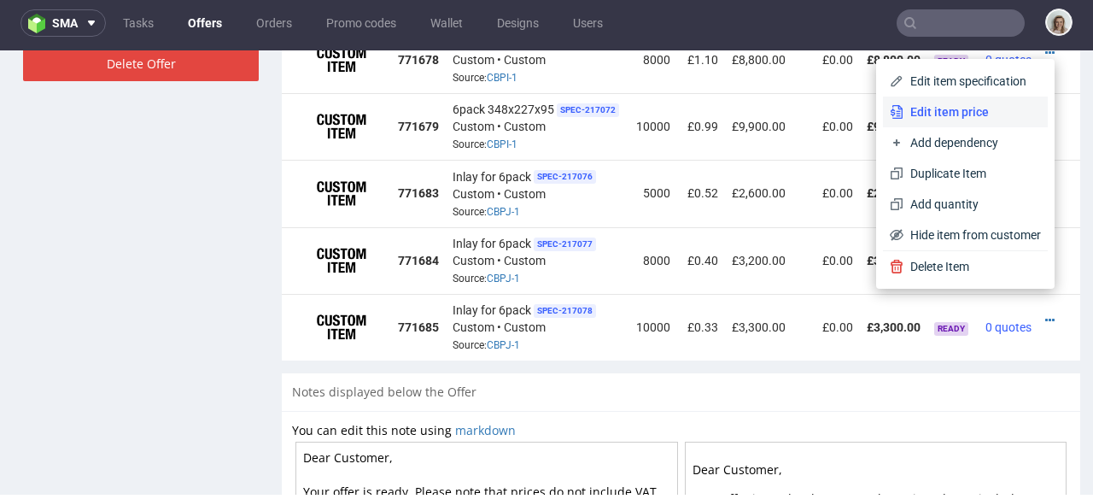
click at [981, 121] on li "Edit item price" at bounding box center [965, 112] width 165 height 31
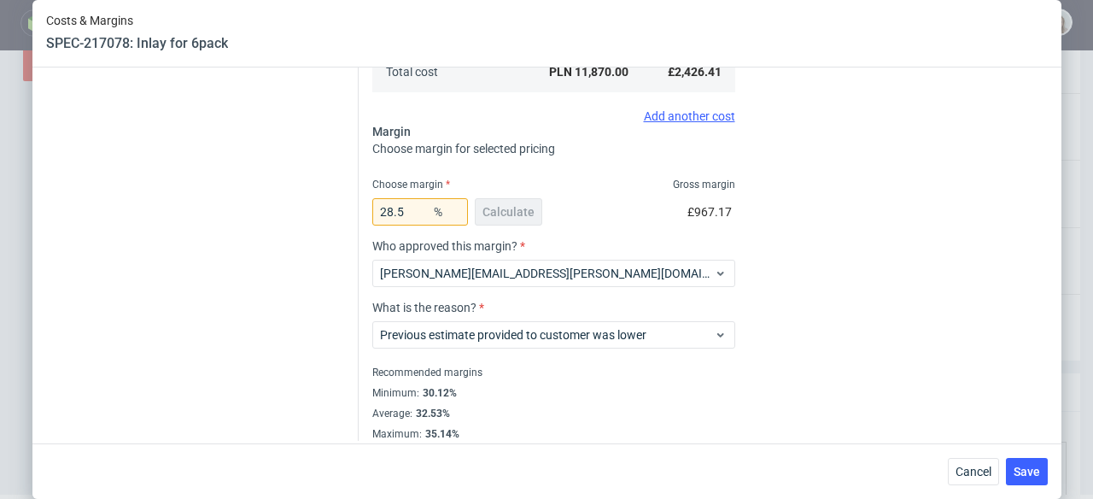
scroll to position [454, 0]
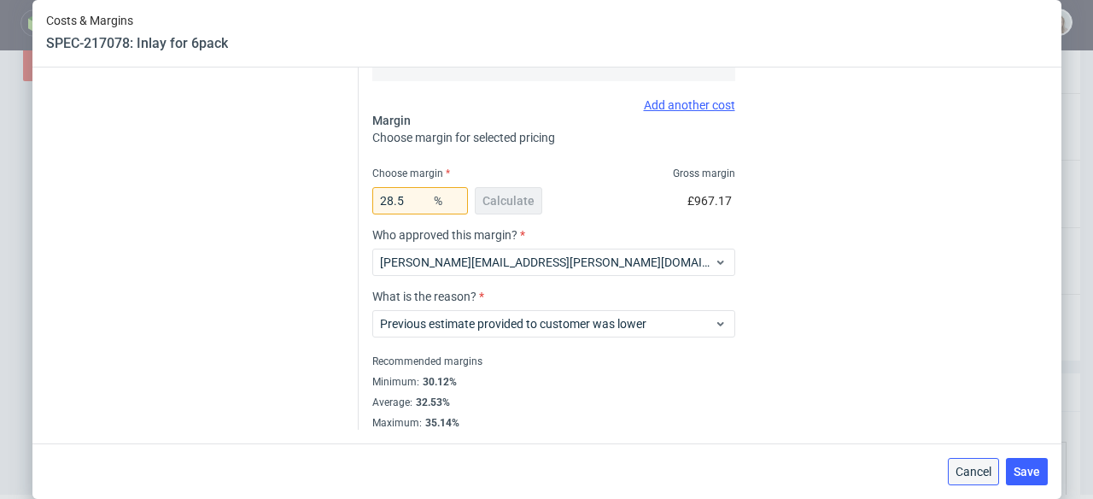
click at [973, 480] on button "Cancel" at bounding box center [973, 471] width 51 height 27
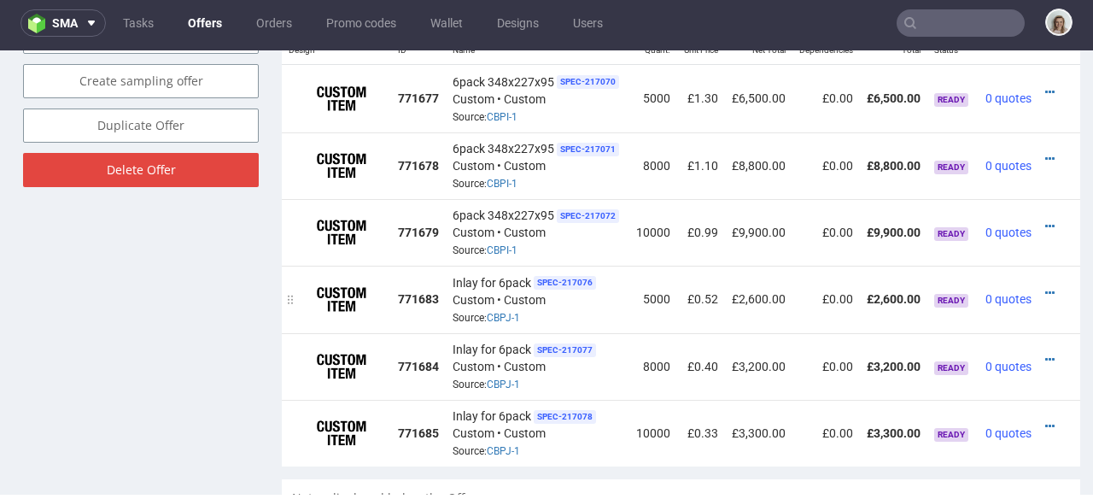
scroll to position [1107, 0]
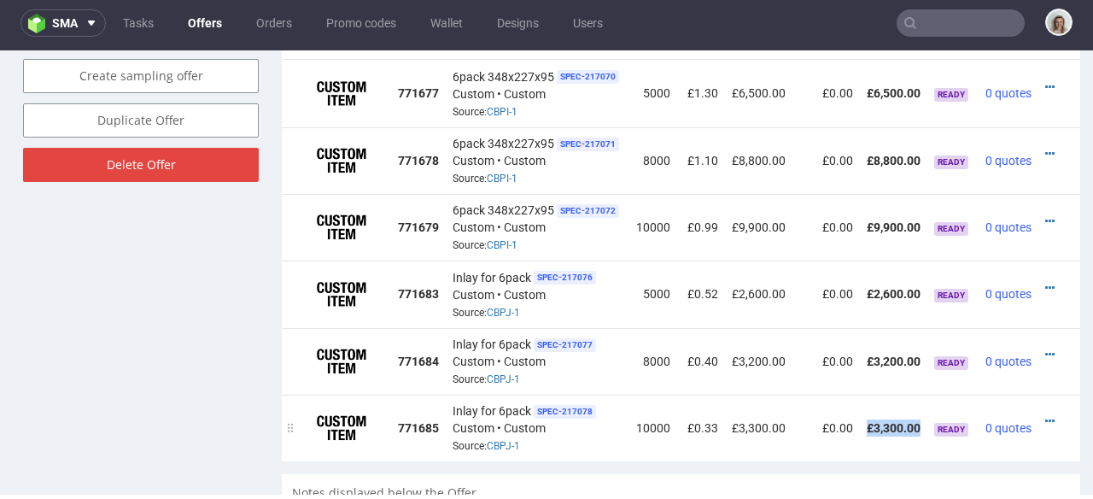
drag, startPoint x: 590, startPoint y: 443, endPoint x: 864, endPoint y: 437, distance: 274.2
click at [865, 438] on tr "771685 Inlay for 6pack SPEC- 217078 Custom • Custom Source: CBPJ-1 10000 £0.33 …" at bounding box center [681, 428] width 799 height 67
click at [1045, 415] on icon at bounding box center [1049, 421] width 9 height 12
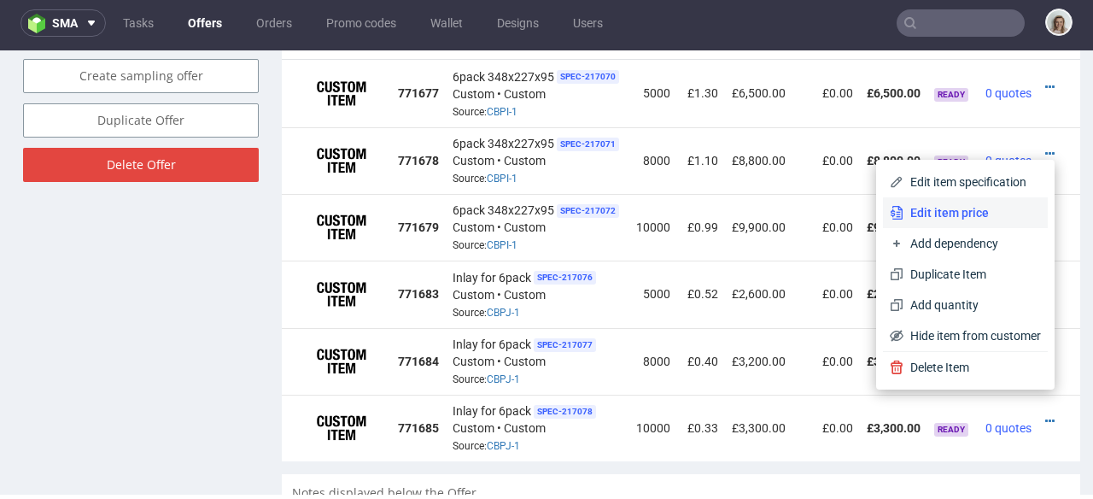
click at [943, 214] on span "Edit item price" at bounding box center [973, 212] width 138 height 17
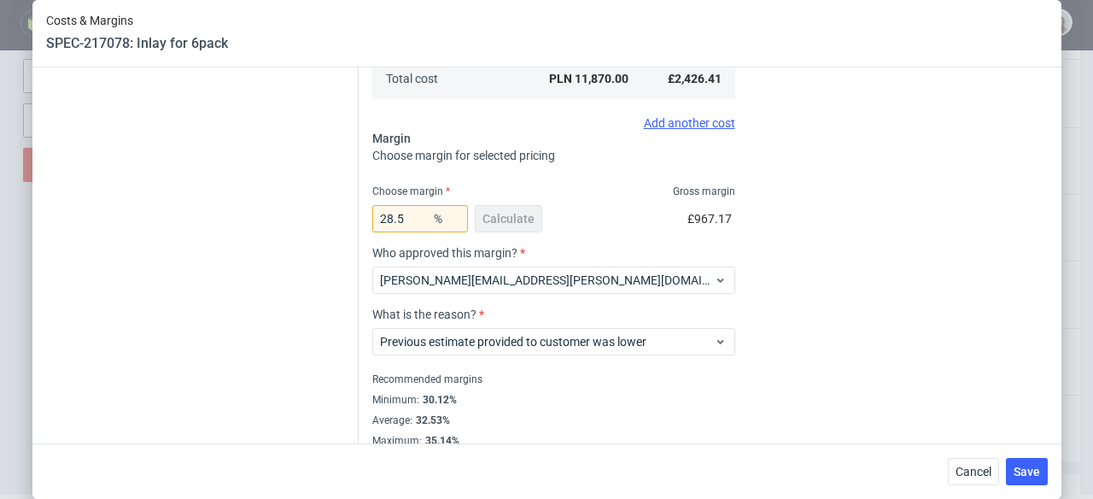
scroll to position [454, 0]
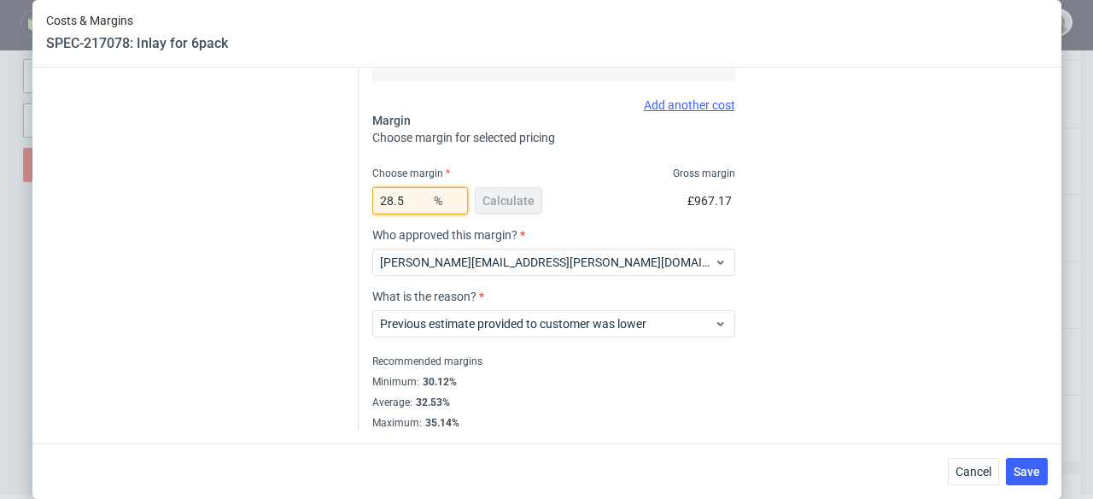
drag, startPoint x: 405, startPoint y: 204, endPoint x: 331, endPoint y: 196, distance: 73.9
click at [331, 196] on div "Instant Quotes Refresh No quotes available RFQs Request for RFQ Manual estimati…" at bounding box center [547, 49] width 1002 height 762
type input "30"
type input "0.34"
type input "30"
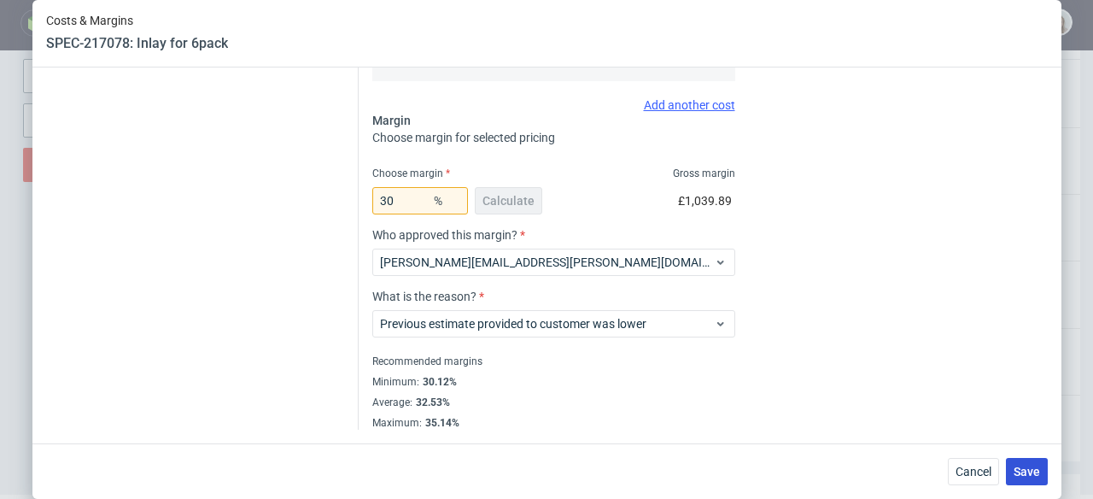
click at [1033, 459] on button "Save" at bounding box center [1027, 471] width 42 height 27
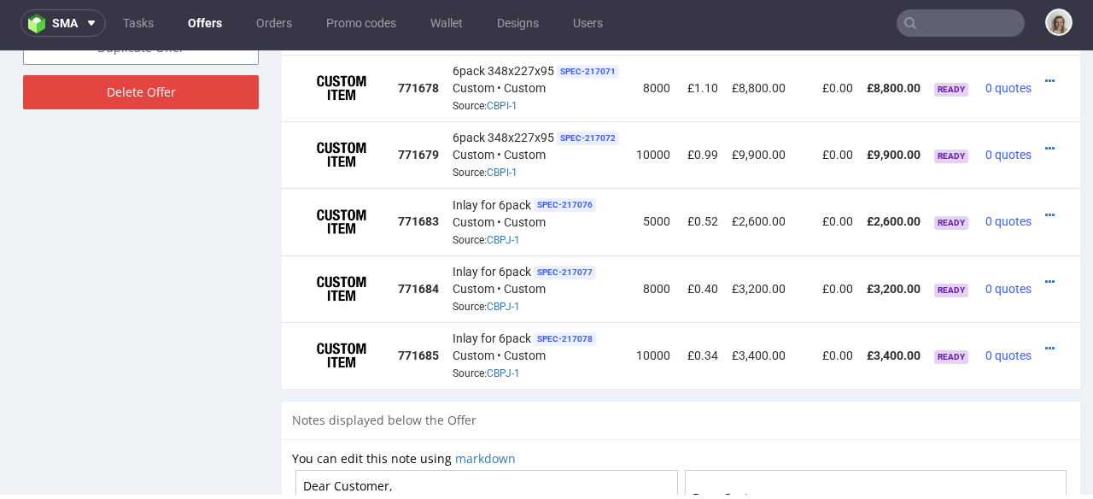
scroll to position [0, 25]
click at [1045, 143] on icon at bounding box center [1049, 149] width 9 height 12
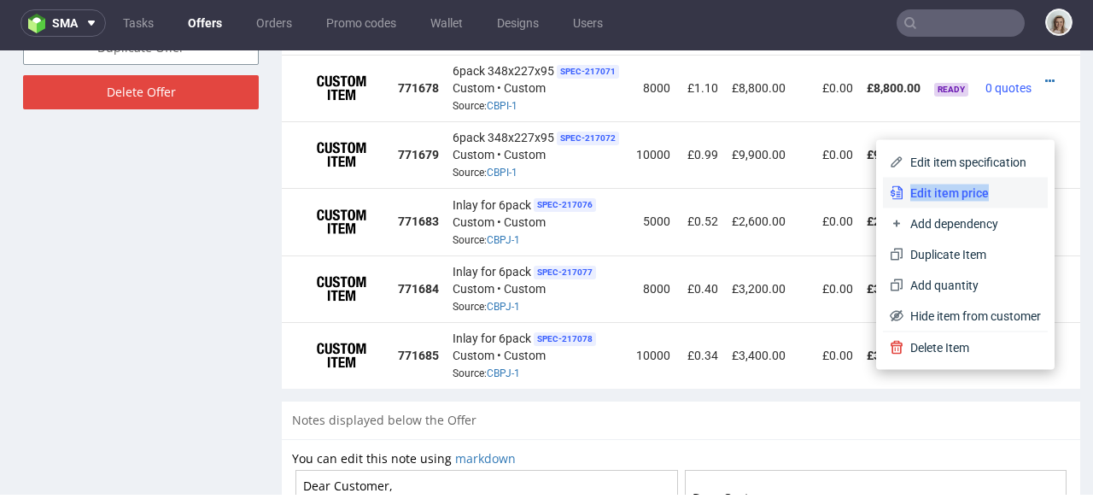
click at [975, 184] on span "Edit item price" at bounding box center [973, 192] width 138 height 17
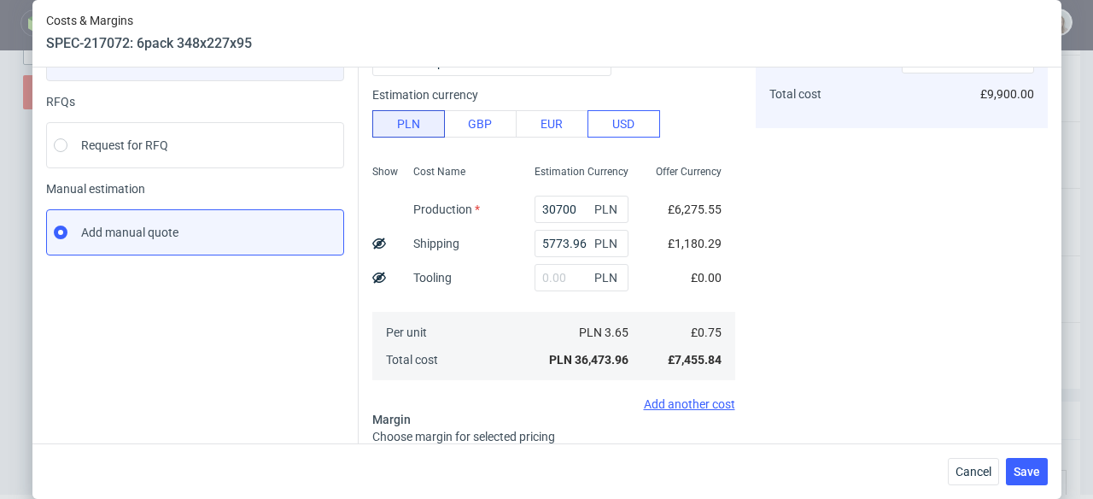
scroll to position [331, 0]
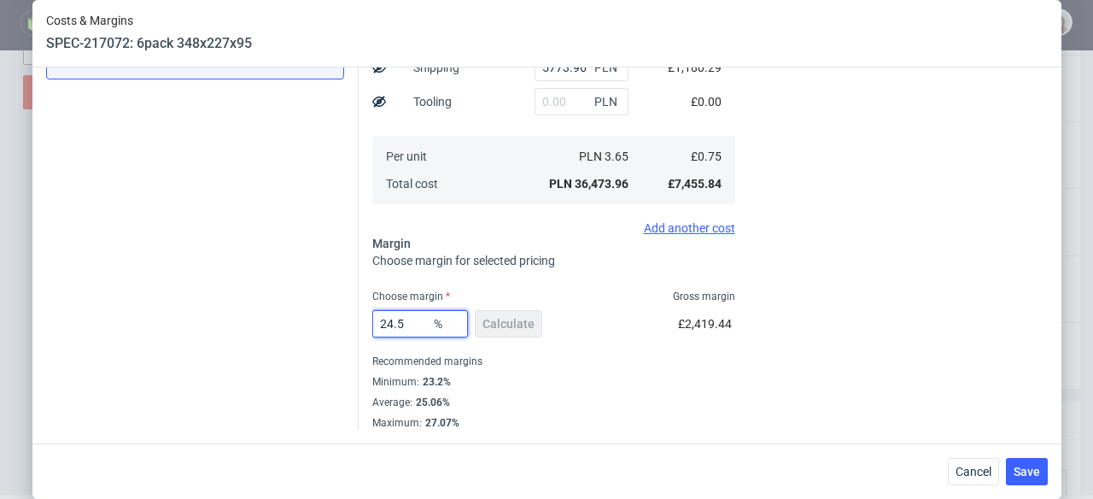
click at [396, 319] on input "24.5" at bounding box center [420, 323] width 96 height 27
type input "24"
type input "0.98"
type input "24"
click at [1023, 465] on span "Save" at bounding box center [1027, 471] width 26 height 12
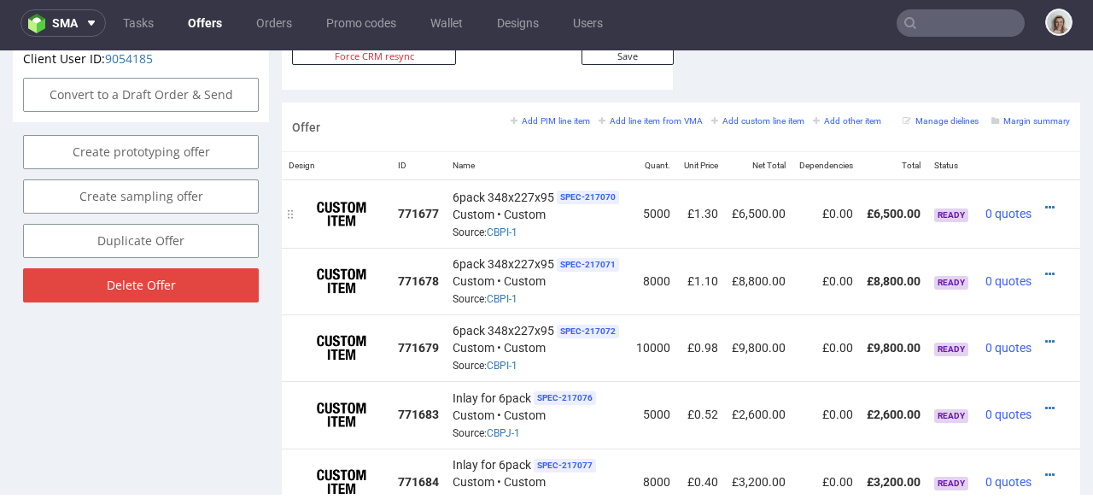
scroll to position [973, 0]
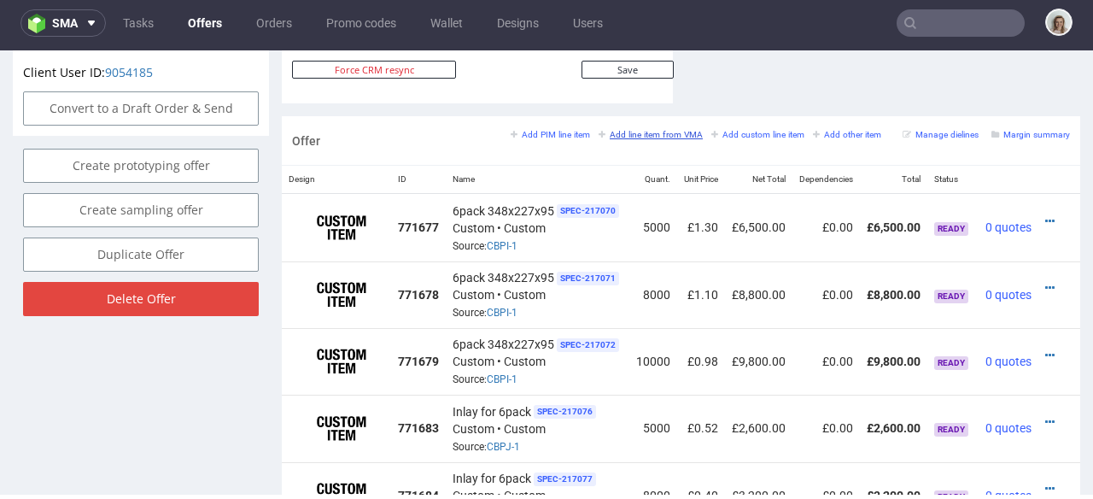
click at [667, 128] on link "Add line item from VMA" at bounding box center [651, 134] width 104 height 12
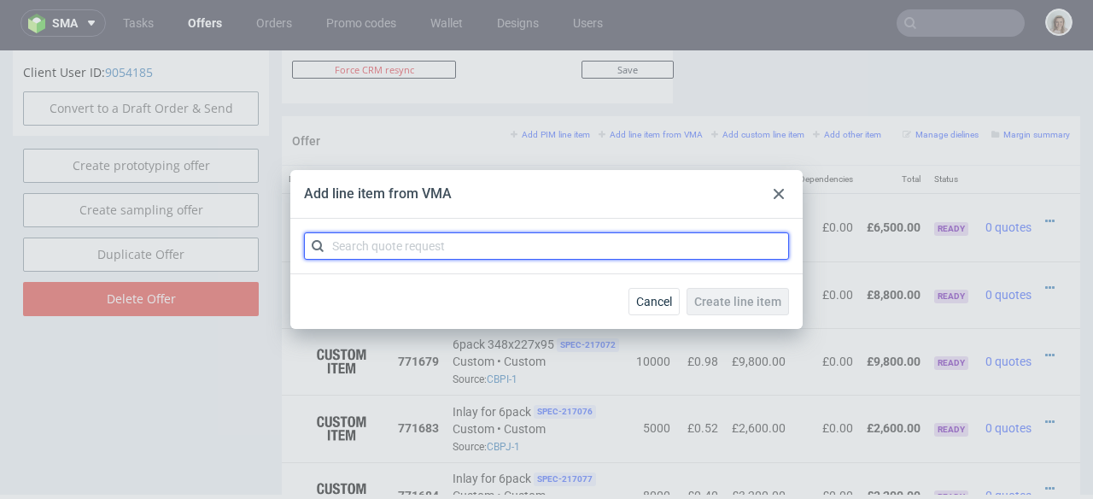
click at [616, 235] on input "text" at bounding box center [546, 245] width 485 height 27
paste input "CBPK"
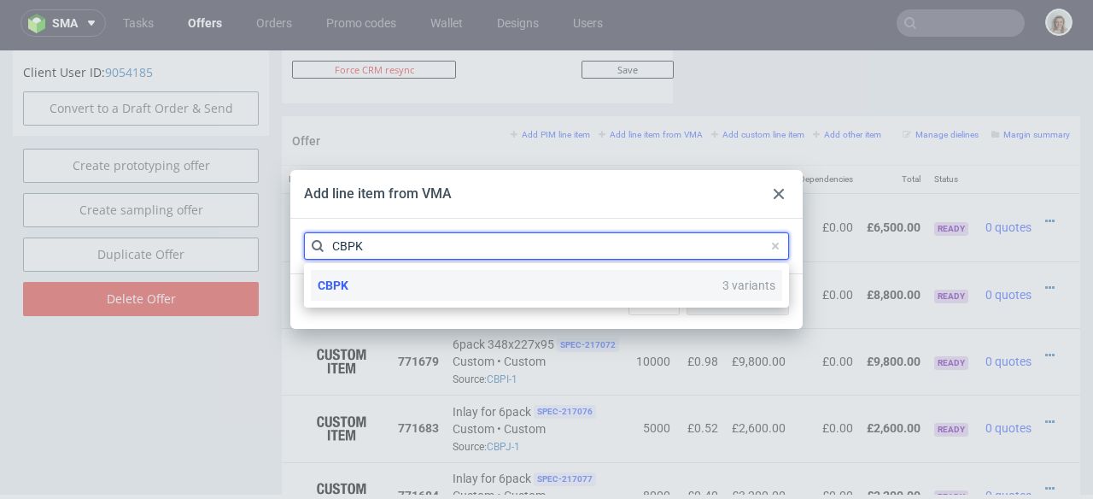
type input "CBPK"
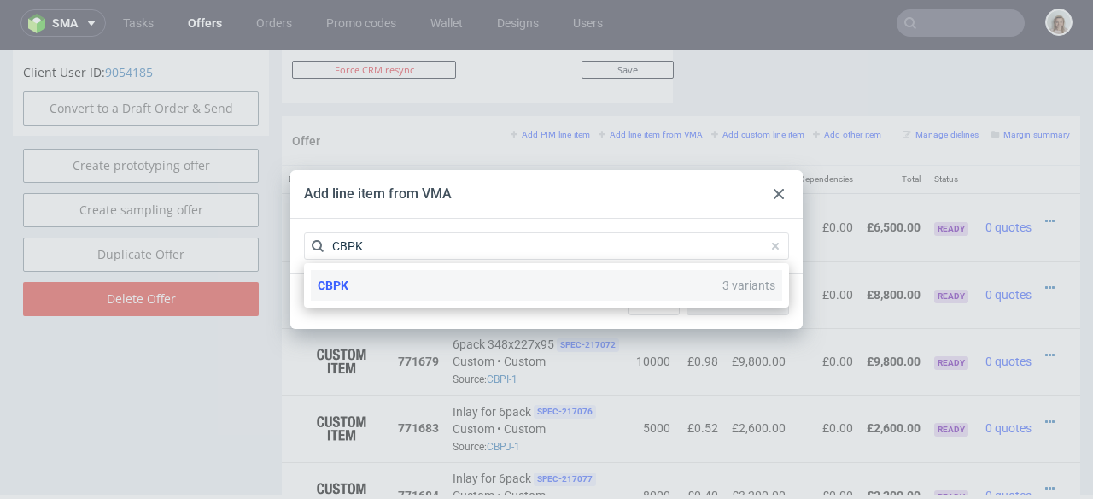
click at [510, 278] on div "CBPK 3 variants" at bounding box center [546, 285] width 471 height 31
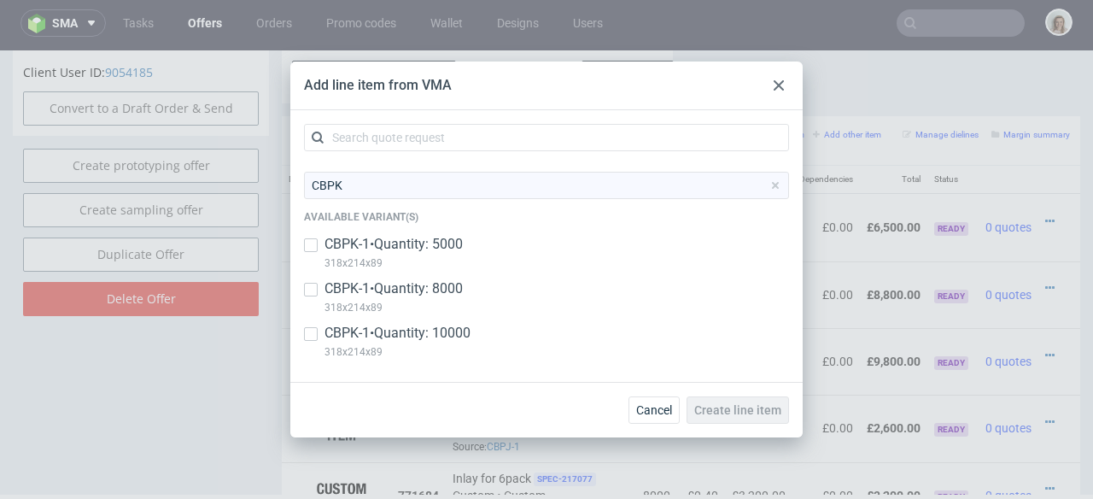
click at [448, 257] on p "318x214x89" at bounding box center [394, 263] width 138 height 19
checkbox input "true"
click at [449, 284] on p "CBPK-1 • Quantity: 8000" at bounding box center [394, 288] width 138 height 19
checkbox input "true"
click at [448, 329] on p "CBPK-1 • Quantity: 10000" at bounding box center [398, 333] width 146 height 19
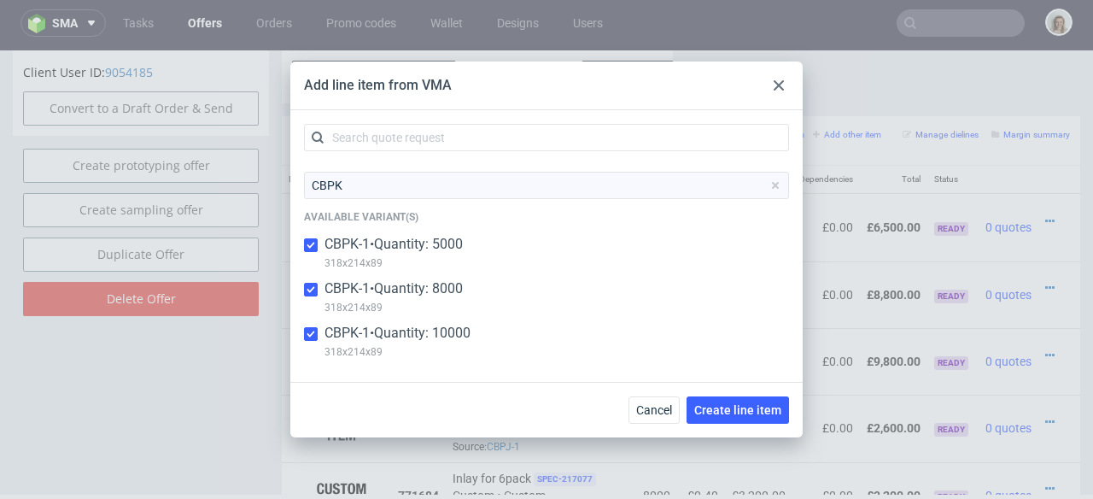
checkbox input "true"
click at [759, 423] on button "Create line item" at bounding box center [738, 409] width 102 height 27
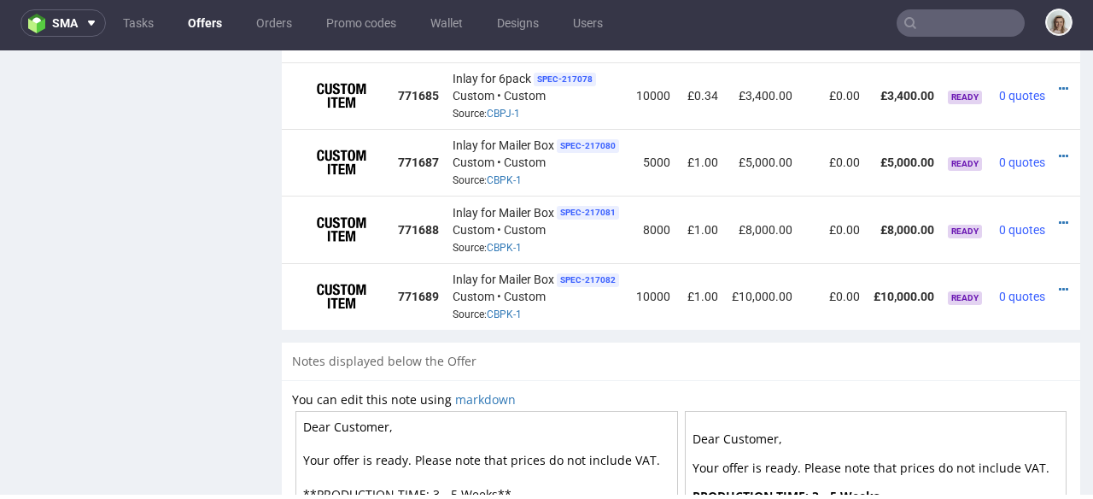
scroll to position [0, 39]
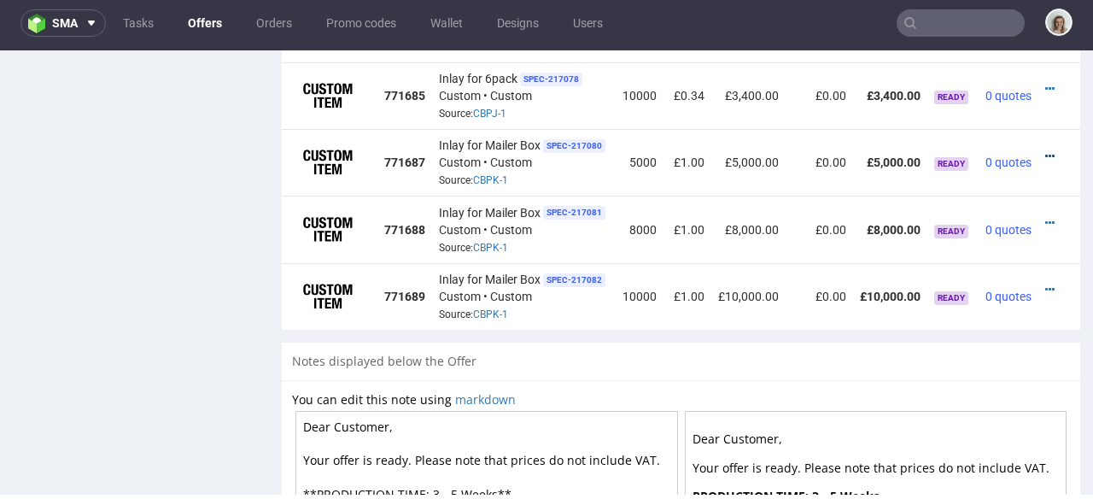
click at [1045, 150] on icon at bounding box center [1049, 156] width 9 height 12
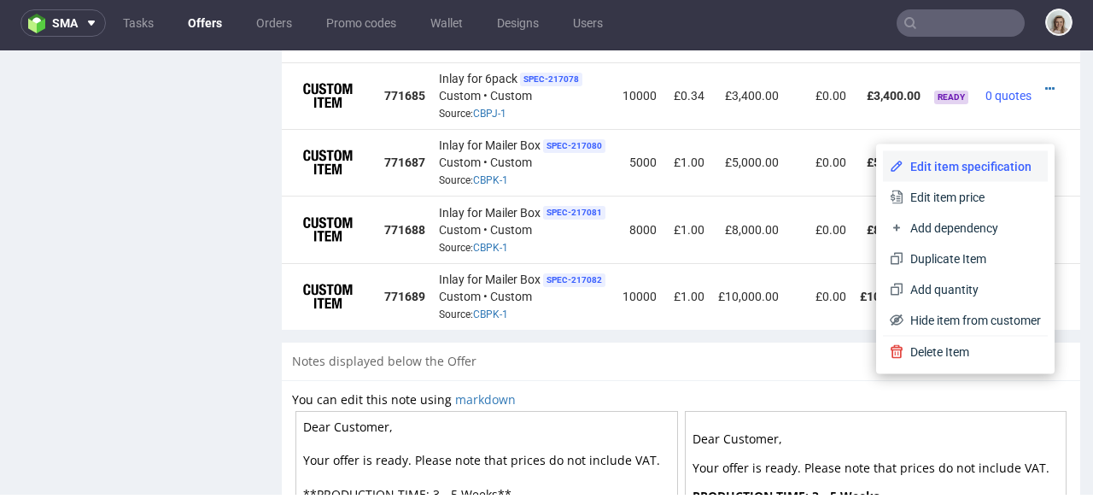
click at [991, 170] on span "Edit item specification" at bounding box center [973, 166] width 138 height 17
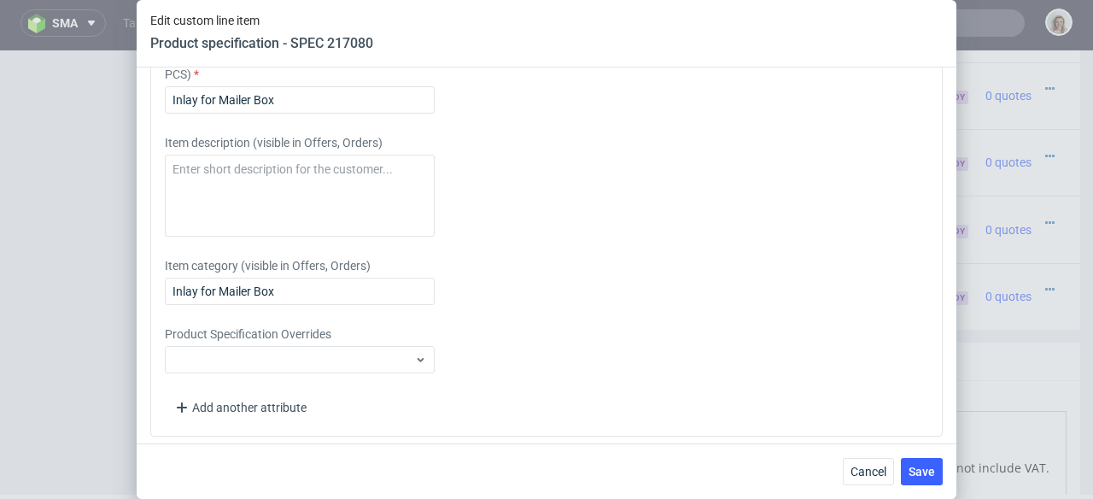
scroll to position [2830, 0]
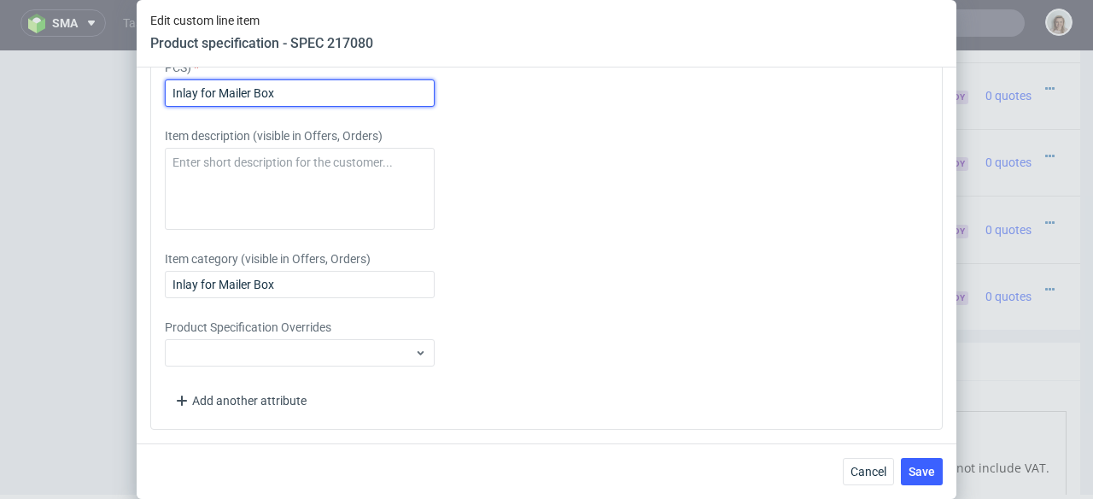
drag, startPoint x: 264, startPoint y: 98, endPoint x: 158, endPoint y: 96, distance: 105.9
click at [158, 96] on div "Please provide custom item attributes These will be shown in Offers, on Proform…" at bounding box center [546, 199] width 793 height 460
paste input "HIGH DIVIDER"
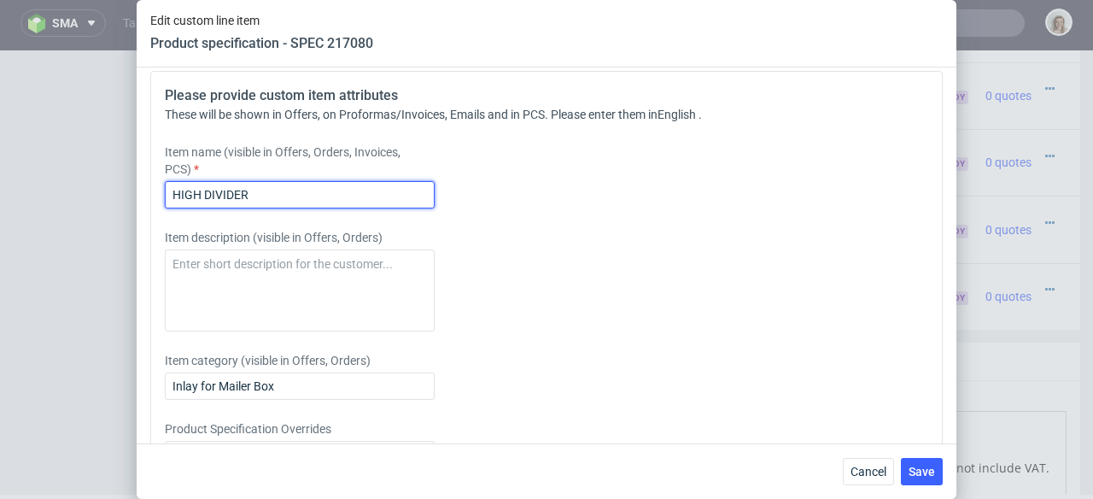
scroll to position [2713, 0]
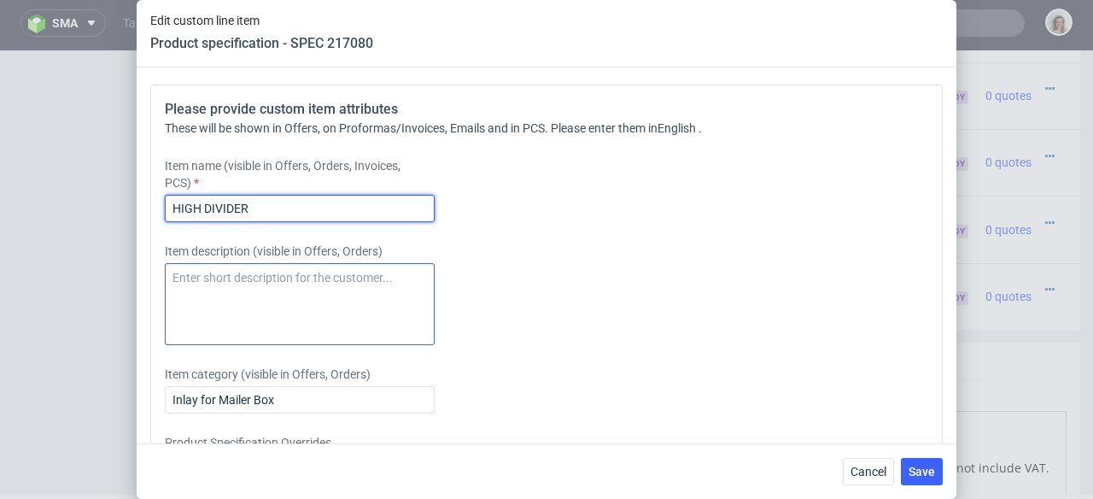
type input "HIGH DIVIDER"
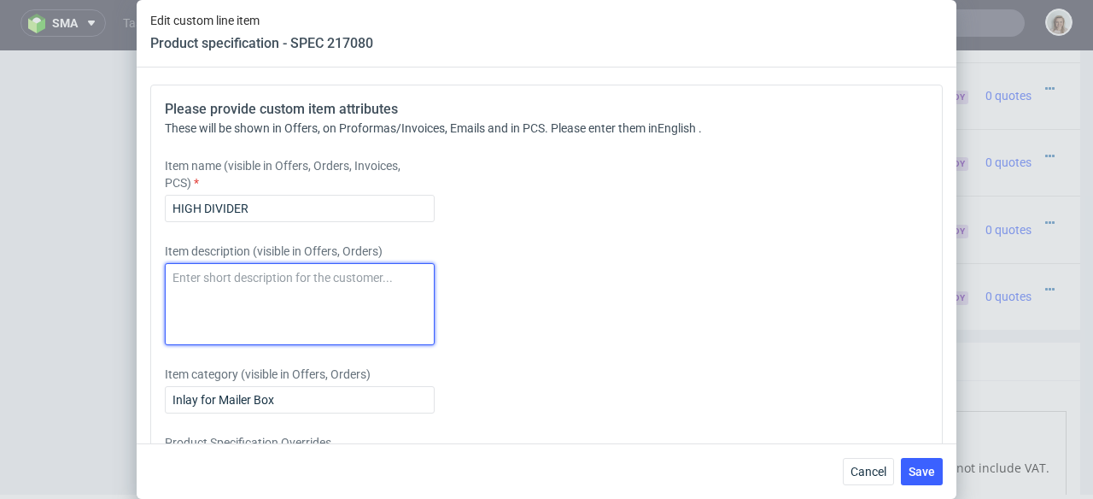
click at [201, 280] on textarea at bounding box center [300, 304] width 270 height 82
paste textarea "HIGH DIVIDER"
type textarea "HIGH DIVIDER"
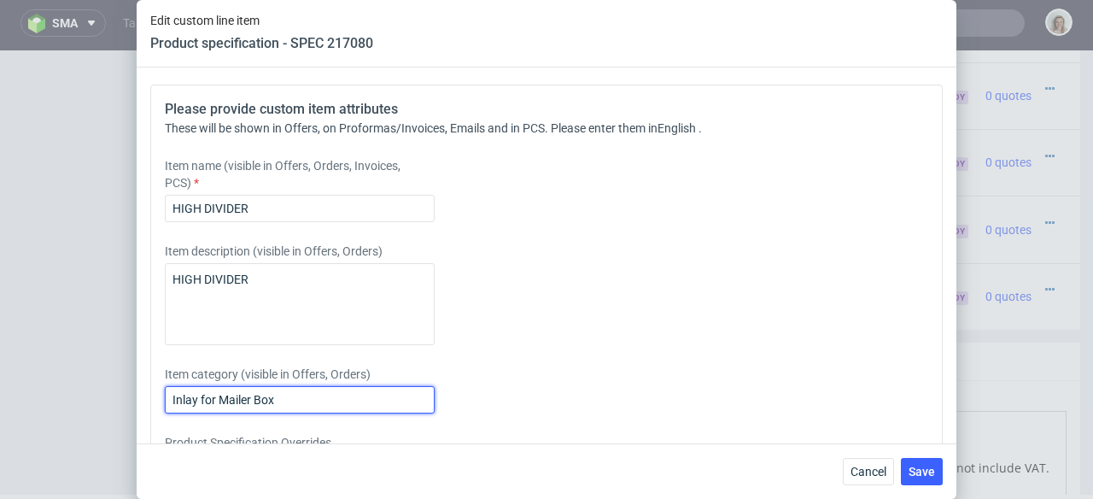
drag, startPoint x: 295, startPoint y: 395, endPoint x: 124, endPoint y: 395, distance: 170.8
click at [124, 395] on div "Edit custom line item Product specification - SPEC 217080 Supplier [PERSON_NAME…" at bounding box center [546, 249] width 1093 height 499
paste input "HIGH DIVIDER"
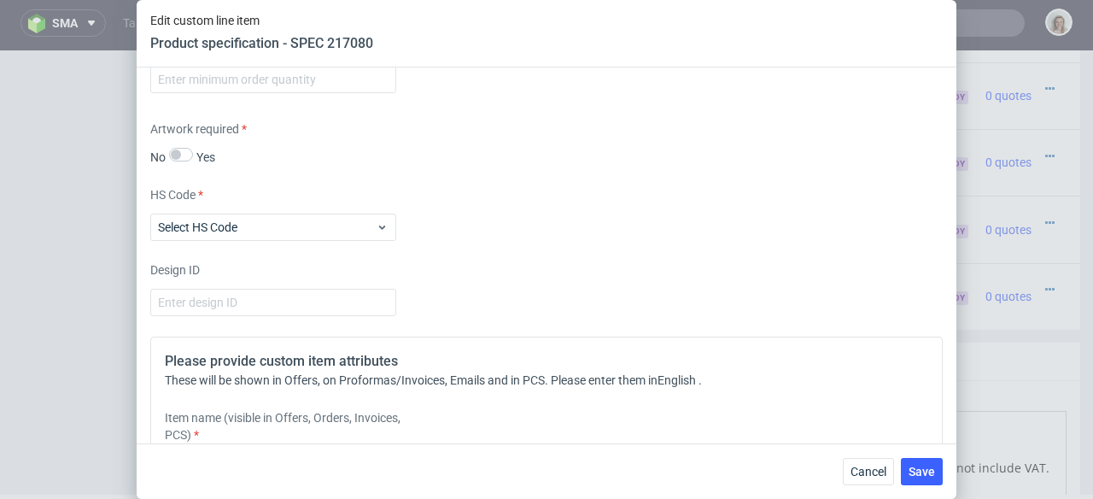
scroll to position [2451, 0]
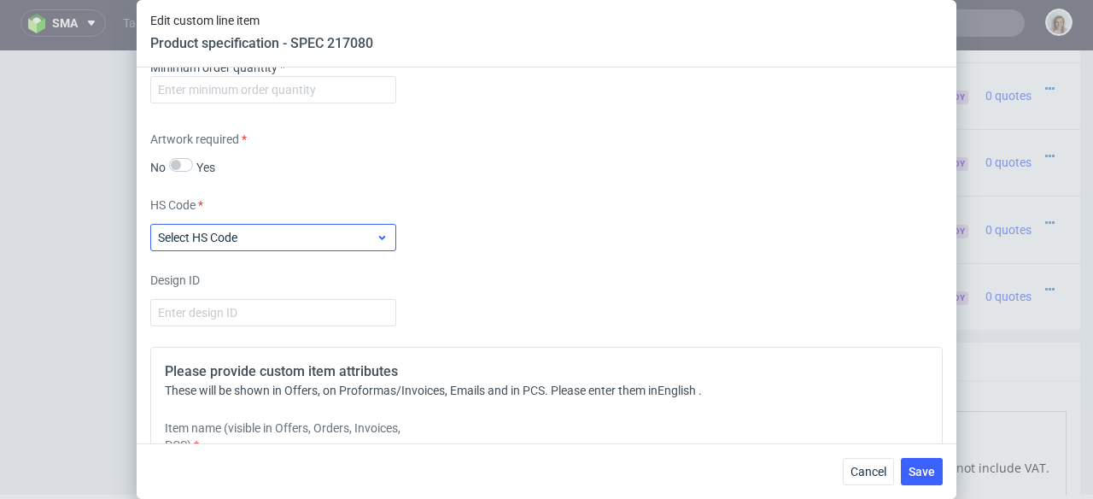
type input "HIGH DIVIDER"
click at [218, 240] on label "Select HS Code" at bounding box center [197, 238] width 79 height 14
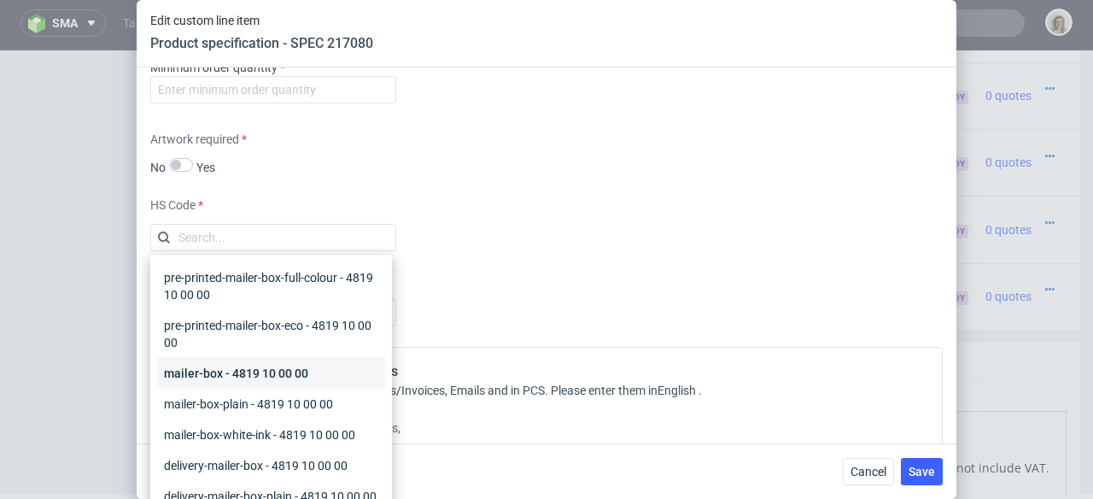
click at [182, 373] on div "mailer-box - 4819 10 00 00" at bounding box center [271, 373] width 228 height 31
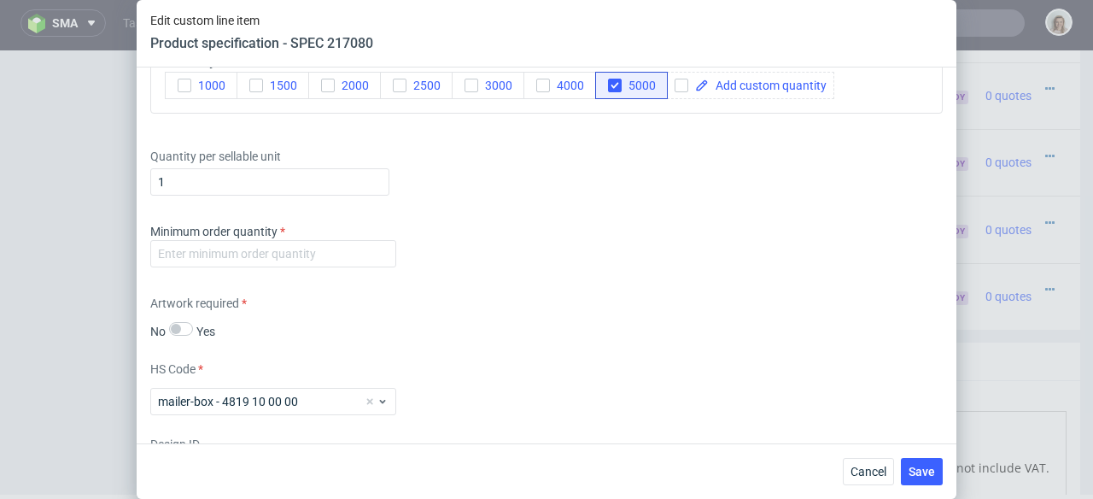
scroll to position [2268, 0]
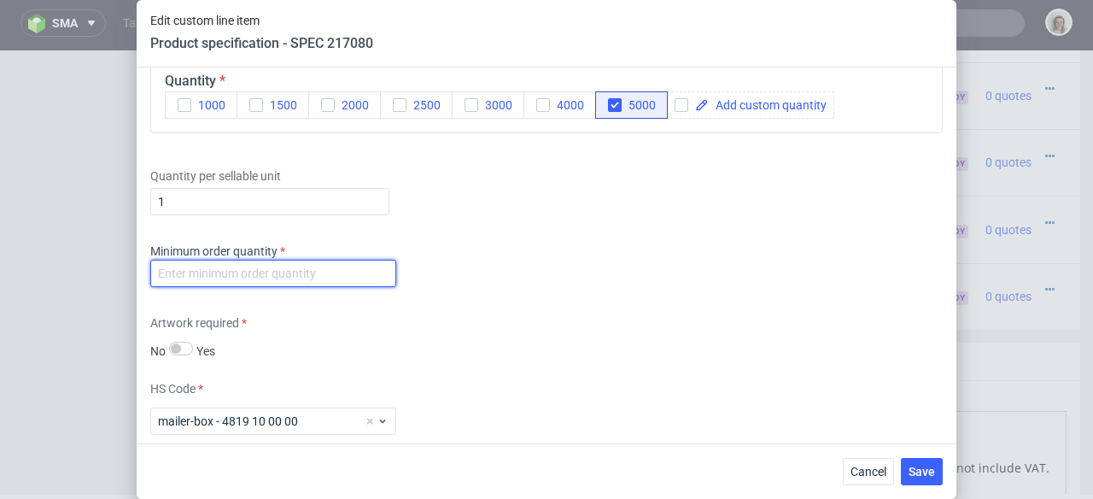
click at [197, 276] on input "number" at bounding box center [273, 273] width 246 height 27
type input "1"
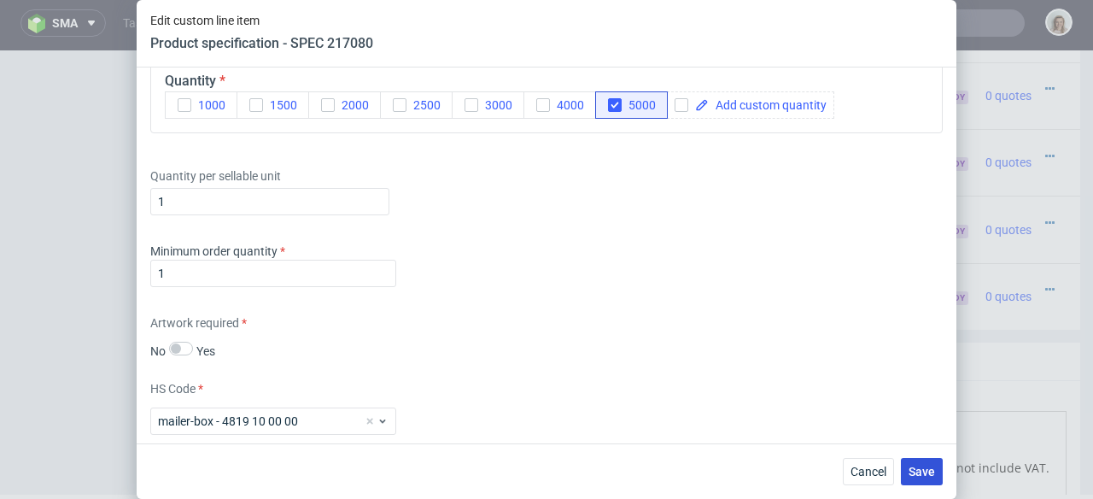
click at [930, 471] on span "Save" at bounding box center [922, 471] width 26 height 12
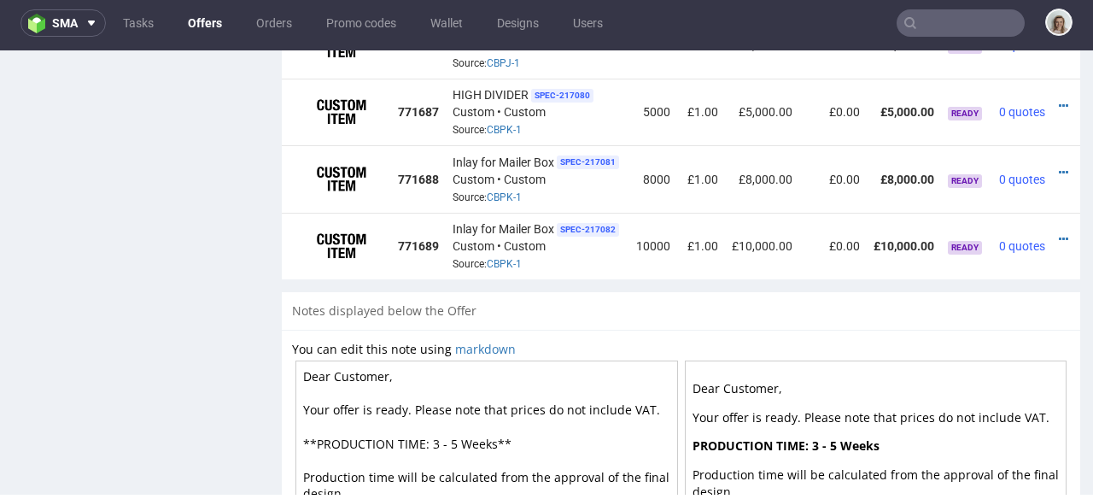
scroll to position [0, 39]
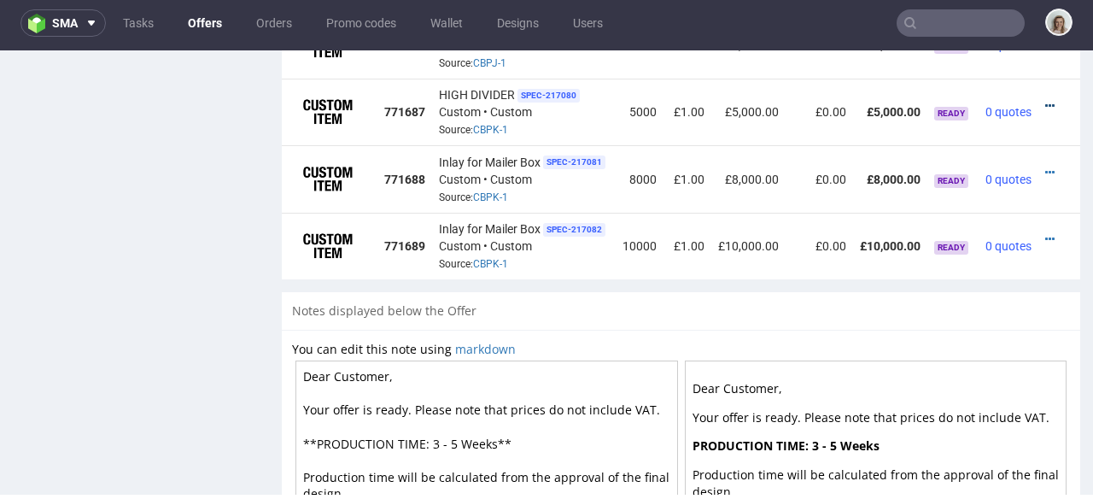
click at [1045, 100] on icon at bounding box center [1049, 106] width 9 height 12
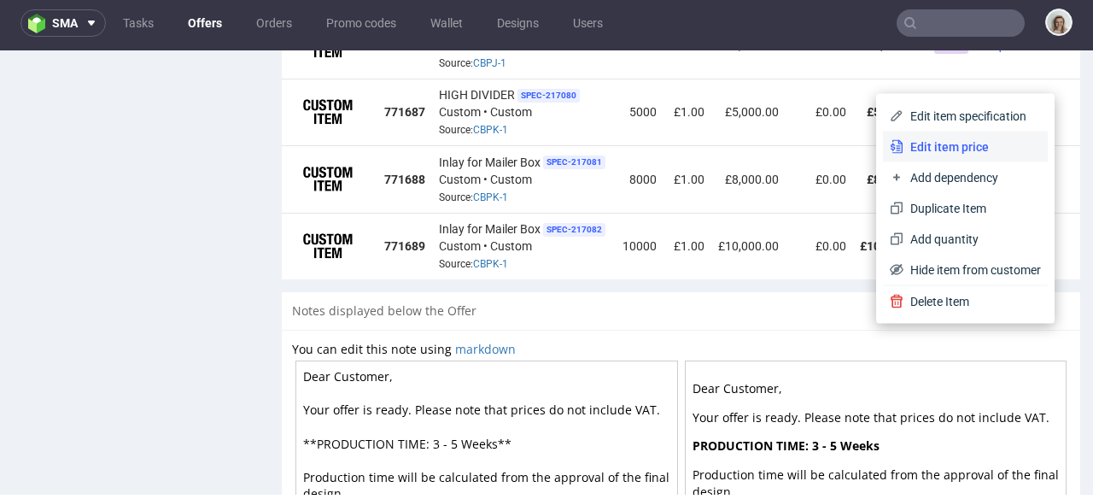
click at [972, 132] on li "Edit item price" at bounding box center [965, 147] width 165 height 31
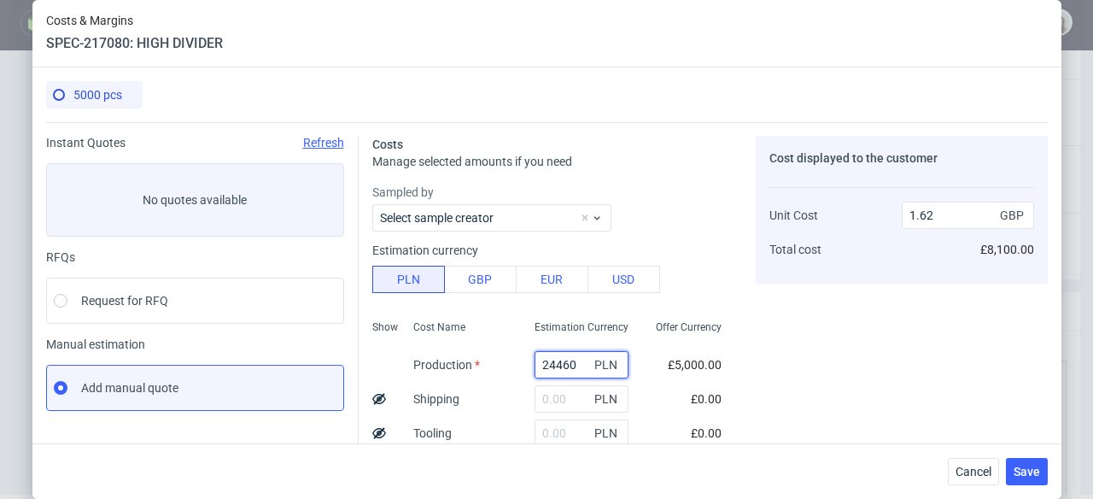
drag, startPoint x: 561, startPoint y: 362, endPoint x: 512, endPoint y: 362, distance: 49.5
click at [521, 362] on div "24460 PLN" at bounding box center [581, 365] width 121 height 34
paste input "515"
type input "5150"
type input "0.34"
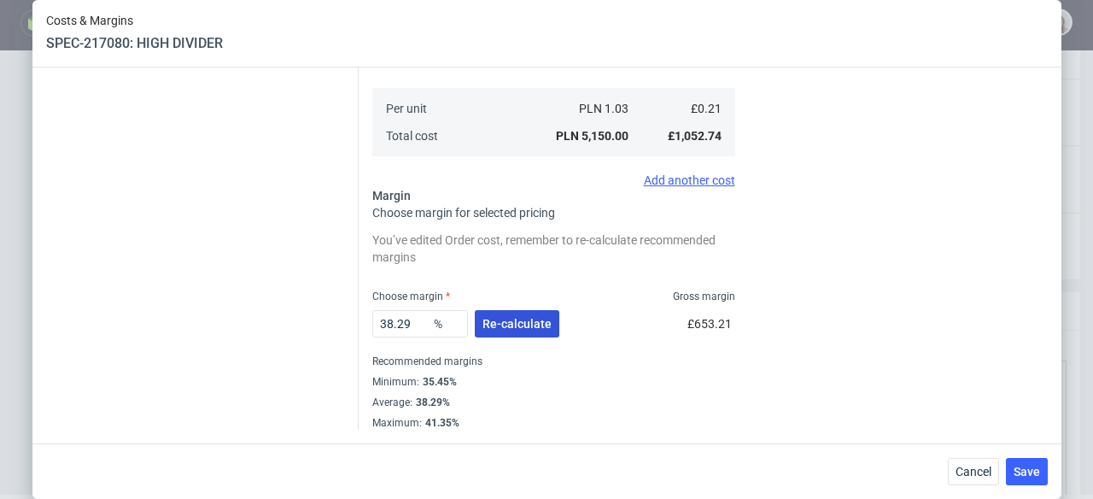
type input "5150"
click at [504, 318] on span "Re-calculate" at bounding box center [517, 324] width 69 height 12
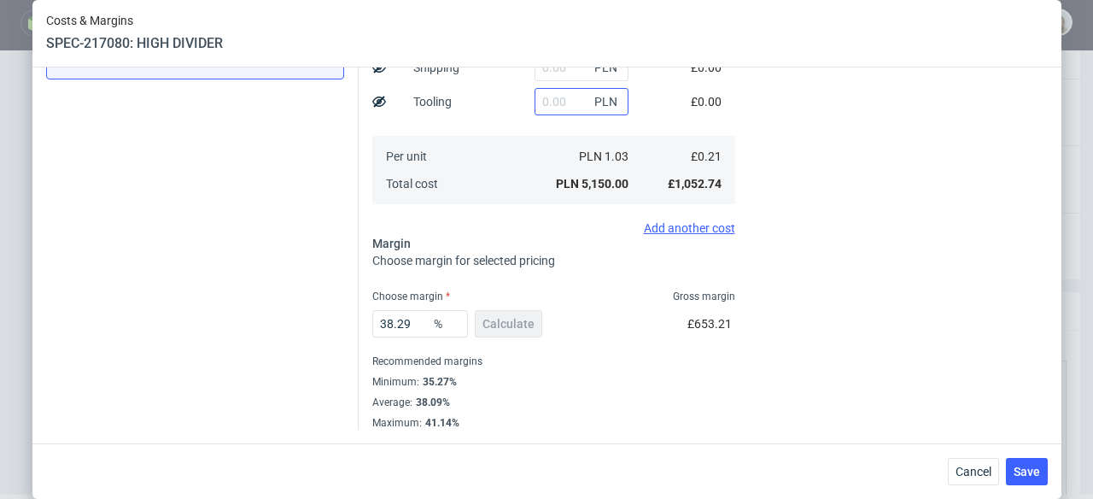
scroll to position [329, 0]
click at [541, 74] on input "text" at bounding box center [582, 69] width 94 height 27
paste input "1097,56"
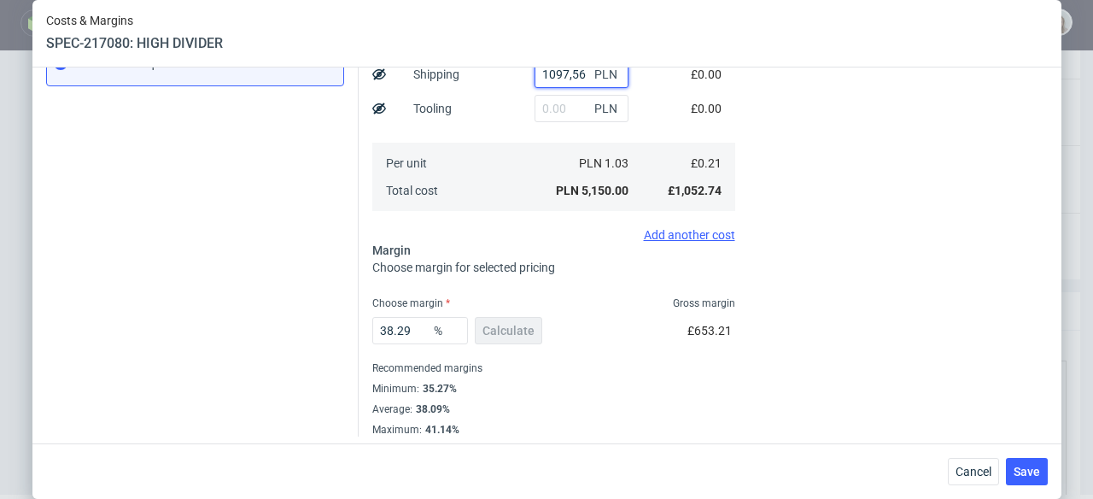
type input "1097.56"
type input "0.41"
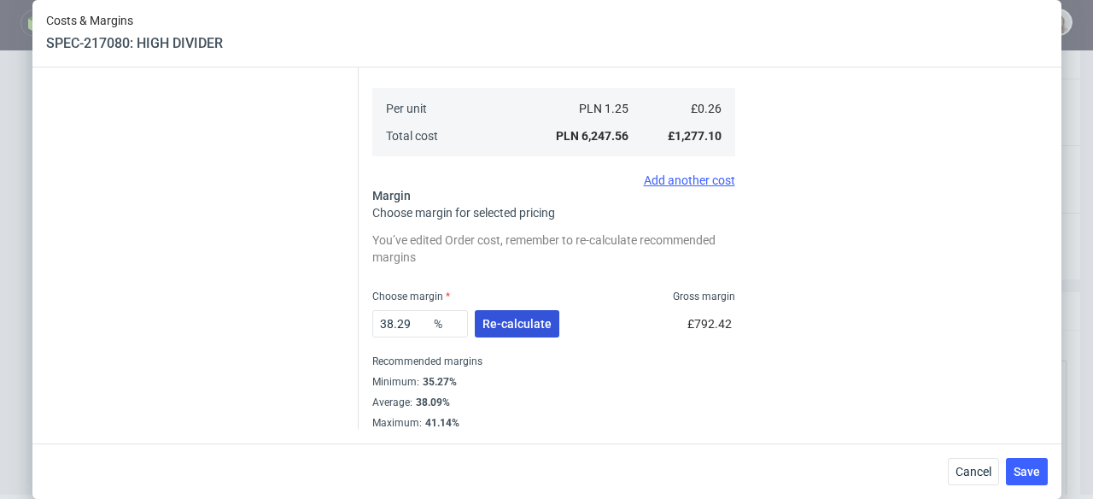
type input "1097.56"
click at [500, 318] on span "Re-calculate" at bounding box center [517, 324] width 69 height 12
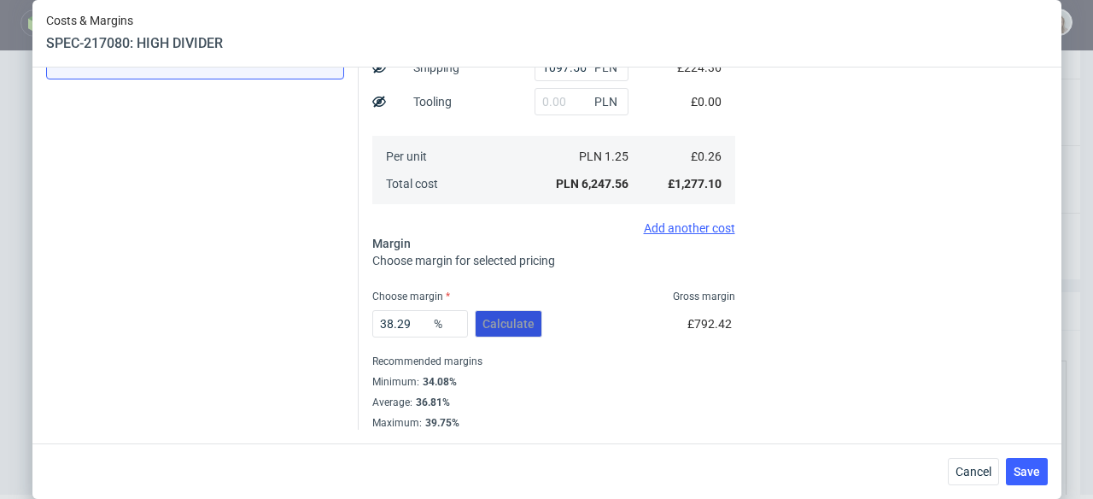
scroll to position [331, 0]
click at [1025, 467] on span "Save" at bounding box center [1027, 471] width 26 height 12
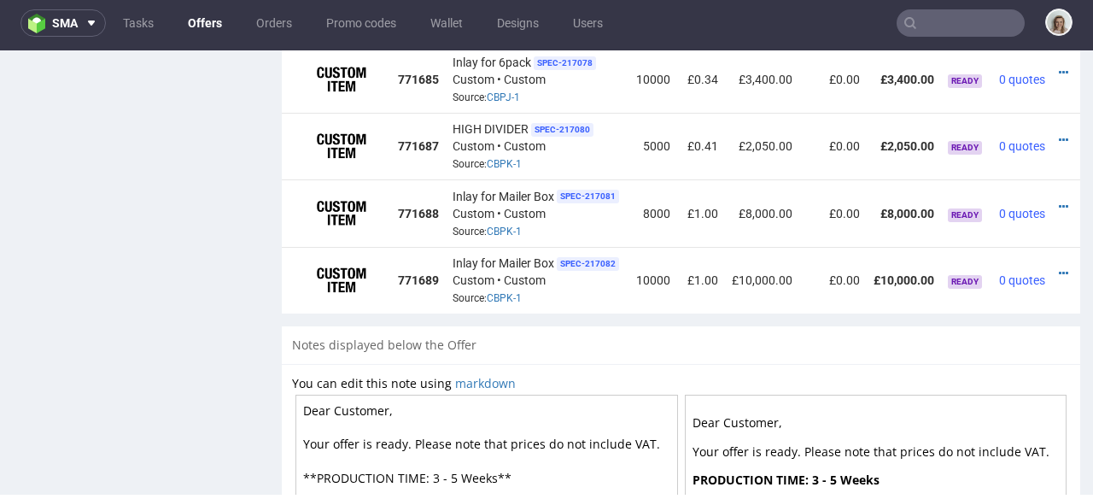
scroll to position [0, 39]
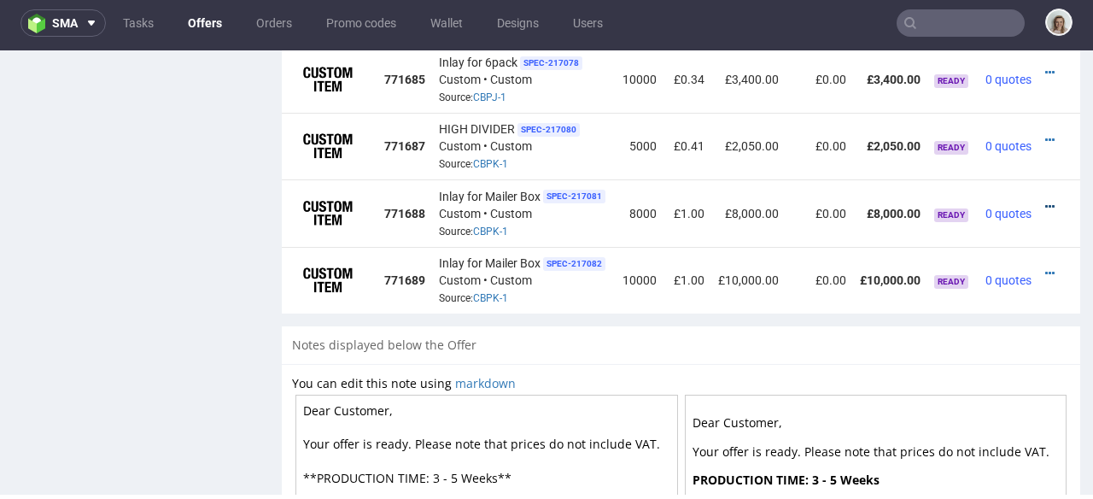
click at [1045, 201] on icon at bounding box center [1049, 207] width 9 height 12
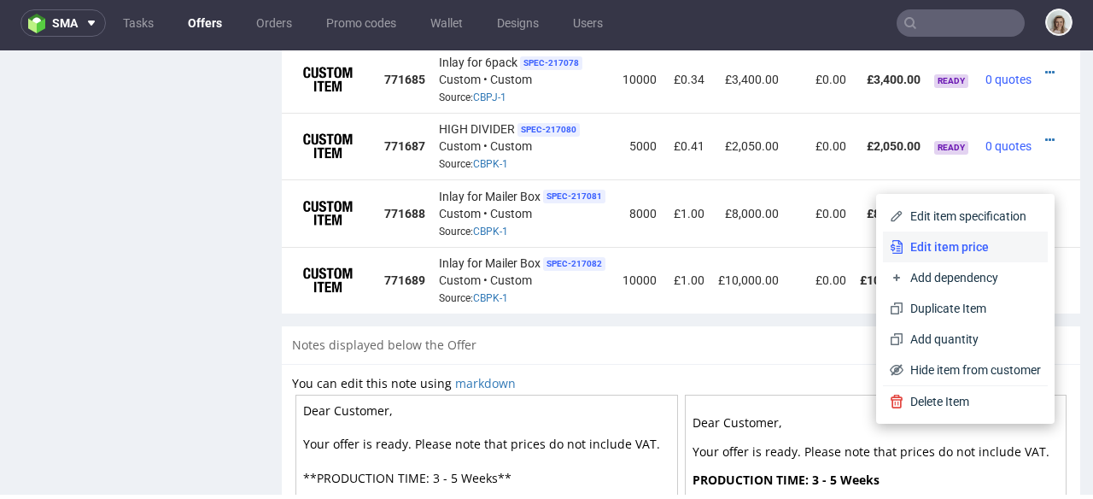
click at [931, 245] on span "Edit item price" at bounding box center [973, 246] width 138 height 17
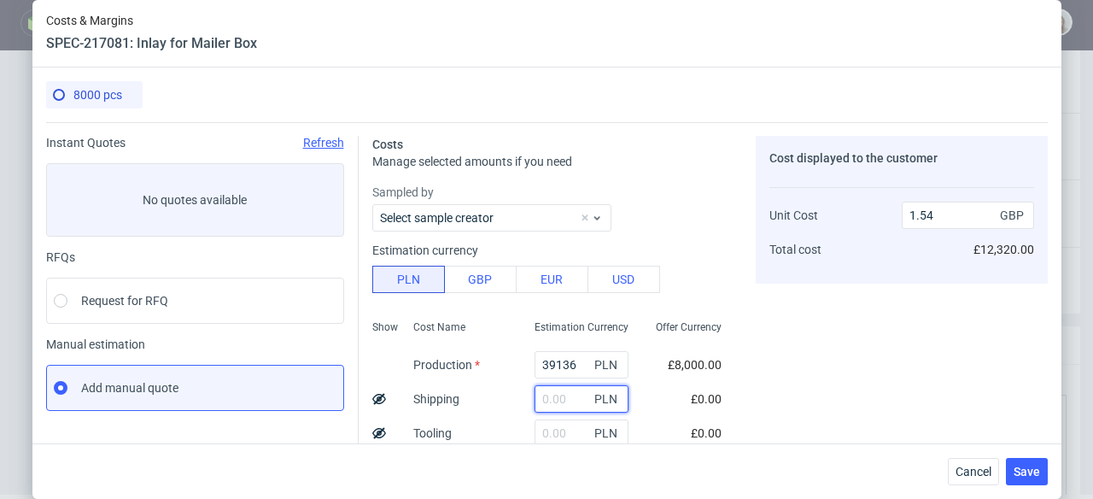
click at [535, 401] on input "text" at bounding box center [582, 398] width 94 height 27
paste input "1567,34"
type input "1567.34"
type input "1.6"
type input "1567.34"
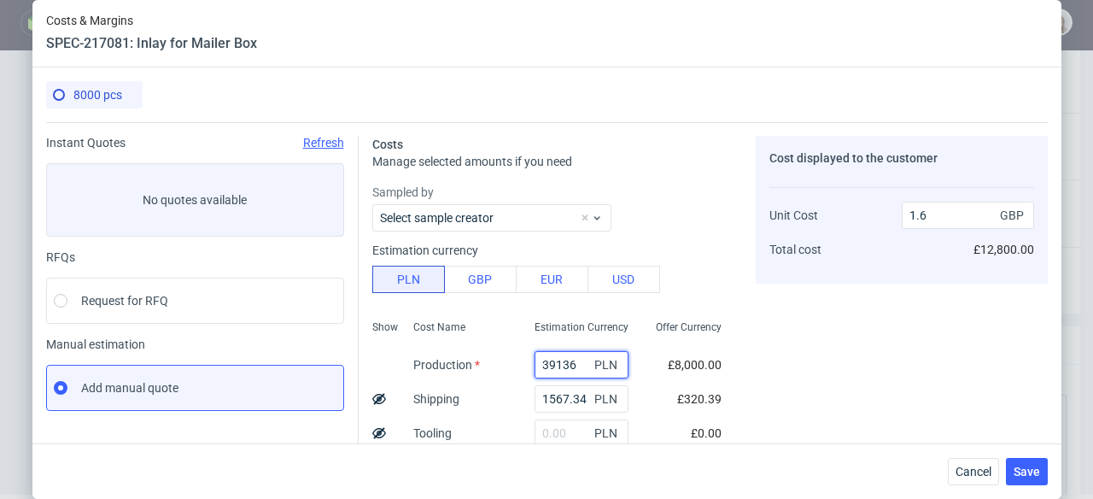
drag, startPoint x: 563, startPoint y: 358, endPoint x: 501, endPoint y: 357, distance: 61.5
click at [501, 357] on div "Show Cost Name Production Shipping Tooling Per unit Total cost Estimation Curre…" at bounding box center [553, 425] width 363 height 225
paste input "6800"
type input "6800"
type input "0.33"
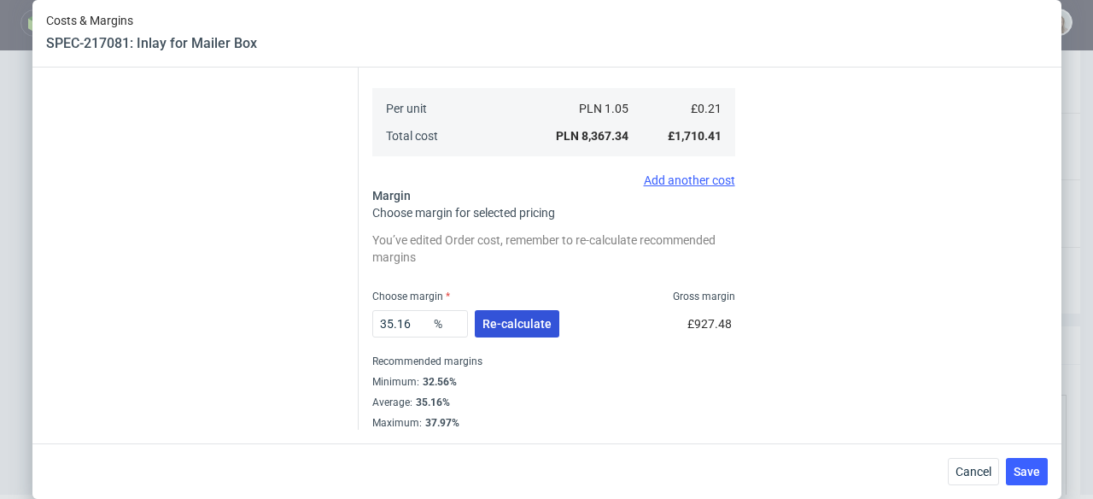
type input "6800"
click at [503, 322] on span "Re-calculate" at bounding box center [517, 324] width 69 height 12
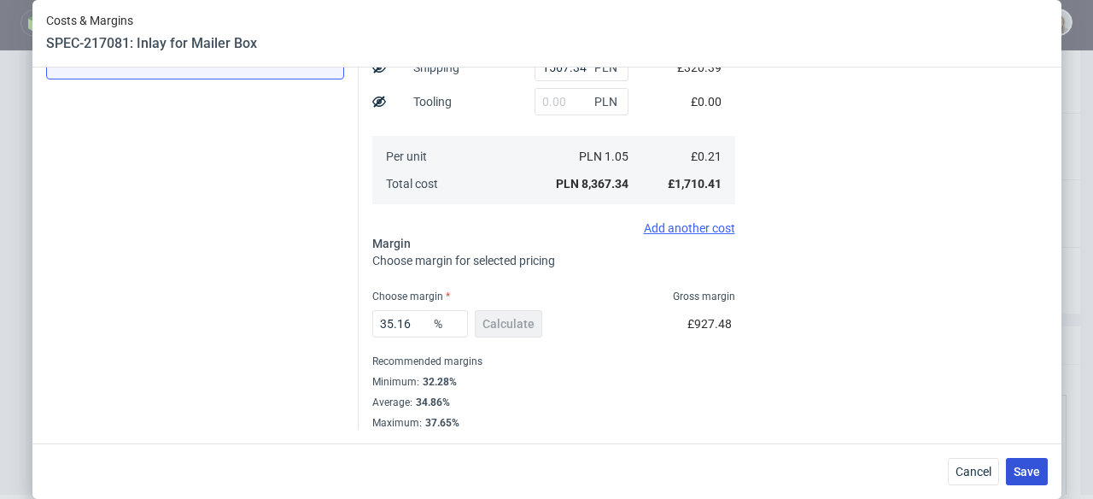
click at [1033, 469] on span "Save" at bounding box center [1027, 471] width 26 height 12
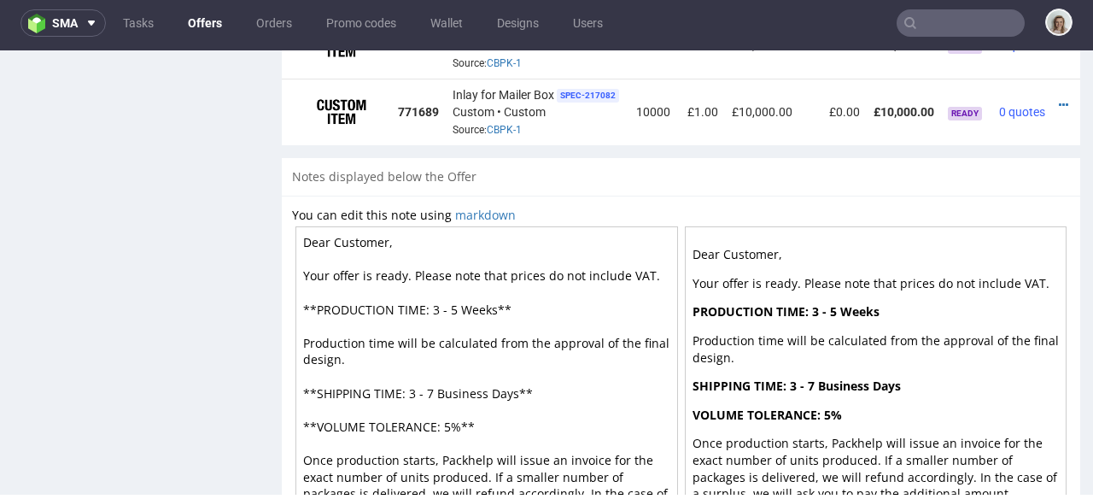
scroll to position [0, 39]
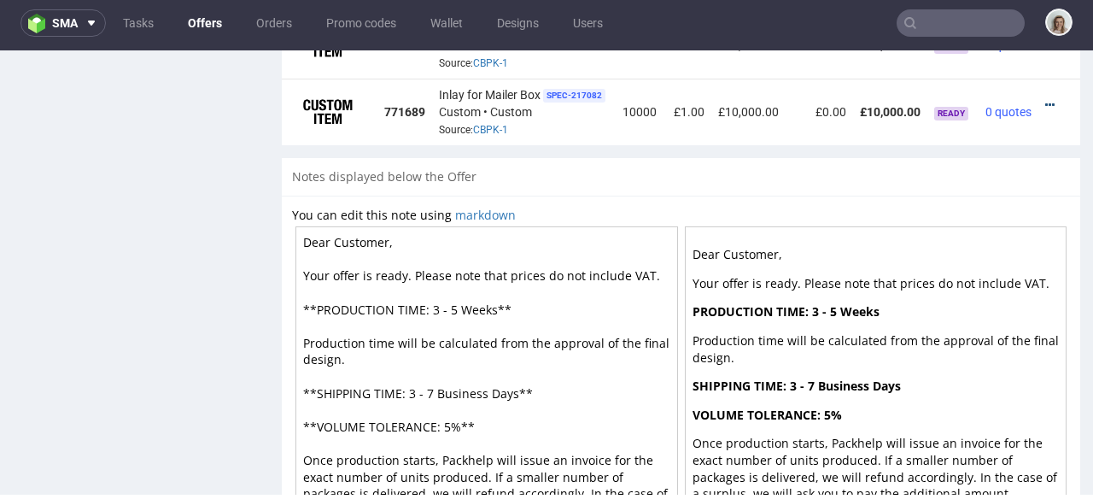
click at [1045, 99] on icon at bounding box center [1049, 105] width 9 height 12
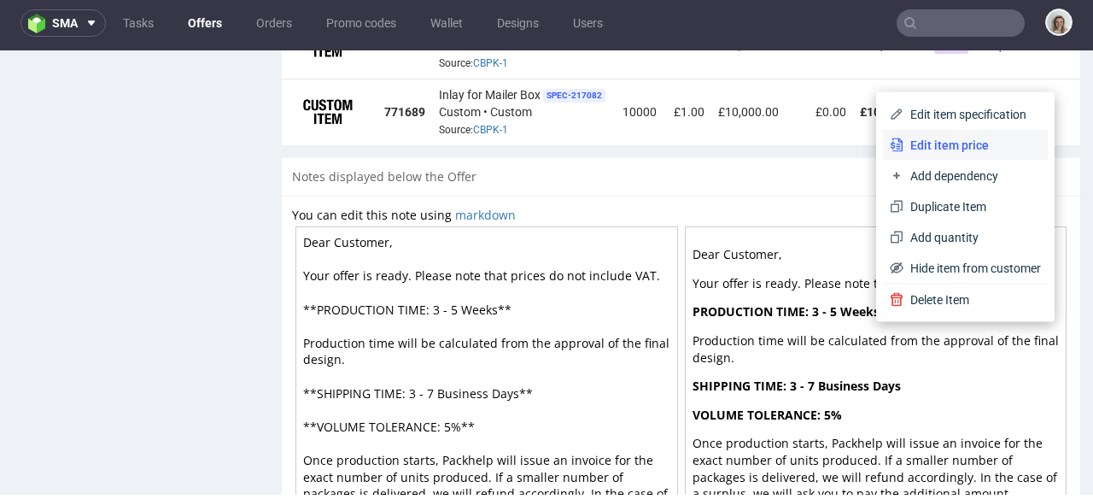
click at [971, 130] on li "Edit item price" at bounding box center [965, 145] width 165 height 31
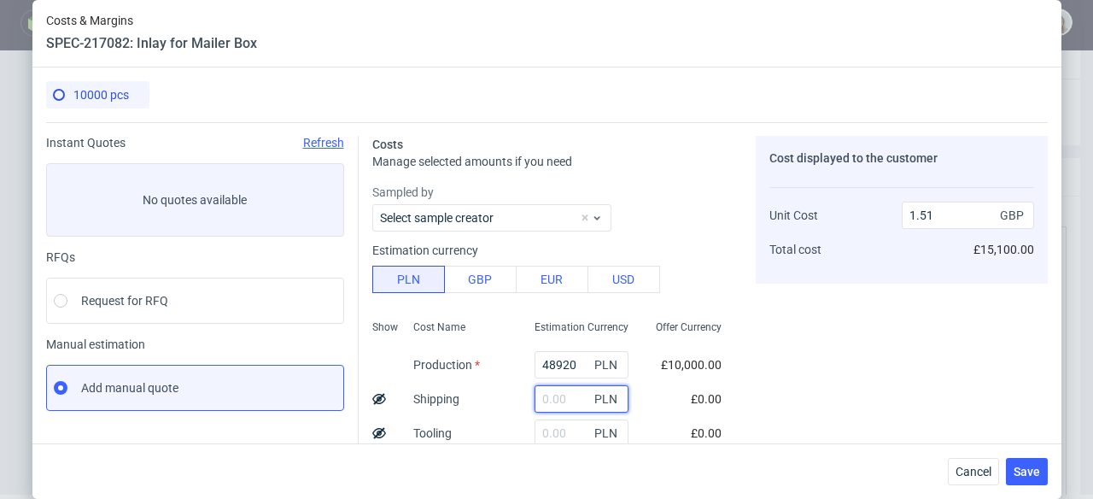
click at [547, 396] on input "text" at bounding box center [582, 398] width 94 height 27
paste input "2007,22"
type input "2007.22"
type input "1.57"
type input "2007.22"
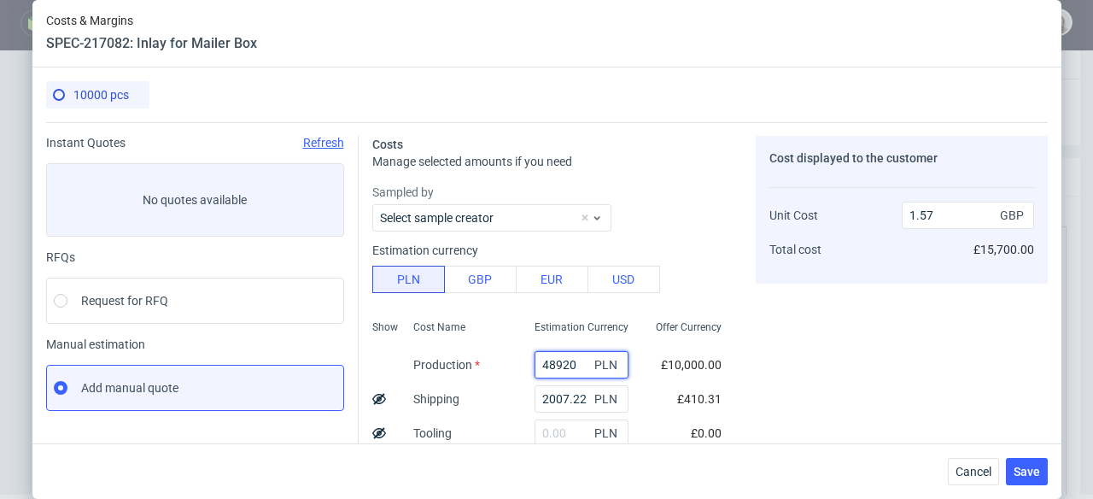
drag, startPoint x: 561, startPoint y: 360, endPoint x: 509, endPoint y: 360, distance: 52.1
click at [521, 360] on div "48920 PLN" at bounding box center [581, 365] width 121 height 34
paste input "7800"
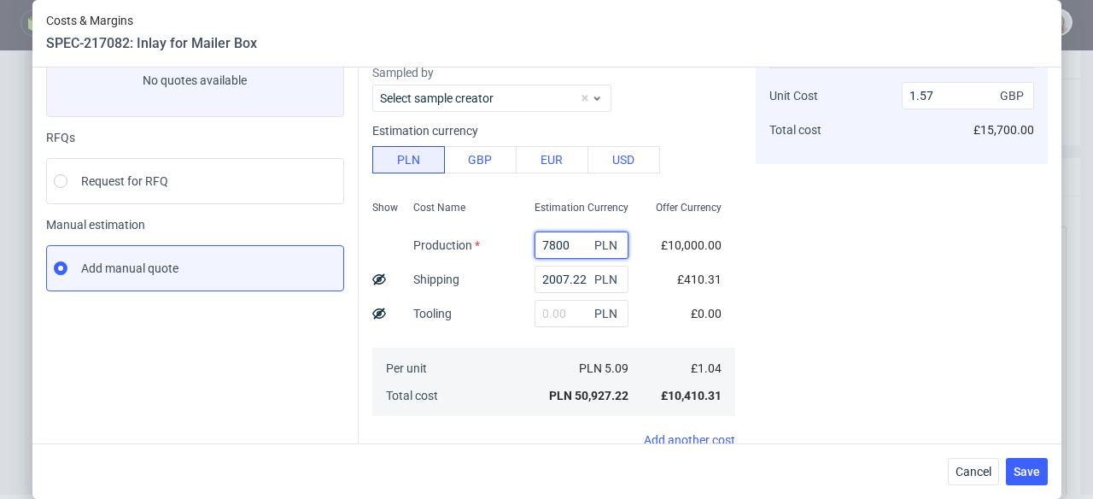
type input "7800"
type input "0.3"
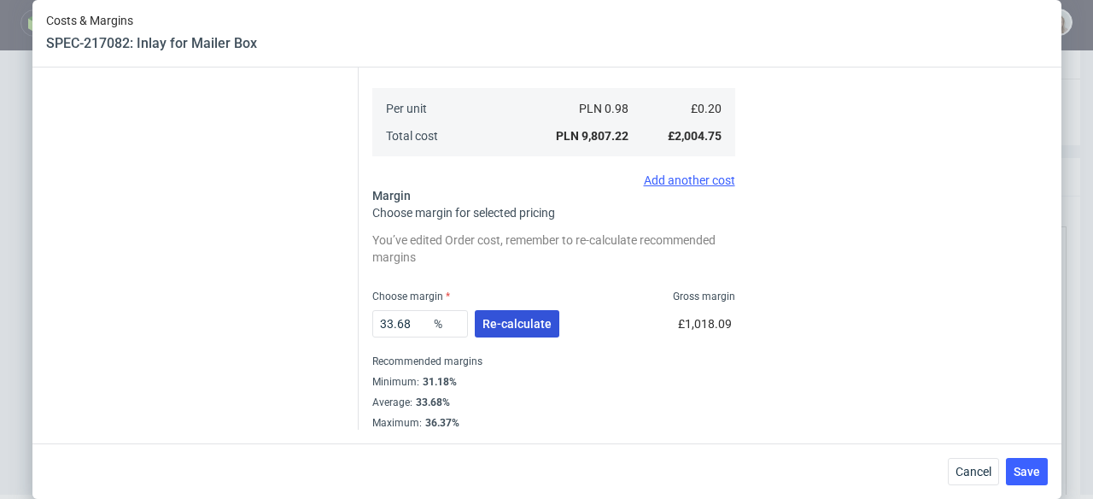
type input "7800"
click at [512, 323] on span "Re-calculate" at bounding box center [517, 324] width 69 height 12
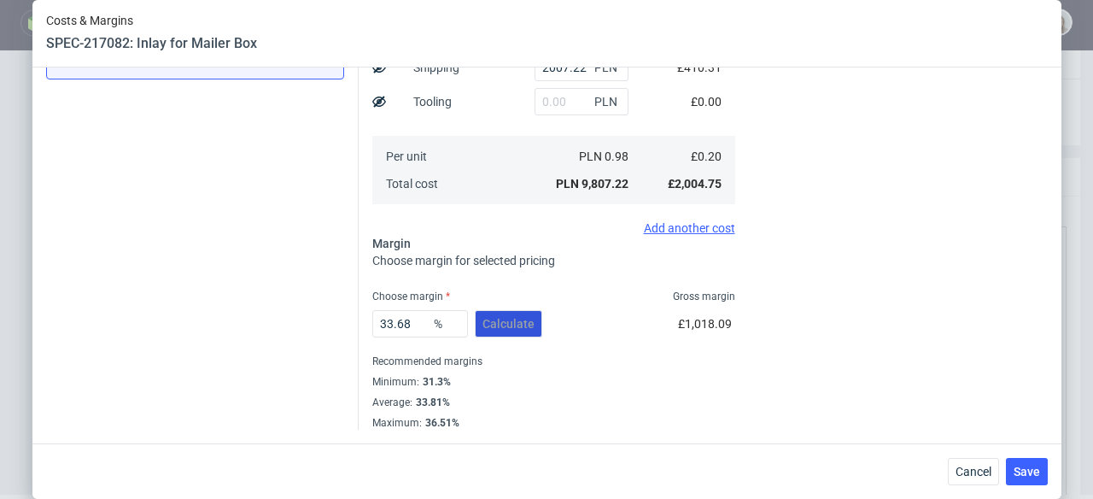
scroll to position [331, 0]
click at [1030, 465] on span "Save" at bounding box center [1027, 471] width 26 height 12
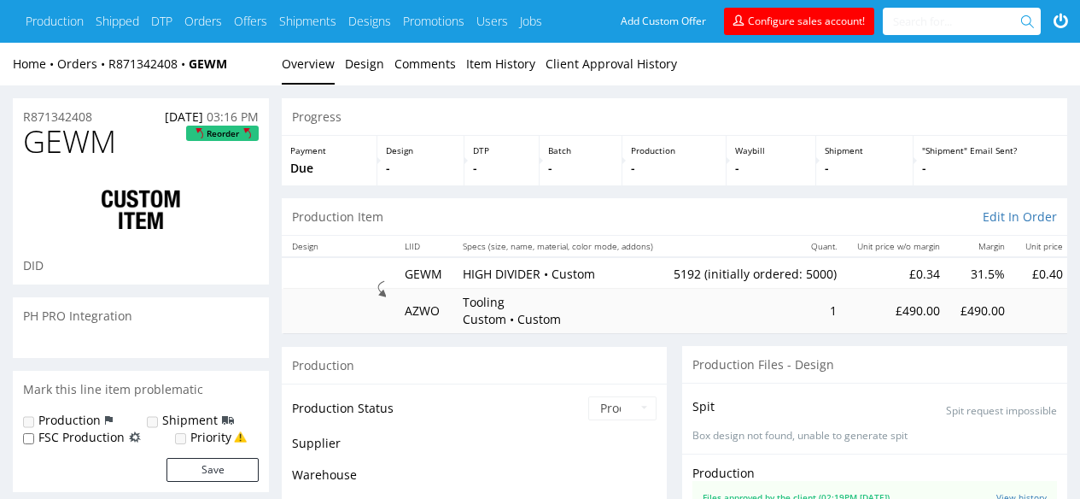
scroll to position [1370, 0]
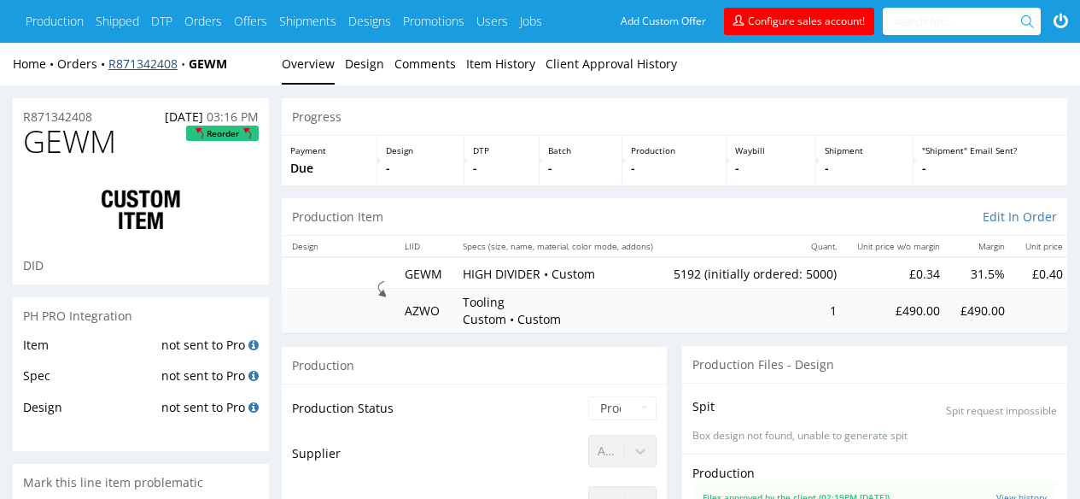
click at [139, 64] on link "R871342408" at bounding box center [148, 64] width 80 height 16
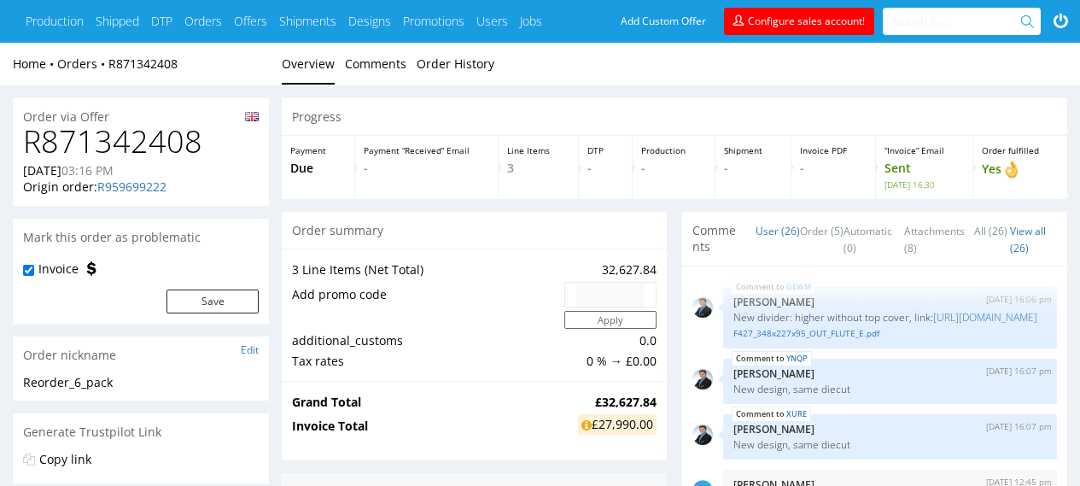
scroll to position [1370, 0]
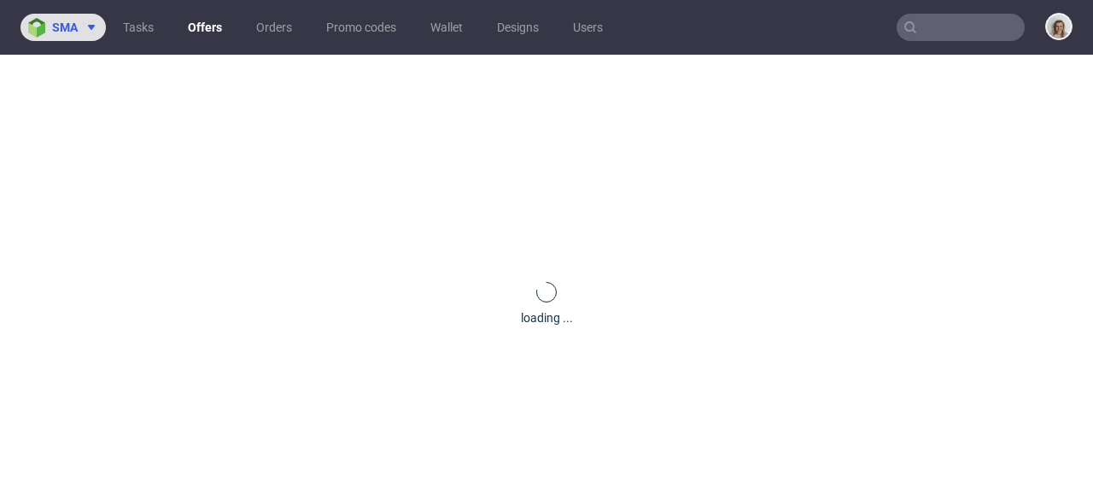
click at [76, 18] on button "sma" at bounding box center [62, 27] width 85 height 27
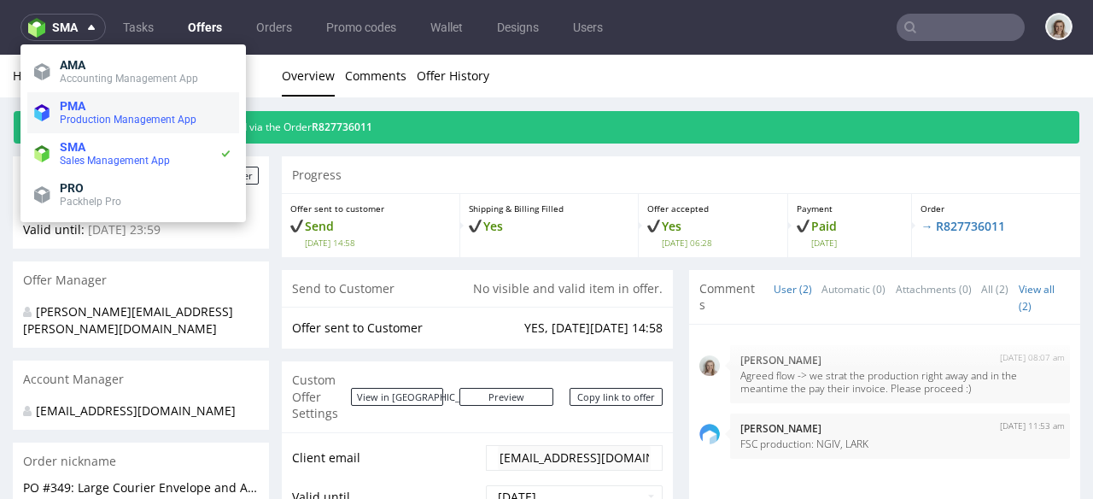
click at [84, 116] on span "Production Management App" at bounding box center [128, 120] width 137 height 12
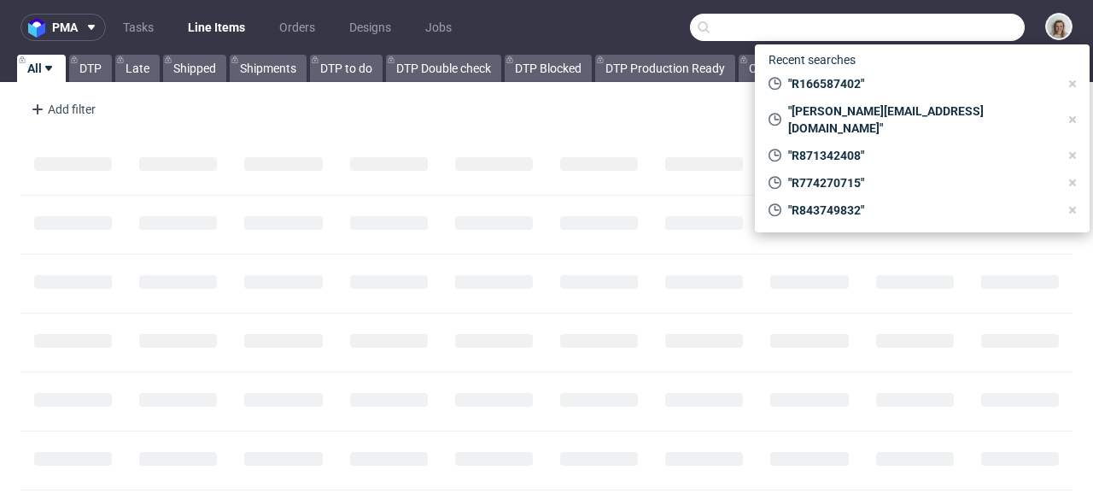
click at [973, 31] on input "text" at bounding box center [857, 27] width 335 height 27
paste input "[PERSON_NAME][EMAIL_ADDRESS][DOMAIN_NAME]"
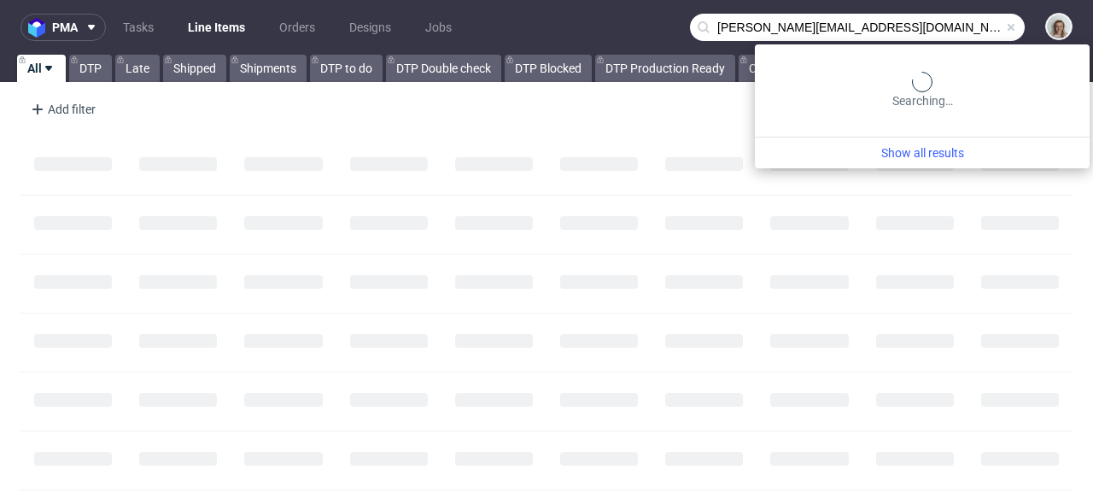
type input "[PERSON_NAME][EMAIL_ADDRESS][DOMAIN_NAME]"
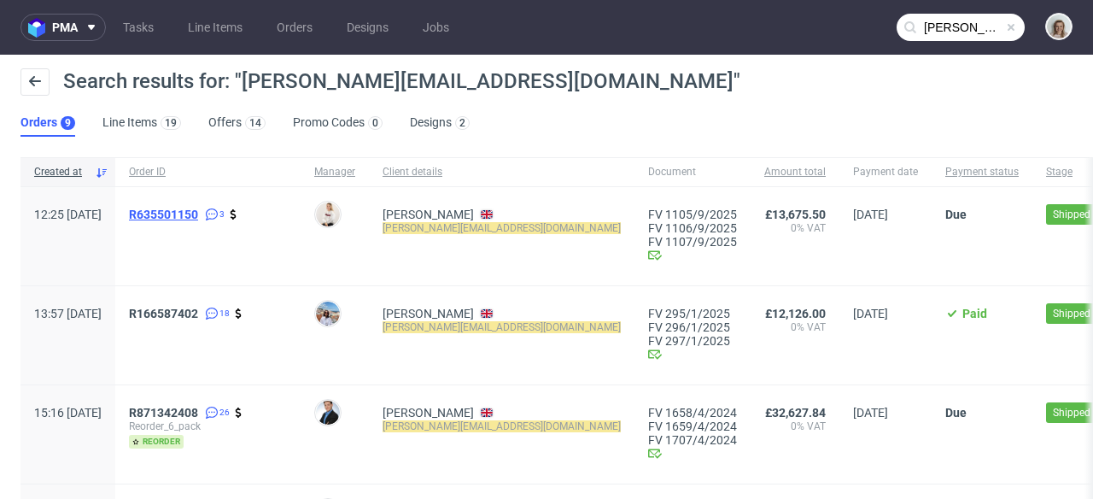
click at [198, 216] on span "R635501150" at bounding box center [163, 215] width 69 height 14
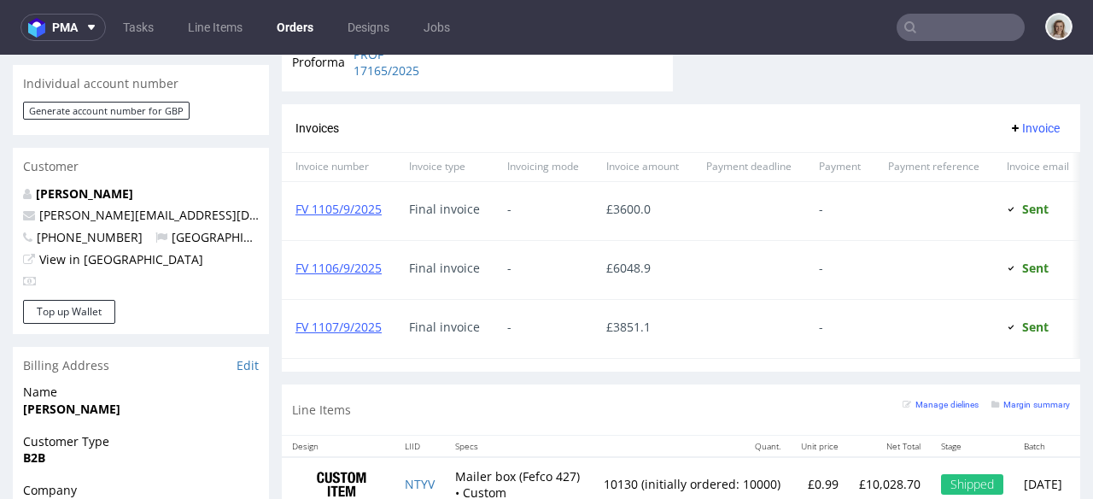
scroll to position [893, 0]
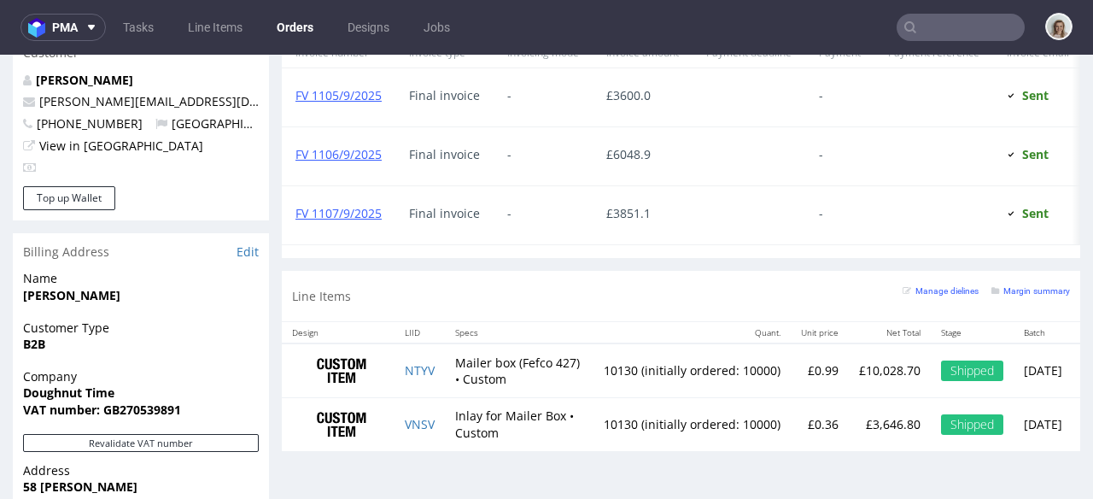
type input "[PERSON_NAME][EMAIL_ADDRESS][DOMAIN_NAME]"
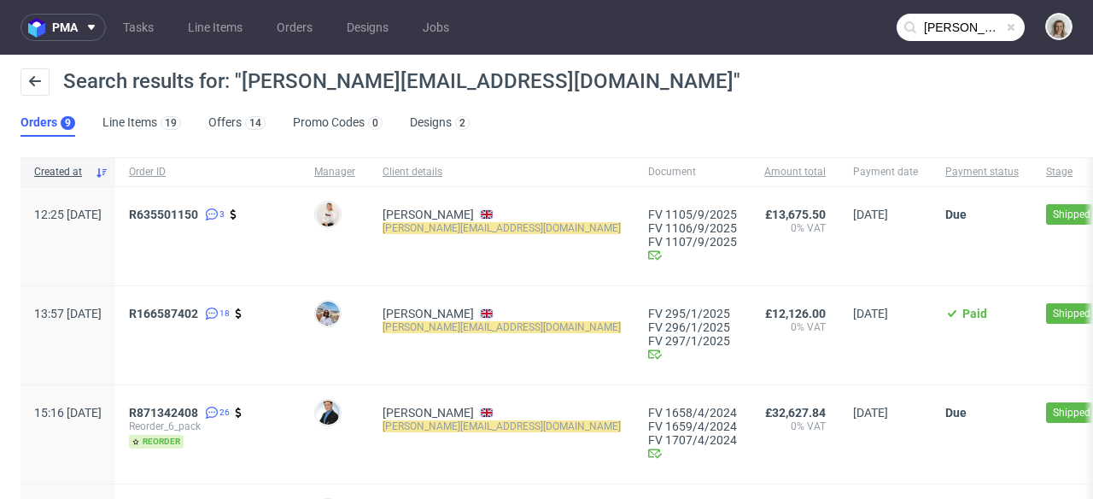
click at [204, 306] on div "R166587402 18" at bounding box center [207, 335] width 185 height 98
click at [198, 308] on span "R166587402" at bounding box center [163, 314] width 69 height 14
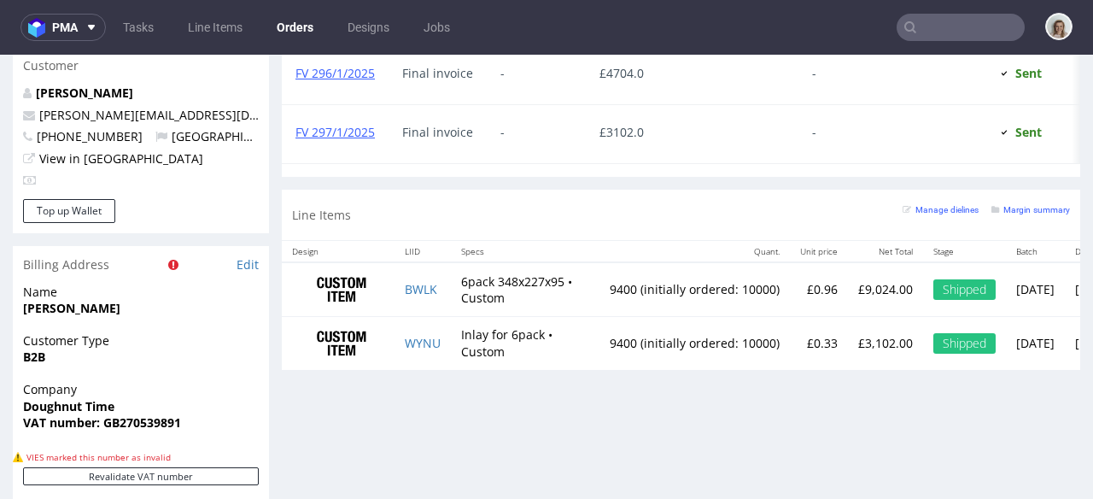
scroll to position [934, 0]
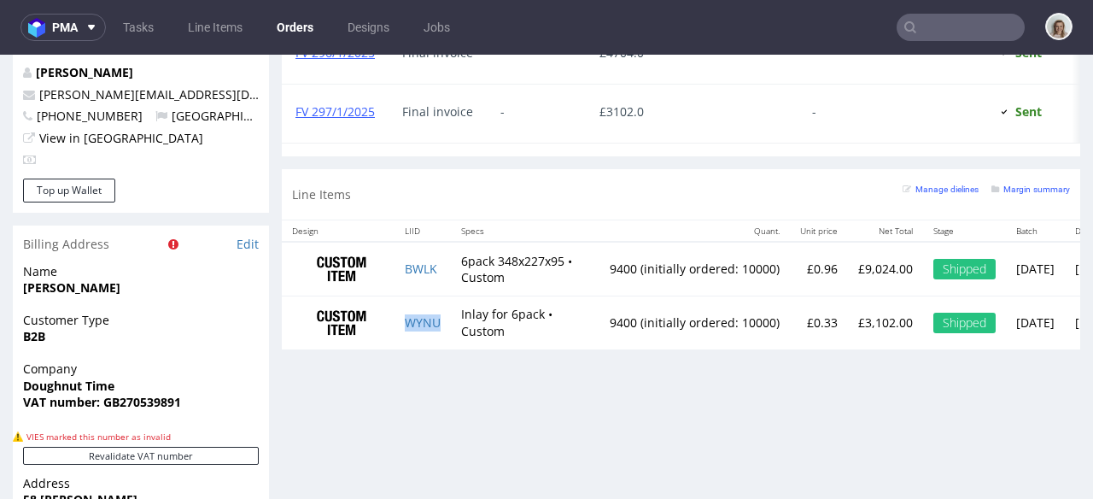
click at [426, 326] on td "WYNU" at bounding box center [423, 322] width 56 height 53
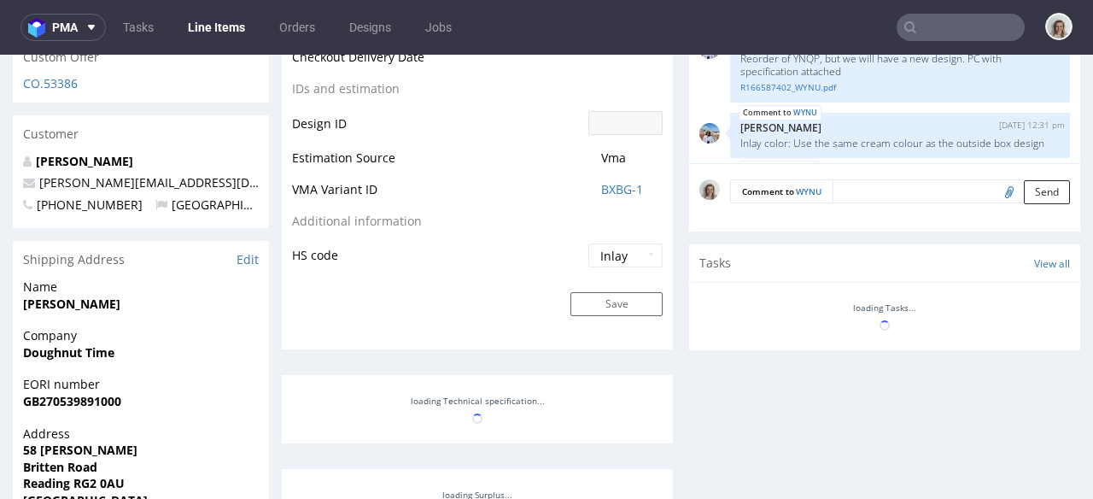
scroll to position [1243, 0]
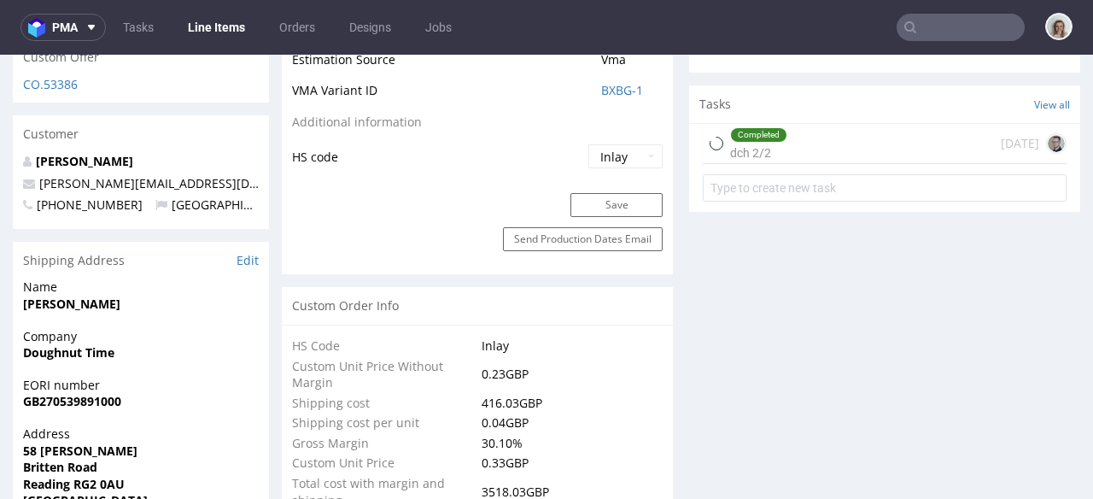
select select "in_progress"
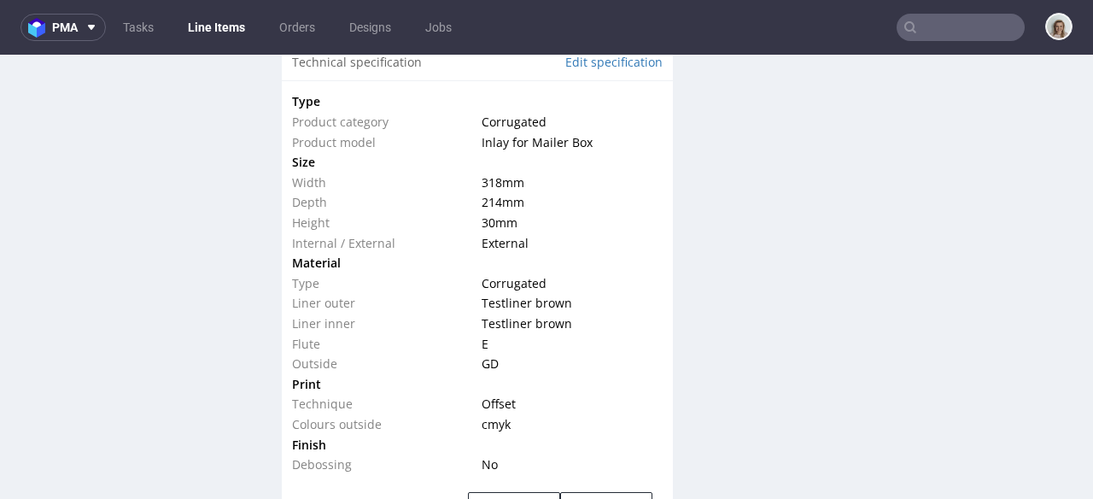
scroll to position [1665, 0]
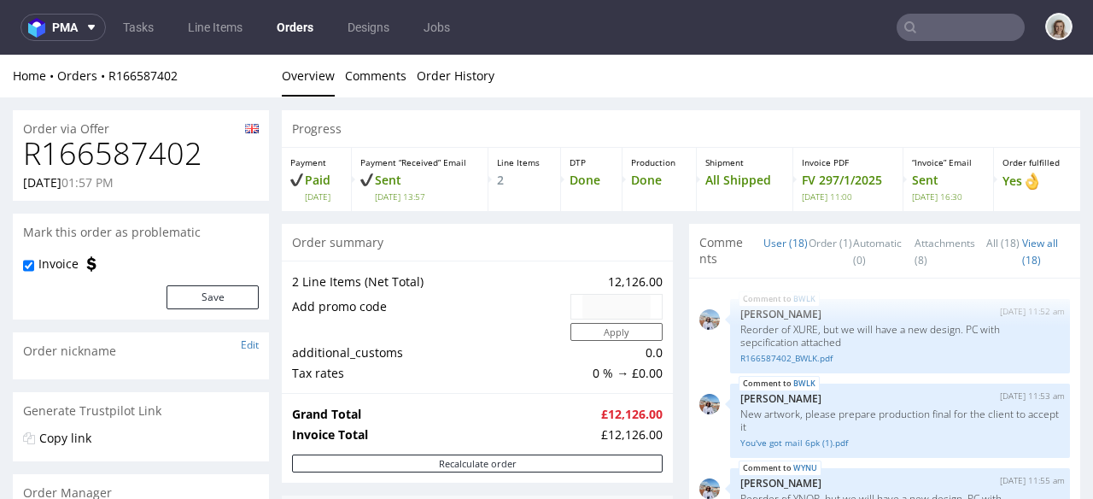
scroll to position [1243, 0]
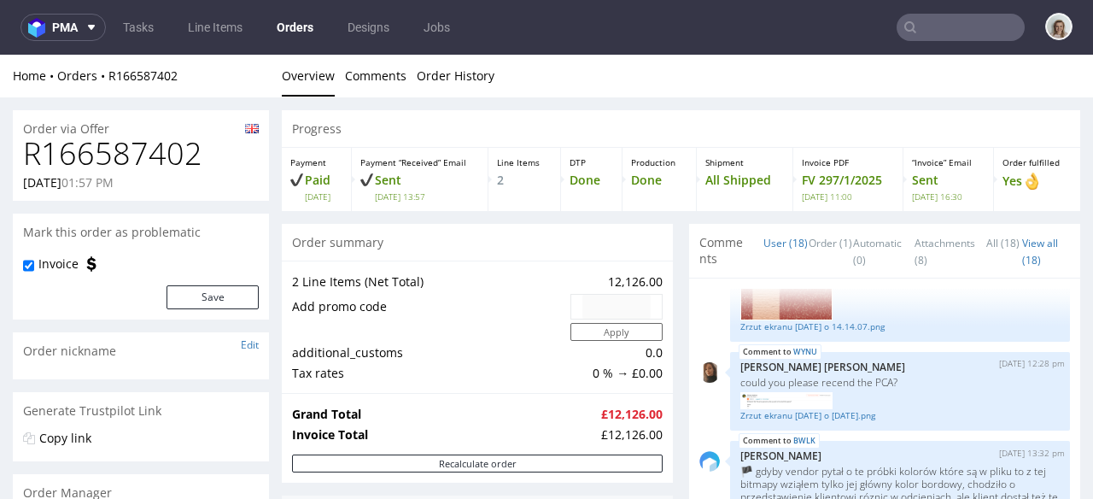
type input "[PERSON_NAME][EMAIL_ADDRESS][DOMAIN_NAME]"
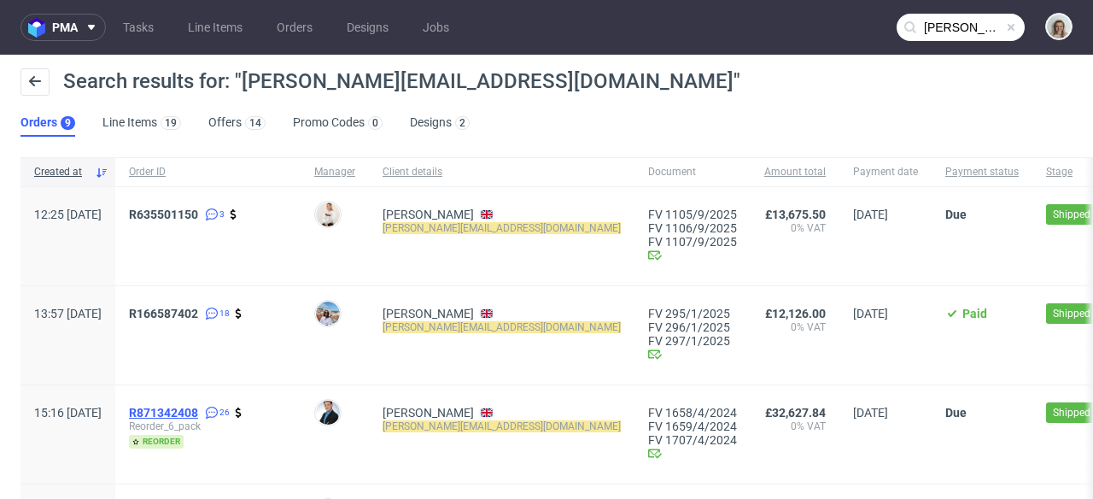
click at [198, 412] on span "R871342408" at bounding box center [163, 413] width 69 height 14
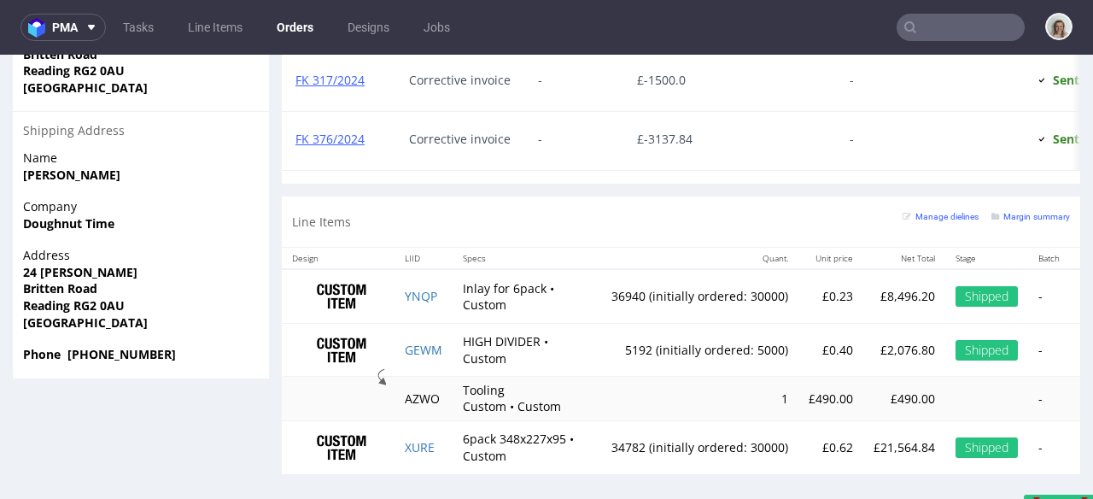
scroll to position [1414, 0]
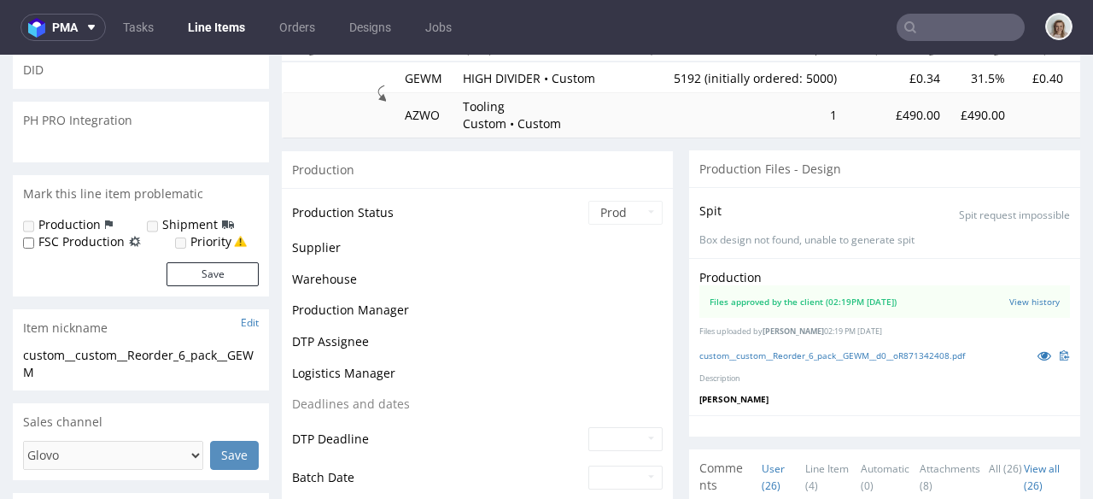
scroll to position [1396, 0]
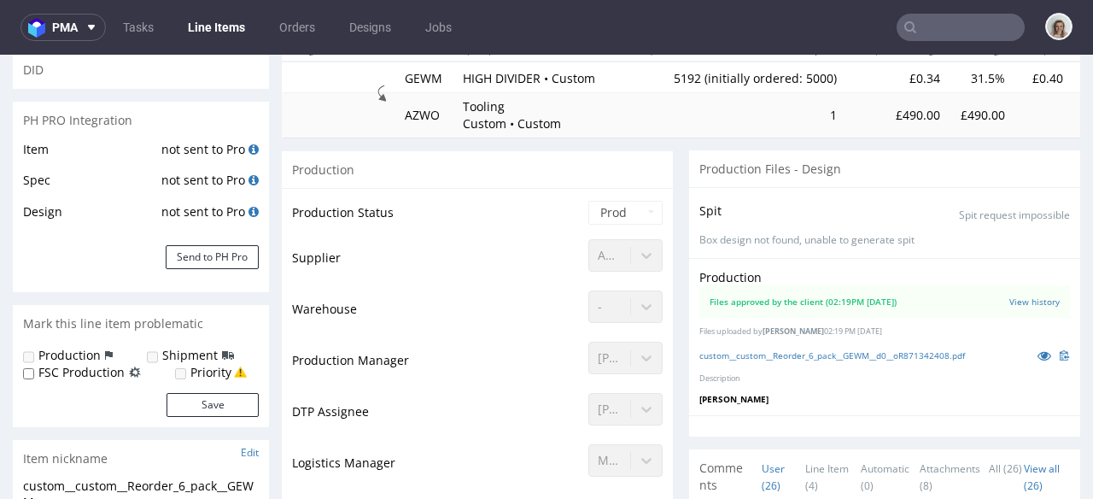
select select "in_progress"
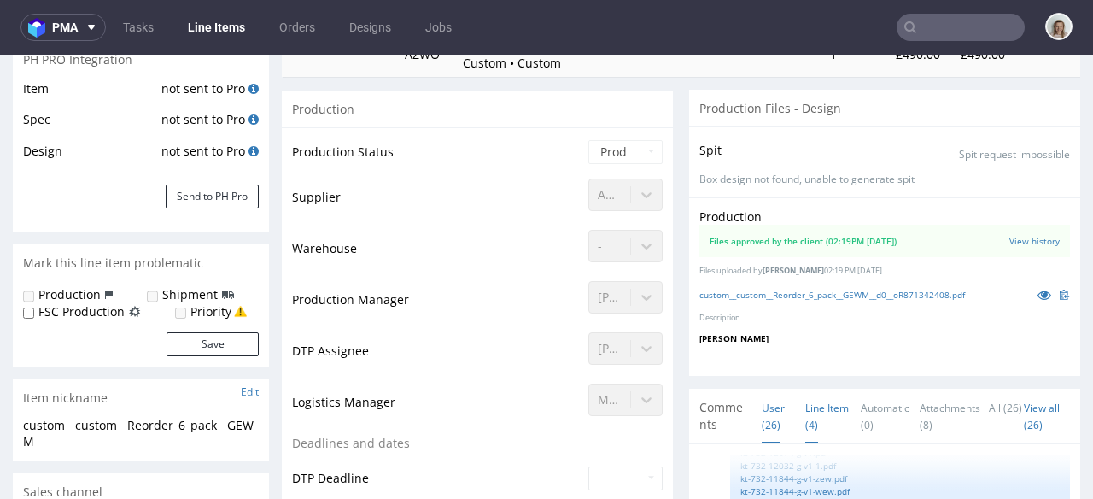
click at [805, 418] on link "Line Item (4)" at bounding box center [827, 416] width 44 height 54
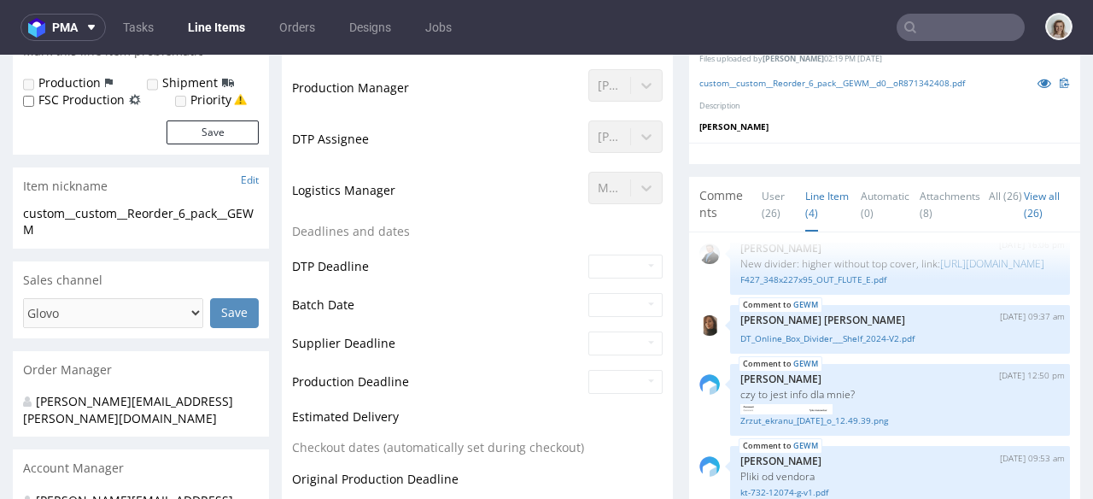
scroll to position [0, 0]
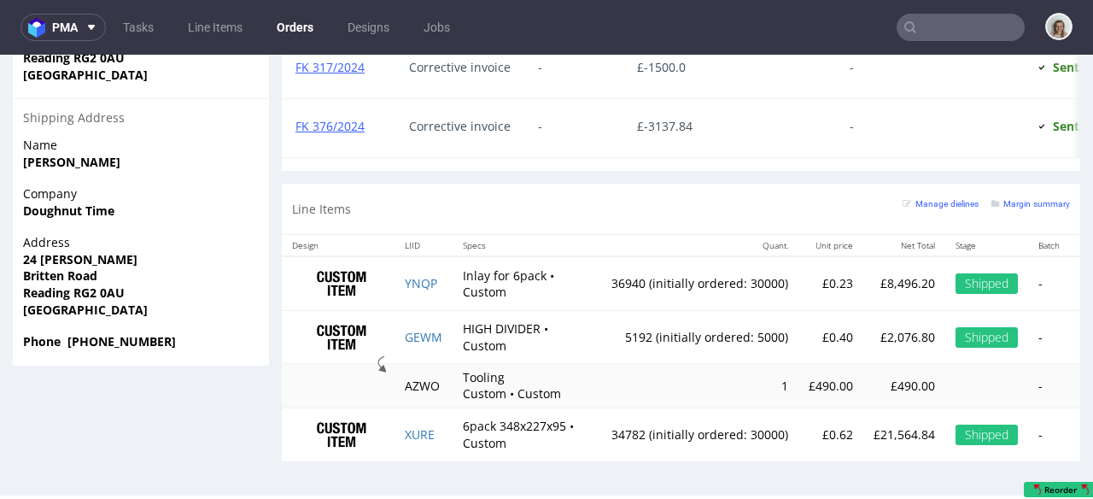
scroll to position [1414, 0]
click at [70, 35] on button "pma" at bounding box center [62, 27] width 85 height 27
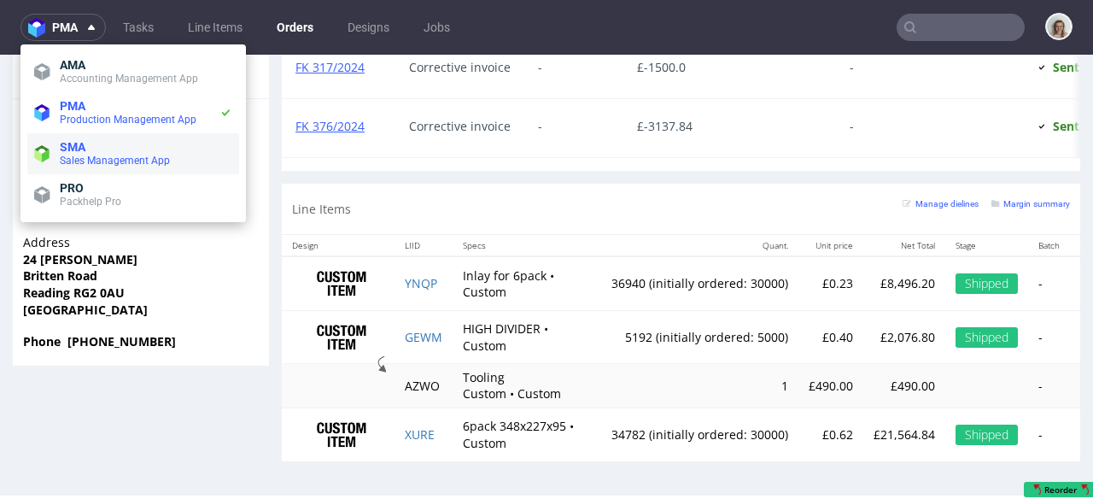
click at [68, 167] on li "SMA Sales Management App" at bounding box center [133, 153] width 212 height 41
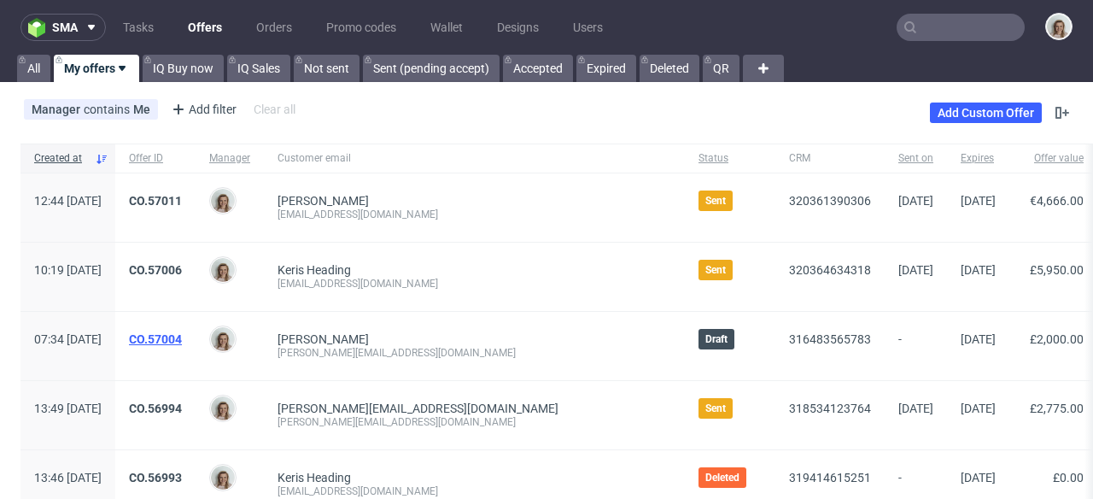
click at [182, 335] on link "CO.57004" at bounding box center [155, 339] width 53 height 14
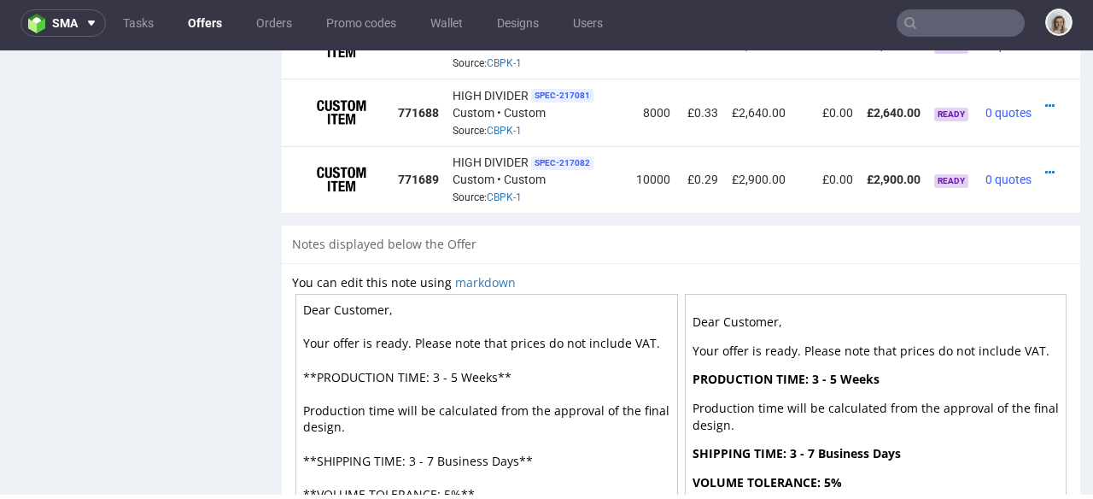
scroll to position [1558, 0]
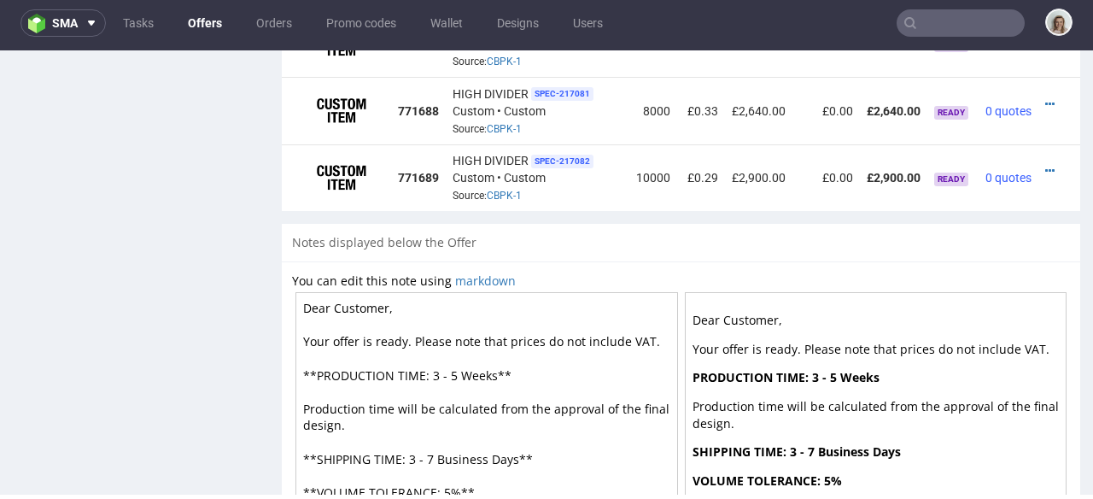
drag, startPoint x: 333, startPoint y: 295, endPoint x: 430, endPoint y: 297, distance: 97.4
click at [430, 298] on textarea "Dear Customer, Your offer is ready. Please note that prices do not include VAT.…" at bounding box center [487, 441] width 383 height 299
type textarea "Dear Thomas, Your offer is ready. Please note that prices do not include VAT. *…"
click at [1045, 165] on icon at bounding box center [1049, 171] width 9 height 12
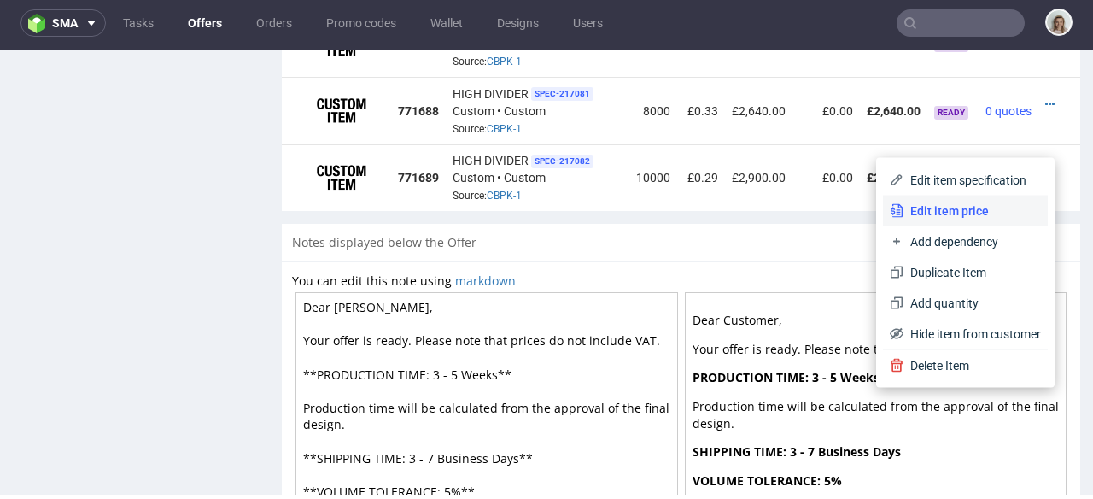
click at [972, 208] on span "Edit item price" at bounding box center [973, 210] width 138 height 17
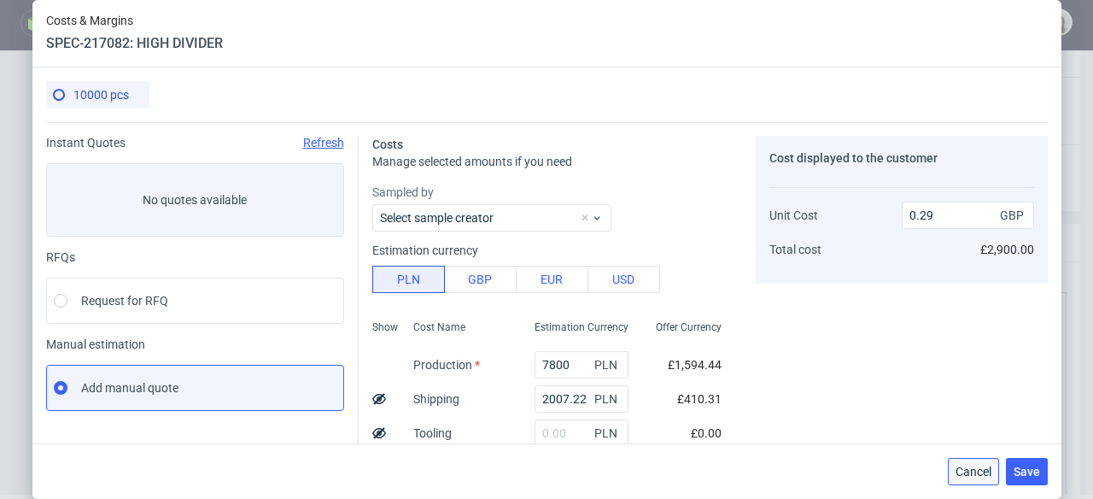
click at [986, 476] on span "Cancel" at bounding box center [974, 471] width 36 height 12
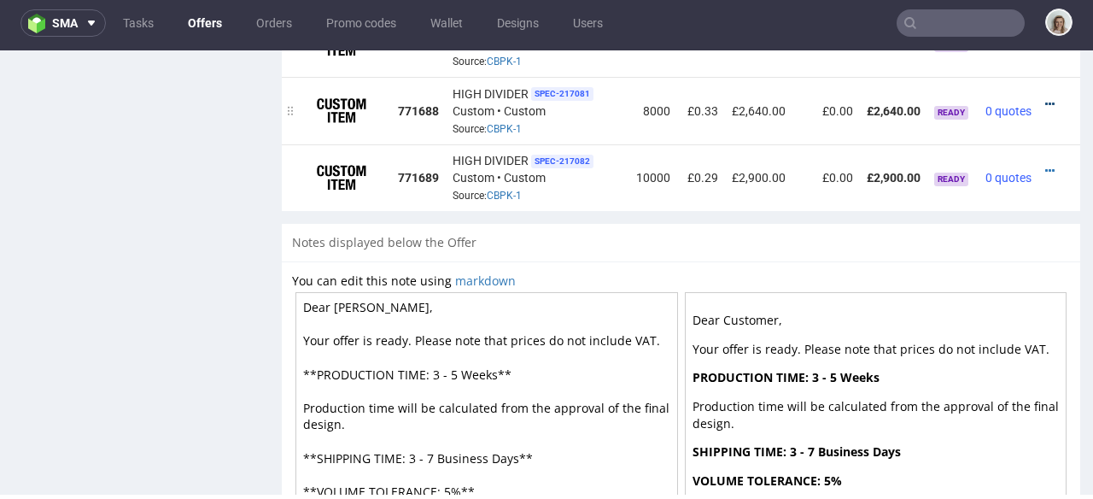
click at [1045, 98] on icon at bounding box center [1049, 104] width 9 height 12
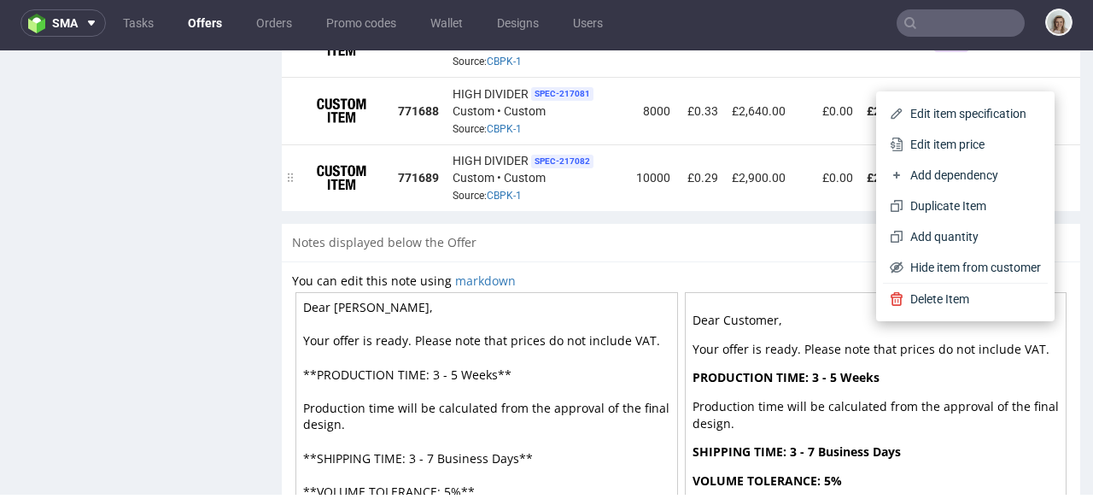
click at [989, 135] on li "Edit item price" at bounding box center [965, 144] width 165 height 31
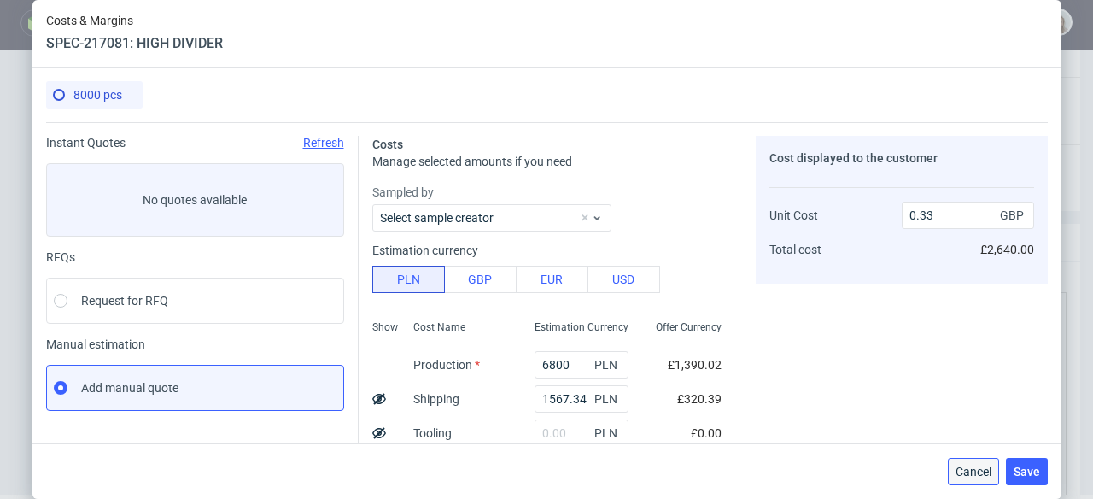
click at [987, 468] on span "Cancel" at bounding box center [974, 471] width 36 height 12
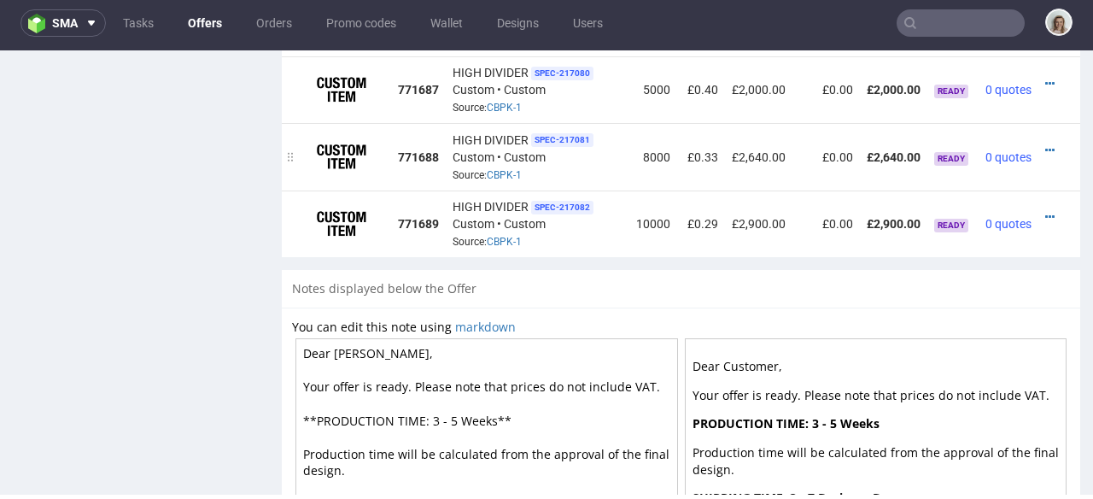
scroll to position [1267, 0]
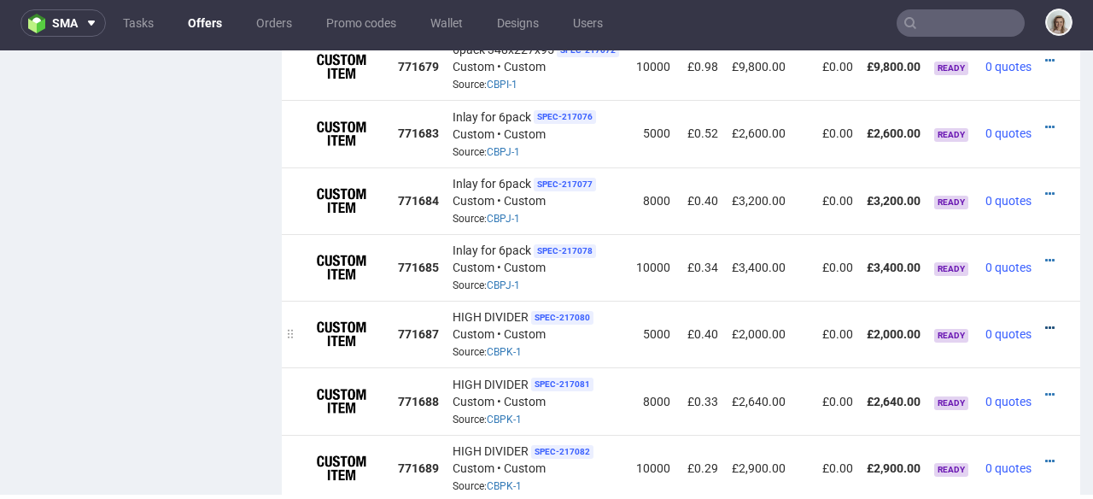
click at [1045, 322] on icon at bounding box center [1049, 328] width 9 height 12
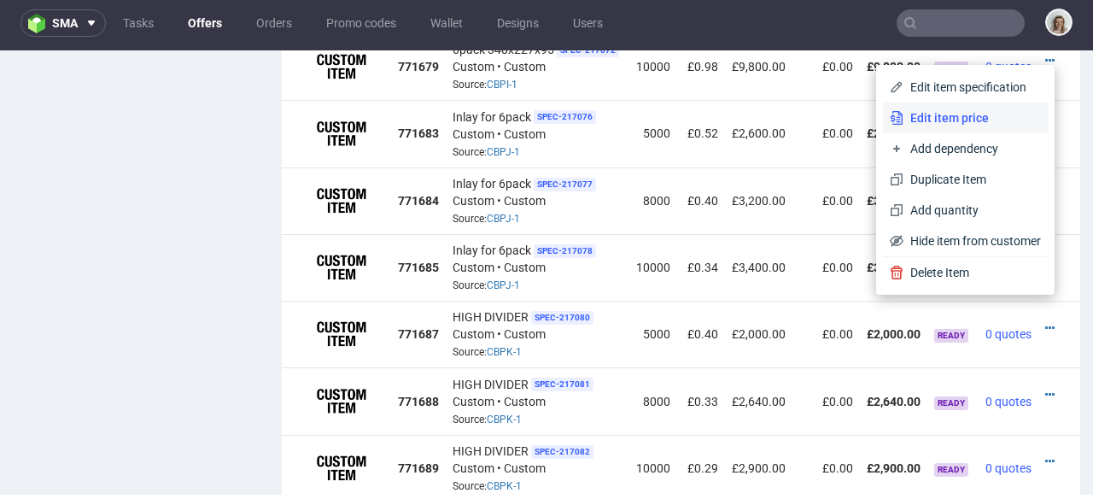
click at [955, 123] on span "Edit item price" at bounding box center [973, 117] width 138 height 17
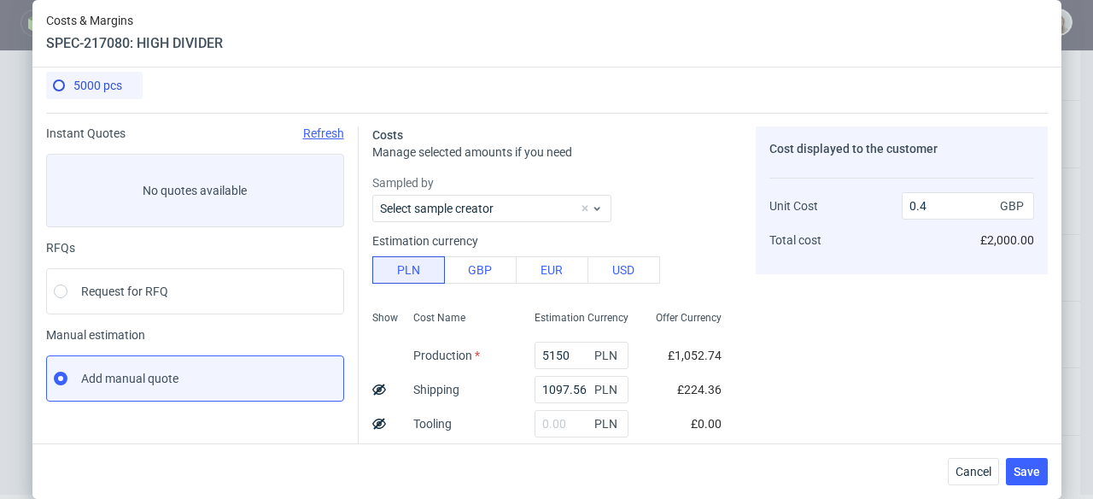
scroll to position [26, 0]
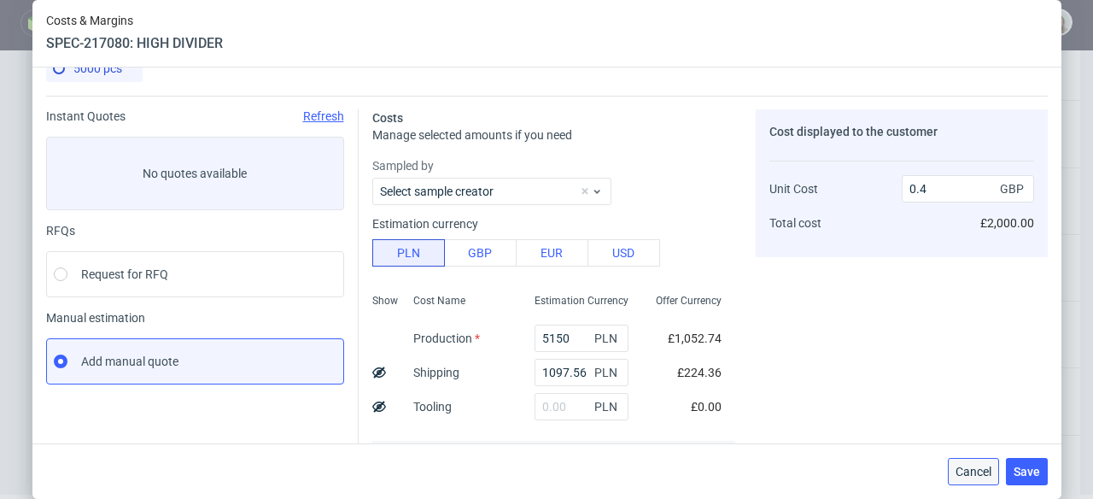
drag, startPoint x: 966, startPoint y: 471, endPoint x: 945, endPoint y: 337, distance: 134.9
click at [966, 471] on span "Cancel" at bounding box center [974, 471] width 36 height 12
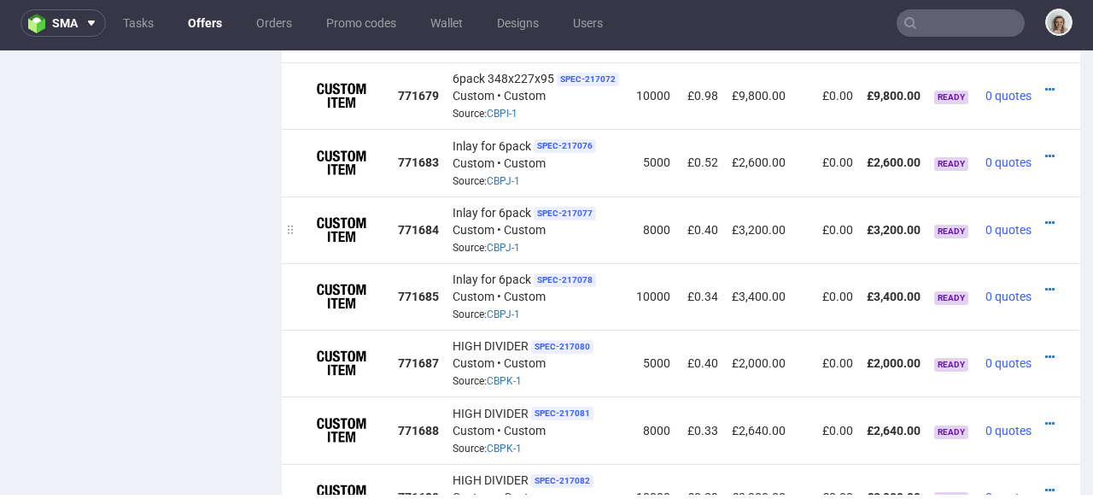
scroll to position [1238, 0]
click at [1045, 218] on icon at bounding box center [1049, 224] width 9 height 12
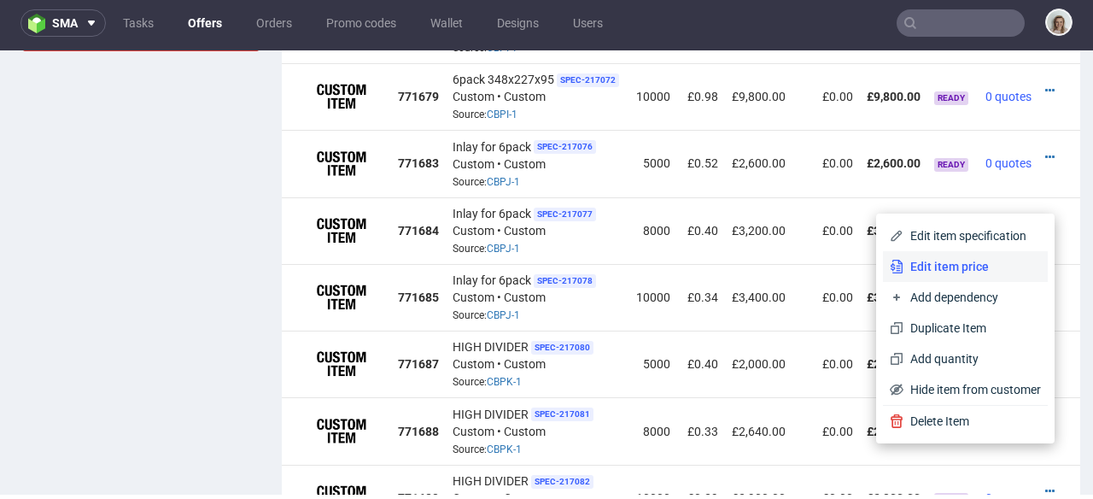
click at [958, 260] on span "Edit item price" at bounding box center [973, 266] width 138 height 17
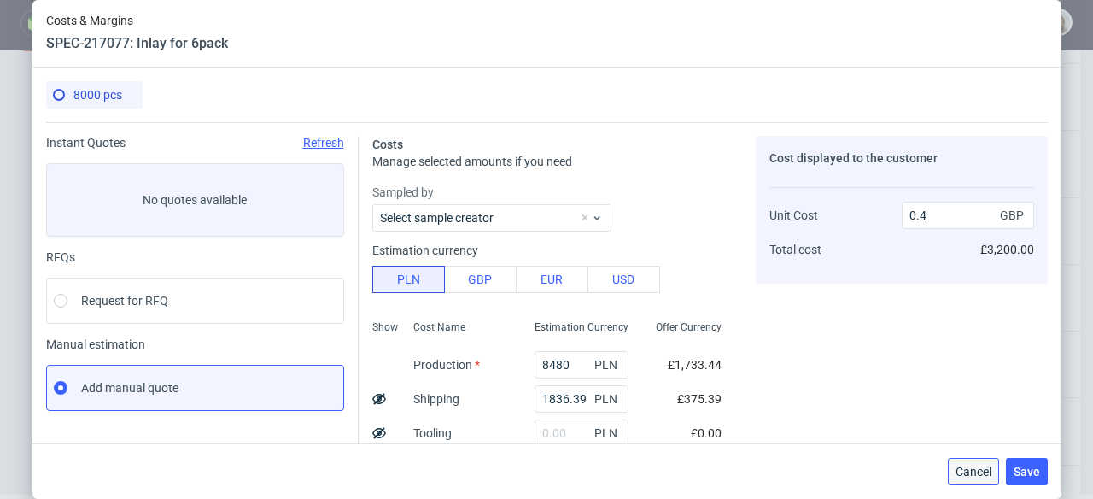
drag, startPoint x: 979, startPoint y: 472, endPoint x: 966, endPoint y: 415, distance: 58.6
click at [979, 472] on span "Cancel" at bounding box center [974, 471] width 36 height 12
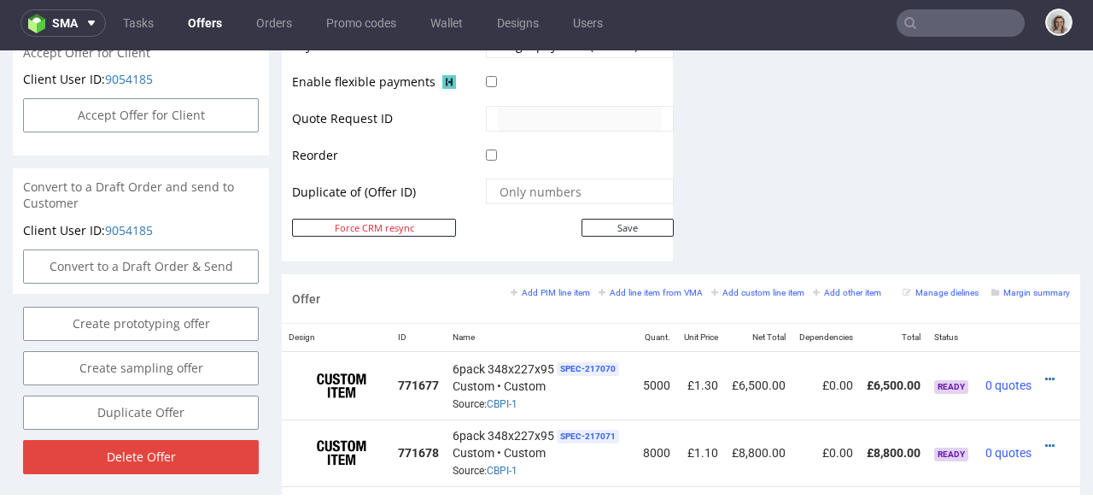
scroll to position [0, 0]
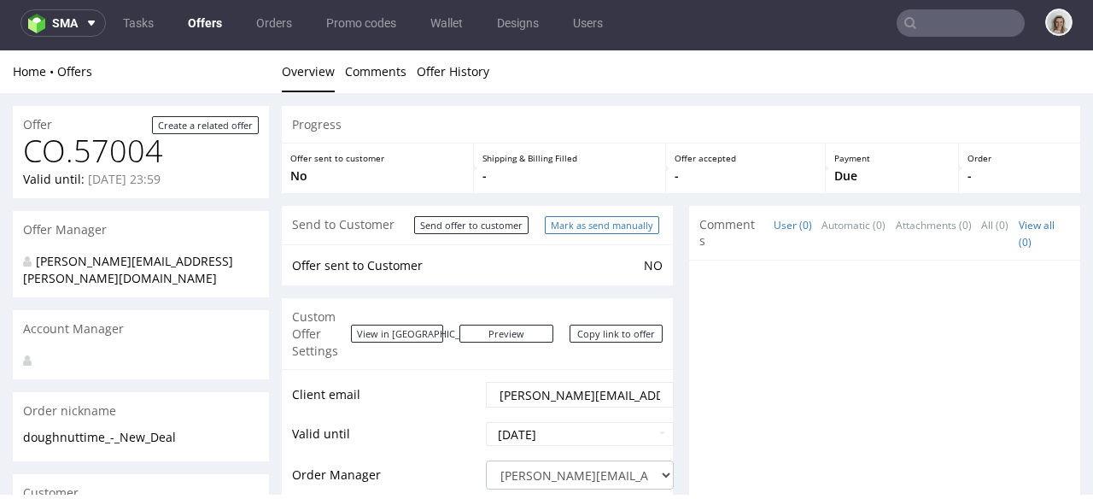
click at [604, 230] on input "Mark as send manually" at bounding box center [602, 225] width 114 height 18
type input "In progress..."
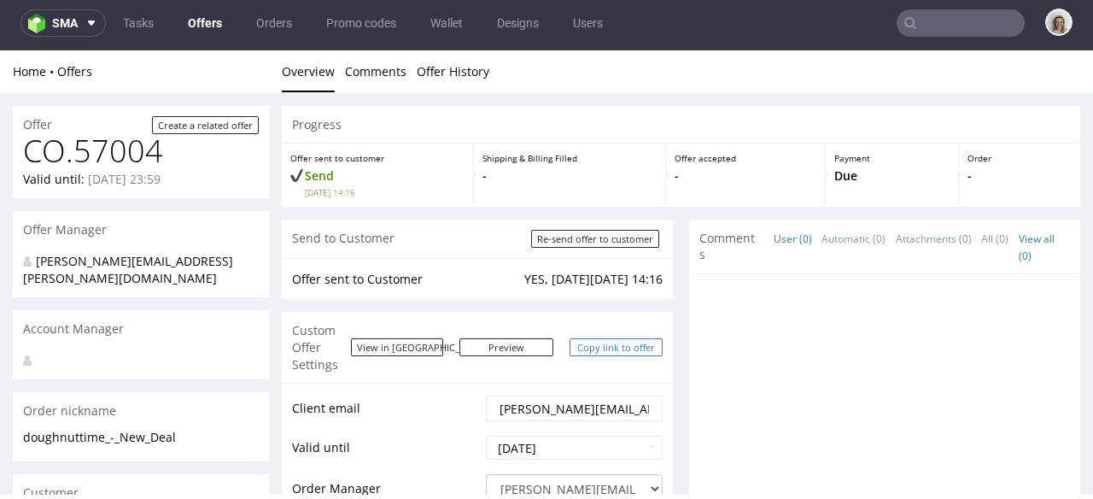
click at [612, 338] on link "Copy link to offer" at bounding box center [617, 347] width 94 height 18
click at [600, 338] on link "Copy link to offer" at bounding box center [617, 347] width 94 height 18
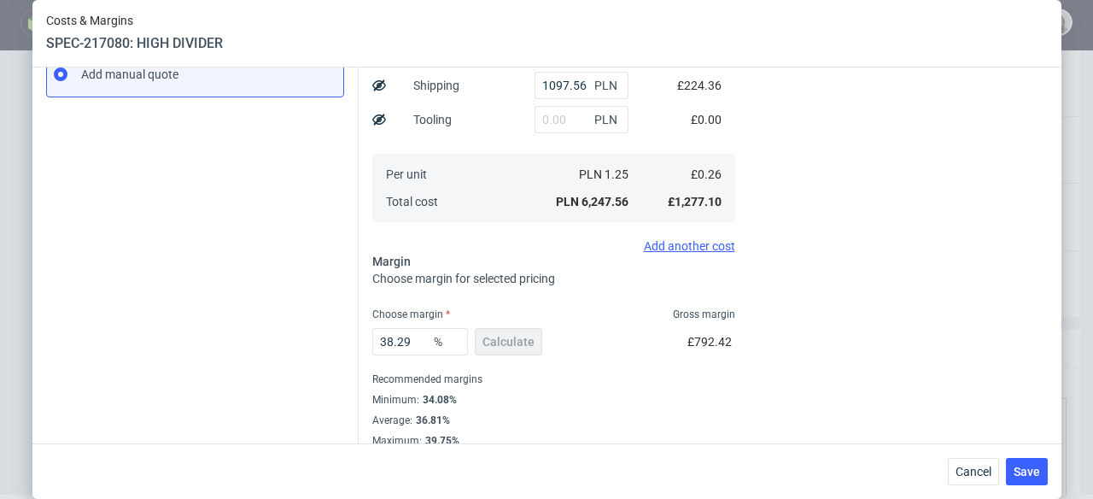
scroll to position [331, 0]
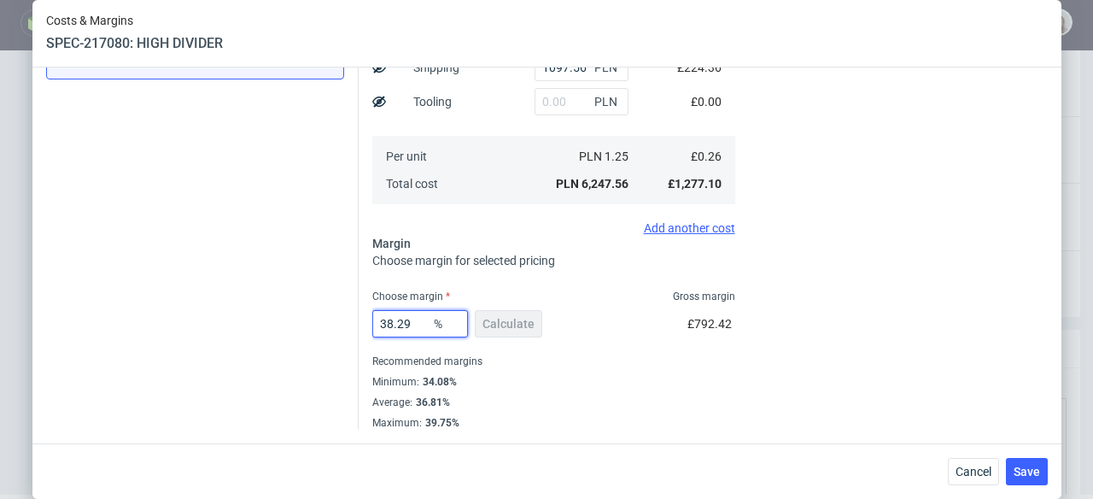
drag, startPoint x: 404, startPoint y: 322, endPoint x: 380, endPoint y: 319, distance: 24.2
click at [380, 319] on input "38.29" at bounding box center [420, 323] width 96 height 27
type input "37"
type input "0.4"
type input "3"
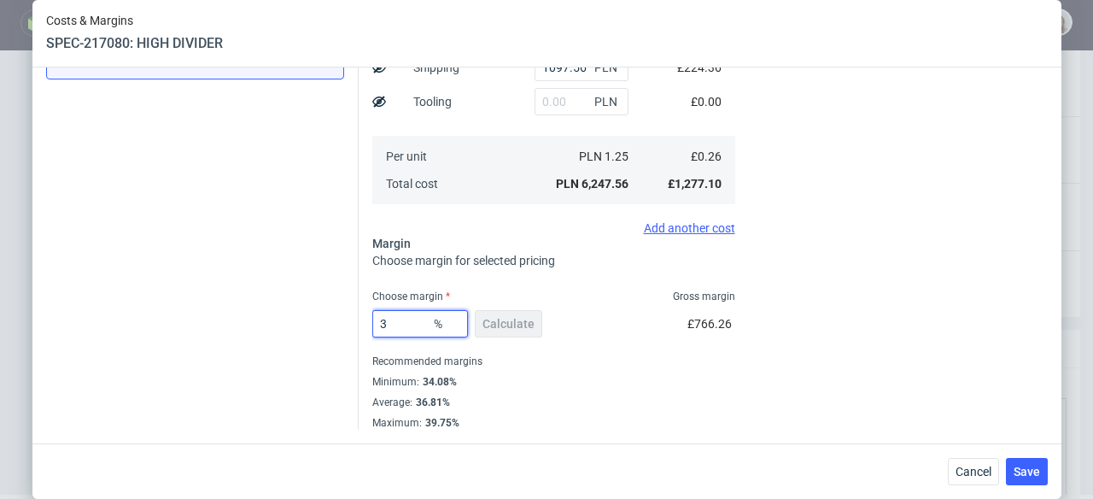
type input "0.26"
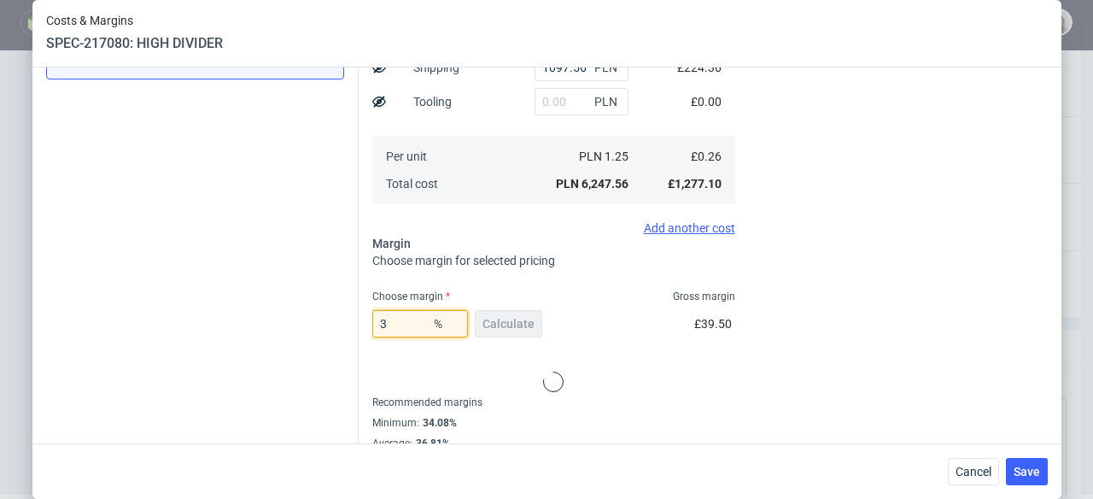
type input "38"
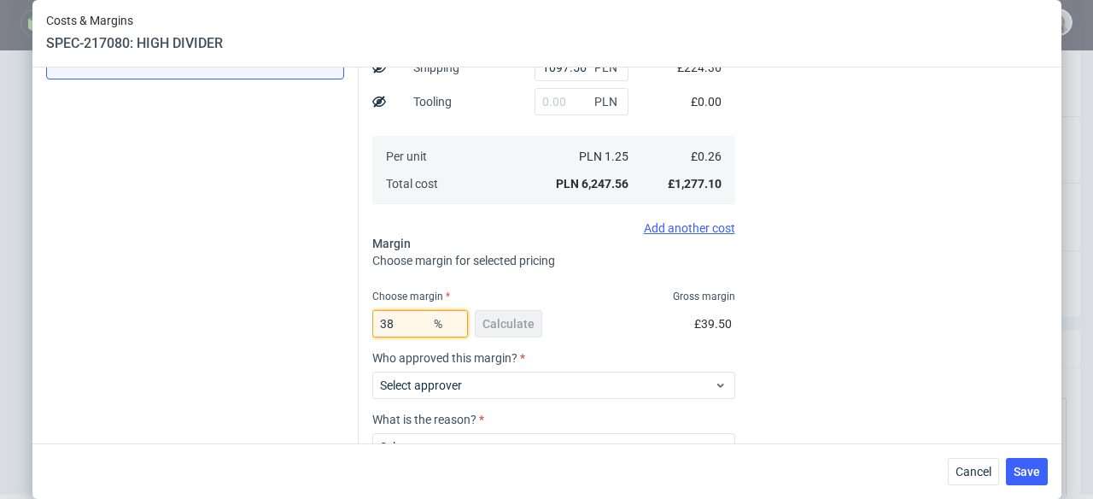
type input "0.41"
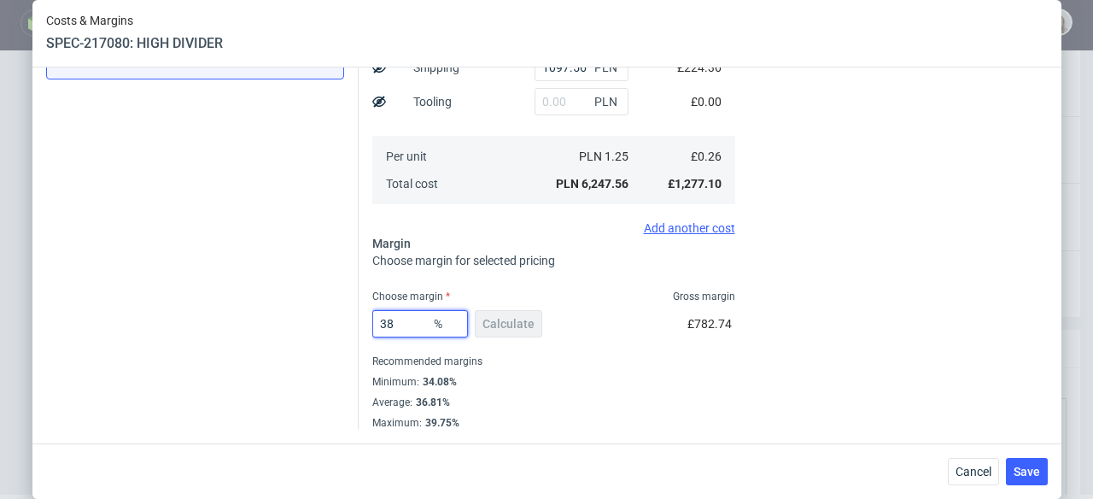
type input "3"
type input "0.26"
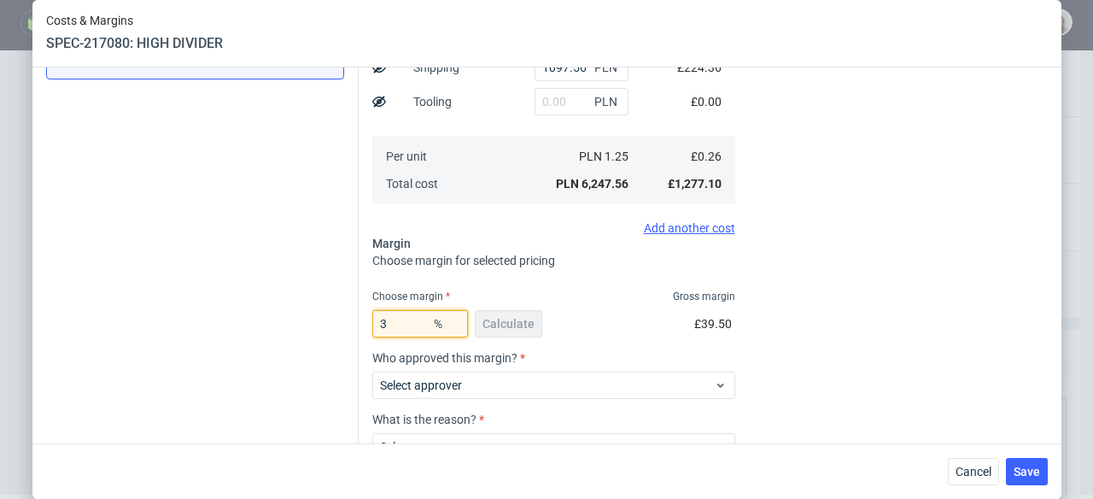
type input "37"
type input "0.4"
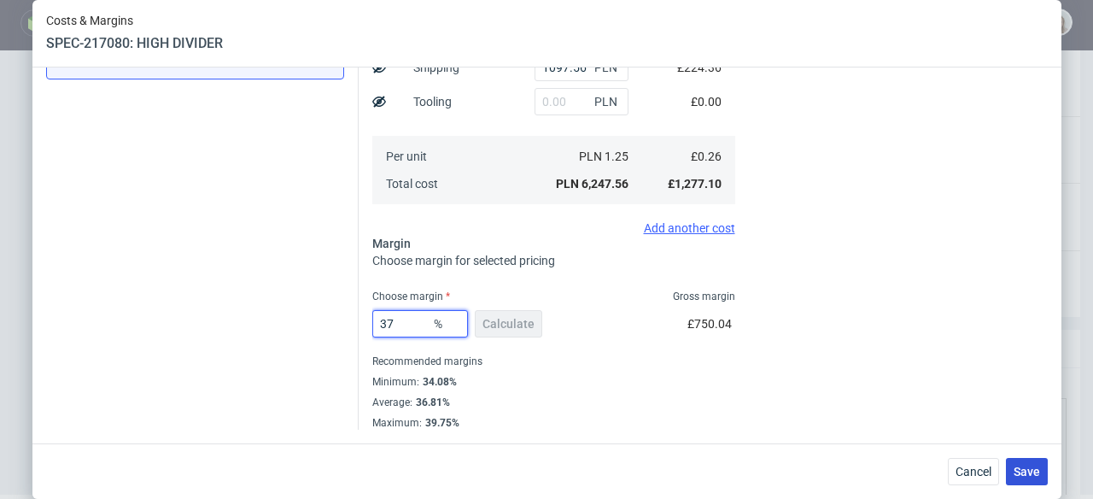
type input "37"
click at [1040, 468] on span "Save" at bounding box center [1027, 471] width 26 height 12
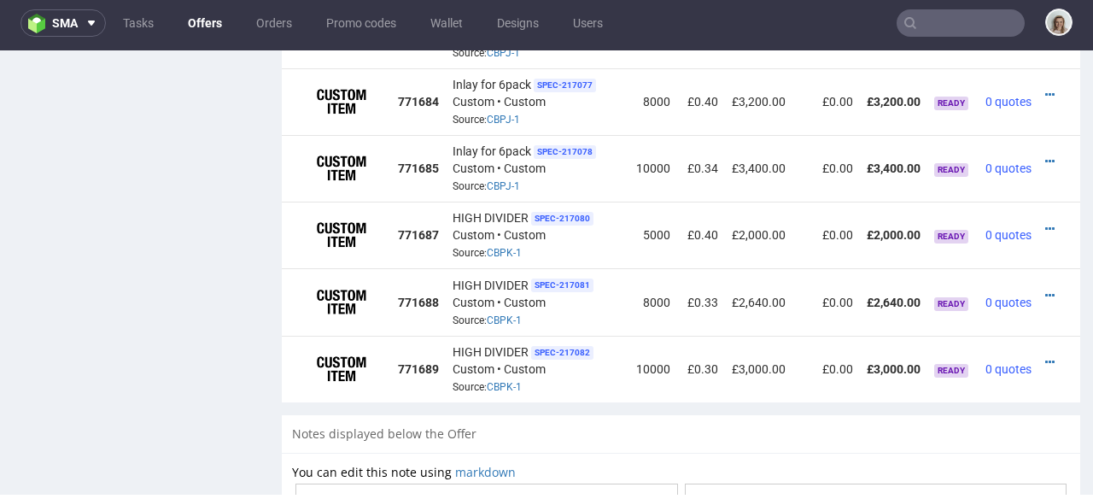
scroll to position [0, 25]
click at [1045, 356] on icon at bounding box center [1049, 362] width 9 height 12
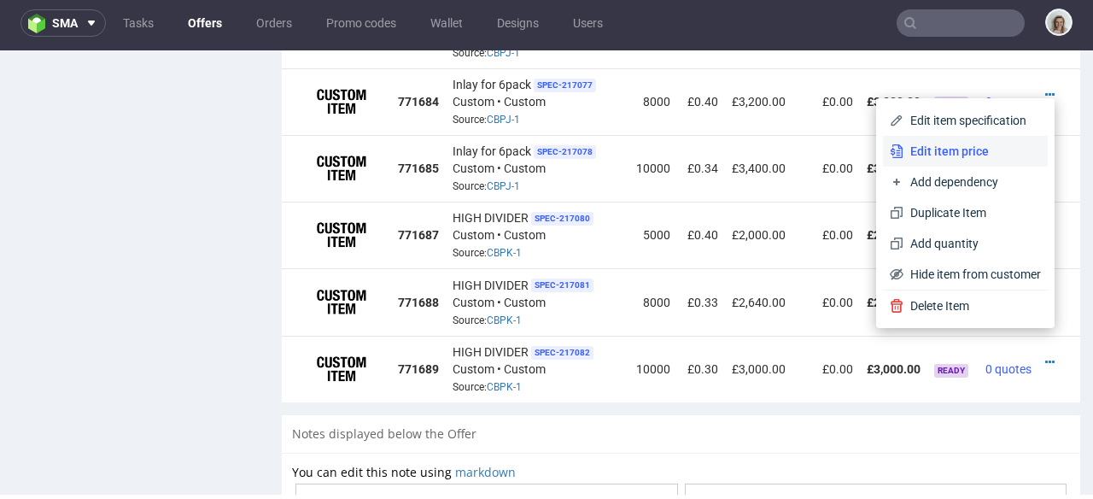
click at [951, 147] on span "Edit item price" at bounding box center [973, 151] width 138 height 17
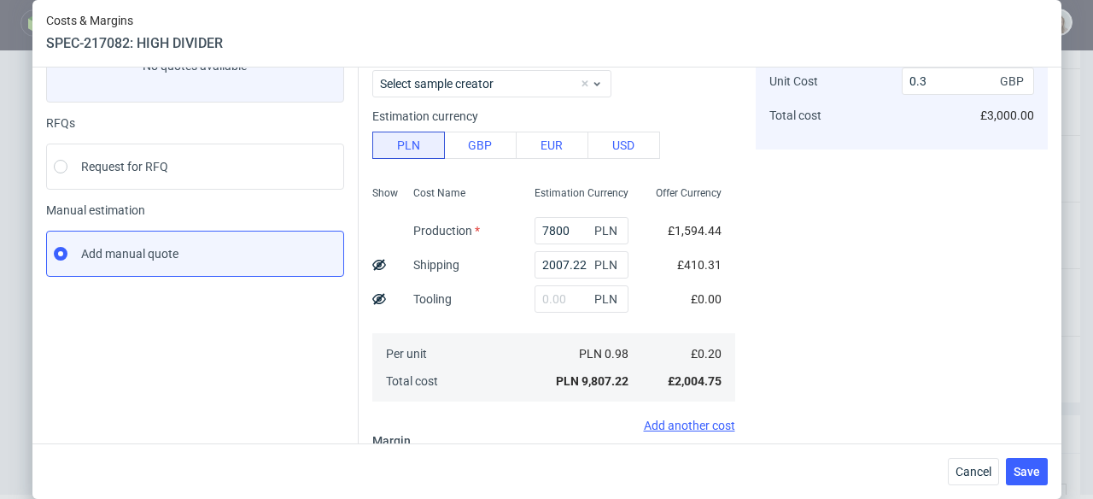
scroll to position [331, 0]
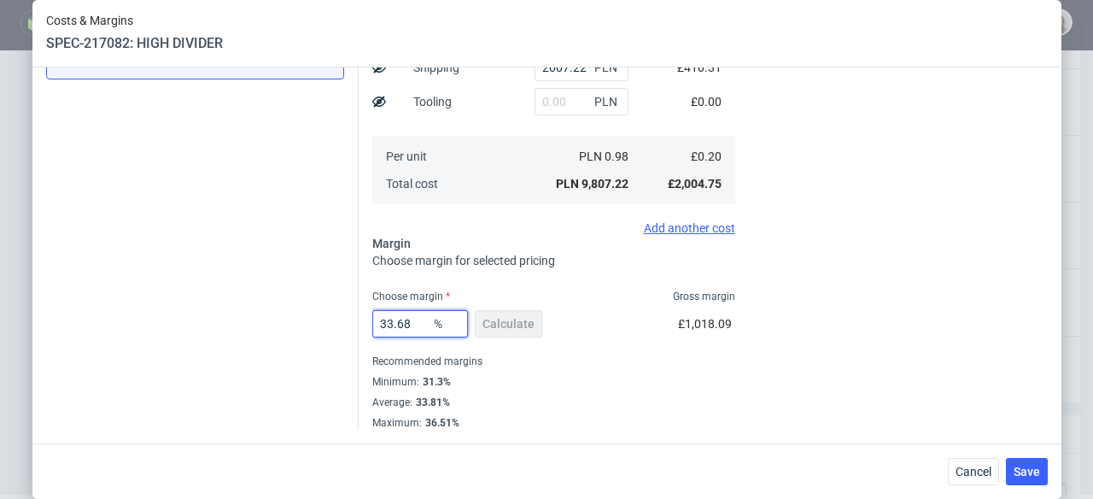
drag, startPoint x: 411, startPoint y: 325, endPoint x: 381, endPoint y: 319, distance: 30.3
click at [381, 319] on input "33.68" at bounding box center [420, 323] width 96 height 27
type input "32"
type input "0.29"
type input "32"
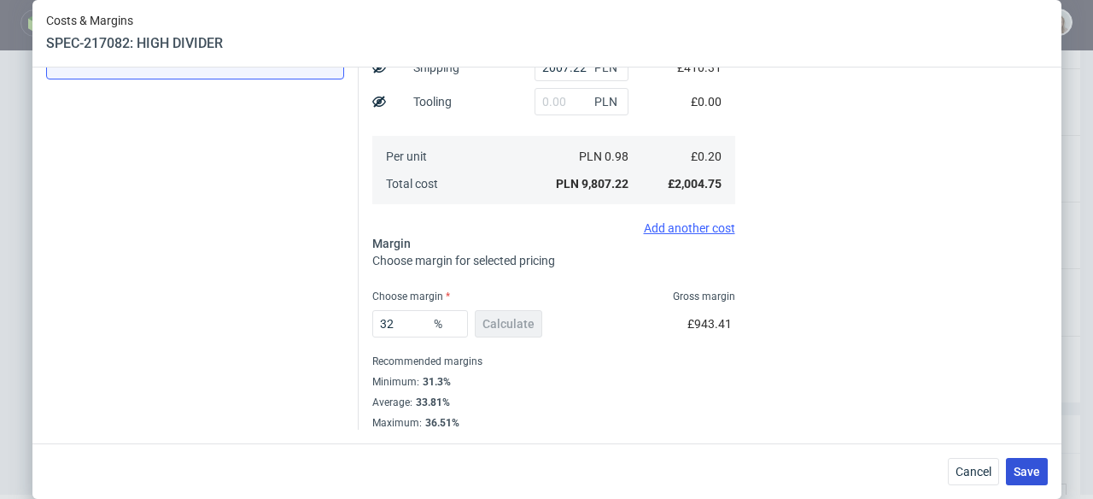
click at [1027, 465] on span "Save" at bounding box center [1027, 471] width 26 height 12
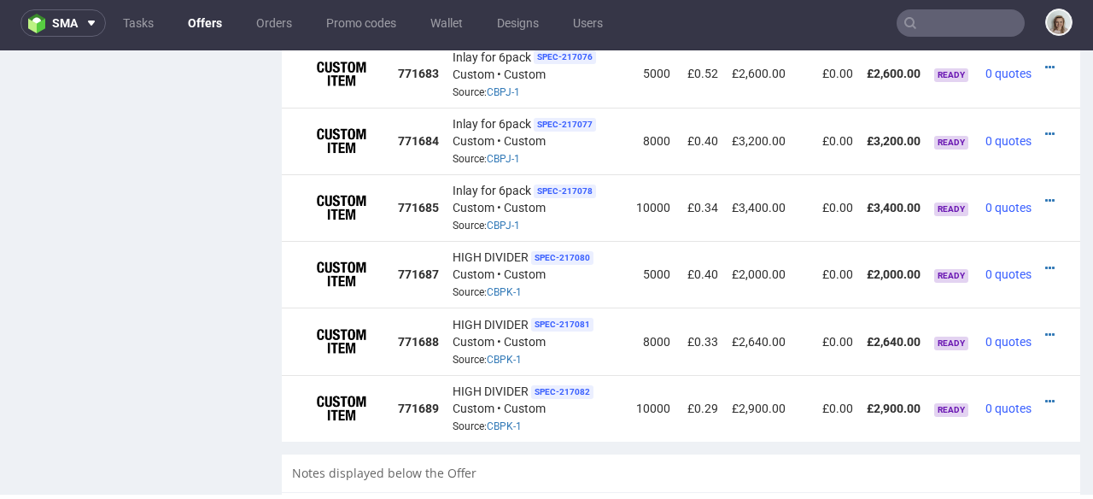
scroll to position [0, 25]
click at [1045, 329] on icon at bounding box center [1049, 335] width 9 height 12
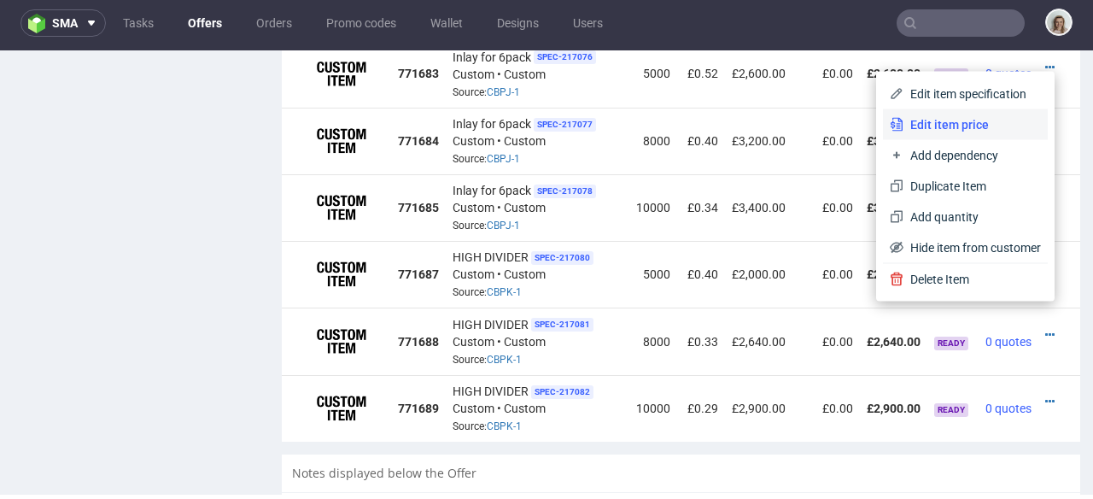
click at [969, 113] on li "Edit item price" at bounding box center [965, 124] width 165 height 31
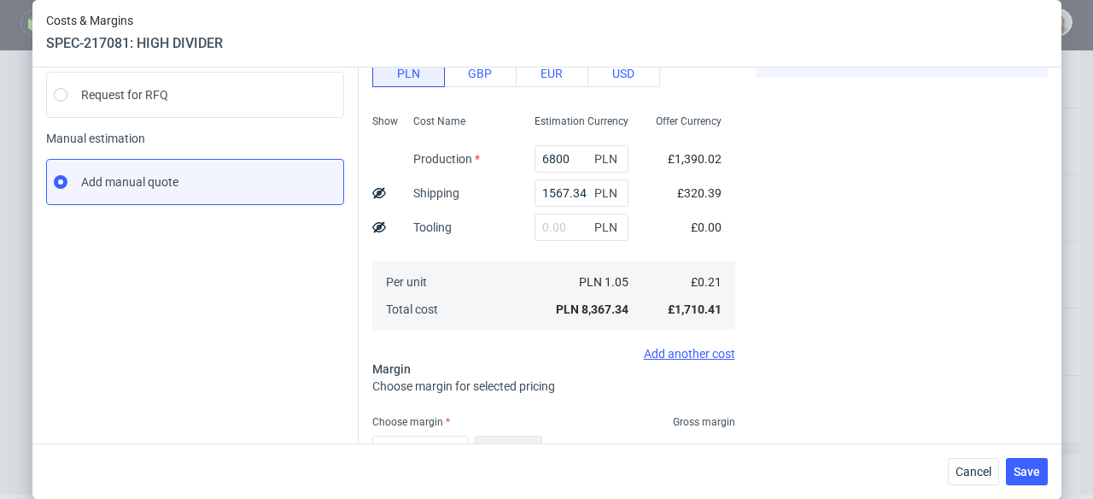
scroll to position [0, 0]
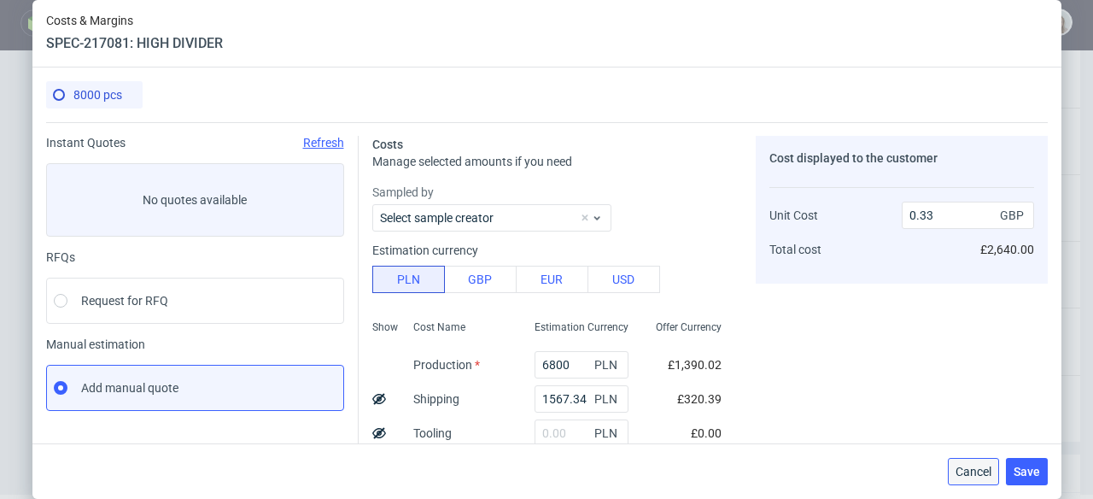
click at [970, 475] on span "Cancel" at bounding box center [974, 471] width 36 height 12
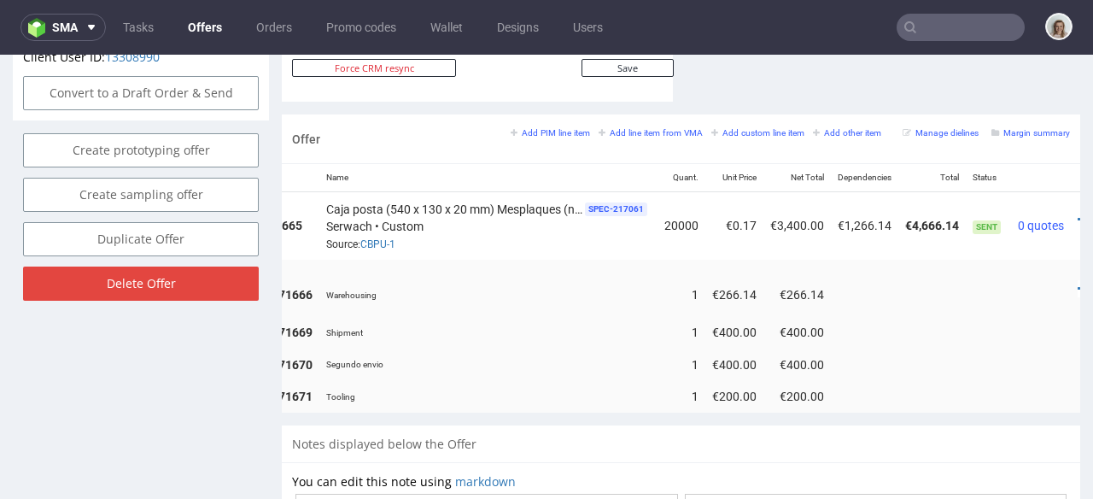
scroll to position [0, 179]
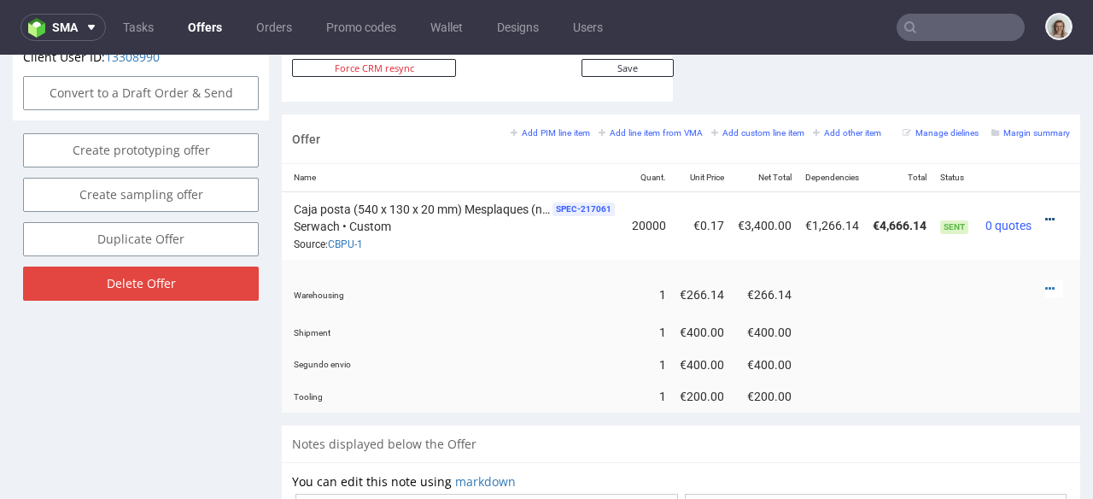
click at [1045, 214] on icon at bounding box center [1049, 220] width 9 height 12
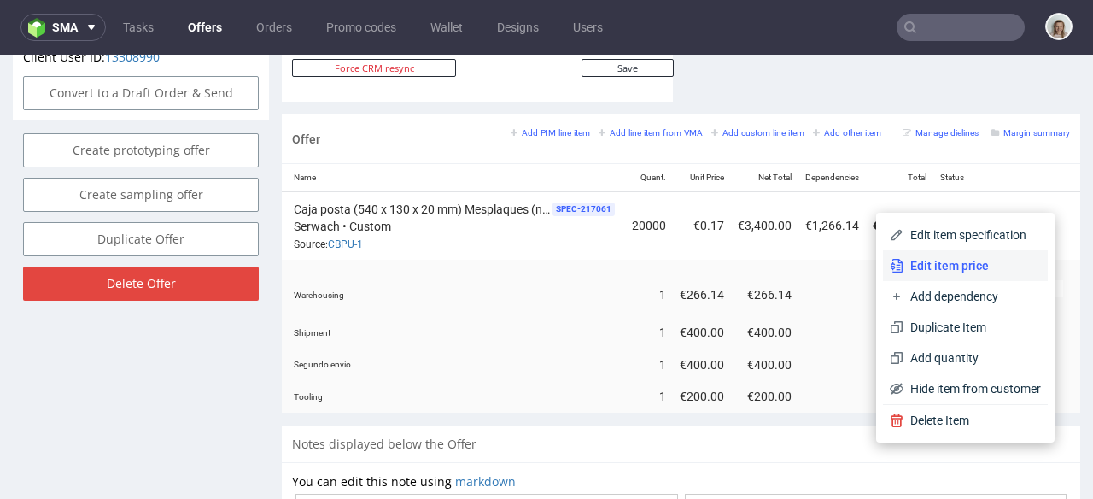
click at [939, 269] on span "Edit item price" at bounding box center [973, 265] width 138 height 17
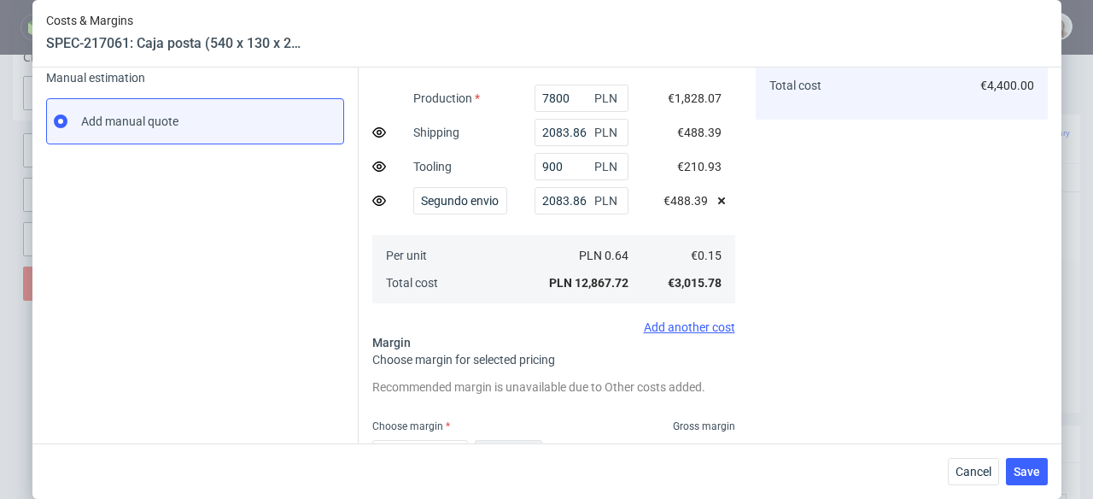
scroll to position [396, 0]
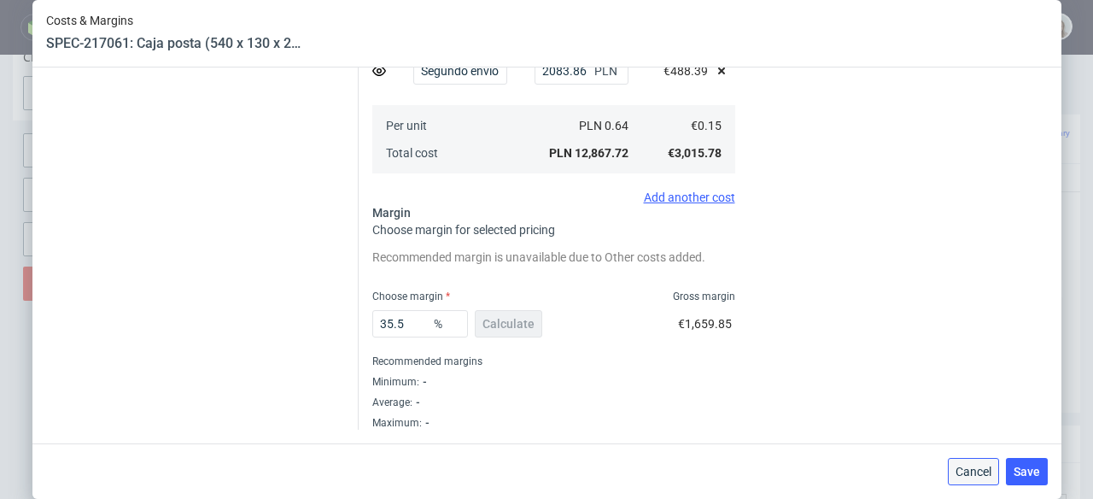
click at [959, 474] on span "Cancel" at bounding box center [974, 471] width 36 height 12
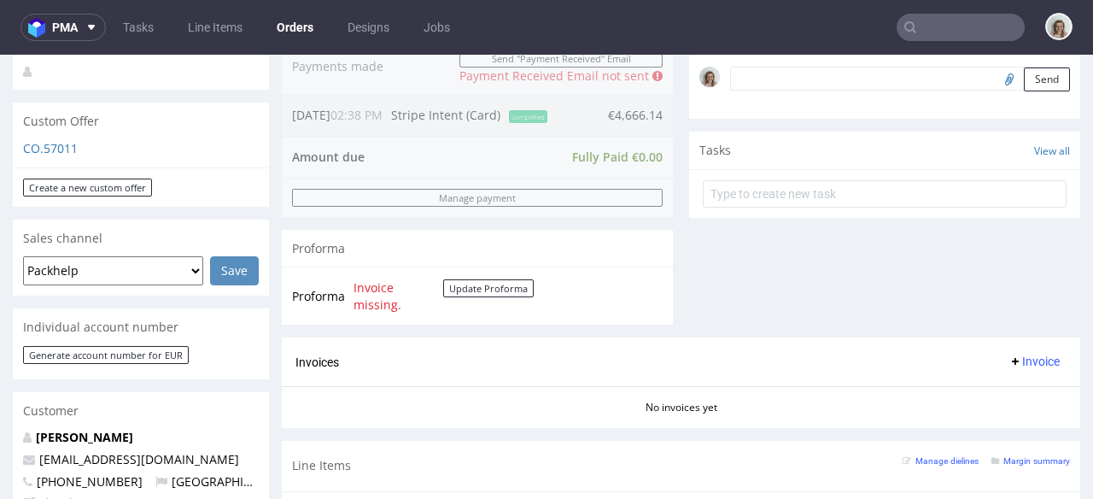
scroll to position [474, 0]
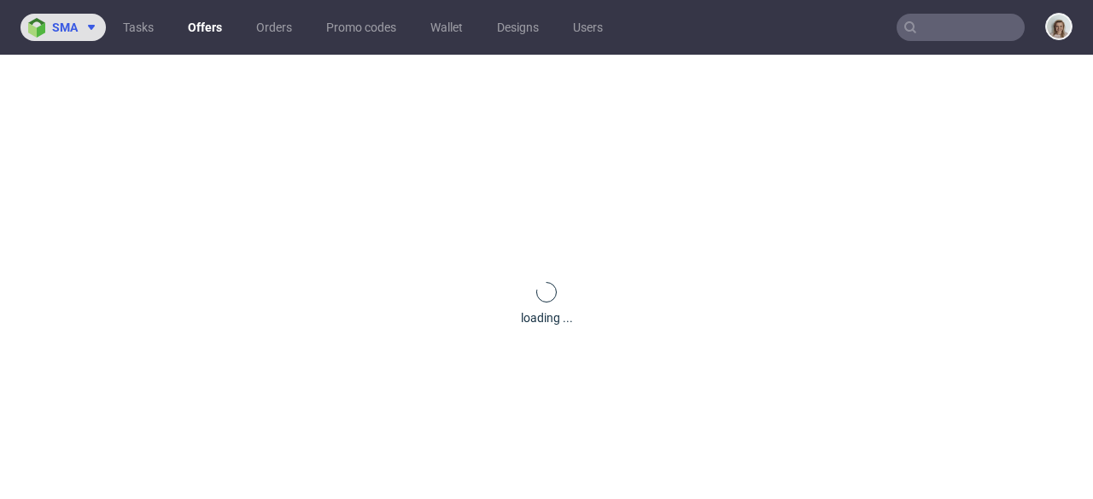
click at [51, 24] on img at bounding box center [40, 28] width 24 height 20
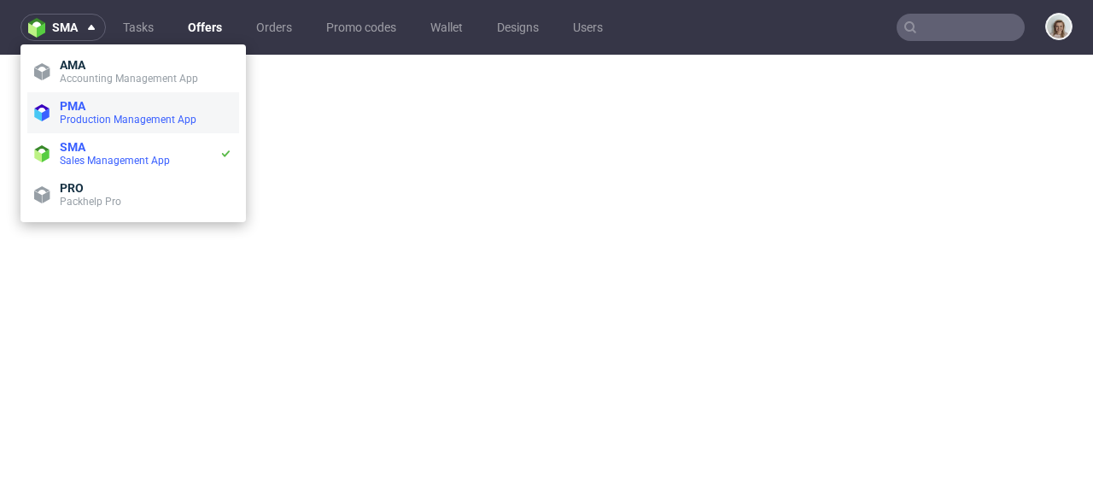
click at [51, 109] on span at bounding box center [43, 112] width 19 height 17
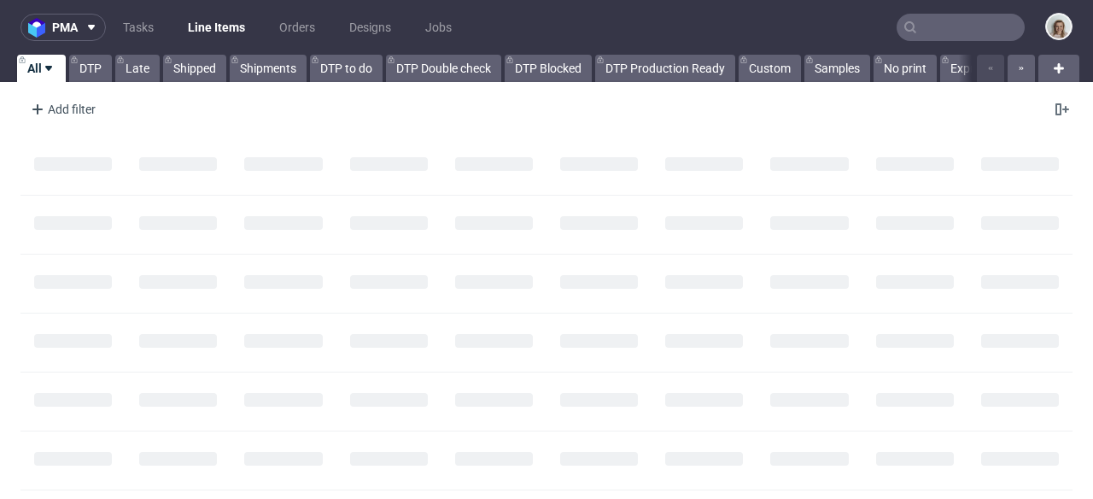
click at [919, 25] on input "text" at bounding box center [961, 27] width 128 height 27
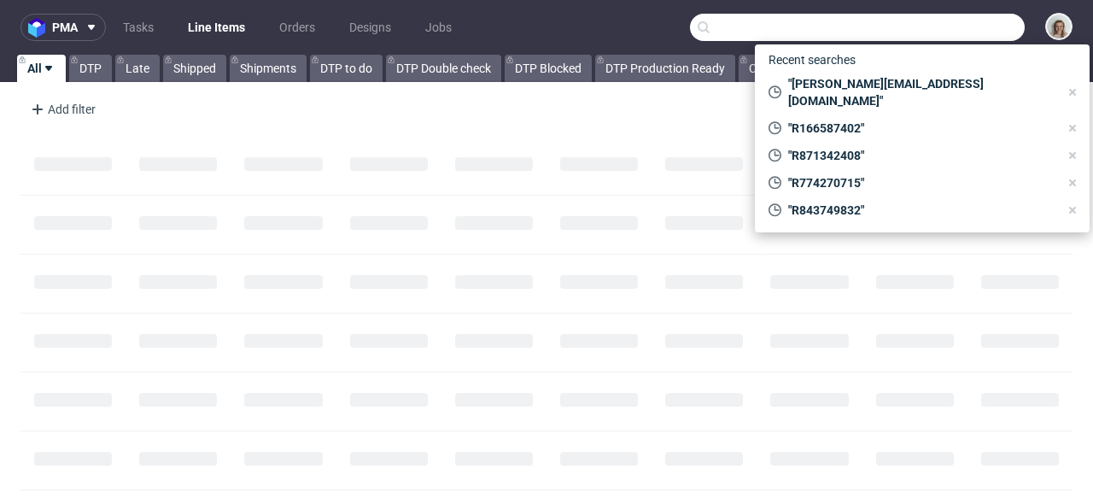
paste input "keris.heading@raylo.com>"
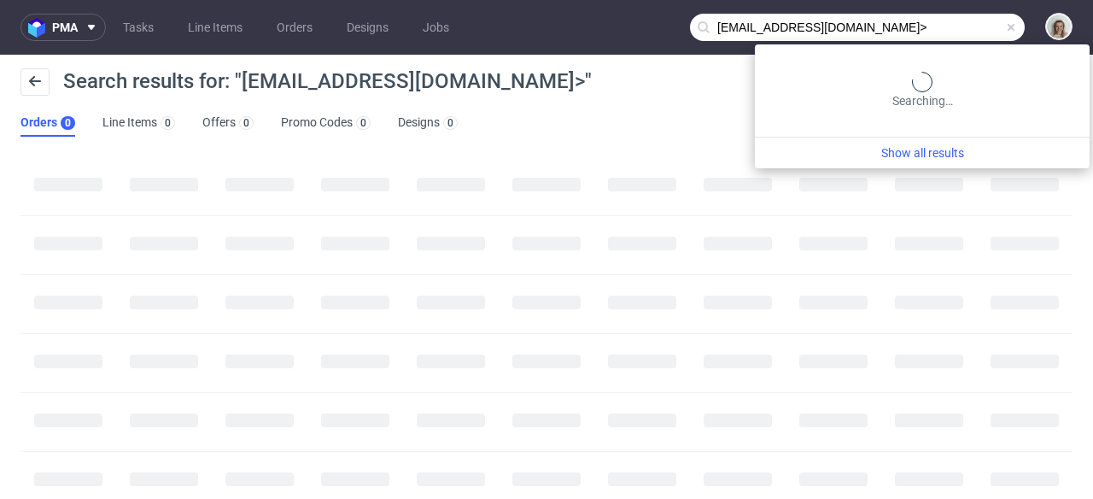
click at [950, 25] on input "keris.heading@raylo.com>" at bounding box center [857, 27] width 335 height 27
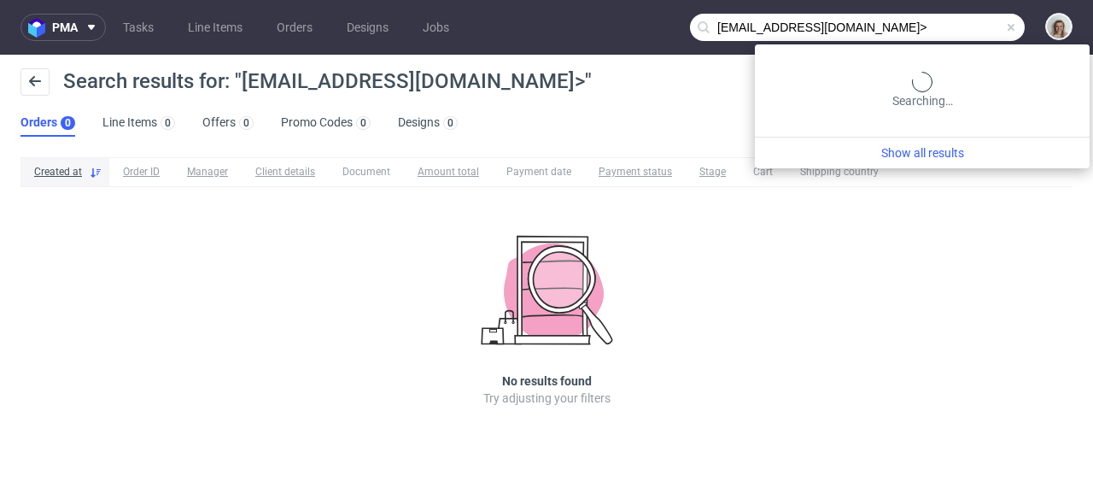
click at [950, 25] on input "keris.heading@raylo.com>" at bounding box center [857, 27] width 335 height 27
click at [968, 31] on input "keris.heading@raylo.com>" at bounding box center [857, 27] width 335 height 27
click at [928, 22] on input "keris.heading@raylo.com>" at bounding box center [857, 27] width 335 height 27
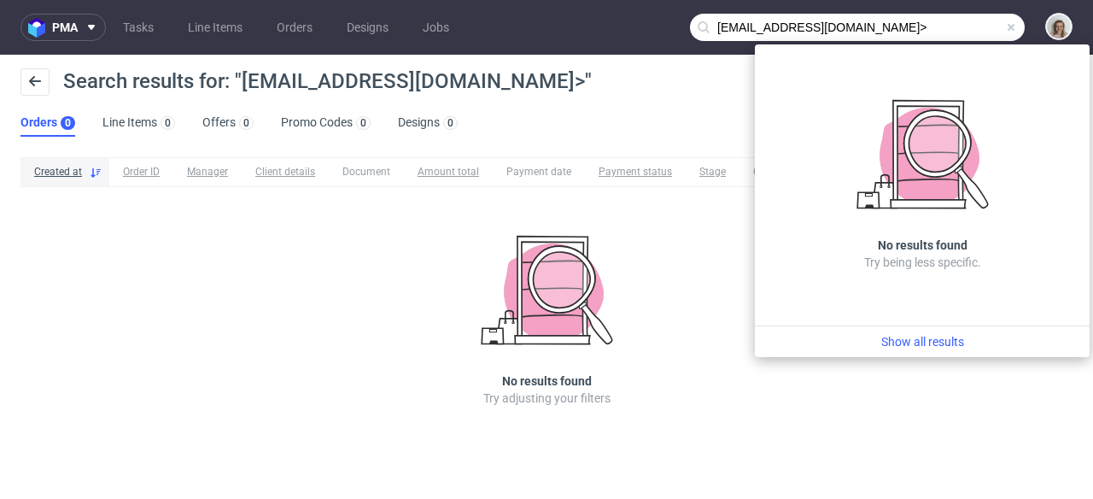
click at [919, 22] on input "keris.heading@raylo.com>" at bounding box center [857, 27] width 335 height 27
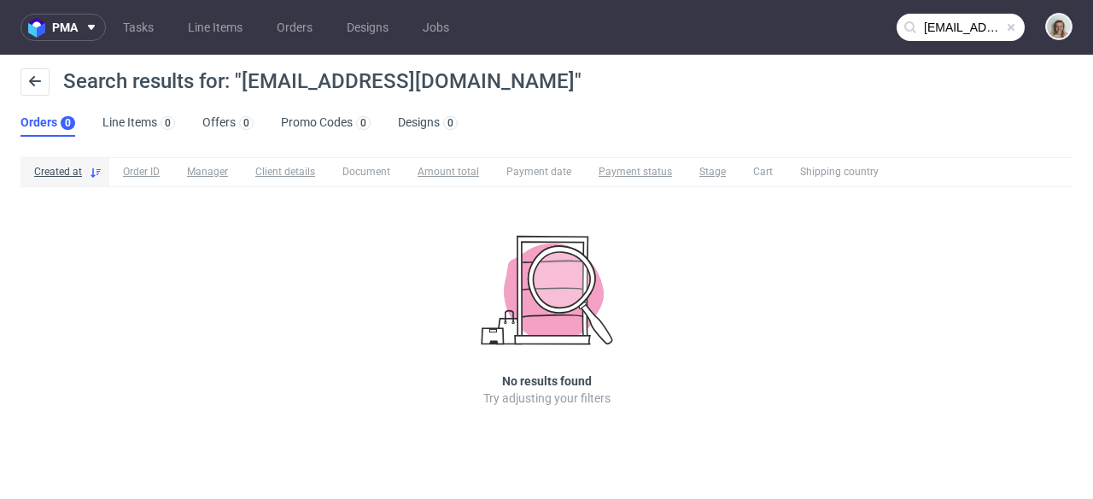
click at [919, 24] on input "keris.heading@raylo.com" at bounding box center [961, 27] width 128 height 27
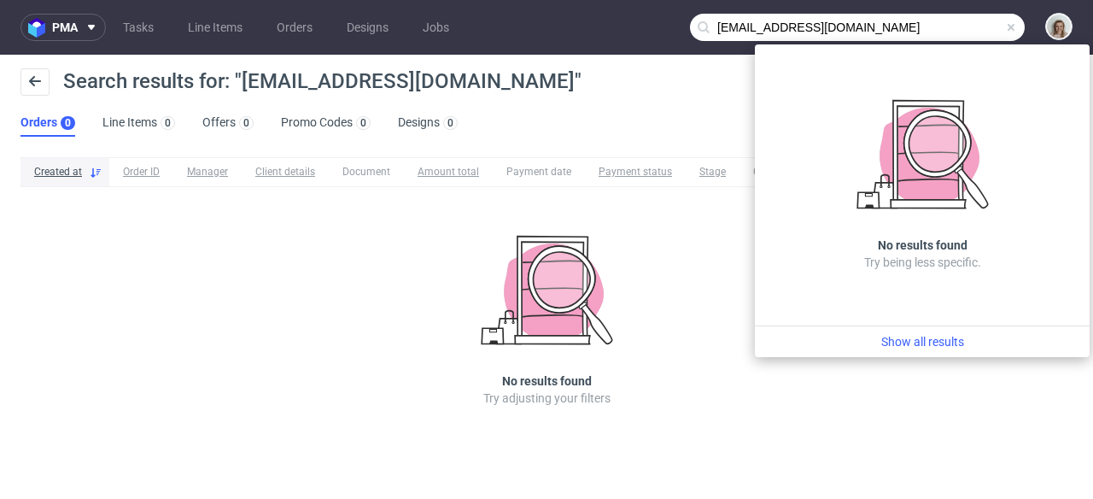
drag, startPoint x: 792, startPoint y: 27, endPoint x: 702, endPoint y: 26, distance: 89.7
click at [702, 26] on div "keris.heading@raylo.com" at bounding box center [857, 27] width 335 height 27
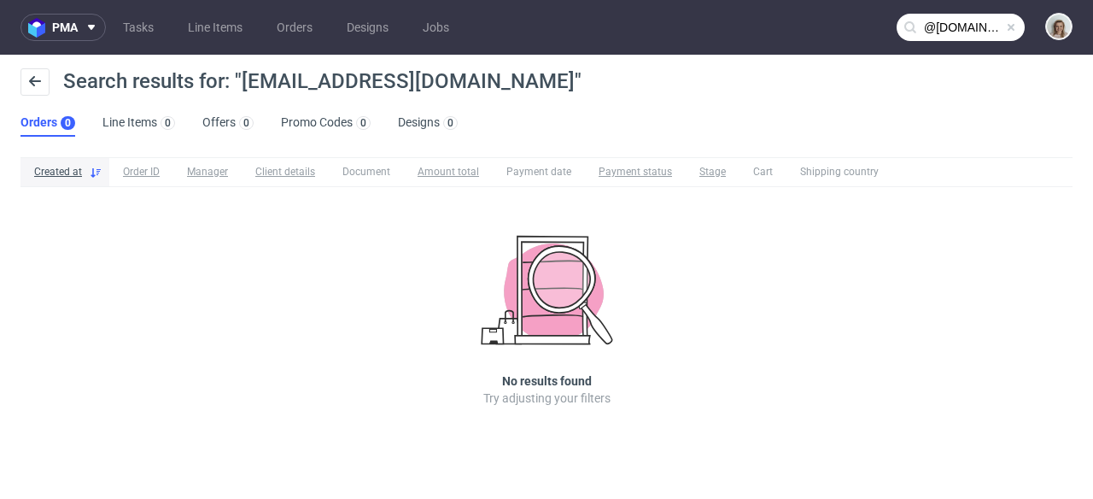
type input "@raylo.com"
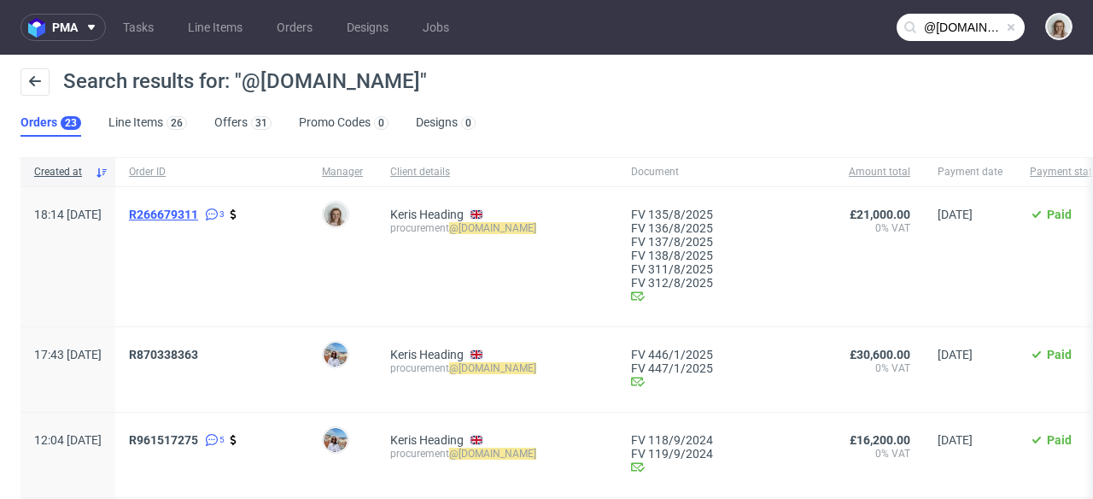
click at [198, 208] on span "R266679311" at bounding box center [163, 215] width 69 height 14
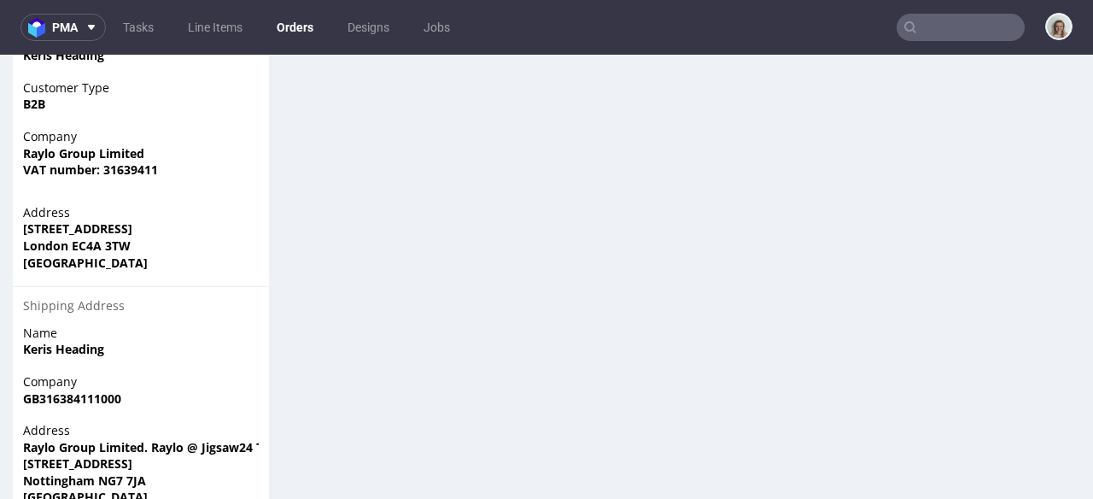
scroll to position [1185, 0]
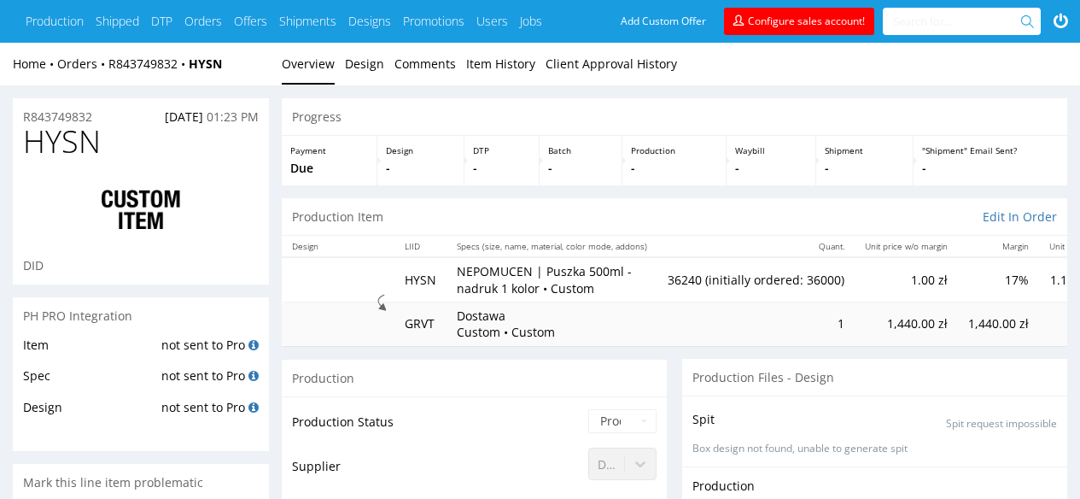
type input "36240"
click at [161, 61] on link "R843749832" at bounding box center [148, 64] width 80 height 16
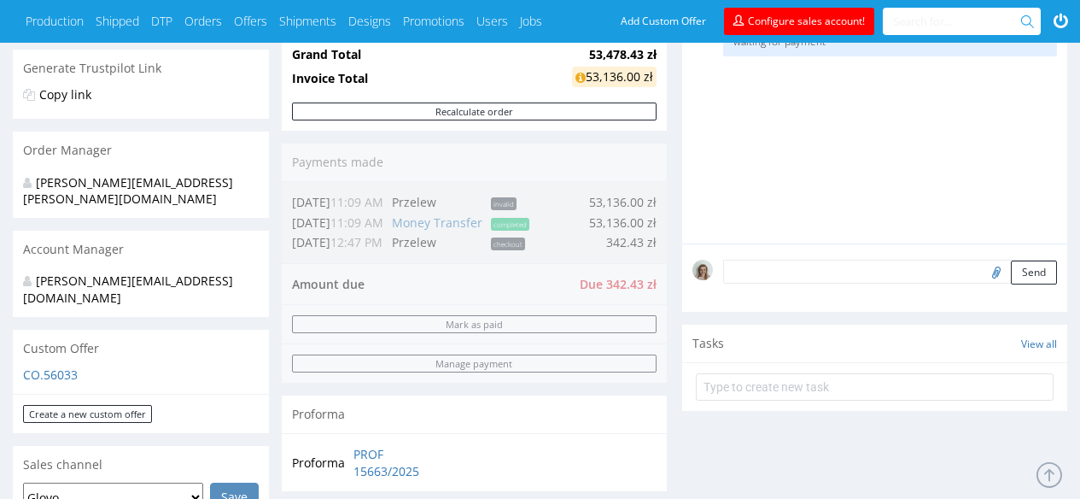
scroll to position [212, 0]
